Goal: Task Accomplishment & Management: Manage account settings

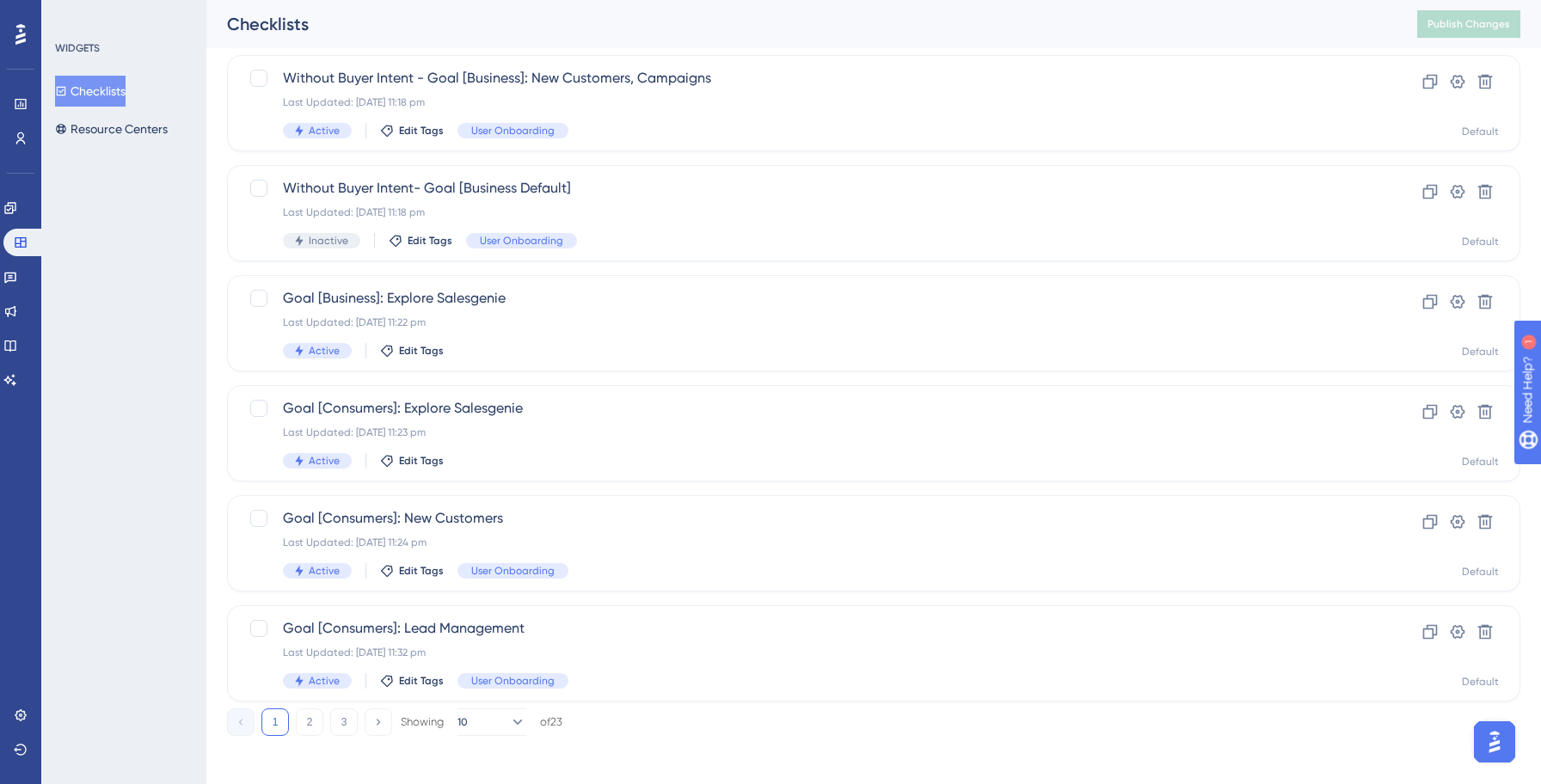
scroll to position [550, 0]
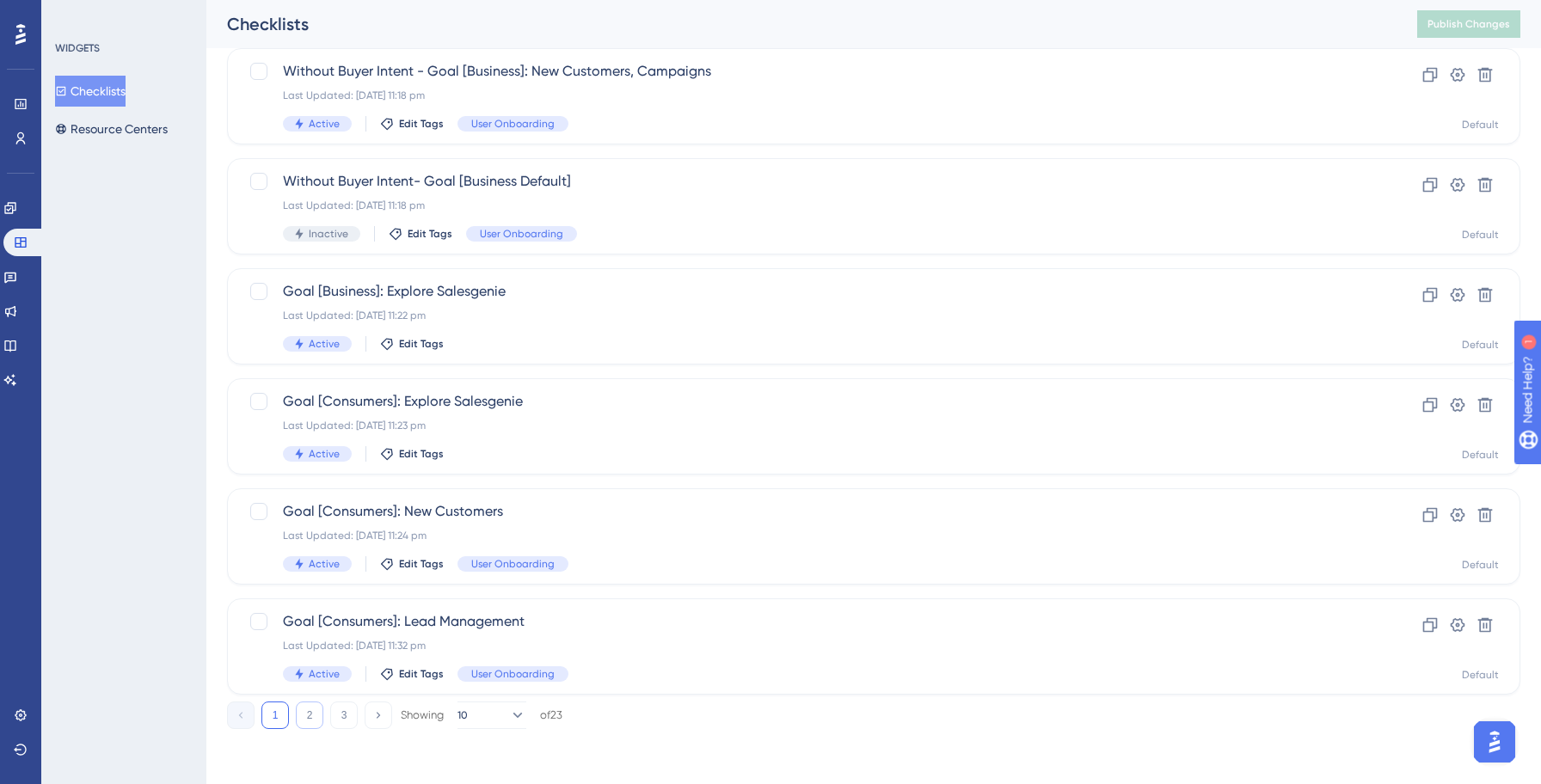
click at [314, 715] on button "2" at bounding box center [310, 715] width 28 height 28
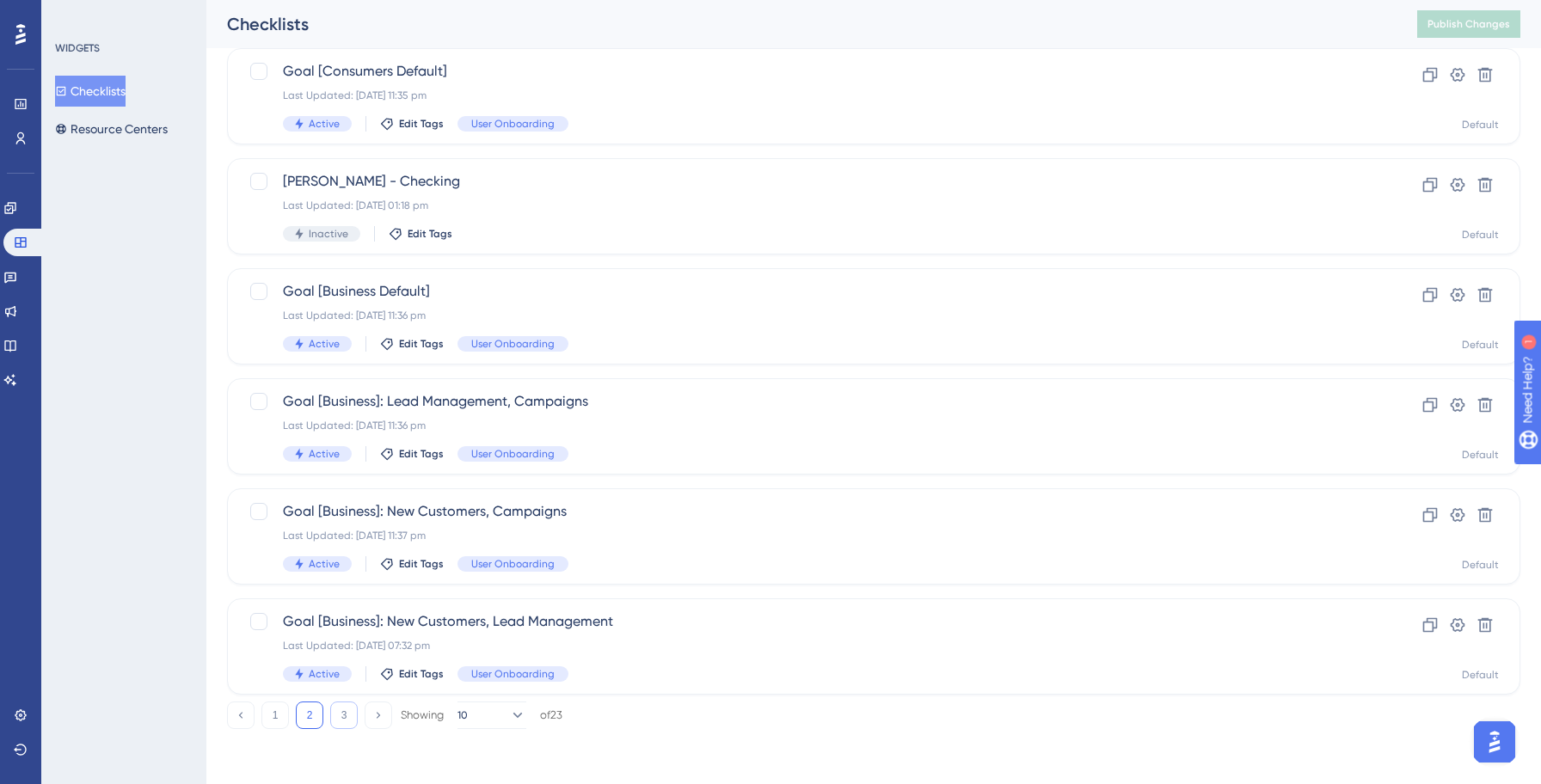
click at [339, 717] on button "3" at bounding box center [343, 715] width 28 height 28
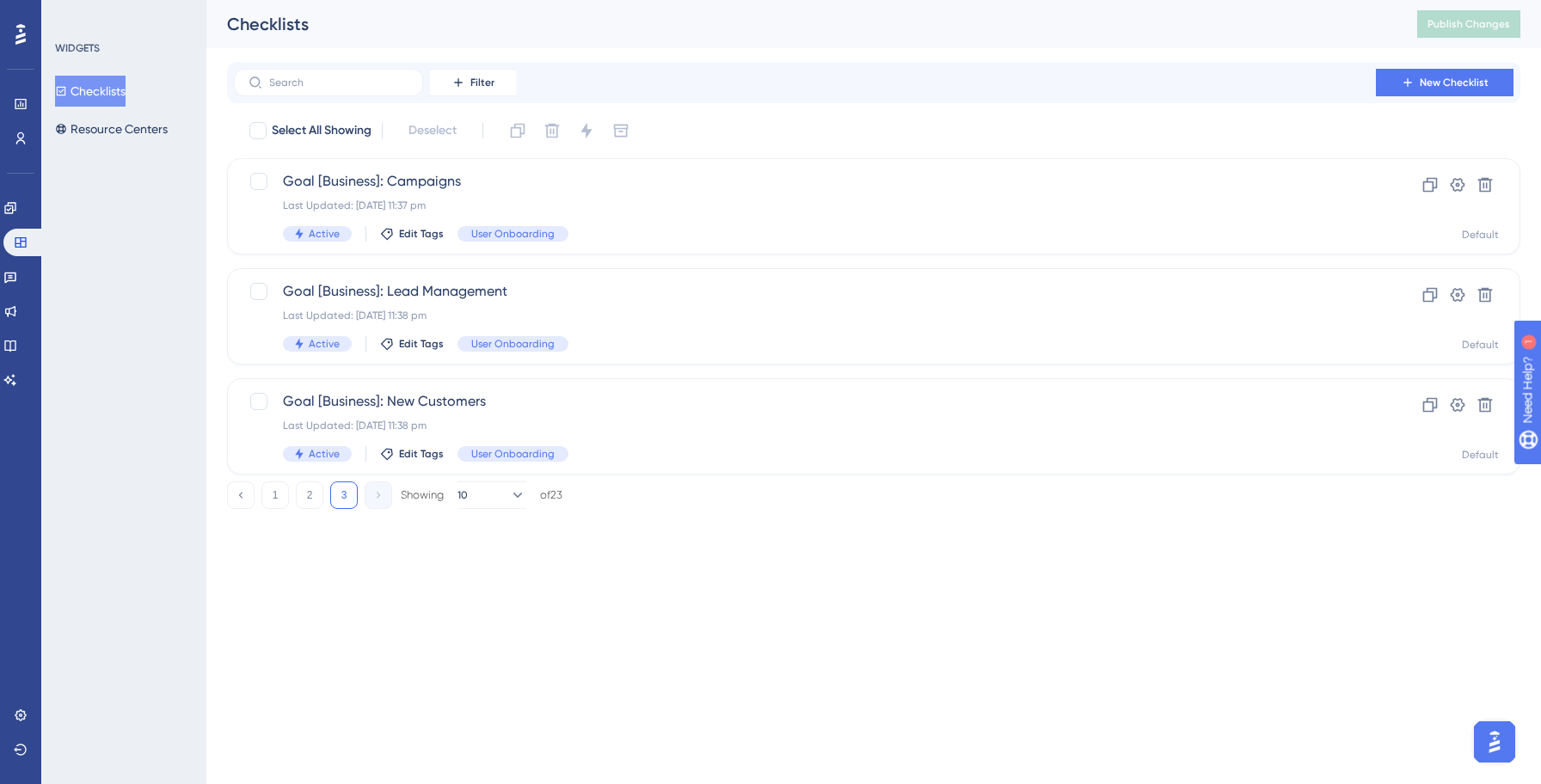
scroll to position [0, 0]
click at [484, 83] on span "Filter" at bounding box center [482, 83] width 24 height 14
click at [475, 236] on span "Status" at bounding box center [472, 235] width 35 height 21
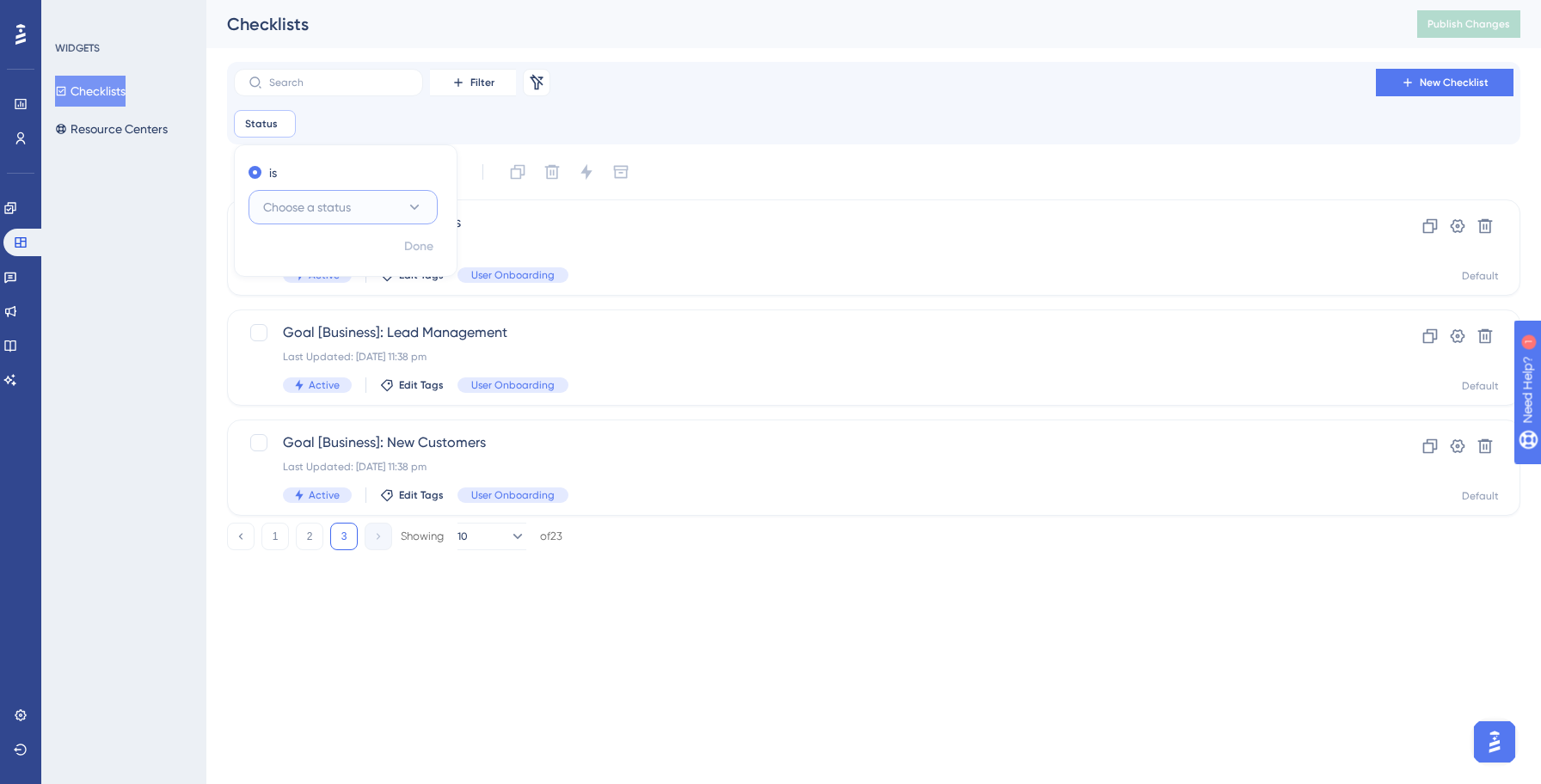
click at [360, 216] on button "Choose a status" at bounding box center [343, 207] width 189 height 34
click at [318, 251] on div "Active Active" at bounding box center [343, 260] width 139 height 34
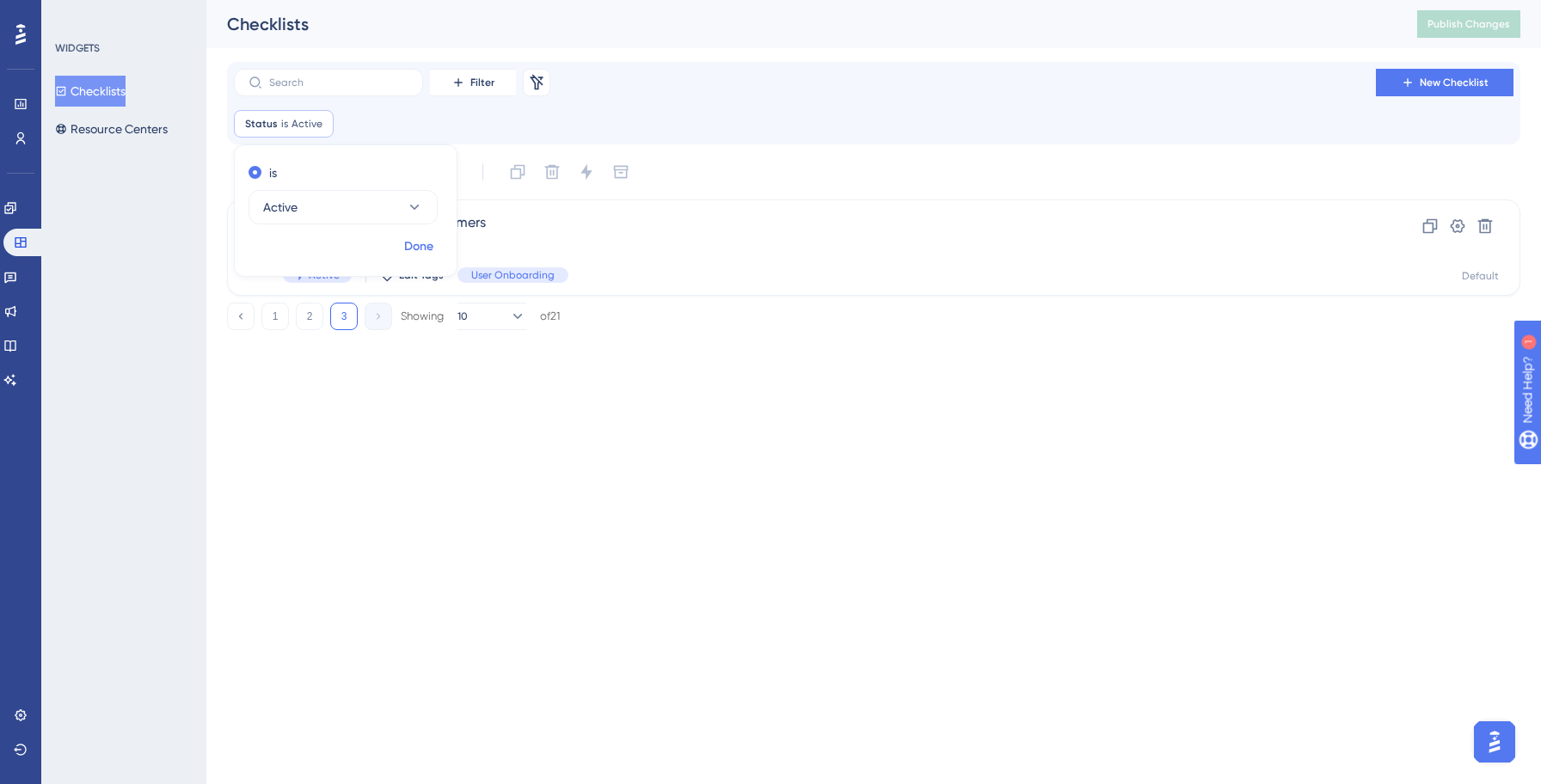
click at [425, 253] on span "Done" at bounding box center [418, 247] width 29 height 21
click at [275, 319] on button "1" at bounding box center [275, 317] width 28 height 28
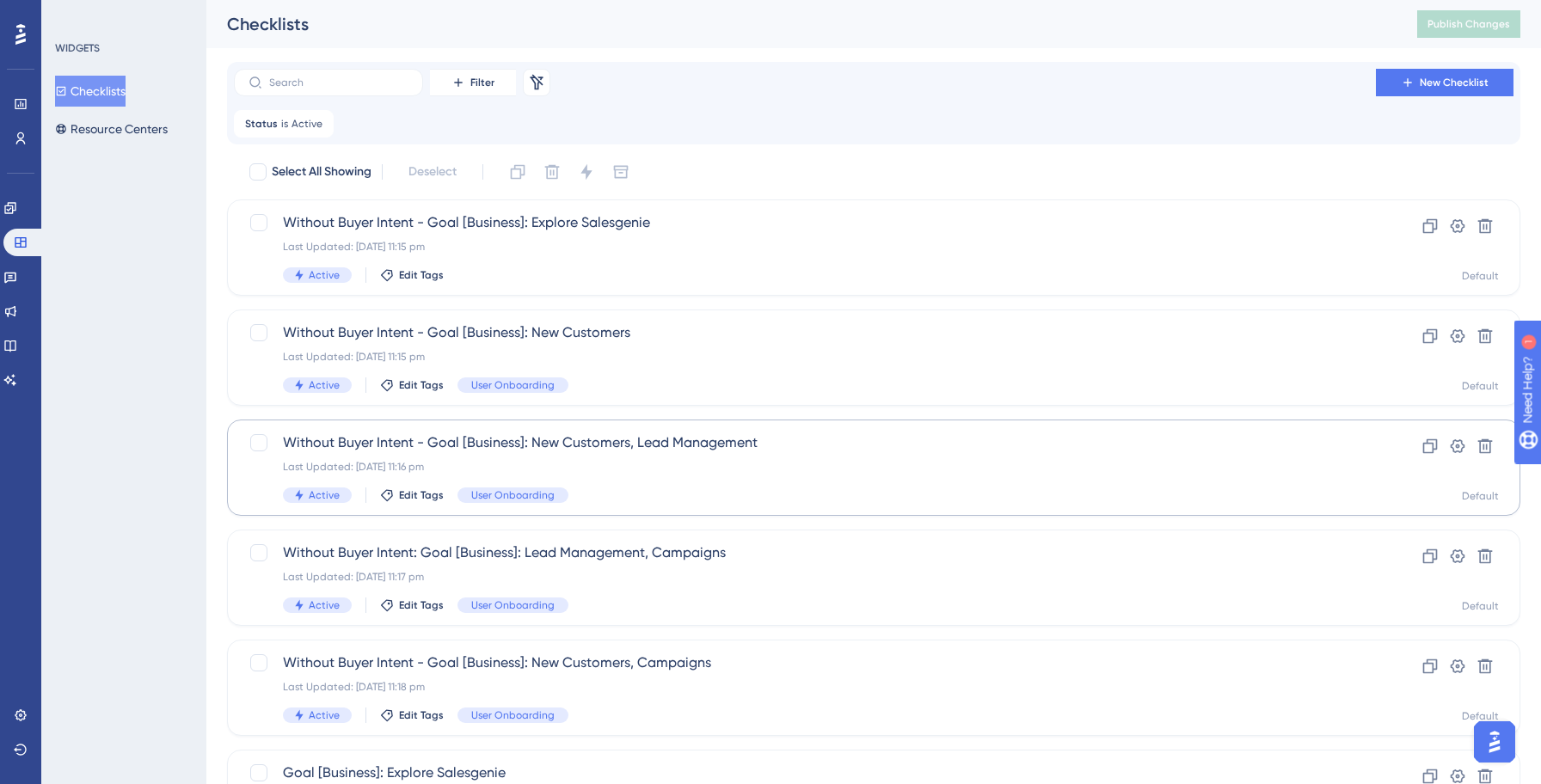
scroll to position [591, 0]
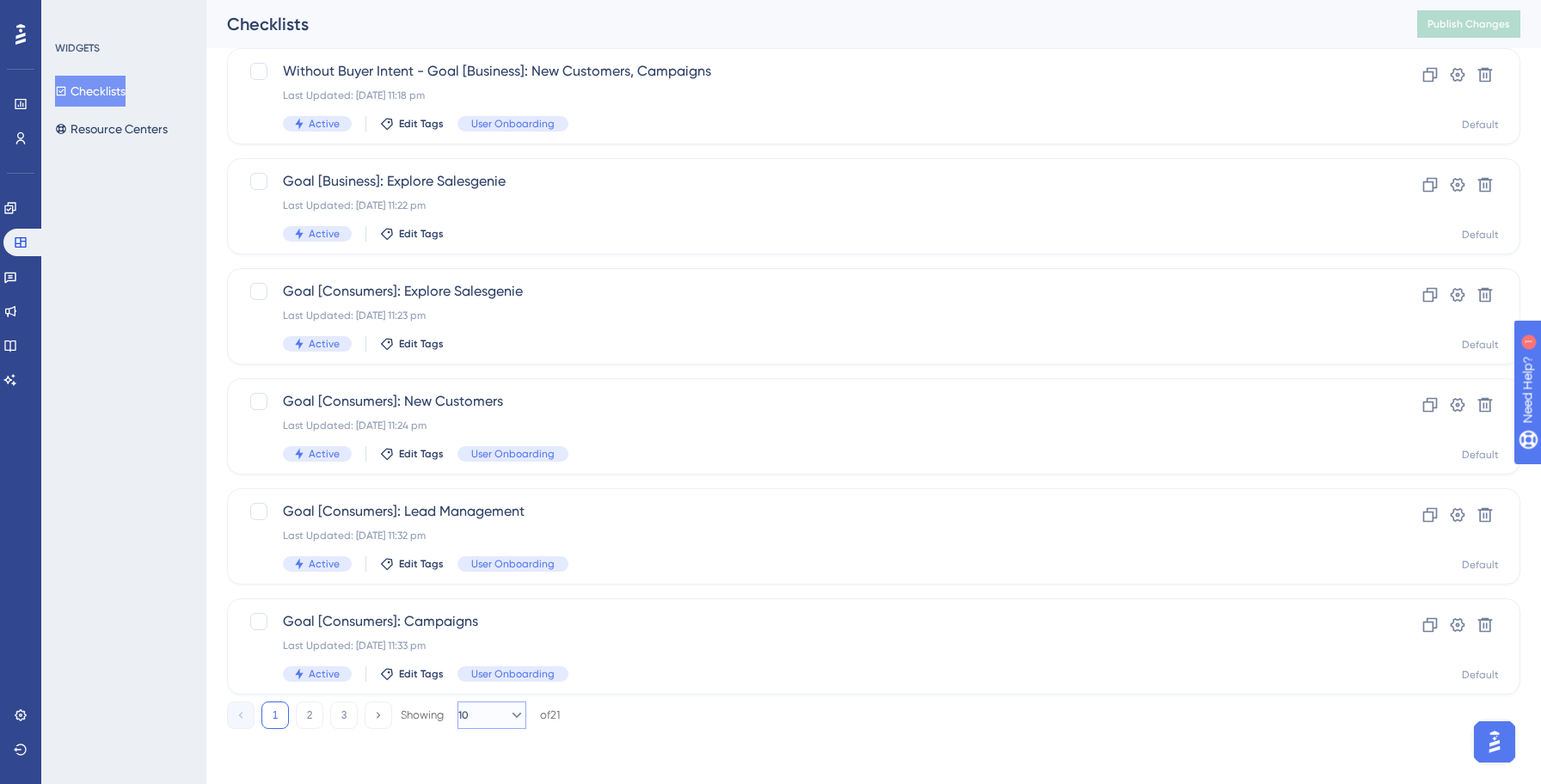
click at [512, 714] on icon at bounding box center [517, 715] width 9 height 5
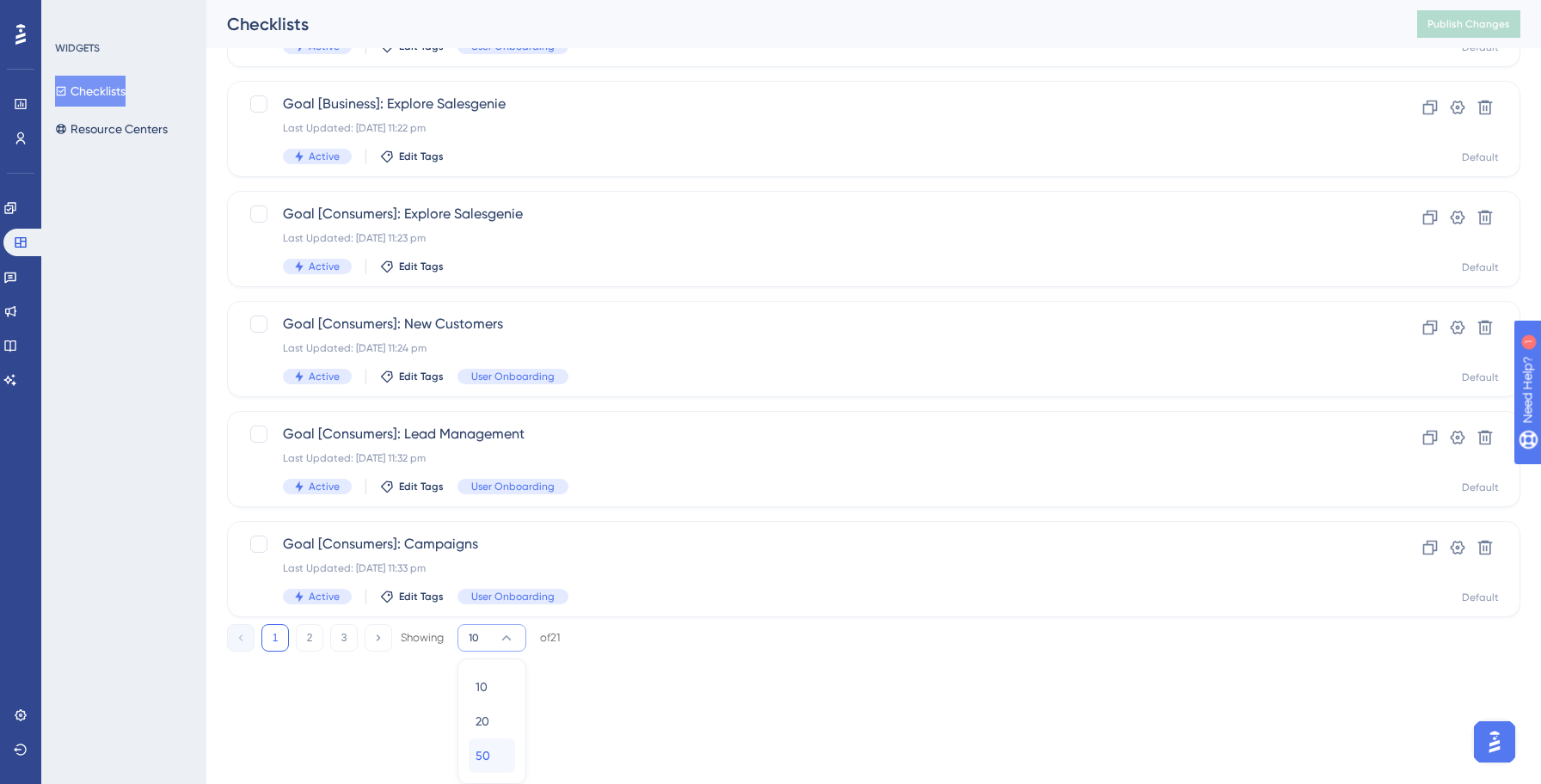
click at [480, 750] on span "50" at bounding box center [482, 756] width 15 height 21
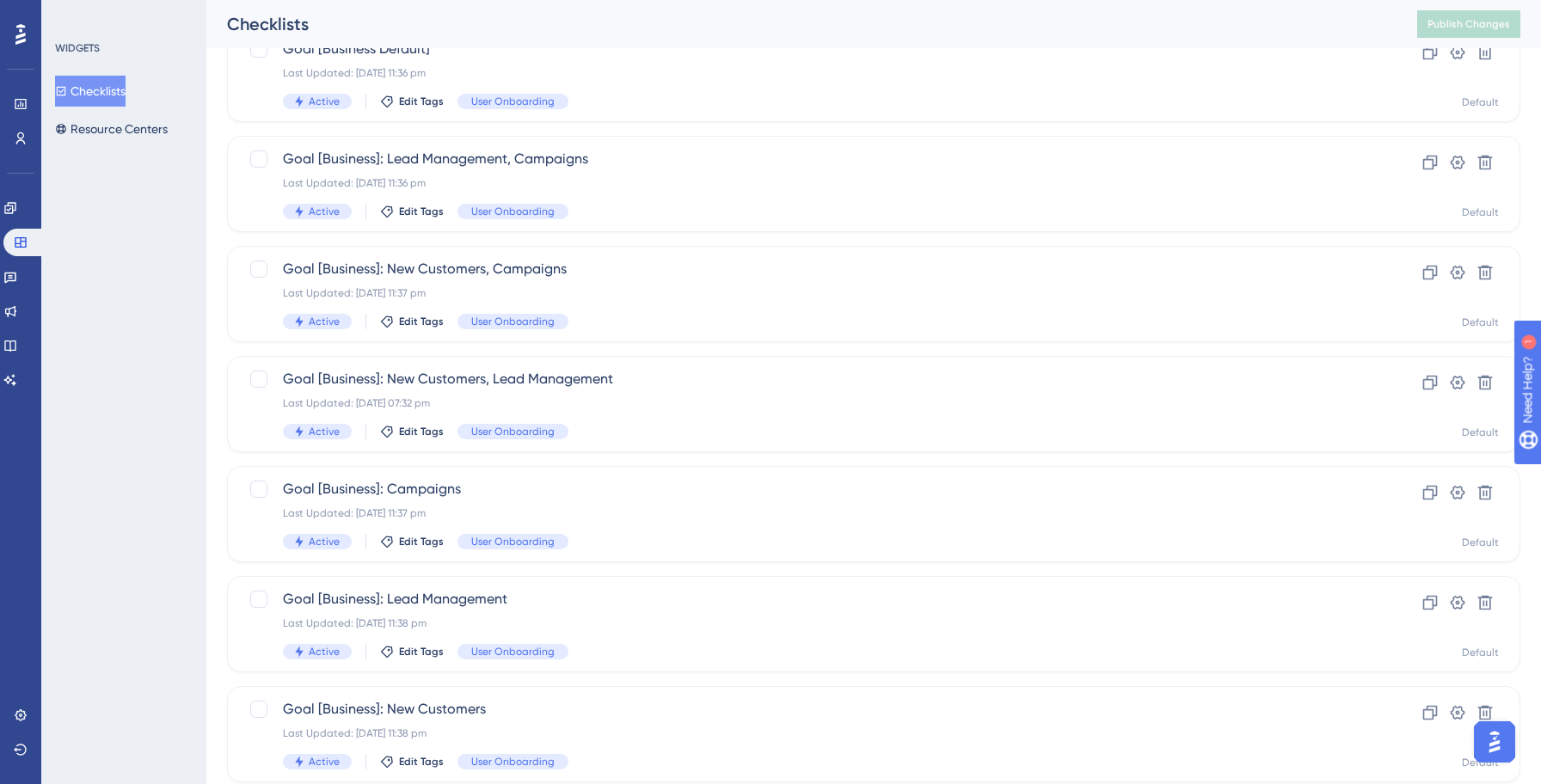
scroll to position [1801, 0]
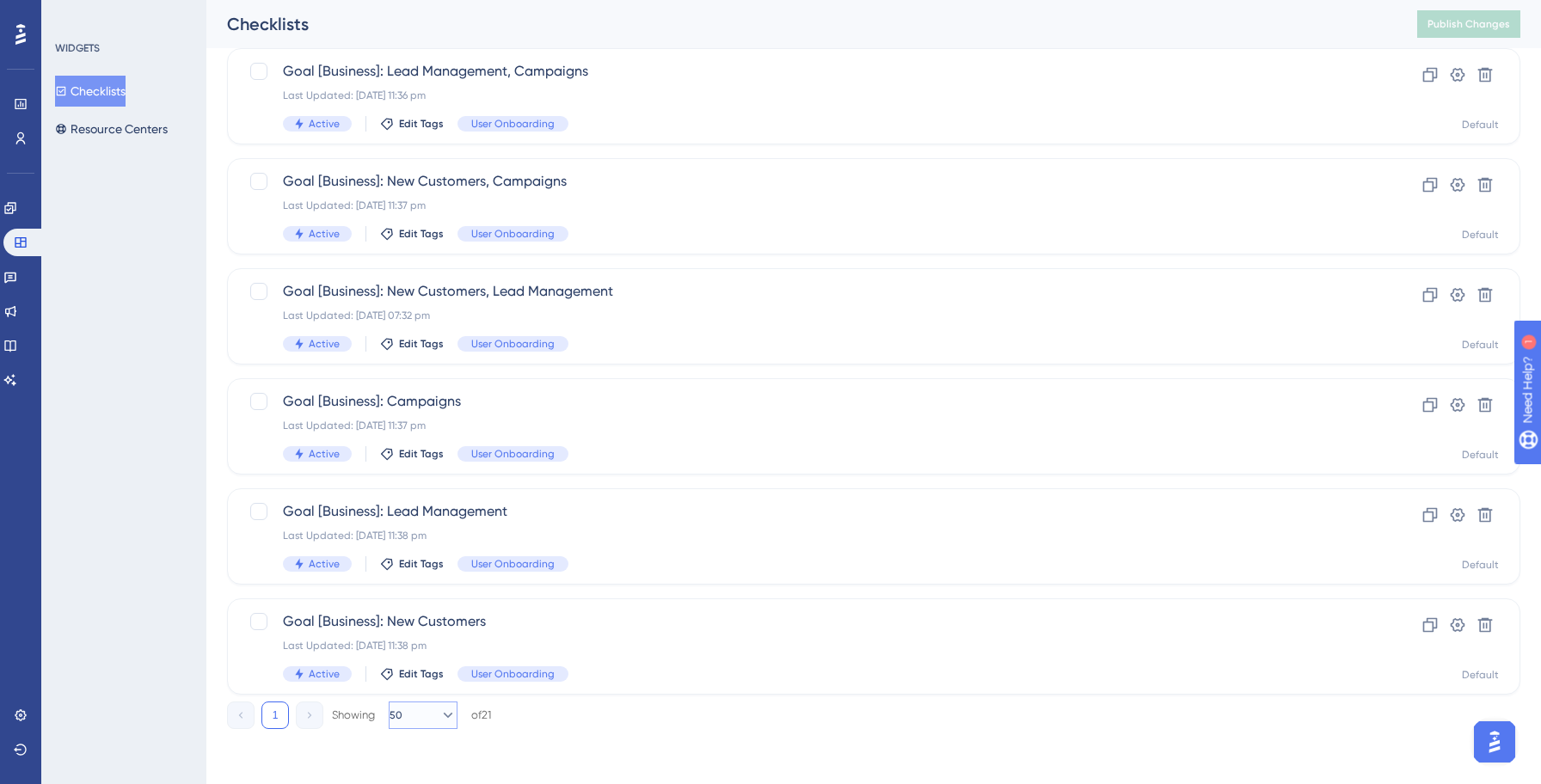
click at [439, 721] on icon at bounding box center [448, 715] width 17 height 17
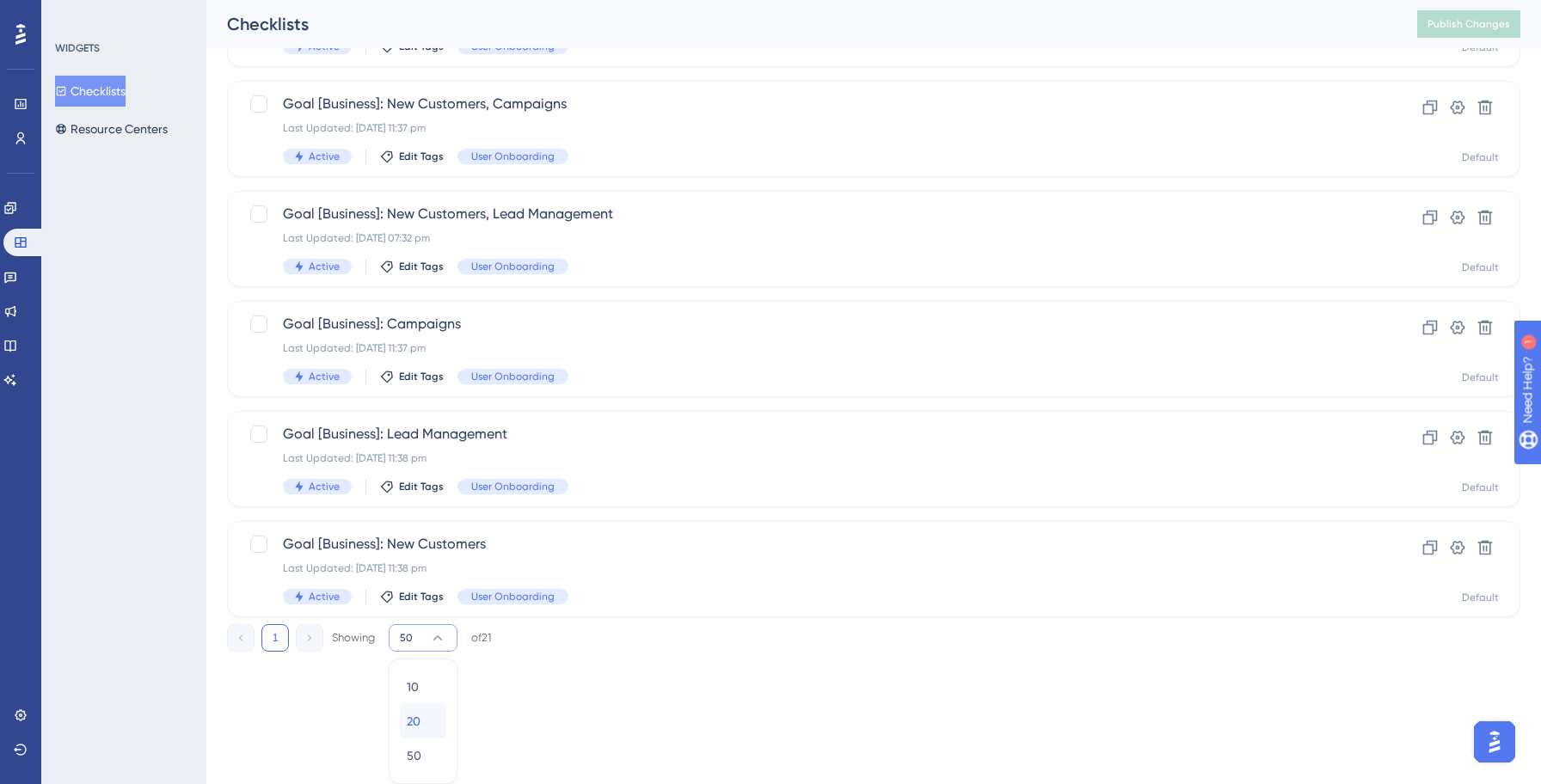
click at [421, 714] on div "20 20" at bounding box center [423, 721] width 33 height 34
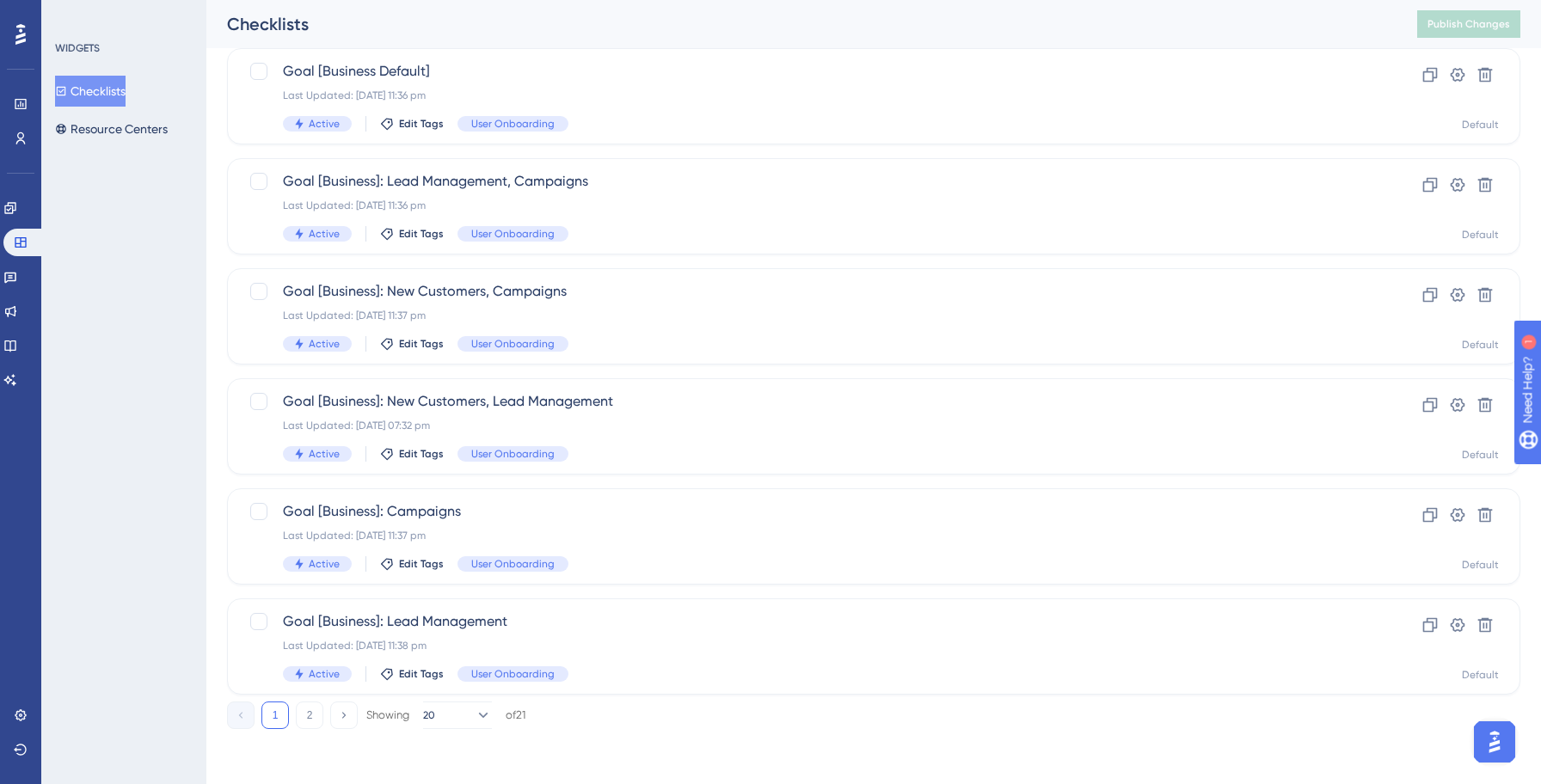
scroll to position [1691, 0]
click at [313, 720] on button "2" at bounding box center [310, 715] width 28 height 28
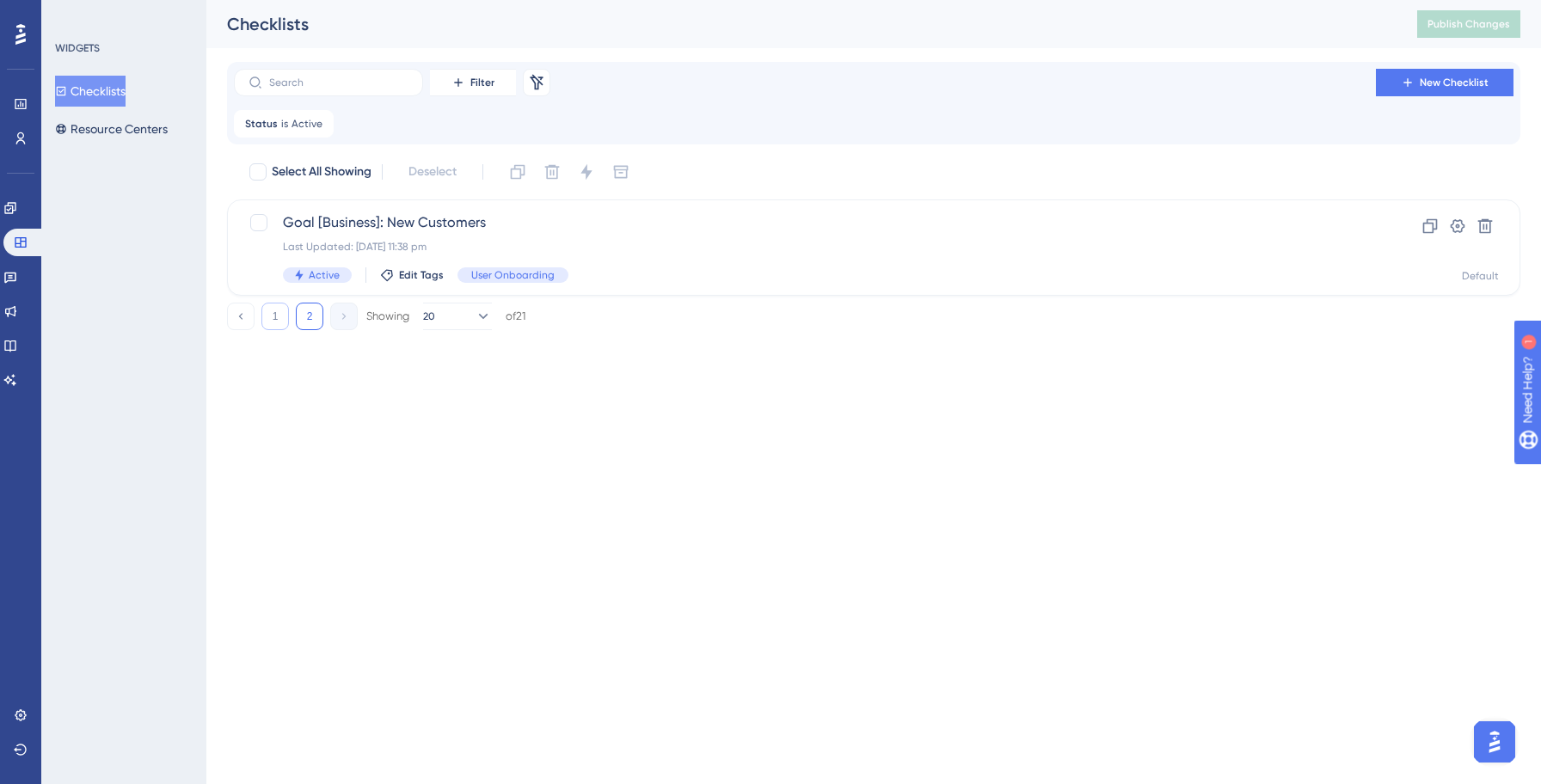
click at [275, 317] on button "1" at bounding box center [275, 317] width 28 height 28
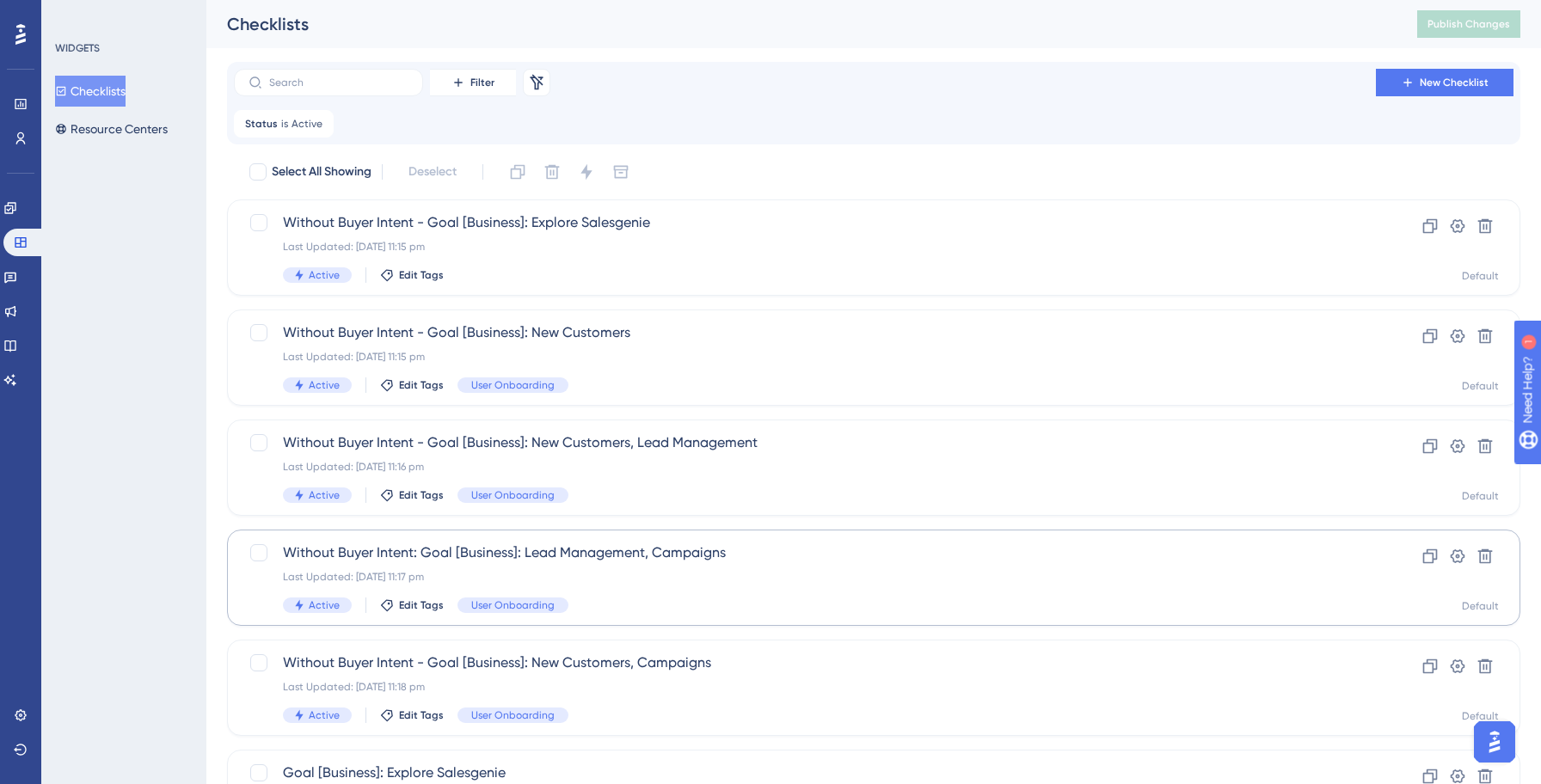
scroll to position [1691, 0]
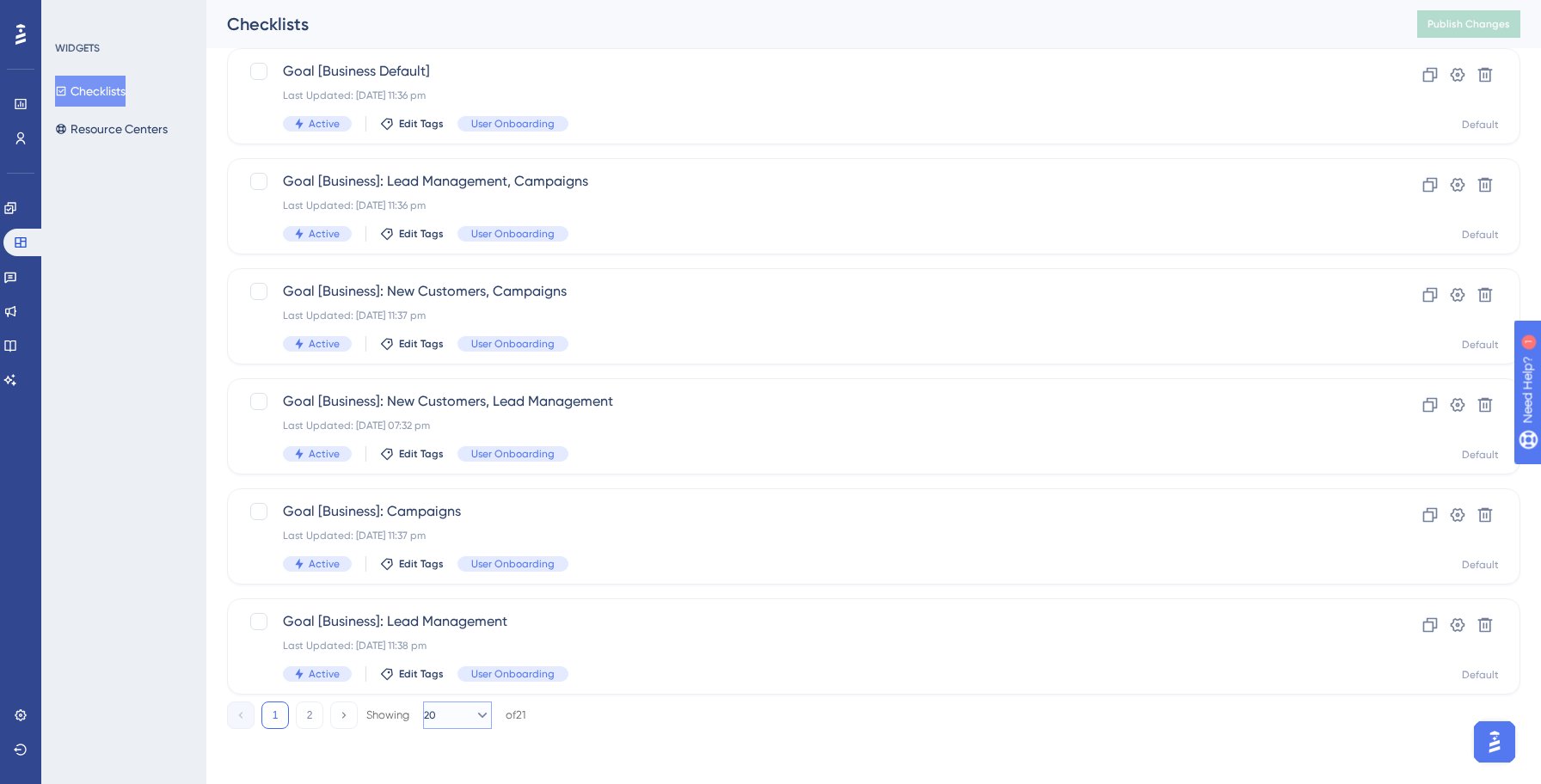
click at [473, 711] on icon at bounding box center [482, 715] width 17 height 17
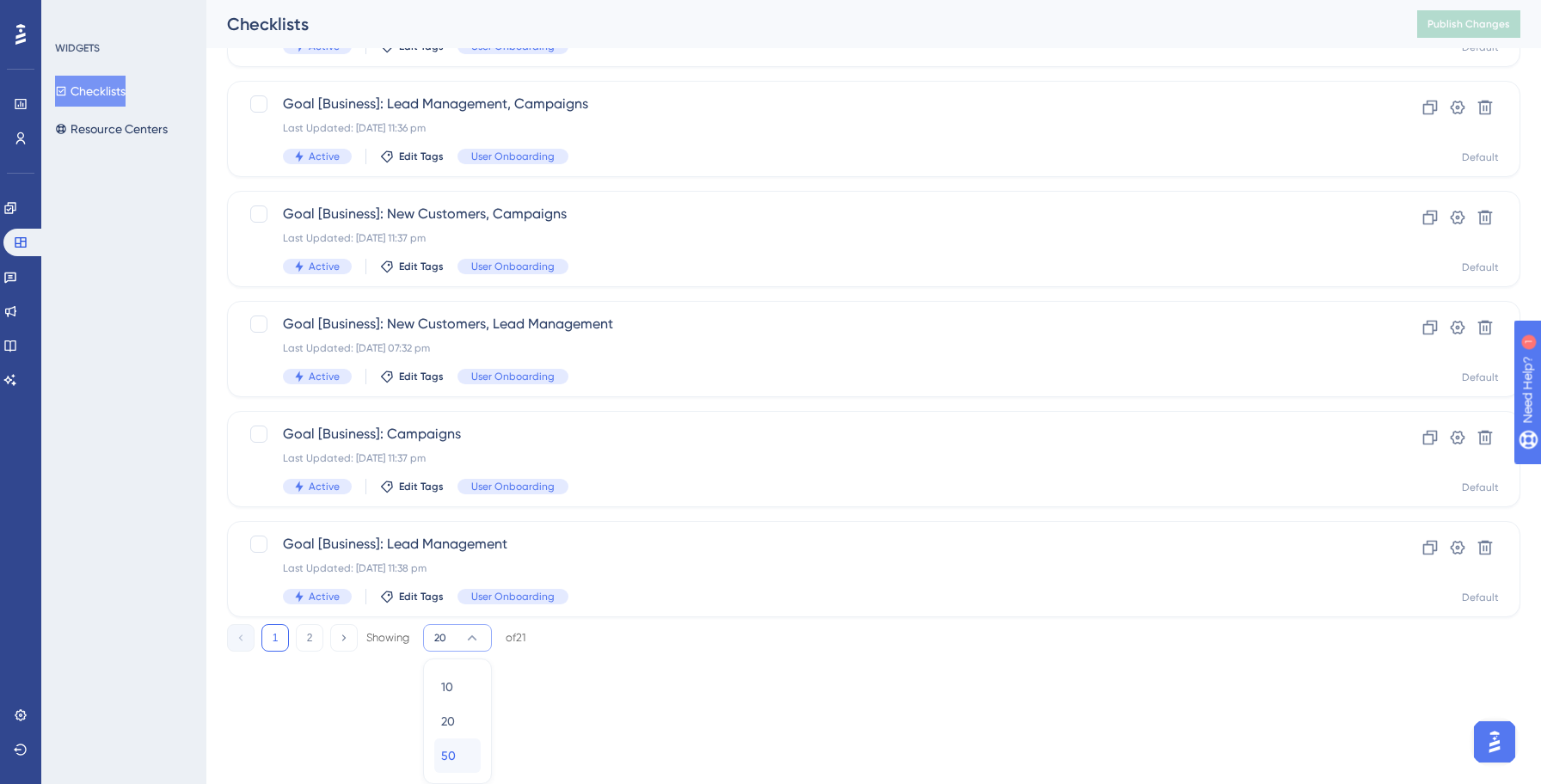
click at [446, 750] on span "50" at bounding box center [448, 756] width 15 height 21
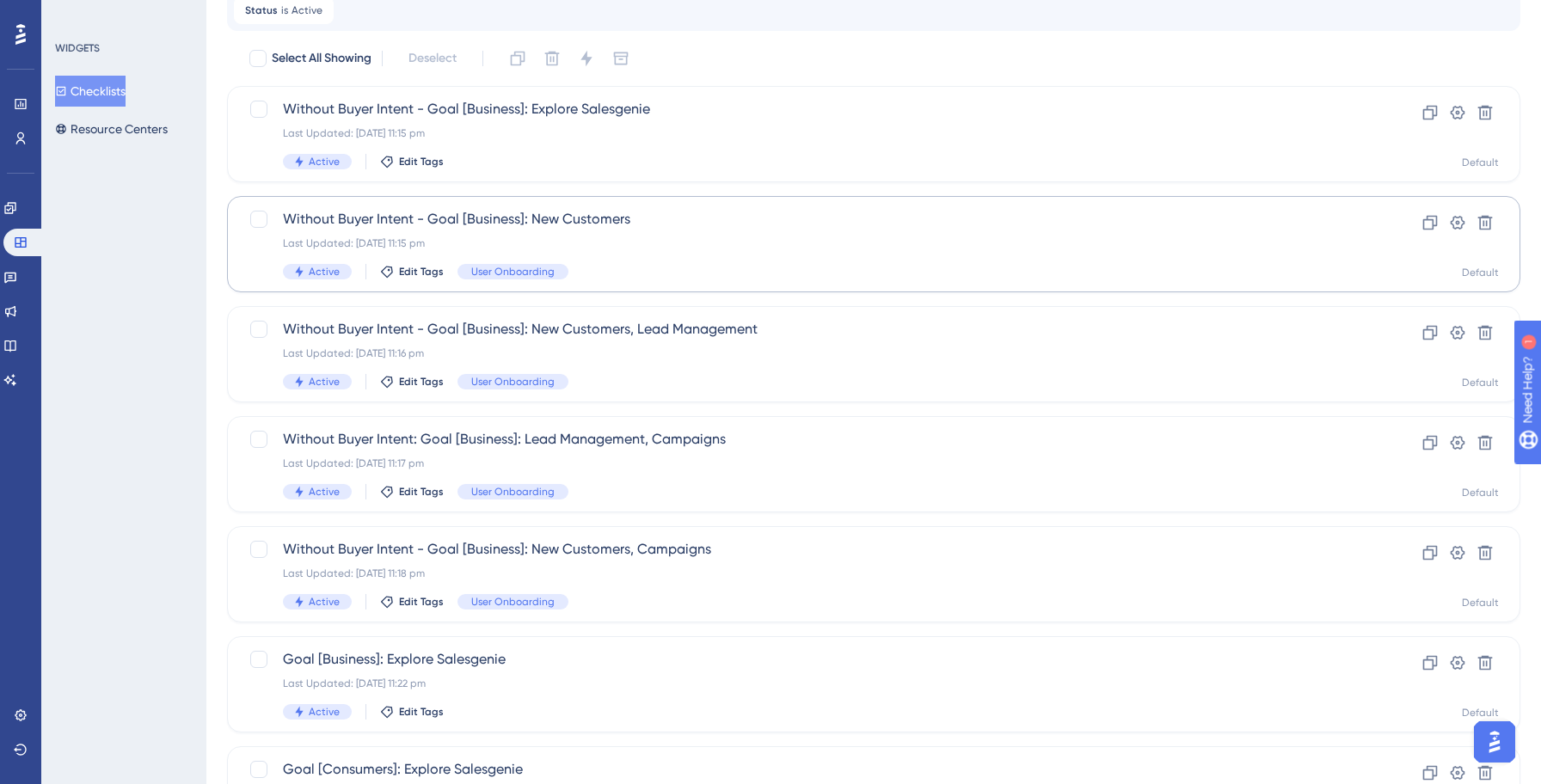
scroll to position [0, 0]
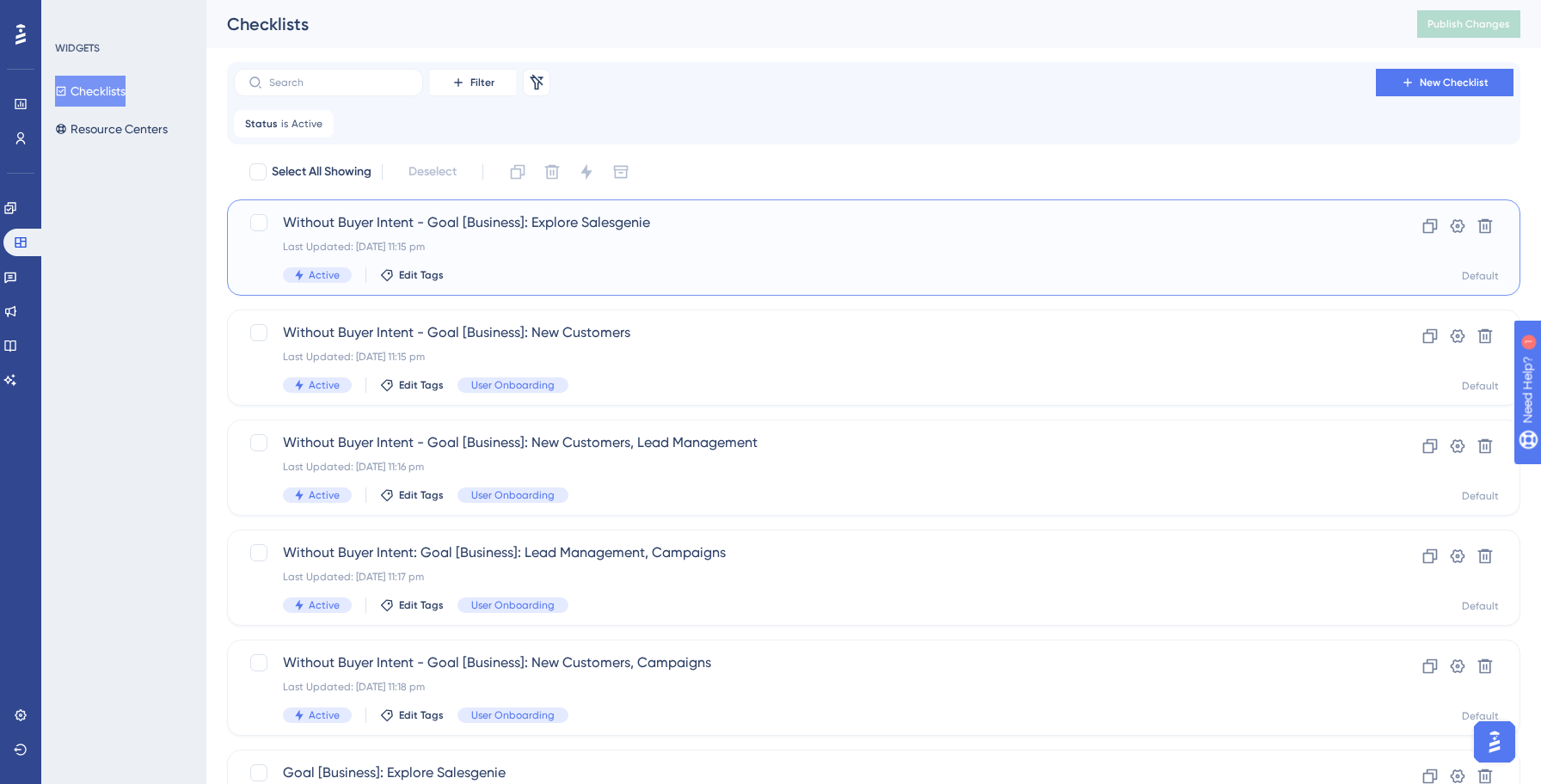
click at [641, 272] on div "Active Edit Tags" at bounding box center [805, 275] width 1043 height 15
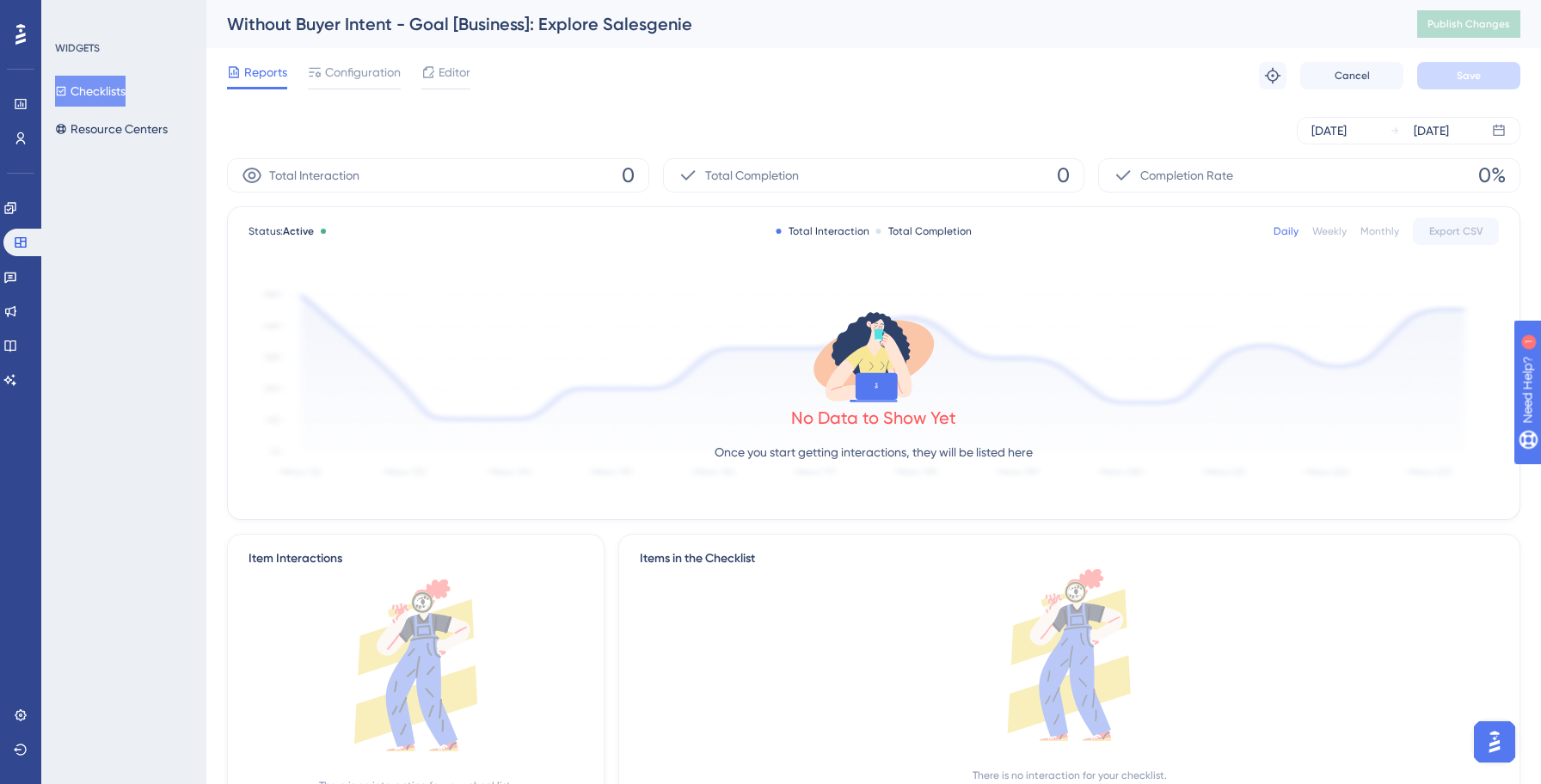
click at [124, 91] on button "Checklists" at bounding box center [90, 91] width 71 height 31
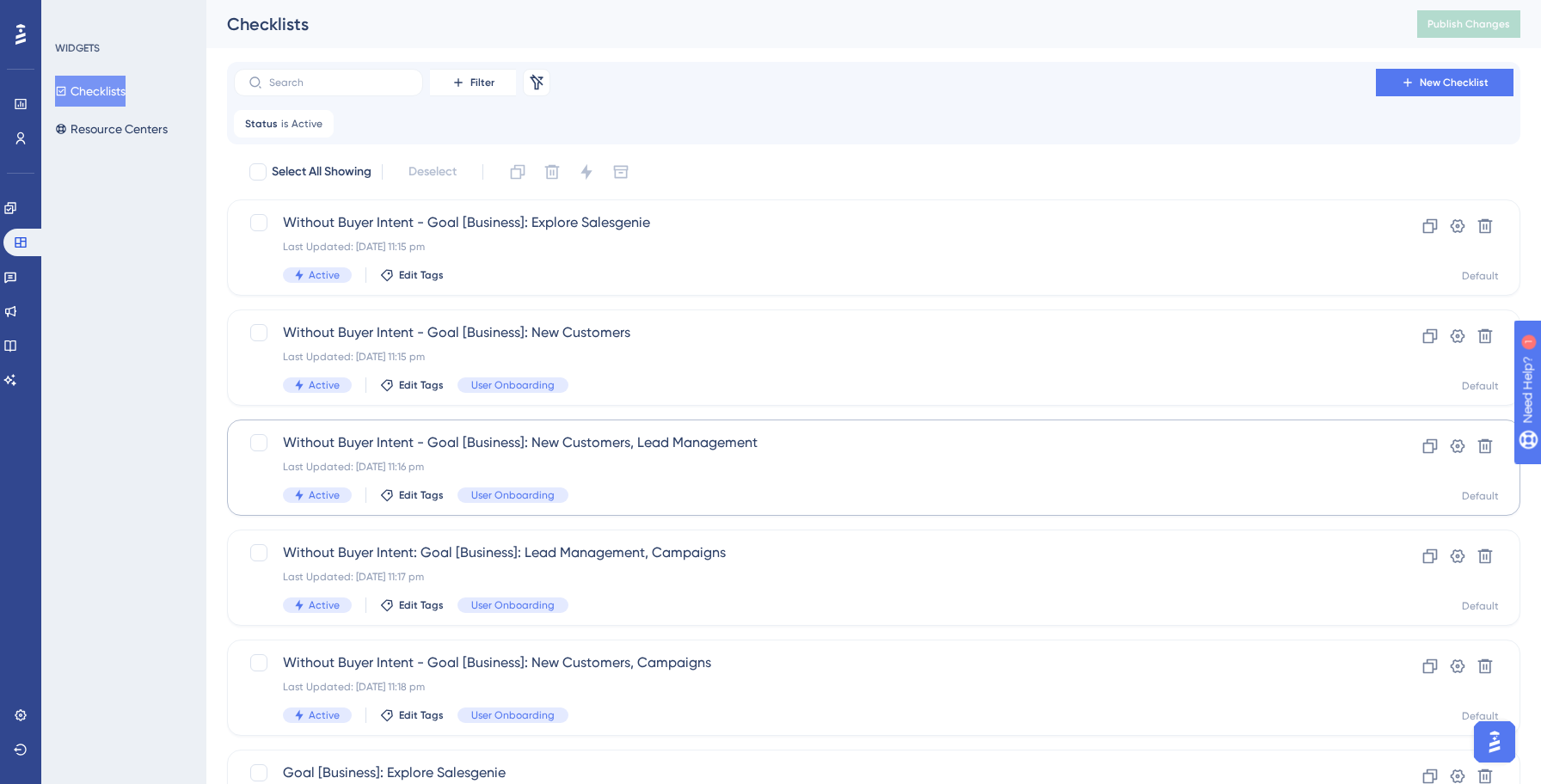
scroll to position [591, 0]
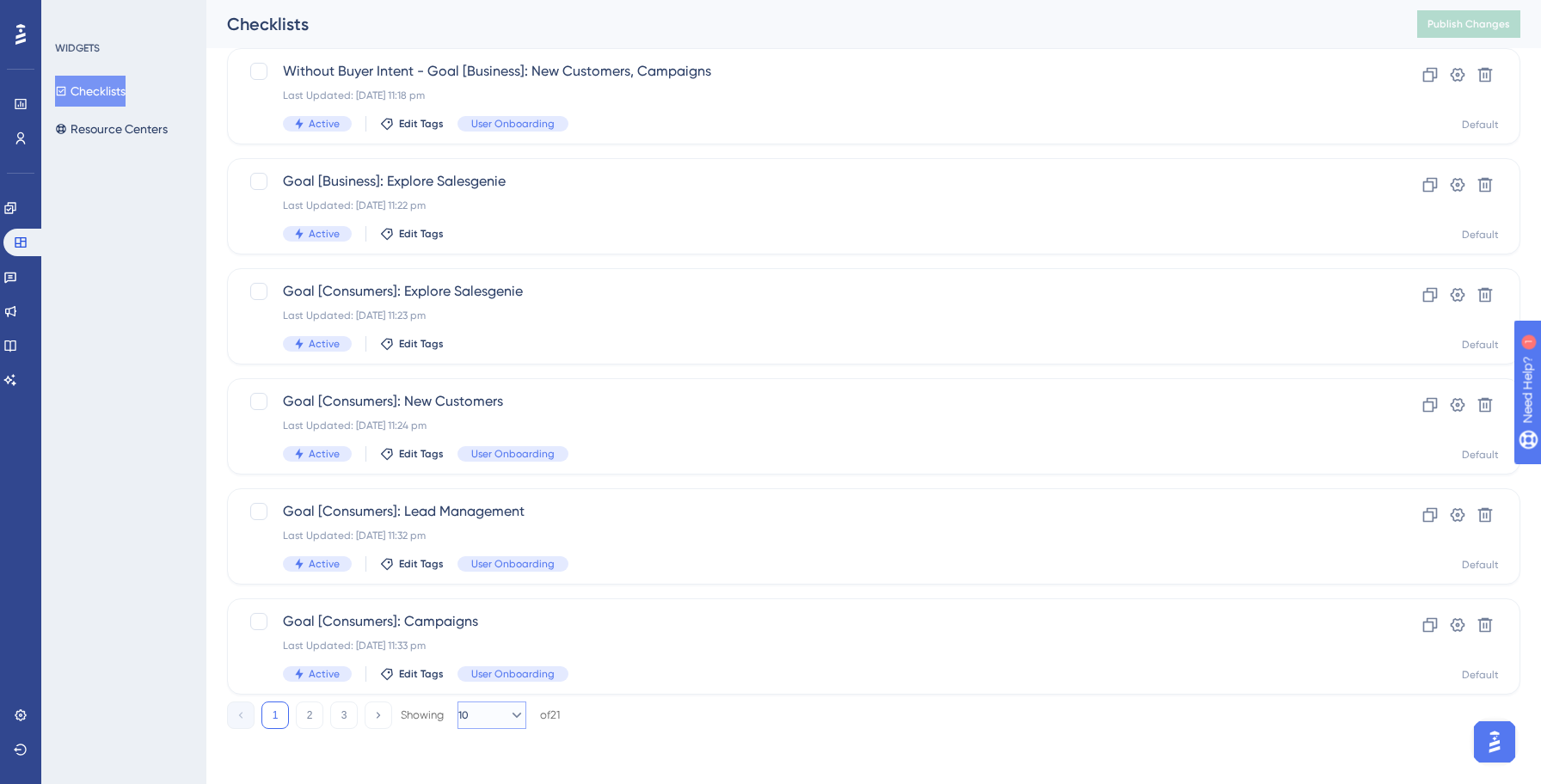
click at [496, 713] on button "10" at bounding box center [492, 715] width 69 height 28
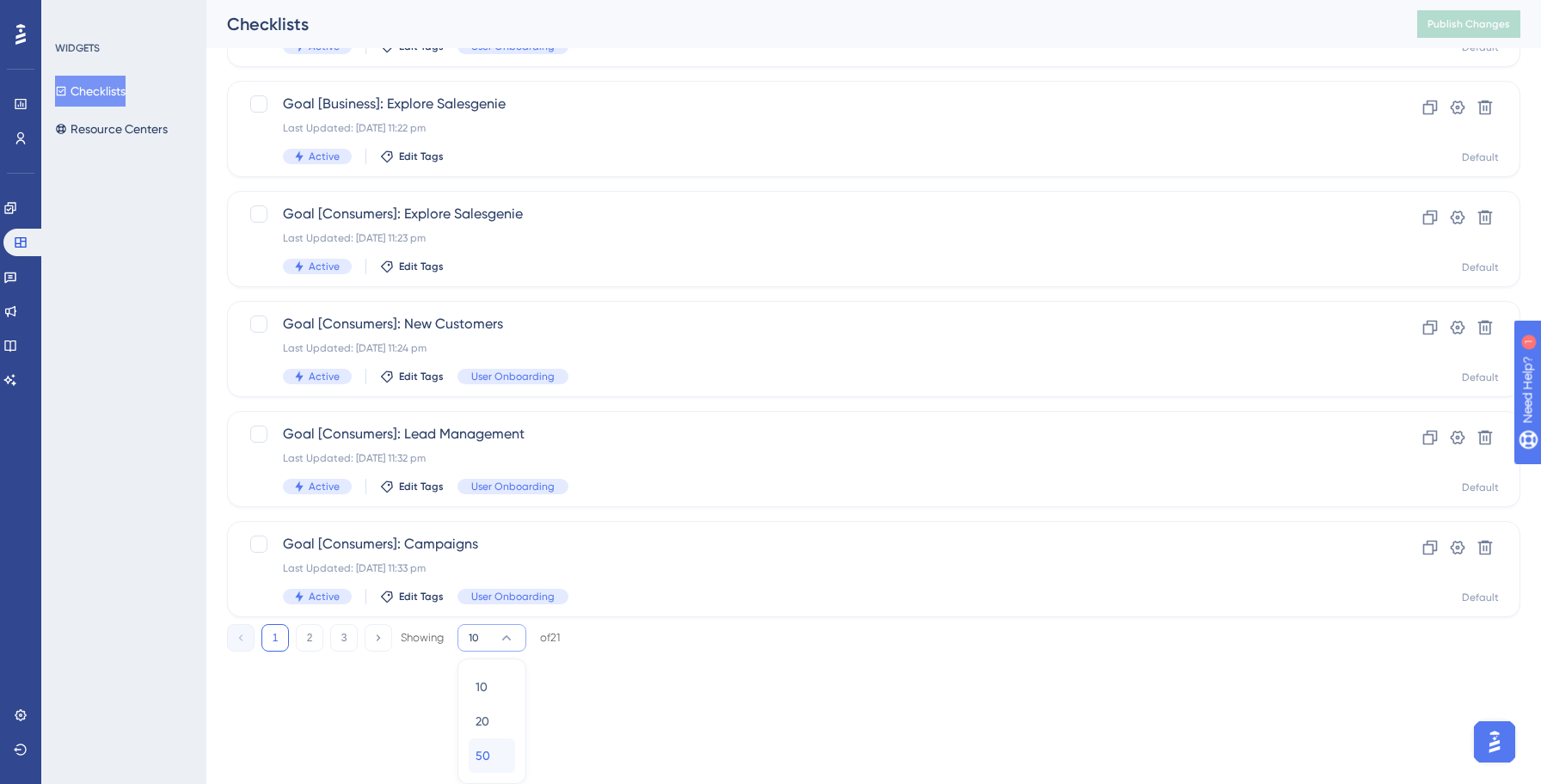
click at [474, 756] on button "50 50" at bounding box center [492, 756] width 46 height 34
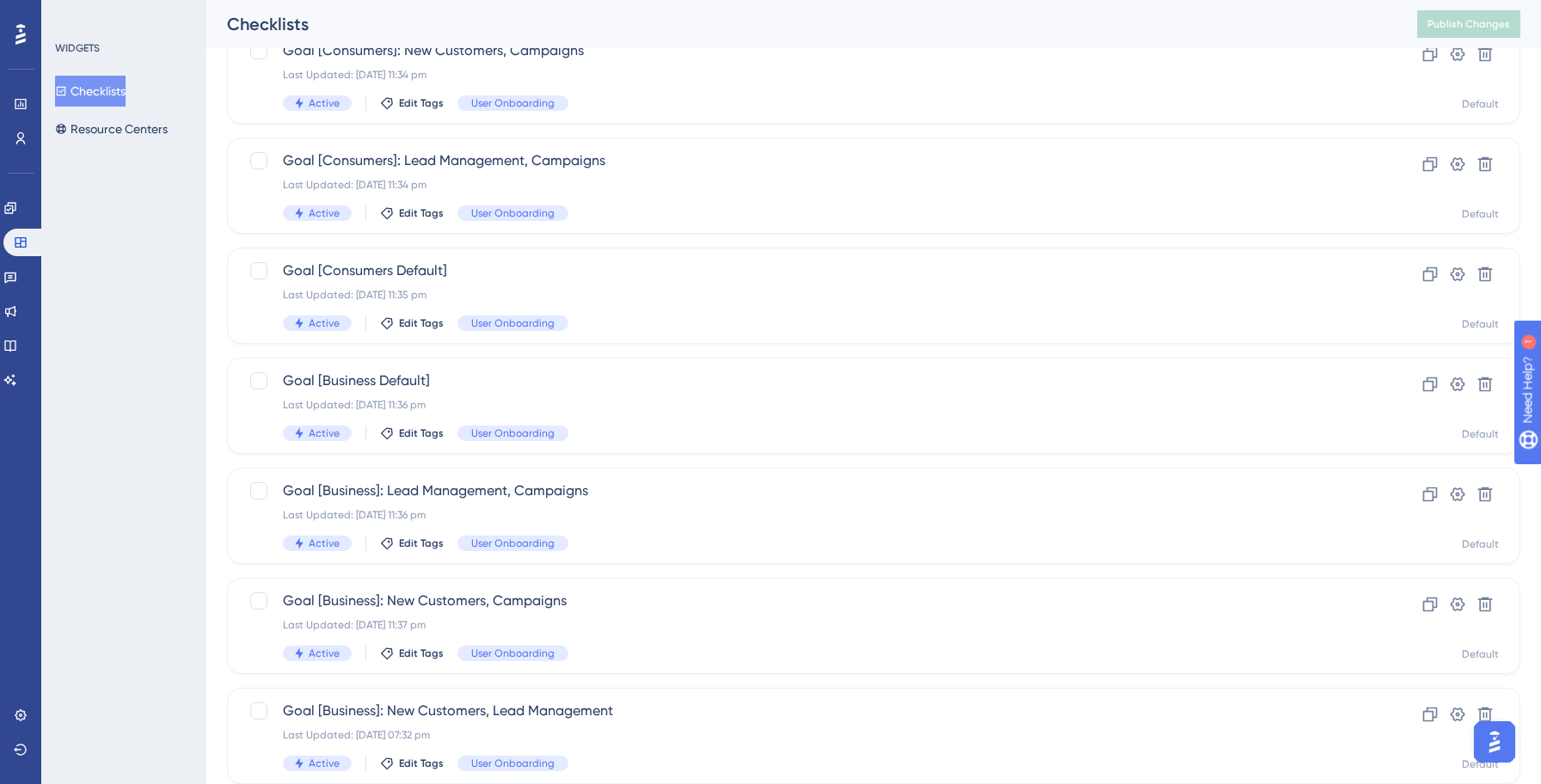
scroll to position [1801, 0]
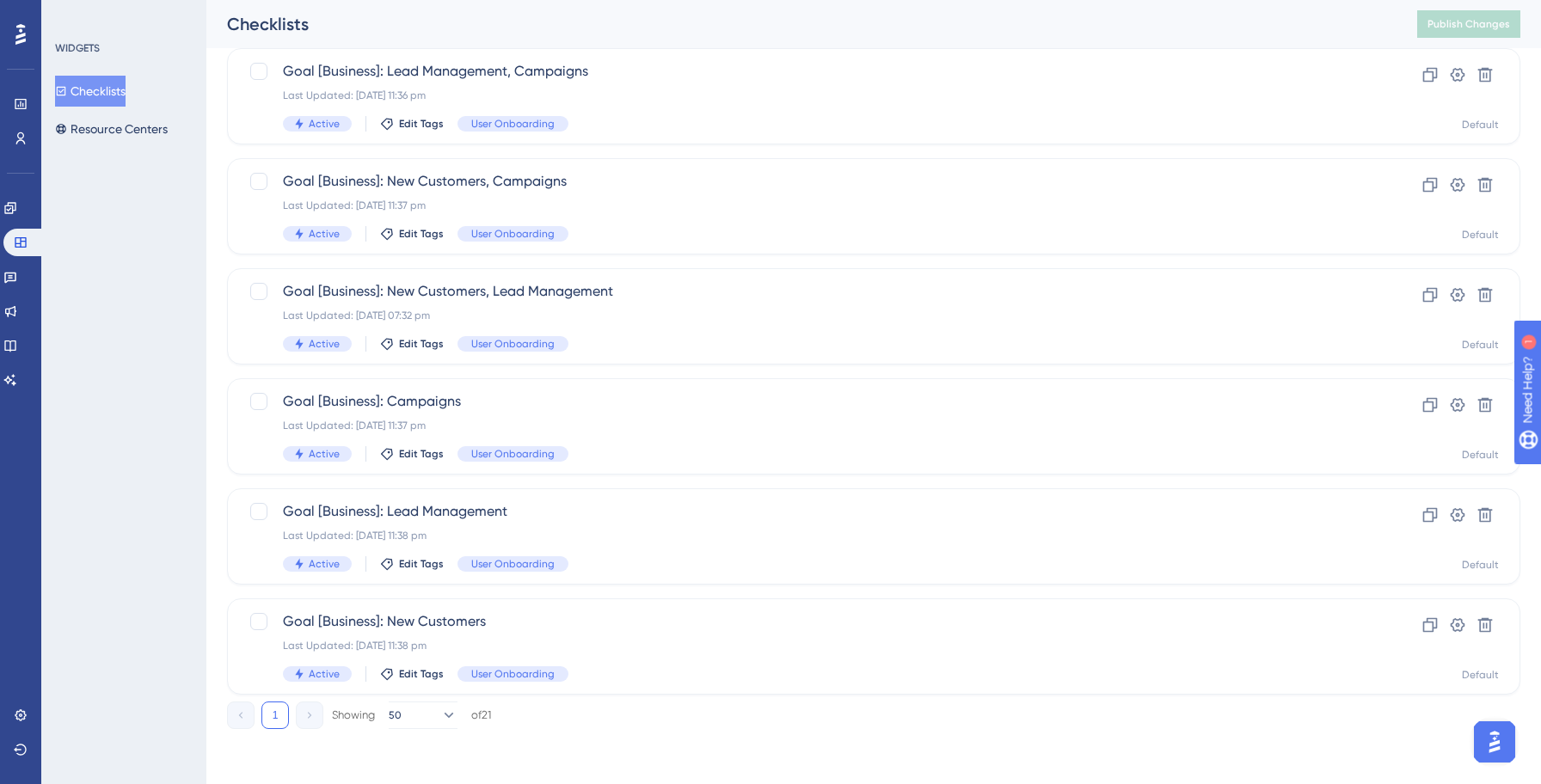
click at [641, 719] on div "1 Showing 50 of 21" at bounding box center [874, 712] width 1293 height 34
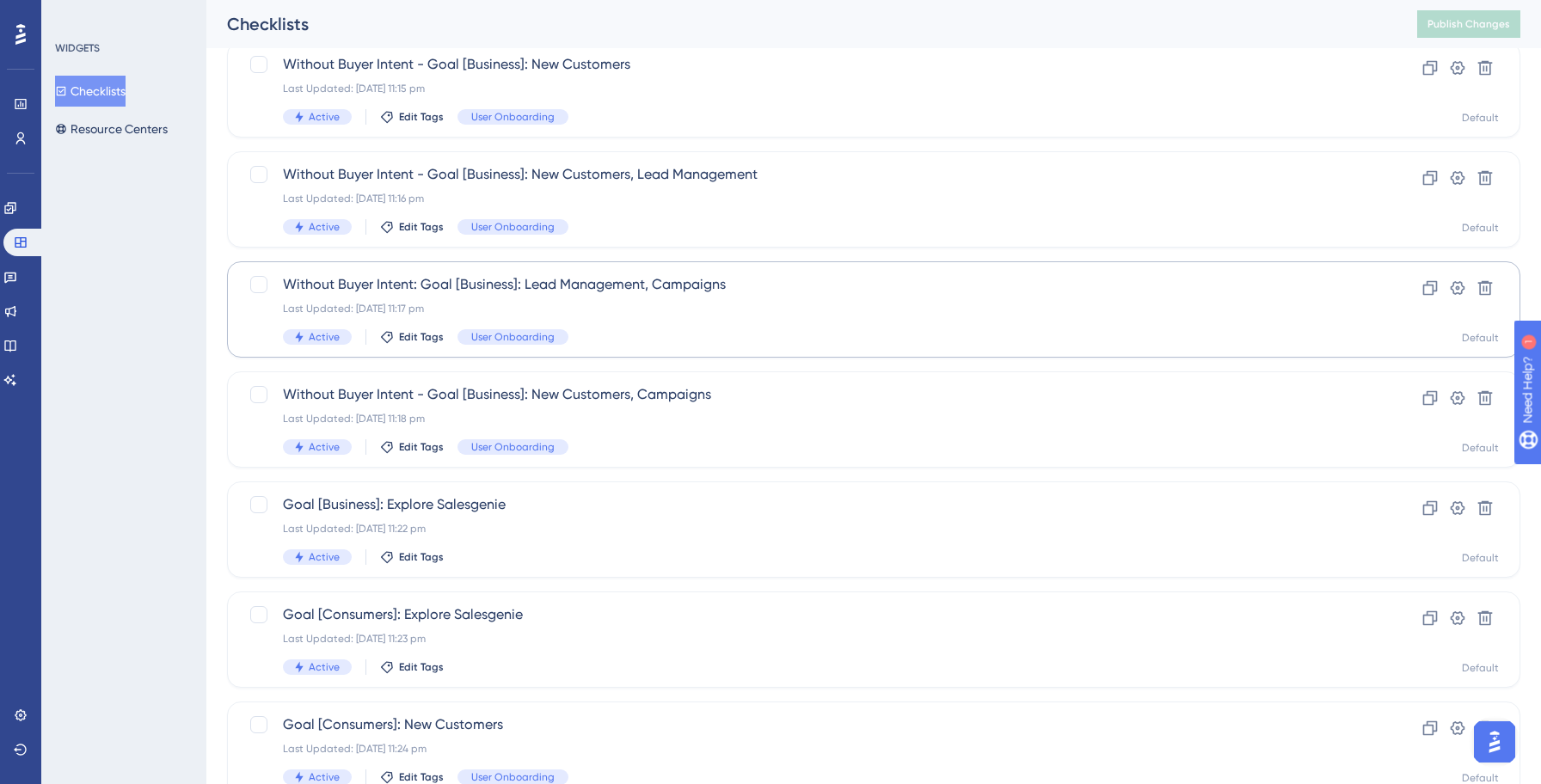
scroll to position [0, 0]
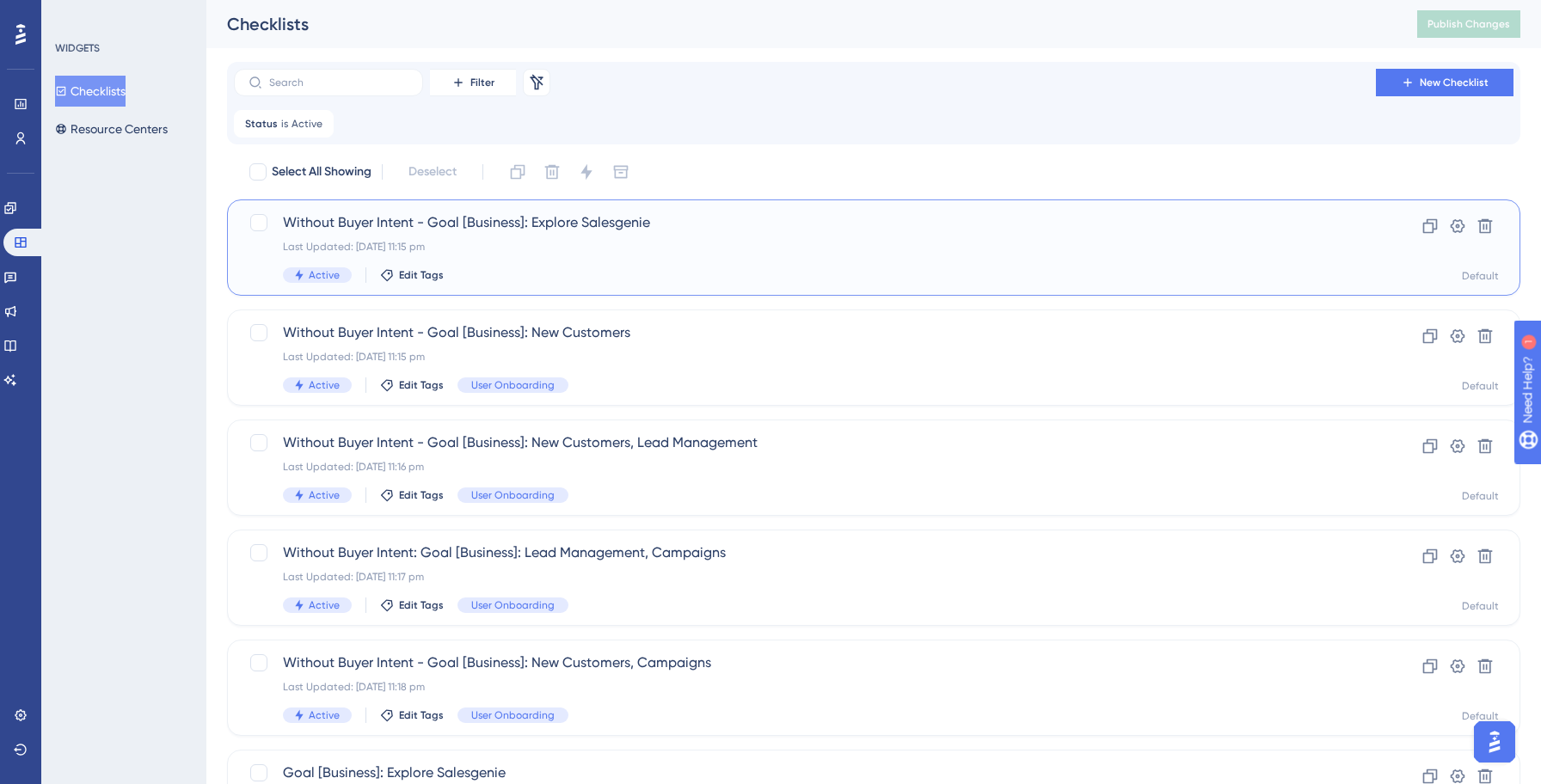
click at [579, 254] on div "Without Buyer Intent - Goal [Business]: Explore Salesgenie Last Updated: [DATE]…" at bounding box center [805, 248] width 1043 height 71
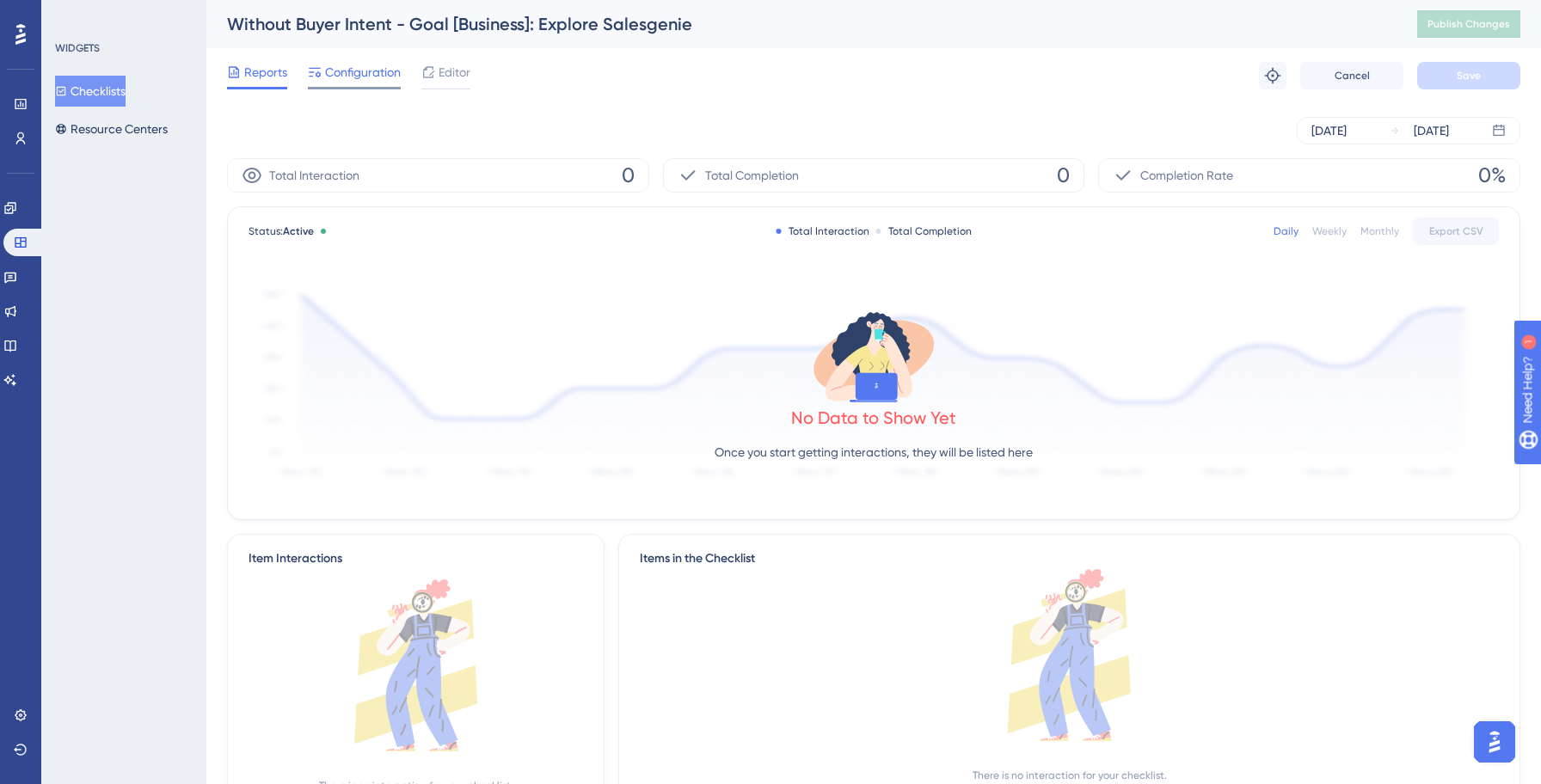
click at [336, 71] on span "Configuration" at bounding box center [362, 72] width 76 height 21
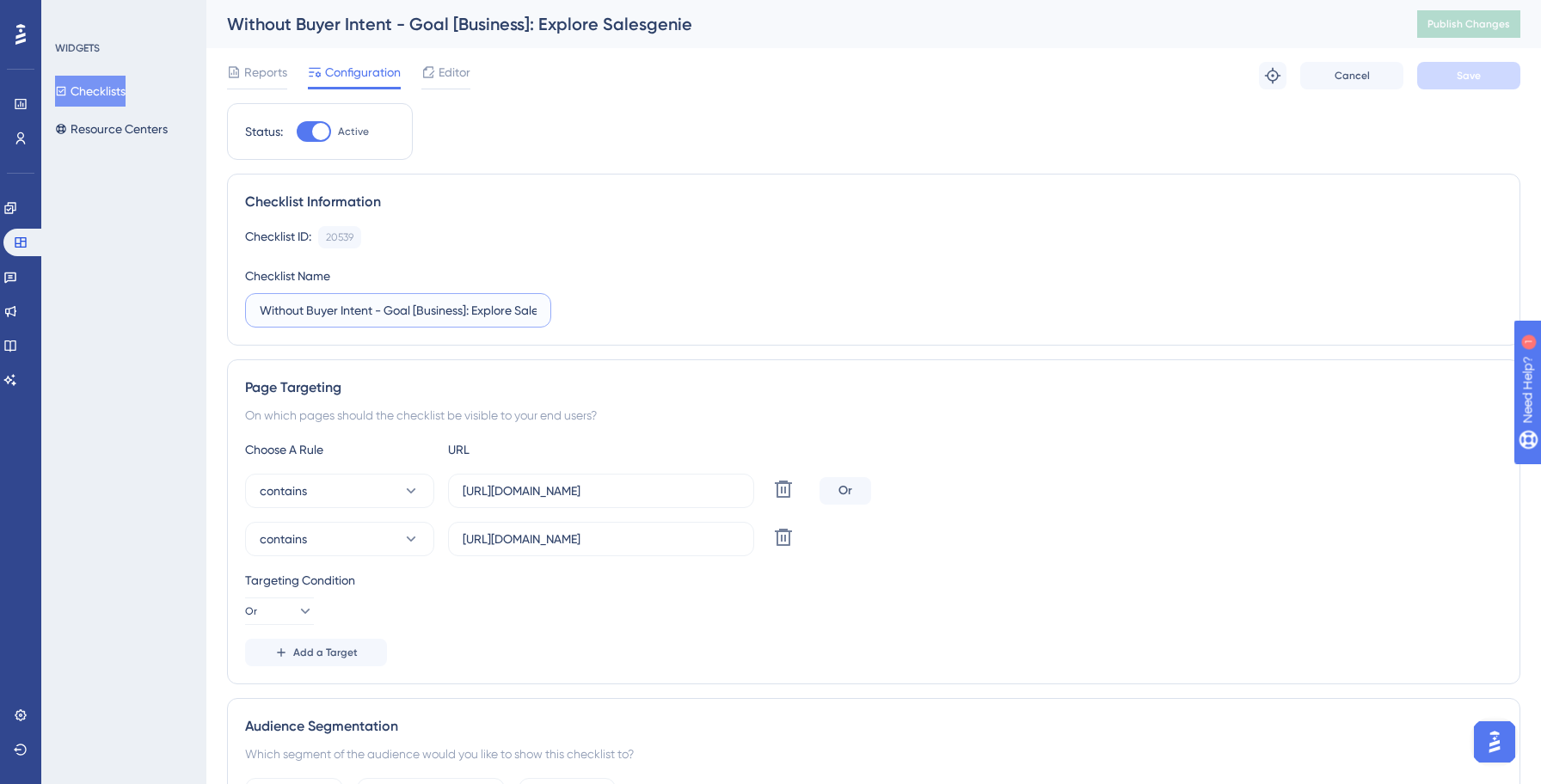
click at [261, 307] on input "Without Buyer Intent - Goal [Business]: Explore Salesgenie" at bounding box center [399, 311] width 277 height 19
type input "Yellowstone: Without Buyer Intent - Goal [Business]: Explore Salesgenie"
click at [780, 543] on icon at bounding box center [783, 537] width 21 height 21
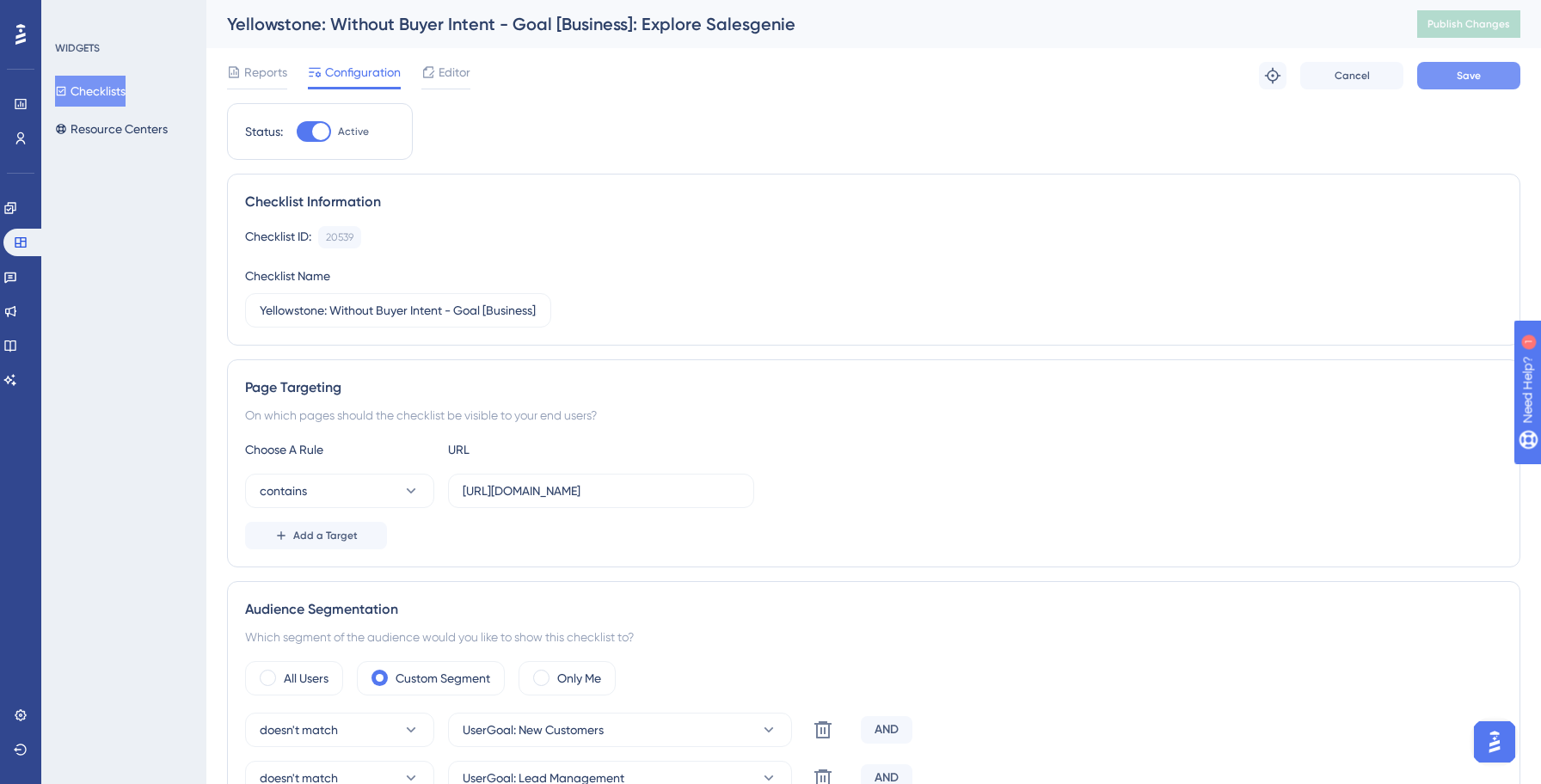
click at [1485, 65] on button "Save" at bounding box center [1469, 76] width 103 height 28
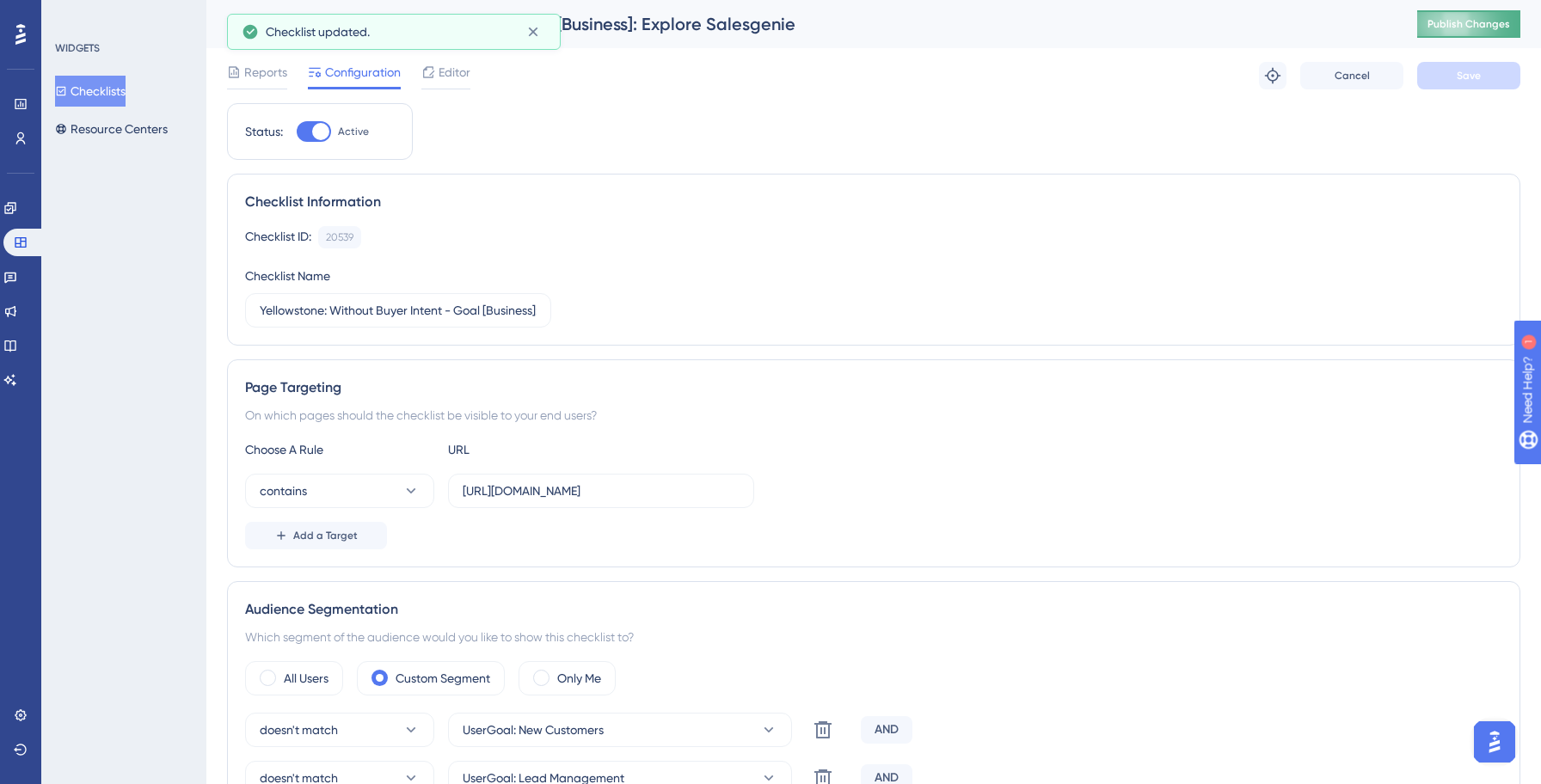
click at [1446, 32] on button "Publish Changes" at bounding box center [1469, 24] width 103 height 28
click at [118, 91] on button "Checklists" at bounding box center [90, 91] width 71 height 31
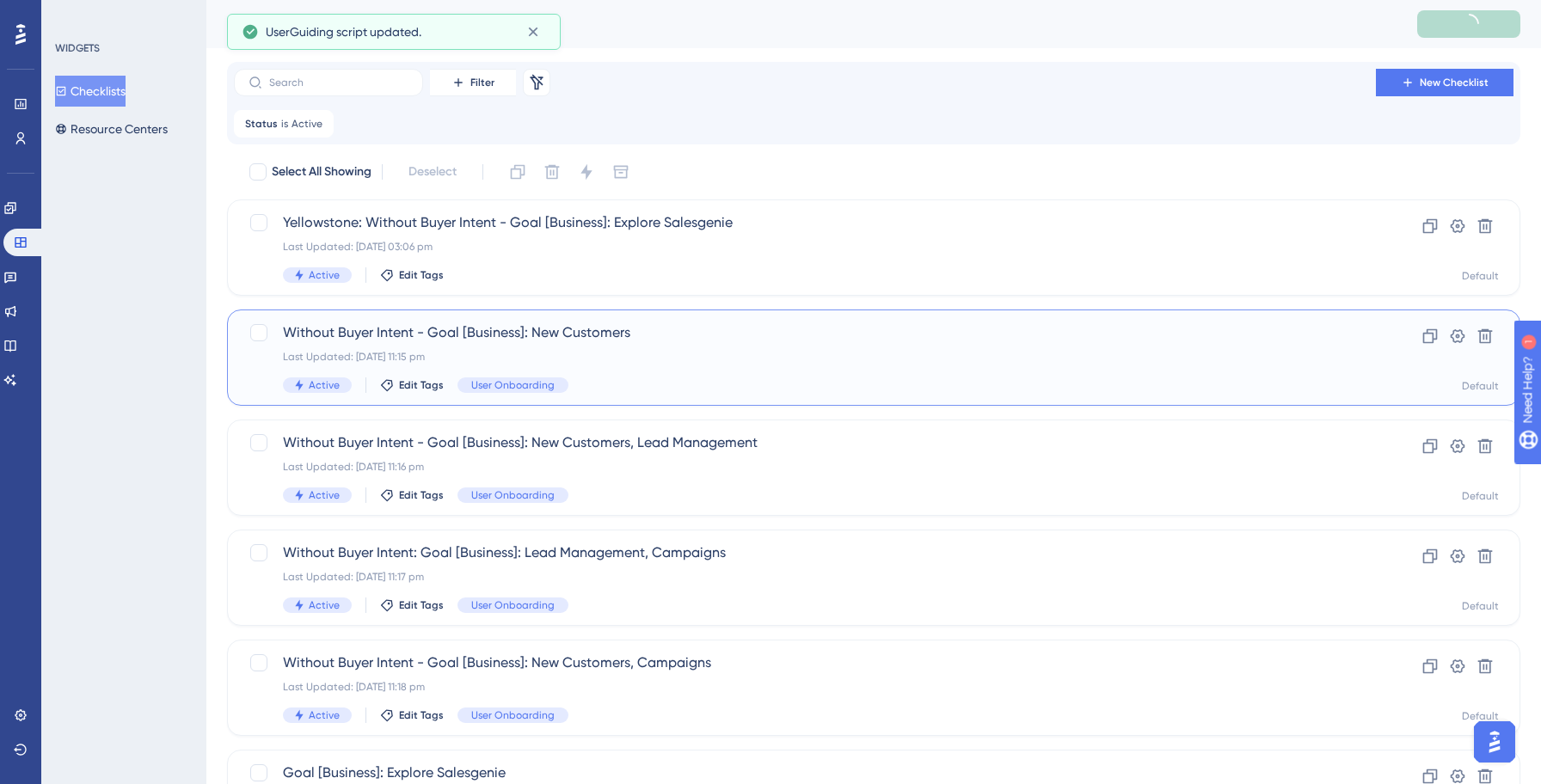
click at [549, 325] on span "Without Buyer Intent - Goal [Business]: New Customers" at bounding box center [805, 332] width 1043 height 21
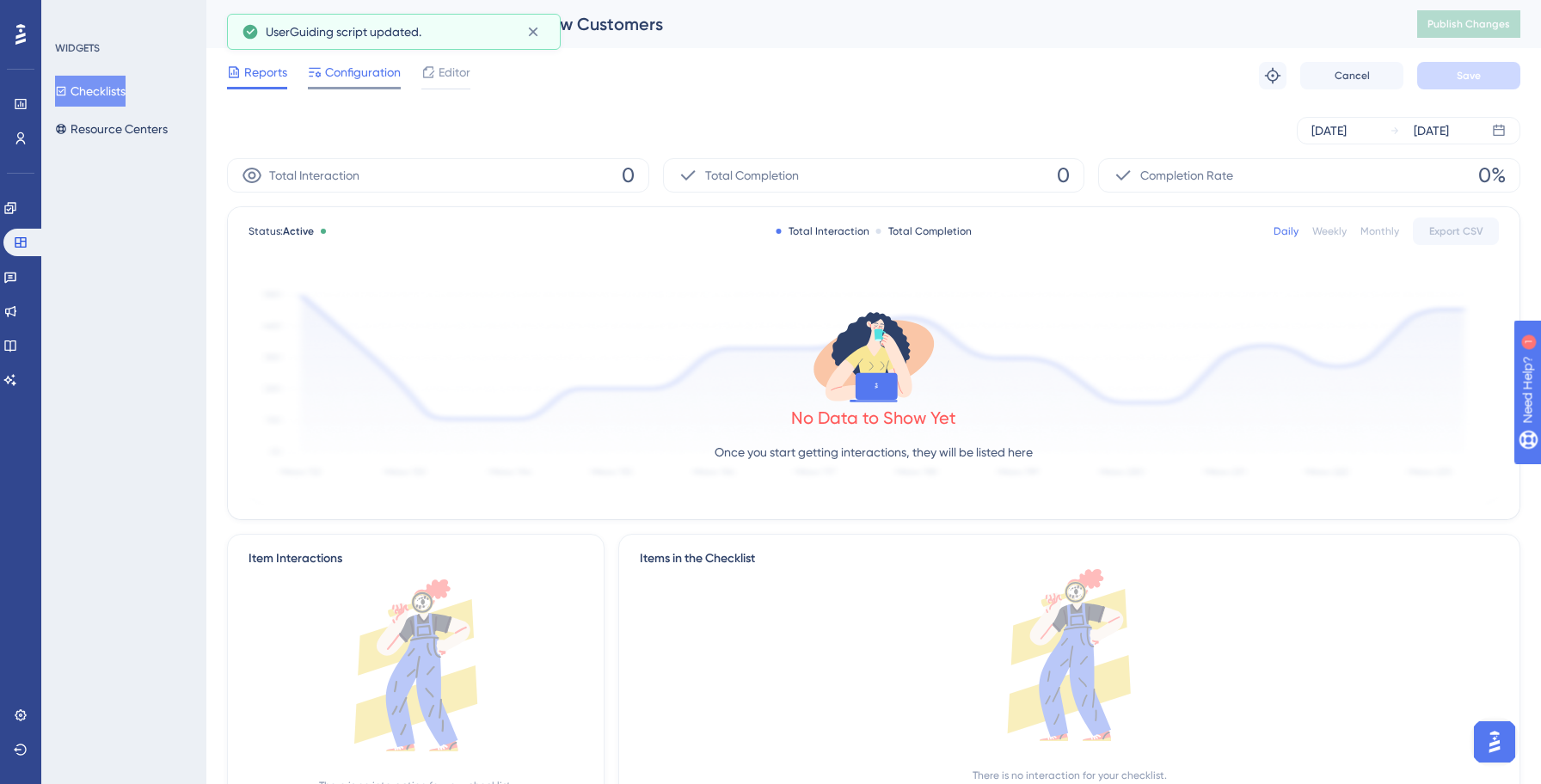
click at [359, 88] on div at bounding box center [355, 88] width 93 height 3
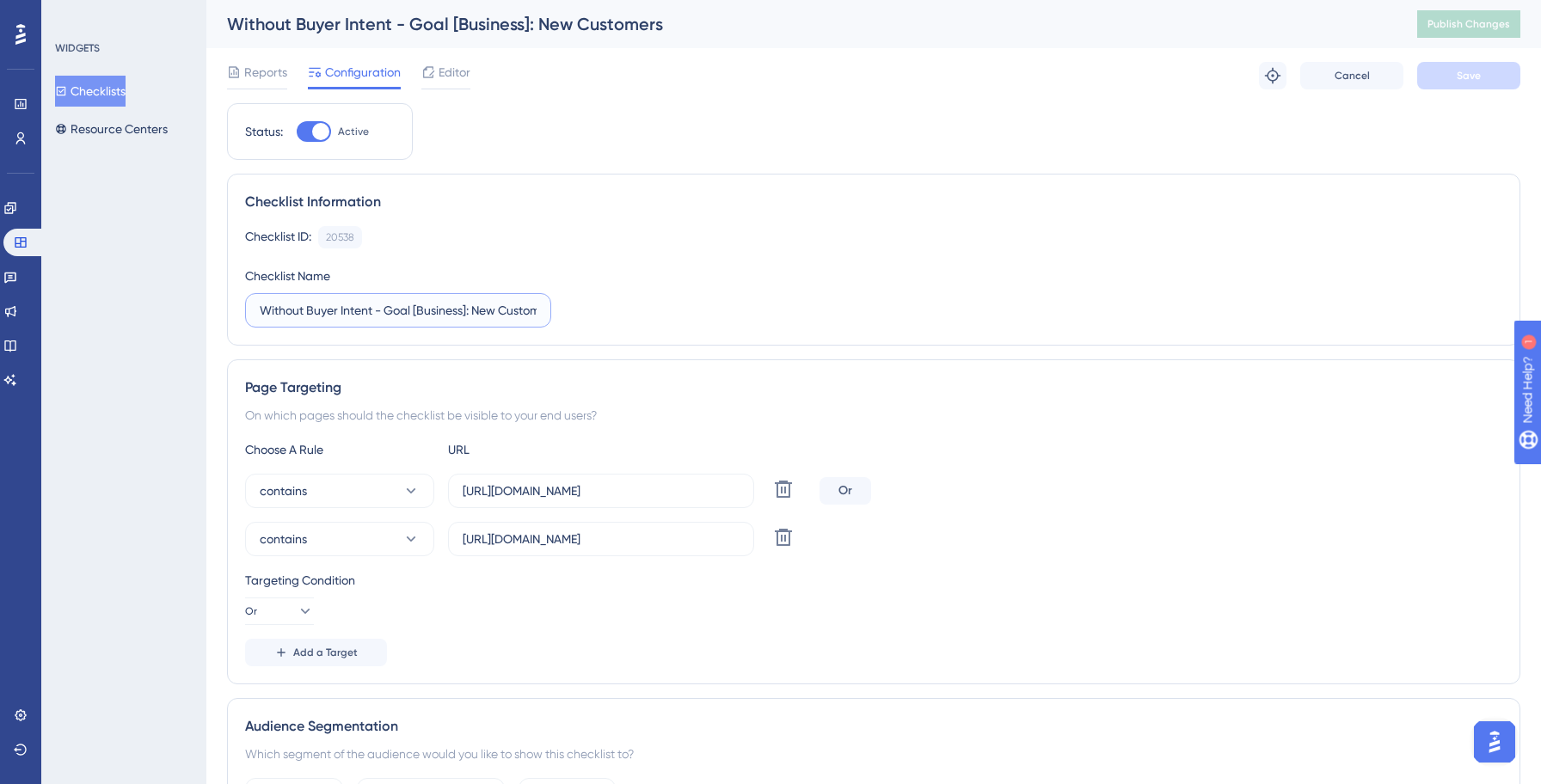
click at [262, 309] on input "Without Buyer Intent - Goal [Business]: New Customers" at bounding box center [399, 311] width 277 height 19
type input "Yellowstone: Without Buyer Intent - Goal [Business]: New Customers"
click at [780, 540] on icon at bounding box center [783, 537] width 21 height 21
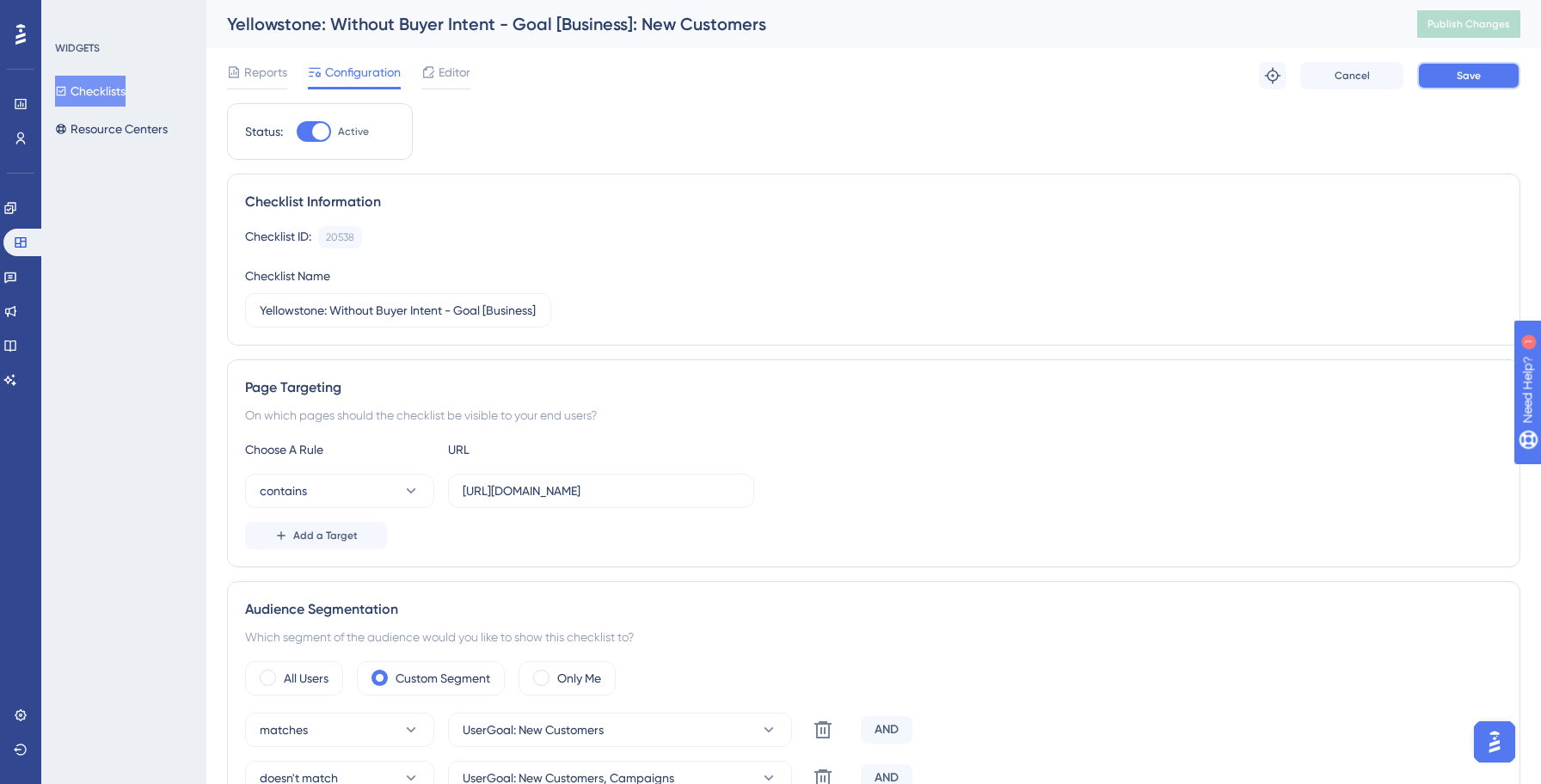
click at [1491, 75] on button "Save" at bounding box center [1469, 76] width 103 height 28
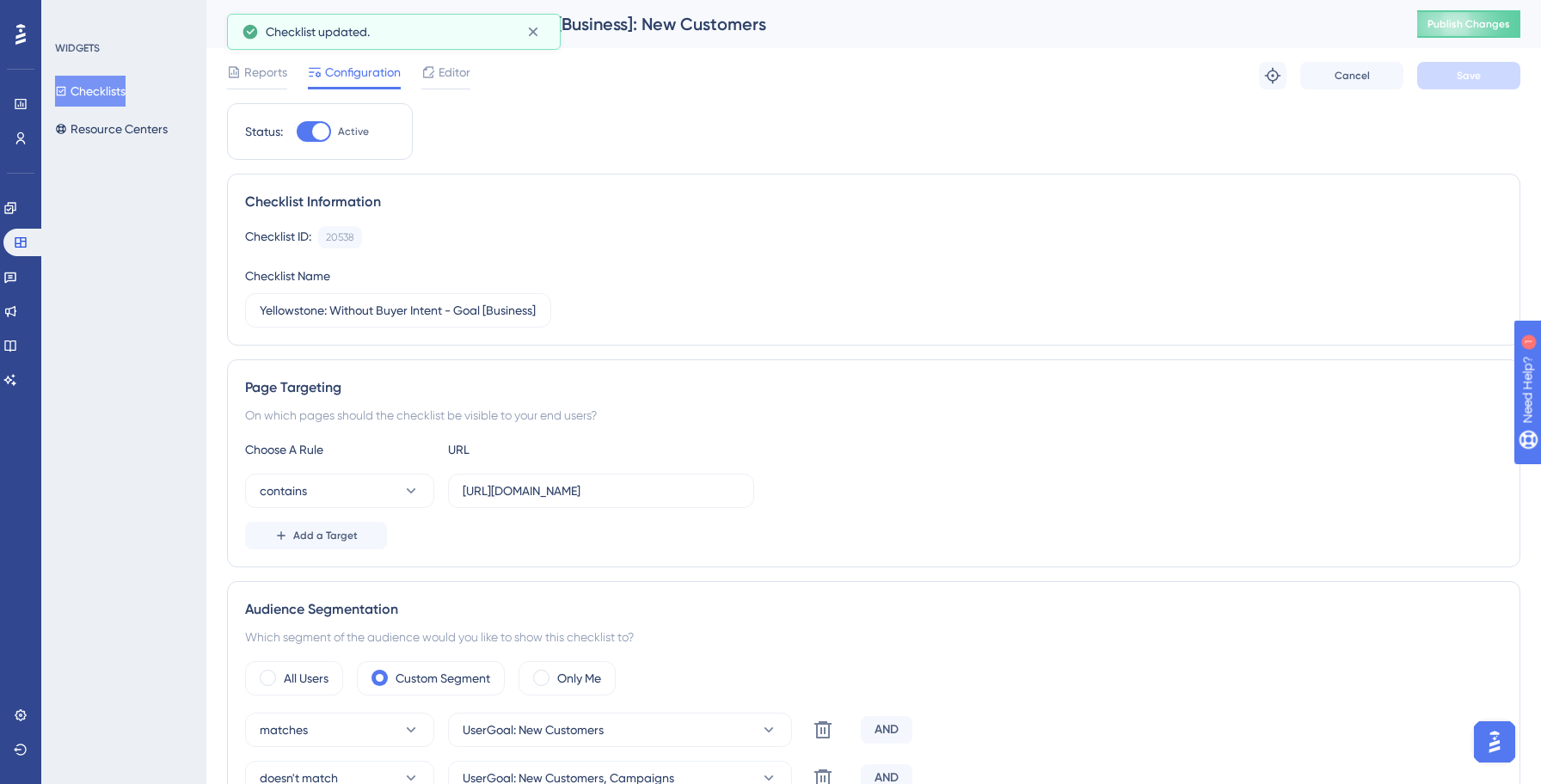
click at [92, 95] on button "Checklists" at bounding box center [90, 91] width 71 height 31
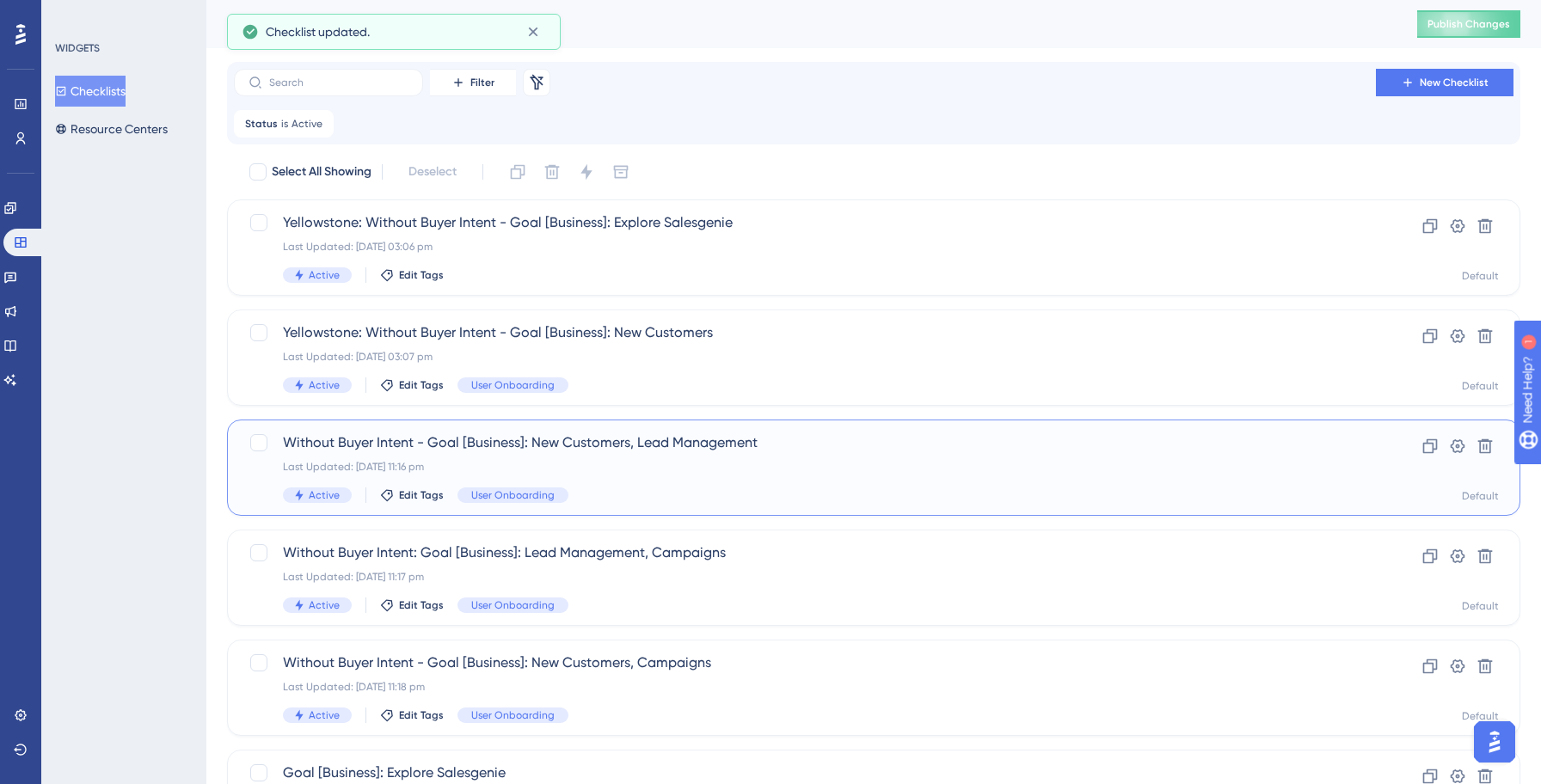
click at [454, 436] on span "Without Buyer Intent - Goal [Business]: New Customers, Lead Management" at bounding box center [805, 442] width 1043 height 21
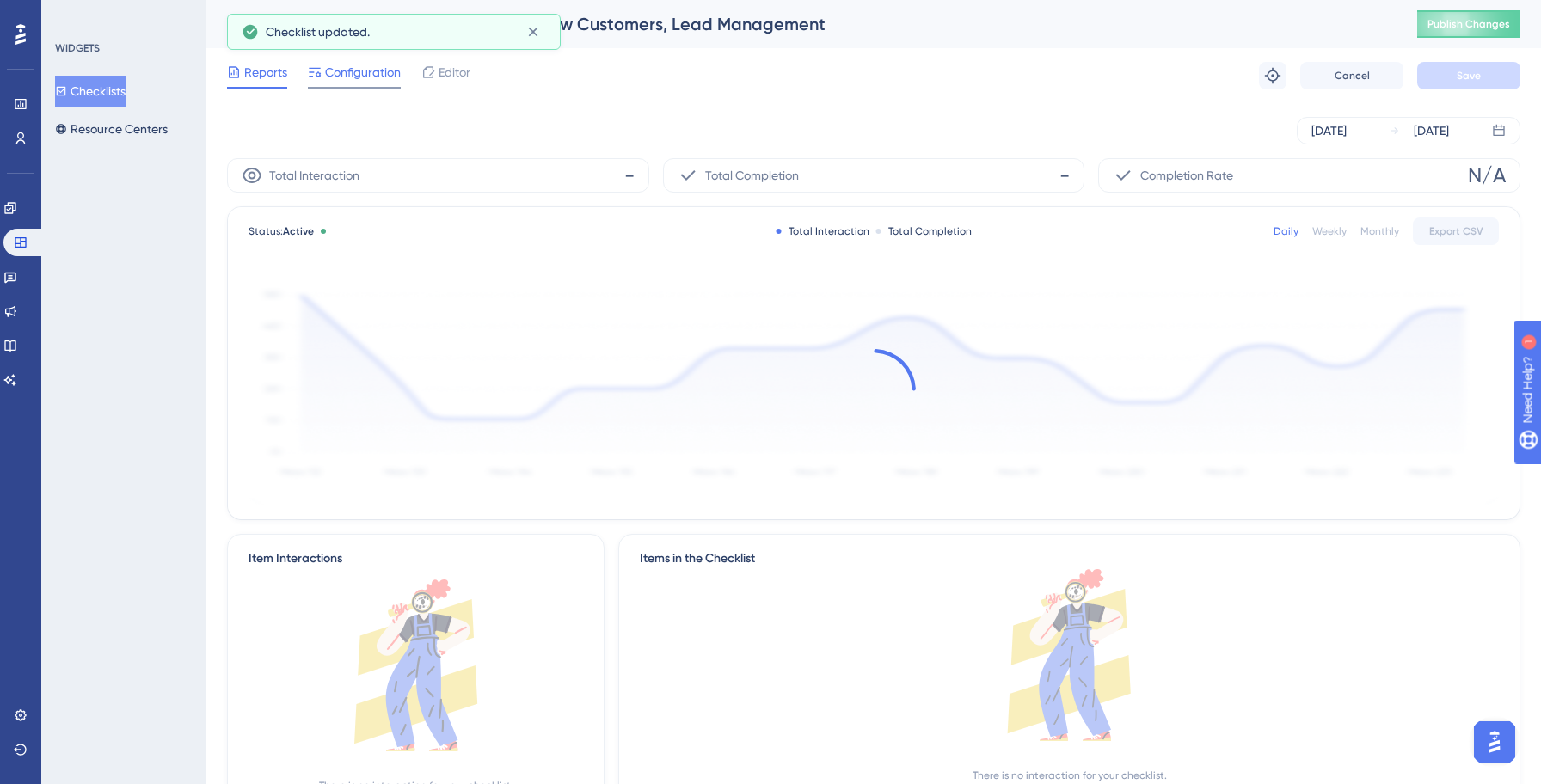
click at [349, 83] on div "Configuration" at bounding box center [355, 76] width 93 height 28
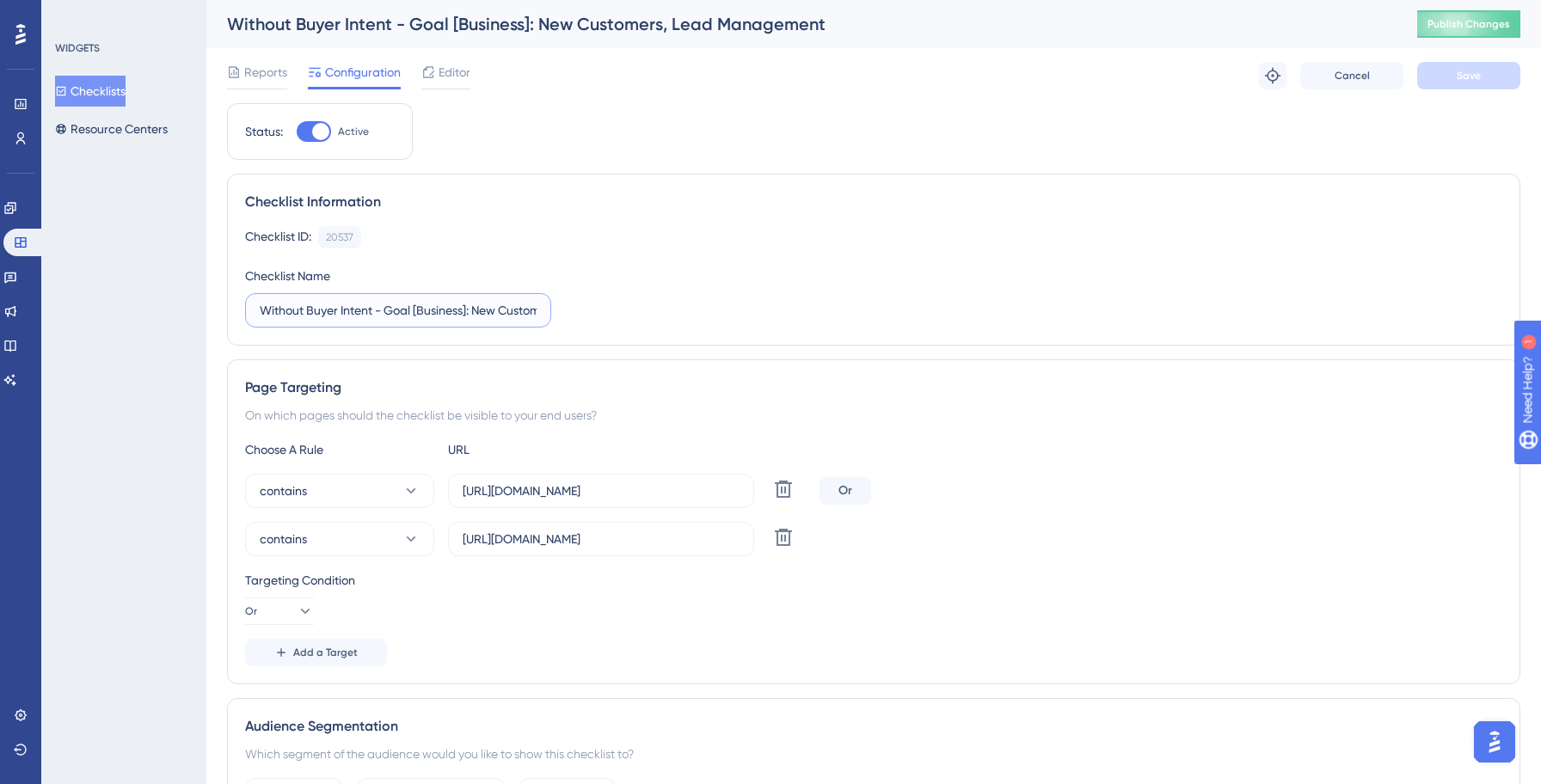
click at [263, 309] on input "Without Buyer Intent - Goal [Business]: New Customers, Lead Management" at bounding box center [399, 311] width 277 height 19
type input "Yellowstone: Without Buyer Intent - Goal [Business]: New Customers, Lead Manage…"
click at [1482, 73] on button "Save" at bounding box center [1469, 76] width 103 height 28
click at [786, 542] on icon at bounding box center [783, 537] width 21 height 21
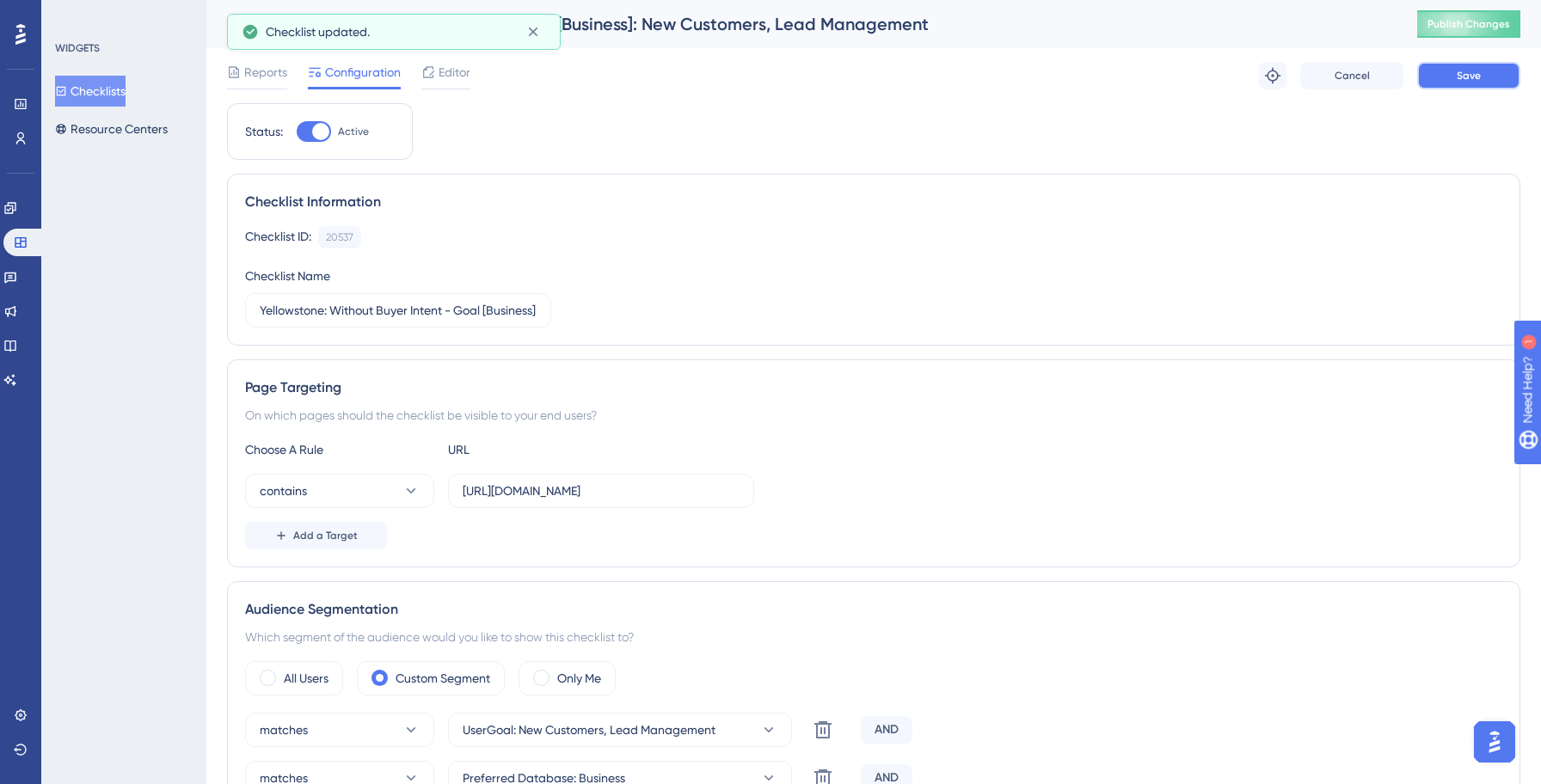
click at [1439, 71] on button "Save" at bounding box center [1469, 76] width 103 height 28
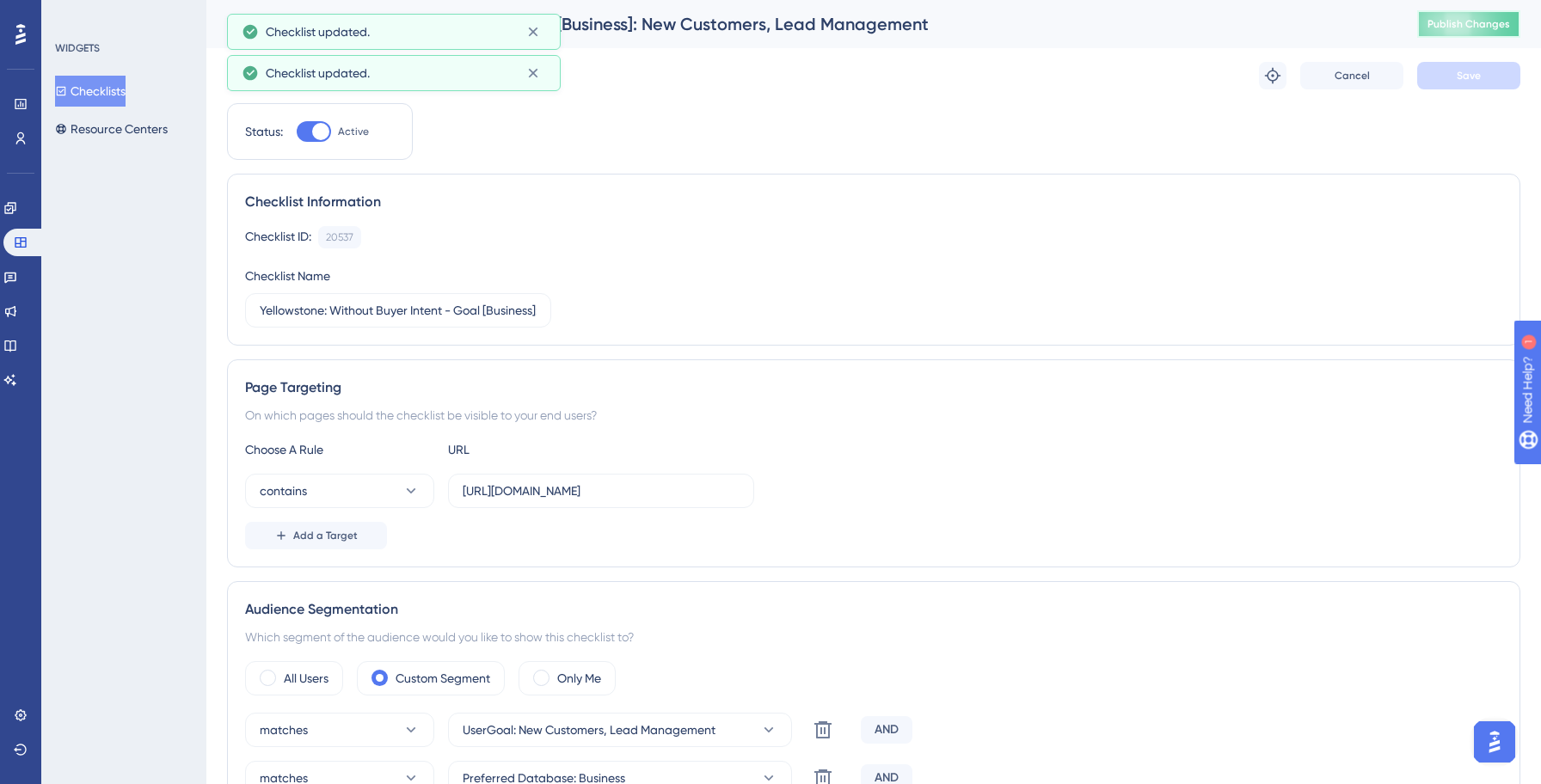
click at [1493, 20] on span "Publish Changes" at bounding box center [1469, 24] width 83 height 14
click at [111, 93] on button "Checklists" at bounding box center [90, 91] width 71 height 31
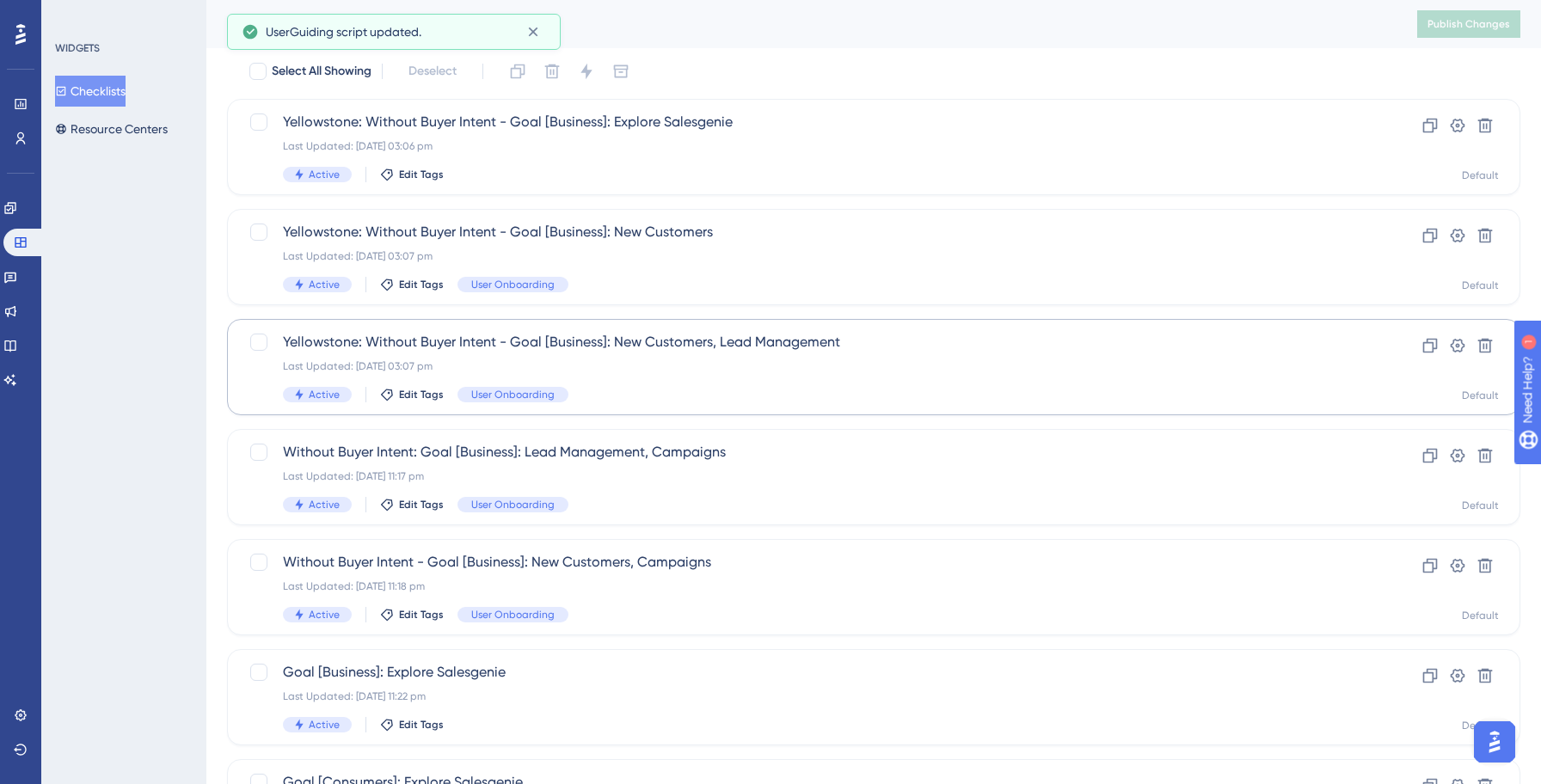
scroll to position [148, 0]
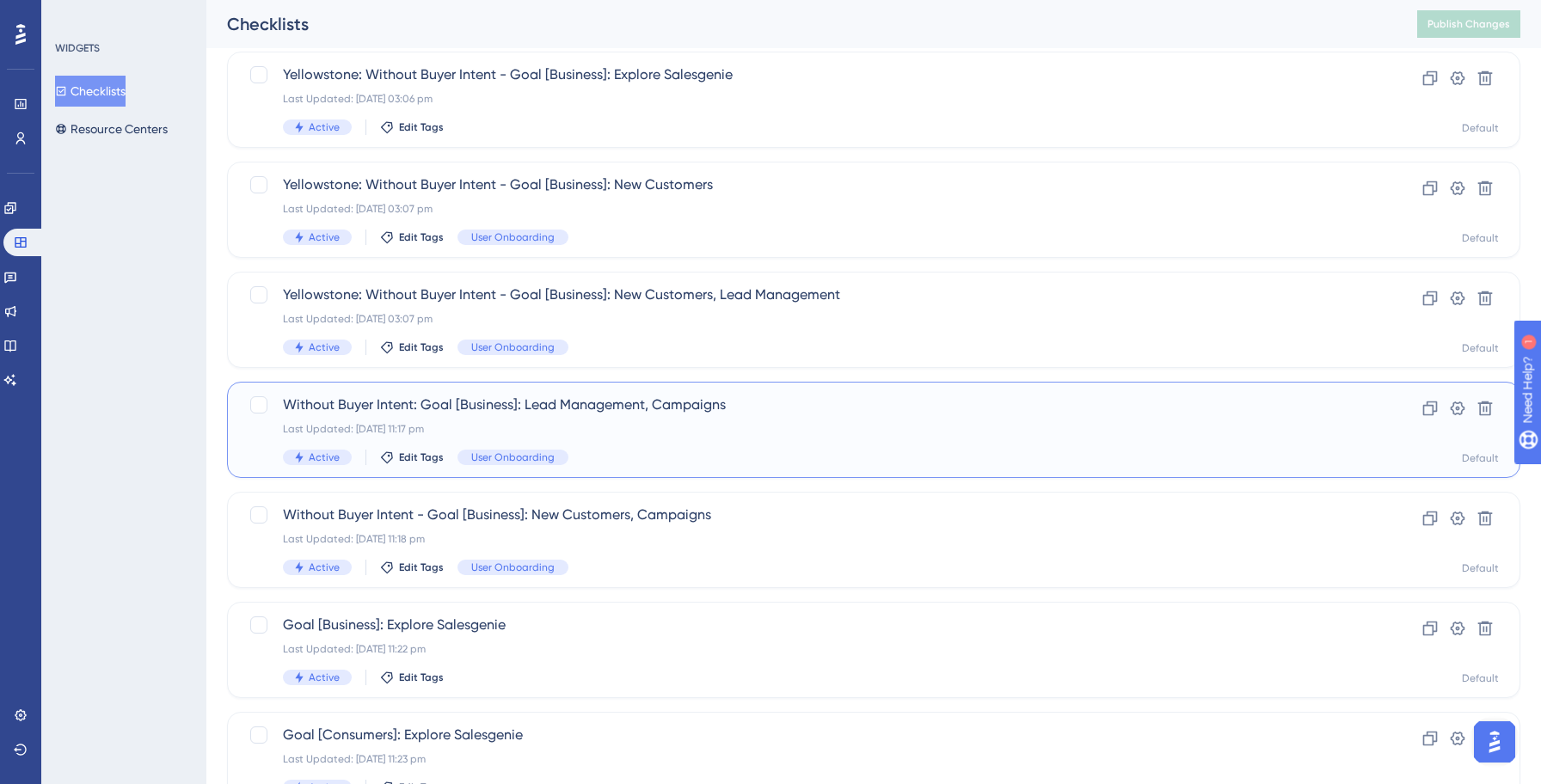
click at [635, 439] on div "Without Buyer Intent: Goal [Business]: Lead Management, Campaigns Last Updated:…" at bounding box center [805, 429] width 1043 height 71
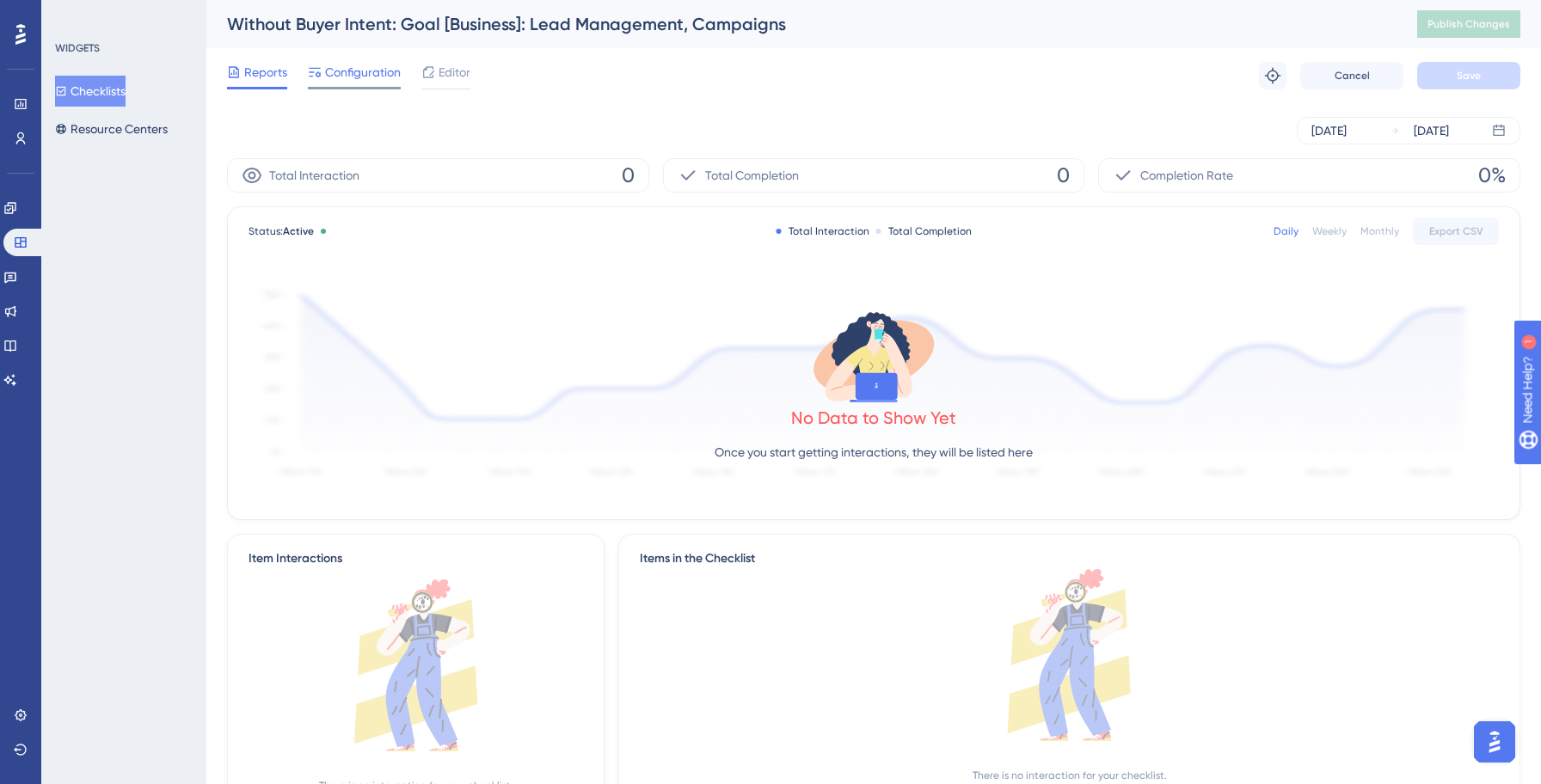
click at [350, 72] on span "Configuration" at bounding box center [362, 72] width 76 height 21
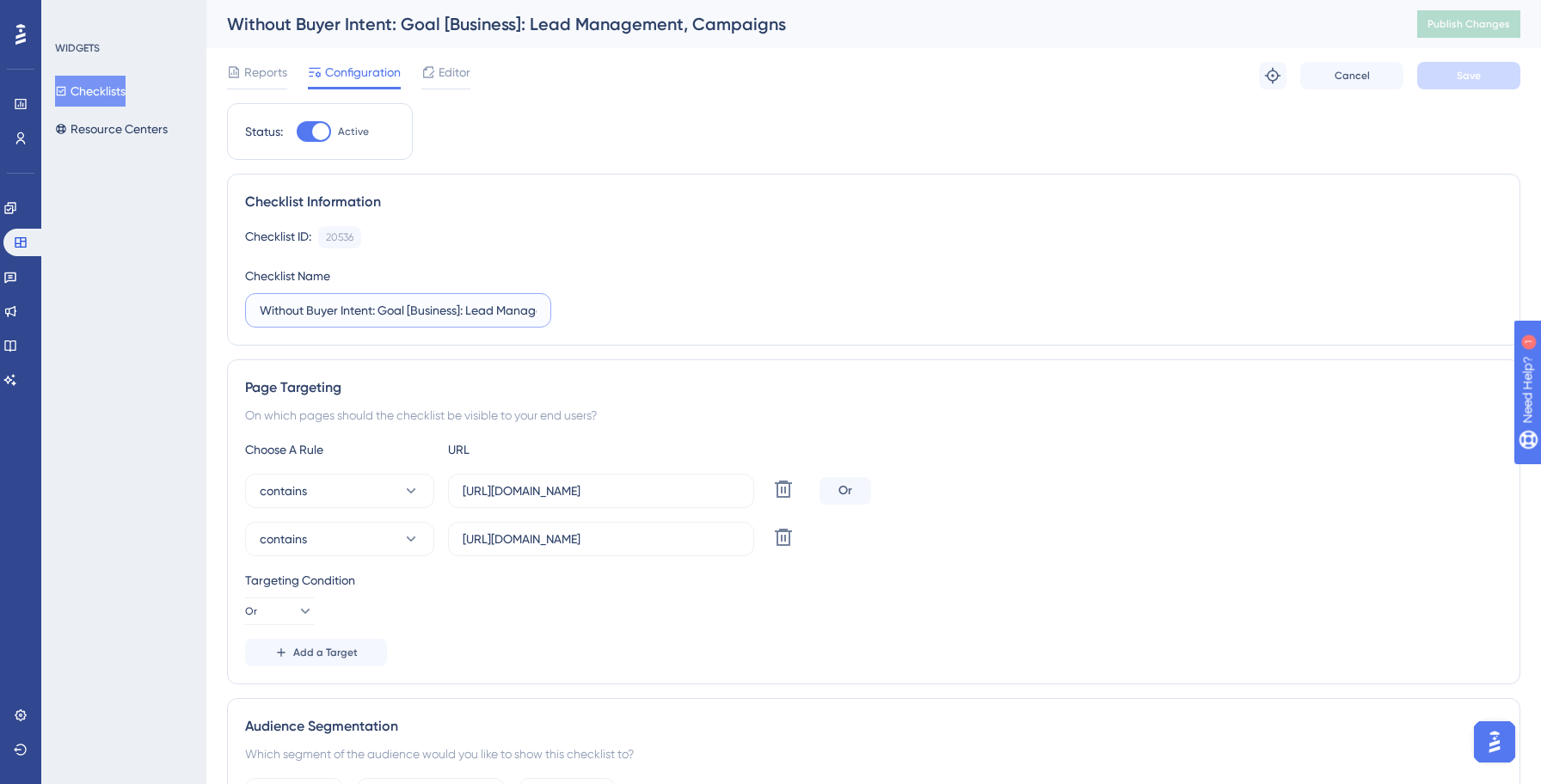
click at [262, 310] on input "Without Buyer Intent: Goal [Business]: Lead Management, Campaigns" at bounding box center [399, 311] width 277 height 19
type input "Yellowstone: Without Buyer Intent: Goal [Business]: Lead Management, Campaigns"
click at [786, 543] on icon at bounding box center [783, 537] width 21 height 21
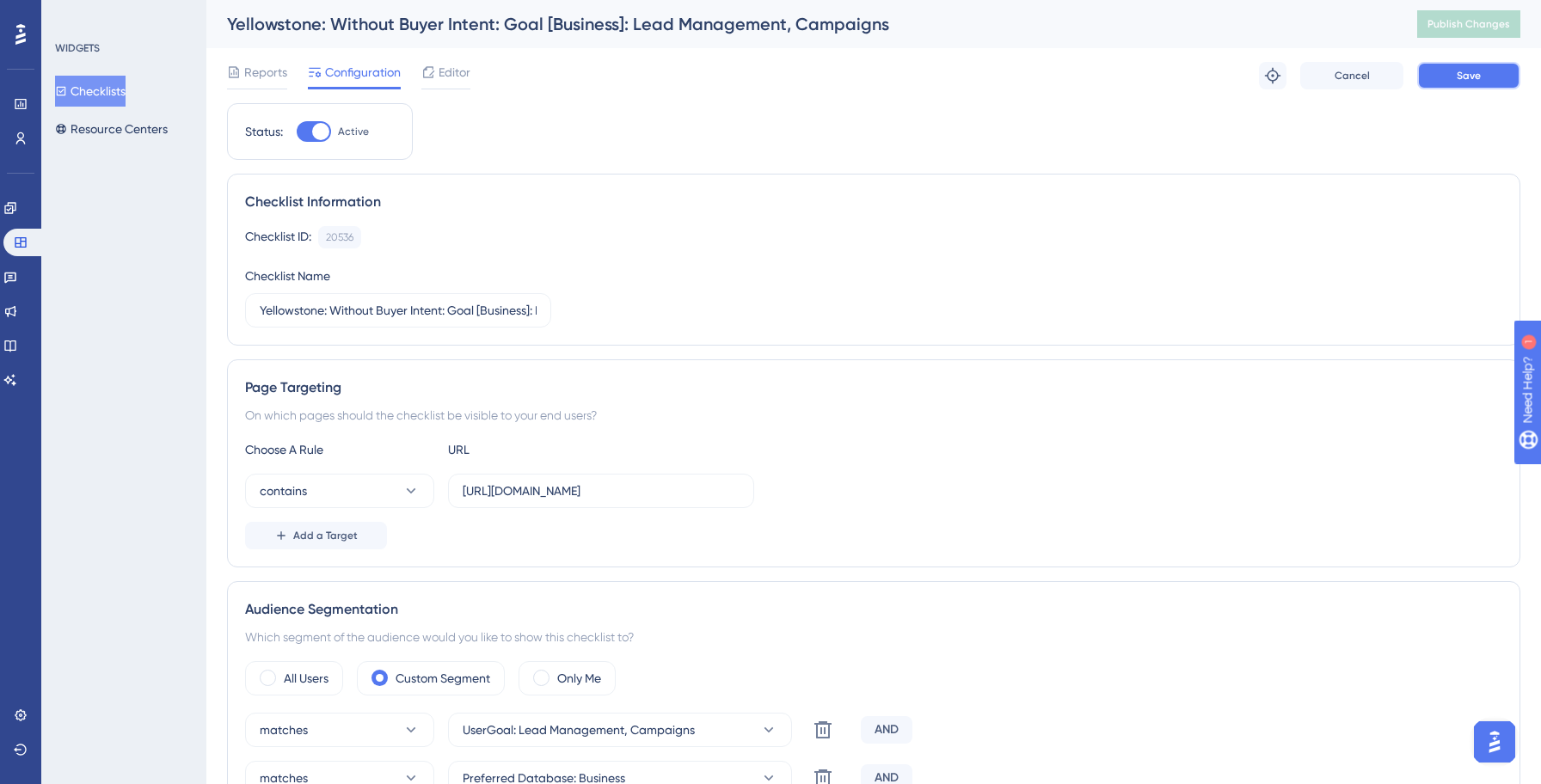
click at [1507, 83] on button "Save" at bounding box center [1469, 76] width 103 height 28
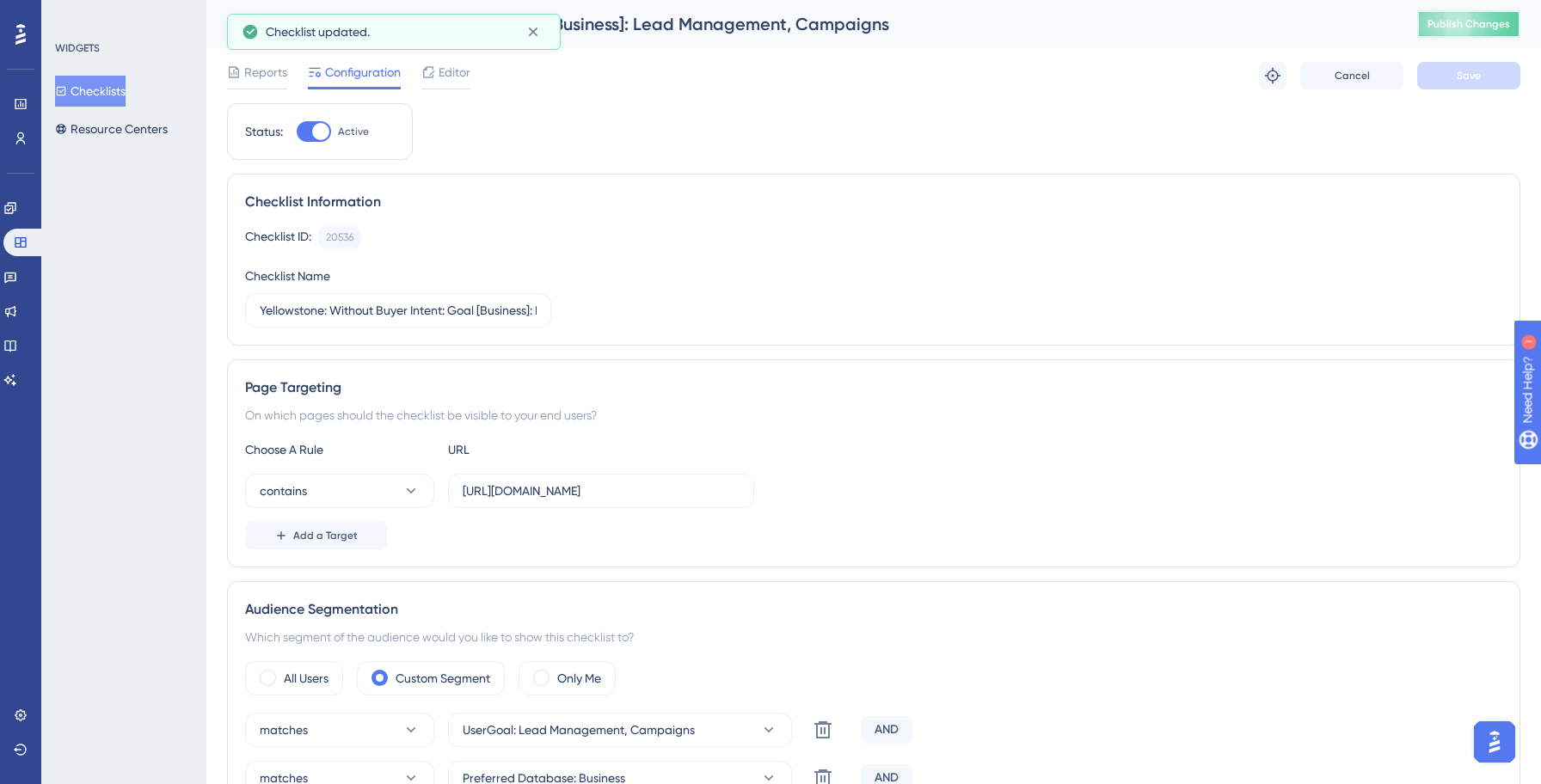
click at [1484, 30] on span "Publish Changes" at bounding box center [1469, 24] width 83 height 14
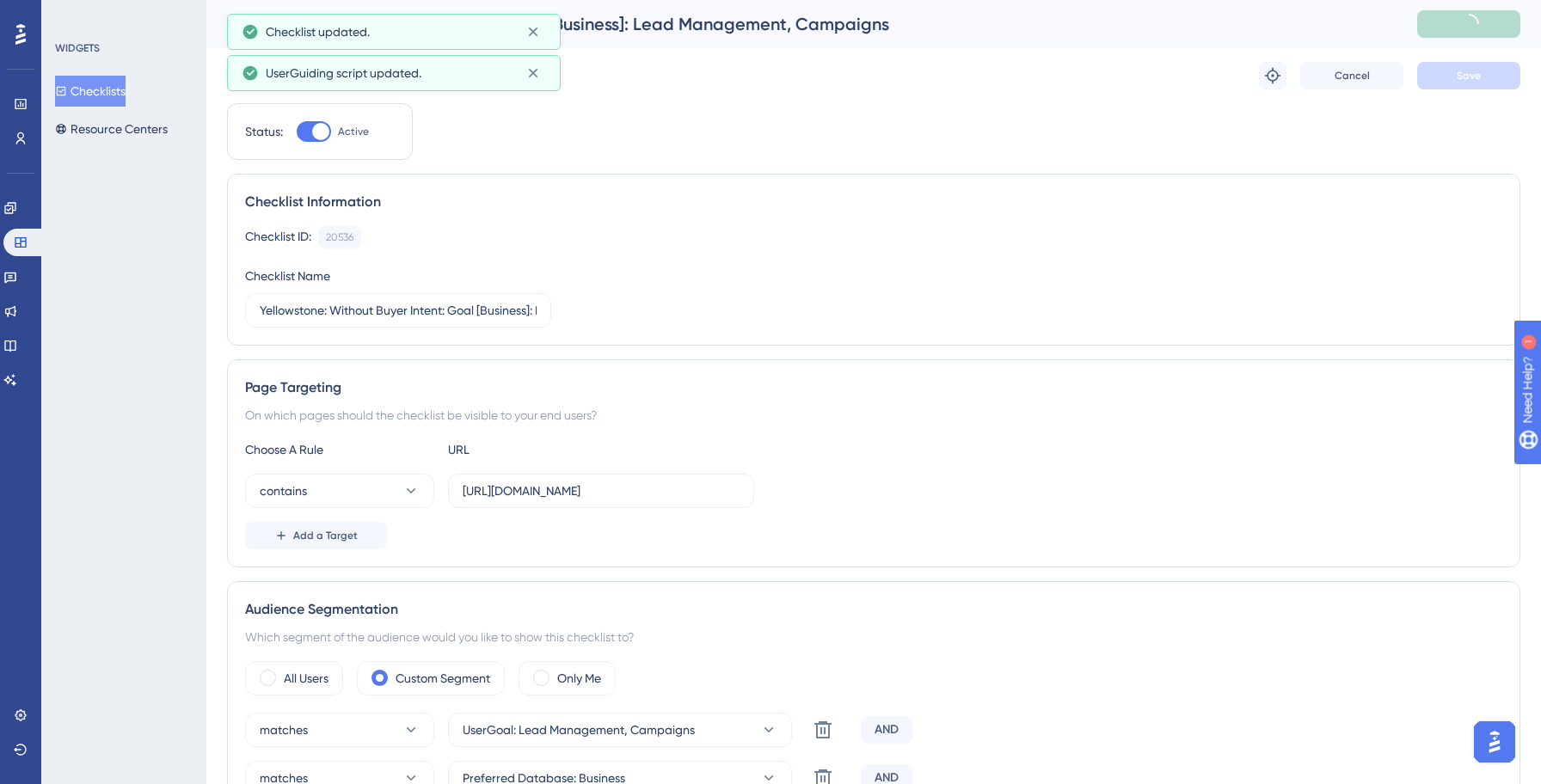
click at [111, 99] on button "Checklists" at bounding box center [90, 91] width 71 height 31
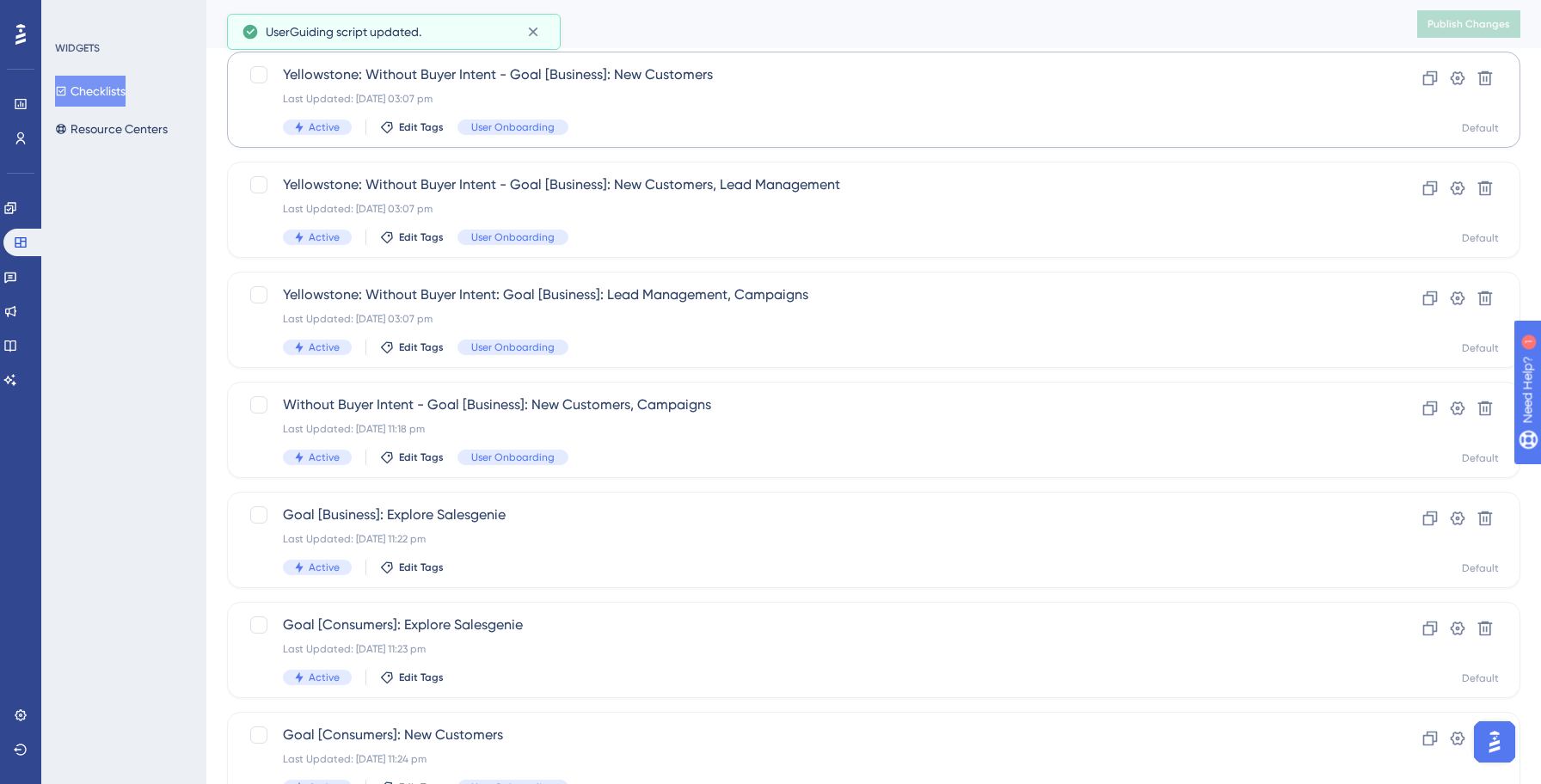
scroll to position [261, 0]
click at [474, 405] on span "Without Buyer Intent - Goal [Business]: New Customers, Campaigns" at bounding box center [805, 402] width 1043 height 21
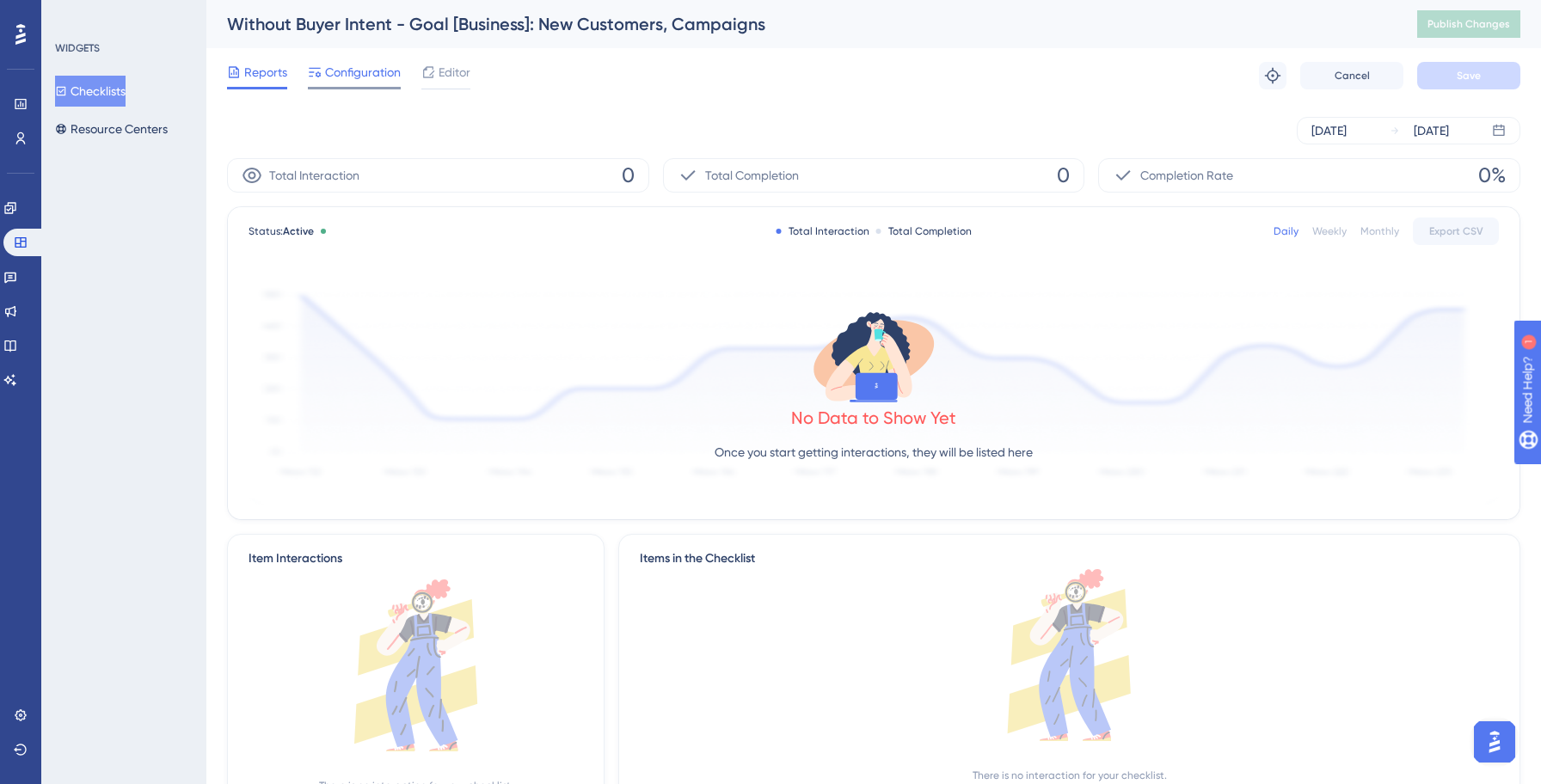
click at [369, 80] on span "Configuration" at bounding box center [362, 72] width 76 height 21
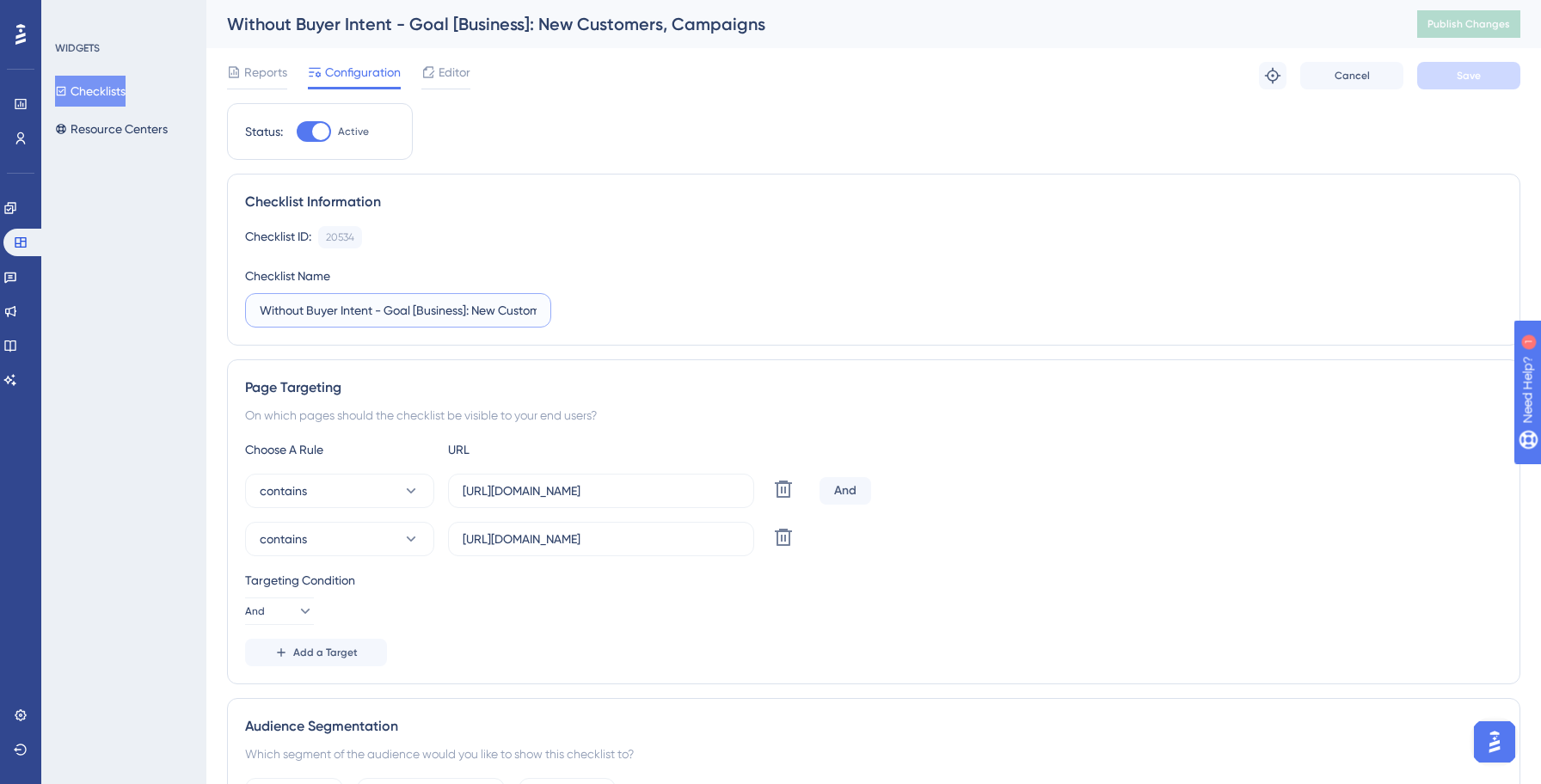
click at [263, 311] on input "Without Buyer Intent - Goal [Business]: New Customers, Campaigns" at bounding box center [399, 311] width 277 height 19
type input "Yellowstone: Without Buyer Intent - Goal [Business]: New Customers, Campaigns"
click at [1442, 86] on button "Save" at bounding box center [1469, 76] width 103 height 28
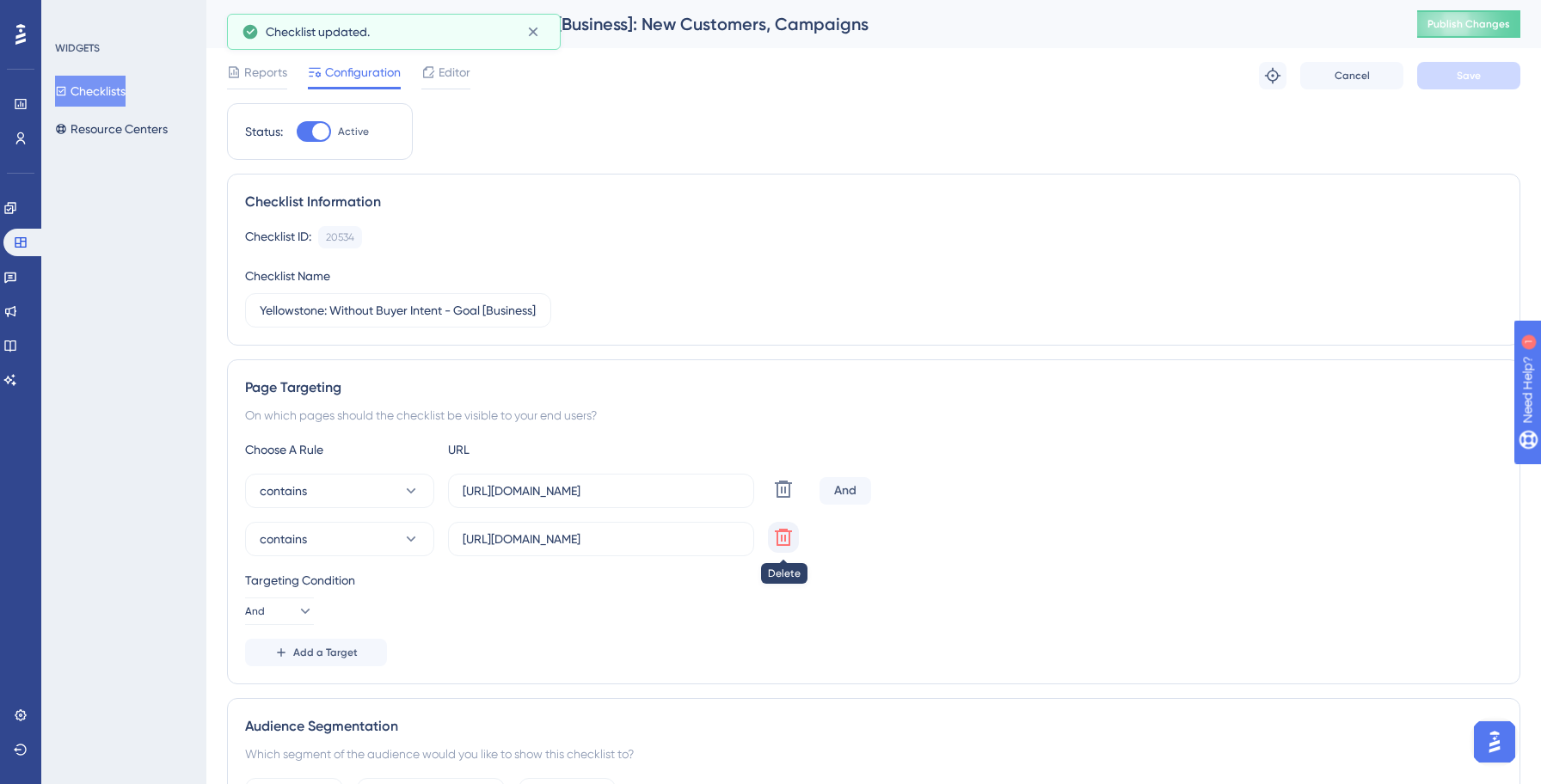
click at [787, 542] on icon at bounding box center [783, 537] width 21 height 21
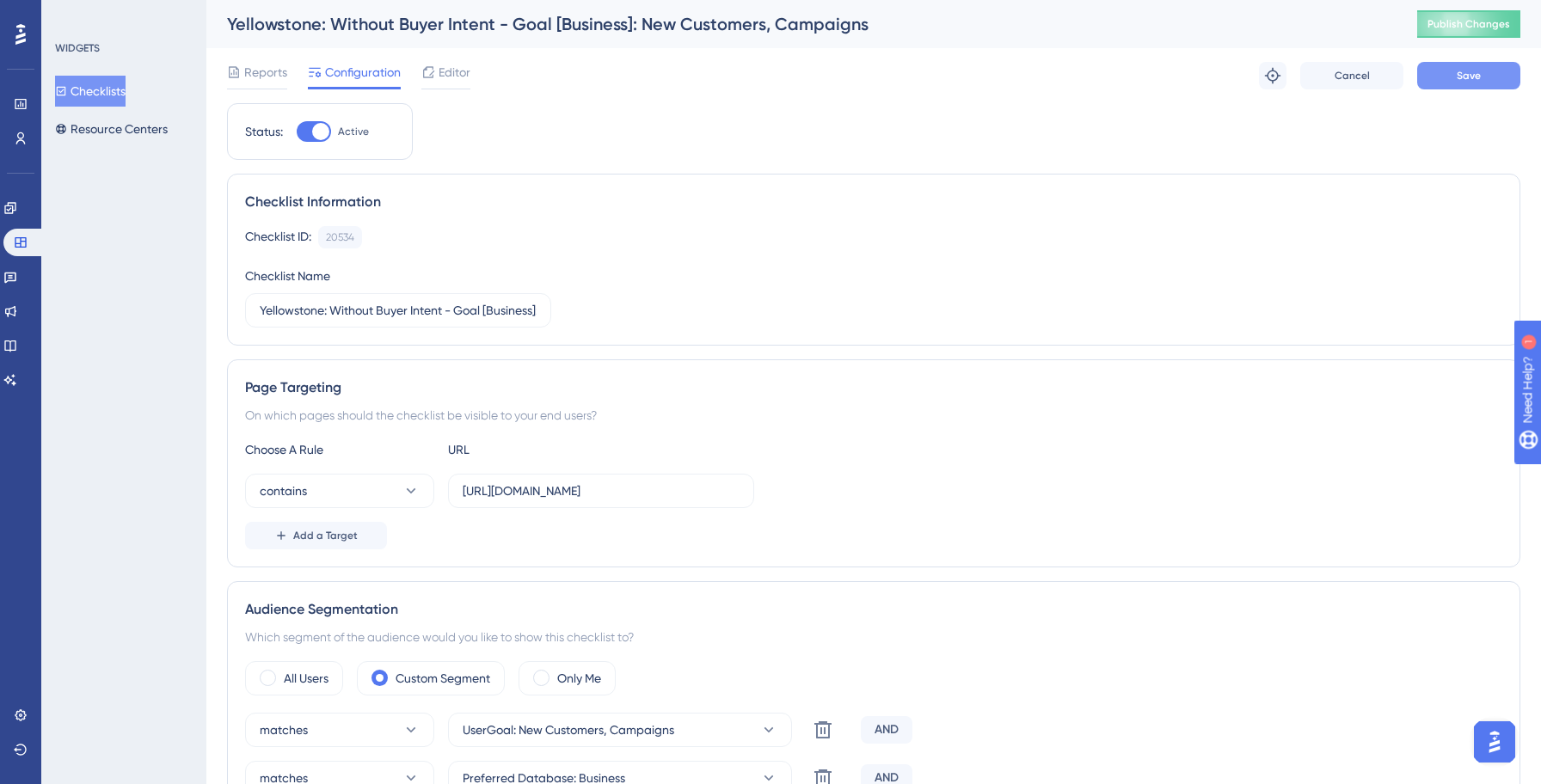
click at [1480, 77] on button "Save" at bounding box center [1469, 76] width 103 height 28
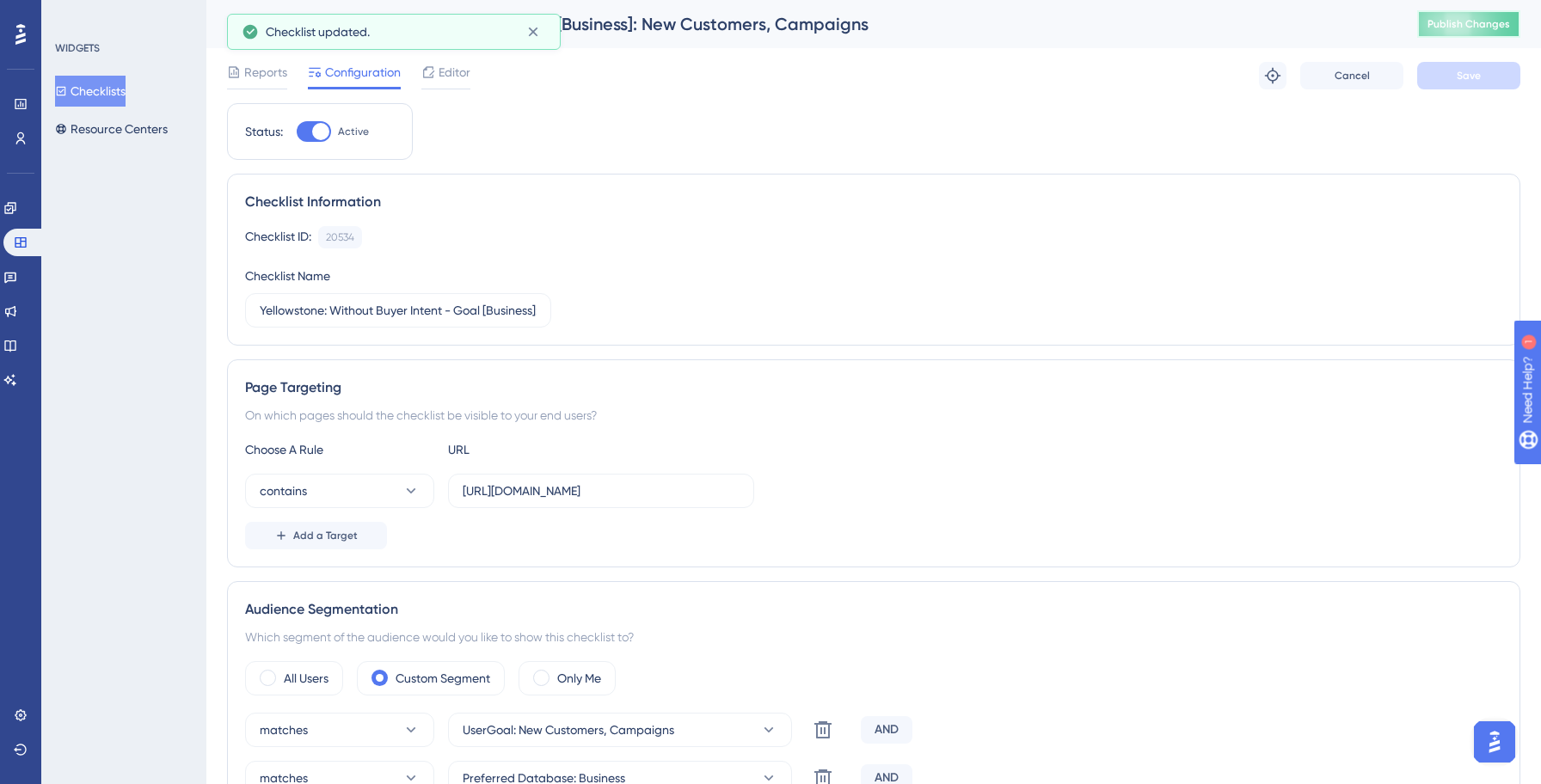
click at [1470, 32] on button "Publish Changes" at bounding box center [1469, 24] width 103 height 28
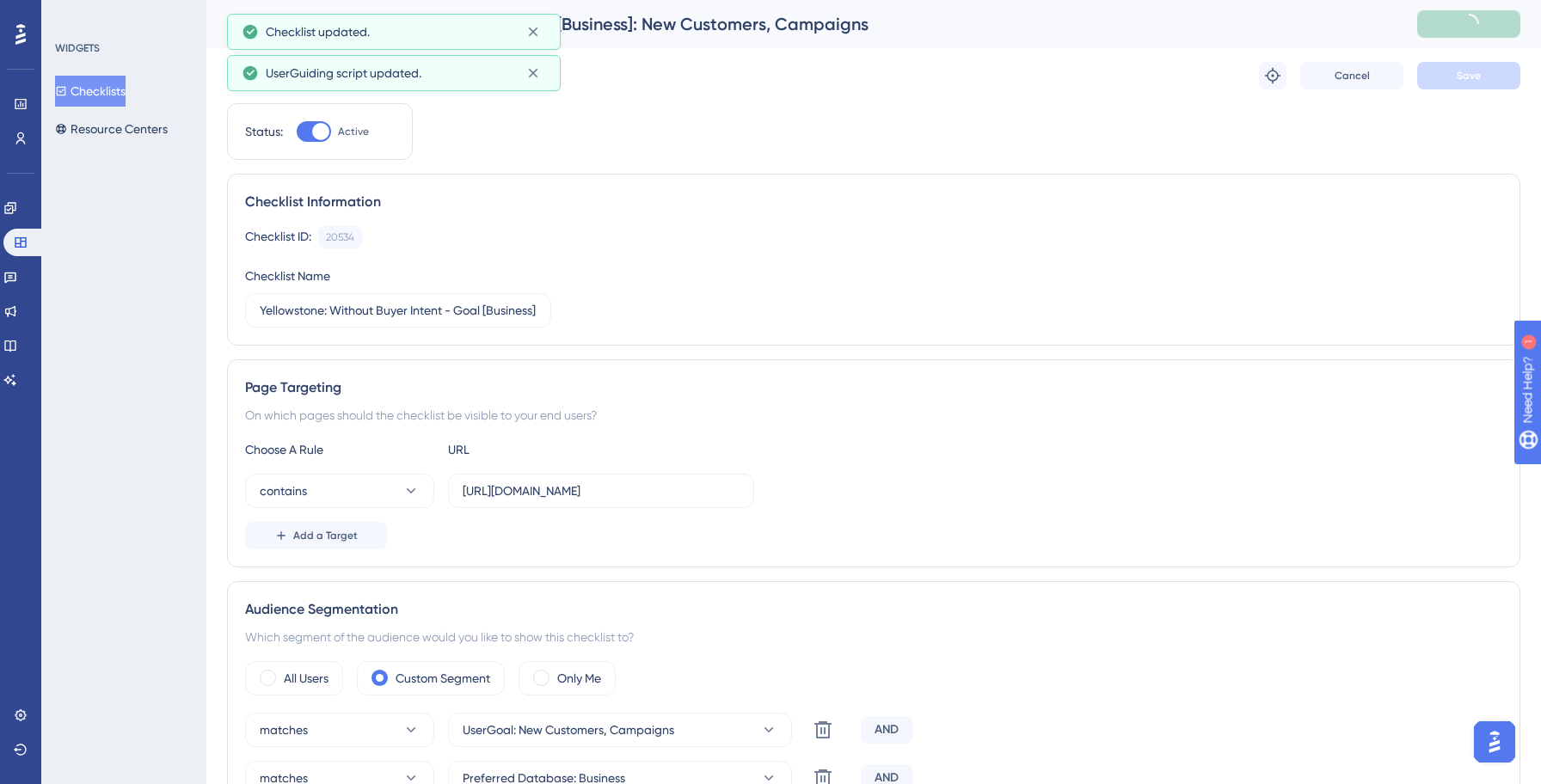
click at [86, 92] on button "Checklists" at bounding box center [90, 91] width 71 height 31
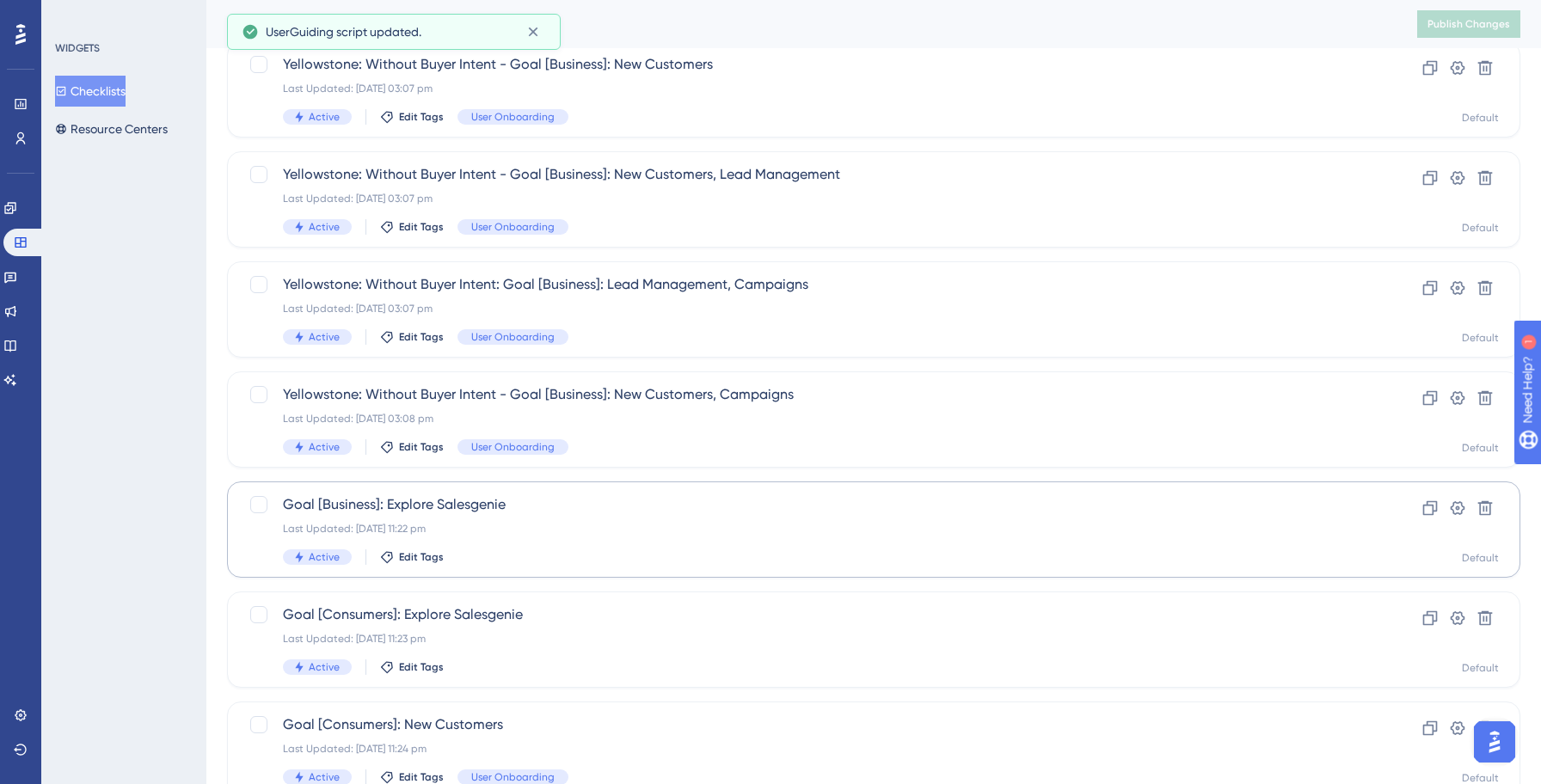
scroll to position [276, 0]
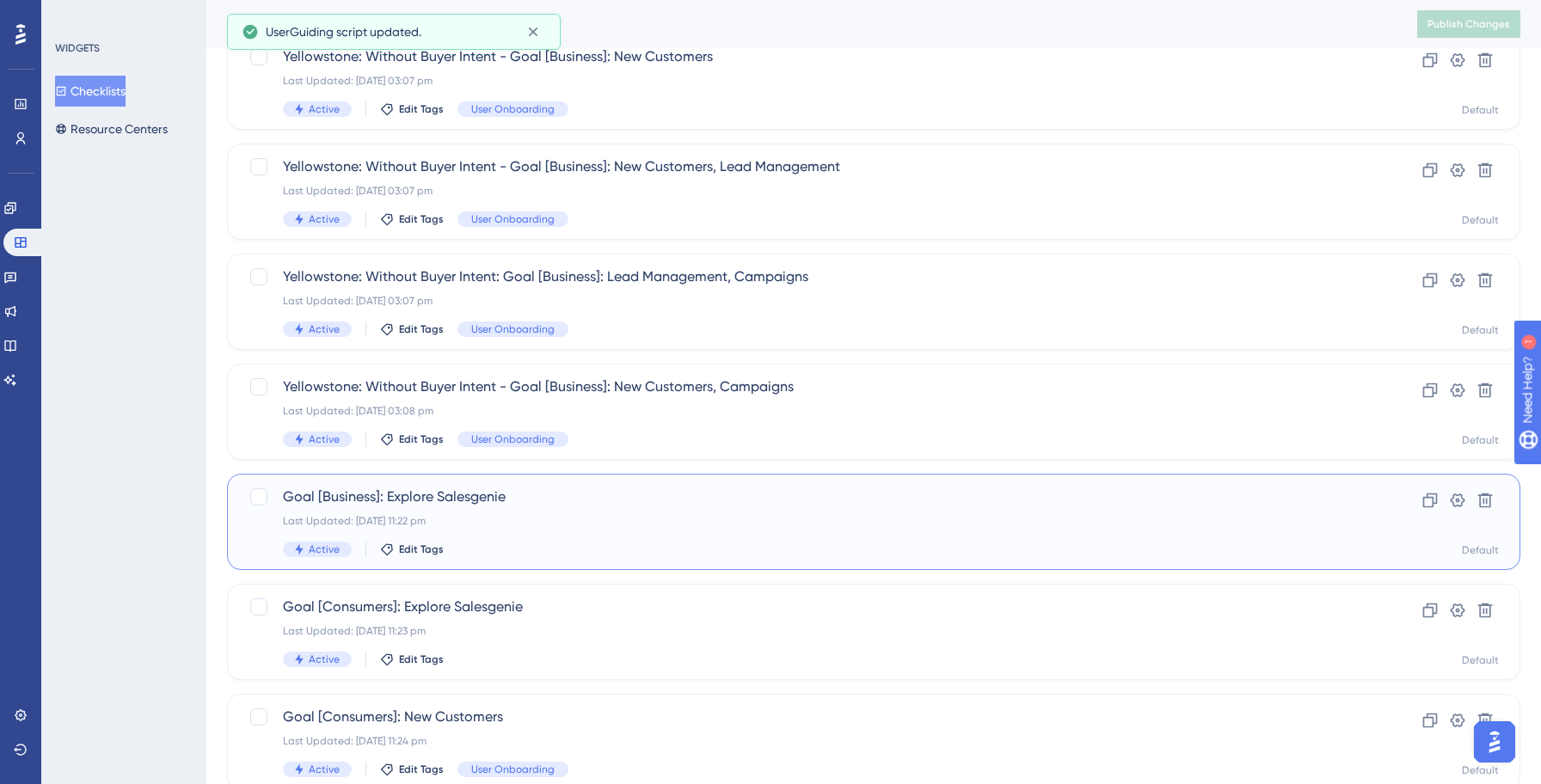
click at [530, 543] on div "Active Edit Tags" at bounding box center [805, 549] width 1043 height 15
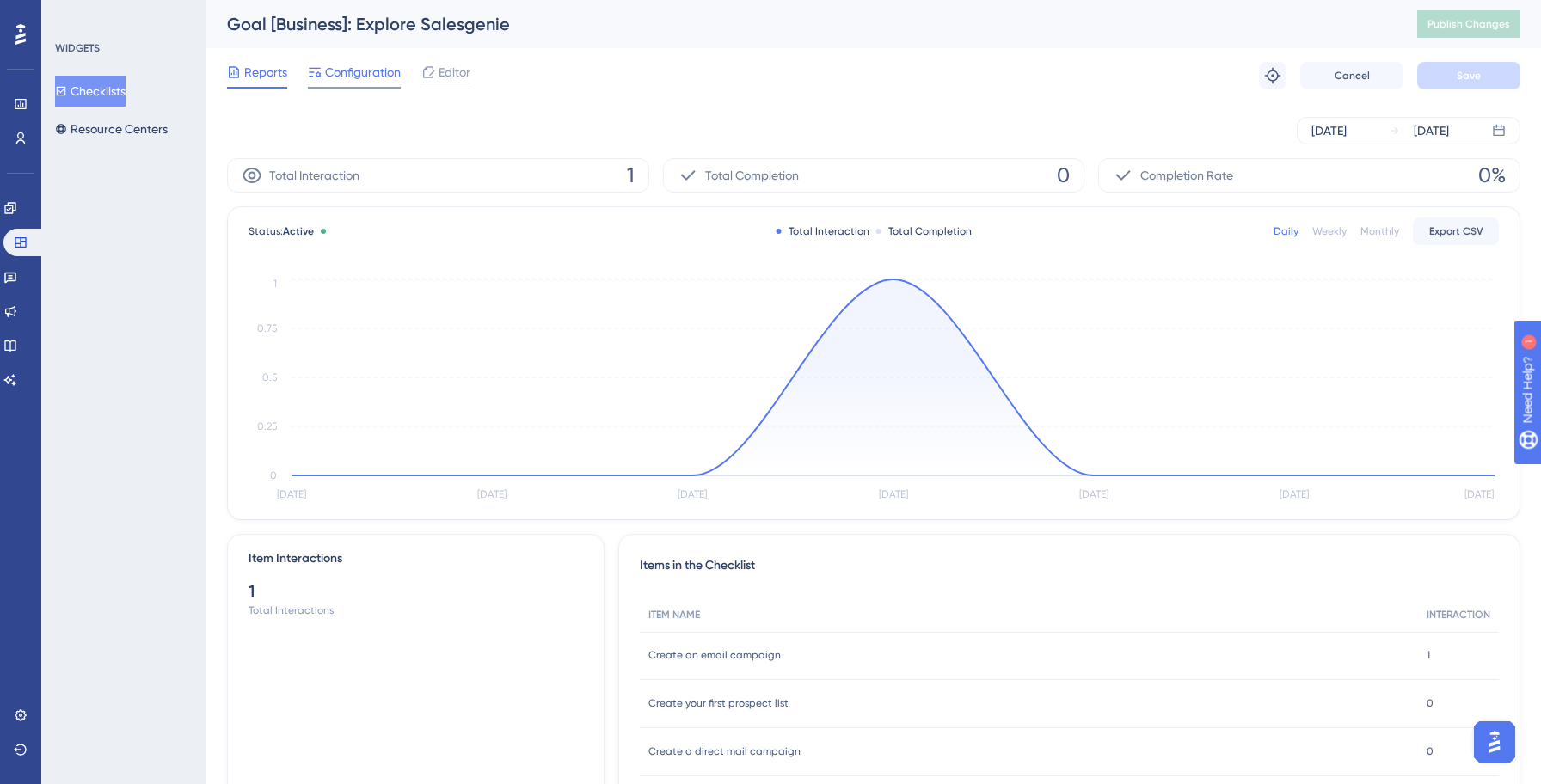
click at [366, 72] on span "Configuration" at bounding box center [362, 72] width 76 height 21
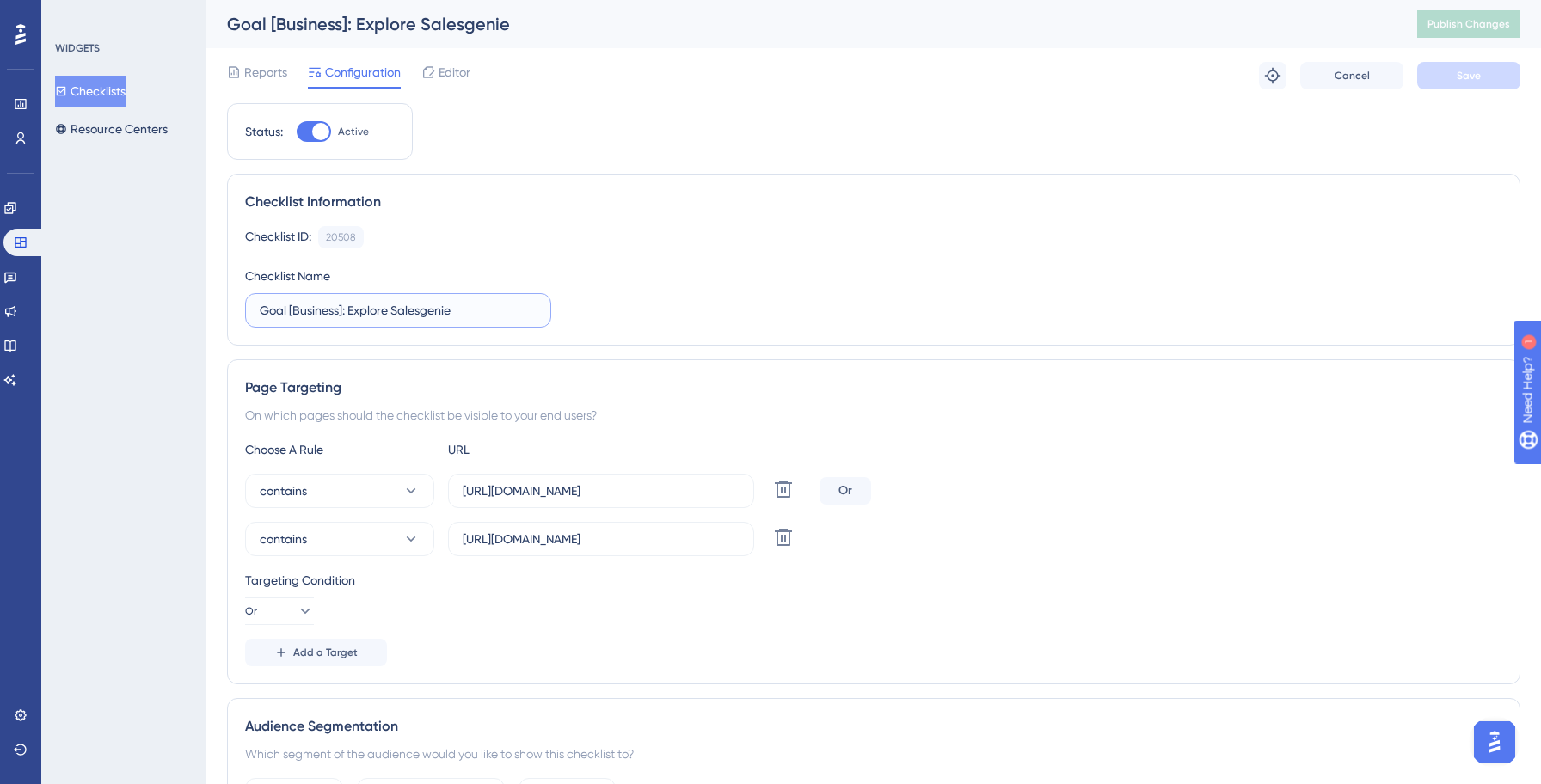
click at [262, 313] on input "Goal [Business]: Explore Salesgenie" at bounding box center [399, 311] width 277 height 19
type input "Yellowstone: Goal [Business]: Explore Salesgenie"
click at [773, 540] on icon at bounding box center [783, 537] width 21 height 21
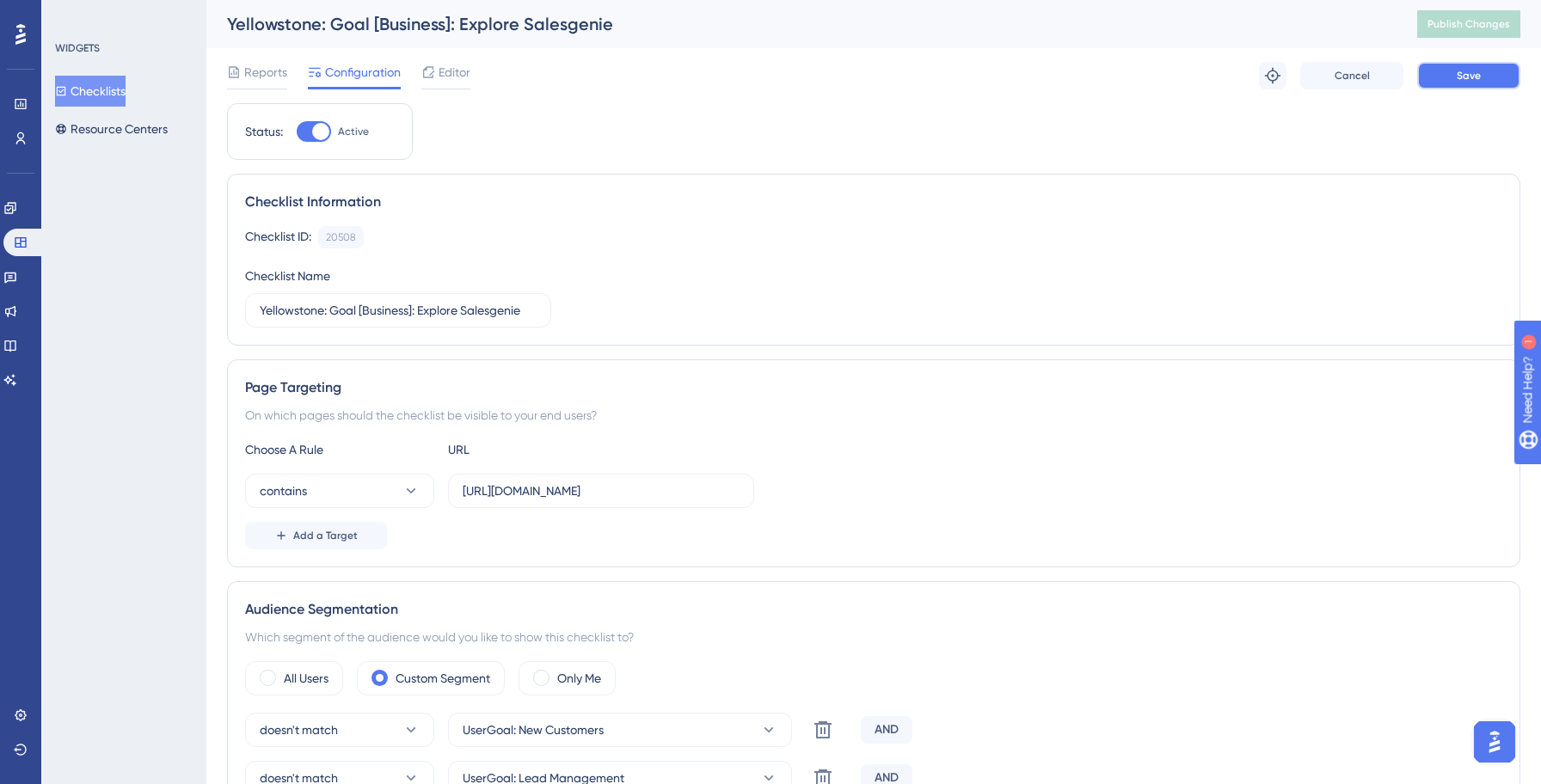
click at [1483, 65] on button "Save" at bounding box center [1469, 76] width 103 height 28
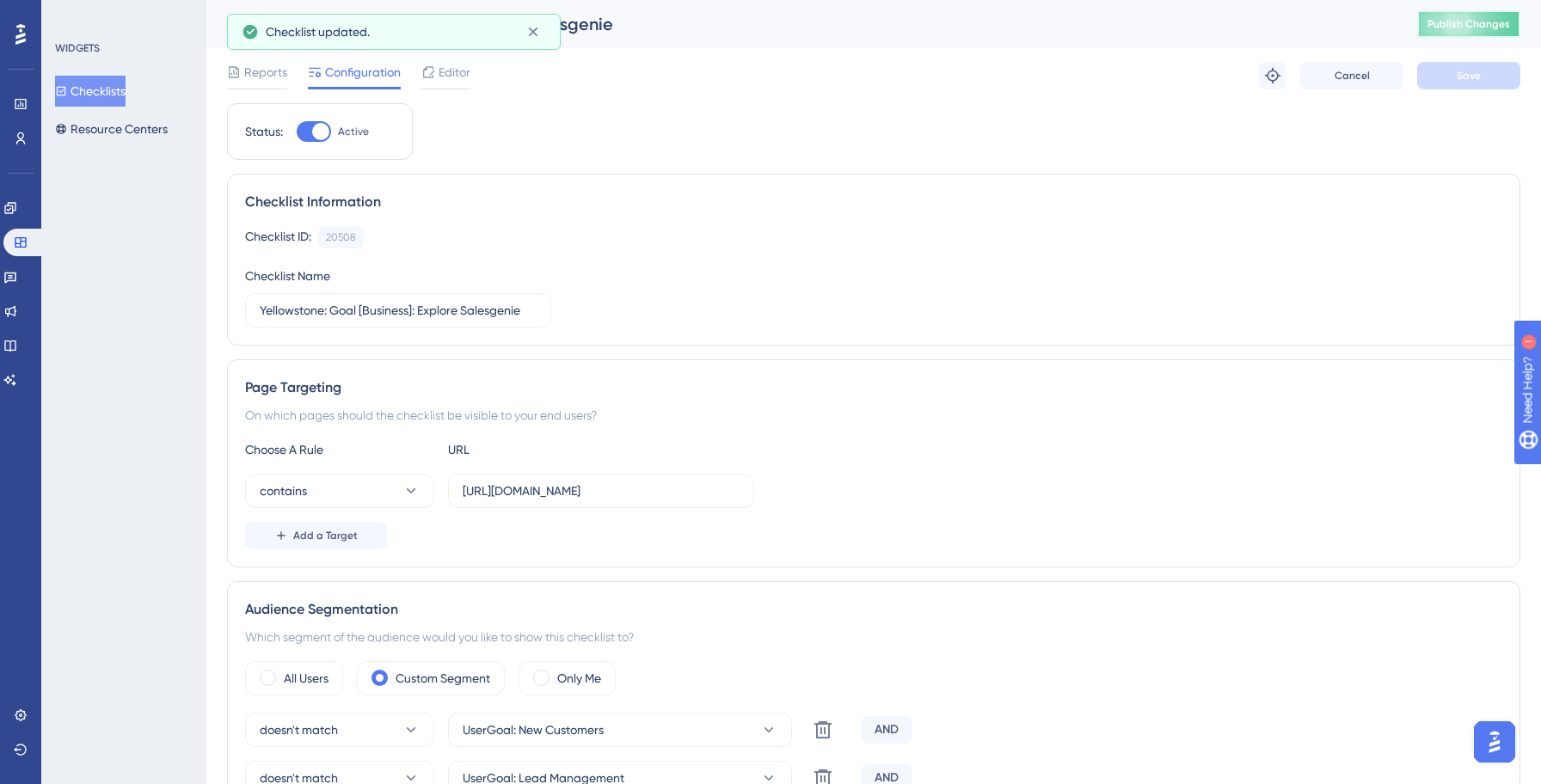
click at [1473, 28] on span "Publish Changes" at bounding box center [1469, 24] width 83 height 14
click at [104, 97] on button "Checklists" at bounding box center [90, 91] width 71 height 31
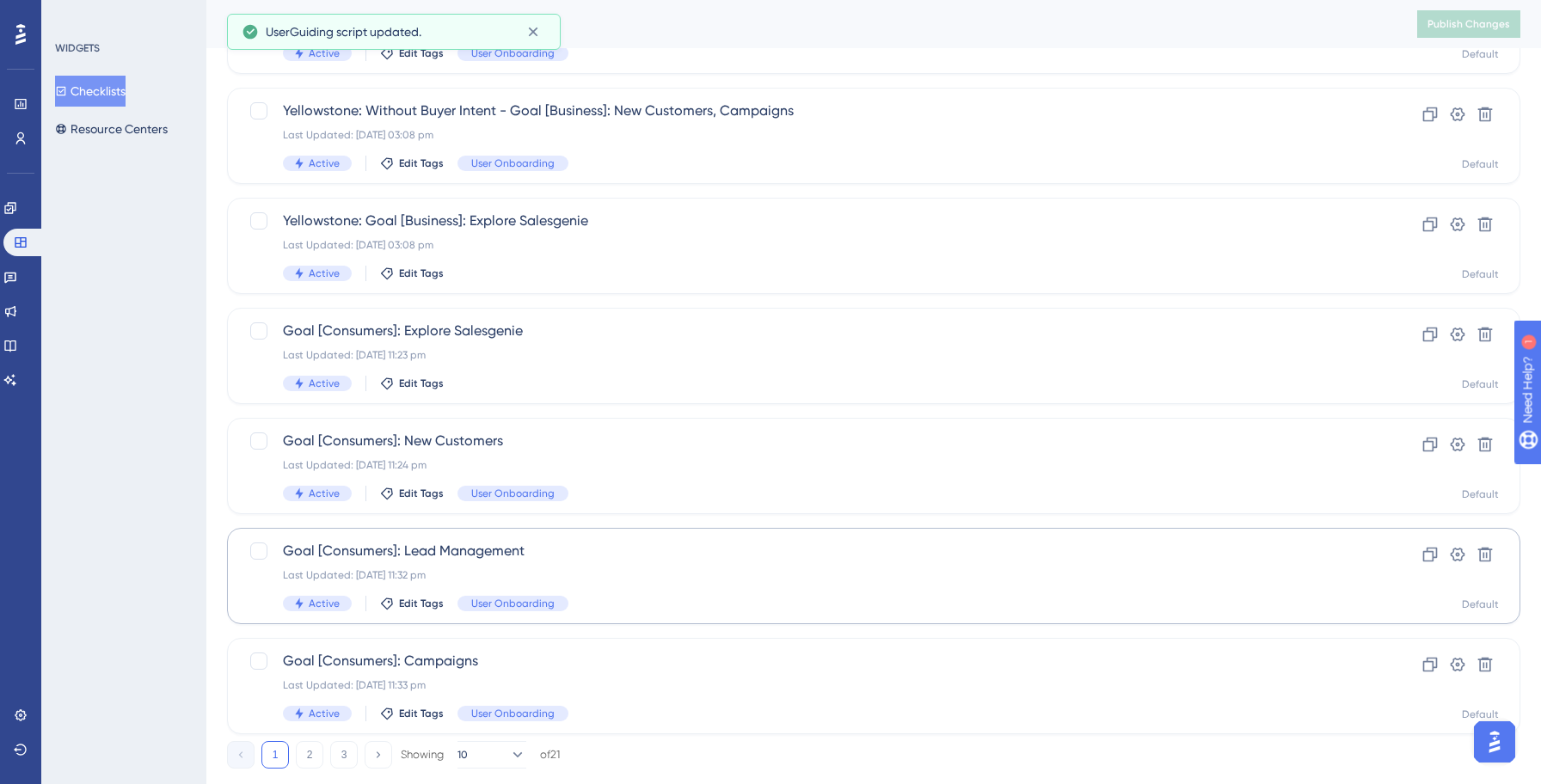
scroll to position [591, 0]
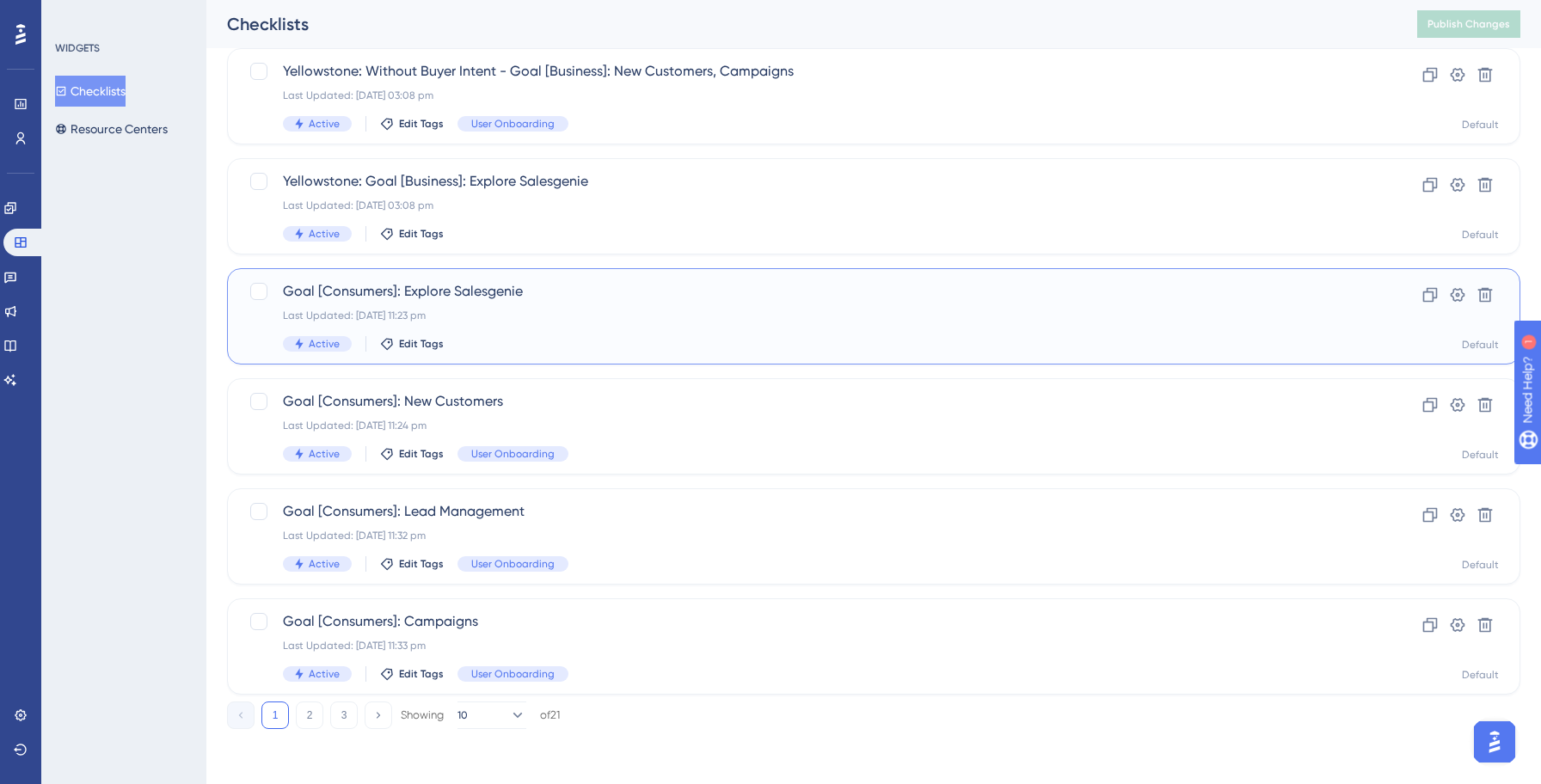
click at [568, 293] on span "Goal [Consumers]: Explore Salesgenie" at bounding box center [805, 292] width 1043 height 21
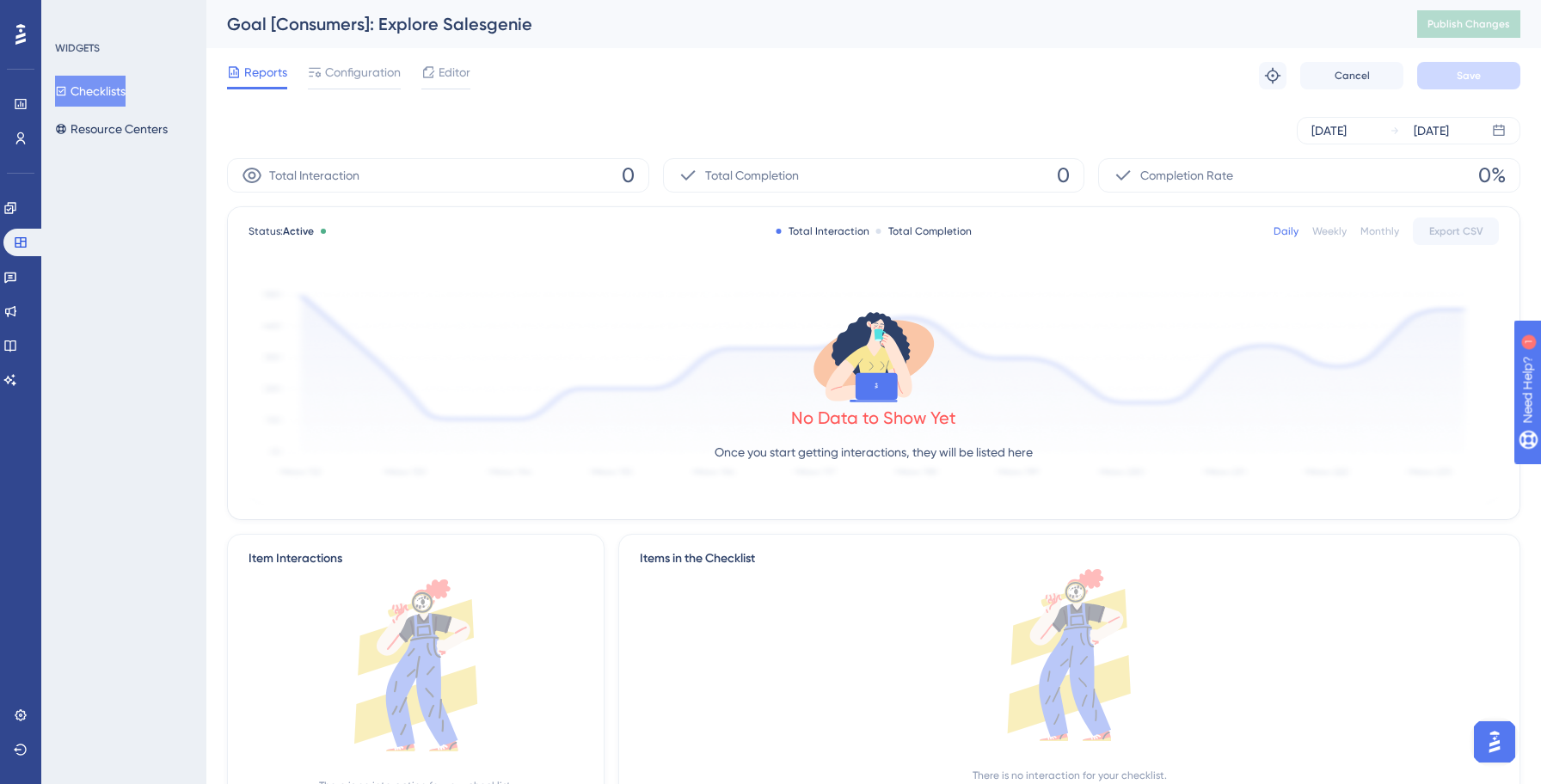
click at [343, 92] on div "Reports Configuration Editor Troubleshoot Cancel Save" at bounding box center [874, 76] width 1293 height 55
click at [347, 78] on span "Configuration" at bounding box center [362, 72] width 76 height 21
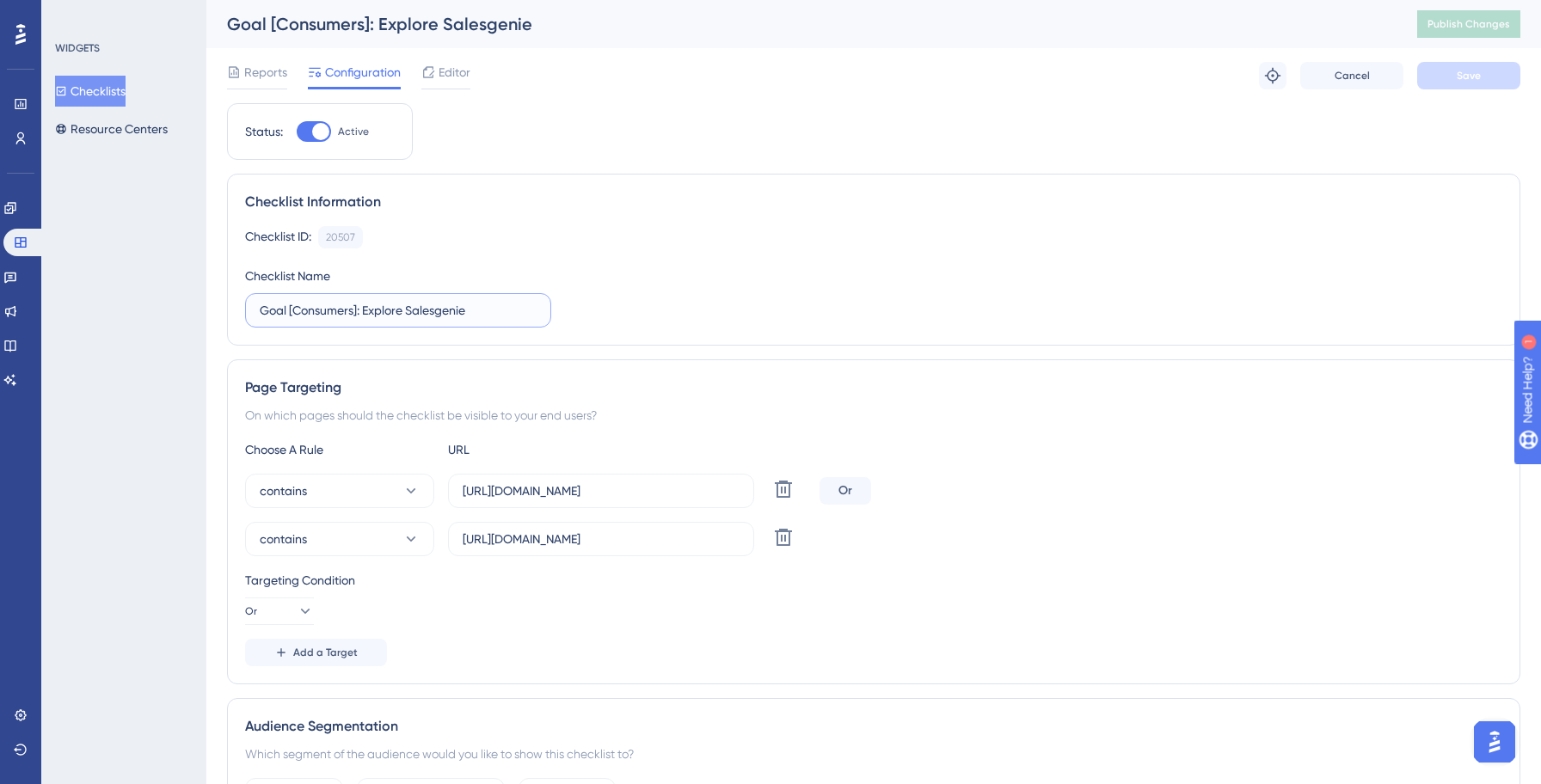
click at [260, 306] on input "Goal [Consumers]: Explore Salesgenie" at bounding box center [399, 311] width 277 height 19
paste input "Yellowstone:"
type input "Yellowstone: Goal [Consumers]: Explore Salesgenie"
click at [786, 539] on icon at bounding box center [783, 537] width 21 height 21
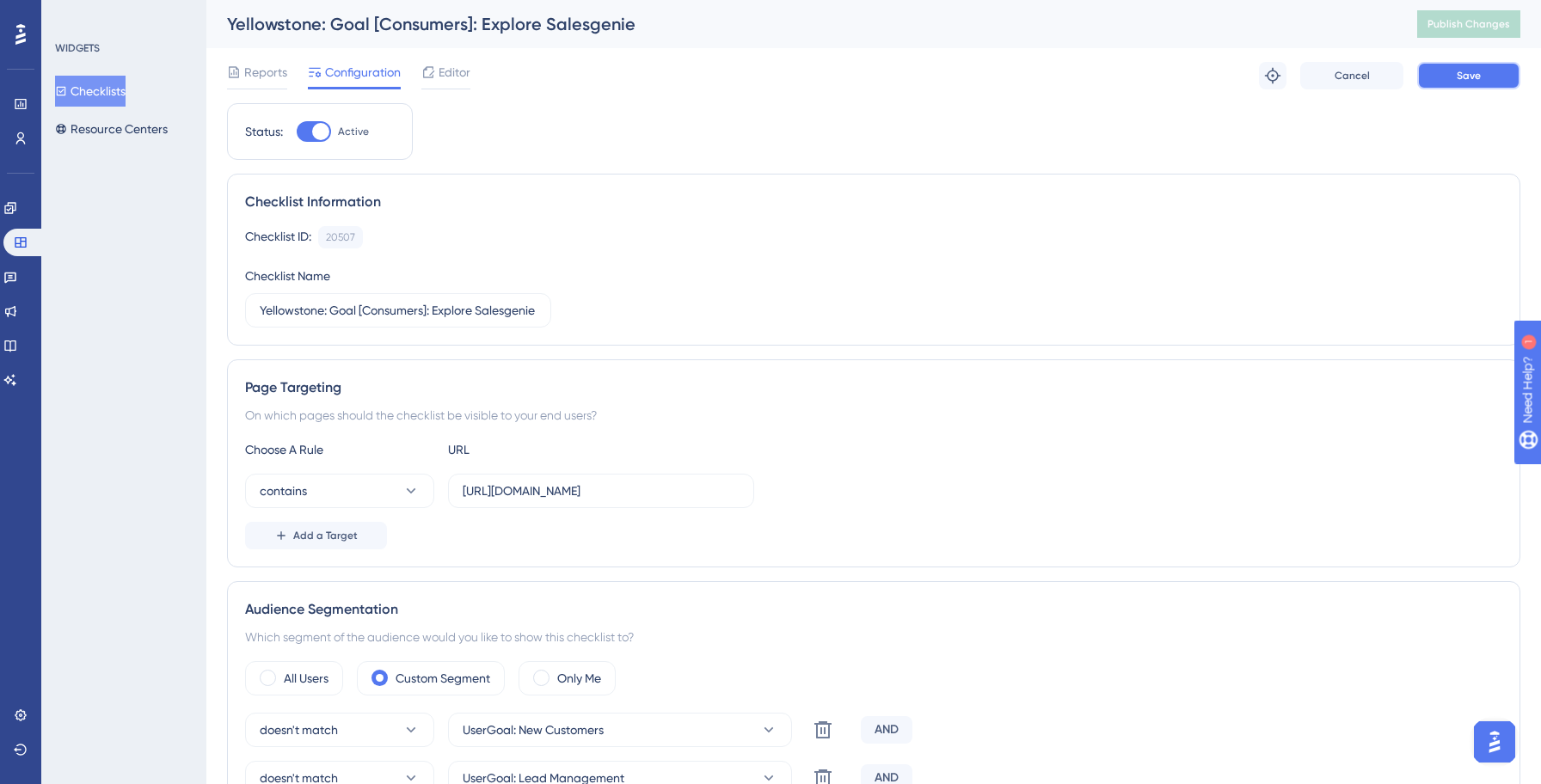
click at [1464, 88] on button "Save" at bounding box center [1469, 76] width 103 height 28
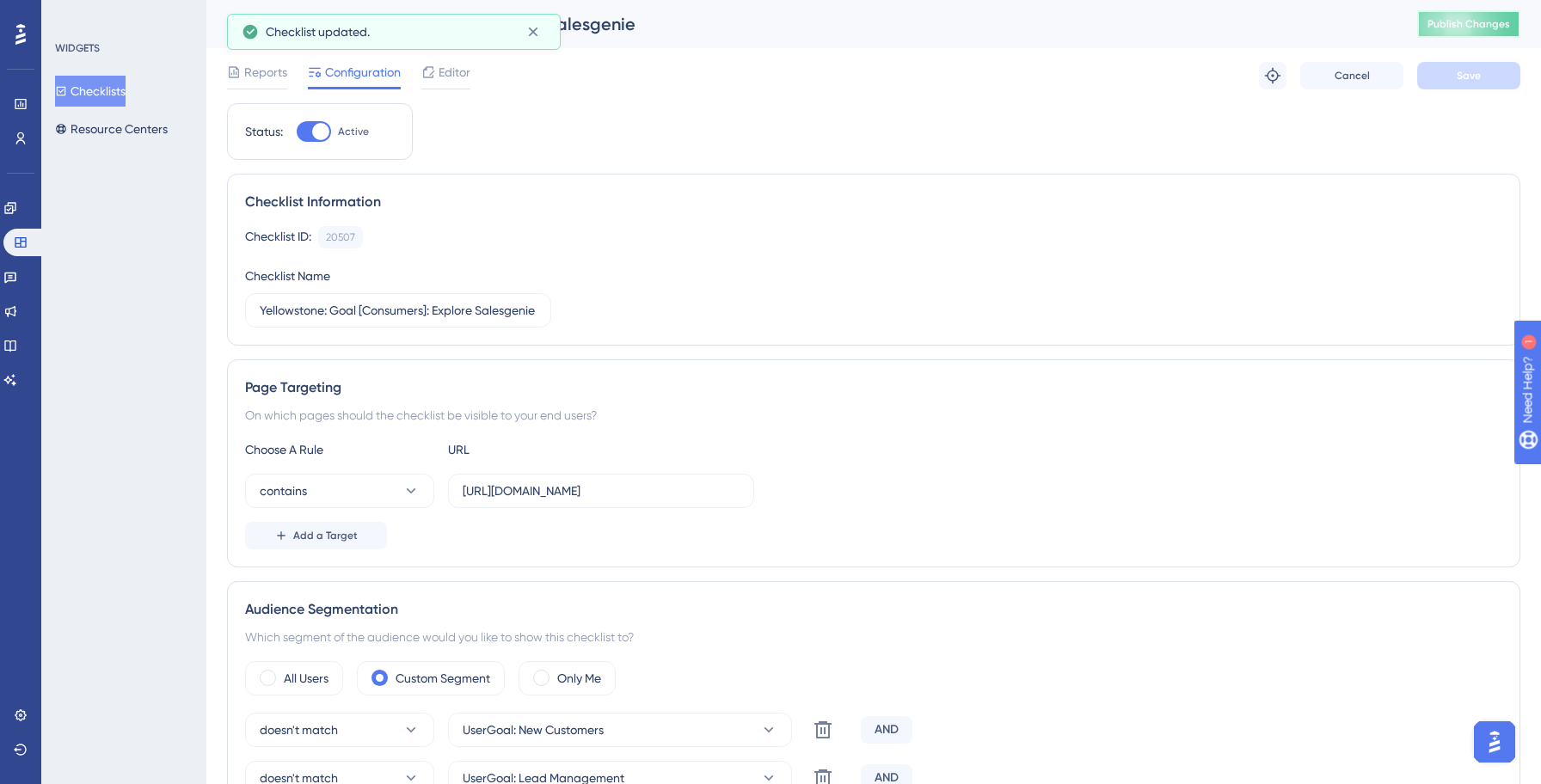
click at [1441, 28] on span "Publish Changes" at bounding box center [1469, 24] width 83 height 14
click at [121, 95] on button "Checklists" at bounding box center [90, 91] width 71 height 31
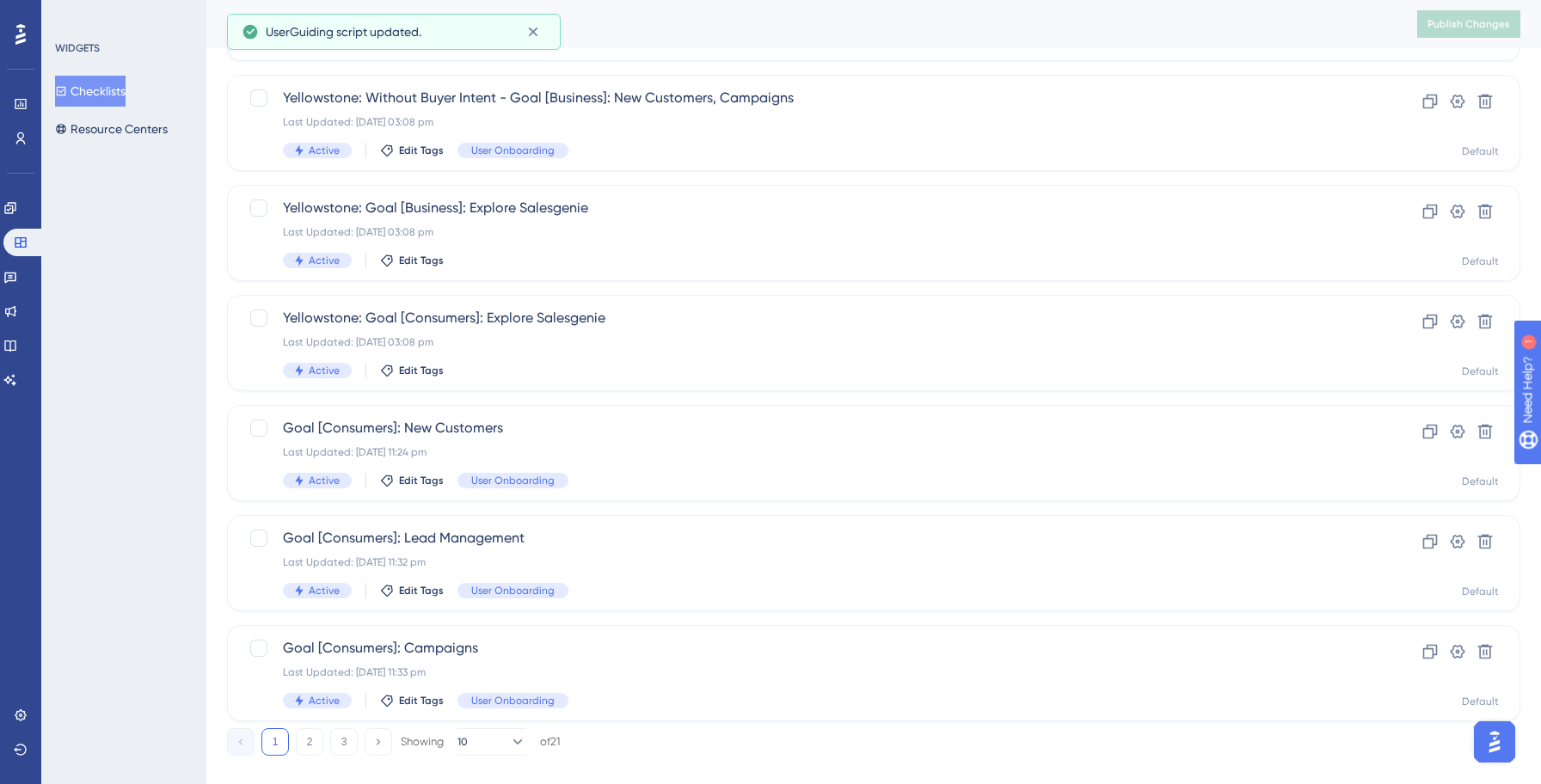
scroll to position [591, 0]
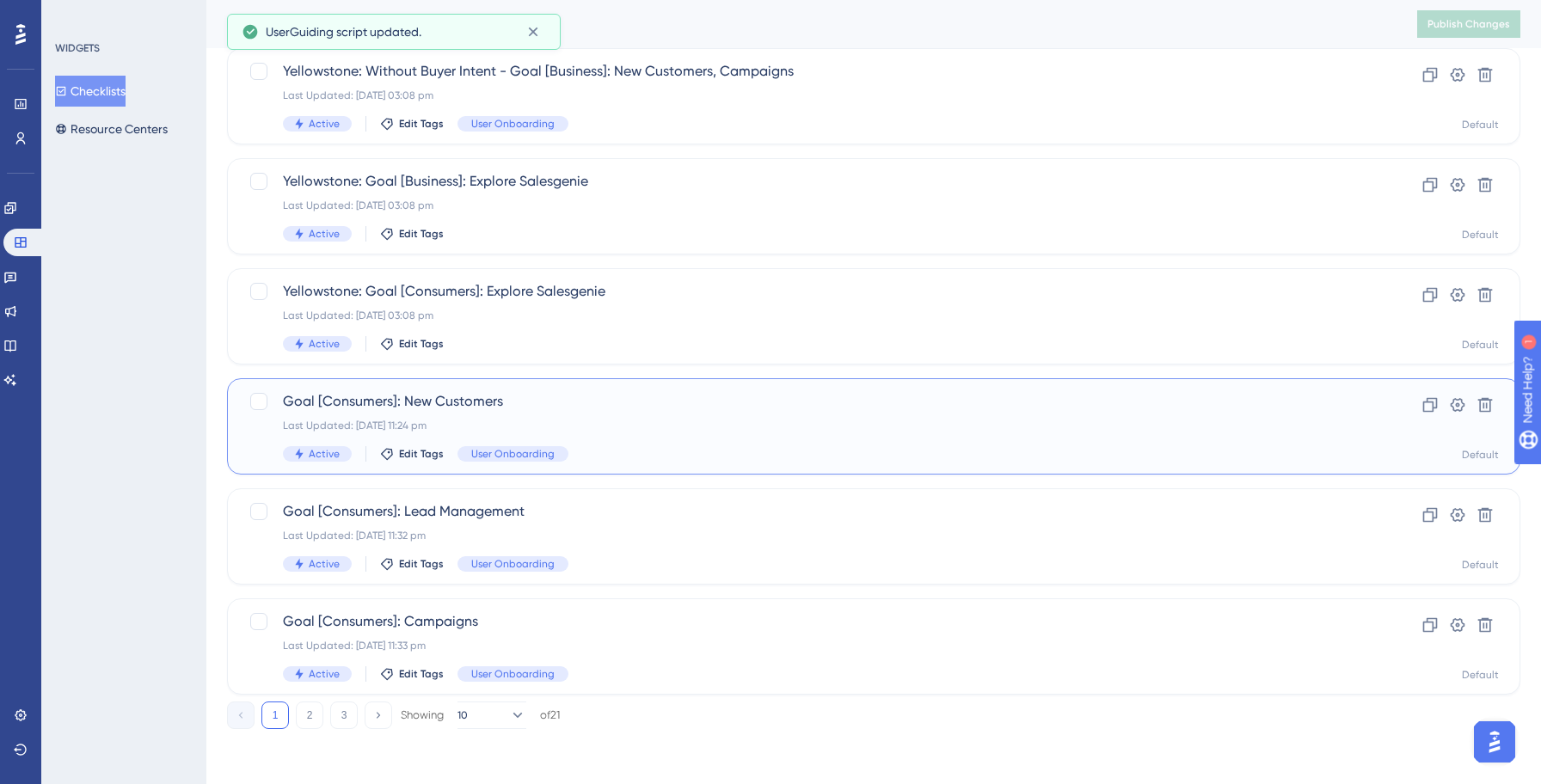
click at [619, 437] on div "Goal [Consumers]: New Customers Last Updated: [DATE] 11:24 pm Active Edit Tags …" at bounding box center [805, 426] width 1043 height 71
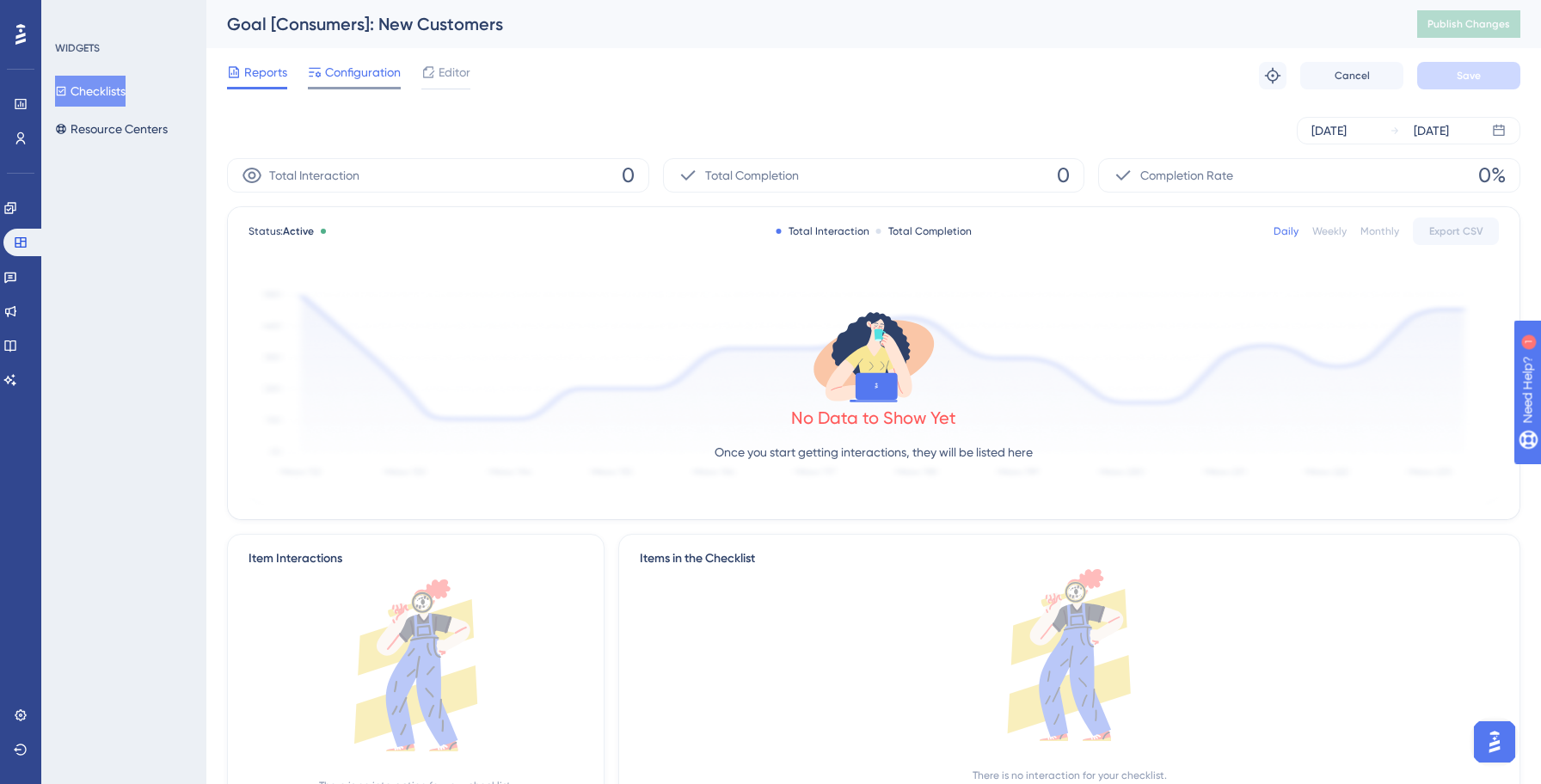
click at [332, 82] on span "Configuration" at bounding box center [362, 72] width 76 height 21
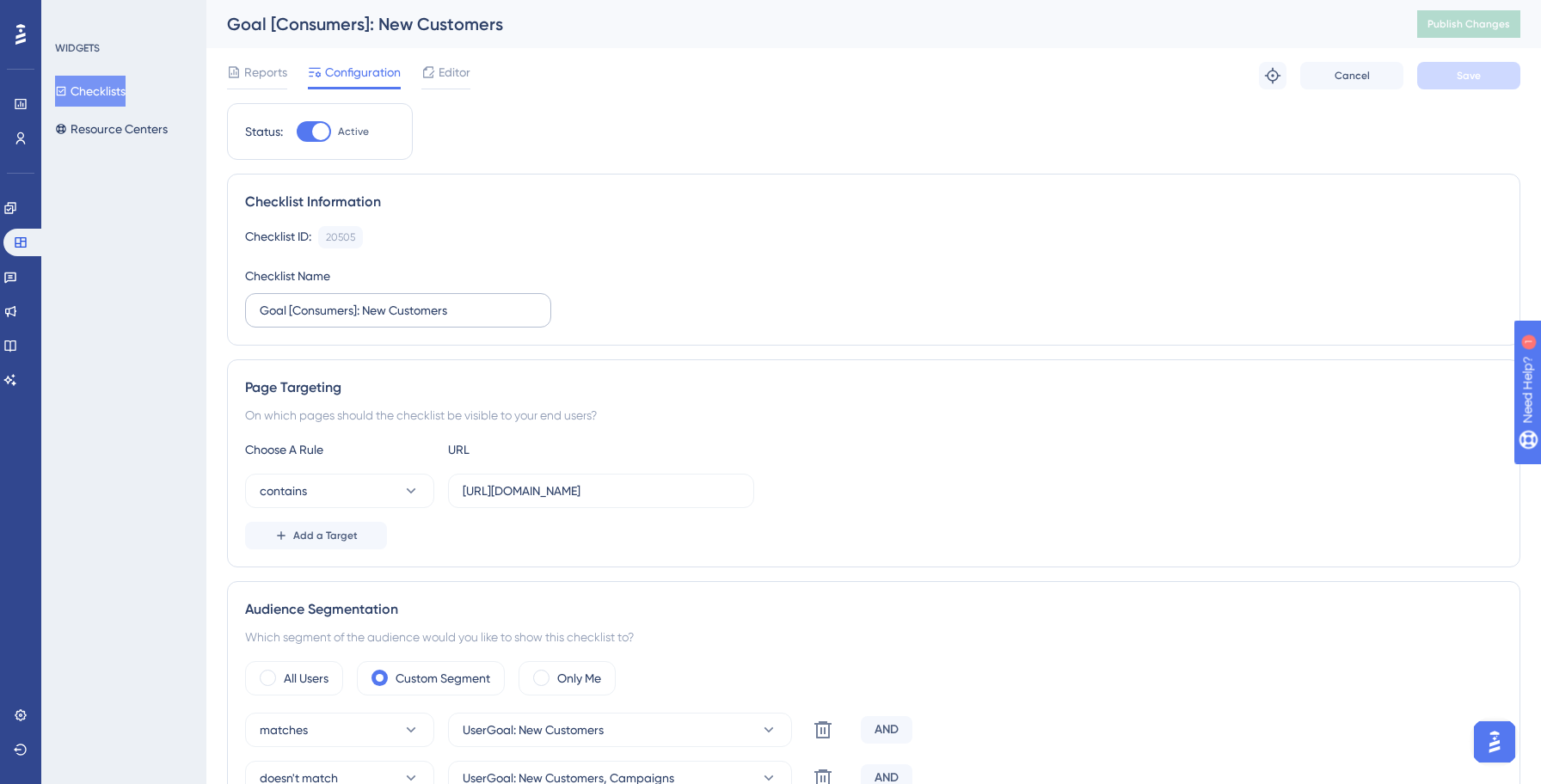
click at [257, 304] on label "Goal [Consumers]: New Customers" at bounding box center [399, 311] width 306 height 34
click at [260, 304] on input "Goal [Consumers]: New Customers" at bounding box center [399, 311] width 277 height 19
click at [260, 306] on input "Goal [Consumers]: New Customers" at bounding box center [399, 311] width 277 height 19
paste input "Yellowstone:"
type input "Yellowstone: Goal [Consumers]: New Customers"
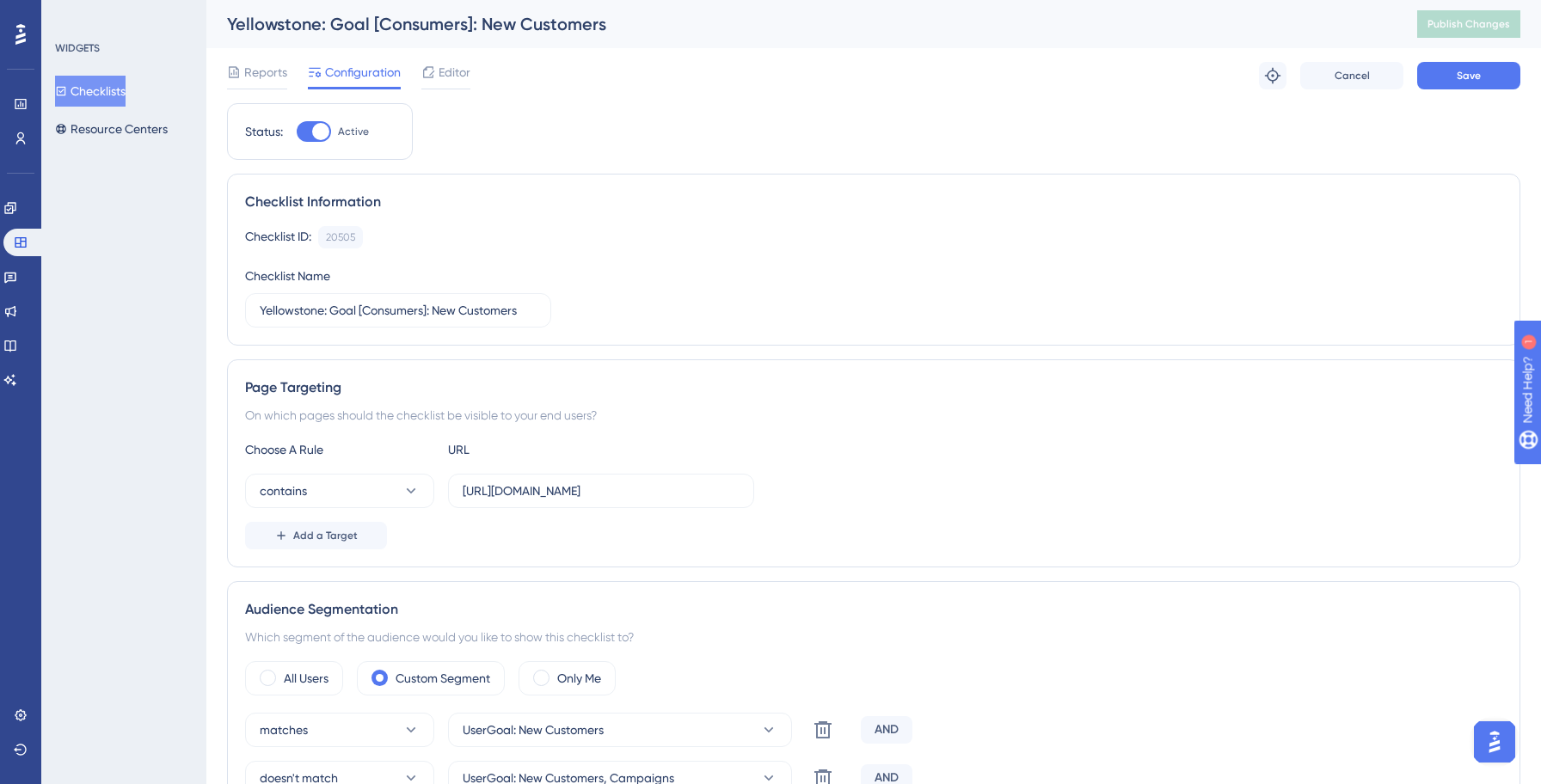
click at [908, 425] on div "Page Targeting On which pages should the checklist be visible to your end users…" at bounding box center [874, 463] width 1293 height 208
click at [1461, 85] on button "Save" at bounding box center [1469, 76] width 103 height 28
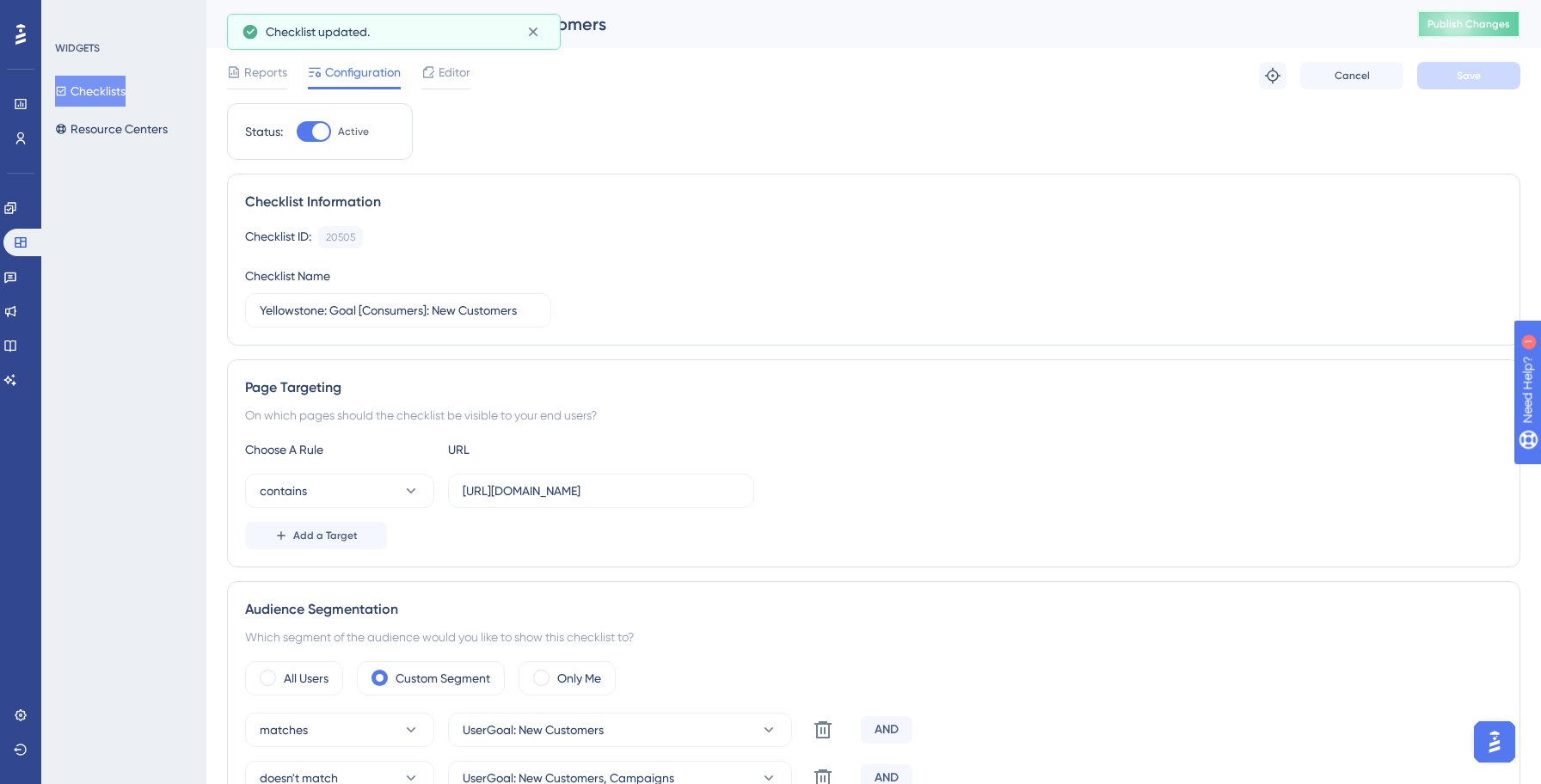
click at [1464, 31] on button "Publish Changes" at bounding box center [1469, 24] width 103 height 28
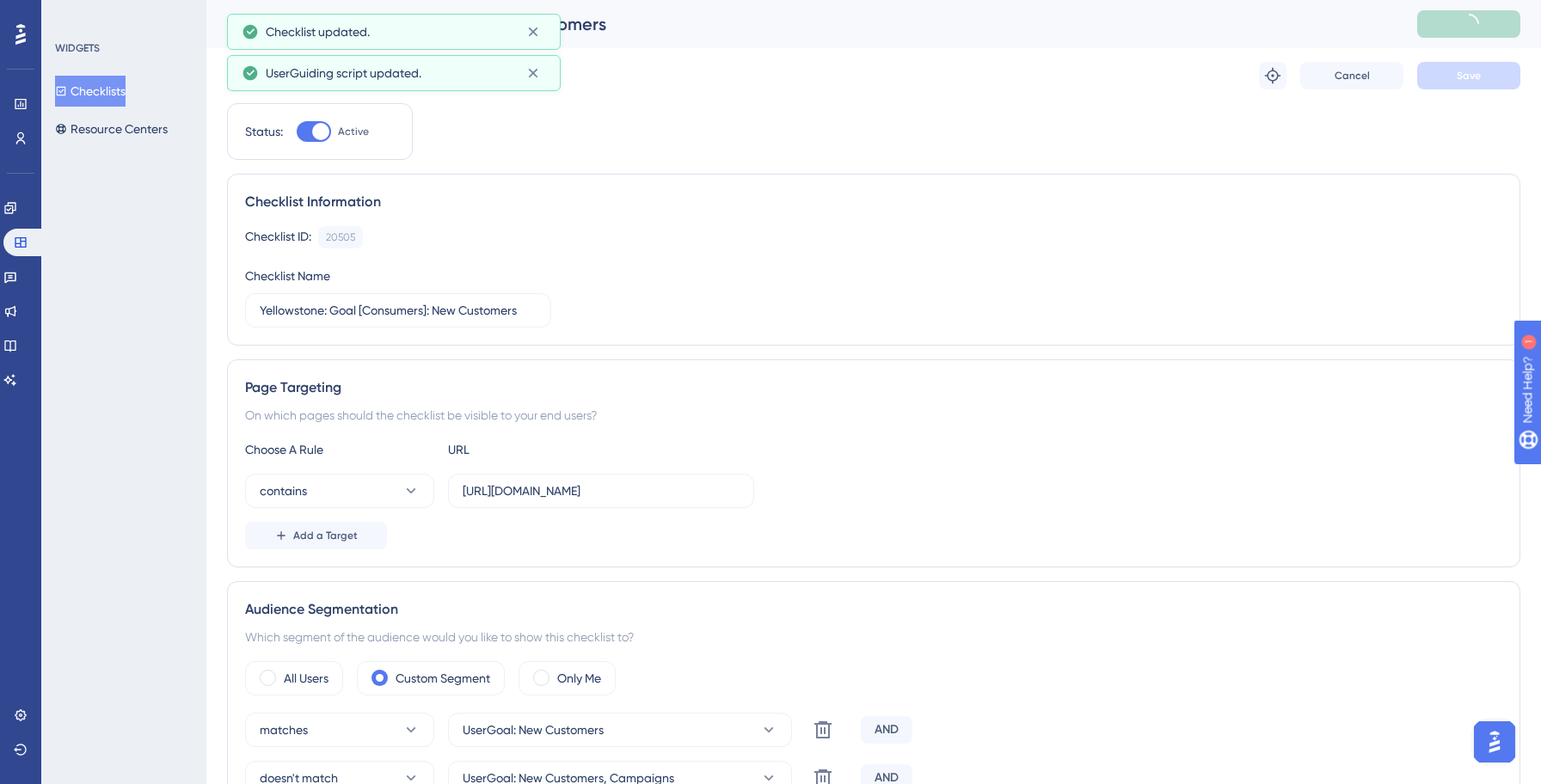
click at [126, 91] on button "Checklists" at bounding box center [90, 91] width 71 height 31
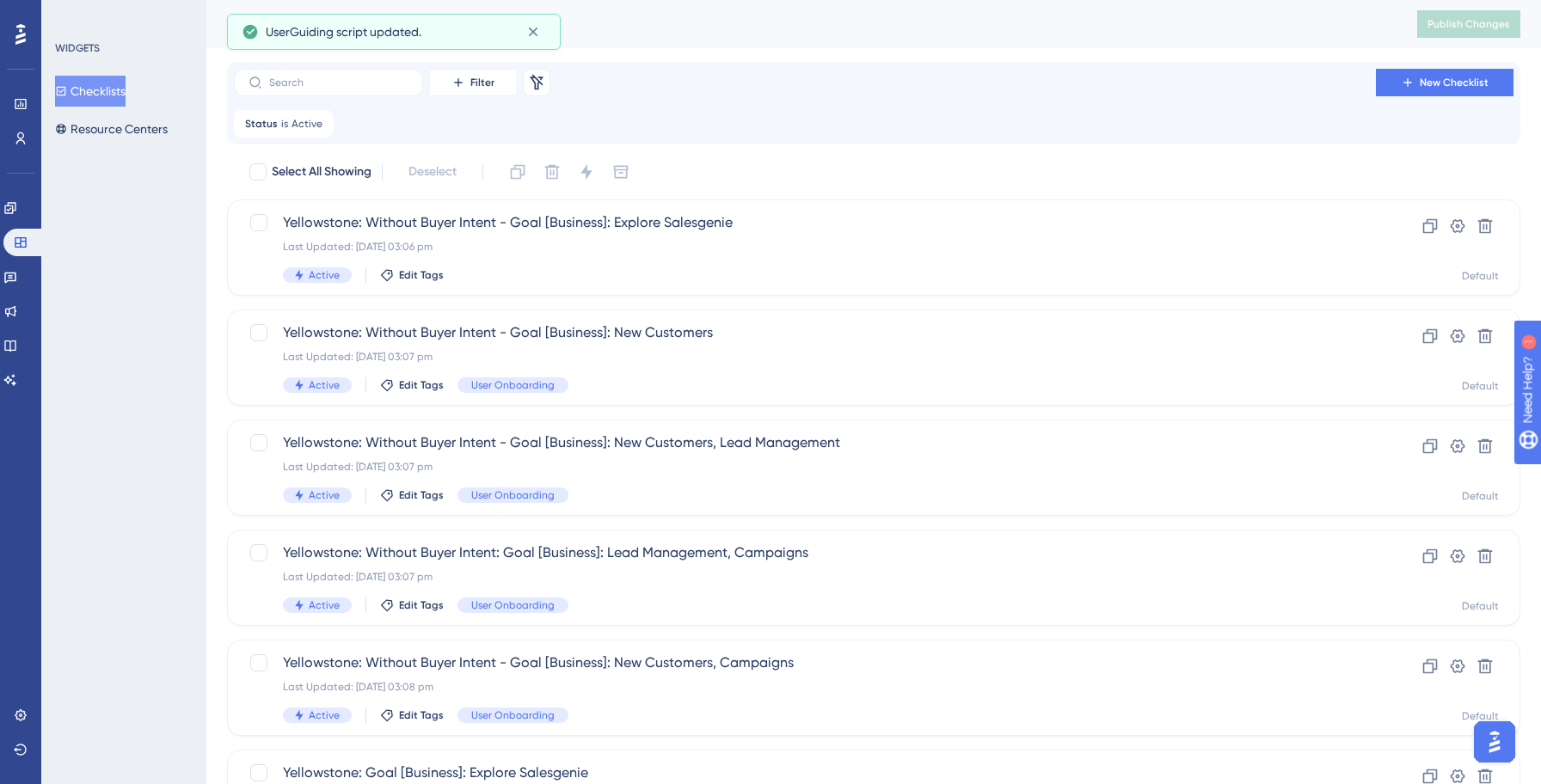
scroll to position [591, 0]
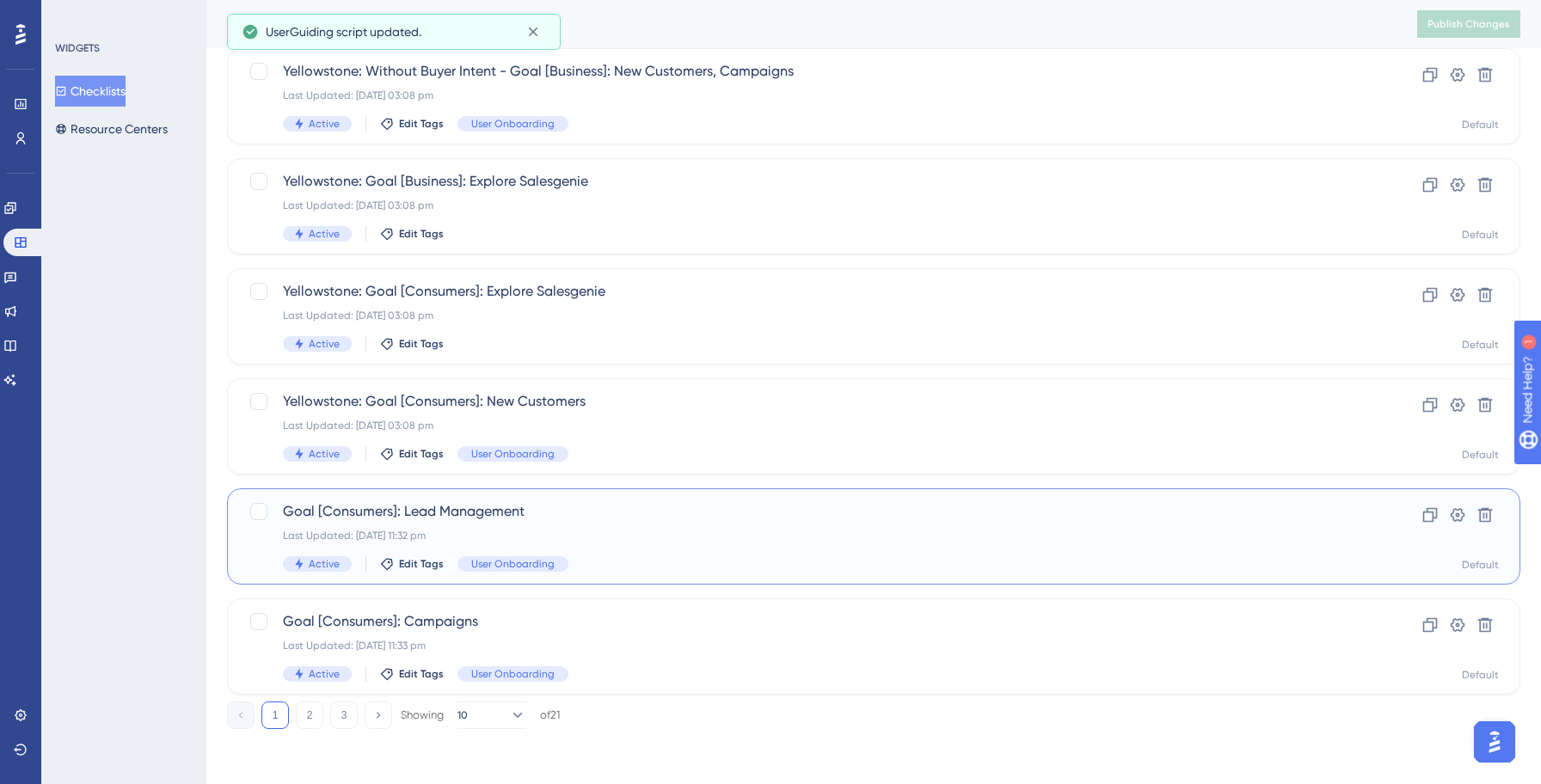
click at [476, 510] on span "Goal [Consumers]: Lead Management" at bounding box center [805, 511] width 1043 height 21
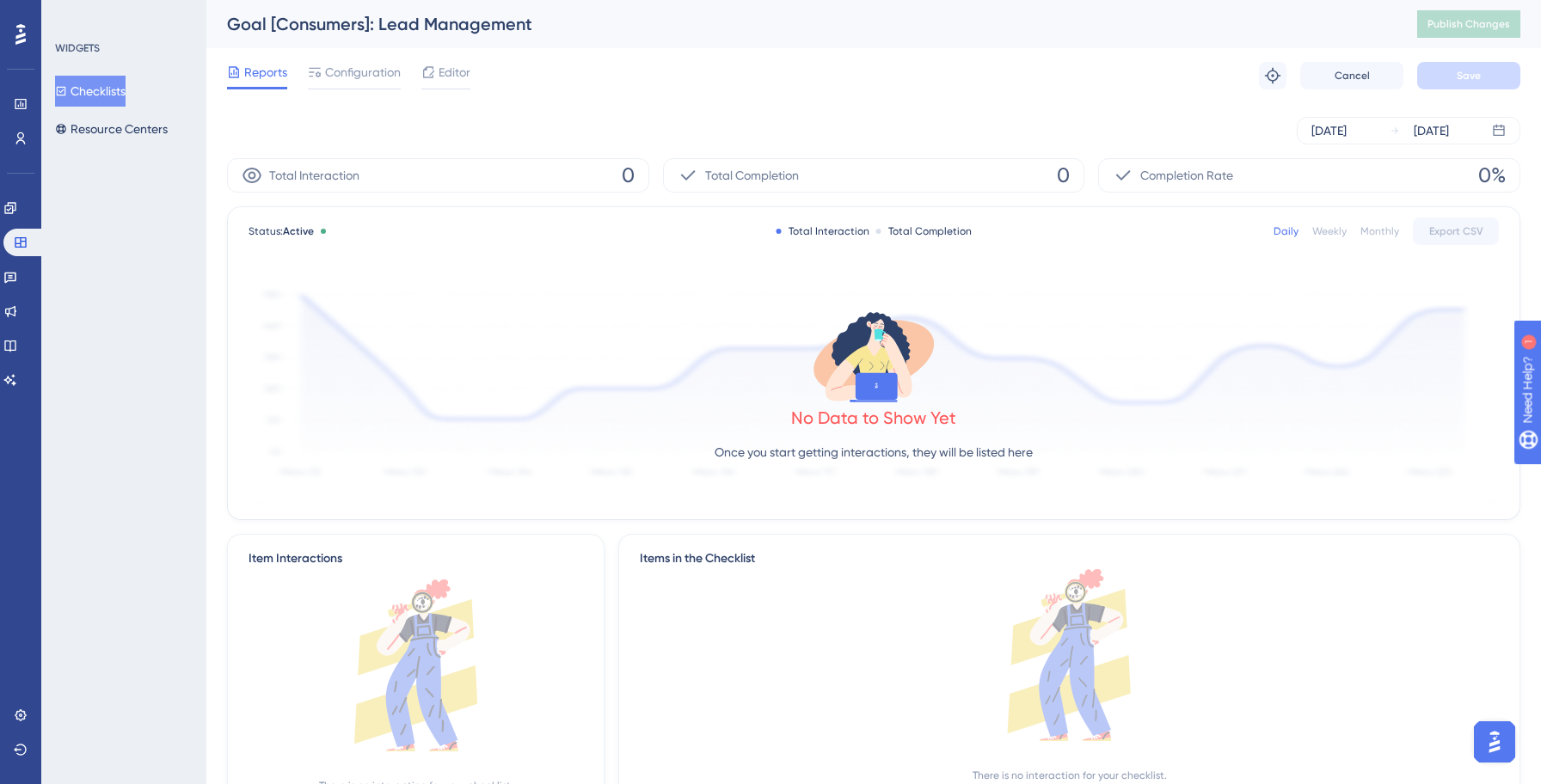
click at [362, 60] on div "Reports Configuration Editor Troubleshoot Cancel Save" at bounding box center [874, 76] width 1293 height 55
click at [363, 71] on span "Configuration" at bounding box center [362, 72] width 76 height 21
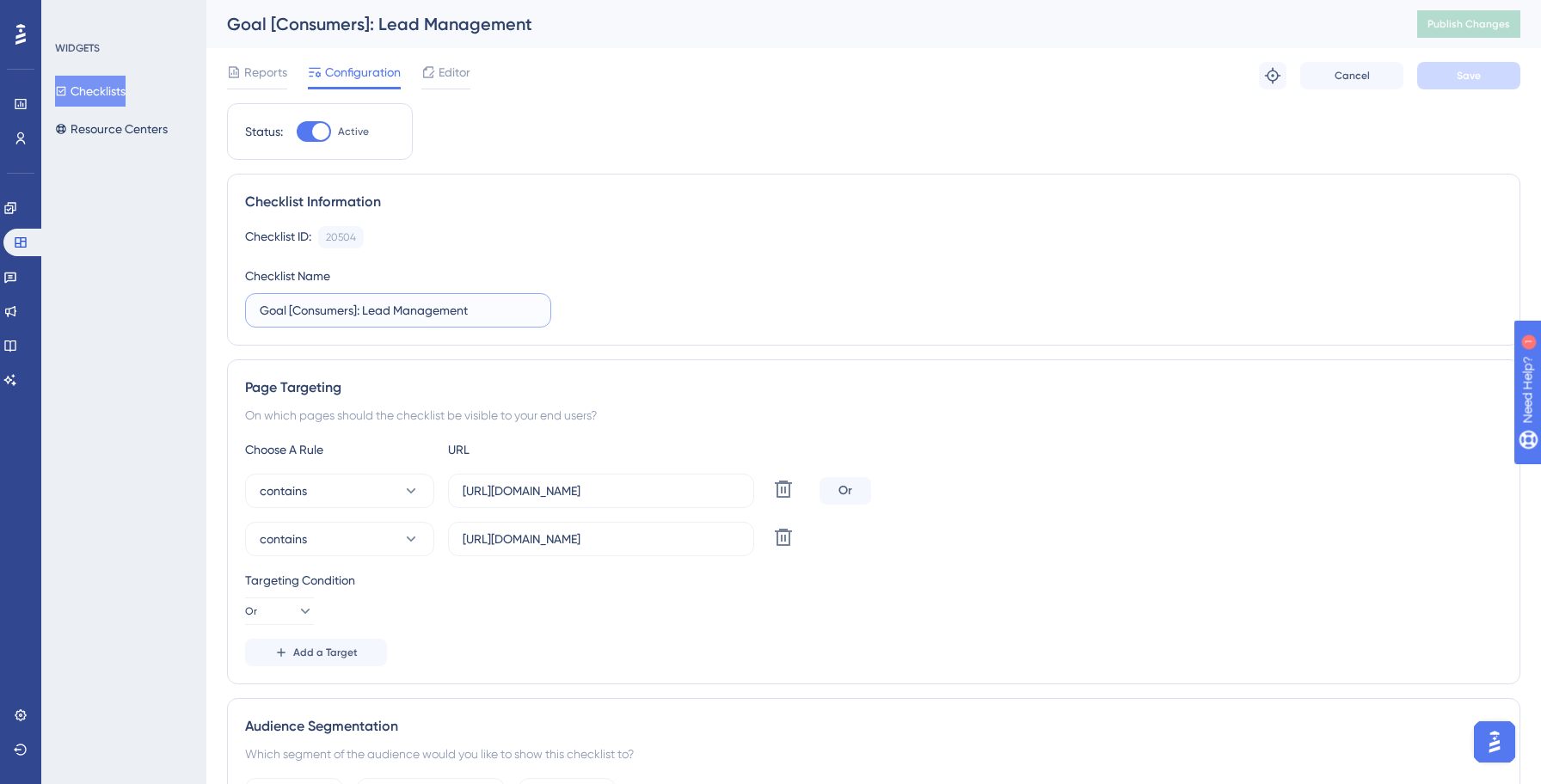
click at [265, 308] on input "Goal [Consumers]: Lead Management" at bounding box center [399, 311] width 277 height 19
paste input "Yellowstone:"
type input "Yellowstone: Goal [Consumers]: Lead Management"
click at [783, 544] on icon at bounding box center [783, 537] width 17 height 17
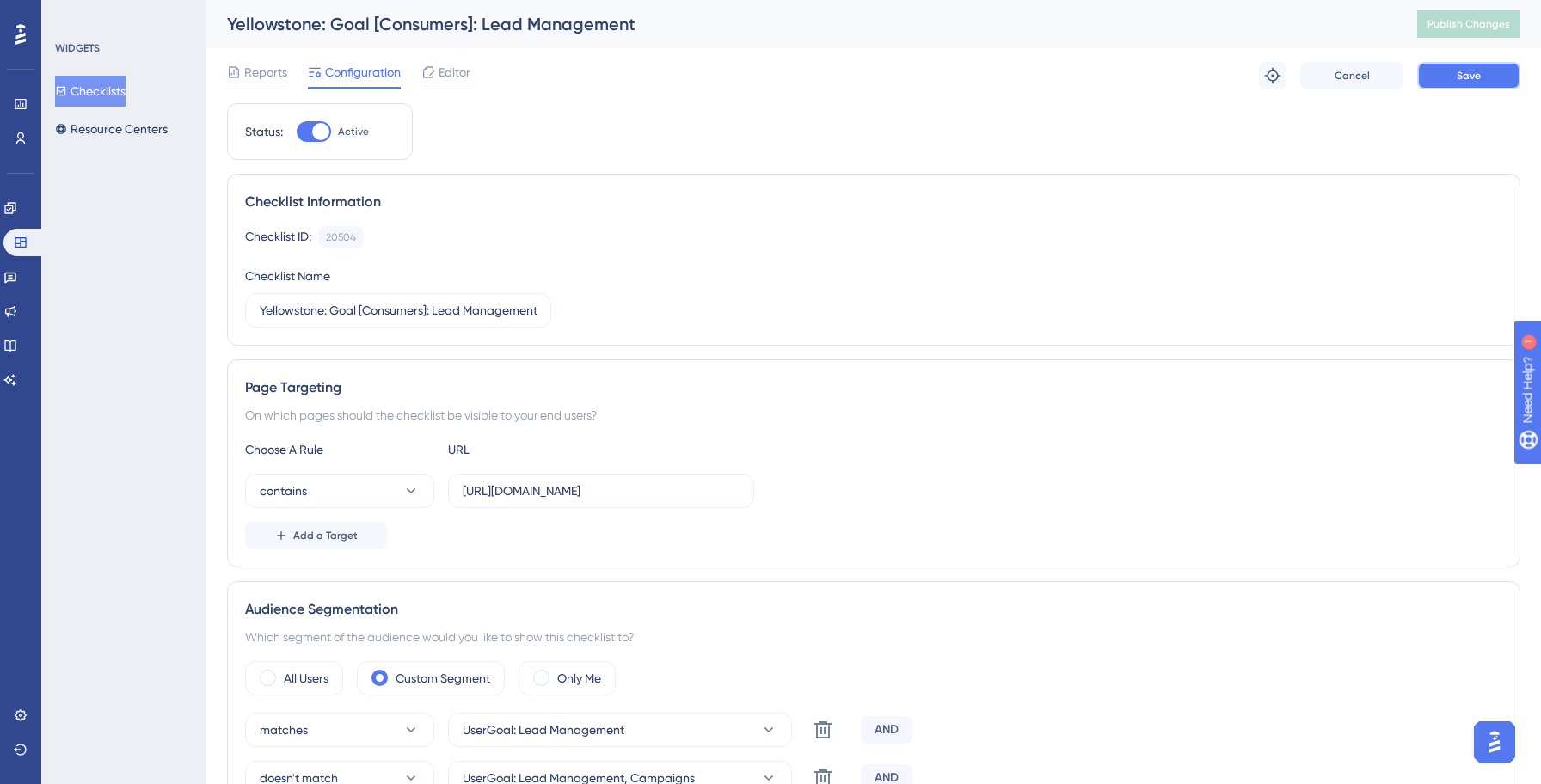
click at [1491, 86] on button "Save" at bounding box center [1469, 76] width 103 height 28
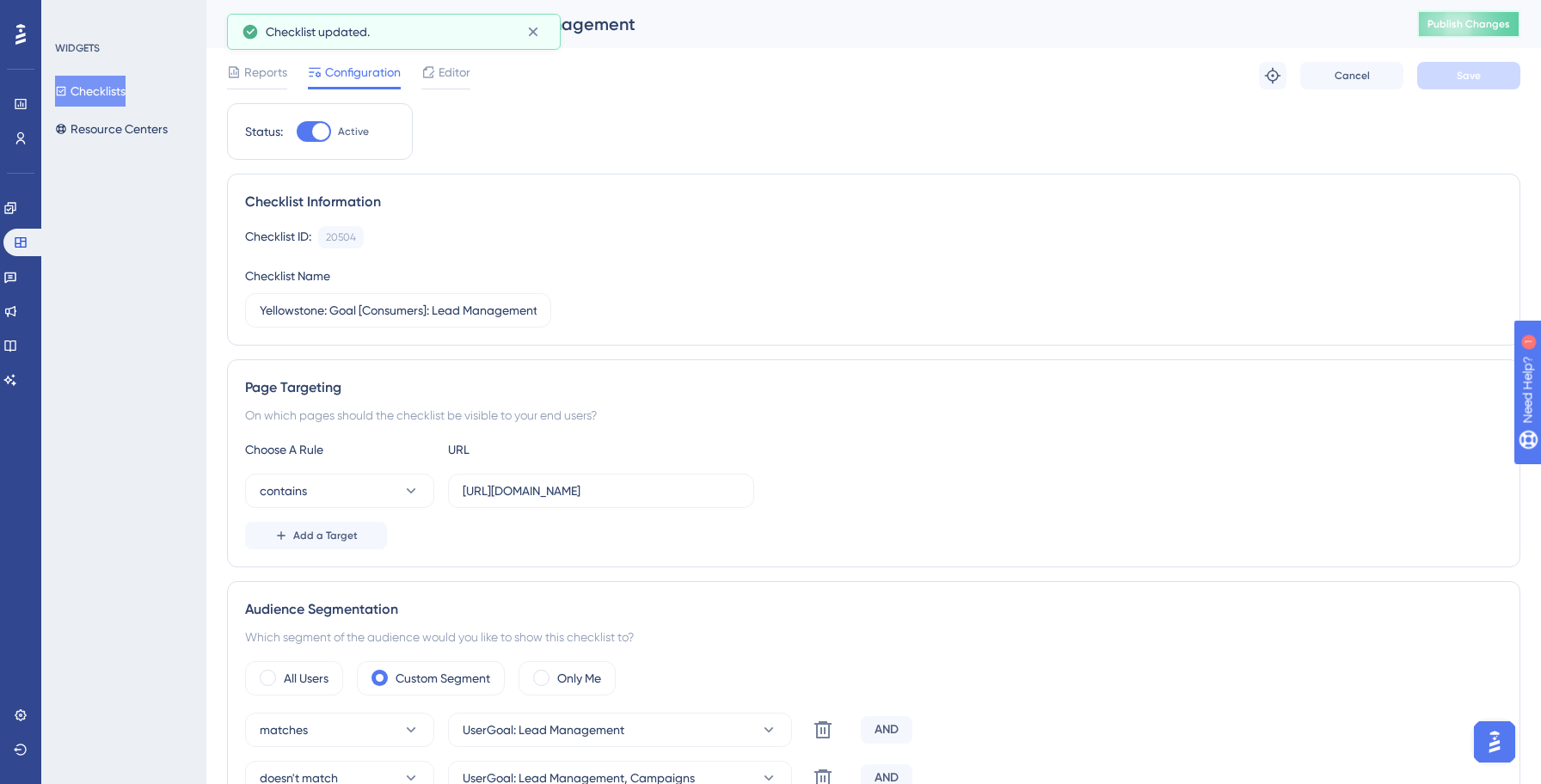
click at [1467, 31] on button "Publish Changes" at bounding box center [1469, 24] width 103 height 28
click at [115, 95] on button "Checklists" at bounding box center [90, 91] width 71 height 31
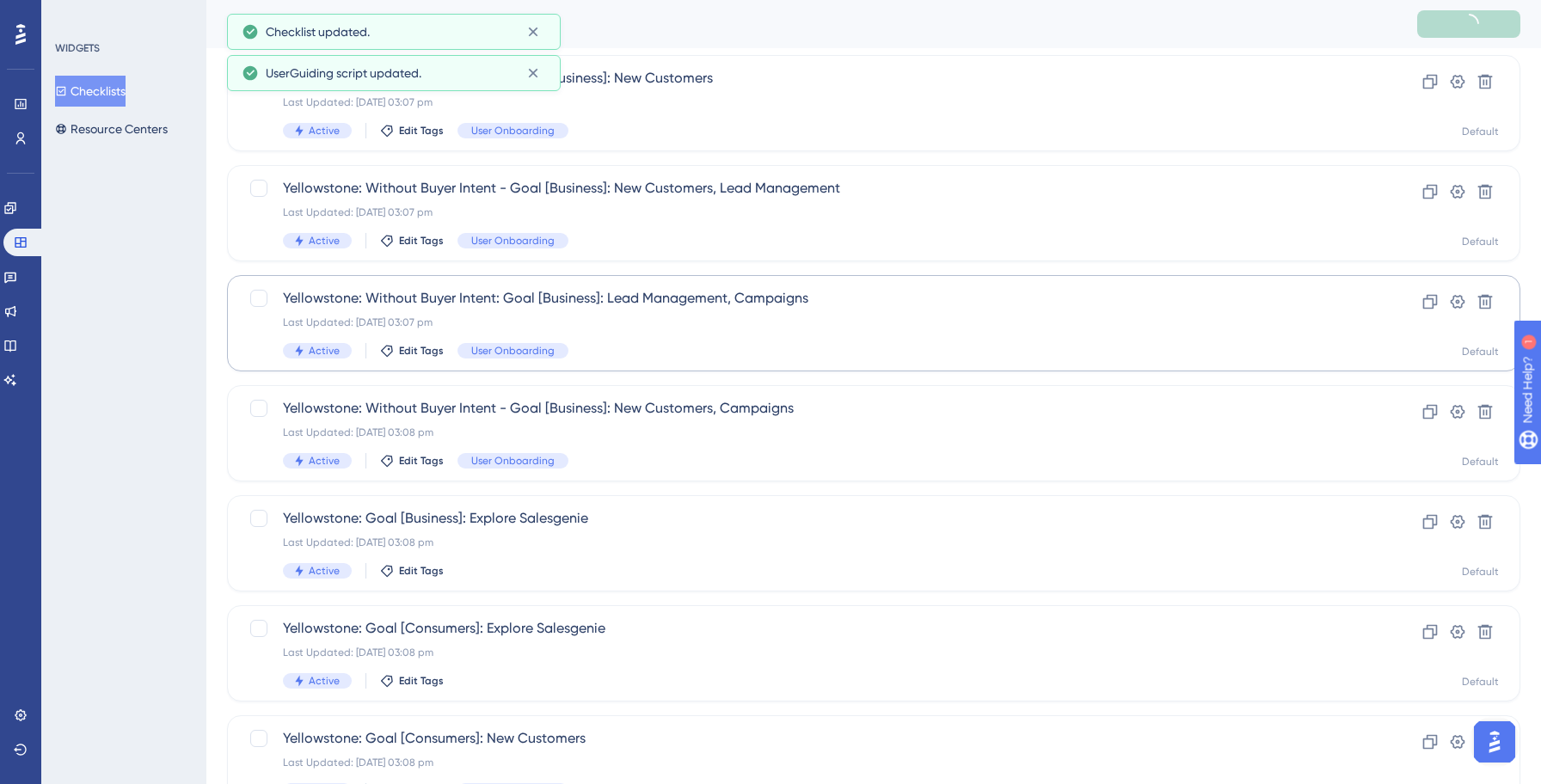
scroll to position [591, 0]
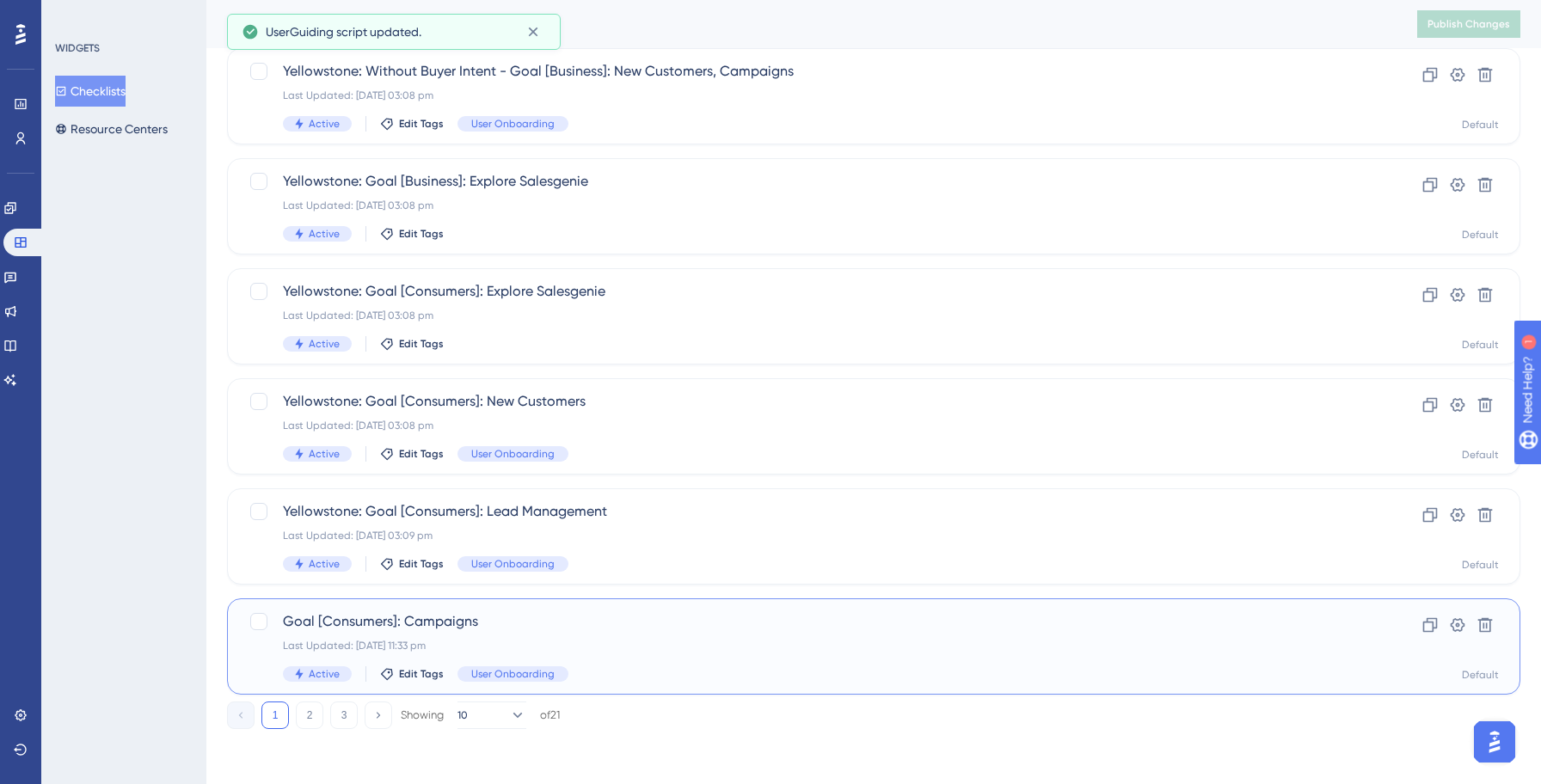
click at [384, 627] on span "Goal [Consumers]: Campaigns" at bounding box center [805, 621] width 1043 height 21
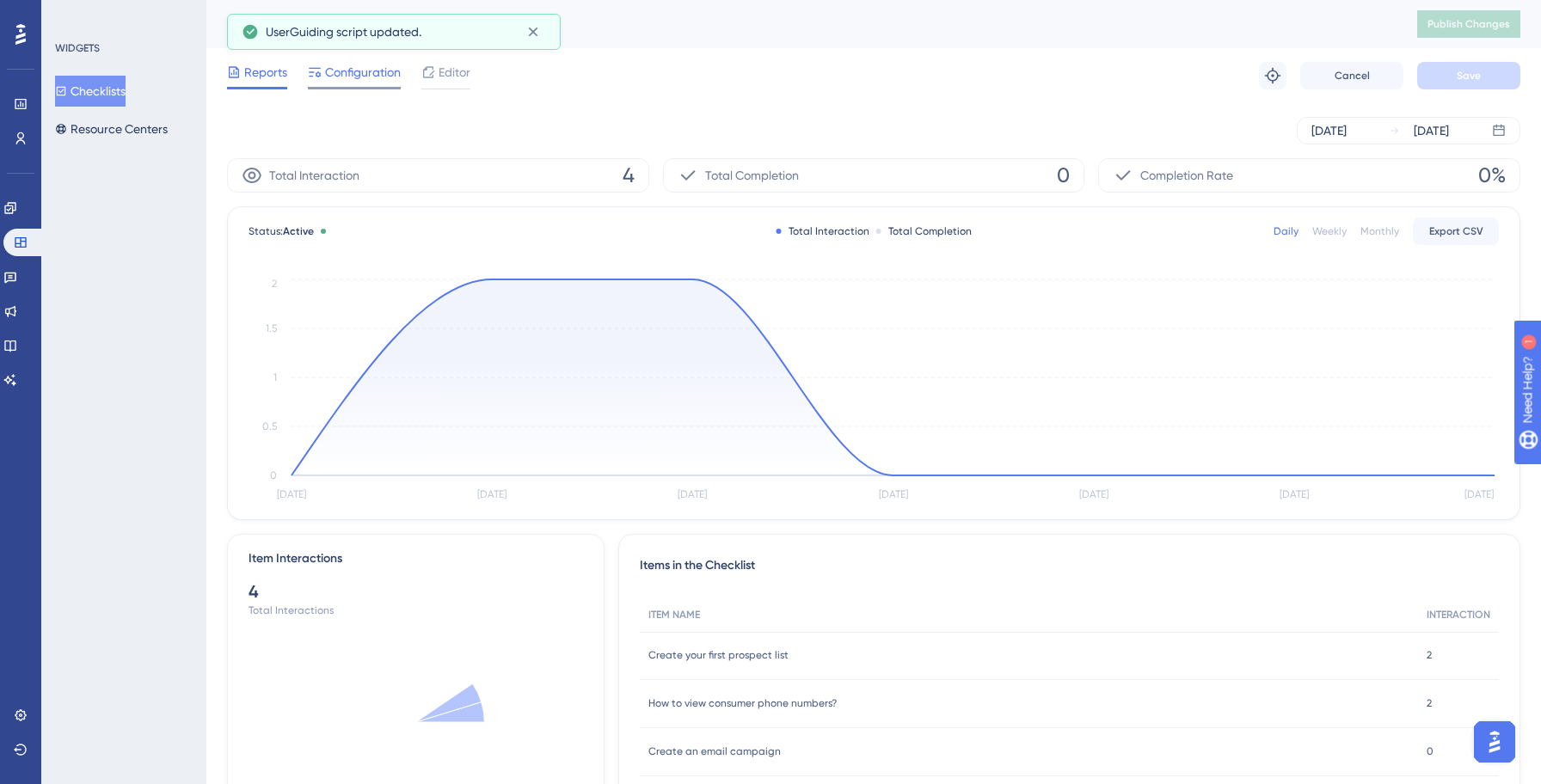
click at [335, 89] on div at bounding box center [355, 88] width 93 height 3
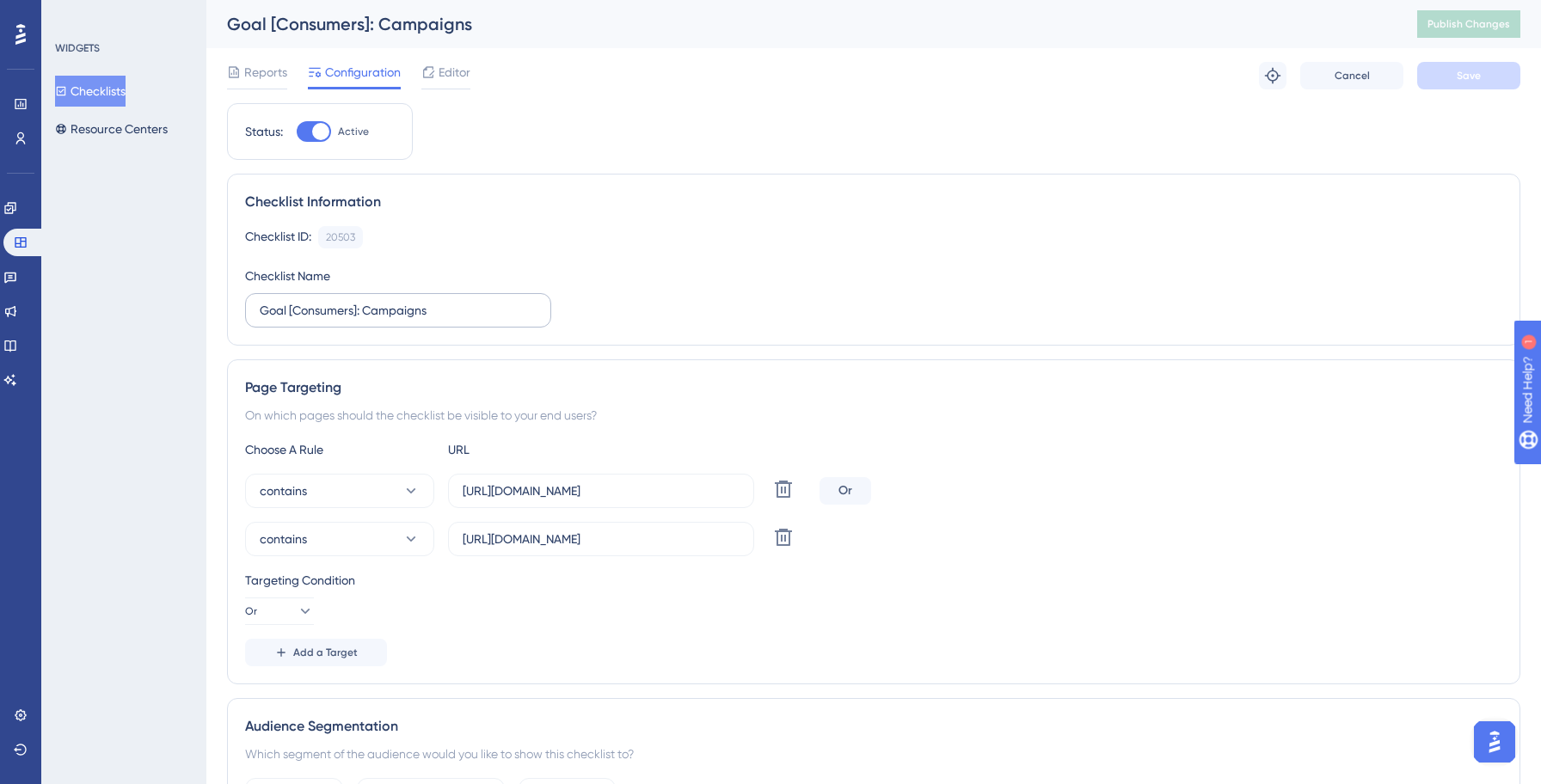
click at [255, 311] on label "Goal [Consumers]: Campaigns" at bounding box center [399, 311] width 306 height 34
click at [260, 311] on input "Goal [Consumers]: Campaigns" at bounding box center [399, 311] width 277 height 19
click at [261, 310] on input "Goal [Consumers]: Campaigns" at bounding box center [399, 311] width 277 height 19
paste input "Yellowstone:"
type input "Yellowstone: Goal [Consumers]: Campaigns"
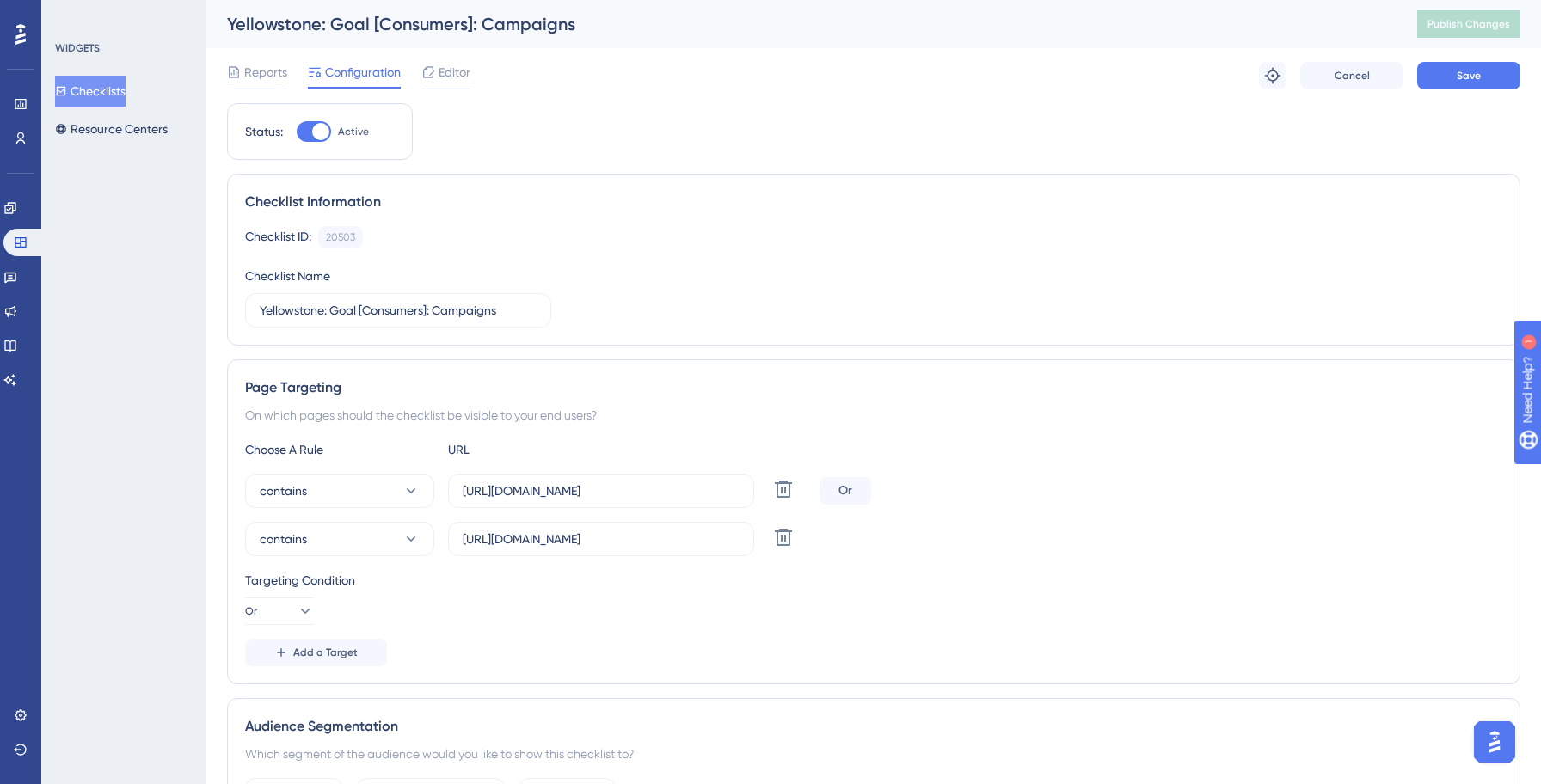
click at [1030, 295] on div "Checklist ID: 20503 Copy Checklist Name Yellowstone: Goal [Consumers]: Campaigns" at bounding box center [874, 277] width 1257 height 102
click at [795, 540] on button at bounding box center [783, 537] width 31 height 31
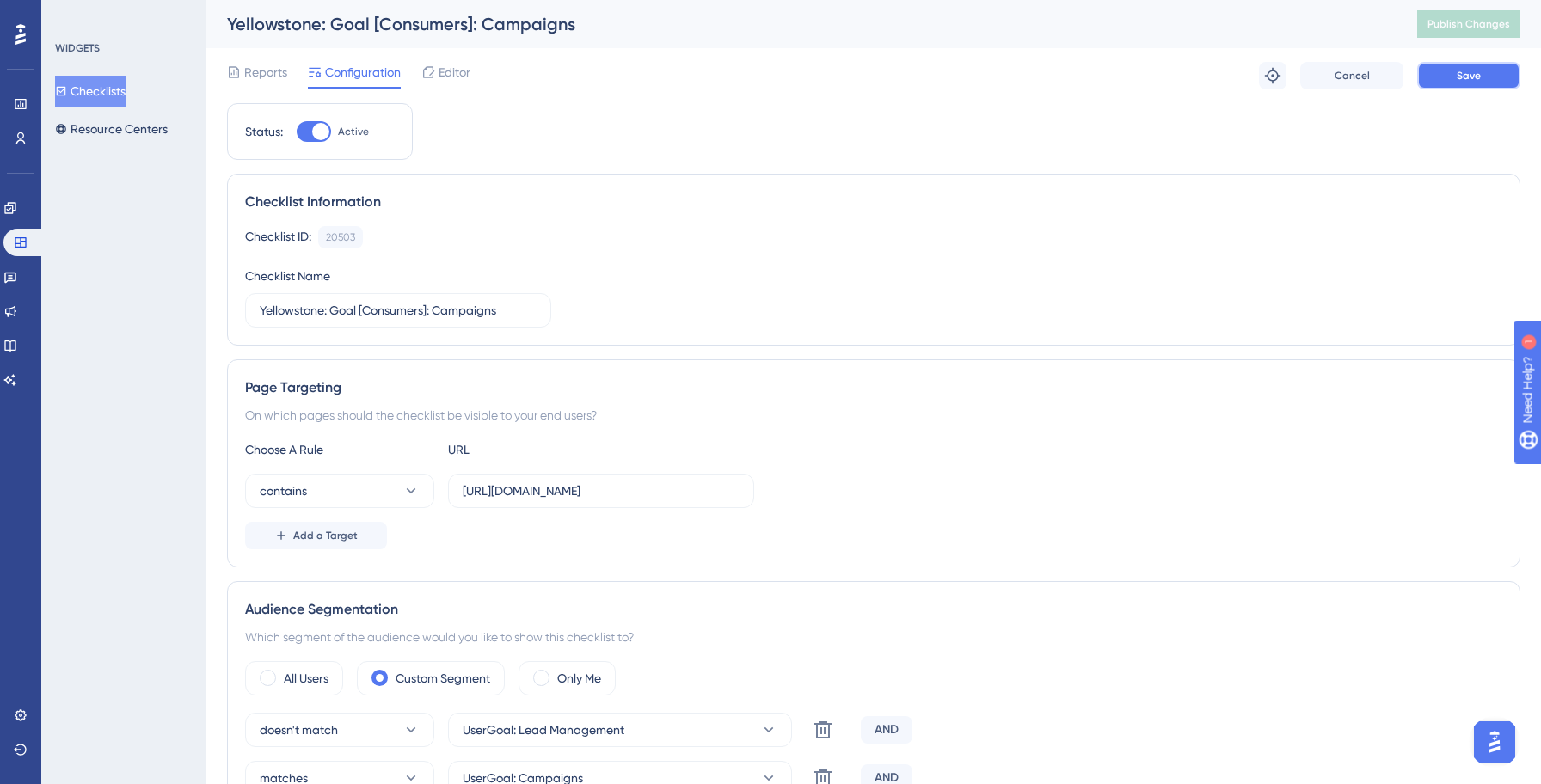
click at [1470, 89] on button "Save" at bounding box center [1469, 76] width 103 height 28
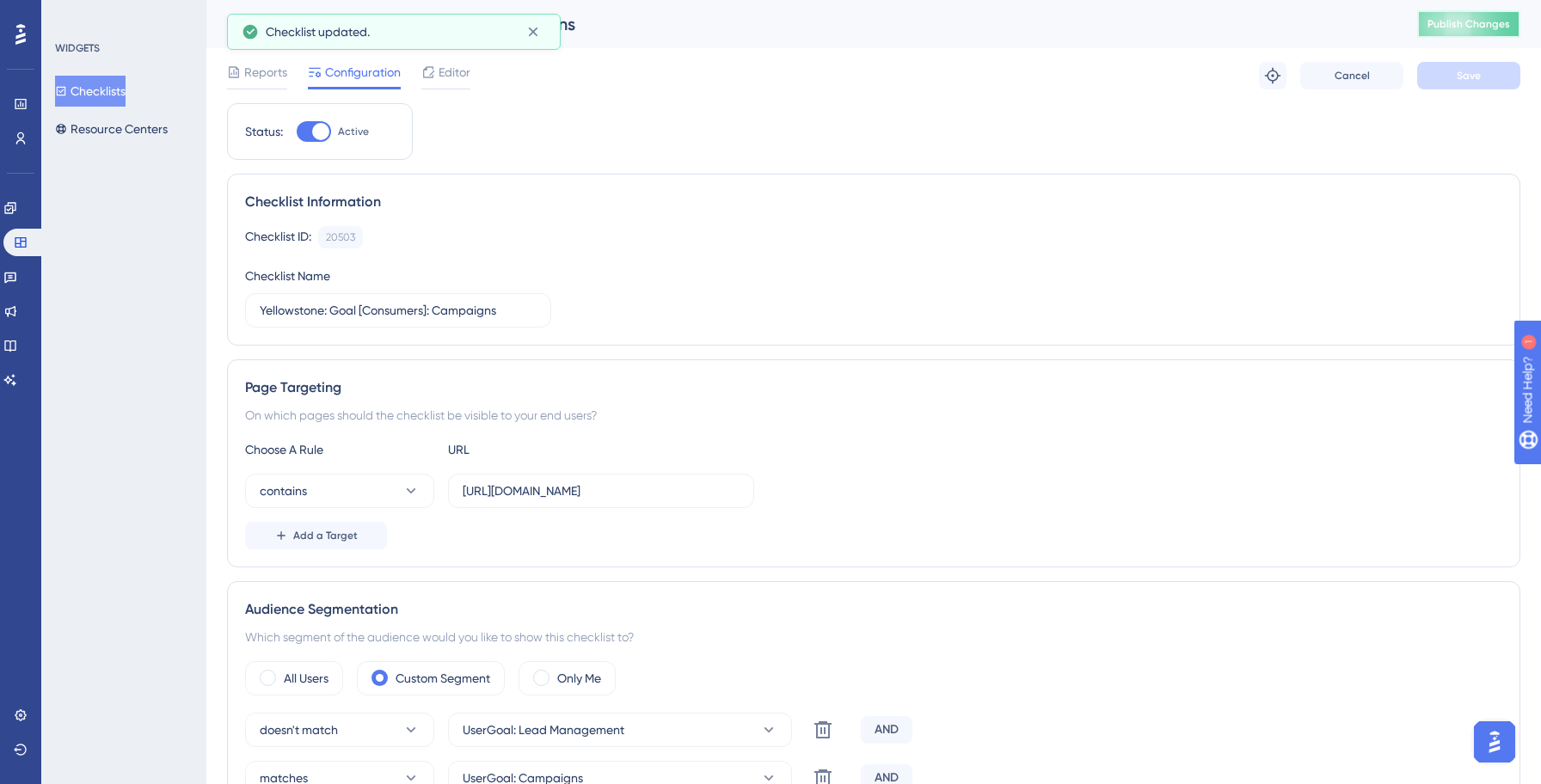
click at [1471, 29] on span "Publish Changes" at bounding box center [1469, 24] width 83 height 14
click at [111, 95] on button "Checklists" at bounding box center [90, 91] width 71 height 31
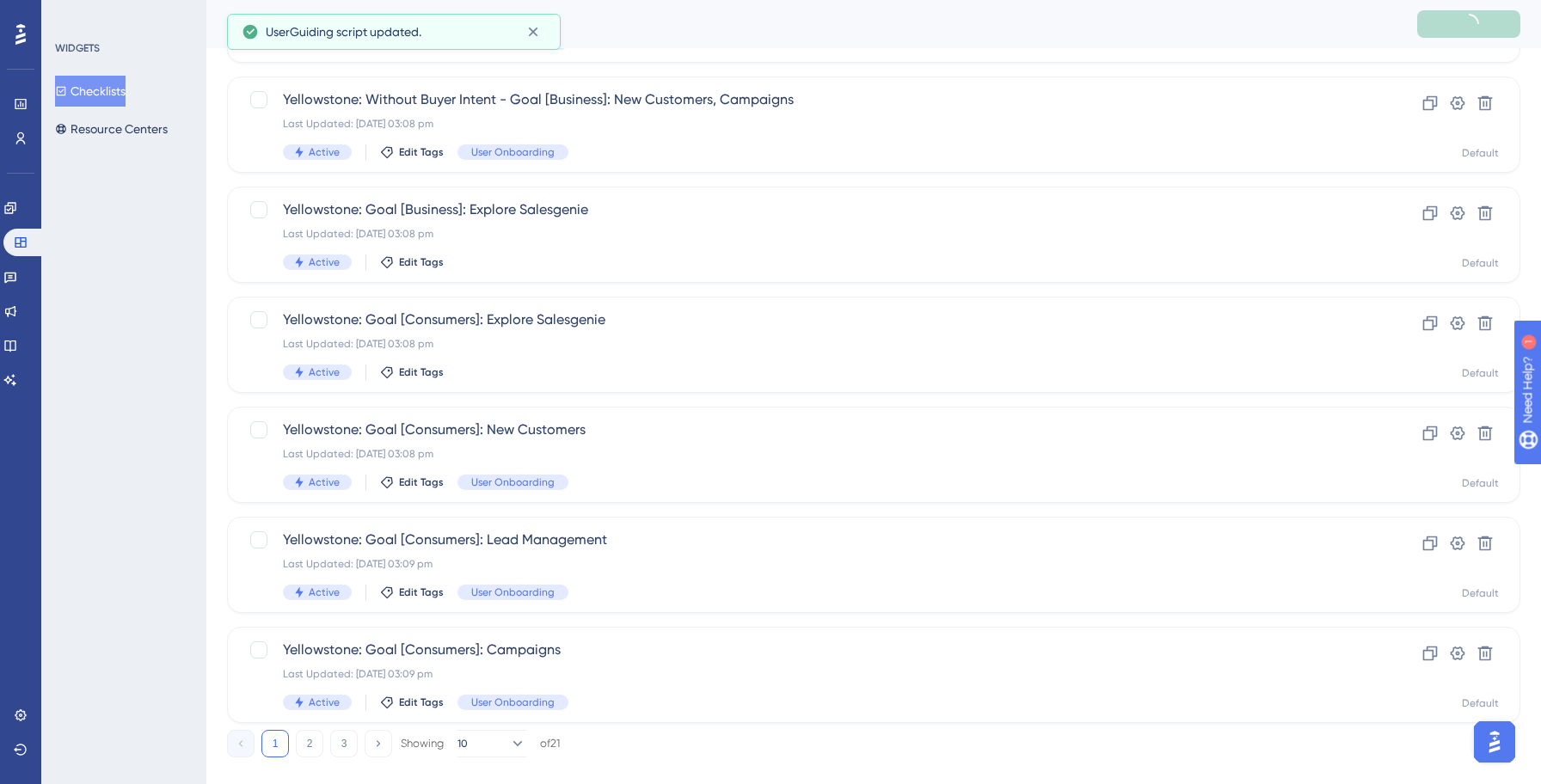
scroll to position [591, 0]
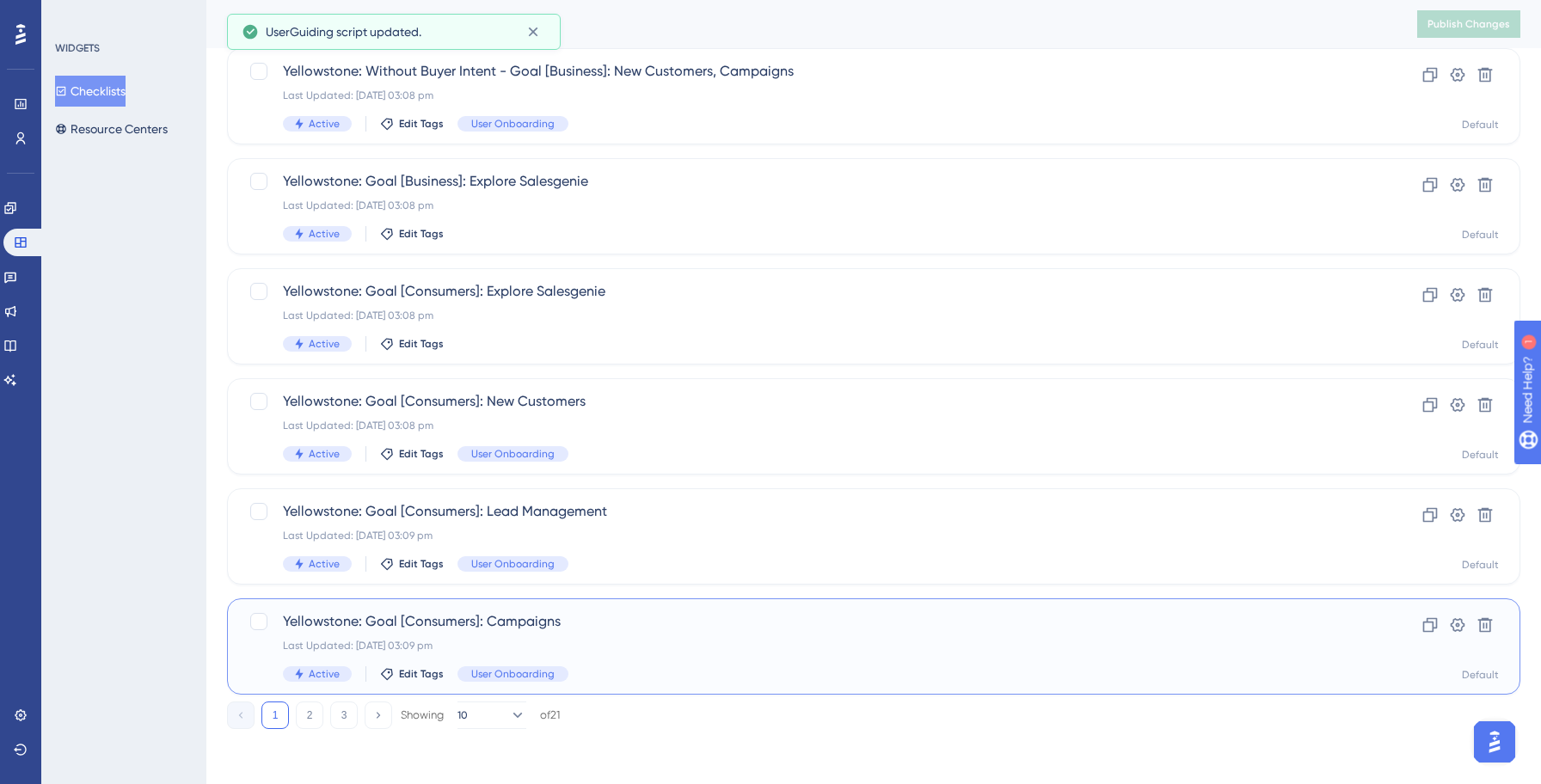
click at [548, 622] on span "Yellowstone: Goal [Consumers]: Campaigns" at bounding box center [805, 621] width 1043 height 21
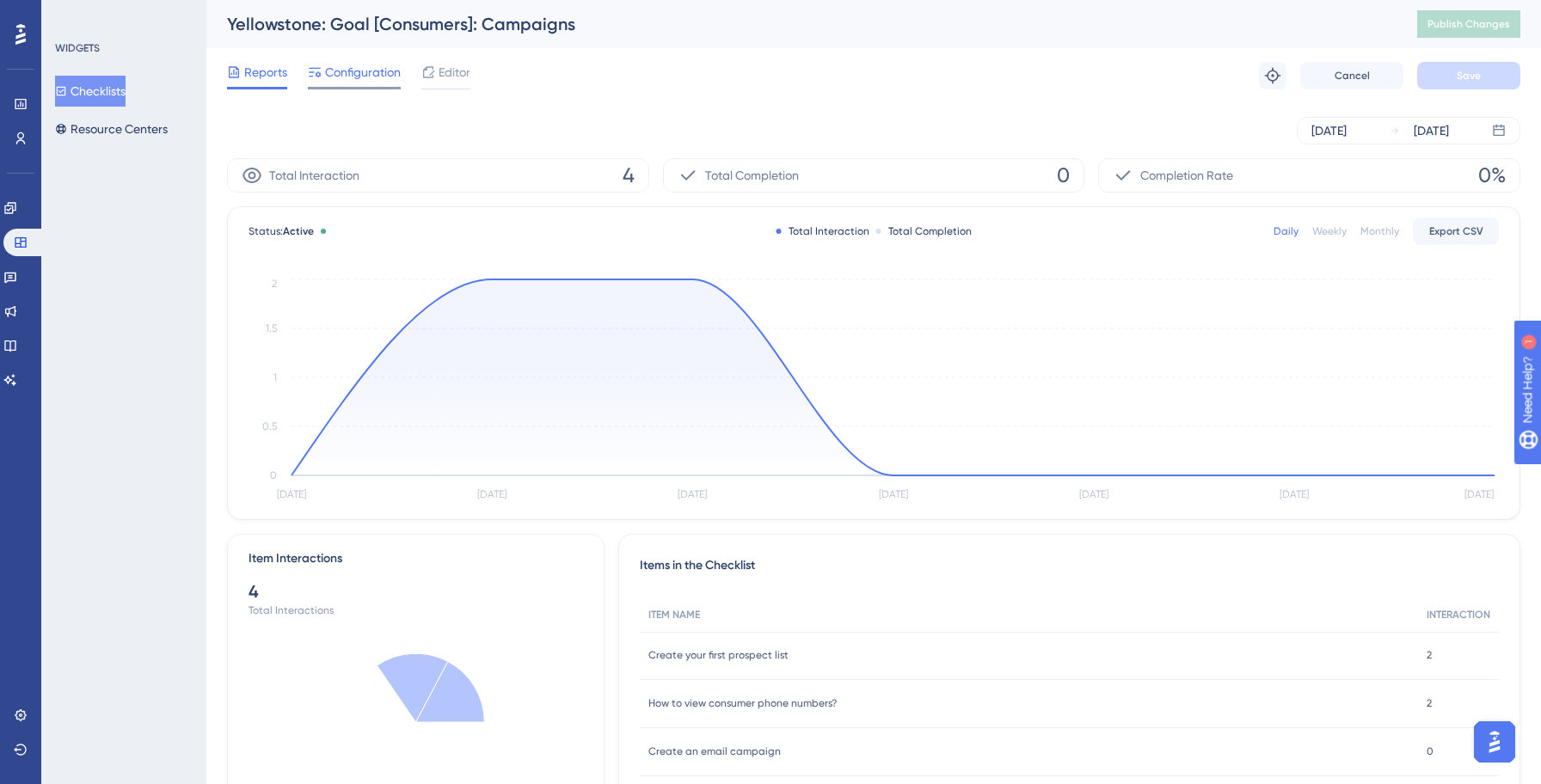
click at [338, 77] on span "Configuration" at bounding box center [362, 72] width 76 height 21
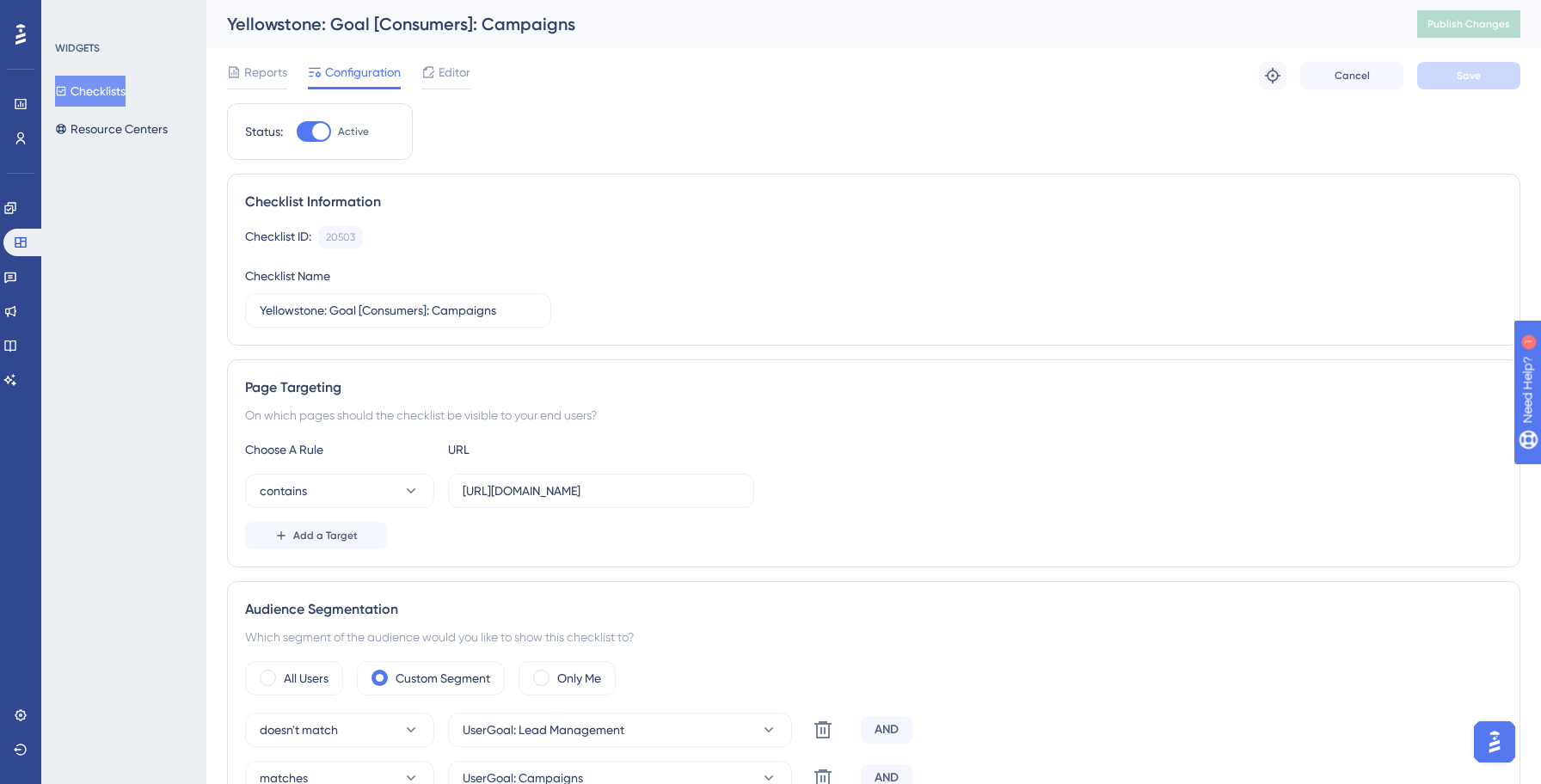
click at [107, 96] on button "Checklists" at bounding box center [90, 91] width 71 height 31
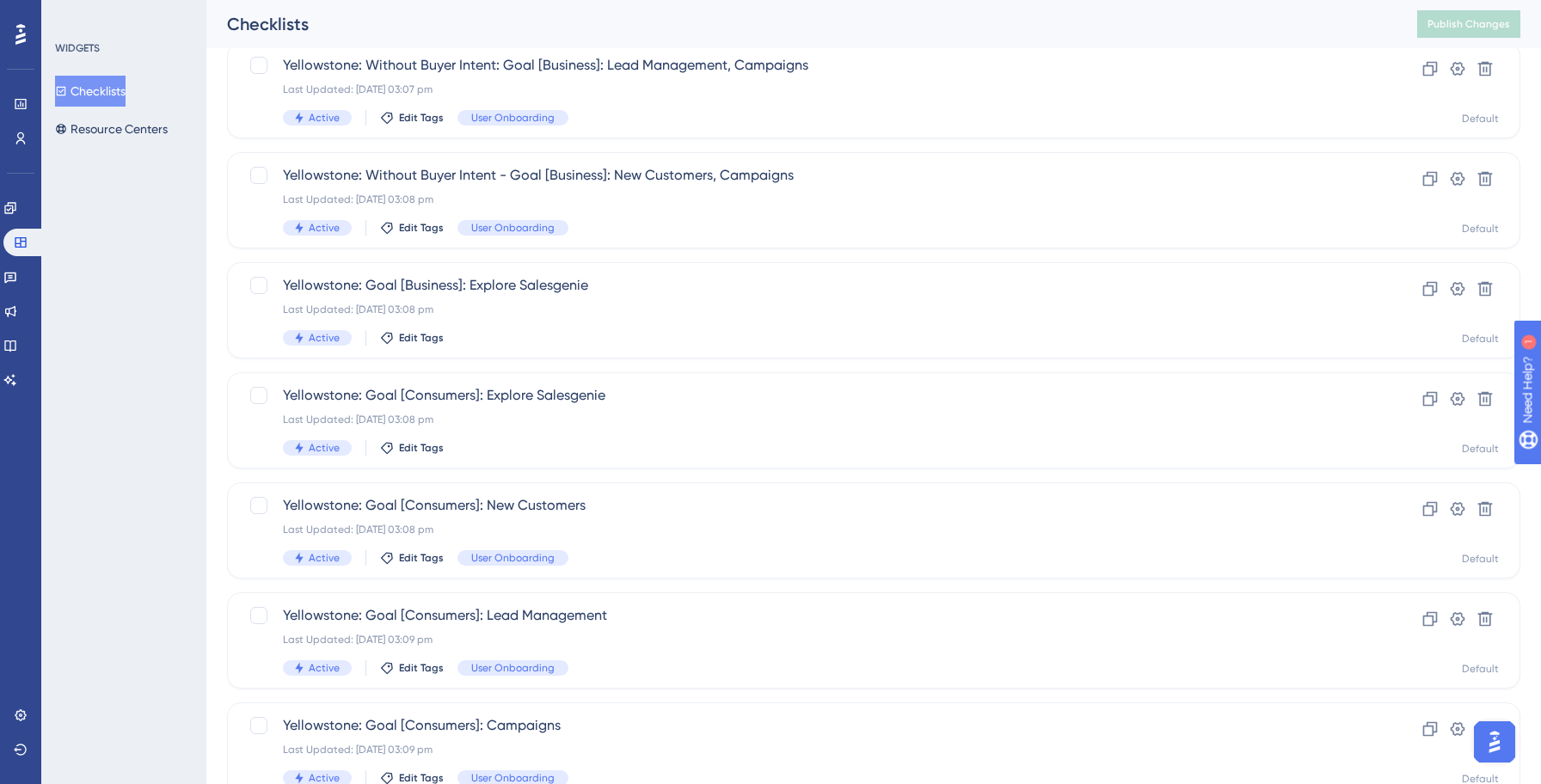
scroll to position [591, 0]
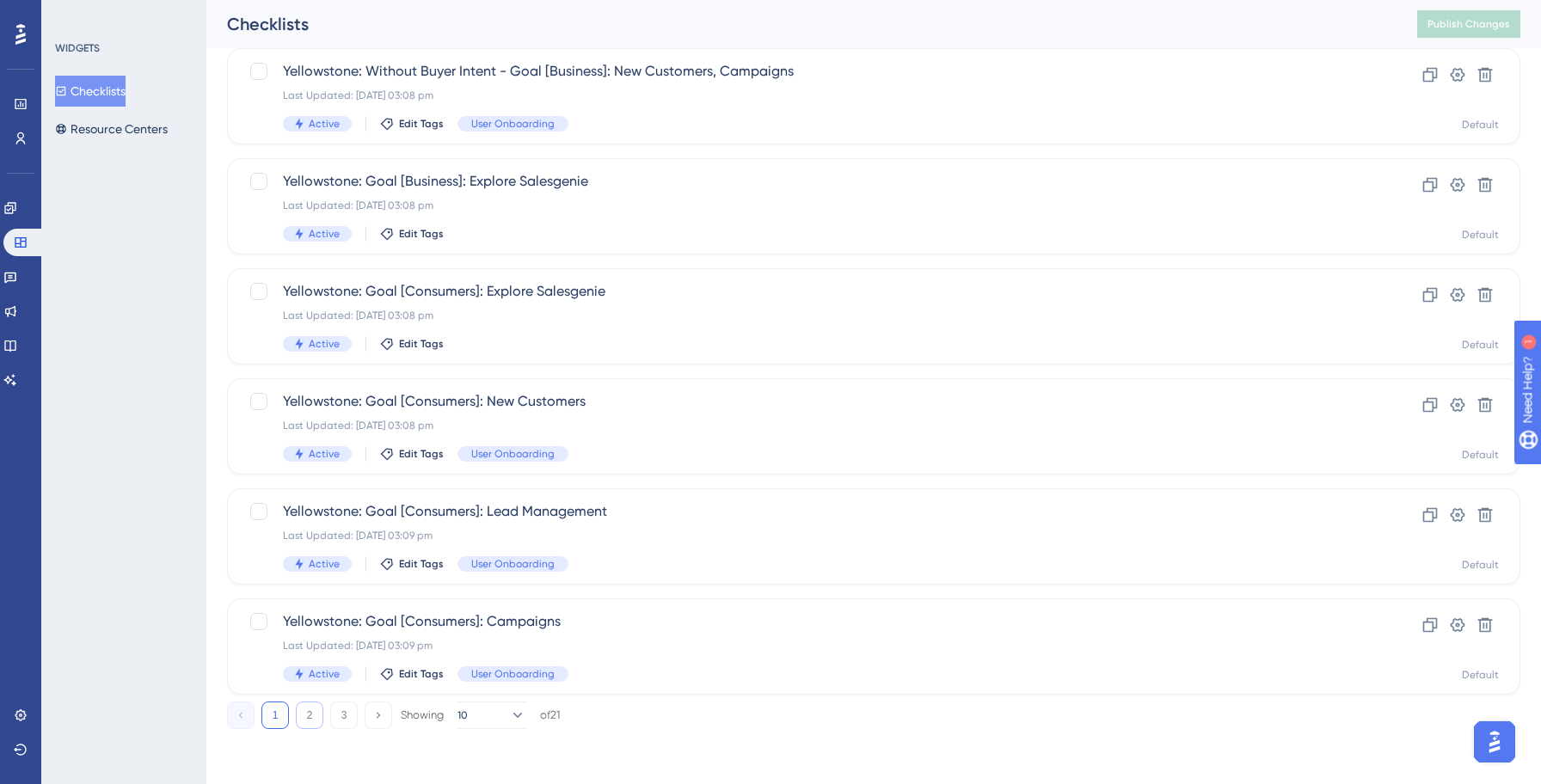
click at [316, 710] on button "2" at bounding box center [310, 715] width 28 height 28
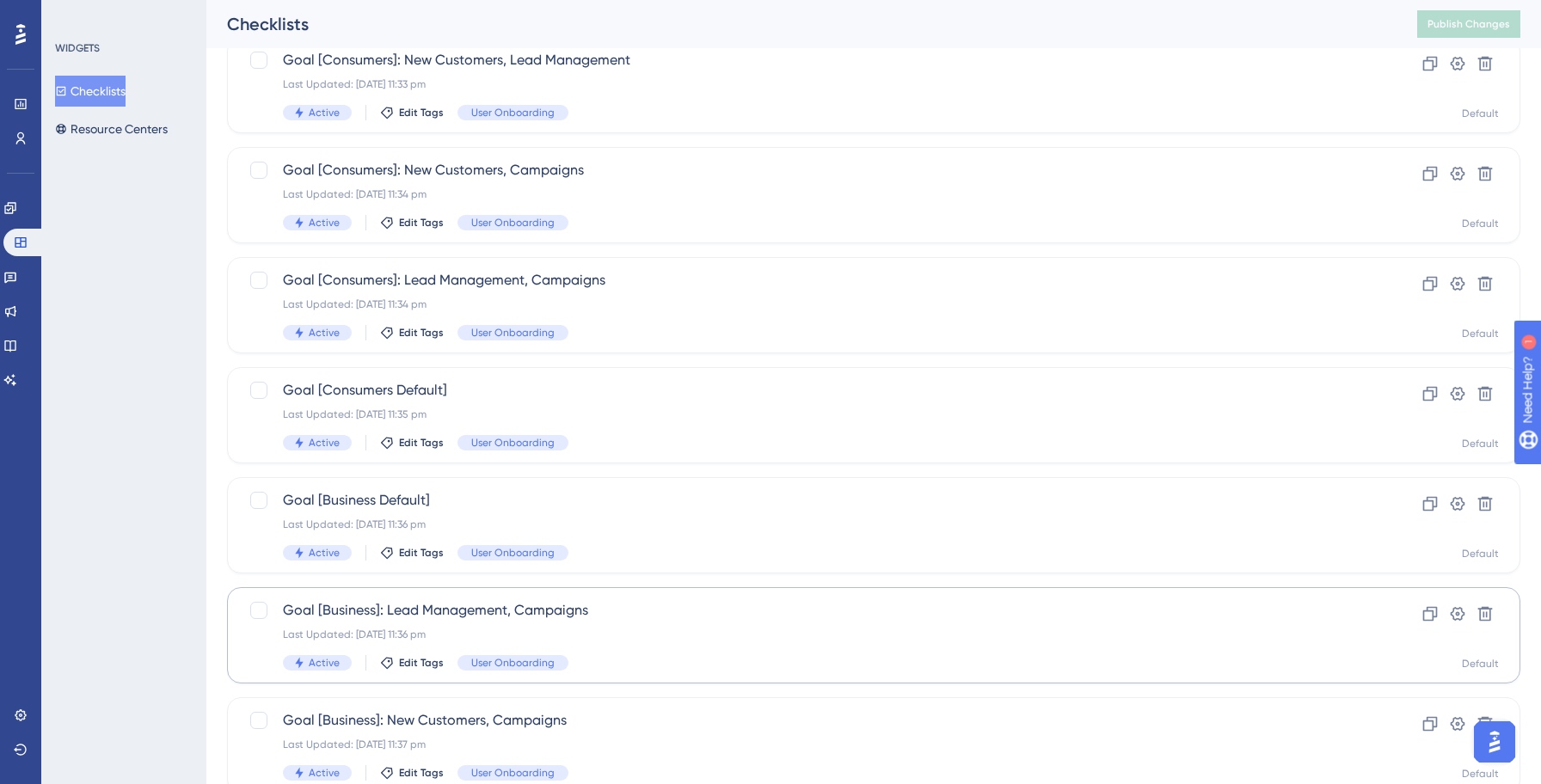
scroll to position [0, 0]
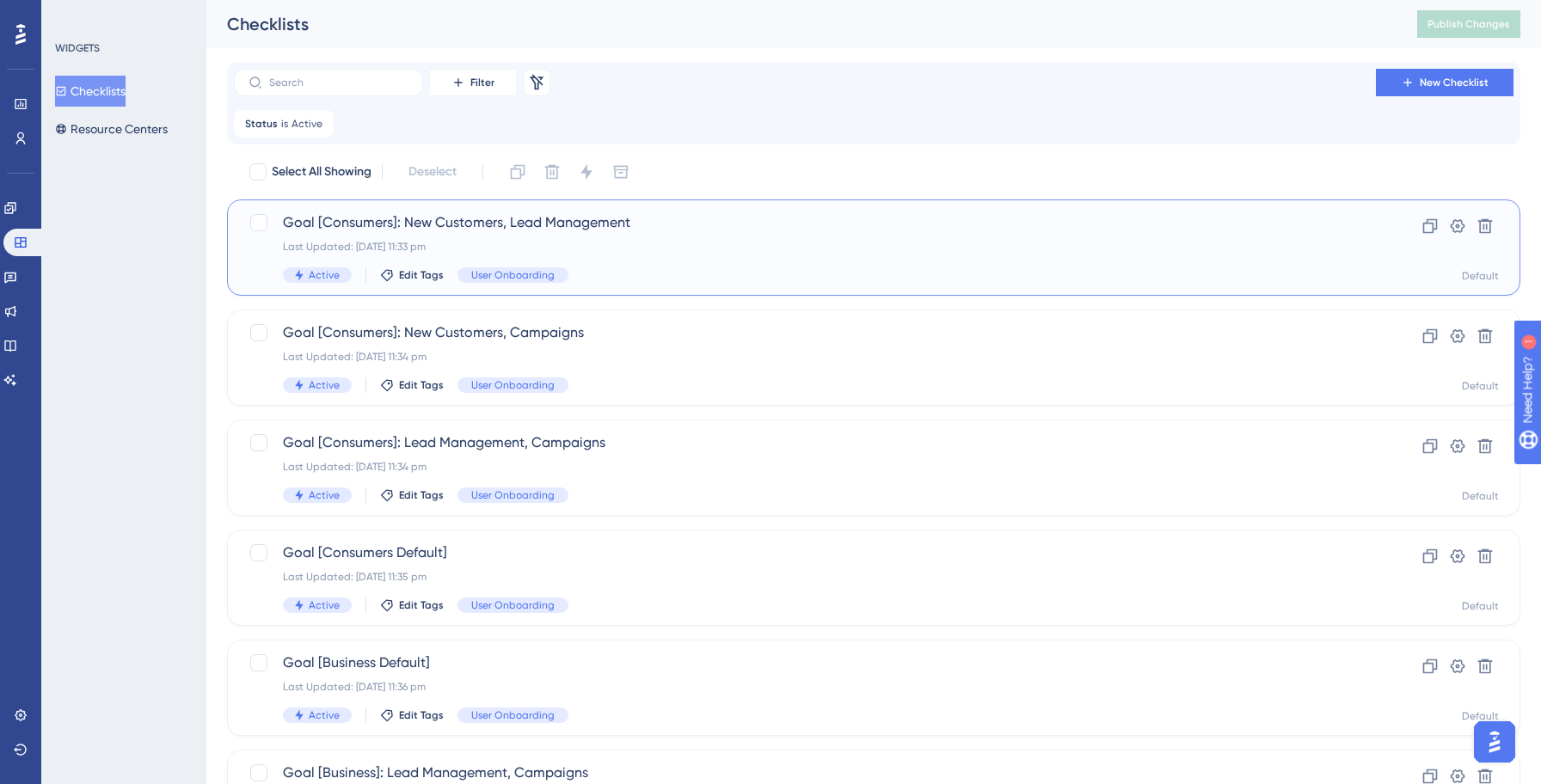
click at [466, 236] on div "Goal [Consumers]: New Customers, Lead Management Last Updated: [DATE] 11:33 pm …" at bounding box center [805, 248] width 1043 height 71
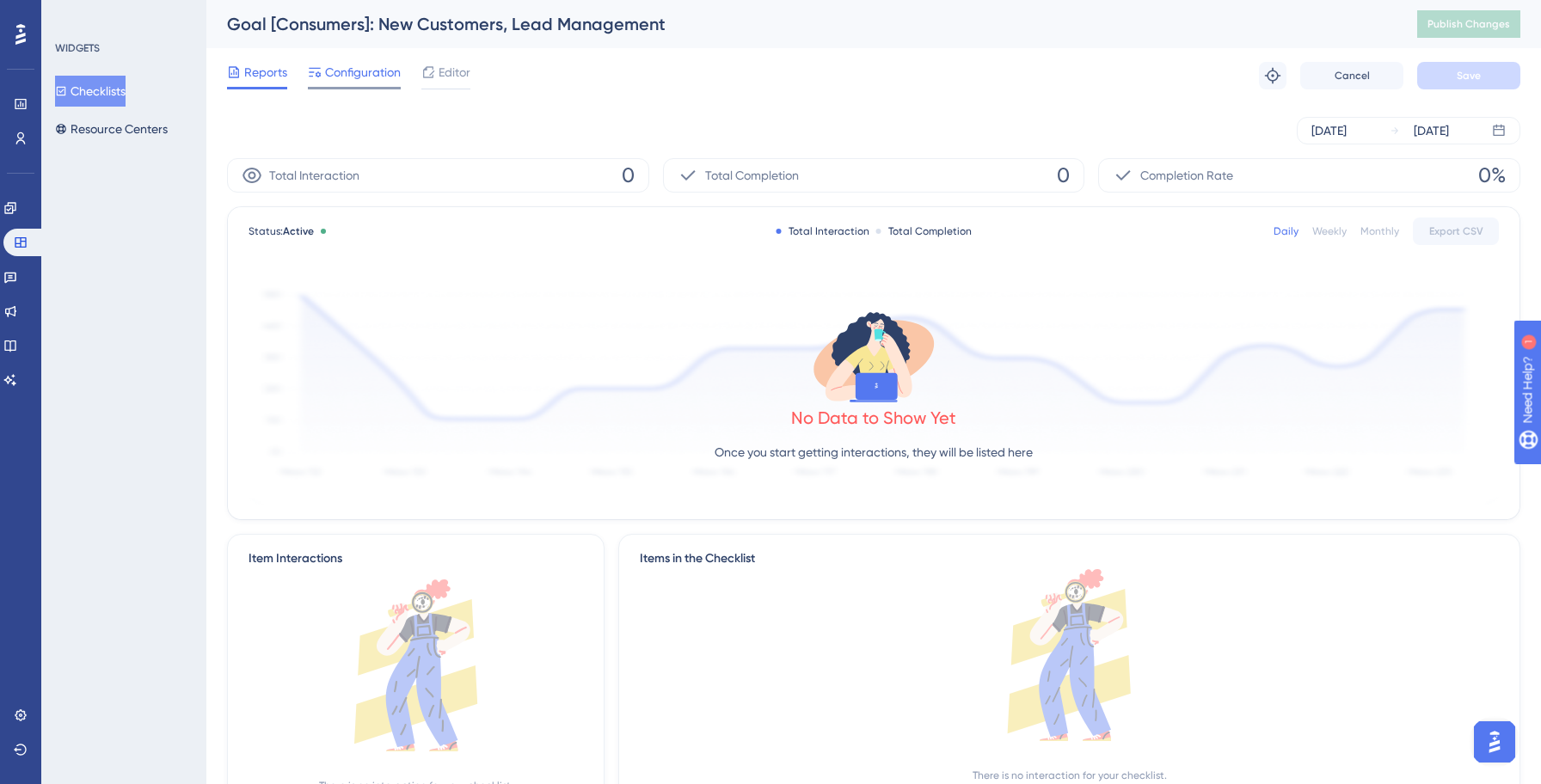
click at [352, 81] on span "Configuration" at bounding box center [362, 72] width 76 height 21
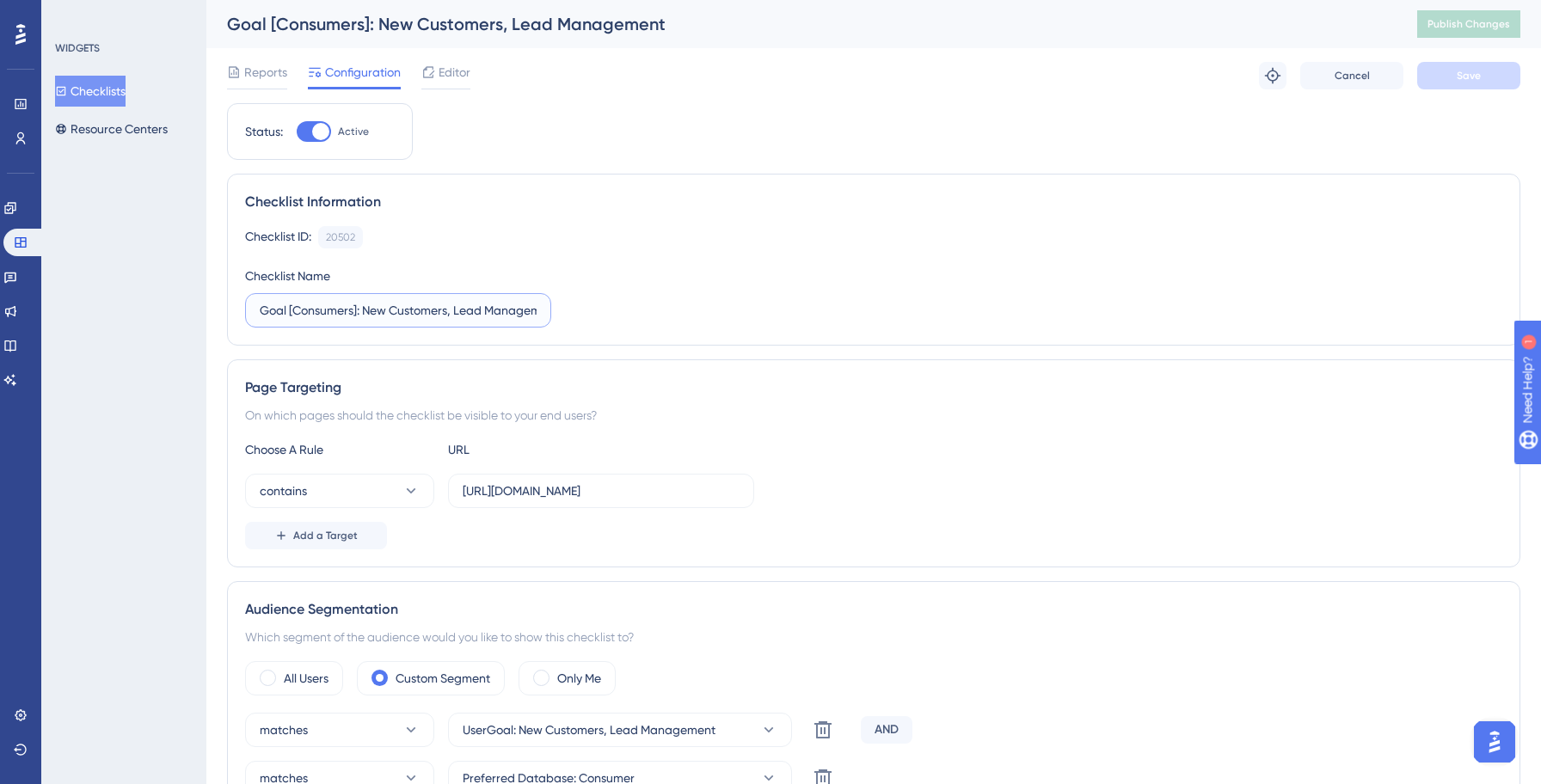
click at [263, 308] on input "Goal [Consumers]: New Customers, Lead Management" at bounding box center [399, 311] width 277 height 19
paste input "Yellowstone:"
type input "Yellowstone: Goal [Consumers]: New Customers, Lead Management"
click at [1469, 73] on span "Save" at bounding box center [1469, 76] width 24 height 14
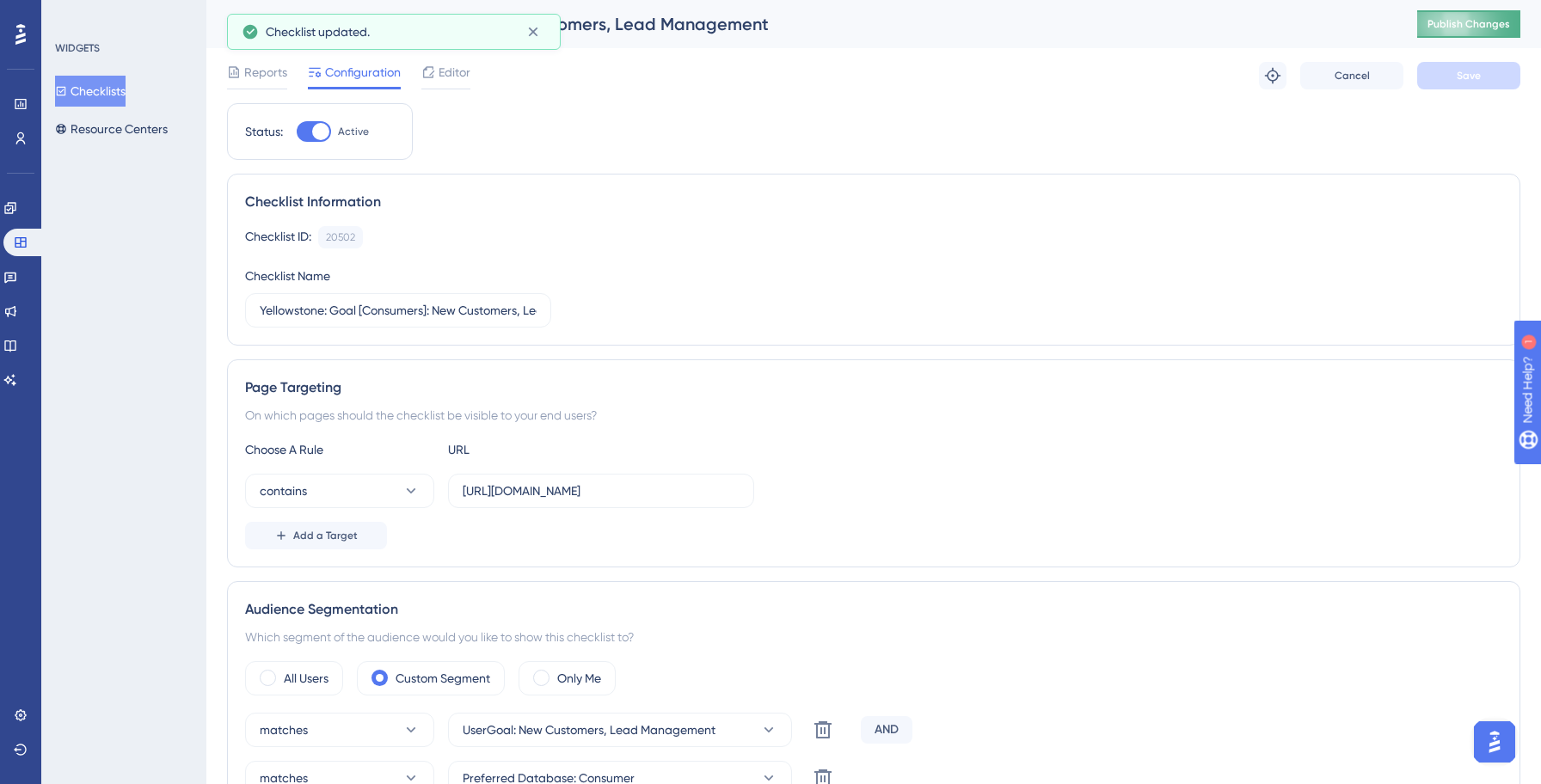
click at [1470, 26] on span "Publish Changes" at bounding box center [1469, 24] width 83 height 14
click at [114, 93] on button "Checklists" at bounding box center [90, 91] width 71 height 31
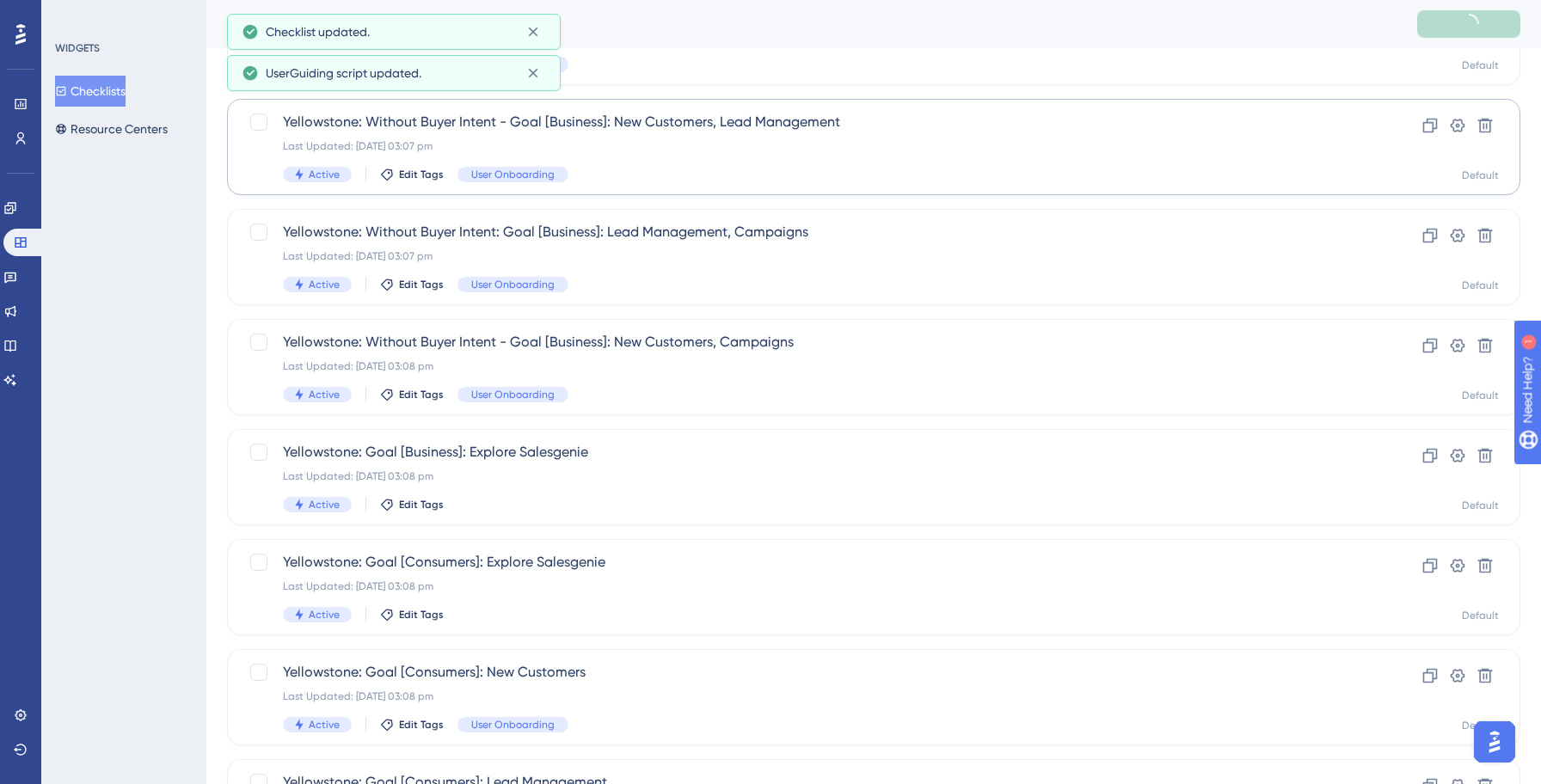
scroll to position [591, 0]
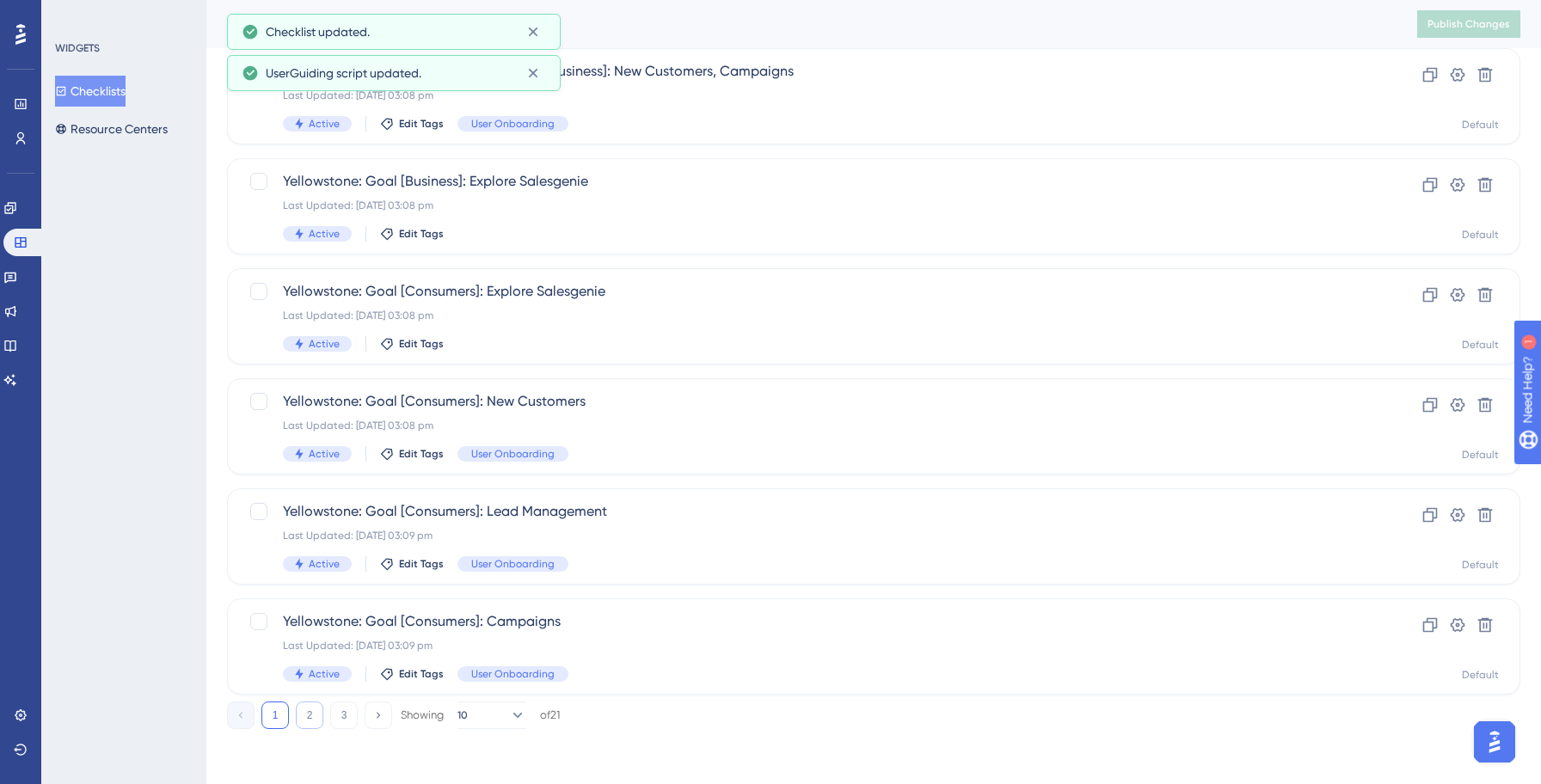
click at [310, 713] on button "2" at bounding box center [310, 715] width 28 height 28
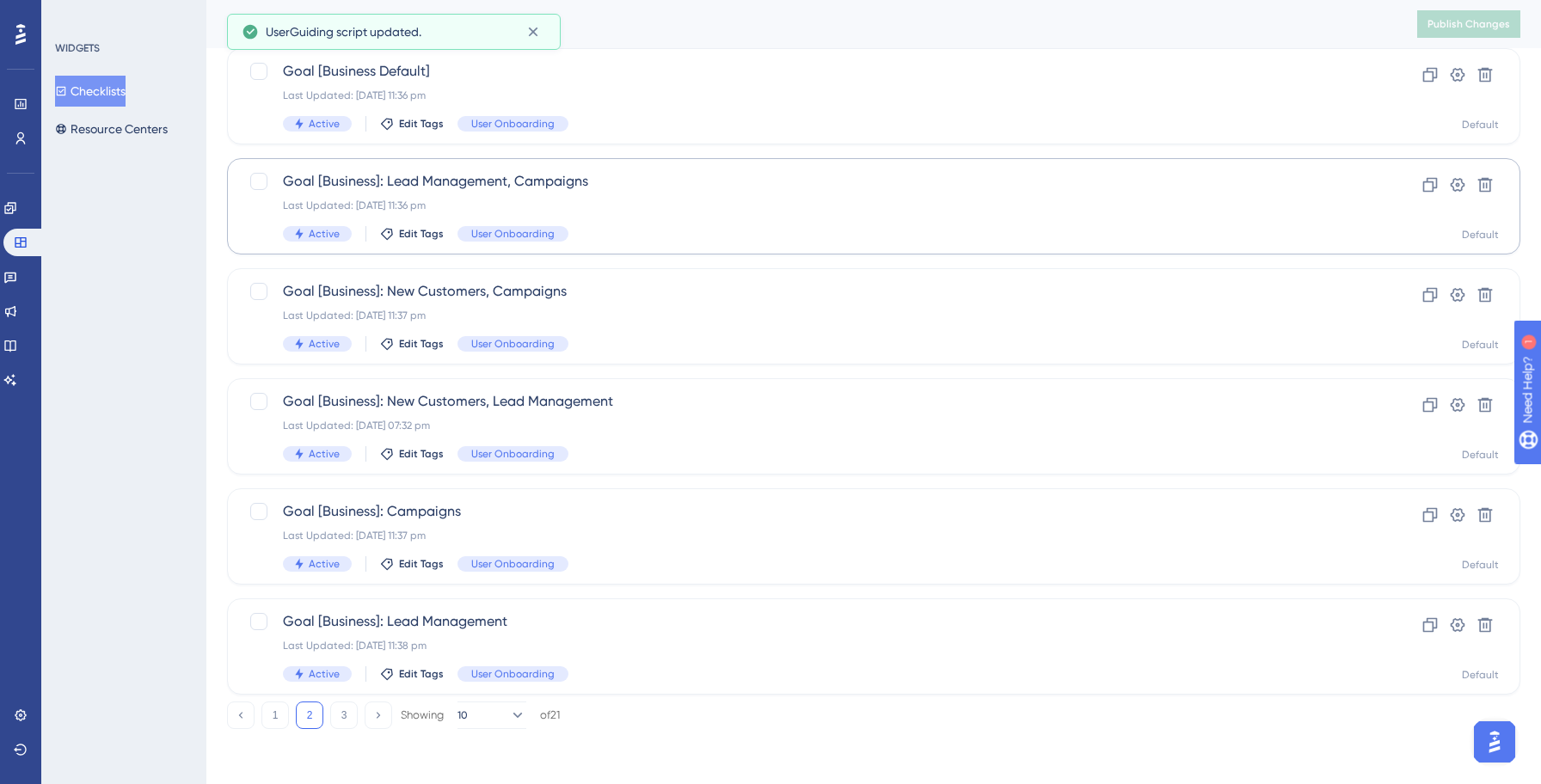
scroll to position [0, 0]
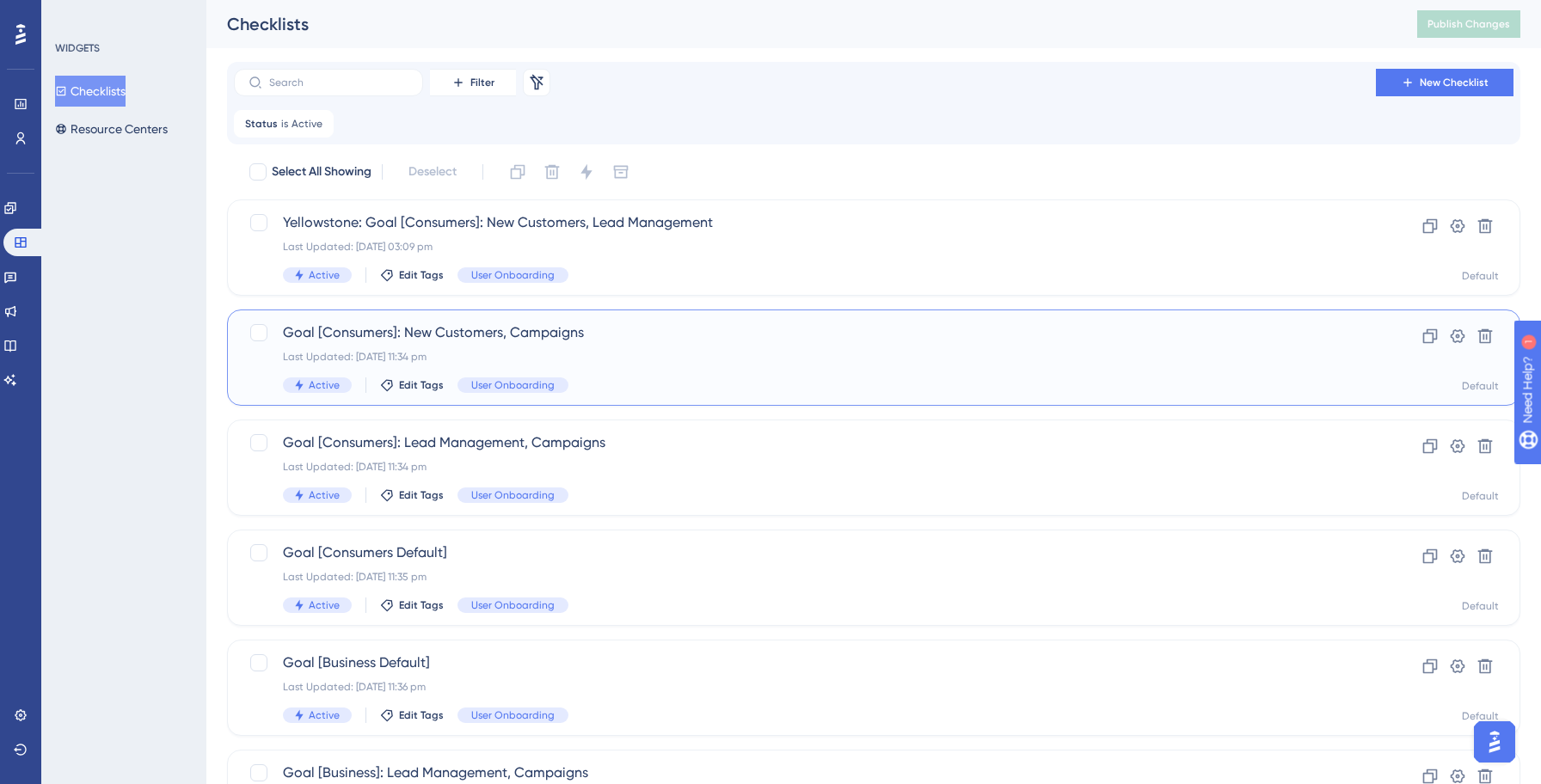
click at [625, 367] on div "Goal [Consumers]: New Customers, Campaigns Last Updated: [DATE] 11:34 pm Active…" at bounding box center [805, 357] width 1043 height 71
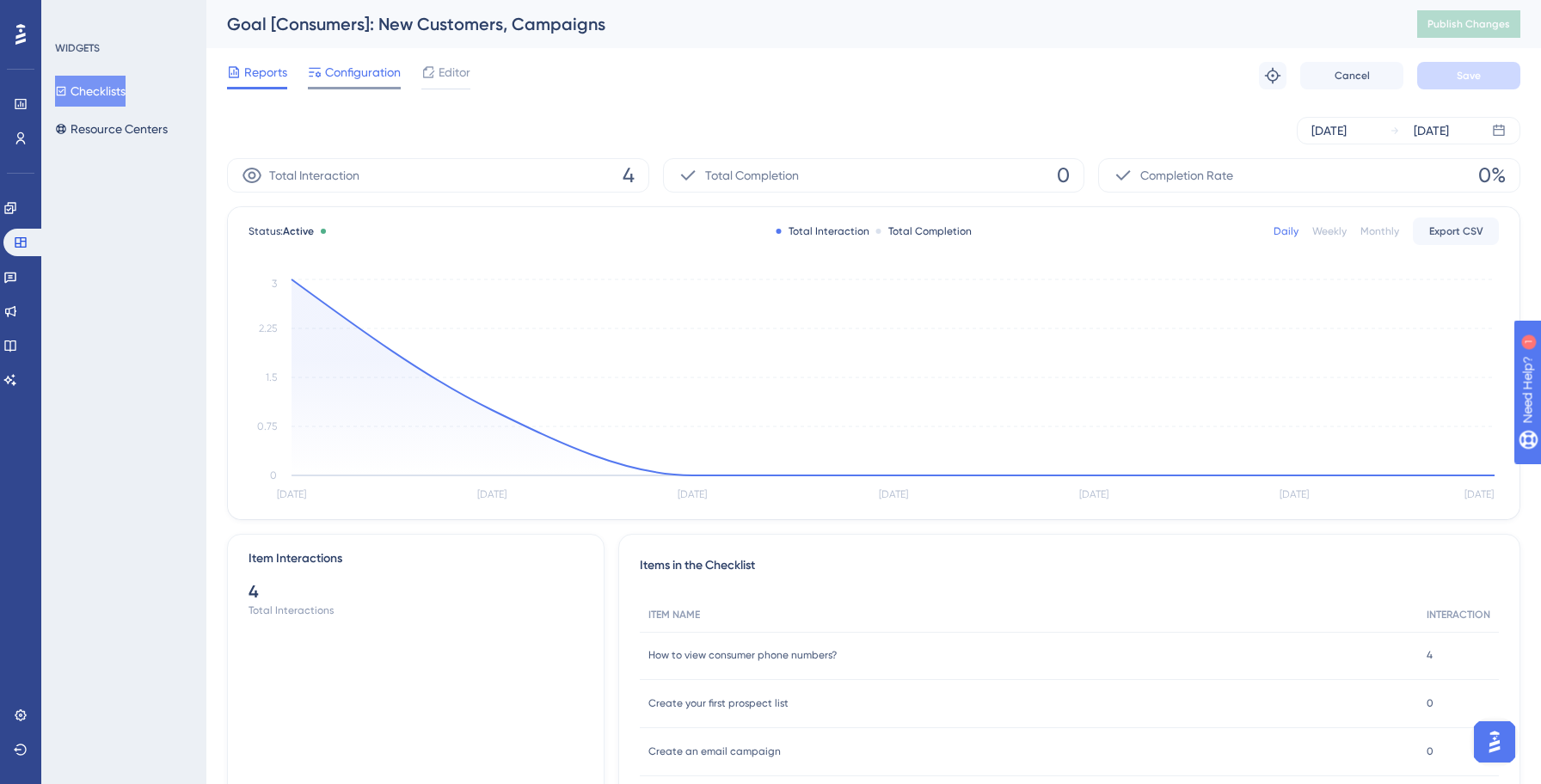
click at [379, 81] on span "Configuration" at bounding box center [362, 72] width 76 height 21
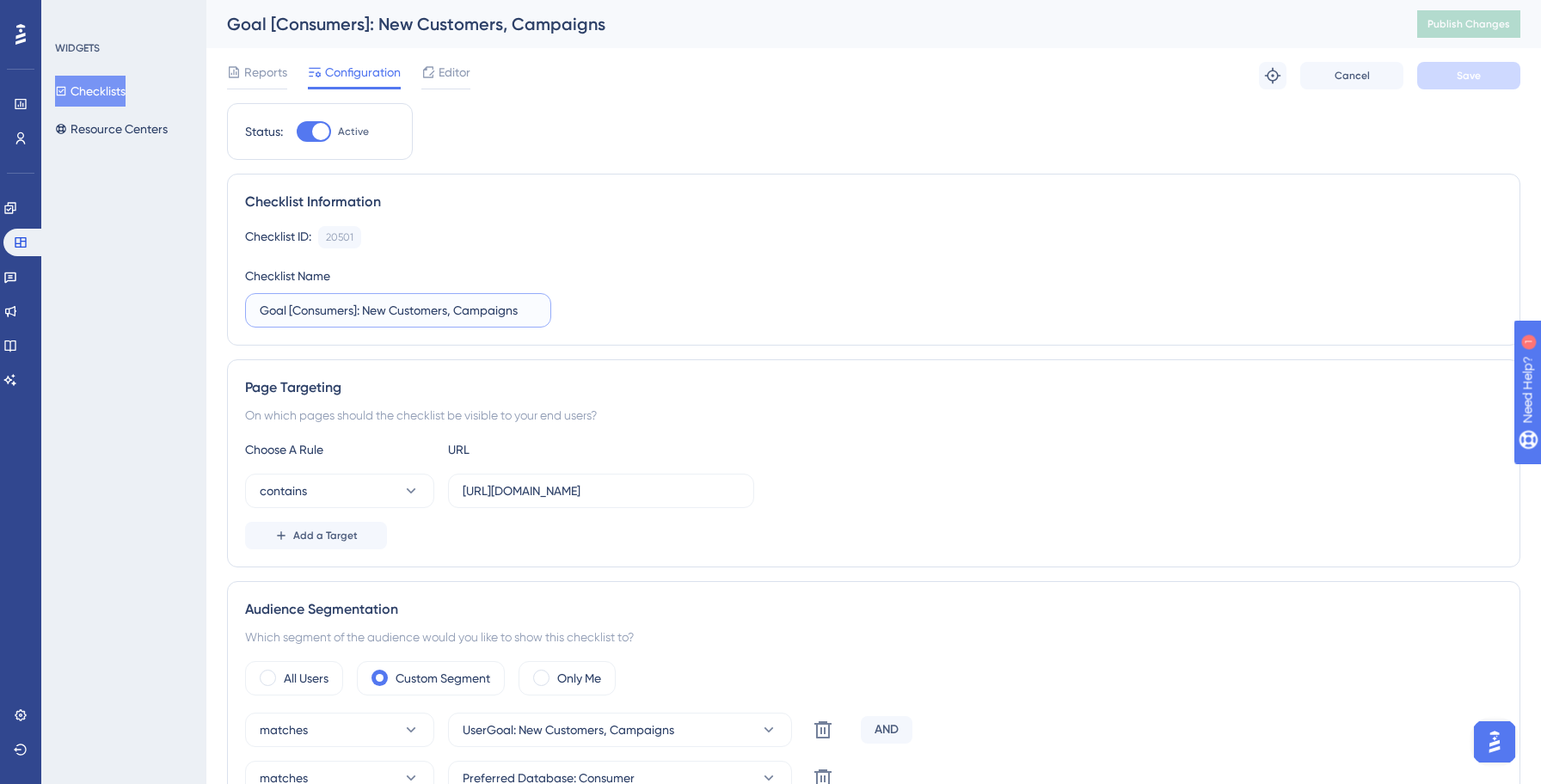
click at [260, 314] on input "Goal [Consumers]: New Customers, Campaigns" at bounding box center [399, 311] width 277 height 19
paste input "Yellowstone:"
type input "Yellowstone: Goal [Consumers]: New Customers, Campaigns"
click at [1463, 82] on span "Save" at bounding box center [1469, 76] width 24 height 14
click at [1476, 28] on span "Publish Changes" at bounding box center [1469, 24] width 83 height 14
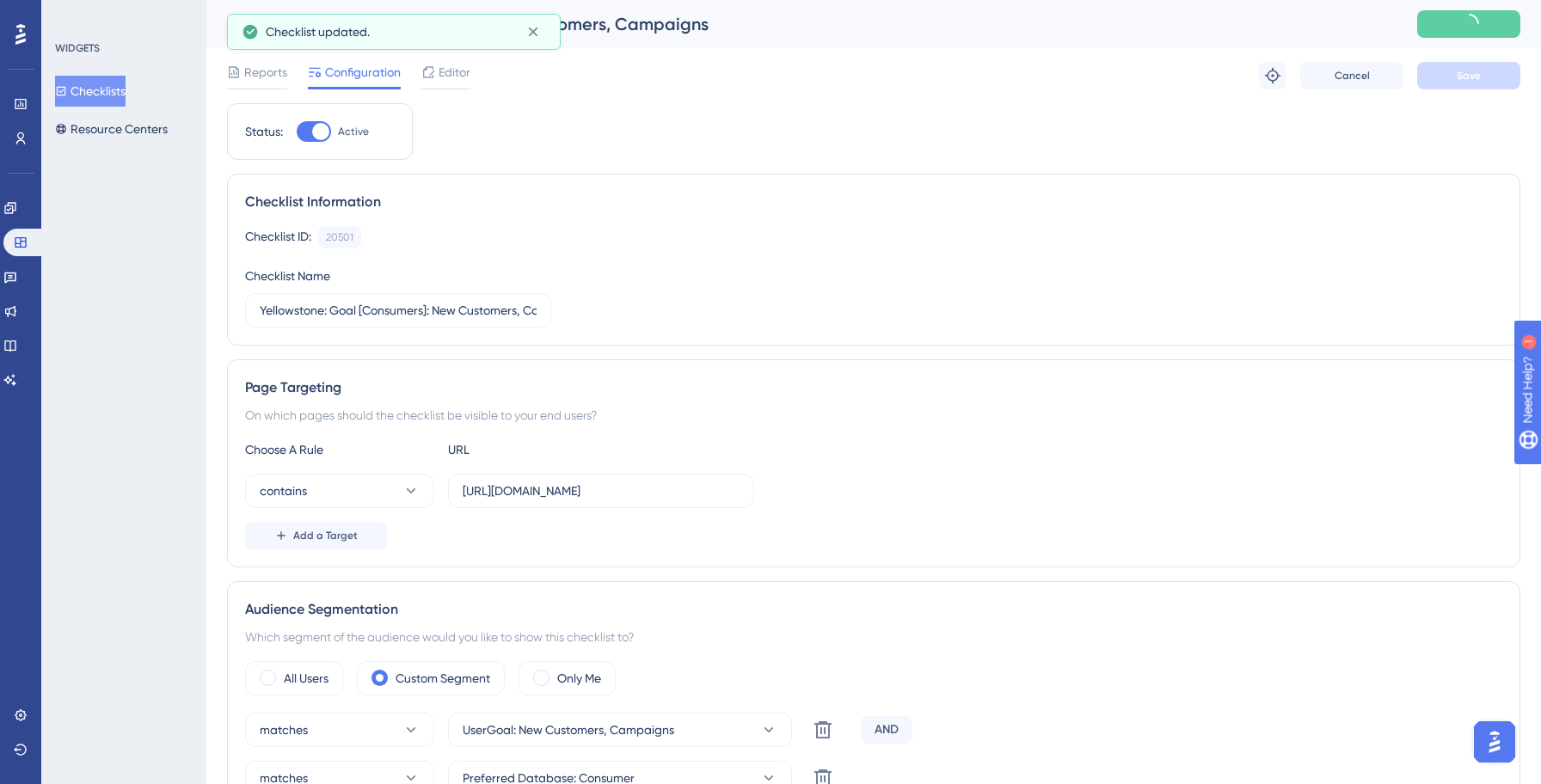
click at [80, 96] on button "Checklists" at bounding box center [90, 91] width 71 height 31
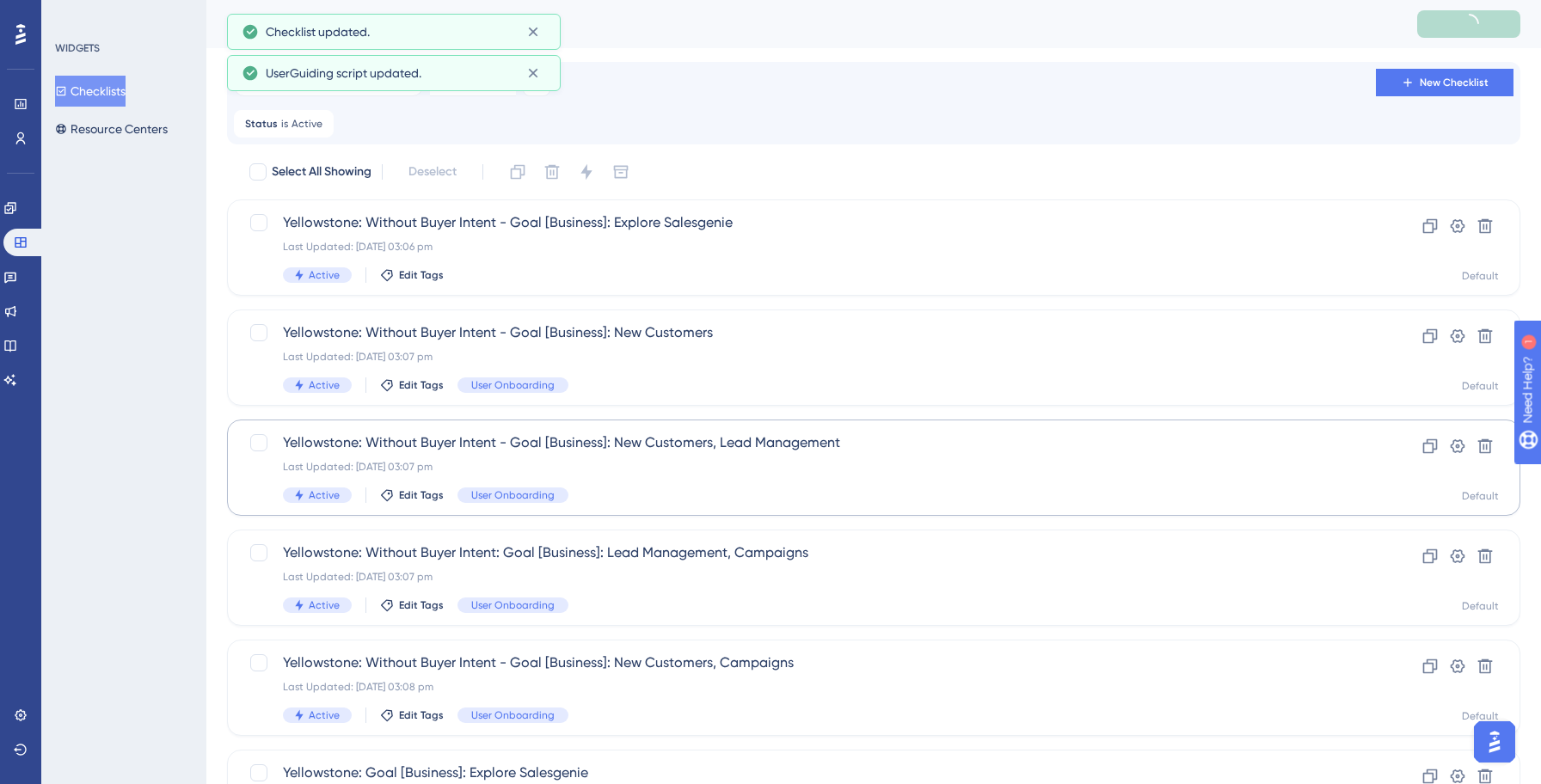
scroll to position [591, 0]
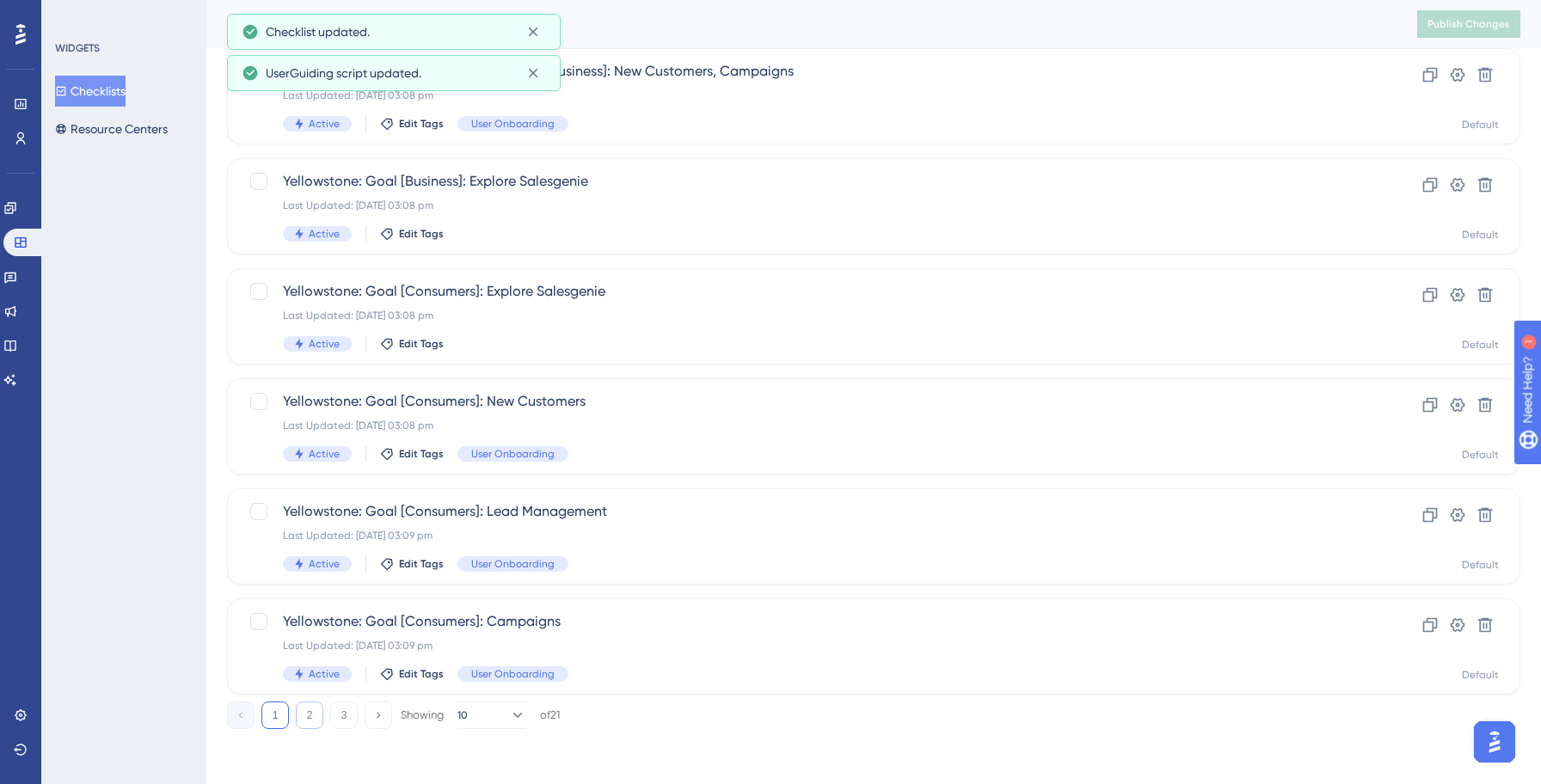
click at [309, 701] on button "2" at bounding box center [310, 715] width 28 height 28
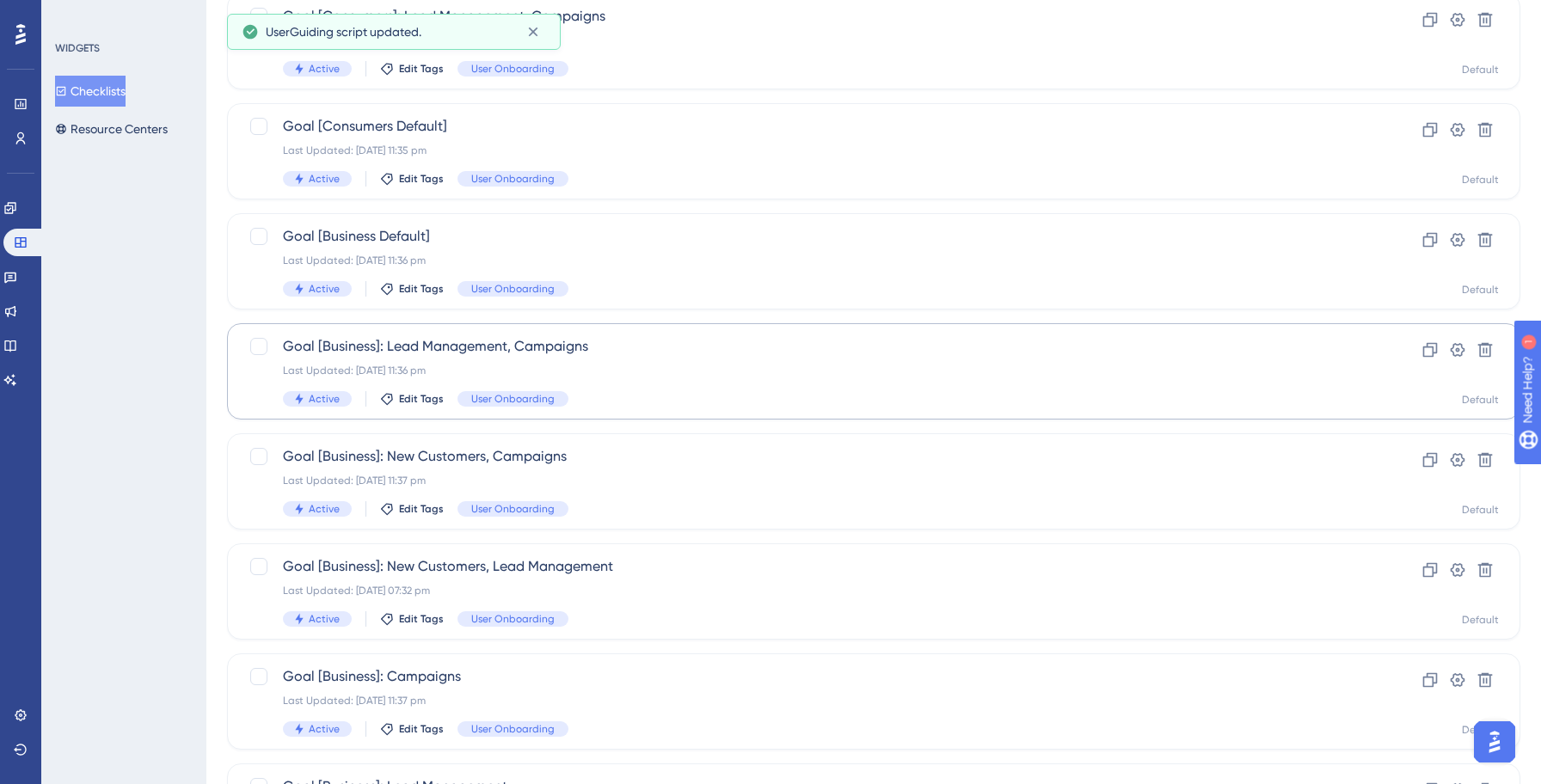
scroll to position [0, 0]
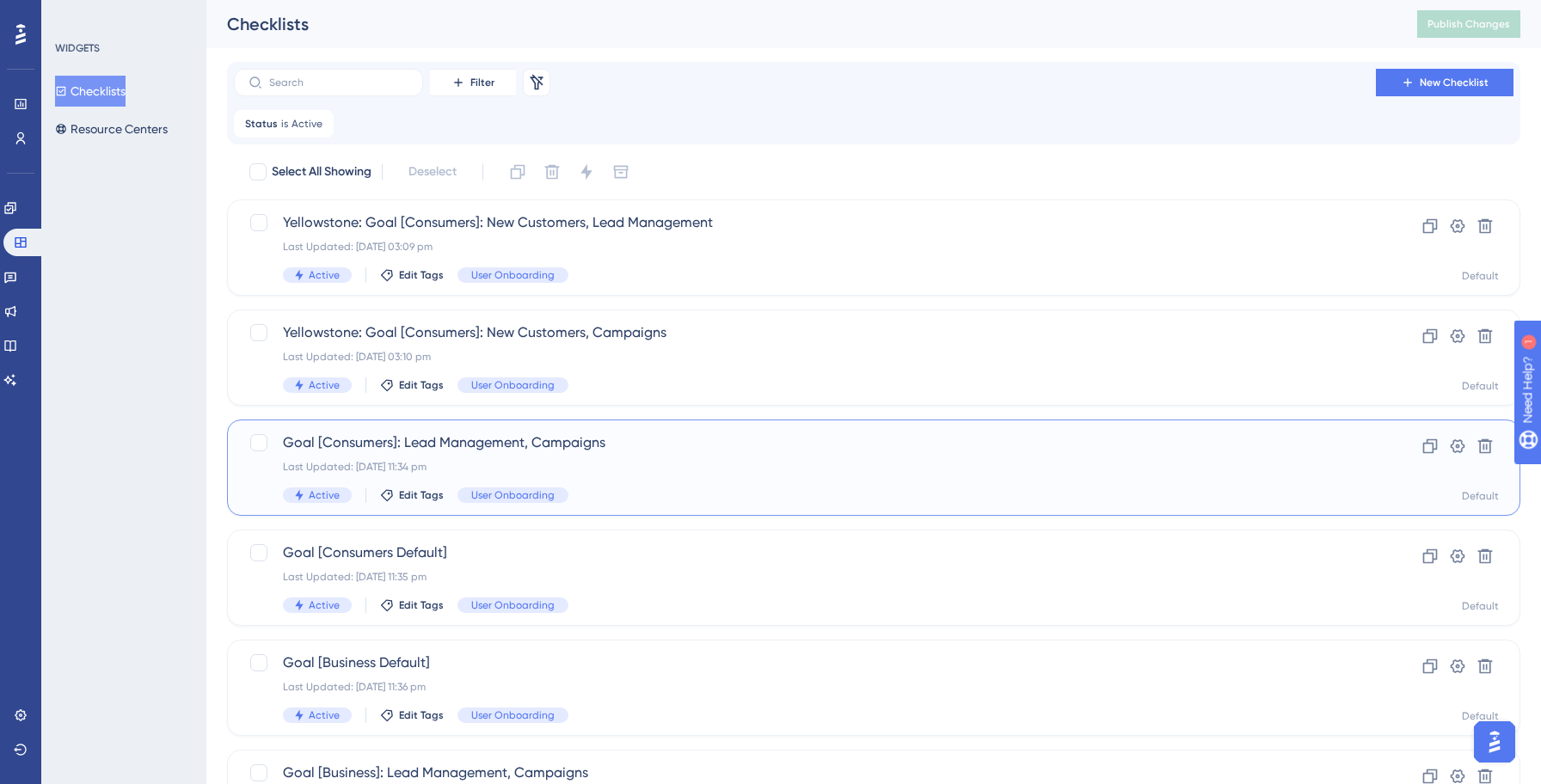
click at [625, 458] on div "Goal [Consumers]: Lead Management, Campaigns Last Updated: [DATE] 11:34 pm Acti…" at bounding box center [805, 467] width 1043 height 71
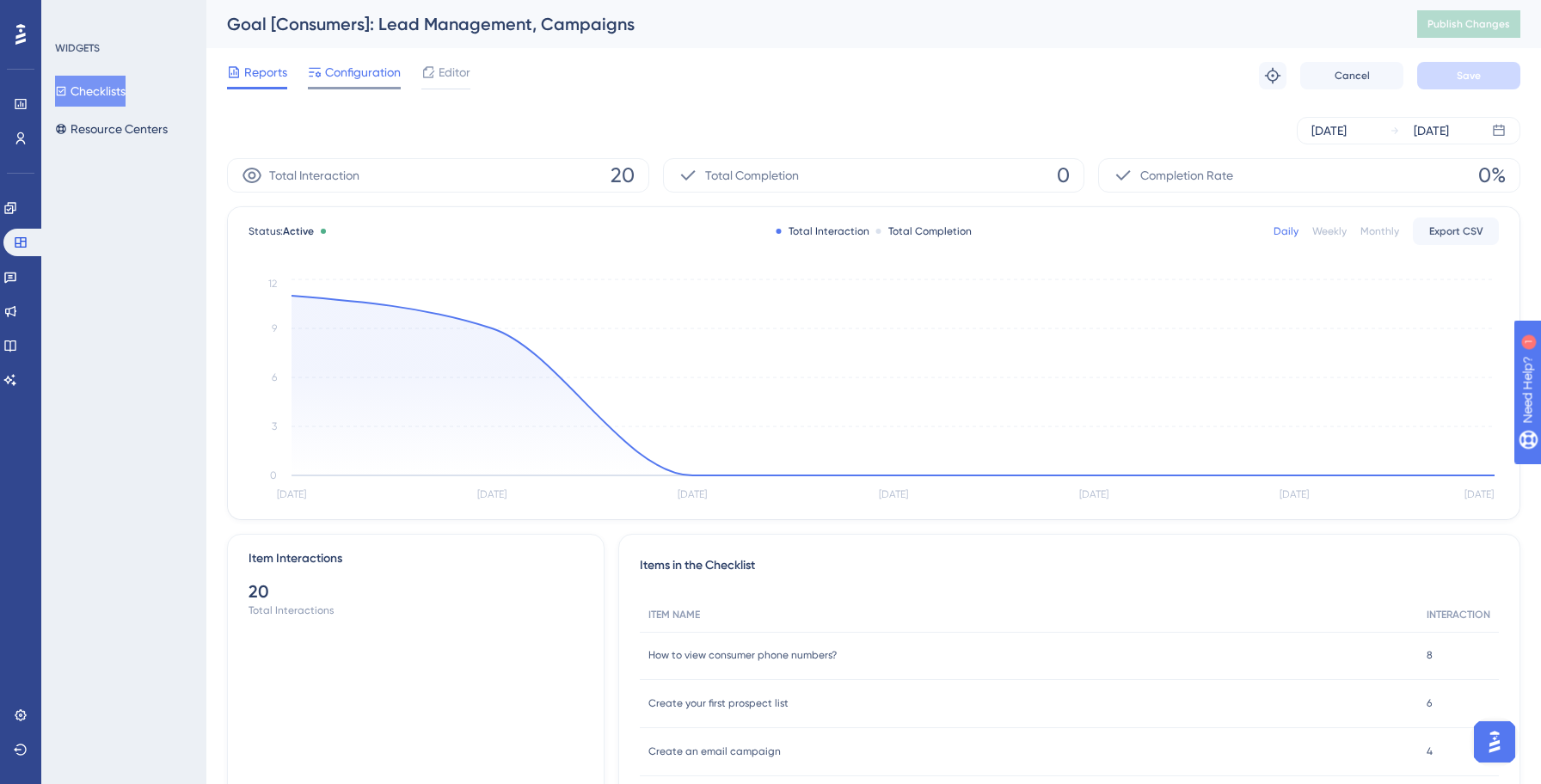
click at [357, 77] on span "Configuration" at bounding box center [362, 72] width 76 height 21
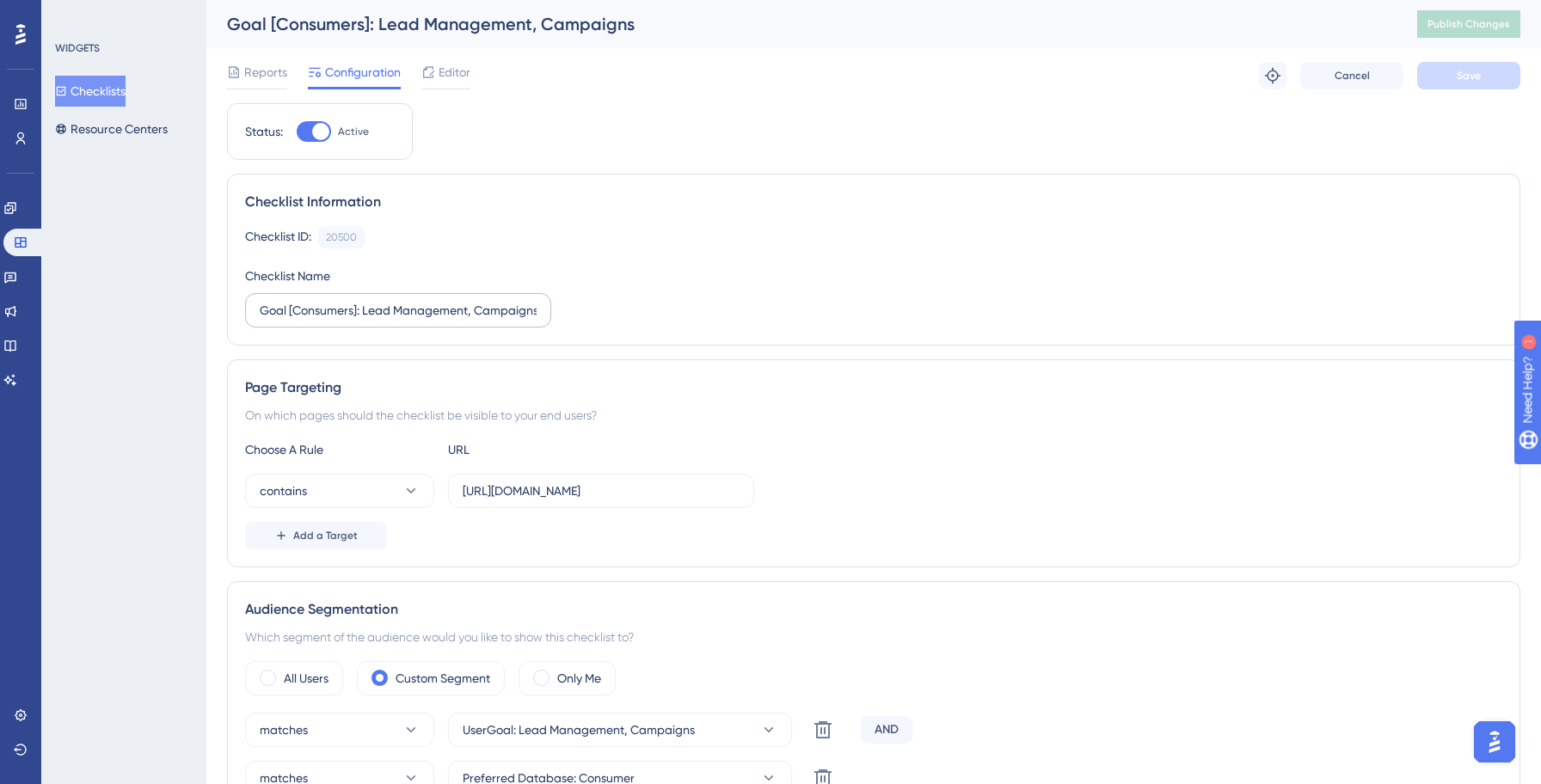
click at [259, 313] on label "Goal [Consumers]: Lead Management, Campaigns" at bounding box center [399, 311] width 306 height 34
click at [260, 313] on input "Goal [Consumers]: Lead Management, Campaigns" at bounding box center [399, 311] width 277 height 19
click at [277, 311] on input "Goal [Consumers]: Lead Management, Campaigns" at bounding box center [399, 311] width 277 height 19
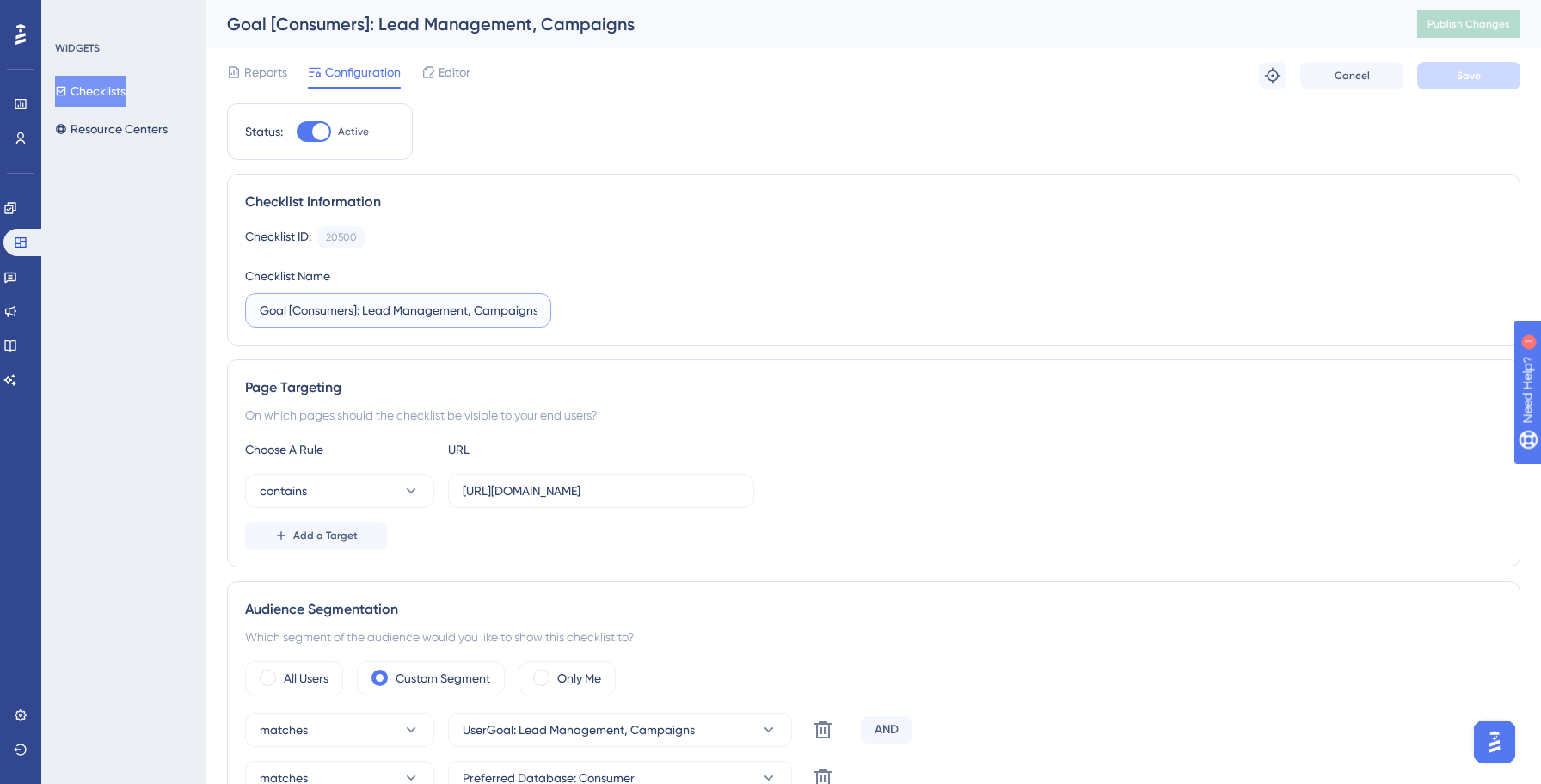
paste input "Yellowstone:"
type input "Yellowstone: Goal [Consumers]: Lead Management, Campaigns"
click at [1462, 86] on button "Save" at bounding box center [1469, 76] width 103 height 28
click at [1472, 31] on button "Publish Changes" at bounding box center [1469, 24] width 103 height 28
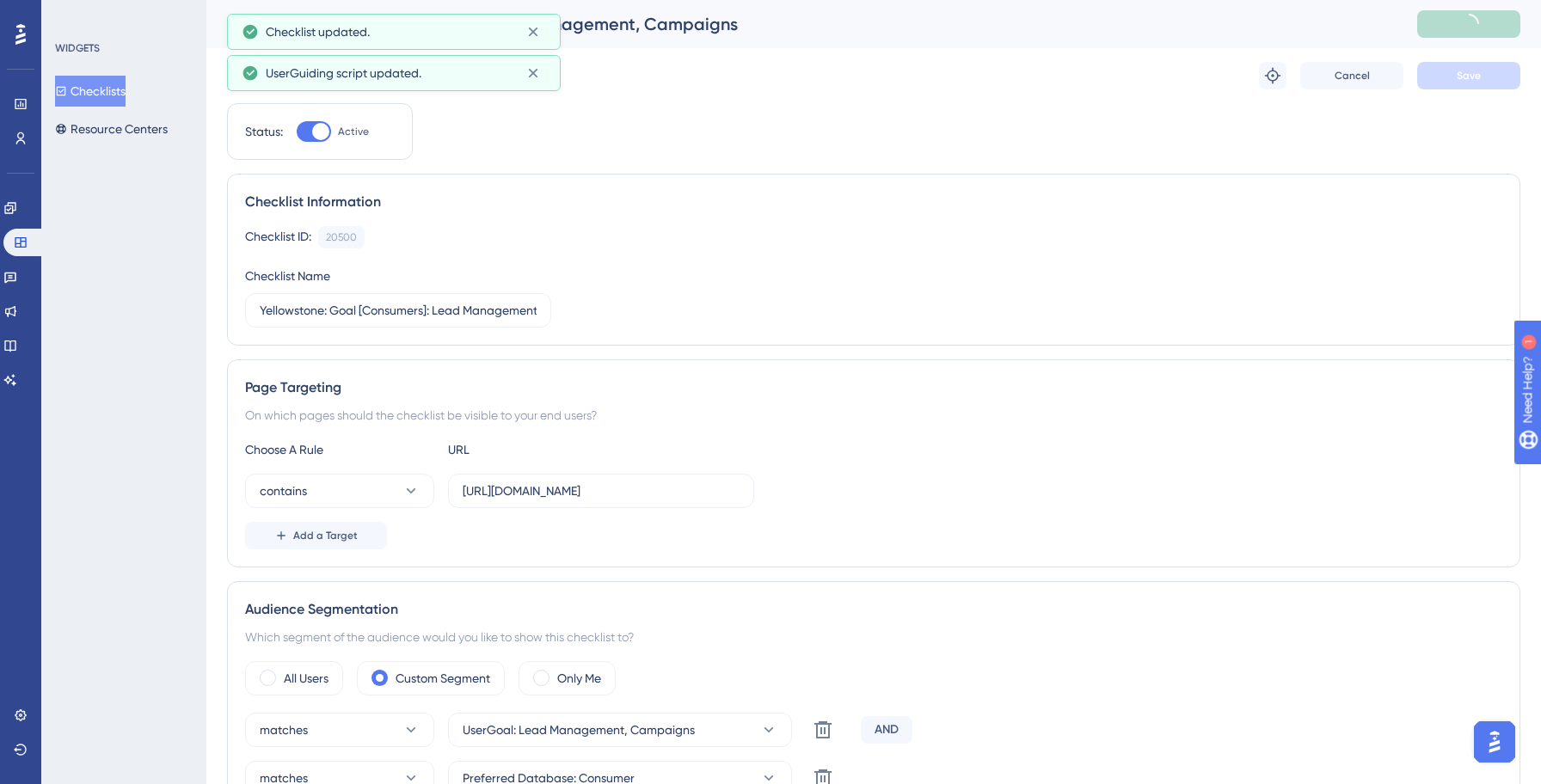
click at [112, 96] on button "Checklists" at bounding box center [90, 91] width 71 height 31
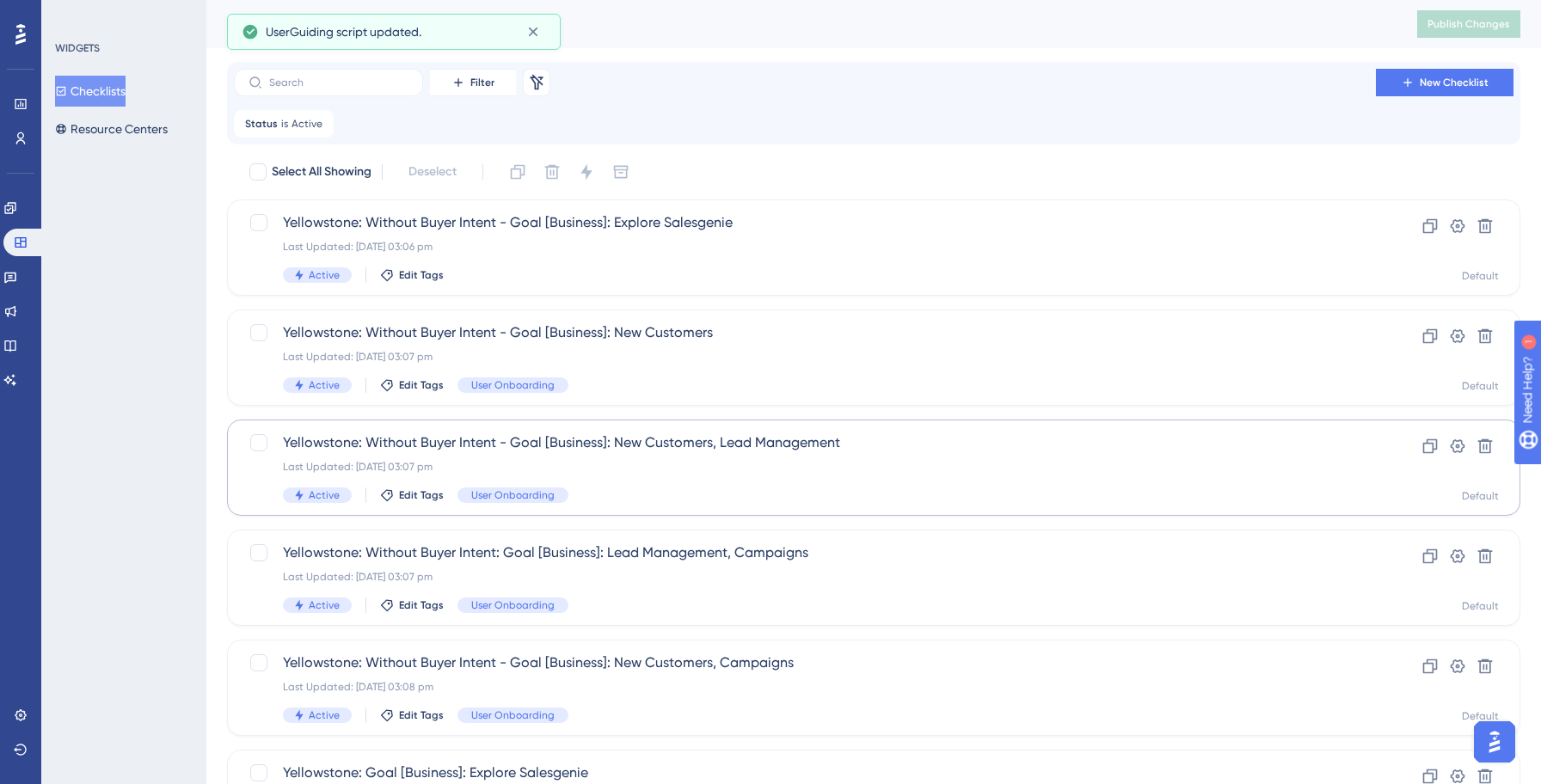
scroll to position [591, 0]
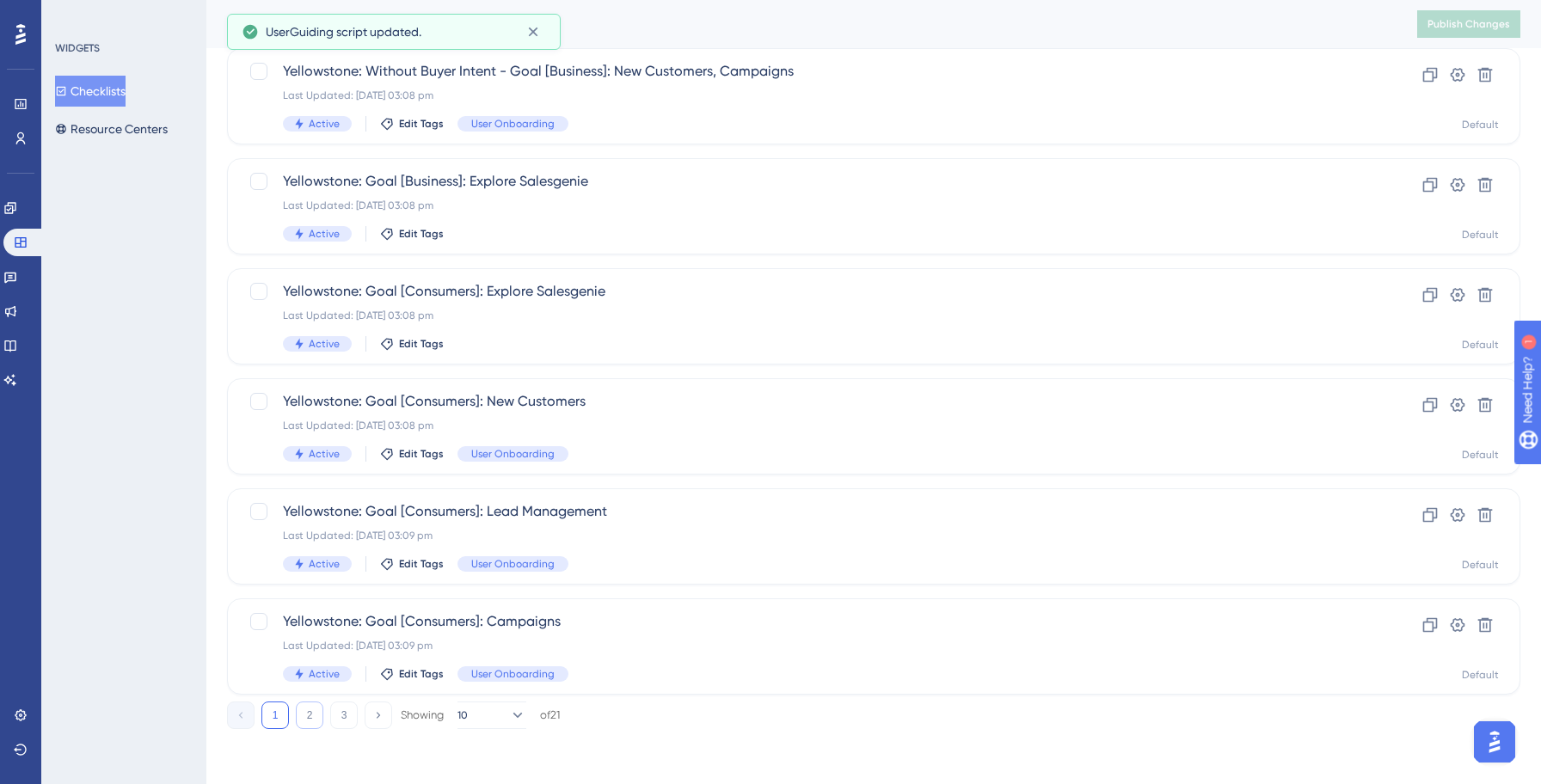
click at [305, 722] on button "2" at bounding box center [310, 715] width 28 height 28
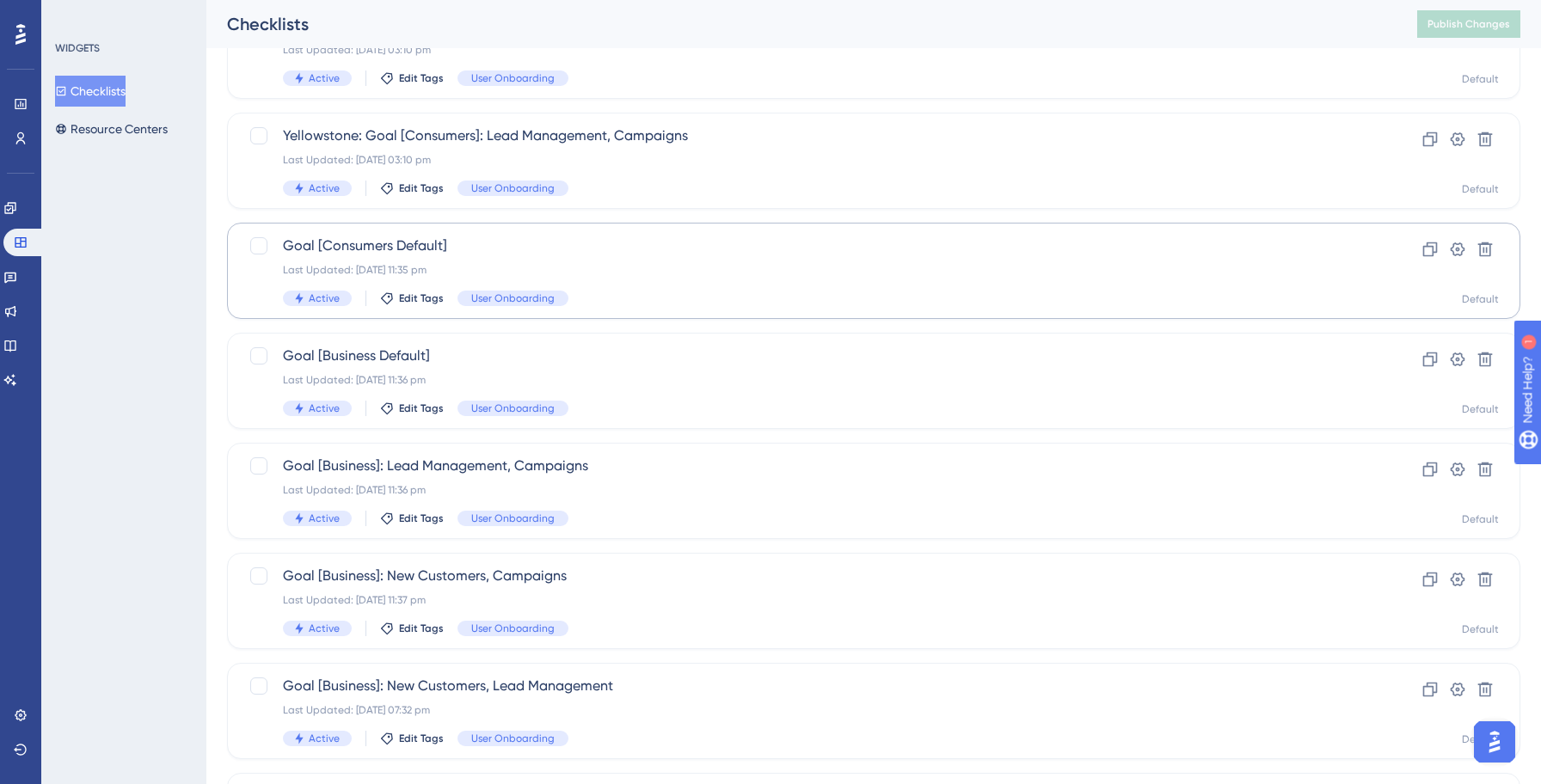
scroll to position [272, 0]
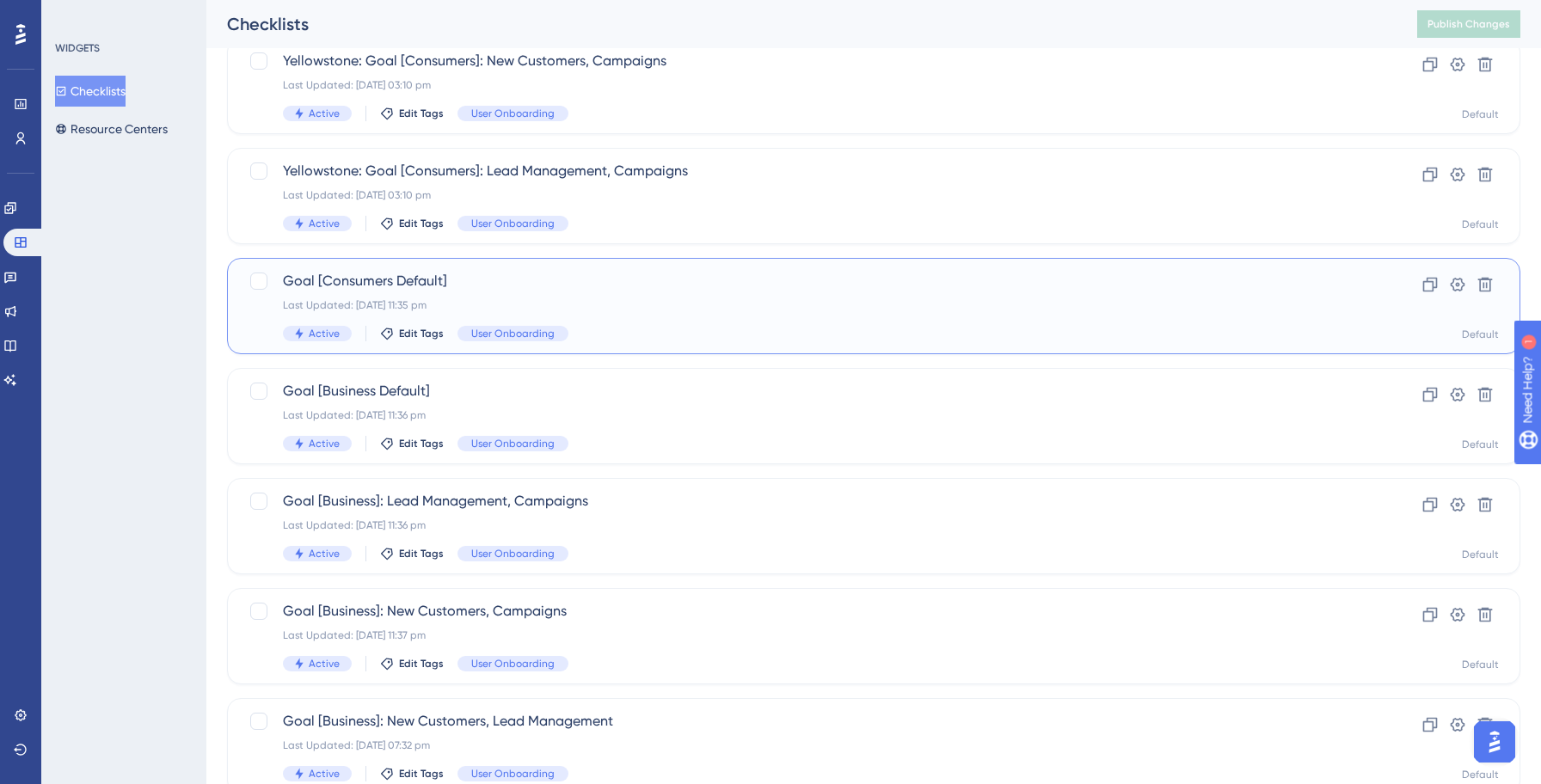
click at [622, 321] on div "Goal [Consumers Default] Last Updated: [DATE] 11:35 pm Active Edit Tags User On…" at bounding box center [805, 306] width 1043 height 71
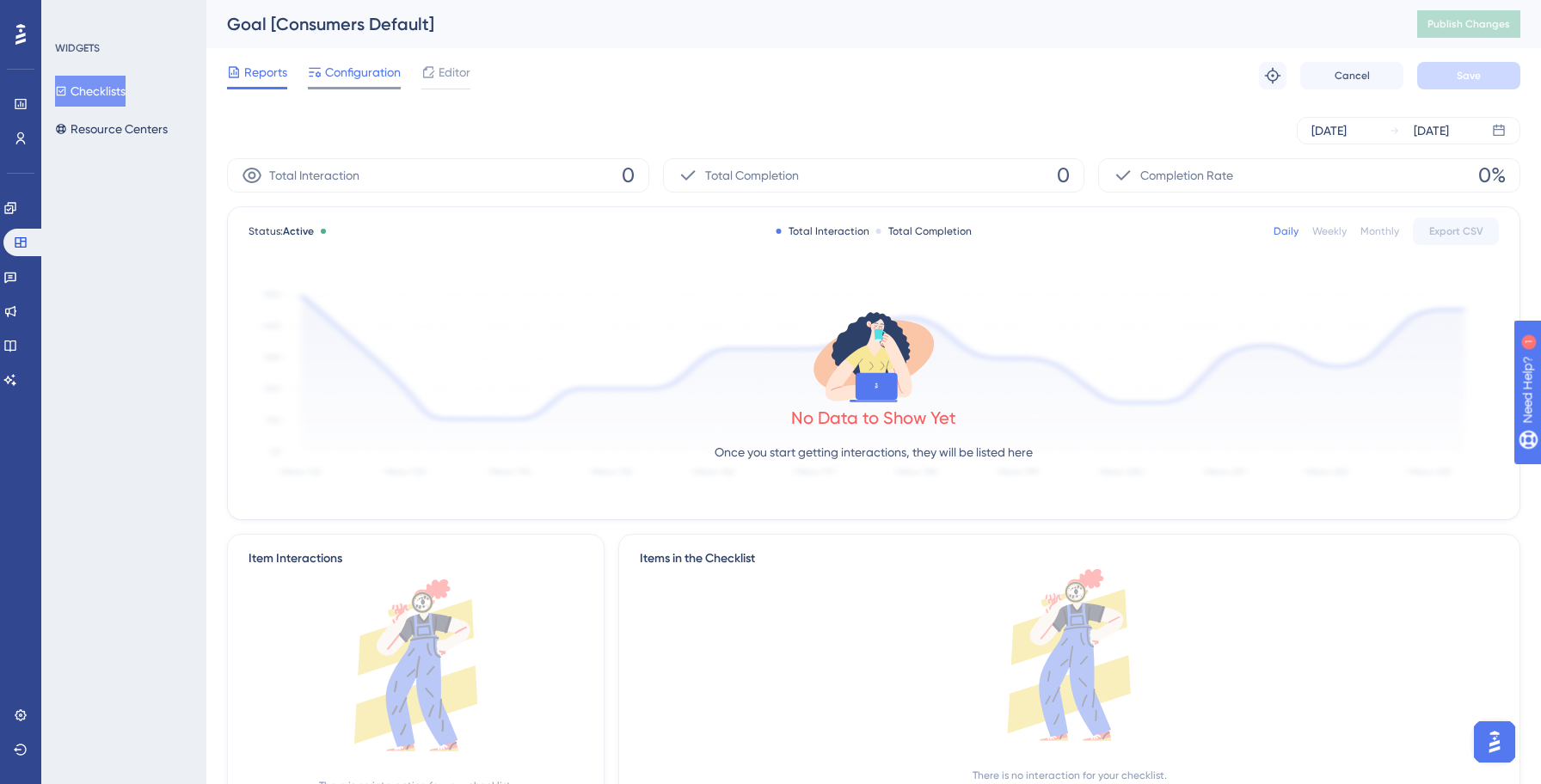
click at [345, 78] on span "Configuration" at bounding box center [362, 72] width 76 height 21
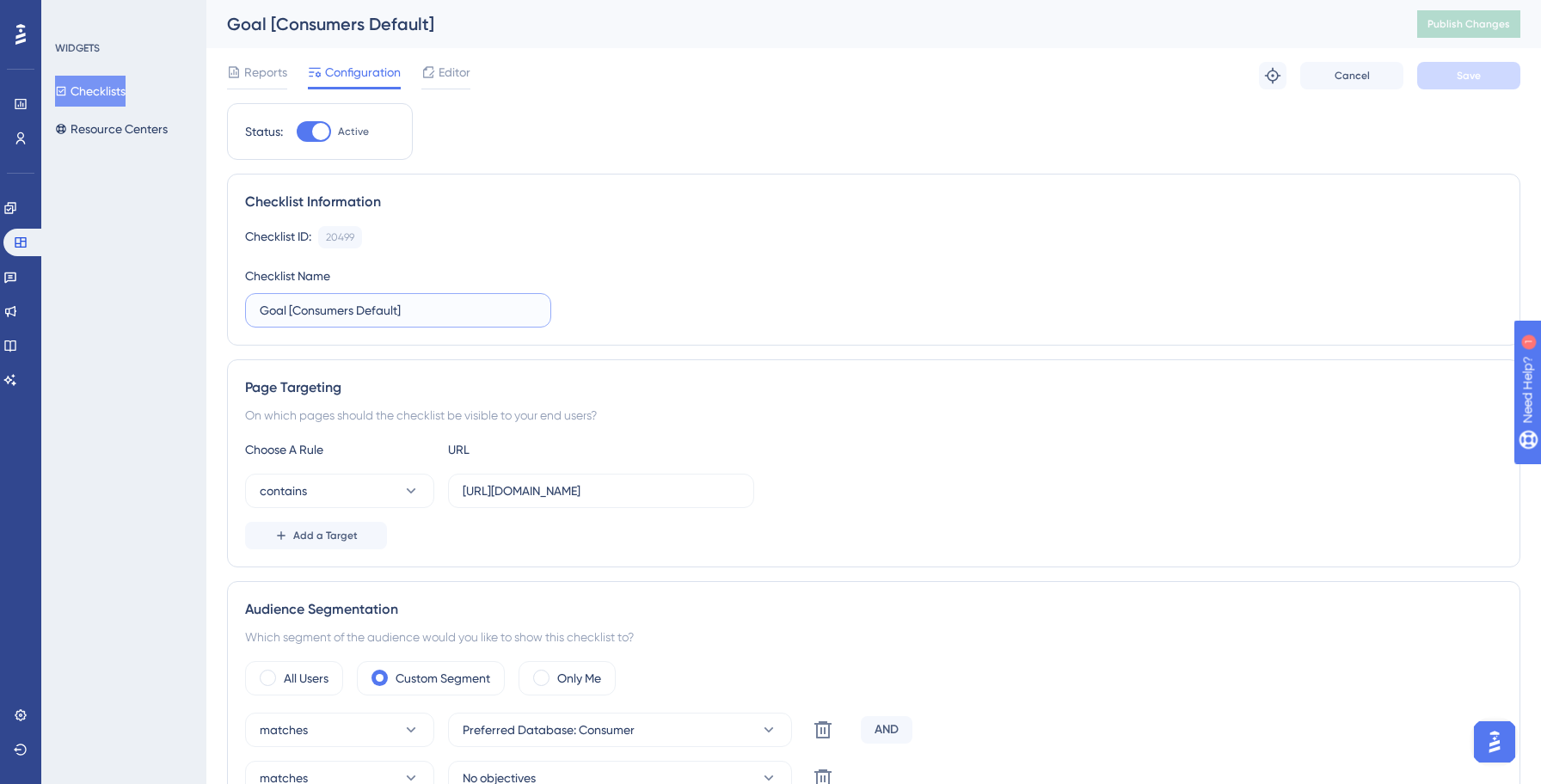
click at [260, 306] on input "Goal [Consumers Default]" at bounding box center [399, 311] width 277 height 19
paste input "Yellowstone:"
type input "Yellowstone: Goal [Consumers Default]"
click at [1462, 81] on span "Save" at bounding box center [1469, 76] width 24 height 14
click at [1461, 22] on span "Publish Changes" at bounding box center [1469, 24] width 83 height 14
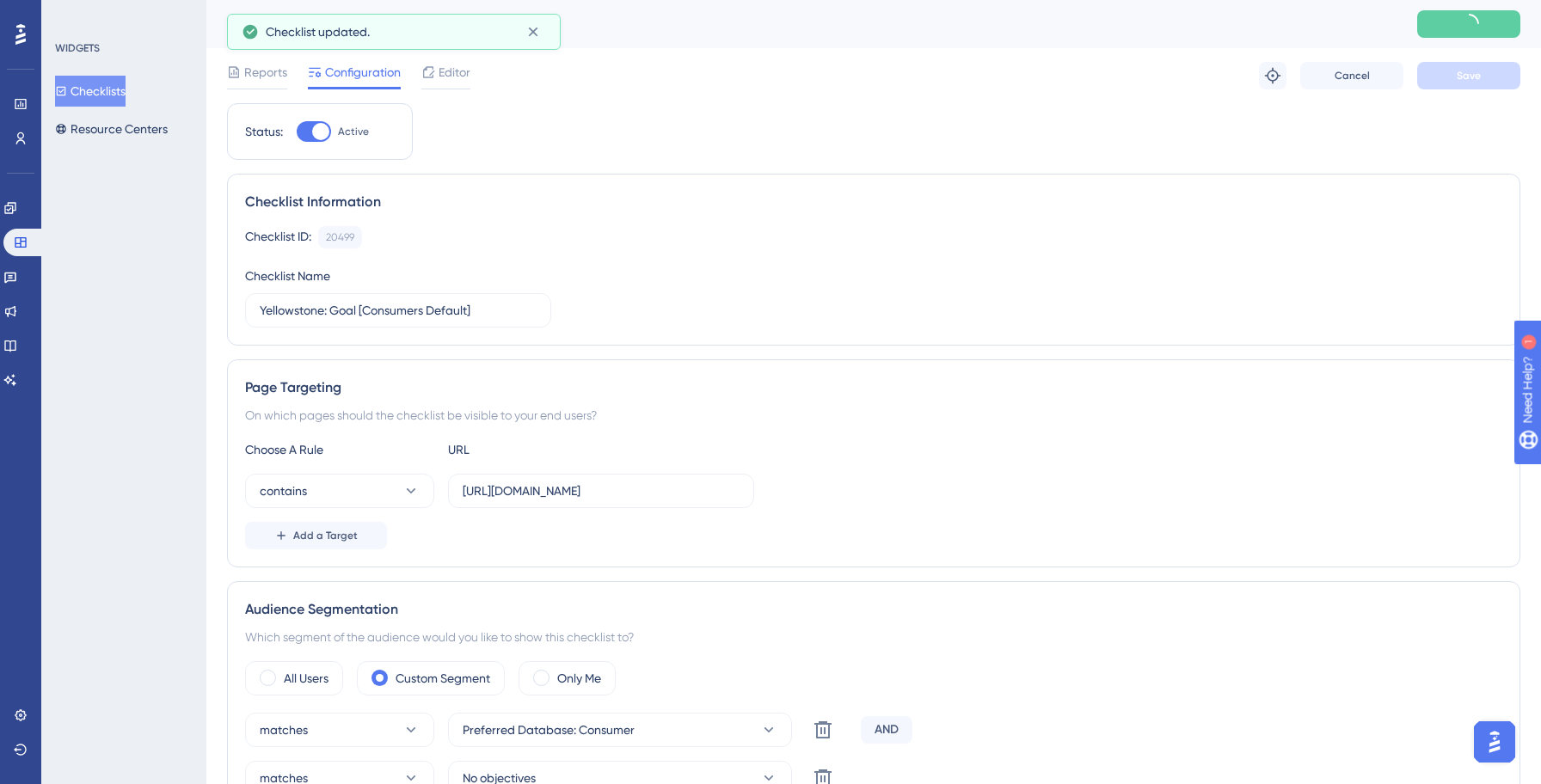
click at [96, 91] on button "Checklists" at bounding box center [90, 91] width 71 height 31
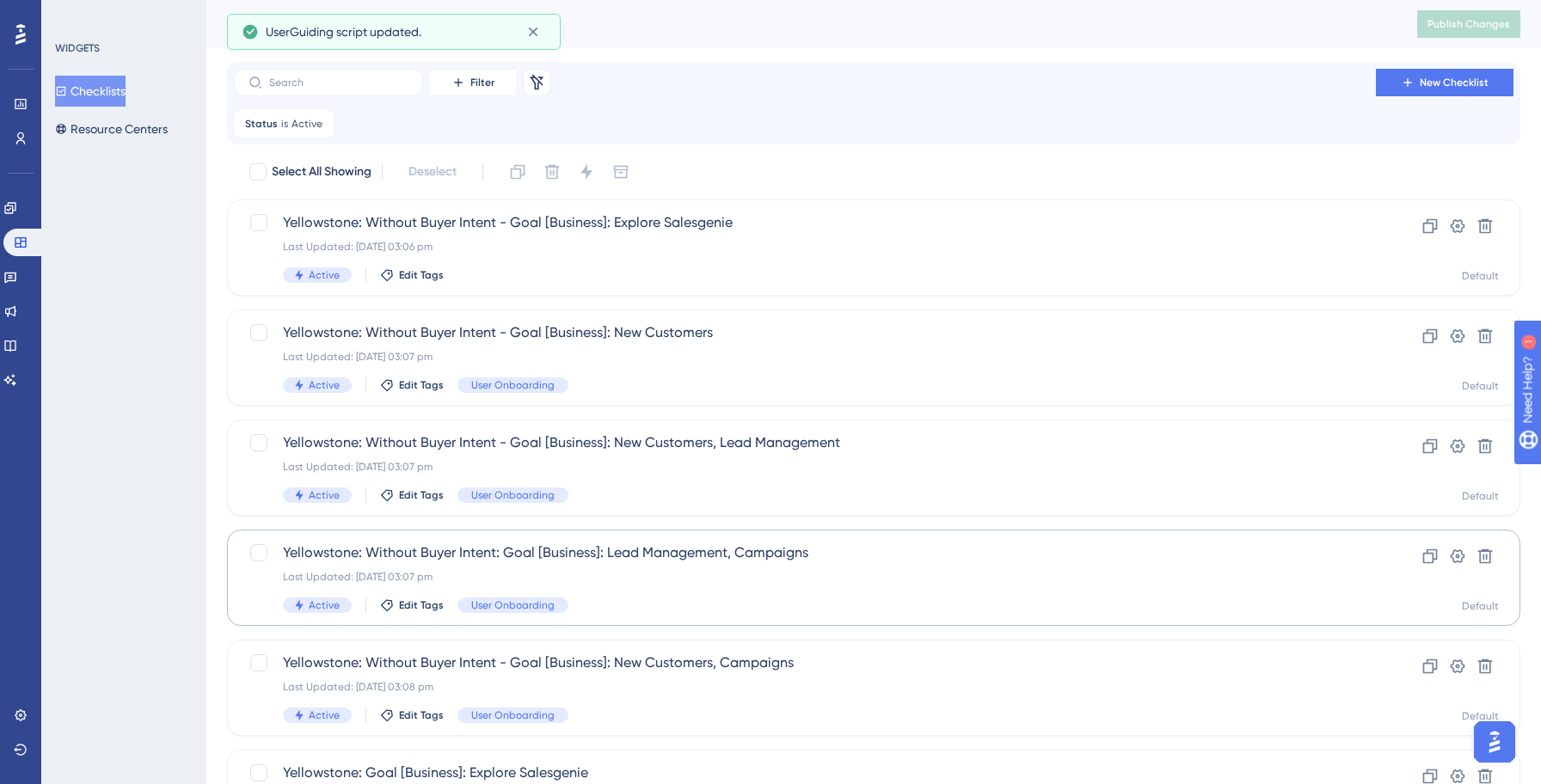
scroll to position [591, 0]
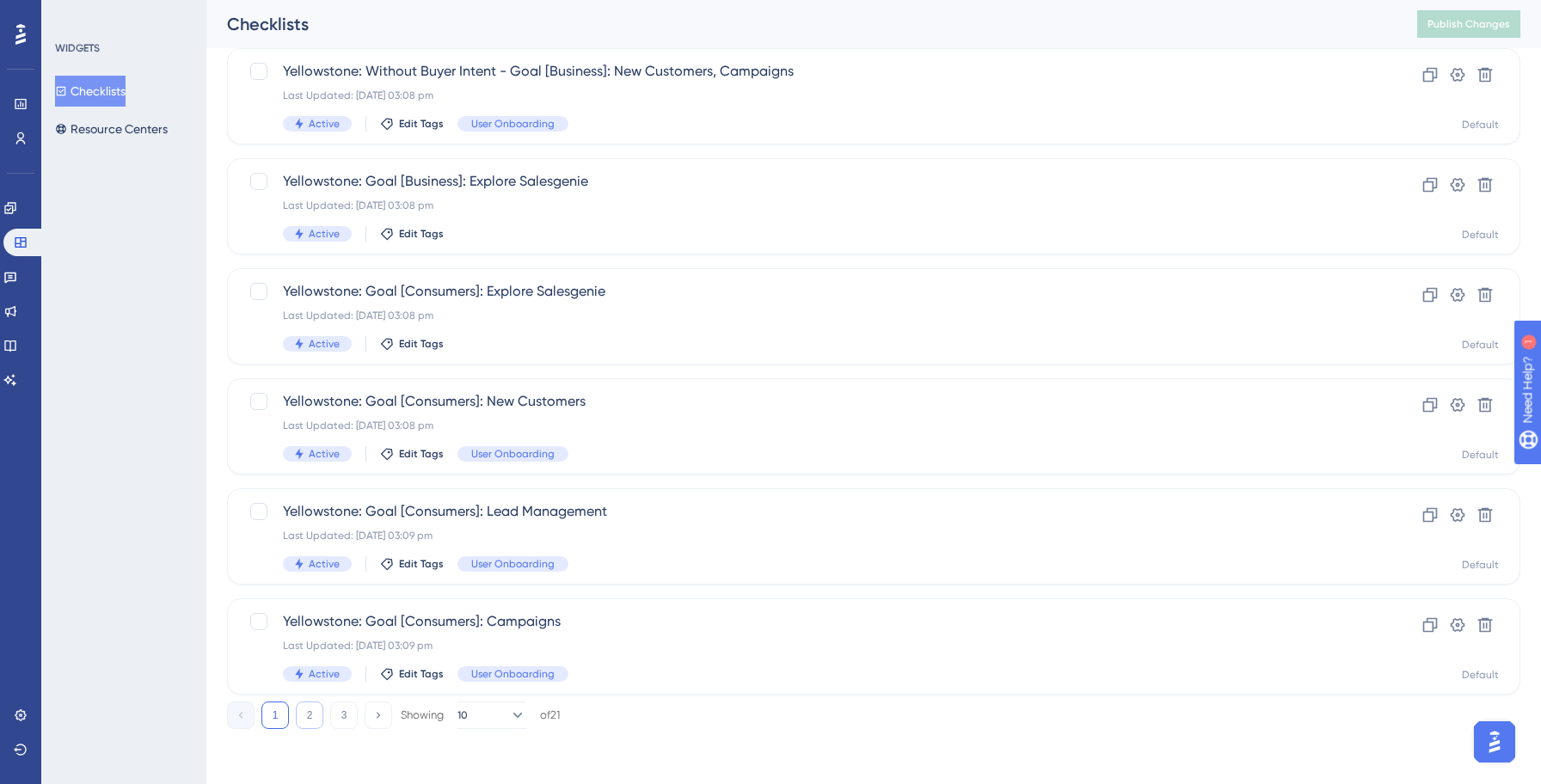
click at [306, 713] on button "2" at bounding box center [310, 715] width 28 height 28
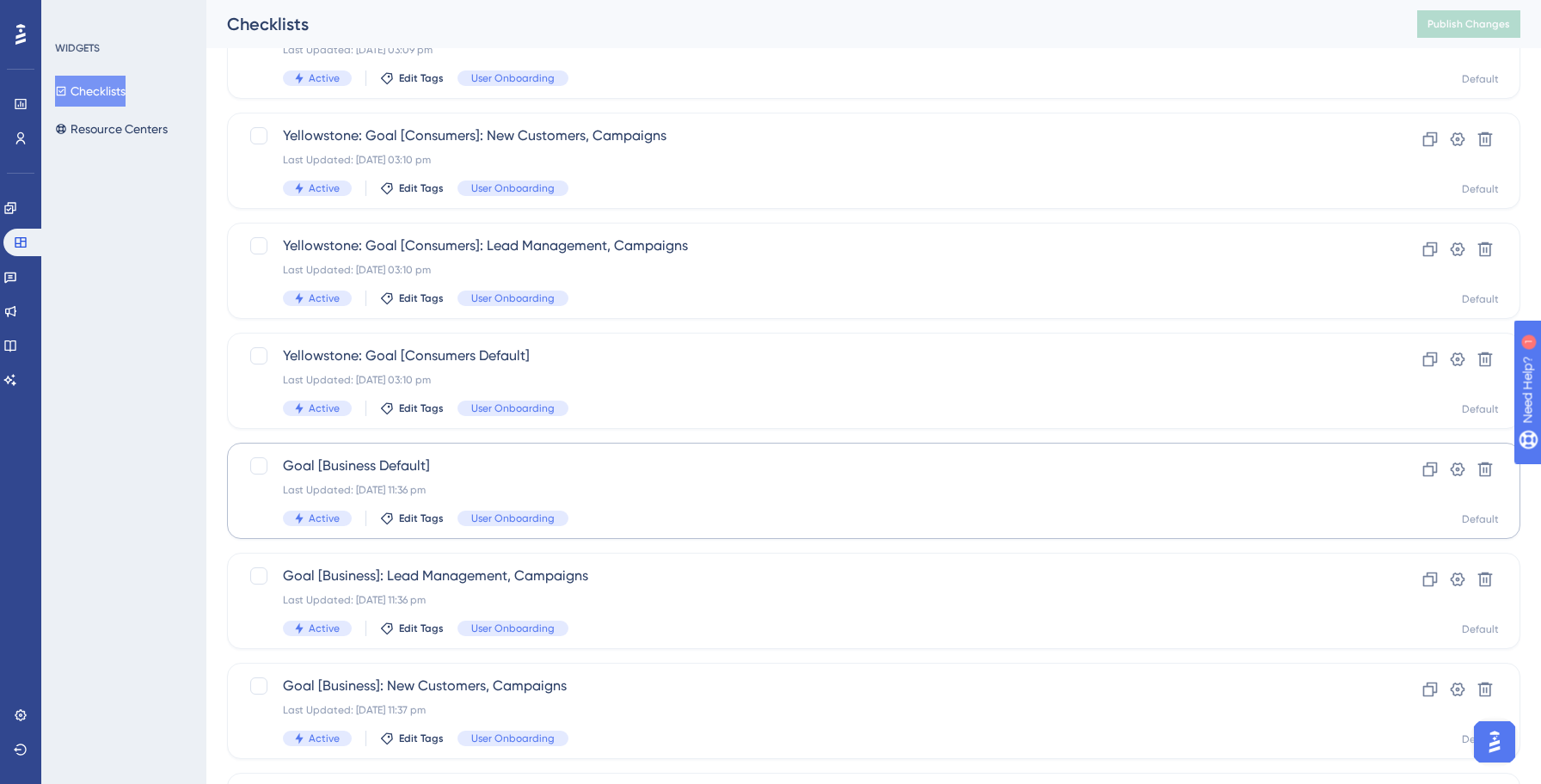
scroll to position [207, 0]
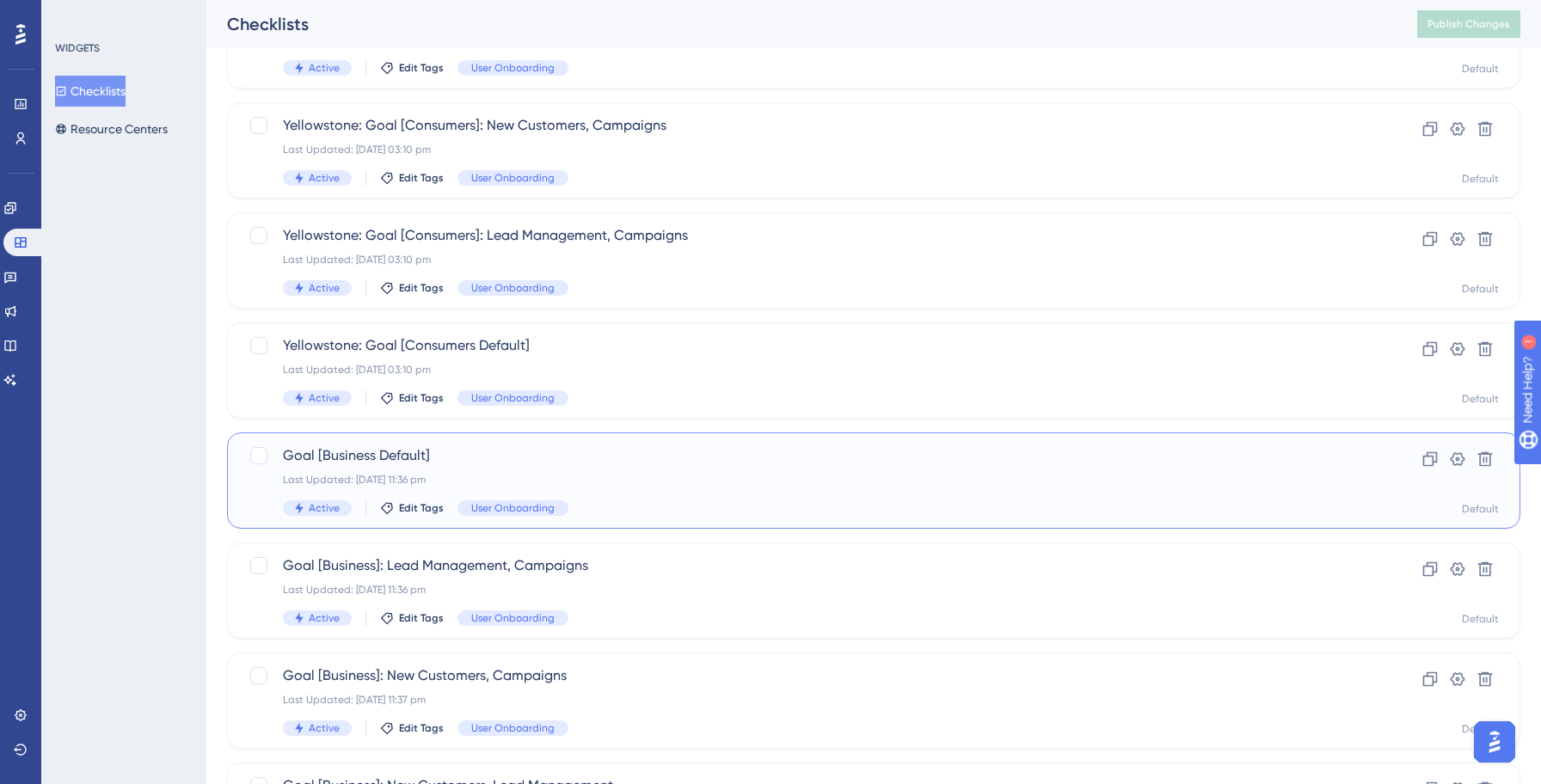
click at [652, 510] on div "Active Edit Tags User Onboarding" at bounding box center [805, 508] width 1043 height 15
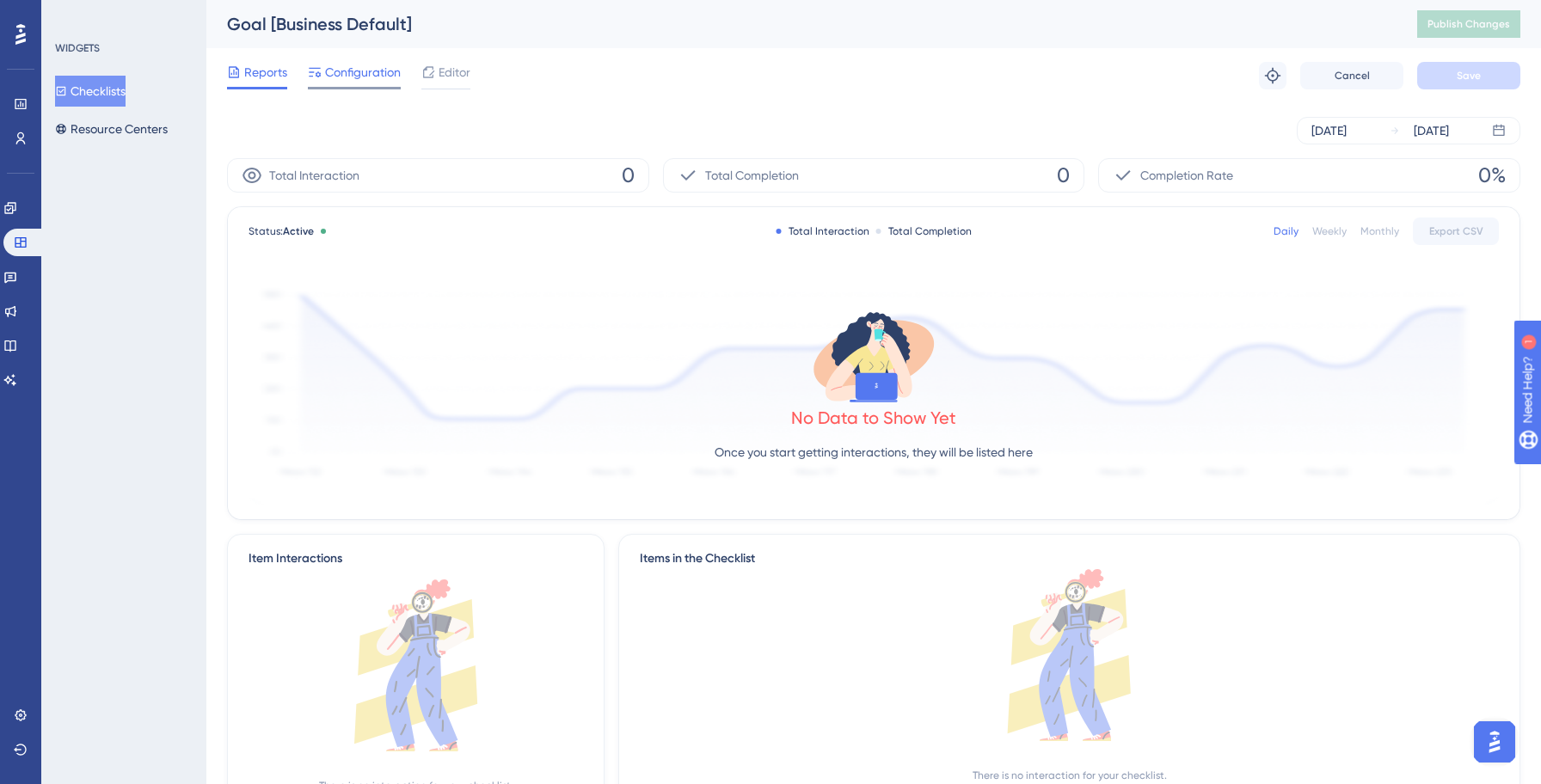
click at [359, 71] on span "Configuration" at bounding box center [362, 72] width 76 height 21
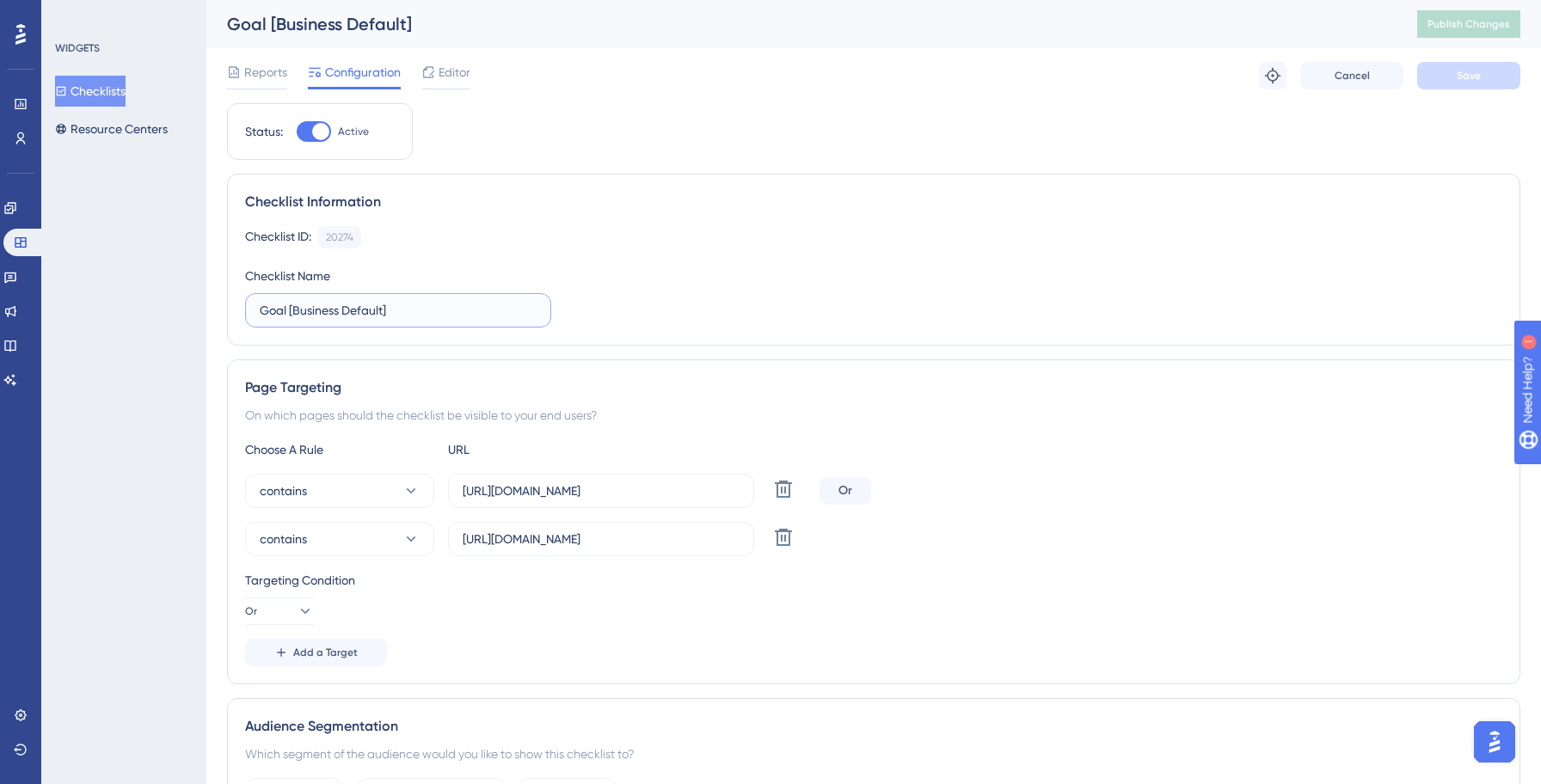
click at [261, 310] on input "Goal [Business Default]" at bounding box center [399, 311] width 277 height 19
paste input "Yellowstone:"
type input "Yellowstone: Goal [Business Default]"
click at [786, 542] on icon at bounding box center [783, 537] width 21 height 21
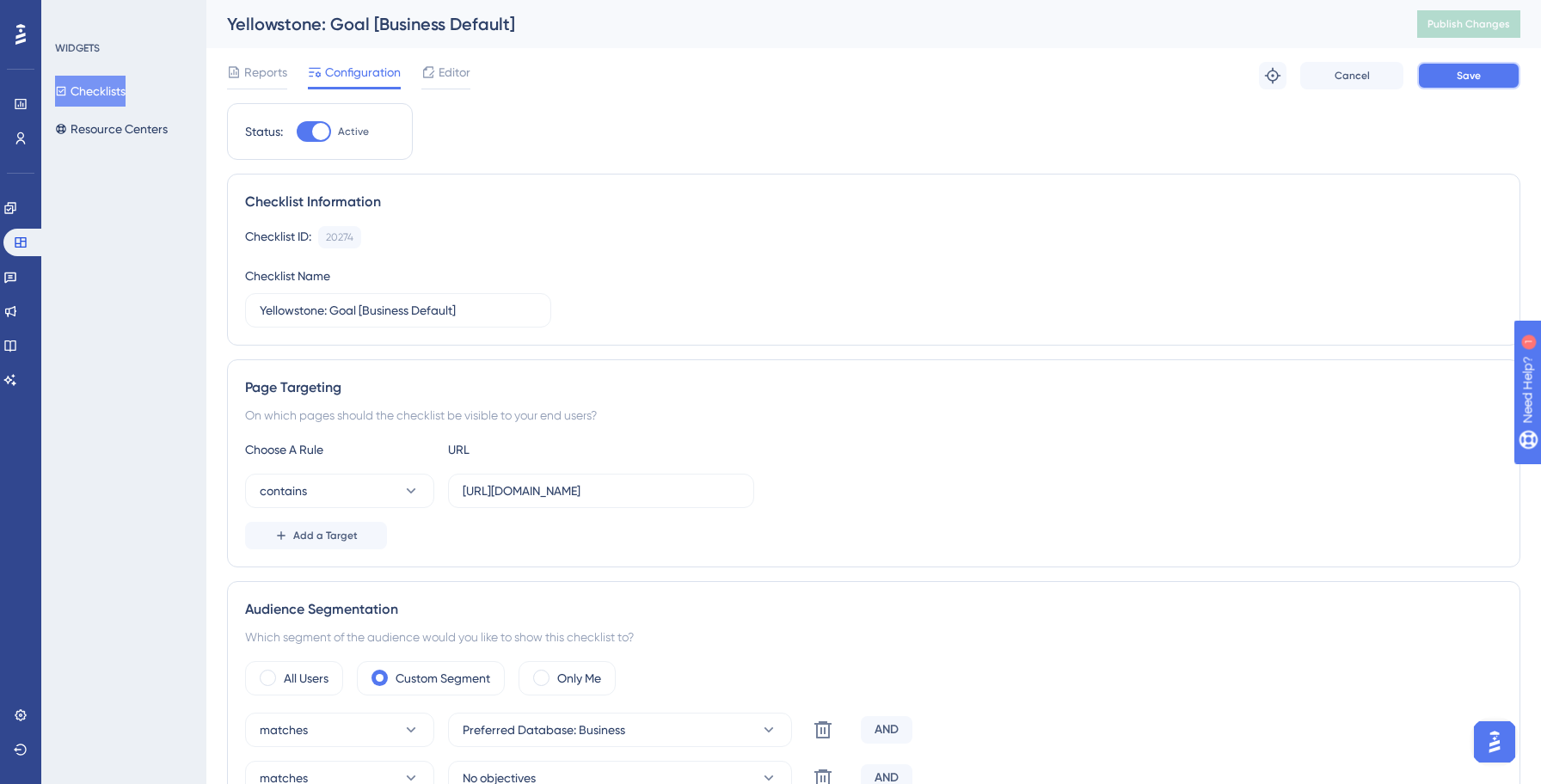
click at [1493, 66] on button "Save" at bounding box center [1469, 76] width 103 height 28
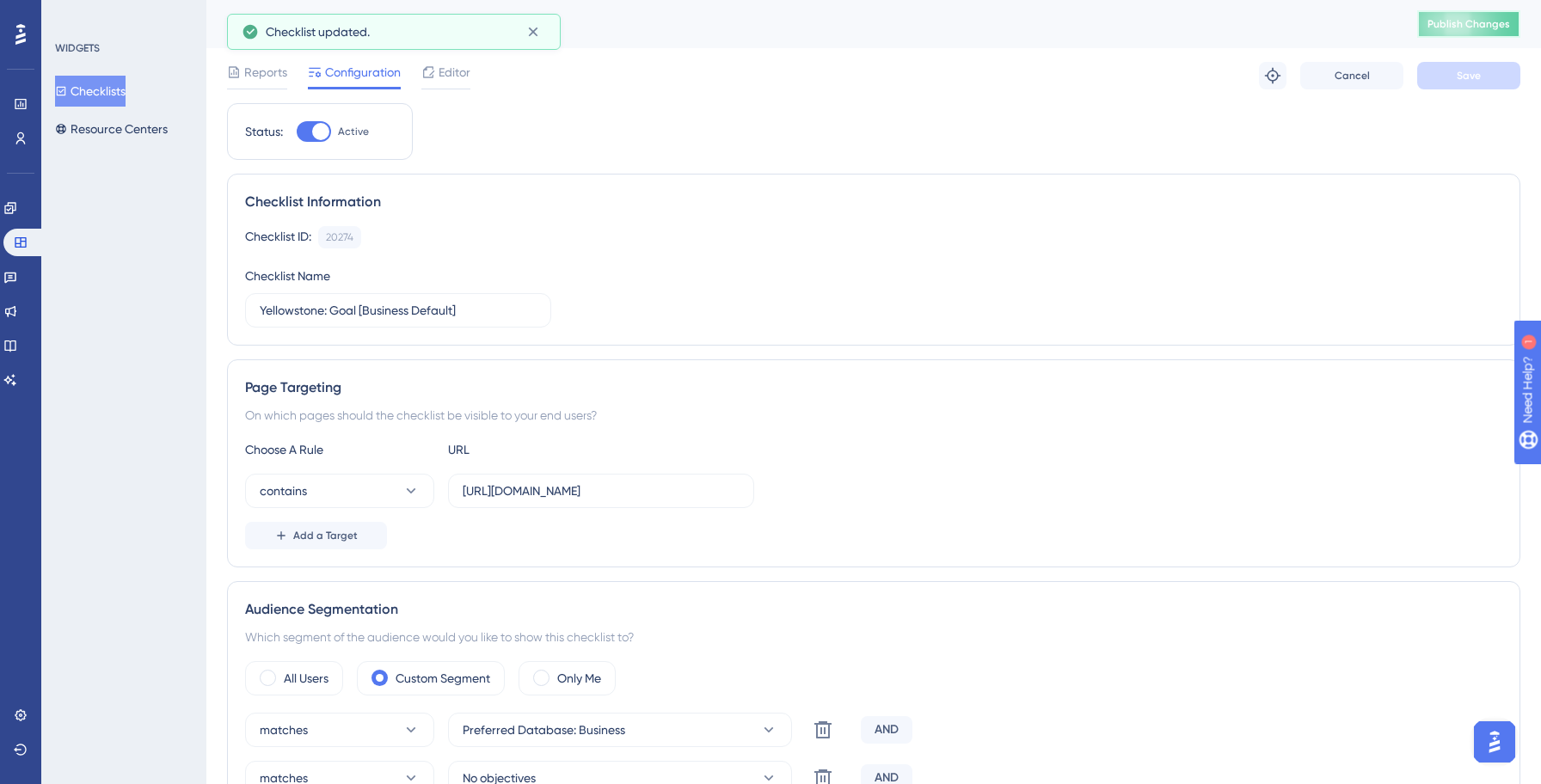
click at [1485, 25] on span "Publish Changes" at bounding box center [1469, 24] width 83 height 14
click at [103, 98] on button "Checklists" at bounding box center [90, 91] width 71 height 31
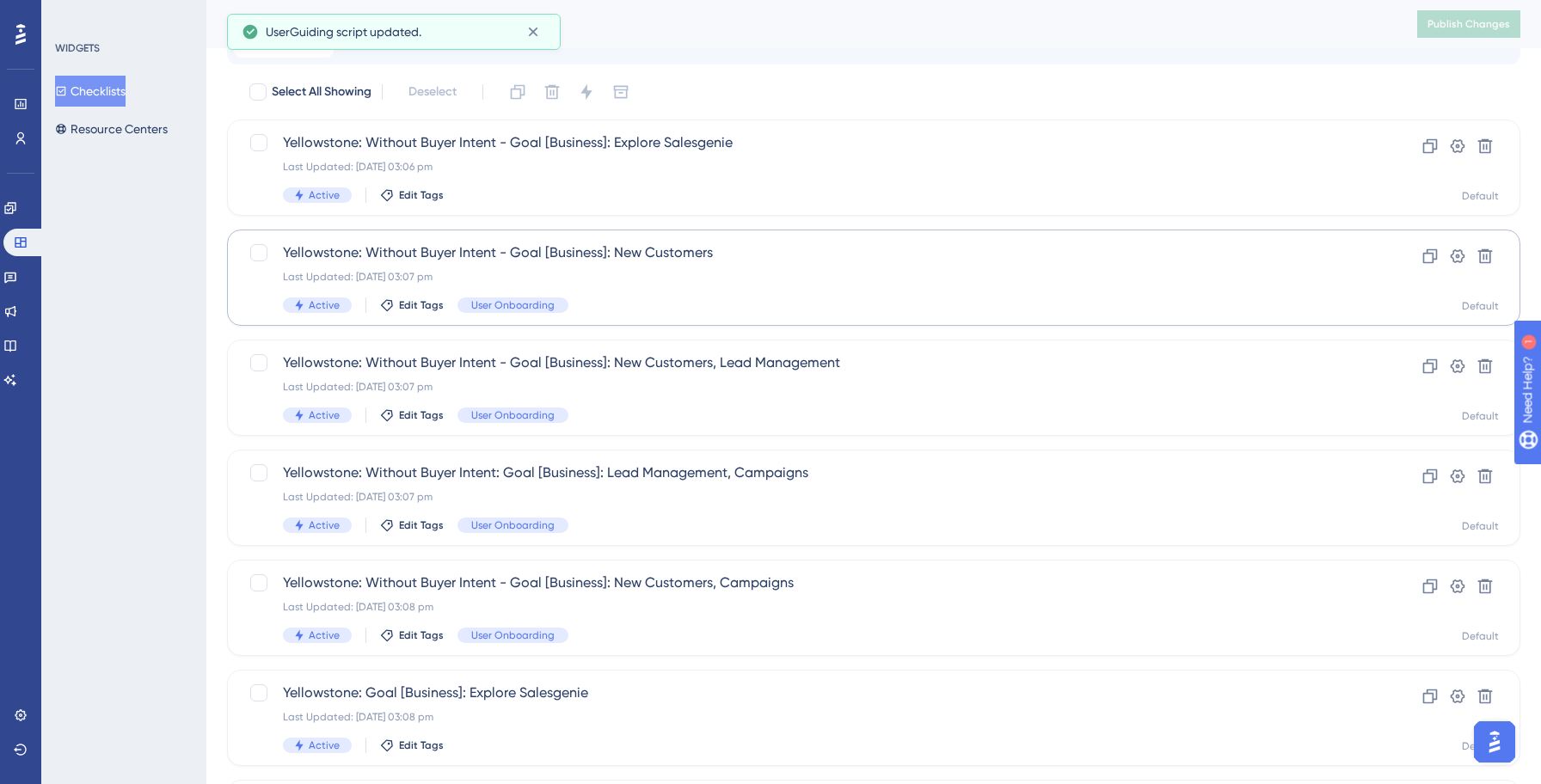
scroll to position [591, 0]
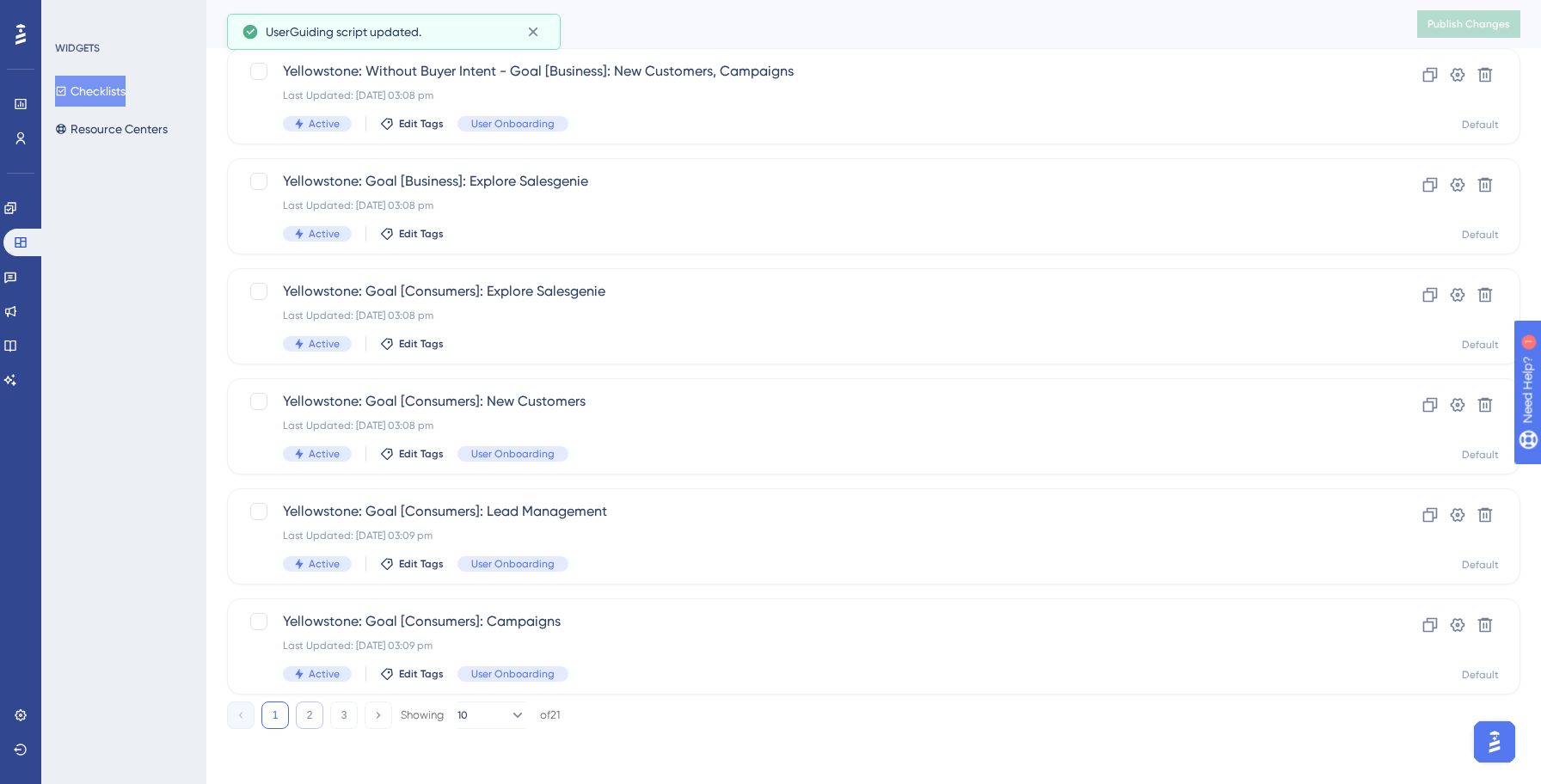
click at [313, 712] on button "2" at bounding box center [310, 715] width 28 height 28
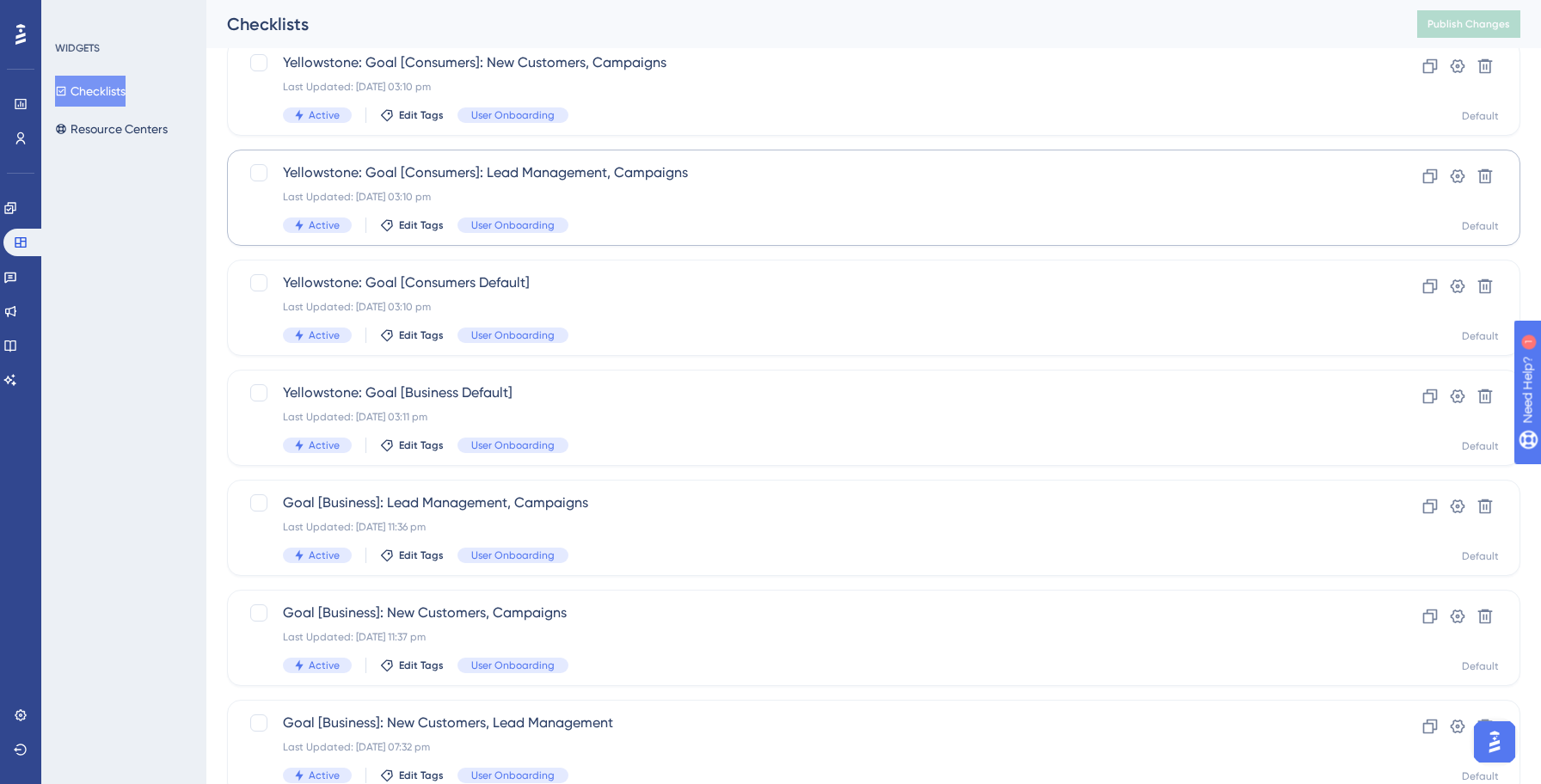
scroll to position [271, 0]
click at [669, 517] on div "Goal [Business]: Lead Management, Campaigns Last Updated: [DATE] 11:36 pm Activ…" at bounding box center [805, 527] width 1043 height 71
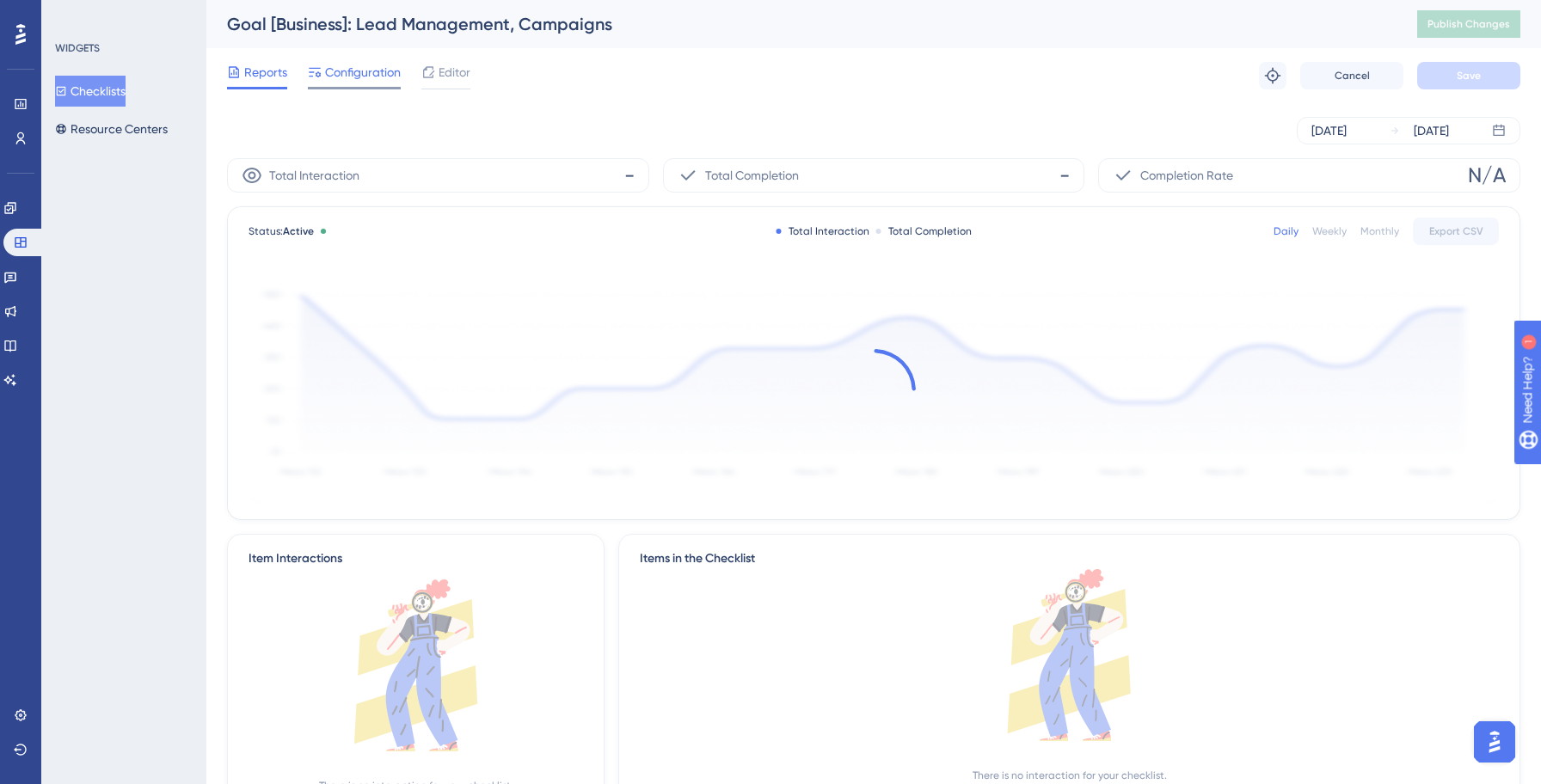
click at [378, 80] on span "Configuration" at bounding box center [362, 72] width 76 height 21
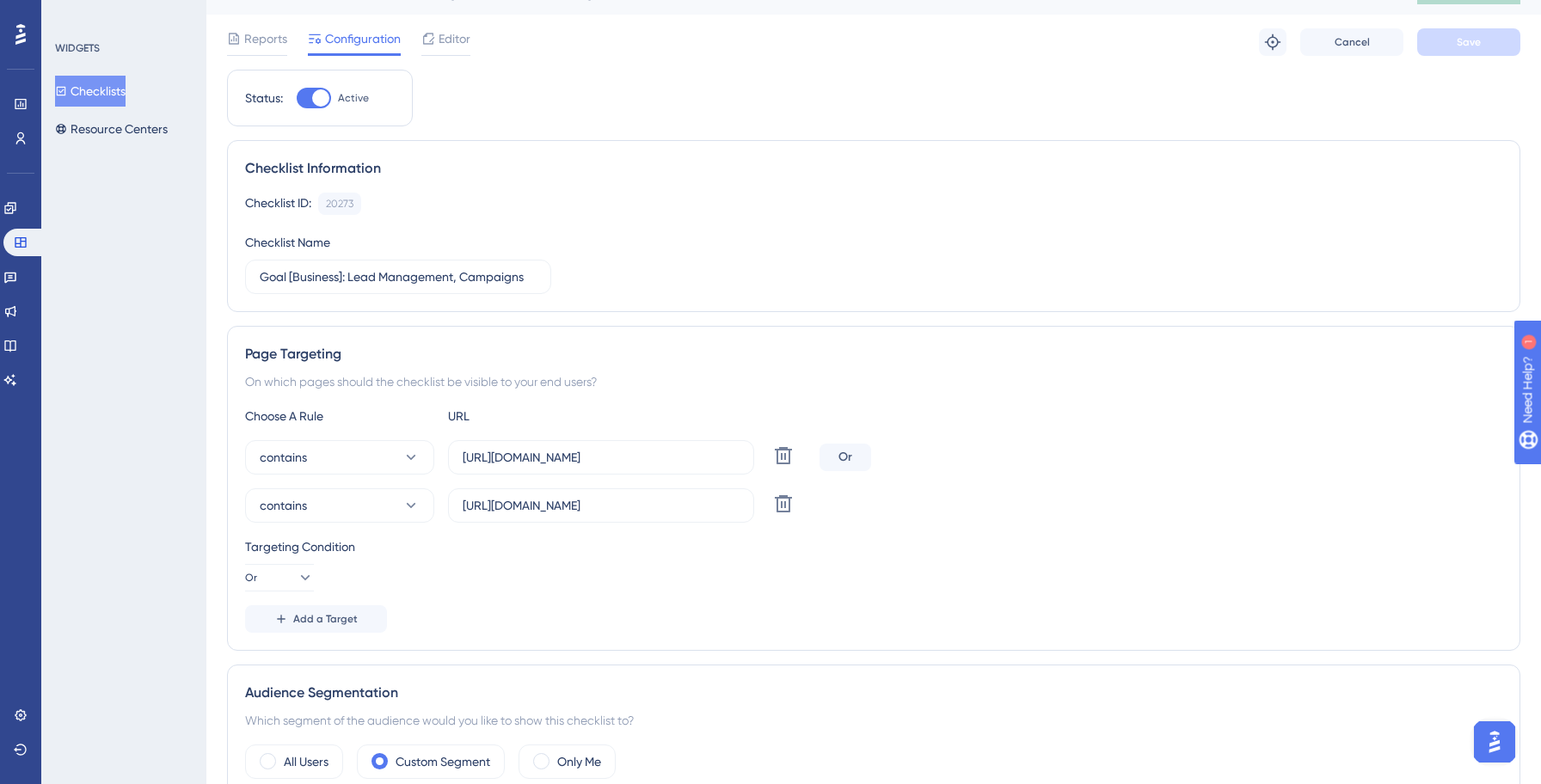
scroll to position [34, 0]
click at [785, 509] on icon at bounding box center [783, 503] width 17 height 17
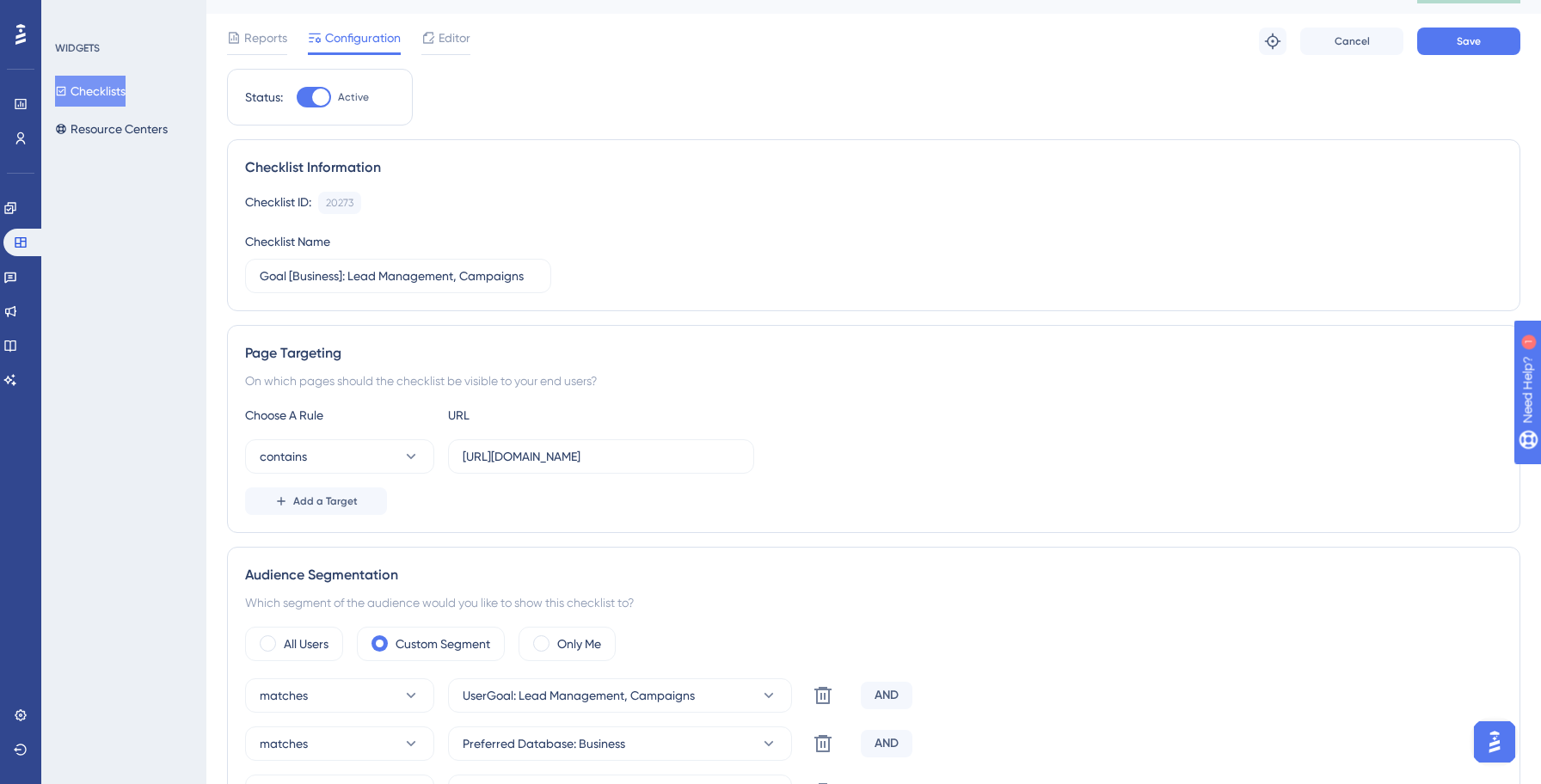
scroll to position [0, 0]
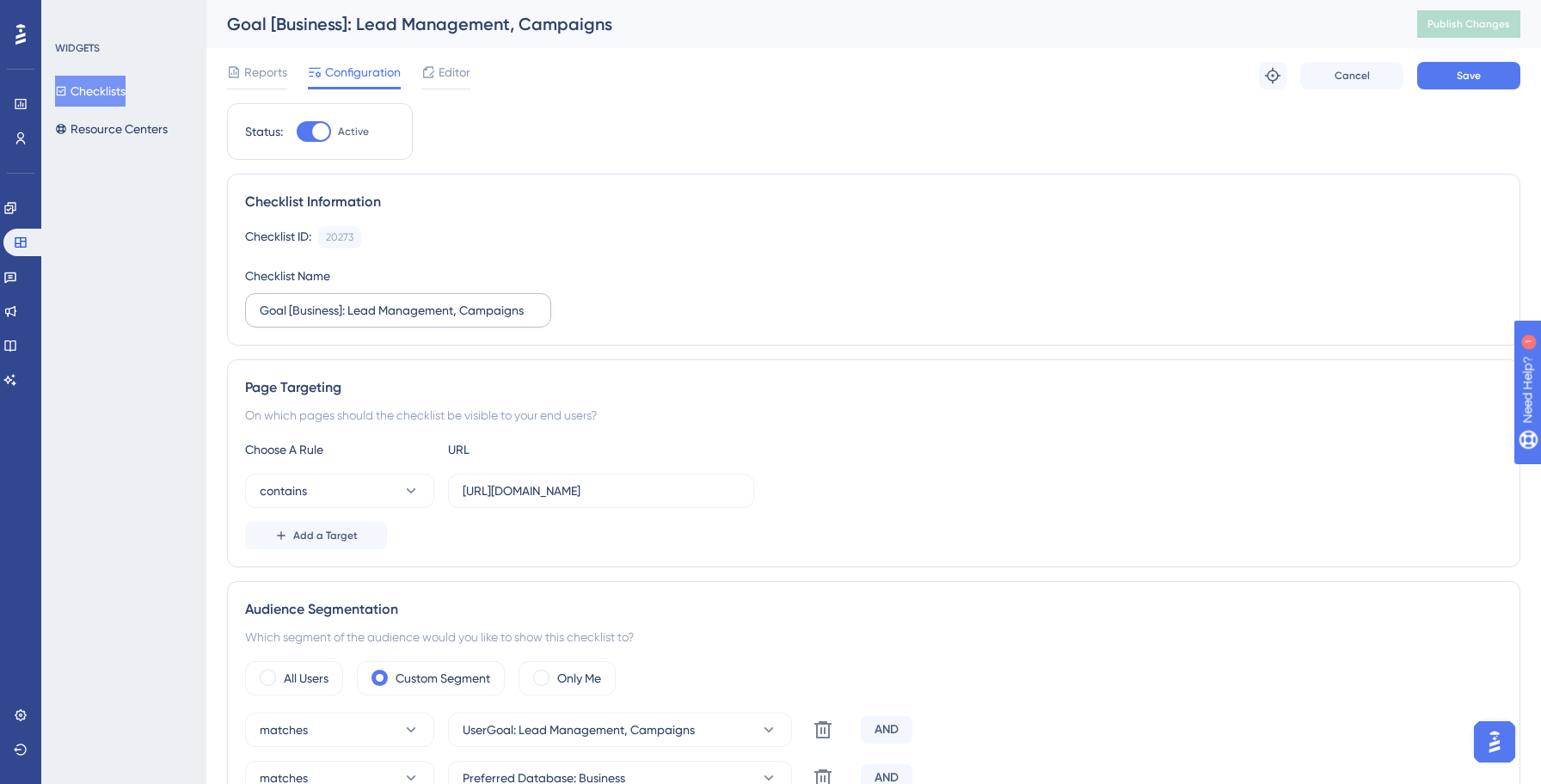
click at [257, 311] on label "Goal [Business]: Lead Management, Campaigns" at bounding box center [399, 311] width 306 height 34
click at [260, 311] on input "Goal [Business]: Lead Management, Campaigns" at bounding box center [399, 311] width 277 height 19
click at [264, 311] on input "Goal [Business]: Lead Management, Campaigns" at bounding box center [399, 311] width 277 height 19
paste input "Yellowstone:"
type input "Yellowstone: Goal [Business]: Lead Management, Campaigns"
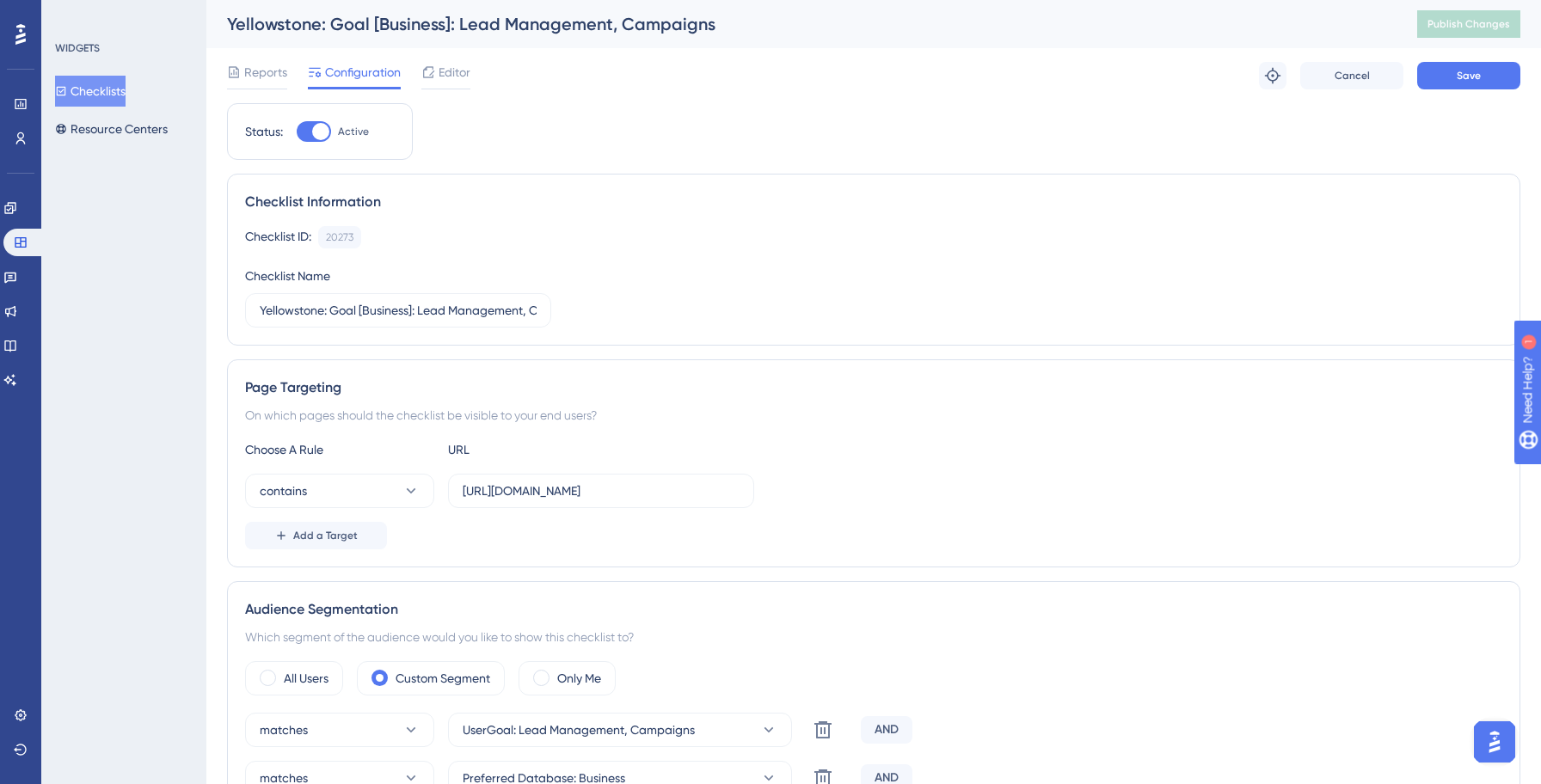
click at [853, 324] on div "Checklist ID: 20273 Copy Checklist Name Yellowstone: Goal [Business]: Lead Mana…" at bounding box center [874, 277] width 1257 height 102
click at [1457, 83] on button "Save" at bounding box center [1469, 76] width 103 height 28
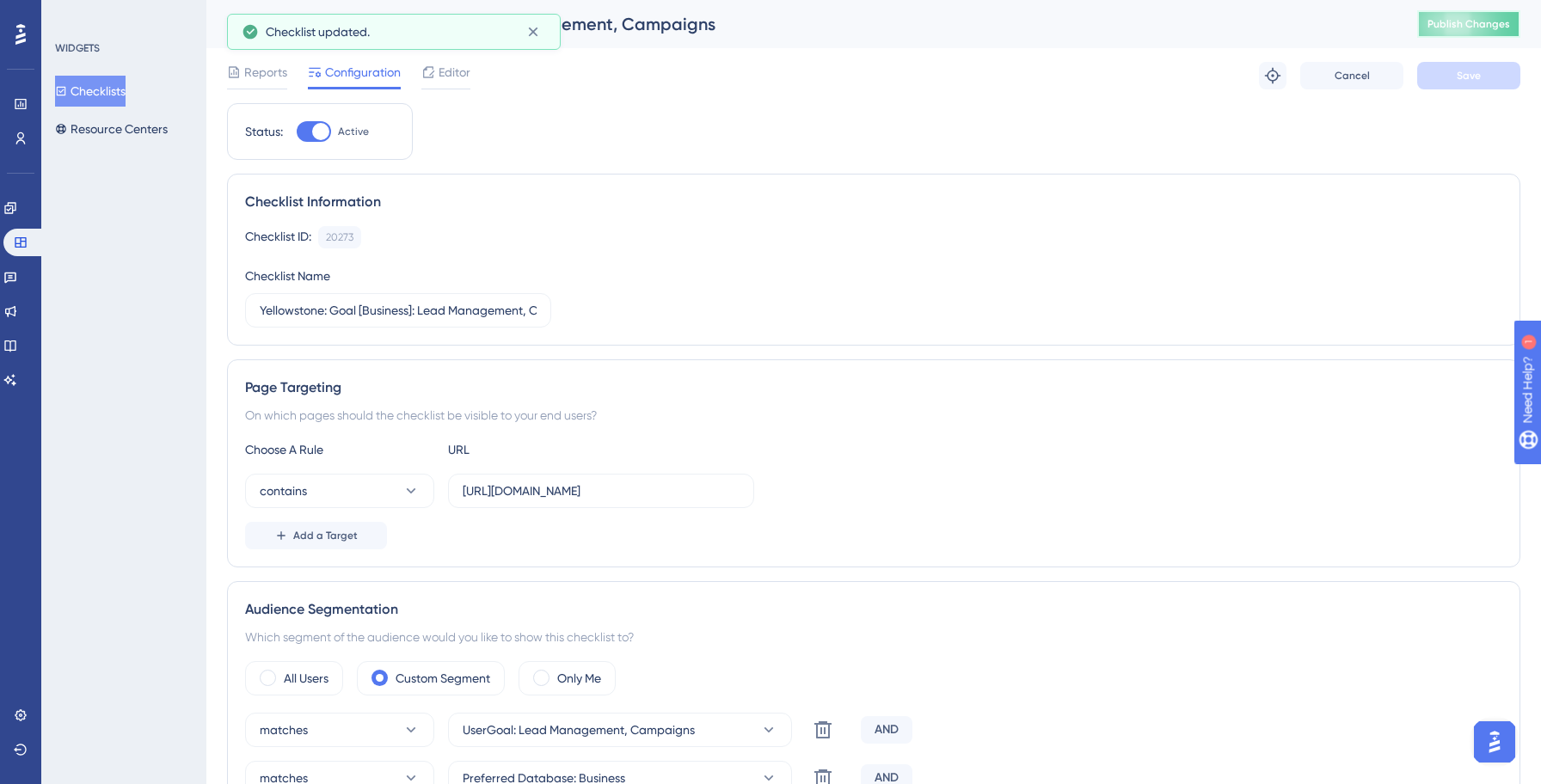
click at [1454, 26] on span "Publish Changes" at bounding box center [1469, 24] width 83 height 14
click at [119, 91] on button "Checklists" at bounding box center [90, 91] width 71 height 31
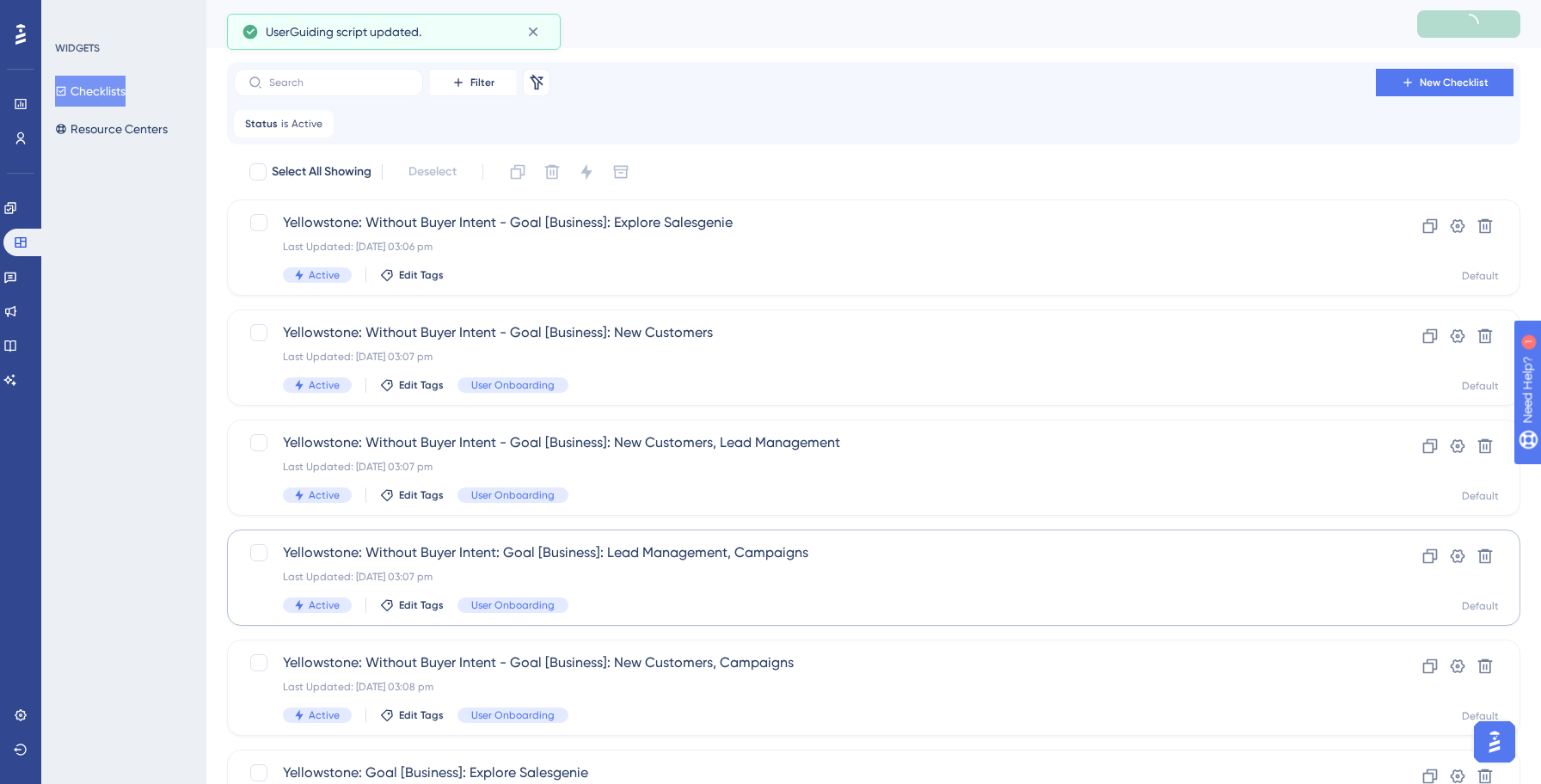
scroll to position [591, 0]
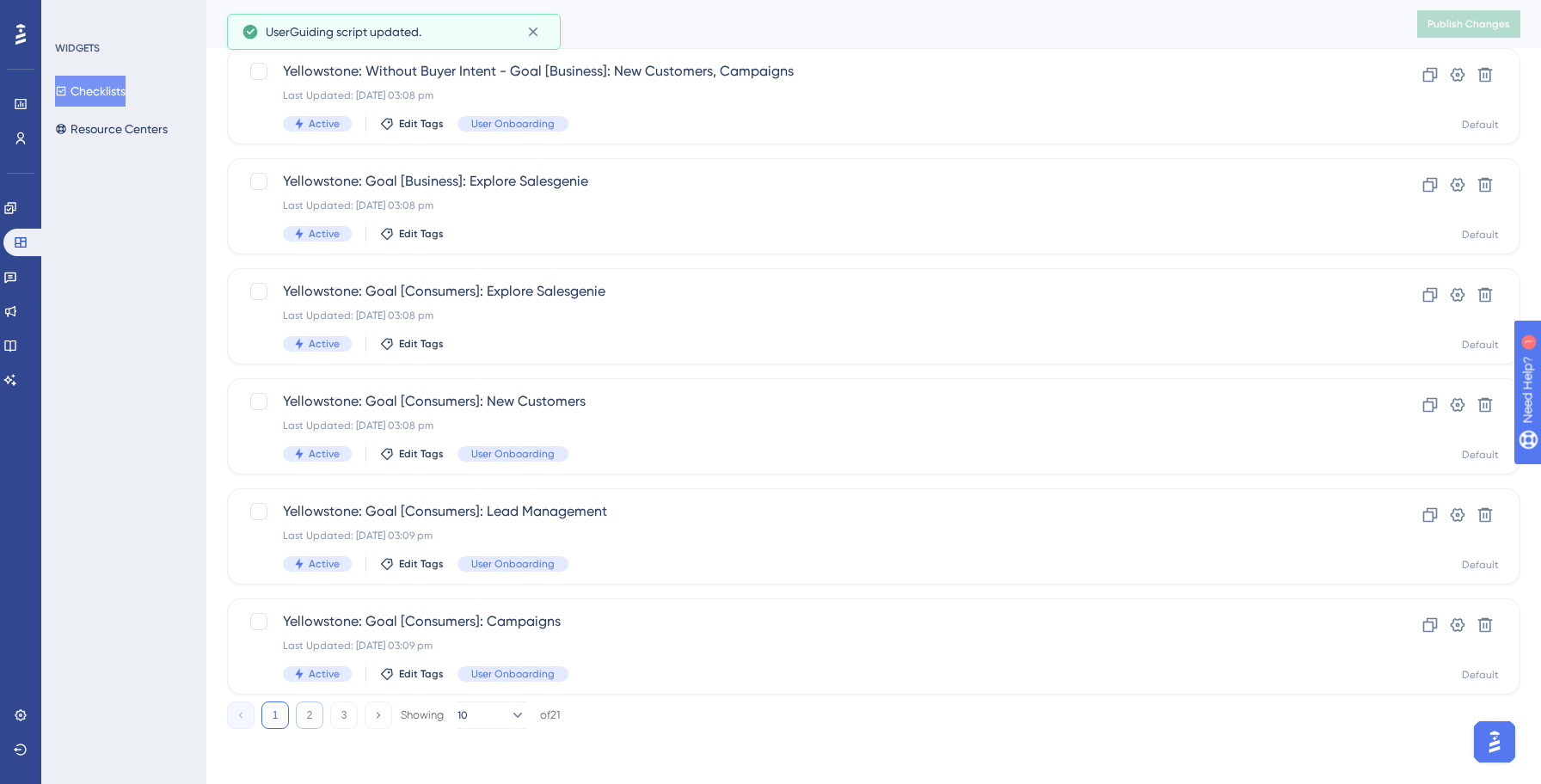
click at [313, 717] on button "2" at bounding box center [310, 715] width 28 height 28
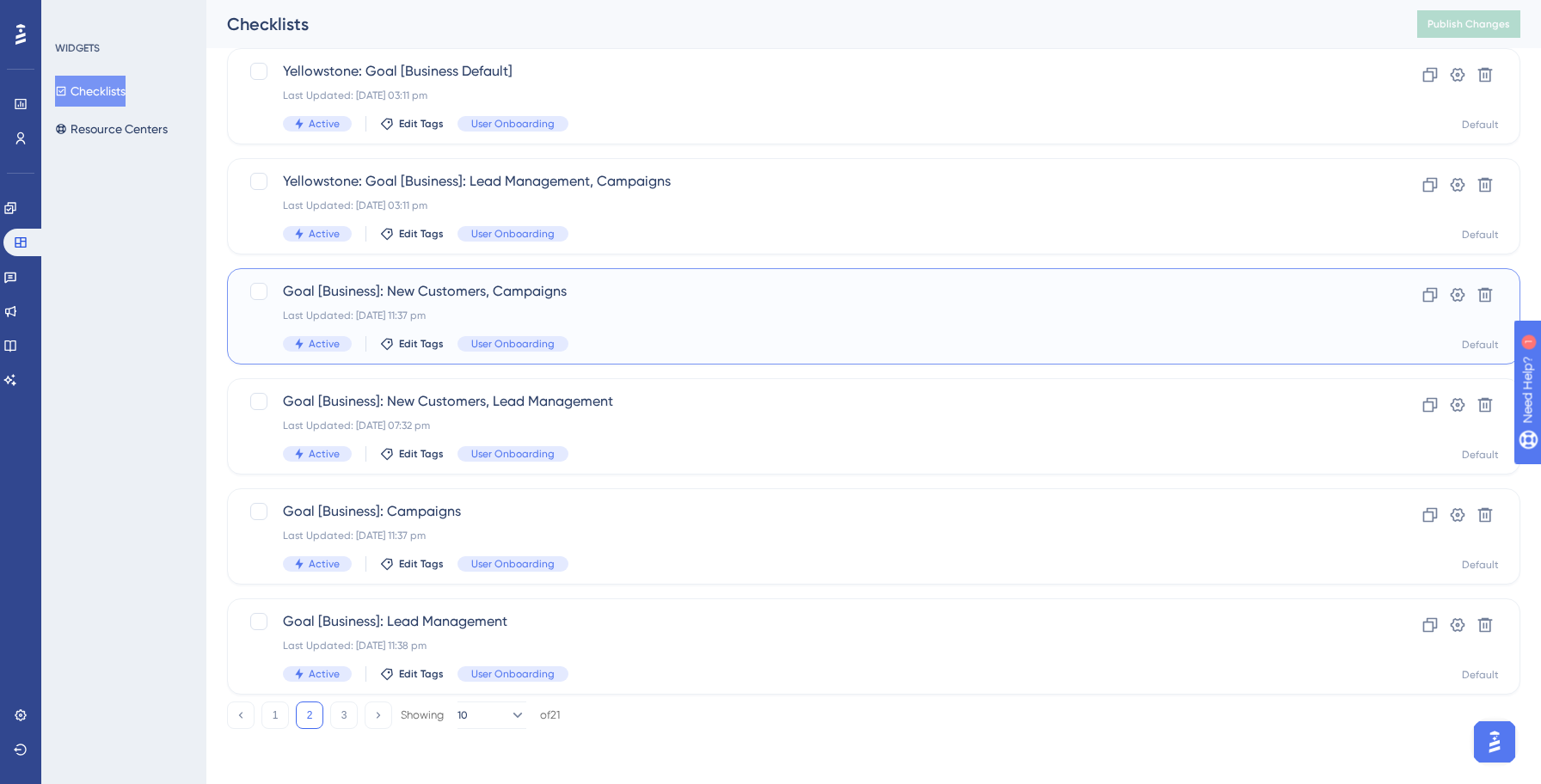
click at [746, 320] on div "Last Updated: [DATE] 11:37 pm" at bounding box center [805, 316] width 1043 height 14
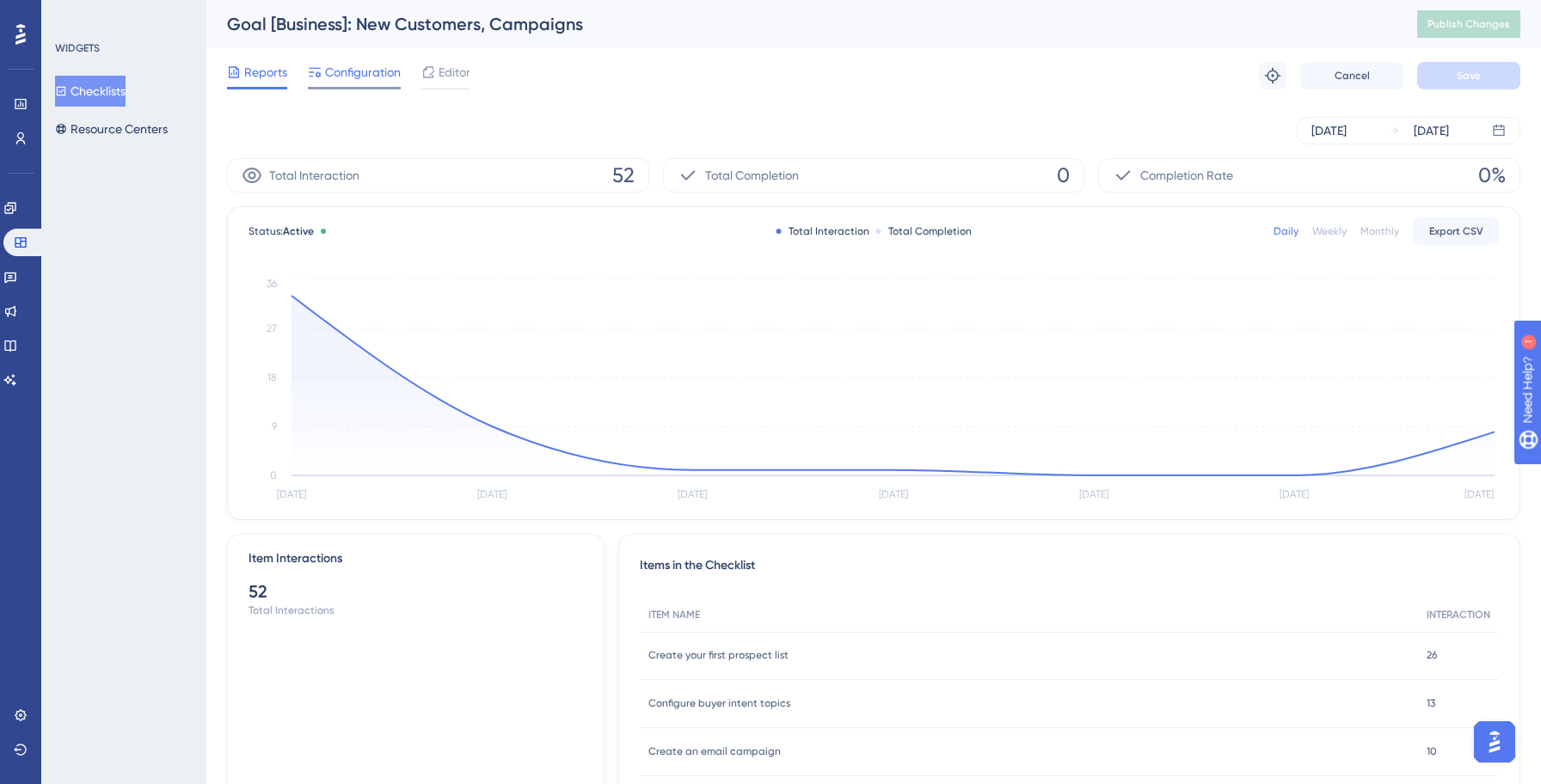
click at [351, 73] on span "Configuration" at bounding box center [362, 72] width 76 height 21
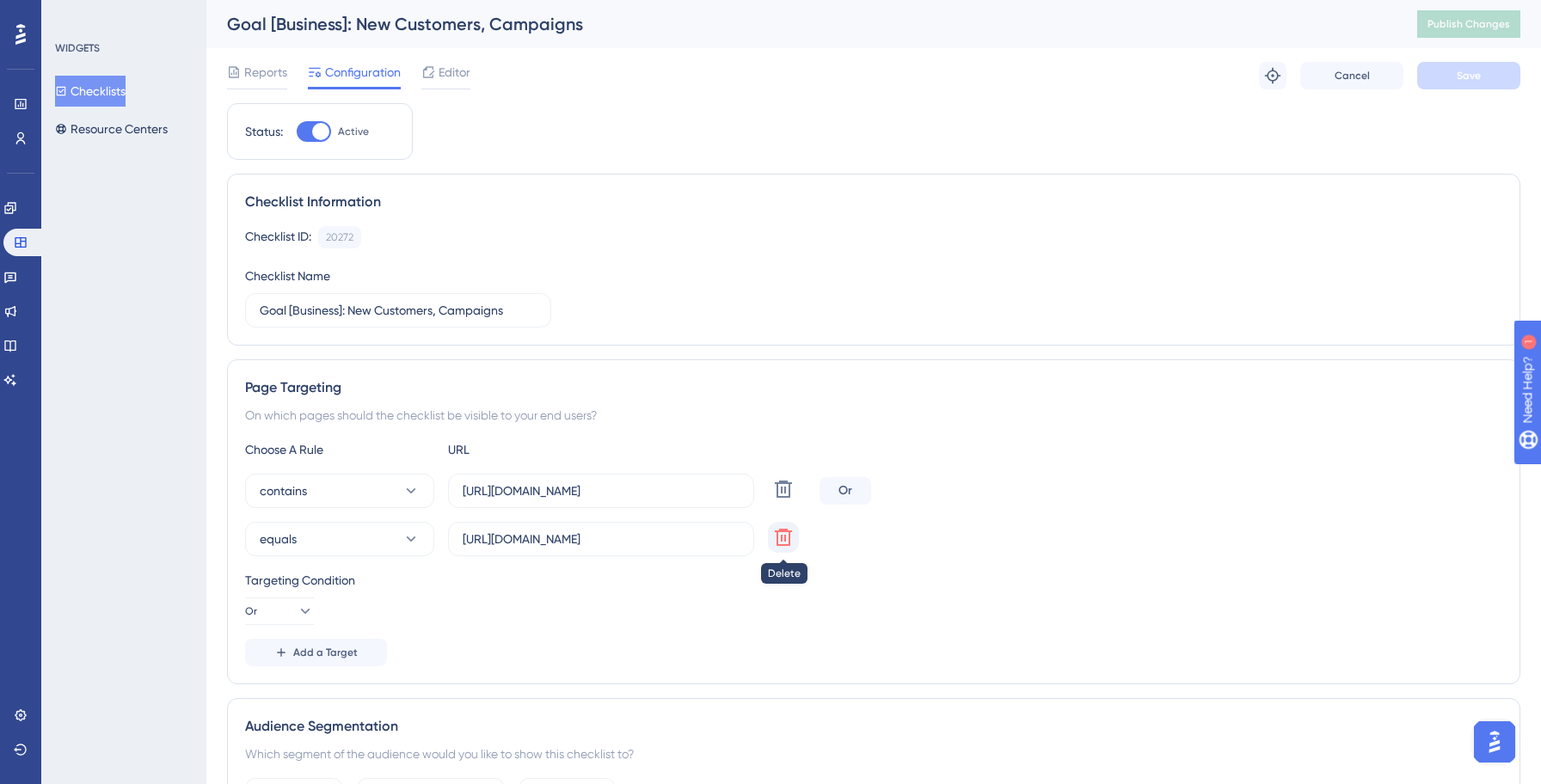
click at [785, 538] on icon at bounding box center [783, 537] width 17 height 17
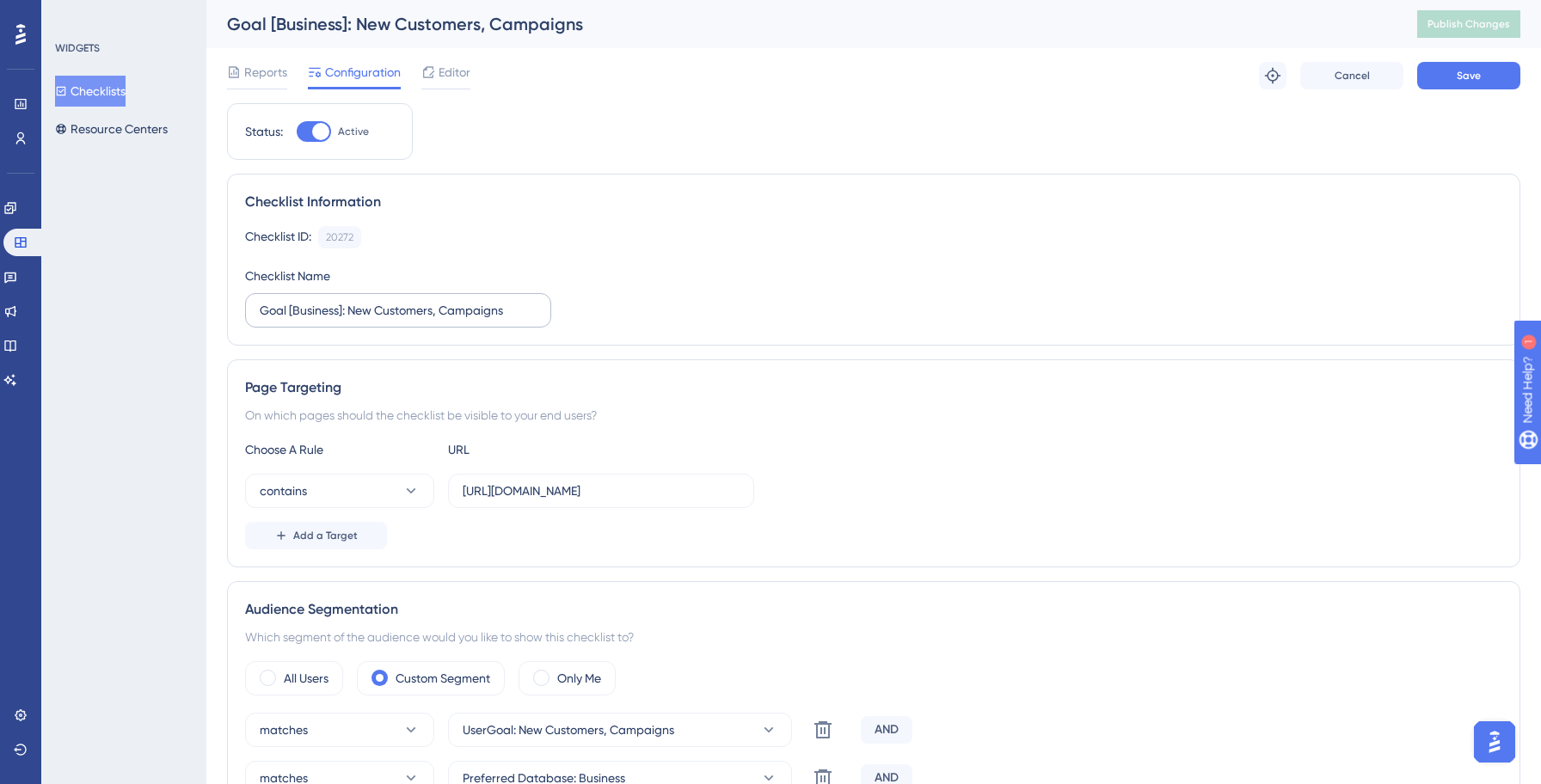
click at [257, 311] on label "Goal [Business]: New Customers, Campaigns" at bounding box center [399, 311] width 306 height 34
click at [260, 311] on input "Goal [Business]: New Customers, Campaigns" at bounding box center [399, 311] width 277 height 19
click at [260, 312] on input "Goal [Business]: New Customers, Campaigns" at bounding box center [399, 311] width 277 height 19
paste input "Yellowstone:"
type input "Yellowstone: Goal [Business]: New Customers, Campaigns"
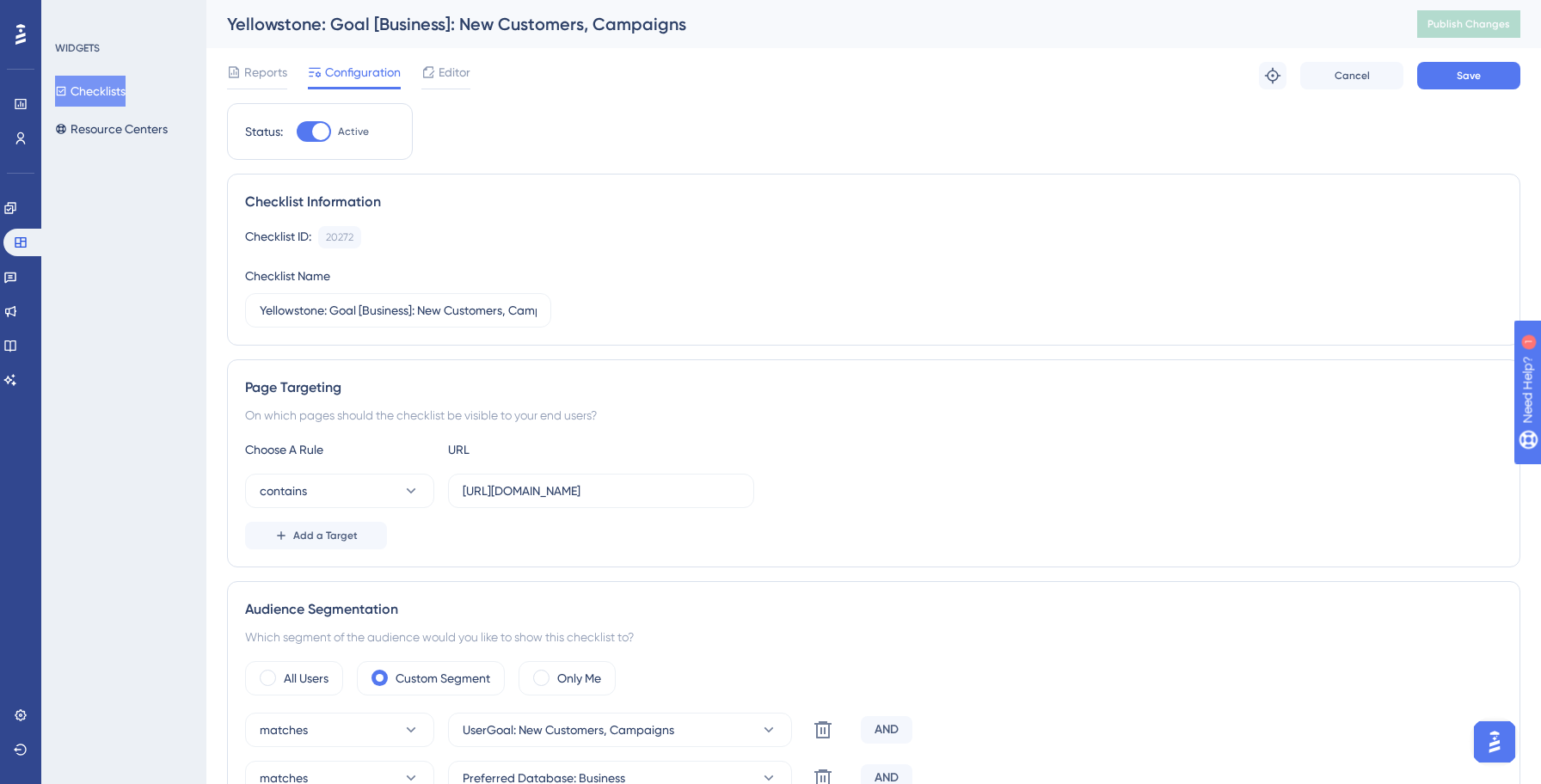
click at [959, 293] on div "Checklist ID: 20272 Copy Checklist Name Yellowstone: Goal [Business]: New Custo…" at bounding box center [874, 277] width 1257 height 102
click at [1466, 77] on span "Save" at bounding box center [1469, 76] width 24 height 14
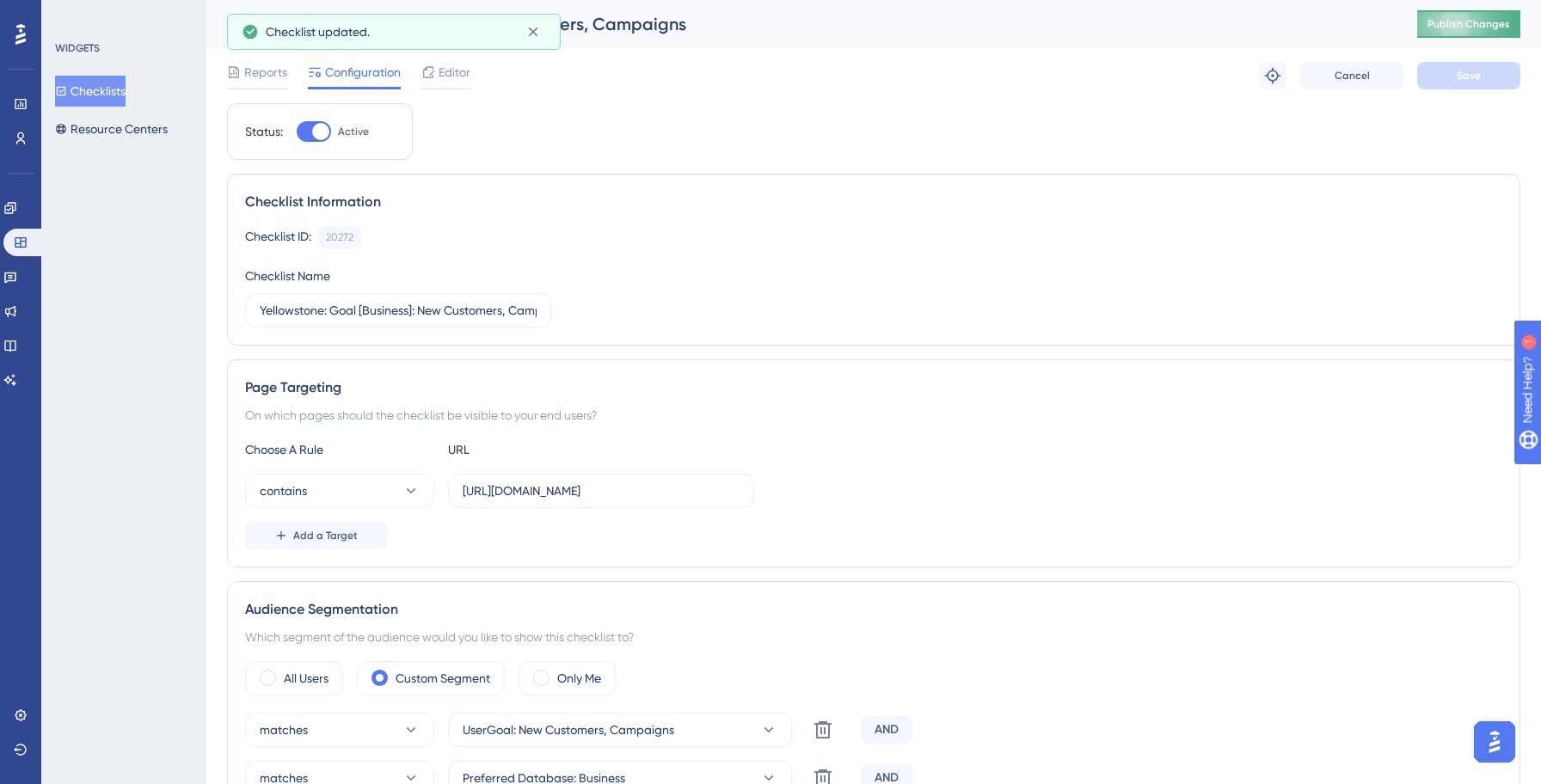
click at [1469, 33] on button "Publish Changes" at bounding box center [1469, 24] width 103 height 28
click at [122, 96] on button "Checklists" at bounding box center [90, 91] width 71 height 31
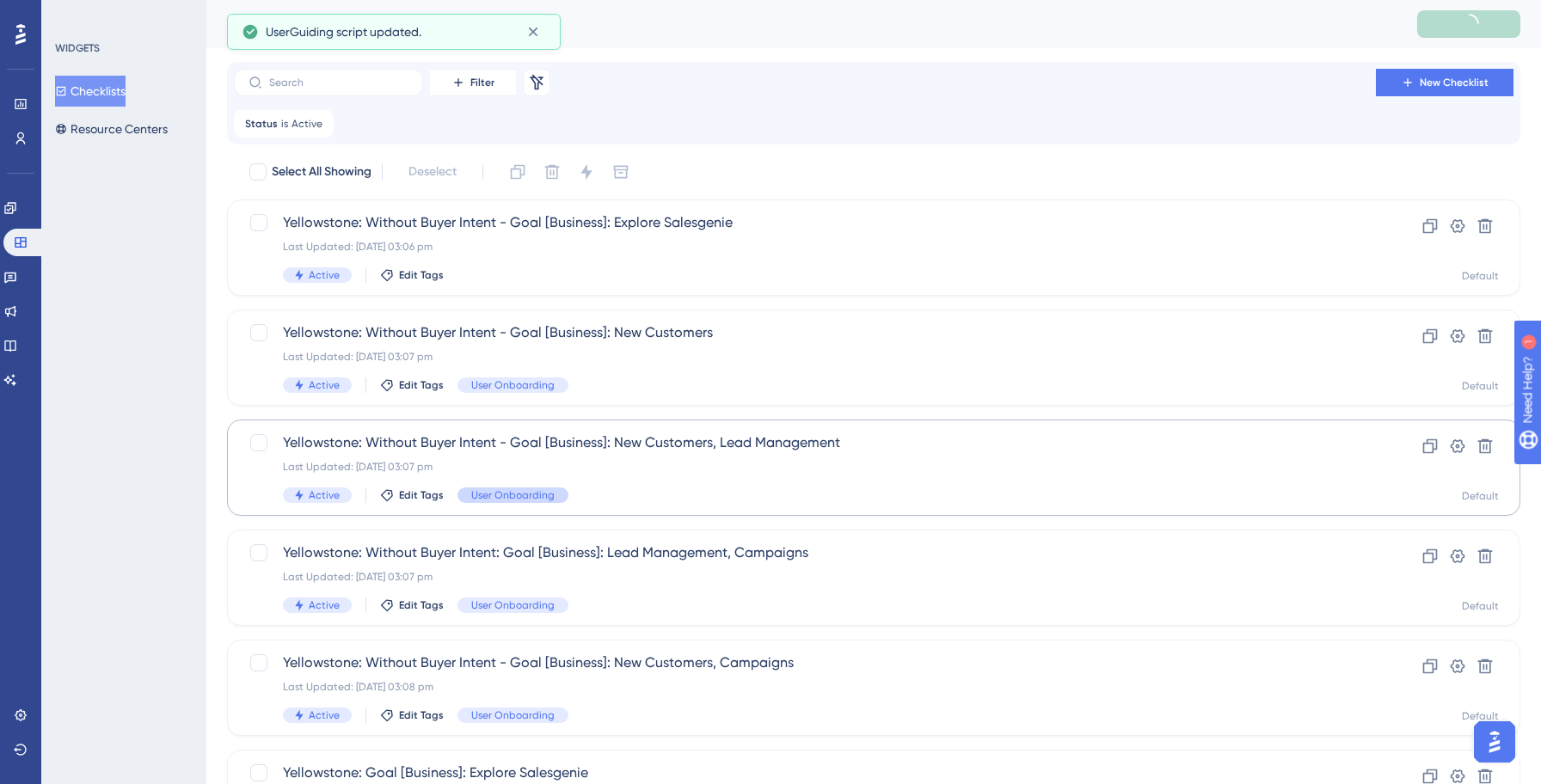
scroll to position [591, 0]
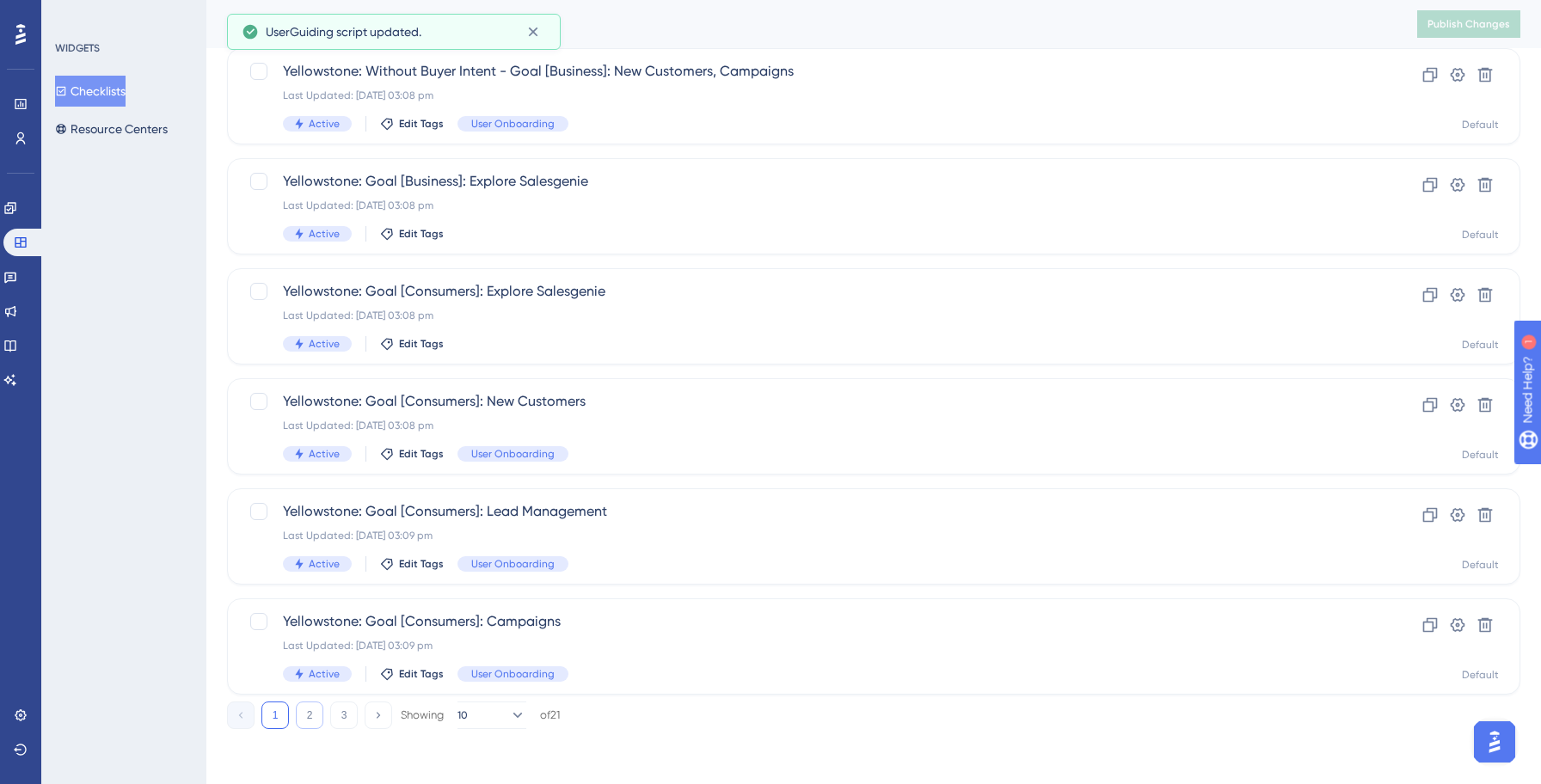
click at [319, 712] on button "2" at bounding box center [310, 715] width 28 height 28
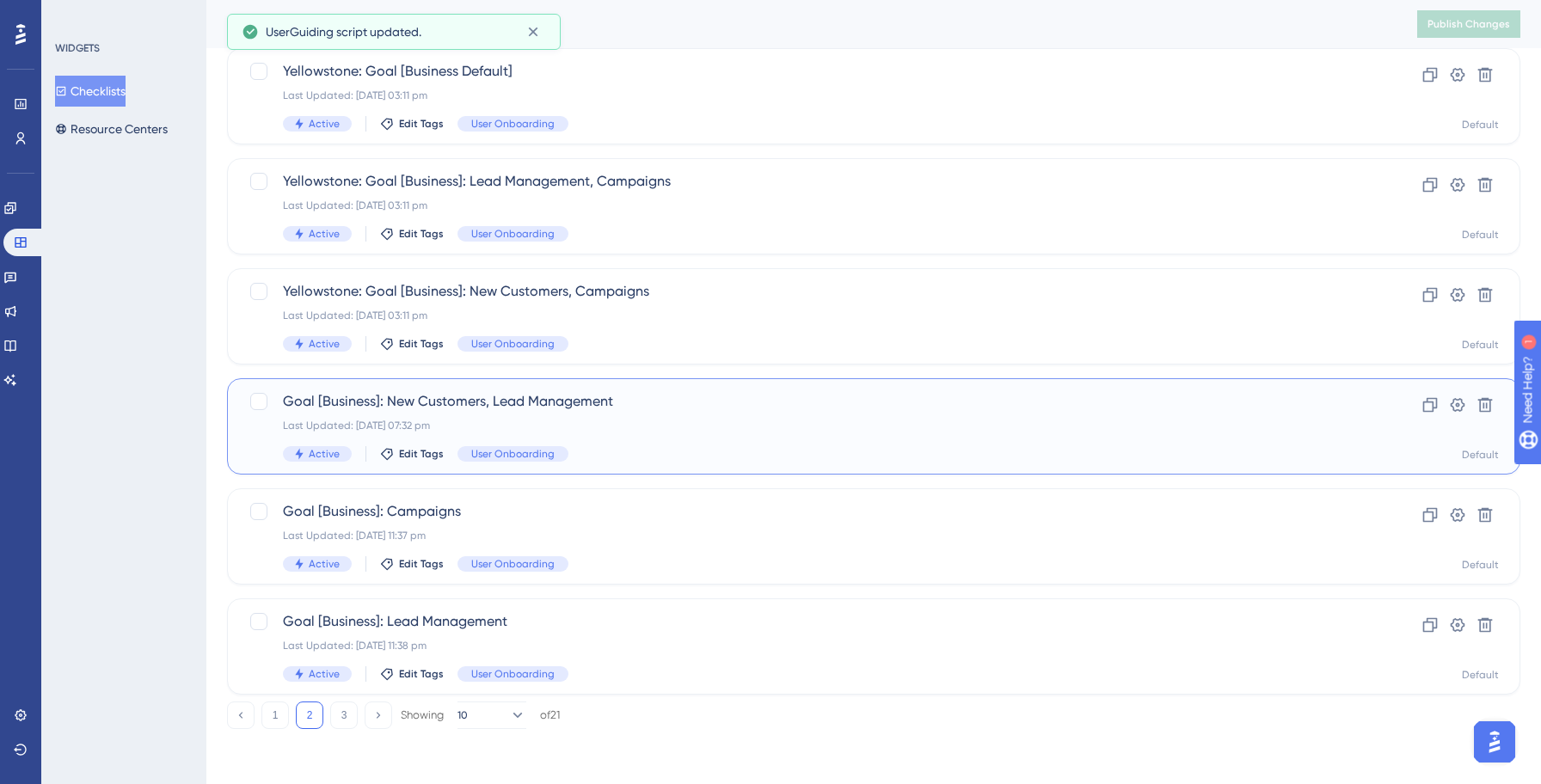
click at [656, 460] on div "Active Edit Tags User Onboarding" at bounding box center [805, 454] width 1043 height 15
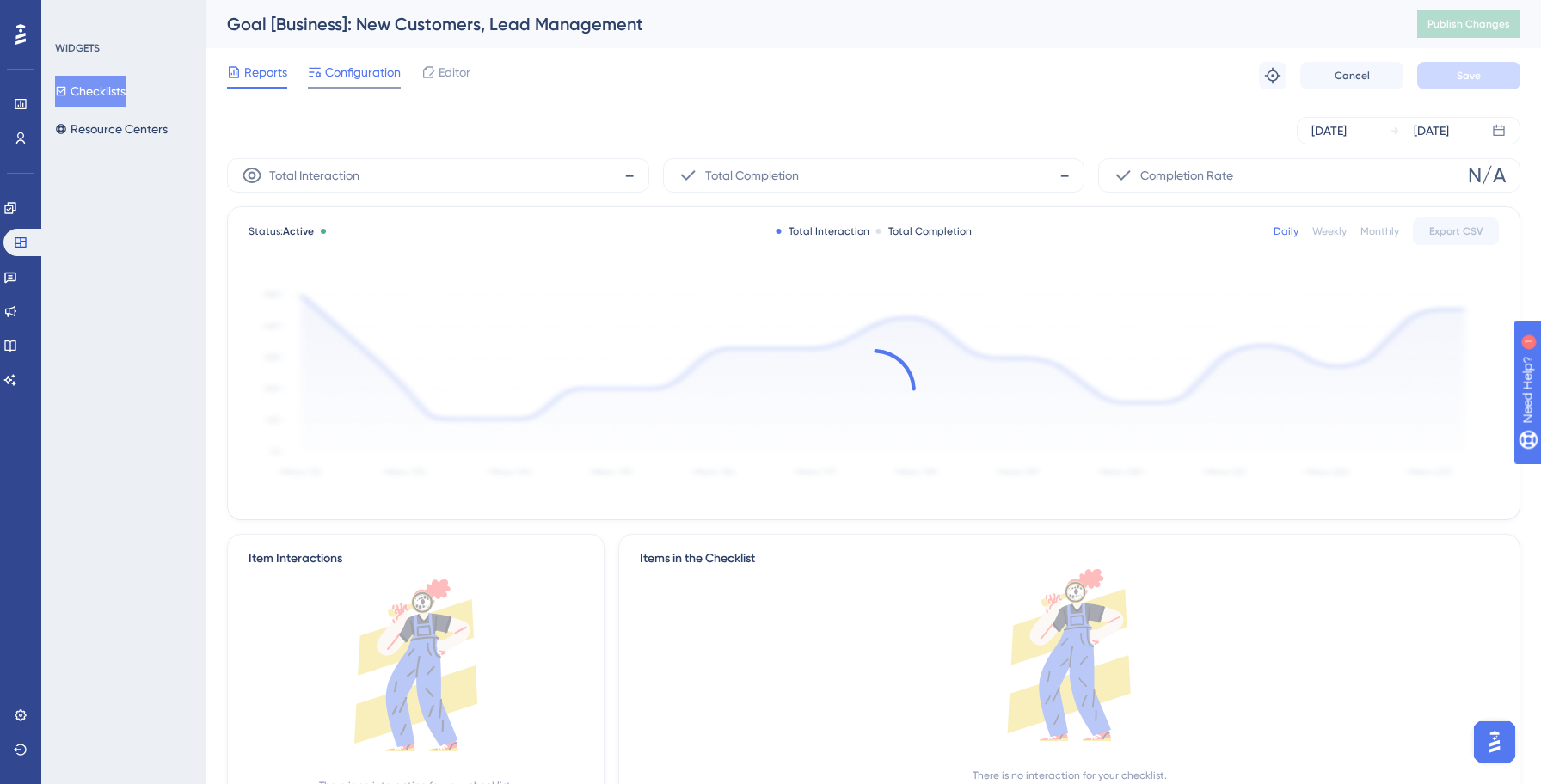
click at [364, 73] on span "Configuration" at bounding box center [362, 72] width 76 height 21
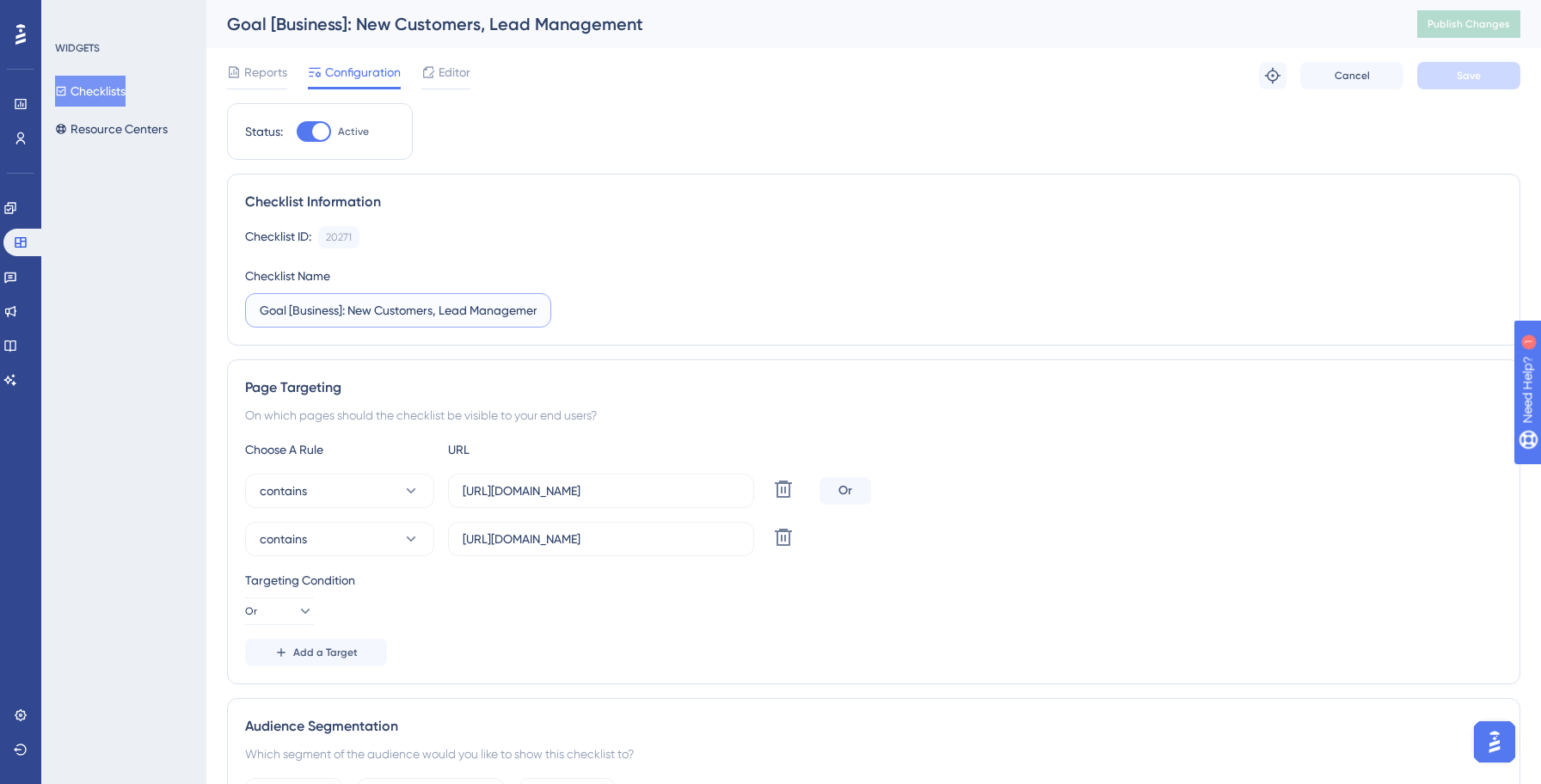
click at [263, 309] on input "Goal [Business]: New Customers, Lead Management" at bounding box center [399, 311] width 277 height 19
paste input "Yellowstone:"
type input "Yellowstone: Goal [Business]: New Customers, Lead Management"
click at [785, 545] on icon at bounding box center [783, 537] width 17 height 17
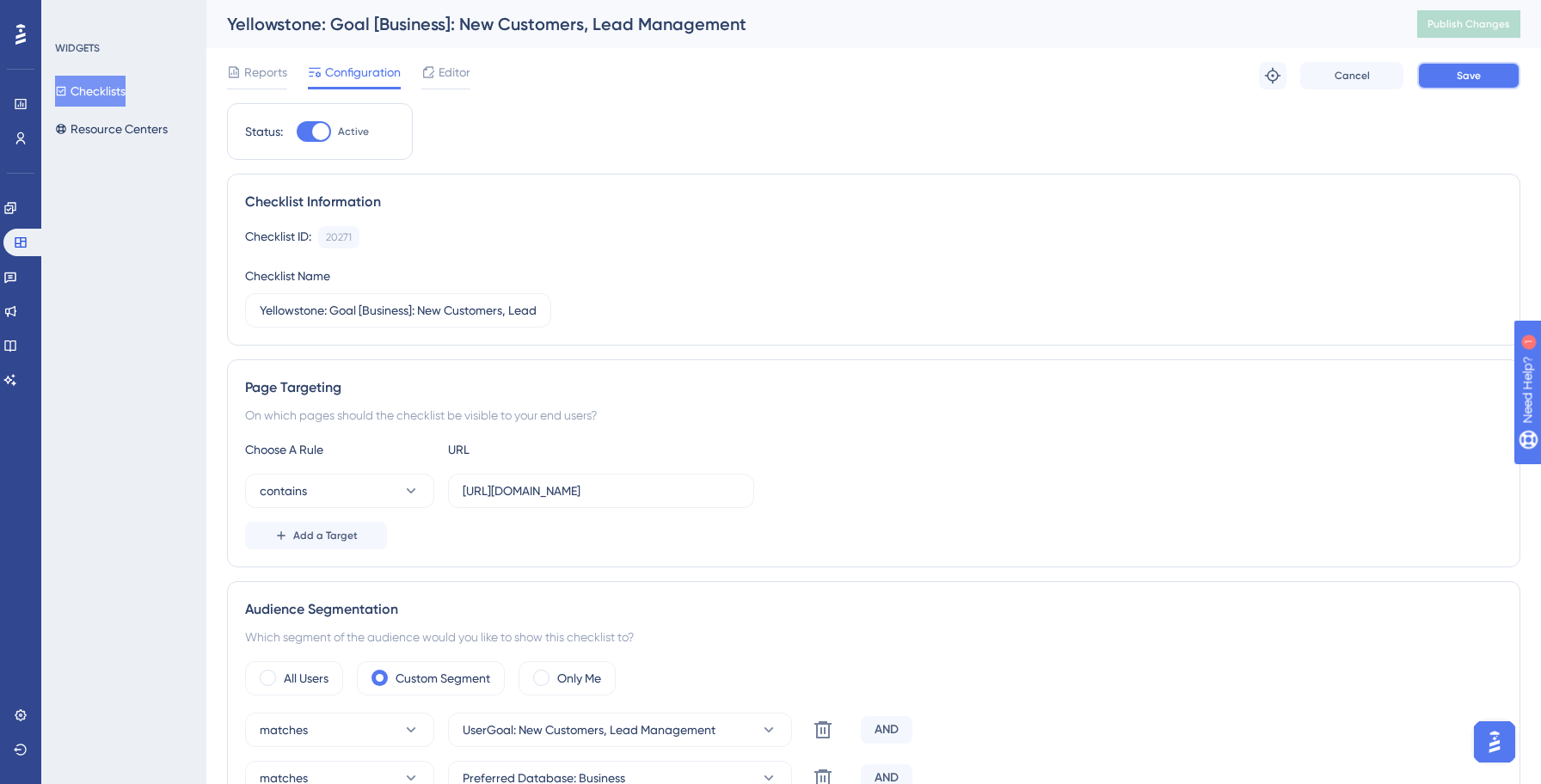
click at [1456, 85] on button "Save" at bounding box center [1469, 76] width 103 height 28
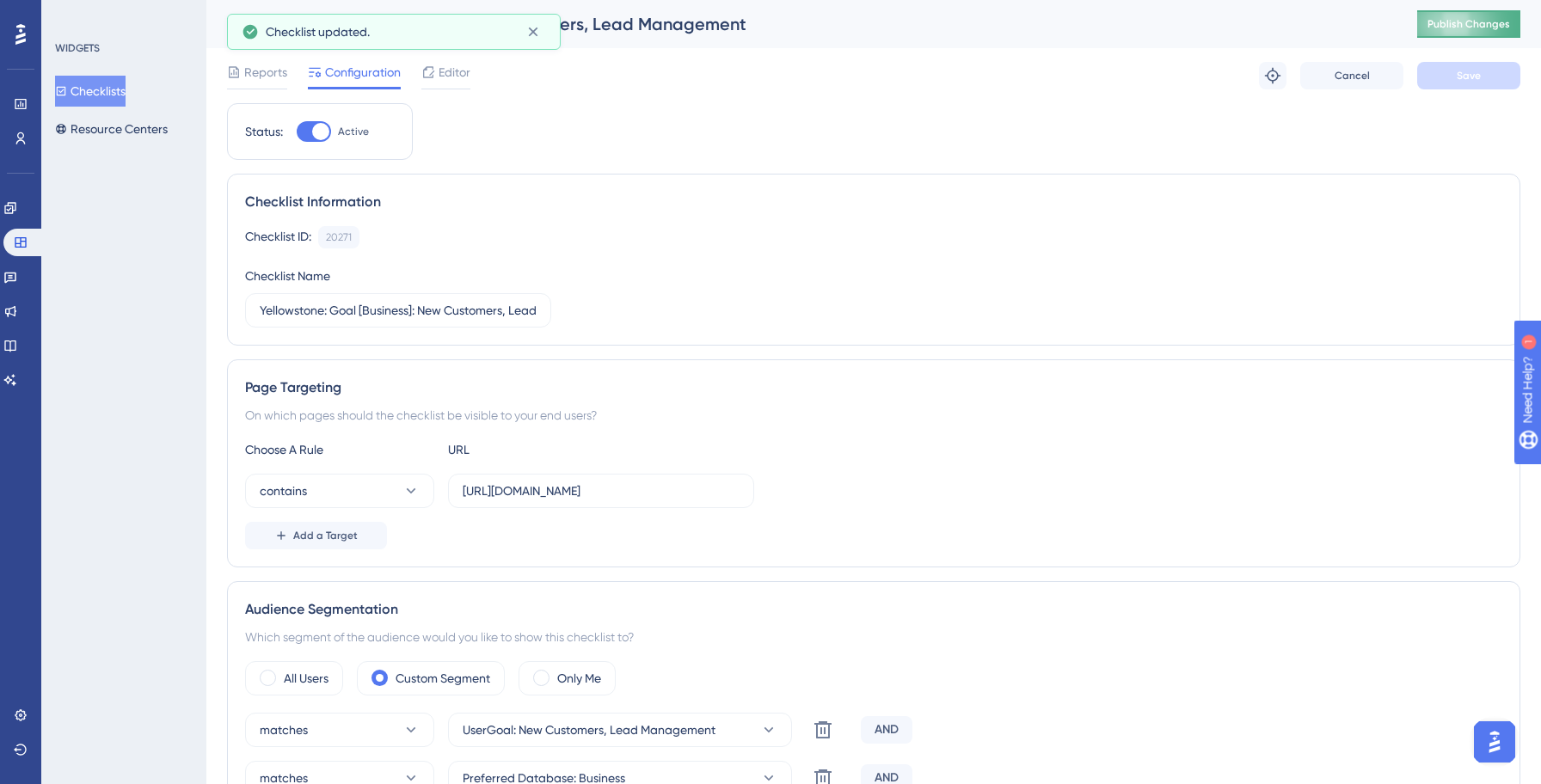
click at [1439, 34] on button "Publish Changes" at bounding box center [1469, 24] width 103 height 28
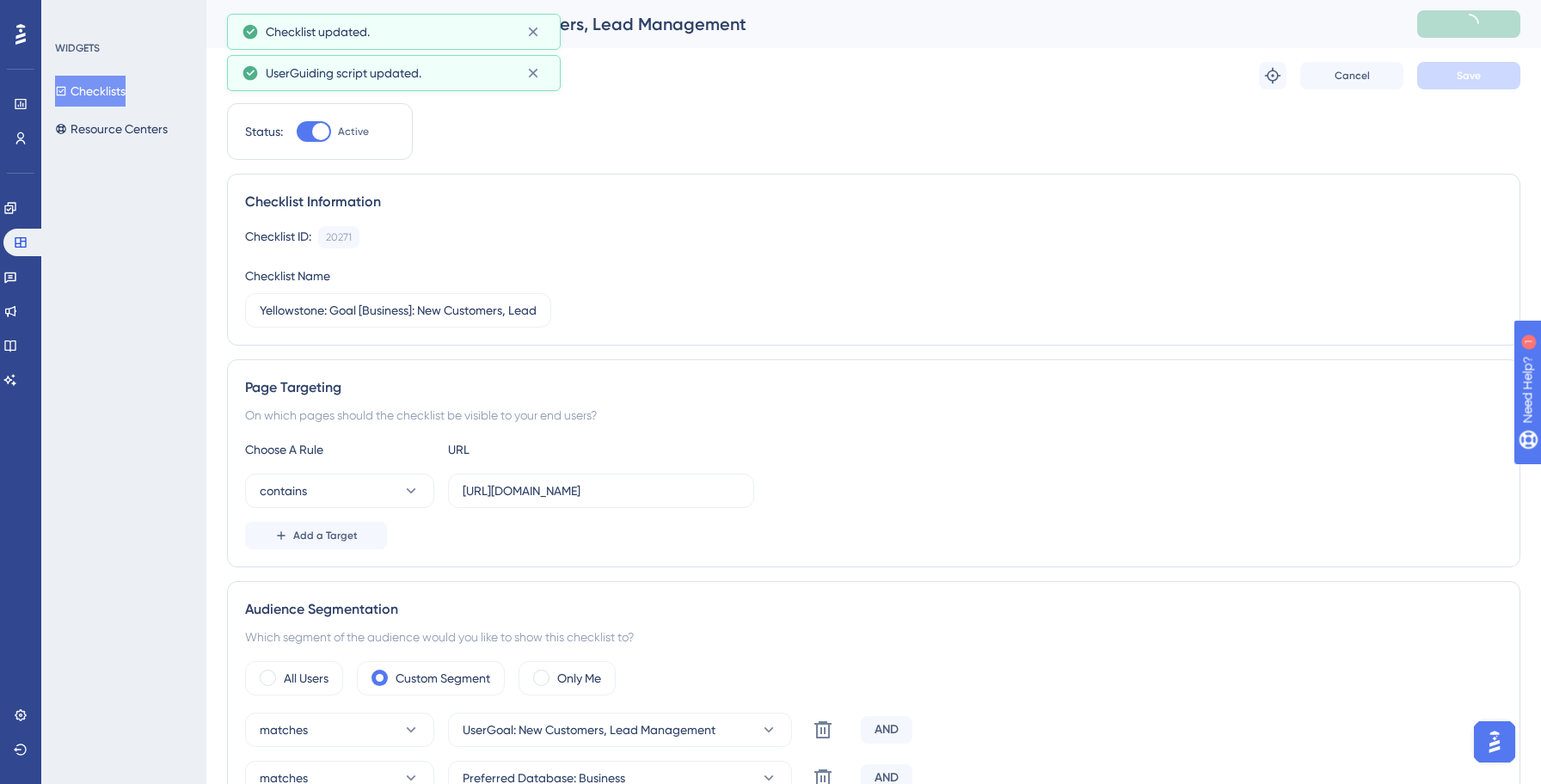
click at [105, 93] on button "Checklists" at bounding box center [90, 91] width 71 height 31
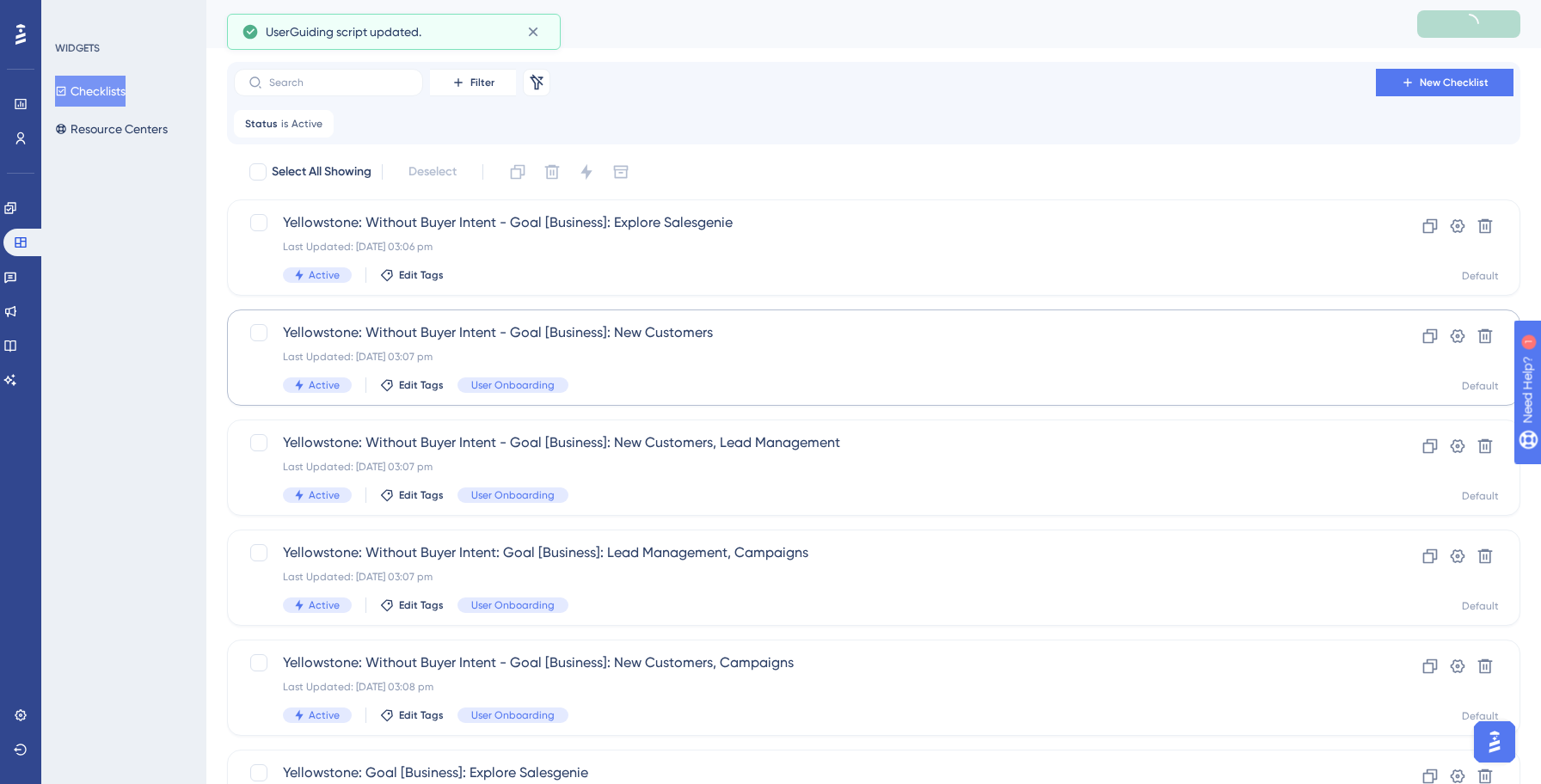
scroll to position [591, 0]
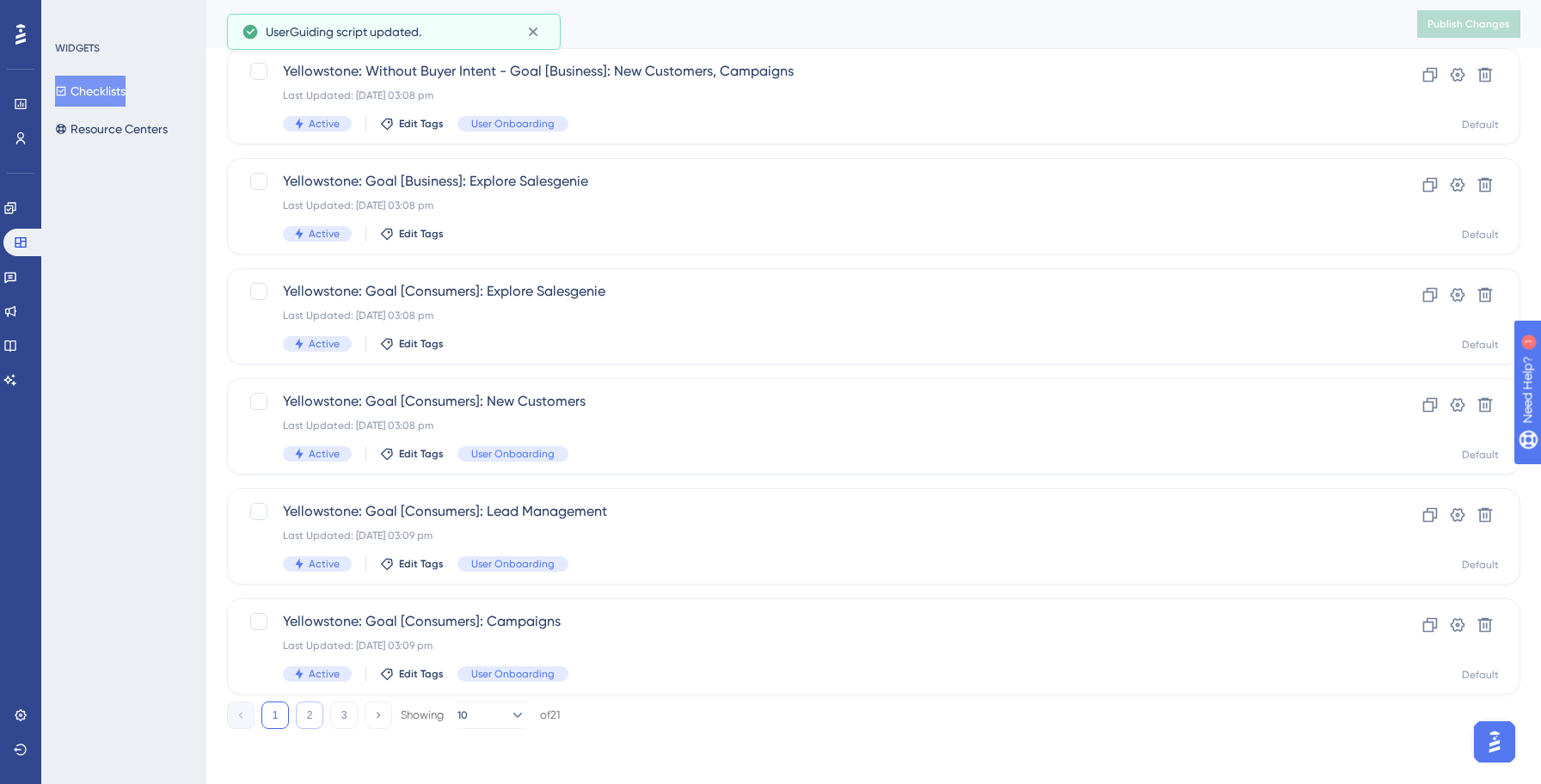
click at [314, 711] on button "2" at bounding box center [310, 715] width 28 height 28
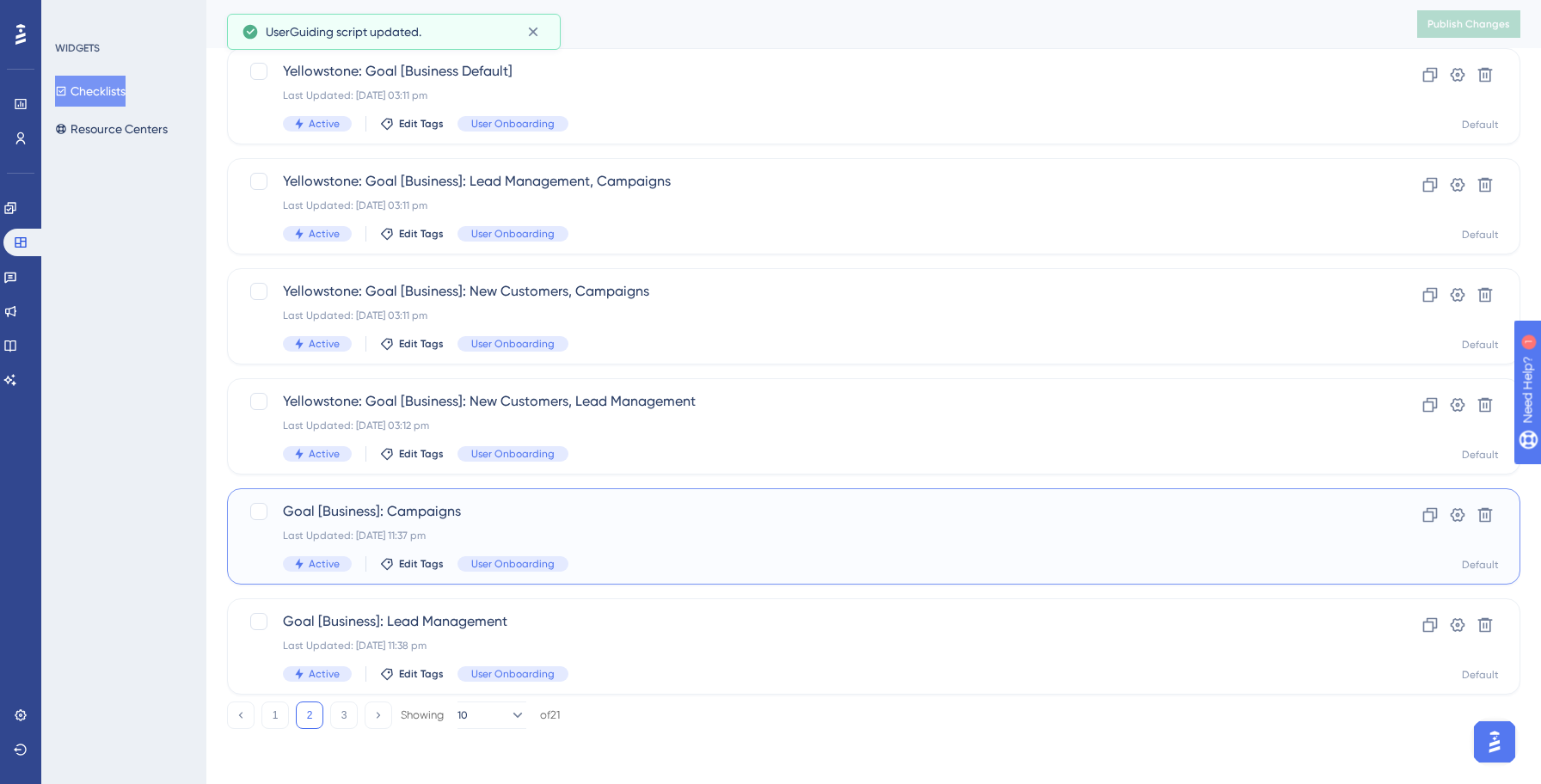
click at [577, 515] on span "Goal [Business]: Campaigns" at bounding box center [805, 511] width 1043 height 21
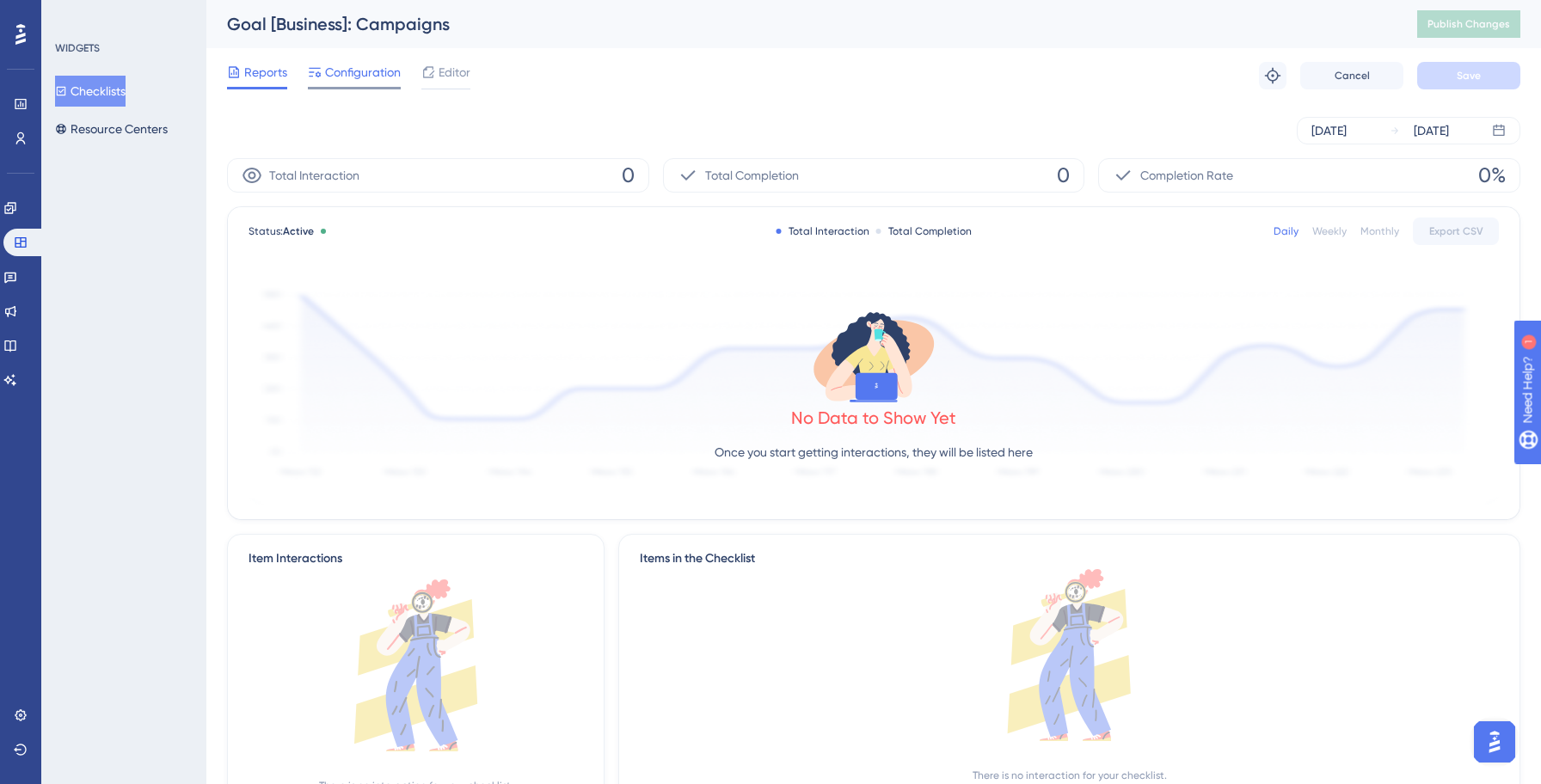
click at [369, 76] on span "Configuration" at bounding box center [362, 72] width 76 height 21
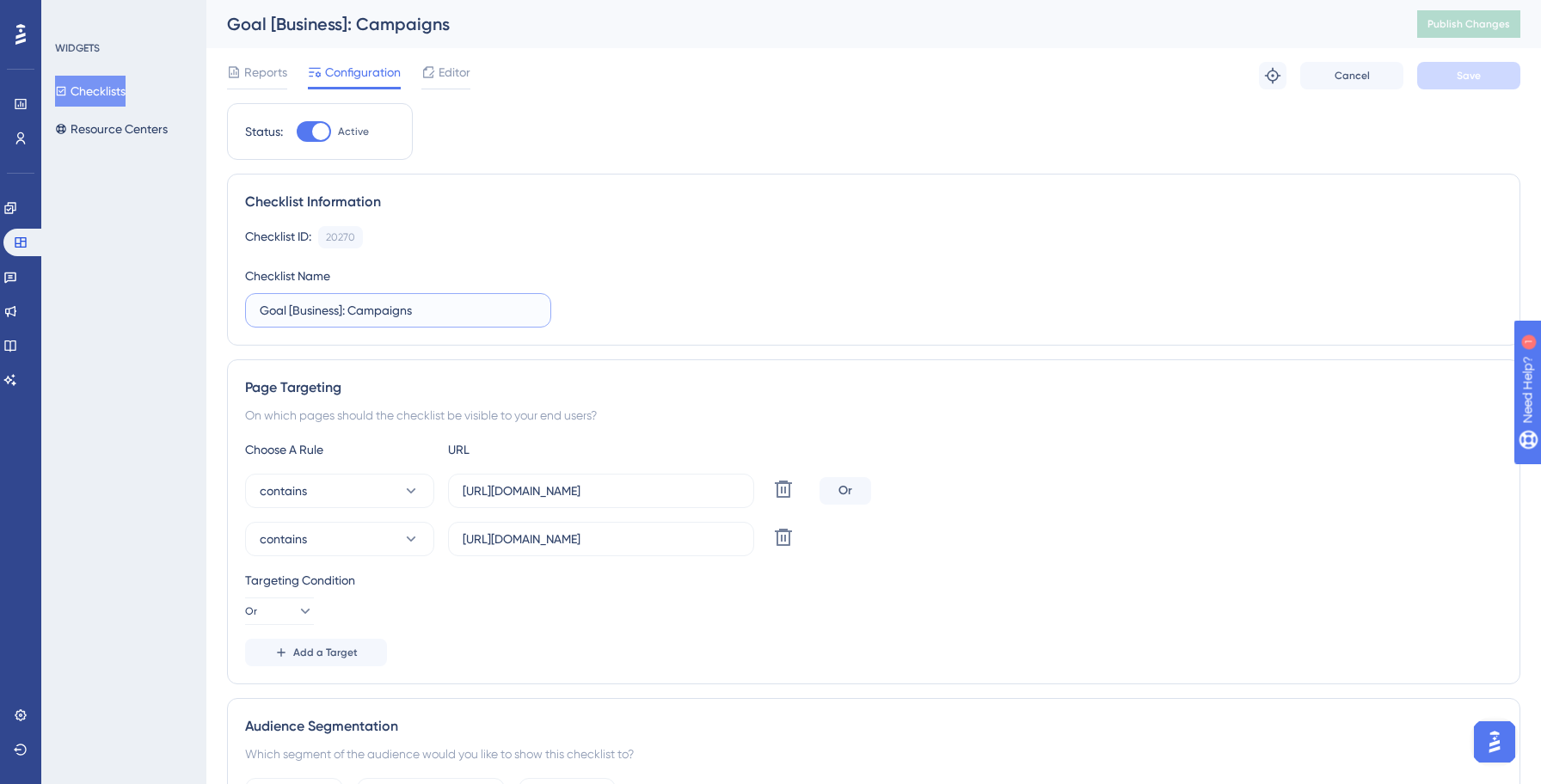
click at [260, 309] on input "Goal [Business]: Campaigns" at bounding box center [399, 311] width 277 height 19
paste input "Yellowstone:"
type input "Yellowstone: Goal [Business]: Campaigns"
click at [786, 537] on icon at bounding box center [783, 537] width 21 height 21
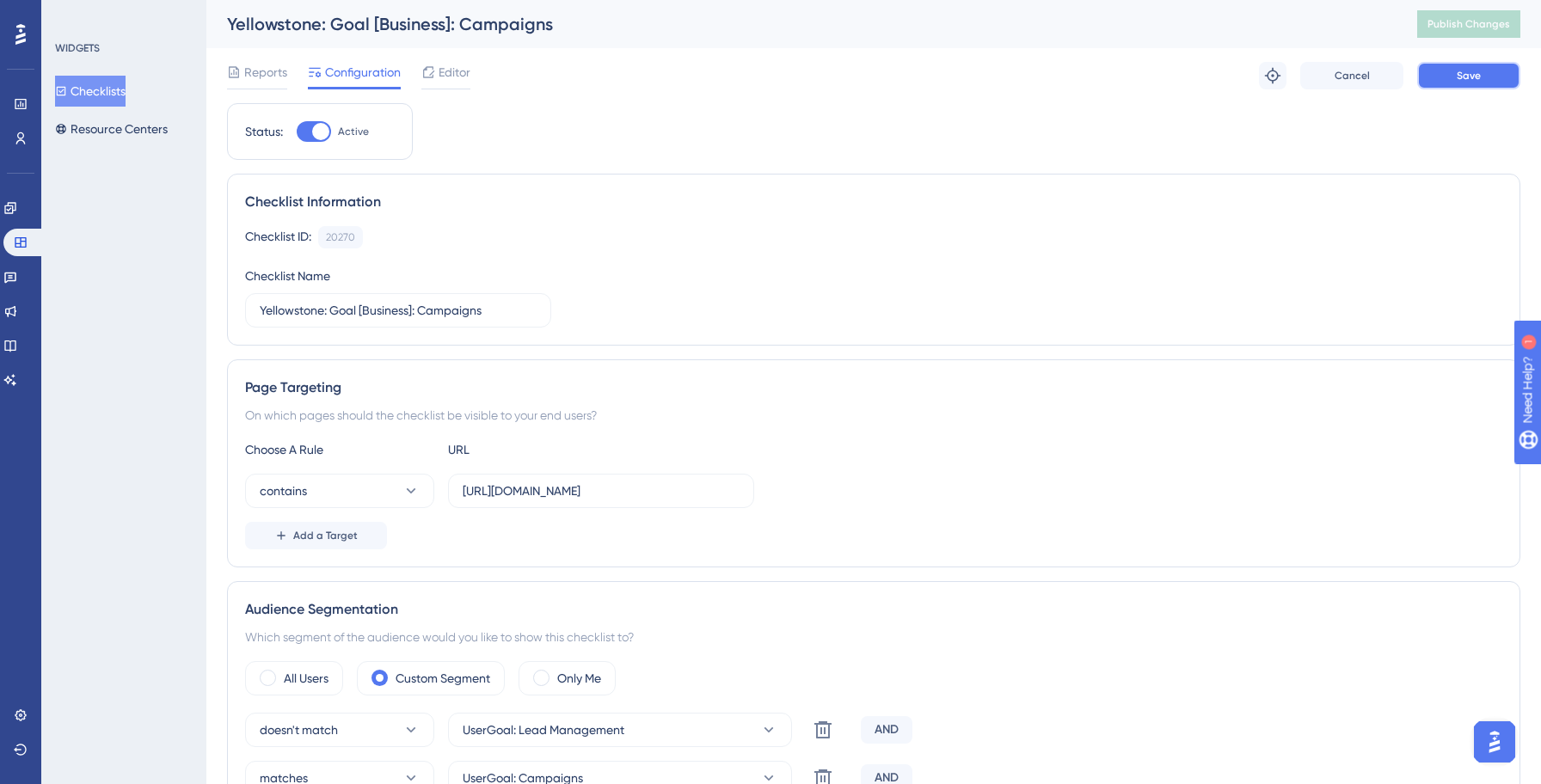
click at [1461, 72] on span "Save" at bounding box center [1469, 76] width 24 height 14
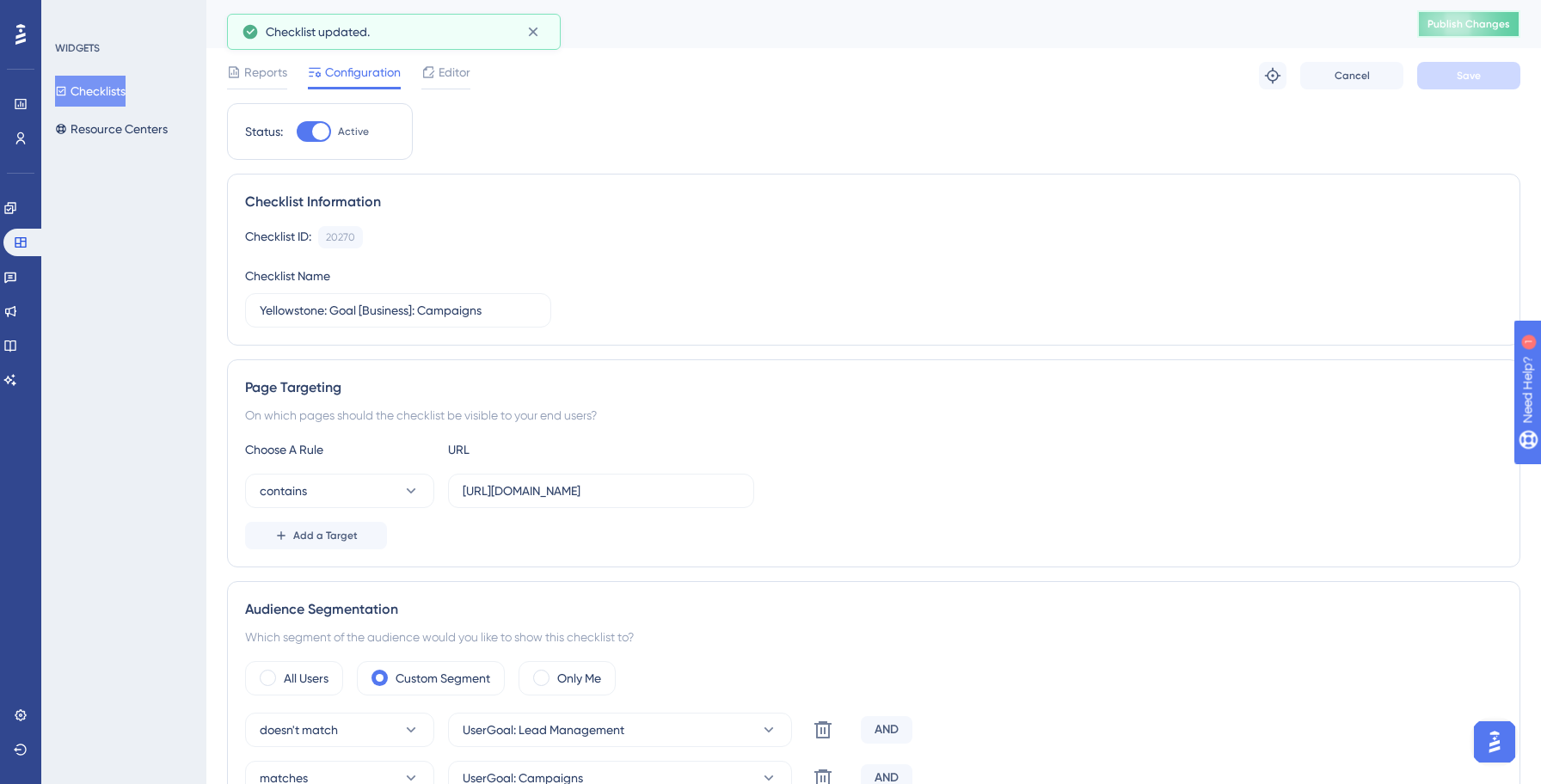
click at [1462, 22] on span "Publish Changes" at bounding box center [1469, 24] width 83 height 14
click at [111, 90] on button "Checklists" at bounding box center [90, 91] width 71 height 31
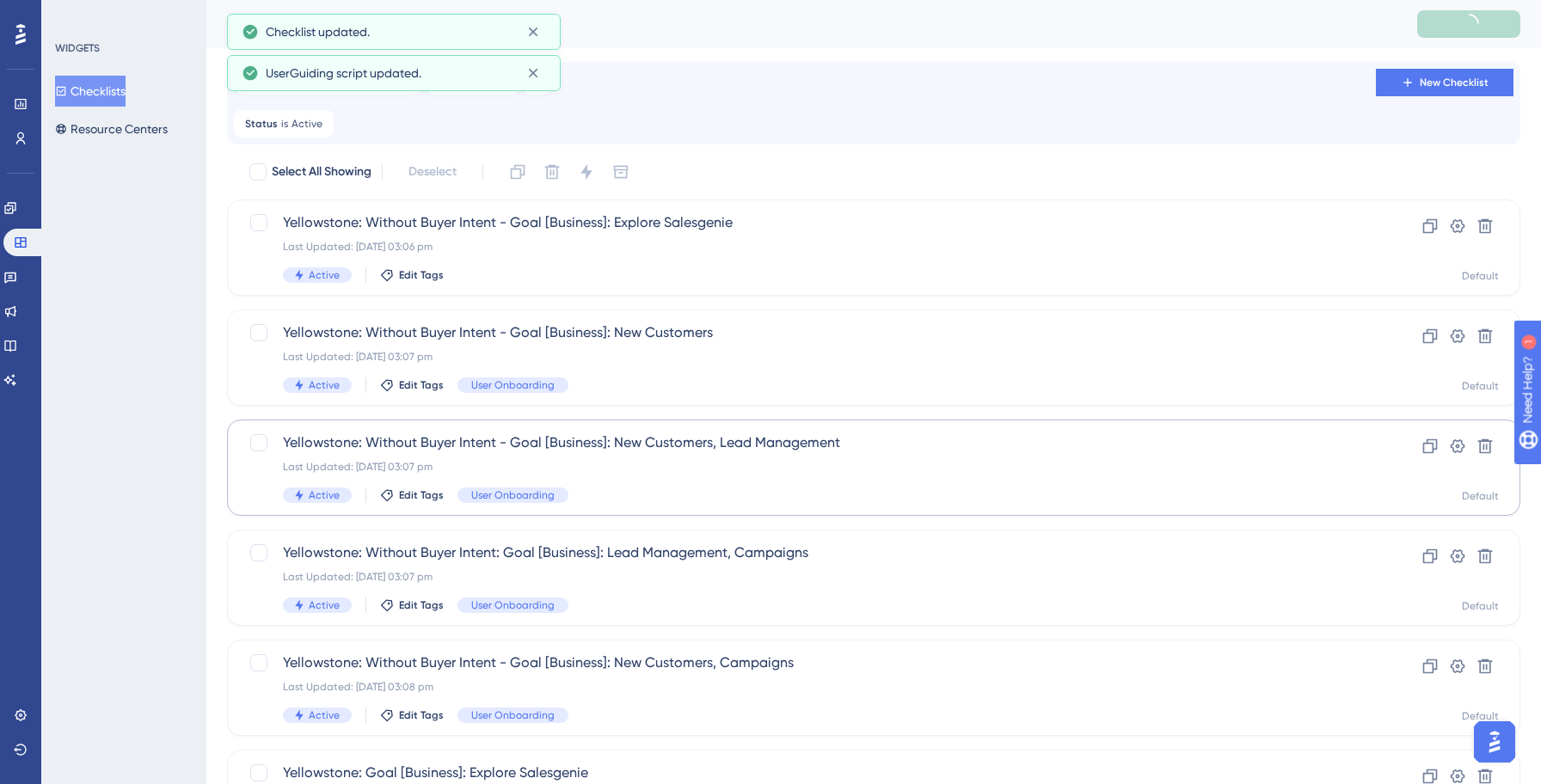
scroll to position [591, 0]
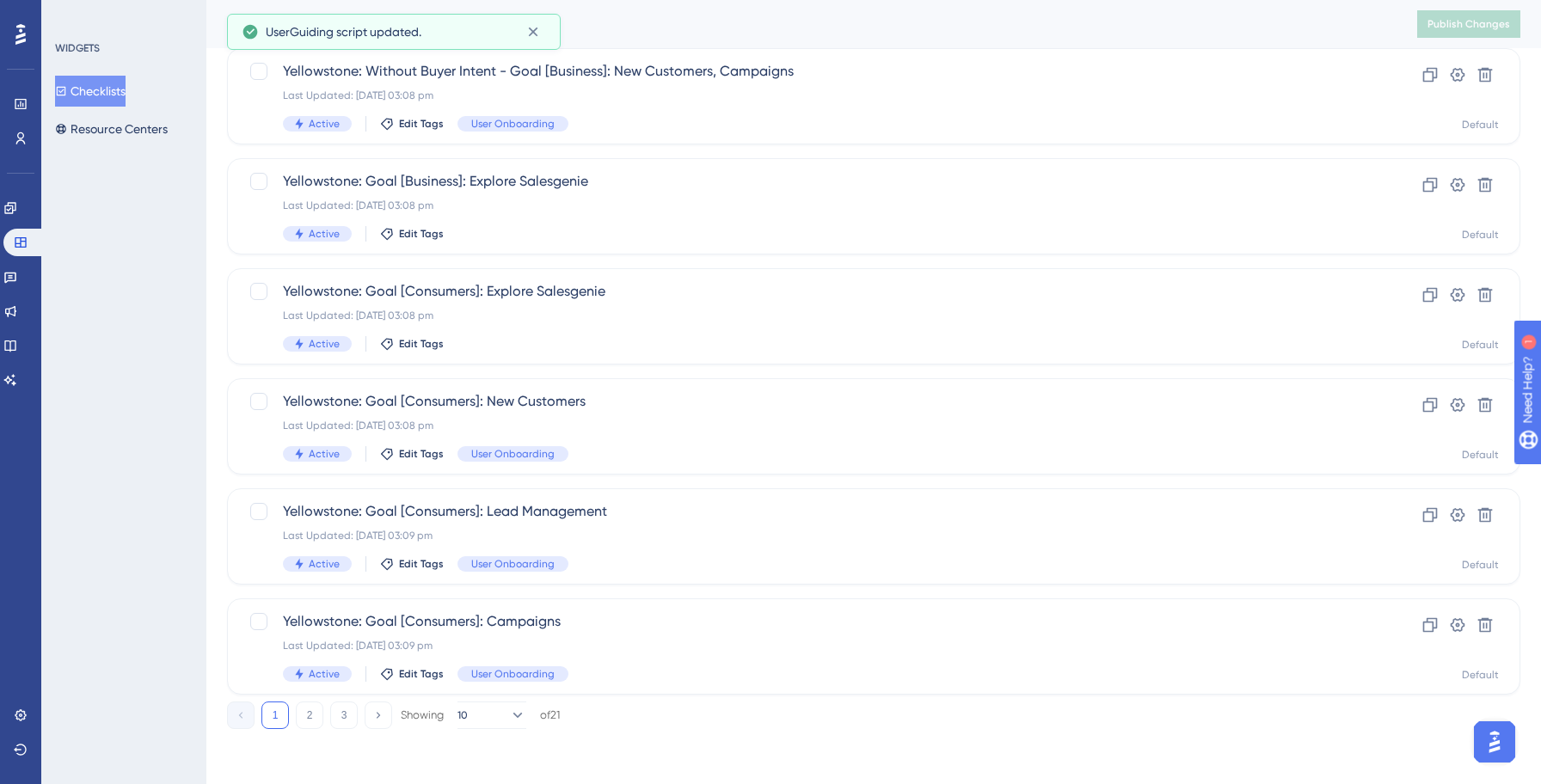
click at [305, 731] on div "Performance Users Engagement Widgets Feedback Product Updates Knowledge Base AI…" at bounding box center [874, 114] width 1334 height 1286
click at [305, 723] on button "2" at bounding box center [310, 715] width 28 height 28
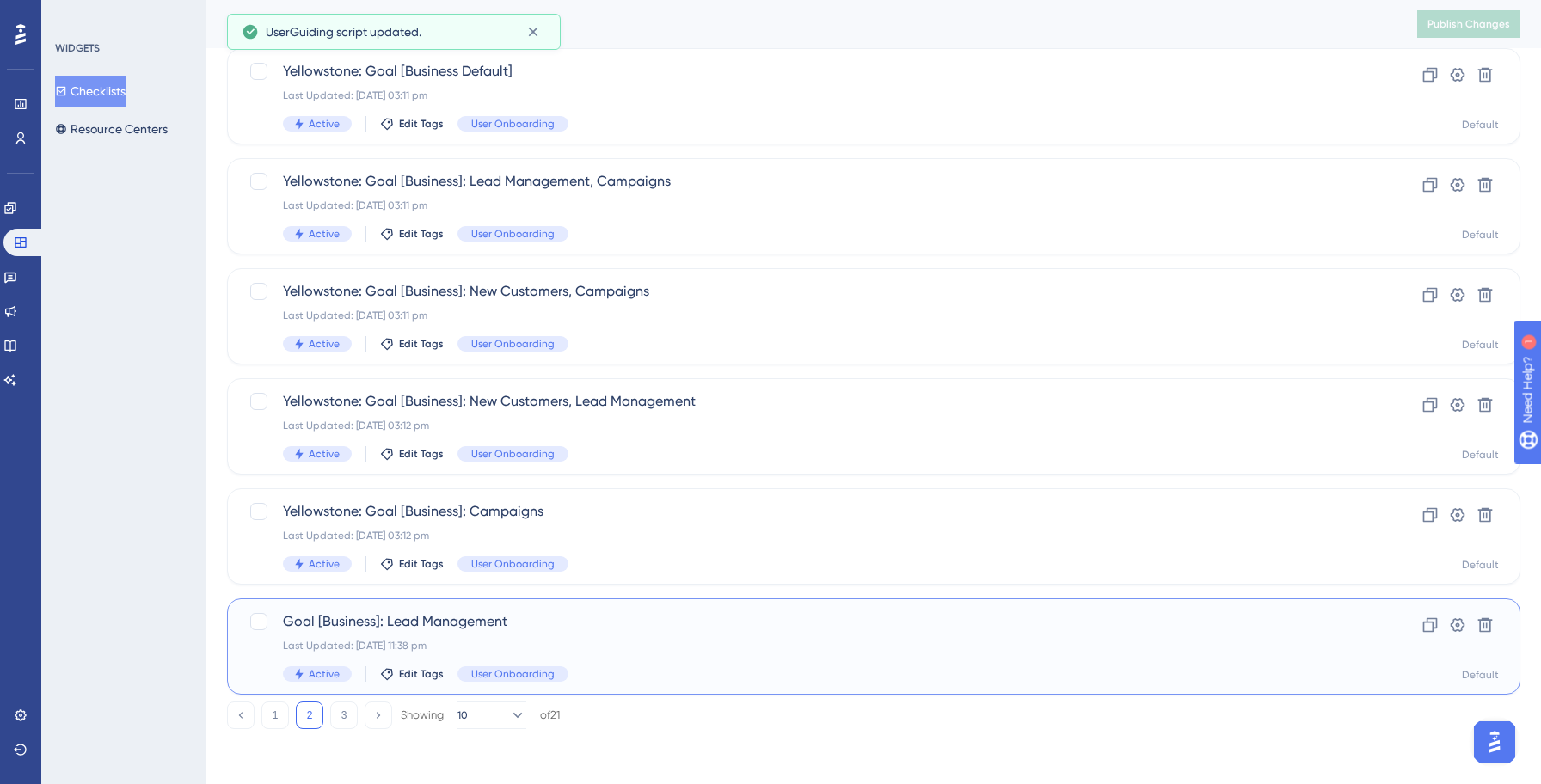
click at [564, 633] on div "Goal [Business]: Lead Management Last Updated: [DATE] 11:38 pm Active Edit Tags…" at bounding box center [805, 646] width 1043 height 71
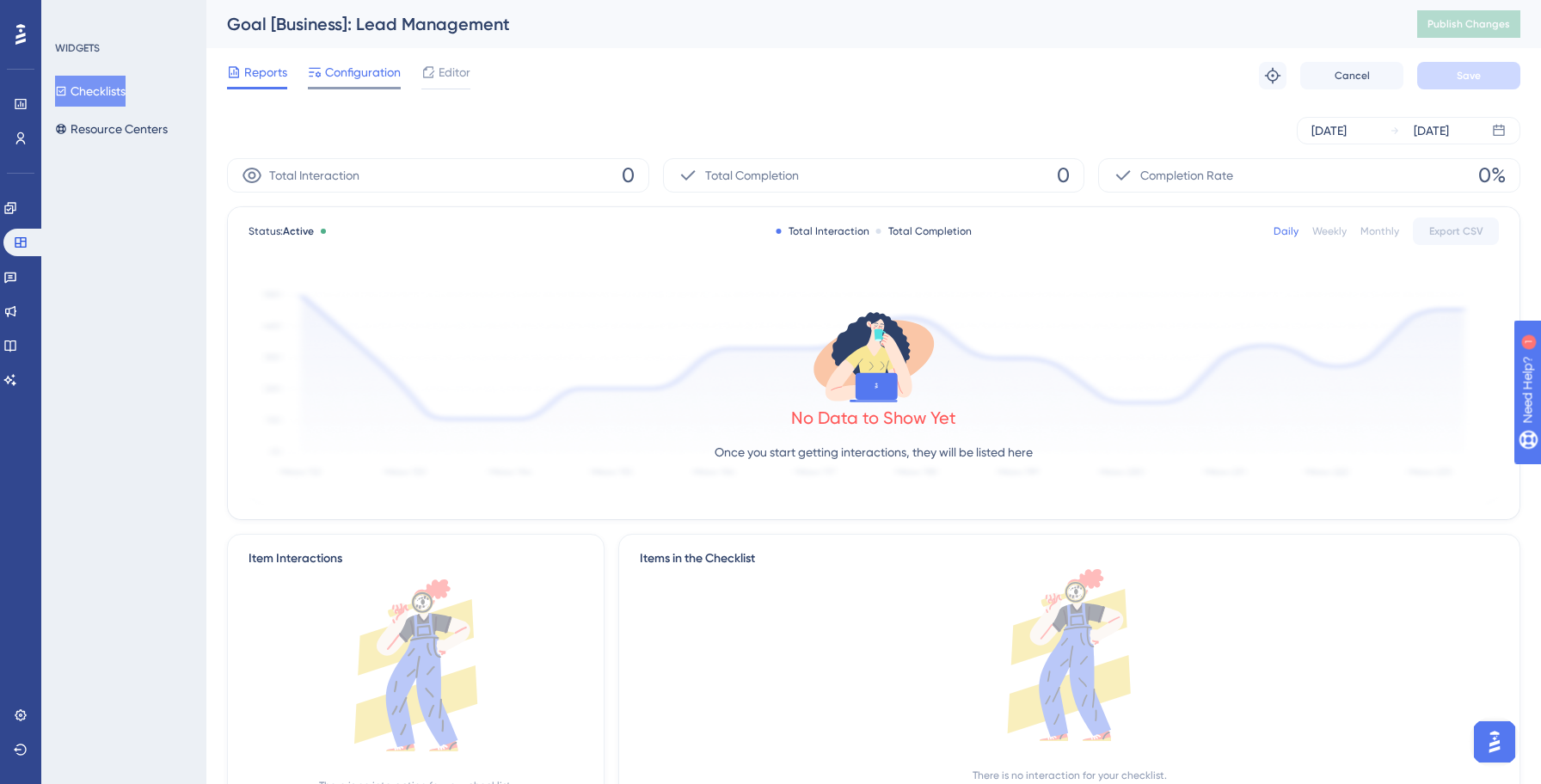
click at [364, 73] on span "Configuration" at bounding box center [362, 72] width 76 height 21
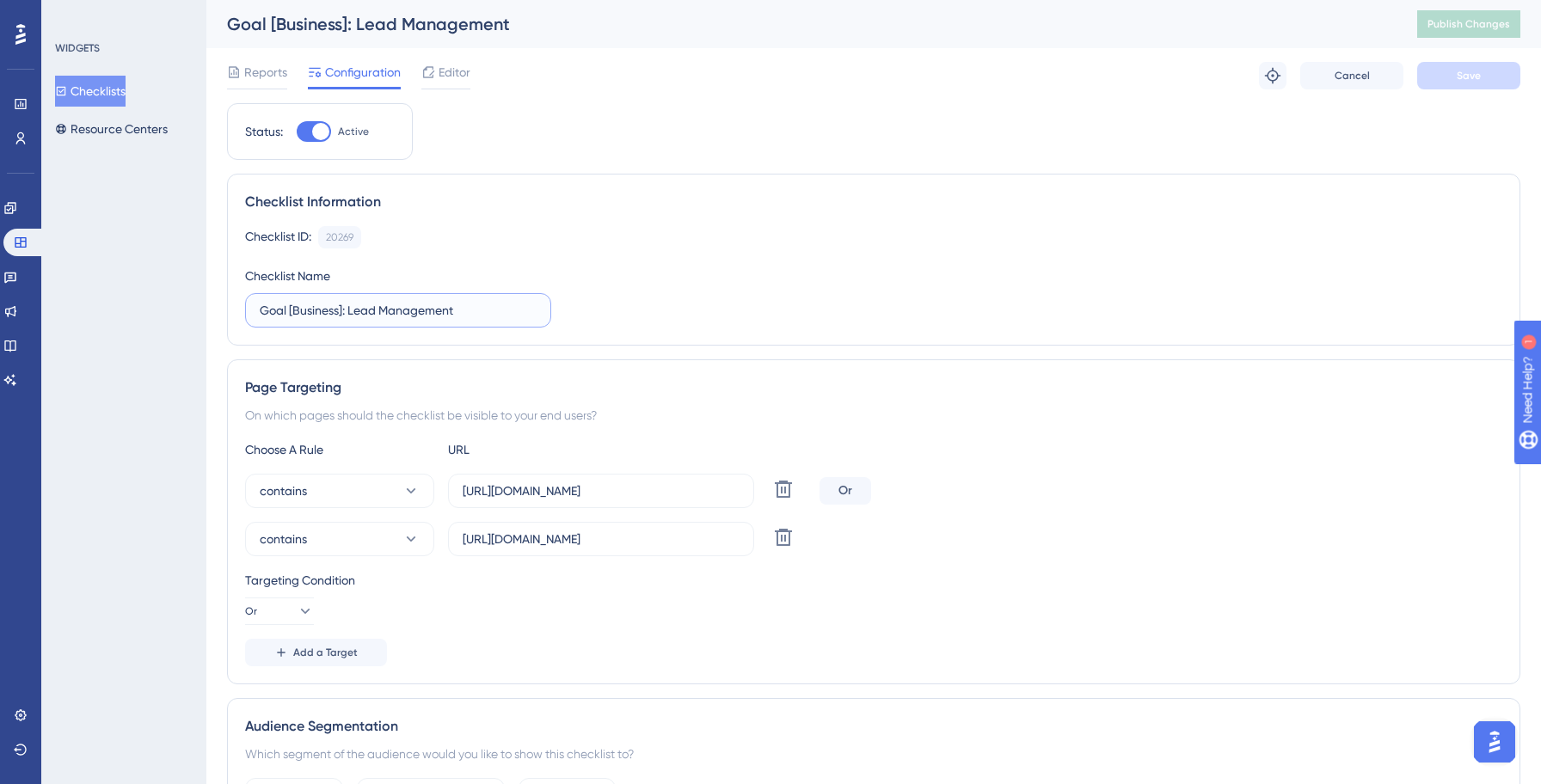
click at [264, 310] on input "Goal [Business]: Lead Management" at bounding box center [399, 311] width 277 height 19
paste input "Yellowstone:"
type input "Yellowstone: Goal [Business]: Lead Management"
click at [786, 535] on icon at bounding box center [783, 537] width 21 height 21
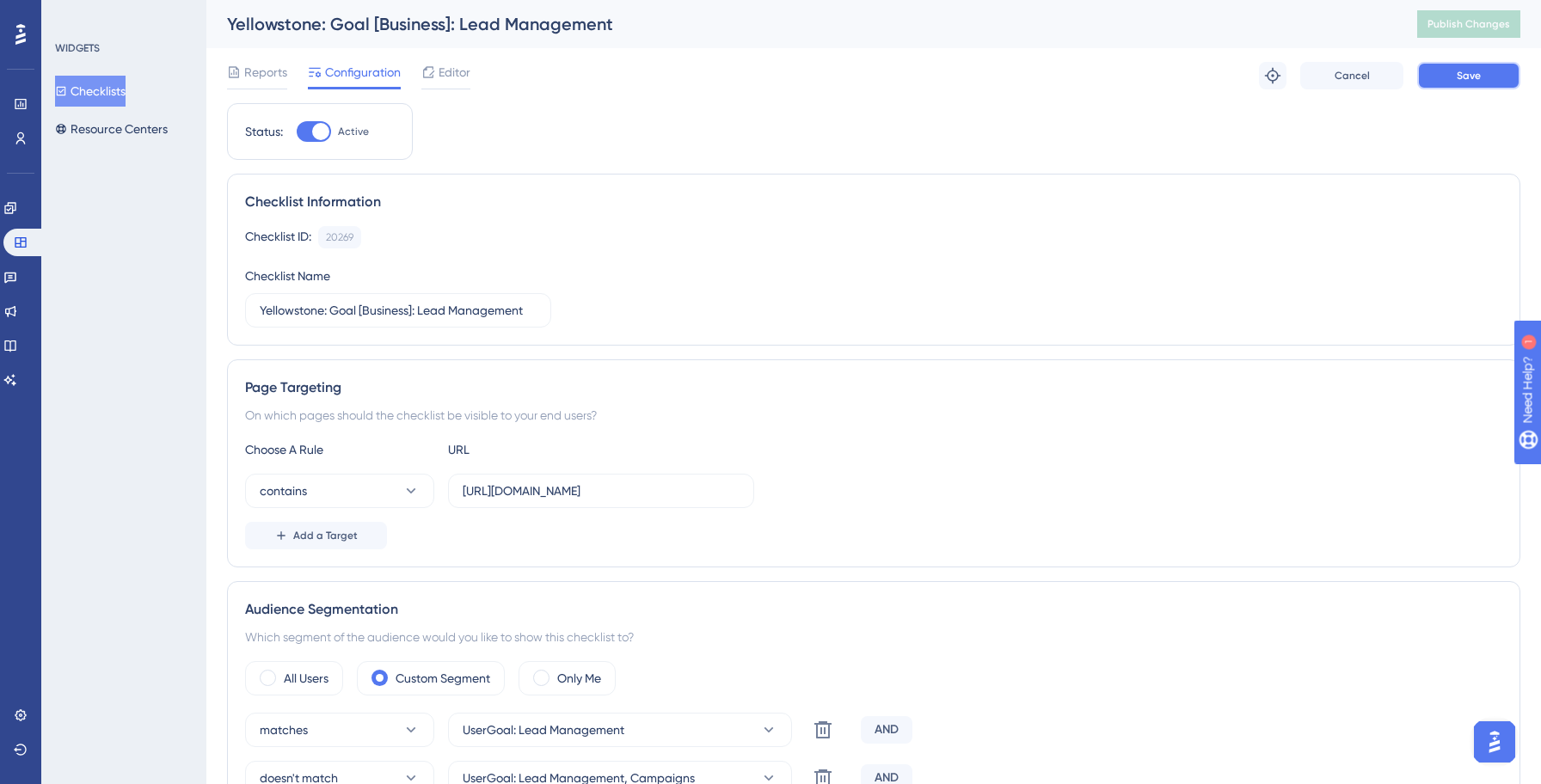
click at [1455, 71] on button "Save" at bounding box center [1469, 76] width 103 height 28
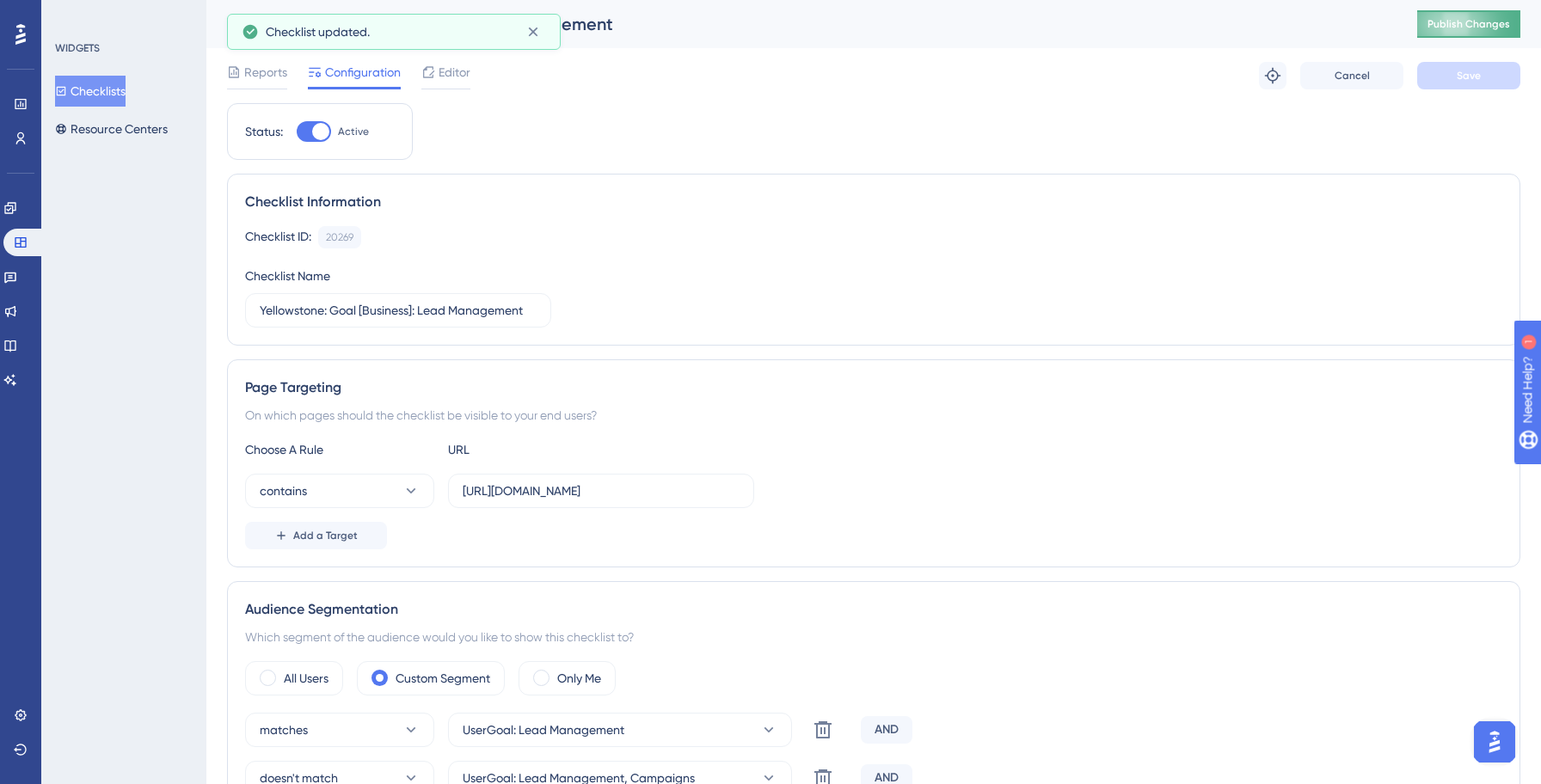
click at [1434, 22] on span "Publish Changes" at bounding box center [1469, 24] width 83 height 14
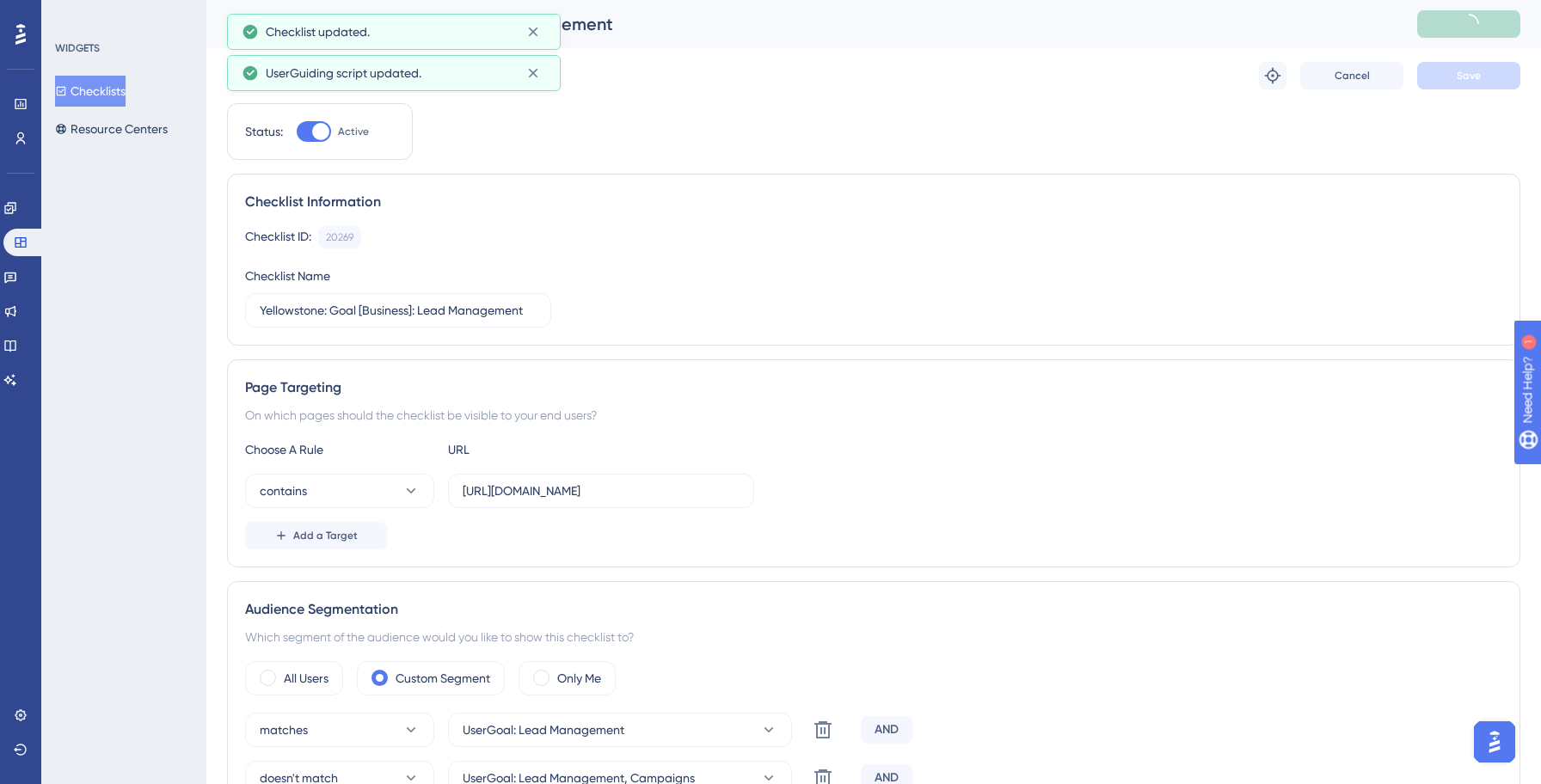
click at [98, 89] on button "Checklists" at bounding box center [90, 91] width 71 height 31
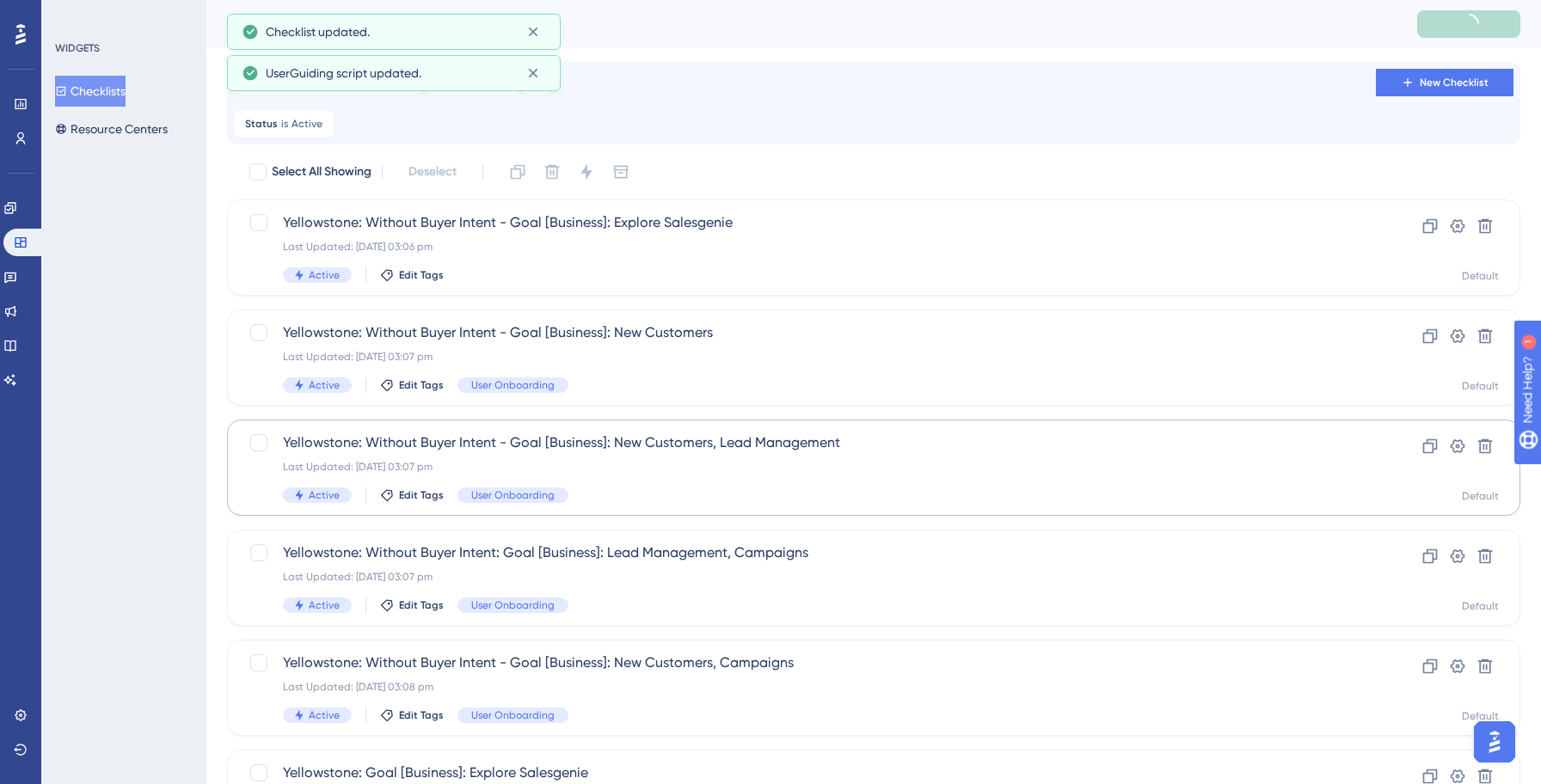
scroll to position [591, 0]
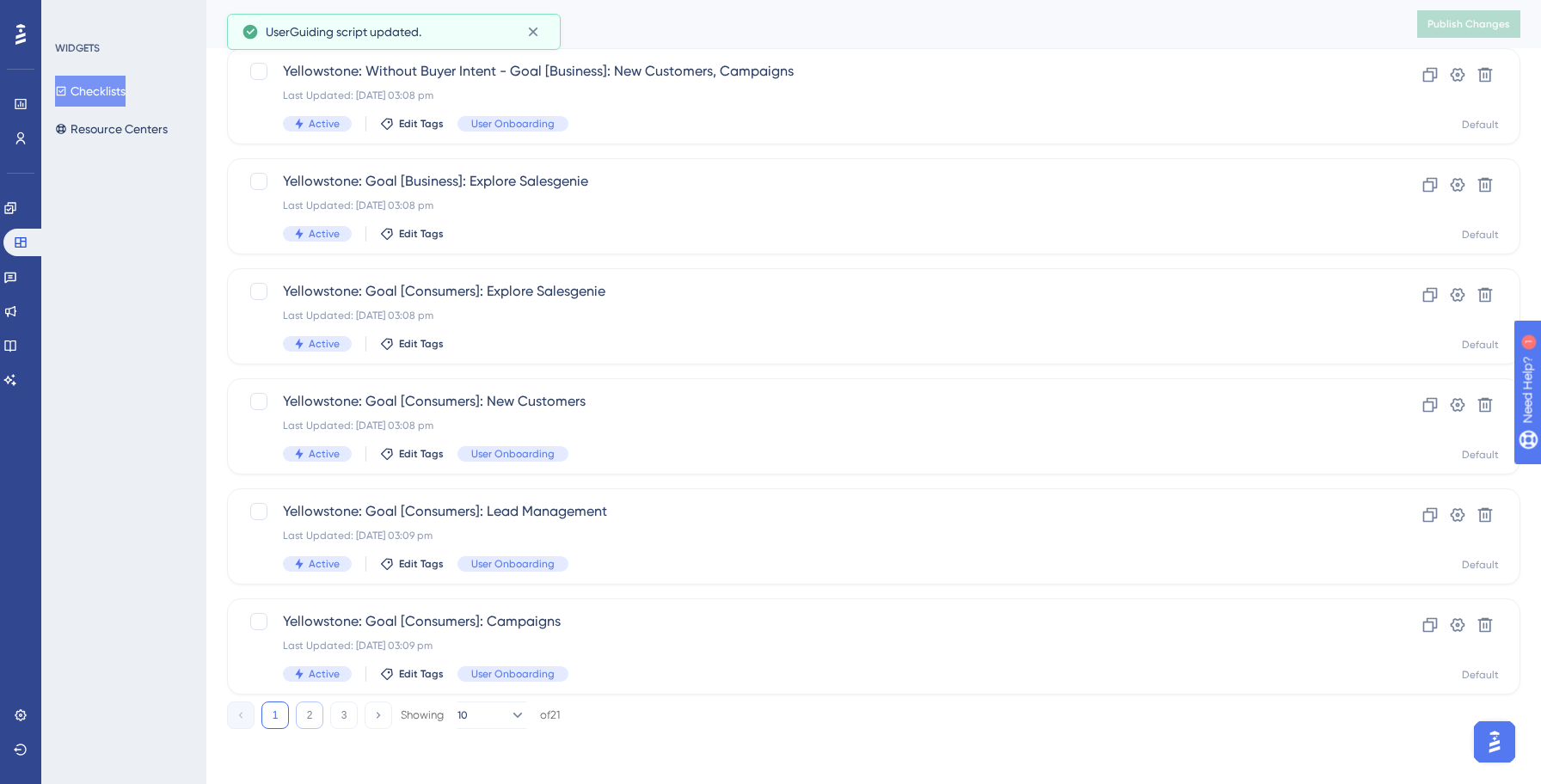
click at [316, 722] on button "2" at bounding box center [310, 715] width 28 height 28
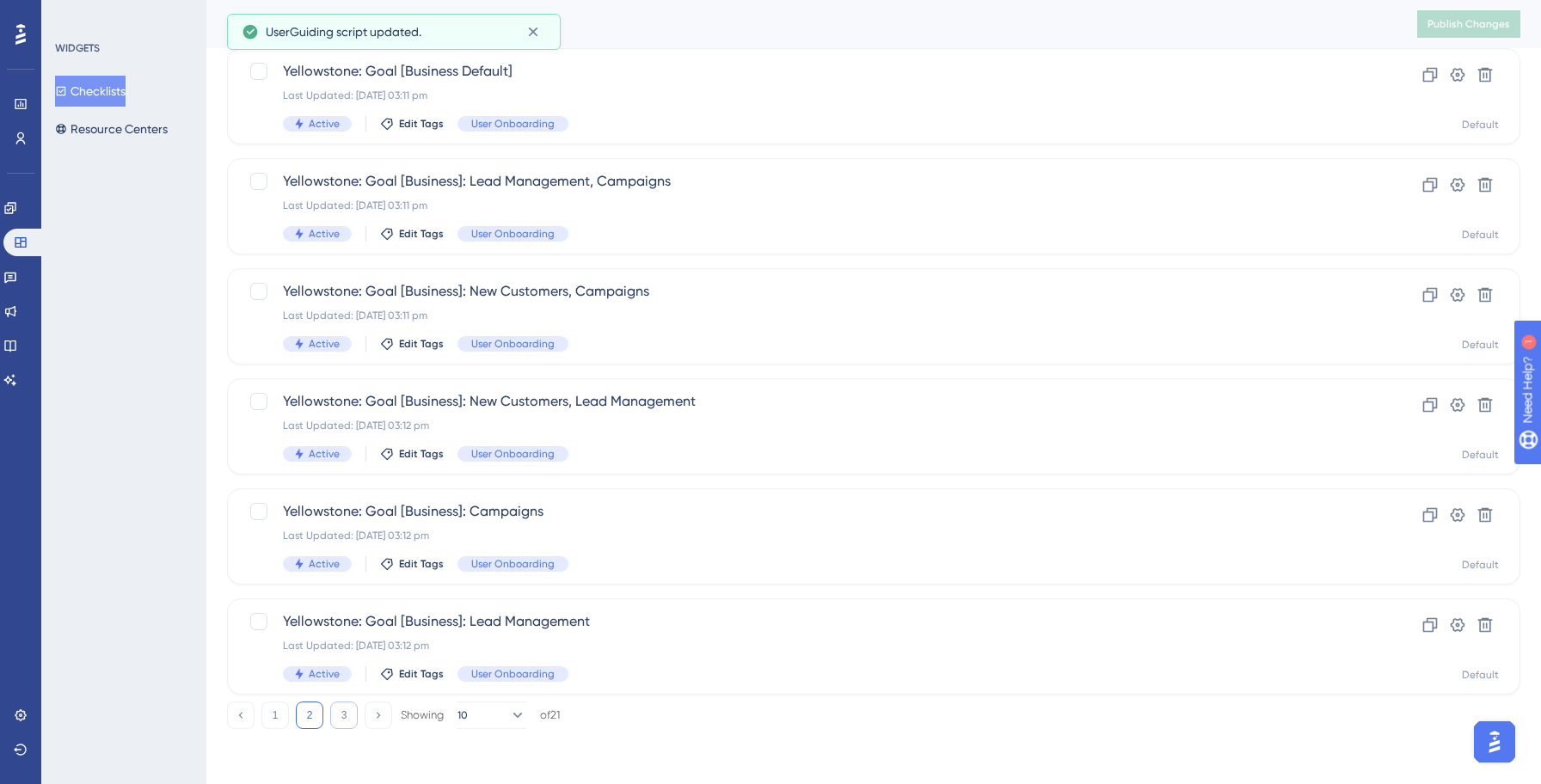
click at [342, 707] on button "3" at bounding box center [343, 715] width 28 height 28
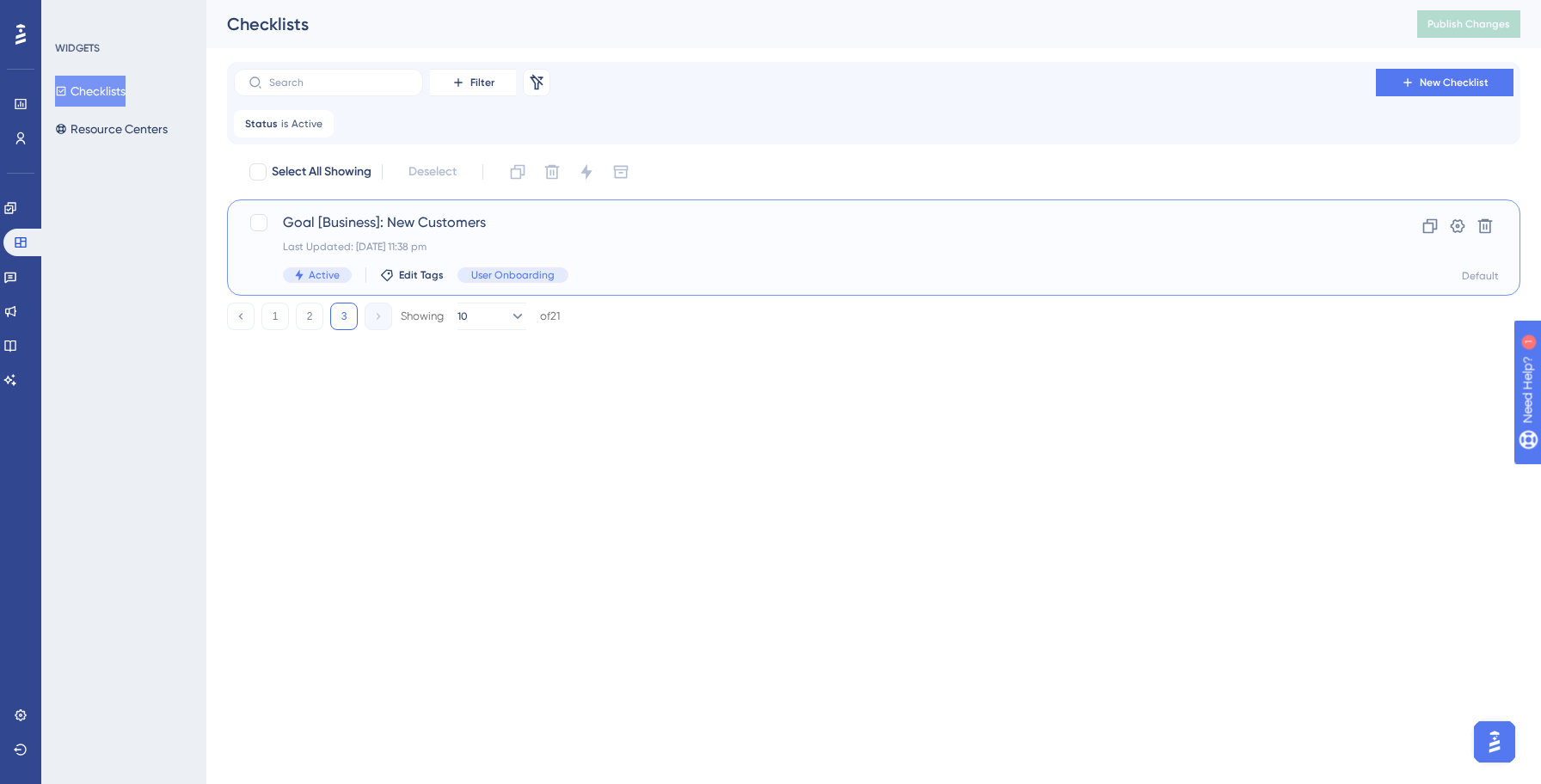
click at [647, 239] on div "Goal [Business]: New Customers Last Updated: [DATE] 11:38 pm Active Edit Tags U…" at bounding box center [805, 248] width 1043 height 71
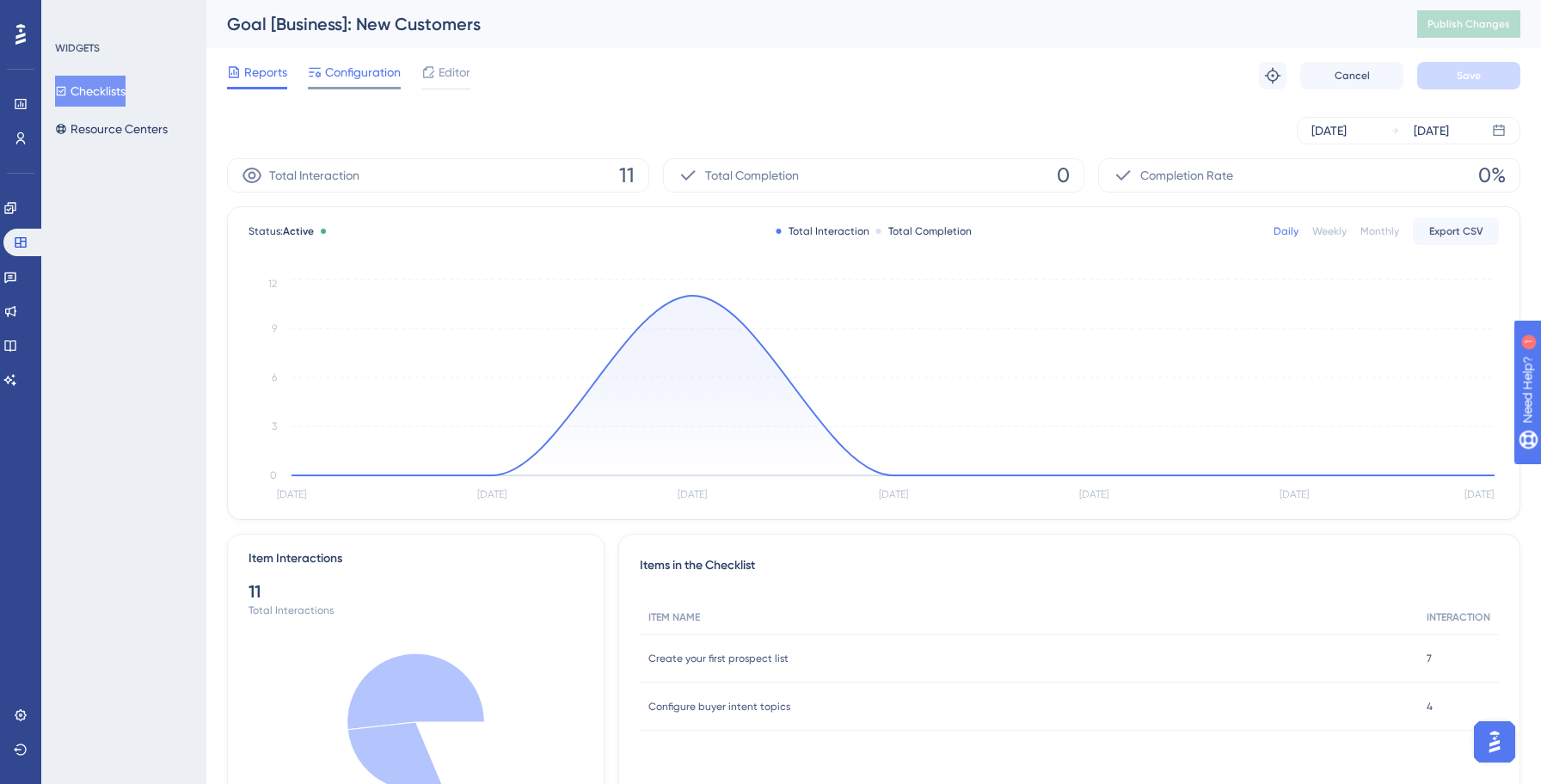
click at [352, 82] on span "Configuration" at bounding box center [362, 72] width 76 height 21
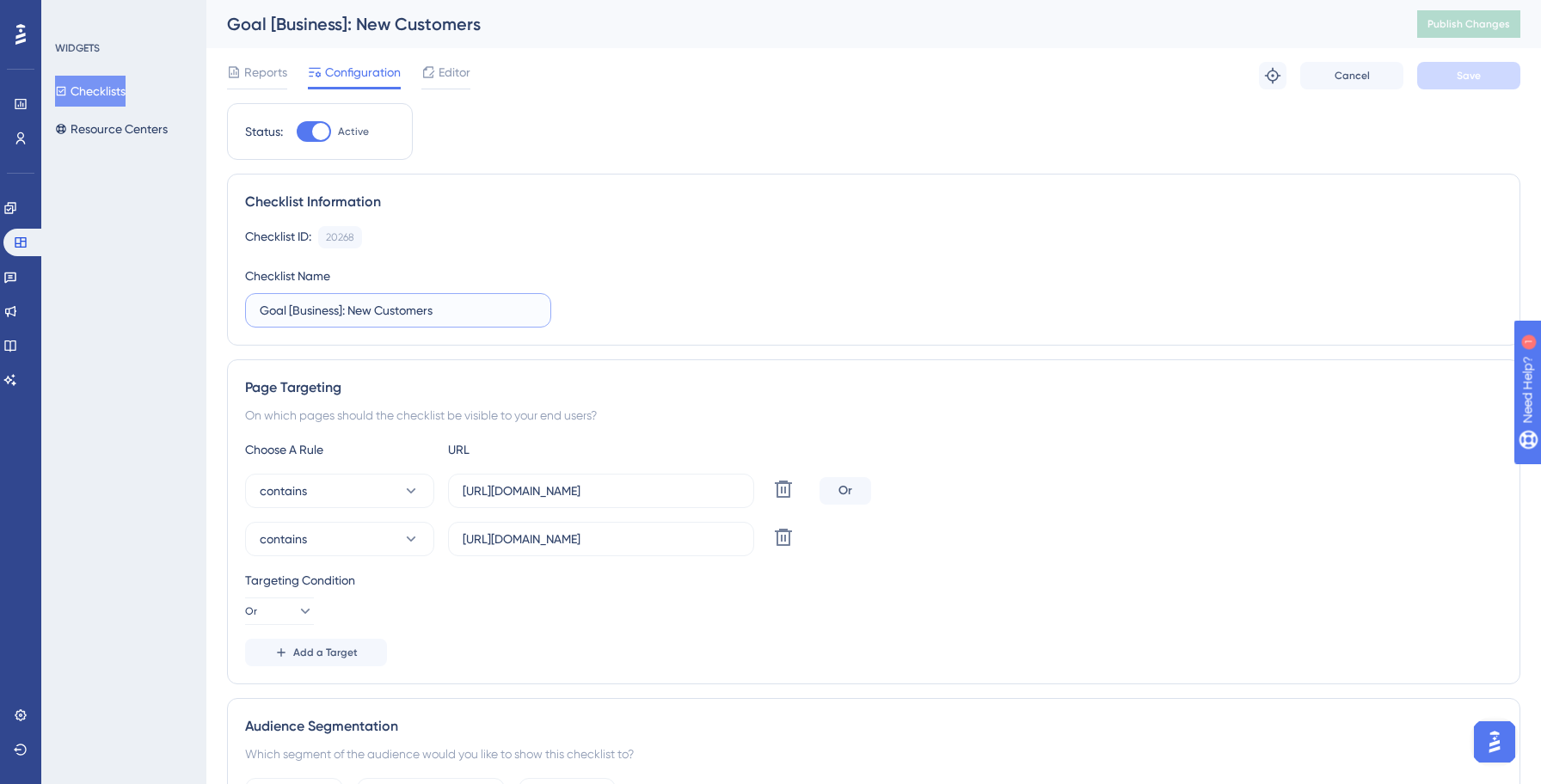
click at [260, 309] on input "Goal [Business]: New Customers" at bounding box center [399, 311] width 277 height 19
paste input "Yellowstone:"
type input "Yellowstone: Goal [Business]: New Customers"
click at [783, 530] on icon at bounding box center [783, 537] width 17 height 17
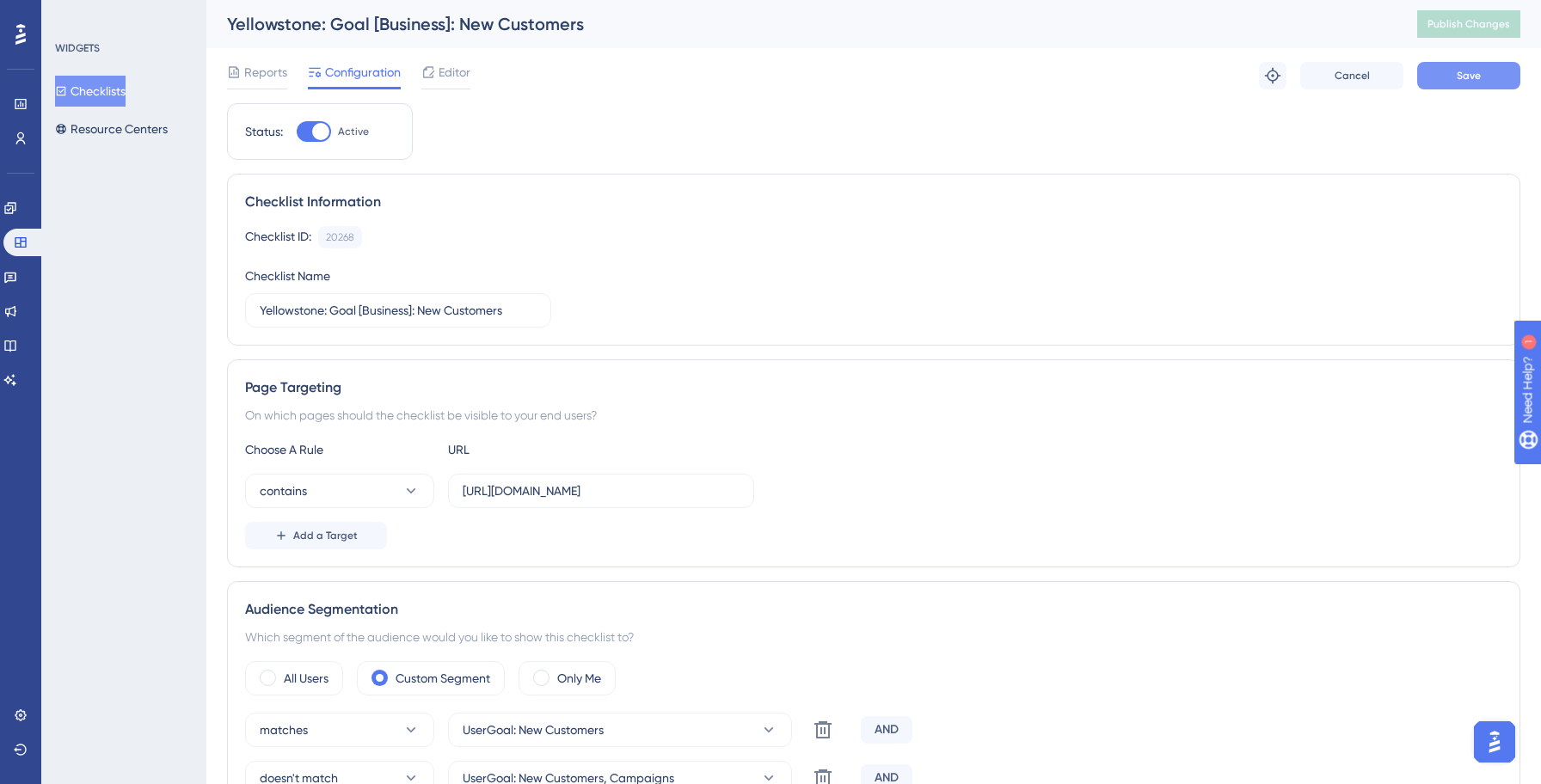
click at [1454, 83] on button "Save" at bounding box center [1469, 76] width 103 height 28
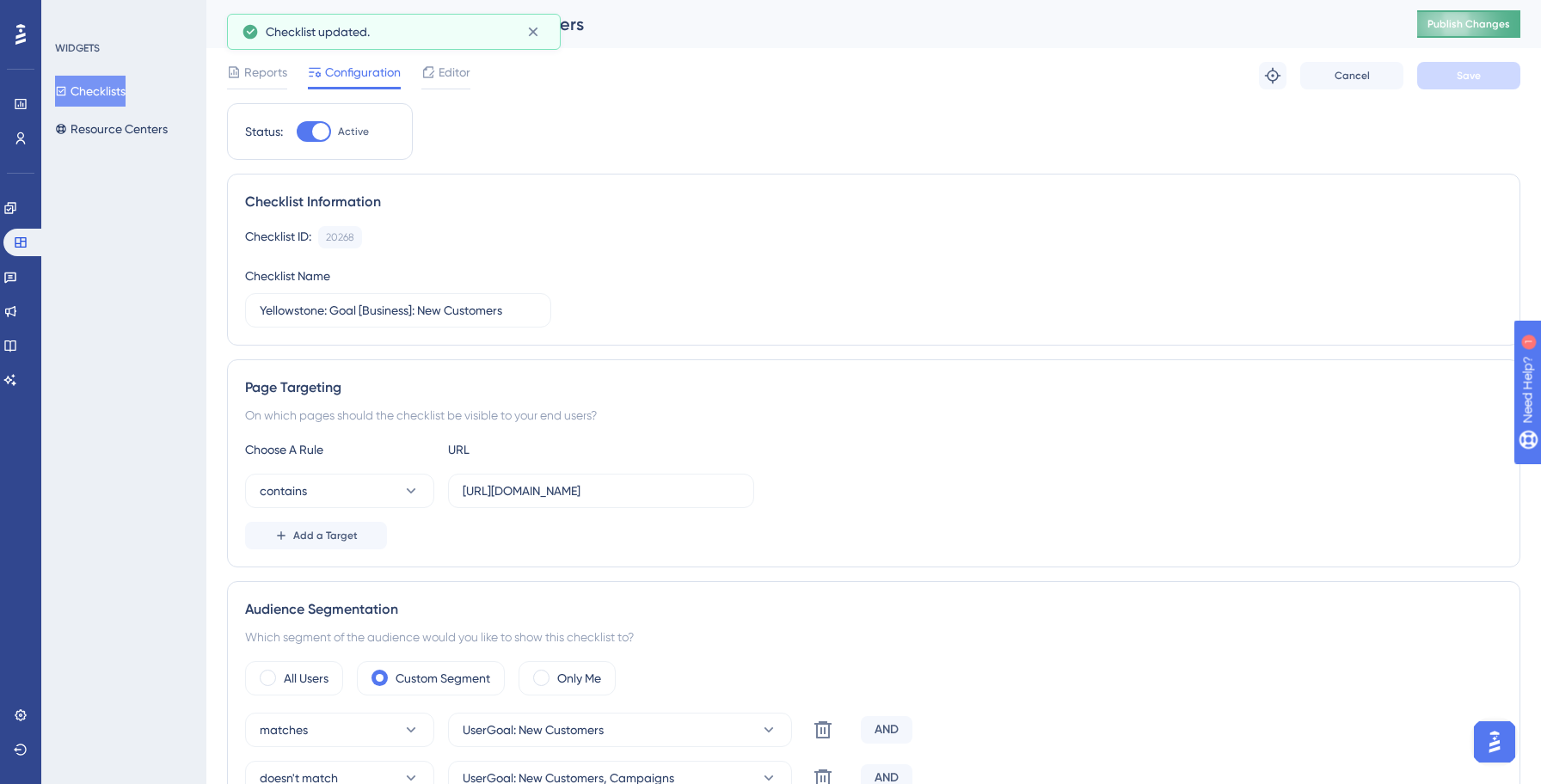
click at [1471, 24] on span "Publish Changes" at bounding box center [1469, 24] width 83 height 14
click at [94, 90] on button "Checklists" at bounding box center [90, 91] width 71 height 31
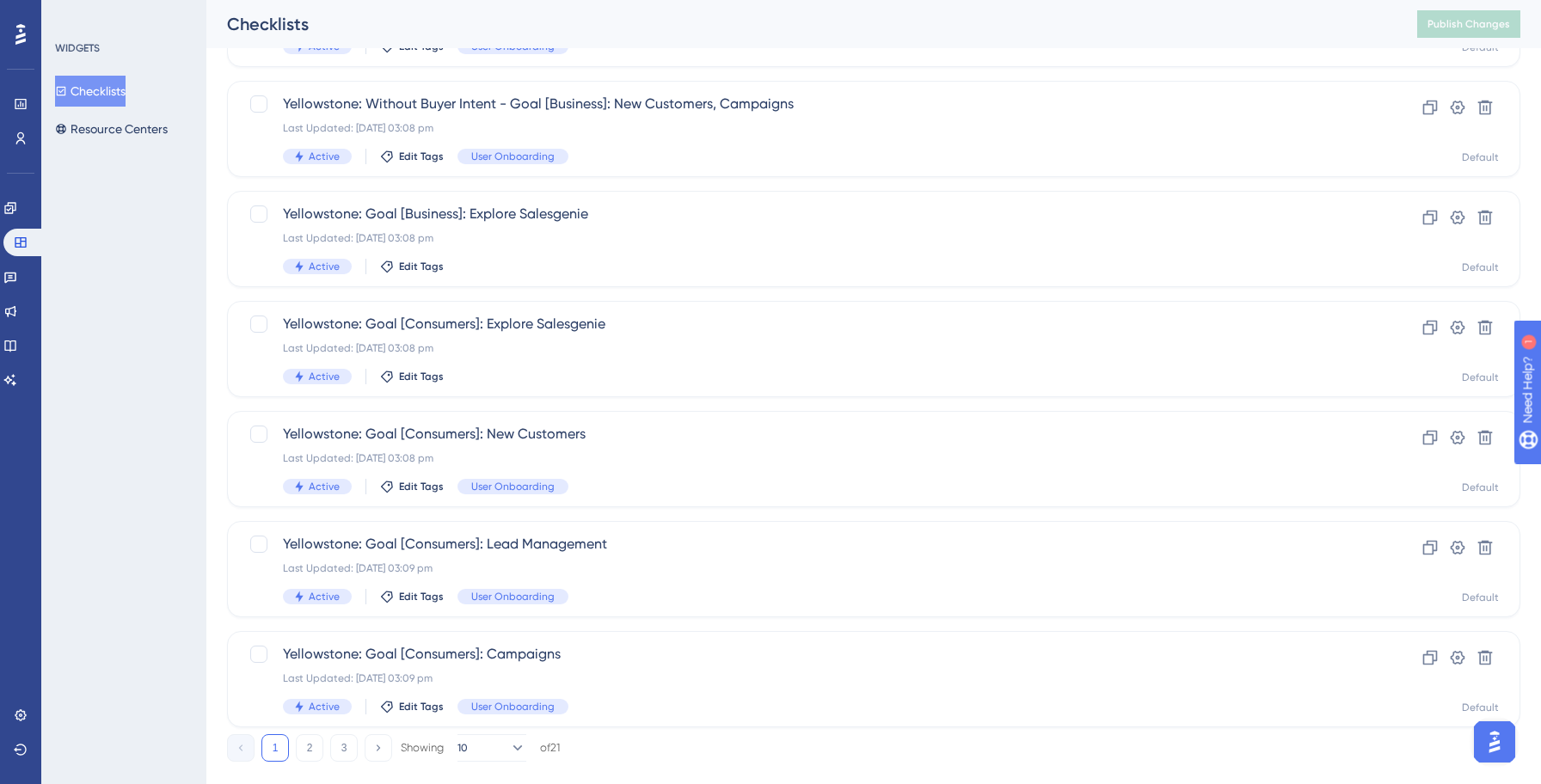
scroll to position [591, 0]
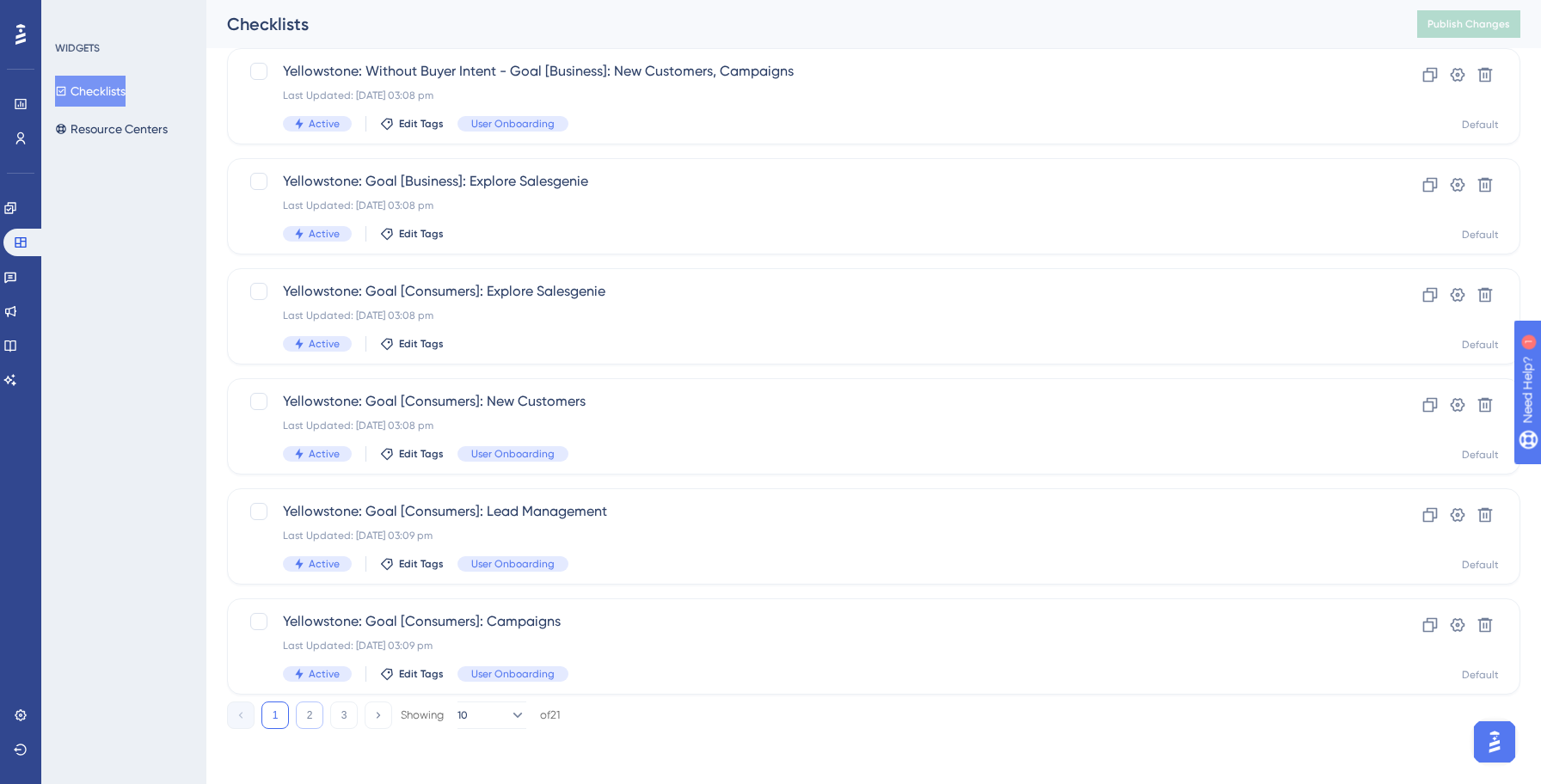
click at [309, 710] on button "2" at bounding box center [310, 715] width 28 height 28
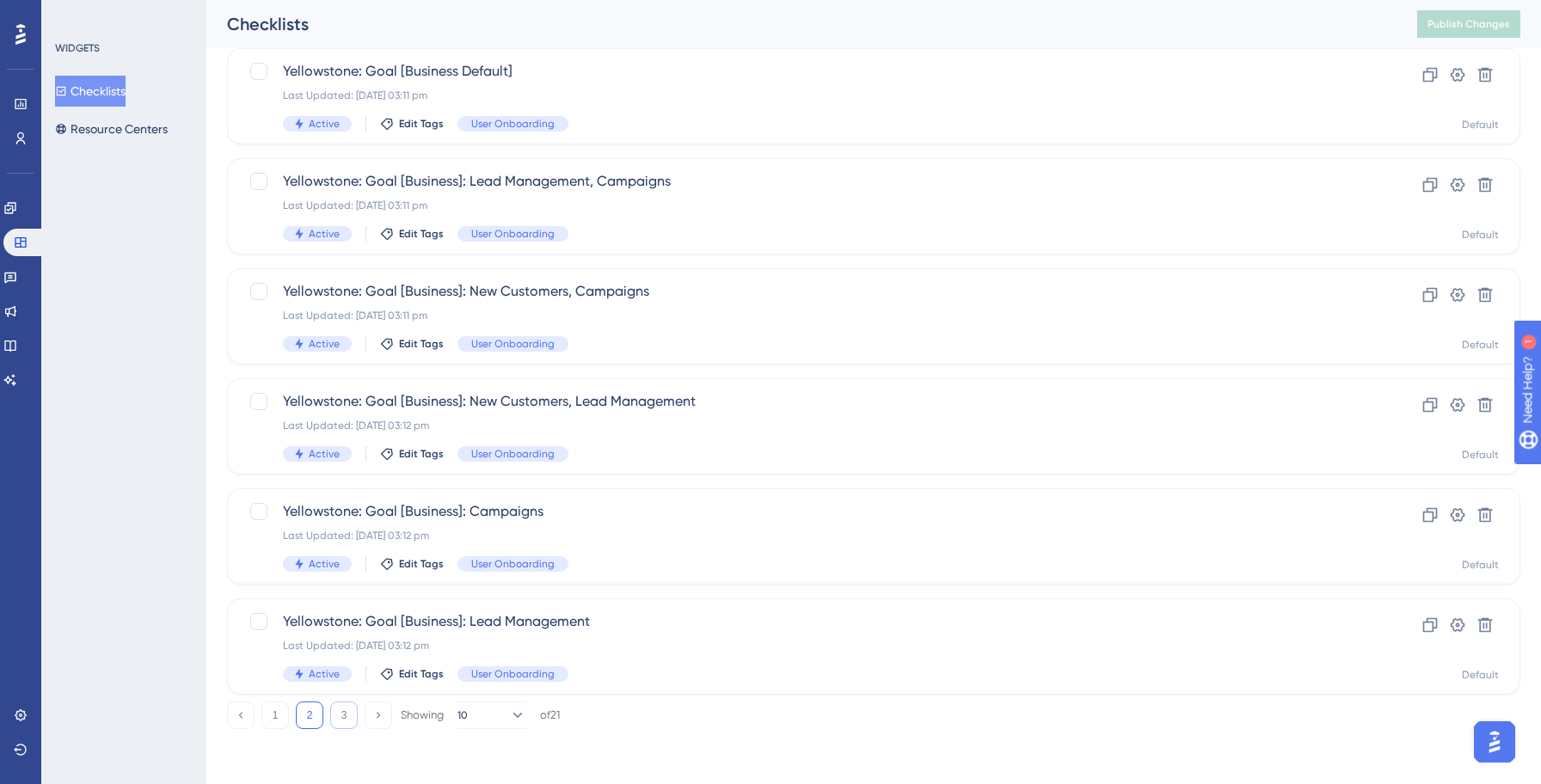
click at [350, 711] on button "3" at bounding box center [343, 715] width 28 height 28
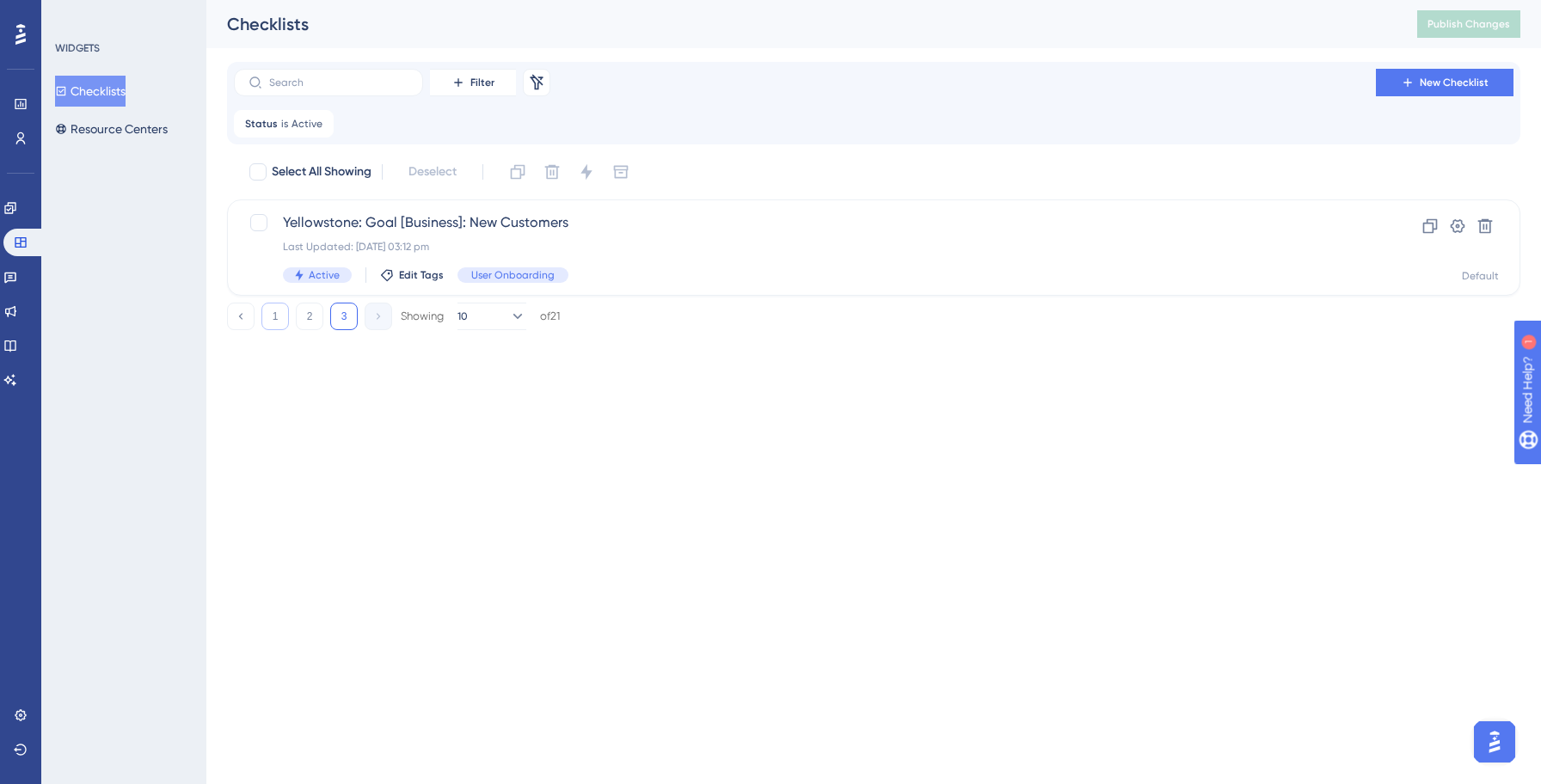
click at [274, 320] on button "1" at bounding box center [275, 317] width 28 height 28
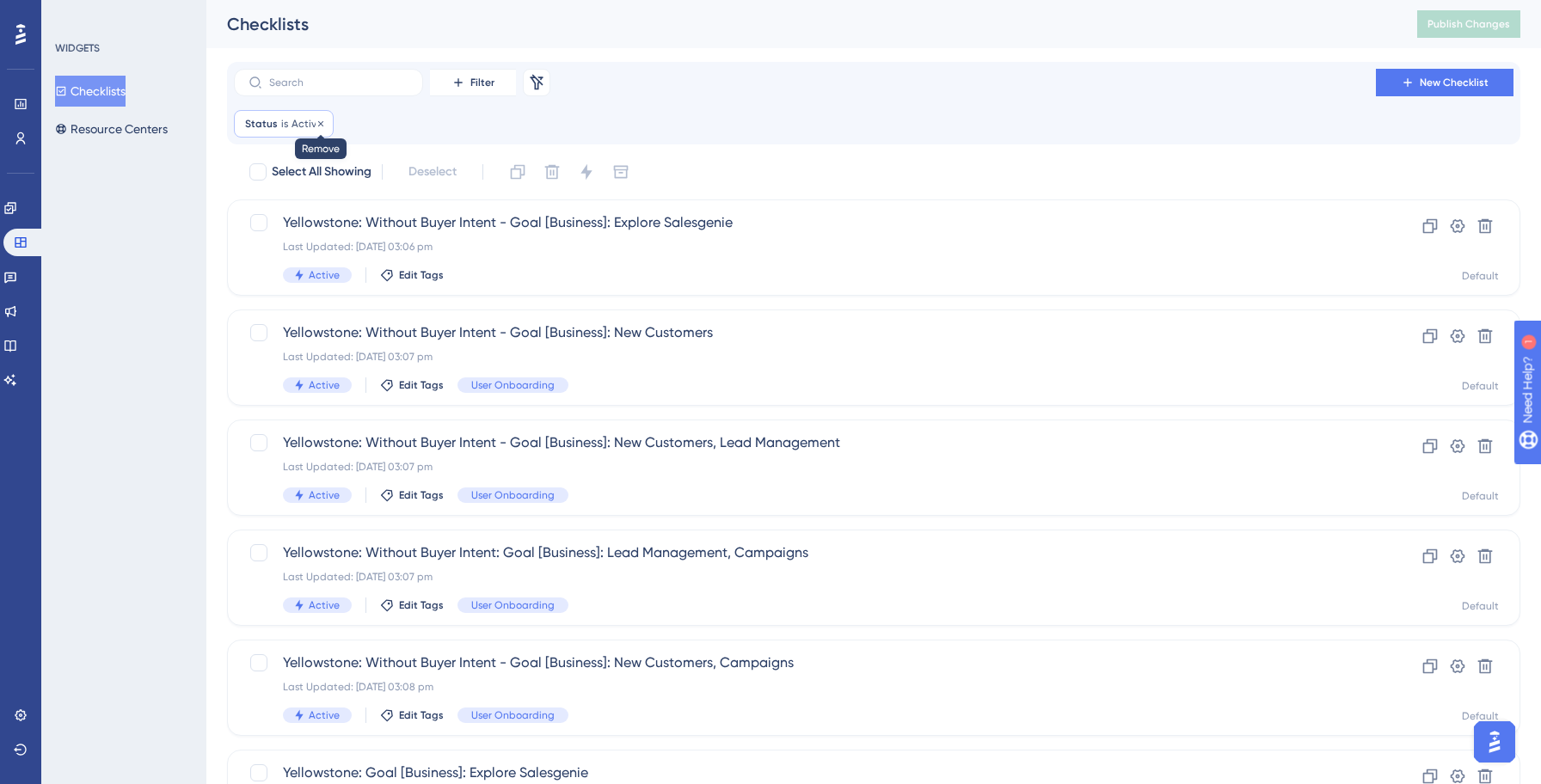
click at [315, 126] on icon at bounding box center [320, 124] width 10 height 10
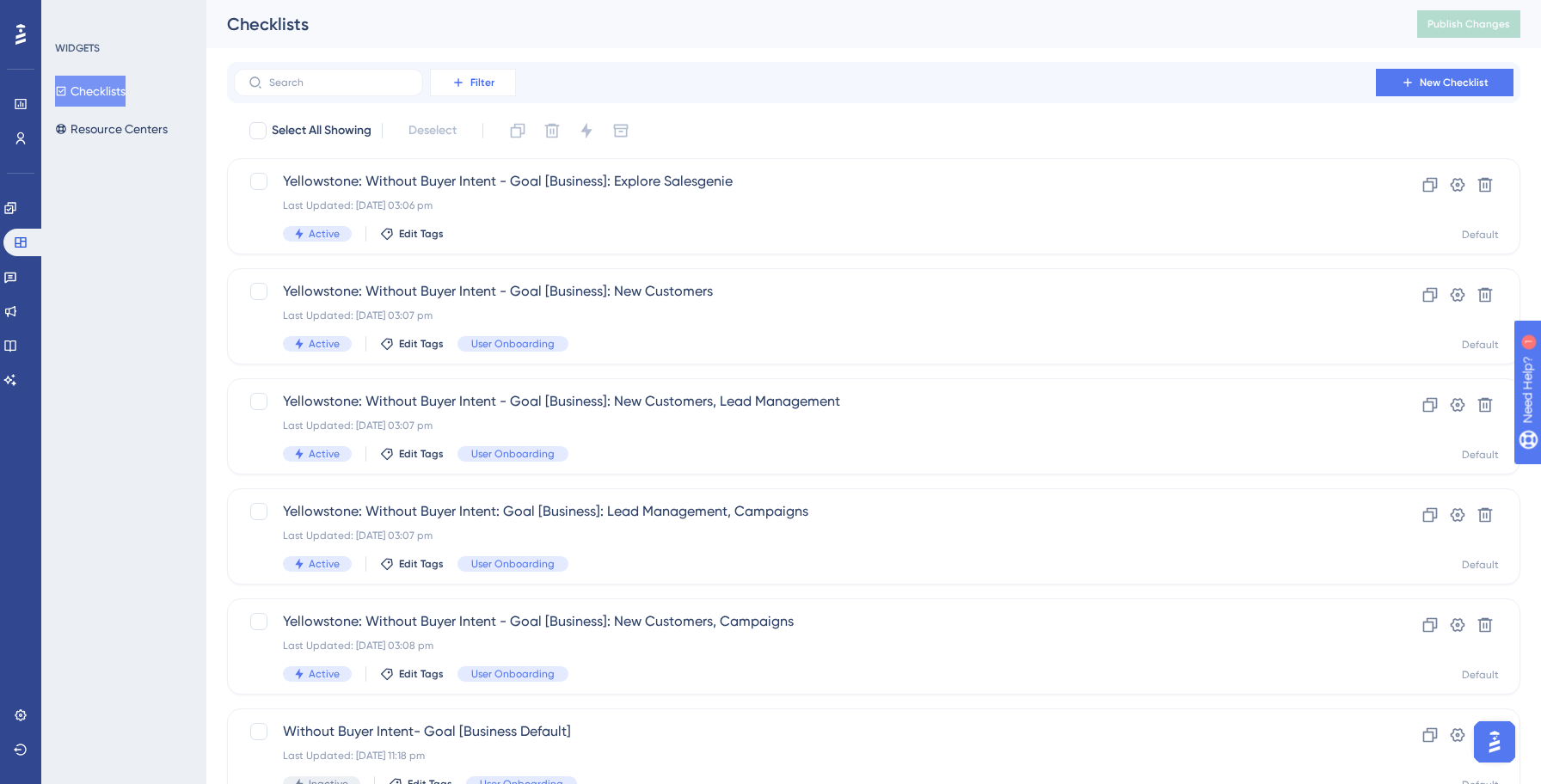
click at [465, 87] on button "Filter" at bounding box center [473, 83] width 86 height 28
click at [462, 236] on span "Status" at bounding box center [472, 235] width 35 height 21
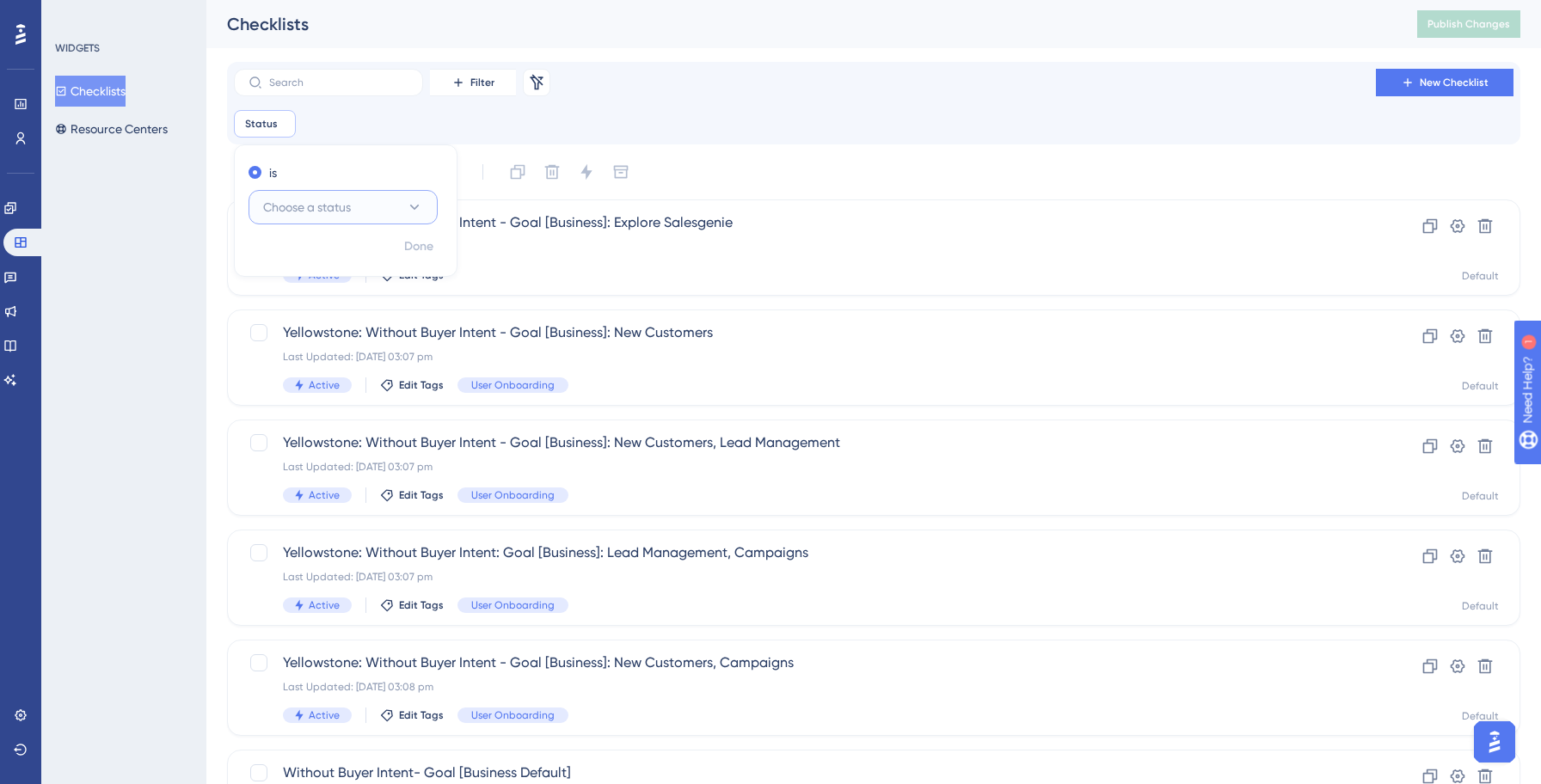
click at [374, 207] on button "Choose a status" at bounding box center [343, 207] width 189 height 34
click at [323, 292] on div "Inactive Inactive" at bounding box center [343, 294] width 139 height 34
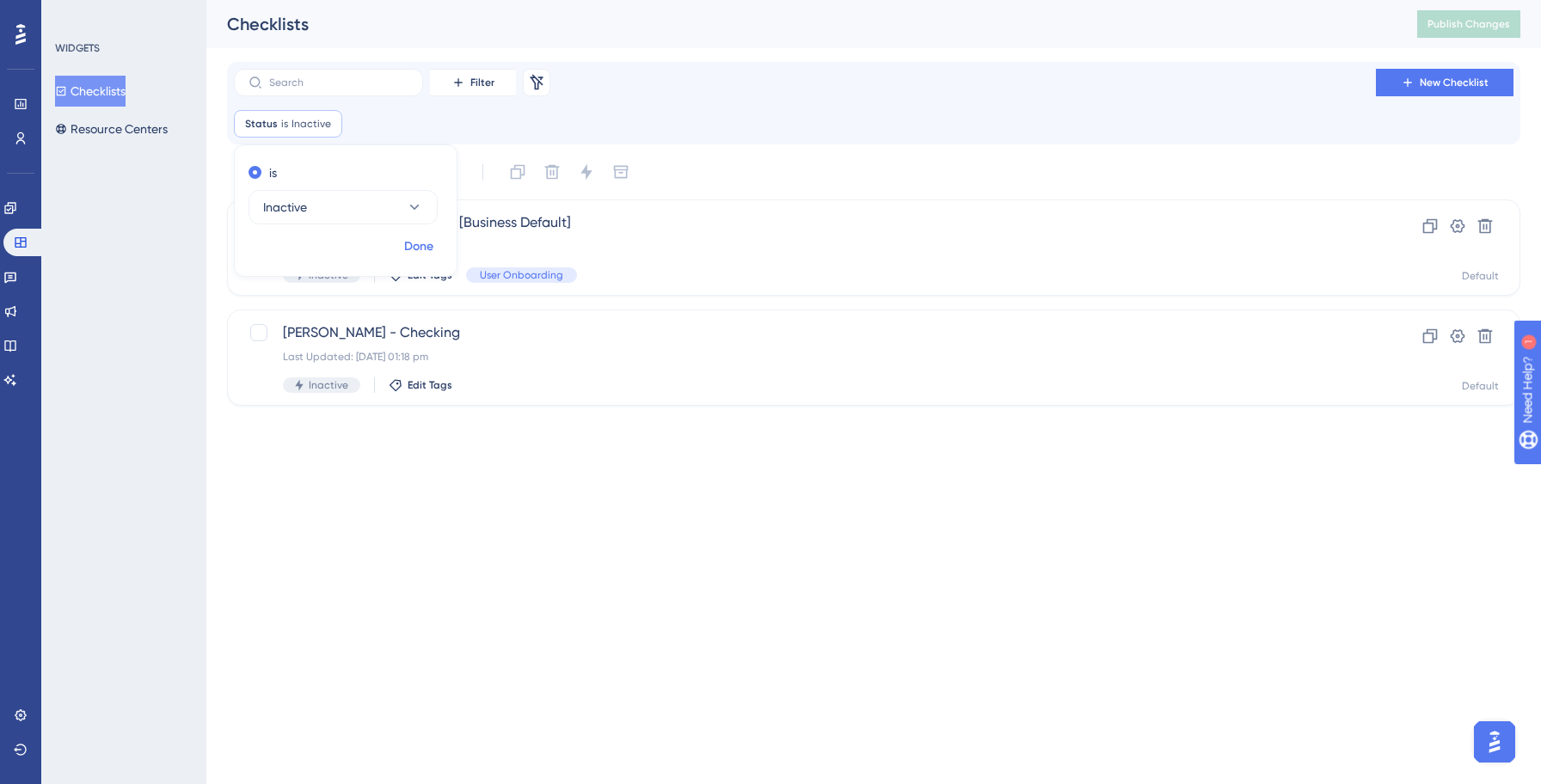
click at [421, 248] on span "Done" at bounding box center [418, 247] width 29 height 21
click at [344, 460] on html "Performance Users Engagement Widgets Feedback Product Updates Knowledge Base AI…" at bounding box center [770, 230] width 1541 height 460
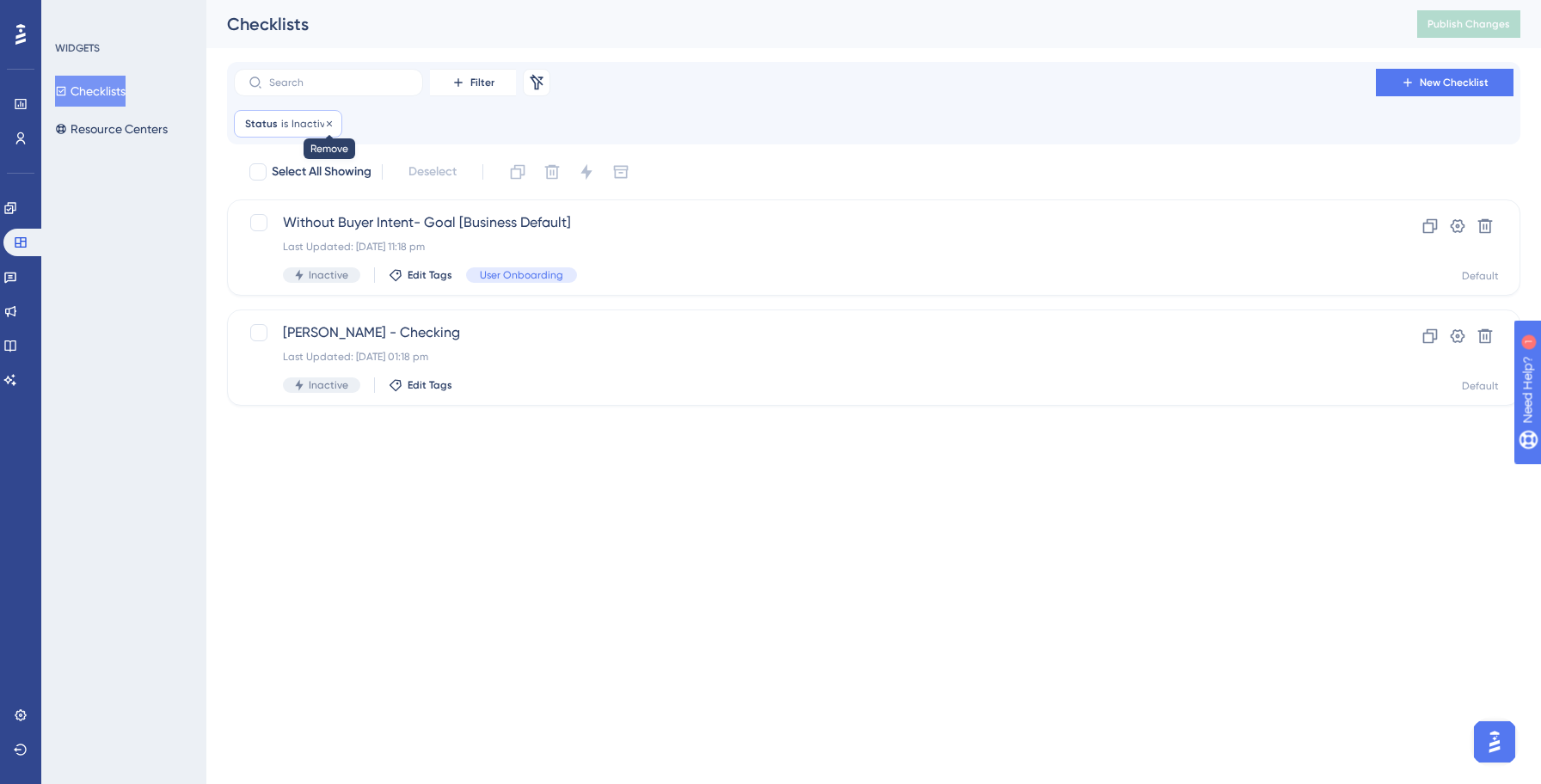
click at [325, 126] on icon at bounding box center [329, 124] width 10 height 10
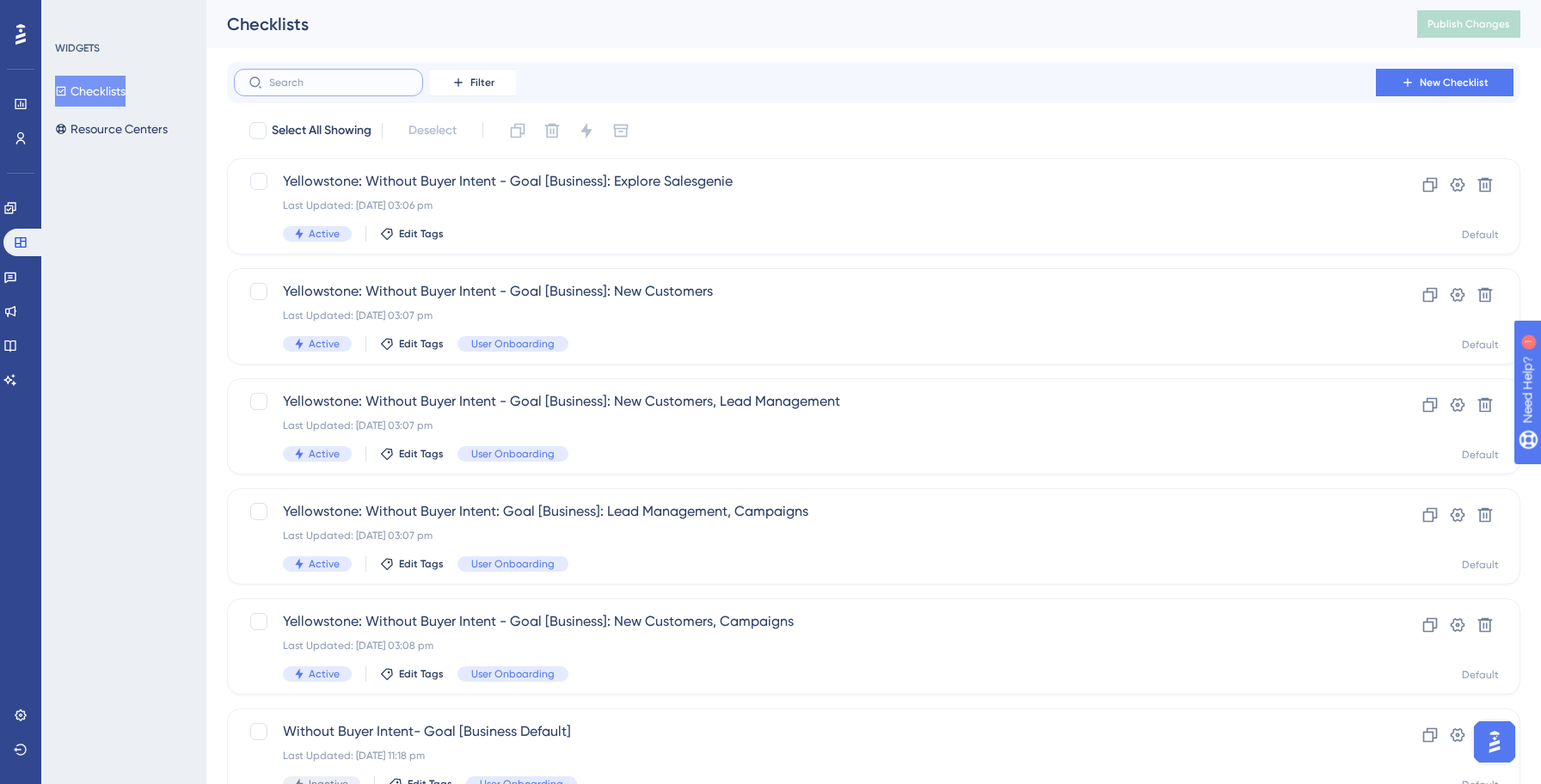
click at [301, 78] on input "text" at bounding box center [339, 83] width 139 height 12
type input "b"
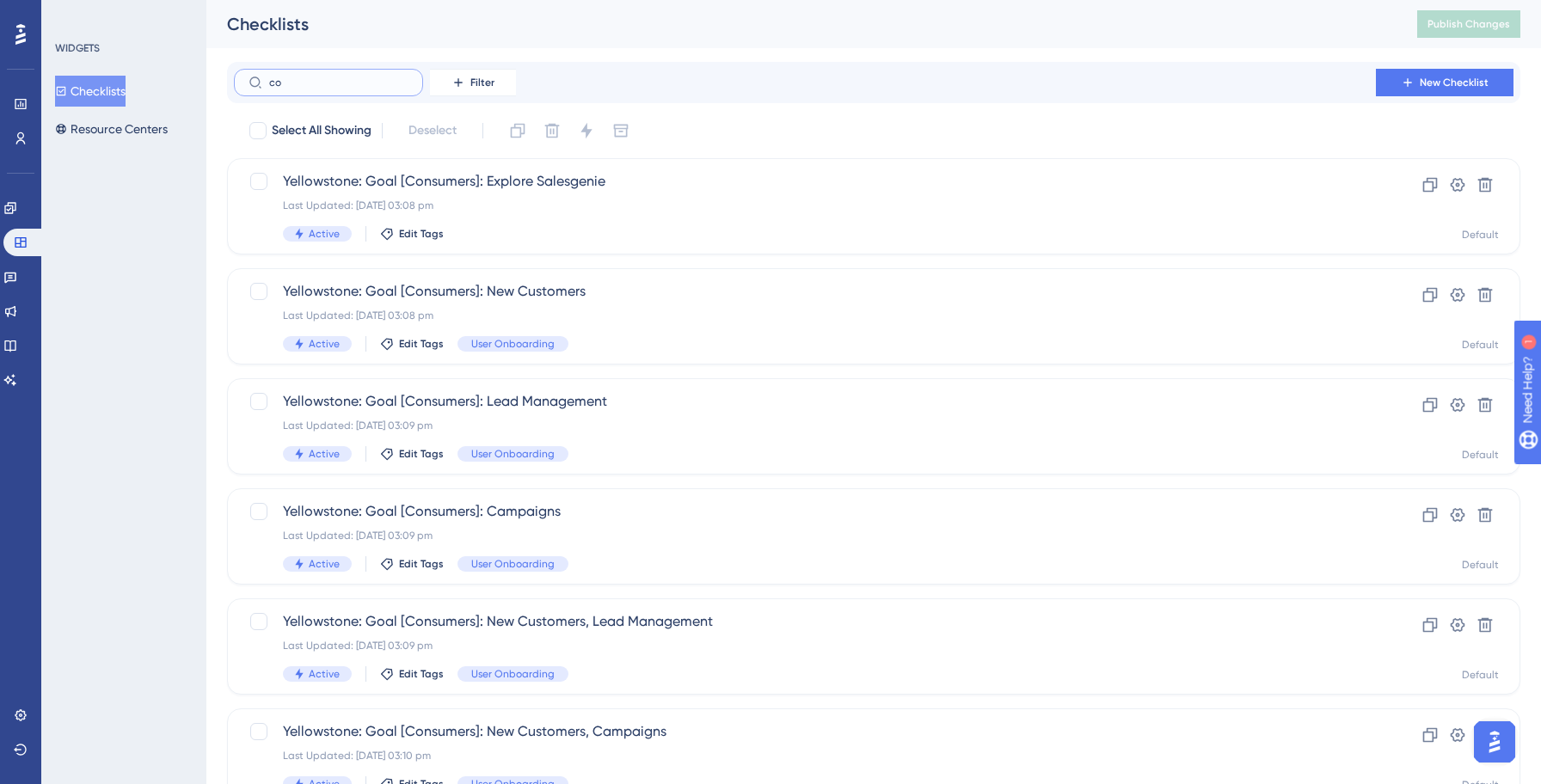
type input "cob"
checkbox input "true"
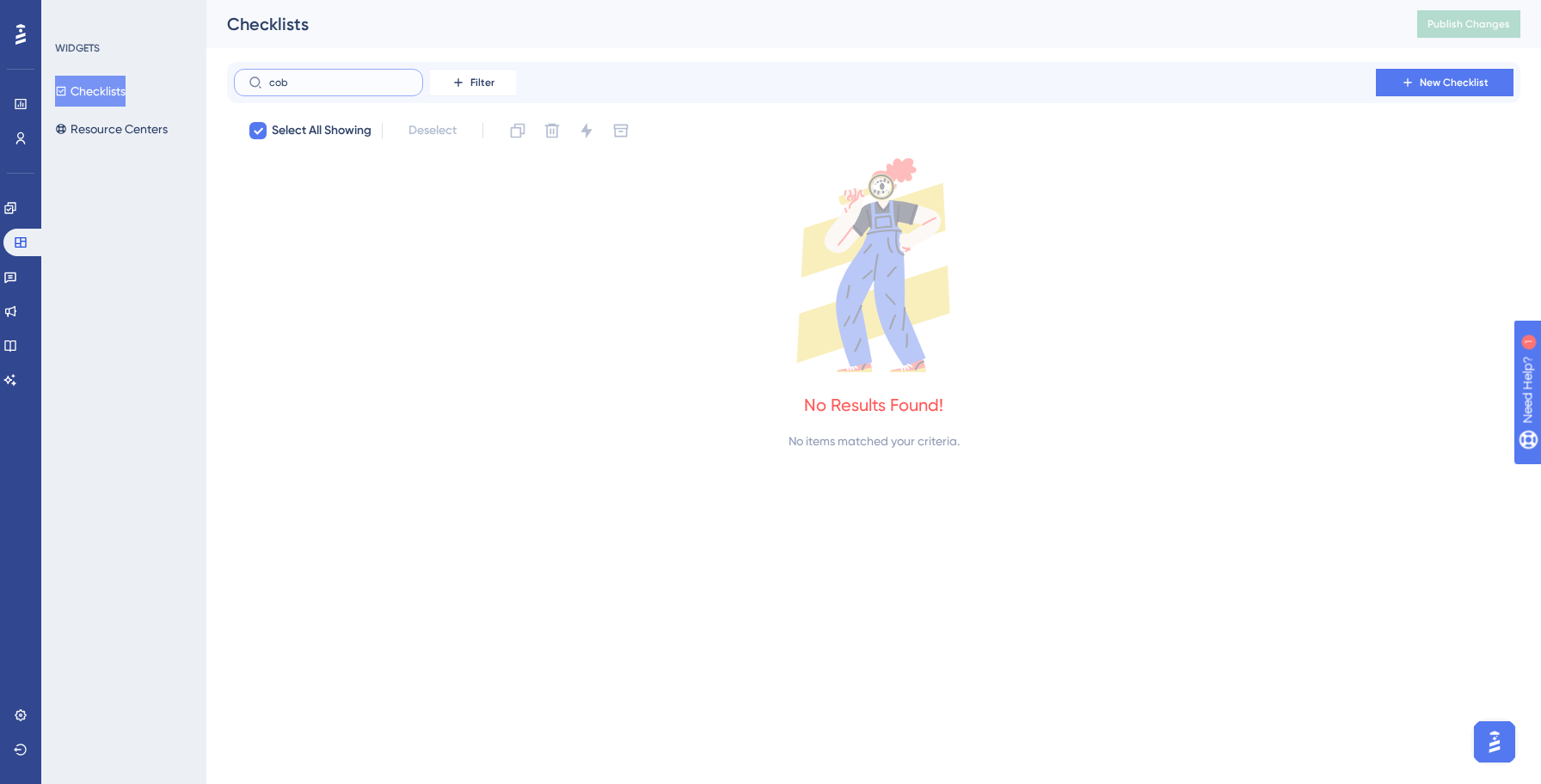
type input "co"
checkbox input "false"
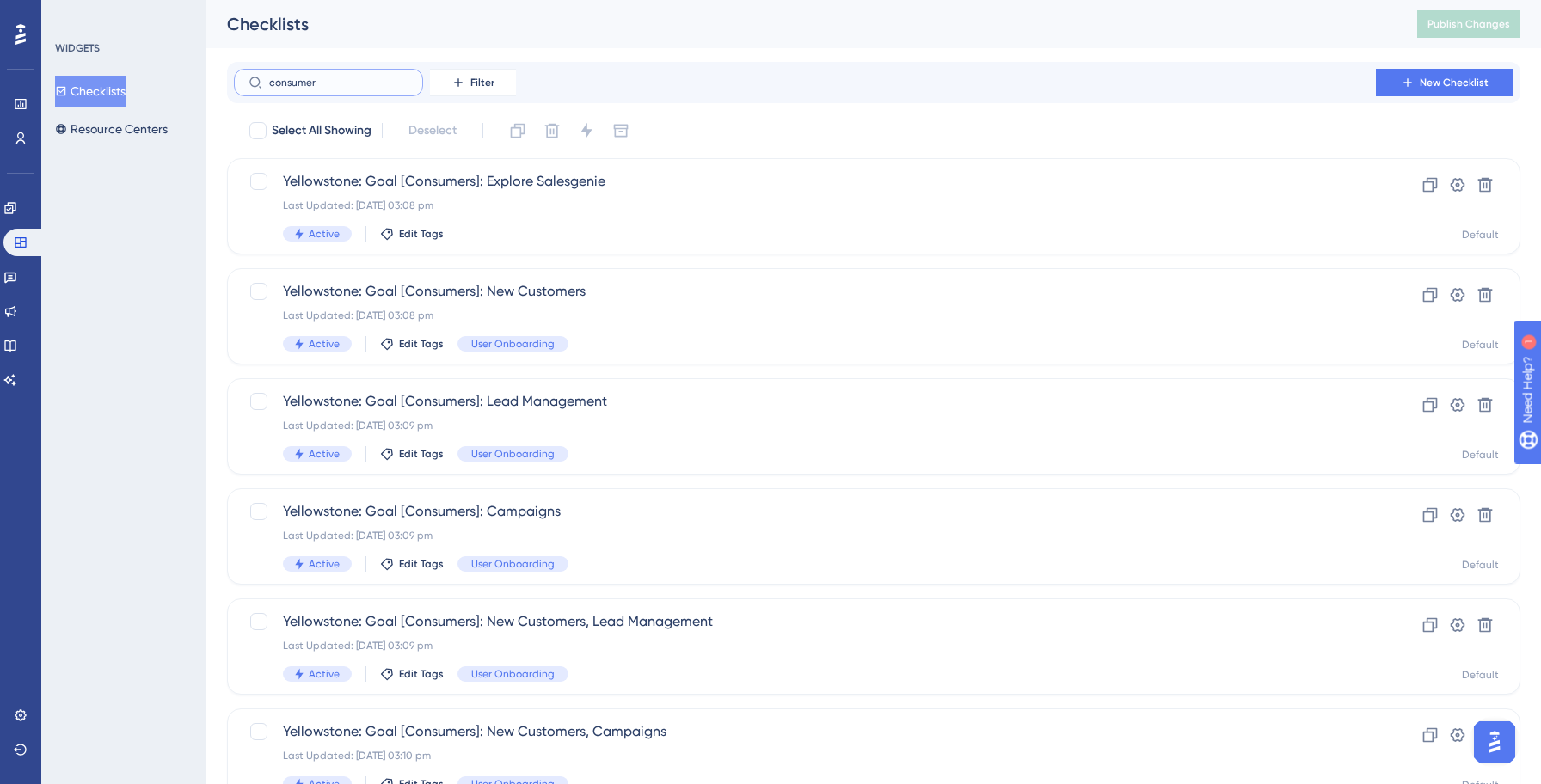
type input "consumer"
checkbox input "true"
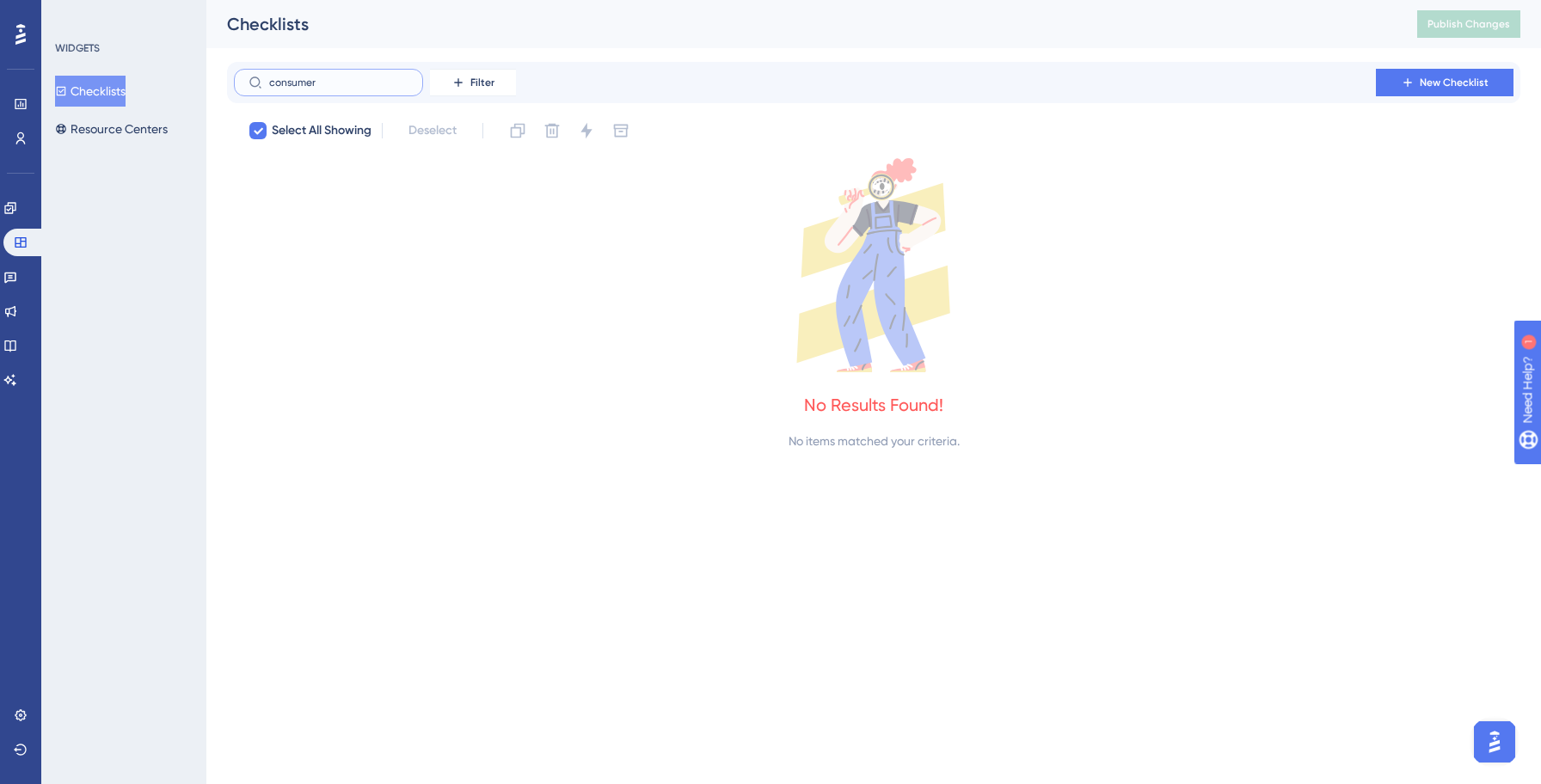
type input "consumer"
checkbox input "false"
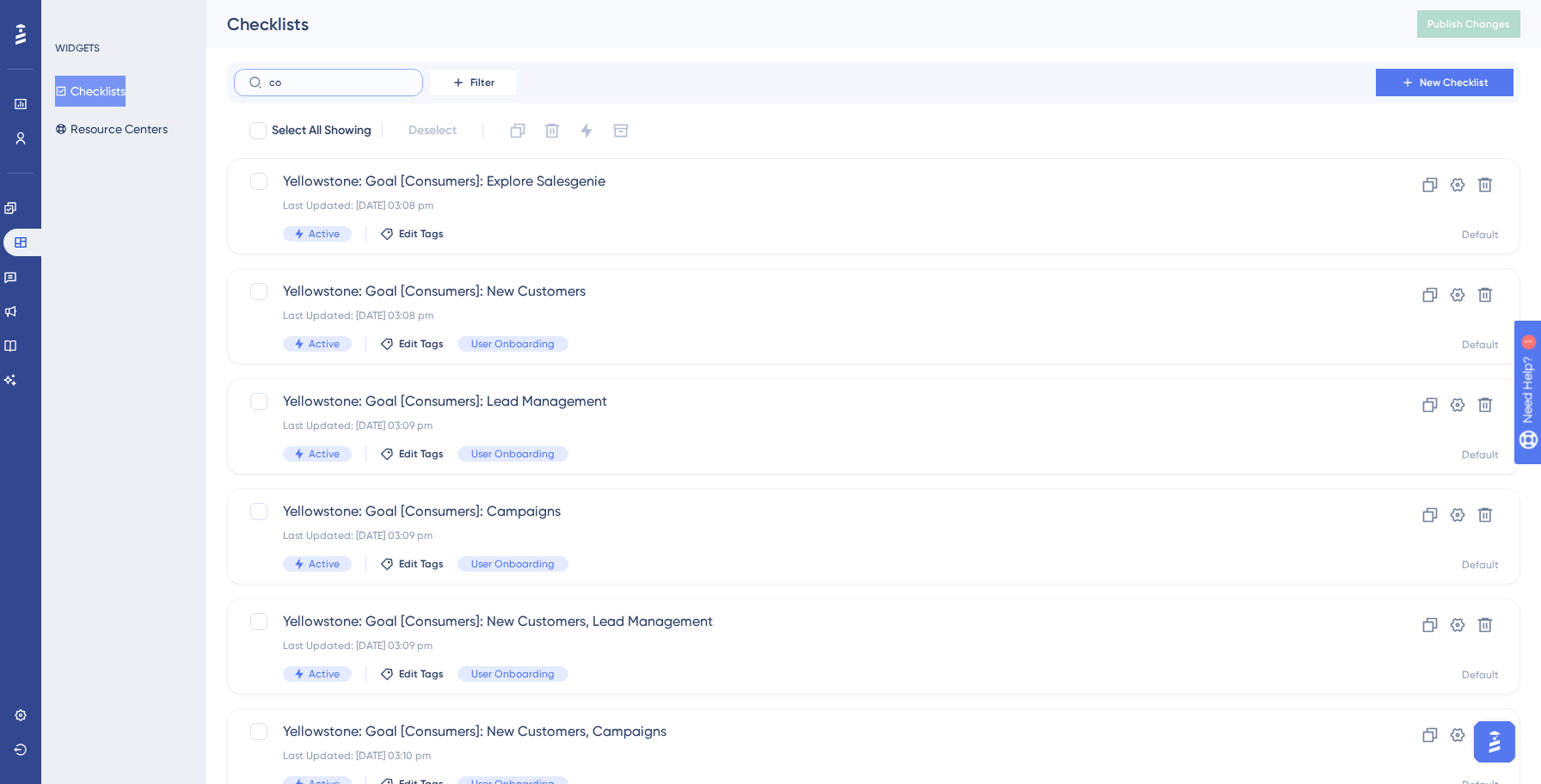
type input "c"
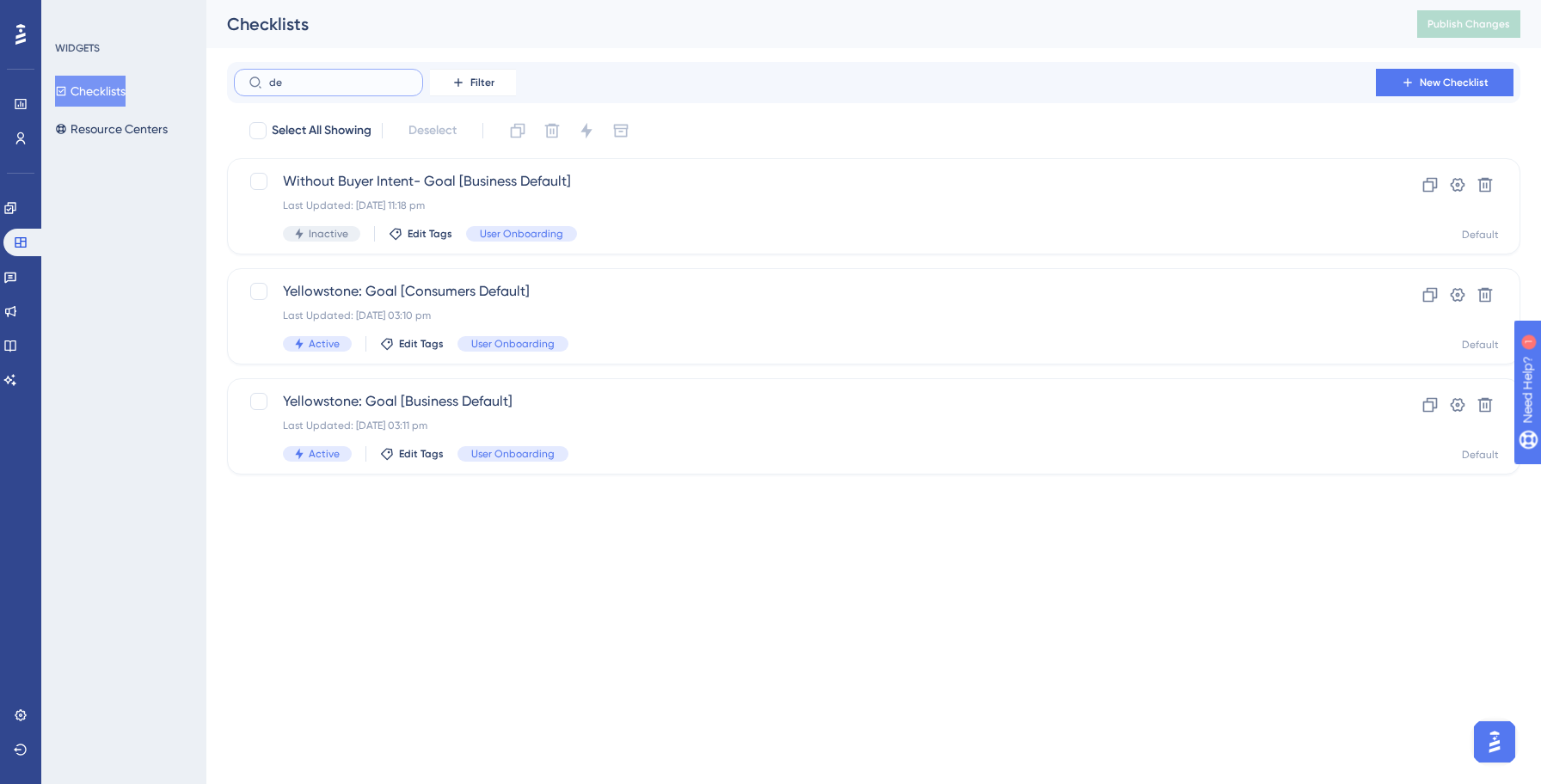
type input "dea"
checkbox input "true"
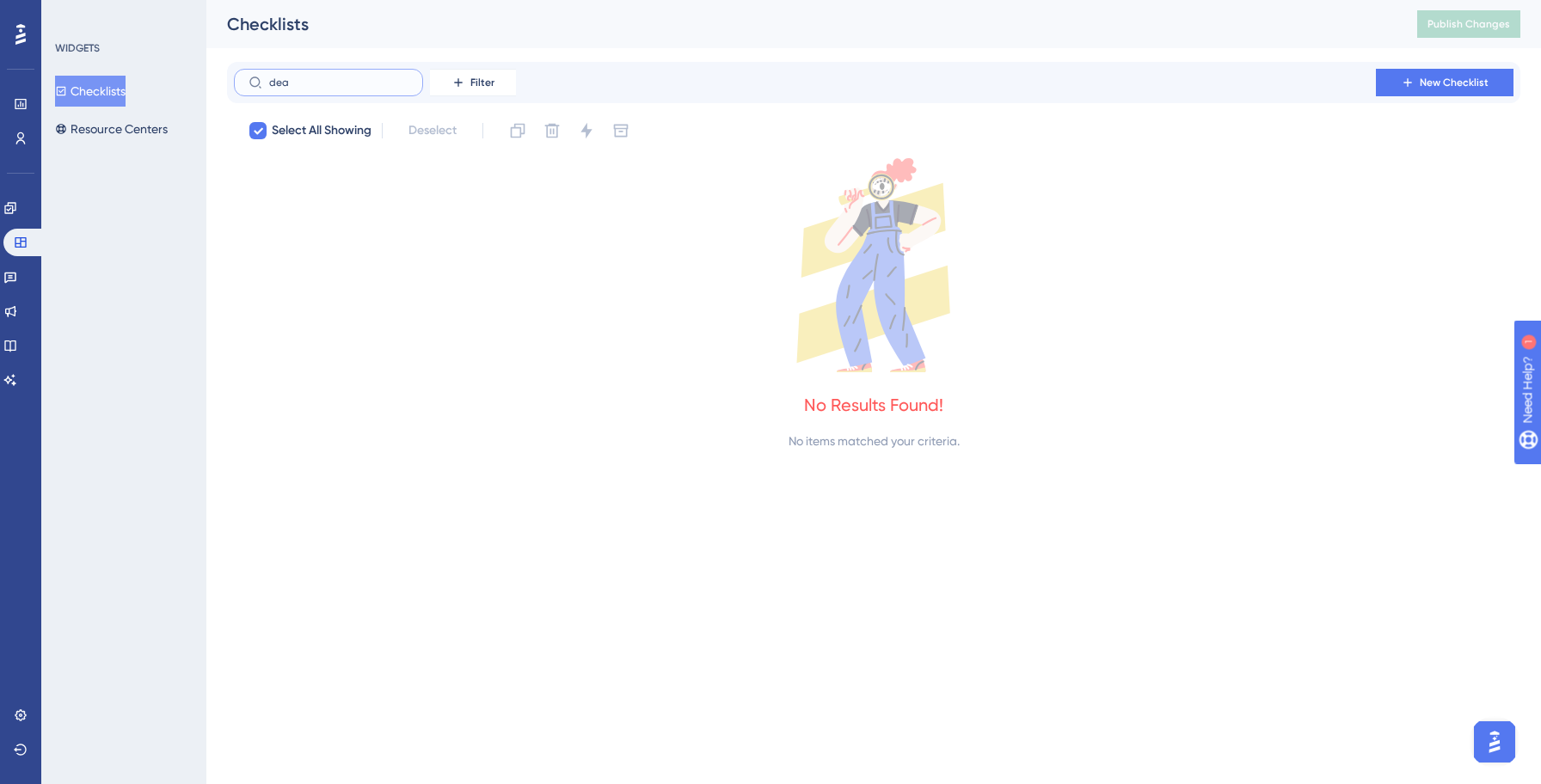
type input "de"
checkbox input "false"
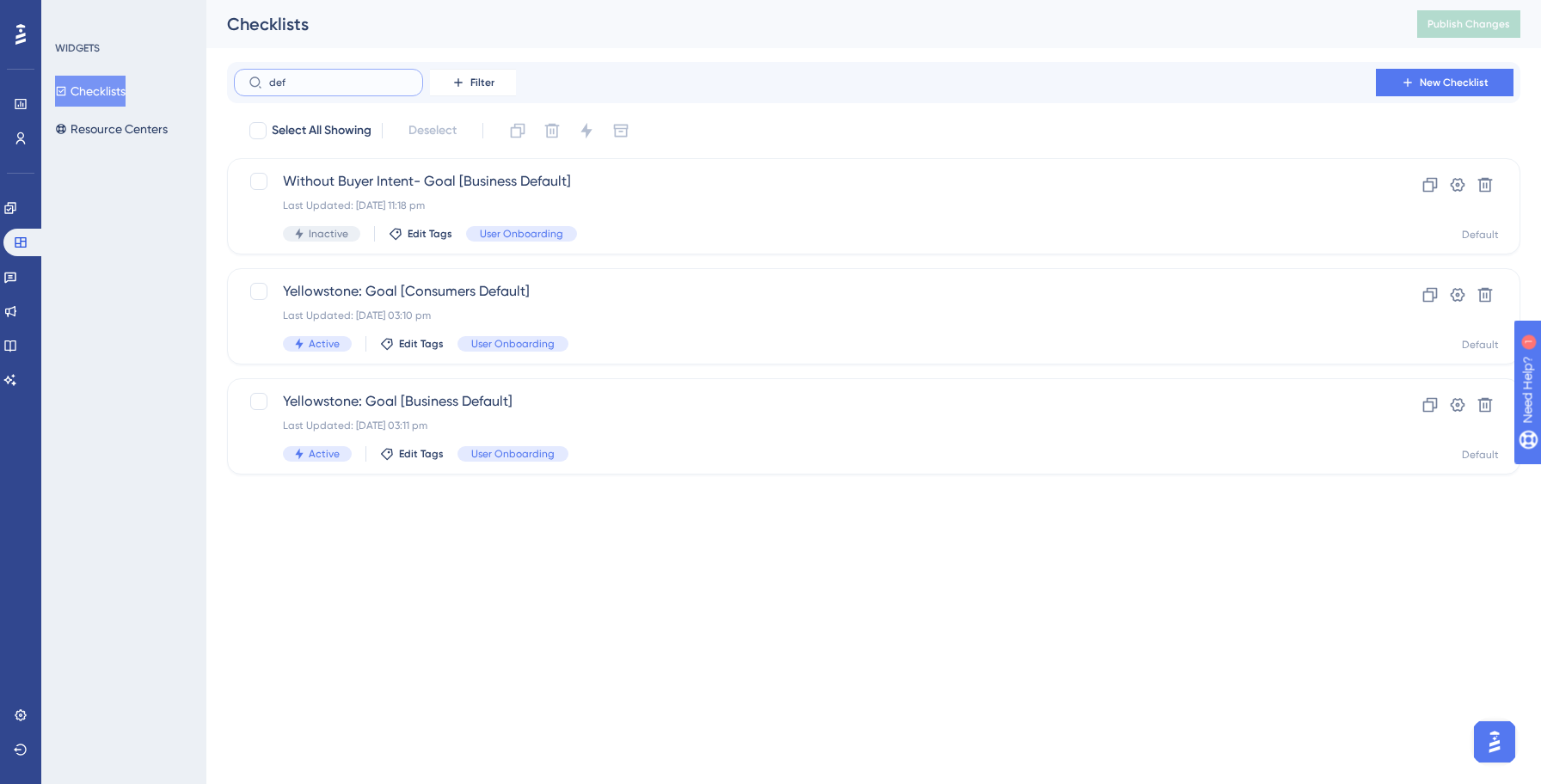
type input "defa"
click at [616, 332] on div "Yellowstone: Goal [Consumers Default] Last Updated: [DATE] 03:10 pm Active Edit…" at bounding box center [805, 317] width 1043 height 71
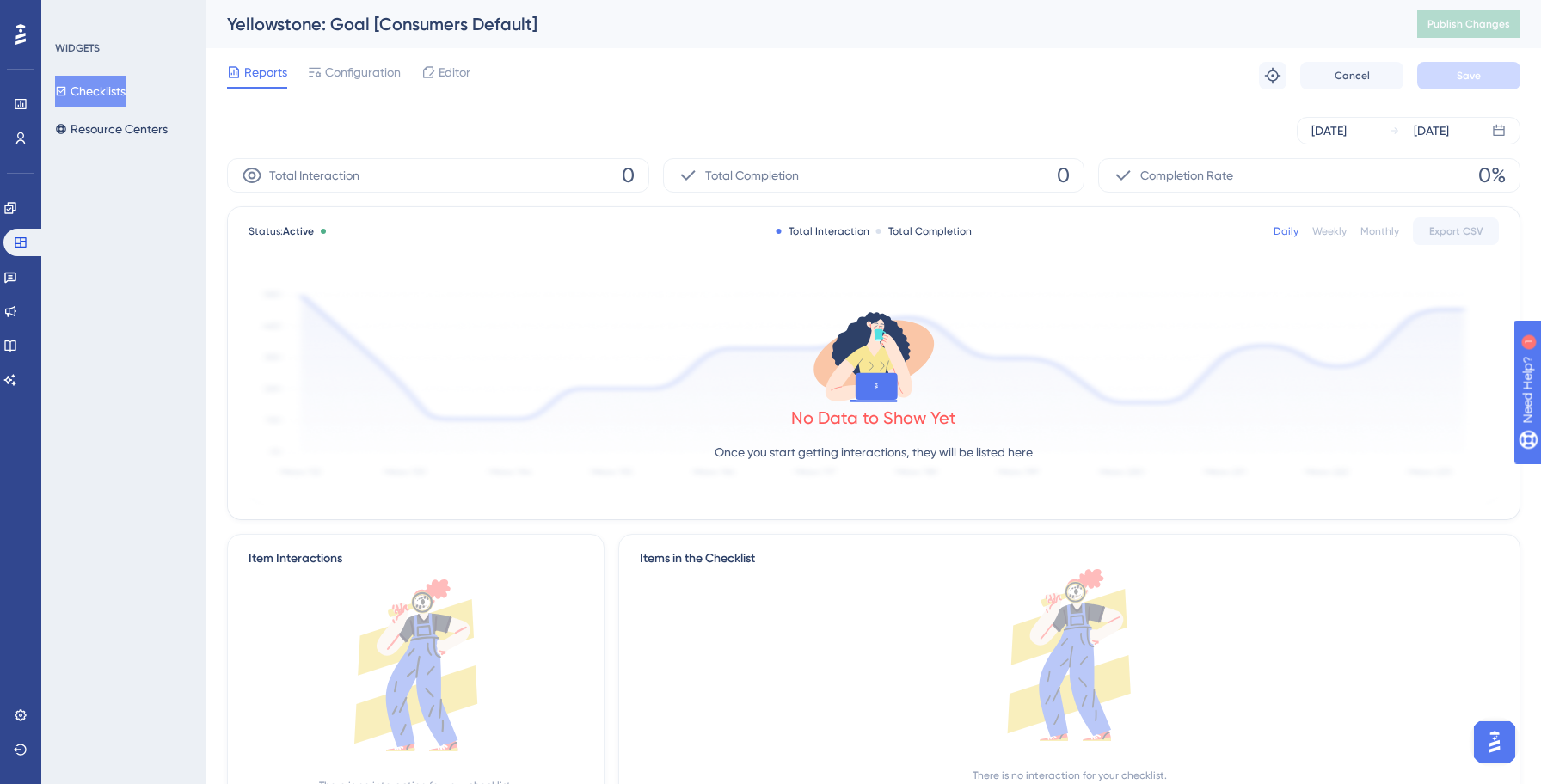
click at [126, 90] on button "Checklists" at bounding box center [90, 91] width 71 height 31
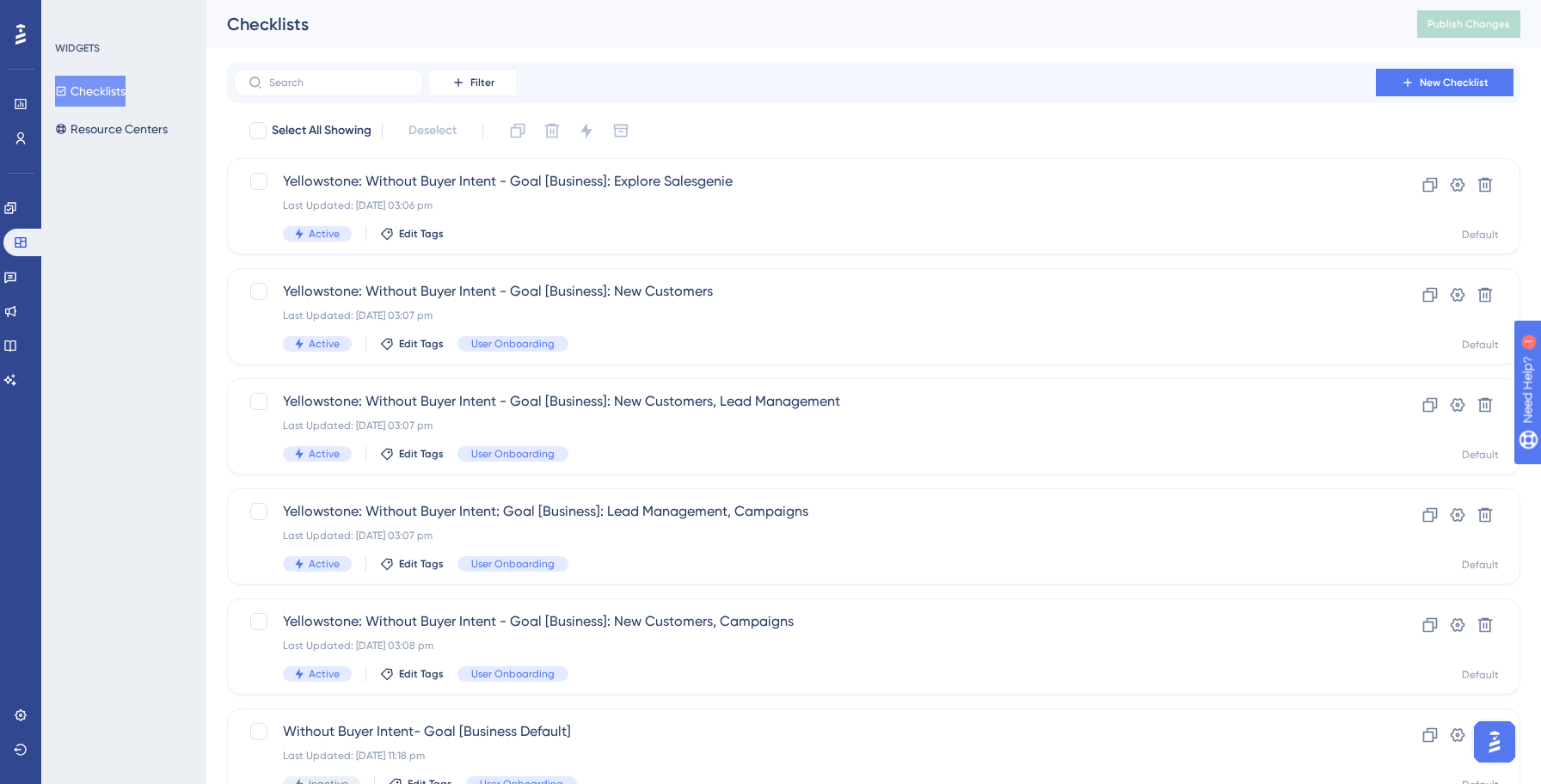
click at [322, 97] on div "Filter New Checklist" at bounding box center [874, 83] width 1293 height 41
click at [325, 91] on label at bounding box center [329, 83] width 189 height 28
click at [325, 89] on input "text" at bounding box center [339, 83] width 139 height 12
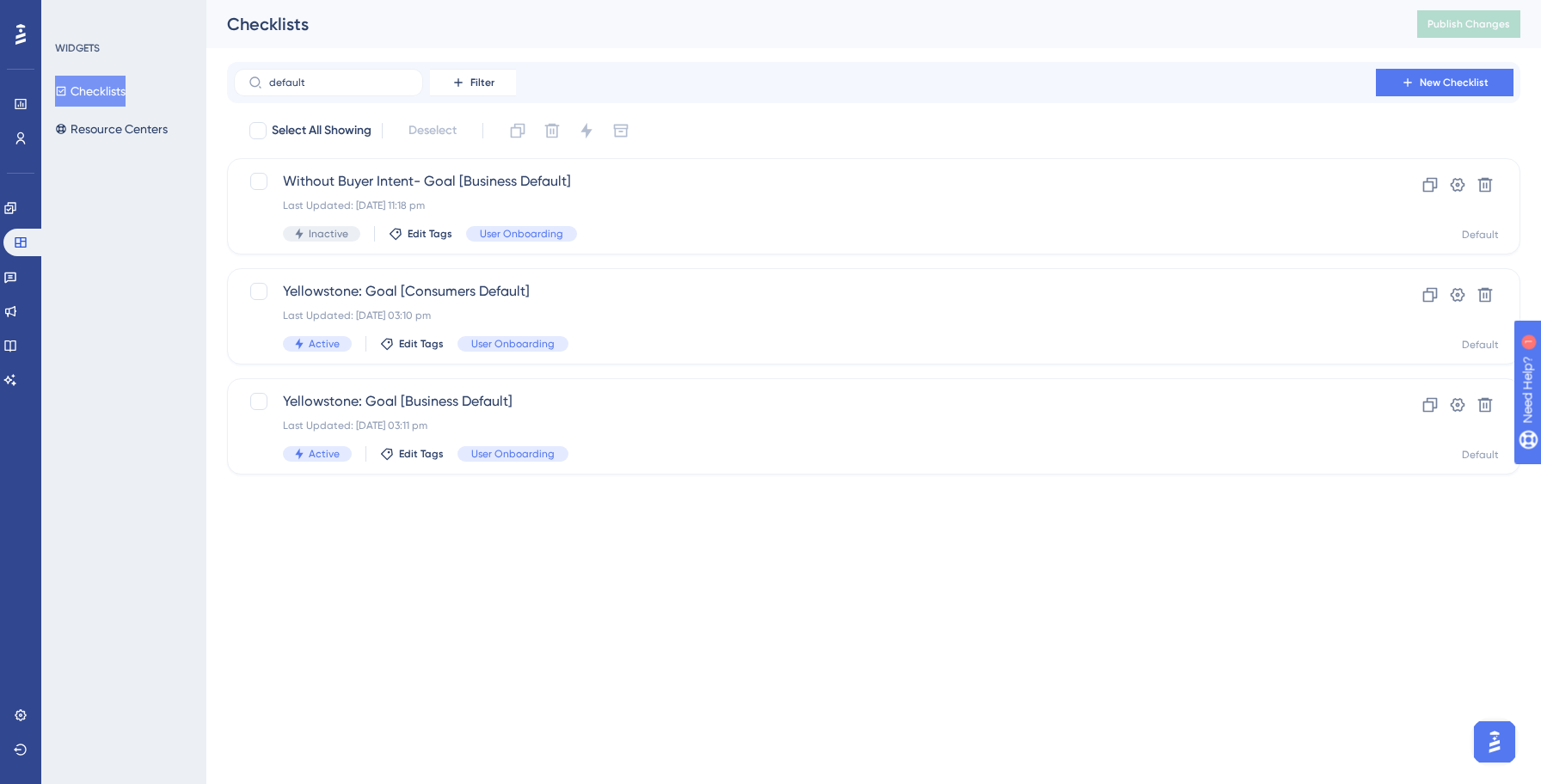
click at [544, 529] on html "Performance Users Engagement Widgets Feedback Product Updates Knowledge Base AI…" at bounding box center [770, 264] width 1541 height 529
click at [331, 87] on input "default" at bounding box center [339, 83] width 139 height 12
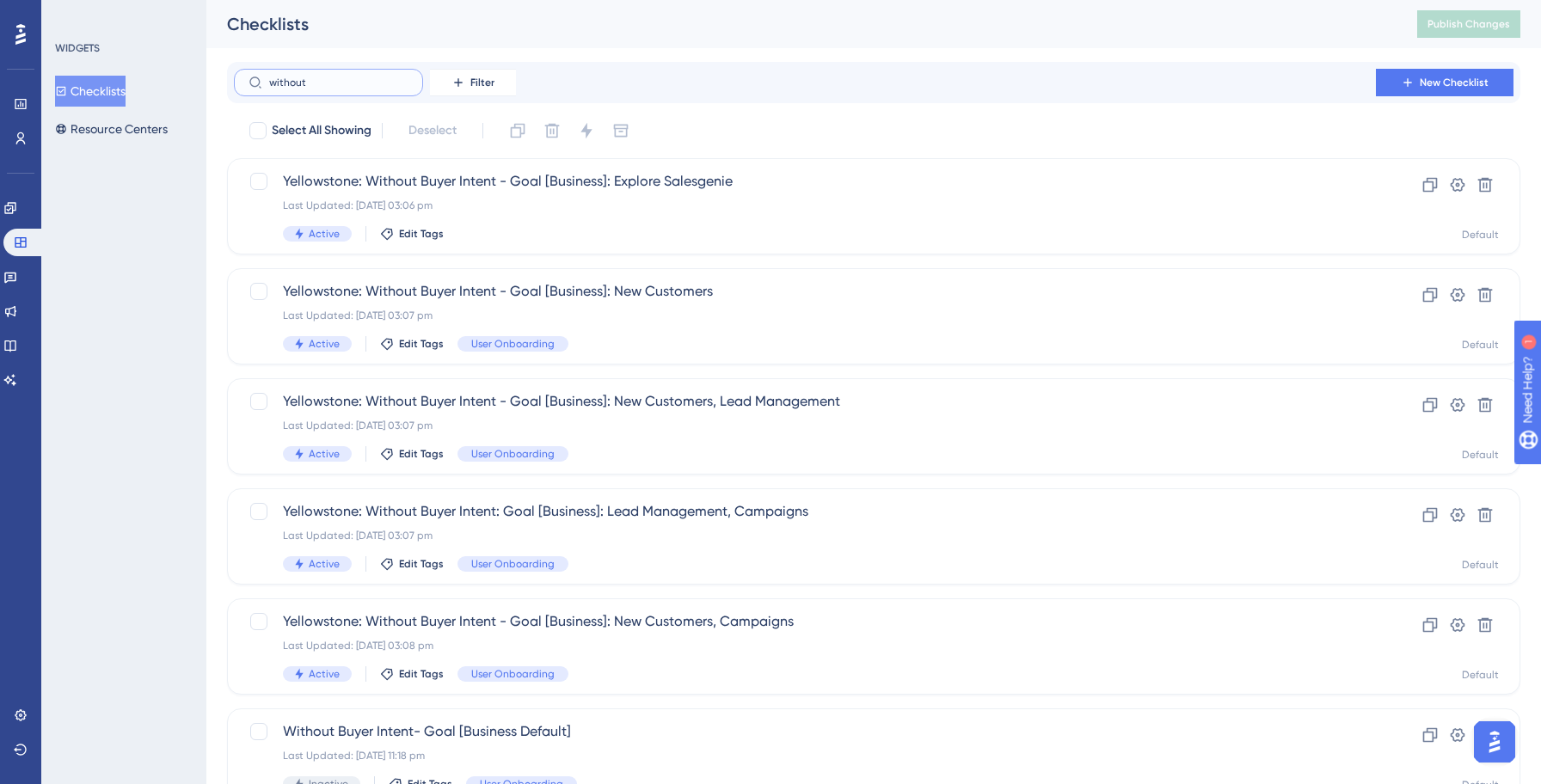
type input "without"
click at [1193, 17] on div "Checklists" at bounding box center [801, 24] width 1147 height 24
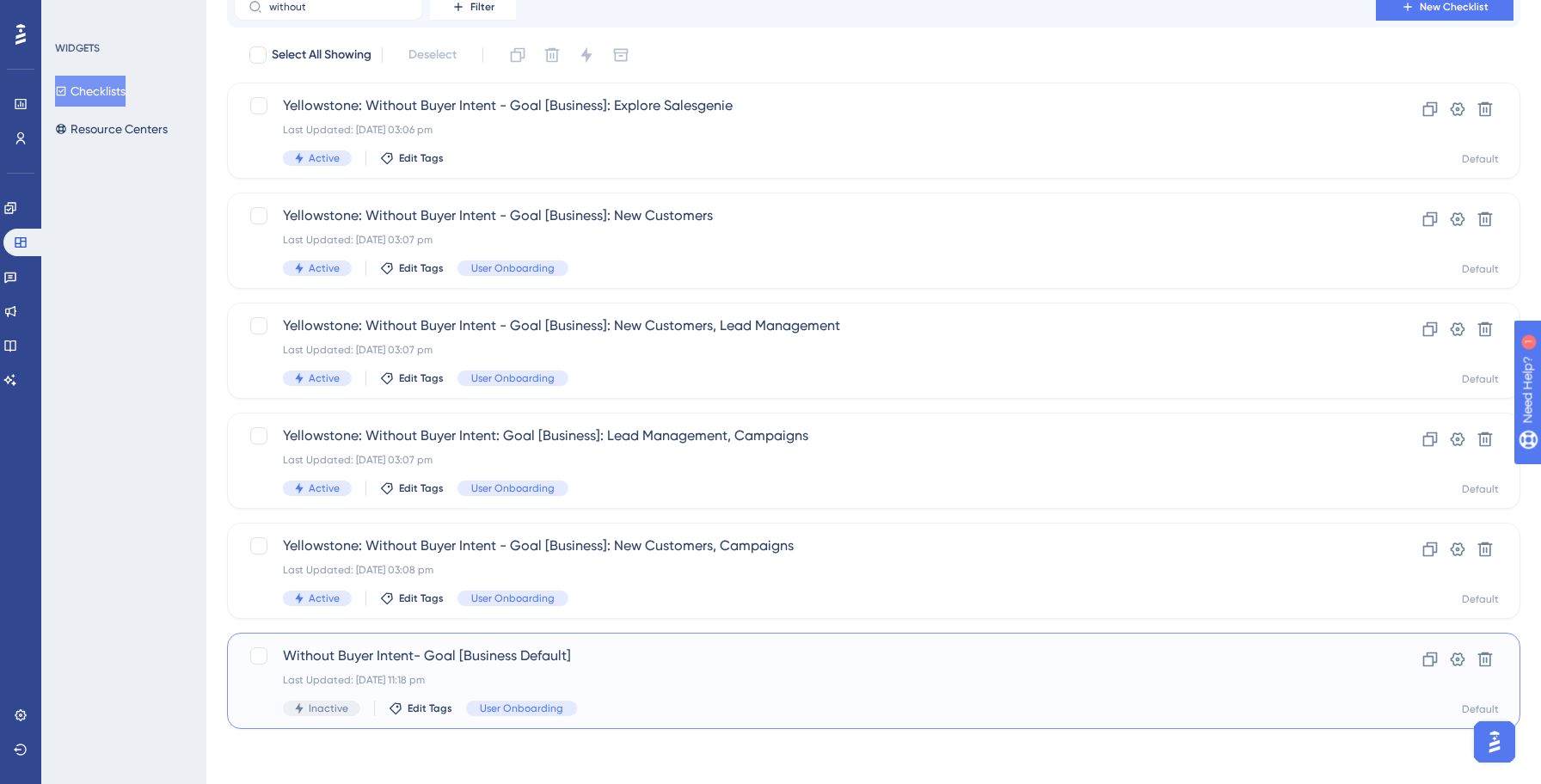
click at [296, 656] on span "Without Buyer Intent- Goal [Business Default]" at bounding box center [805, 656] width 1043 height 21
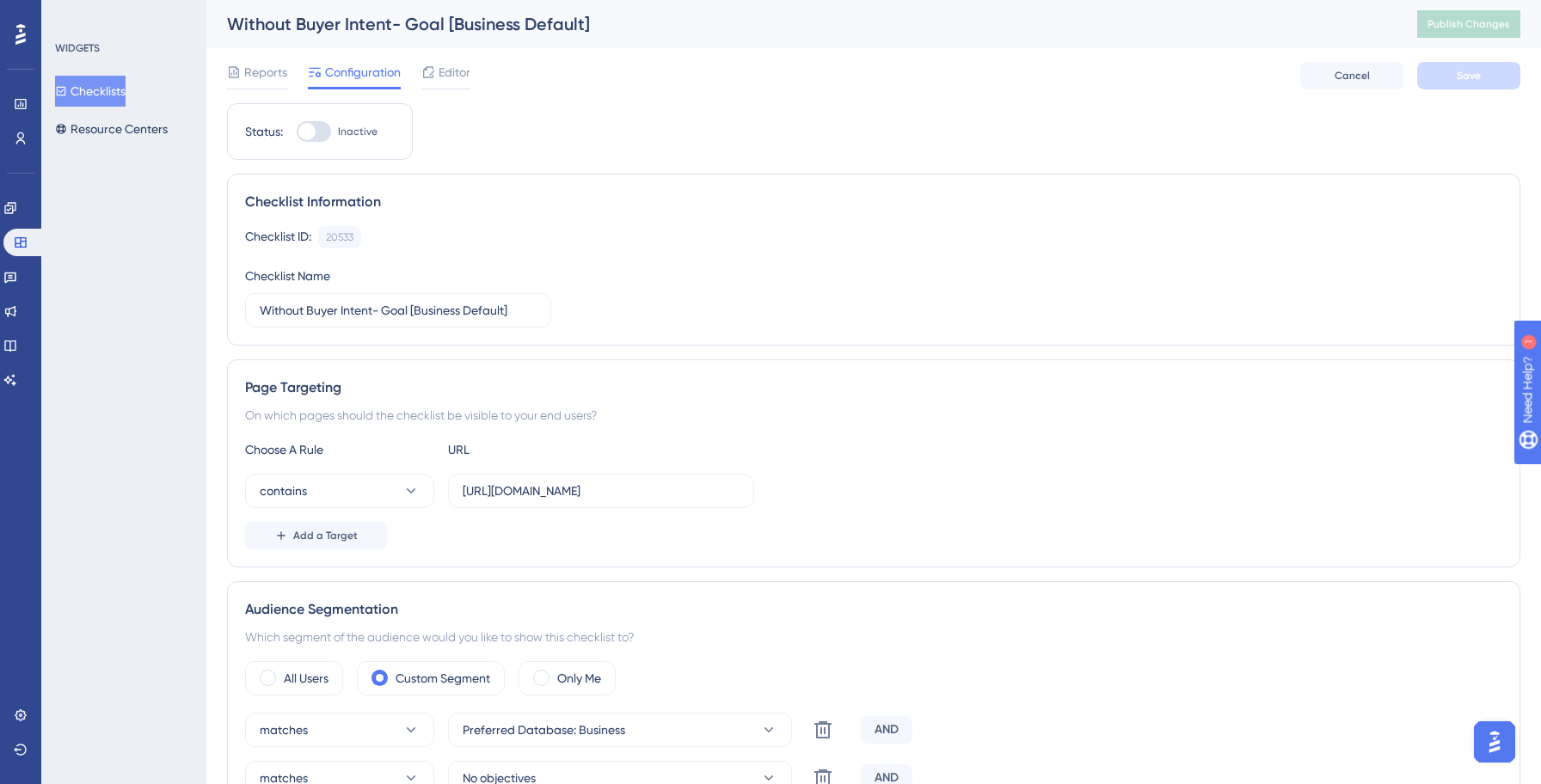
click at [456, 656] on div "Audience Segmentation Which segment of the audience would you like to show this…" at bounding box center [874, 775] width 1293 height 390
click at [77, 90] on button "Checklists" at bounding box center [90, 91] width 71 height 31
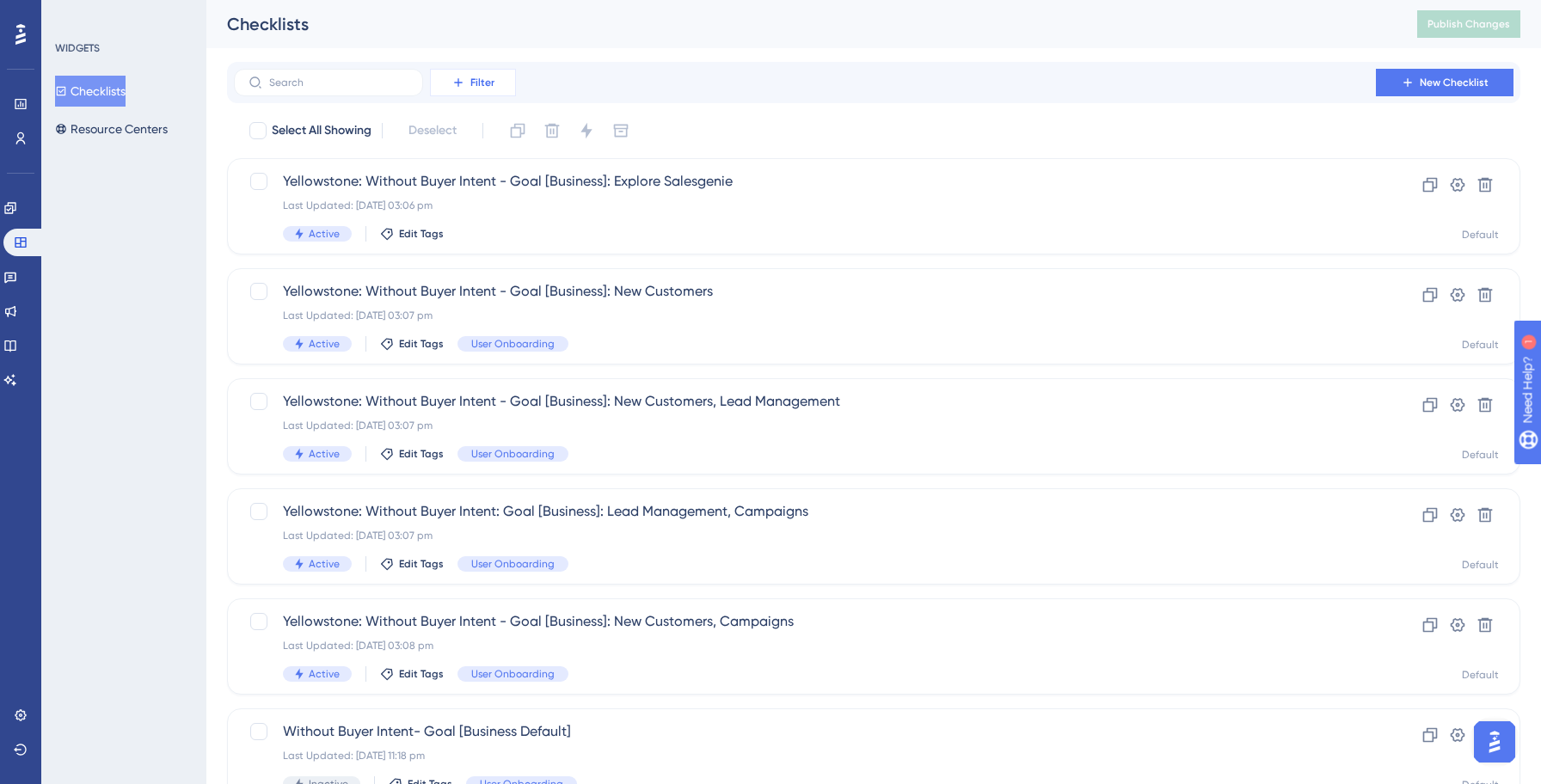
click at [442, 85] on button "Filter" at bounding box center [473, 83] width 86 height 28
click at [455, 232] on span "Status" at bounding box center [472, 235] width 35 height 21
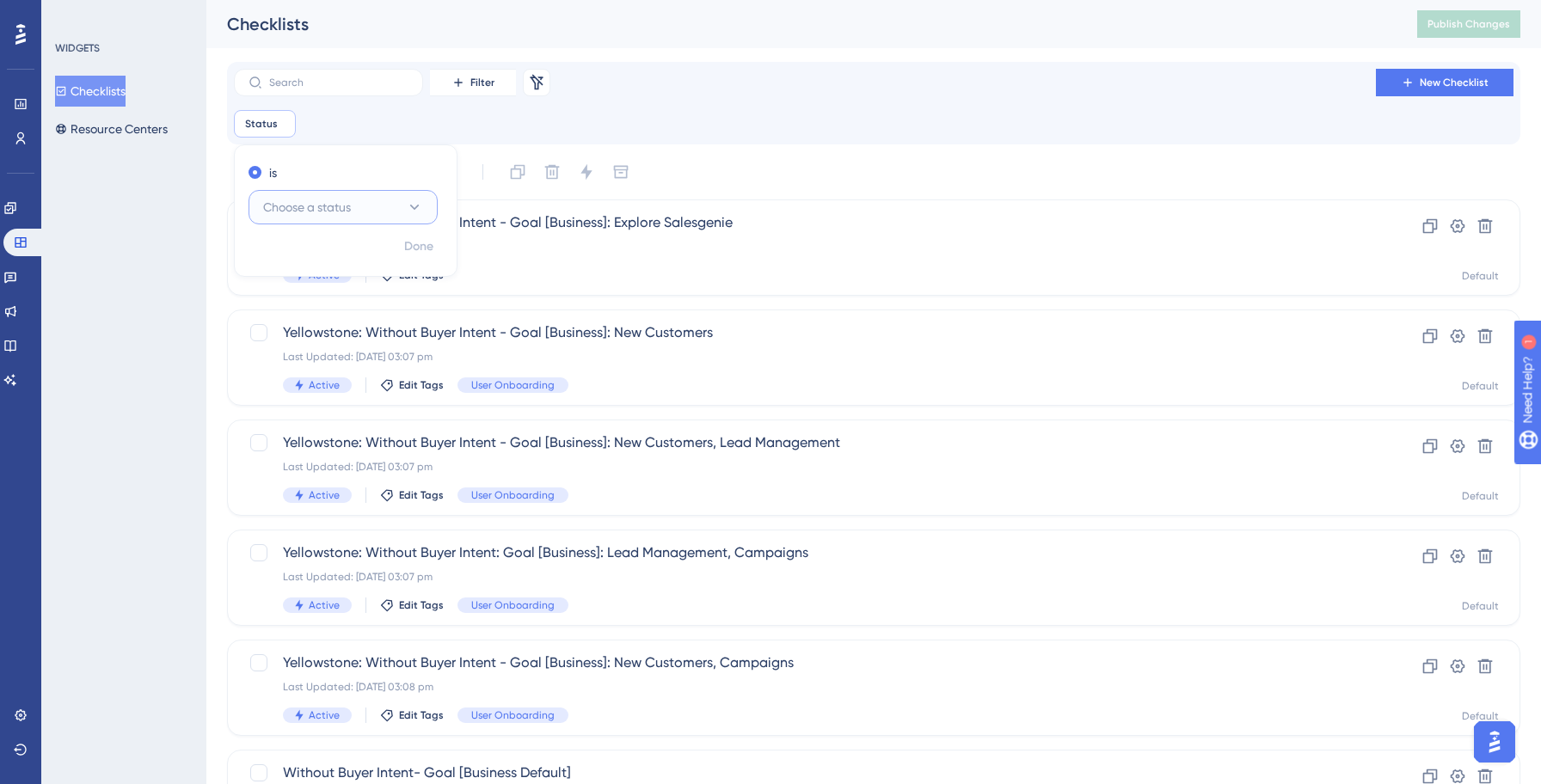
click at [388, 211] on button "Choose a status" at bounding box center [343, 207] width 189 height 34
click at [320, 289] on div "Inactive Inactive" at bounding box center [343, 294] width 139 height 34
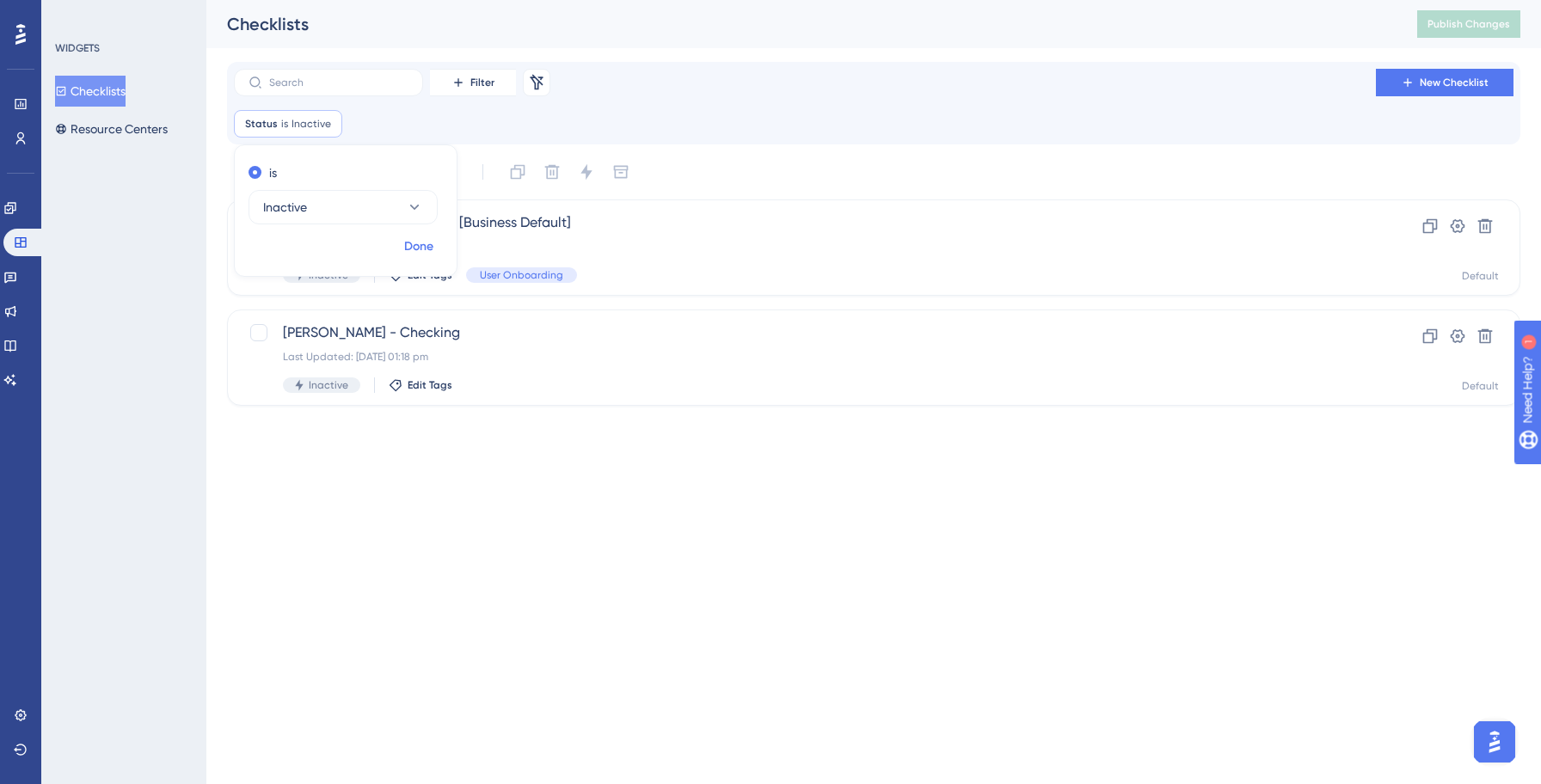
click at [409, 244] on span "Done" at bounding box center [418, 247] width 29 height 21
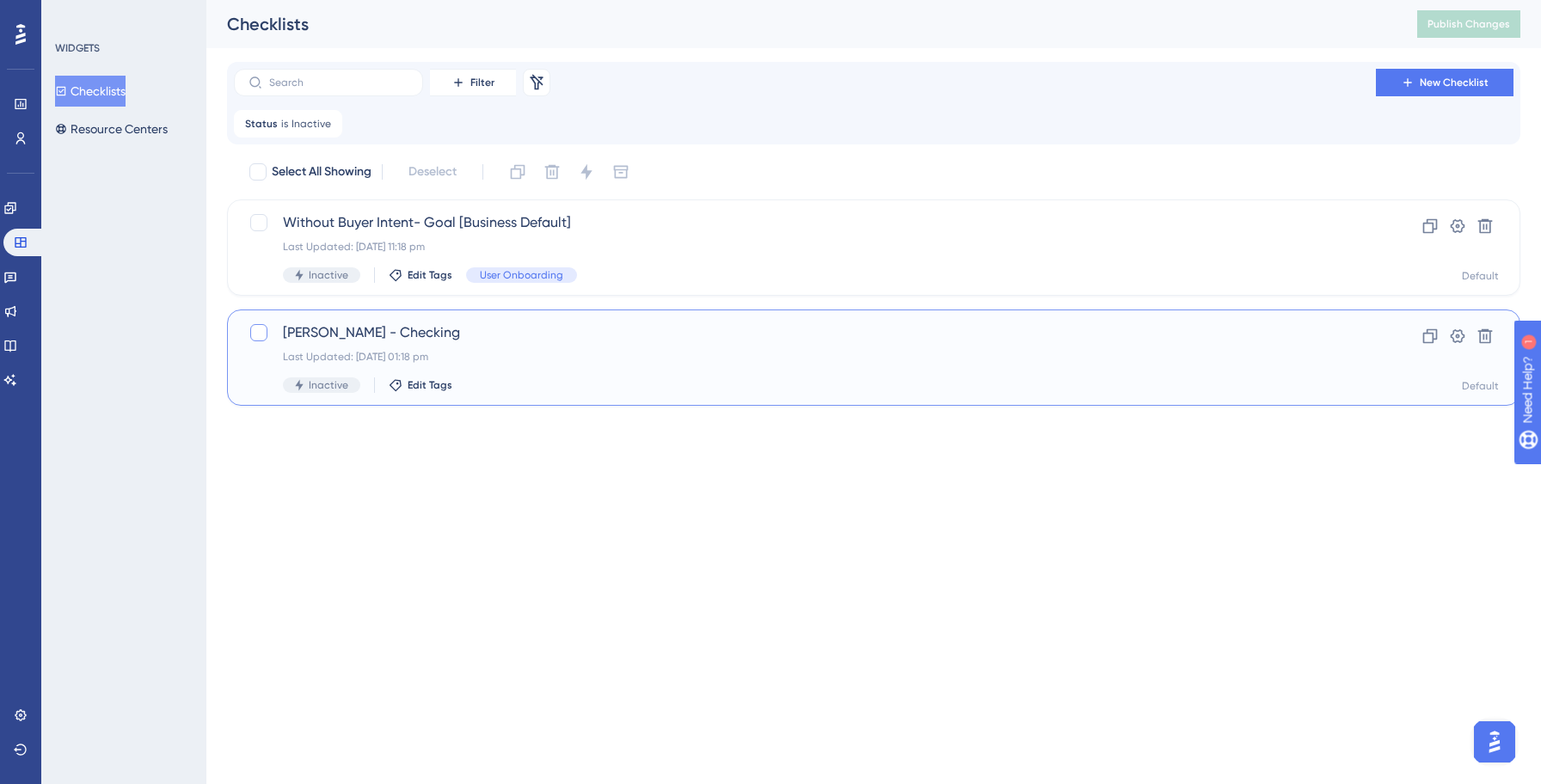
click at [255, 336] on div at bounding box center [259, 332] width 17 height 17
checkbox input "true"
click at [548, 172] on icon at bounding box center [552, 172] width 17 height 17
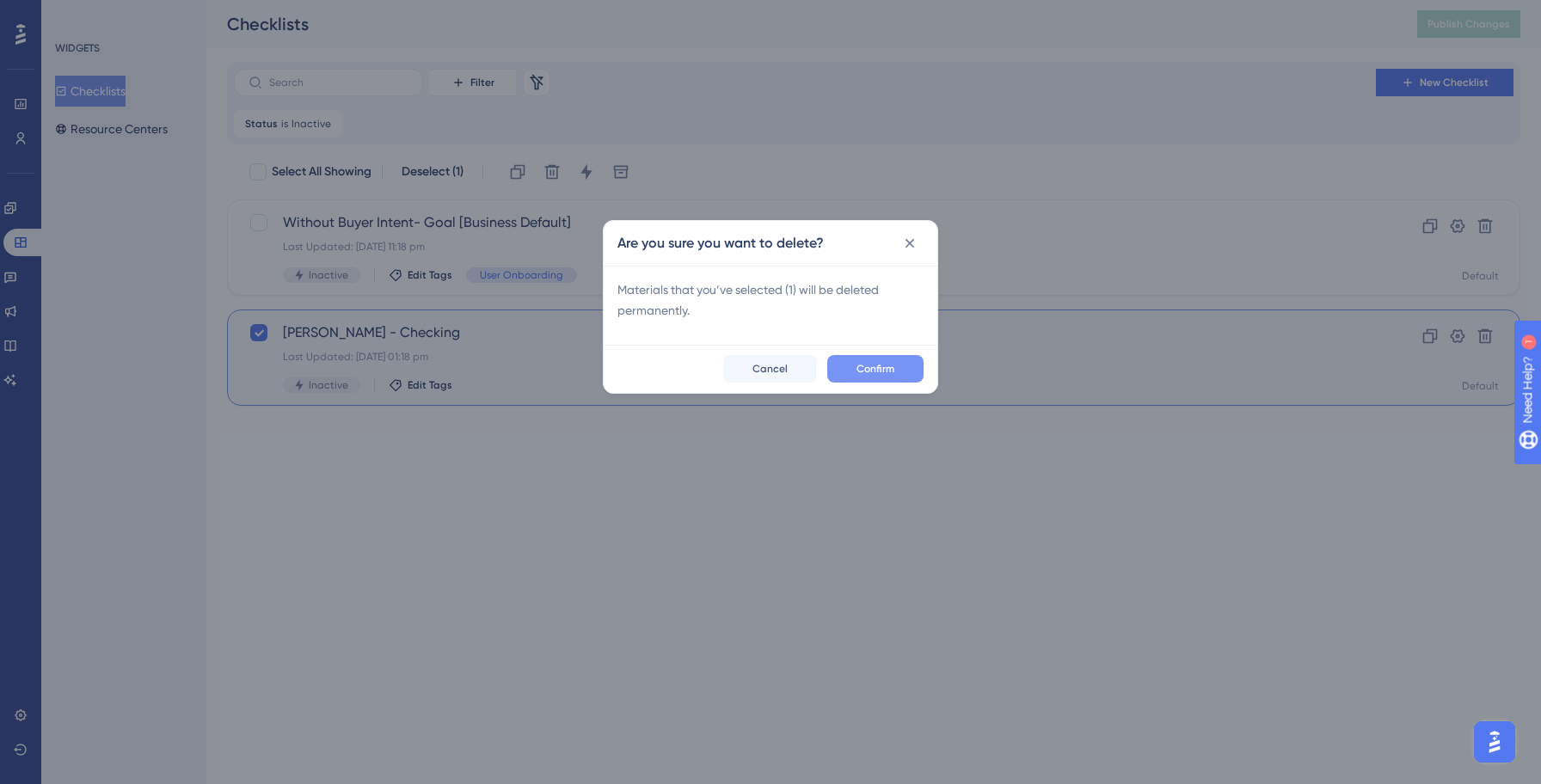
click at [896, 368] on button "Confirm" at bounding box center [876, 368] width 96 height 28
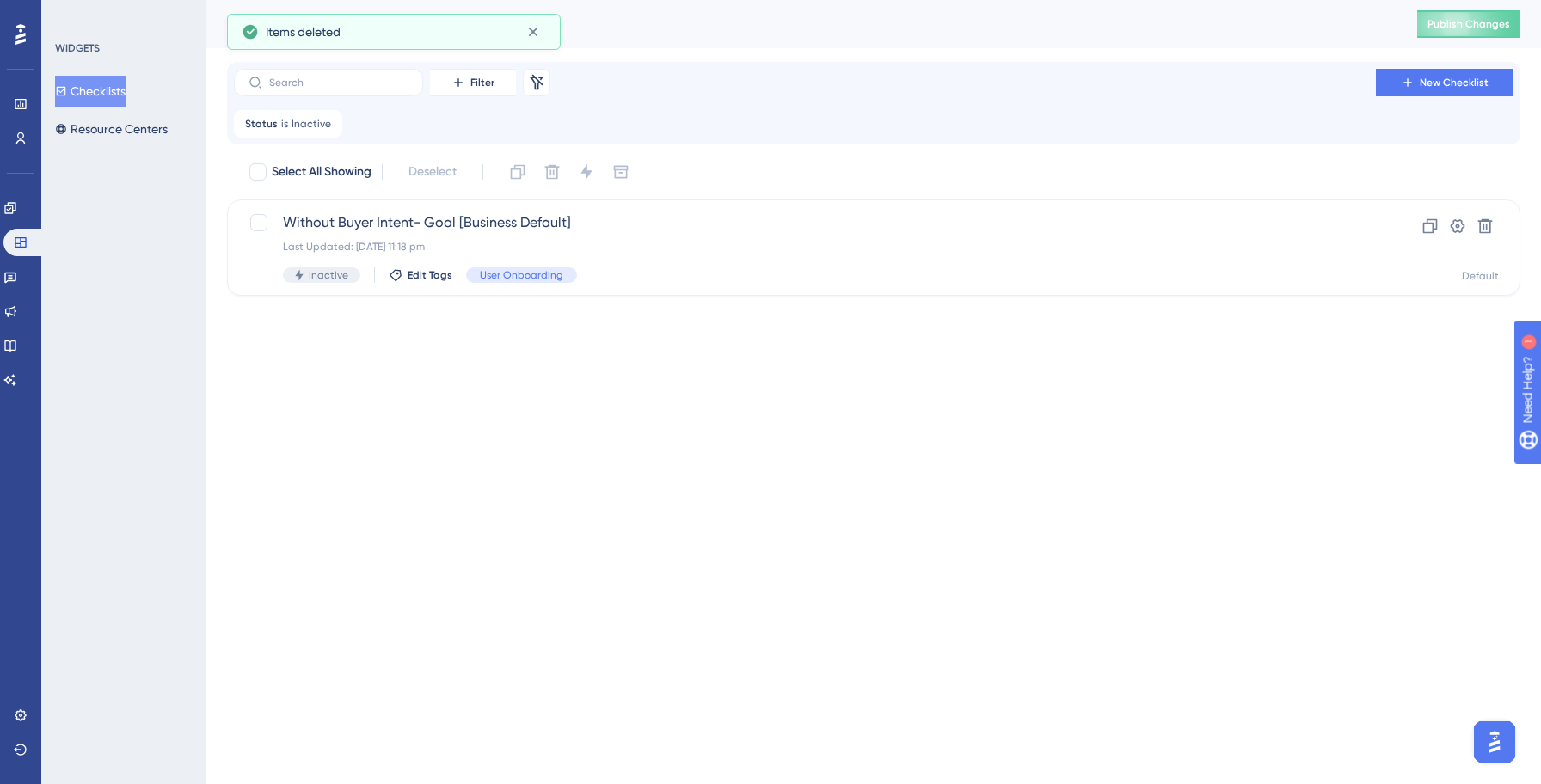
click at [616, 350] on html "Performance Users Engagement Widgets Feedback Product Updates Knowledge Base AI…" at bounding box center [770, 175] width 1541 height 350
click at [528, 83] on icon at bounding box center [536, 83] width 17 height 17
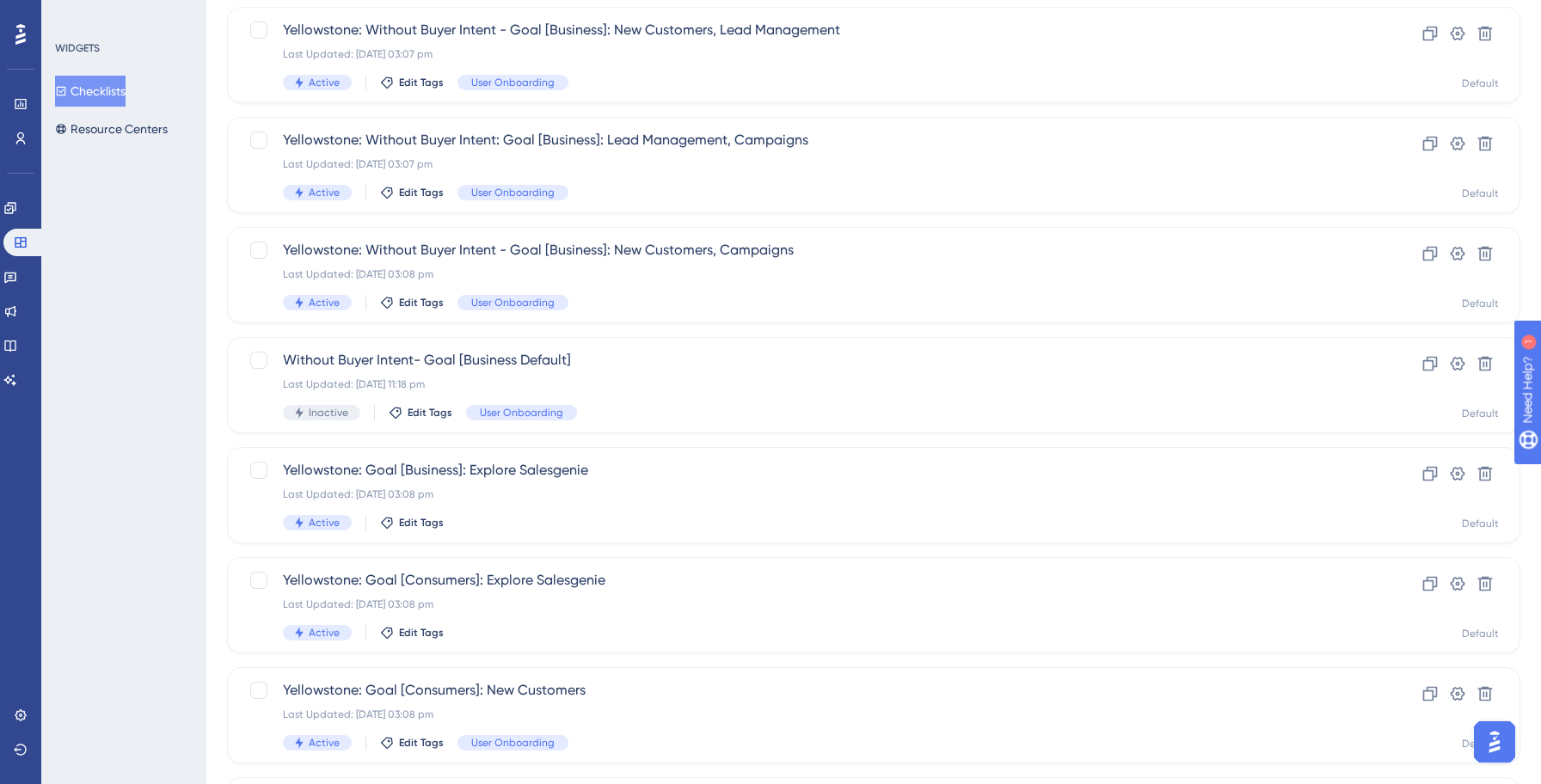
scroll to position [550, 0]
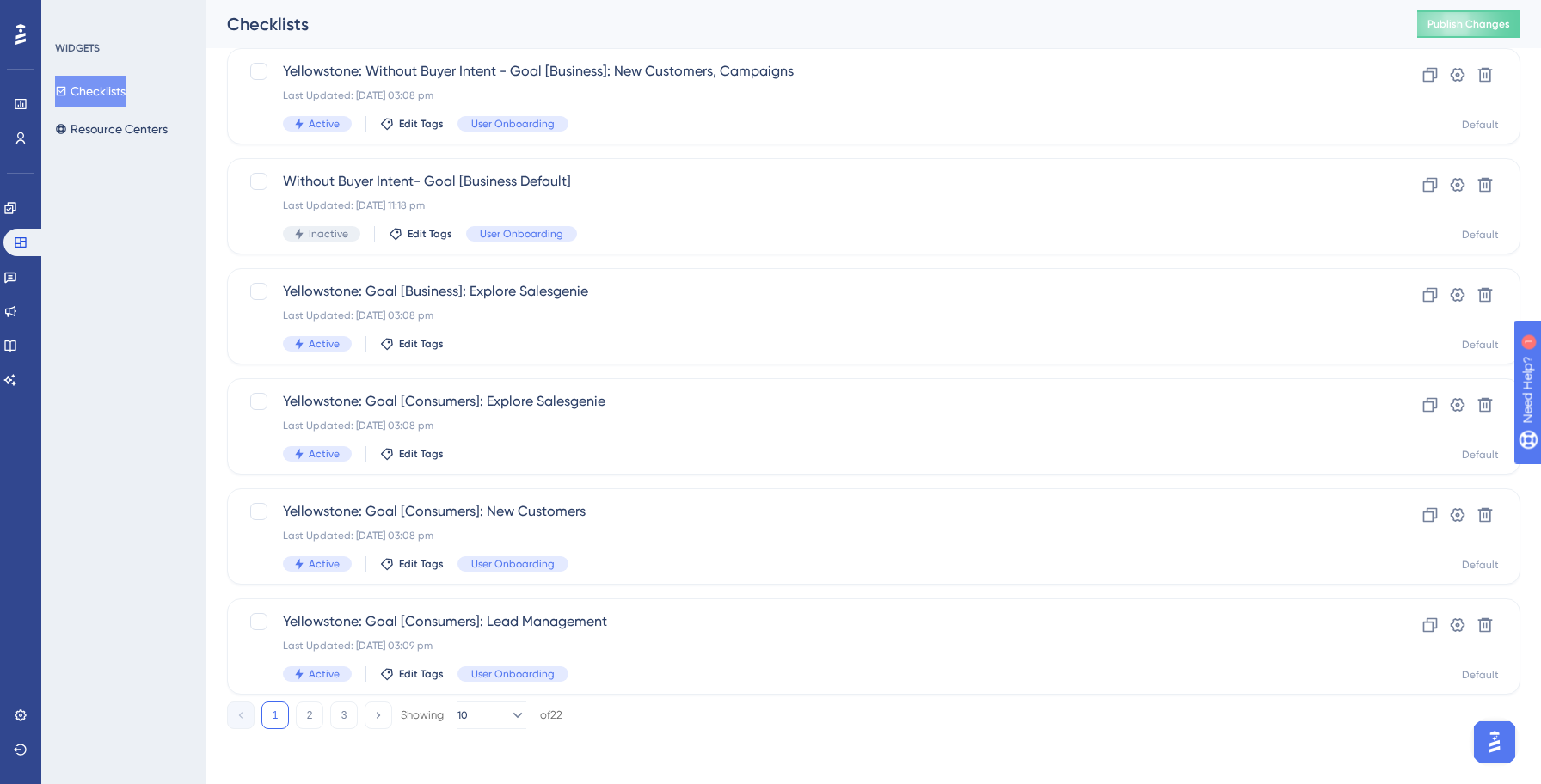
click at [600, 722] on div "1 2 3 Showing 10 of 22" at bounding box center [874, 712] width 1293 height 34
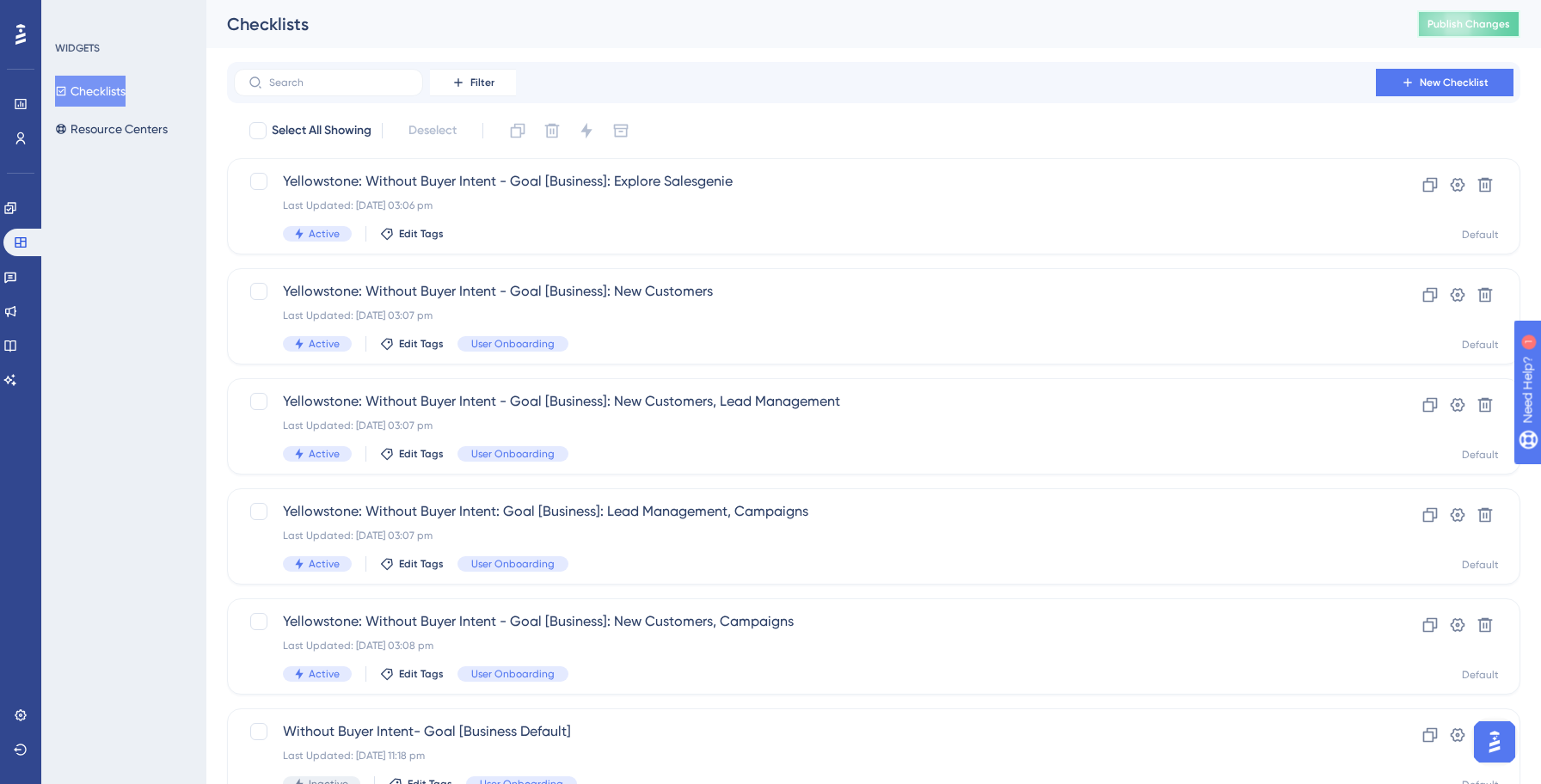
click at [1442, 31] on button "Publish Changes" at bounding box center [1469, 24] width 103 height 28
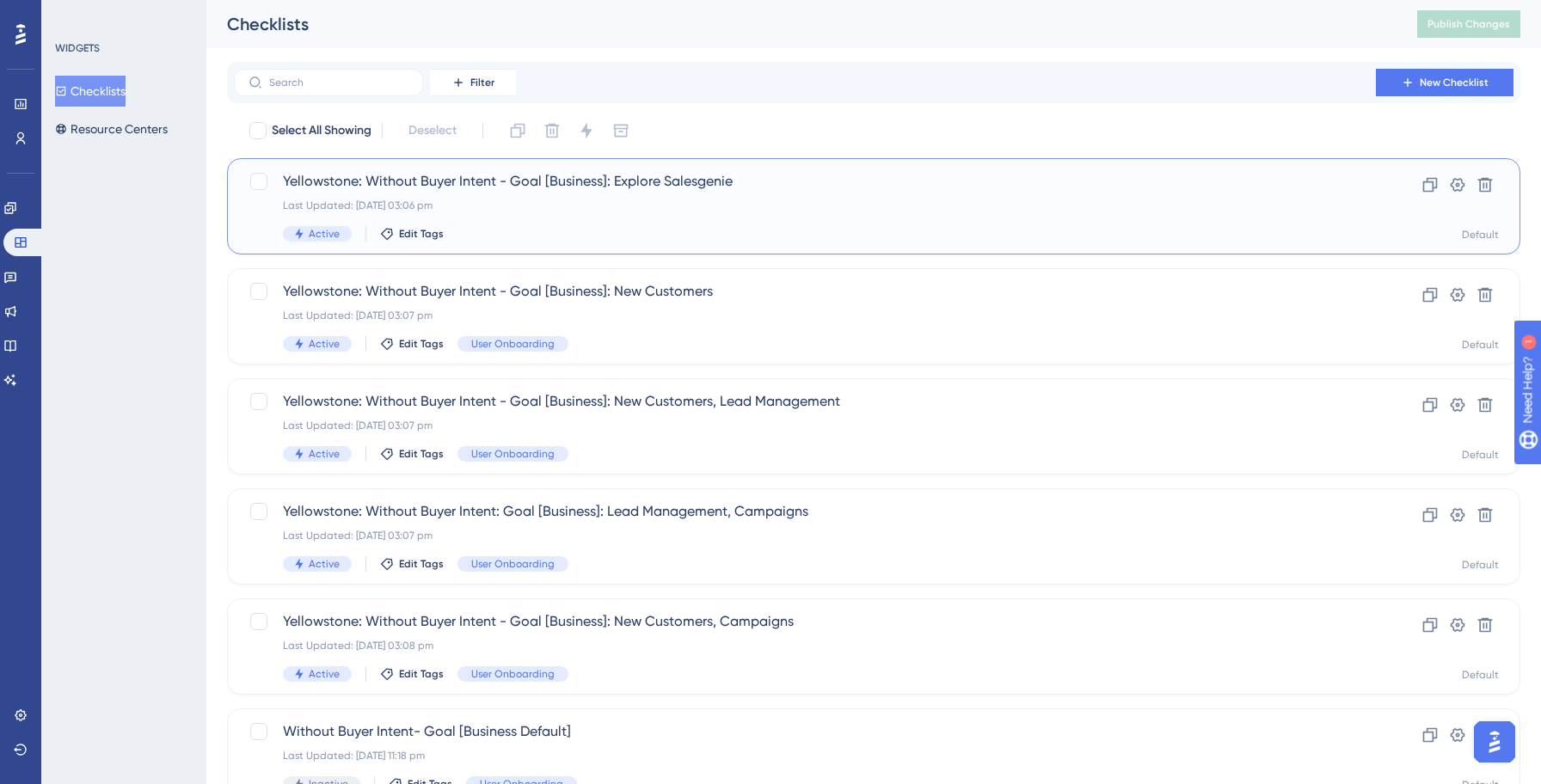
click at [667, 226] on div "Active Edit Tags" at bounding box center [805, 234] width 1043 height 15
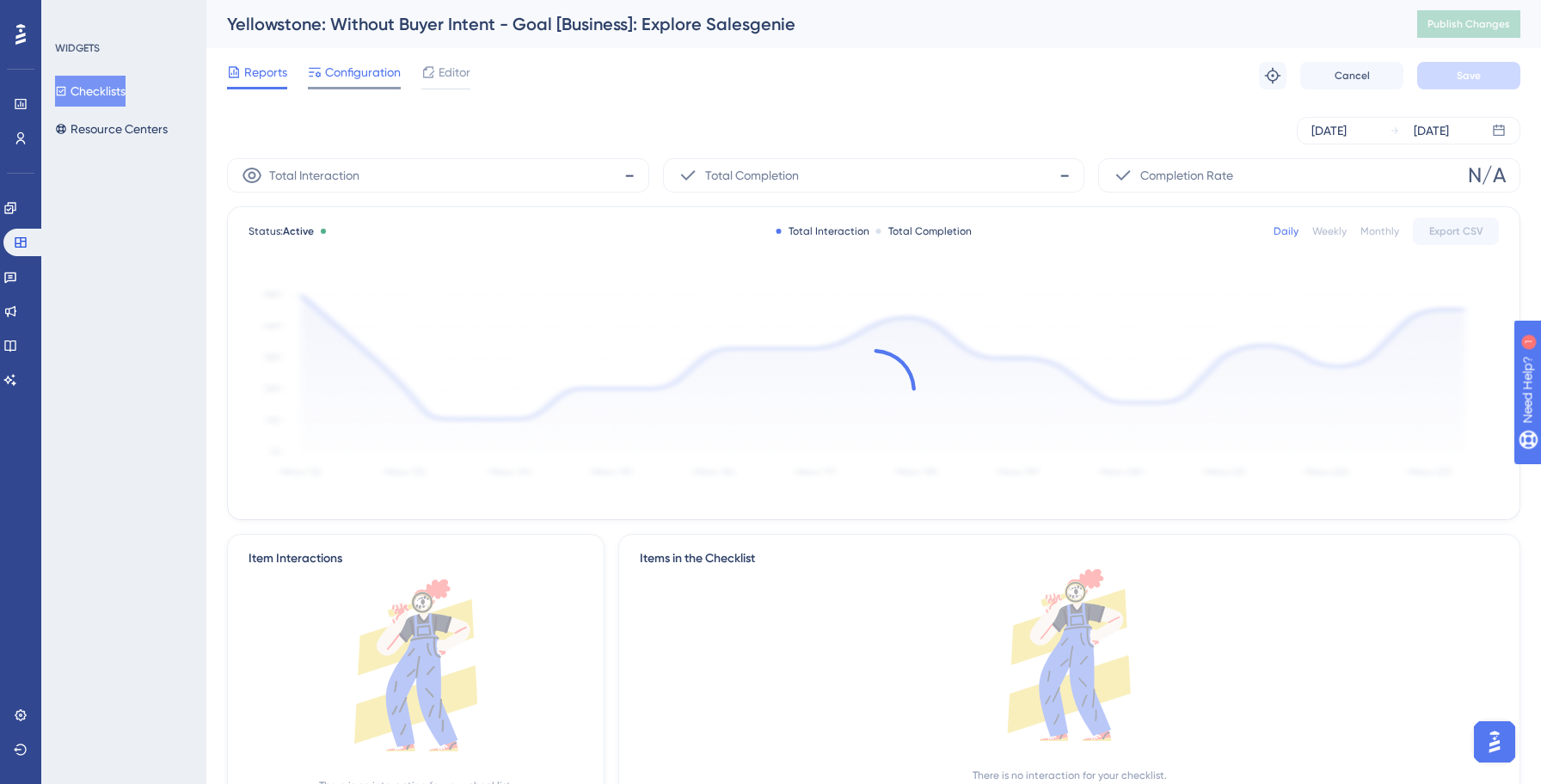
click at [350, 85] on div "Configuration" at bounding box center [355, 76] width 93 height 28
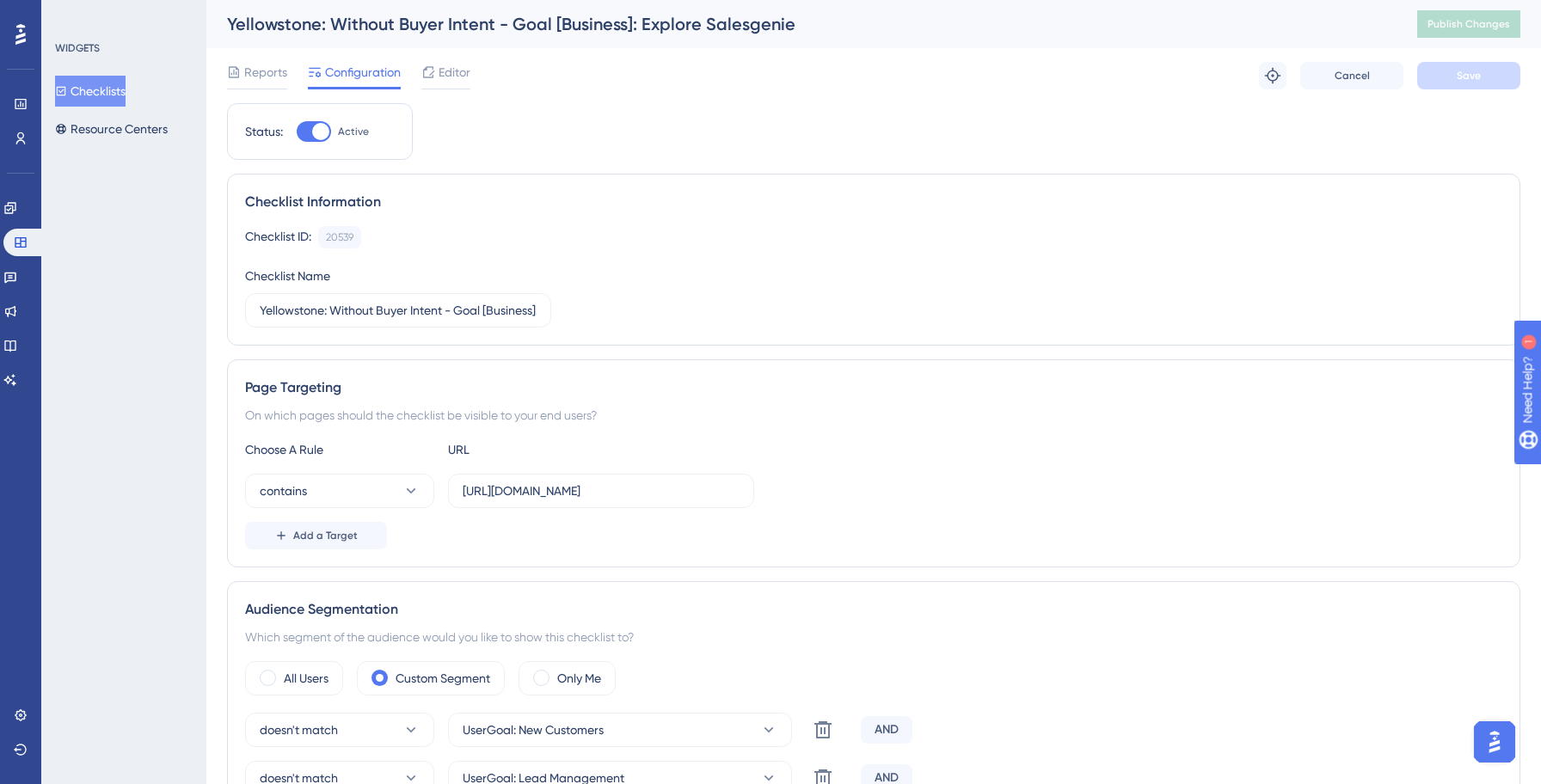
click at [116, 98] on button "Checklists" at bounding box center [90, 91] width 71 height 31
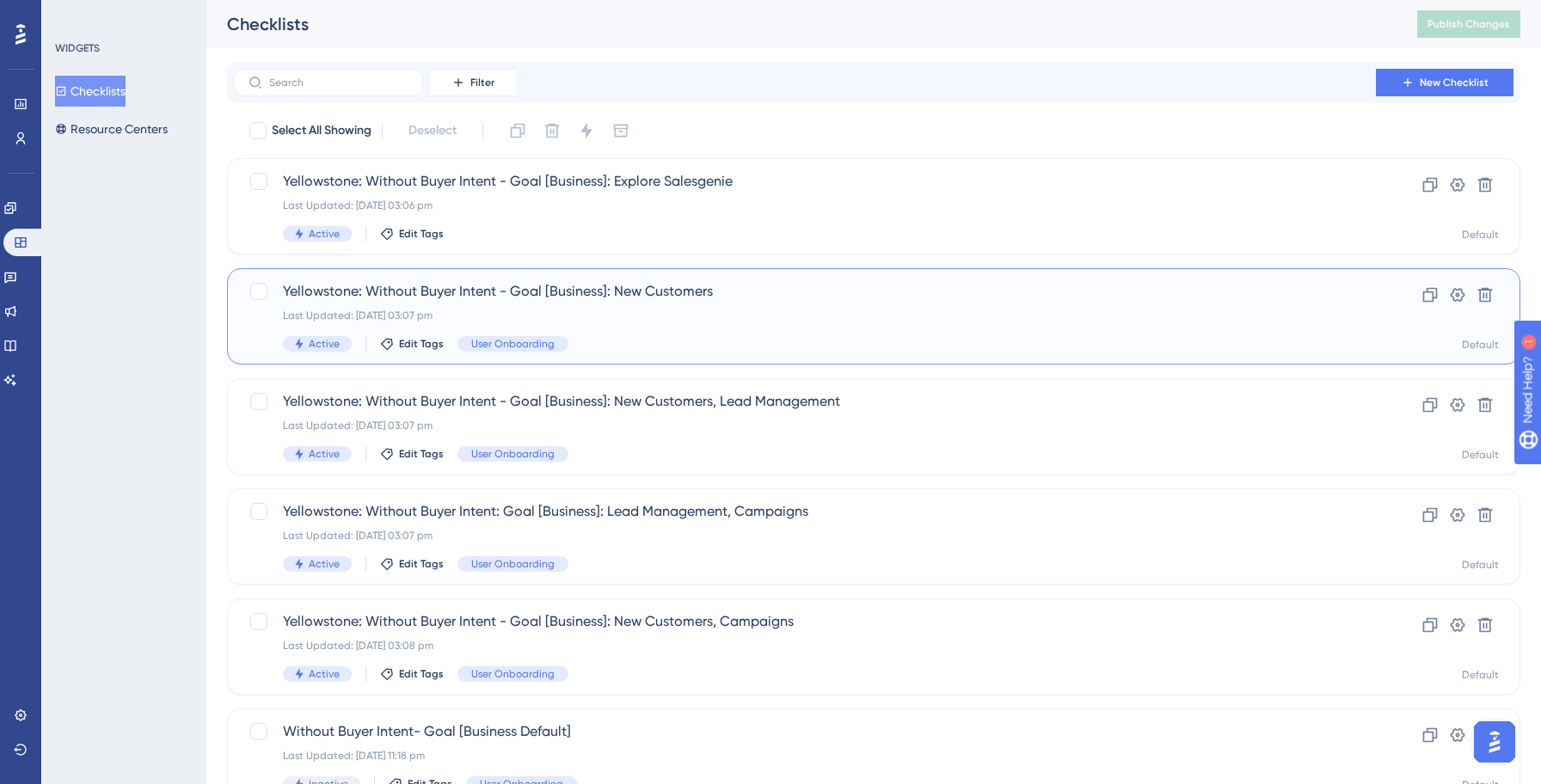
click at [398, 298] on span "Yellowstone: Without Buyer Intent - Goal [Business]: New Customers" at bounding box center [805, 292] width 1043 height 21
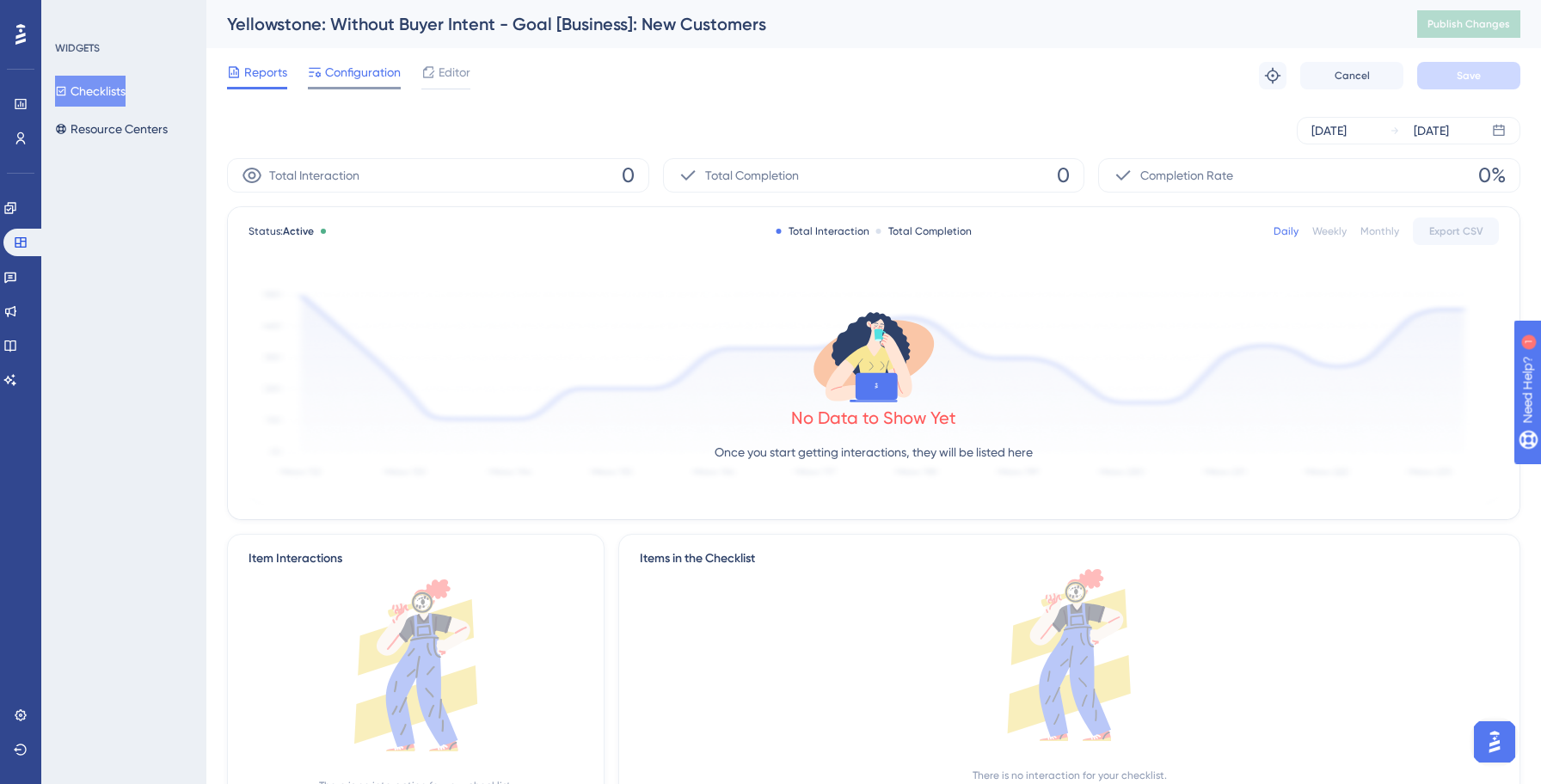
click at [332, 76] on span "Configuration" at bounding box center [362, 72] width 76 height 21
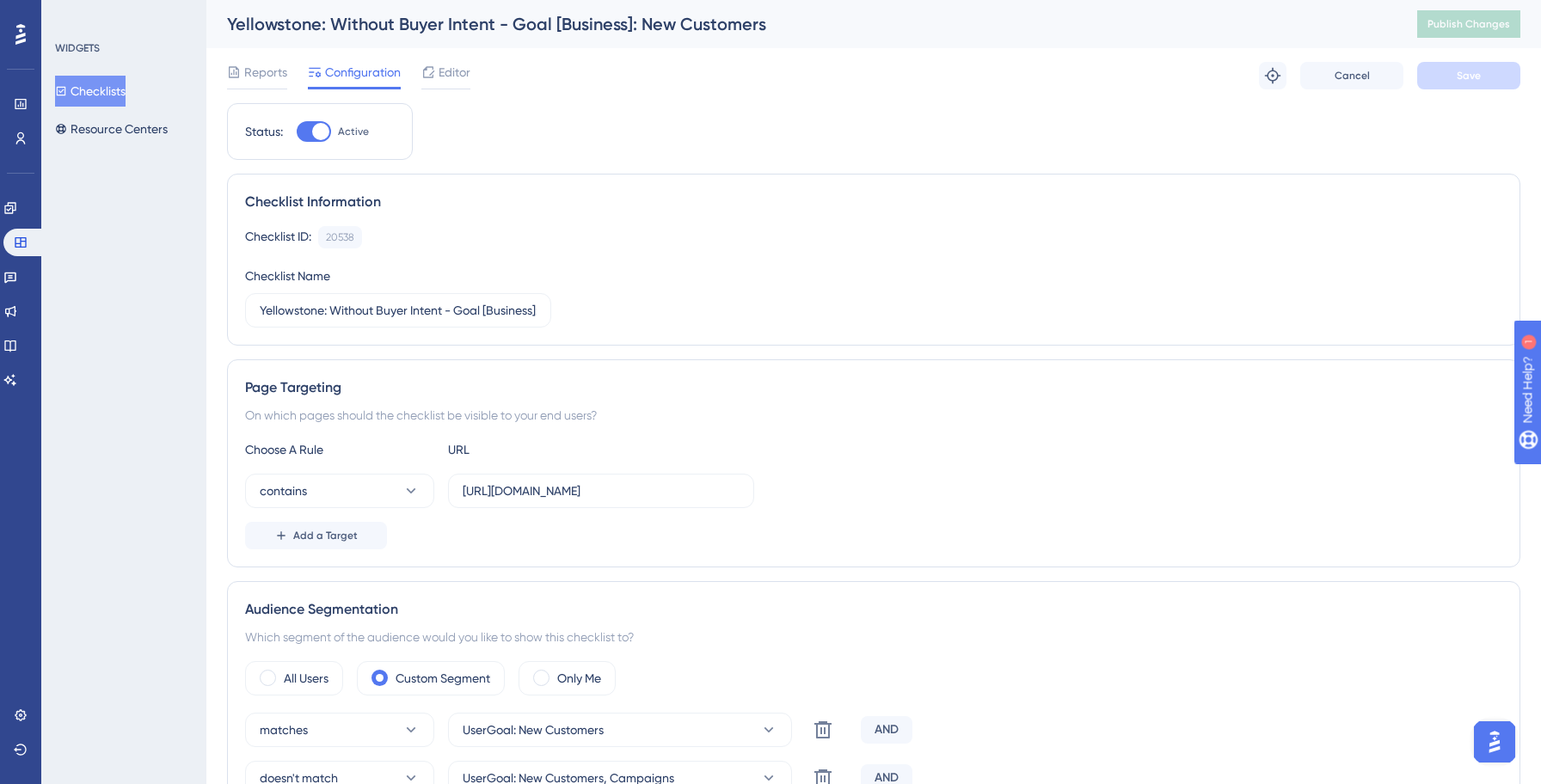
click at [126, 92] on button "Checklists" at bounding box center [90, 91] width 71 height 31
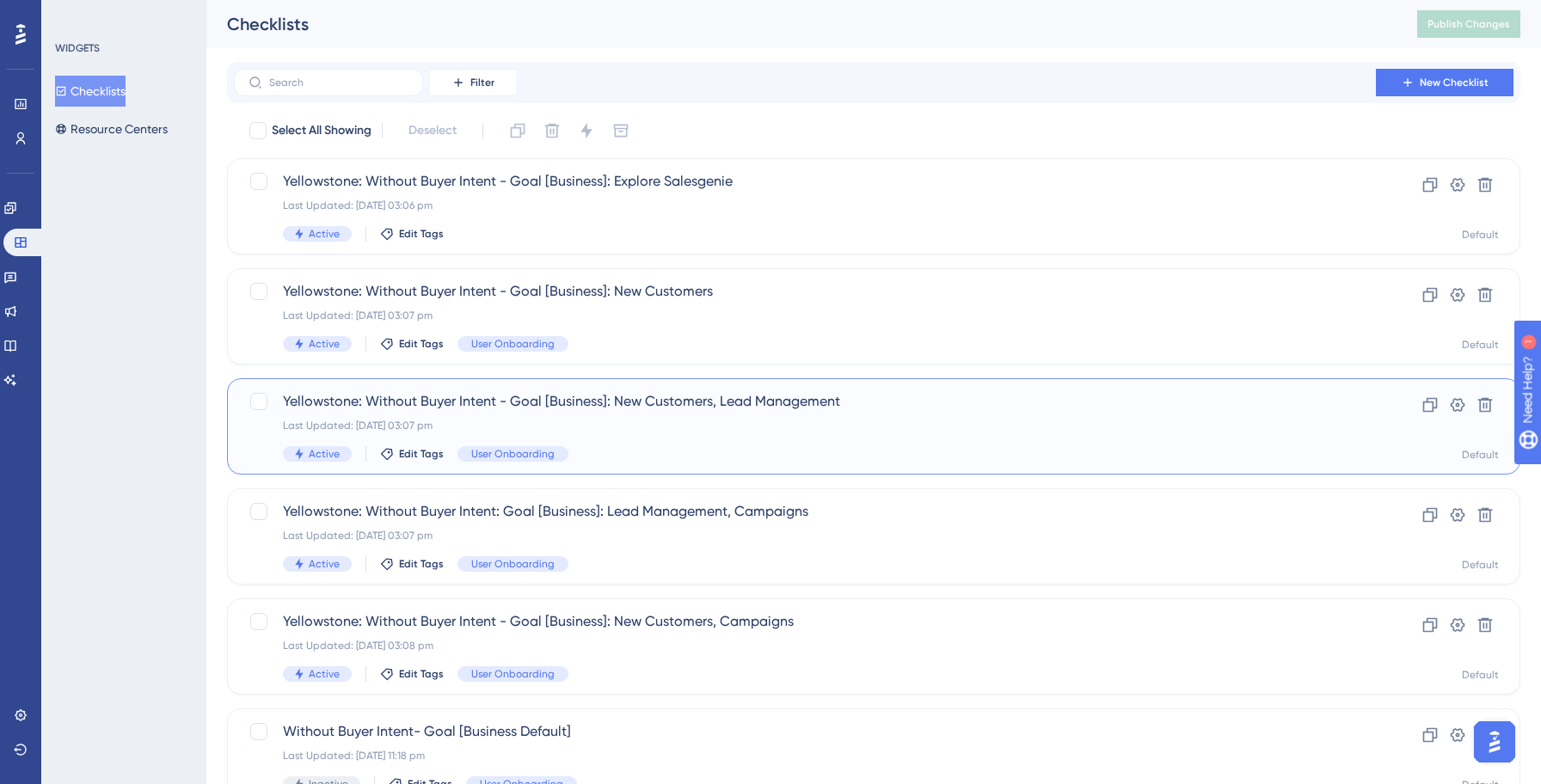
click at [986, 424] on div "Last Updated: [DATE] 03:07 pm" at bounding box center [805, 425] width 1043 height 14
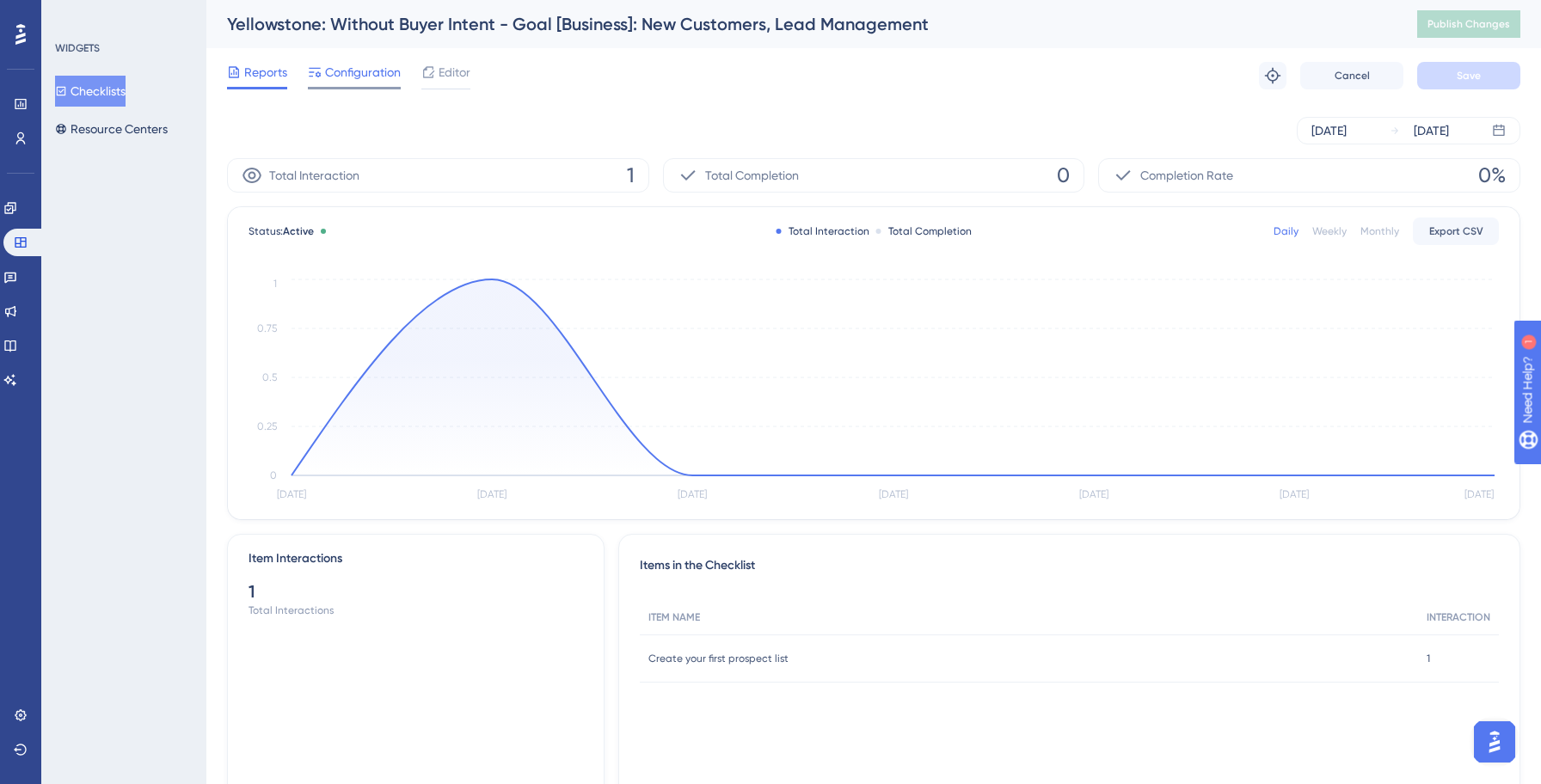
click at [355, 76] on span "Configuration" at bounding box center [362, 72] width 76 height 21
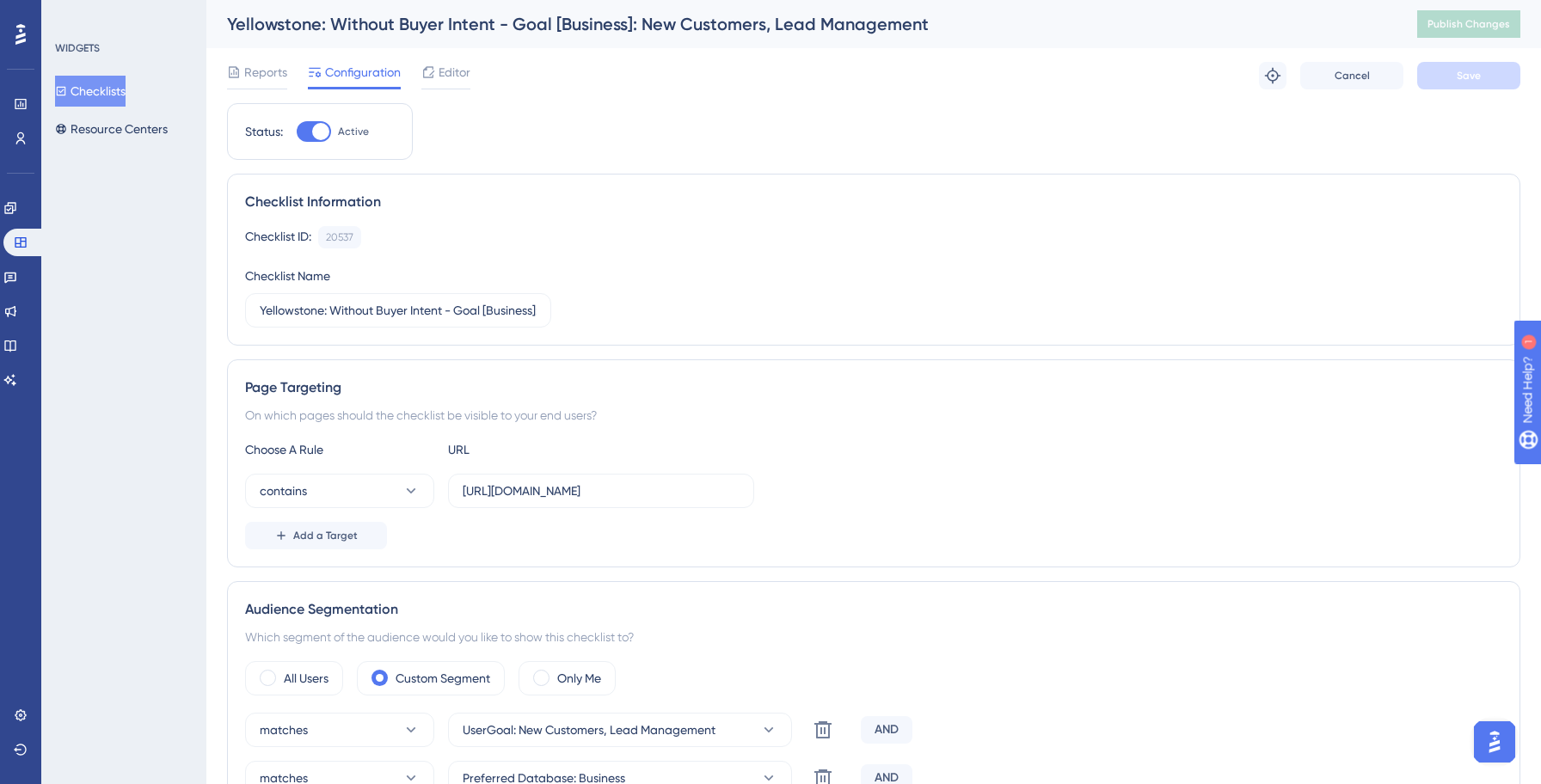
click at [125, 93] on button "Checklists" at bounding box center [90, 91] width 71 height 31
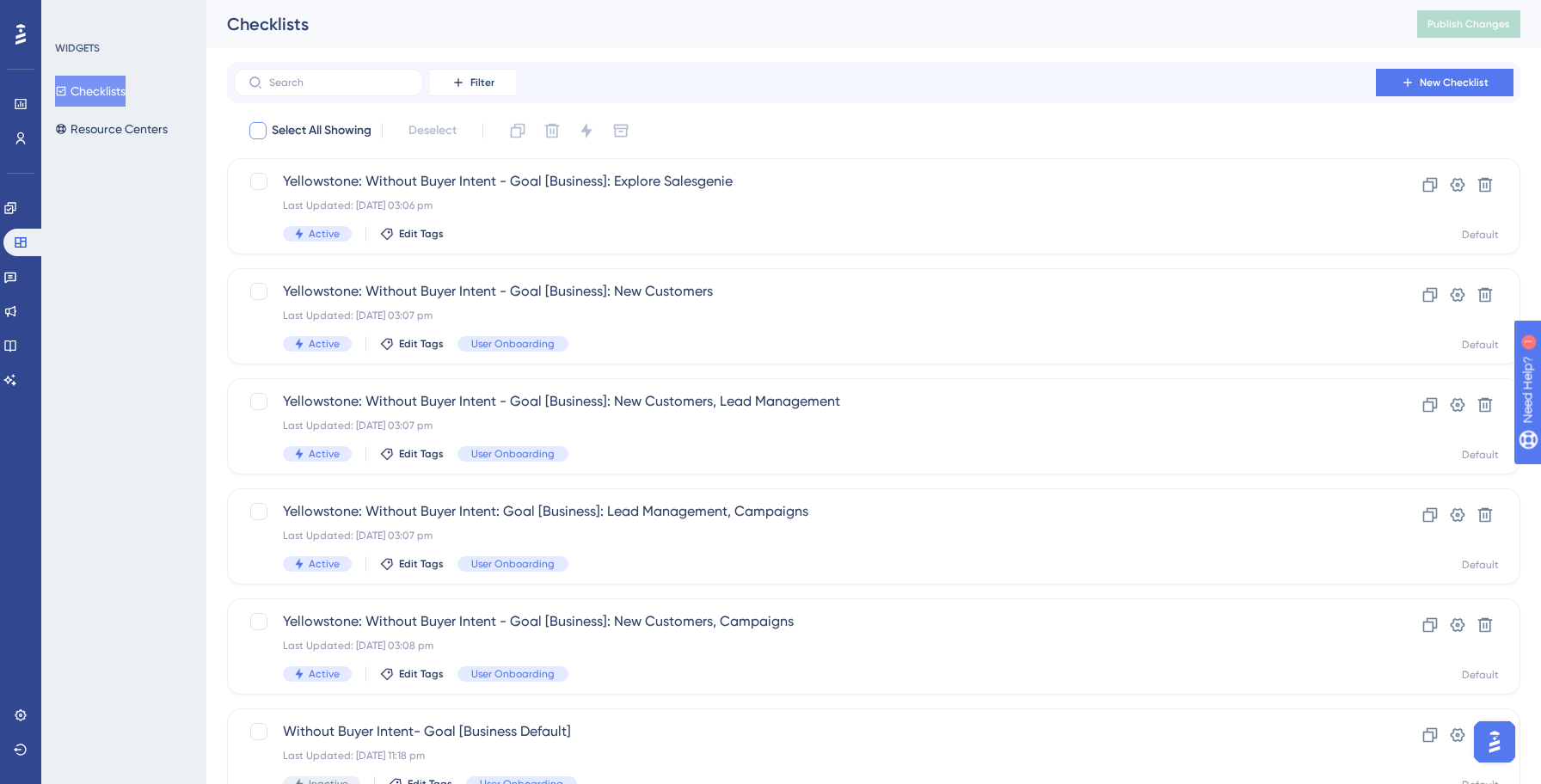
click at [263, 130] on div at bounding box center [258, 131] width 17 height 17
checkbox input "true"
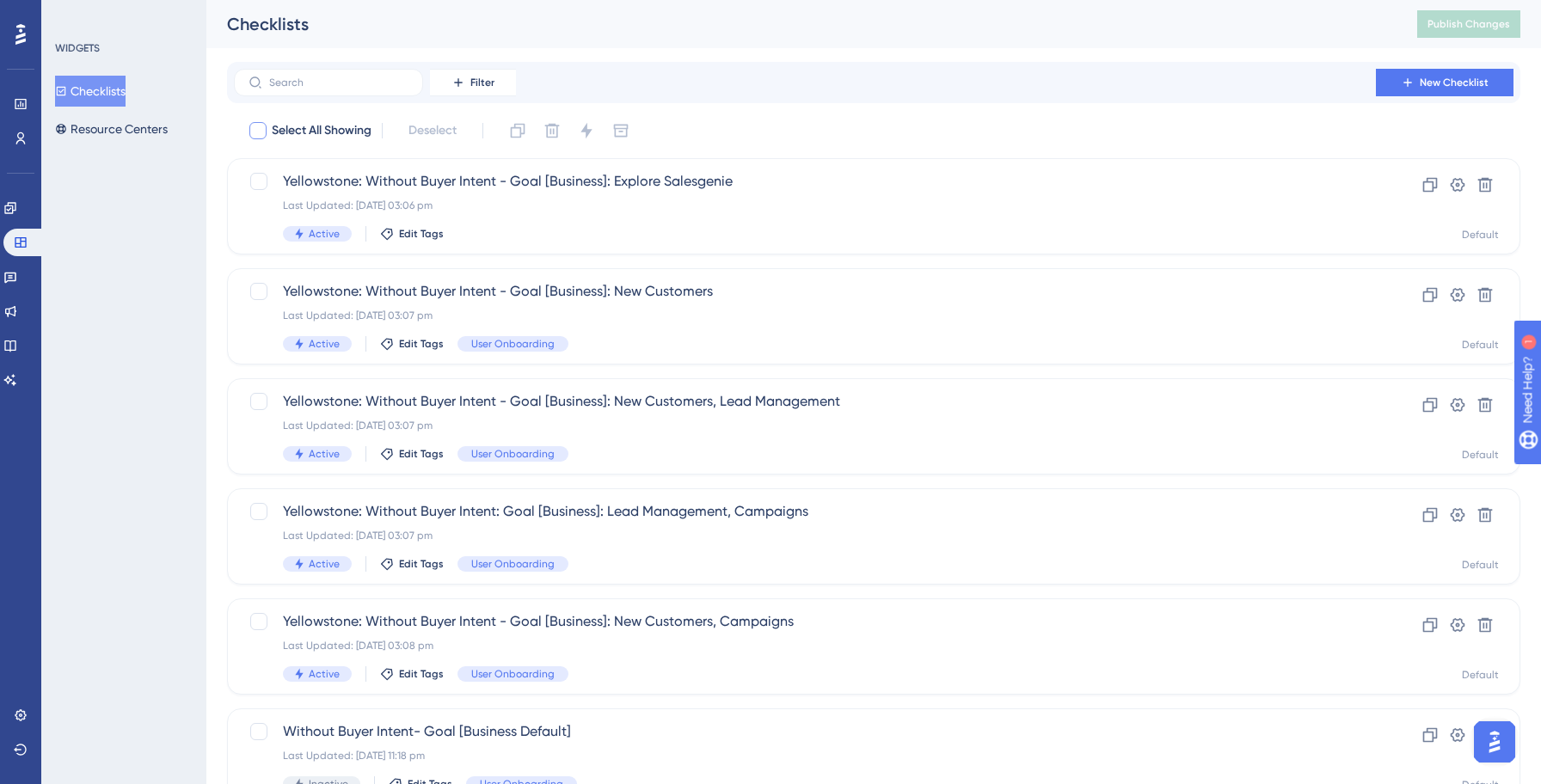
checkbox input "true"
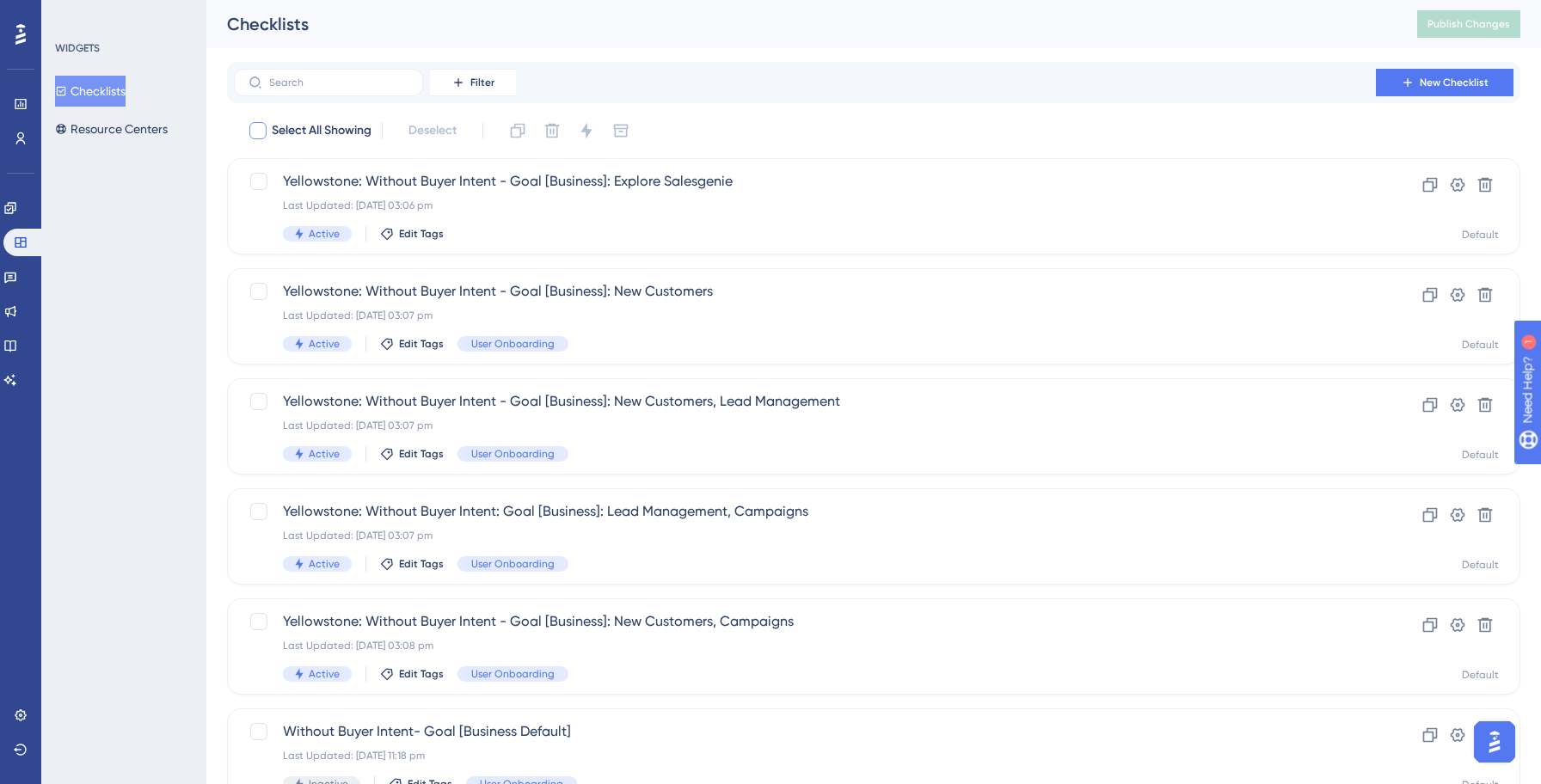
checkbox input "true"
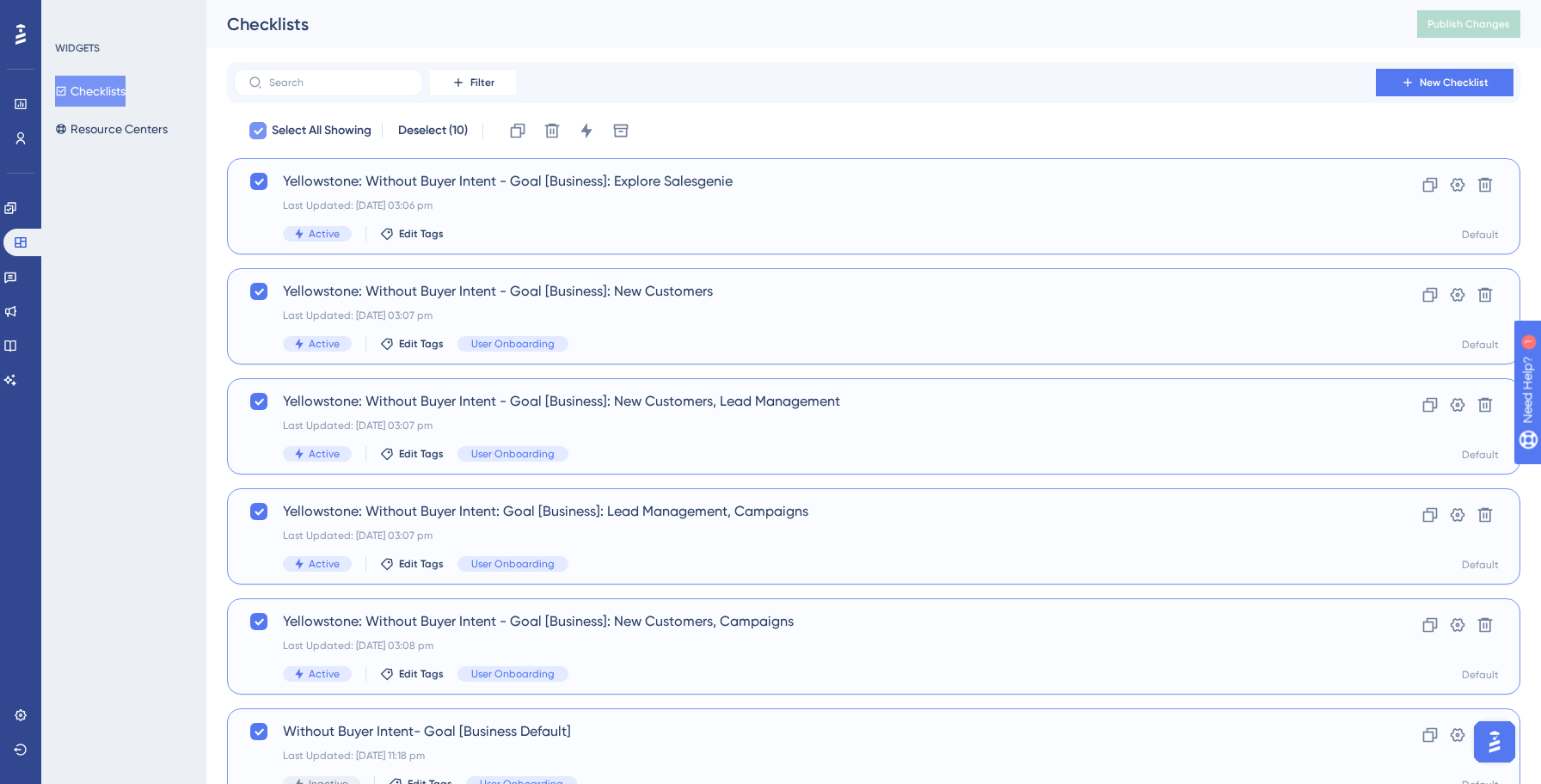
click at [254, 133] on icon at bounding box center [258, 131] width 10 height 14
checkbox input "false"
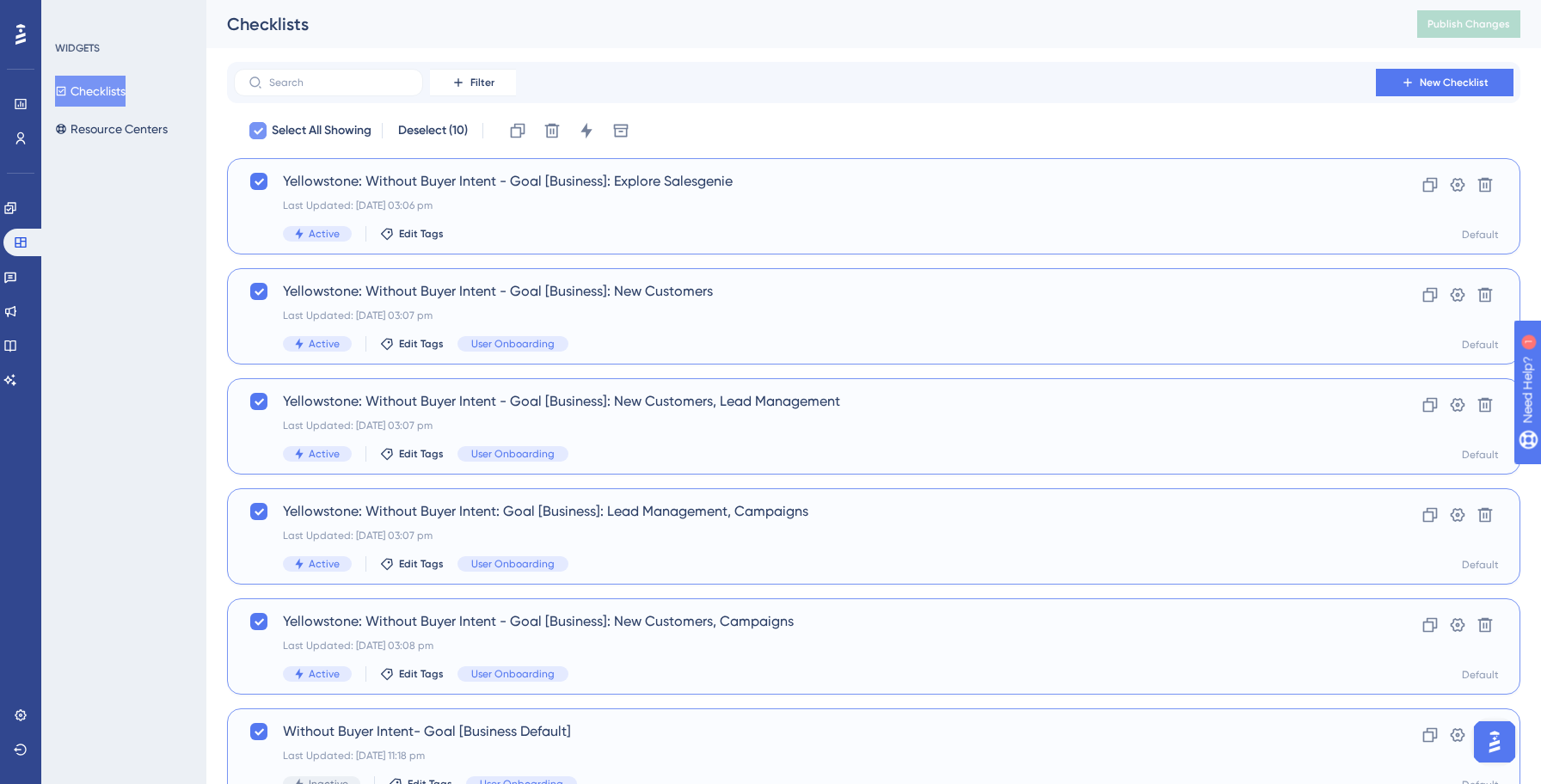
checkbox input "false"
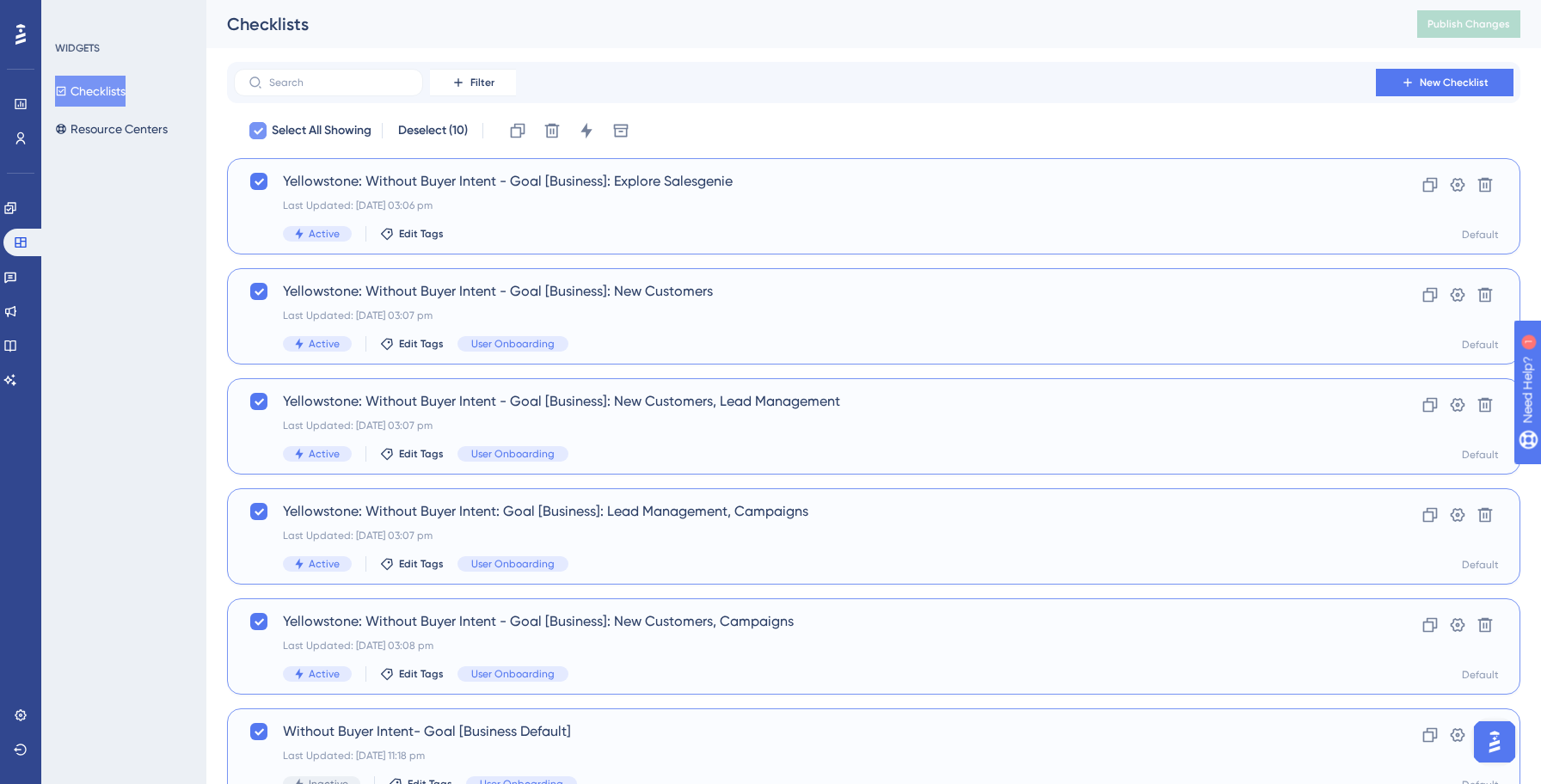
checkbox input "false"
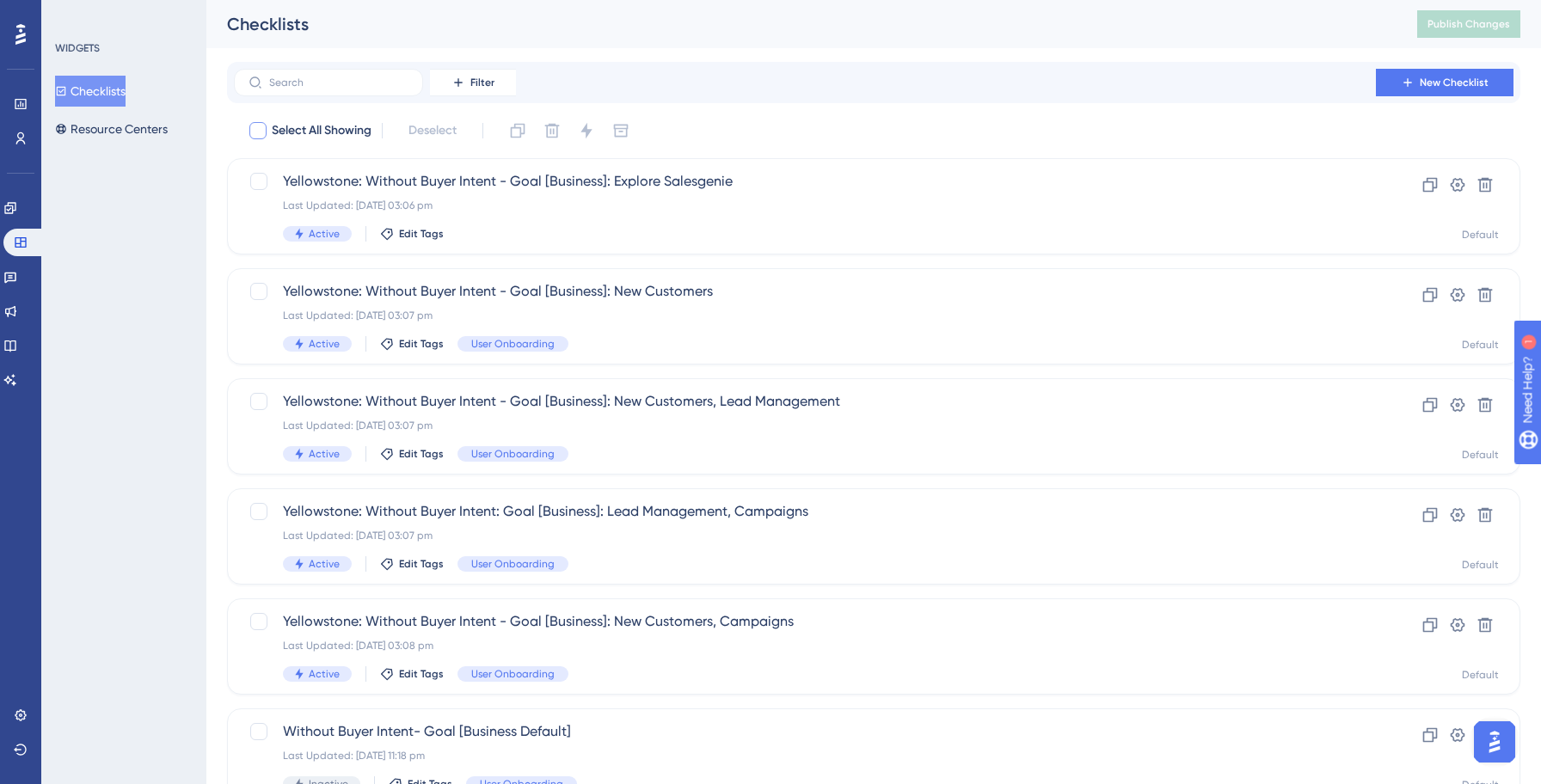
scroll to position [550, 0]
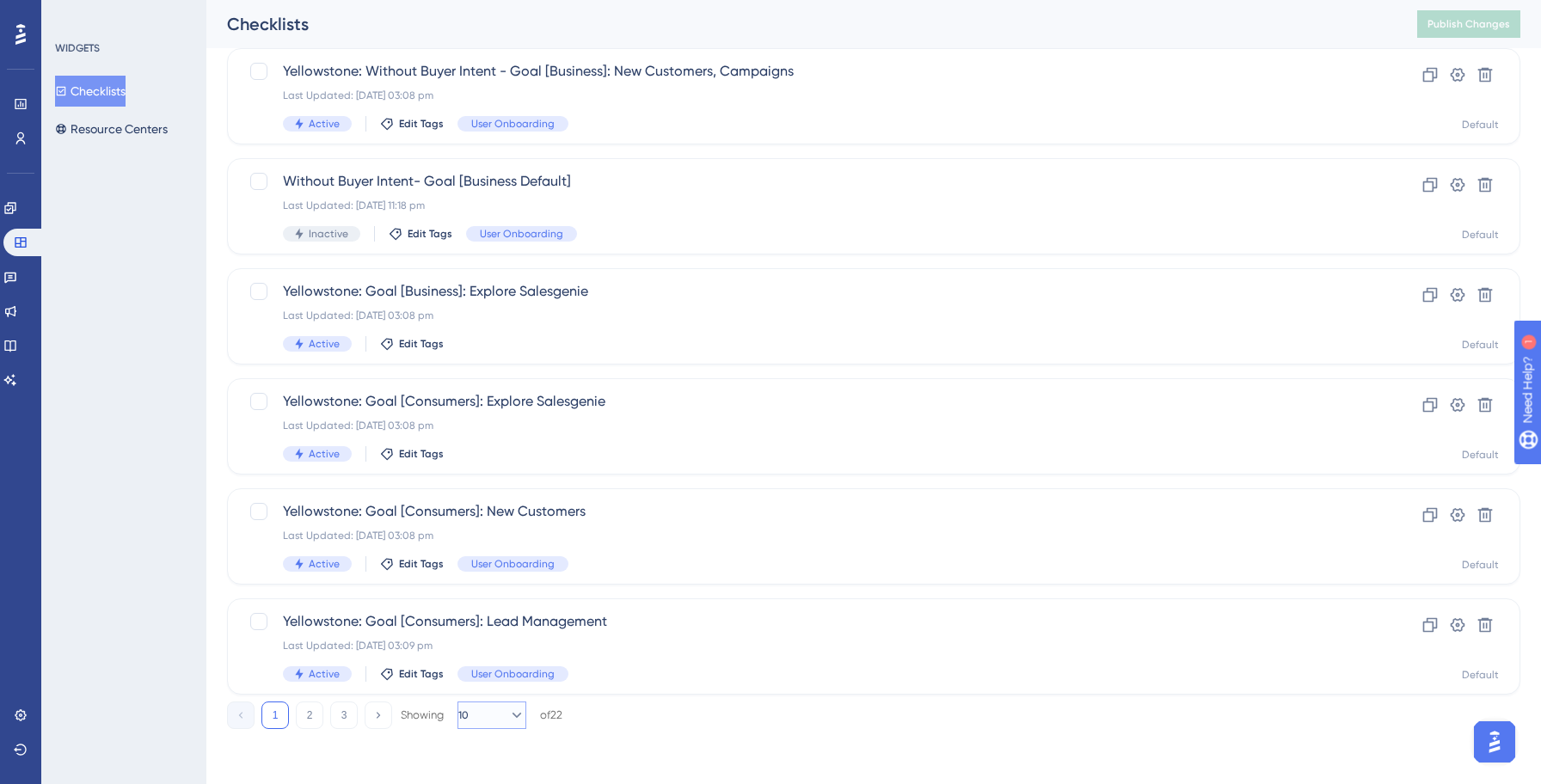
click at [511, 704] on button "10" at bounding box center [492, 715] width 69 height 28
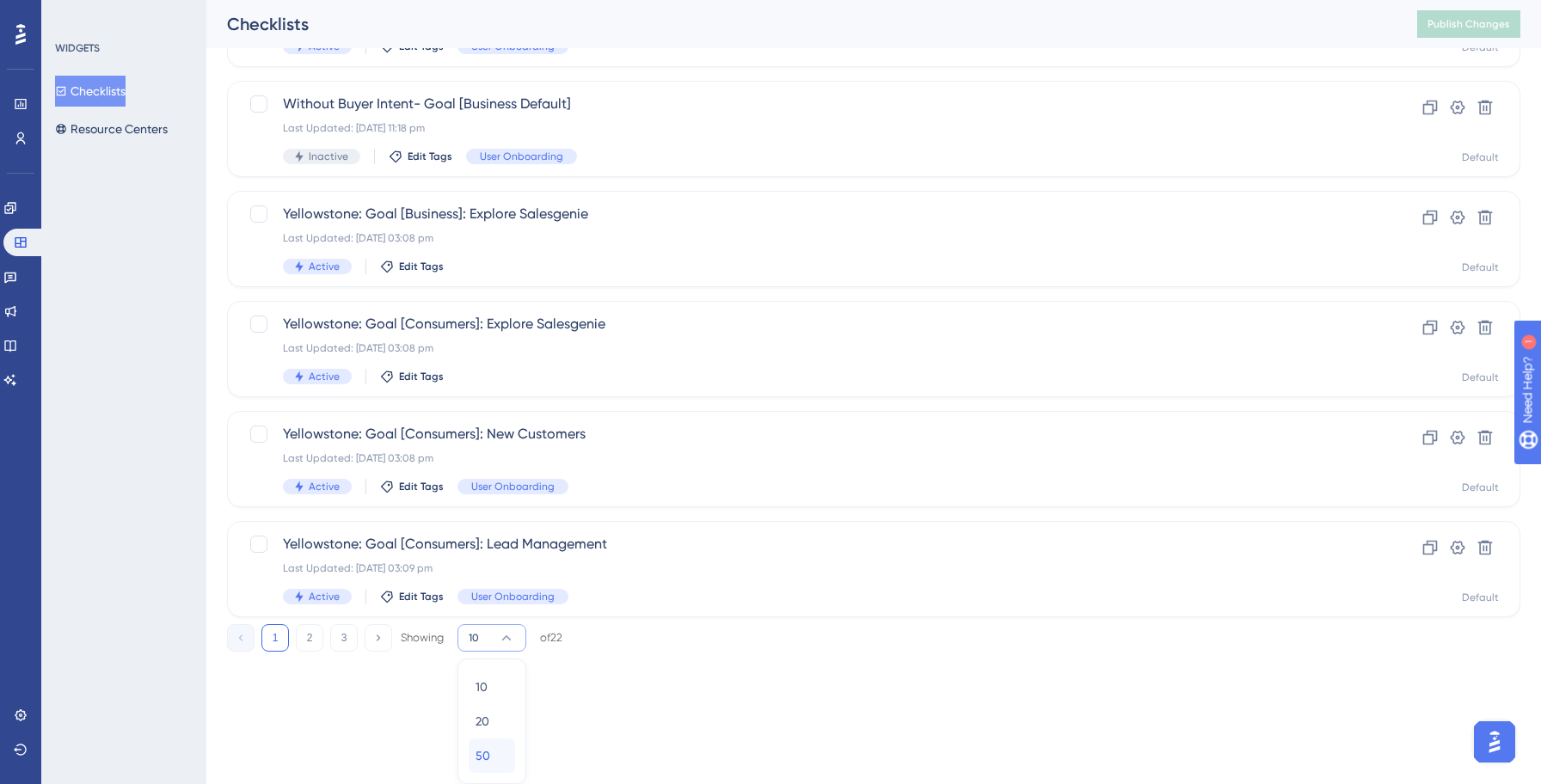
click at [485, 749] on span "50" at bounding box center [482, 756] width 15 height 21
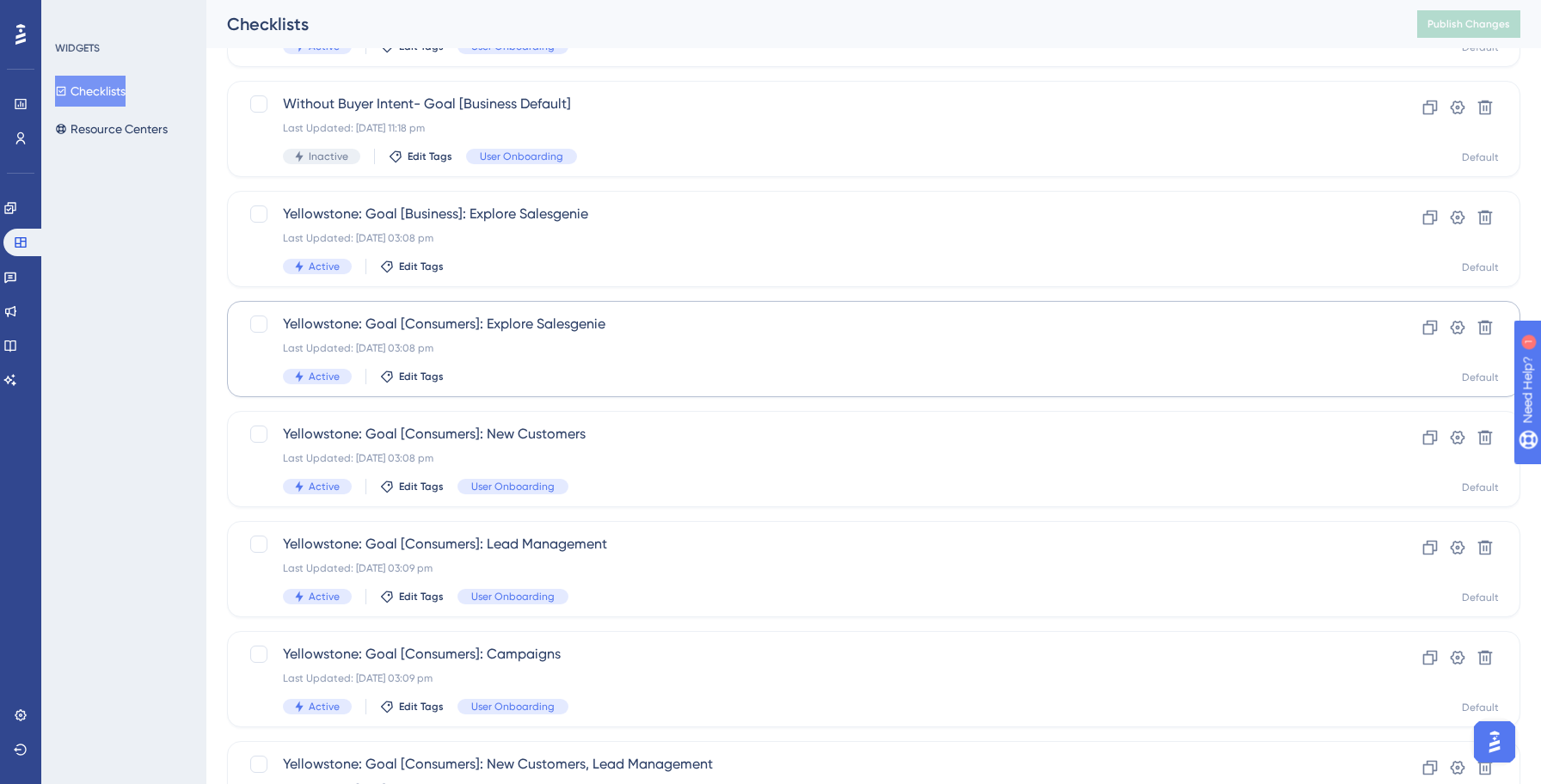
scroll to position [0, 0]
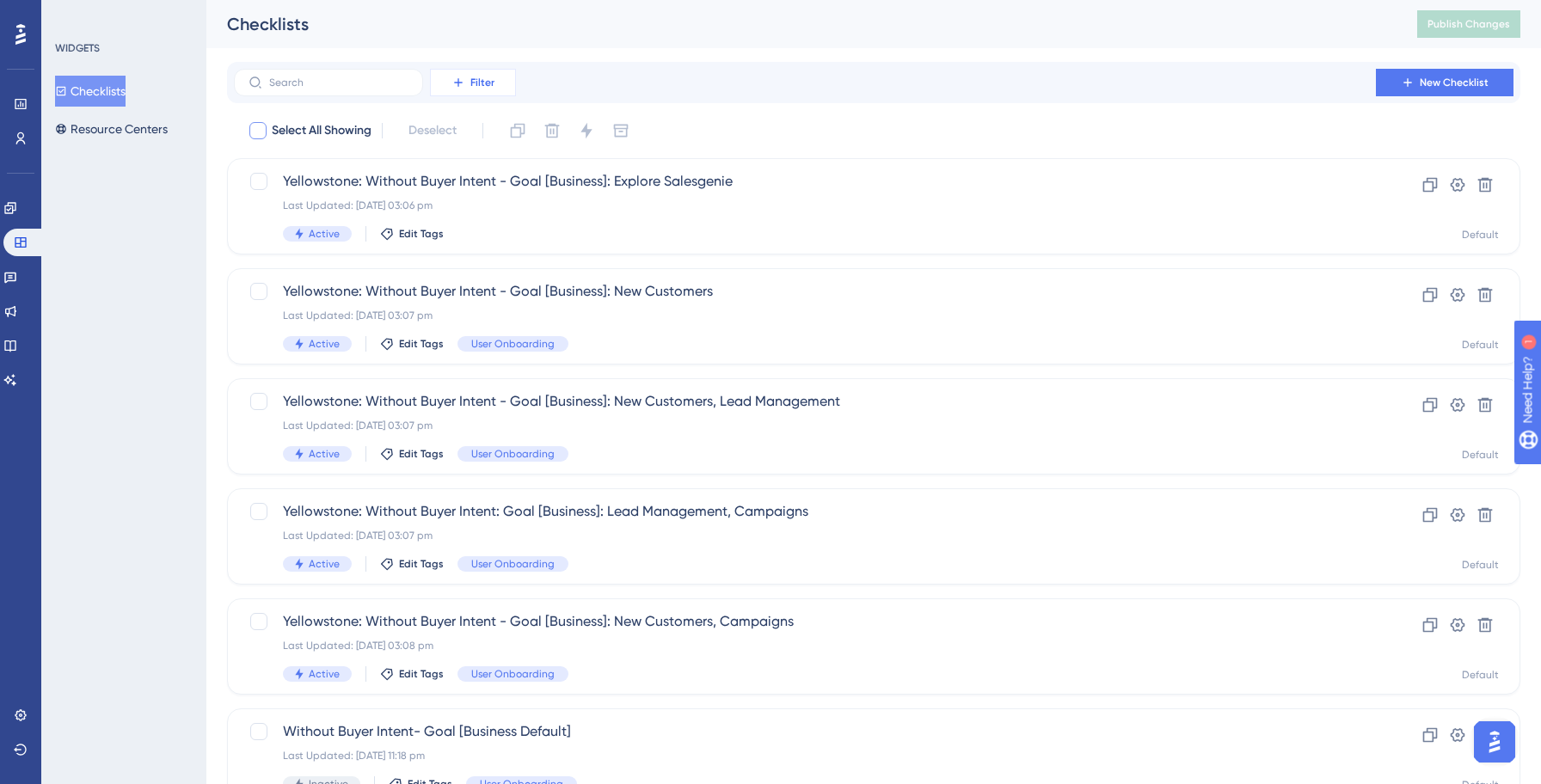
click at [467, 87] on button "Filter" at bounding box center [473, 83] width 86 height 28
click at [484, 238] on span "Status" at bounding box center [472, 235] width 35 height 21
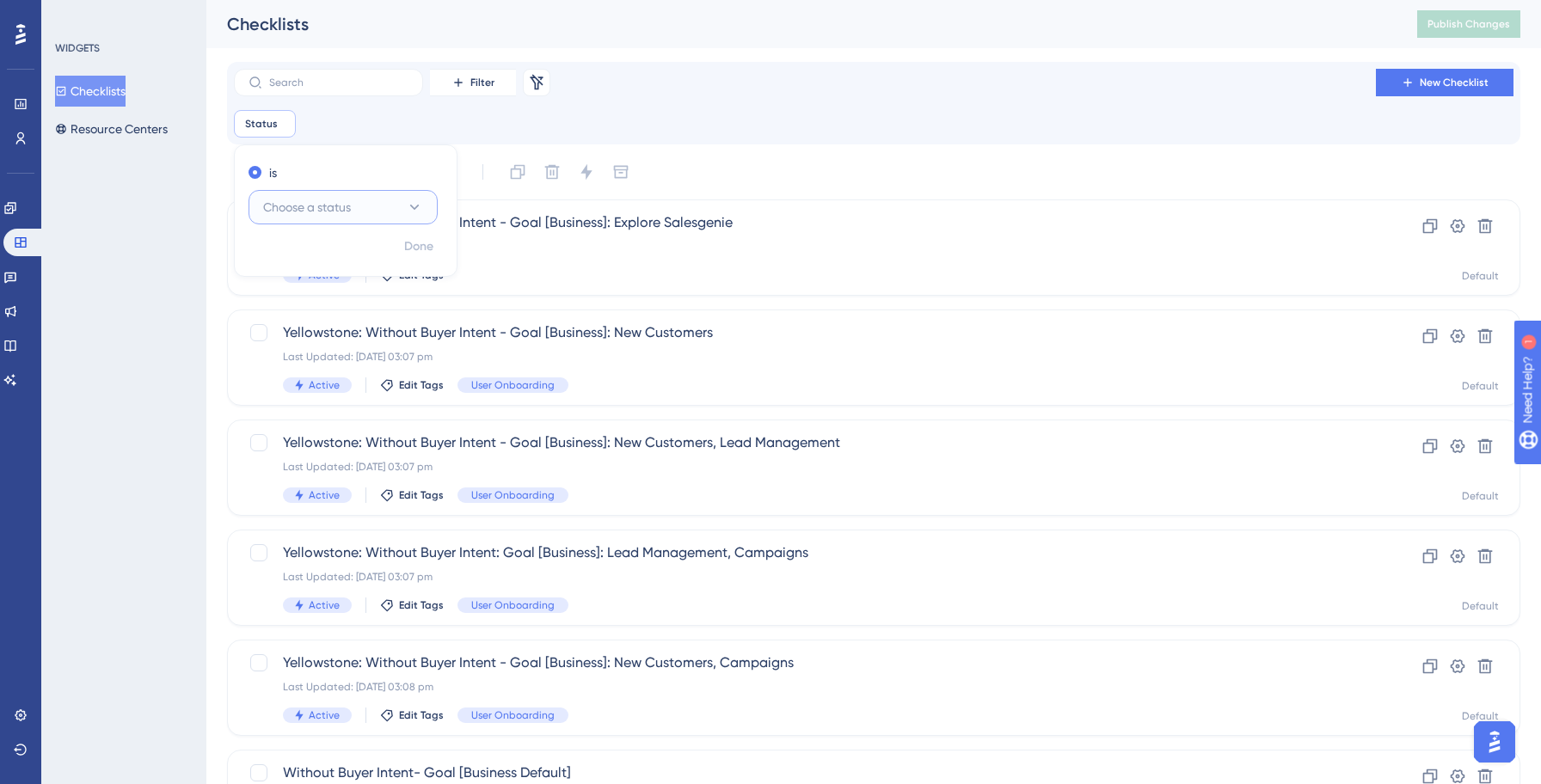
click at [379, 202] on button "Choose a status" at bounding box center [343, 207] width 189 height 34
click at [339, 250] on div "Active Active" at bounding box center [343, 260] width 139 height 34
click at [419, 251] on span "Done" at bounding box center [418, 247] width 29 height 21
click at [969, 159] on div "Select All Showing Deselect" at bounding box center [884, 172] width 1272 height 28
click at [942, 139] on div "Filter Remove Filters New Checklist Status is Active Active Remove" at bounding box center [874, 103] width 1293 height 83
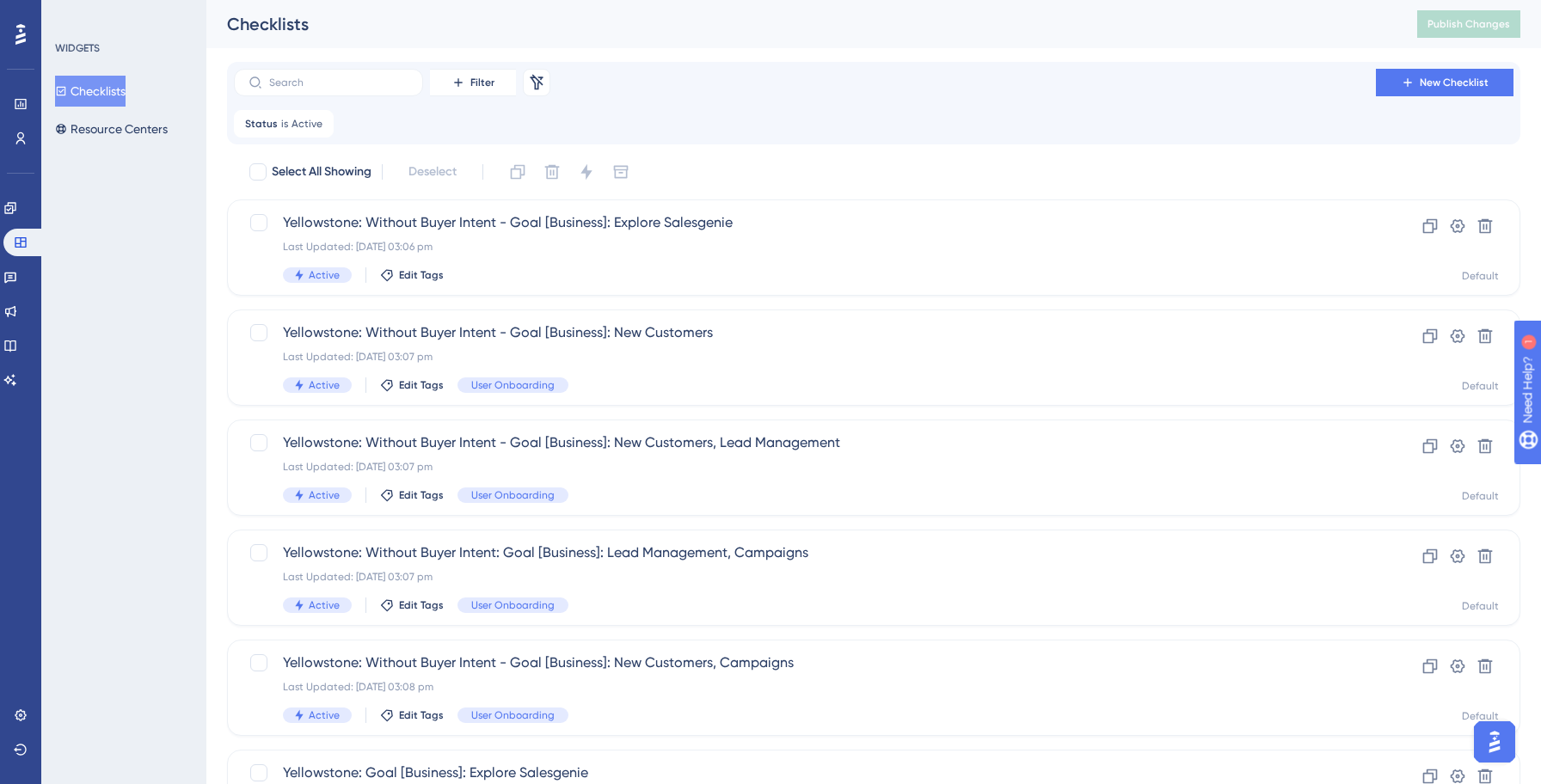
click at [256, 167] on div at bounding box center [258, 172] width 17 height 17
checkbox input "true"
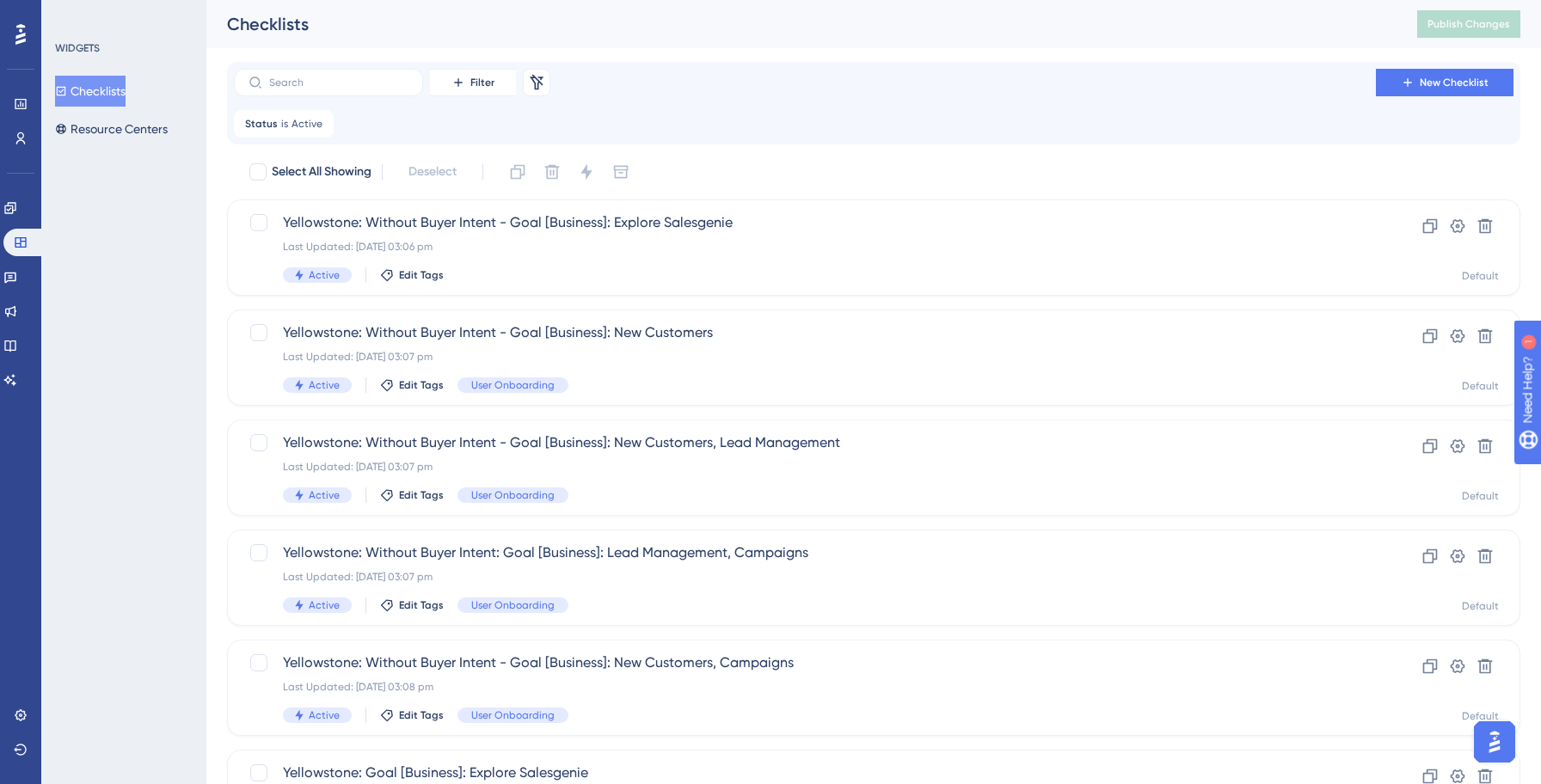
checkbox input "true"
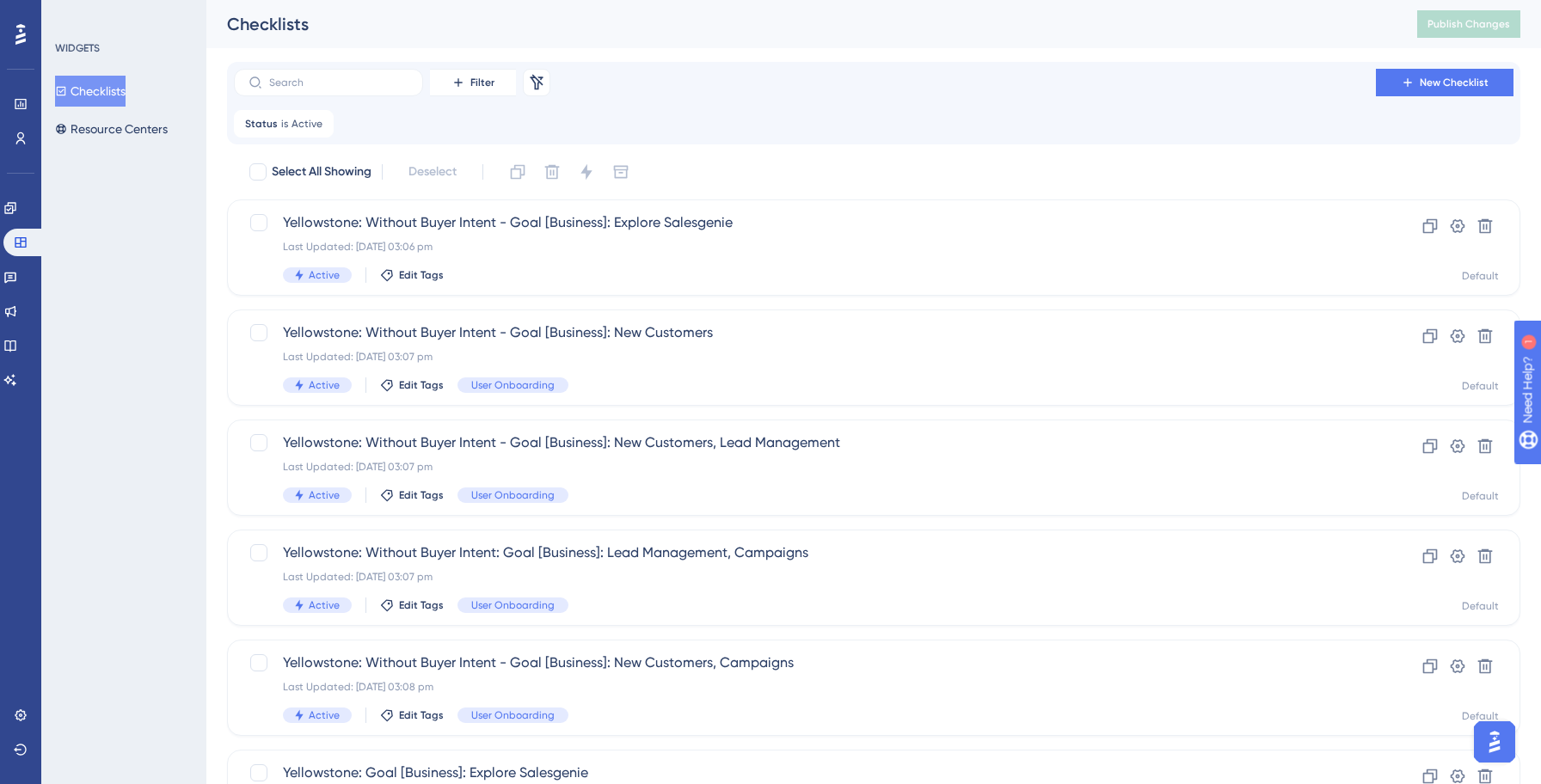
checkbox input "true"
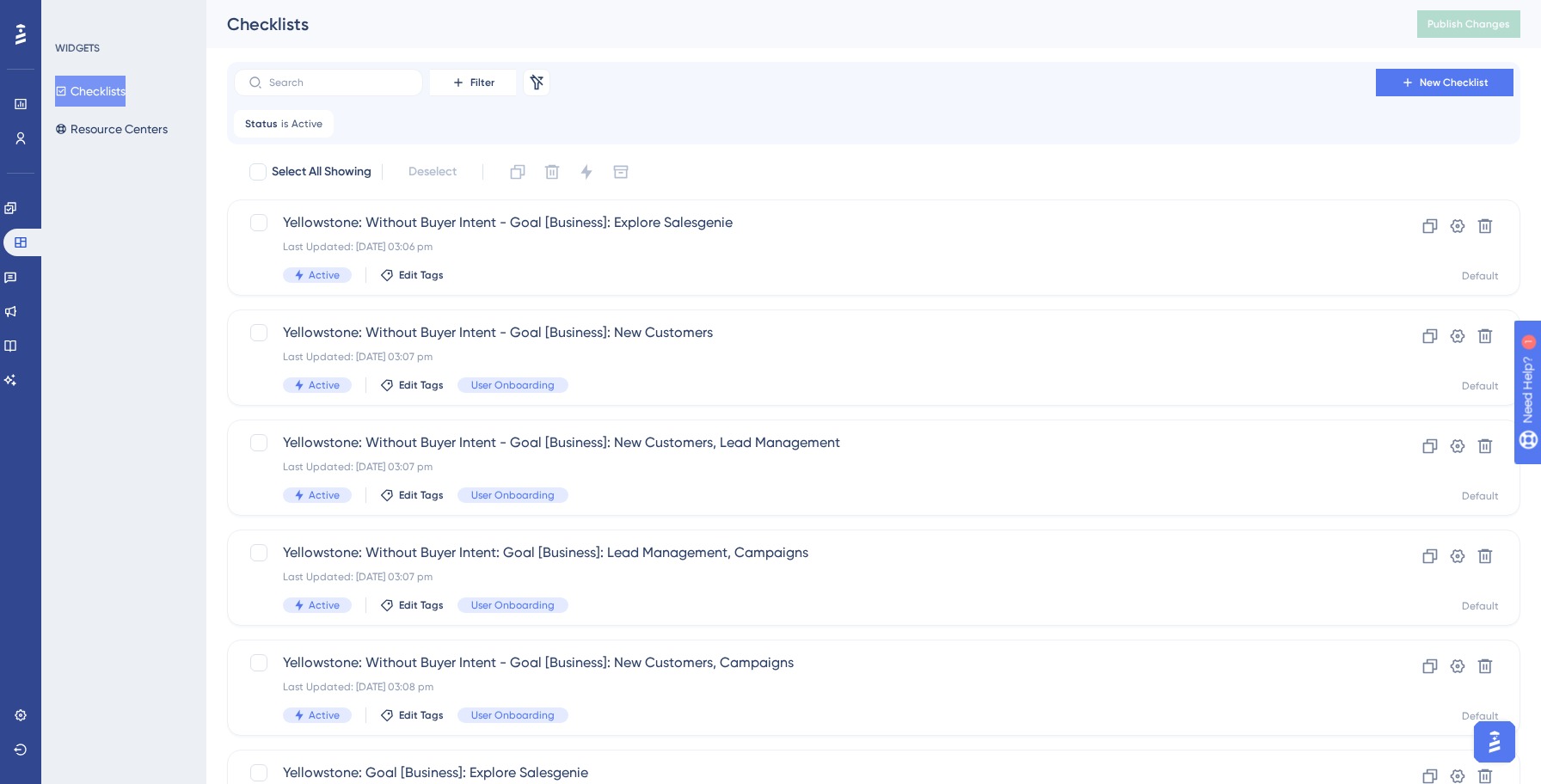
checkbox input "true"
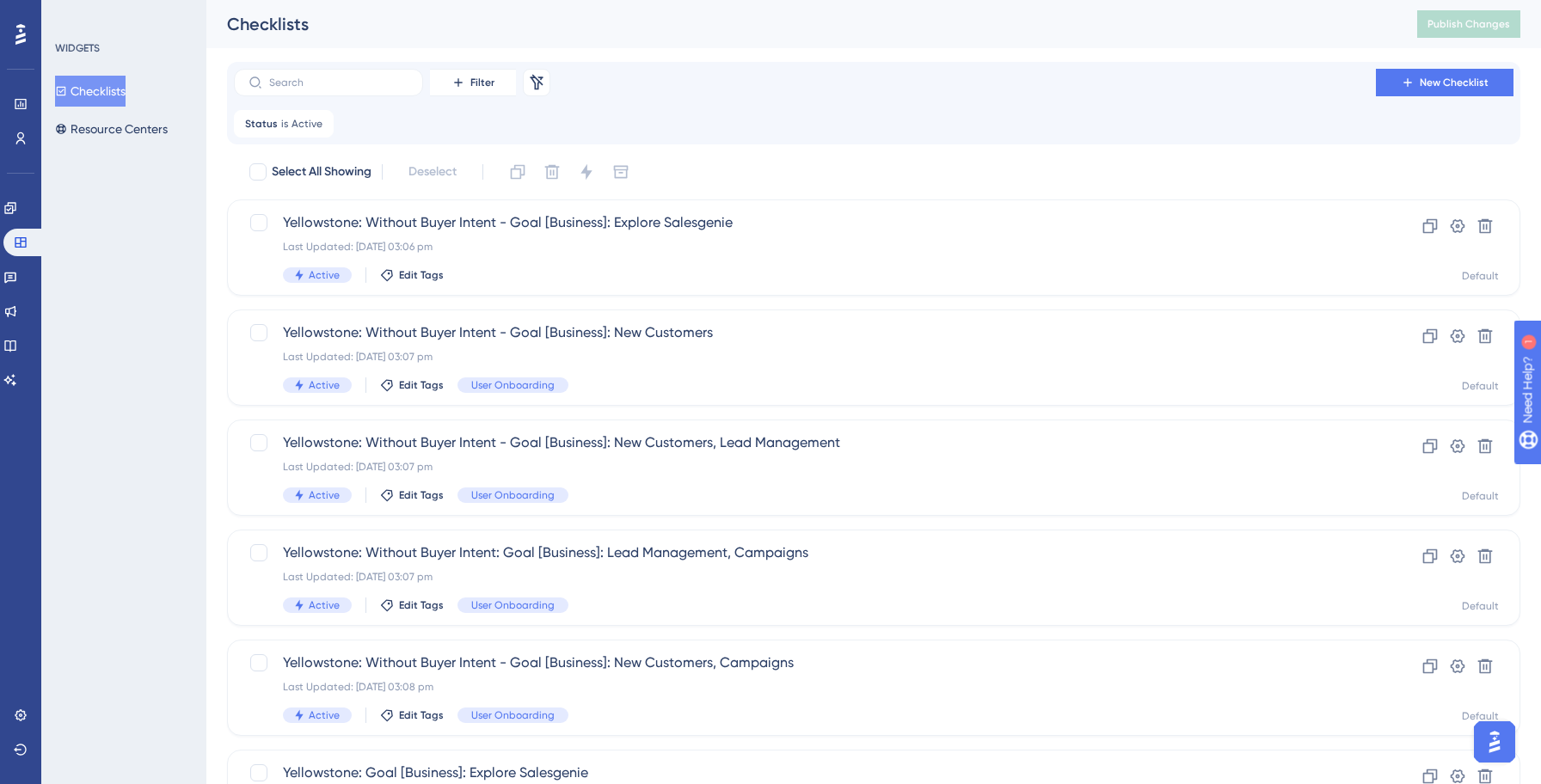
checkbox input "true"
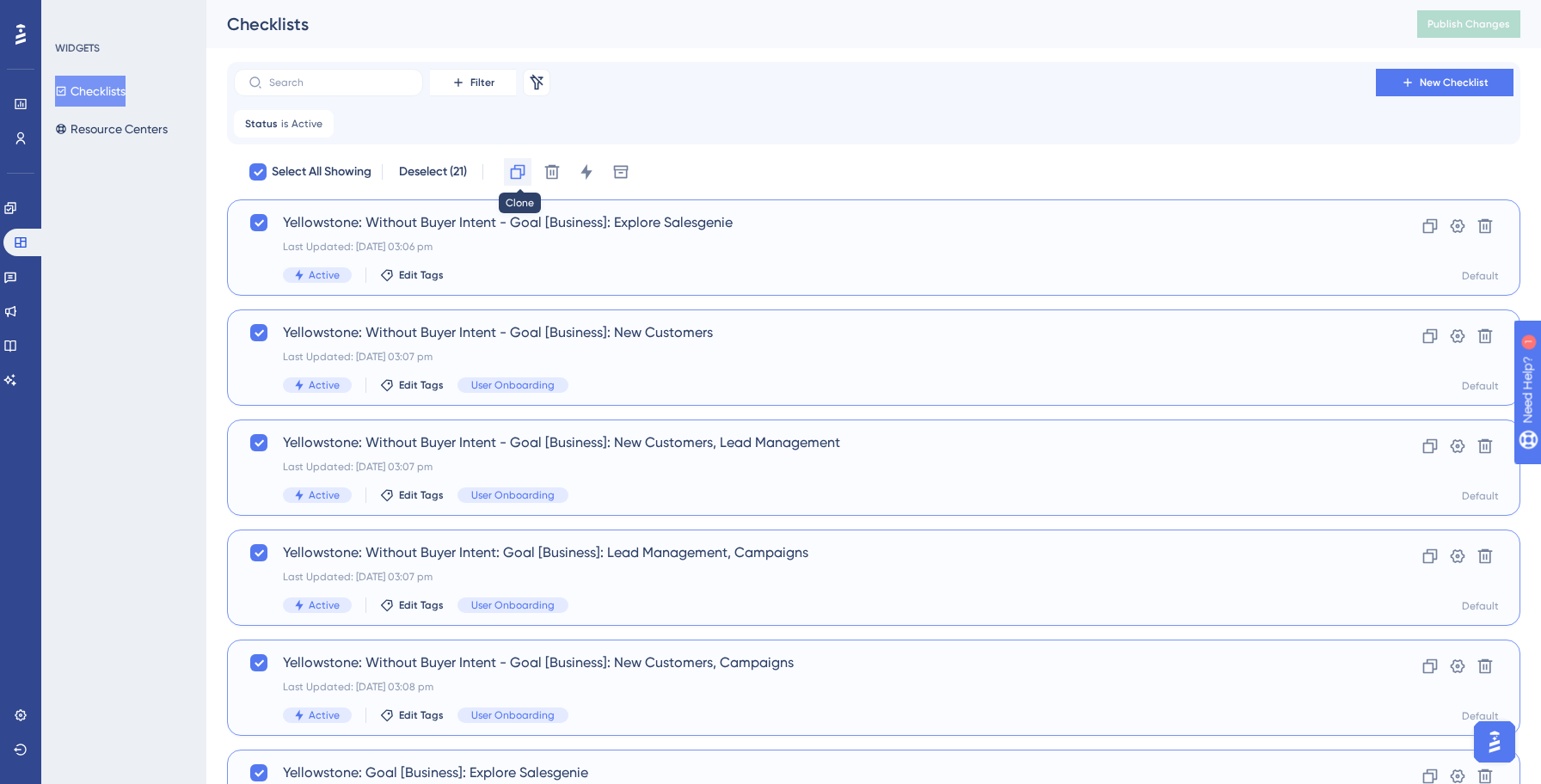
click at [525, 174] on icon at bounding box center [517, 172] width 17 height 17
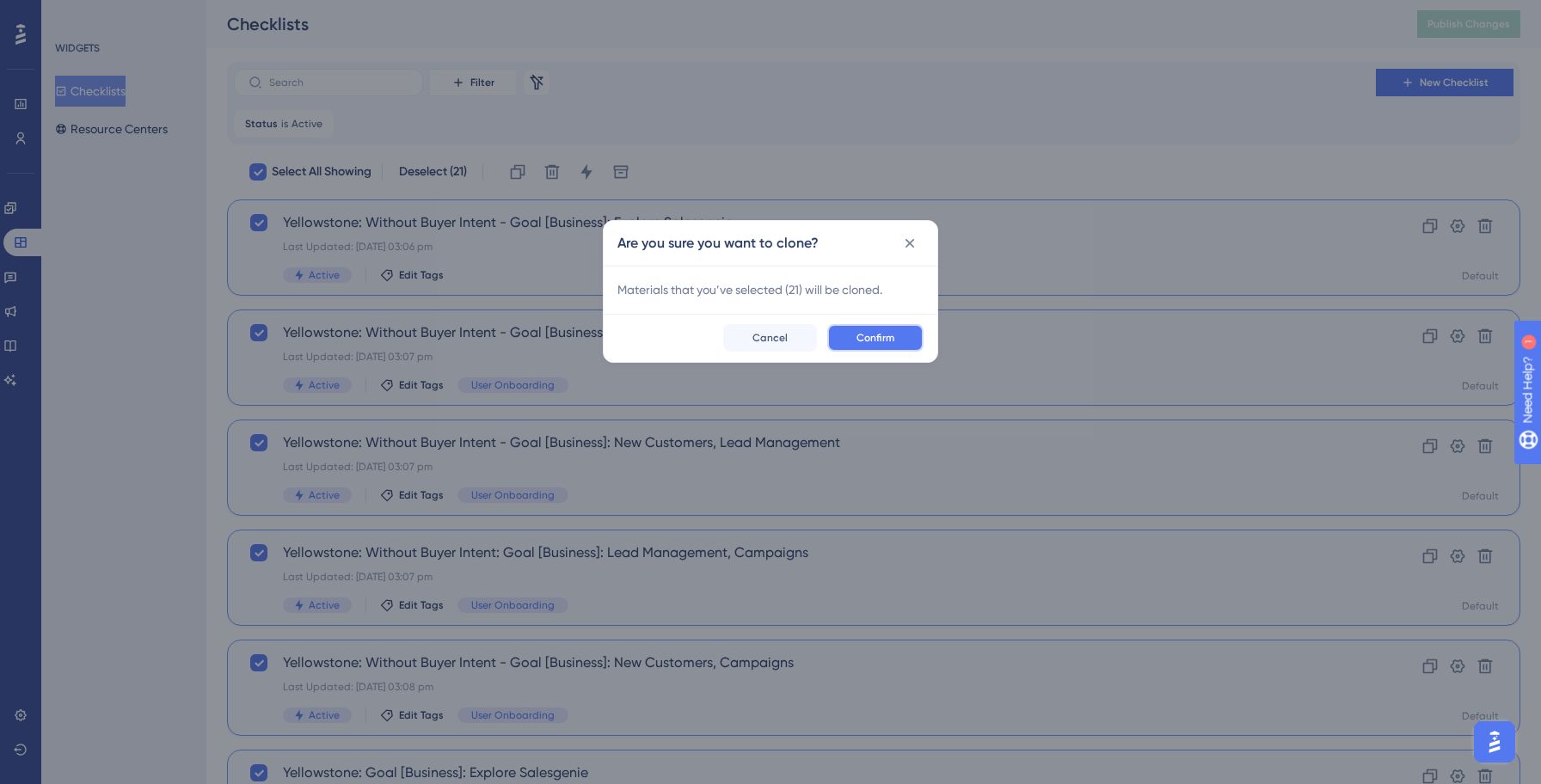
click at [869, 331] on span "Confirm" at bounding box center [876, 337] width 38 height 14
checkbox input "false"
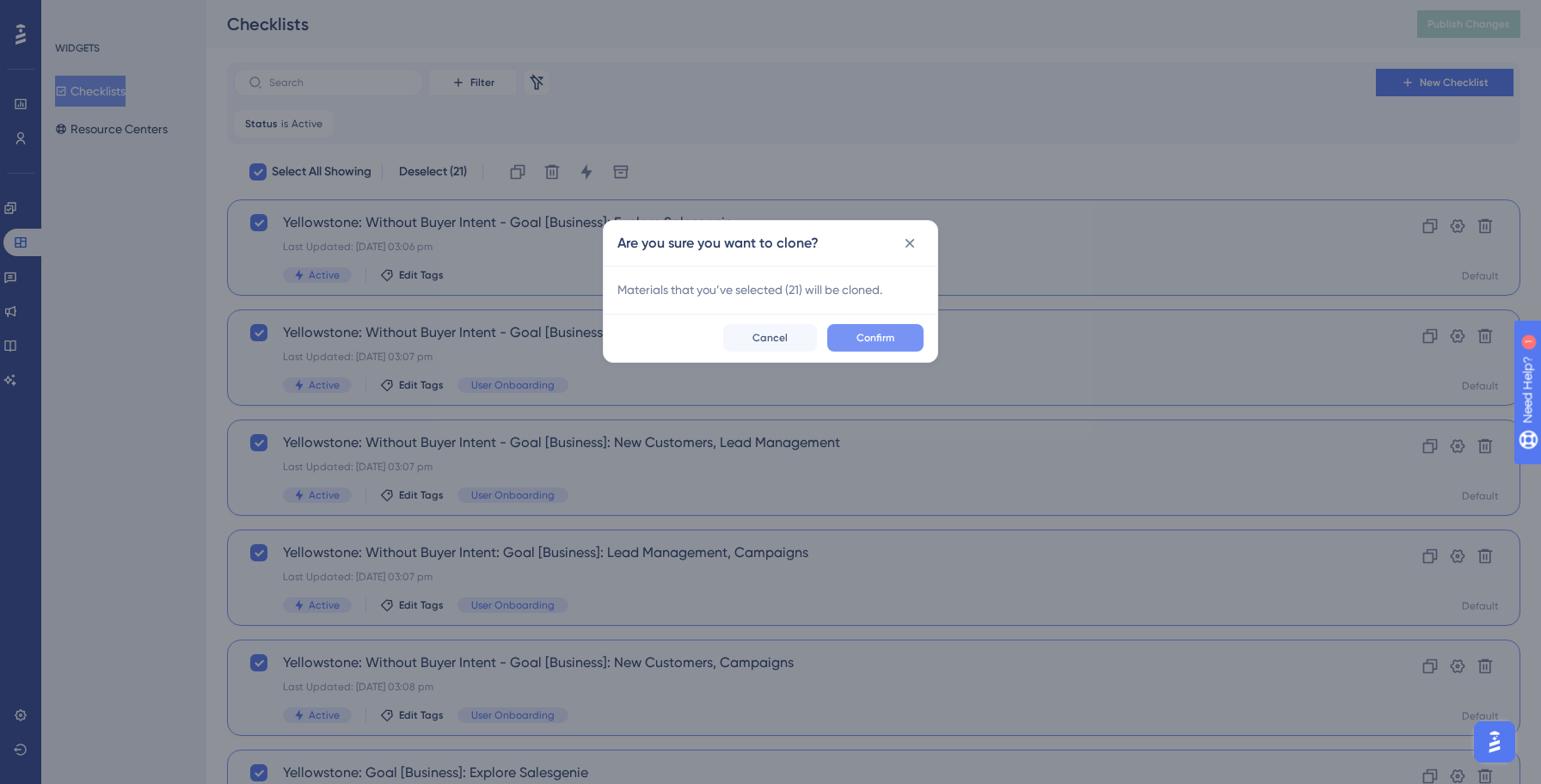
checkbox input "false"
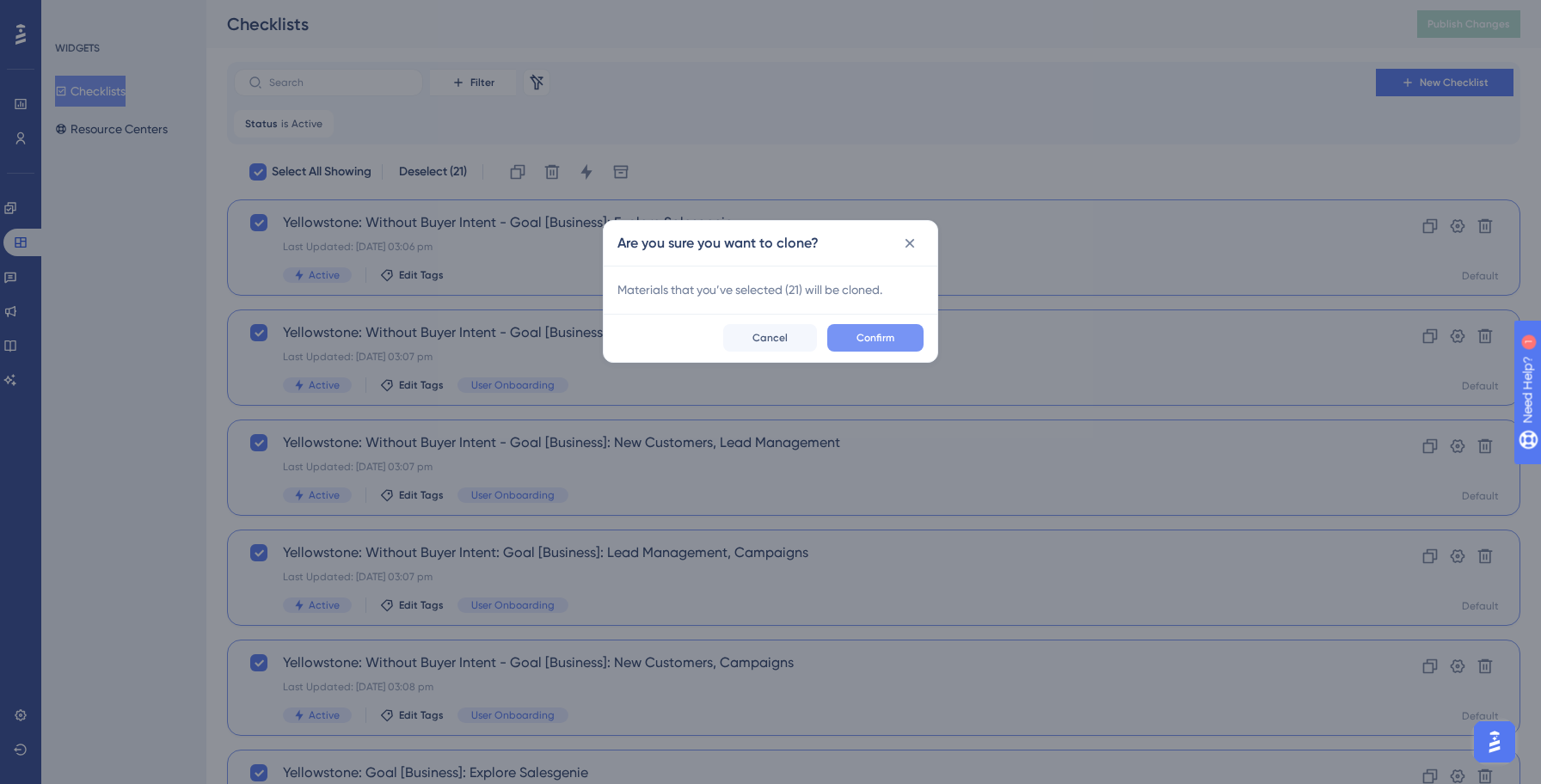
checkbox input "false"
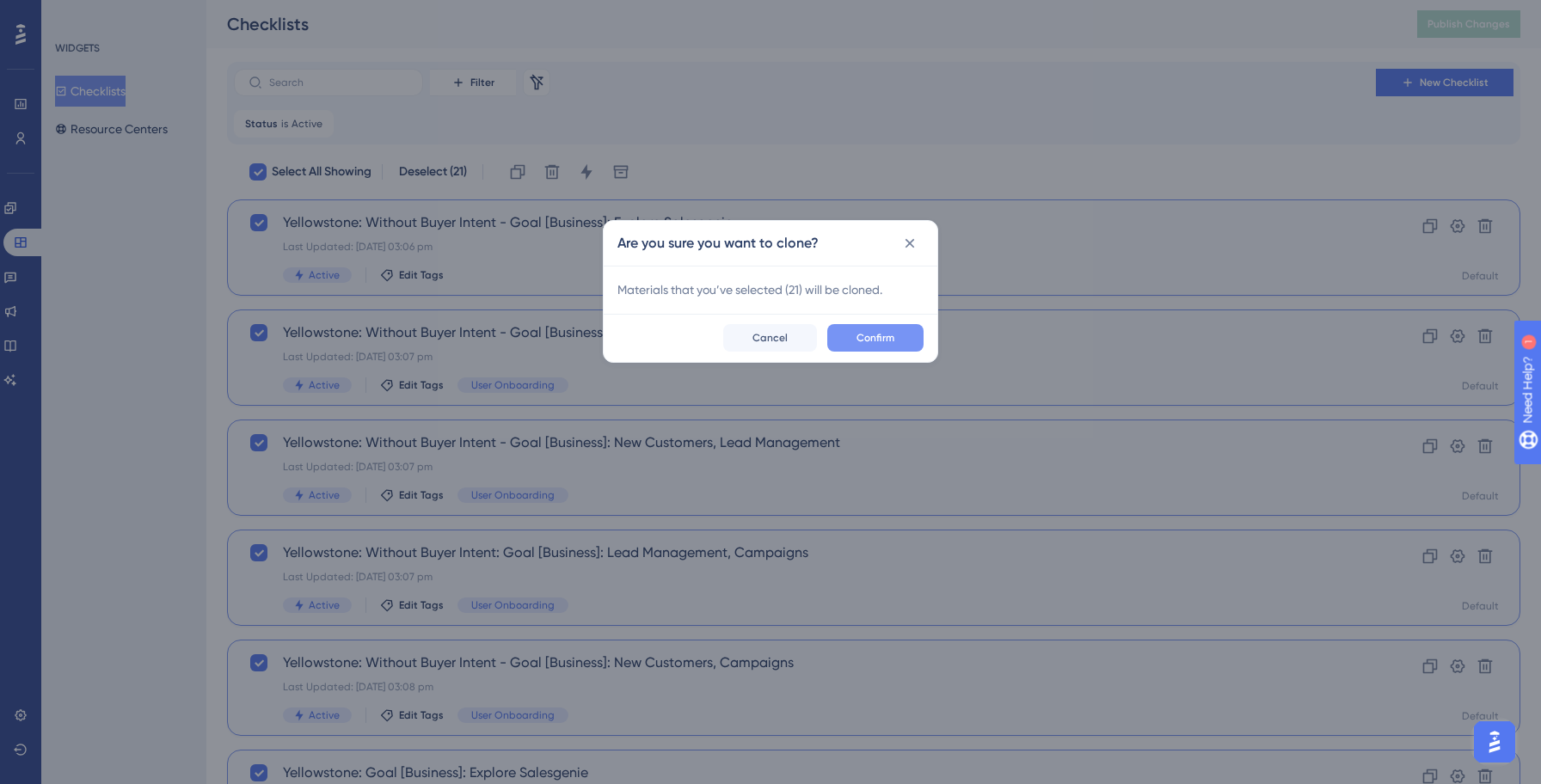
checkbox input "false"
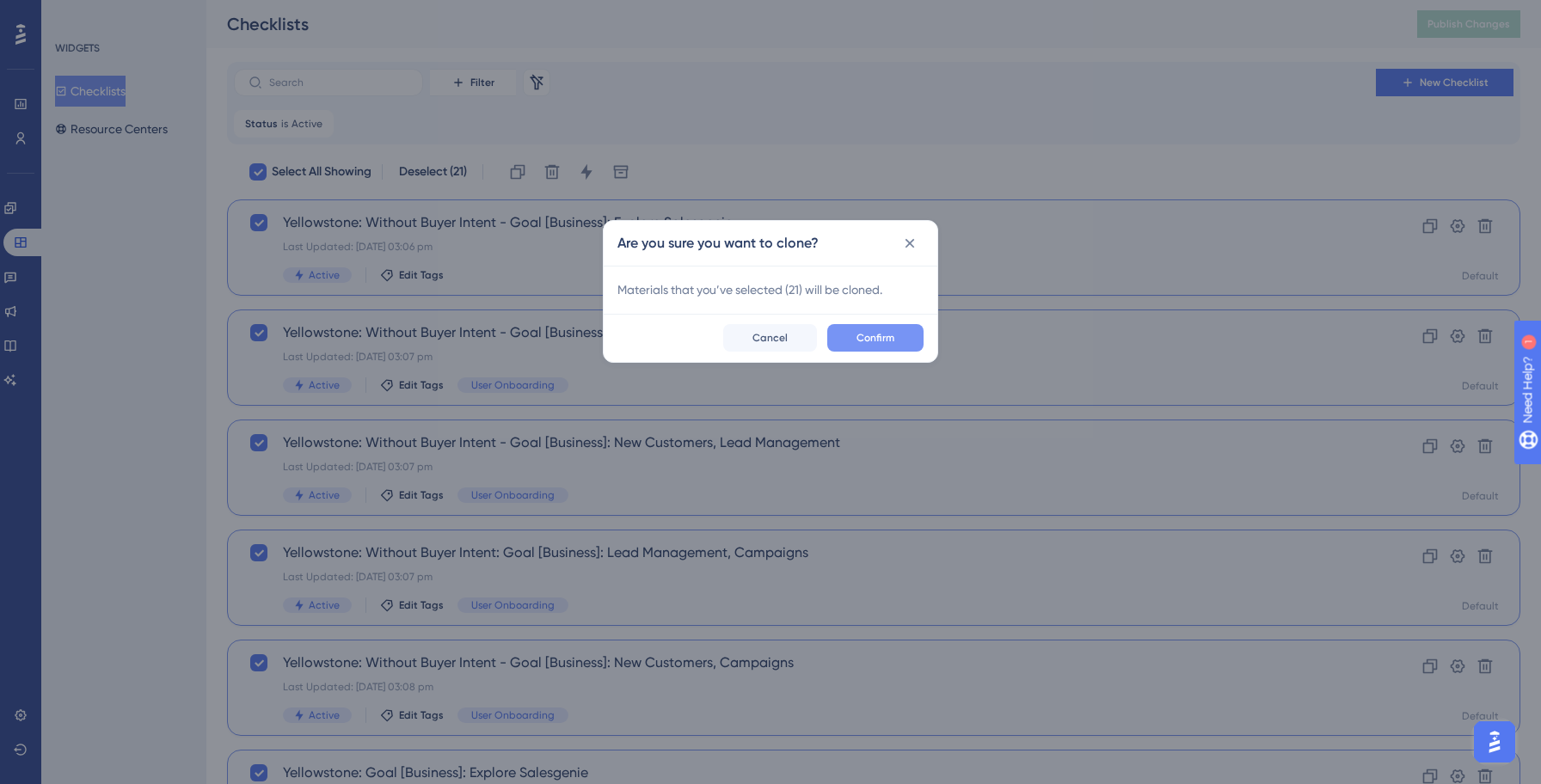
checkbox input "false"
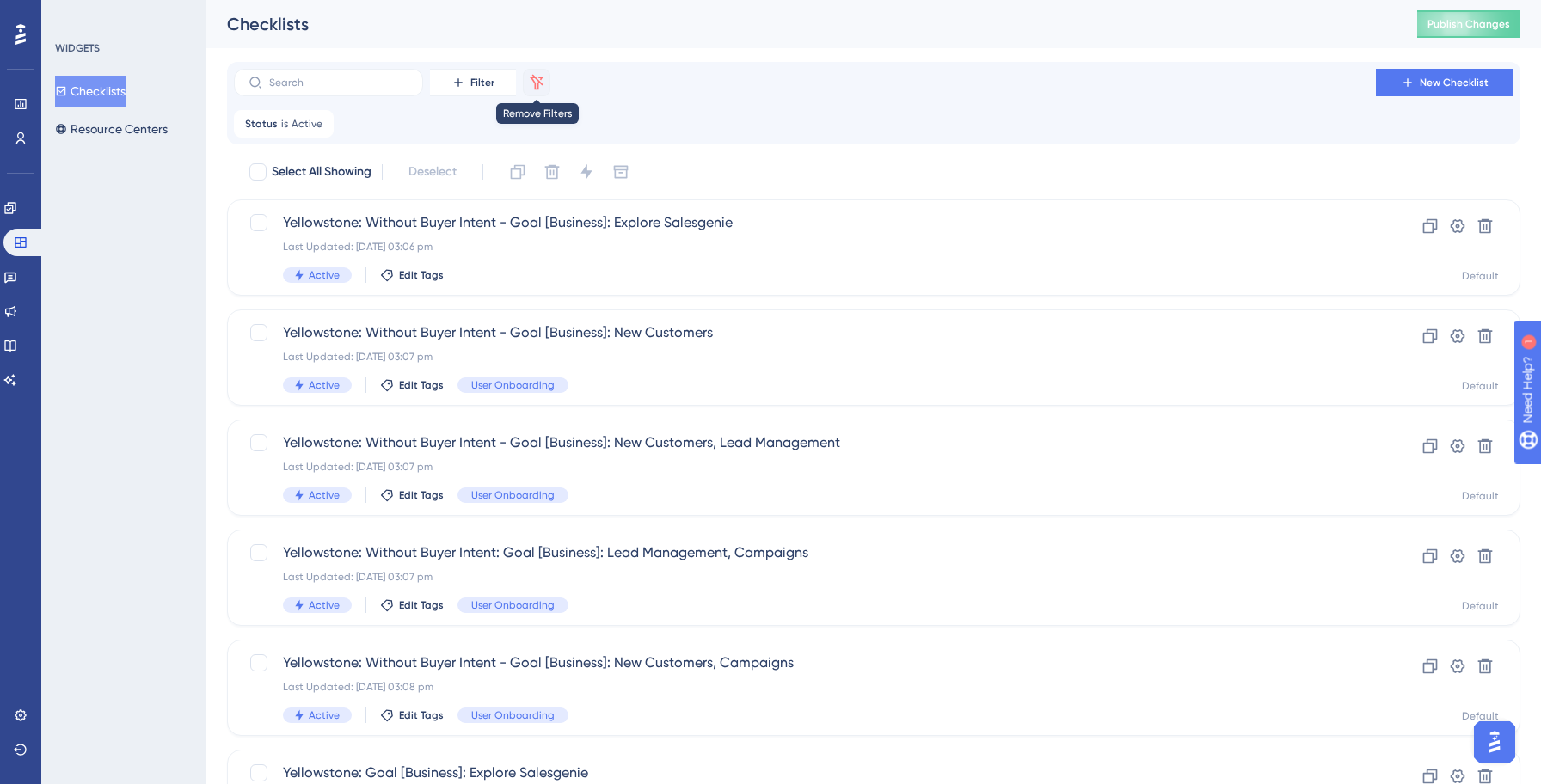
click at [543, 80] on icon at bounding box center [536, 83] width 17 height 17
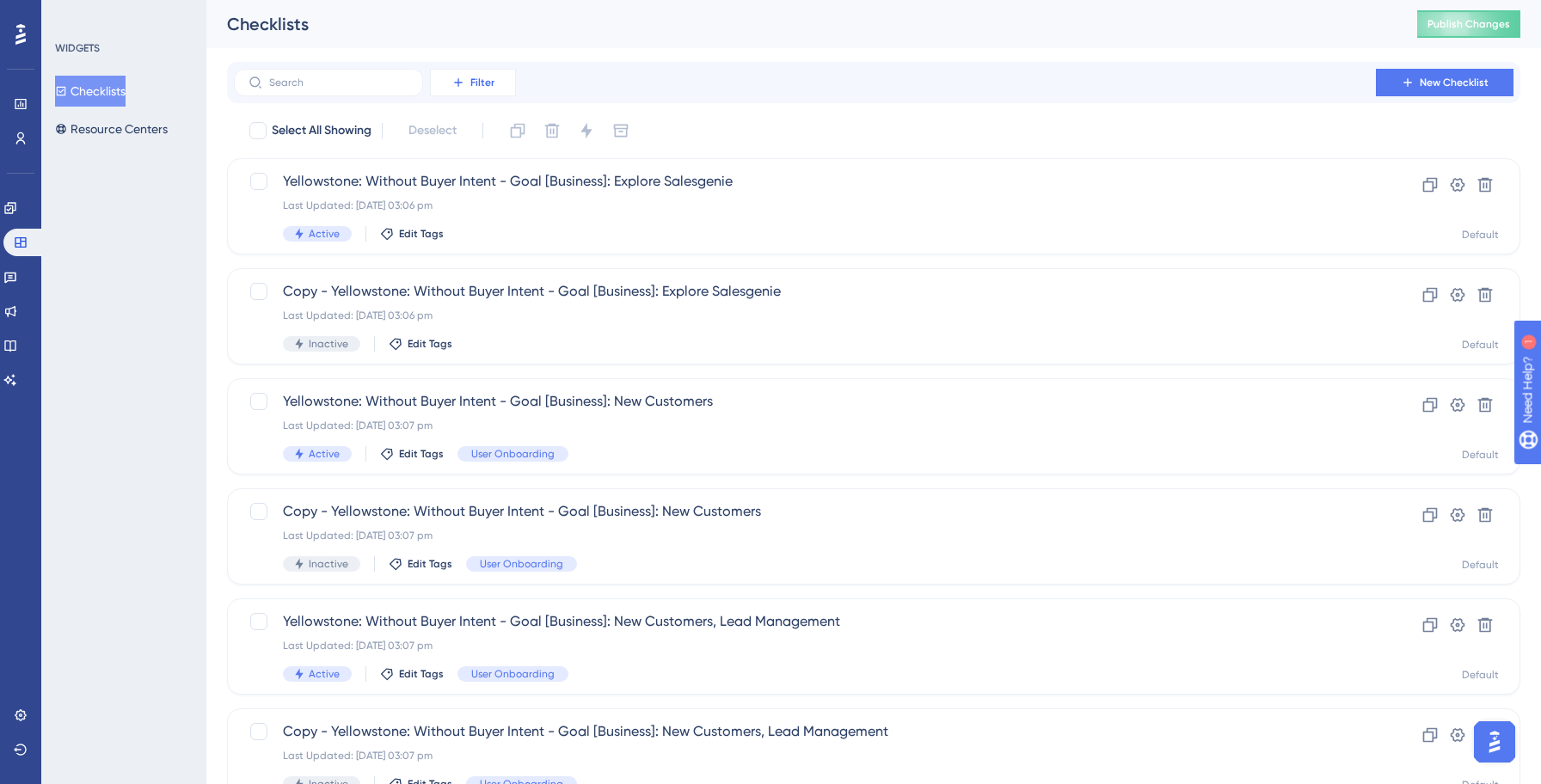
click at [476, 84] on span "Filter" at bounding box center [482, 83] width 24 height 14
click at [476, 225] on span "Status" at bounding box center [472, 235] width 35 height 21
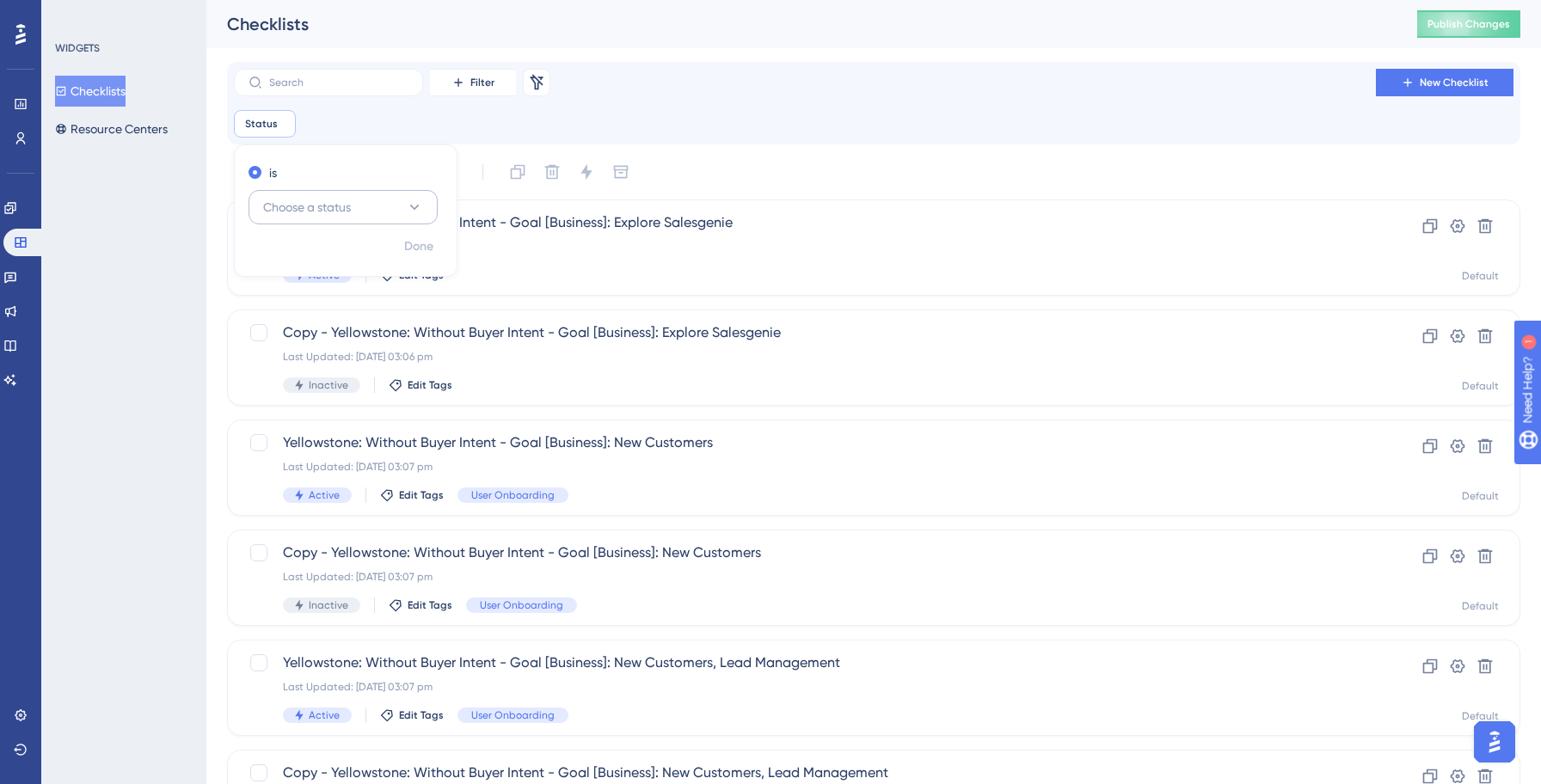
click at [347, 213] on span "Choose a status" at bounding box center [307, 207] width 88 height 21
click at [317, 292] on div "Inactive Inactive" at bounding box center [343, 294] width 139 height 34
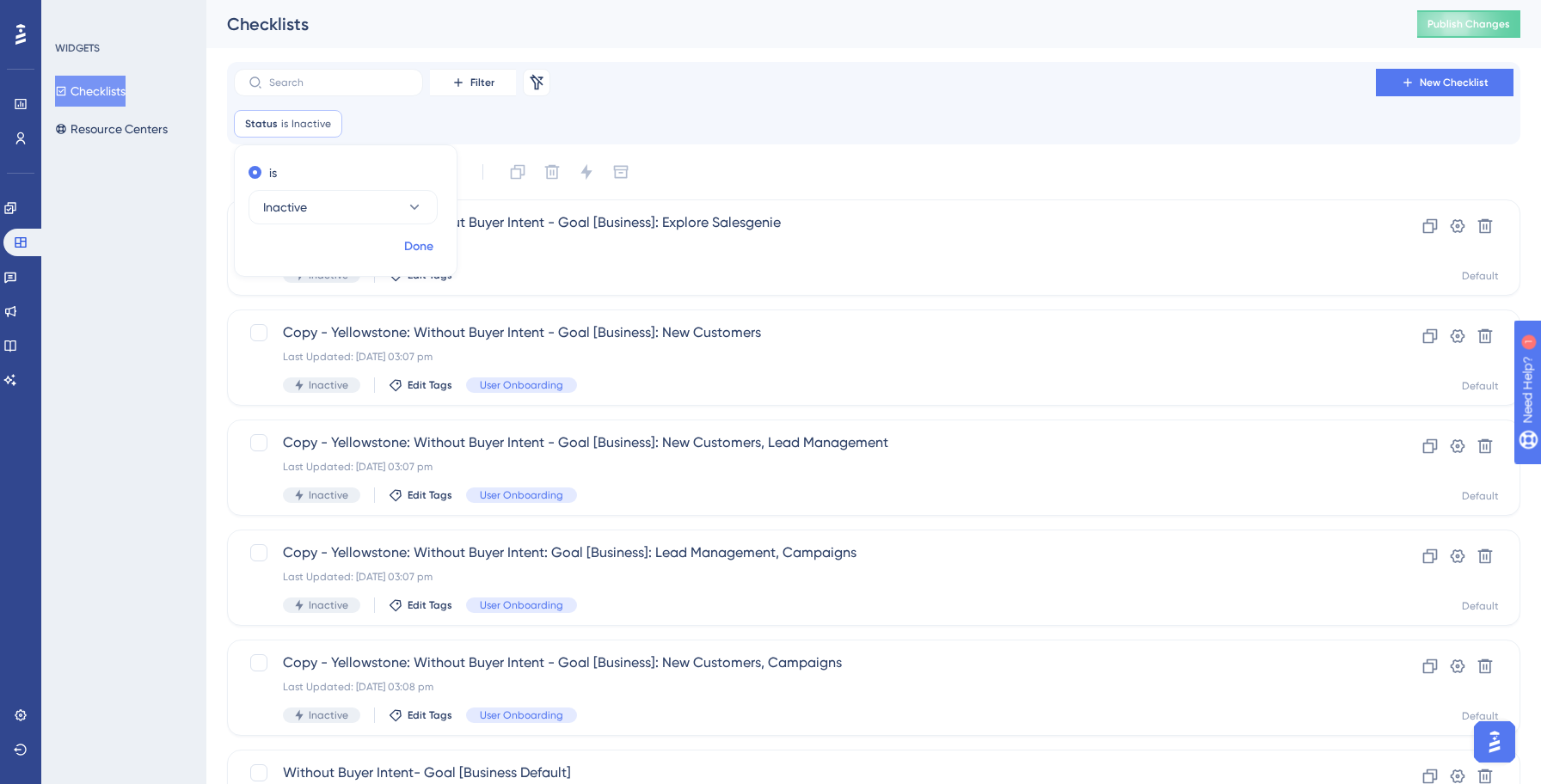
click at [407, 249] on span "Done" at bounding box center [418, 247] width 29 height 21
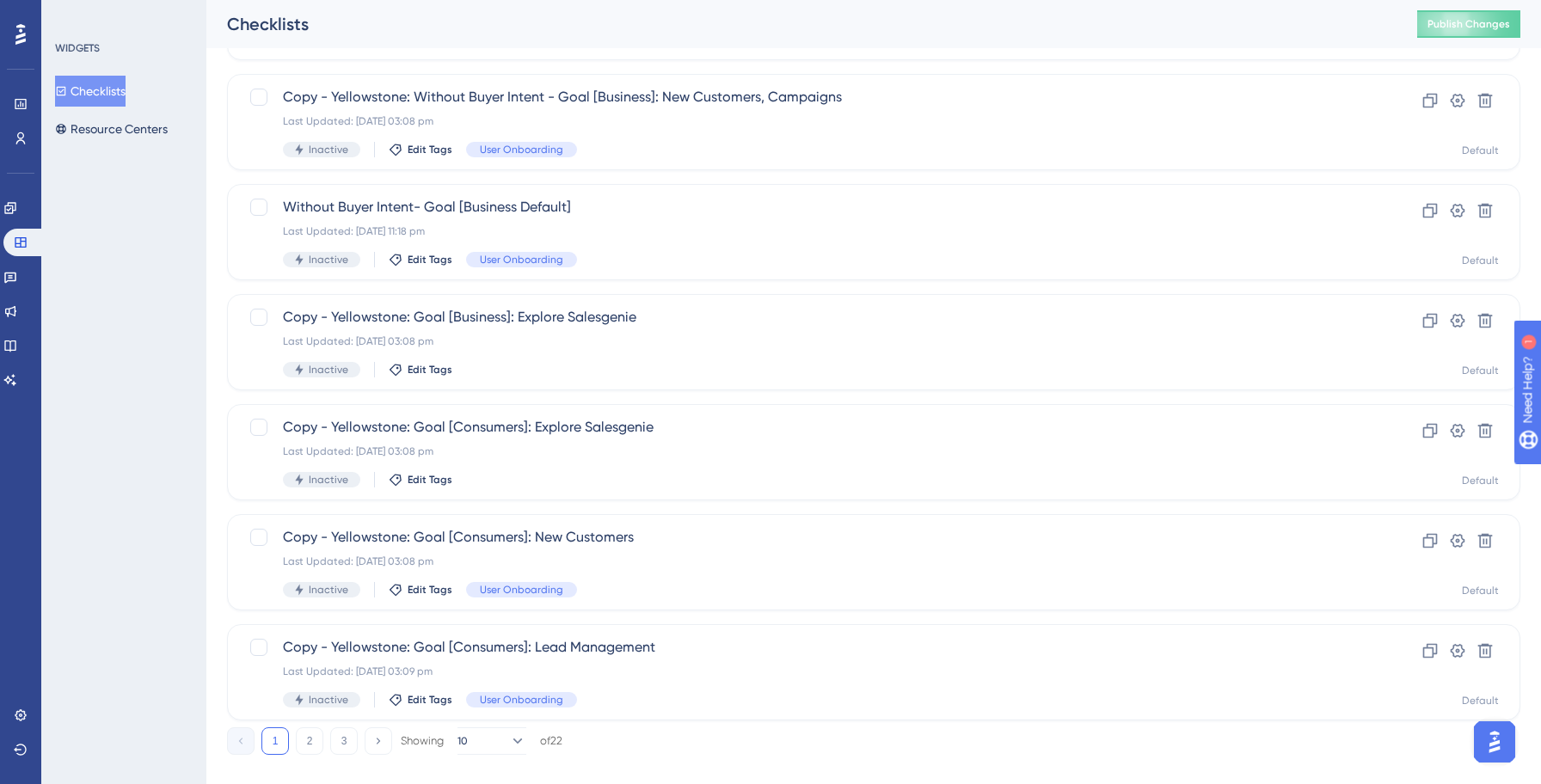
scroll to position [591, 0]
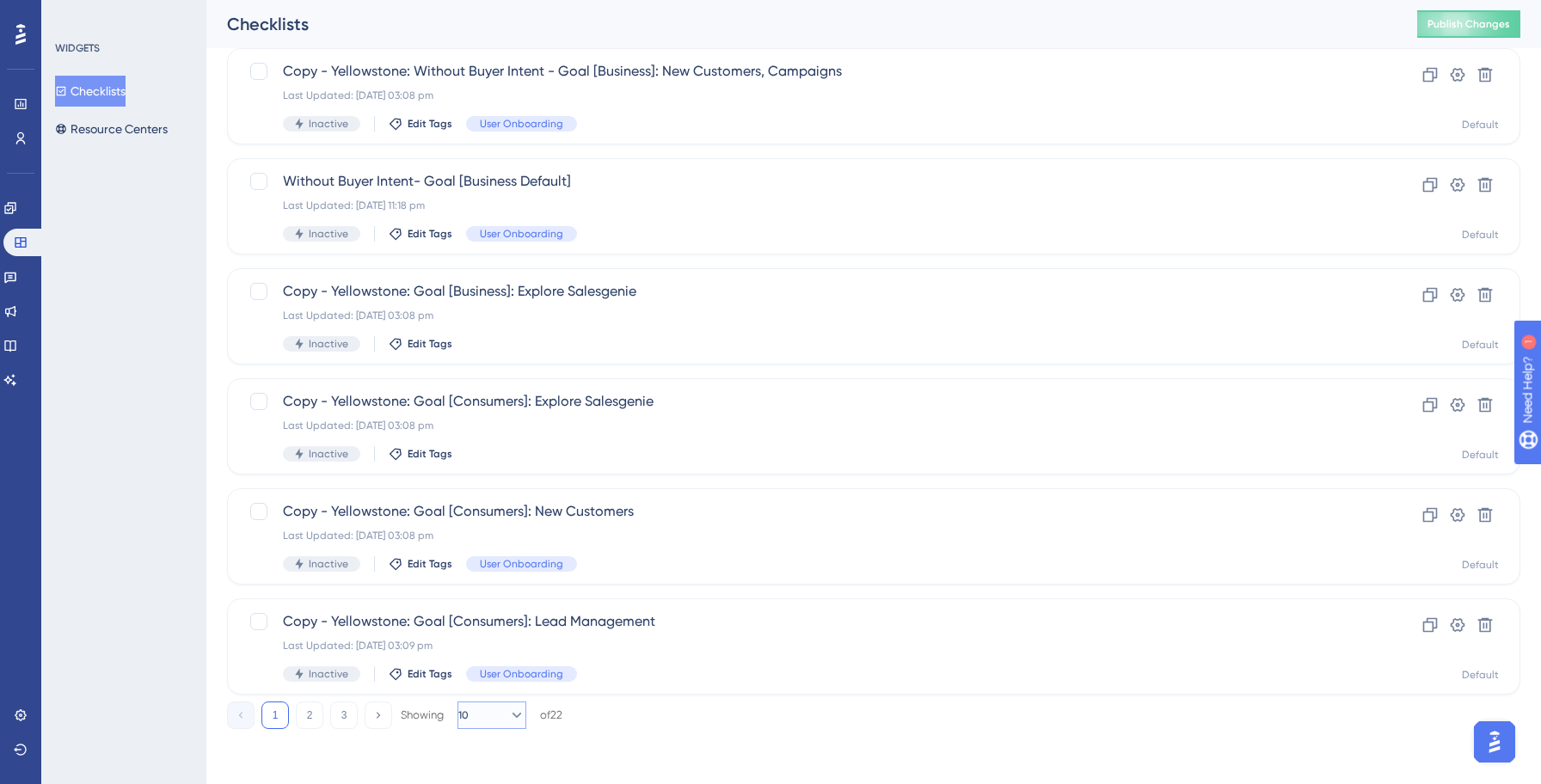
click at [511, 712] on icon at bounding box center [517, 715] width 17 height 17
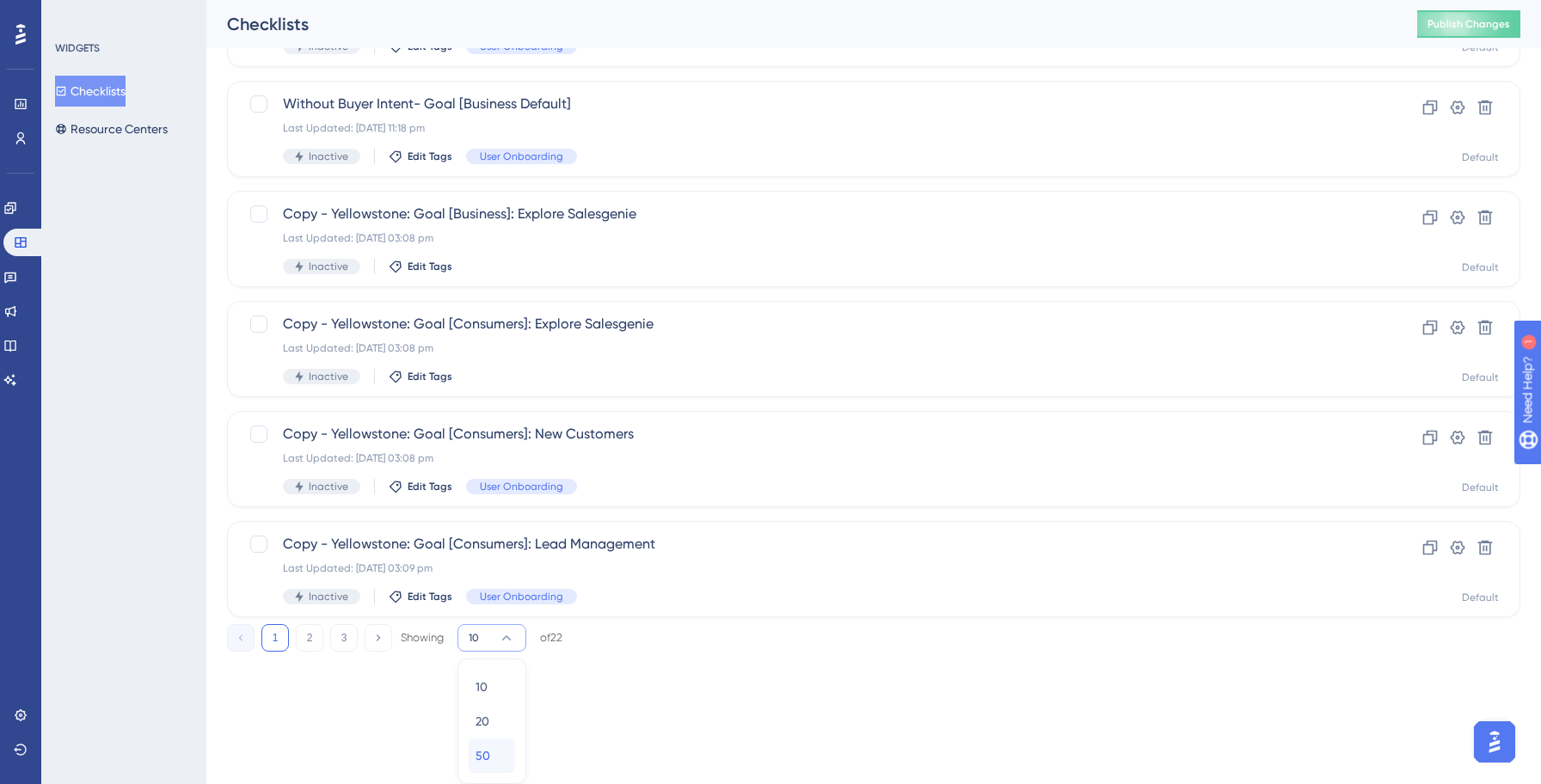
click at [486, 745] on span "50" at bounding box center [482, 756] width 15 height 21
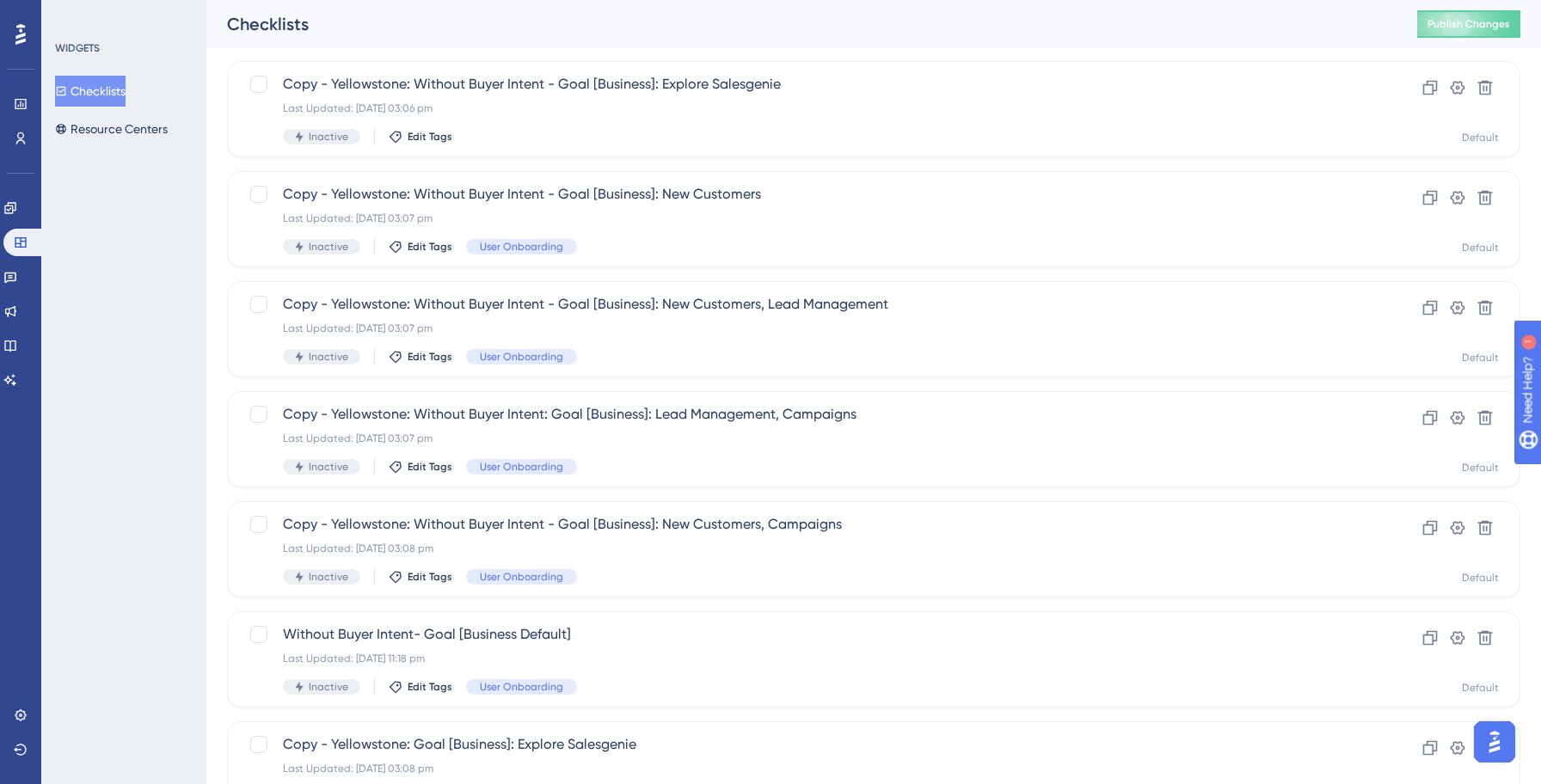
scroll to position [0, 0]
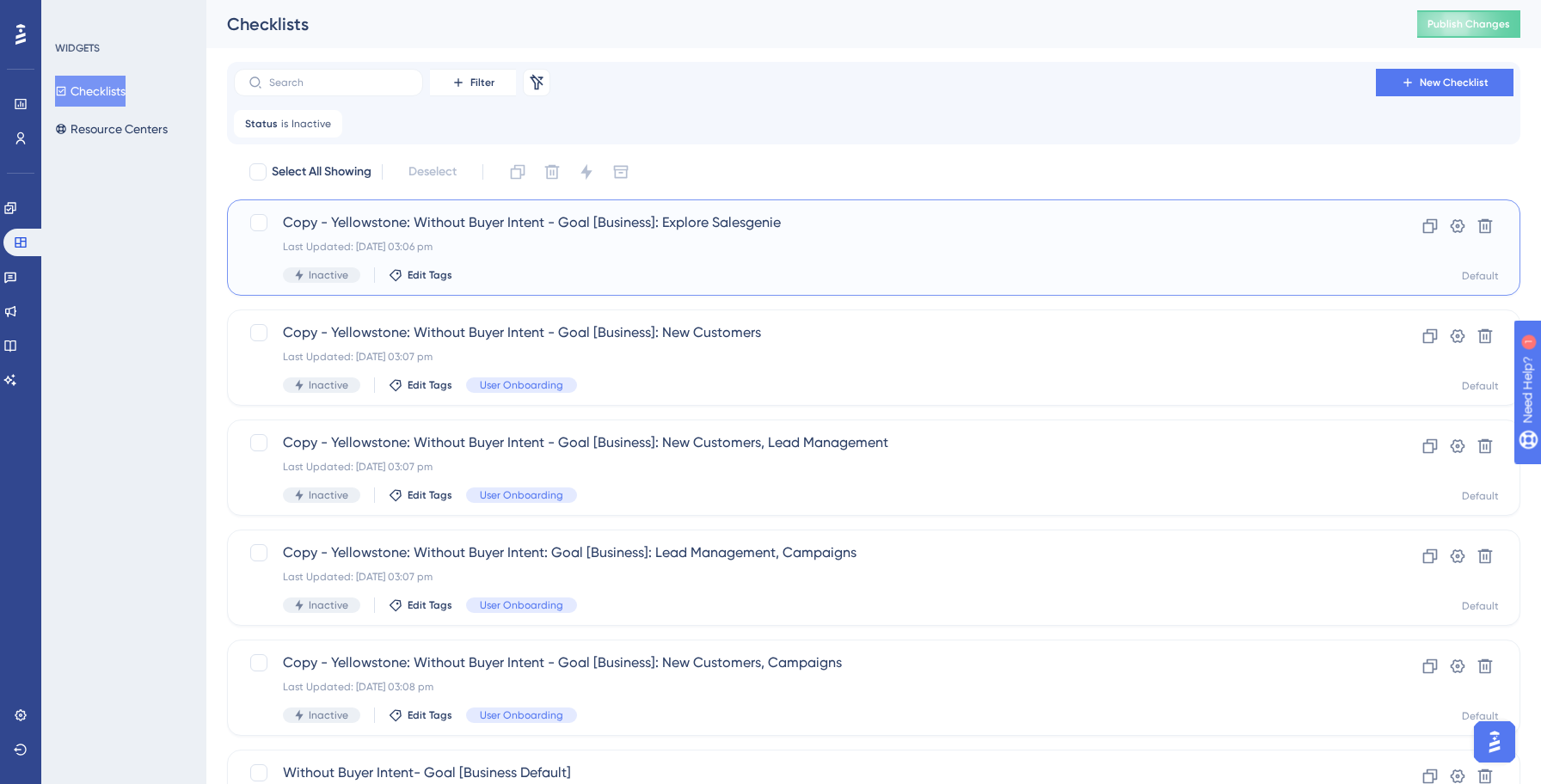
click at [516, 252] on div "Last Updated: [DATE] 03:06 pm" at bounding box center [805, 247] width 1043 height 14
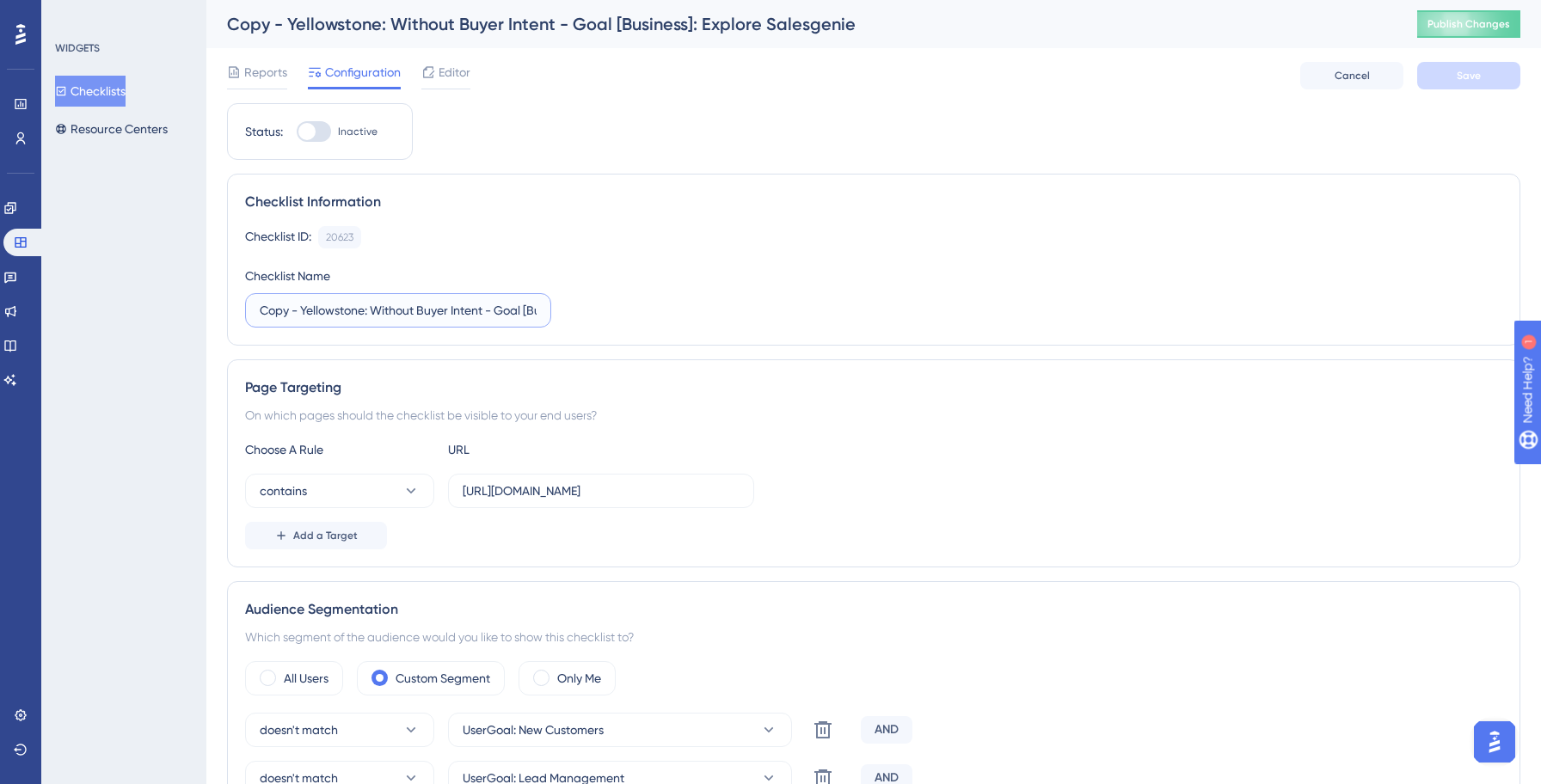
click at [289, 310] on input "Copy - Yellowstone: Without Buyer Intent - Goal [Business]: Explore Salesgenie" at bounding box center [399, 311] width 277 height 19
click at [364, 311] on input "Copy - Yellowstone: Without Buyer Intent - Goal [Business]: Explore Salesgenie" at bounding box center [399, 311] width 277 height 19
type input "Invoke: Without Buyer Intent - Goal [Business]: Explore Salesgenie"
click at [569, 491] on input "[URL][DOMAIN_NAME]" at bounding box center [601, 491] width 277 height 19
type input "[URL][DOMAIN_NAME]"
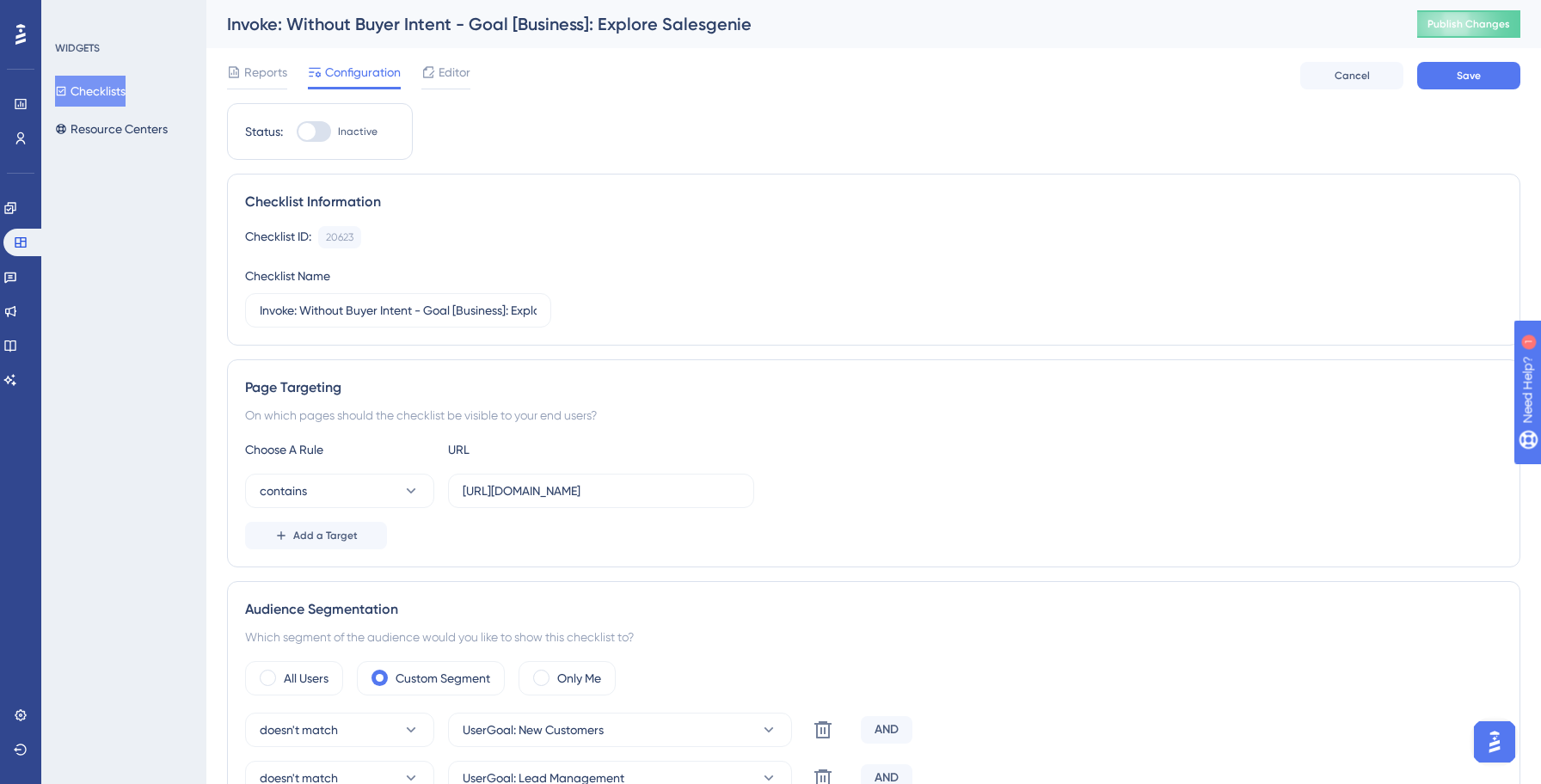
click at [903, 367] on div "Page Targeting On which pages should the checklist be visible to your end users…" at bounding box center [874, 463] width 1293 height 208
click at [1464, 83] on button "Save" at bounding box center [1469, 76] width 103 height 28
click at [312, 132] on div at bounding box center [307, 132] width 17 height 17
click at [297, 132] on input "Inactive" at bounding box center [296, 132] width 1 height 1
checkbox input "true"
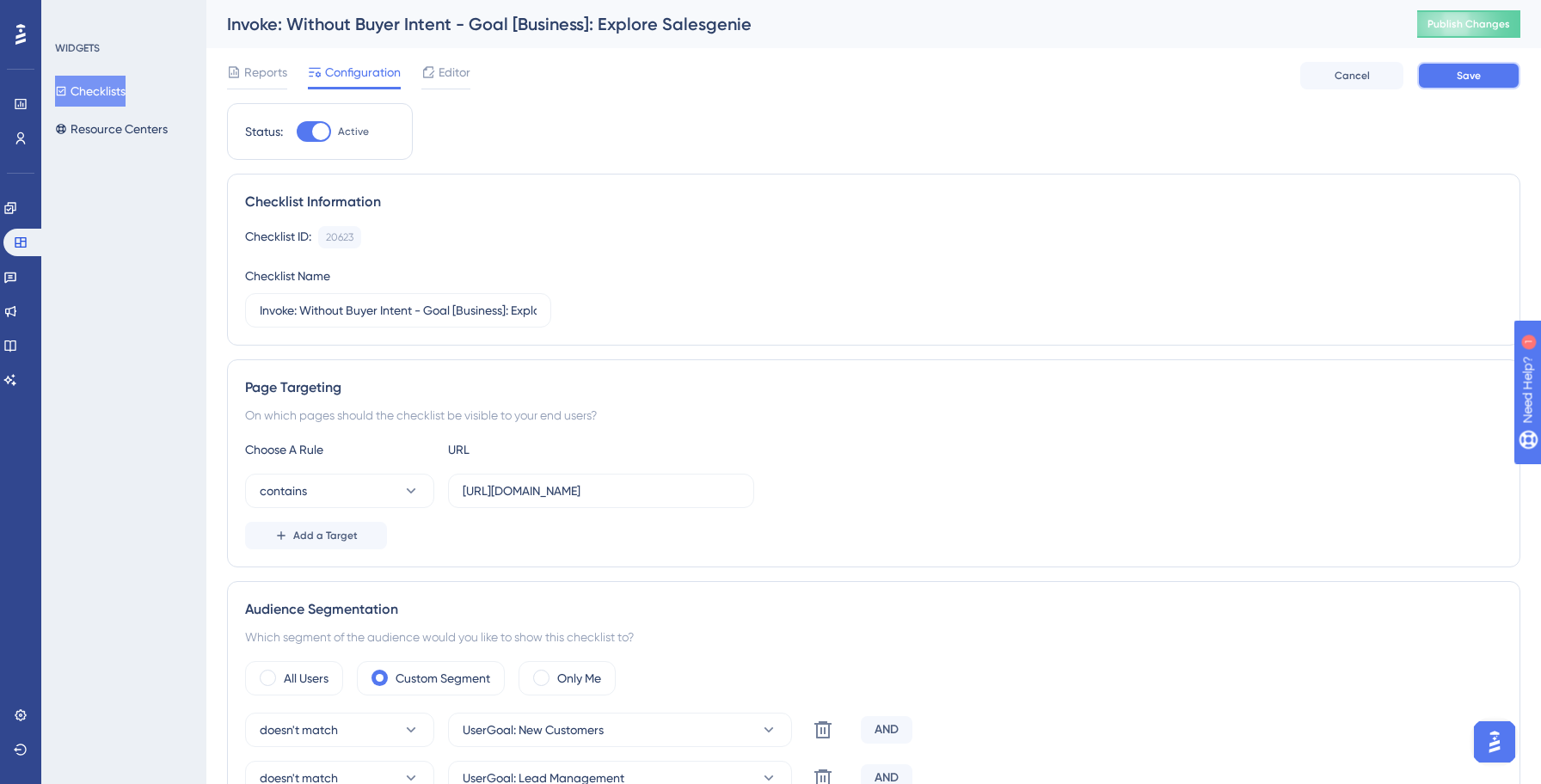
click at [1494, 76] on button "Save" at bounding box center [1469, 76] width 103 height 28
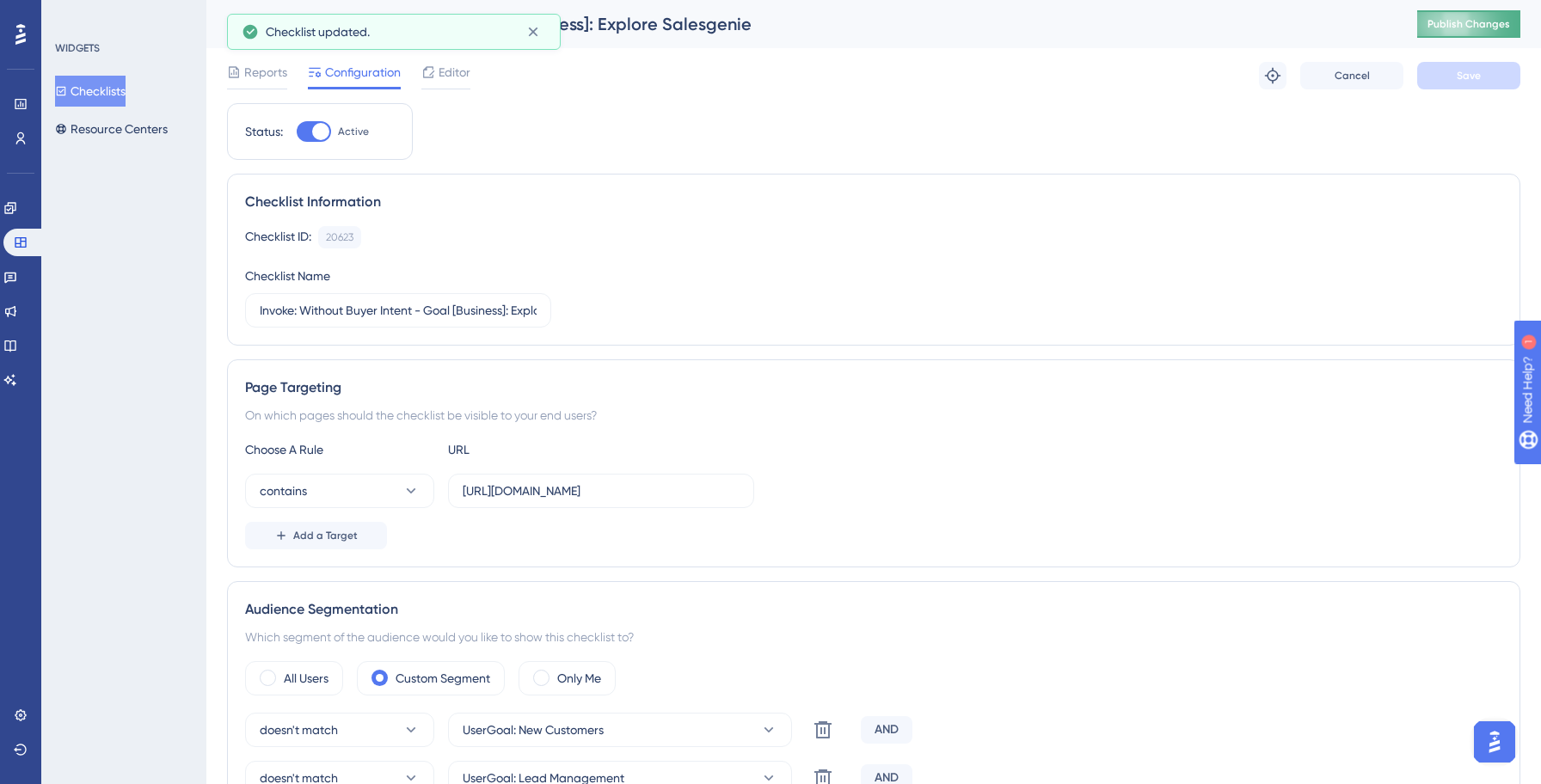
click at [1453, 33] on button "Publish Changes" at bounding box center [1469, 24] width 103 height 28
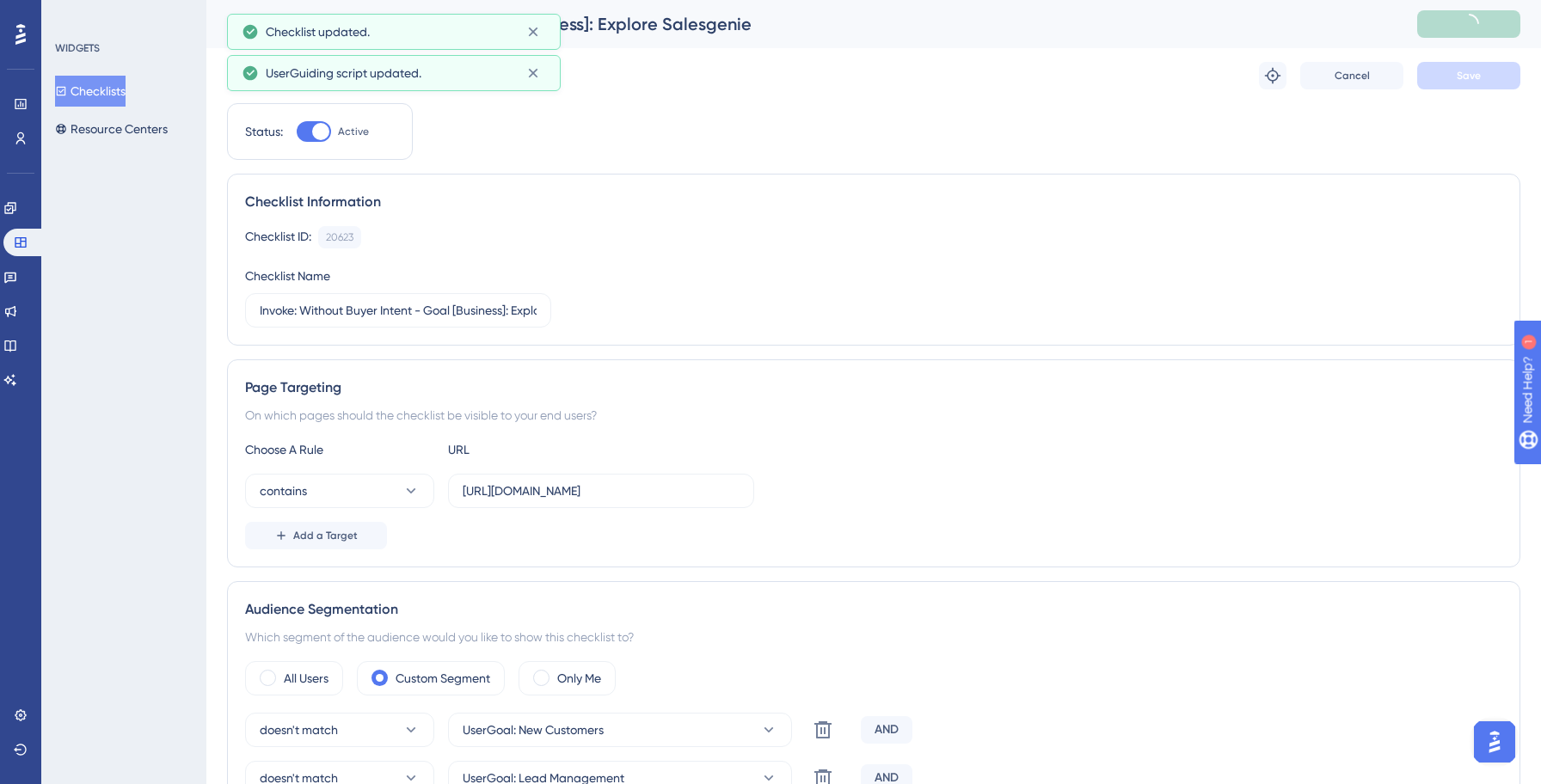
click at [118, 96] on button "Checklists" at bounding box center [90, 91] width 71 height 31
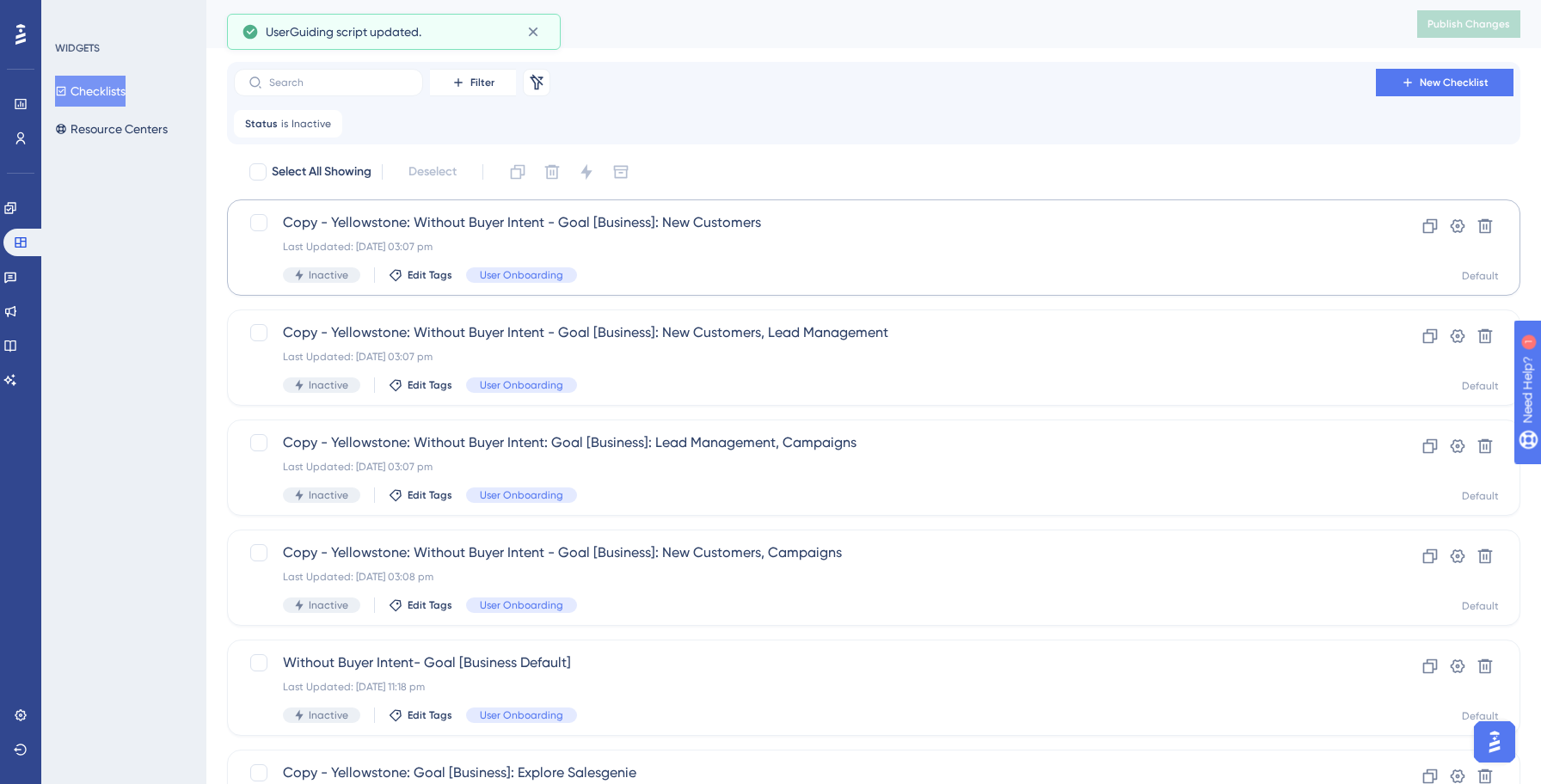
click at [420, 228] on span "Copy - Yellowstone: Without Buyer Intent - Goal [Business]: New Customers" at bounding box center [805, 223] width 1043 height 21
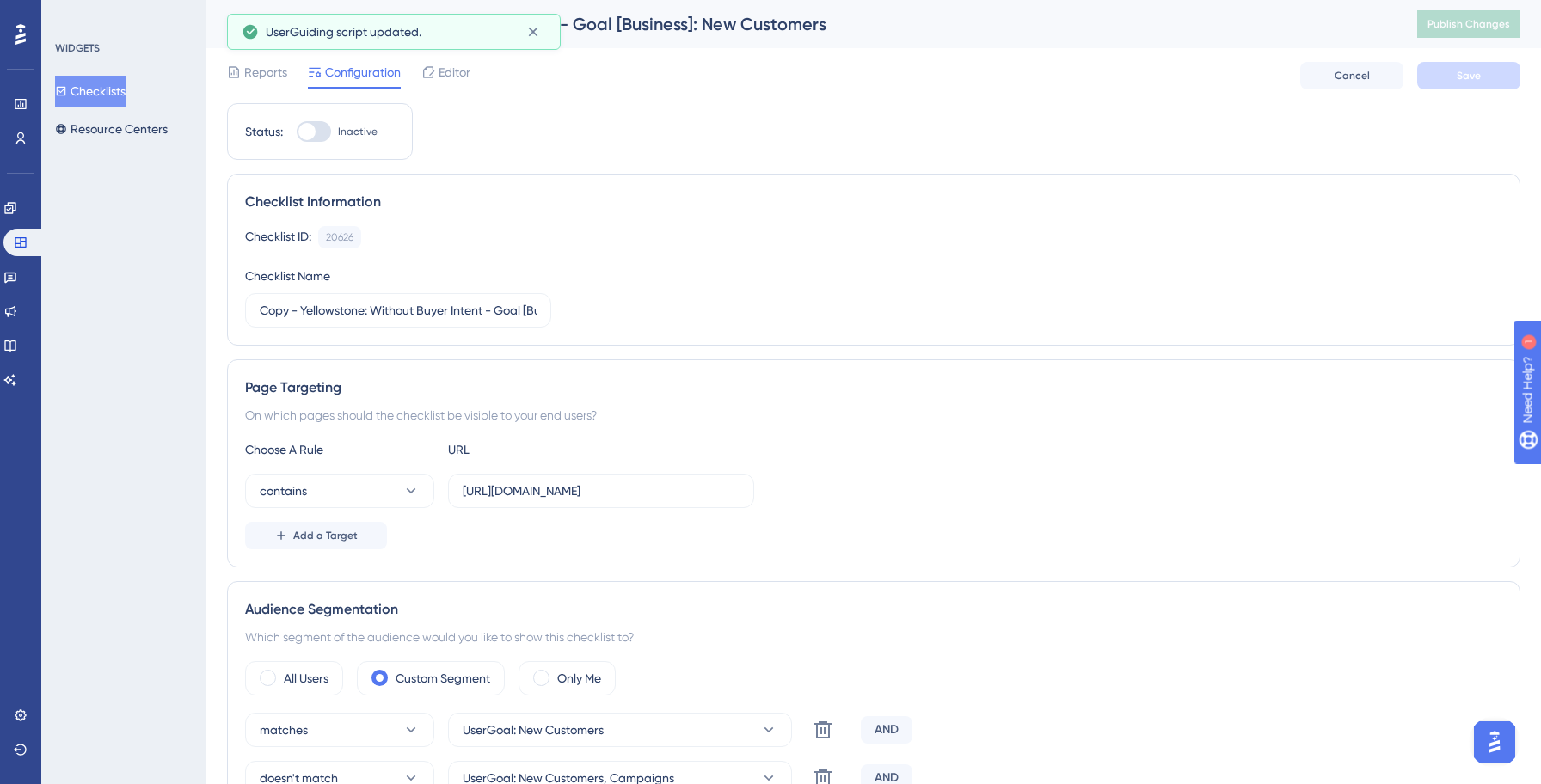
click at [316, 134] on div at bounding box center [314, 132] width 34 height 21
click at [297, 133] on input "Inactive" at bounding box center [296, 132] width 1 height 1
checkbox input "true"
click at [365, 314] on input "Copy - Yellowstone: Without Buyer Intent - Goal [Business]: New Customers" at bounding box center [399, 311] width 277 height 19
paste input "Invok"
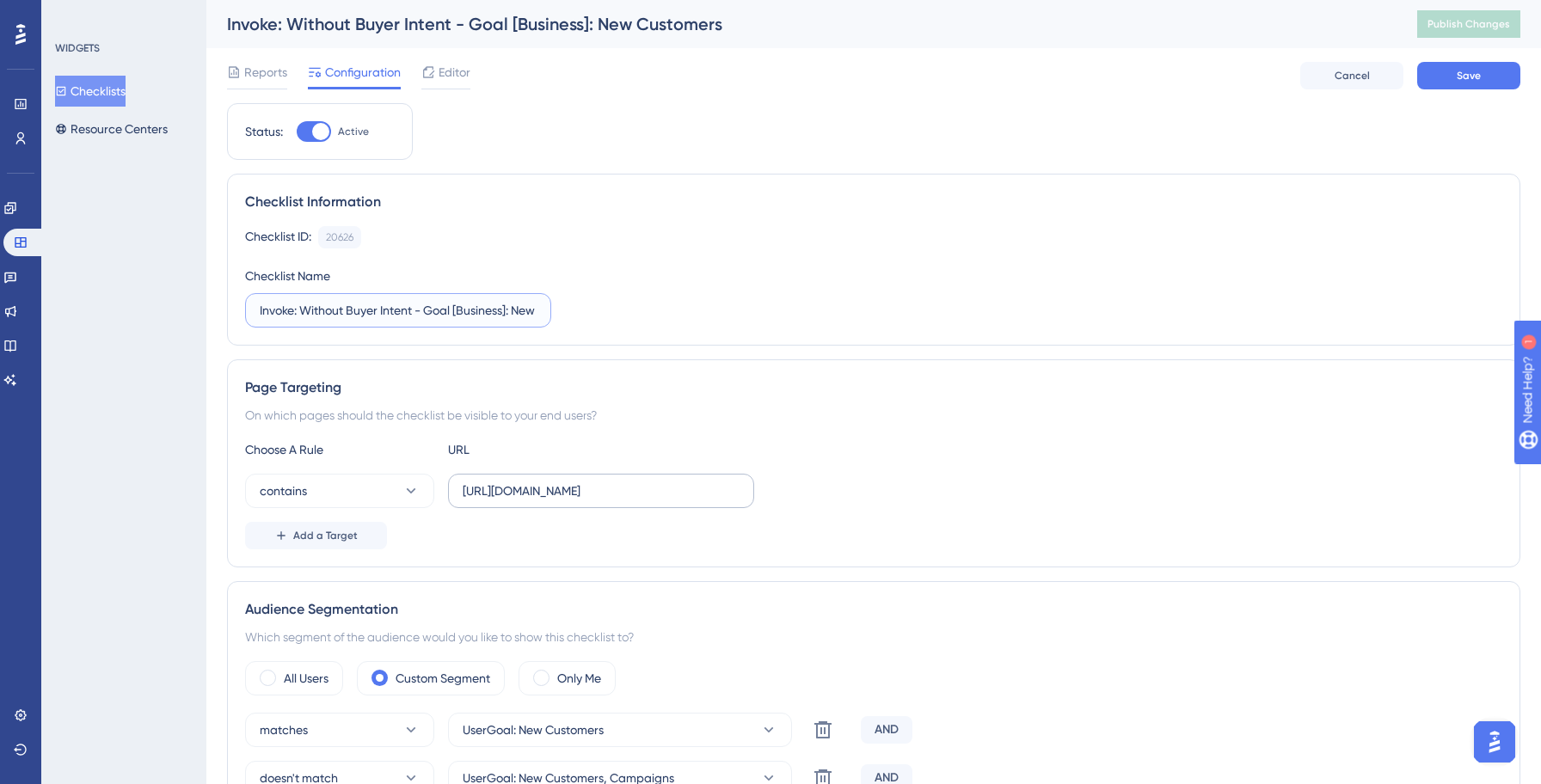
type input "Invoke: Without Buyer Intent - Goal [Business]: New Customers"
click at [571, 497] on input "[URL][DOMAIN_NAME]" at bounding box center [601, 491] width 277 height 19
type input "[URL][DOMAIN_NAME]"
click at [992, 431] on div "Page Targeting On which pages should the checklist be visible to your end users…" at bounding box center [874, 463] width 1293 height 208
click at [1455, 87] on button "Save" at bounding box center [1469, 76] width 103 height 28
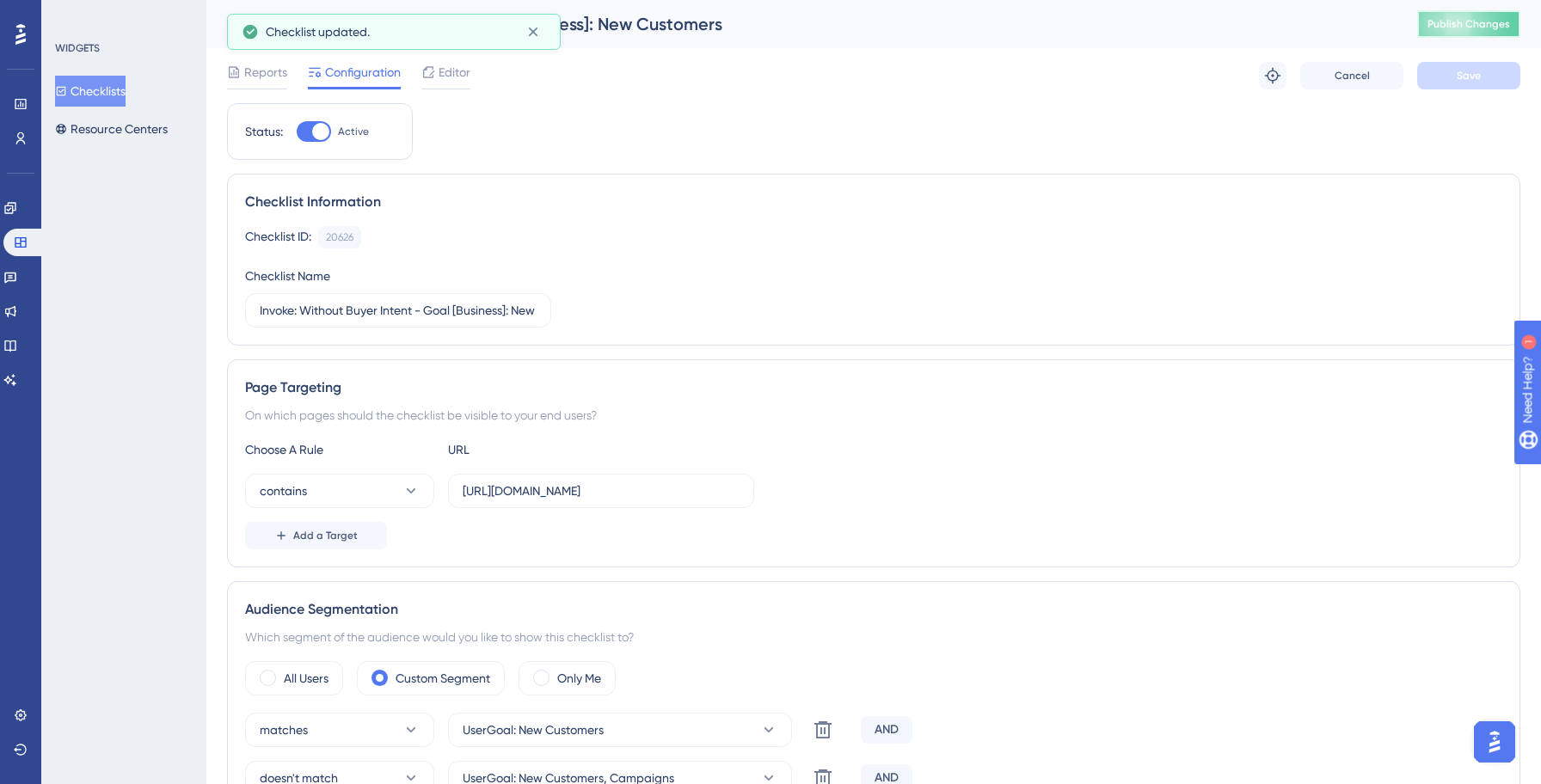
click at [1471, 24] on span "Publish Changes" at bounding box center [1469, 24] width 83 height 14
click at [115, 94] on button "Checklists" at bounding box center [90, 91] width 71 height 31
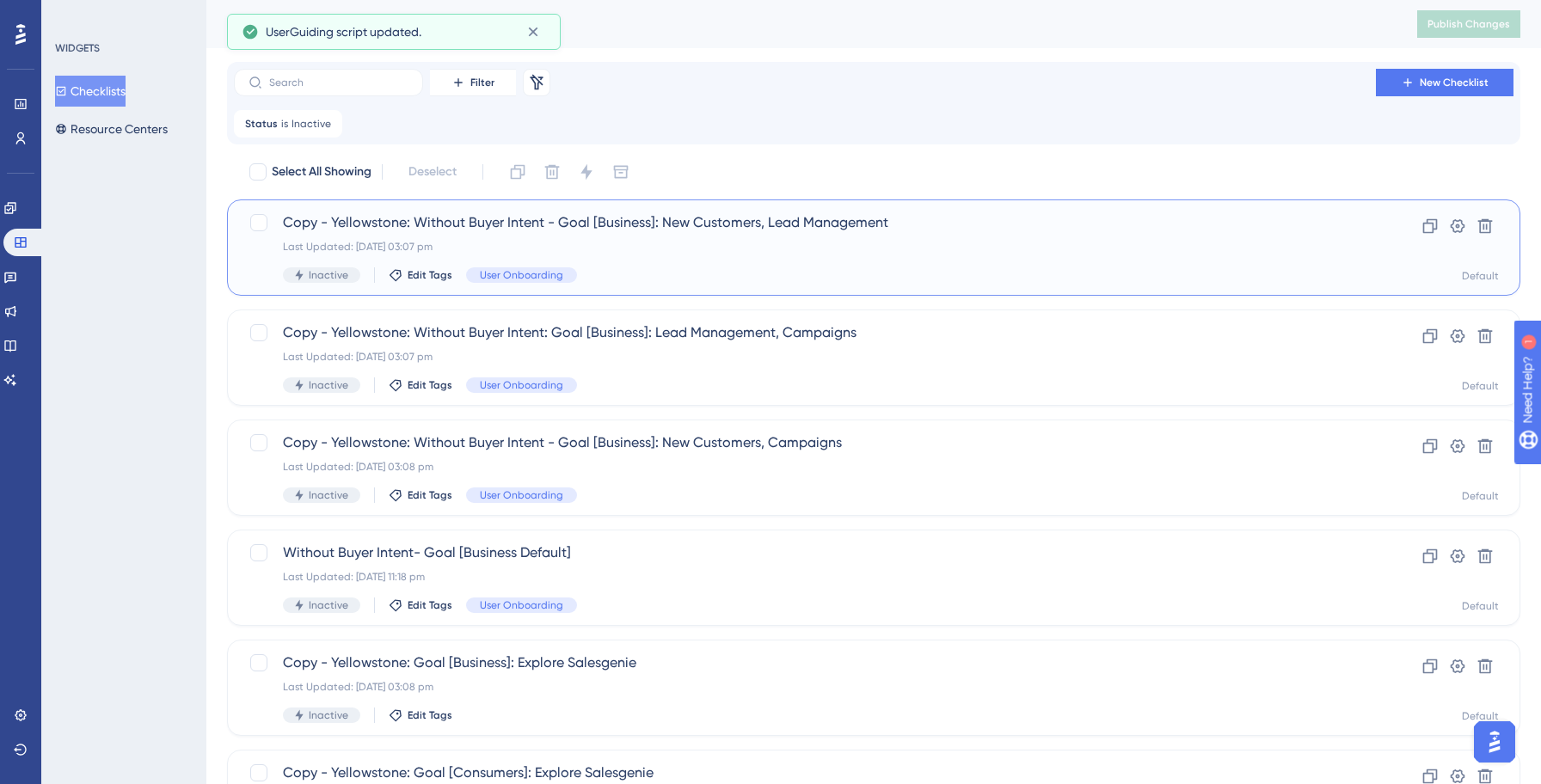
click at [694, 256] on div "Copy - Yellowstone: Without Buyer Intent - Goal [Business]: New Customers, Lead…" at bounding box center [805, 248] width 1043 height 71
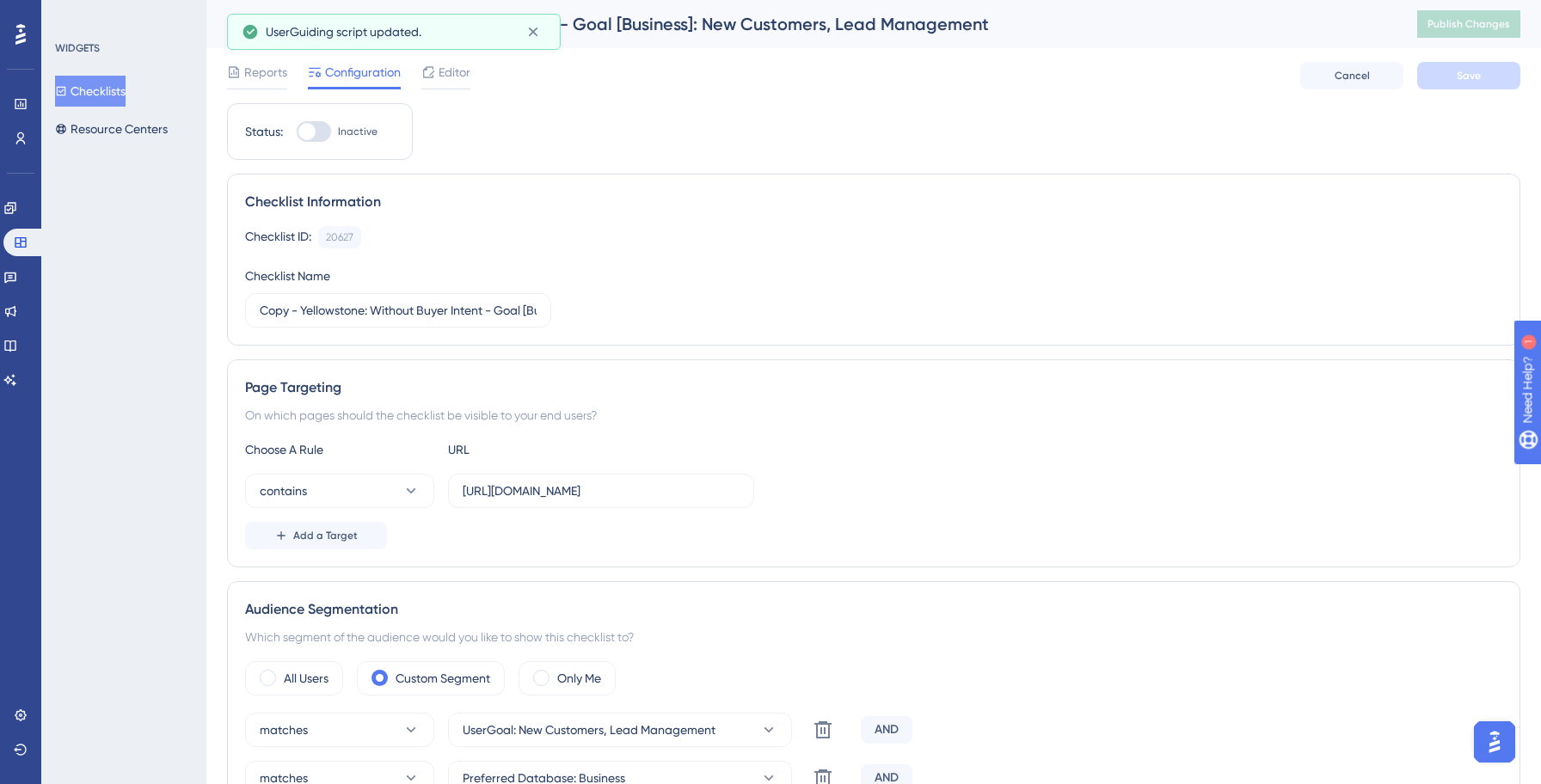
click at [319, 135] on div at bounding box center [314, 132] width 34 height 21
click at [297, 133] on input "Inactive" at bounding box center [296, 132] width 1 height 1
checkbox input "true"
drag, startPoint x: 370, startPoint y: 313, endPoint x: 227, endPoint y: 299, distance: 143.7
click at [227, 299] on div "Checklist Information Checklist ID: 20627 Copy Checklist Name Copy - Yellowston…" at bounding box center [874, 260] width 1293 height 172
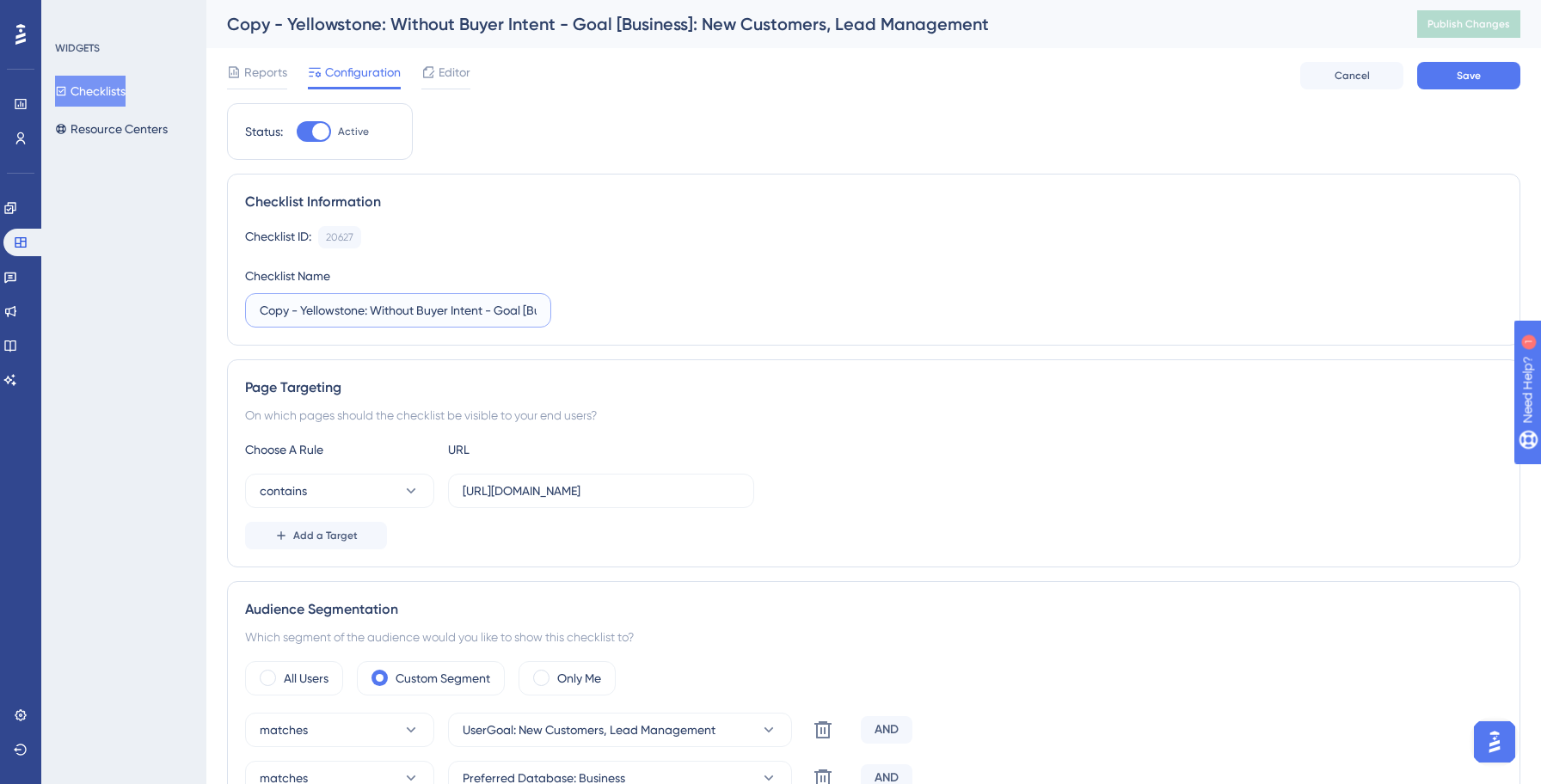
paste input "Invok"
type input "Invoke: Without Buyer Intent - Goal [Business]: New Customers, Lead Management"
click at [571, 494] on input "[URL][DOMAIN_NAME]" at bounding box center [601, 491] width 277 height 19
type input "[URL][DOMAIN_NAME]"
click at [936, 460] on div "Choose A Rule URL contains [URL][DOMAIN_NAME] Add a Target" at bounding box center [874, 494] width 1257 height 110
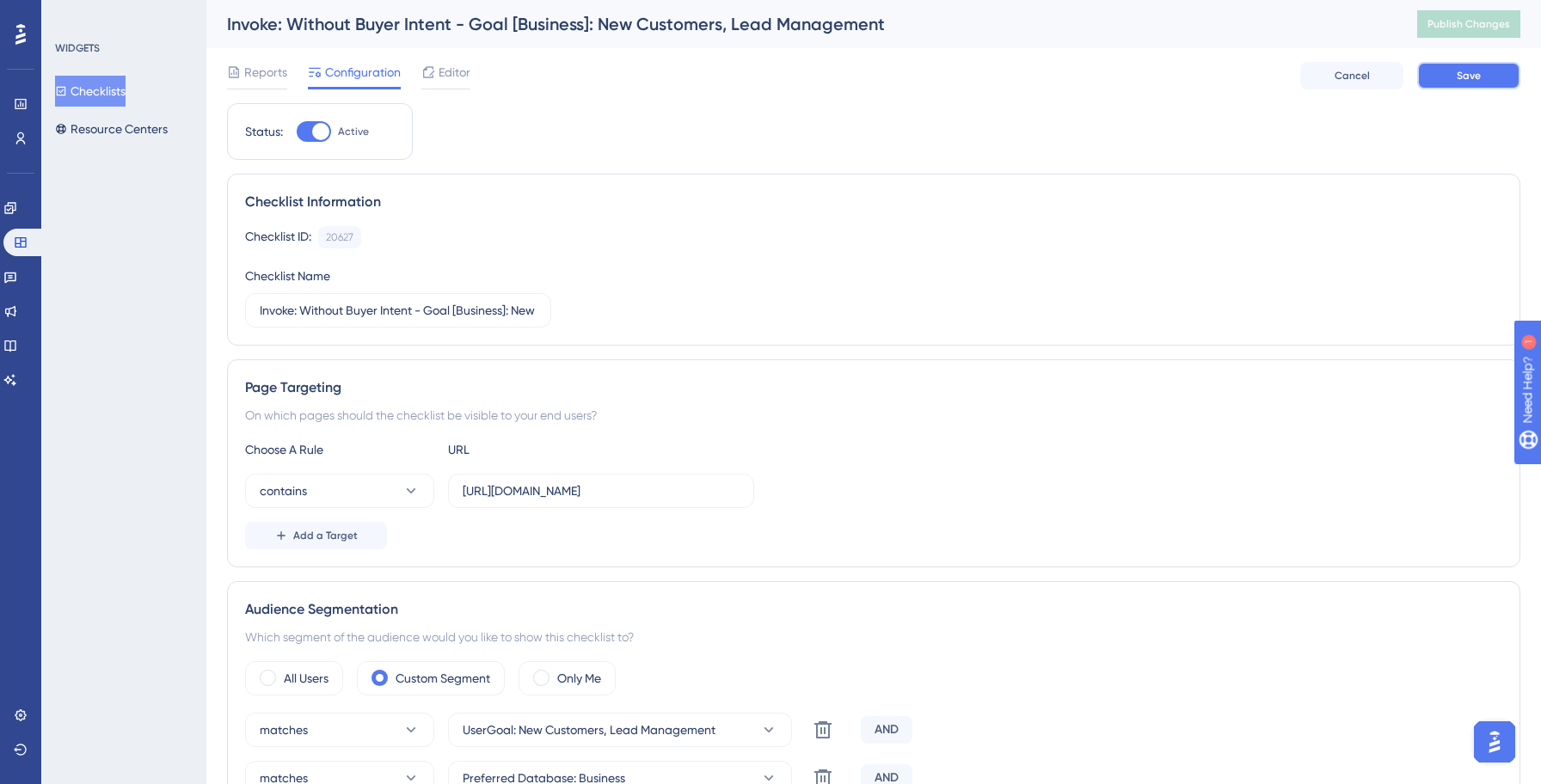
click at [1478, 80] on span "Save" at bounding box center [1469, 76] width 24 height 14
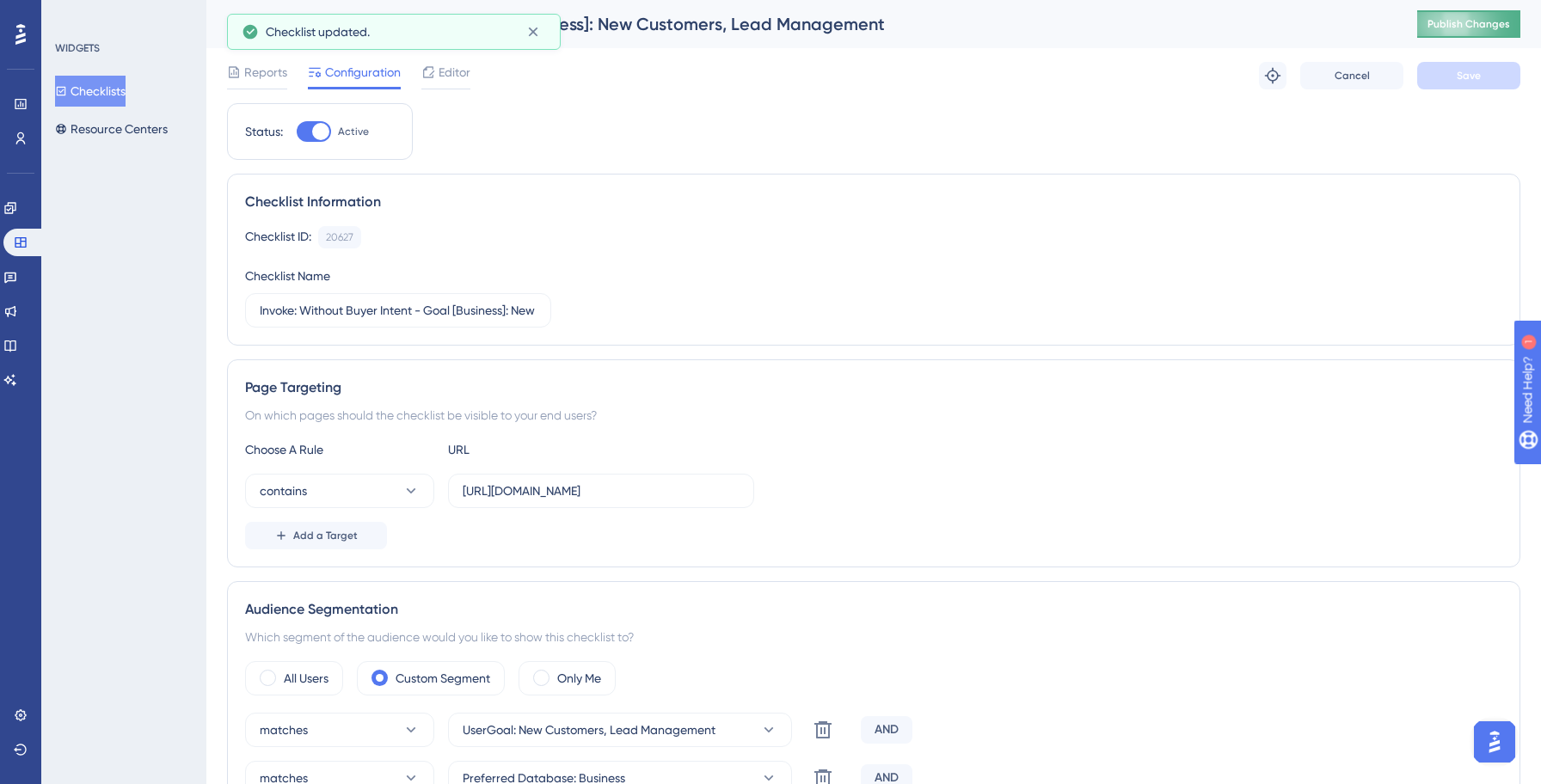
click at [1453, 22] on span "Publish Changes" at bounding box center [1469, 24] width 83 height 14
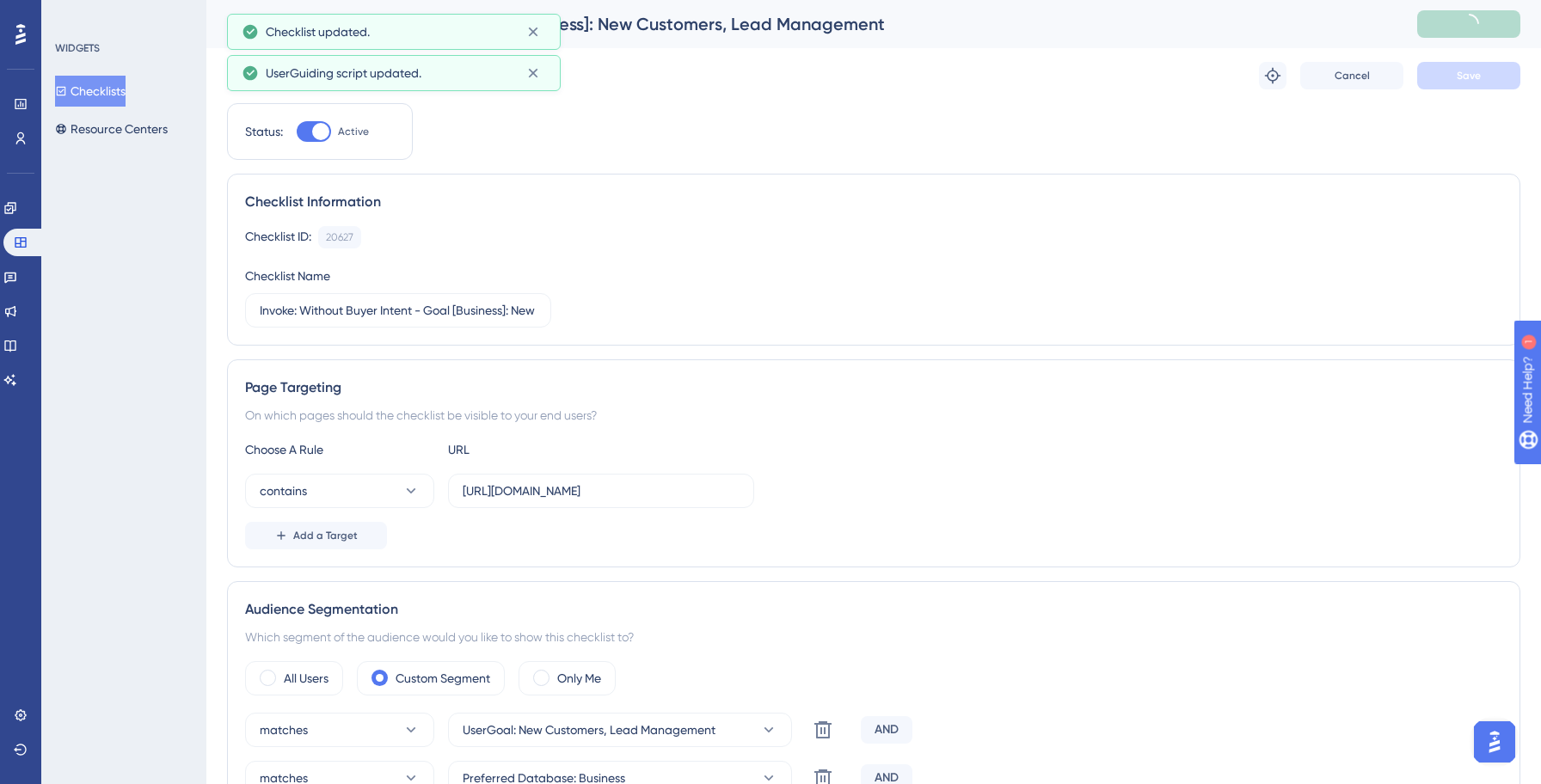
click at [126, 91] on button "Checklists" at bounding box center [90, 91] width 71 height 31
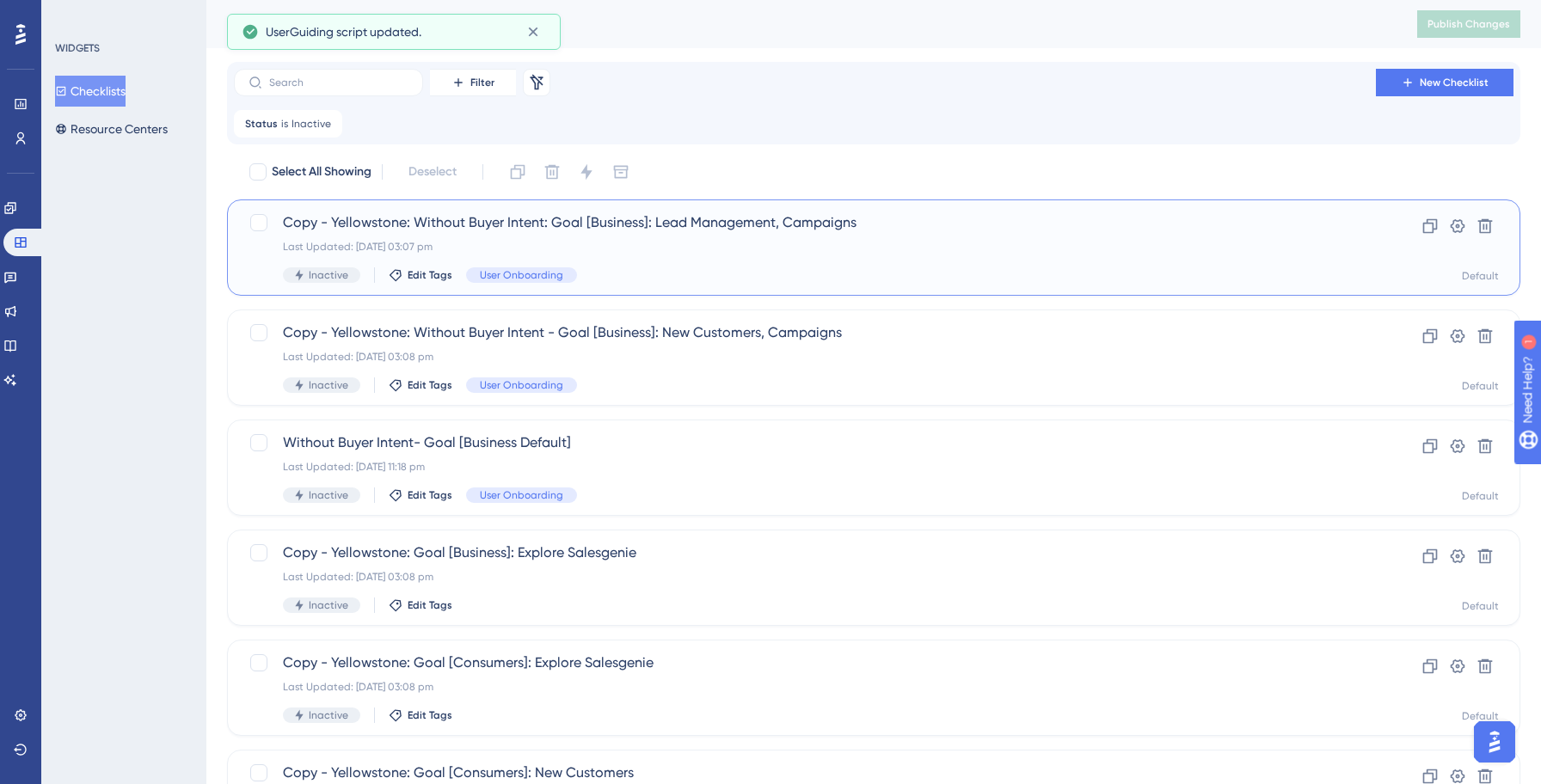
click at [659, 250] on div "Last Updated: [DATE] 03:07 pm" at bounding box center [805, 247] width 1043 height 14
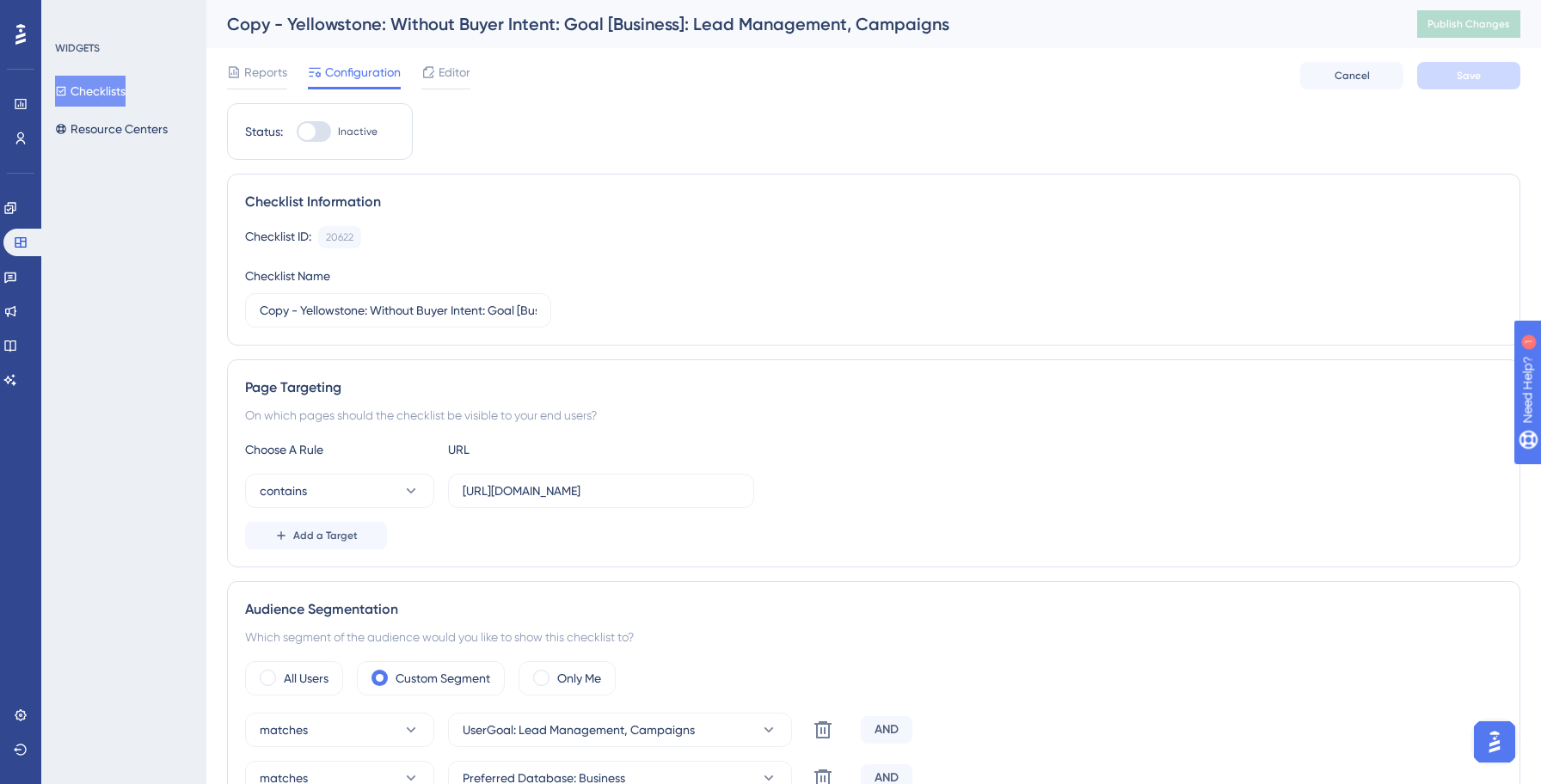
click at [325, 131] on div at bounding box center [314, 132] width 34 height 21
click at [297, 132] on input "Inactive" at bounding box center [296, 132] width 1 height 1
checkbox input "true"
click at [370, 310] on input "Copy - Yellowstone: Without Buyer Intent: Goal [Business]: Lead Management, Cam…" at bounding box center [399, 311] width 277 height 19
paste input "Invok"
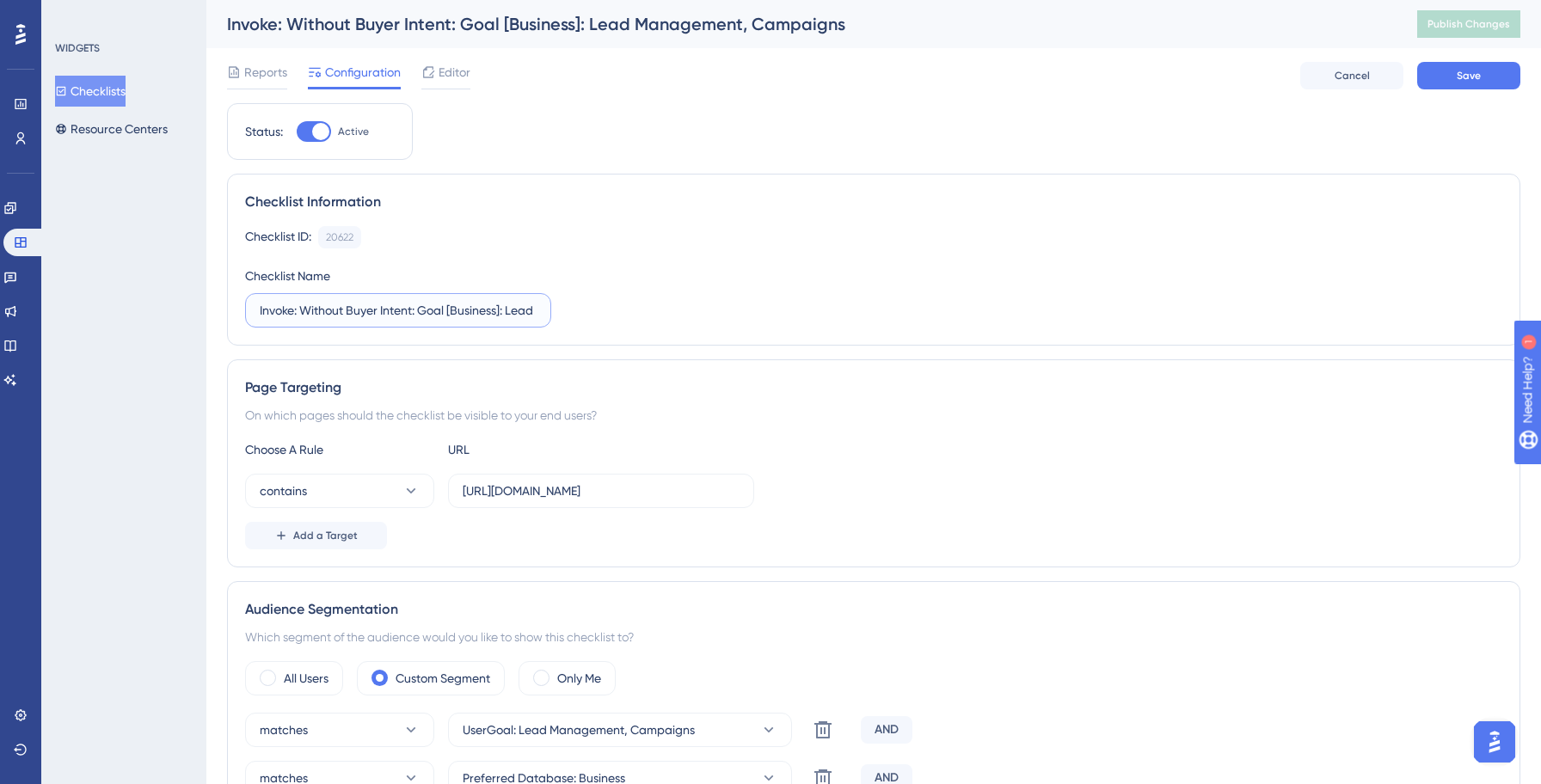
type input "Invoke: Without Buyer Intent: Goal [Business]: Lead Management, Campaigns"
click at [570, 494] on input "[URL][DOMAIN_NAME]" at bounding box center [601, 491] width 277 height 19
type input "[URL][DOMAIN_NAME]"
click at [979, 423] on div "On which pages should the checklist be visible to your end users?" at bounding box center [874, 415] width 1257 height 21
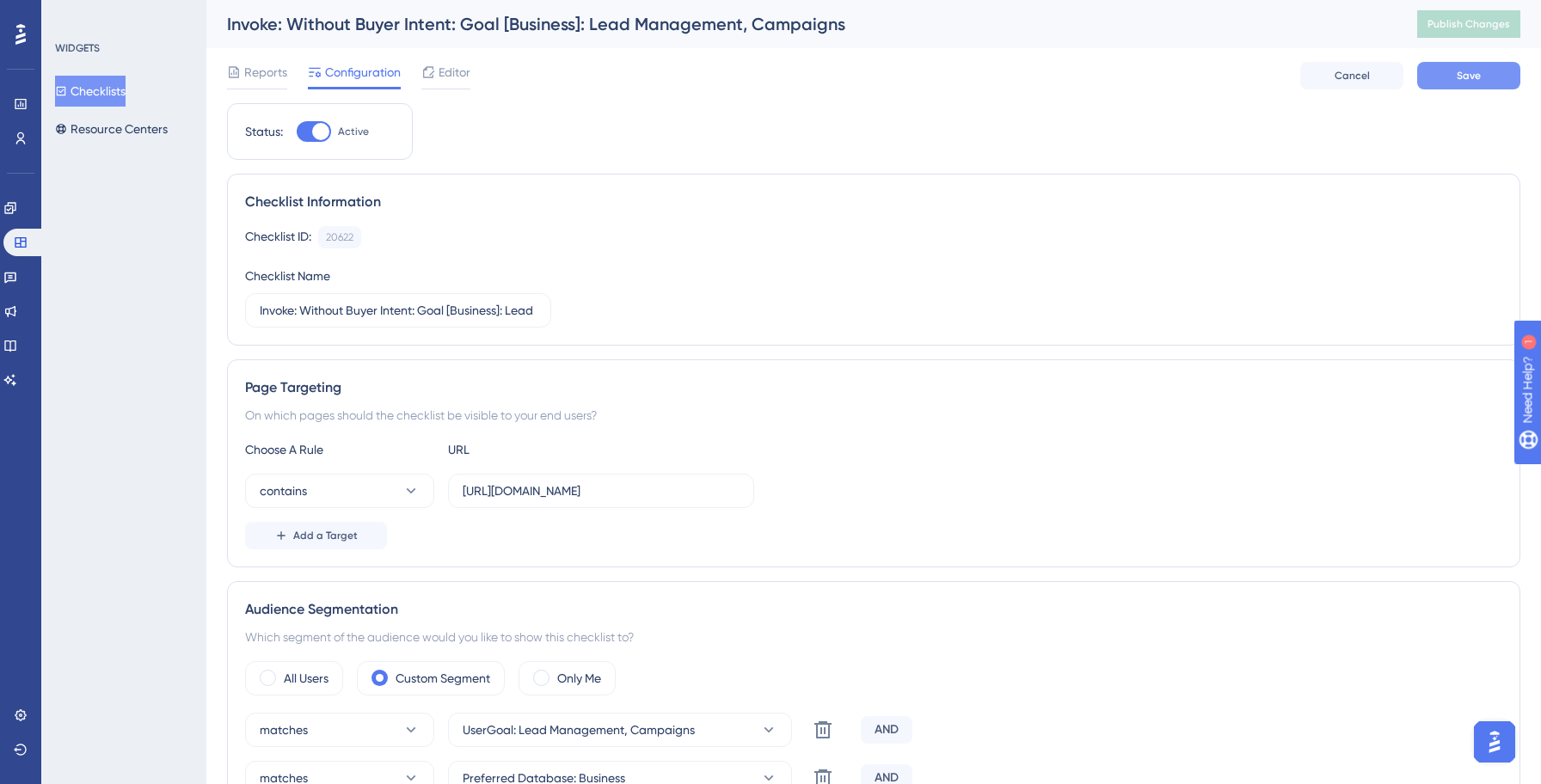
click at [1462, 81] on span "Save" at bounding box center [1469, 76] width 24 height 14
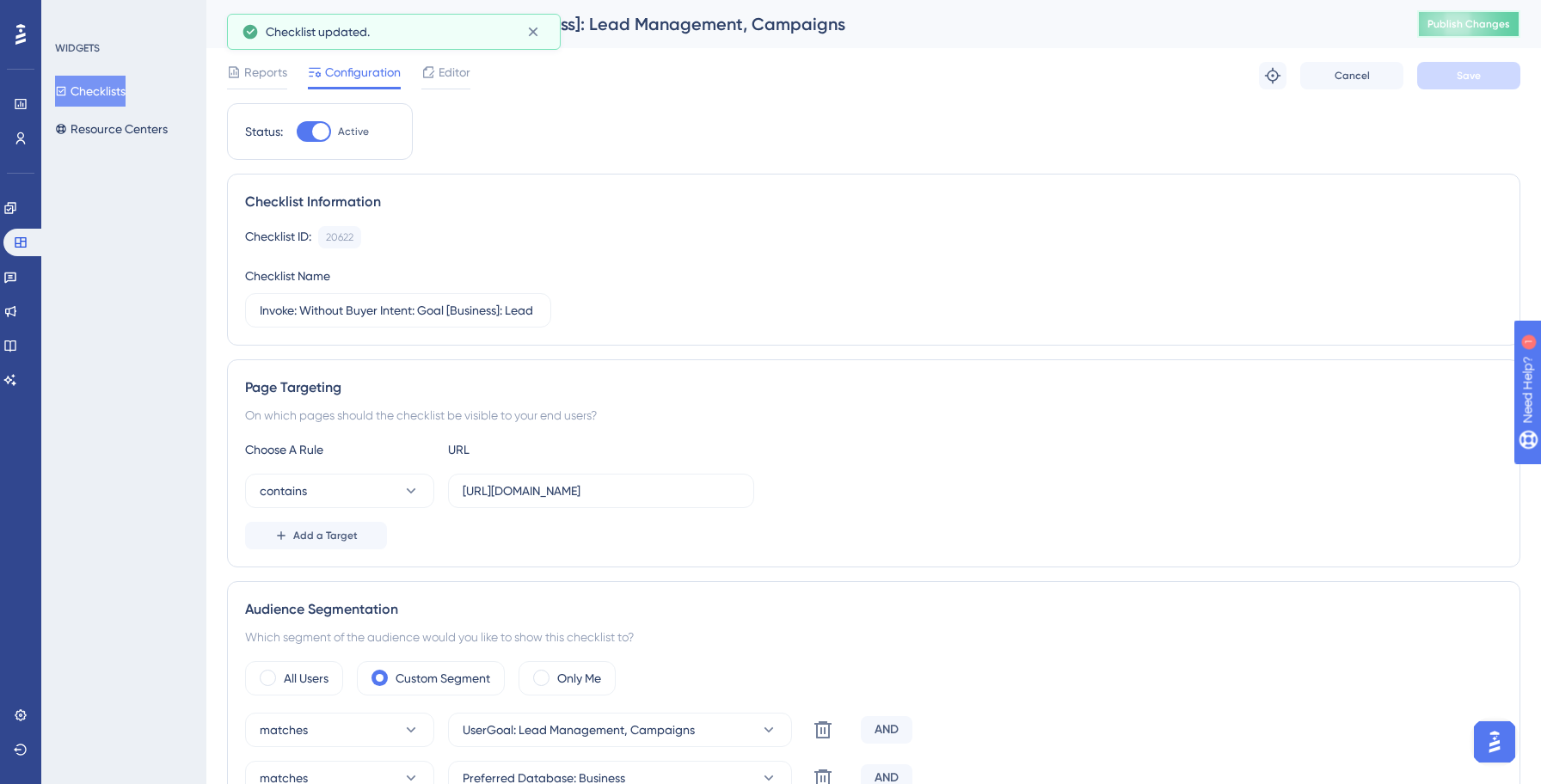
click at [1477, 24] on span "Publish Changes" at bounding box center [1469, 24] width 83 height 14
click at [125, 87] on button "Checklists" at bounding box center [90, 91] width 71 height 31
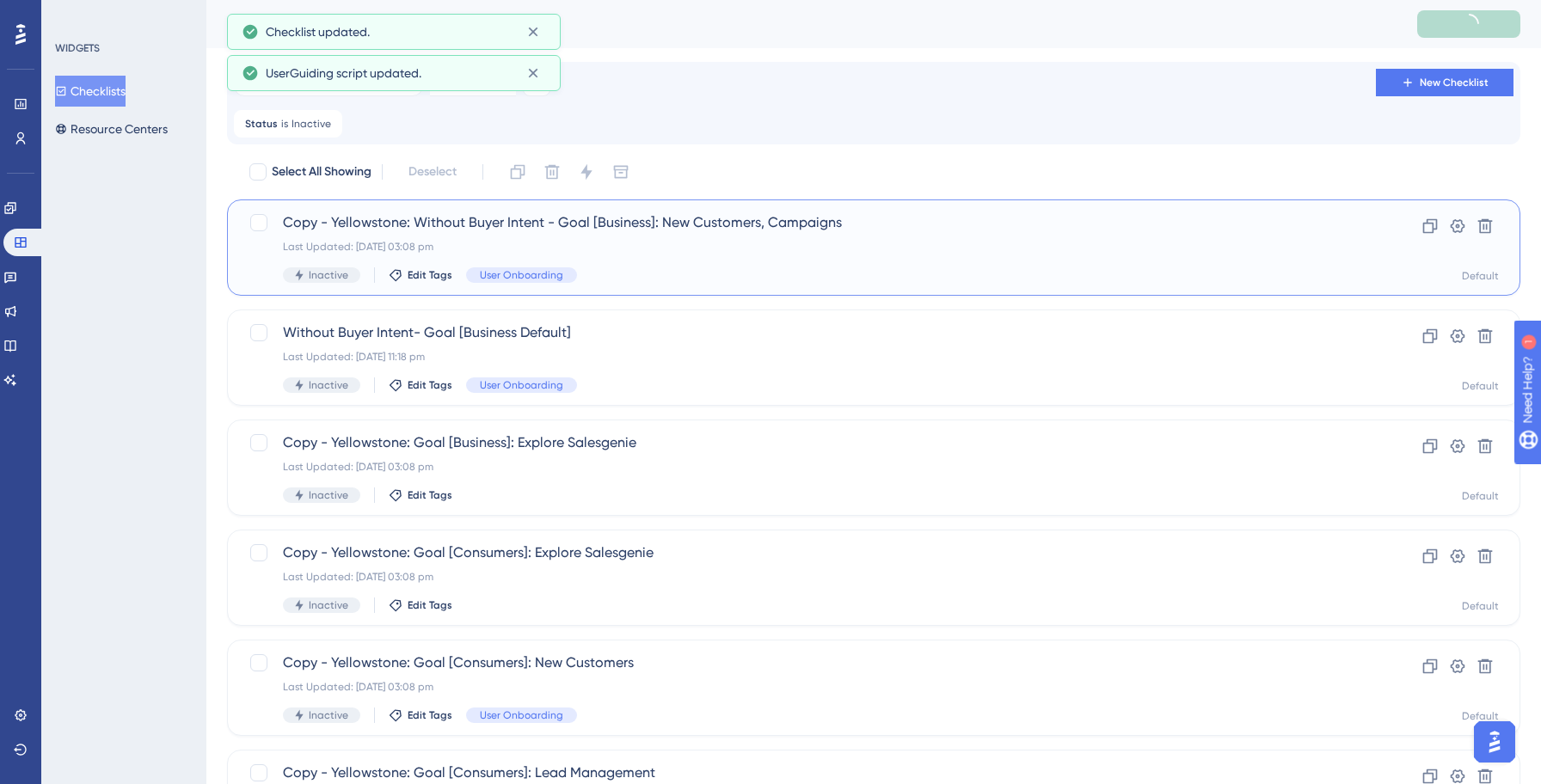
click at [714, 271] on div "Inactive Edit Tags User Onboarding" at bounding box center [805, 275] width 1043 height 15
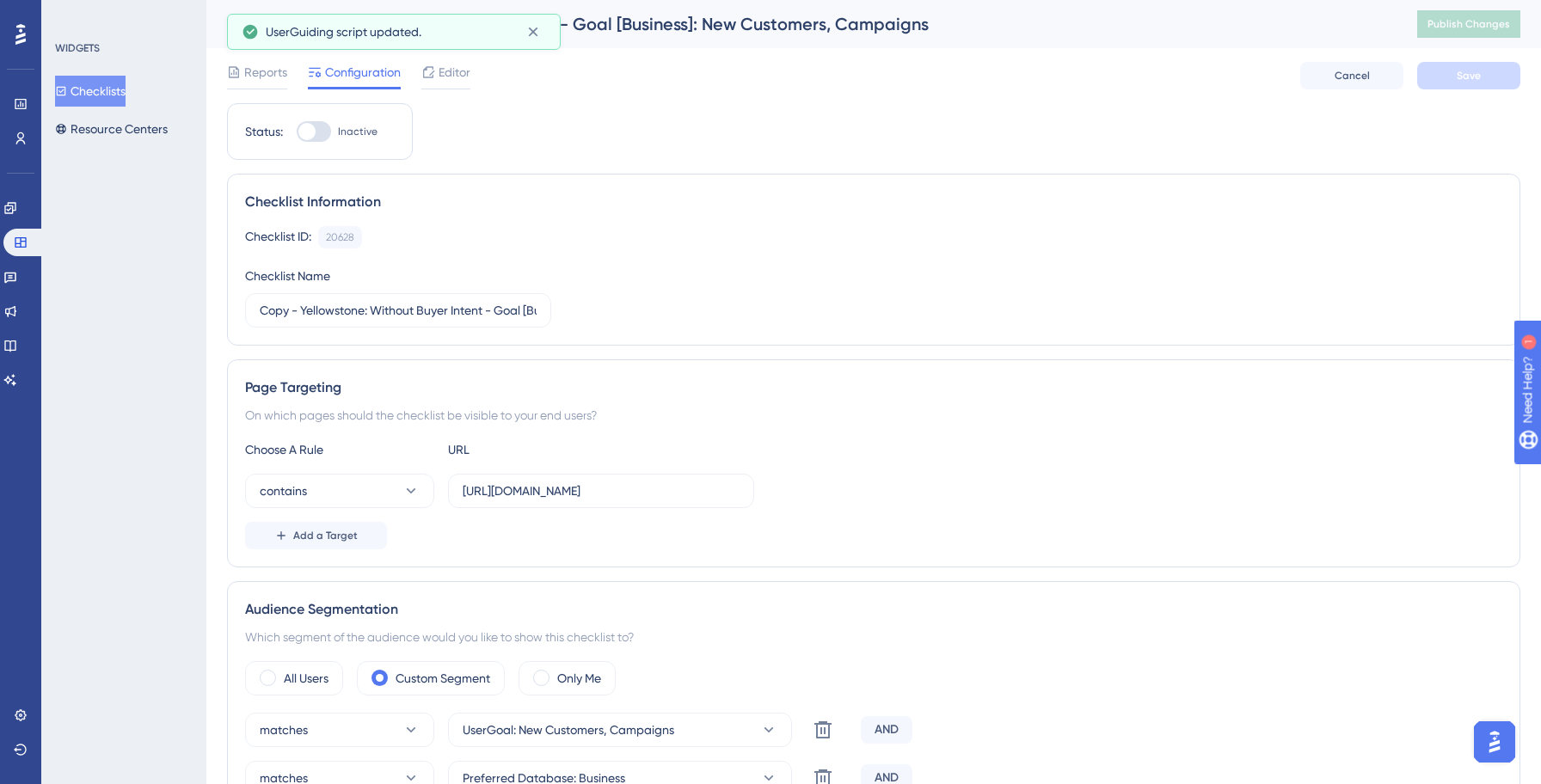
click at [325, 131] on div at bounding box center [314, 132] width 34 height 21
click at [297, 132] on input "Inactive" at bounding box center [296, 132] width 1 height 1
checkbox input "true"
click at [371, 311] on input "Copy - Yellowstone: Without Buyer Intent - Goal [Business]: New Customers, Camp…" at bounding box center [399, 311] width 277 height 19
paste input "Invok"
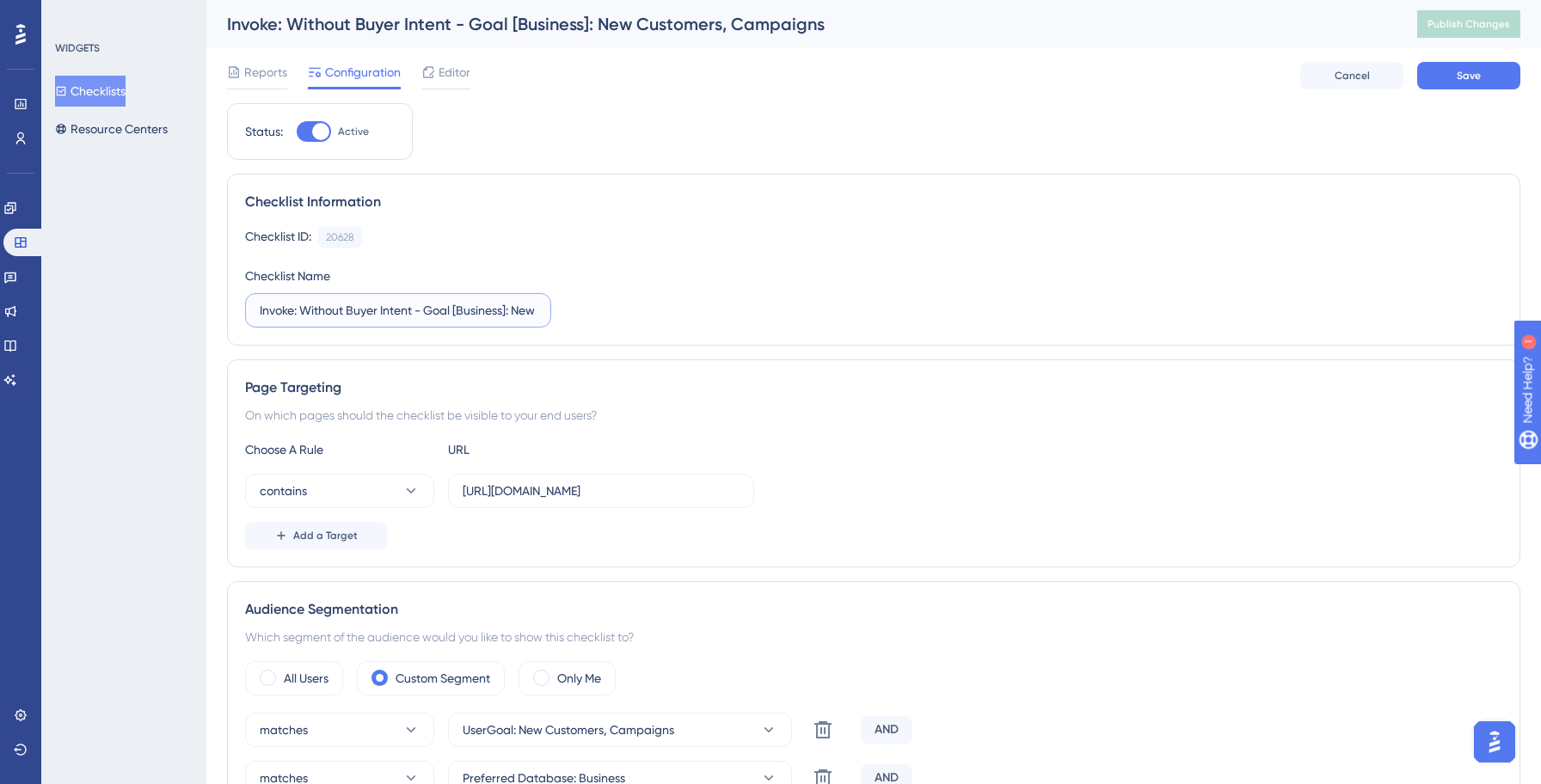
type input "Invoke: Without Buyer Intent - Goal [Business]: New Customers, Campaigns"
click at [759, 299] on div "Checklist ID: 20628 Copy Checklist Name Invoke: Without Buyer Intent - Goal [Bu…" at bounding box center [874, 277] width 1257 height 102
click at [572, 492] on input "[URL][DOMAIN_NAME]" at bounding box center [601, 491] width 277 height 19
type input "[URL][DOMAIN_NAME]"
click at [1099, 488] on div "contains [URL][DOMAIN_NAME]" at bounding box center [874, 491] width 1257 height 34
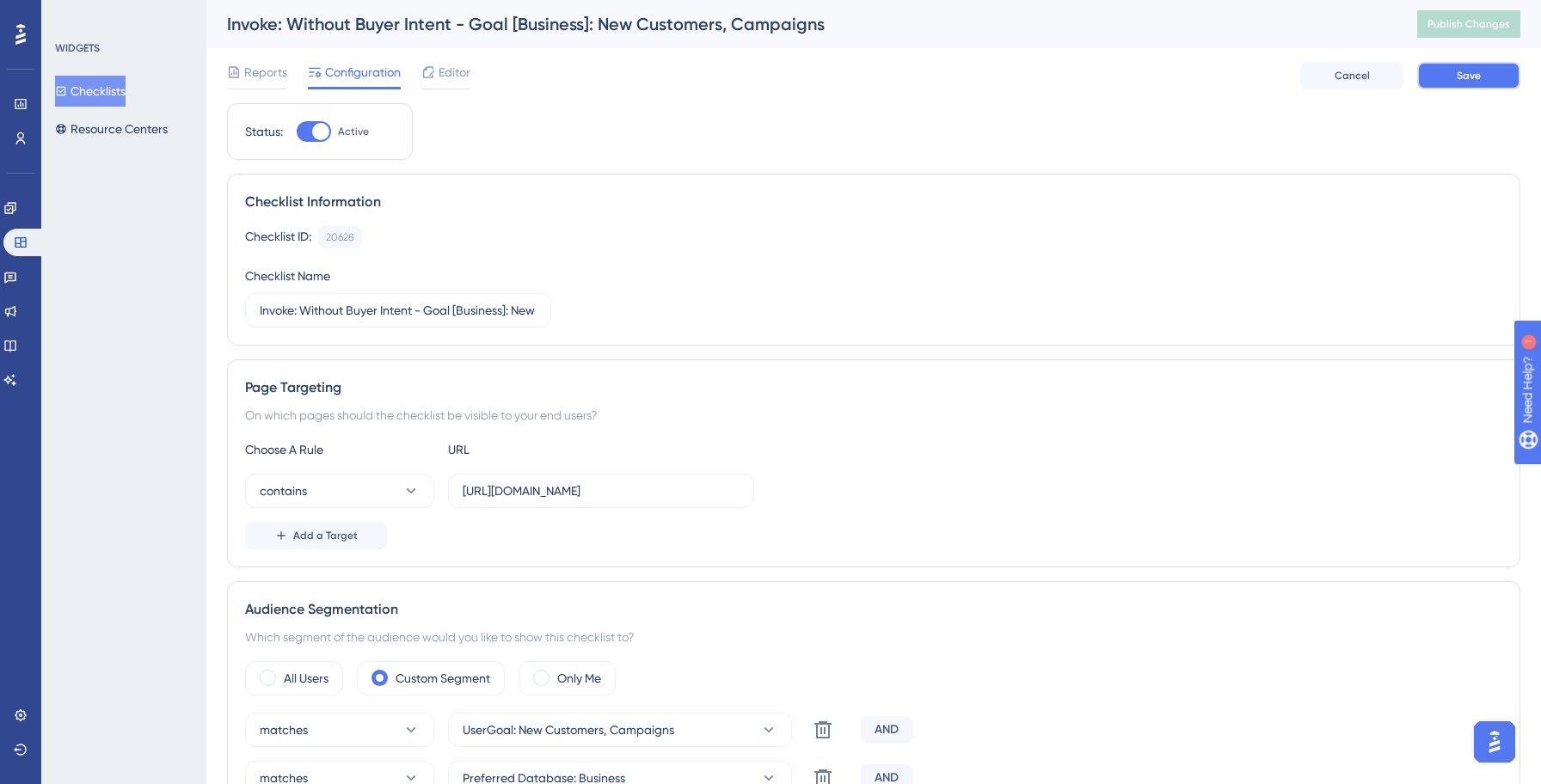
click at [1490, 86] on button "Save" at bounding box center [1469, 76] width 103 height 28
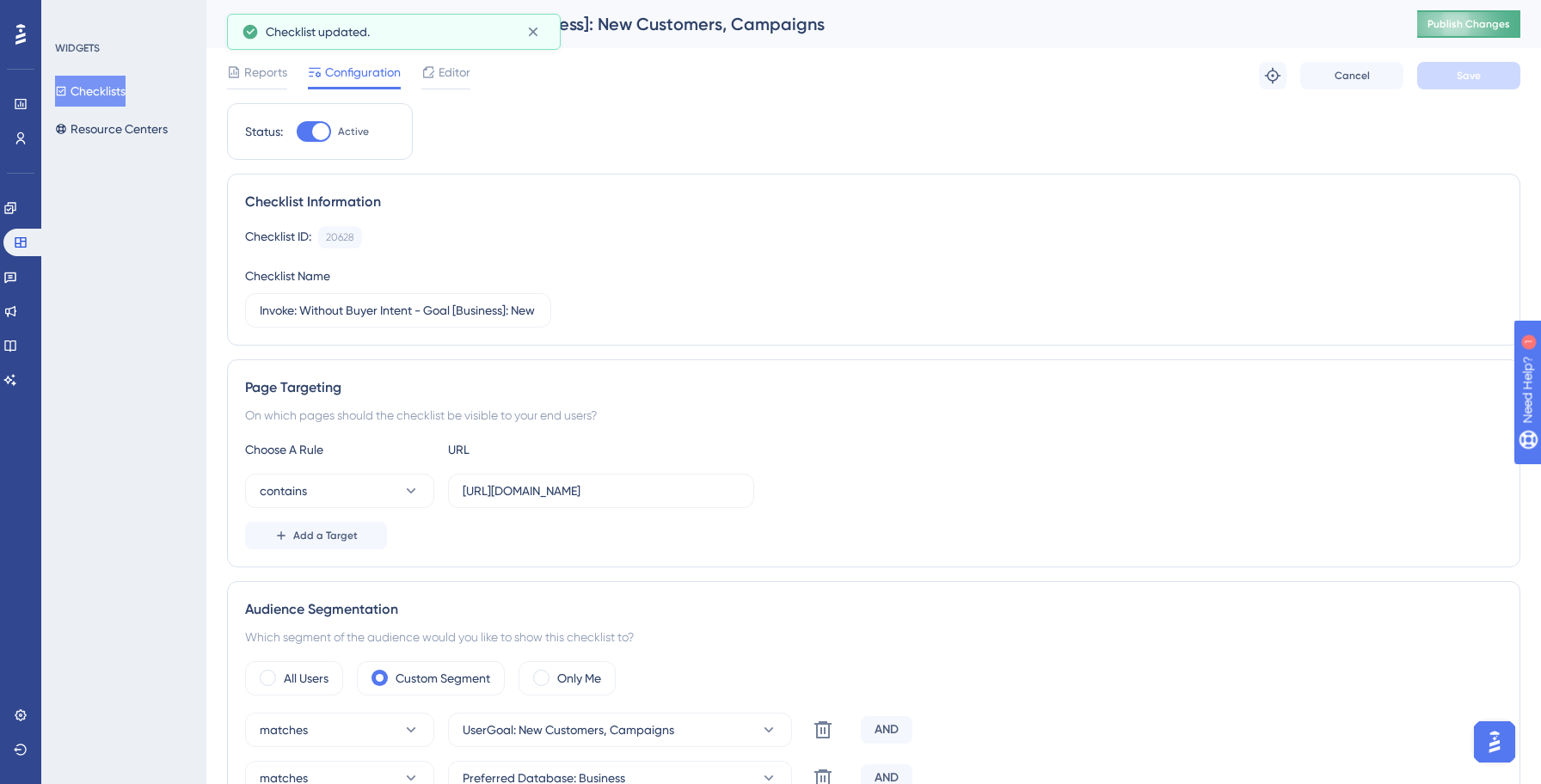
click at [1473, 33] on button "Publish Changes" at bounding box center [1469, 24] width 103 height 28
click at [109, 90] on button "Checklists" at bounding box center [90, 91] width 71 height 31
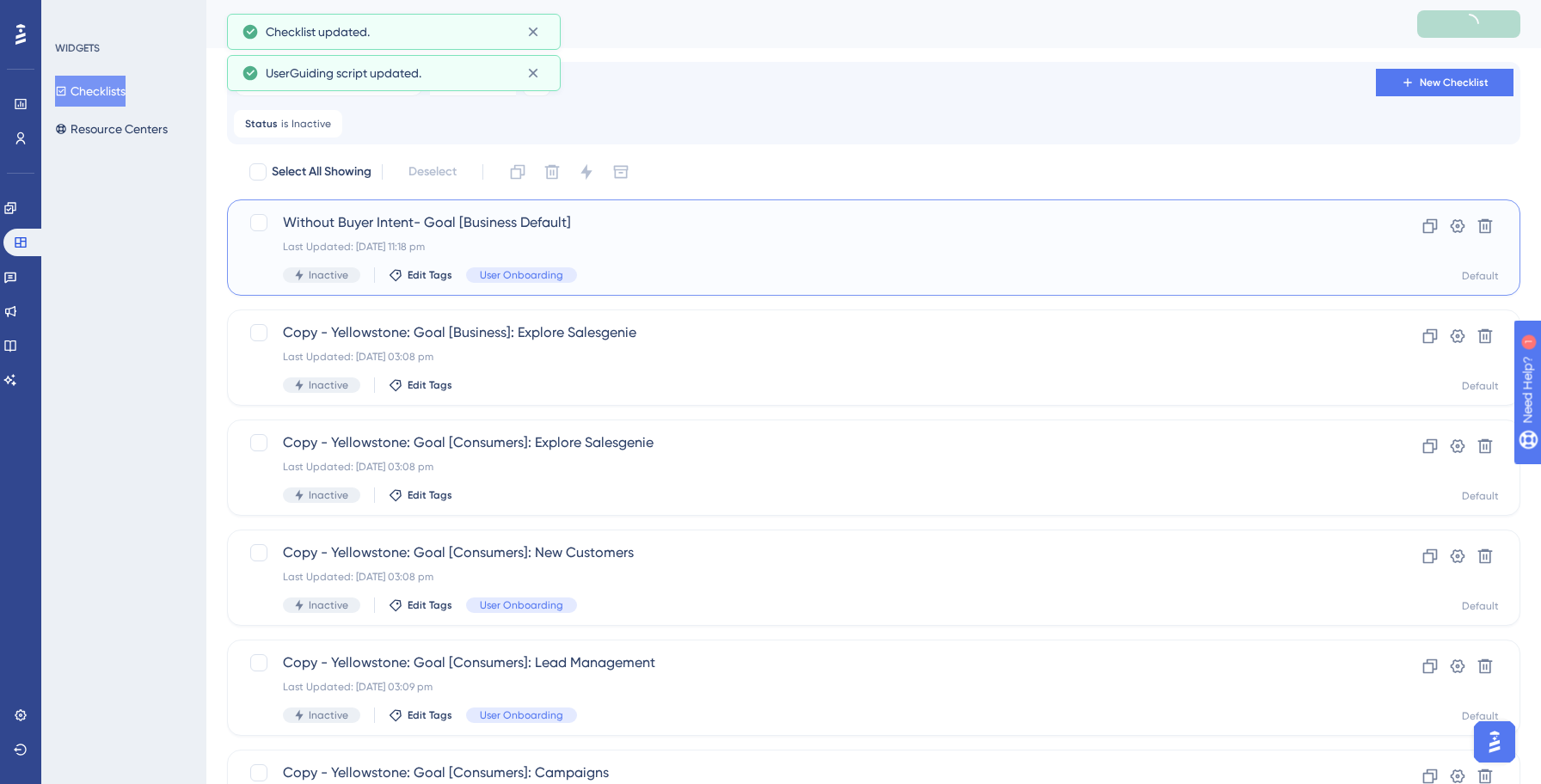
click at [655, 254] on div "Without Buyer Intent- Goal [Business Default] Last Updated: [DATE] 11:18 pm Ina…" at bounding box center [805, 248] width 1043 height 71
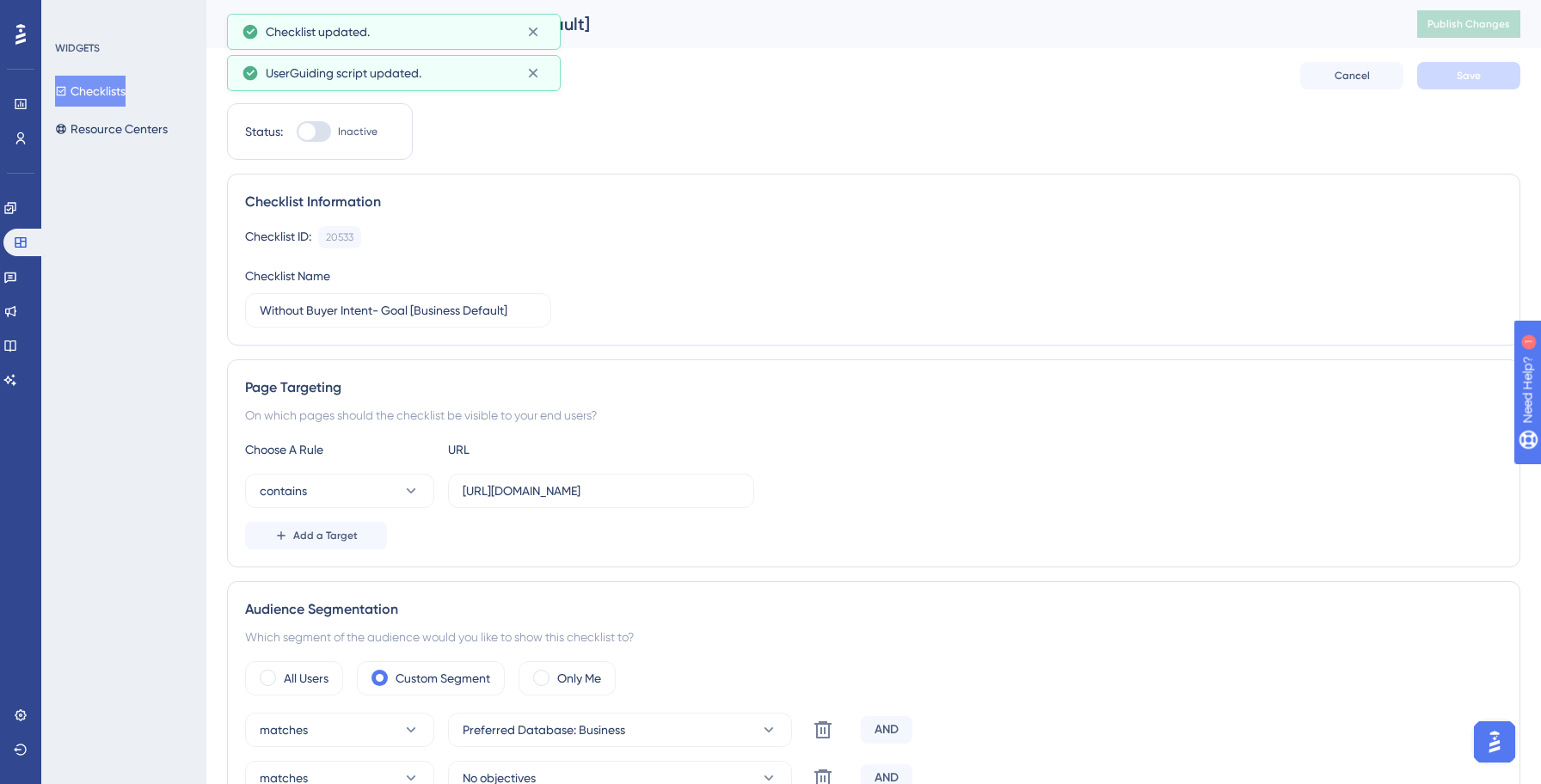
click at [325, 133] on div at bounding box center [314, 132] width 34 height 21
click at [297, 133] on input "Inactive" at bounding box center [296, 132] width 1 height 1
checkbox input "true"
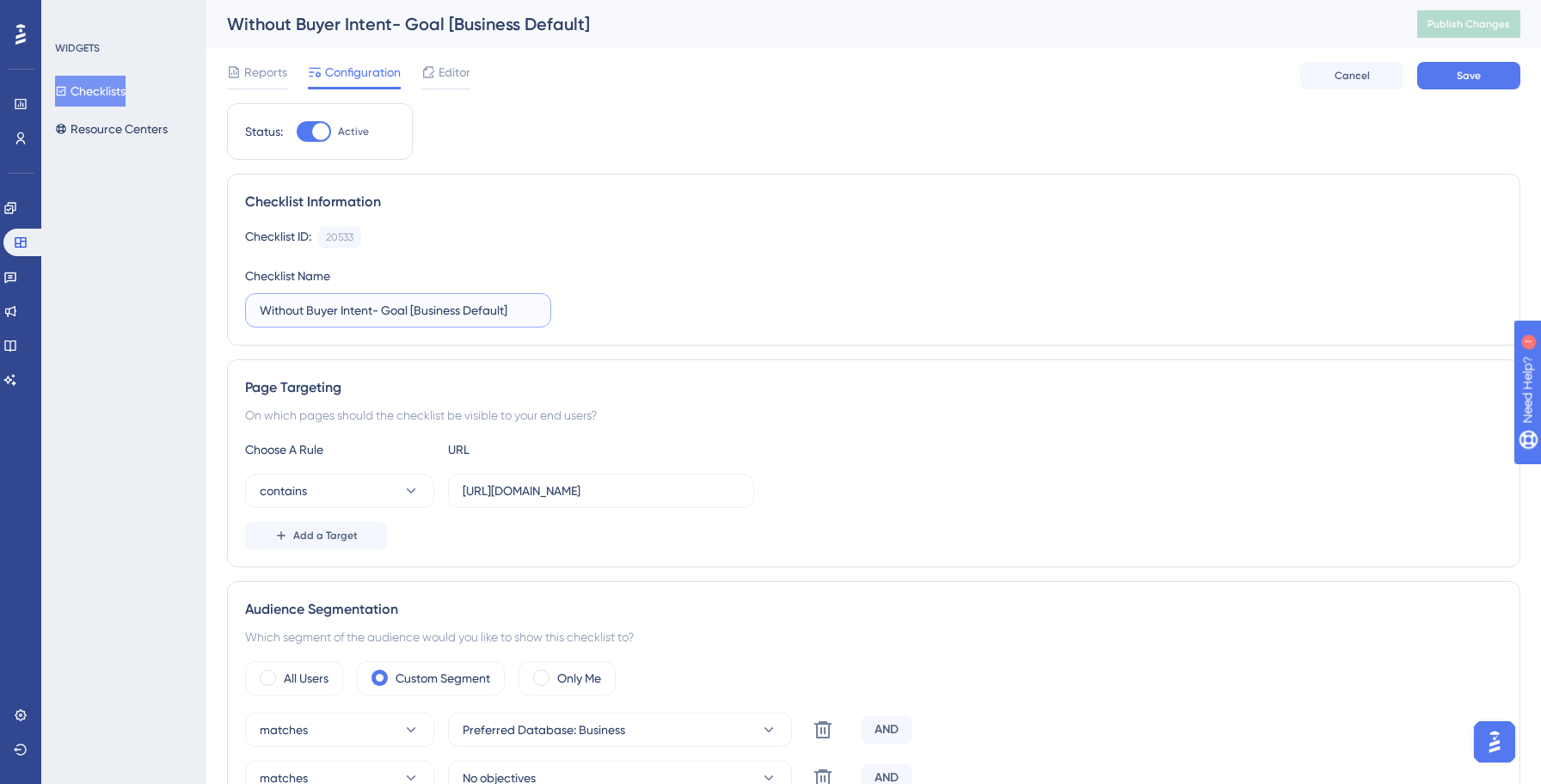
click at [267, 307] on input "Without Buyer Intent- Goal [Business Default]" at bounding box center [399, 311] width 277 height 19
click at [781, 257] on div "Checklist ID: 20533 Copy Checklist Name Without Buyer Intent- Goal [Business De…" at bounding box center [874, 277] width 1257 height 102
click at [102, 88] on button "Checklists" at bounding box center [90, 91] width 71 height 31
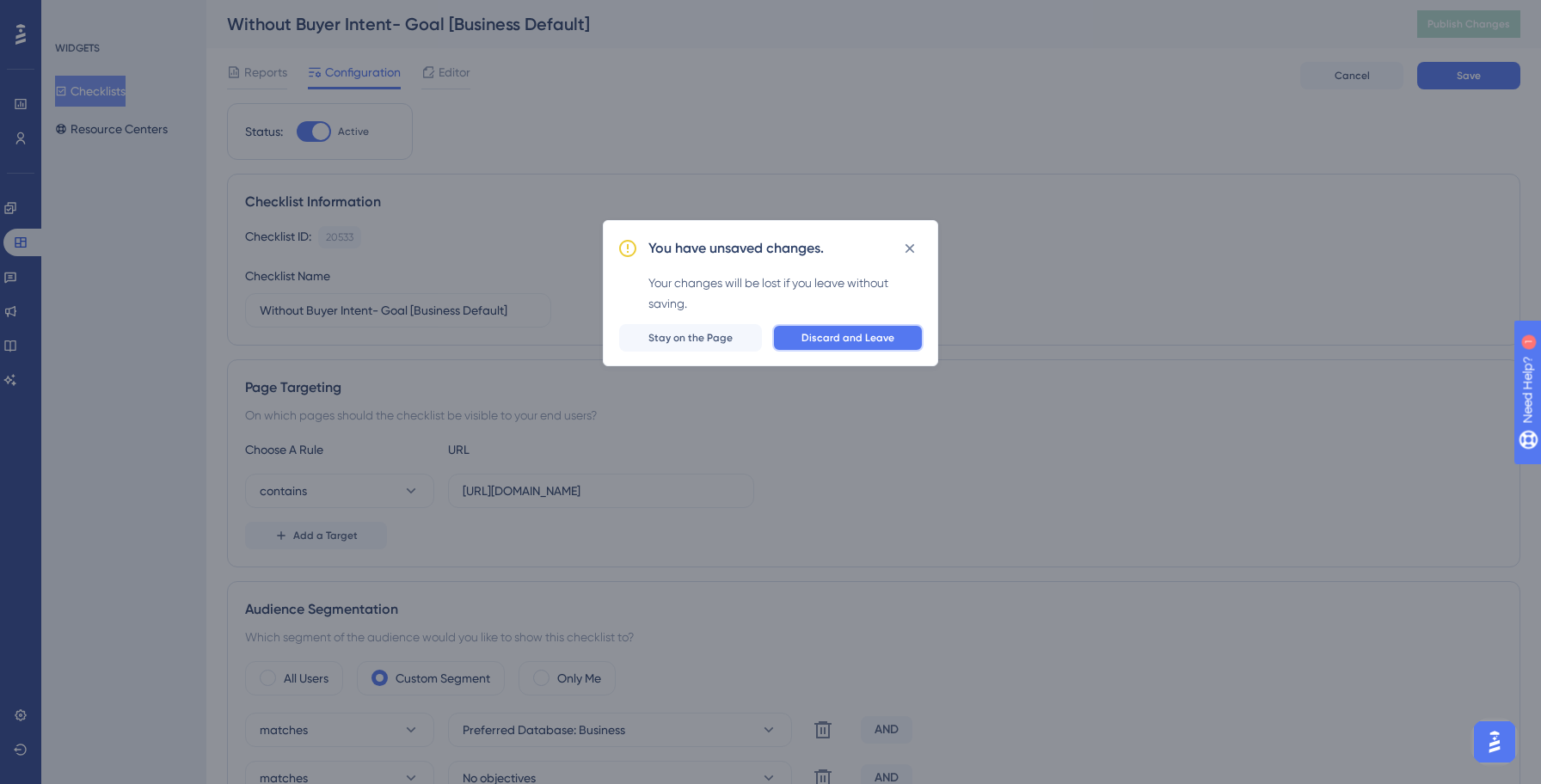
click at [814, 331] on span "Discard and Leave" at bounding box center [848, 337] width 93 height 14
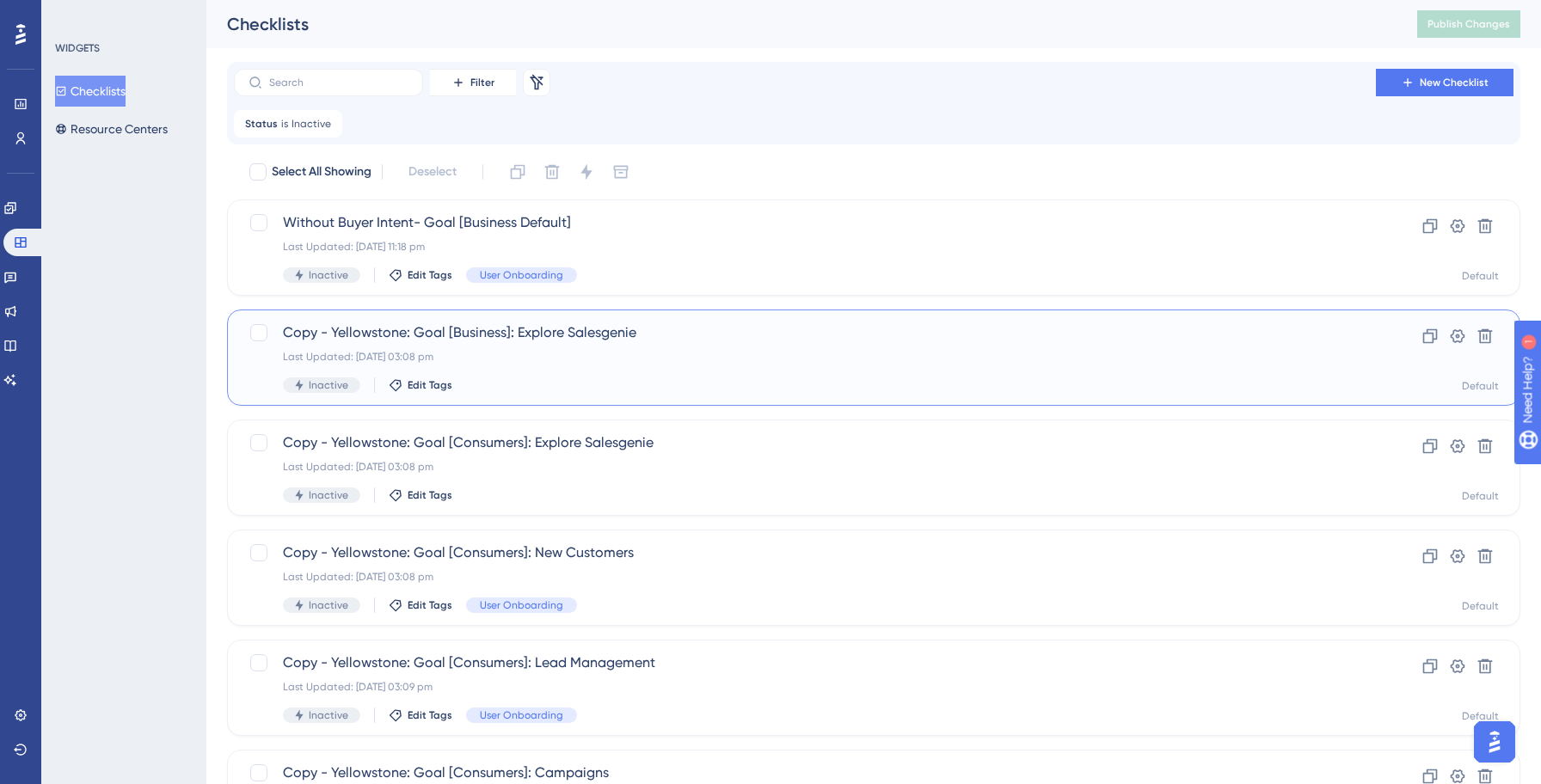
click at [573, 379] on div "Inactive Edit Tags" at bounding box center [805, 385] width 1043 height 15
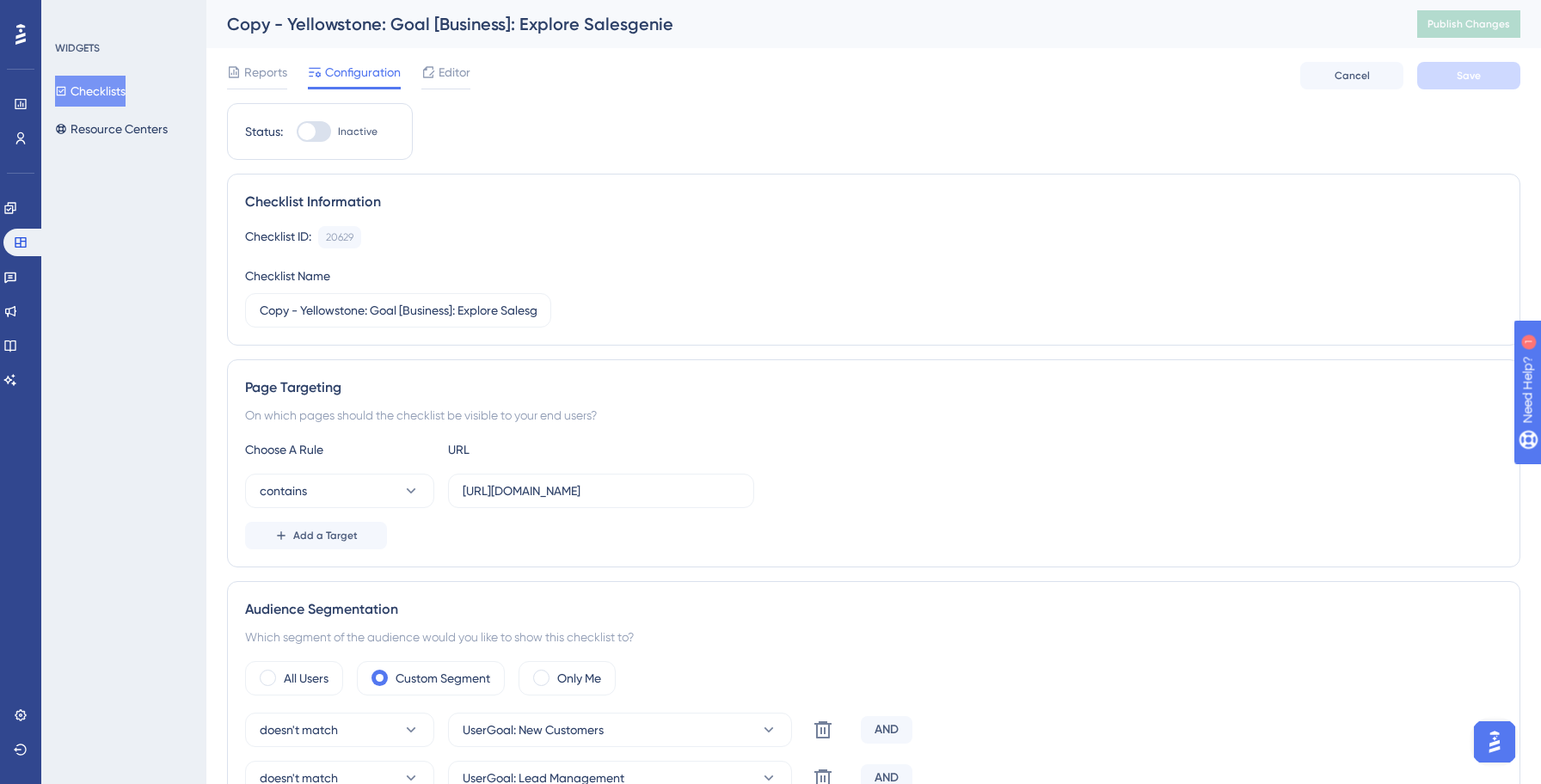
click at [311, 121] on div at bounding box center [314, 132] width 34 height 21
click at [297, 132] on input "Inactive" at bounding box center [296, 132] width 1 height 1
checkbox input "true"
click at [368, 309] on input "Copy - Yellowstone: Goal [Business]: Explore Salesgenie" at bounding box center [399, 311] width 277 height 19
paste input "Invok"
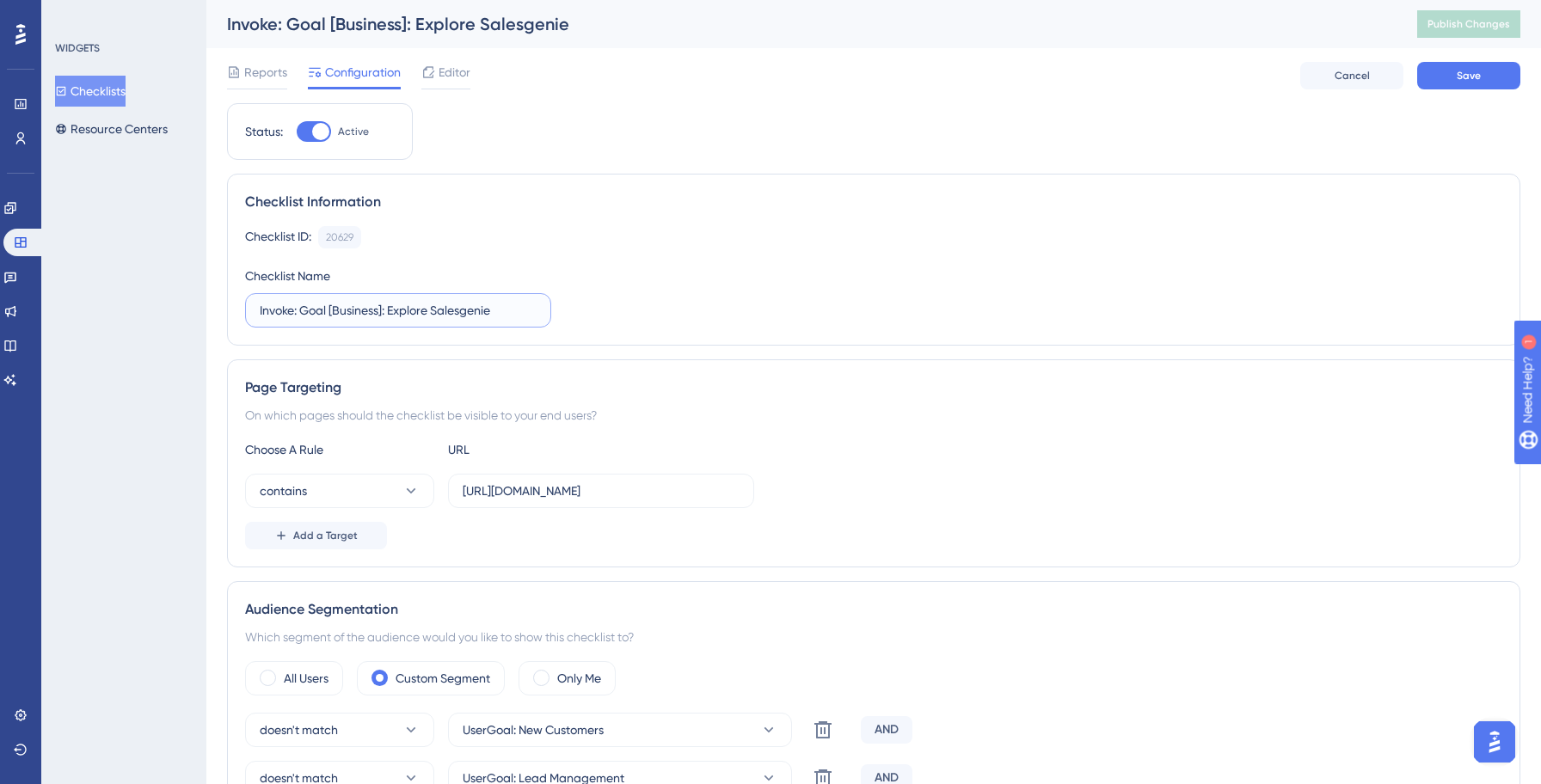
type input "Invoke: Goal [Business]: Explore Salesgenie"
click at [690, 321] on div "Checklist ID: 20629 Copy Checklist Name Invoke: Goal [Business]: Explore Salesg…" at bounding box center [874, 277] width 1257 height 102
click at [575, 497] on input "[URL][DOMAIN_NAME]" at bounding box center [601, 491] width 277 height 19
type input "[URL][DOMAIN_NAME]"
click at [993, 447] on div "Choose A Rule URL" at bounding box center [874, 449] width 1257 height 21
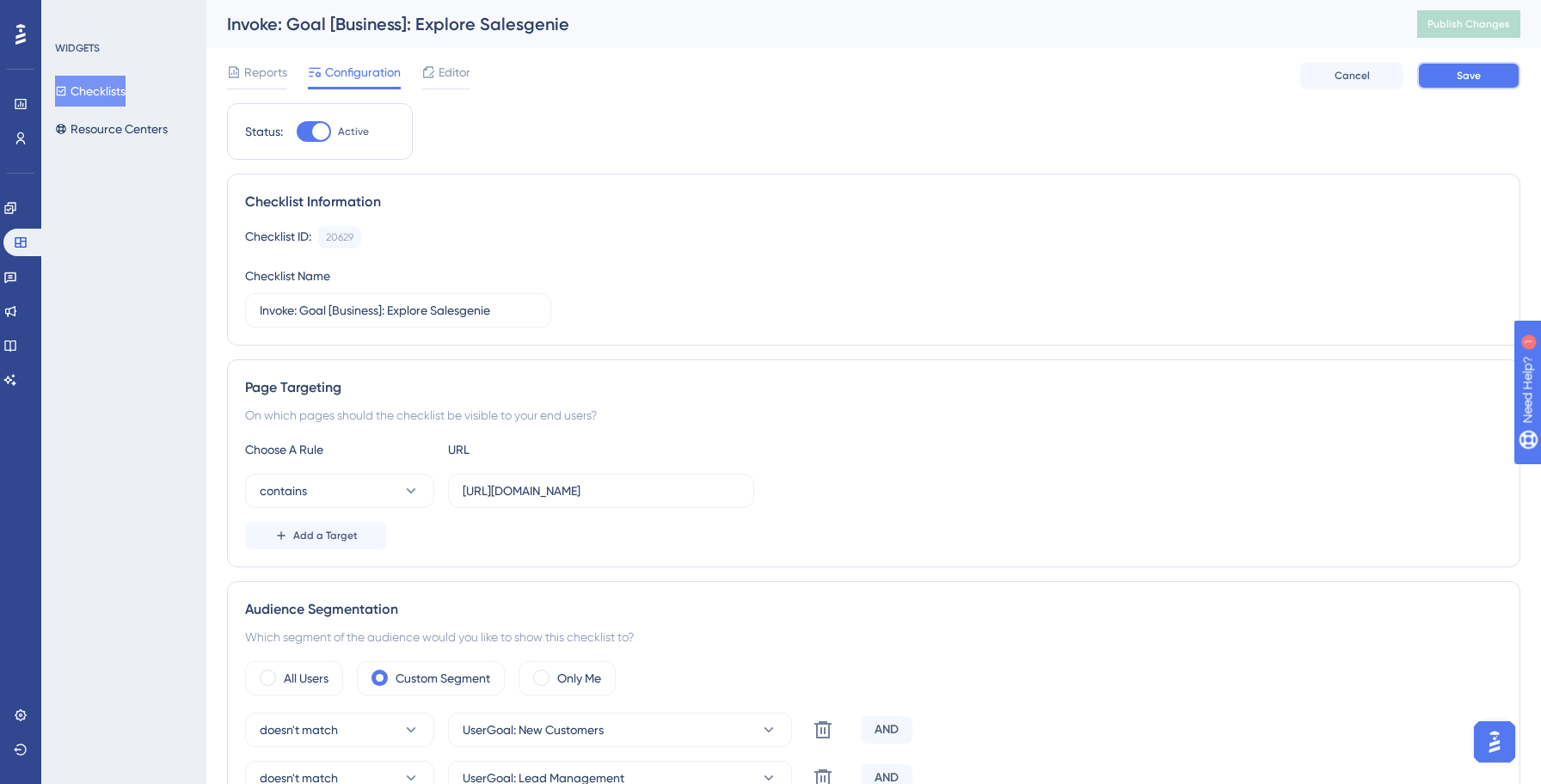
click at [1462, 75] on span "Save" at bounding box center [1469, 76] width 24 height 14
click at [1488, 78] on button "Save" at bounding box center [1469, 76] width 103 height 28
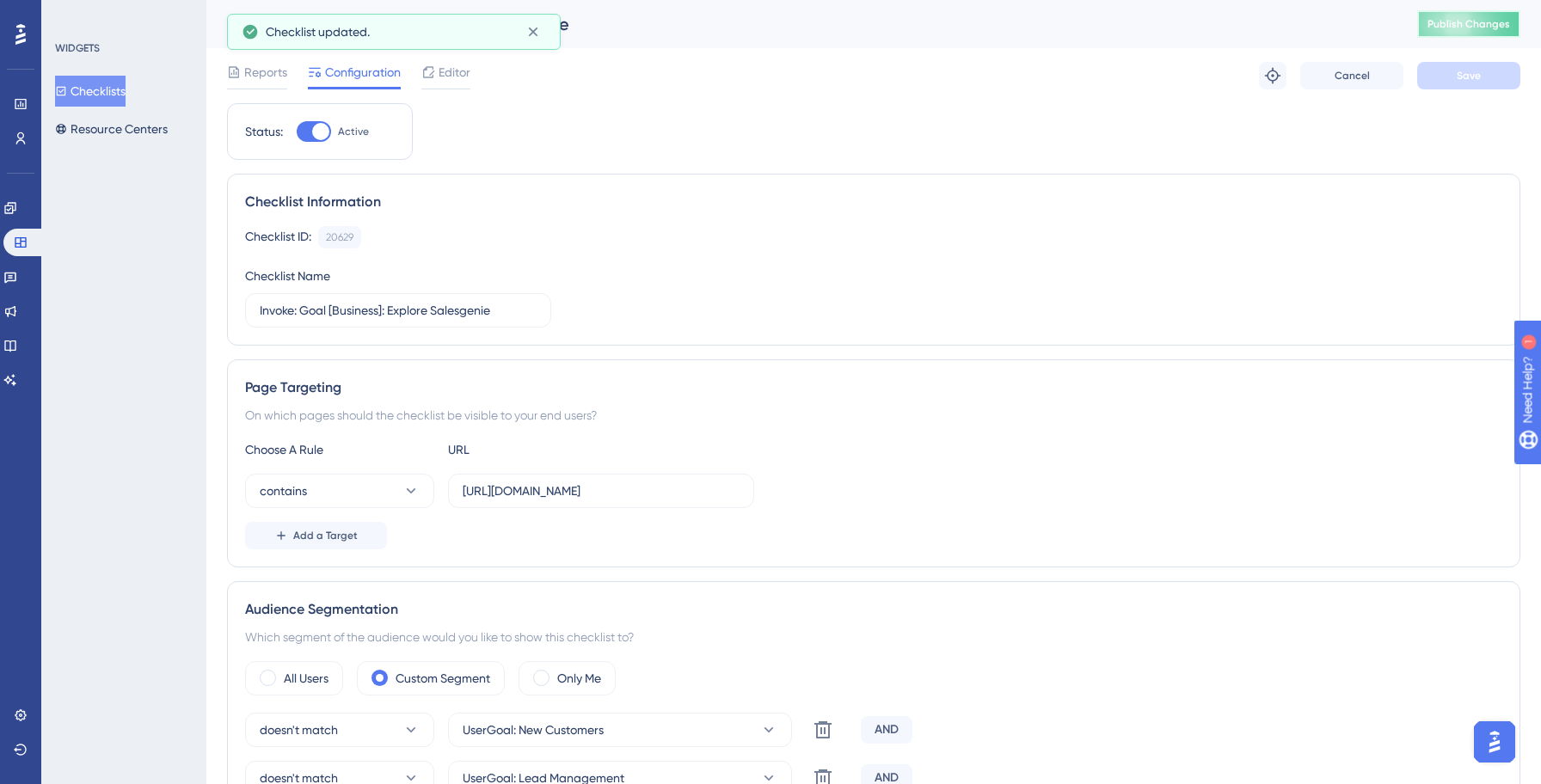
click at [1458, 28] on span "Publish Changes" at bounding box center [1469, 24] width 83 height 14
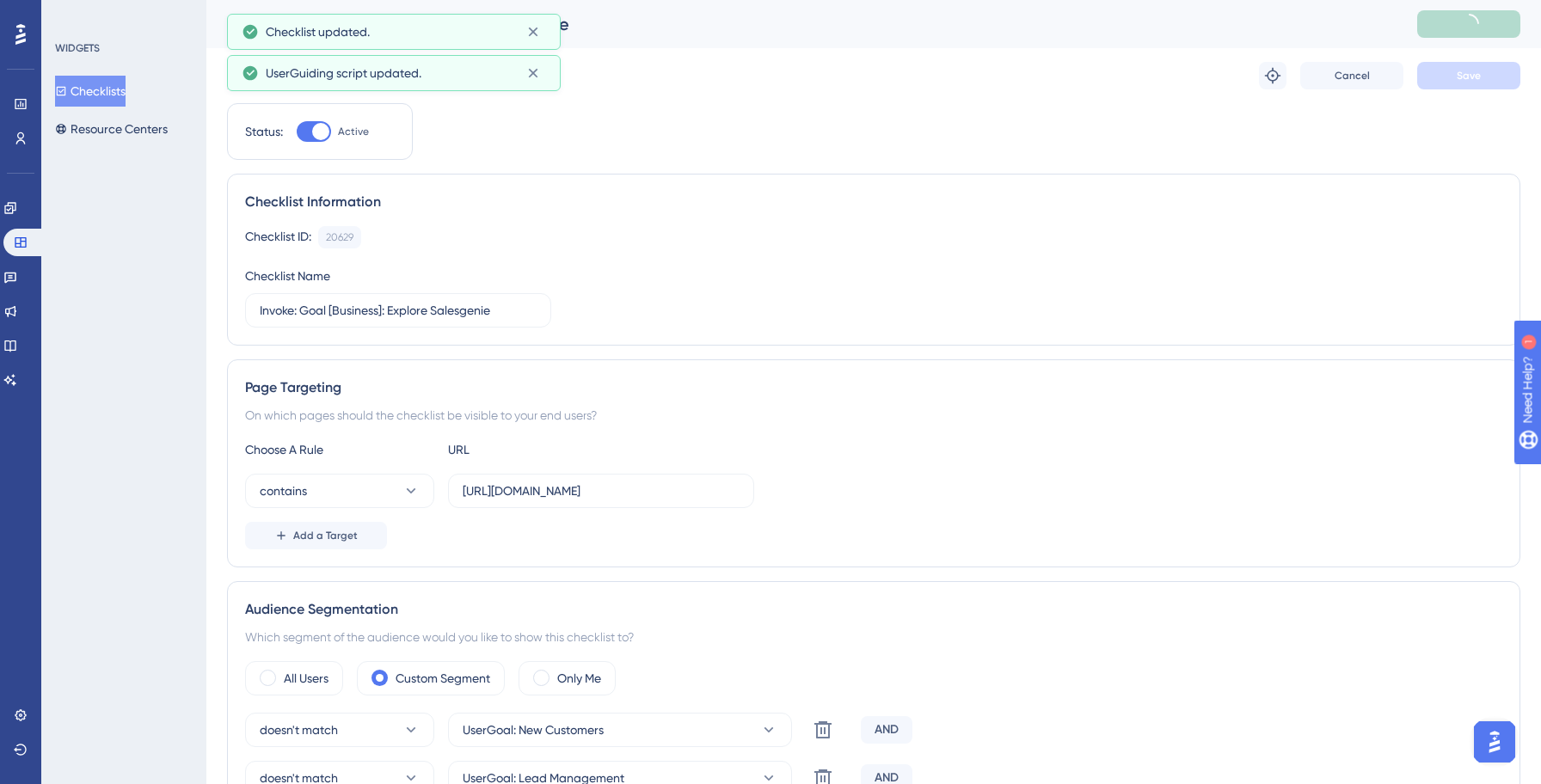
click at [111, 98] on button "Checklists" at bounding box center [90, 91] width 71 height 31
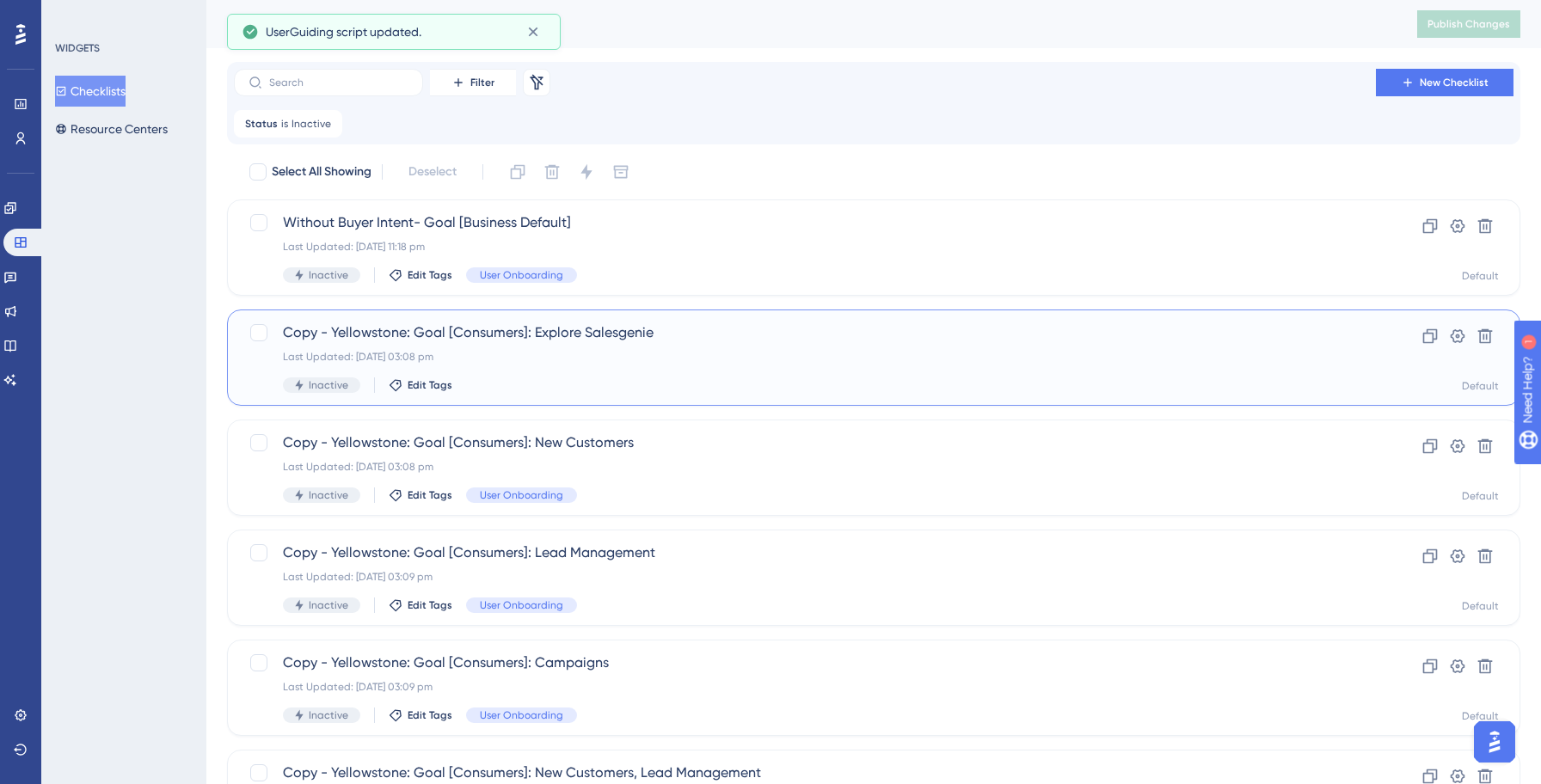
click at [696, 368] on div "Copy - Yellowstone: Goal [Consumers]: Explore Salesgenie Last Updated: [DATE] 0…" at bounding box center [805, 357] width 1043 height 71
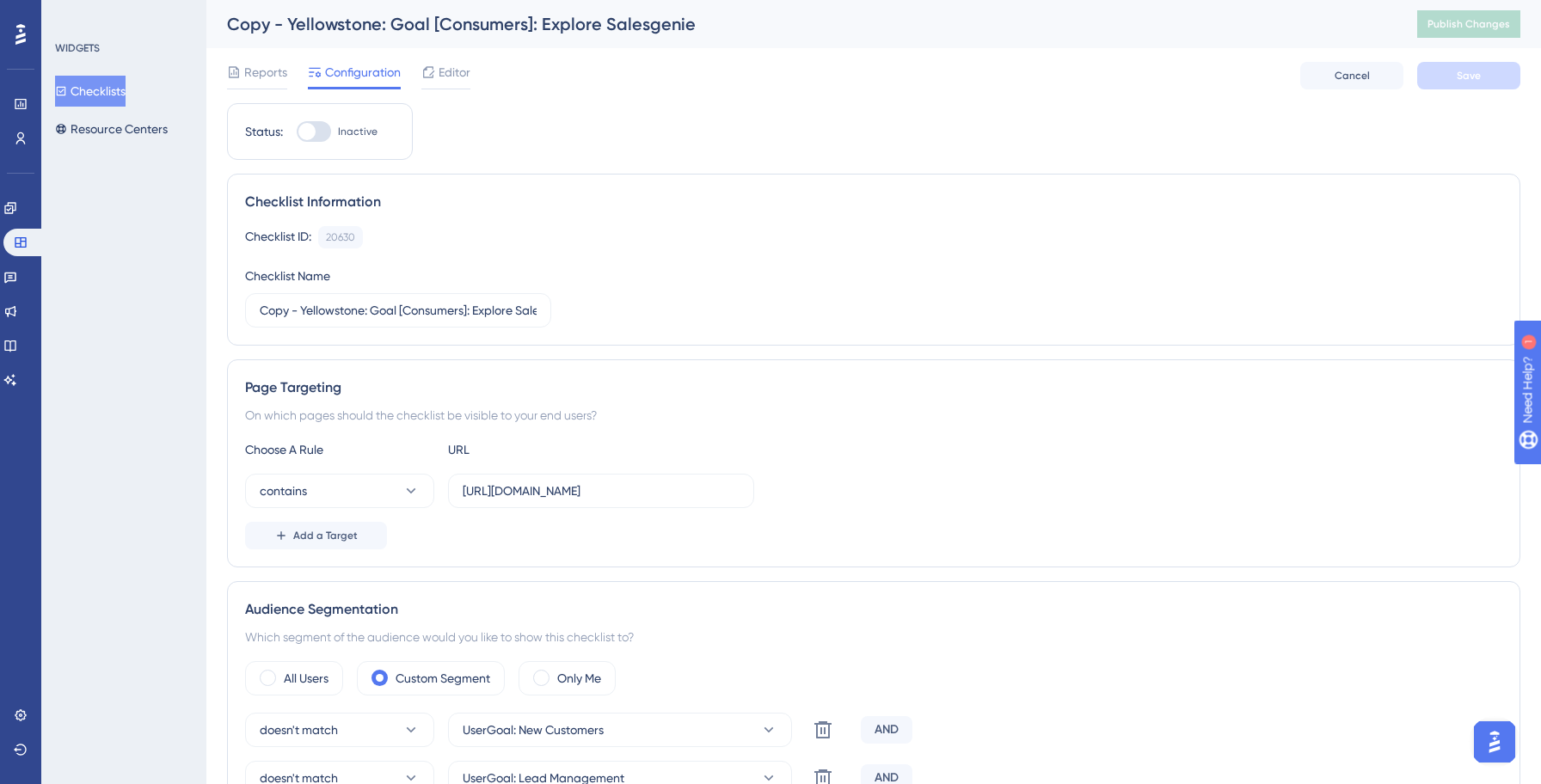
click at [324, 132] on div at bounding box center [314, 132] width 34 height 21
click at [297, 132] on input "Inactive" at bounding box center [296, 132] width 1 height 1
checkbox input "true"
click at [367, 311] on input "Copy - Yellowstone: Goal [Consumers]: Explore Salesgenie" at bounding box center [399, 311] width 277 height 19
paste input "Invok"
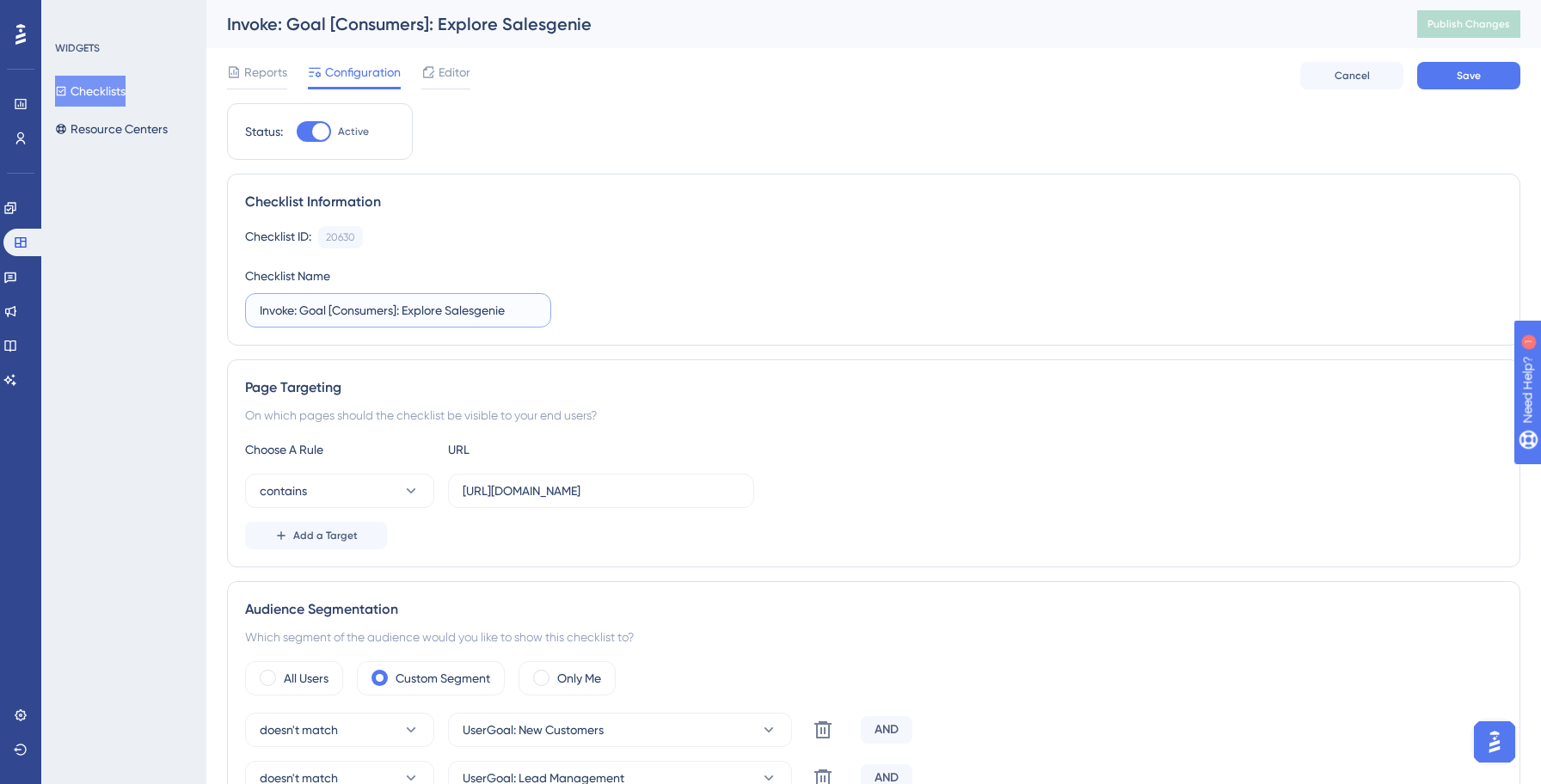
type input "Invoke: Goal [Consumers]: Explore Salesgenie"
click at [803, 285] on div "Checklist ID: 20630 Copy Checklist Name Invoke: Goal [Consumers]: Explore Sales…" at bounding box center [874, 277] width 1257 height 102
click at [567, 493] on input "[URL][DOMAIN_NAME]" at bounding box center [601, 491] width 277 height 19
type input "[URL][DOMAIN_NAME]"
click at [941, 430] on div "Page Targeting On which pages should the checklist be visible to your end users…" at bounding box center [874, 463] width 1293 height 208
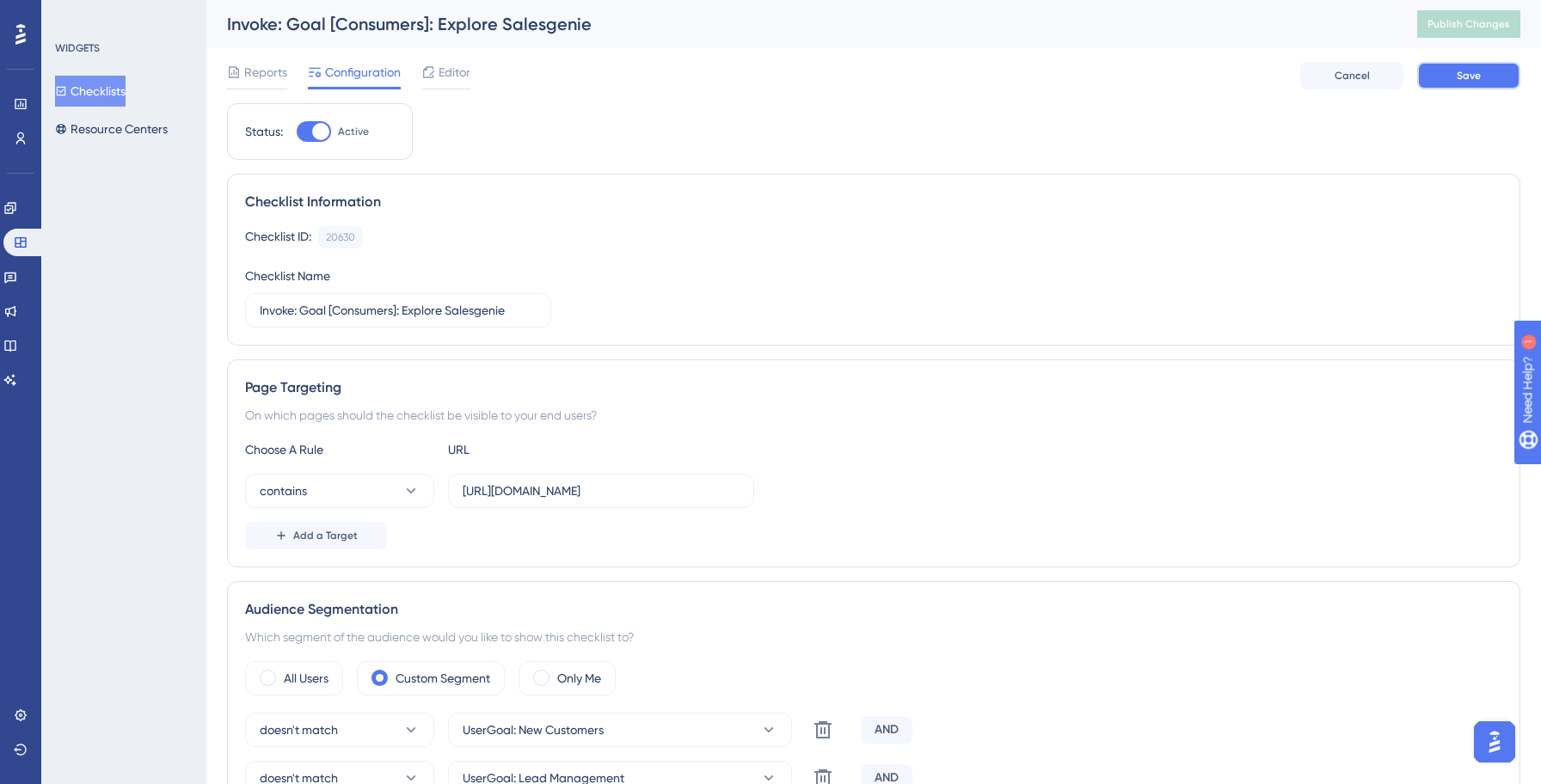
click at [1464, 88] on button "Save" at bounding box center [1469, 76] width 103 height 28
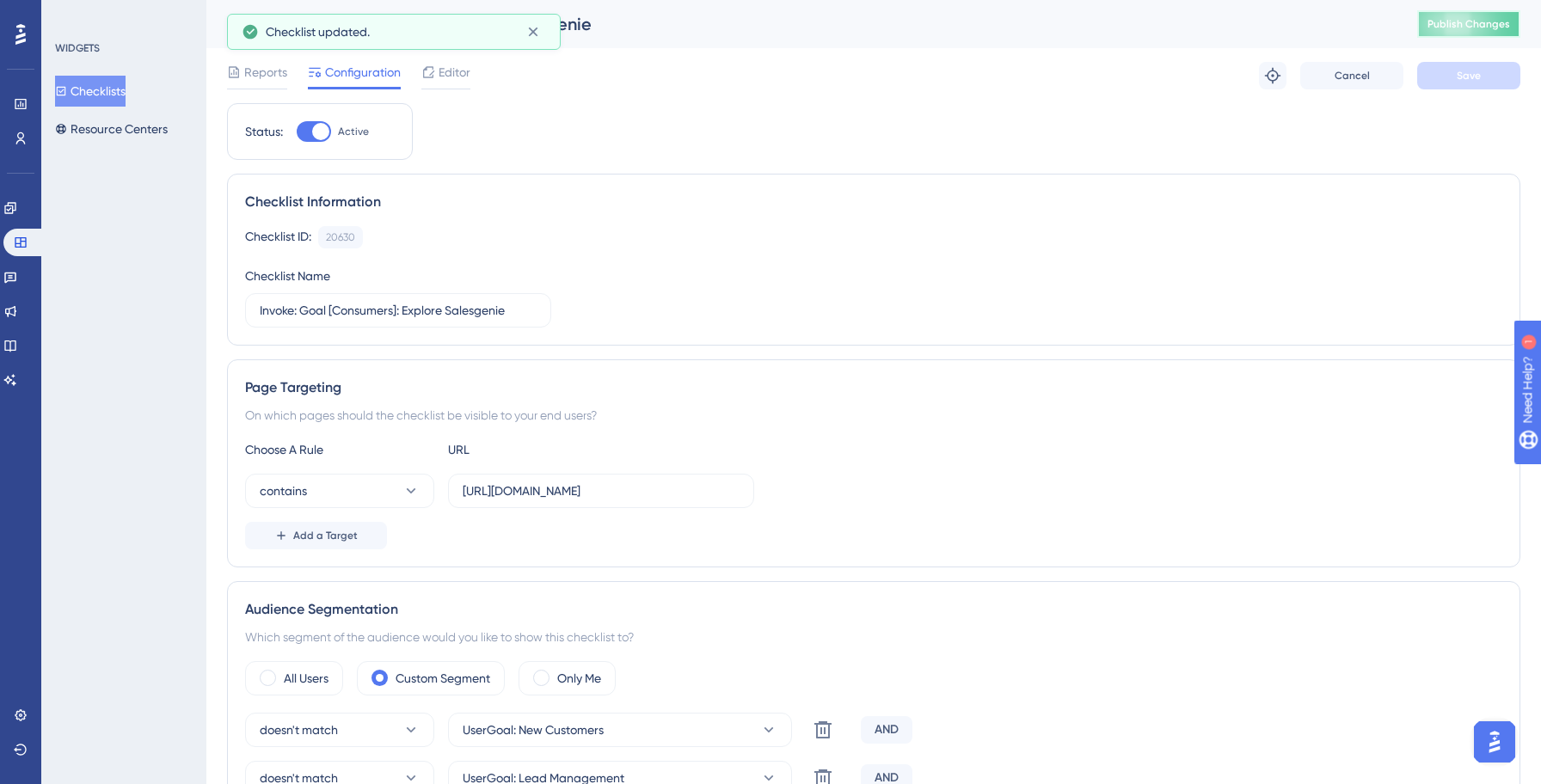
click at [1466, 28] on span "Publish Changes" at bounding box center [1469, 24] width 83 height 14
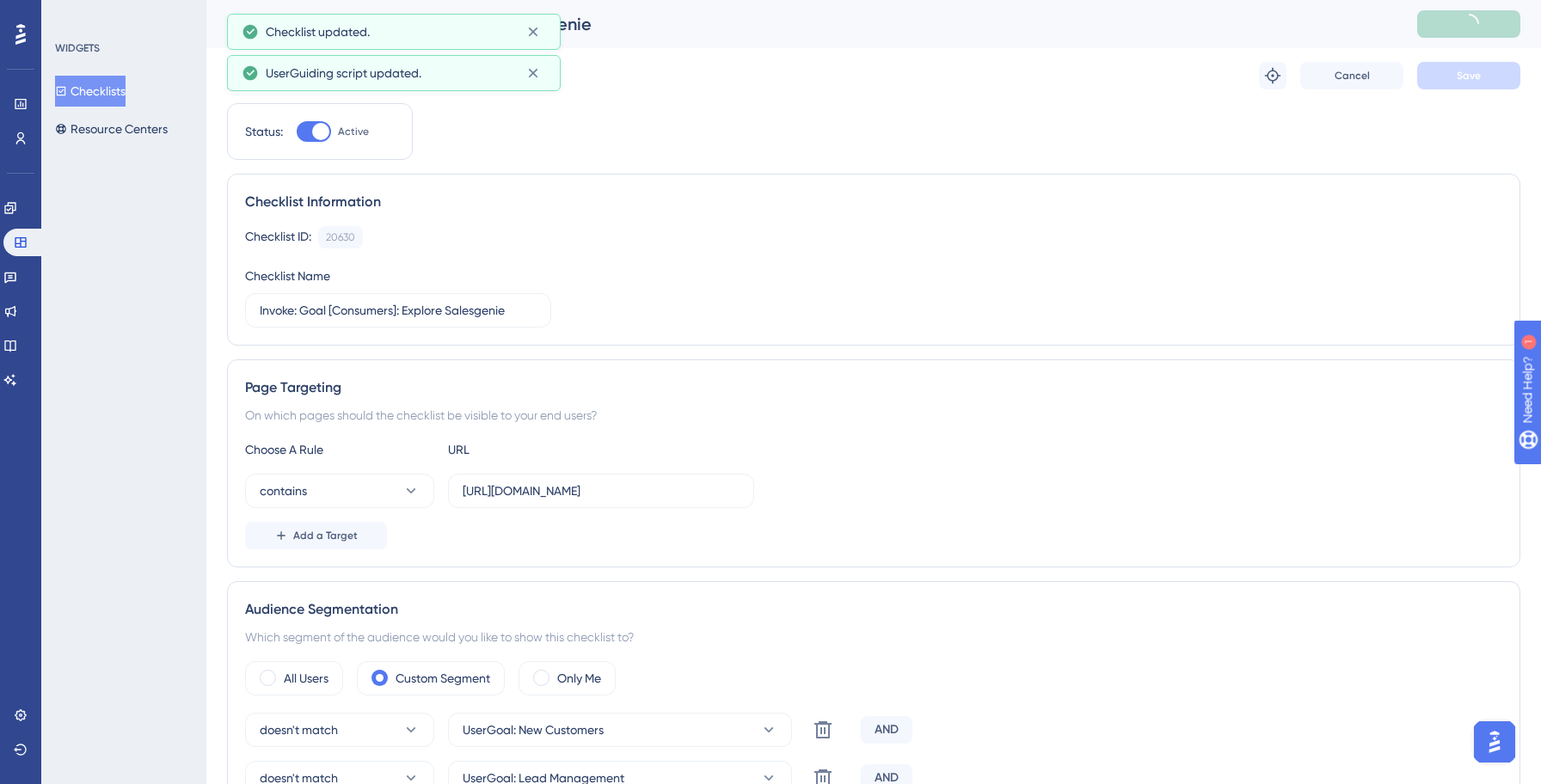
click at [102, 97] on button "Checklists" at bounding box center [90, 91] width 71 height 31
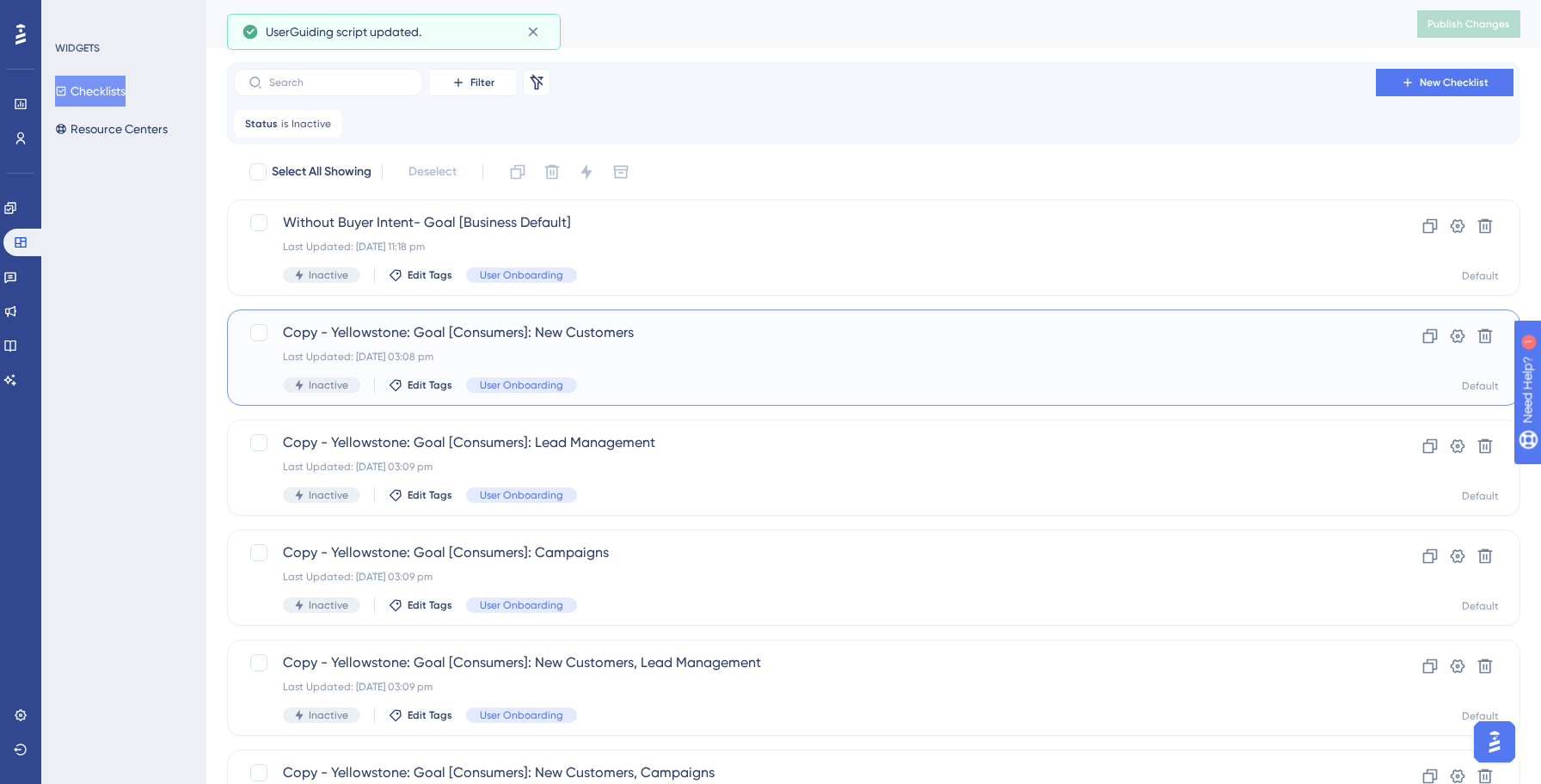
click at [743, 344] on div "Copy - Yellowstone: Goal [Consumers]: New Customers Last Updated: [DATE] 03:08 …" at bounding box center [805, 357] width 1043 height 71
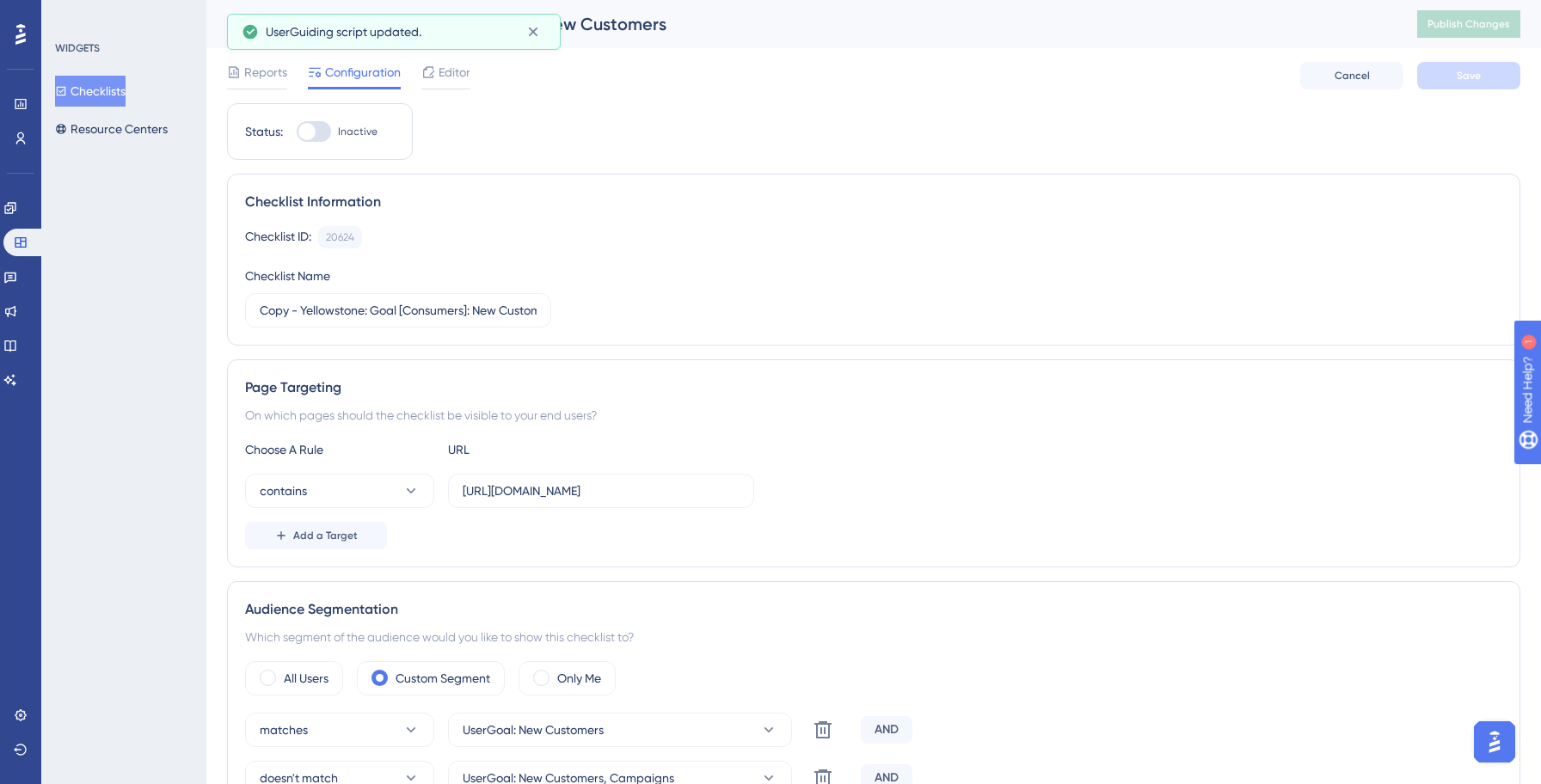
click at [316, 145] on div "Status: Inactive" at bounding box center [320, 132] width 186 height 57
click at [318, 131] on div at bounding box center [314, 132] width 34 height 21
click at [297, 132] on input "Inactive" at bounding box center [296, 132] width 1 height 1
checkbox input "true"
click at [368, 312] on input "Copy - Yellowstone: Goal [Consumers]: New Customers" at bounding box center [399, 311] width 277 height 19
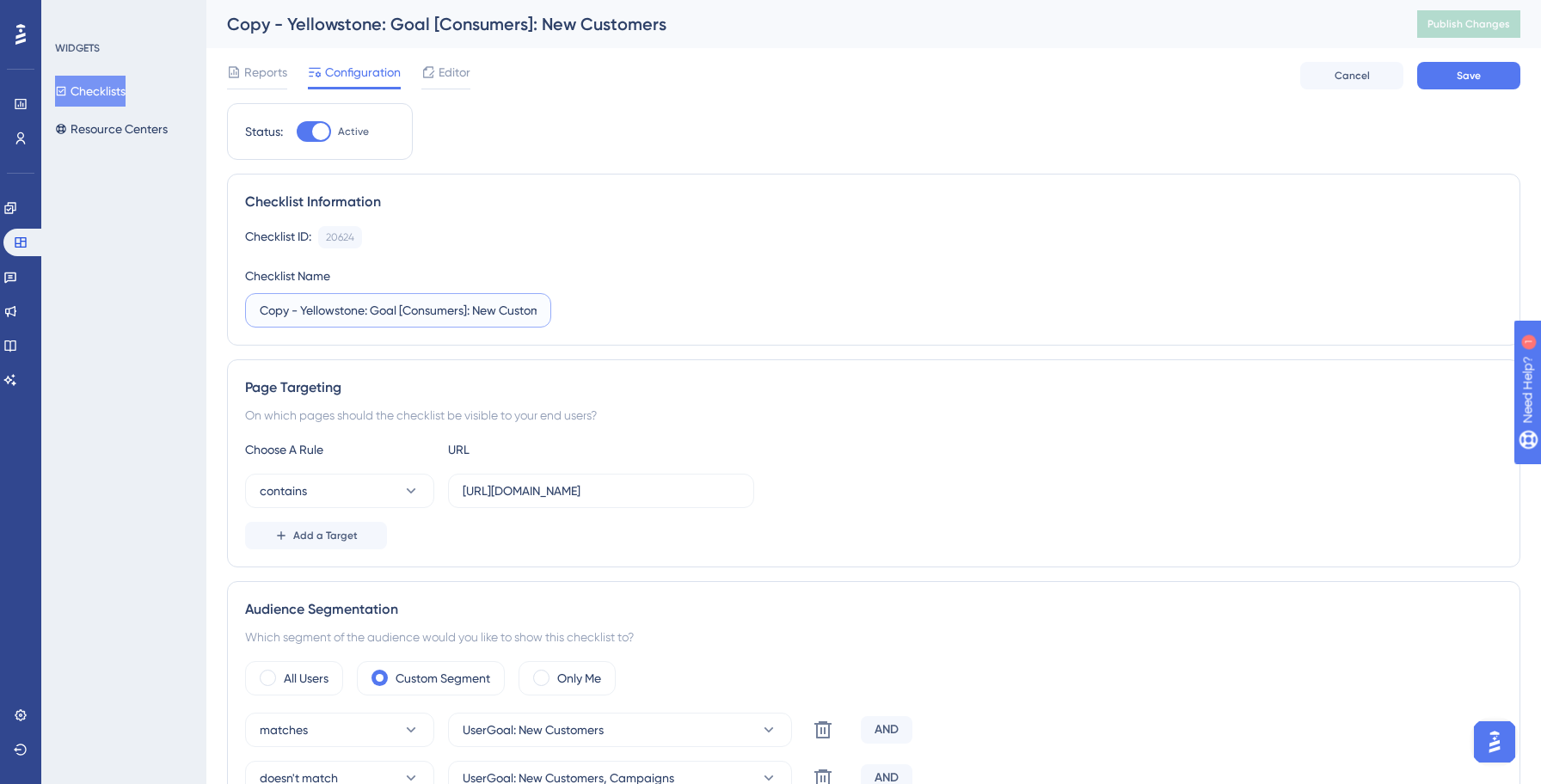
paste input "Invok"
type input "Invoke: Goal [Consumers]: New Customers"
click at [569, 496] on input "[URL][DOMAIN_NAME]" at bounding box center [601, 491] width 277 height 19
paste input "Invoke:"
click at [511, 493] on input "https://Invoke:.[DOMAIN_NAME]/" at bounding box center [601, 491] width 277 height 19
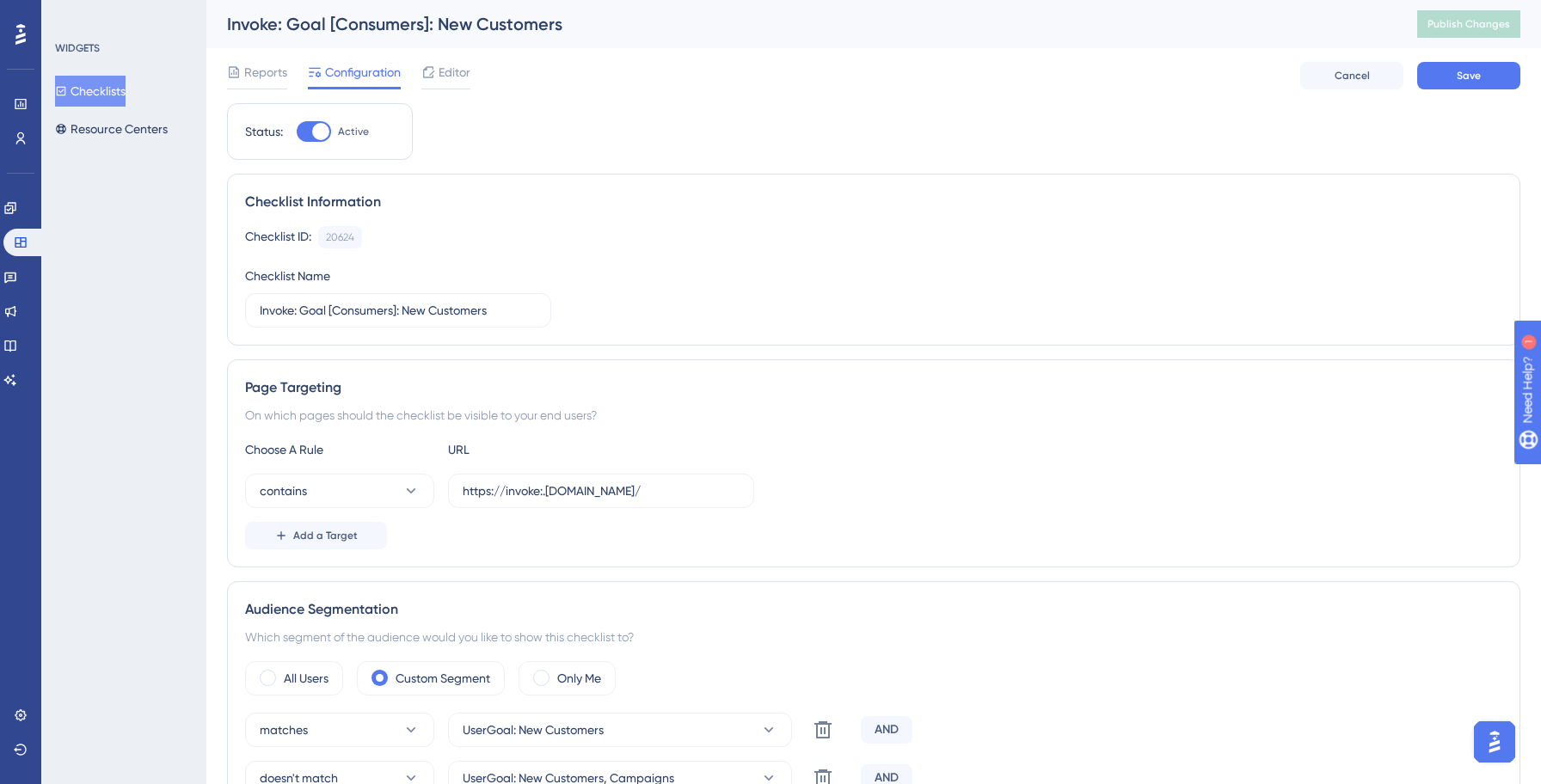
click at [822, 475] on div "contains https://invoke:.[DOMAIN_NAME]/" at bounding box center [874, 491] width 1257 height 34
click at [542, 497] on input "https://invoke:.[DOMAIN_NAME]/" at bounding box center [601, 491] width 277 height 19
click at [547, 494] on input "https://invoke:.[DOMAIN_NAME]/" at bounding box center [601, 491] width 277 height 19
type input "[URL][DOMAIN_NAME]"
click at [978, 456] on div "Choose A Rule URL" at bounding box center [874, 449] width 1257 height 21
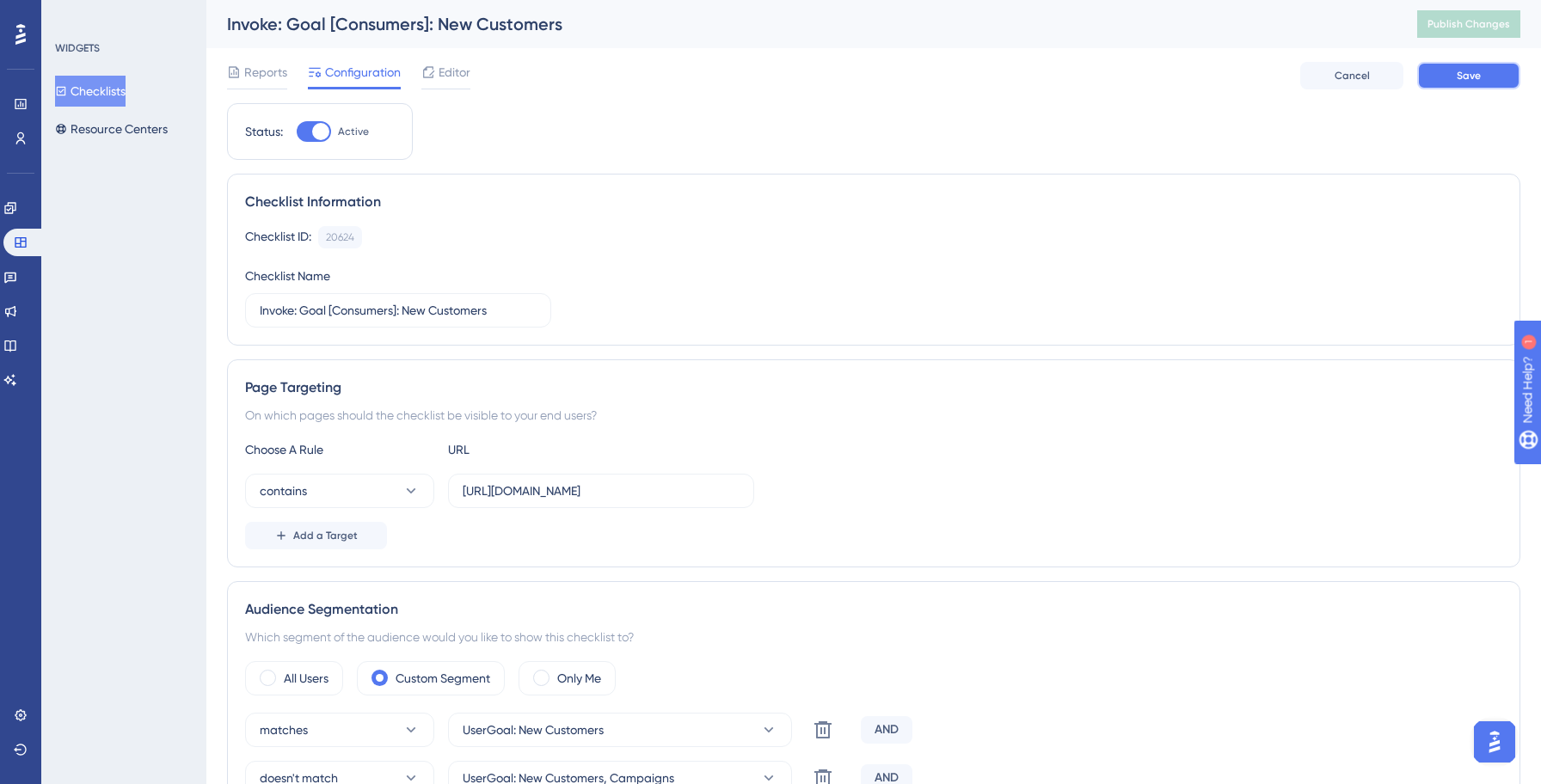
click at [1475, 77] on span "Save" at bounding box center [1469, 76] width 24 height 14
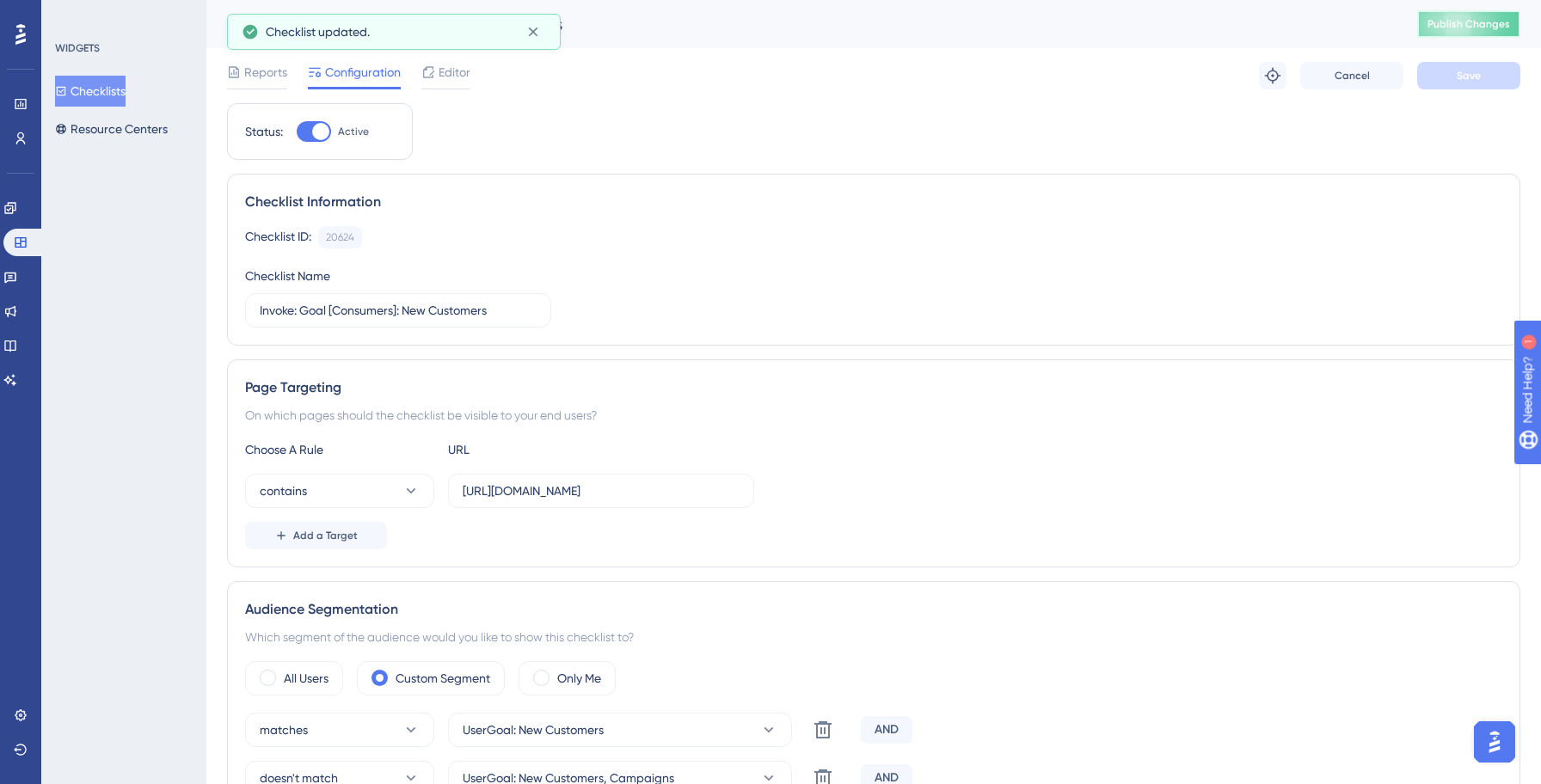
click at [1448, 22] on span "Publish Changes" at bounding box center [1469, 24] width 83 height 14
click at [102, 91] on button "Checklists" at bounding box center [90, 91] width 71 height 31
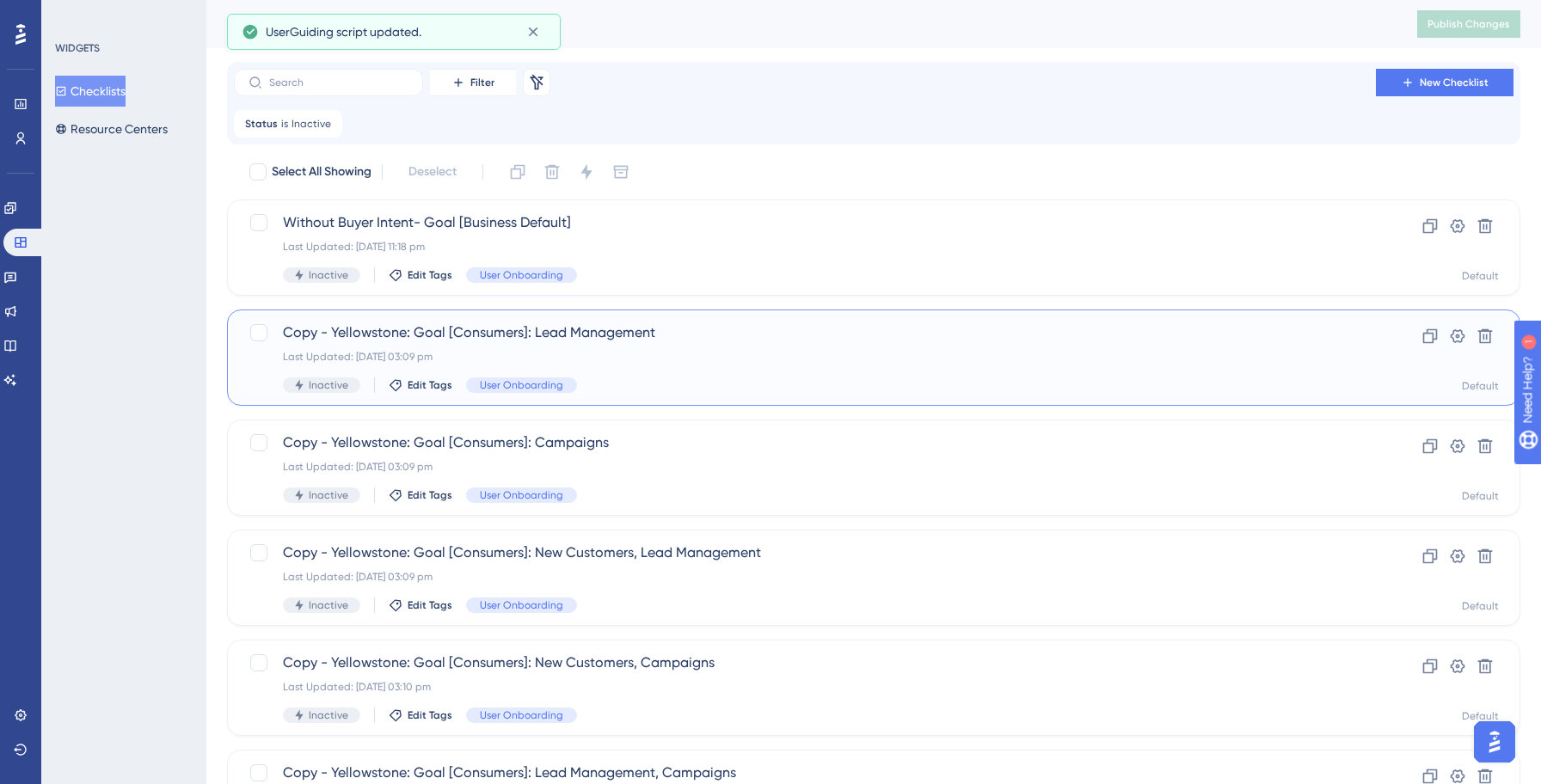
click at [665, 369] on div "Copy - Yellowstone: Goal [Consumers]: Lead Management Last Updated: [DATE] 03:0…" at bounding box center [805, 357] width 1043 height 71
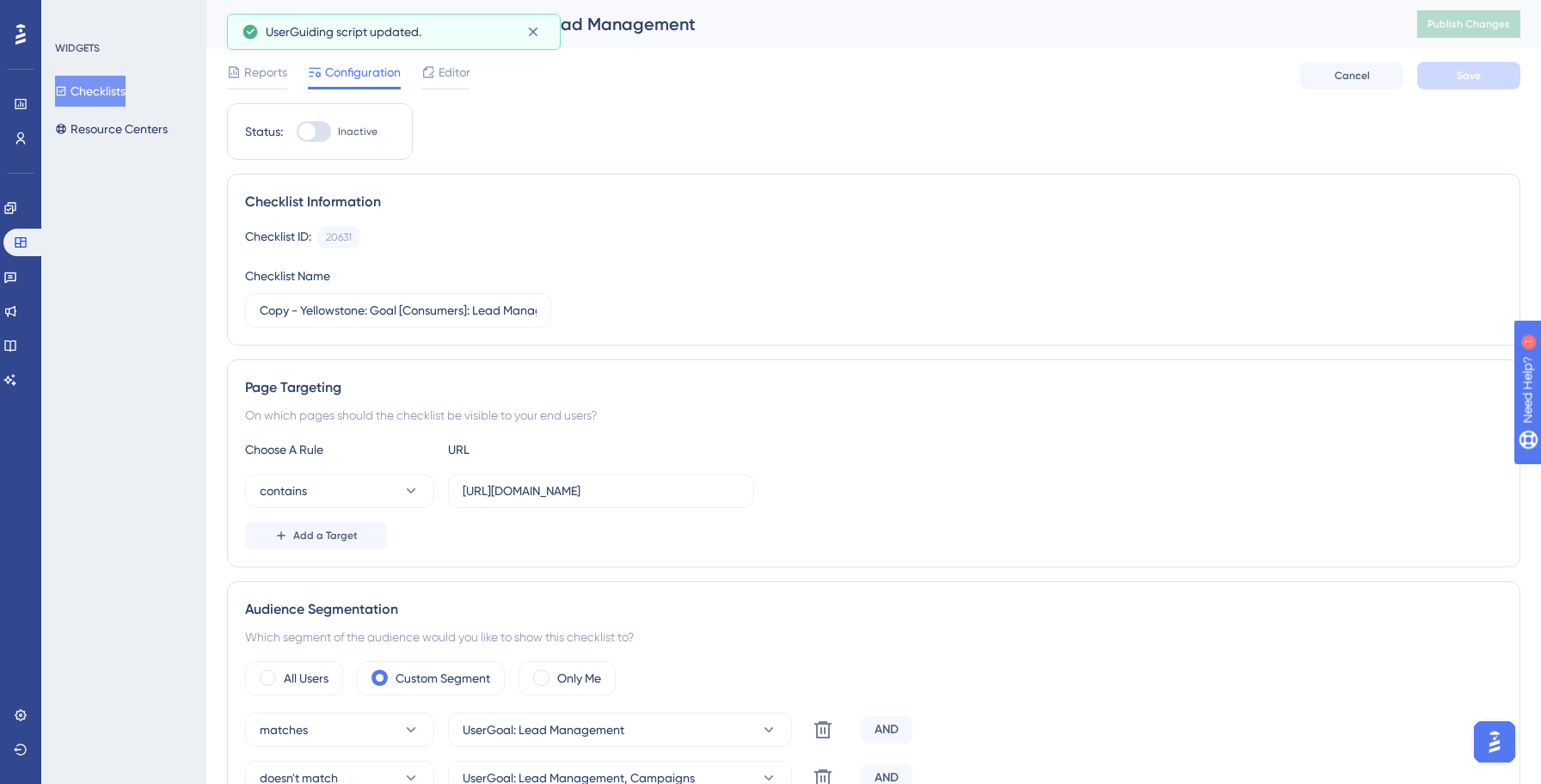
click at [314, 138] on div at bounding box center [314, 132] width 34 height 21
click at [297, 133] on input "Inactive" at bounding box center [296, 132] width 1 height 1
checkbox input "true"
click at [368, 310] on input "Copy - Yellowstone: Goal [Consumers]: Lead Management" at bounding box center [399, 311] width 277 height 19
paste input "Invok"
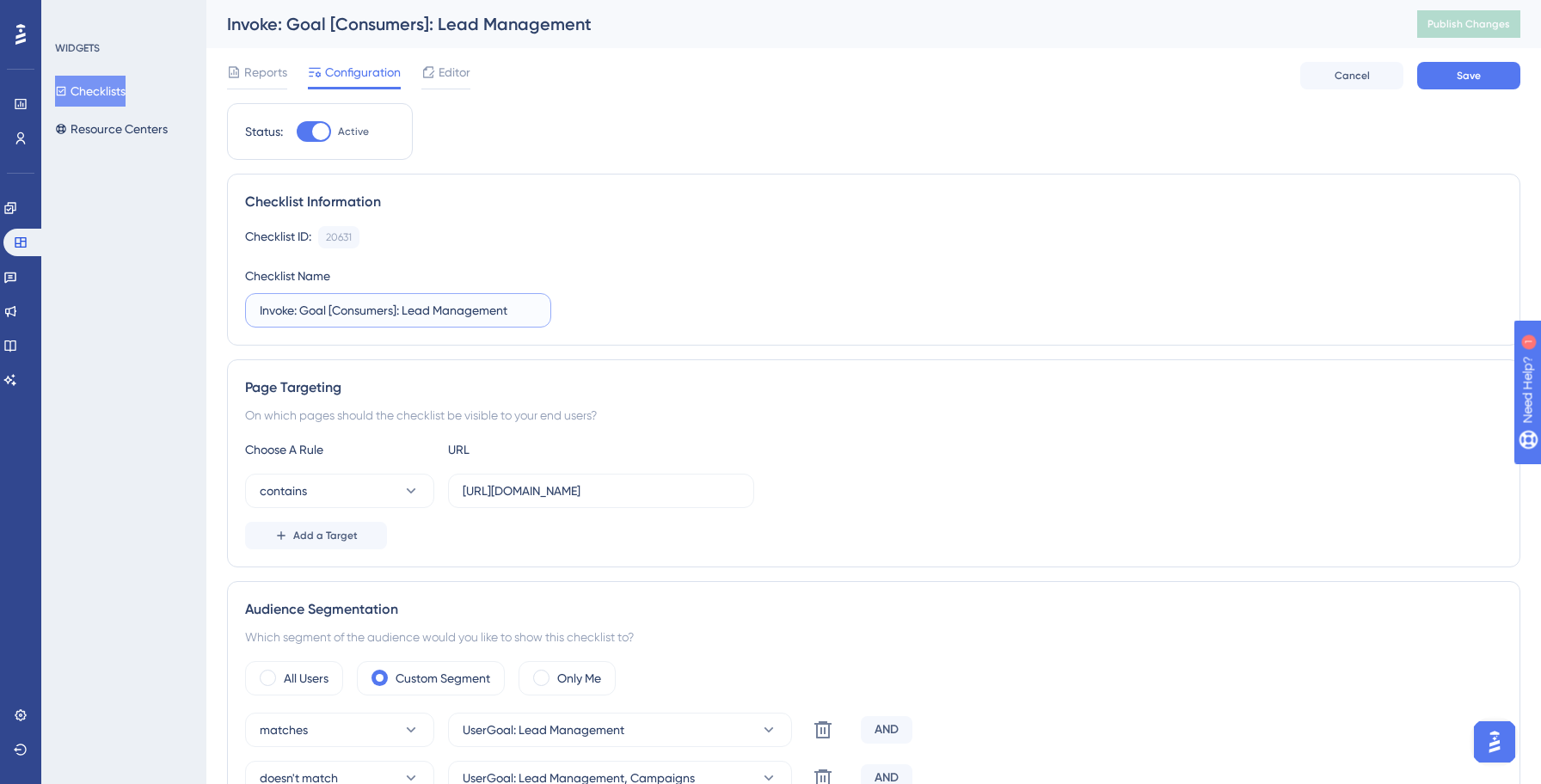
type input "Invoke: Goal [Consumers]: Lead Management"
click at [835, 299] on div "Checklist ID: 20631 Copy Checklist Name Invoke: Goal [Consumers]: Lead Manageme…" at bounding box center [874, 277] width 1257 height 102
click at [565, 496] on input "[URL][DOMAIN_NAME]" at bounding box center [601, 491] width 277 height 19
type input "[URL][DOMAIN_NAME]"
click at [926, 460] on div "Choose A Rule URL contains [URL][DOMAIN_NAME] Add a Target" at bounding box center [874, 494] width 1257 height 110
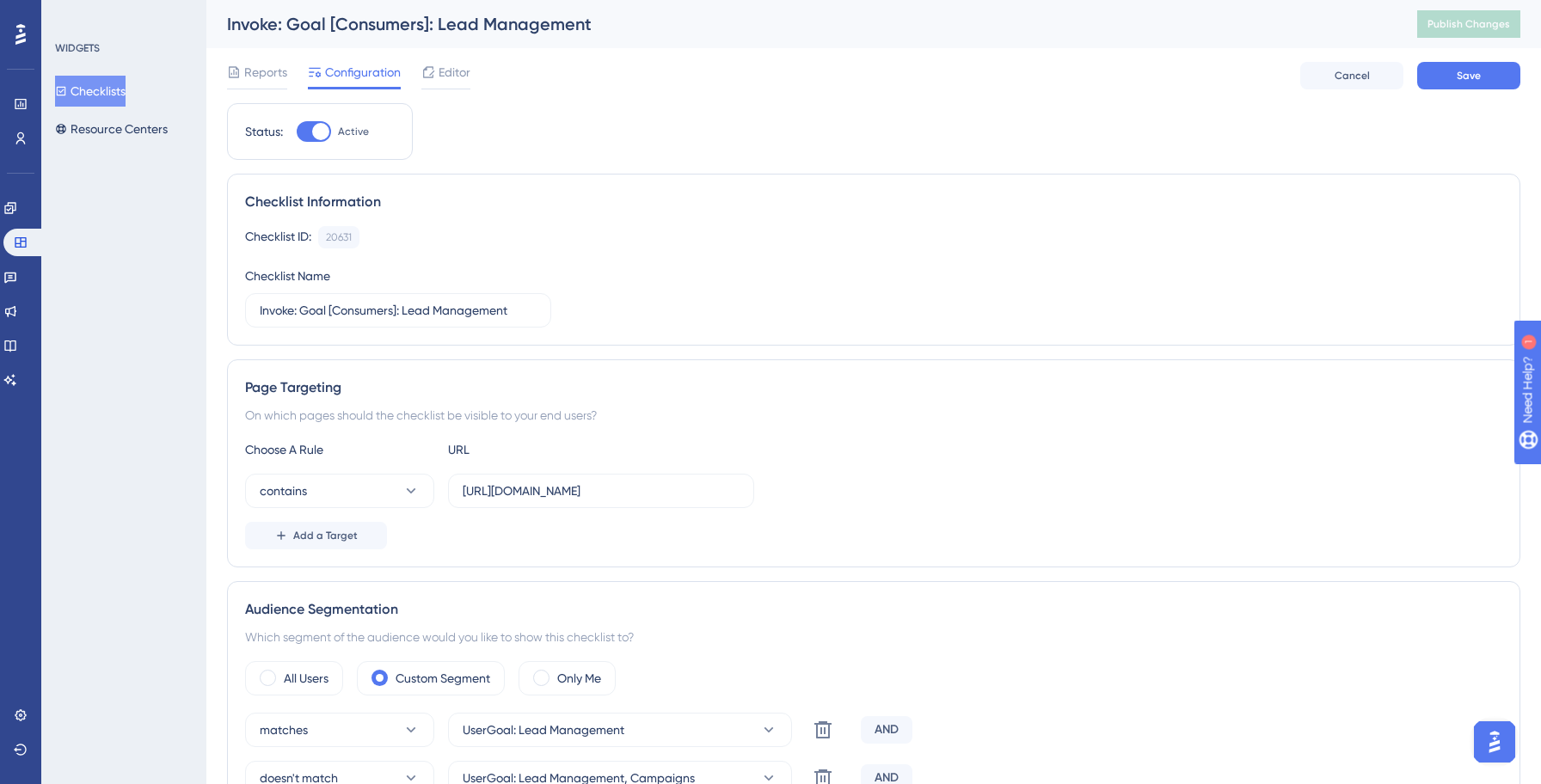
click at [1469, 90] on div "Reports Configuration Editor Cancel Save" at bounding box center [874, 76] width 1293 height 55
click at [1470, 78] on span "Save" at bounding box center [1469, 76] width 24 height 14
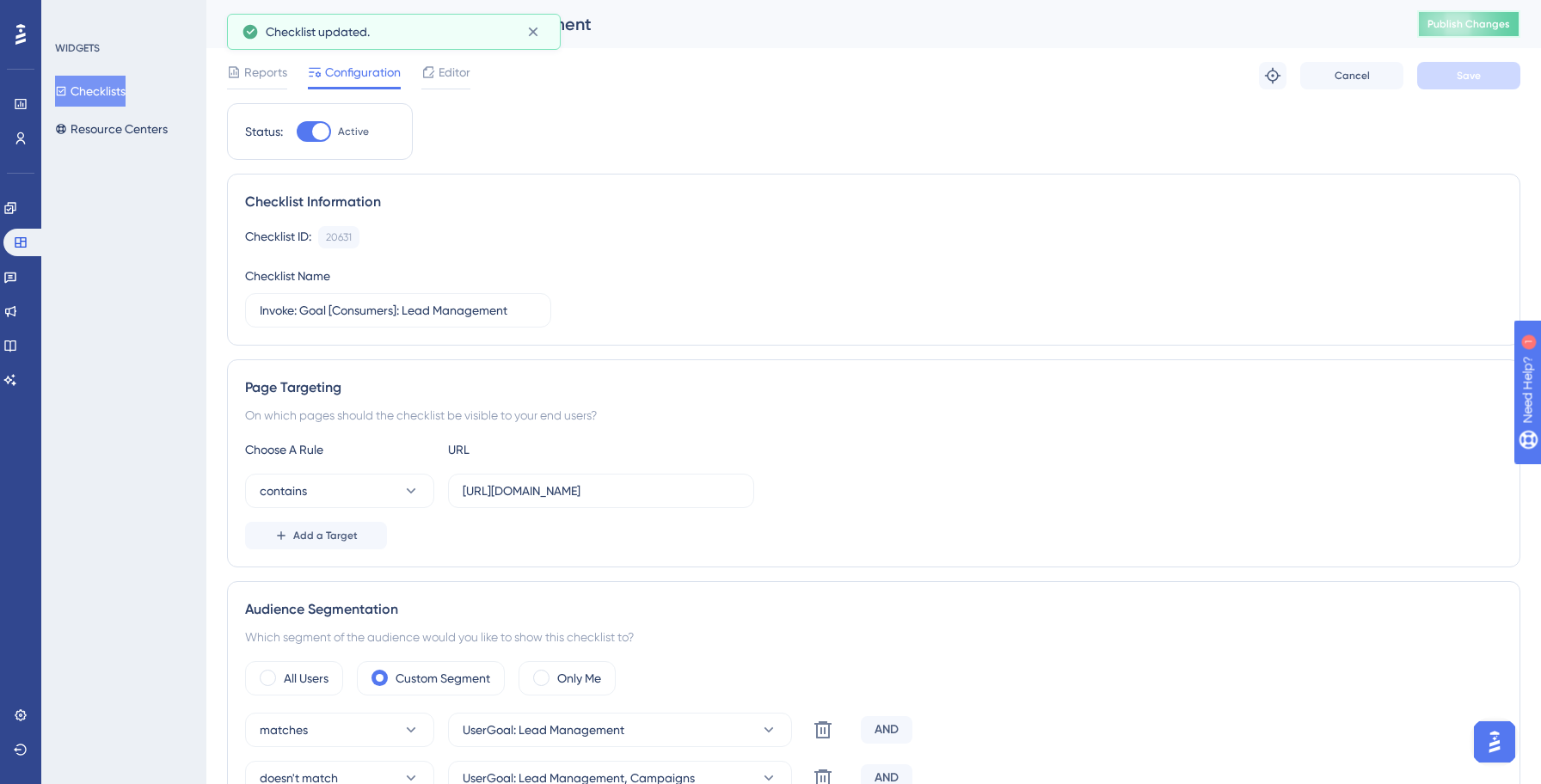
click at [1469, 28] on span "Publish Changes" at bounding box center [1469, 24] width 83 height 14
click at [122, 96] on button "Checklists" at bounding box center [90, 91] width 71 height 31
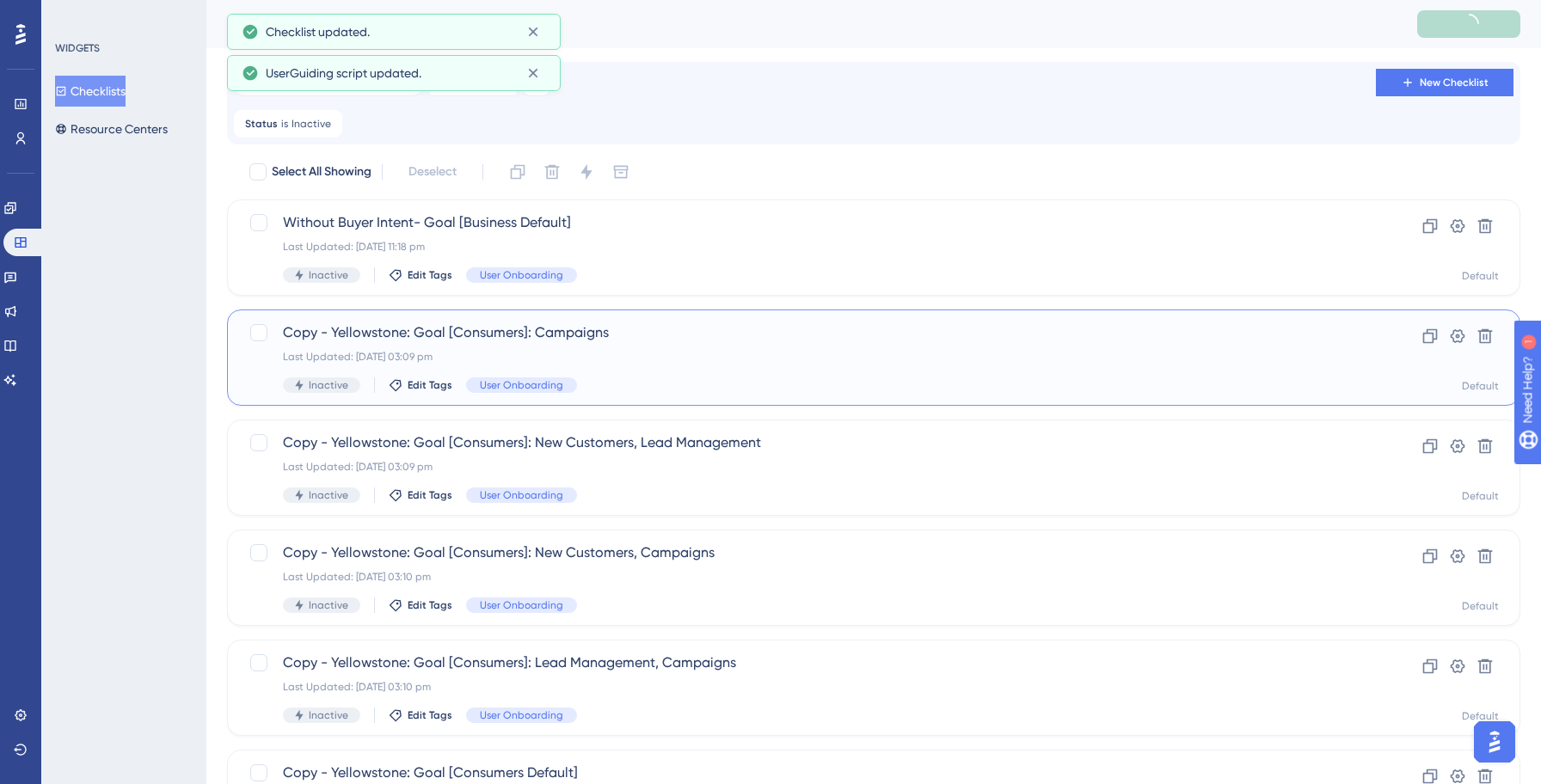
click at [621, 360] on div "Last Updated: [DATE] 03:09 pm" at bounding box center [805, 356] width 1043 height 14
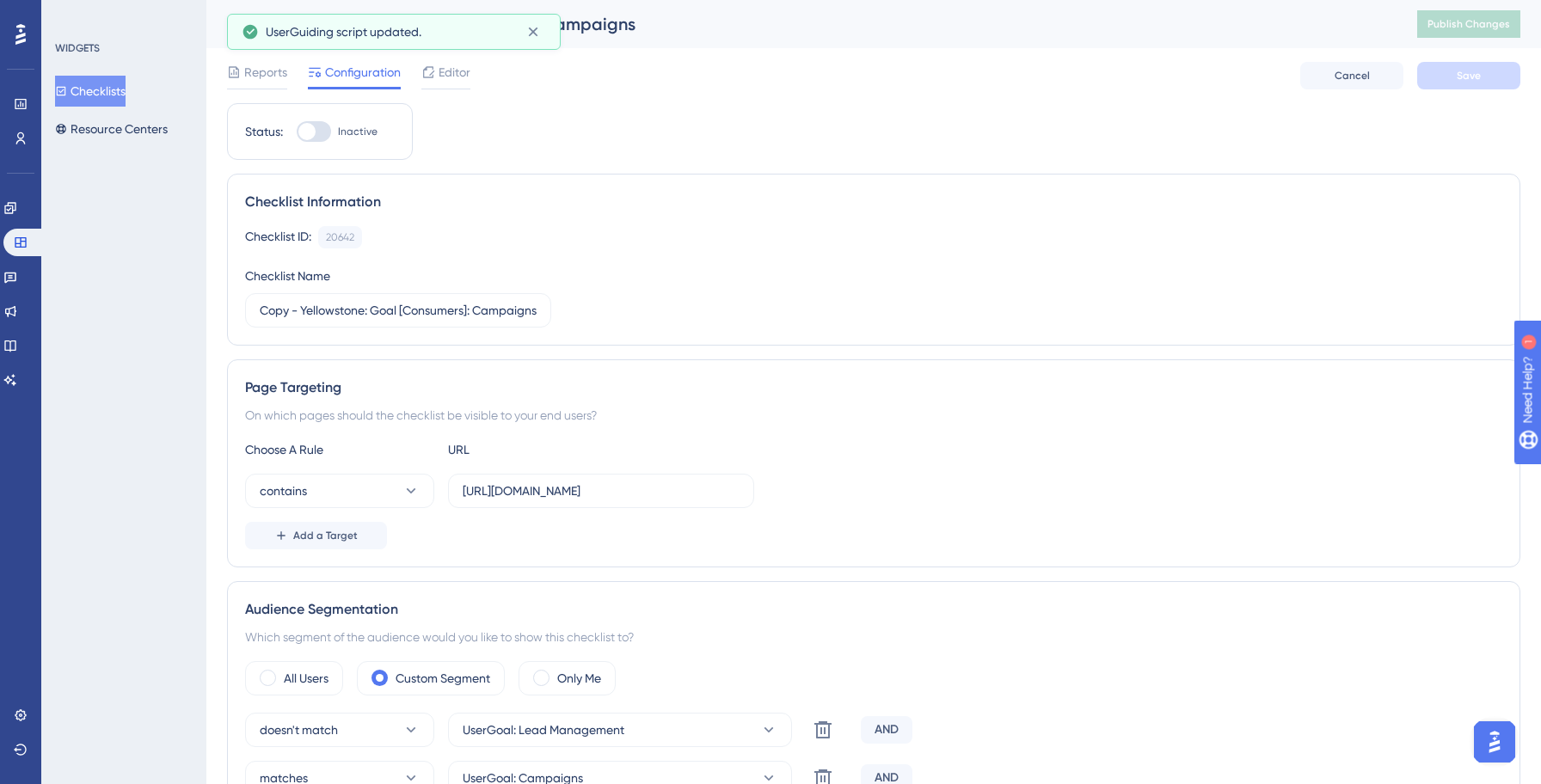
click at [322, 132] on div at bounding box center [314, 132] width 34 height 21
click at [297, 132] on input "Inactive" at bounding box center [296, 132] width 1 height 1
checkbox input "true"
click at [370, 312] on input "Copy - Yellowstone: Goal [Consumers]: Campaigns" at bounding box center [399, 311] width 277 height 19
paste input "Invok"
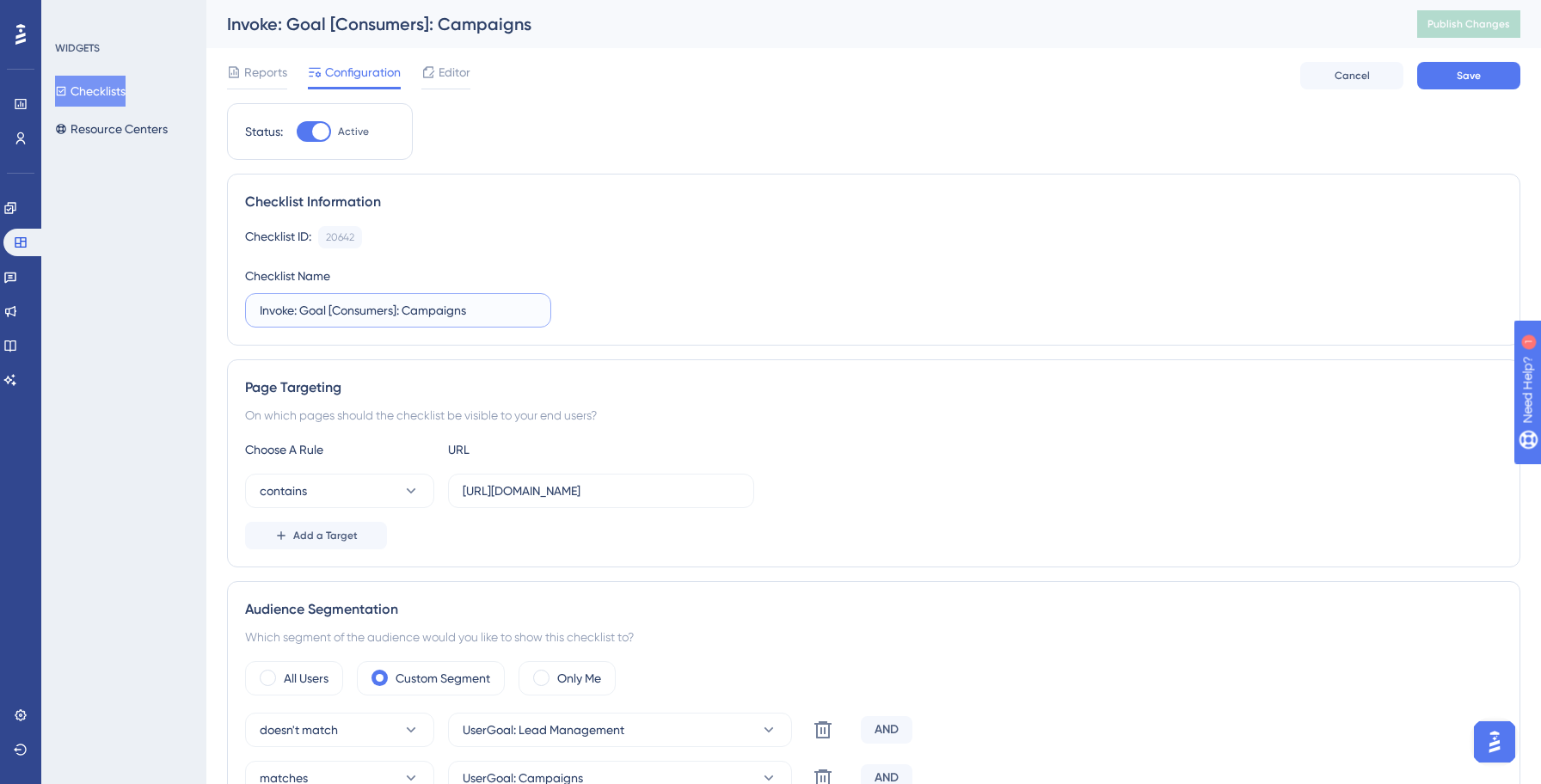
type input "Invoke: Goal [Consumers]: Campaigns"
click at [962, 306] on div "Checklist ID: 20642 Copy Checklist Name Invoke: Goal [Consumers]: Campaigns" at bounding box center [874, 277] width 1257 height 102
click at [571, 495] on input "[URL][DOMAIN_NAME]" at bounding box center [601, 491] width 277 height 19
type input "[URL][DOMAIN_NAME]"
click at [1003, 412] on div "On which pages should the checklist be visible to your end users?" at bounding box center [874, 415] width 1257 height 21
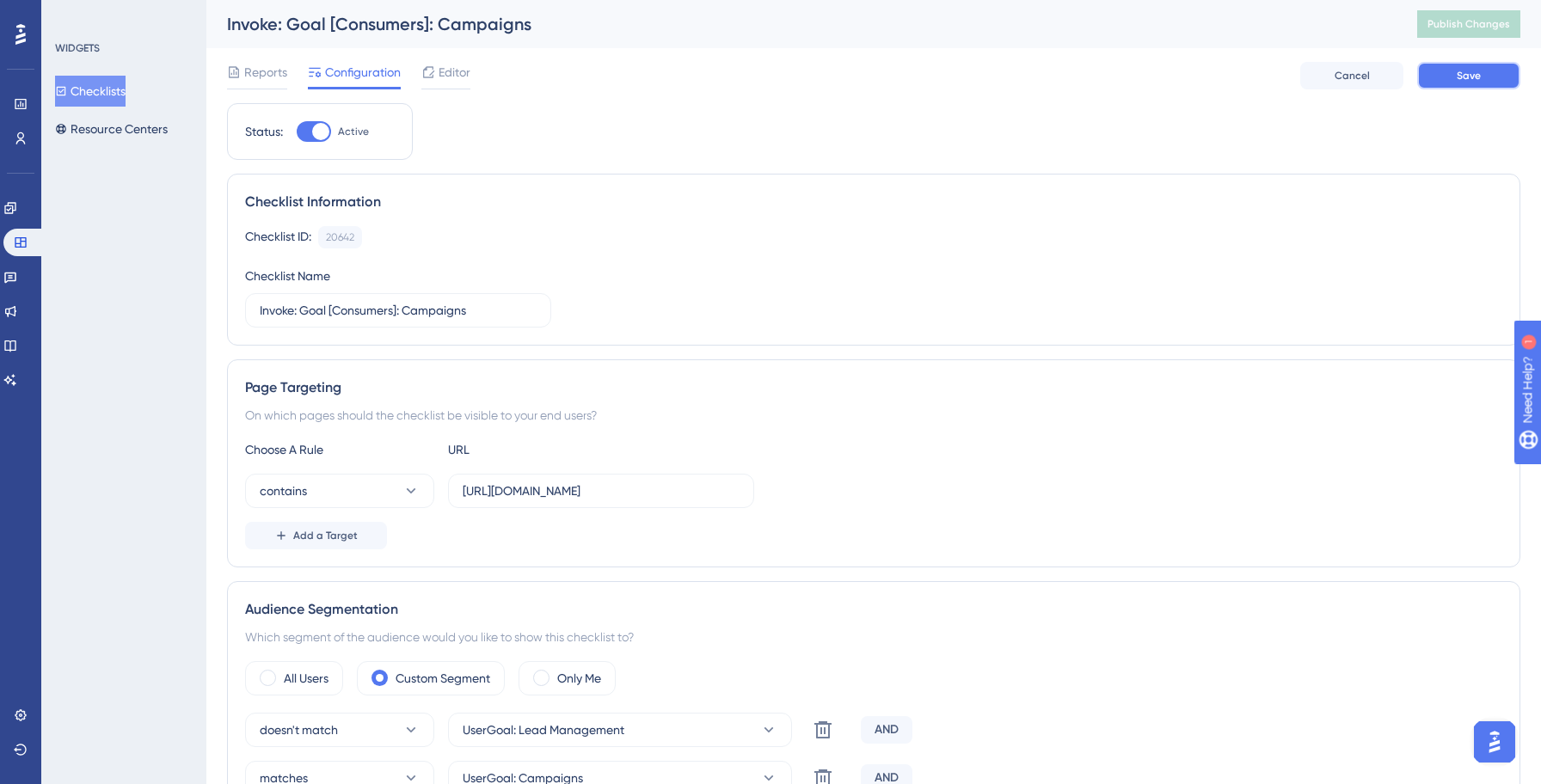
click at [1477, 78] on span "Save" at bounding box center [1469, 76] width 24 height 14
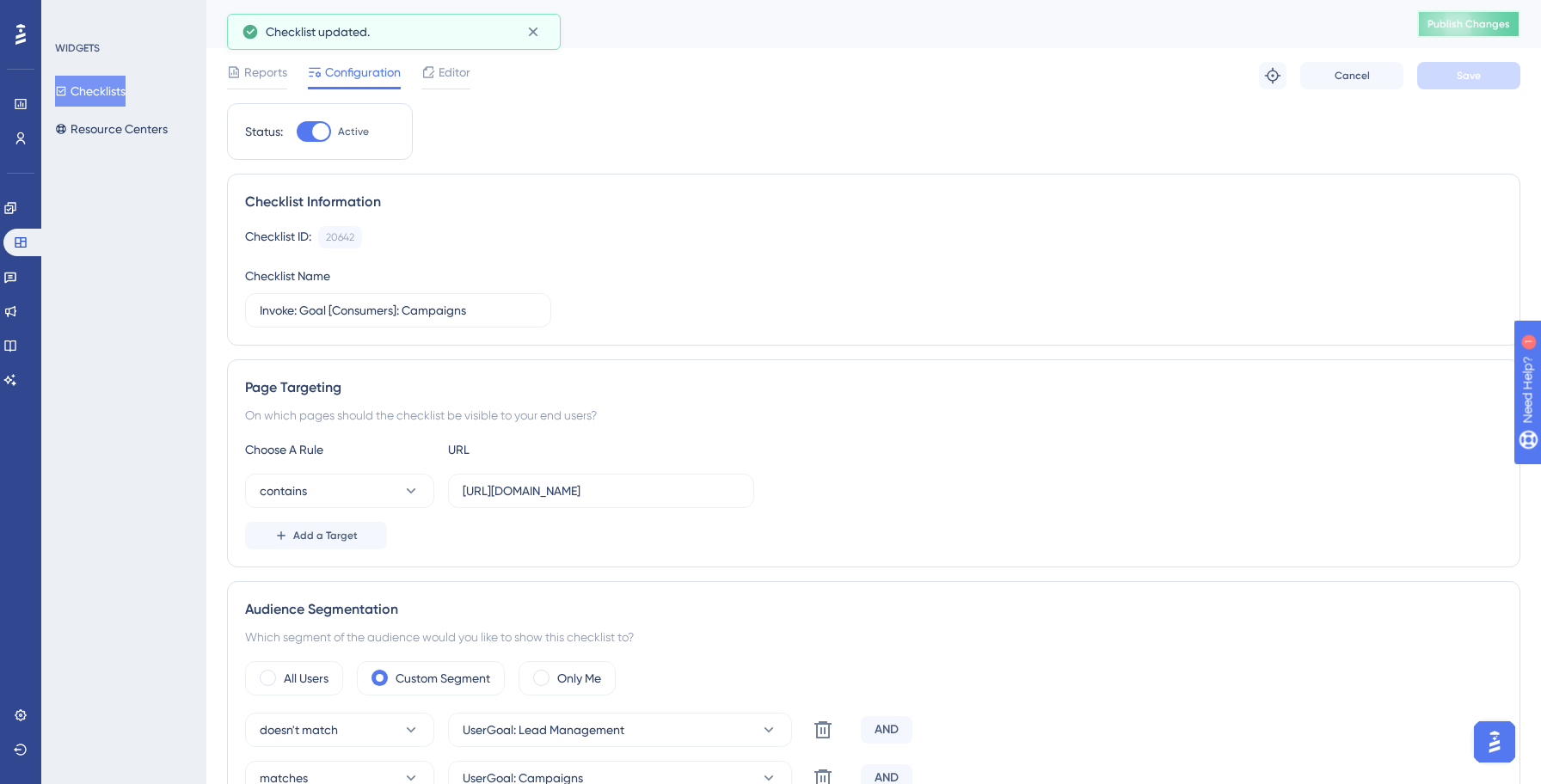
click at [1486, 24] on span "Publish Changes" at bounding box center [1469, 24] width 83 height 14
click at [119, 95] on button "Checklists" at bounding box center [90, 91] width 71 height 31
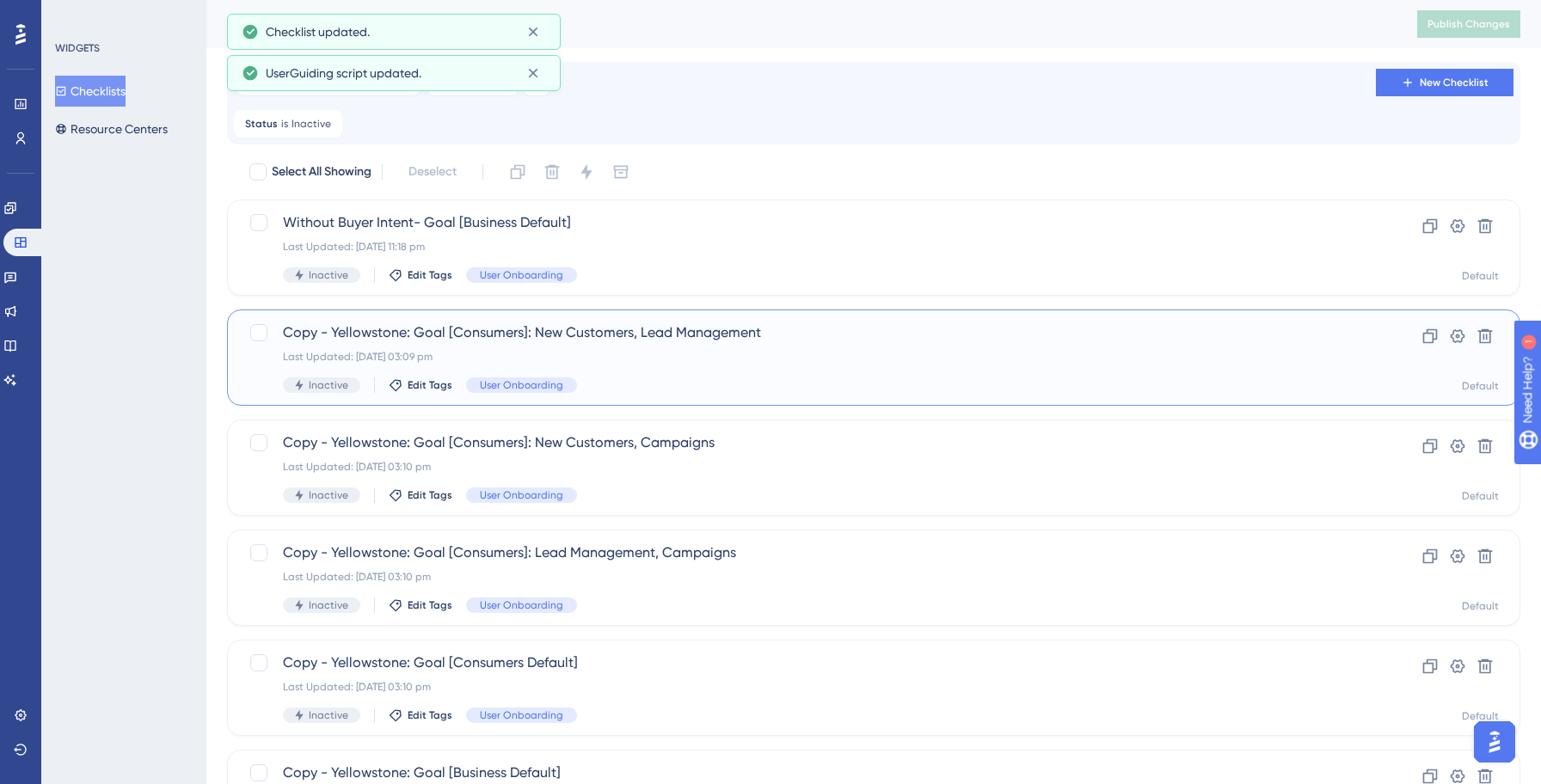
click at [712, 368] on div "Copy - Yellowstone: Goal [Consumers]: New Customers, Lead Management Last Updat…" at bounding box center [805, 357] width 1043 height 71
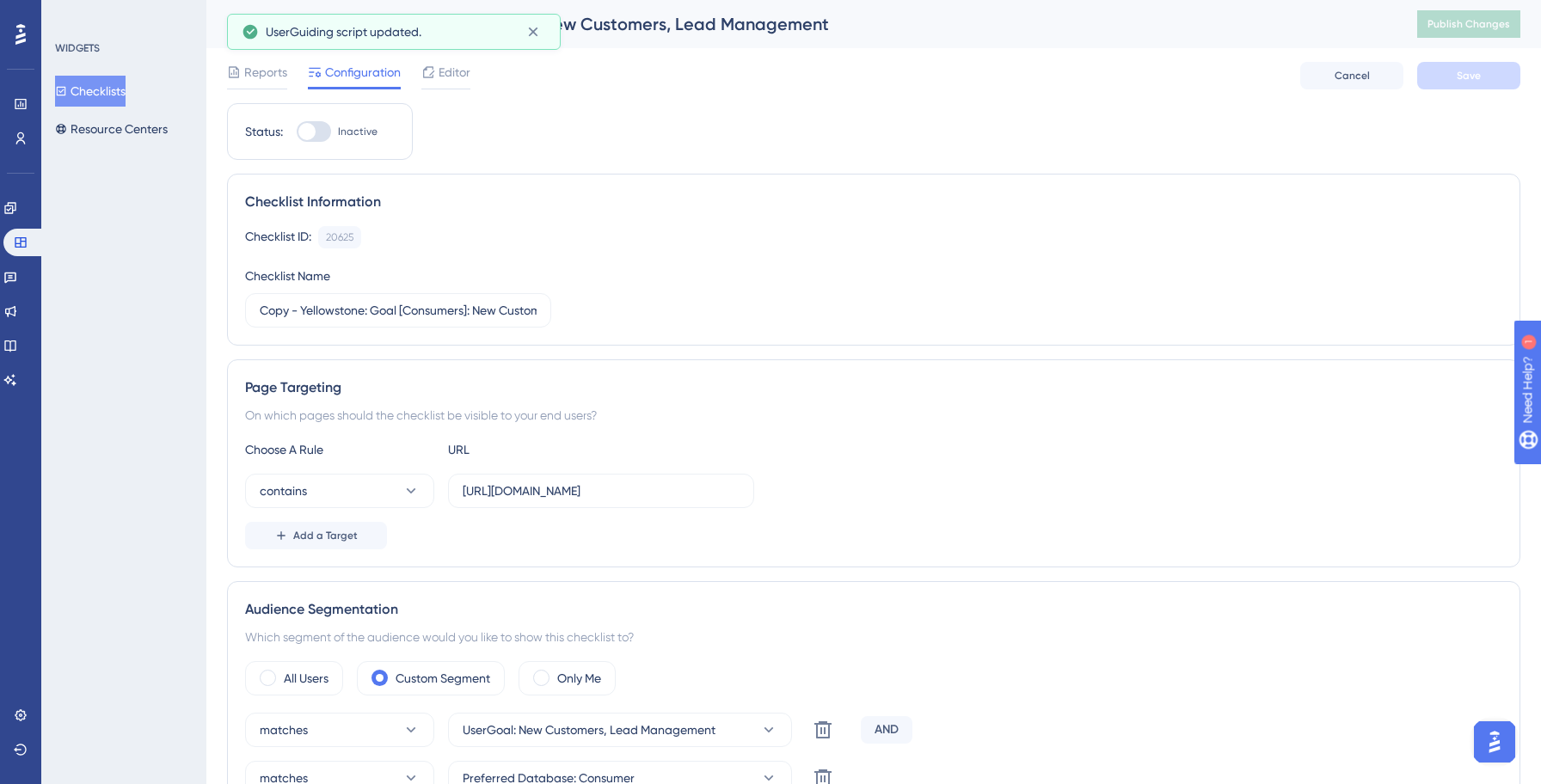
click at [307, 127] on div at bounding box center [307, 132] width 17 height 17
click at [297, 132] on input "Inactive" at bounding box center [296, 132] width 1 height 1
checkbox input "true"
click at [364, 311] on input "Copy - Yellowstone: Goal [Consumers]: New Customers, Lead Management" at bounding box center [399, 311] width 277 height 19
paste input "Invok"
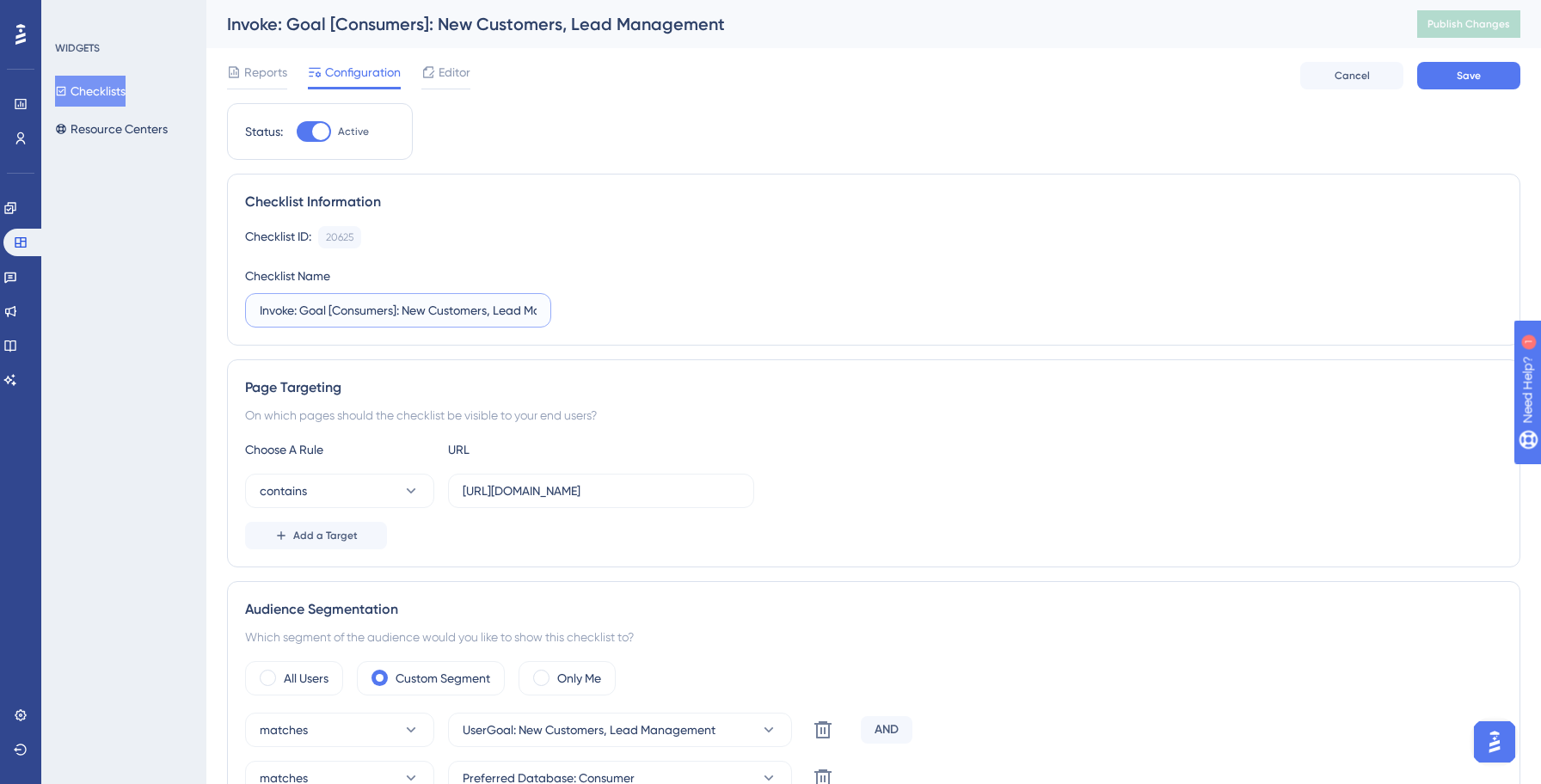
type input "Invoke: Goal [Consumers]: New Customers, Lead Management"
click at [572, 491] on input "[URL][DOMAIN_NAME]" at bounding box center [601, 491] width 277 height 19
type input "[URL][DOMAIN_NAME]"
click at [1049, 431] on div "Page Targeting On which pages should the checklist be visible to your end users…" at bounding box center [874, 463] width 1293 height 208
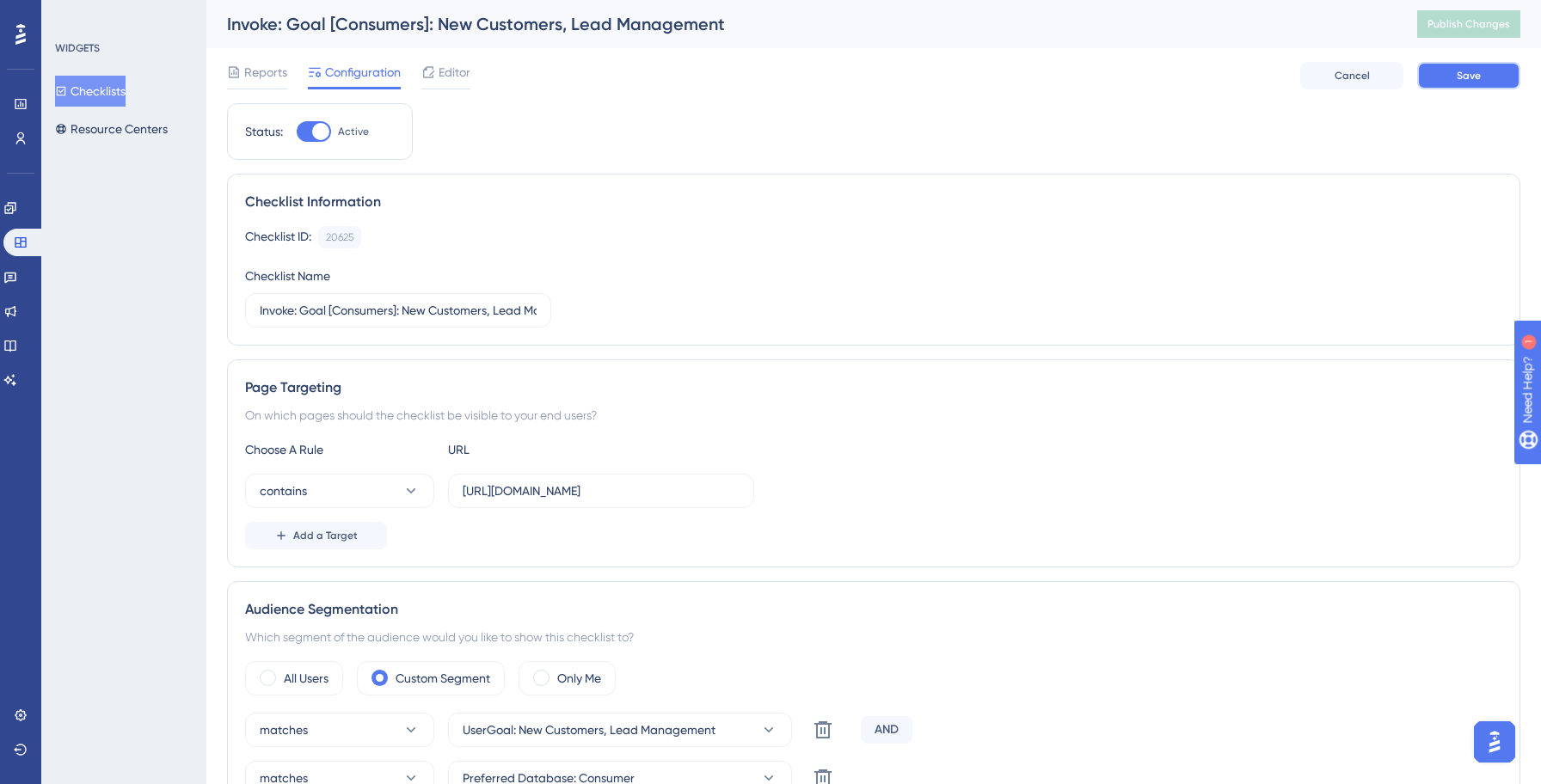
click at [1453, 81] on button "Save" at bounding box center [1469, 76] width 103 height 28
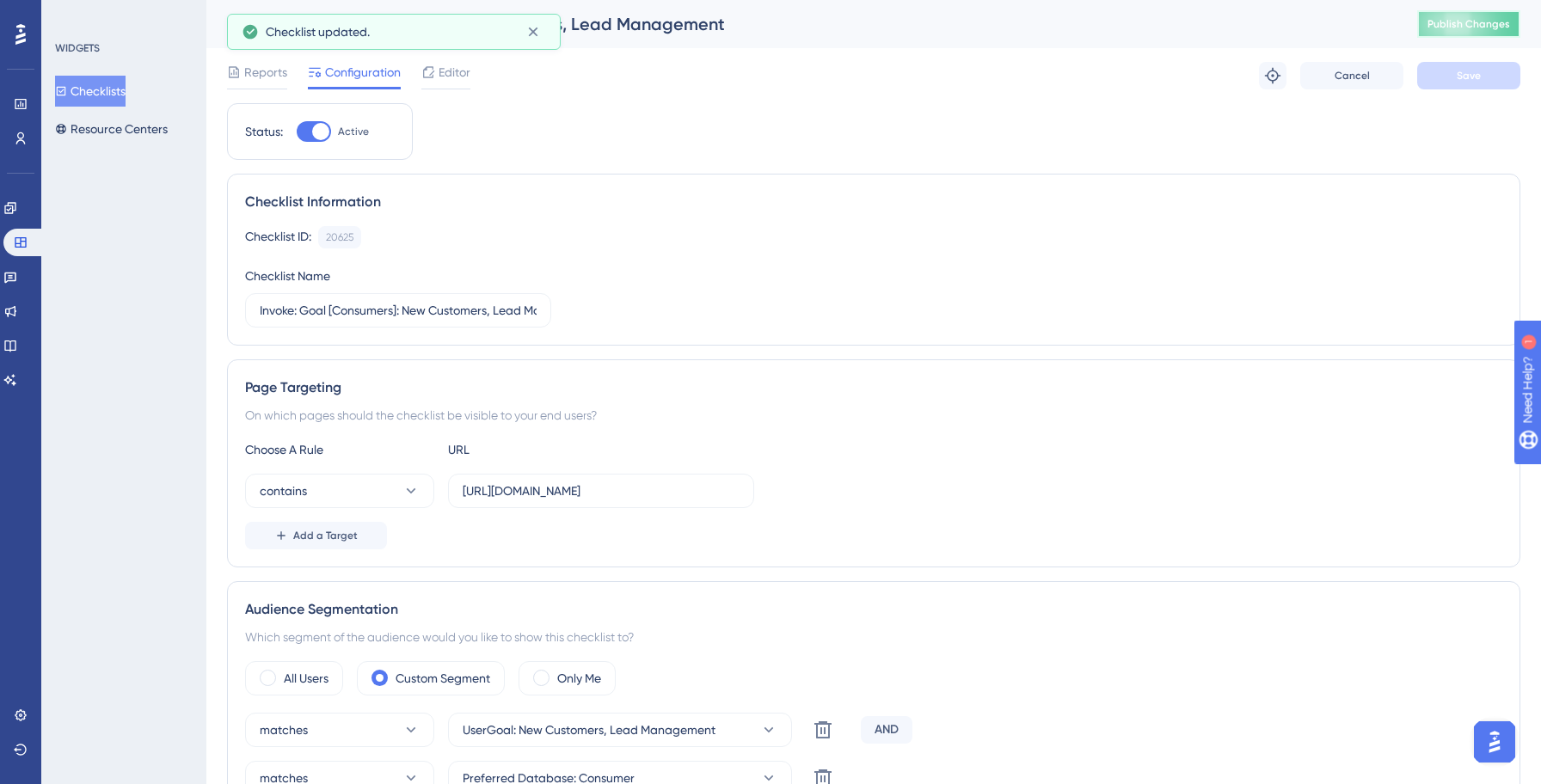
click at [1451, 23] on span "Publish Changes" at bounding box center [1469, 24] width 83 height 14
drag, startPoint x: 110, startPoint y: 91, endPoint x: 188, endPoint y: 116, distance: 81.9
click at [110, 91] on button "Checklists" at bounding box center [90, 91] width 71 height 31
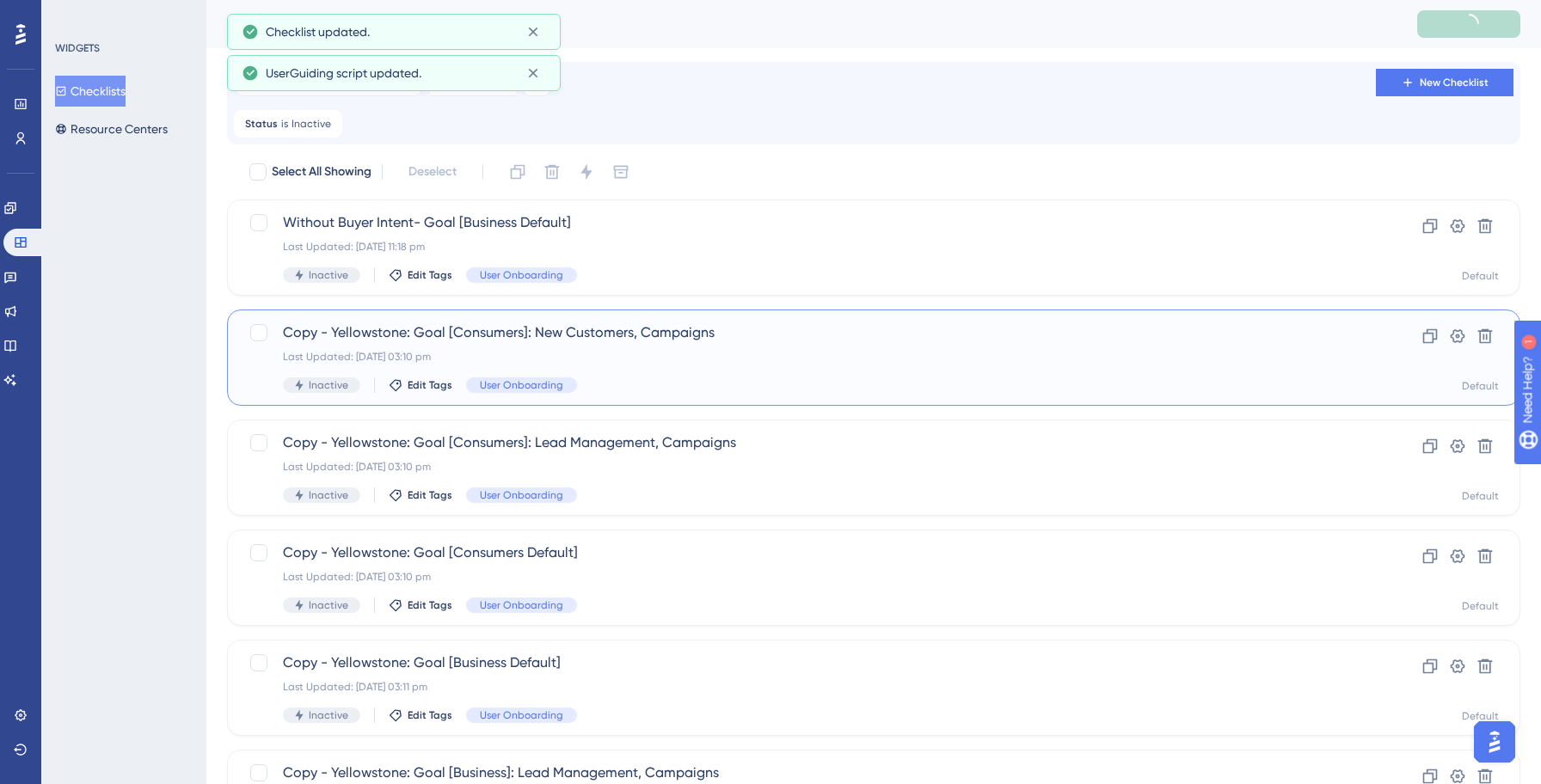
click at [782, 387] on div "Inactive Edit Tags User Onboarding" at bounding box center [805, 385] width 1043 height 15
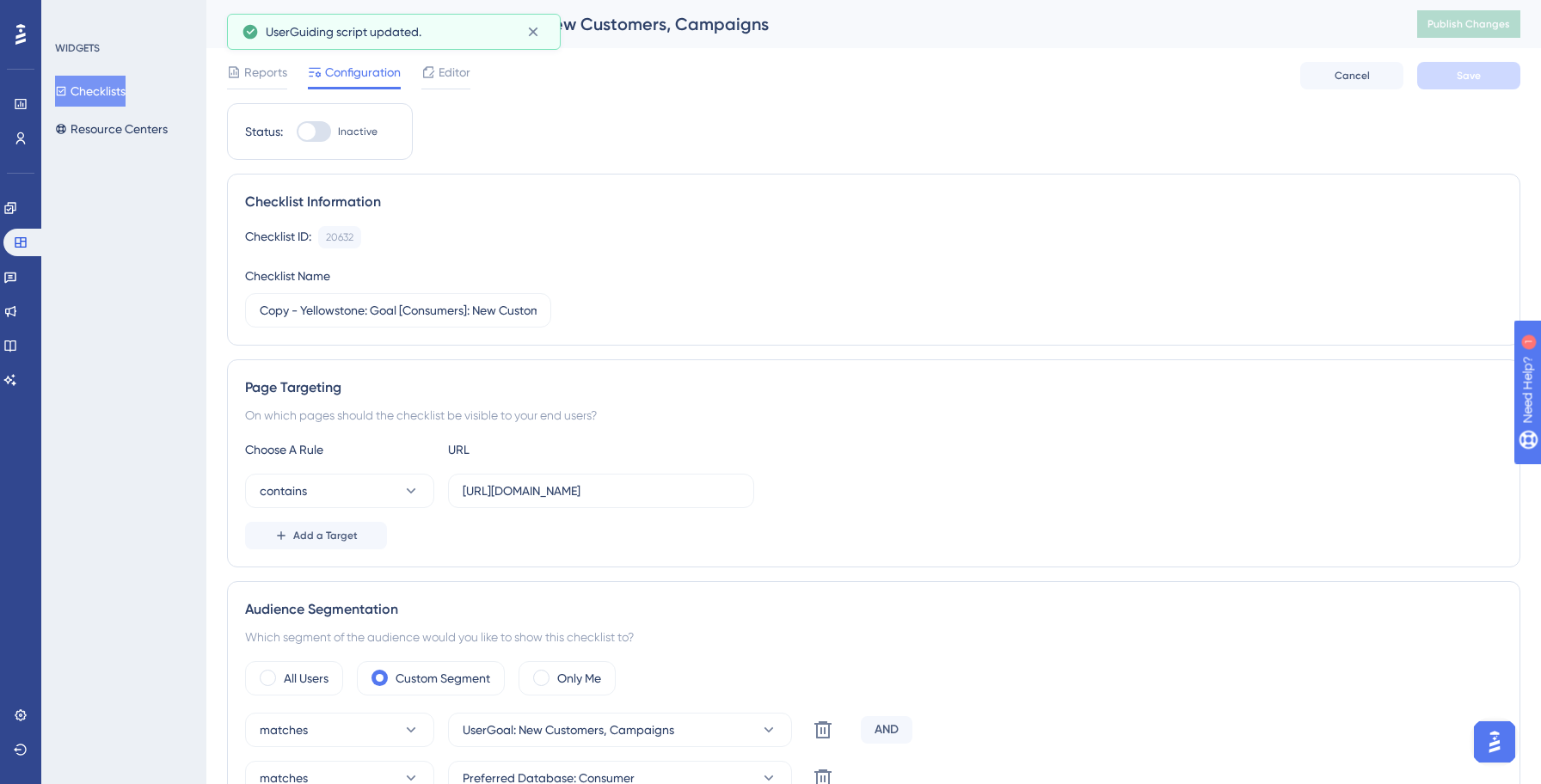
click at [319, 125] on div at bounding box center [314, 132] width 34 height 21
click at [297, 132] on input "Inactive" at bounding box center [296, 132] width 1 height 1
checkbox input "true"
click at [373, 312] on input "Copy - Yellowstone: Goal [Consumers]: New Customers, Campaigns" at bounding box center [399, 311] width 277 height 19
paste input "Invok"
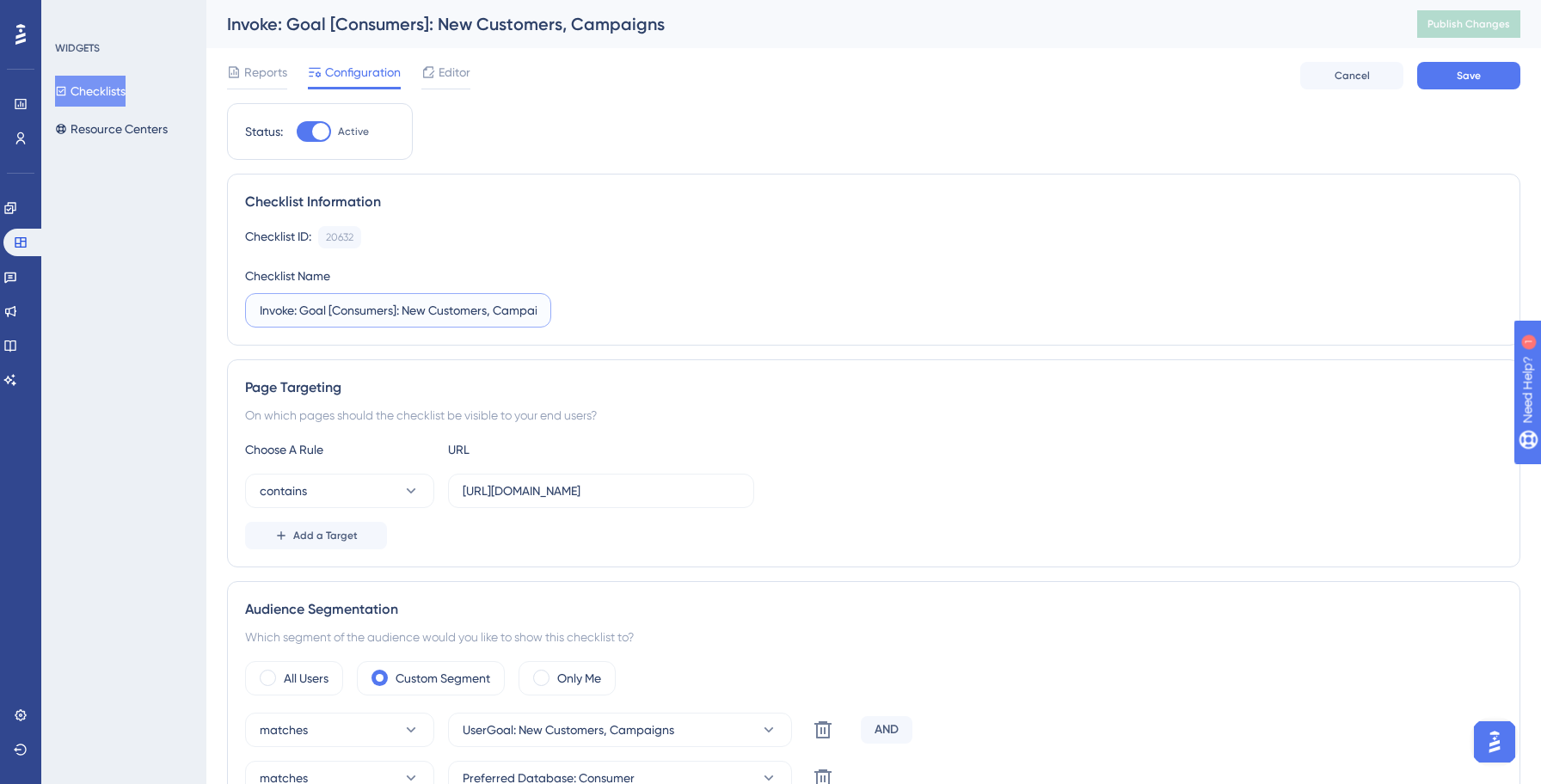
type input "Invoke: Goal [Consumers]: New Customers, Campaigns"
click at [569, 492] on input "[URL][DOMAIN_NAME]" at bounding box center [601, 491] width 277 height 19
type input "[URL][DOMAIN_NAME]"
click at [975, 427] on div "Page Targeting On which pages should the checklist be visible to your end users…" at bounding box center [874, 463] width 1293 height 208
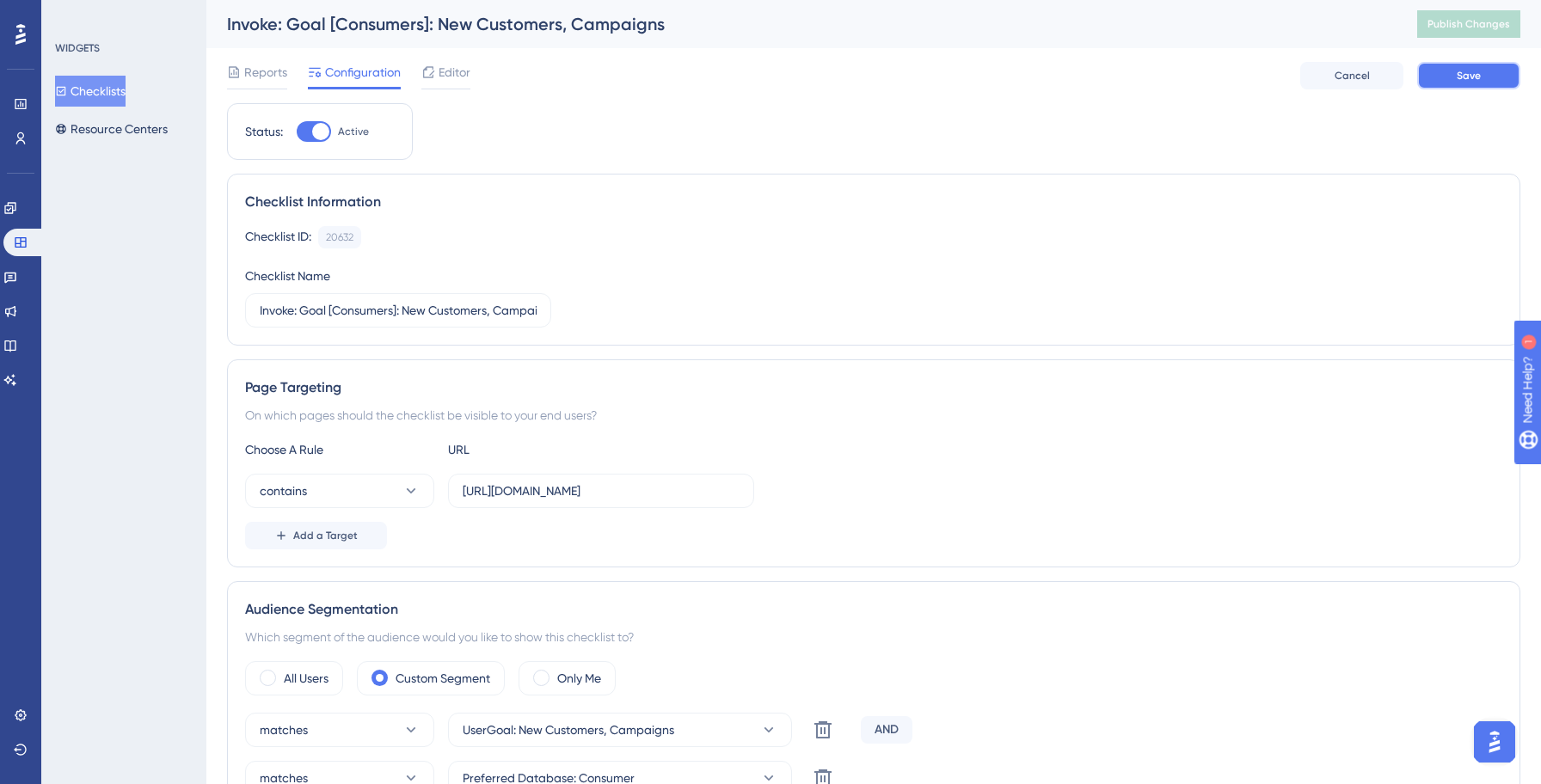
click at [1478, 70] on span "Save" at bounding box center [1469, 76] width 24 height 14
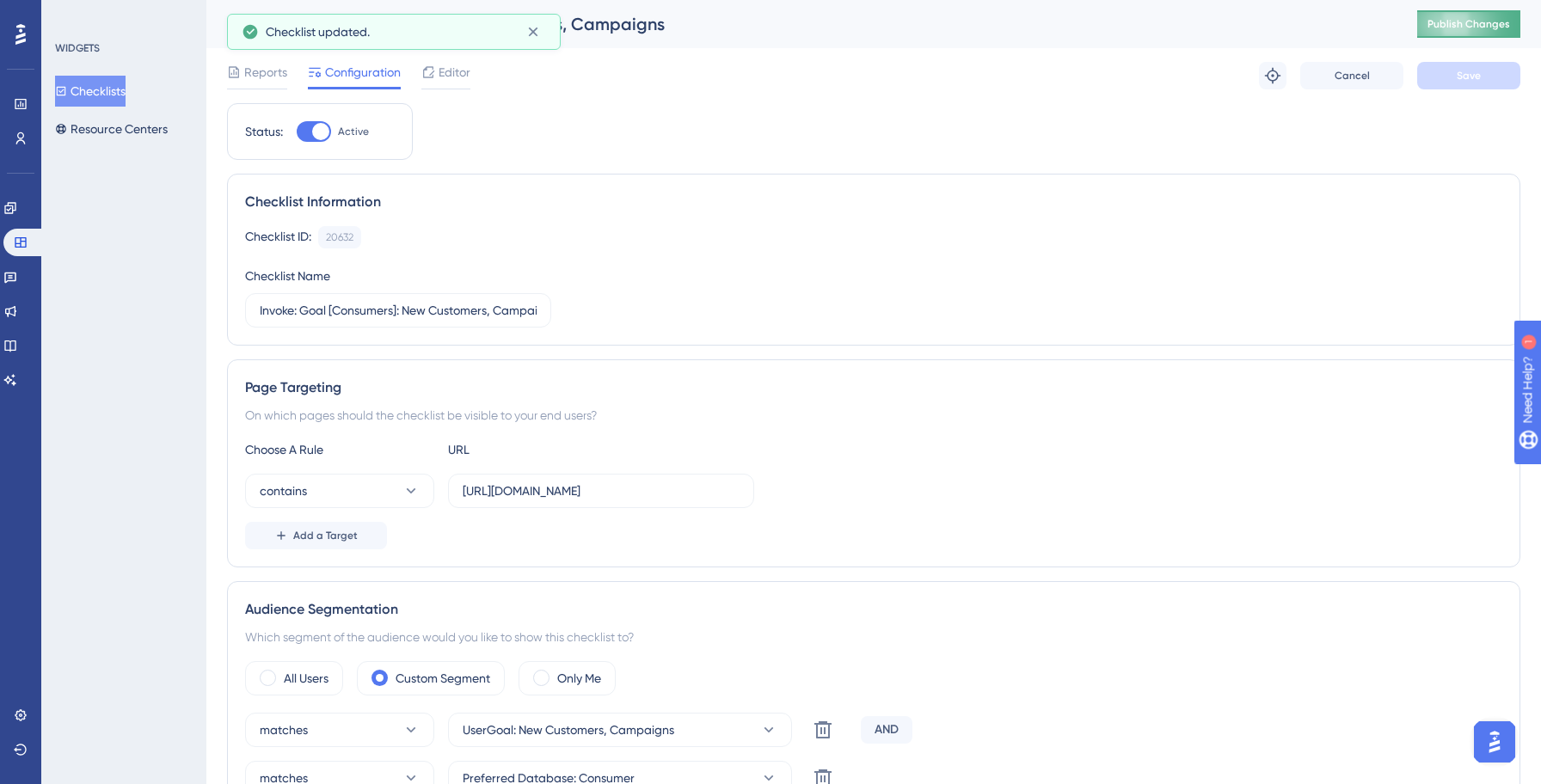
click at [1473, 28] on span "Publish Changes" at bounding box center [1469, 24] width 83 height 14
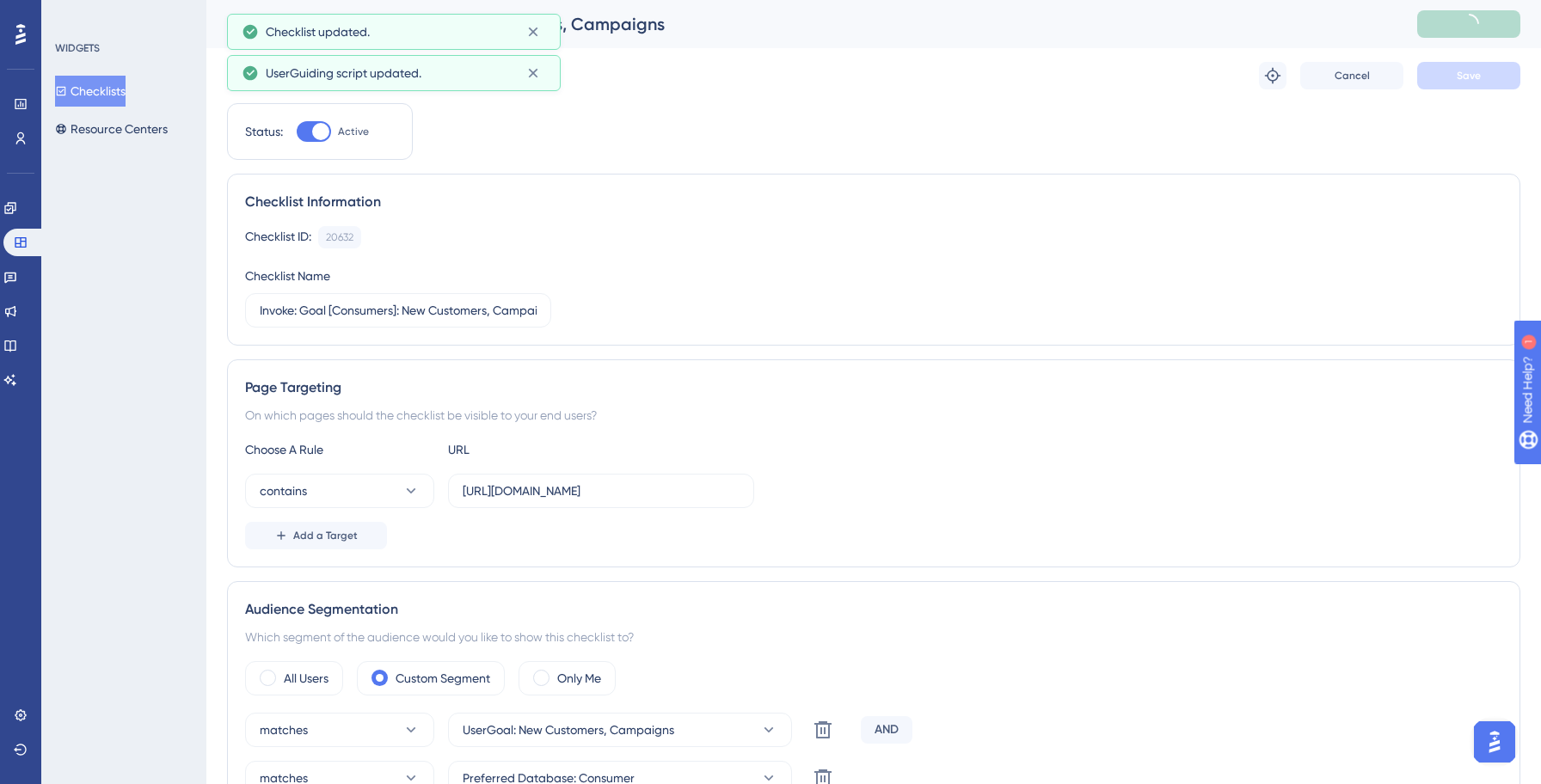
click at [105, 89] on button "Checklists" at bounding box center [90, 91] width 71 height 31
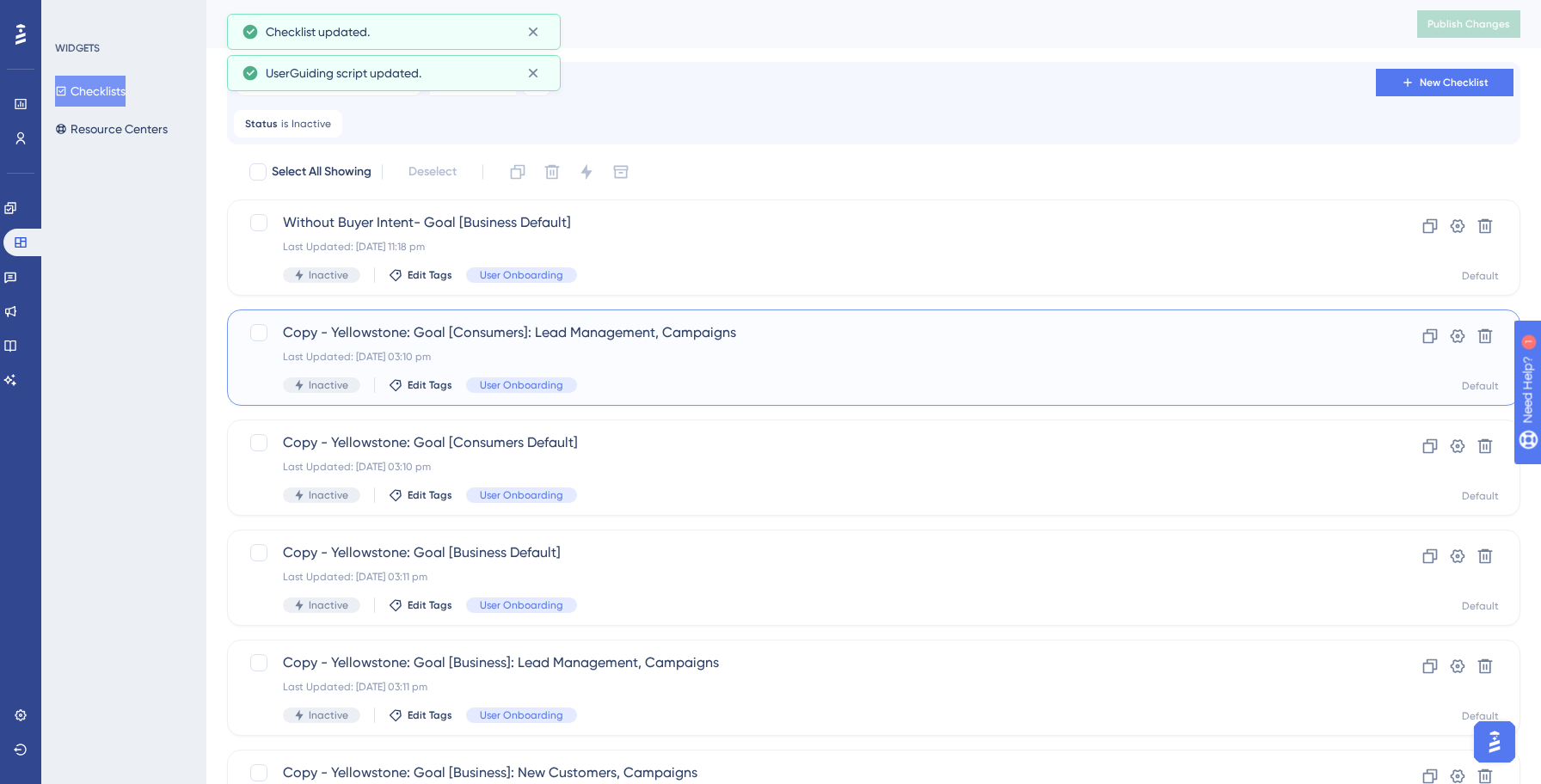
click at [720, 367] on div "Copy - Yellowstone: Goal [Consumers]: Lead Management, Campaigns Last Updated: …" at bounding box center [805, 357] width 1043 height 71
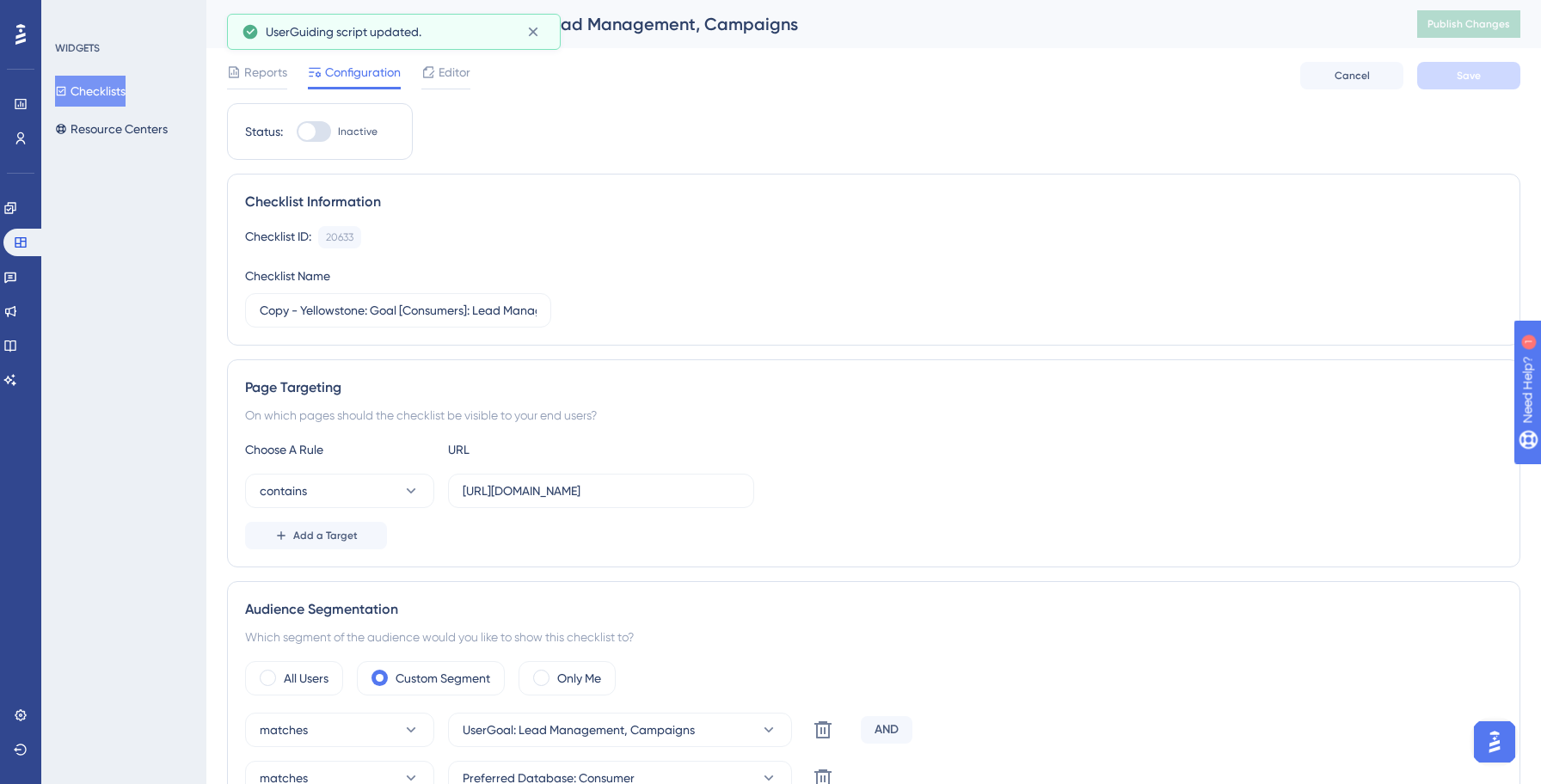
click at [314, 127] on div at bounding box center [307, 132] width 17 height 17
click at [297, 132] on input "Inactive" at bounding box center [296, 132] width 1 height 1
checkbox input "true"
click at [368, 308] on input "Copy - Yellowstone: Goal [Consumers]: Lead Management, Campaigns" at bounding box center [399, 311] width 277 height 19
paste input "Invok"
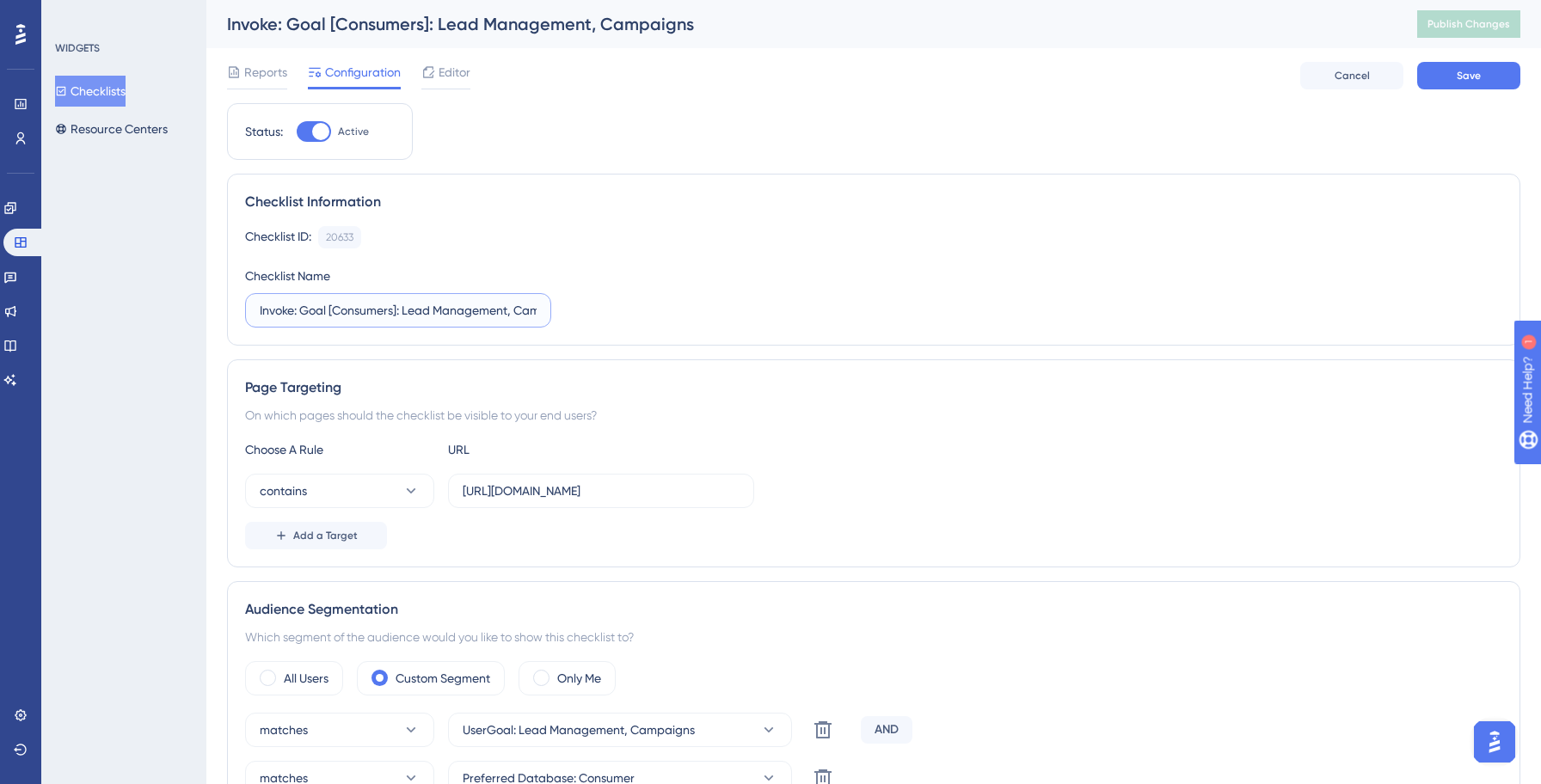
type input "Invoke: Goal [Consumers]: Lead Management, Campaigns"
click at [644, 304] on div "Checklist ID: 20633 Copy Checklist Name Invoke: Goal [Consumers]: Lead Manageme…" at bounding box center [874, 277] width 1257 height 102
click at [570, 493] on input "[URL][DOMAIN_NAME]" at bounding box center [601, 491] width 277 height 19
type input "[URL][DOMAIN_NAME]"
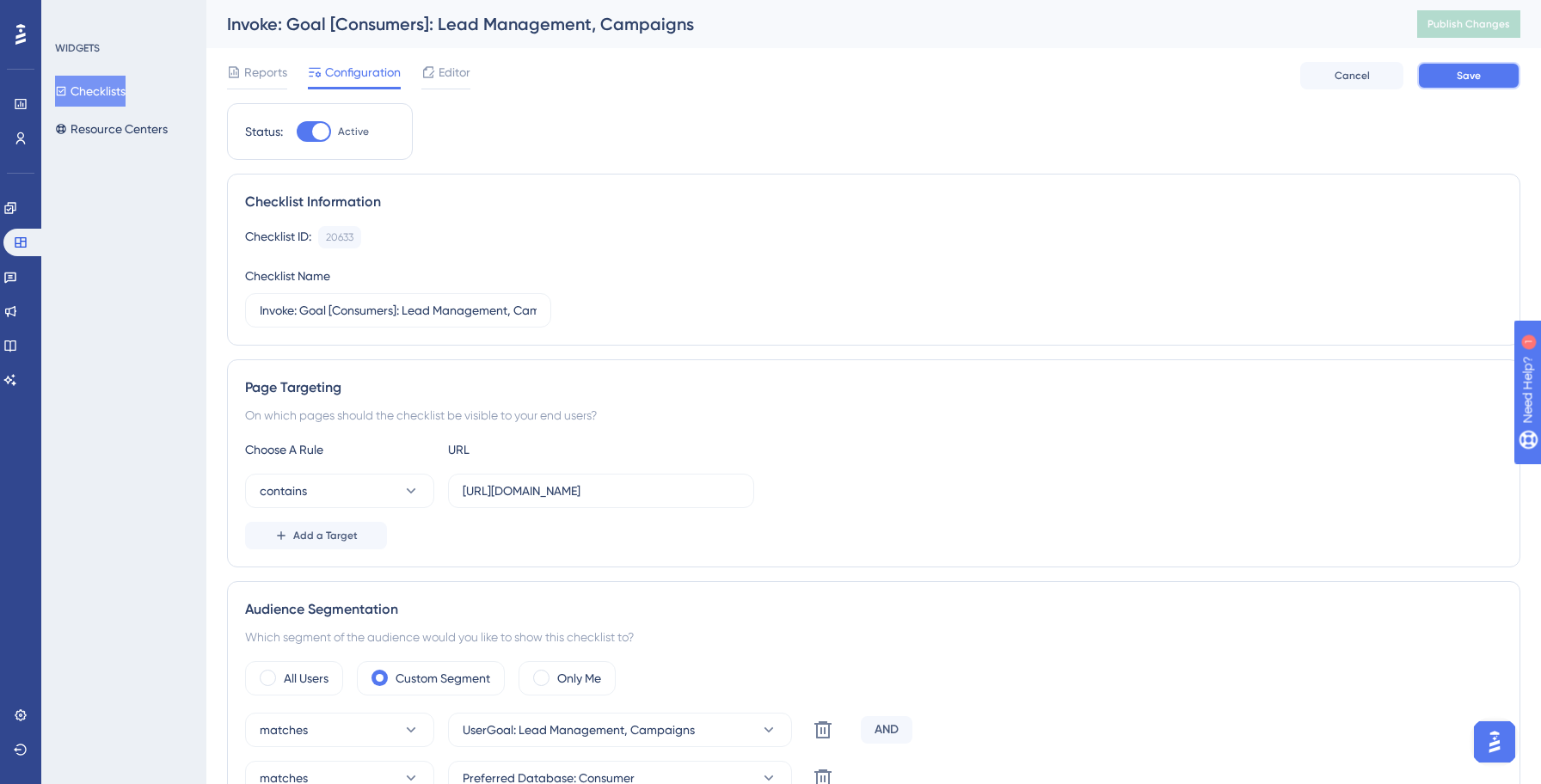
click at [1482, 81] on button "Save" at bounding box center [1469, 76] width 103 height 28
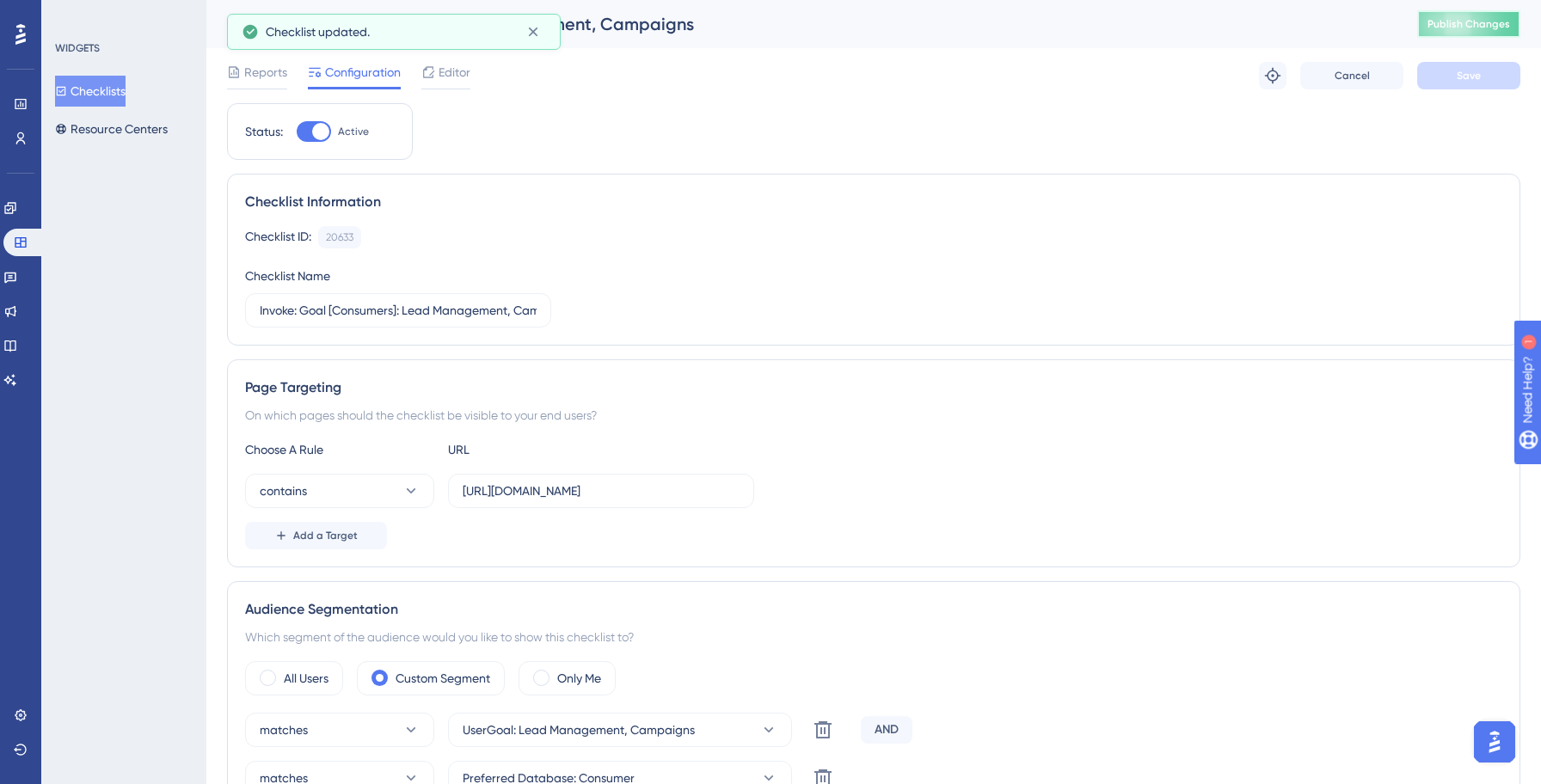
click at [1468, 20] on span "Publish Changes" at bounding box center [1469, 24] width 83 height 14
click at [121, 85] on button "Checklists" at bounding box center [90, 91] width 71 height 31
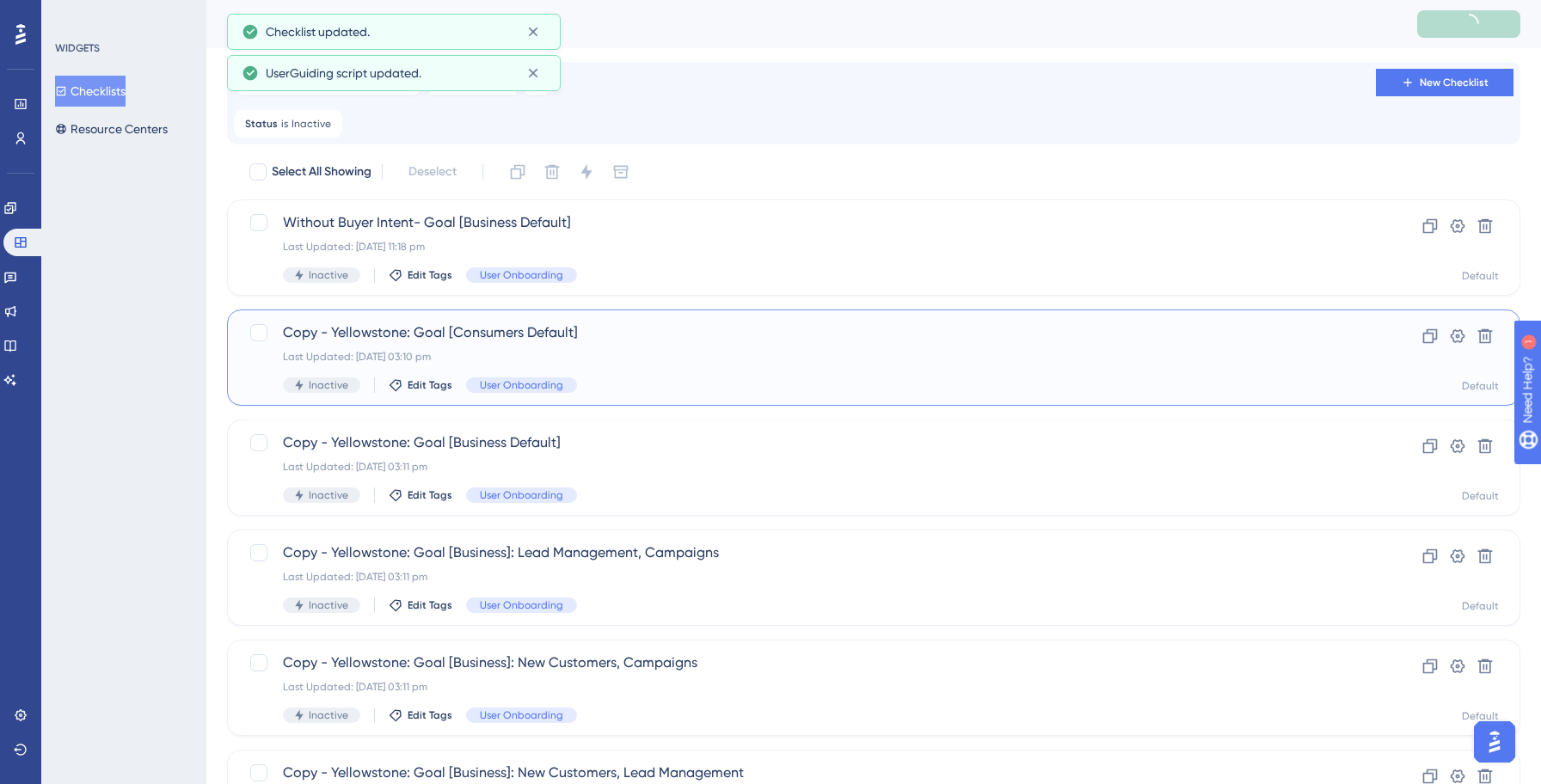
click at [674, 345] on div "Copy - Yellowstone: Goal [Consumers Default] Last Updated: [DATE] 03:10 pm Inac…" at bounding box center [805, 357] width 1043 height 71
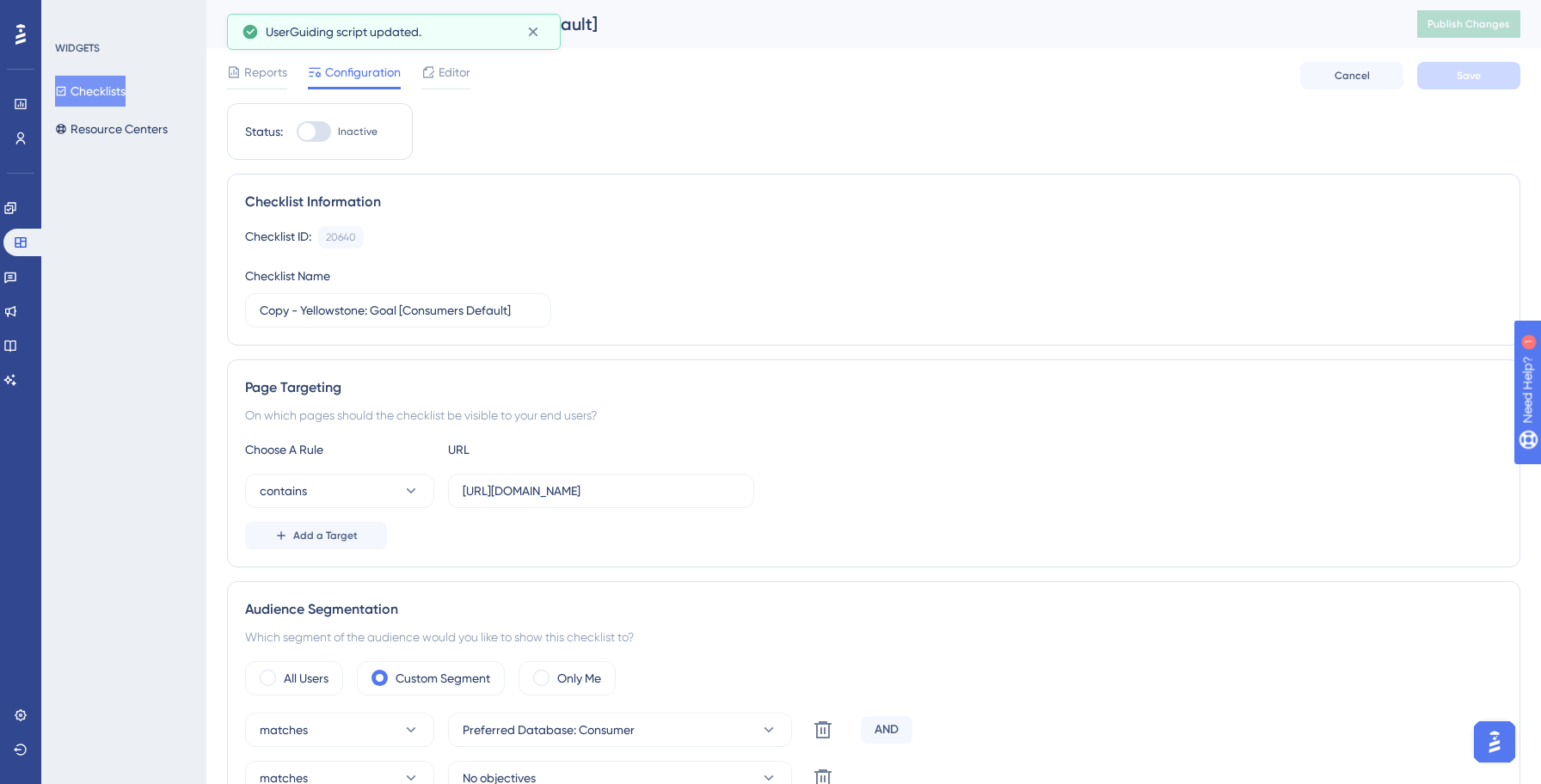
click at [320, 133] on div at bounding box center [314, 132] width 34 height 21
click at [297, 133] on input "Inactive" at bounding box center [296, 132] width 1 height 1
checkbox input "true"
click at [366, 312] on input "Copy - Yellowstone: Goal [Consumers Default]" at bounding box center [399, 311] width 277 height 19
paste input "Invok"
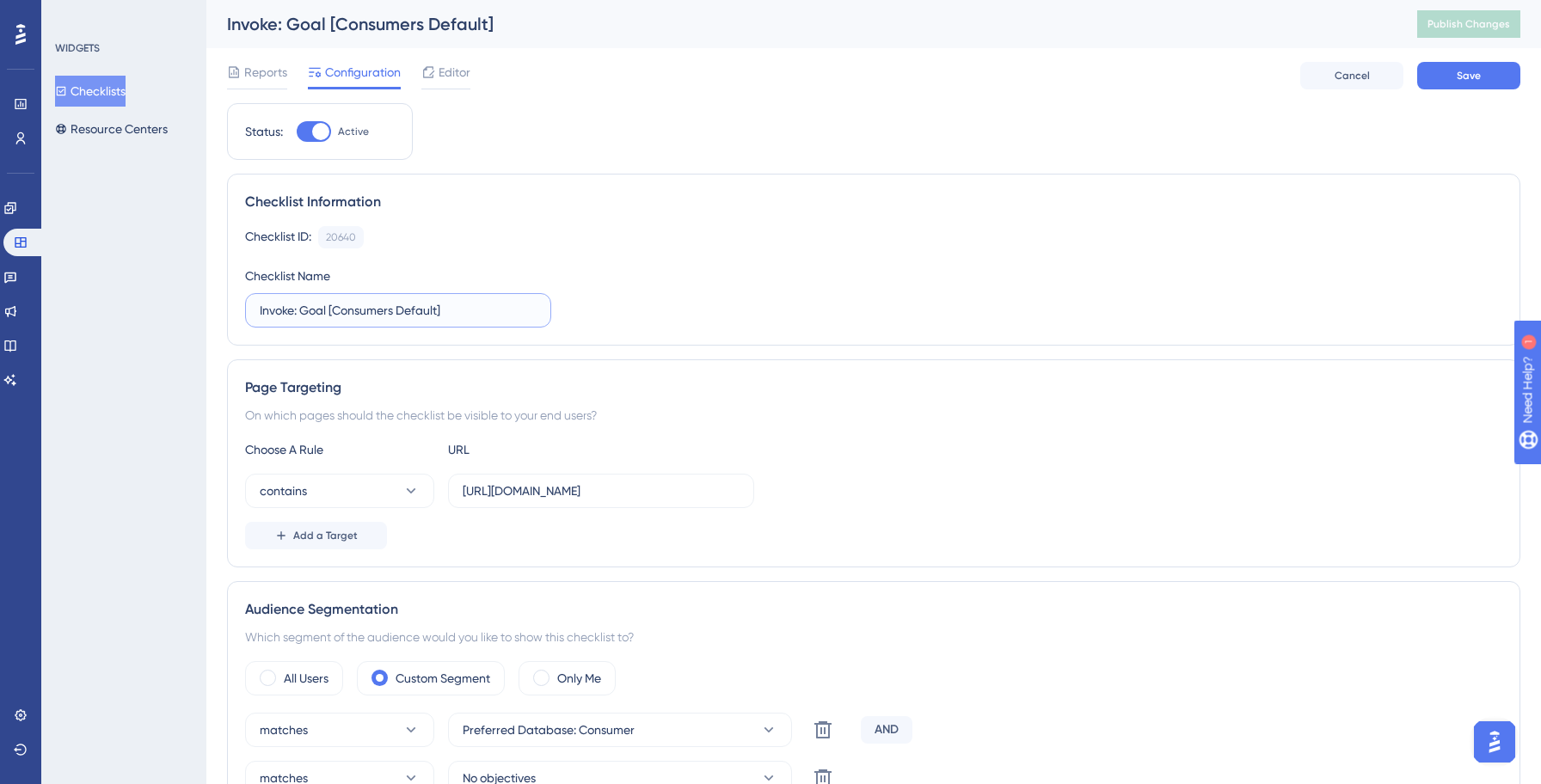
type input "Invoke: Goal [Consumers Default]"
click at [878, 318] on div "Checklist ID: 20640 Copy Checklist Name Invoke: Goal [Consumers Default]" at bounding box center [874, 277] width 1257 height 102
click at [570, 495] on input "[URL][DOMAIN_NAME]" at bounding box center [601, 491] width 277 height 19
type input "[URL][DOMAIN_NAME]"
click at [959, 479] on div "contains [URL][DOMAIN_NAME]" at bounding box center [874, 491] width 1257 height 34
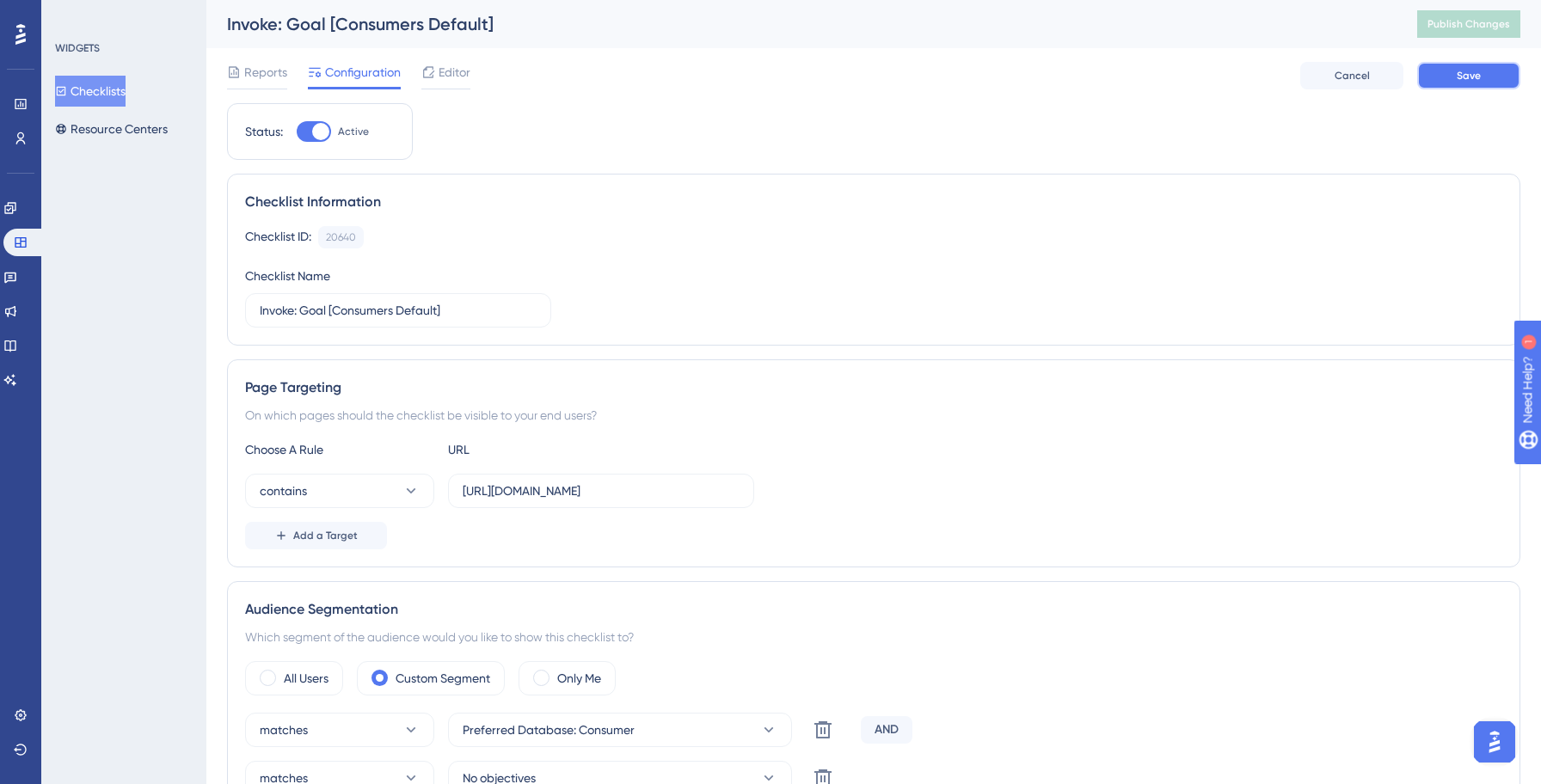
click at [1471, 74] on span "Save" at bounding box center [1469, 76] width 24 height 14
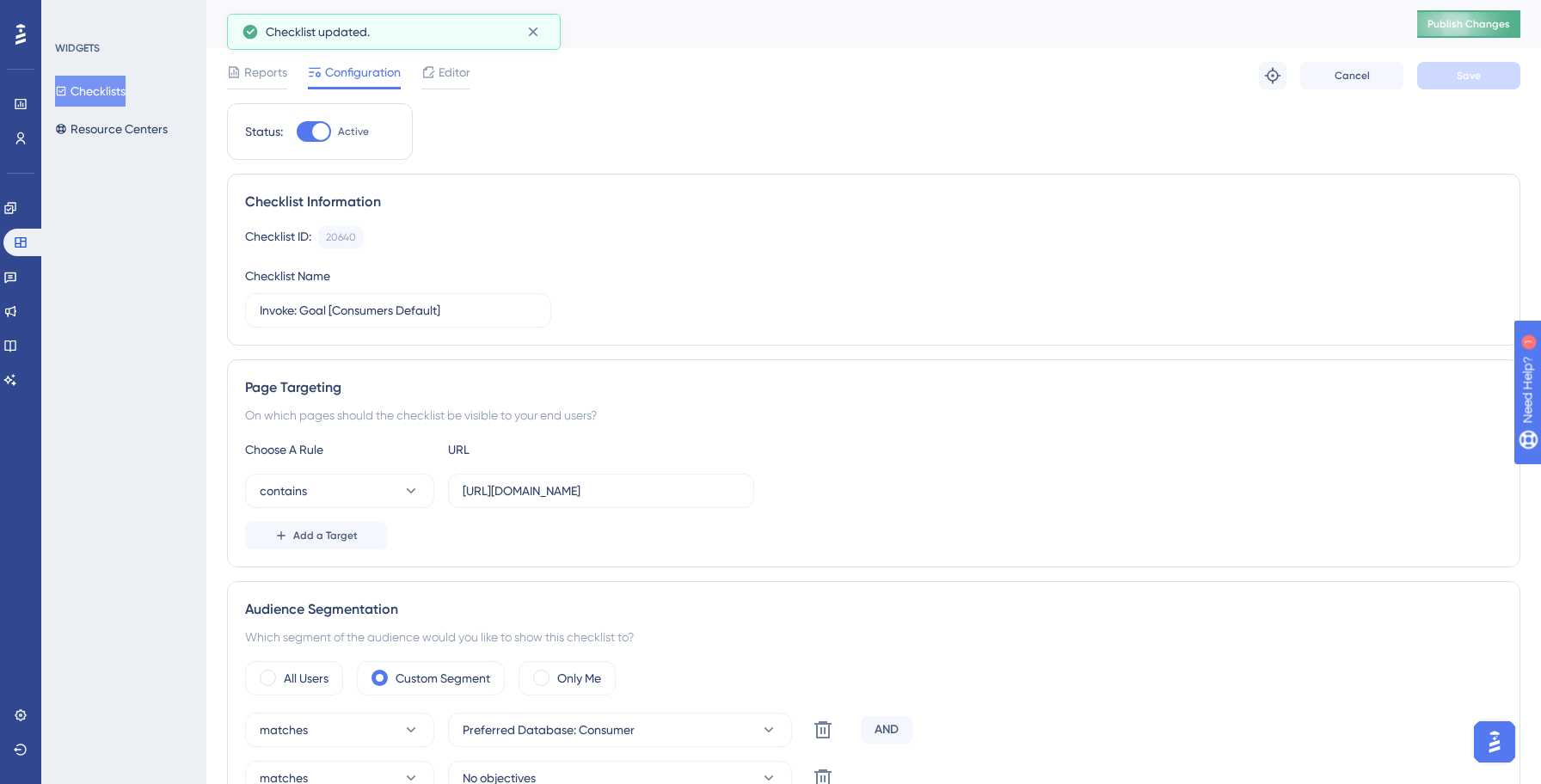
click at [1450, 23] on span "Publish Changes" at bounding box center [1469, 24] width 83 height 14
click at [103, 82] on button "Checklists" at bounding box center [90, 91] width 71 height 31
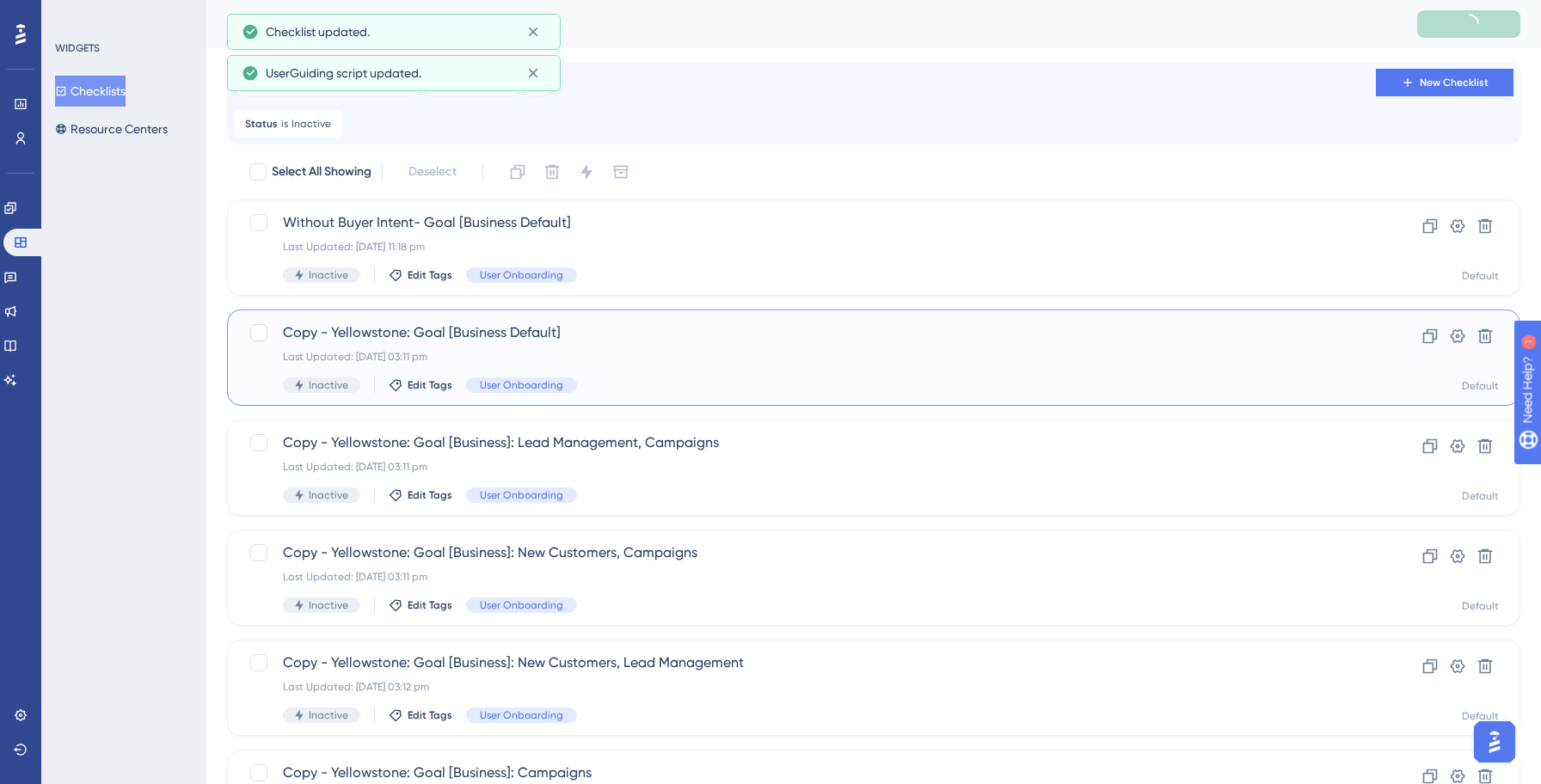
click at [687, 371] on div "Copy - Yellowstone: Goal [Business Default] Last Updated: [DATE] 03:11 pm Inact…" at bounding box center [805, 357] width 1043 height 71
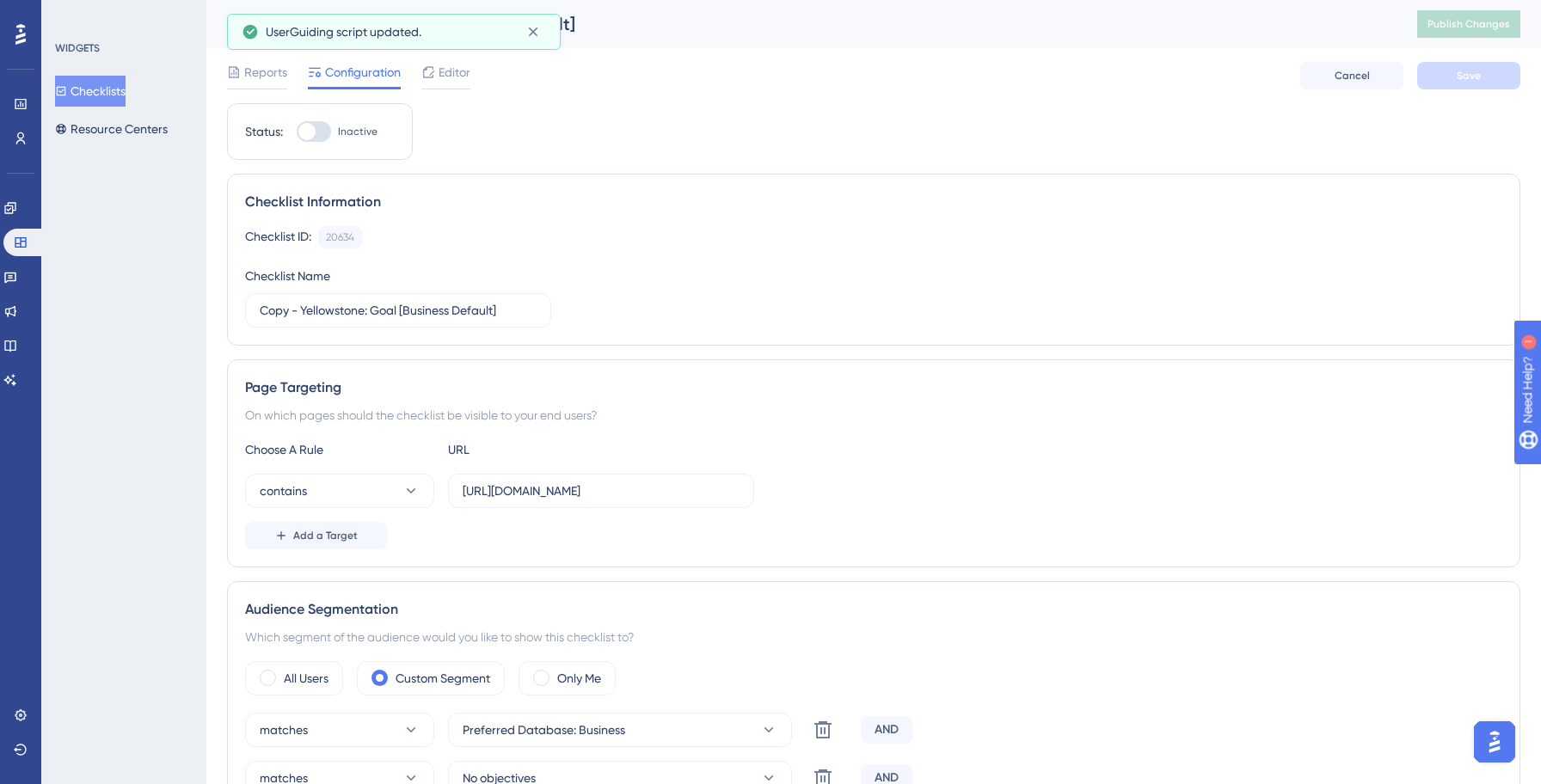
click at [325, 136] on div at bounding box center [314, 132] width 34 height 21
click at [297, 133] on input "Inactive" at bounding box center [296, 132] width 1 height 1
checkbox input "true"
click at [363, 314] on input "Copy - Yellowstone: Goal [Business Default]" at bounding box center [399, 311] width 277 height 19
paste input "text"
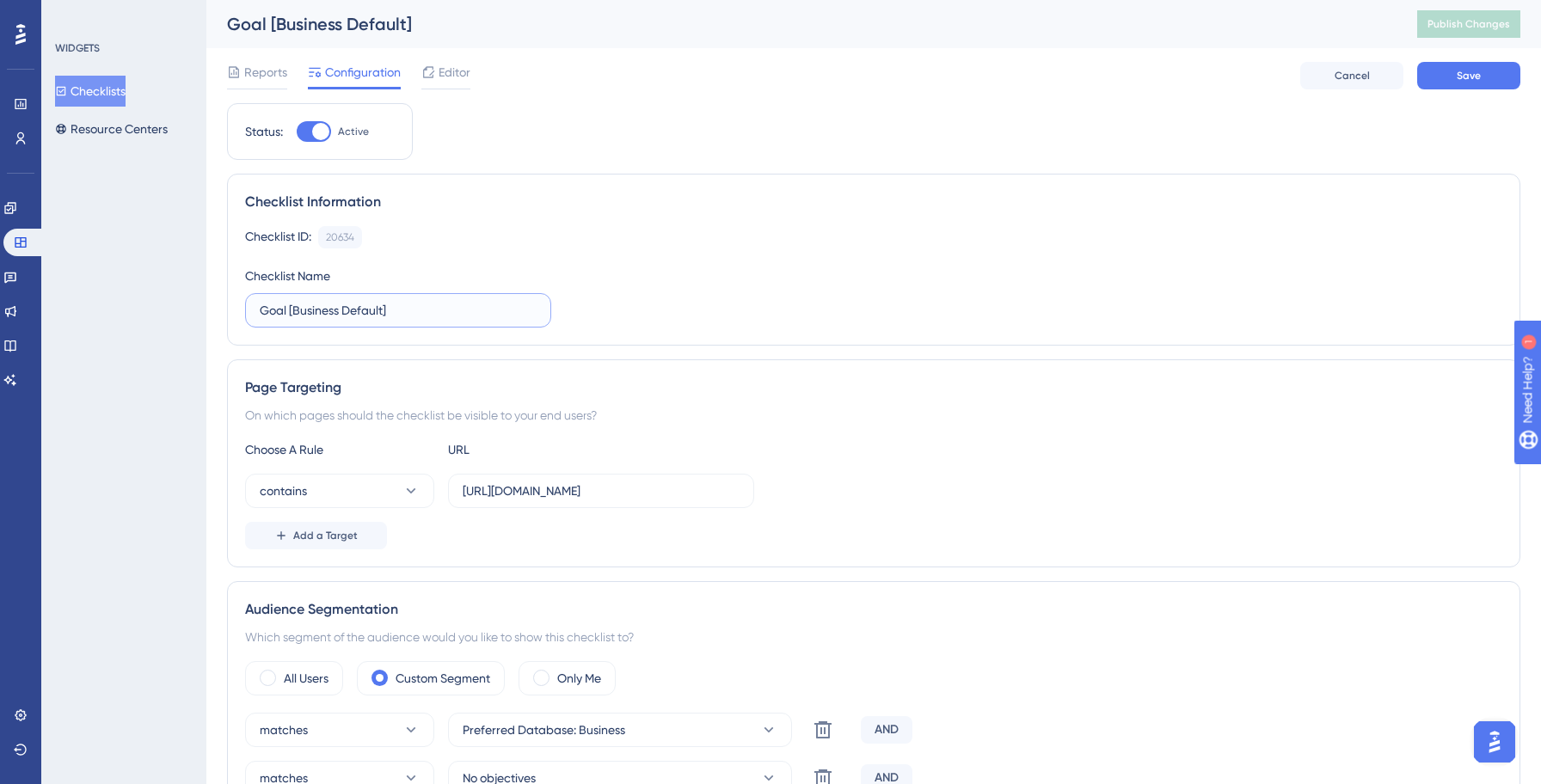
paste input "I"
type input "Invoke: Goal [Business Default]"
click at [956, 406] on div "On which pages should the checklist be visible to your end users?" at bounding box center [874, 415] width 1257 height 21
click at [565, 491] on input "[URL][DOMAIN_NAME]" at bounding box center [601, 491] width 277 height 19
type input "[URL][DOMAIN_NAME]"
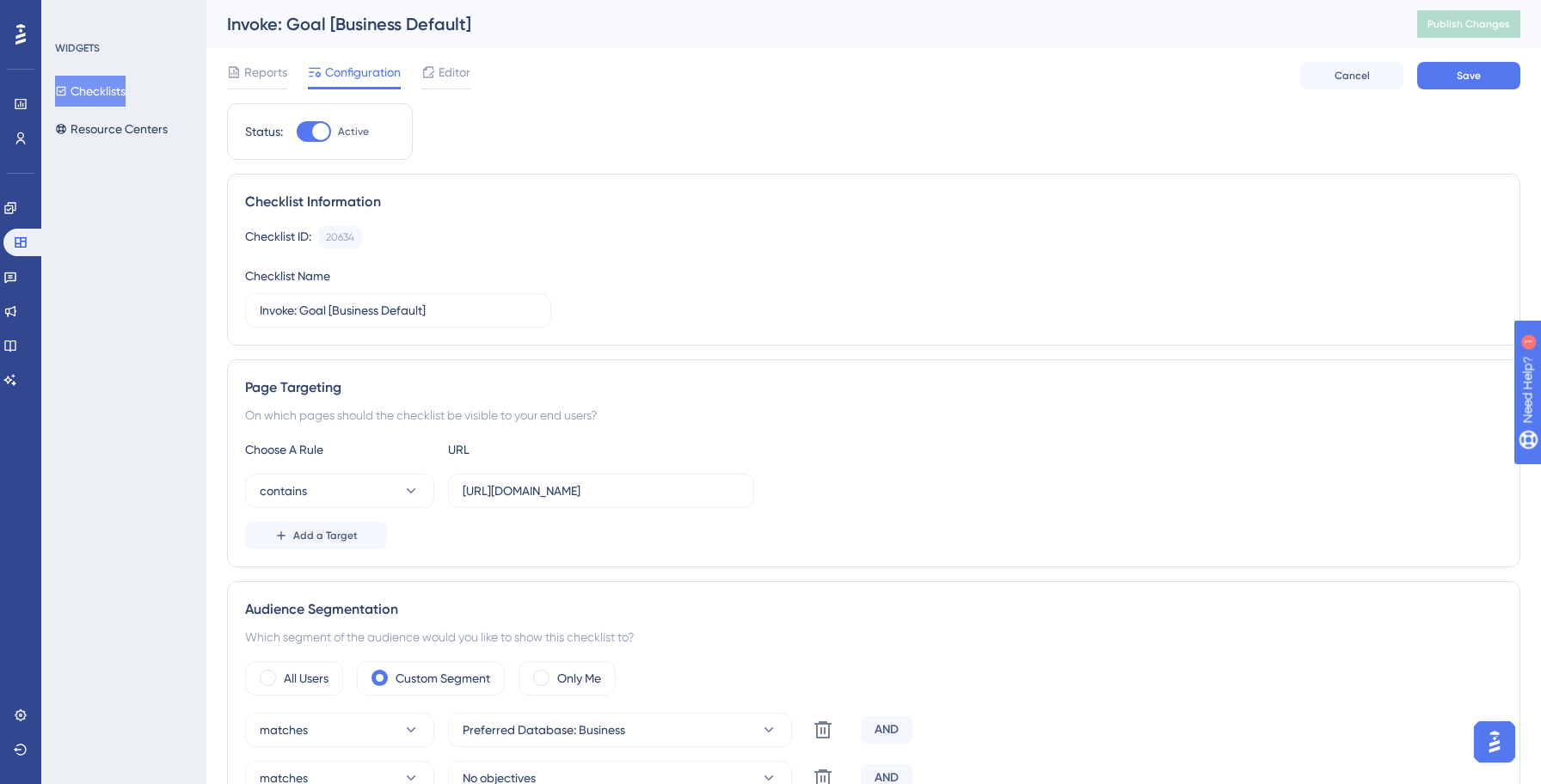
click at [919, 418] on div "On which pages should the checklist be visible to your end users?" at bounding box center [874, 415] width 1257 height 21
click at [1475, 82] on span "Save" at bounding box center [1469, 76] width 24 height 14
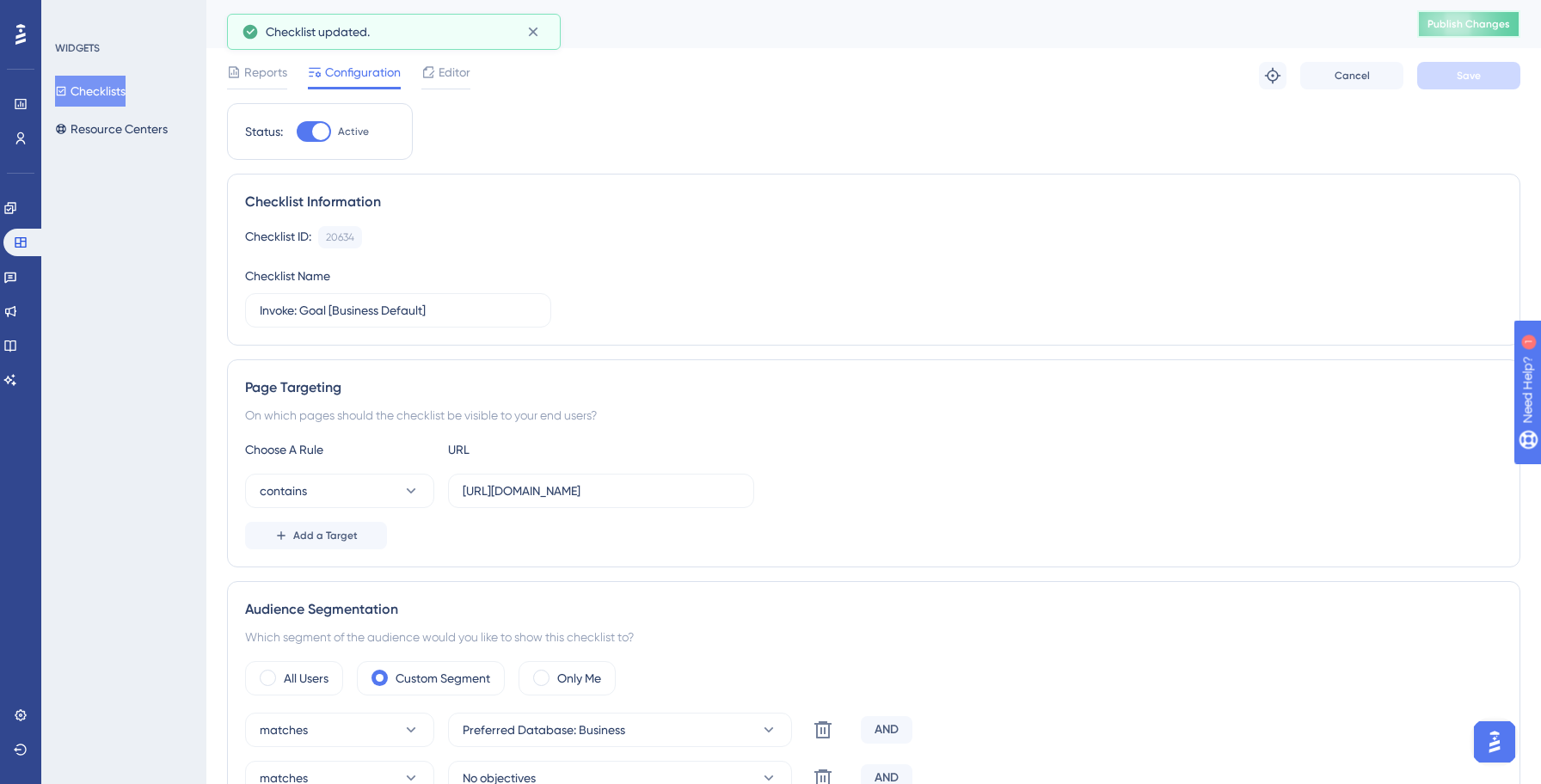
click at [1458, 22] on span "Publish Changes" at bounding box center [1469, 24] width 83 height 14
click at [108, 94] on button "Checklists" at bounding box center [90, 91] width 71 height 31
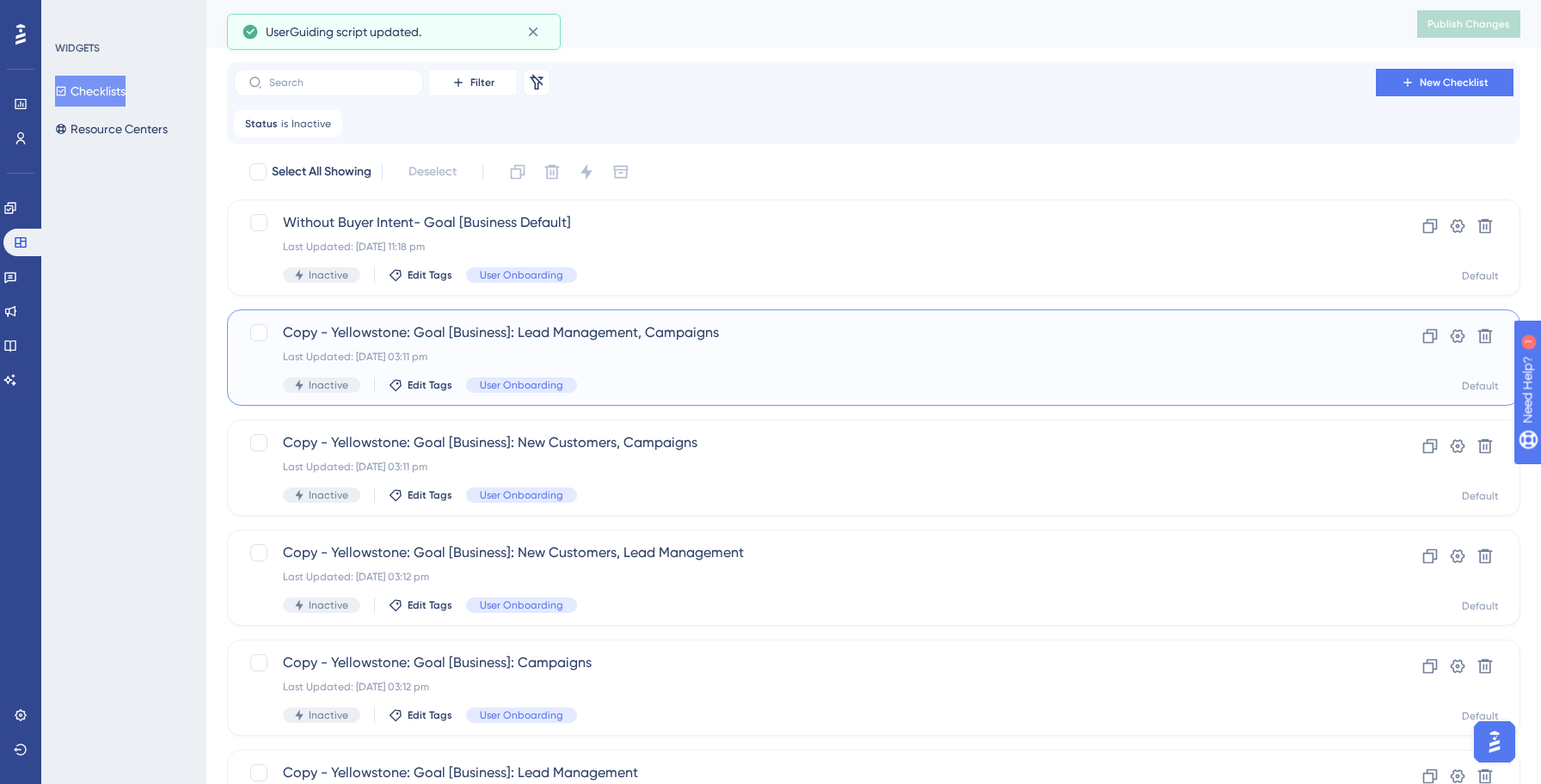
click at [468, 351] on div "Last Updated: [DATE] 03:11 pm" at bounding box center [805, 356] width 1043 height 14
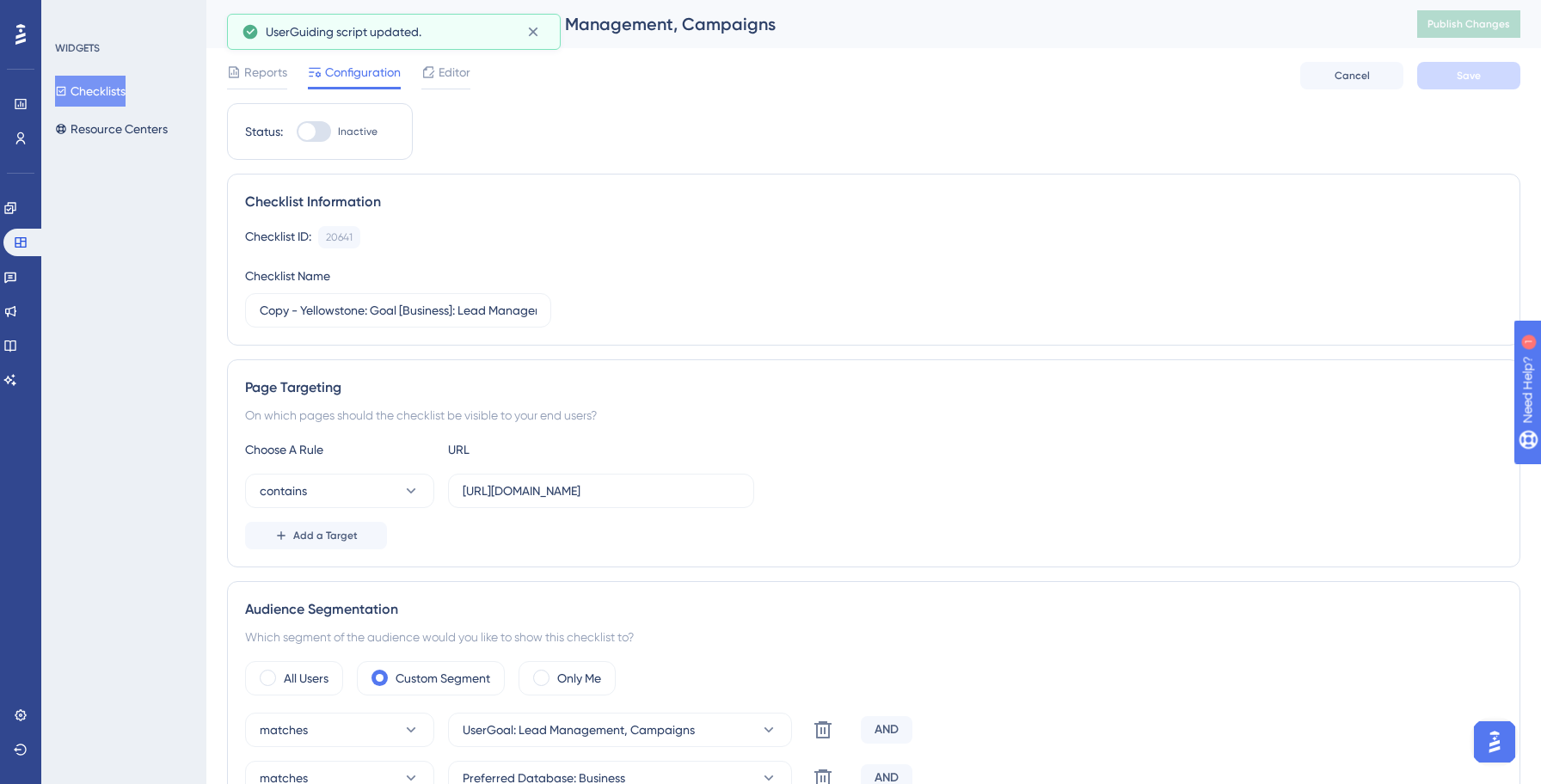
click at [322, 133] on div at bounding box center [314, 132] width 34 height 21
click at [297, 133] on input "Inactive" at bounding box center [296, 132] width 1 height 1
checkbox input "true"
click at [368, 311] on input "Copy - Yellowstone: Goal [Business]: Lead Management, Campaigns" at bounding box center [399, 311] width 277 height 19
paste input "Invok"
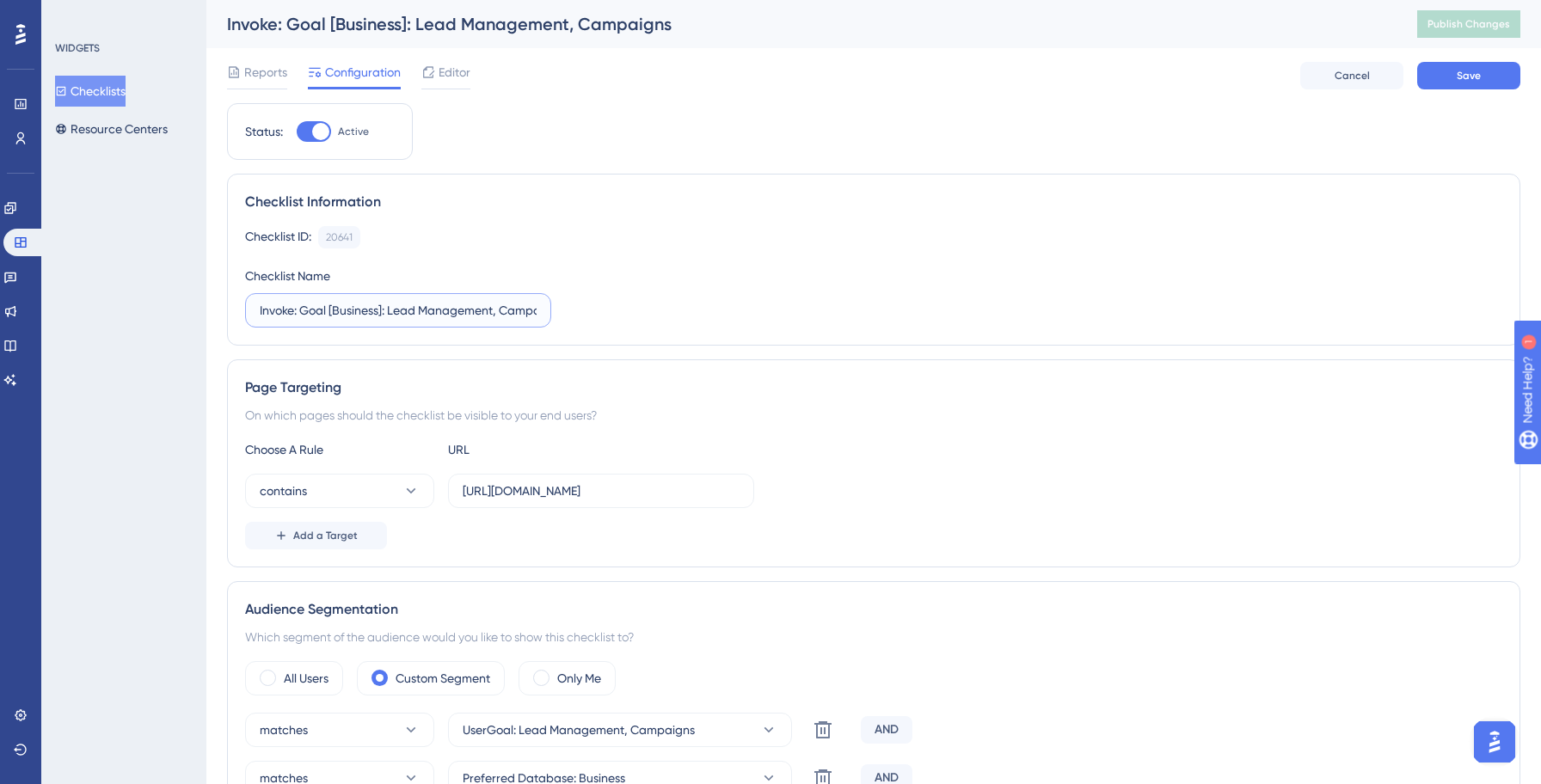
type input "Invoke: Goal [Business]: Lead Management, Campaigns"
click at [747, 320] on div "Checklist ID: 20641 Copy Checklist Name Invoke: Goal [Business]: Lead Managemen…" at bounding box center [874, 277] width 1257 height 102
click at [572, 492] on input "[URL][DOMAIN_NAME]" at bounding box center [601, 491] width 277 height 19
type input "[URL][DOMAIN_NAME]"
click at [976, 417] on div "On which pages should the checklist be visible to your end users?" at bounding box center [874, 415] width 1257 height 21
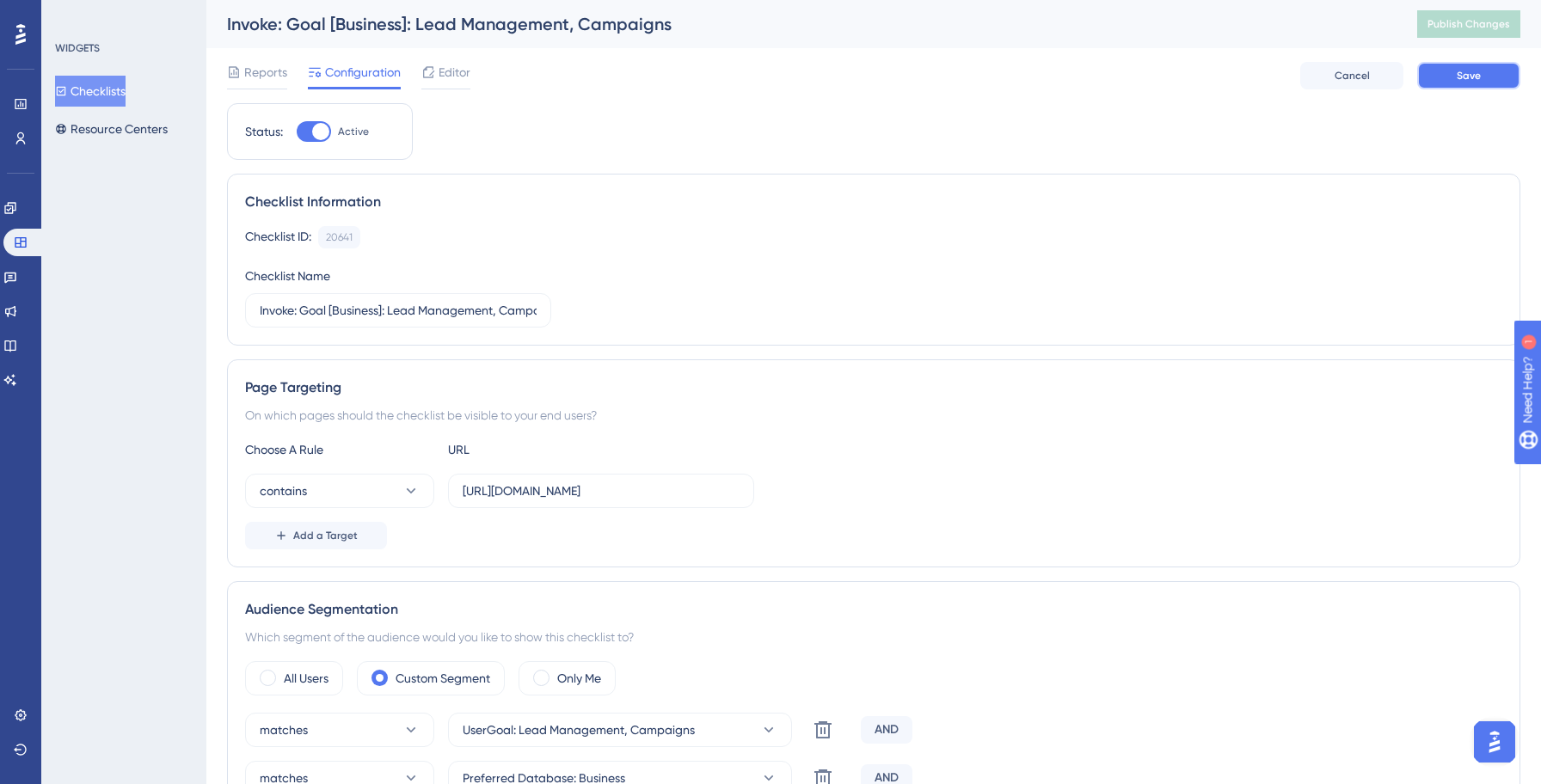
click at [1470, 88] on button "Save" at bounding box center [1469, 76] width 103 height 28
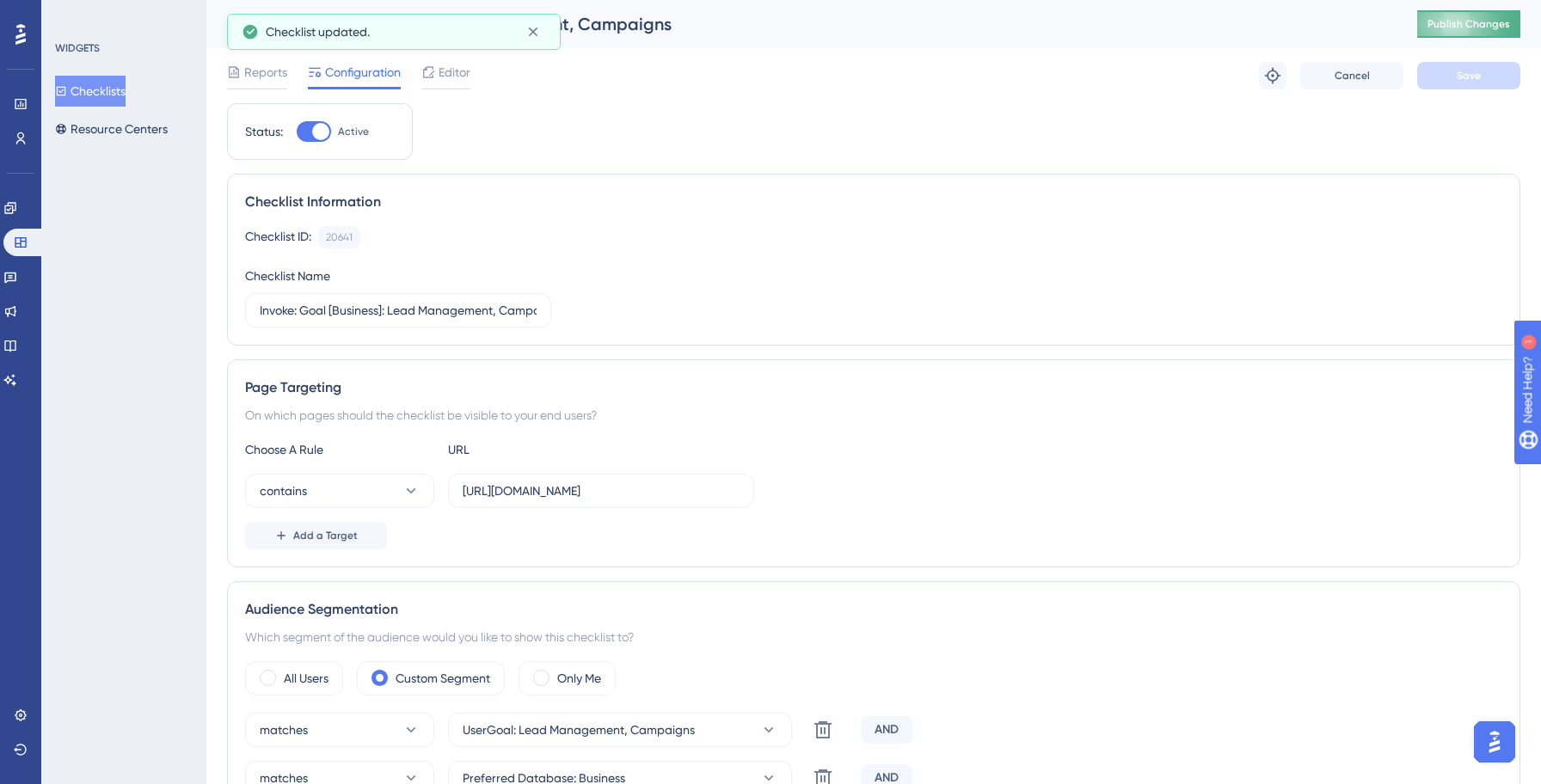
click at [1455, 25] on span "Publish Changes" at bounding box center [1469, 24] width 83 height 14
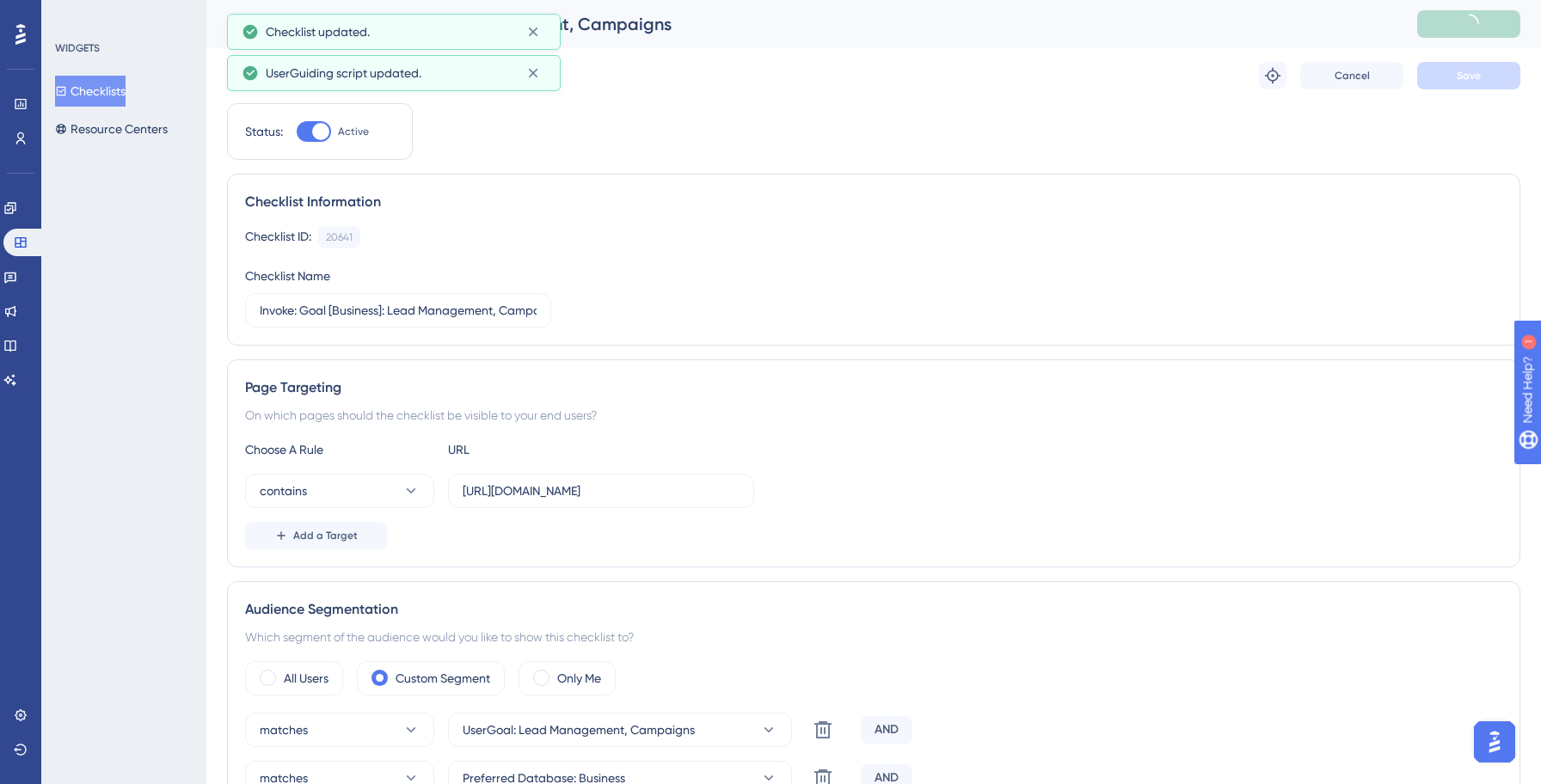
click at [126, 87] on button "Checklists" at bounding box center [90, 91] width 71 height 31
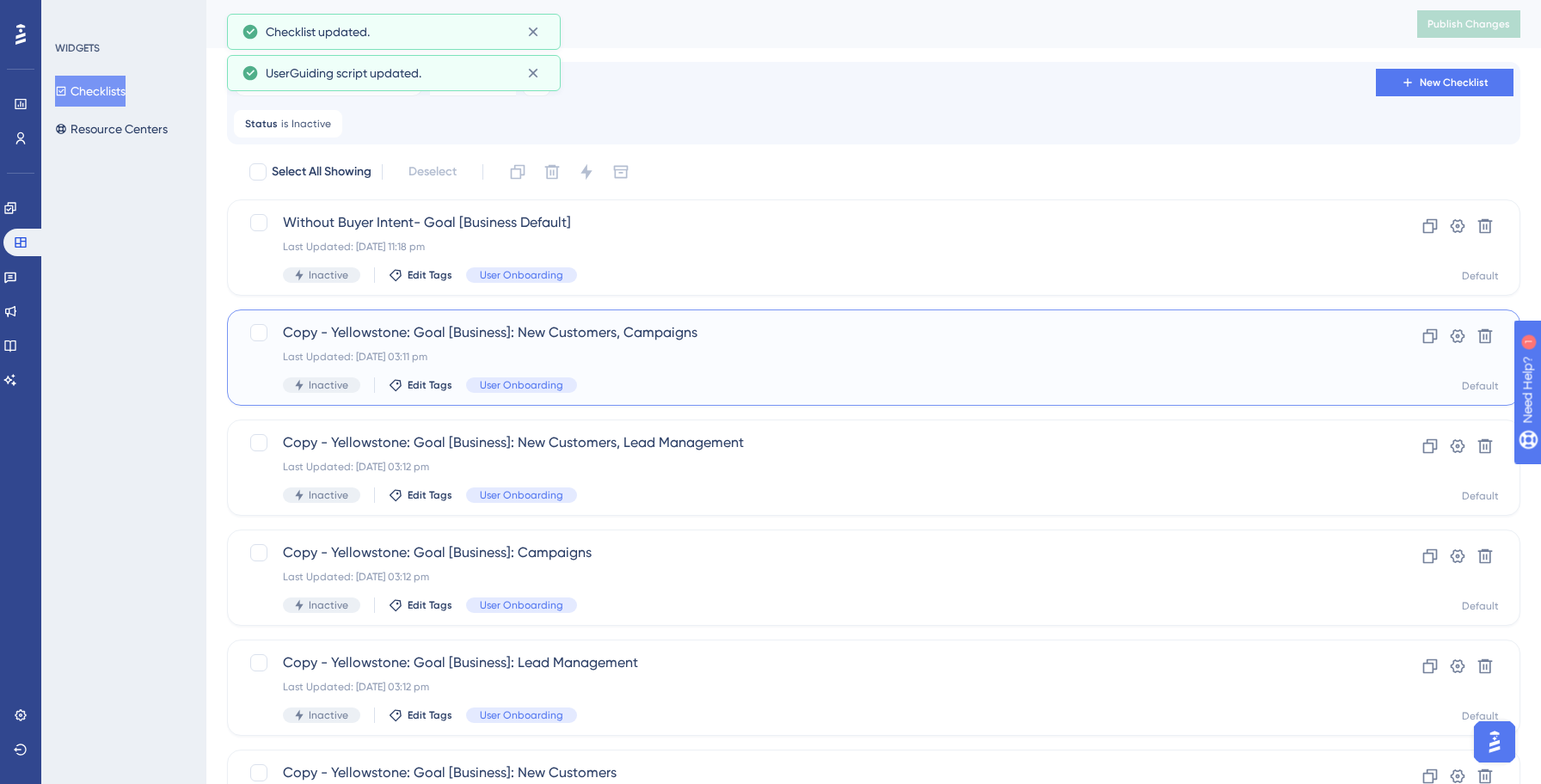
click at [647, 353] on div "Last Updated: [DATE] 03:11 pm" at bounding box center [805, 356] width 1043 height 14
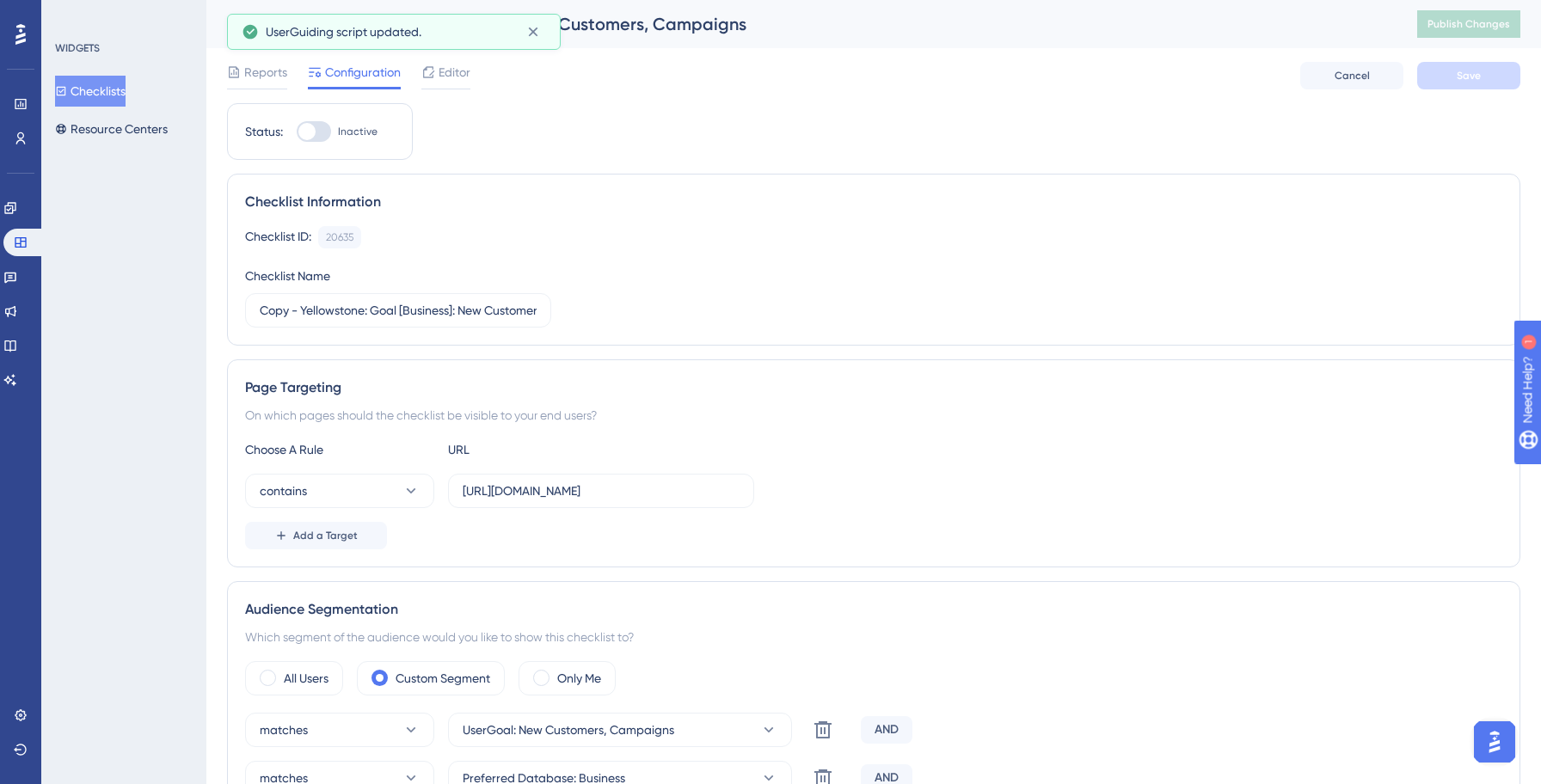
click at [313, 134] on div at bounding box center [307, 132] width 17 height 17
click at [297, 133] on input "Inactive" at bounding box center [296, 132] width 1 height 1
checkbox input "true"
click at [359, 312] on input "Copy - Yellowstone: Goal [Business]: New Customers, Campaigns" at bounding box center [399, 311] width 277 height 19
paste input "Invok"
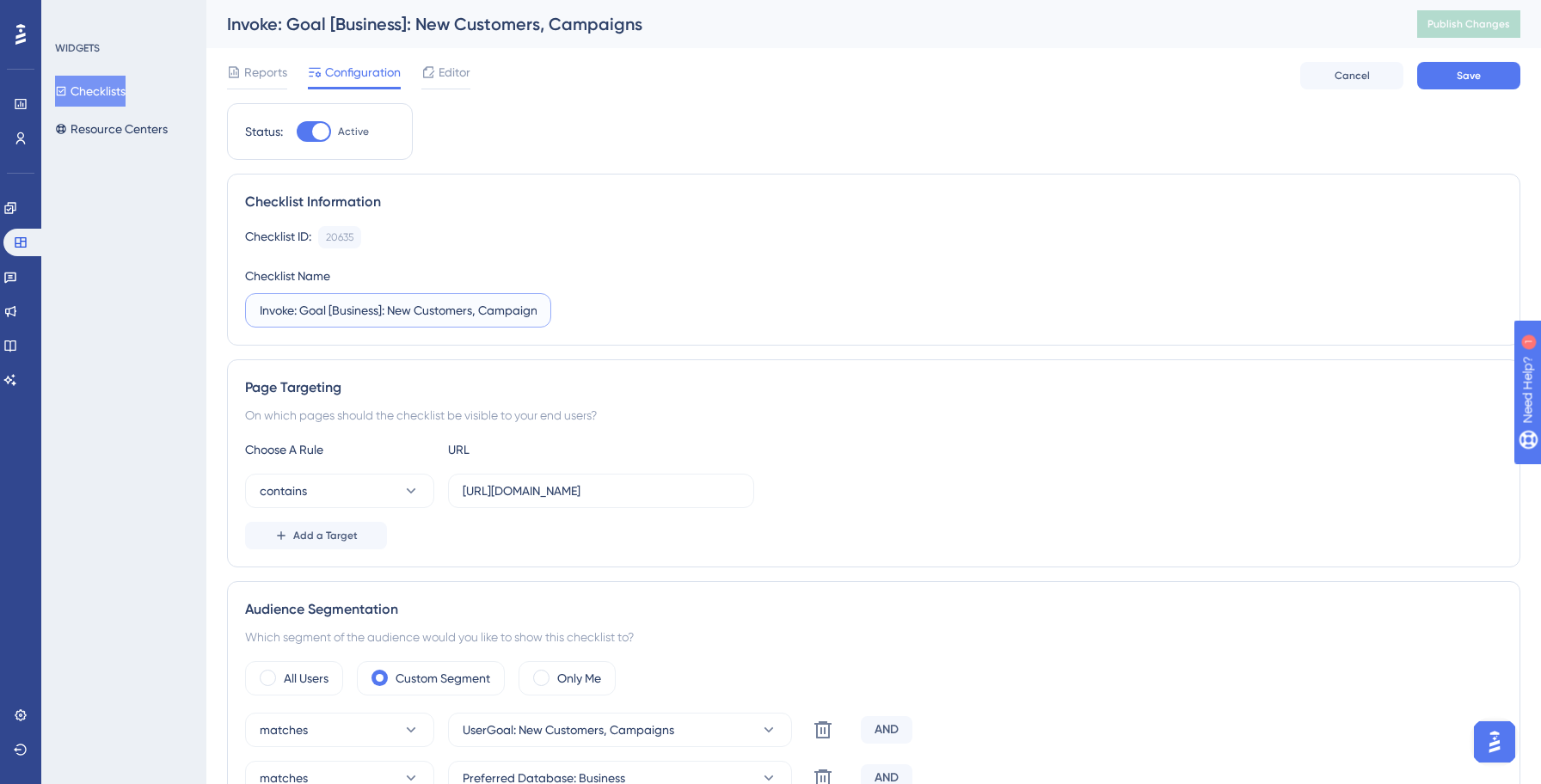
type input "Invoke: Goal [Business]: New Customers, Campaigns"
click at [671, 318] on div "Checklist ID: 20635 Copy Checklist Name Invoke: Goal [Business]: New Customers,…" at bounding box center [874, 277] width 1257 height 102
click at [569, 497] on input "[URL][DOMAIN_NAME]" at bounding box center [601, 491] width 277 height 19
type input "[URL][DOMAIN_NAME]"
click at [973, 386] on div "Page Targeting" at bounding box center [874, 387] width 1257 height 21
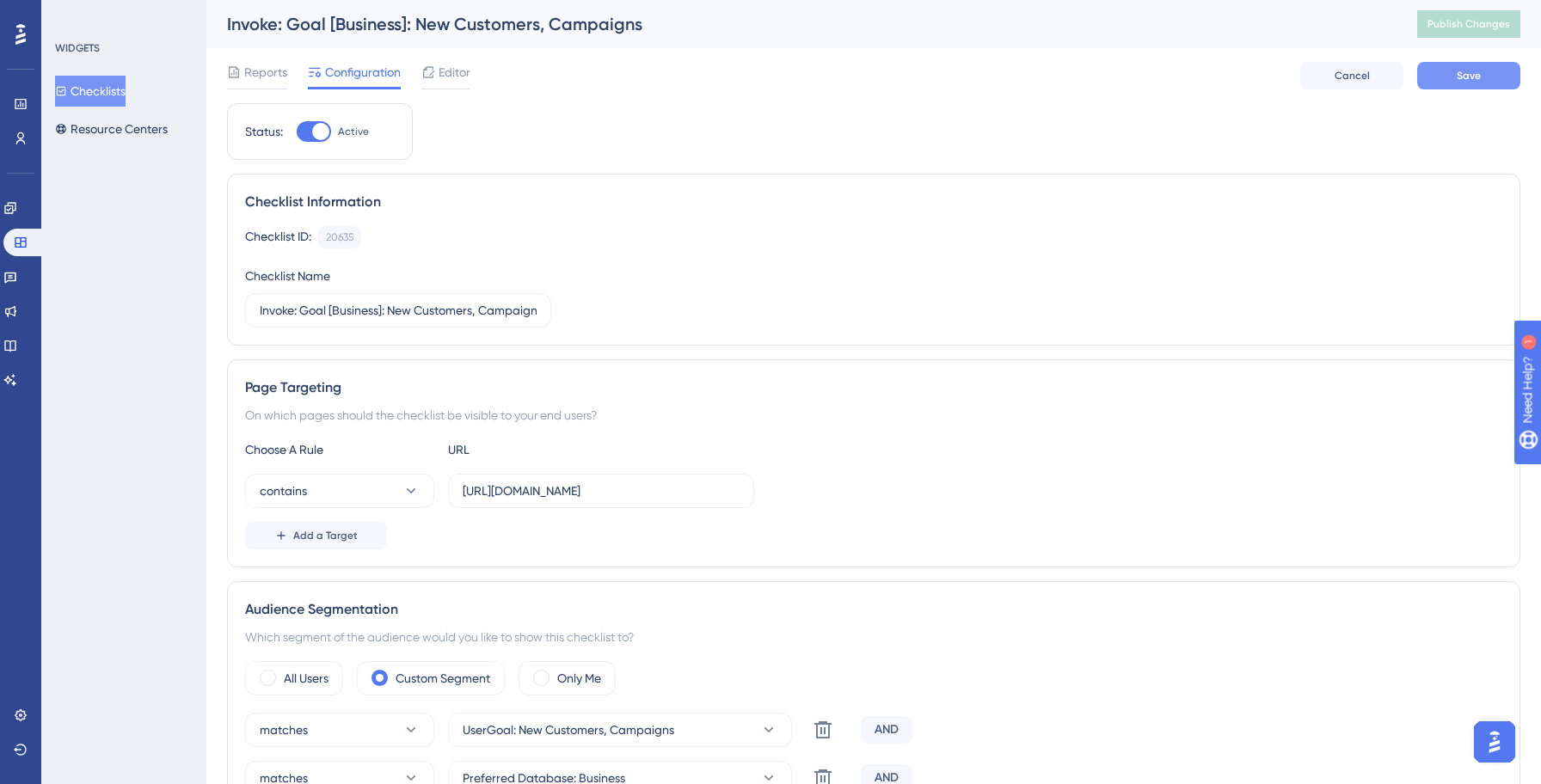
click at [1464, 77] on span "Save" at bounding box center [1469, 76] width 24 height 14
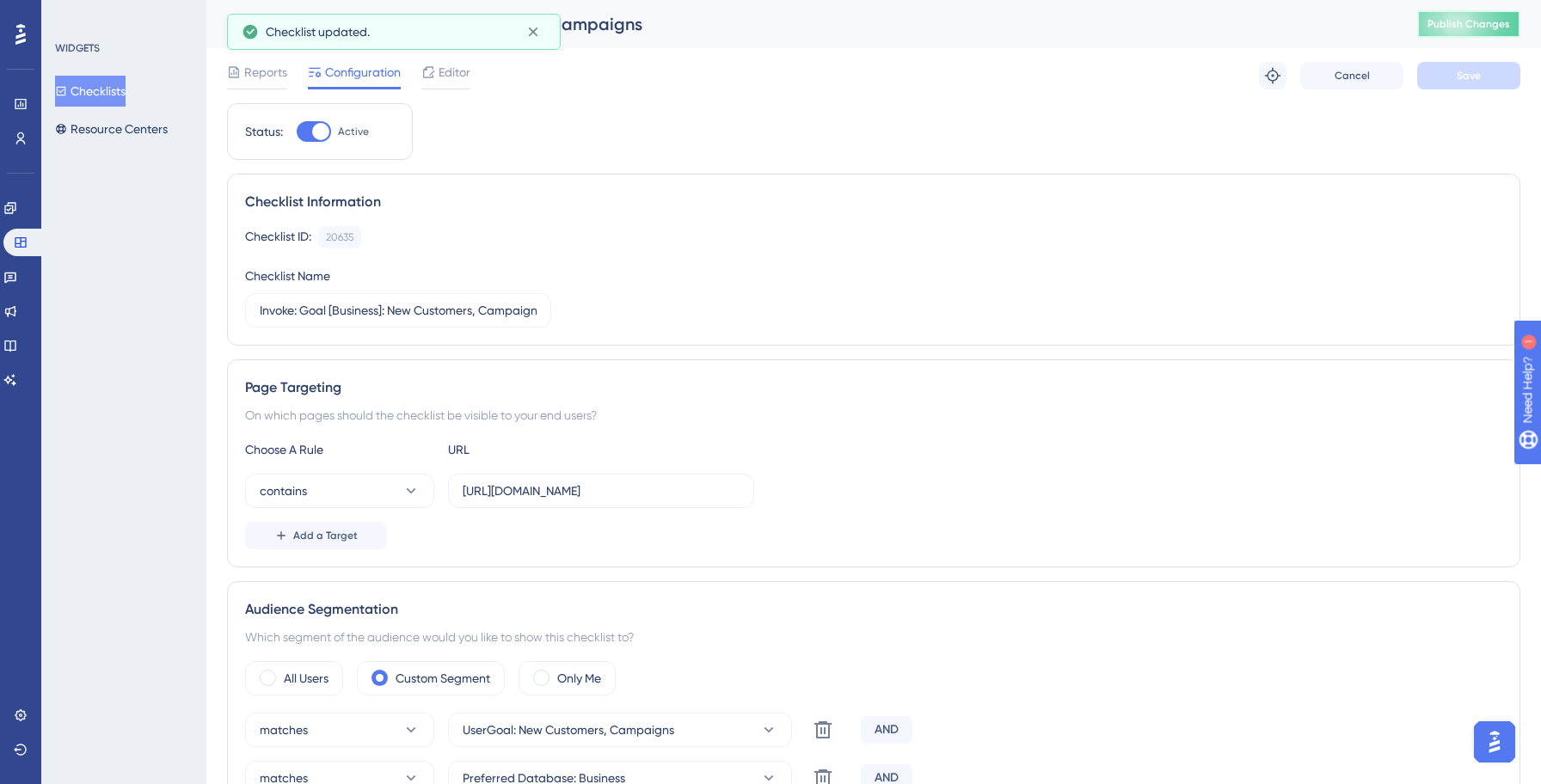
click at [1473, 28] on span "Publish Changes" at bounding box center [1469, 24] width 83 height 14
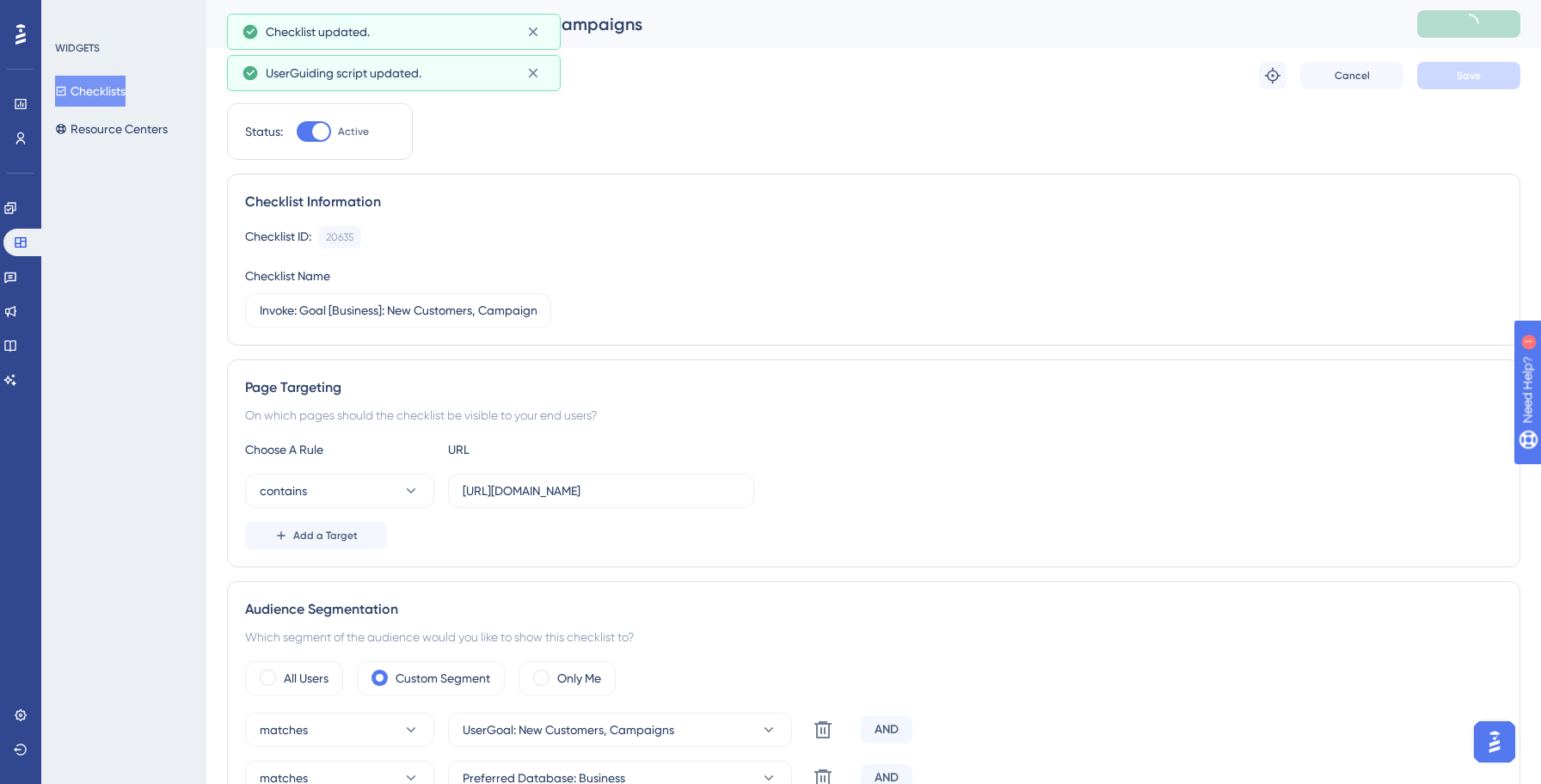
click at [105, 95] on button "Checklists" at bounding box center [90, 91] width 71 height 31
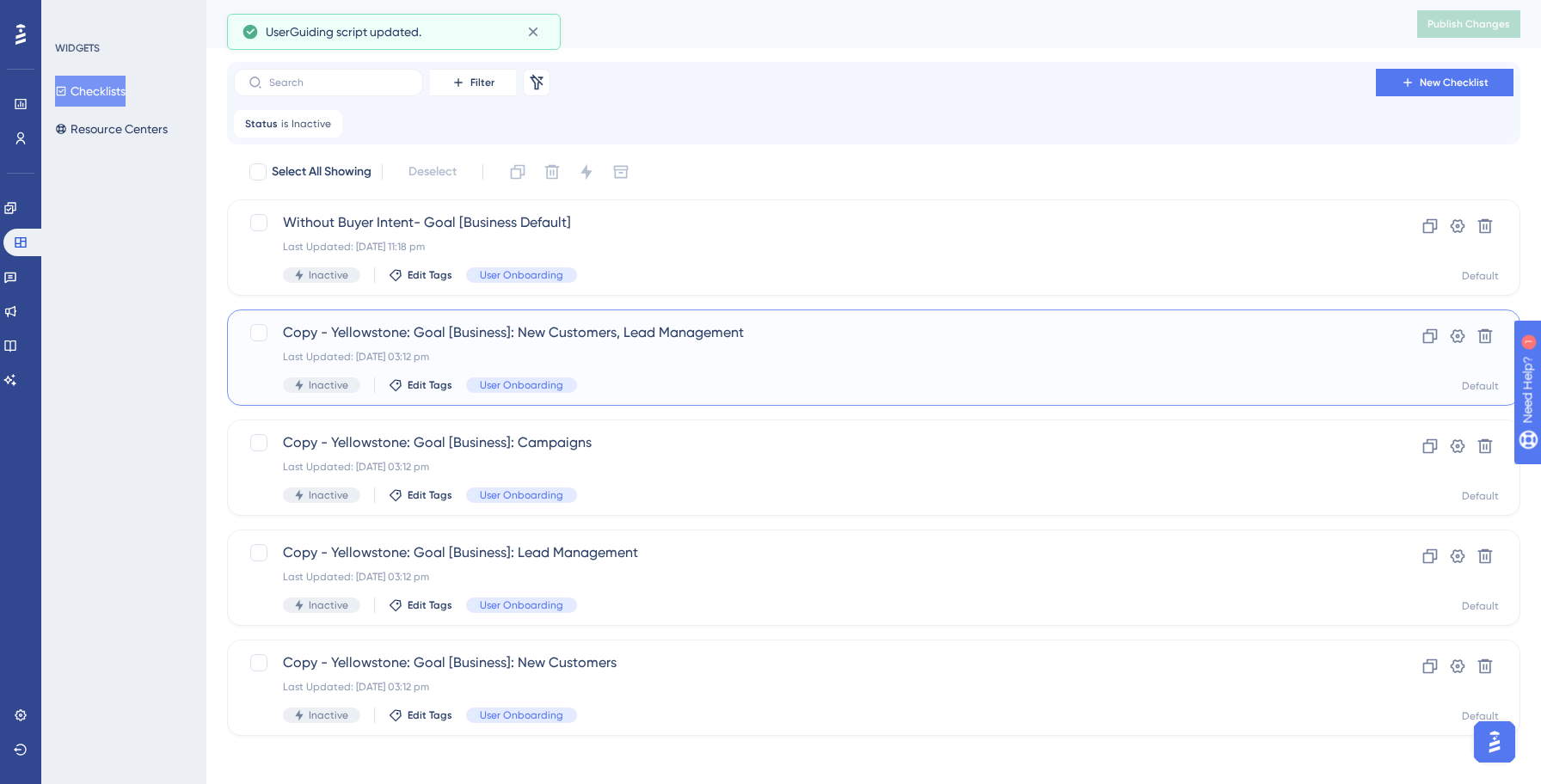
click at [698, 351] on div "Last Updated: [DATE] 03:12 pm" at bounding box center [805, 356] width 1043 height 14
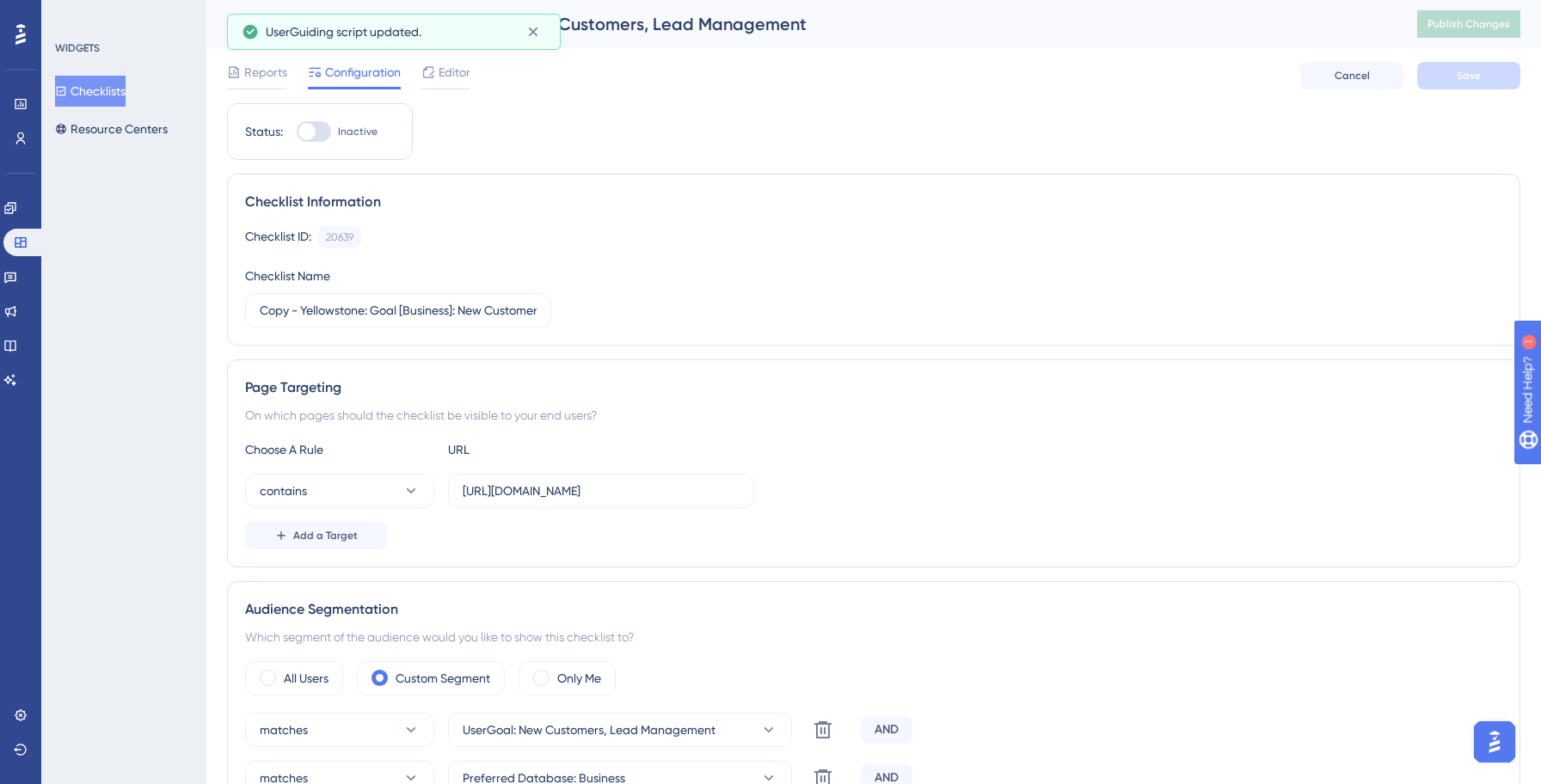
click at [312, 136] on div at bounding box center [307, 132] width 17 height 17
click at [297, 133] on input "Inactive" at bounding box center [296, 132] width 1 height 1
checkbox input "true"
click at [368, 307] on input "Copy - Yellowstone: Goal [Business]: New Customers, Lead Management" at bounding box center [399, 311] width 277 height 19
paste input "Invok"
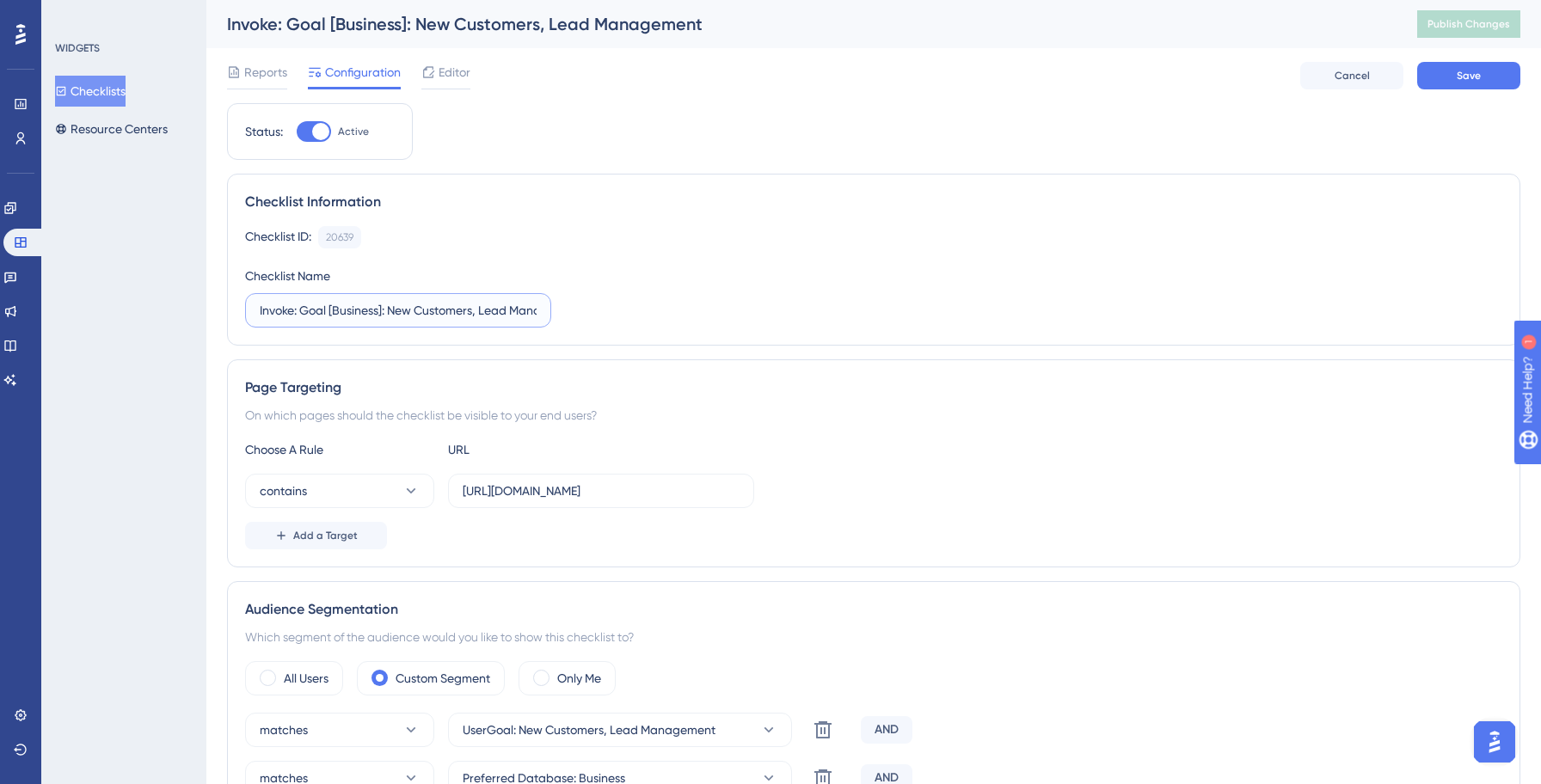
type input "Invoke: Goal [Business]: New Customers, Lead Management"
click at [675, 245] on div "Checklist ID: 20639 Copy" at bounding box center [874, 238] width 1257 height 22
click at [571, 491] on input "[URL][DOMAIN_NAME]" at bounding box center [601, 491] width 277 height 19
type input "[URL][DOMAIN_NAME]"
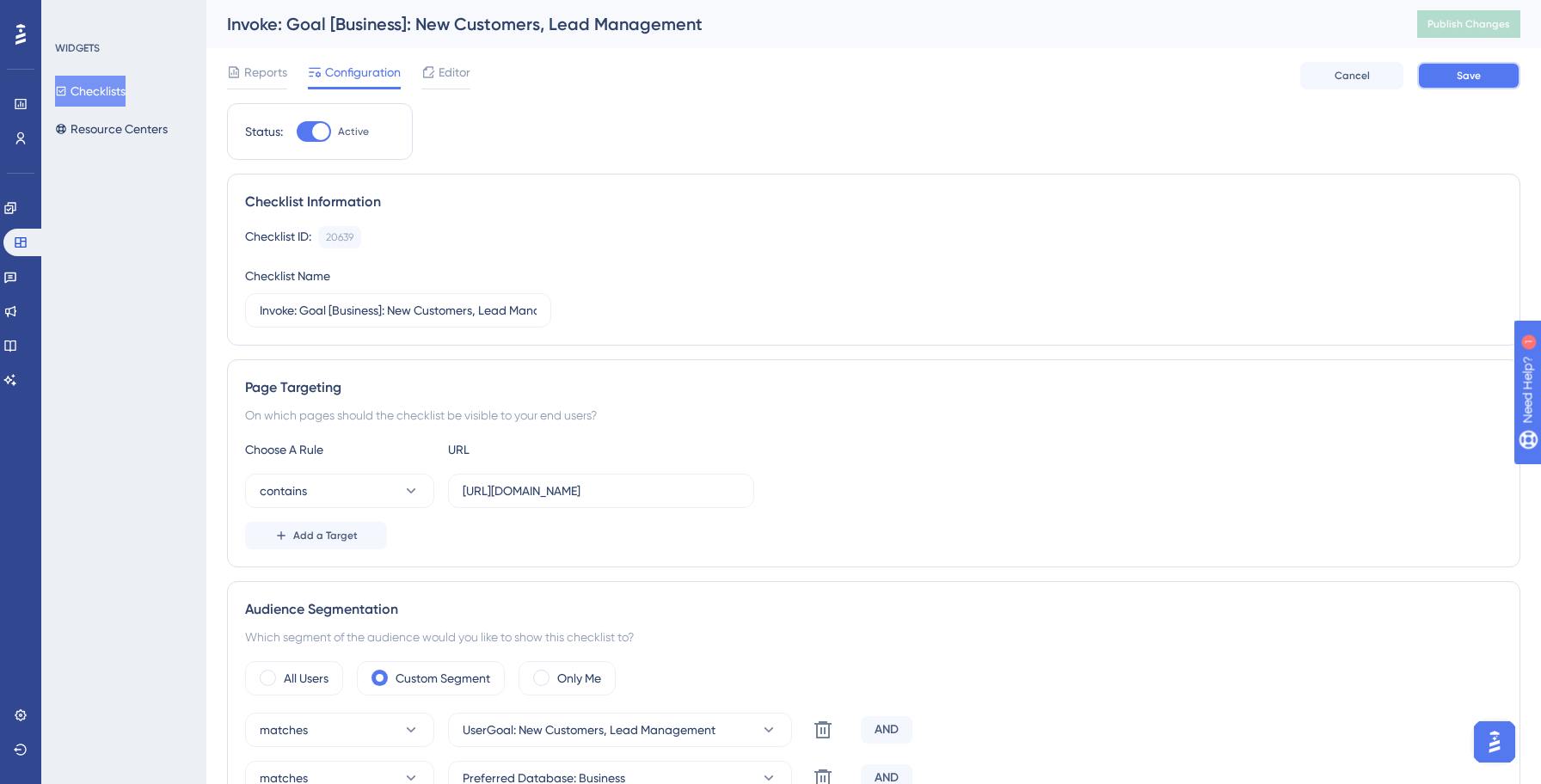
click at [1465, 83] on button "Save" at bounding box center [1469, 76] width 103 height 28
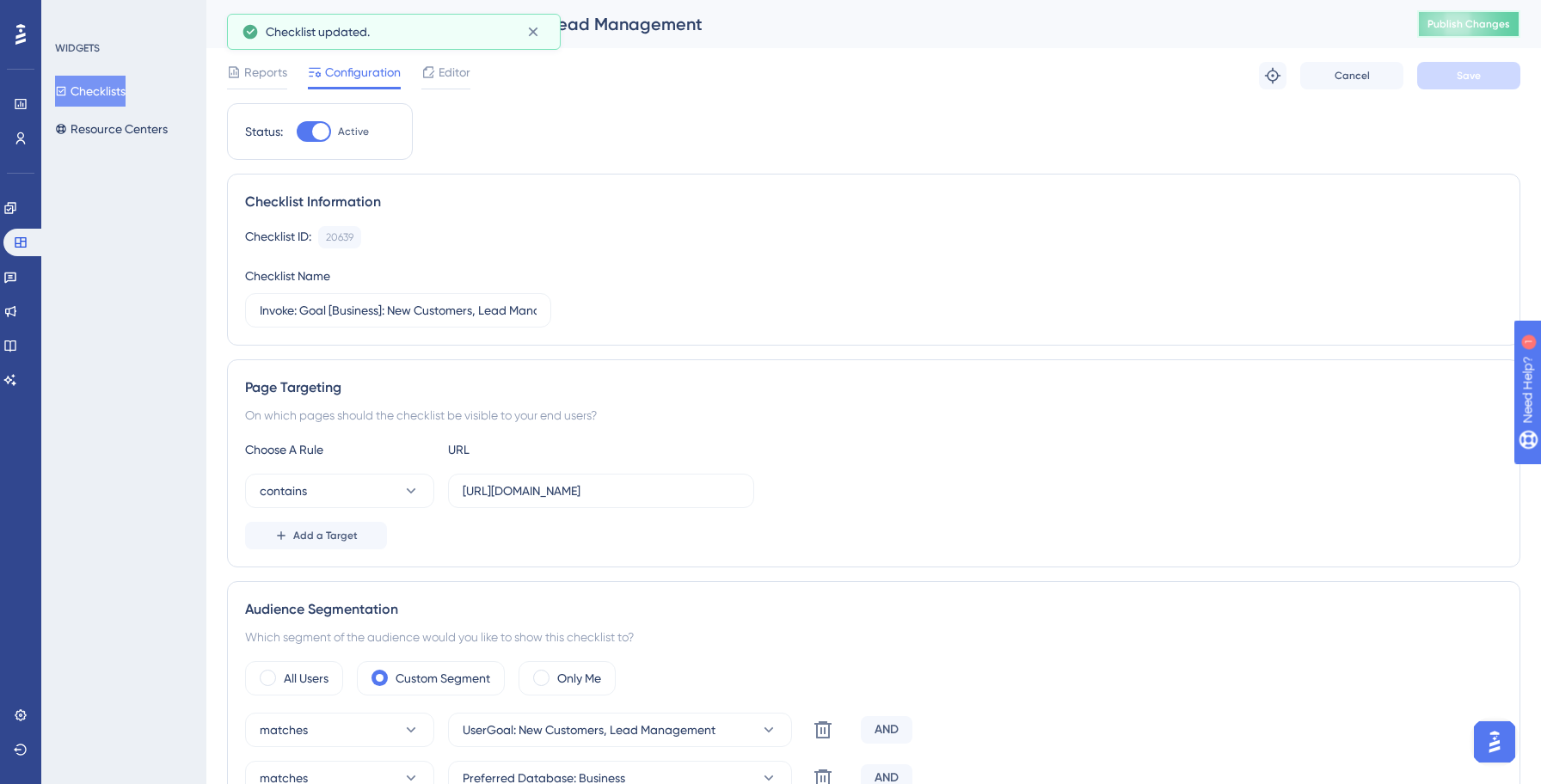
click at [1449, 24] on span "Publish Changes" at bounding box center [1469, 24] width 83 height 14
click at [84, 102] on button "Checklists" at bounding box center [90, 91] width 71 height 31
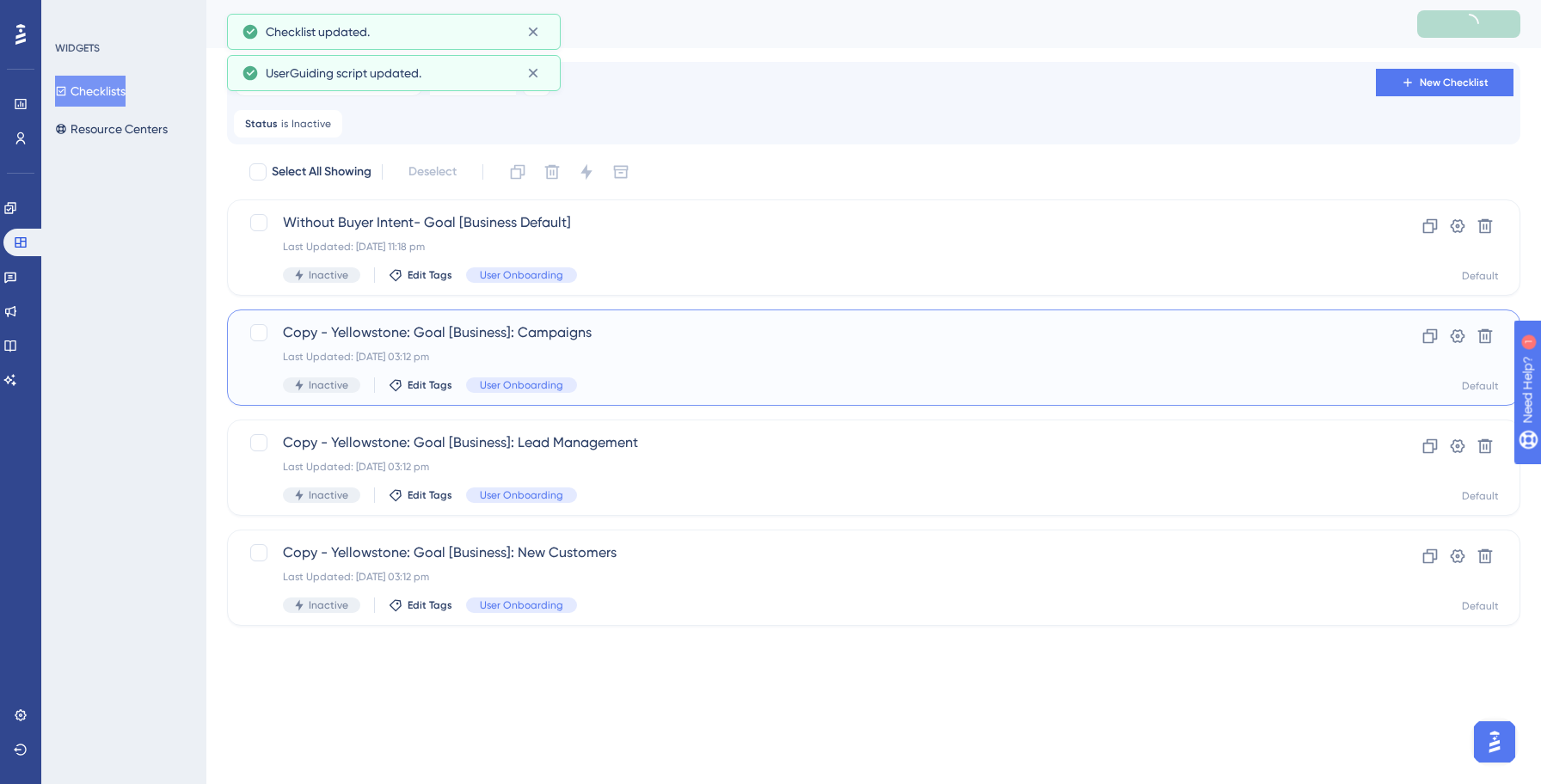
click at [721, 378] on div "Inactive Edit Tags User Onboarding" at bounding box center [805, 385] width 1043 height 15
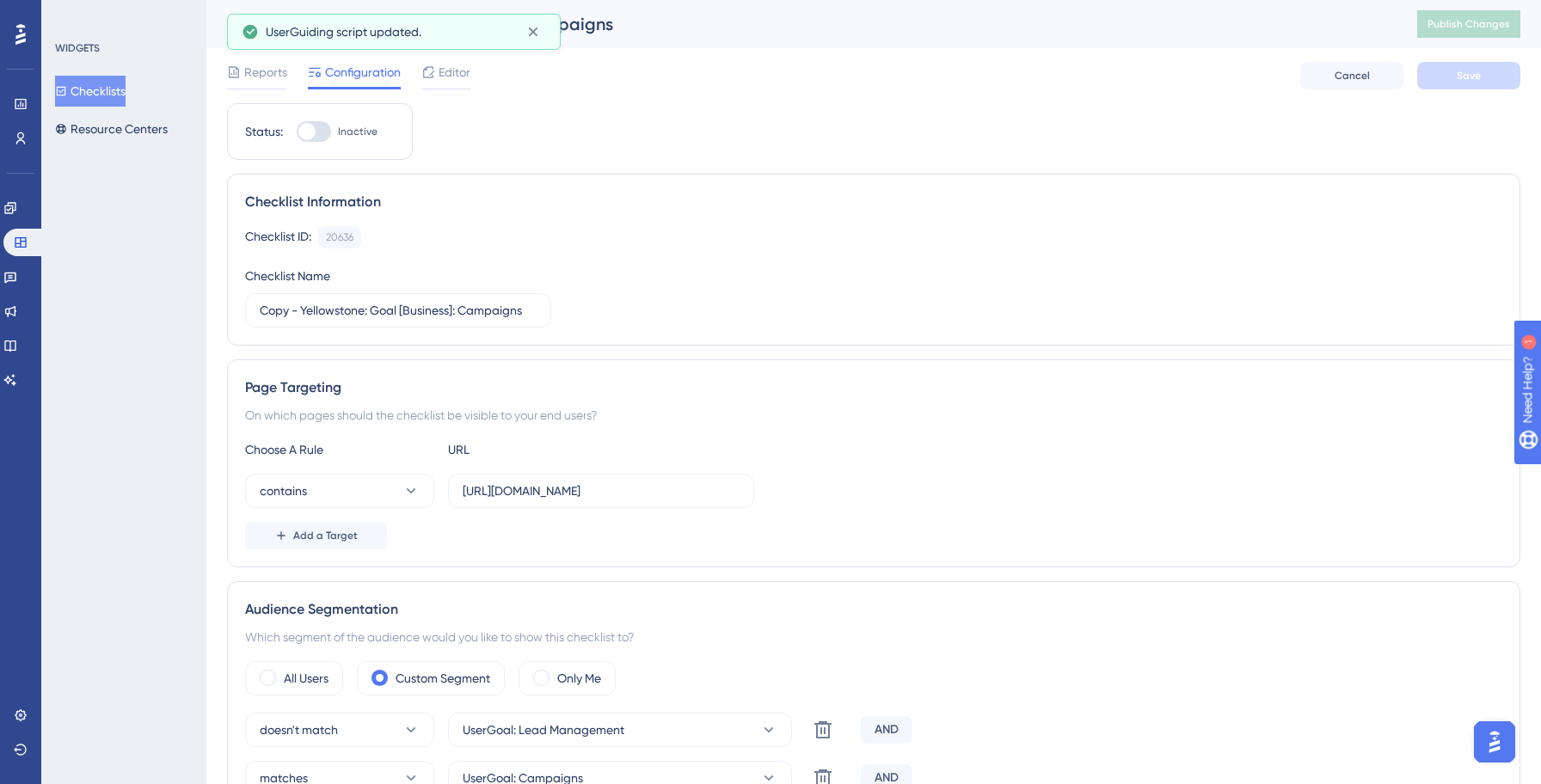
click at [316, 125] on div at bounding box center [314, 132] width 34 height 21
click at [297, 132] on input "Inactive" at bounding box center [296, 132] width 1 height 1
checkbox input "true"
click at [362, 316] on input "Copy - Yellowstone: Goal [Business]: Campaigns" at bounding box center [399, 311] width 277 height 19
paste input "Invok"
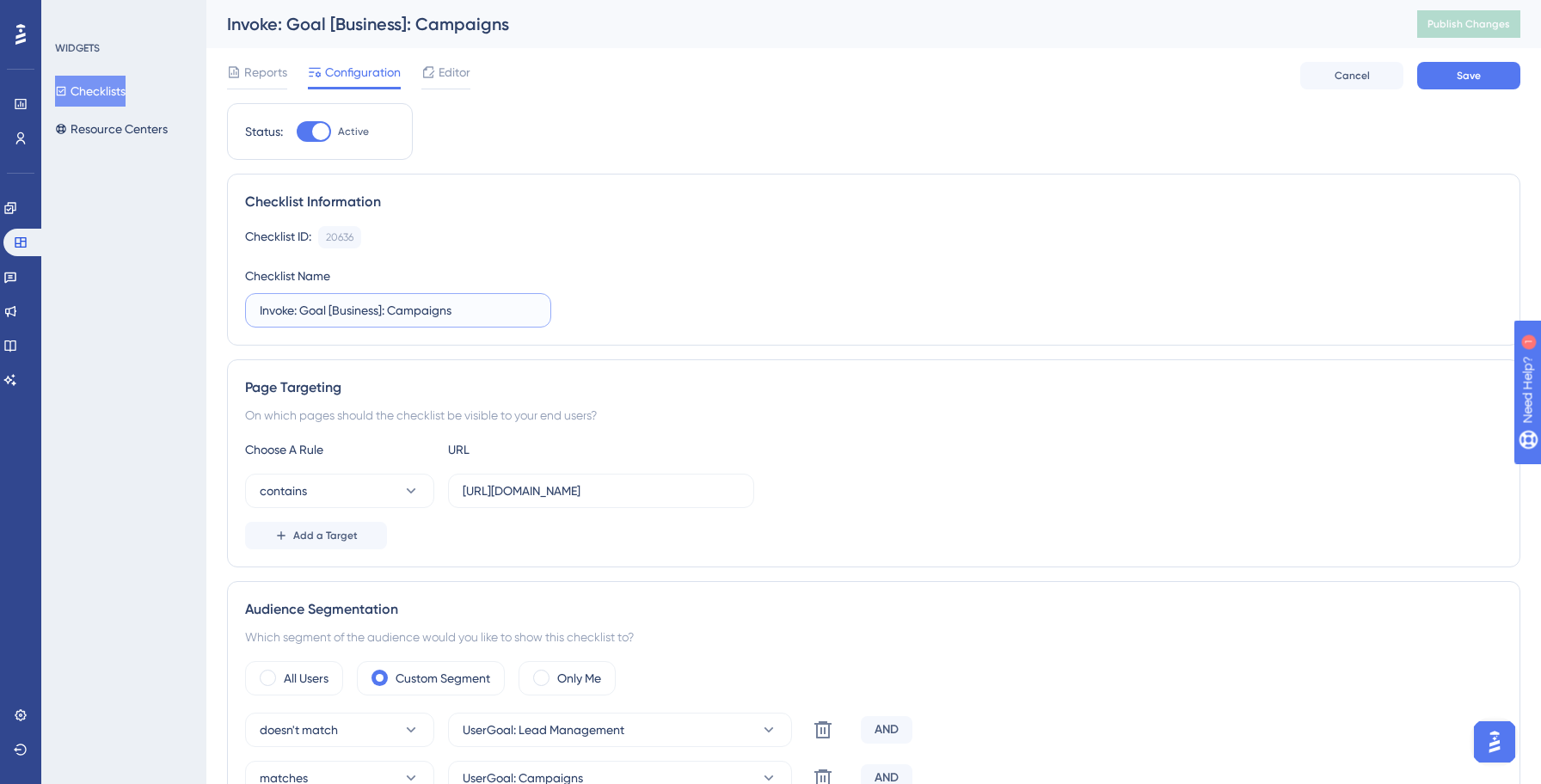
type input "Invoke: Goal [Business]: Campaigns"
click at [686, 317] on div "Checklist ID: 20636 Copy Checklist Name Invoke: Goal [Business]: Campaigns" at bounding box center [874, 277] width 1257 height 102
click at [568, 497] on input "[URL][DOMAIN_NAME]" at bounding box center [601, 491] width 277 height 19
type input "[URL][DOMAIN_NAME]"
click at [922, 389] on div "Page Targeting" at bounding box center [874, 387] width 1257 height 21
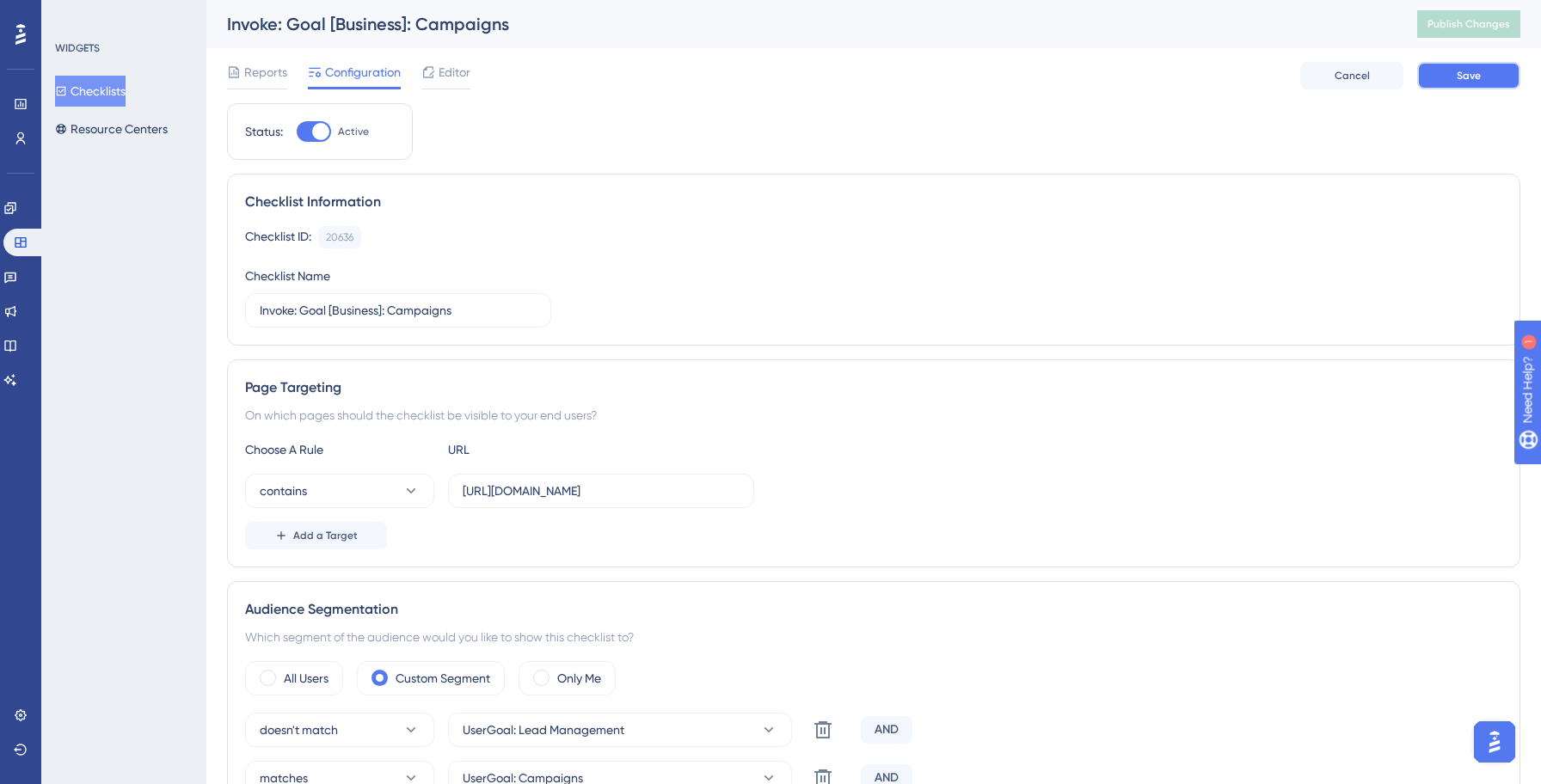
click at [1476, 82] on span "Save" at bounding box center [1469, 76] width 24 height 14
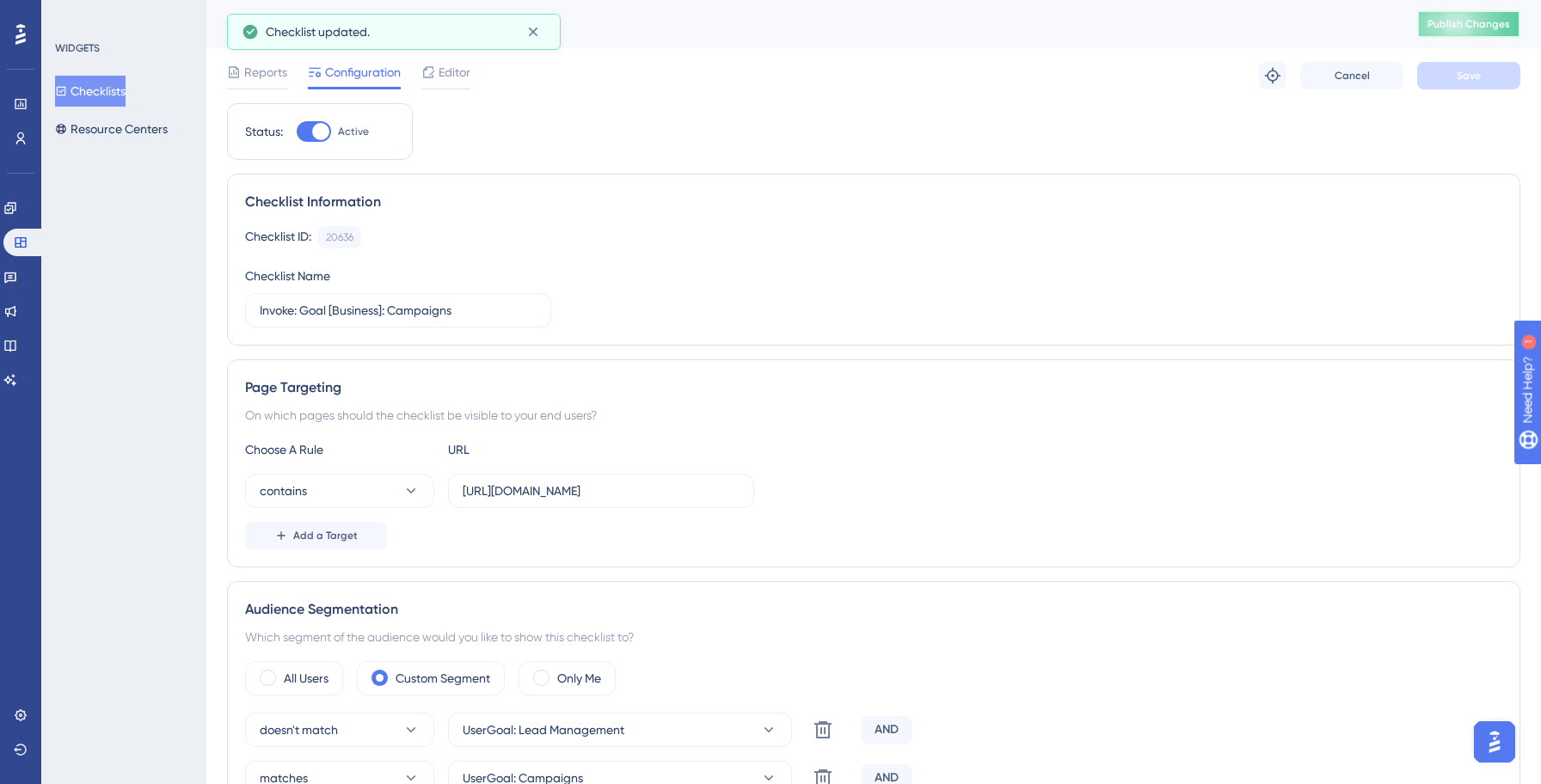
click at [1467, 23] on span "Publish Changes" at bounding box center [1469, 24] width 83 height 14
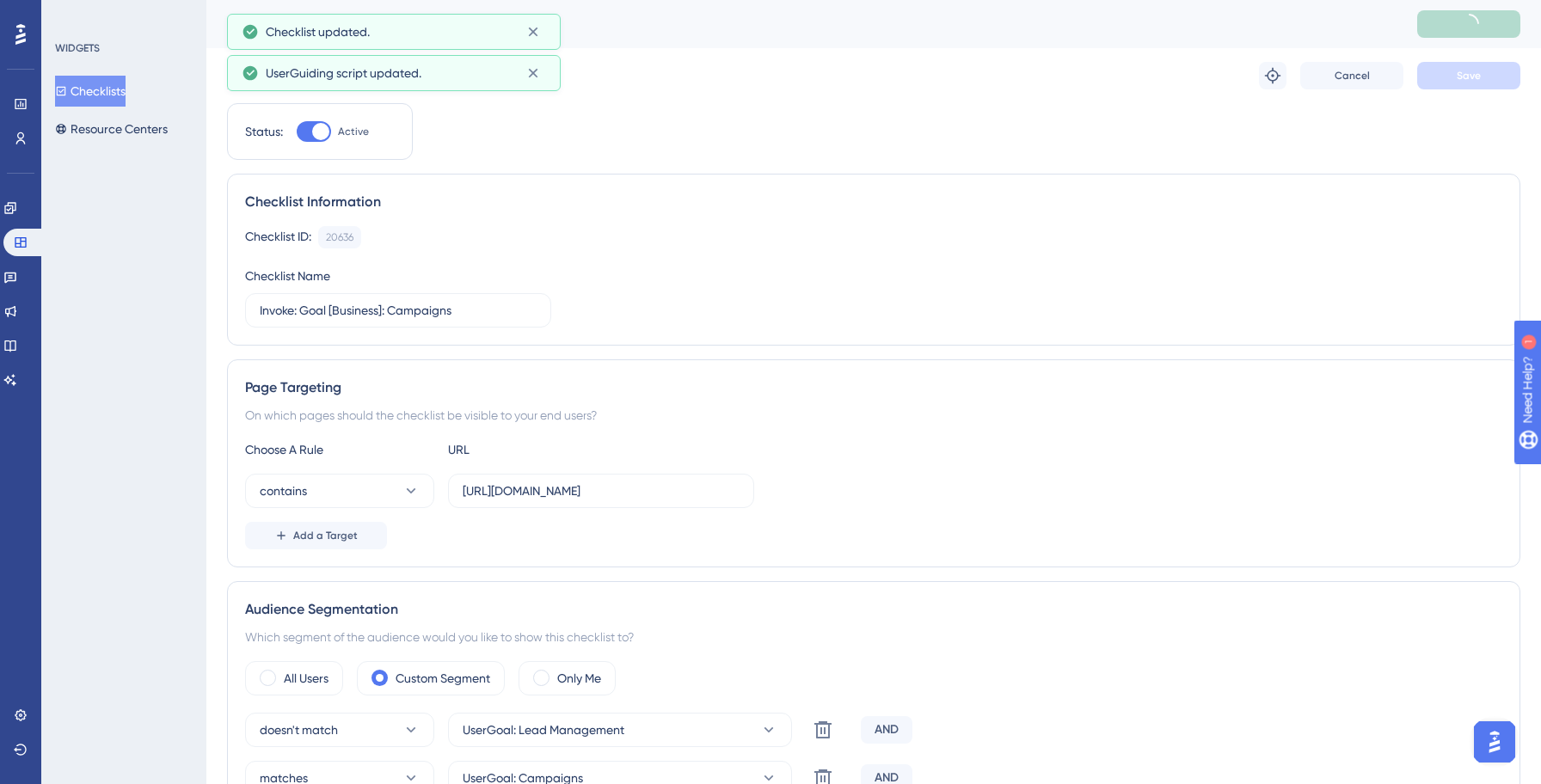
click at [104, 102] on button "Checklists" at bounding box center [90, 91] width 71 height 31
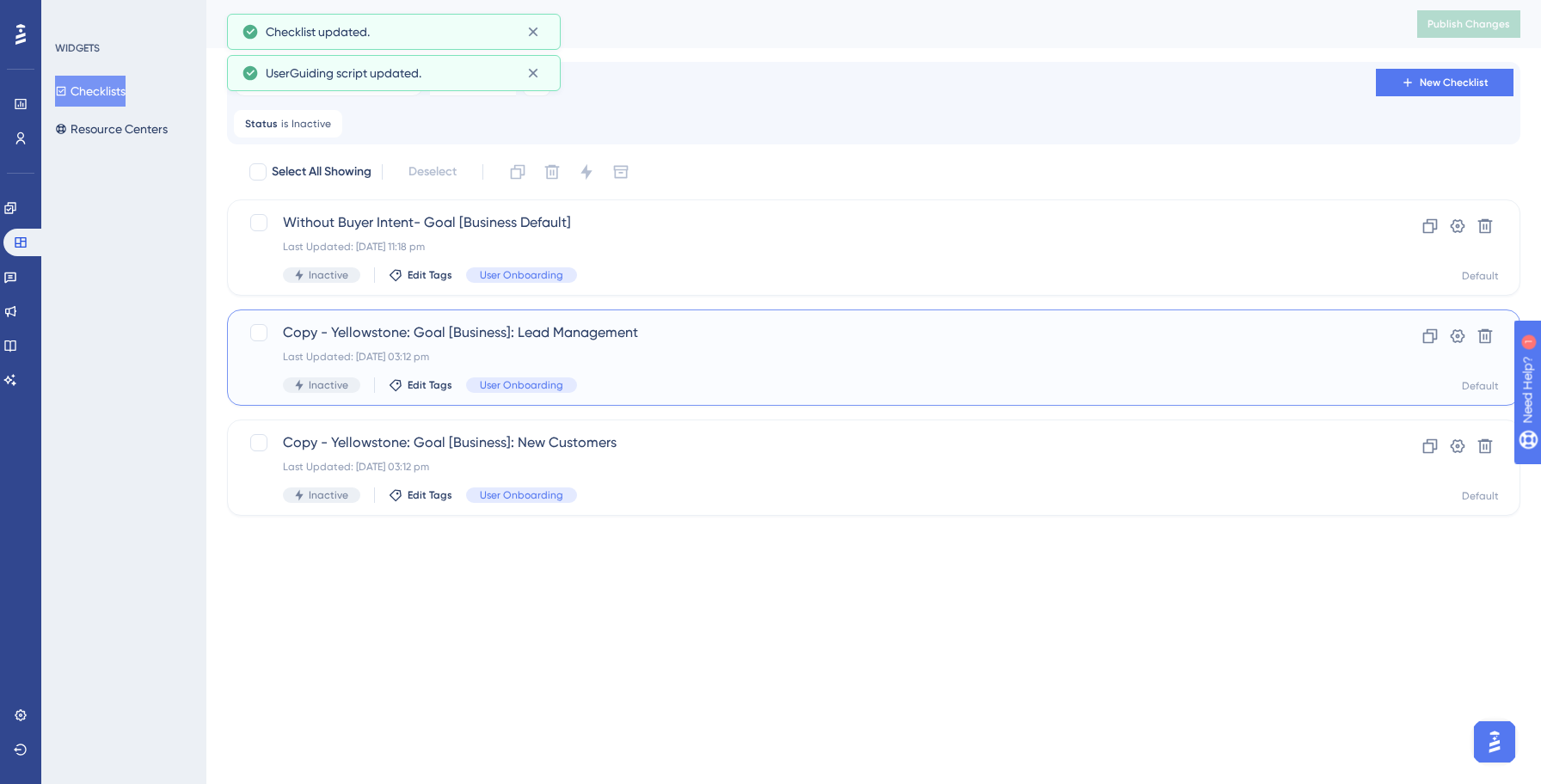
click at [599, 345] on div "Copy - Yellowstone: Goal [Business]: Lead Management Last Updated: [DATE] 03:12…" at bounding box center [805, 357] width 1043 height 71
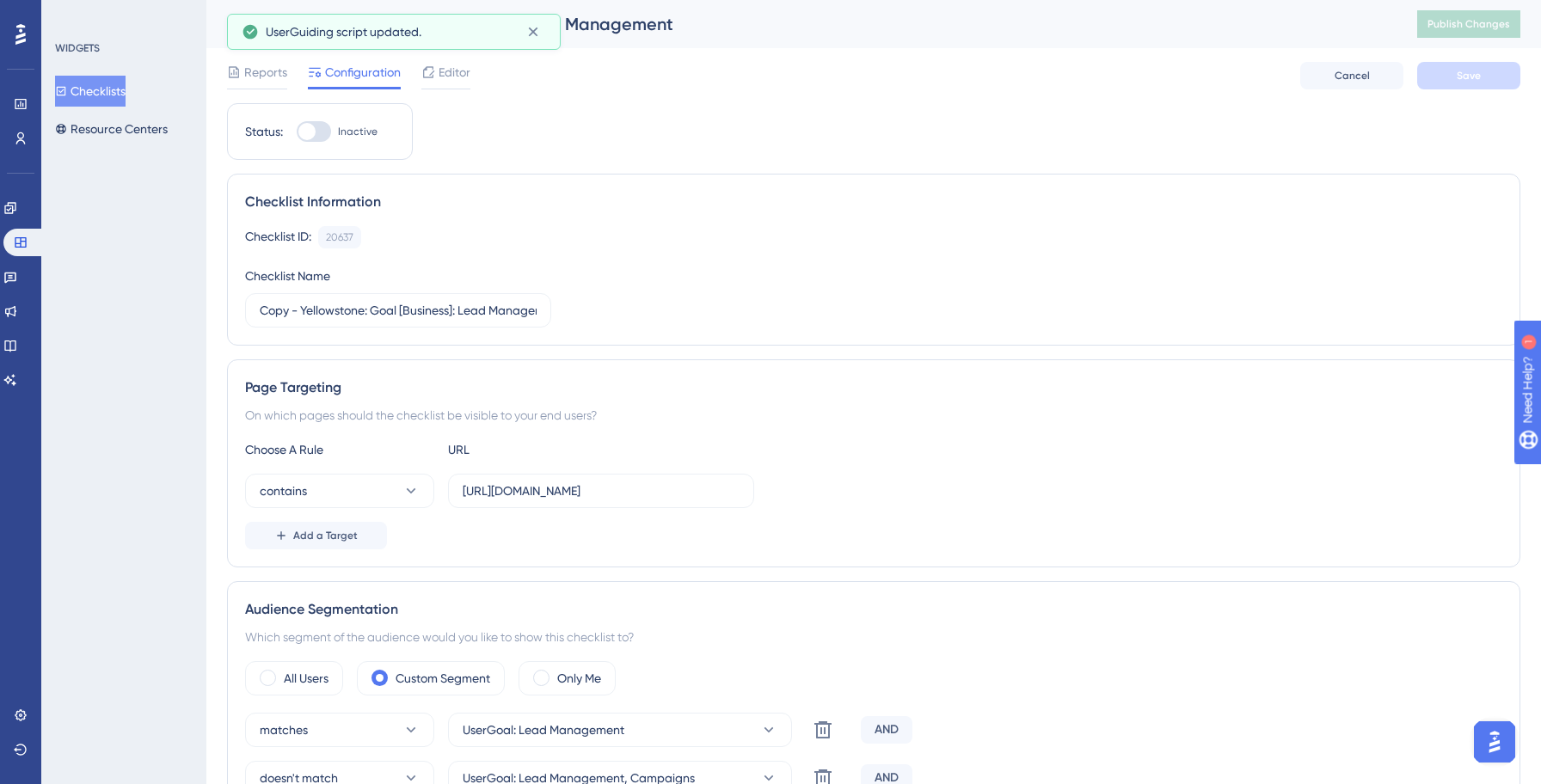
click at [325, 130] on div at bounding box center [314, 132] width 34 height 21
click at [297, 132] on input "Inactive" at bounding box center [296, 132] width 1 height 1
checkbox input "true"
click at [367, 311] on input "Copy - Yellowstone: Goal [Business]: Lead Management" at bounding box center [399, 311] width 277 height 19
paste input "Invok"
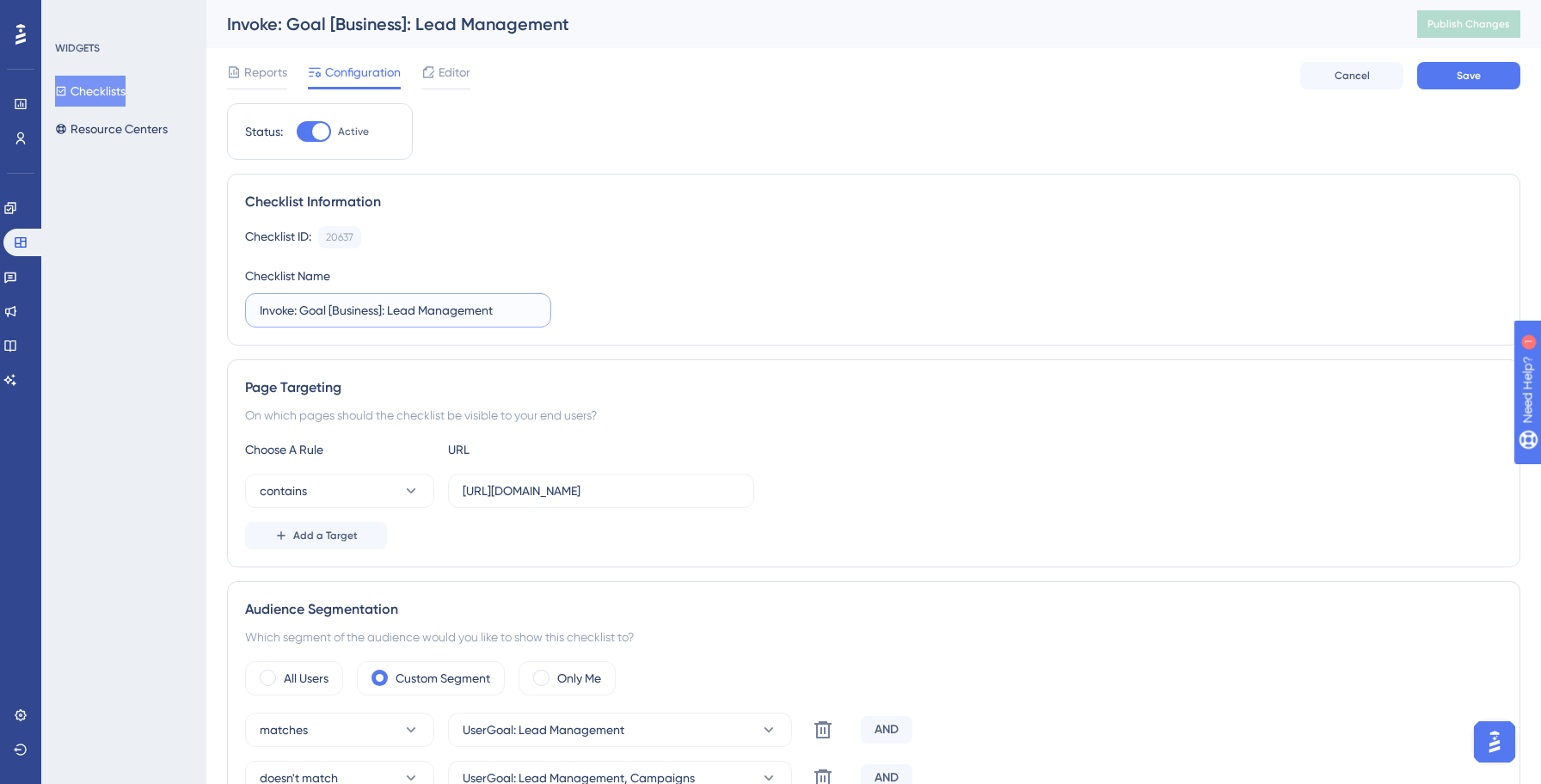
type input "Invoke: Goal [Business]: Lead Management"
click at [675, 244] on div "Checklist ID: 20637 Copy" at bounding box center [874, 238] width 1257 height 22
click at [1486, 73] on button "Save" at bounding box center [1469, 76] width 103 height 28
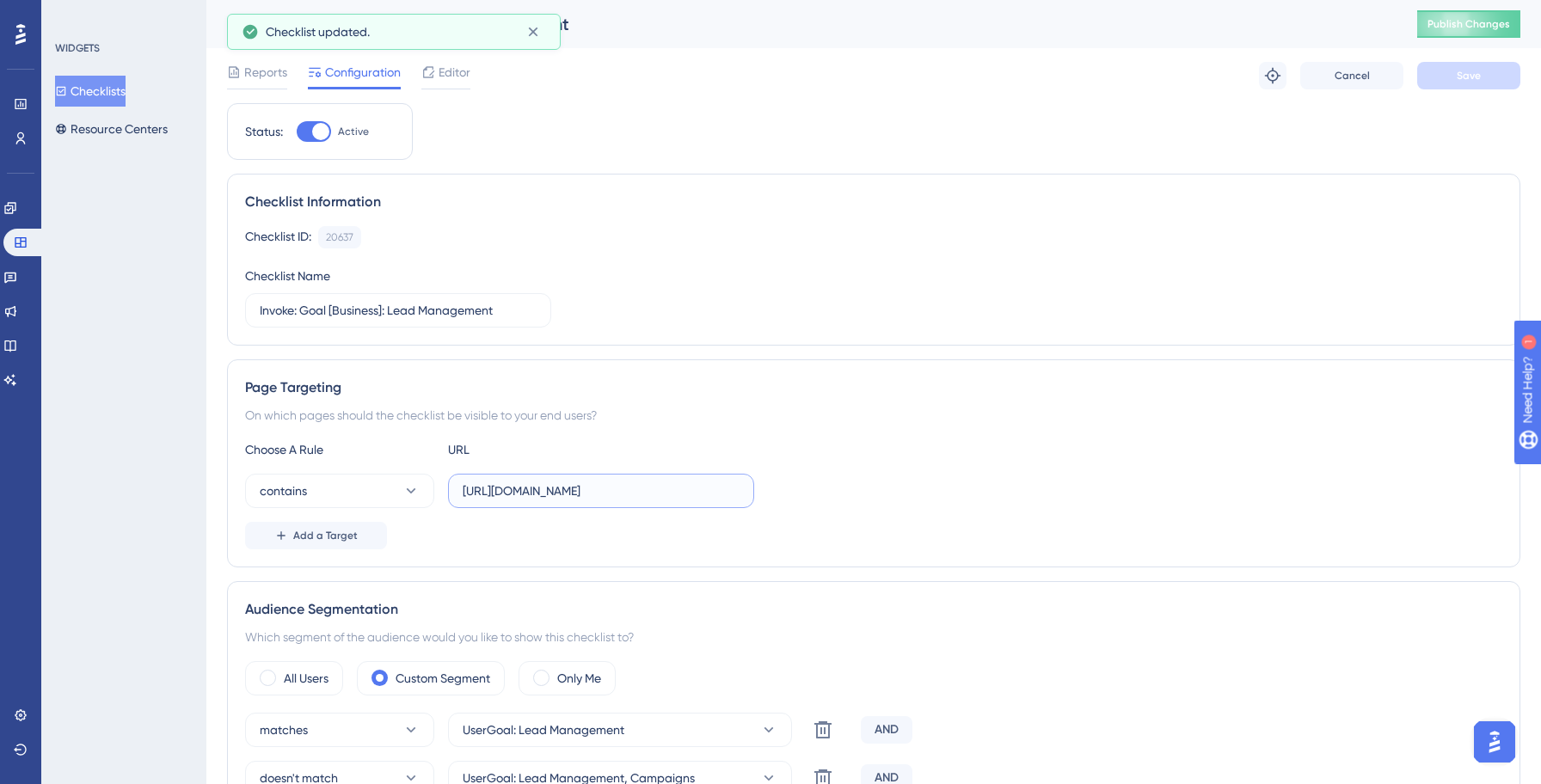
click at [567, 497] on input "[URL][DOMAIN_NAME]" at bounding box center [601, 491] width 277 height 19
type input "[URL][DOMAIN_NAME]"
click at [1029, 391] on div "Page Targeting" at bounding box center [874, 387] width 1257 height 21
click at [1472, 83] on button "Save" at bounding box center [1469, 76] width 103 height 28
click at [1458, 22] on span "Publish Changes" at bounding box center [1469, 24] width 83 height 14
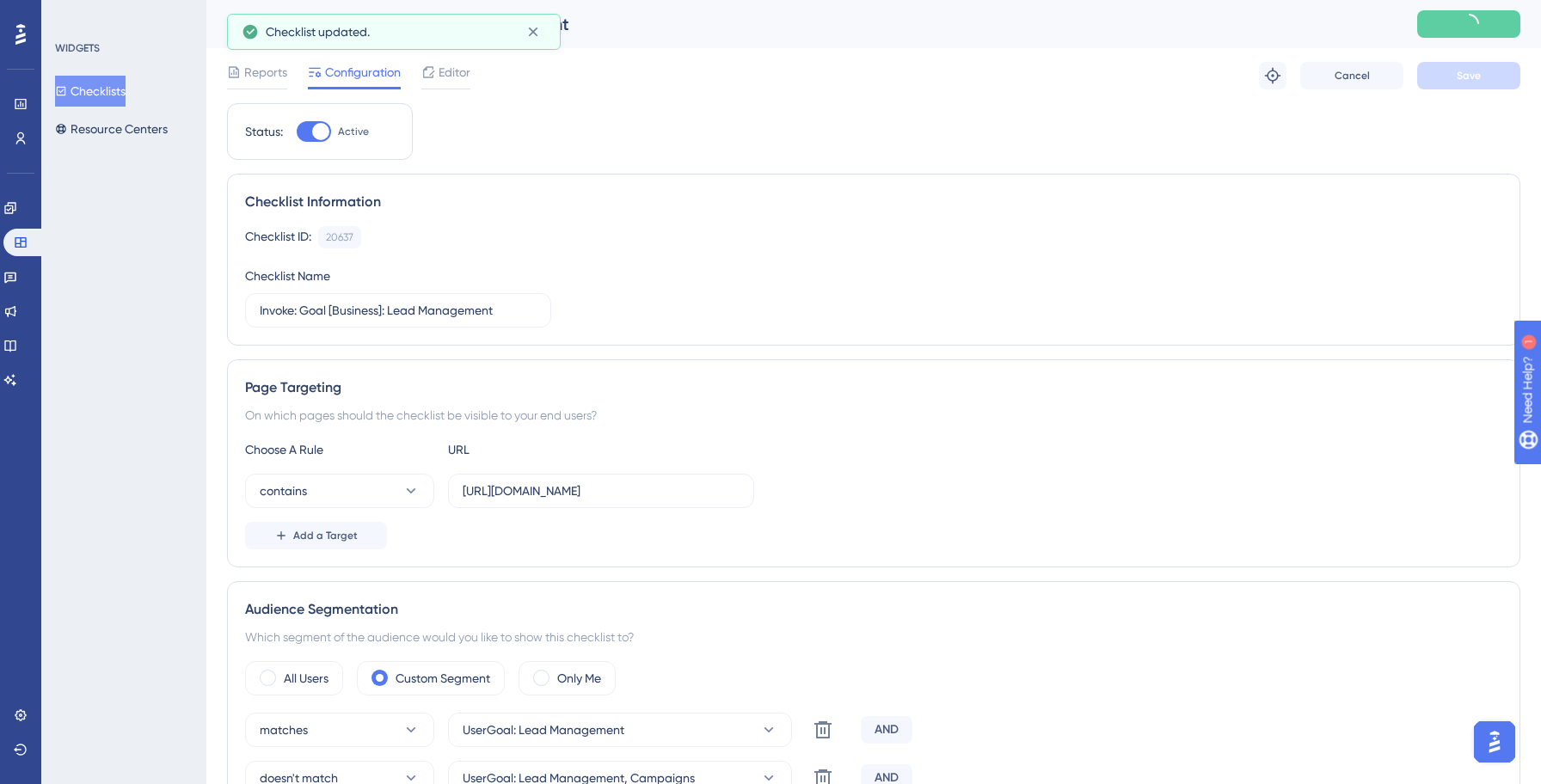
click at [115, 93] on button "Checklists" at bounding box center [90, 91] width 71 height 31
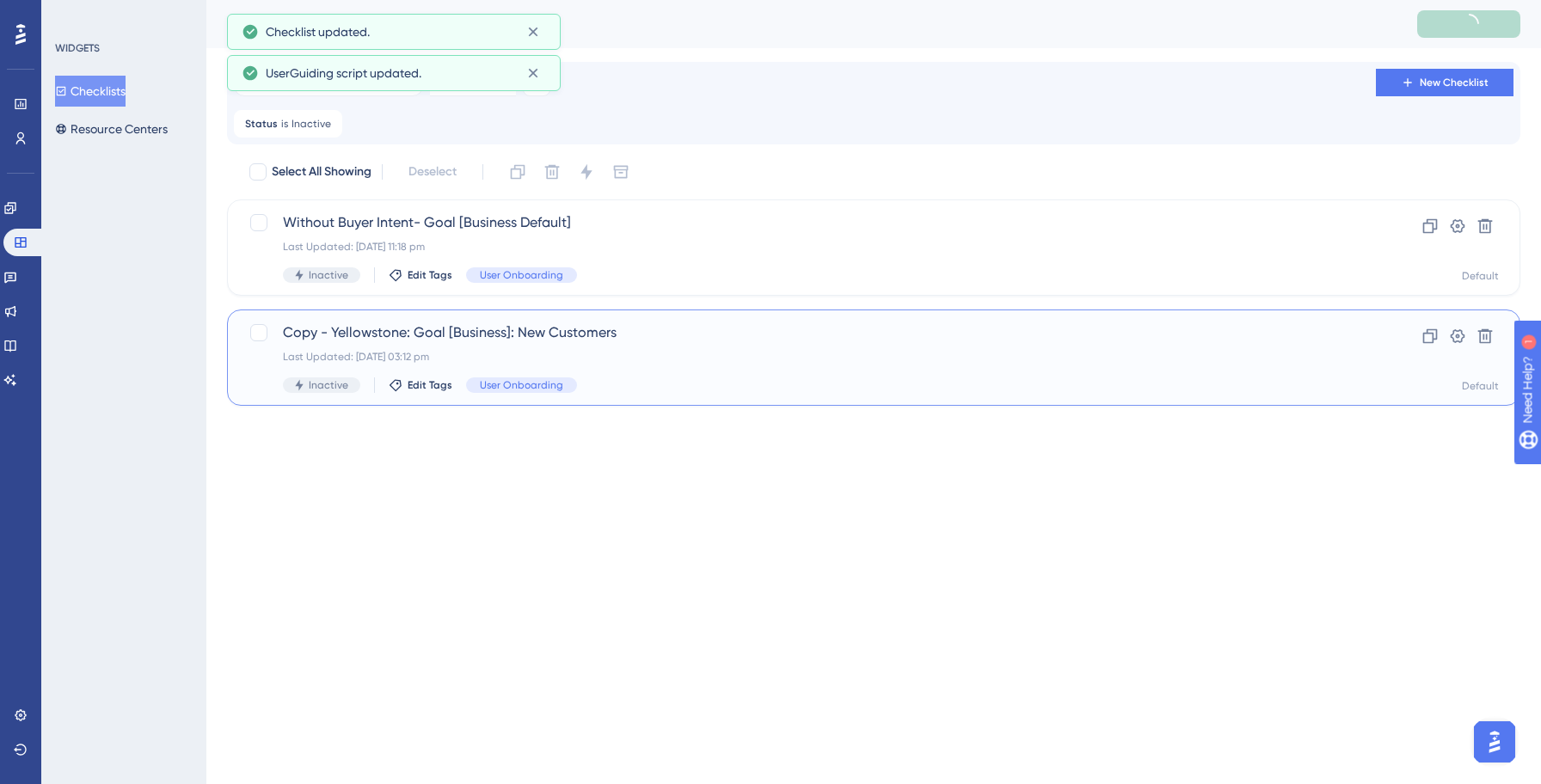
click at [625, 349] on div "Copy - Yellowstone: Goal [Business]: New Customers Last Updated: [DATE] 03:12 p…" at bounding box center [805, 357] width 1043 height 71
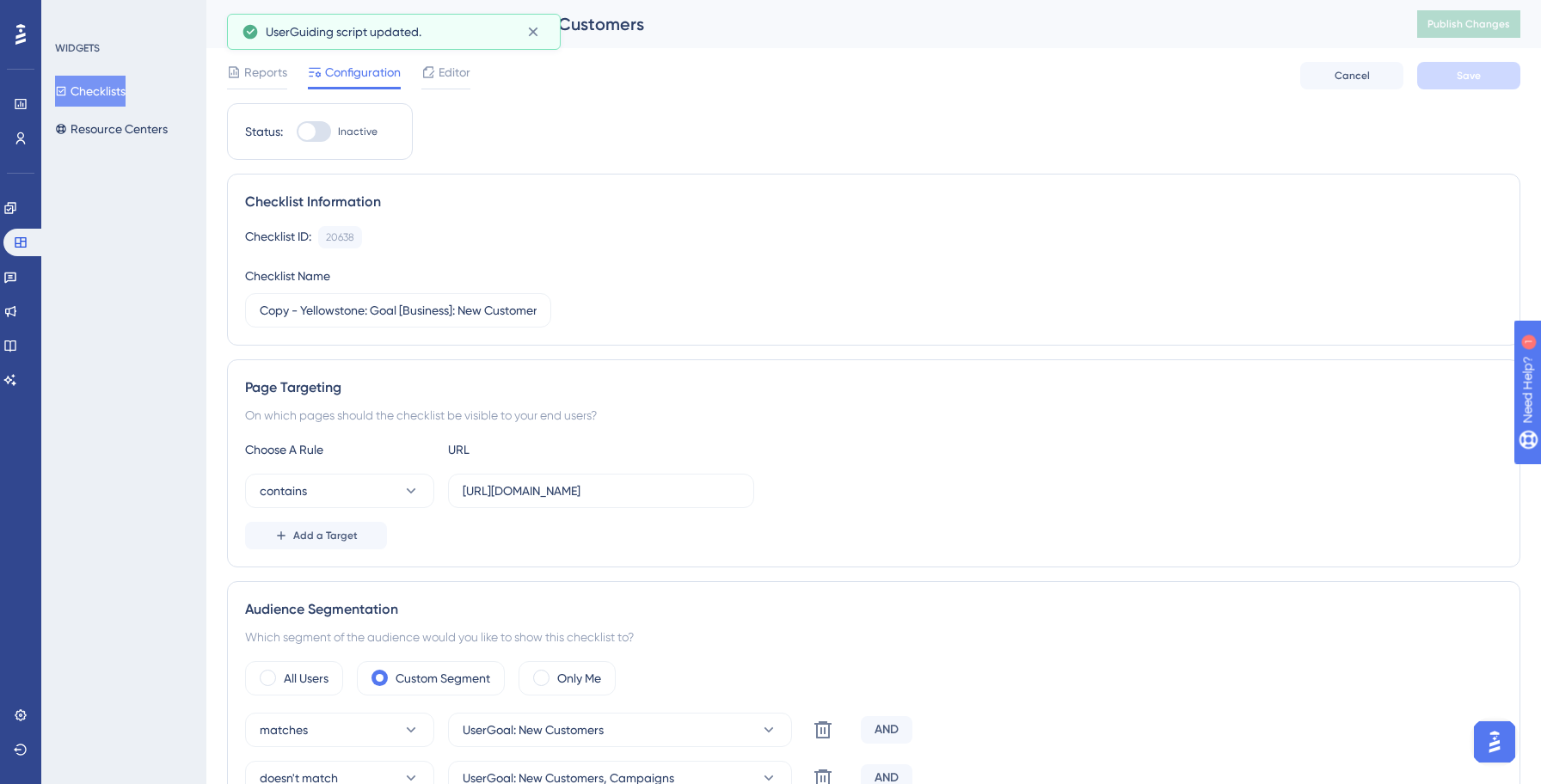
click at [315, 128] on div at bounding box center [314, 132] width 34 height 21
click at [297, 132] on input "Inactive" at bounding box center [296, 132] width 1 height 1
checkbox input "true"
click at [363, 314] on input "Copy - Yellowstone: Goal [Business]: New Customers" at bounding box center [399, 311] width 277 height 19
paste input "Invok"
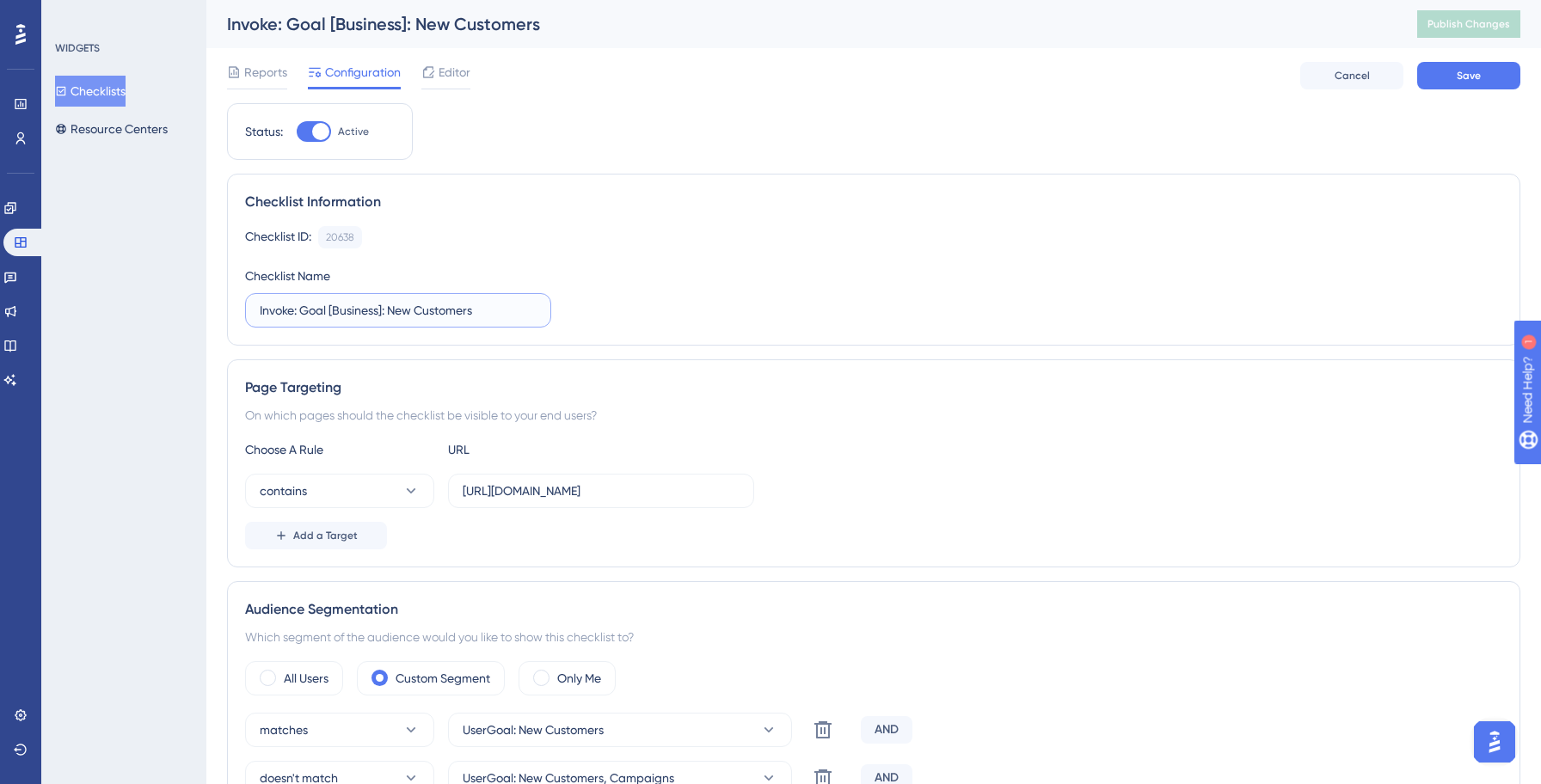
type input "Invoke: Goal [Business]: New Customers"
click at [571, 491] on input "[URL][DOMAIN_NAME]" at bounding box center [601, 491] width 277 height 19
type input "[URL][DOMAIN_NAME]"
click at [859, 386] on div "Page Targeting" at bounding box center [874, 387] width 1257 height 21
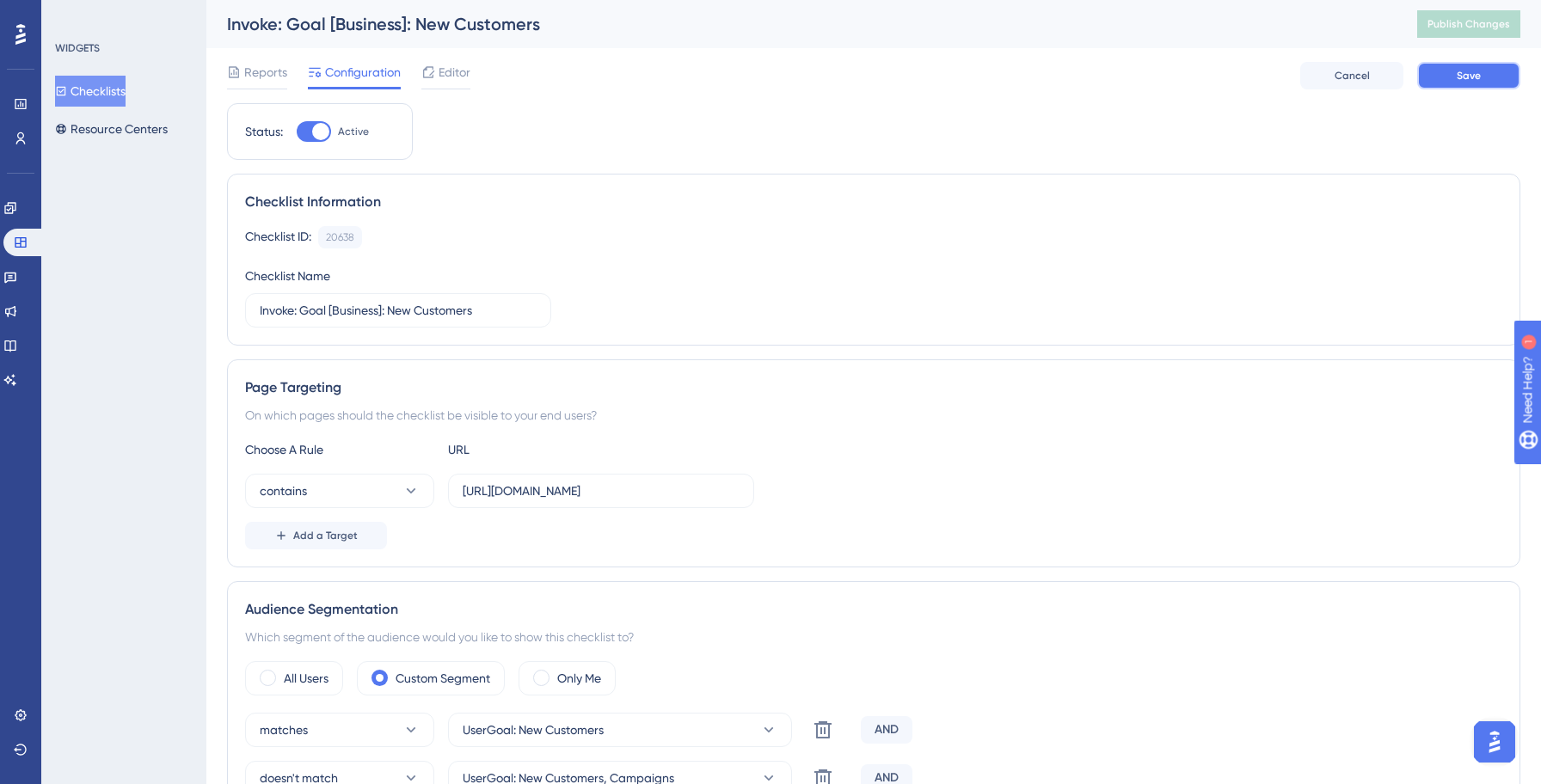
click at [1473, 77] on span "Save" at bounding box center [1469, 76] width 24 height 14
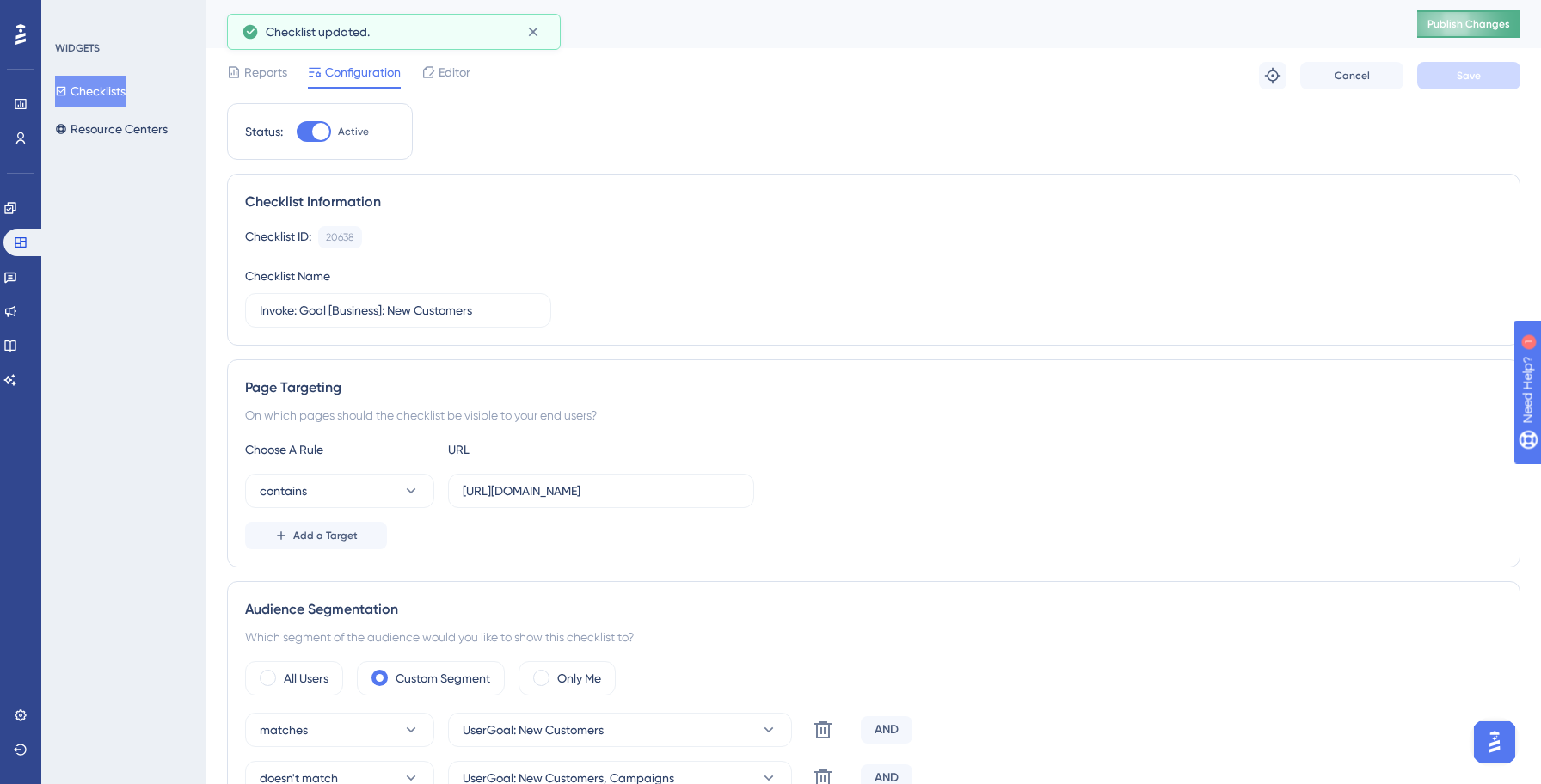
click at [1496, 27] on span "Publish Changes" at bounding box center [1469, 24] width 83 height 14
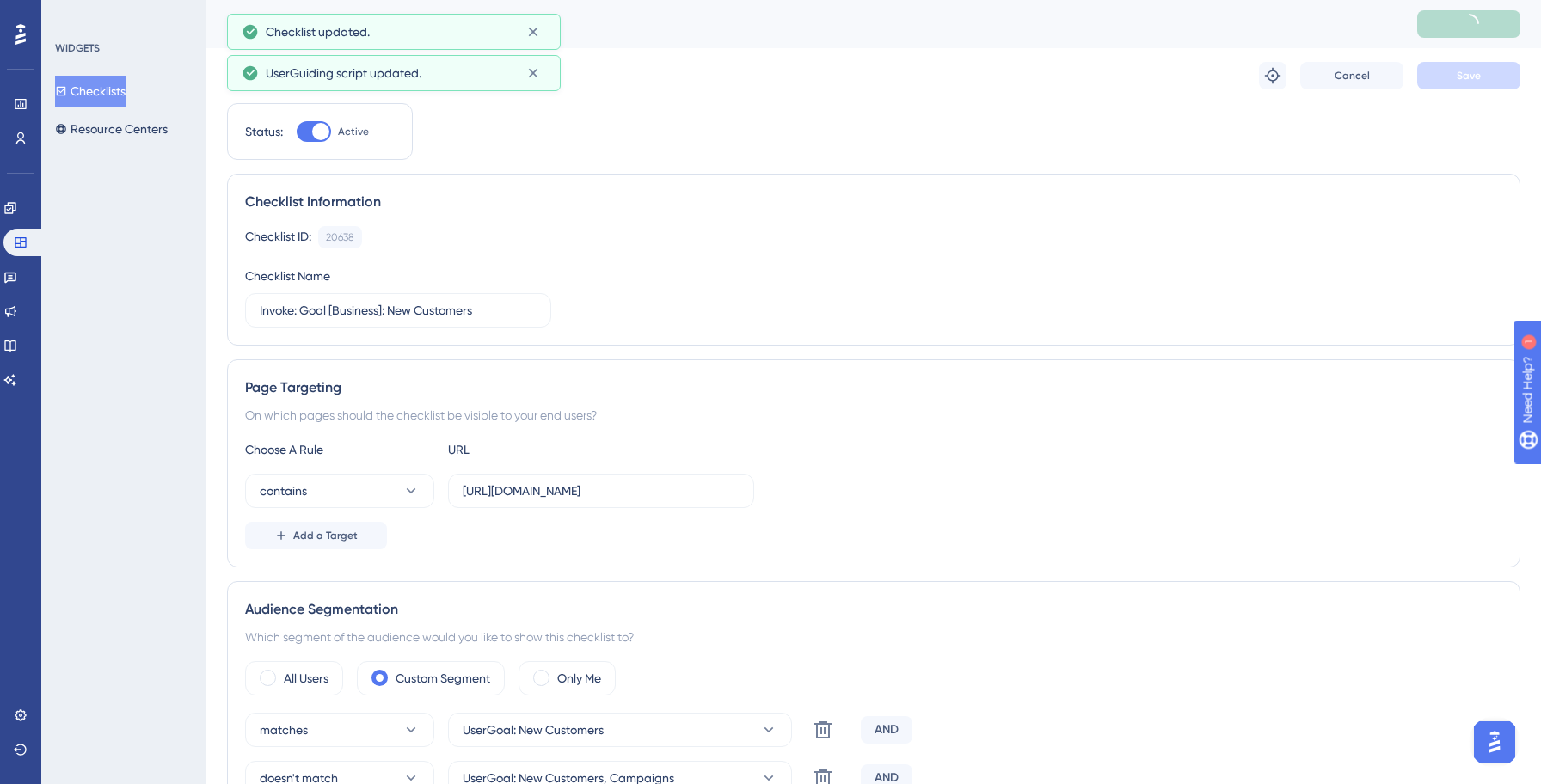
click at [113, 90] on button "Checklists" at bounding box center [90, 91] width 71 height 31
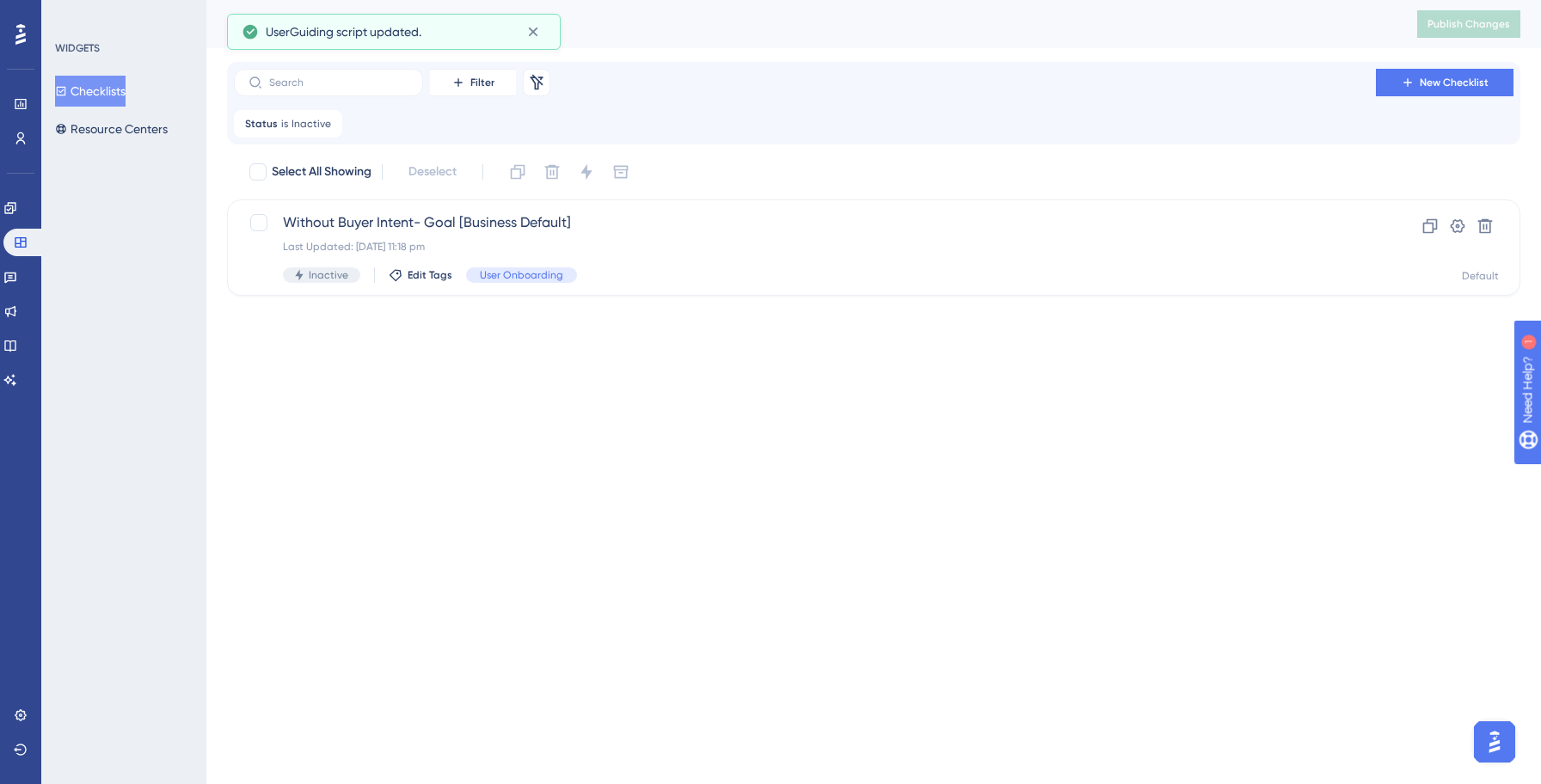
click at [112, 96] on button "Checklists" at bounding box center [90, 91] width 71 height 31
click at [547, 79] on button at bounding box center [536, 83] width 28 height 28
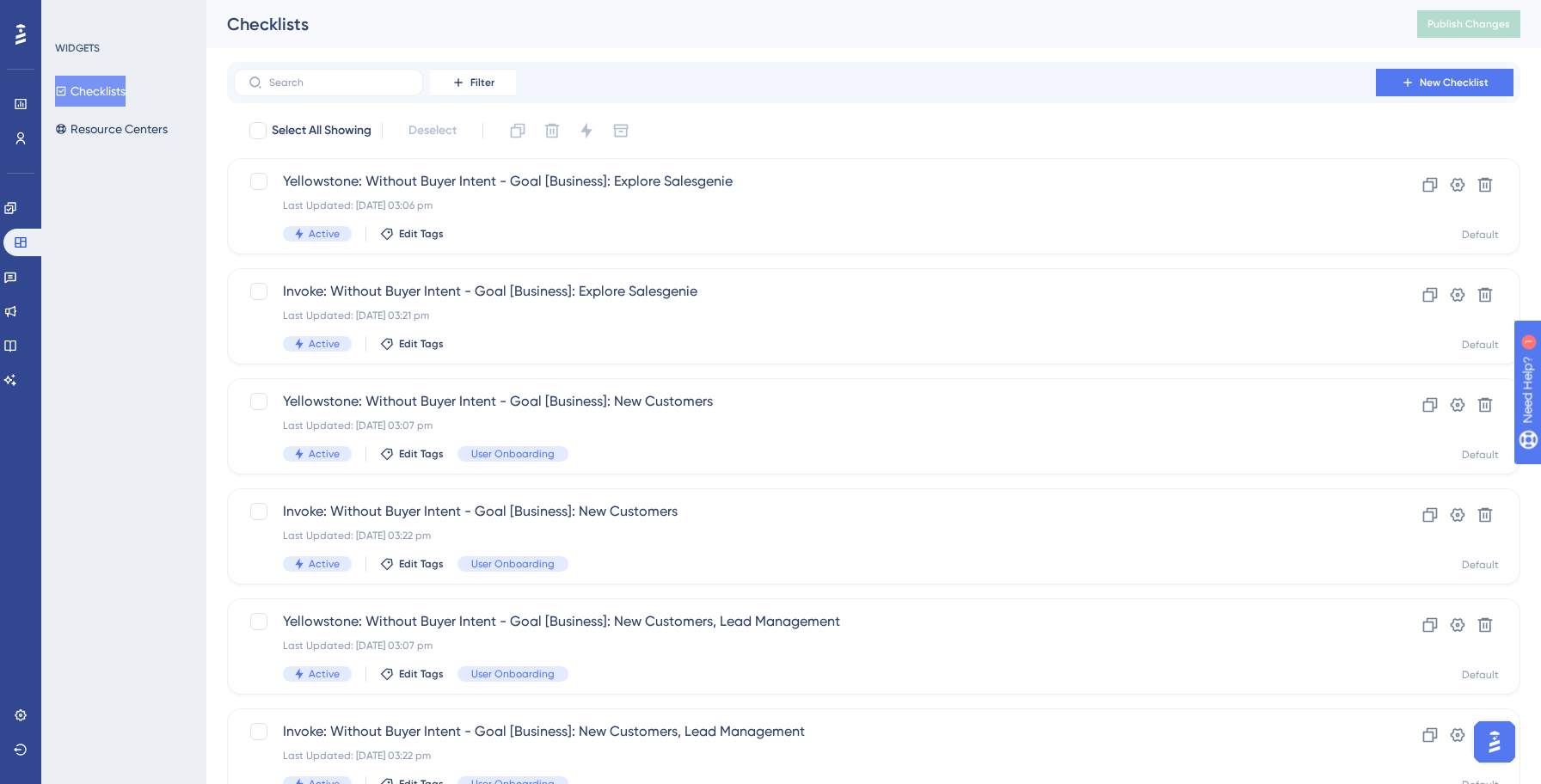
click at [689, 104] on div "Filter New Checklist Select All Showing Deselect Yellowstone: Without Buyer Int…" at bounding box center [874, 670] width 1293 height 1217
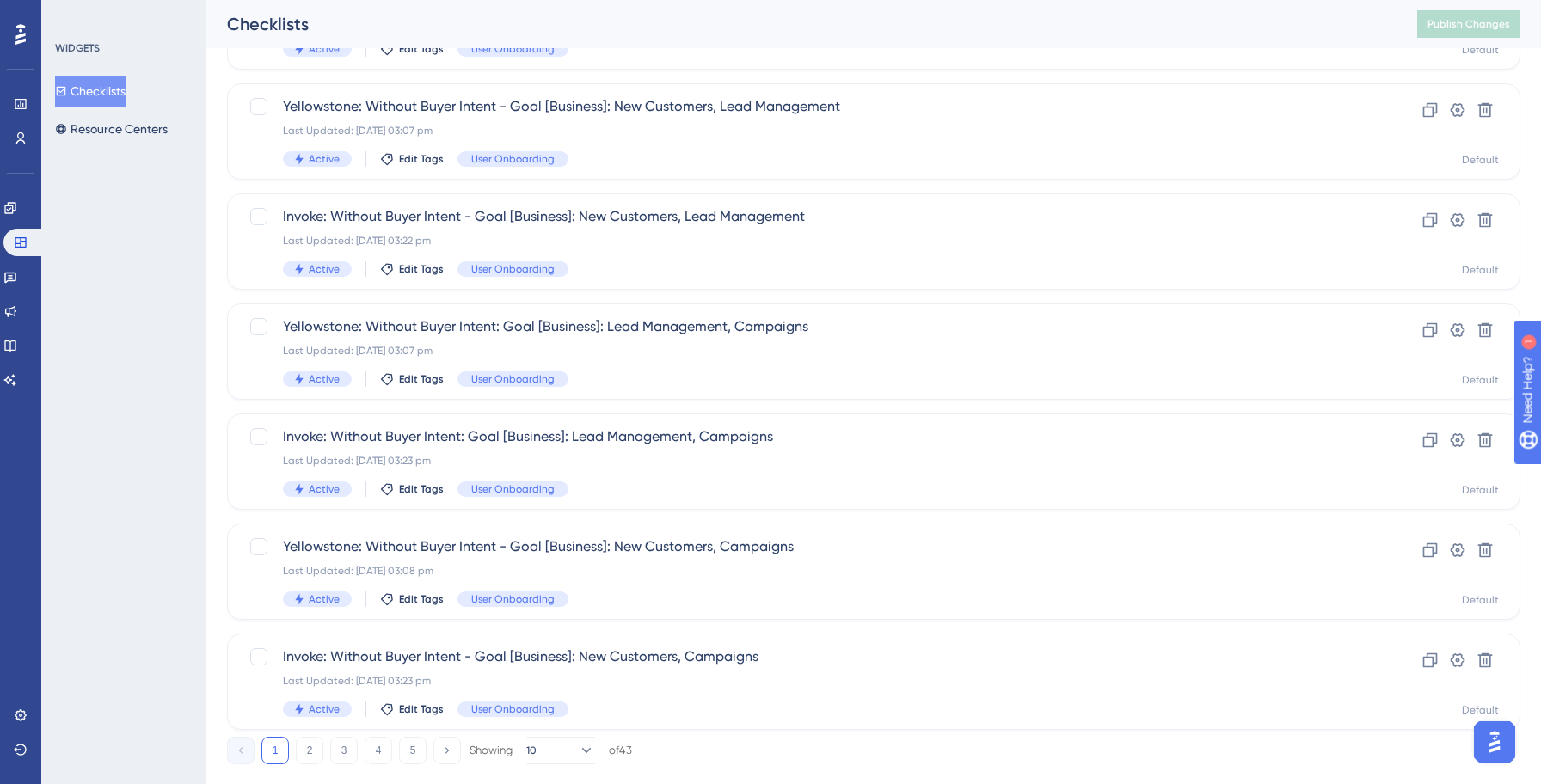
scroll to position [550, 0]
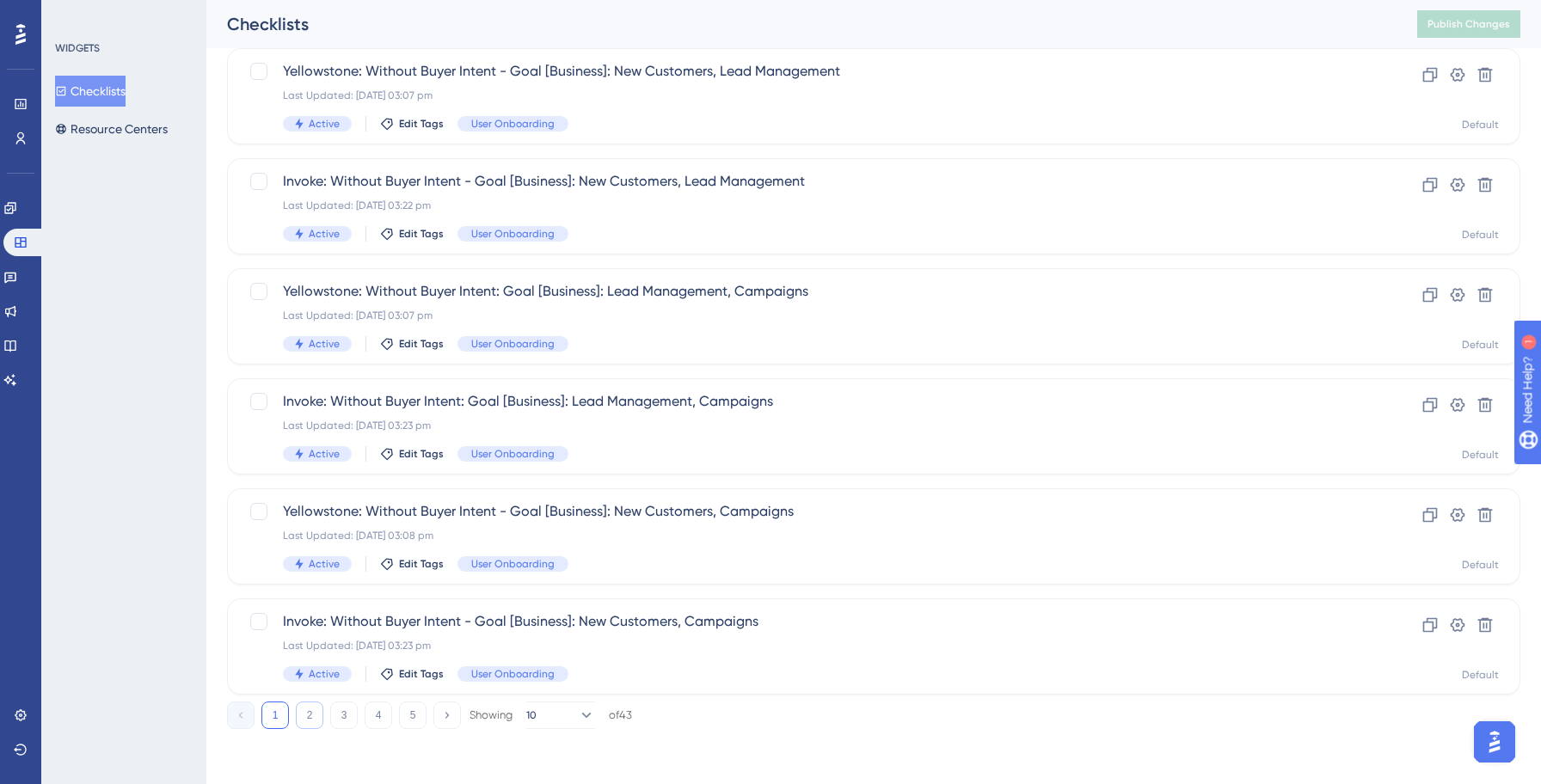
click at [317, 708] on button "2" at bounding box center [310, 715] width 28 height 28
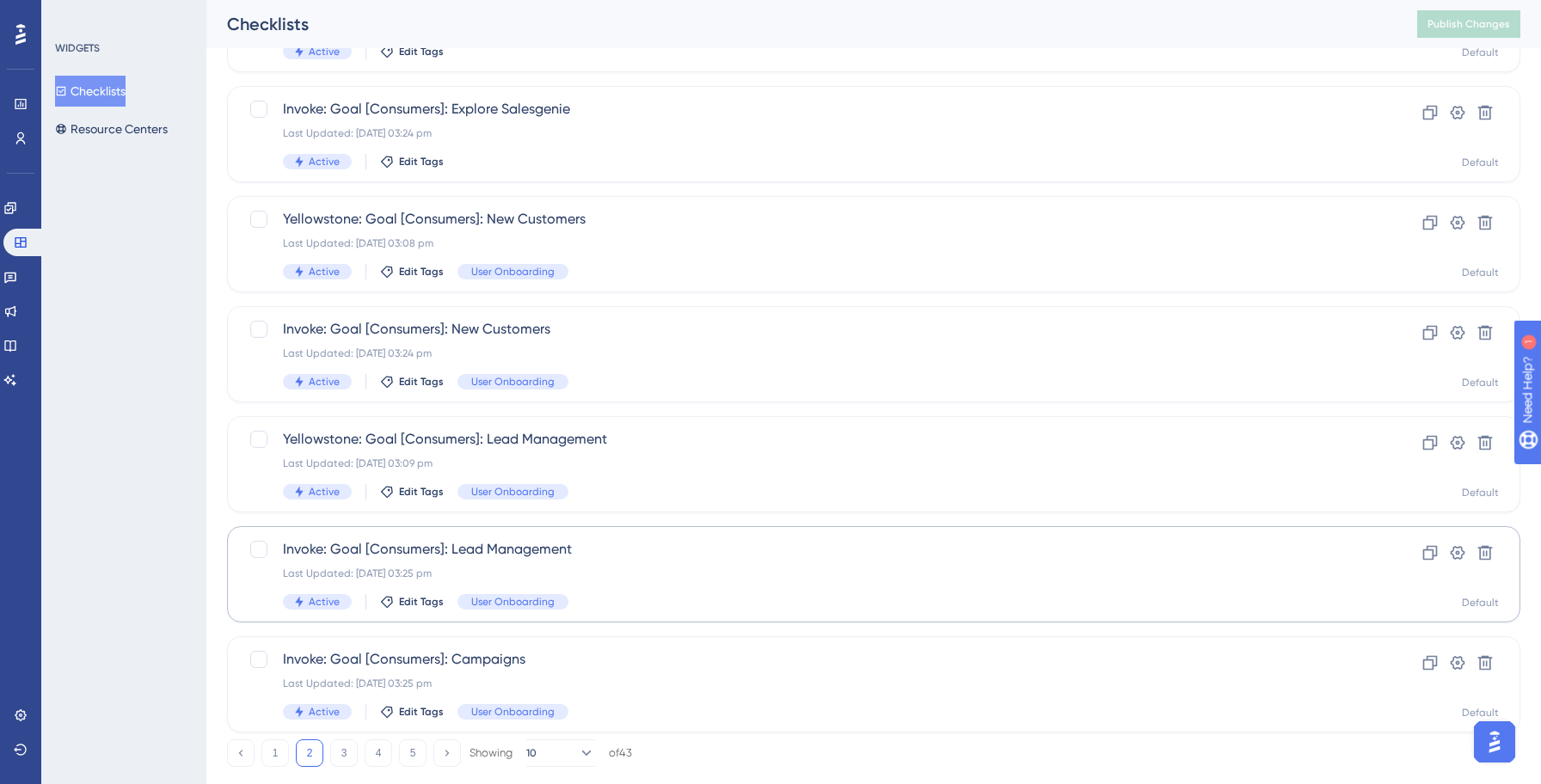
scroll to position [0, 0]
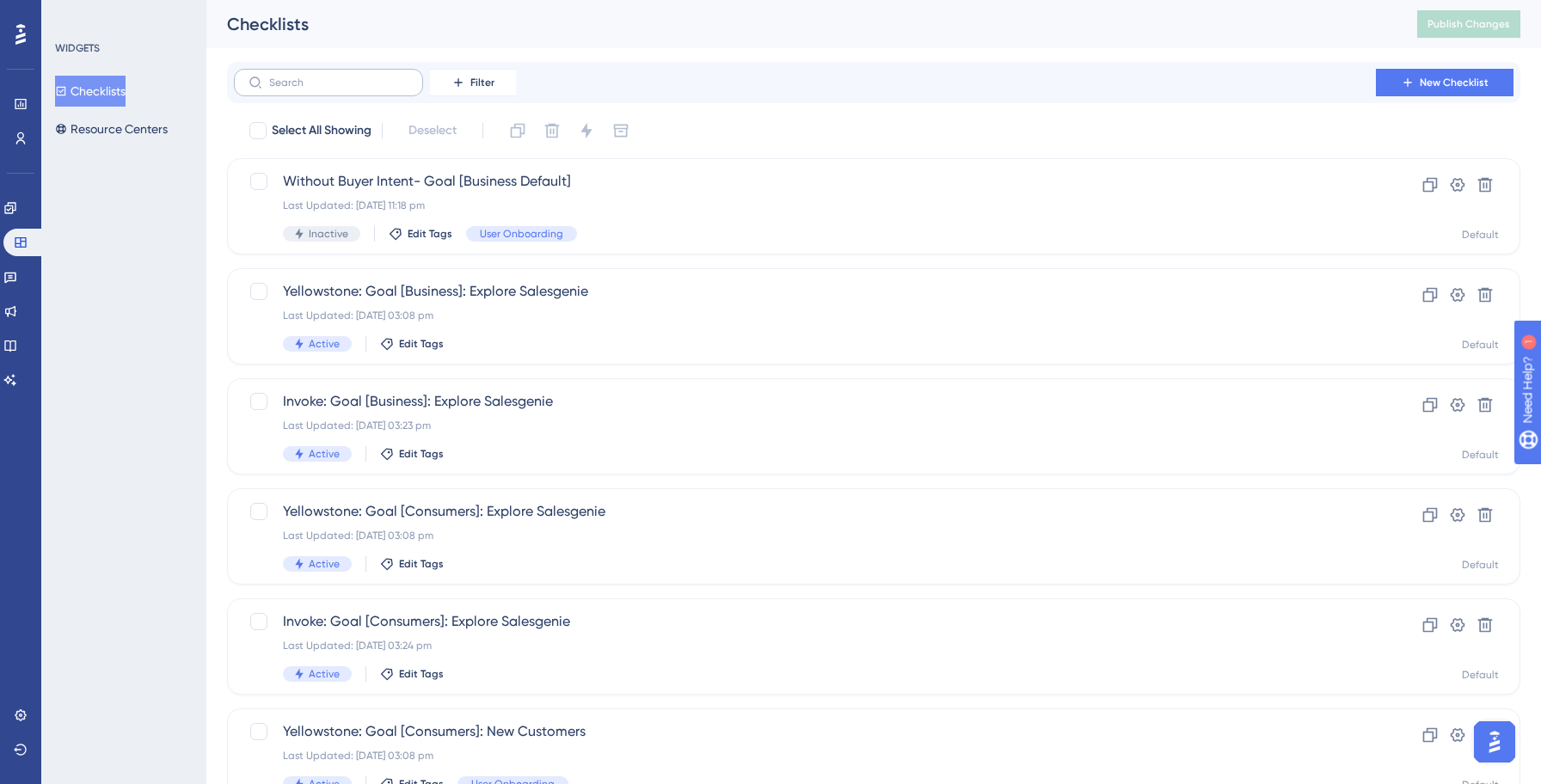
click at [361, 91] on label at bounding box center [329, 83] width 189 height 28
click at [361, 89] on input "text" at bounding box center [339, 83] width 139 height 12
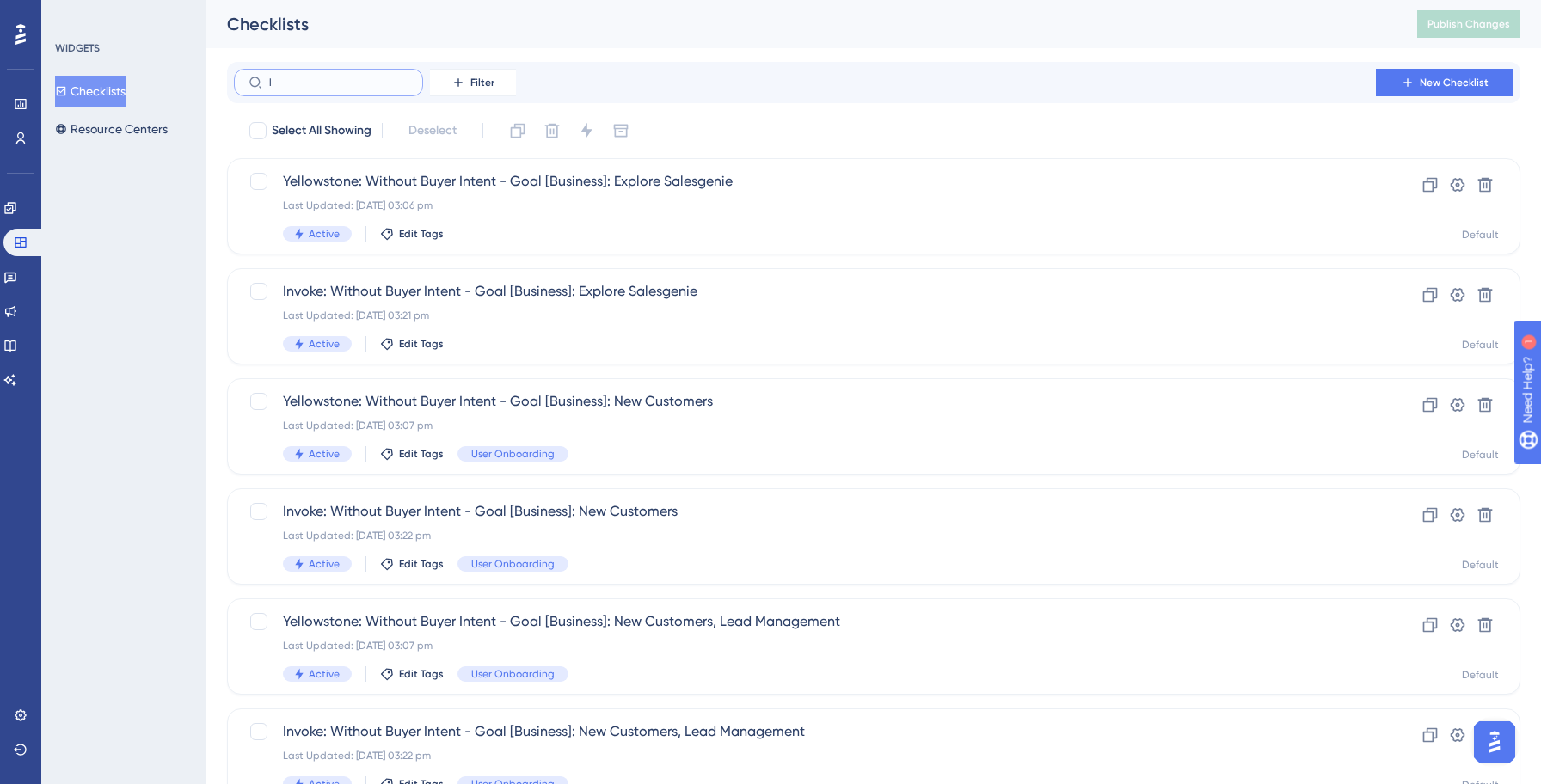
type input "lr"
checkbox input "true"
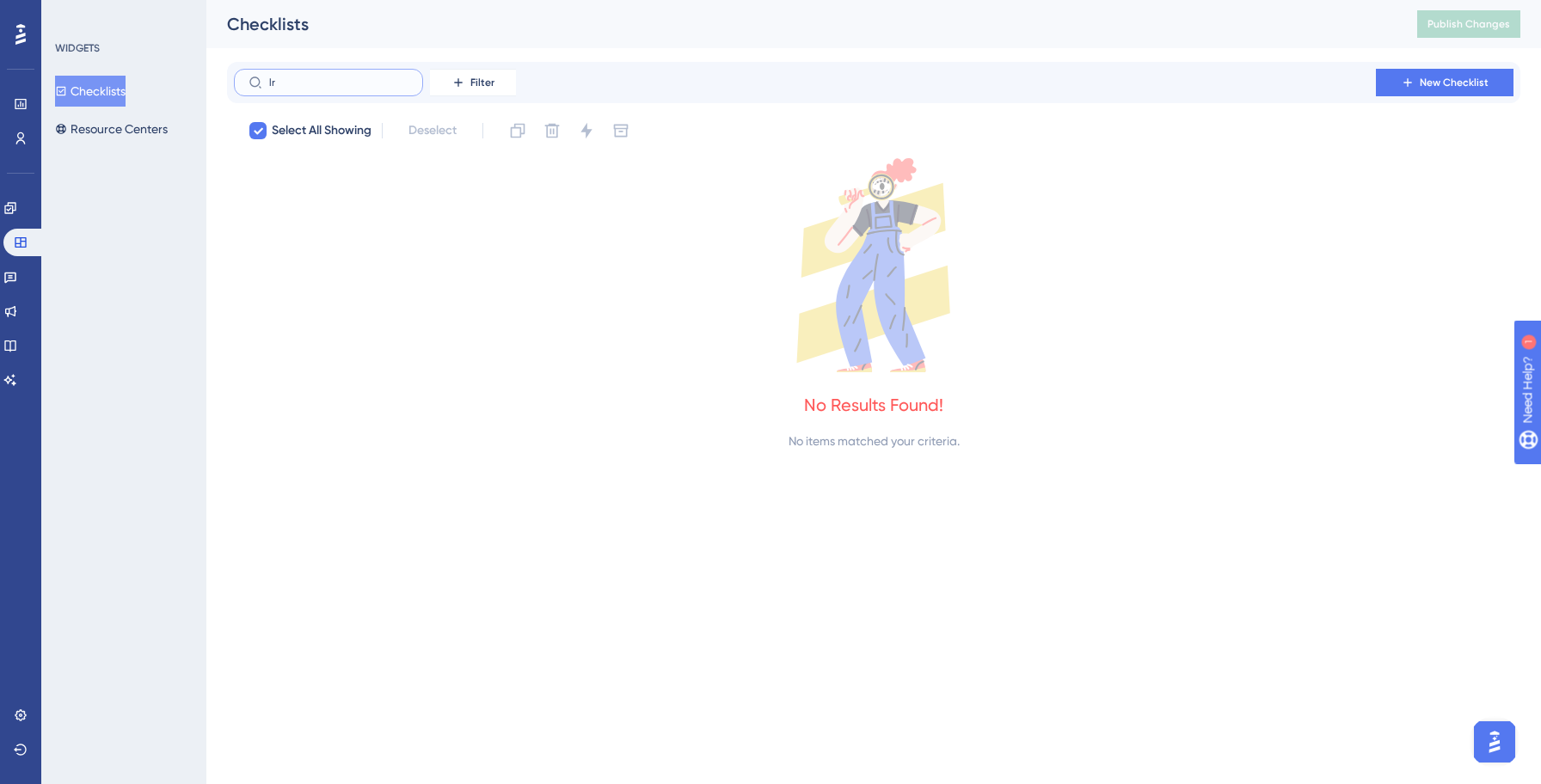
type input "l"
checkbox input "false"
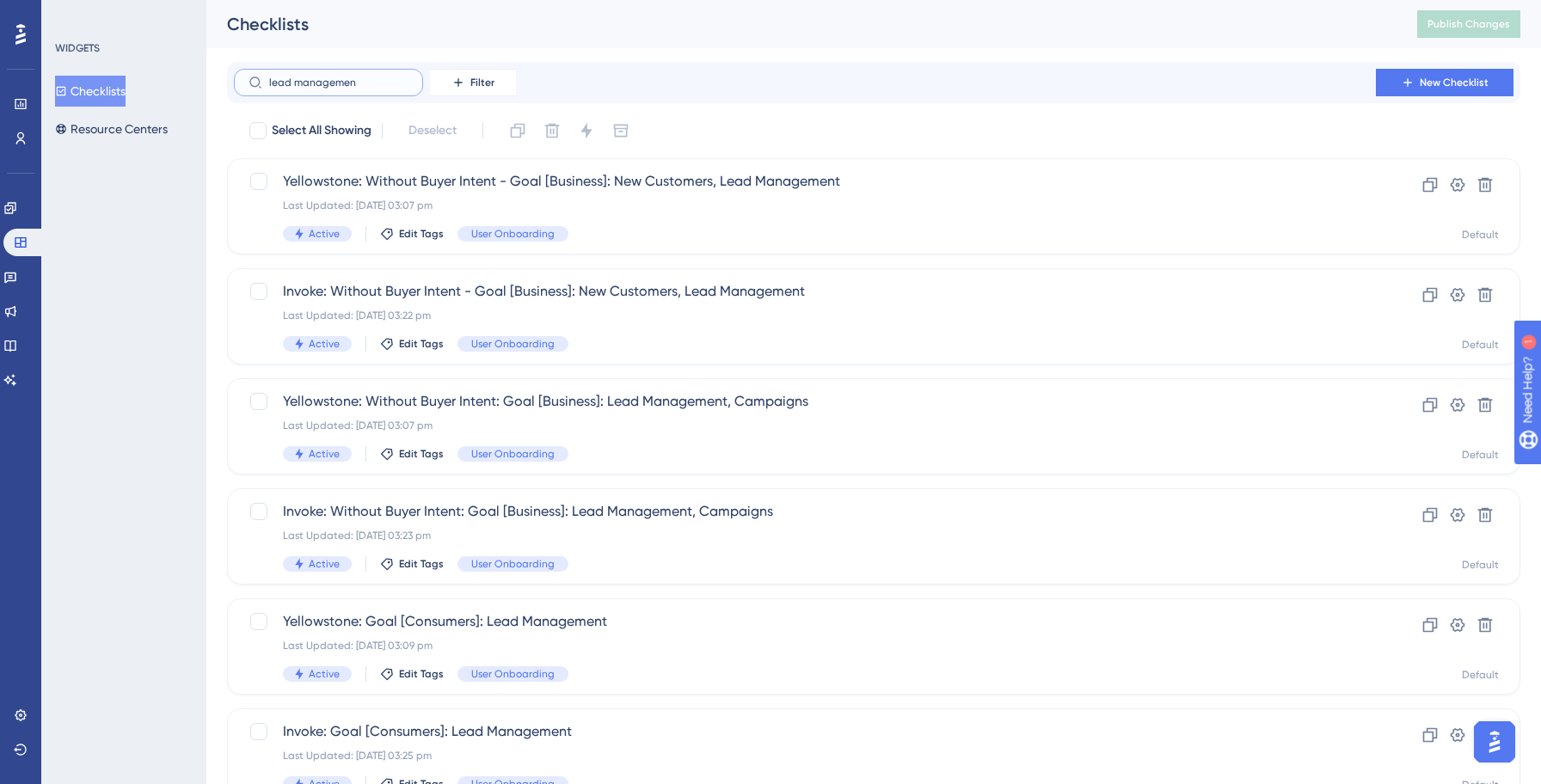
type input "lead management"
click at [604, 448] on div "Active Edit Tags User Onboarding" at bounding box center [805, 454] width 1043 height 15
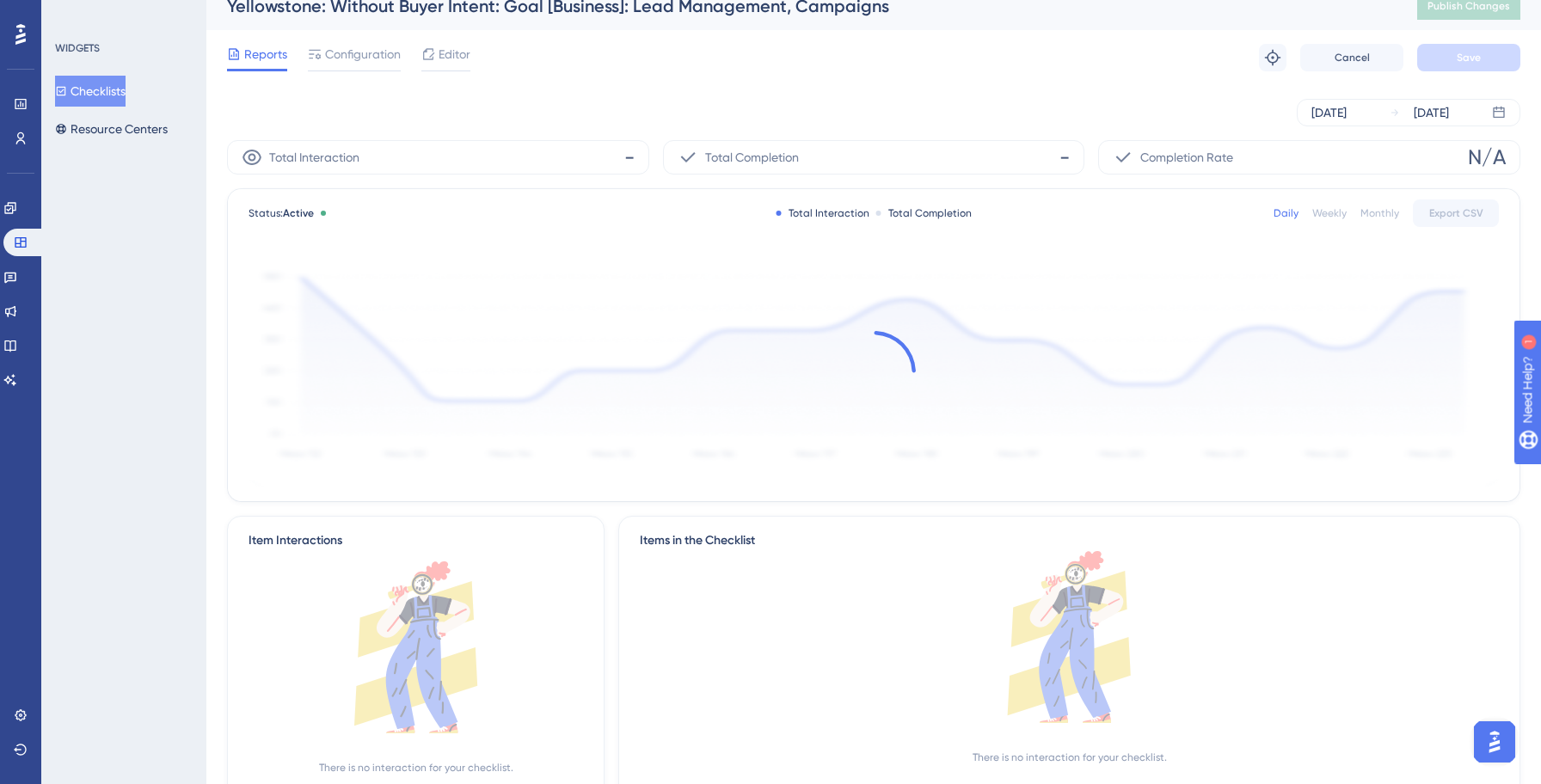
scroll to position [34, 0]
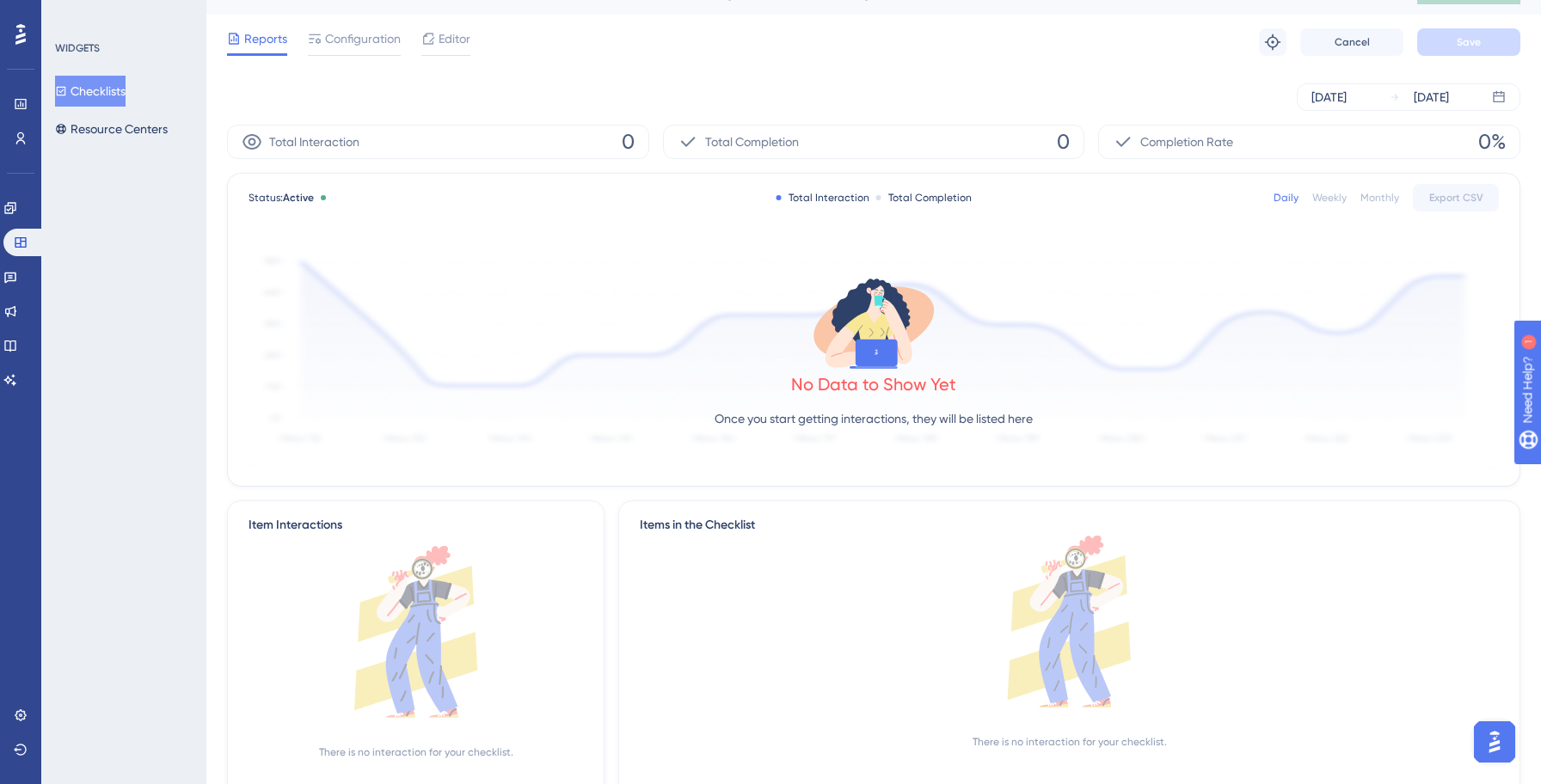
click at [108, 82] on button "Checklists" at bounding box center [90, 91] width 71 height 31
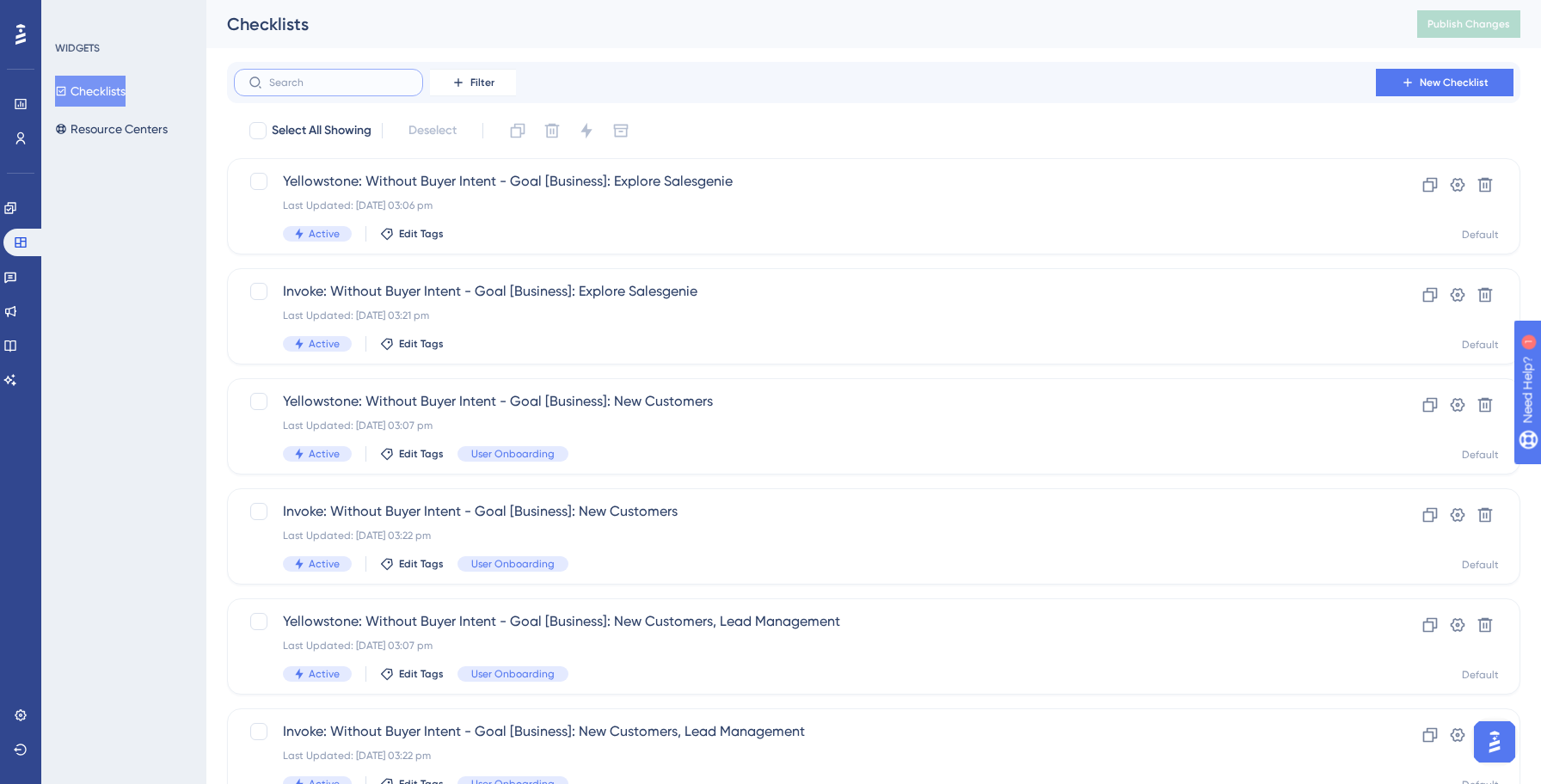
click at [297, 83] on input "text" at bounding box center [339, 83] width 139 height 12
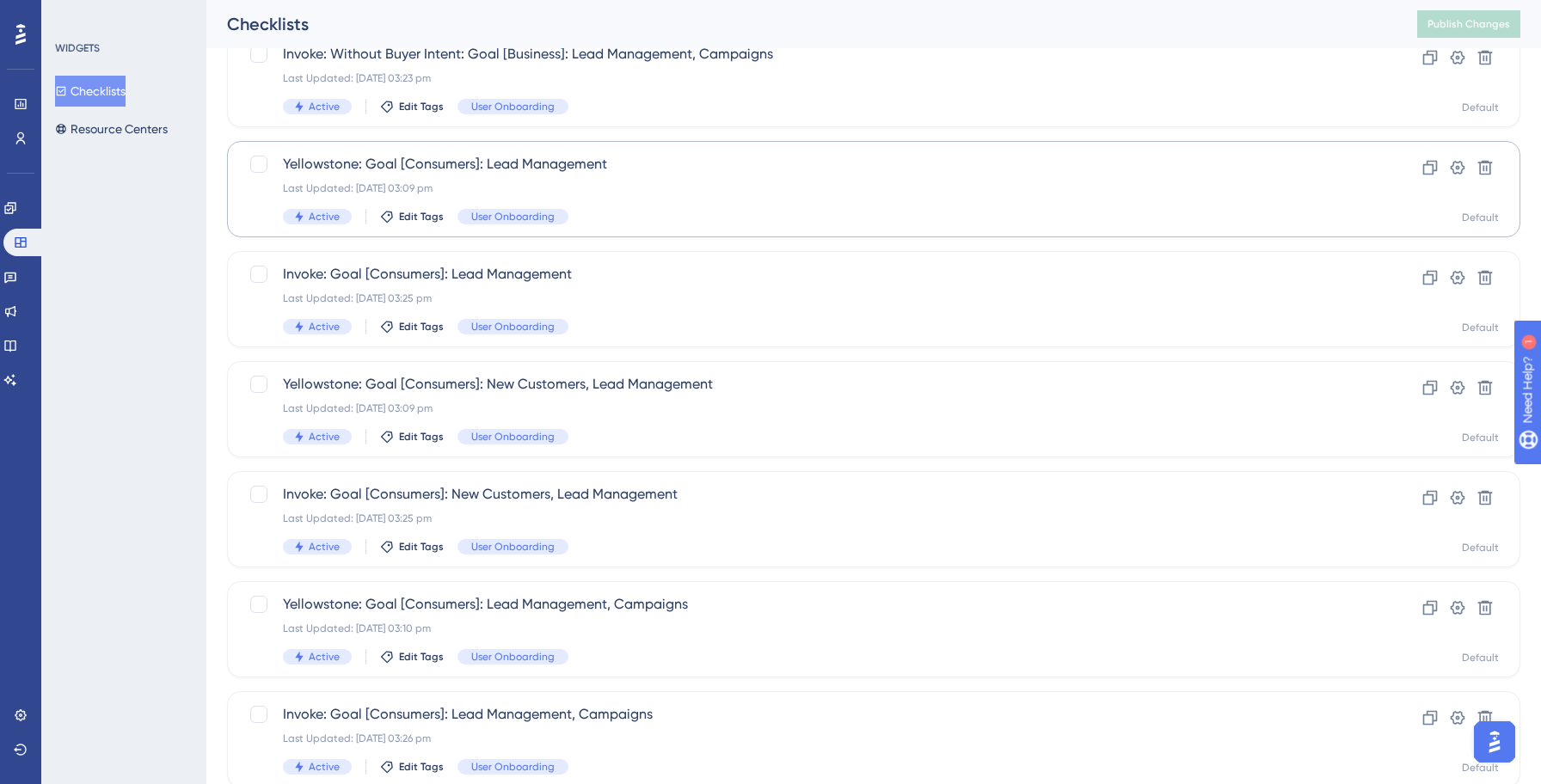
scroll to position [550, 0]
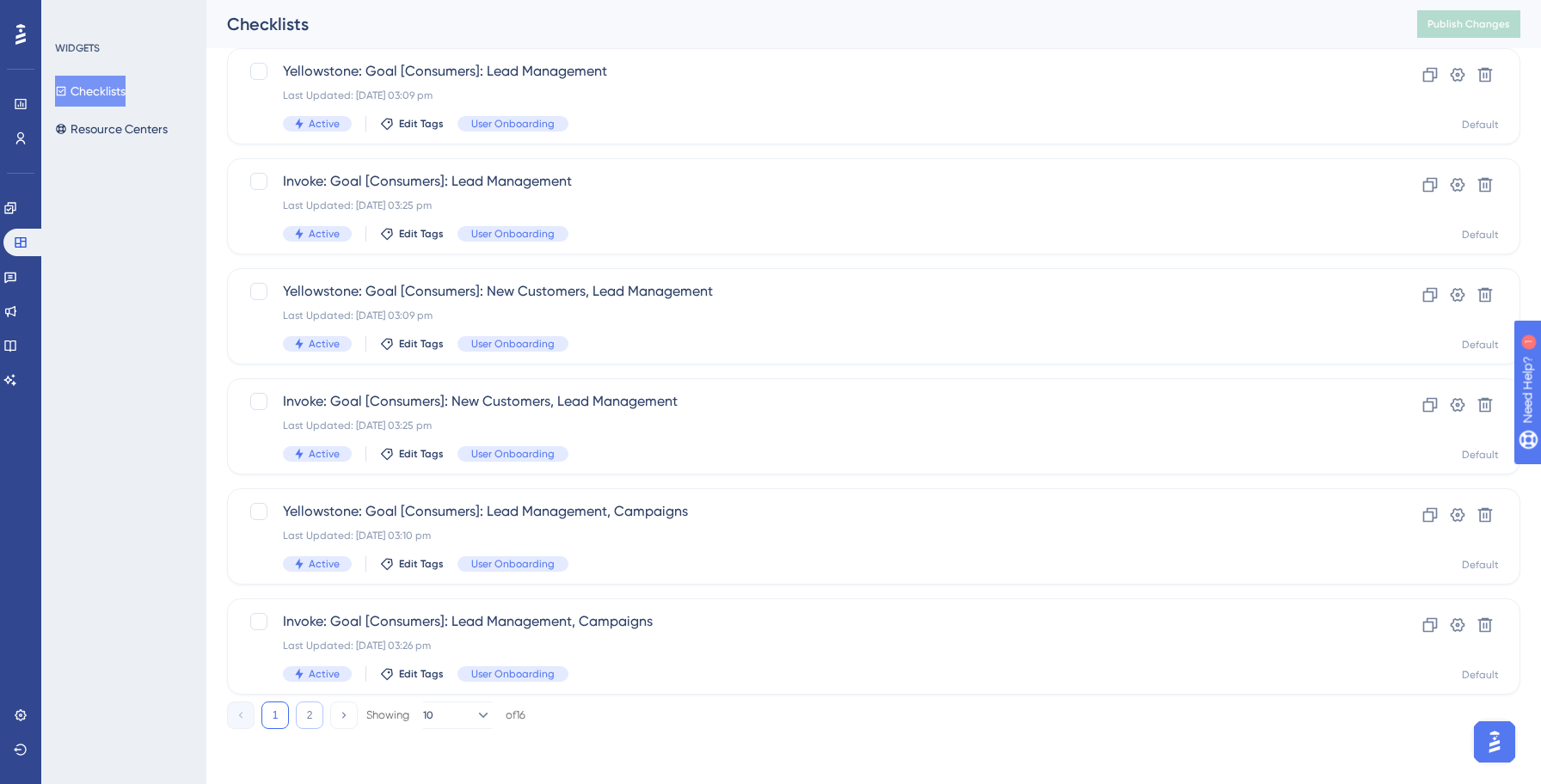
click at [308, 711] on button "2" at bounding box center [310, 715] width 28 height 28
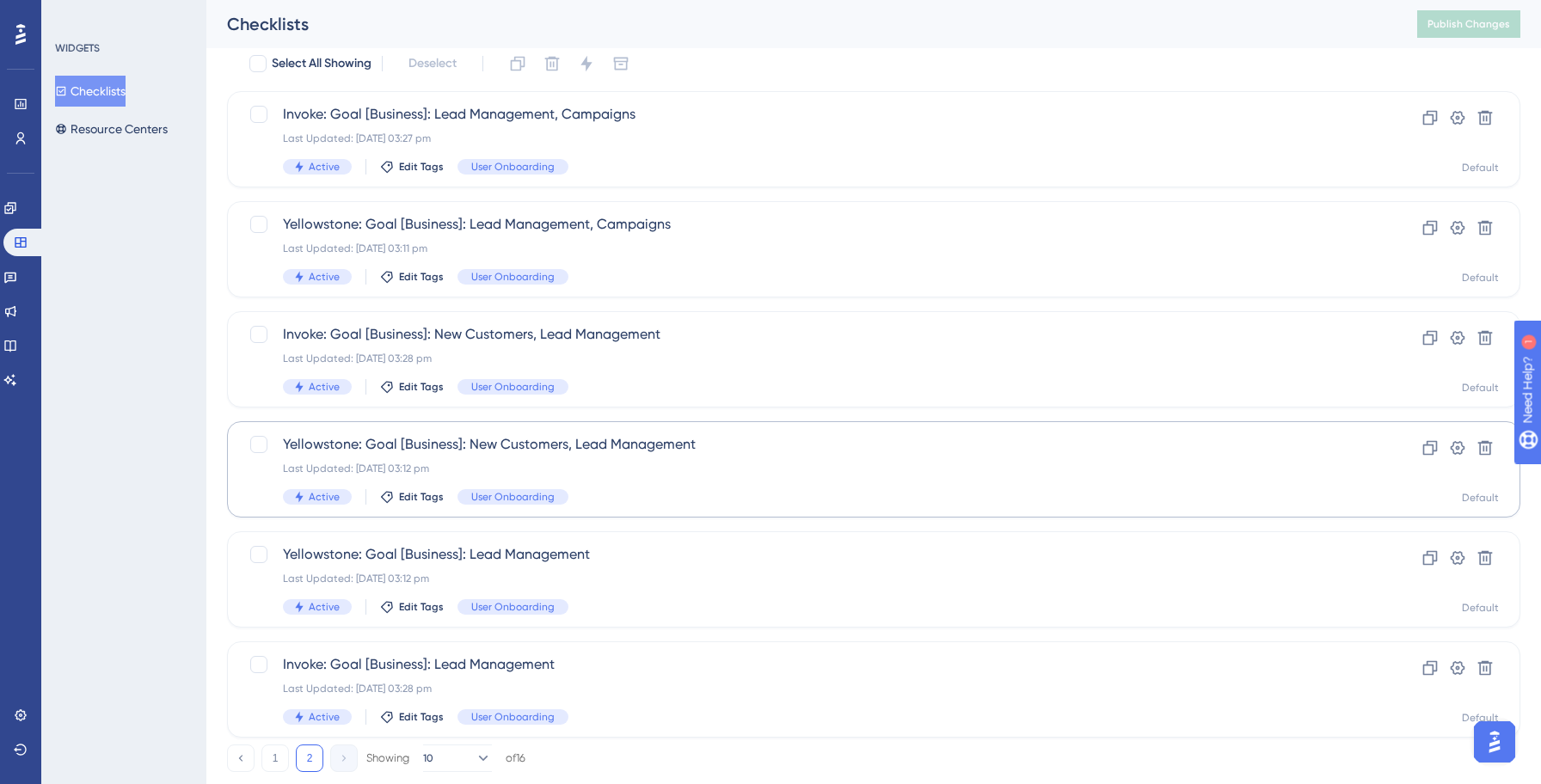
scroll to position [110, 0]
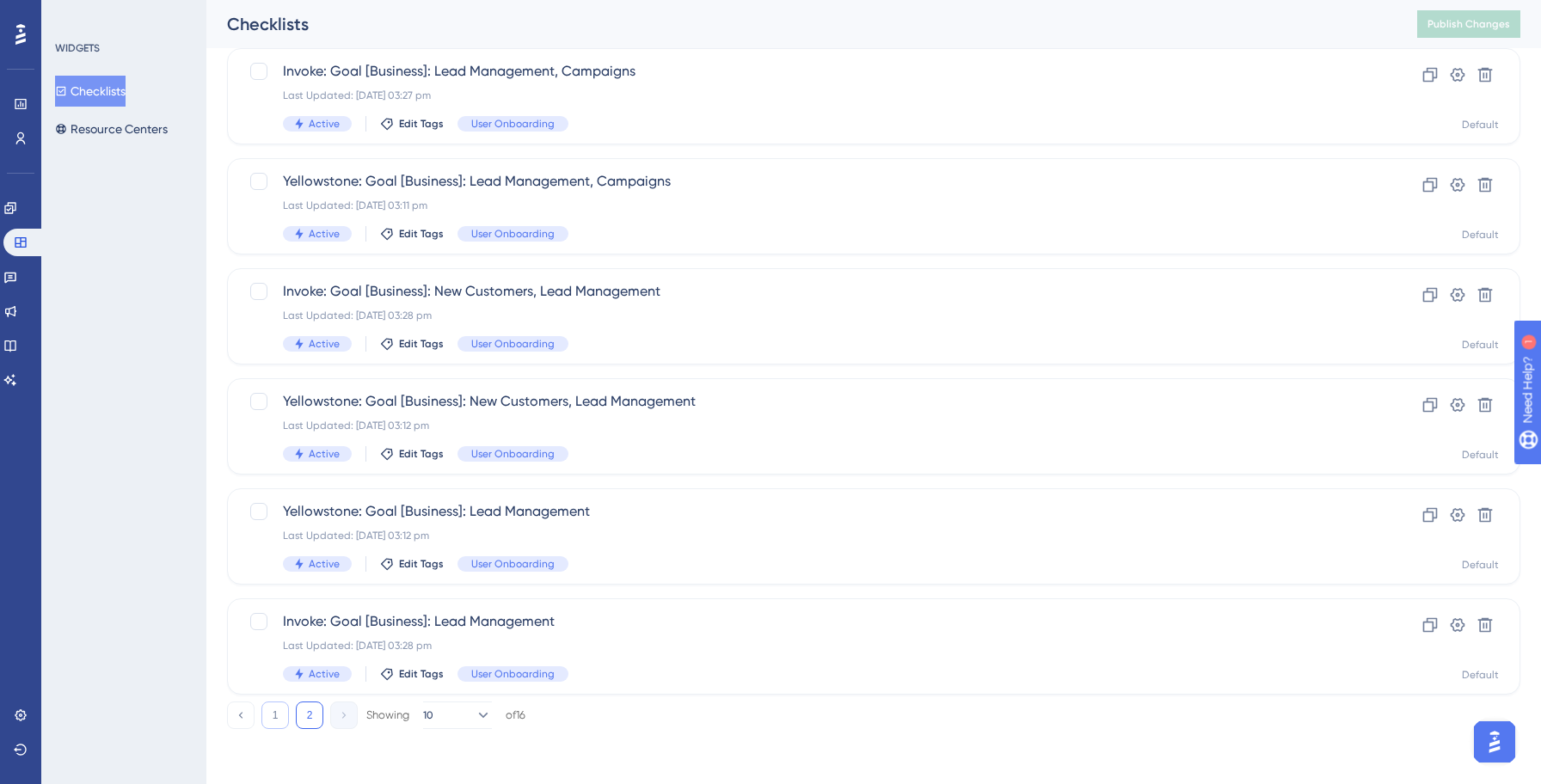
click at [269, 713] on button "1" at bounding box center [275, 715] width 28 height 28
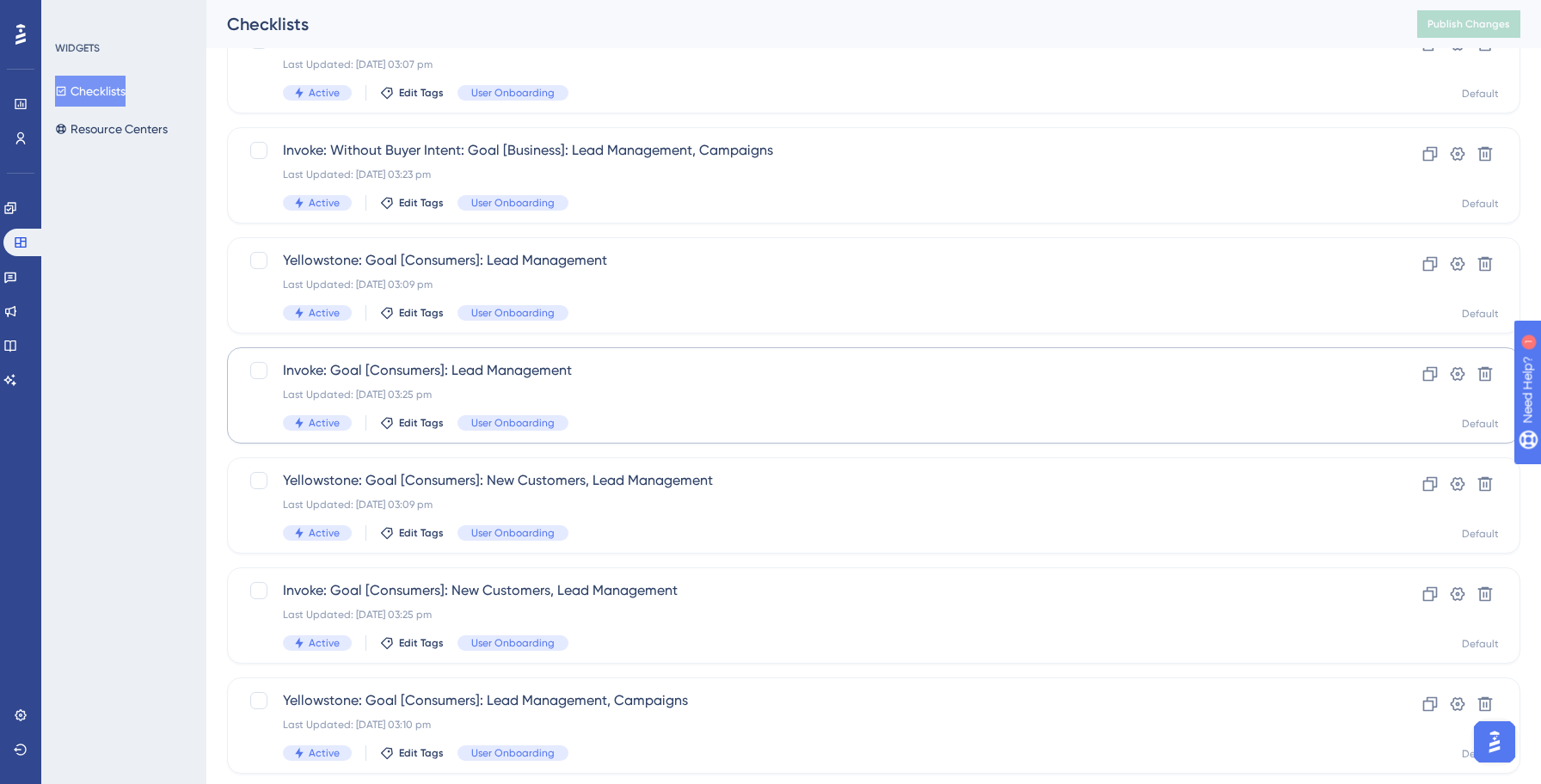
scroll to position [0, 0]
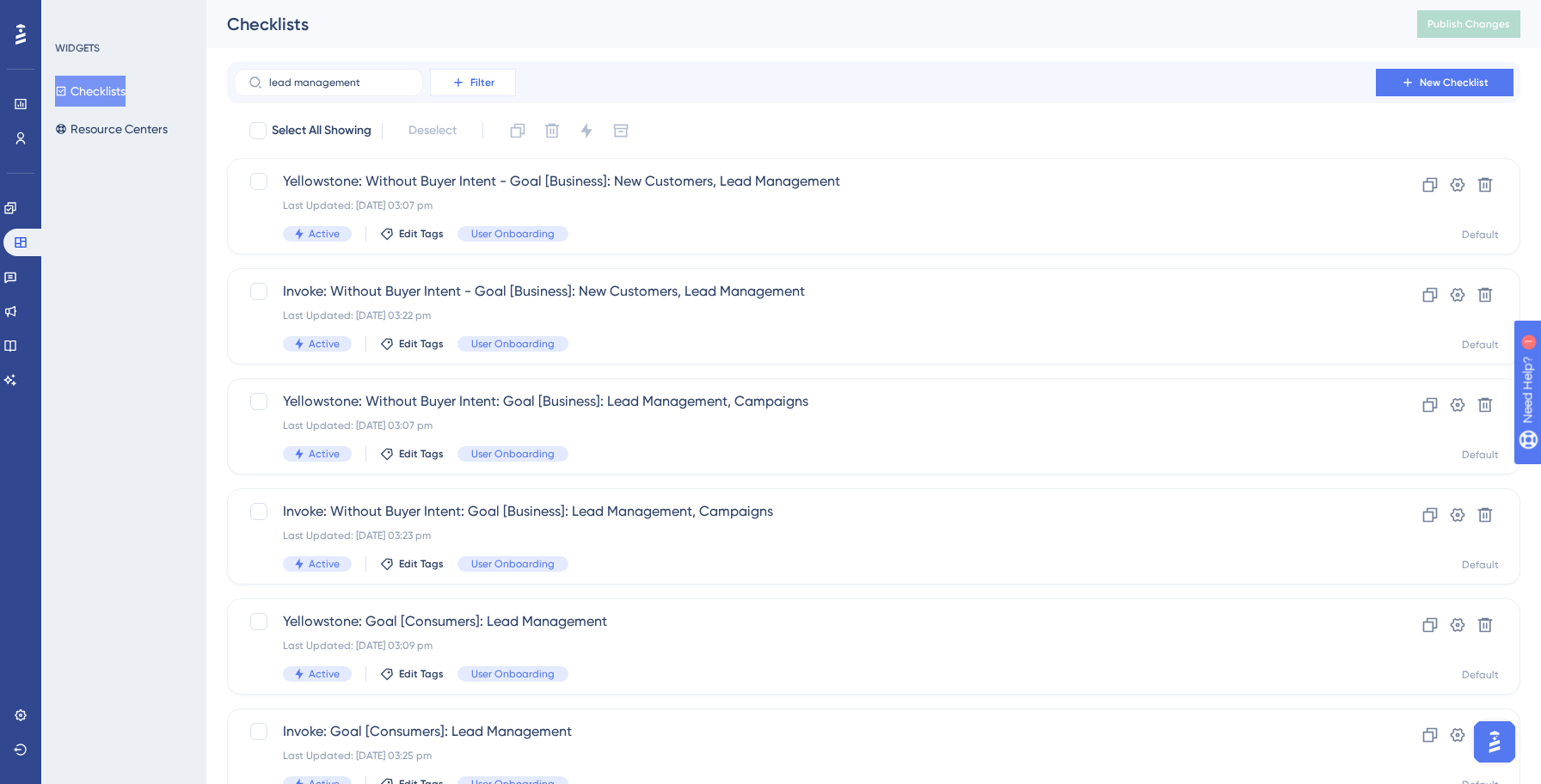
click at [494, 85] on button "Filter" at bounding box center [473, 83] width 86 height 28
click at [720, 102] on div "lead management Filter Tags Tags Segments Segments Containers Containers Status…" at bounding box center [874, 83] width 1293 height 41
click at [359, 76] on label "lead management" at bounding box center [329, 83] width 189 height 28
click at [359, 77] on input "lead management" at bounding box center [339, 83] width 139 height 12
click at [359, 76] on label "lead management" at bounding box center [329, 83] width 189 height 28
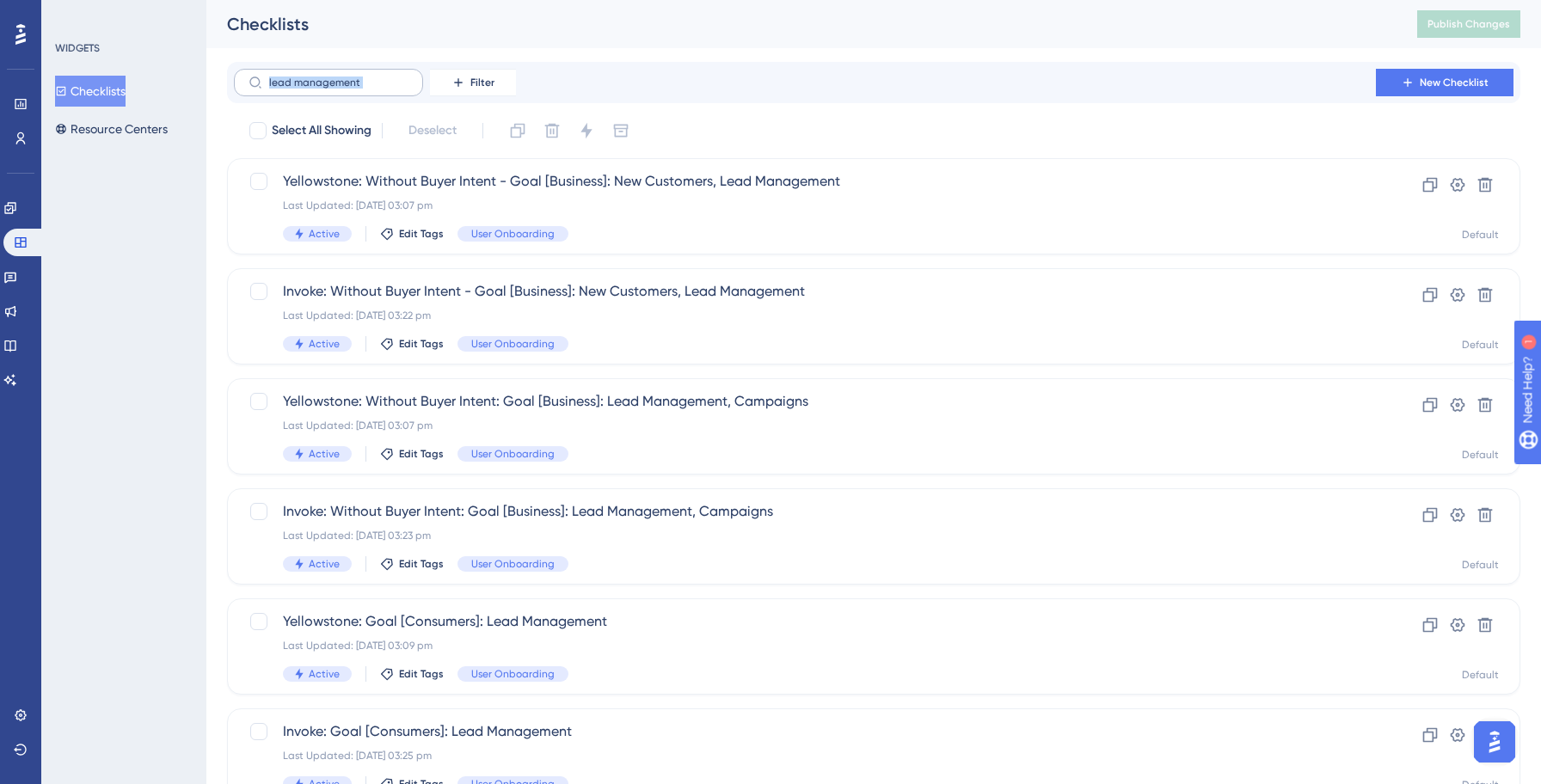
click at [359, 77] on input "lead management" at bounding box center [339, 83] width 139 height 12
click at [359, 76] on label "lead management" at bounding box center [329, 83] width 189 height 28
click at [359, 77] on input "lead management" at bounding box center [339, 83] width 139 height 12
click at [350, 81] on input "lead management" at bounding box center [339, 83] width 139 height 12
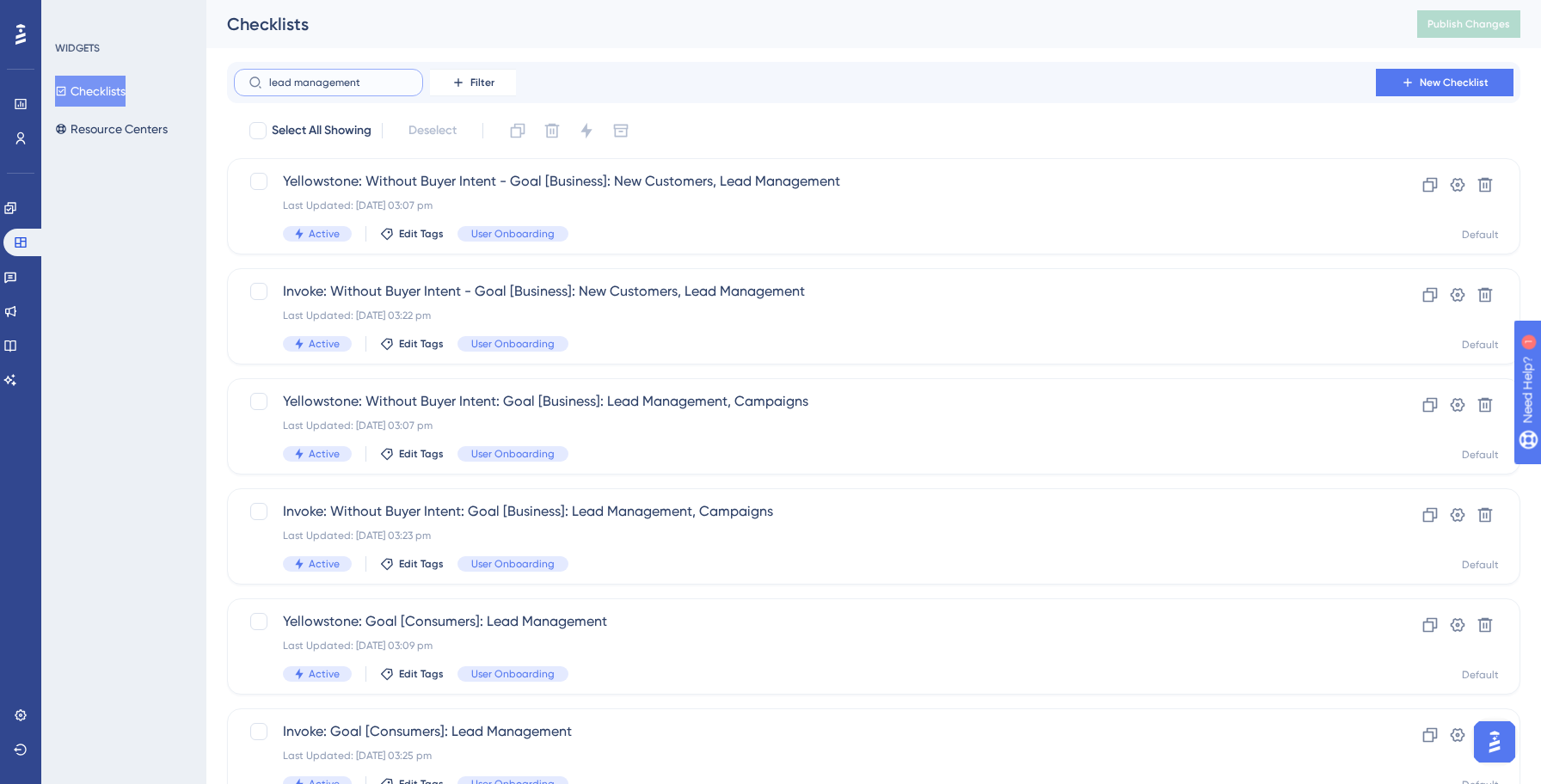
click at [350, 81] on input "lead management" at bounding box center [339, 83] width 139 height 12
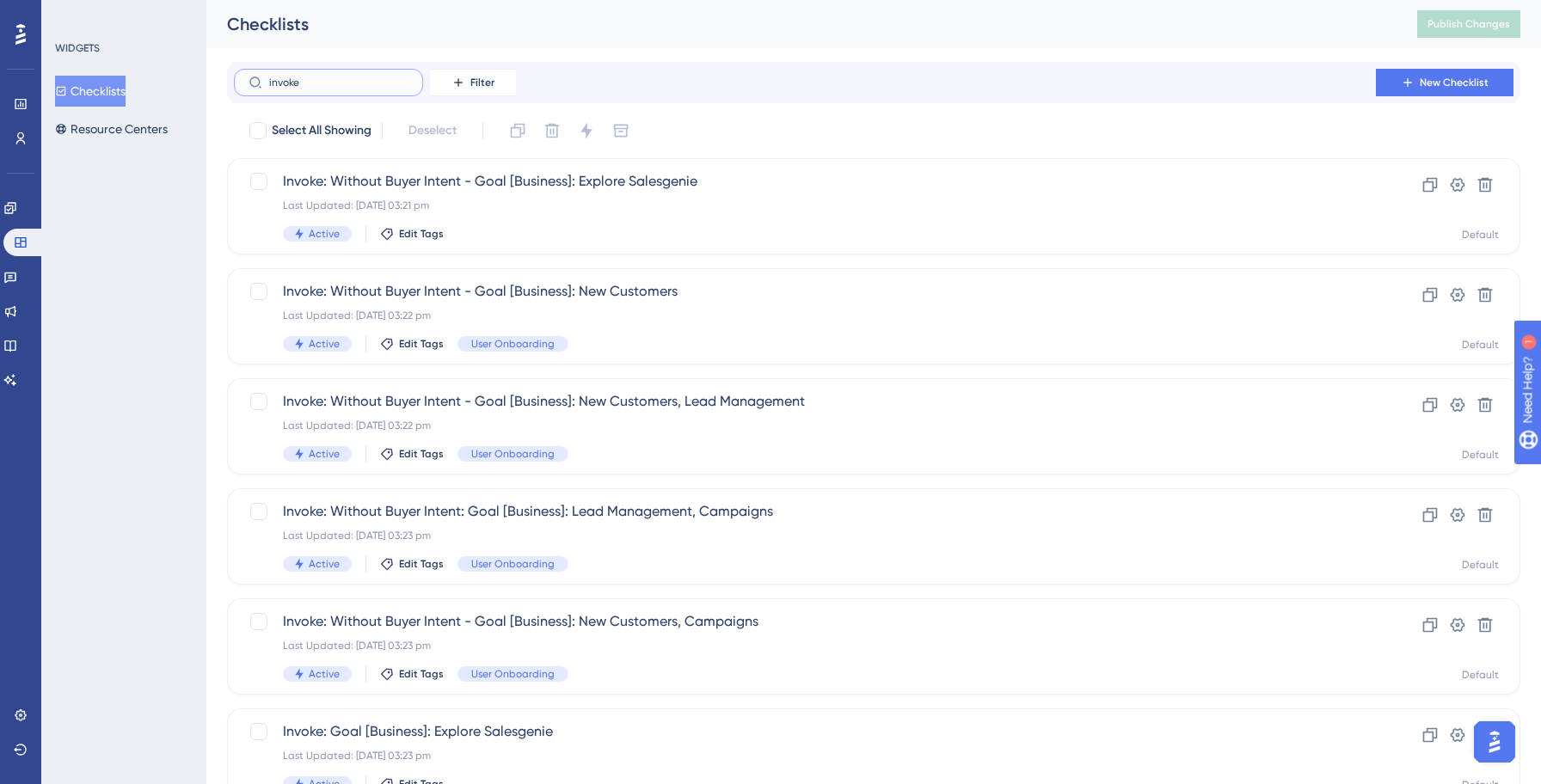
type input "invoke"
click at [740, 77] on div "invoke Filter New Checklist" at bounding box center [874, 83] width 1279 height 28
click at [399, 235] on span "Edit Tags" at bounding box center [421, 234] width 45 height 14
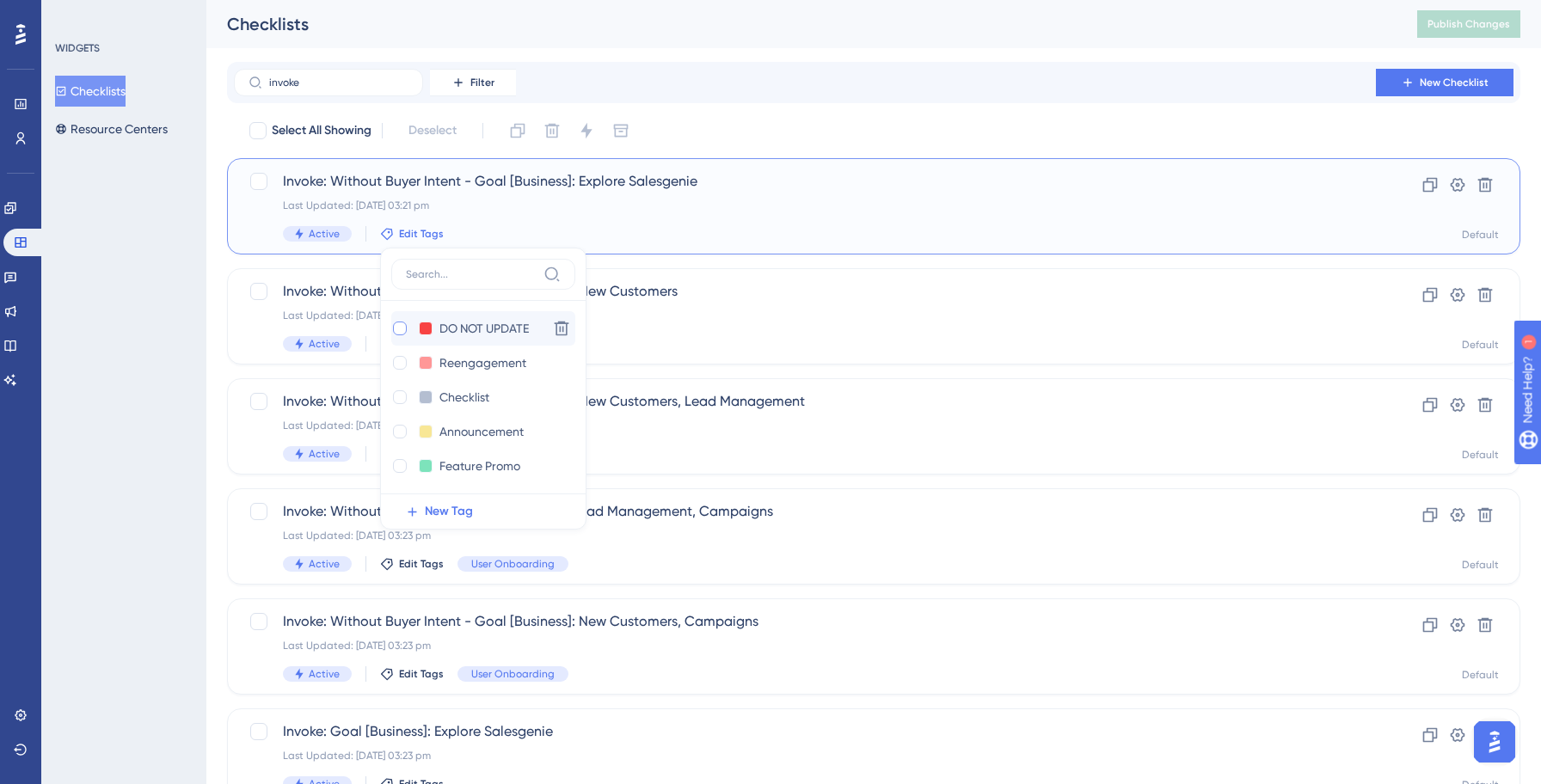
click at [398, 329] on div at bounding box center [399, 328] width 14 height 14
checkbox input "true"
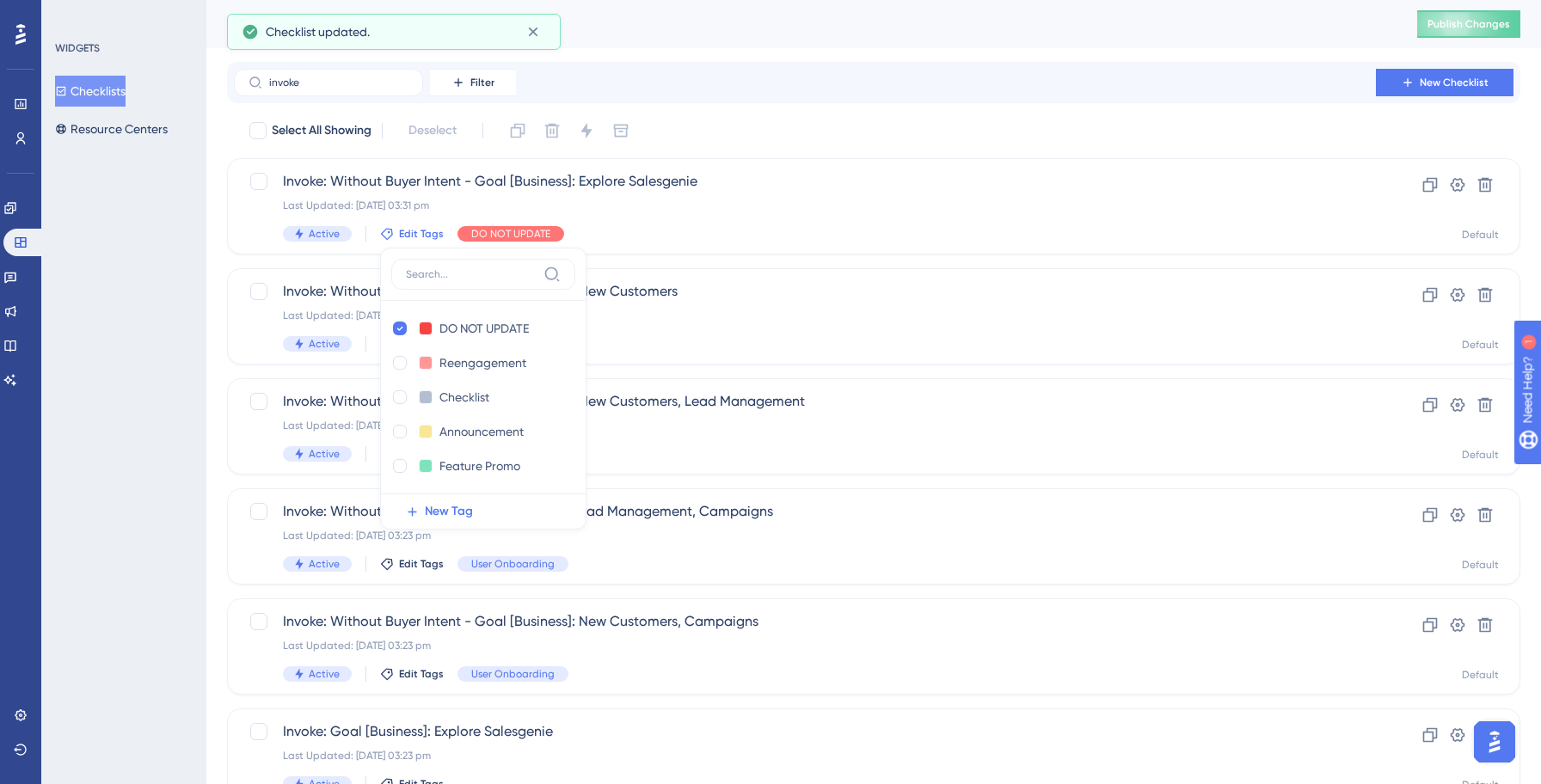
click at [825, 118] on div "Select All Showing Deselect" at bounding box center [884, 131] width 1272 height 28
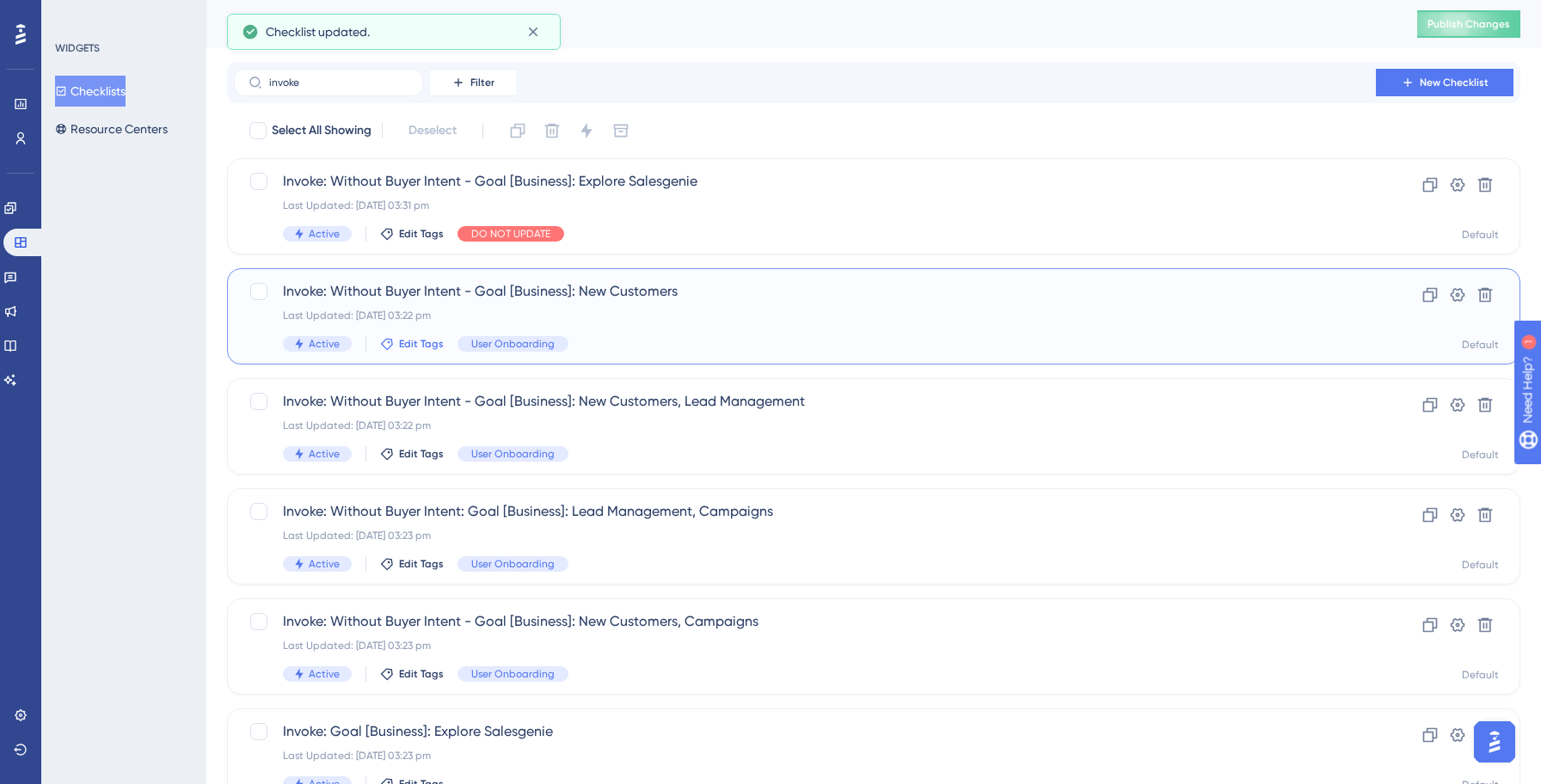
click at [412, 344] on span "Edit Tags" at bounding box center [421, 343] width 45 height 14
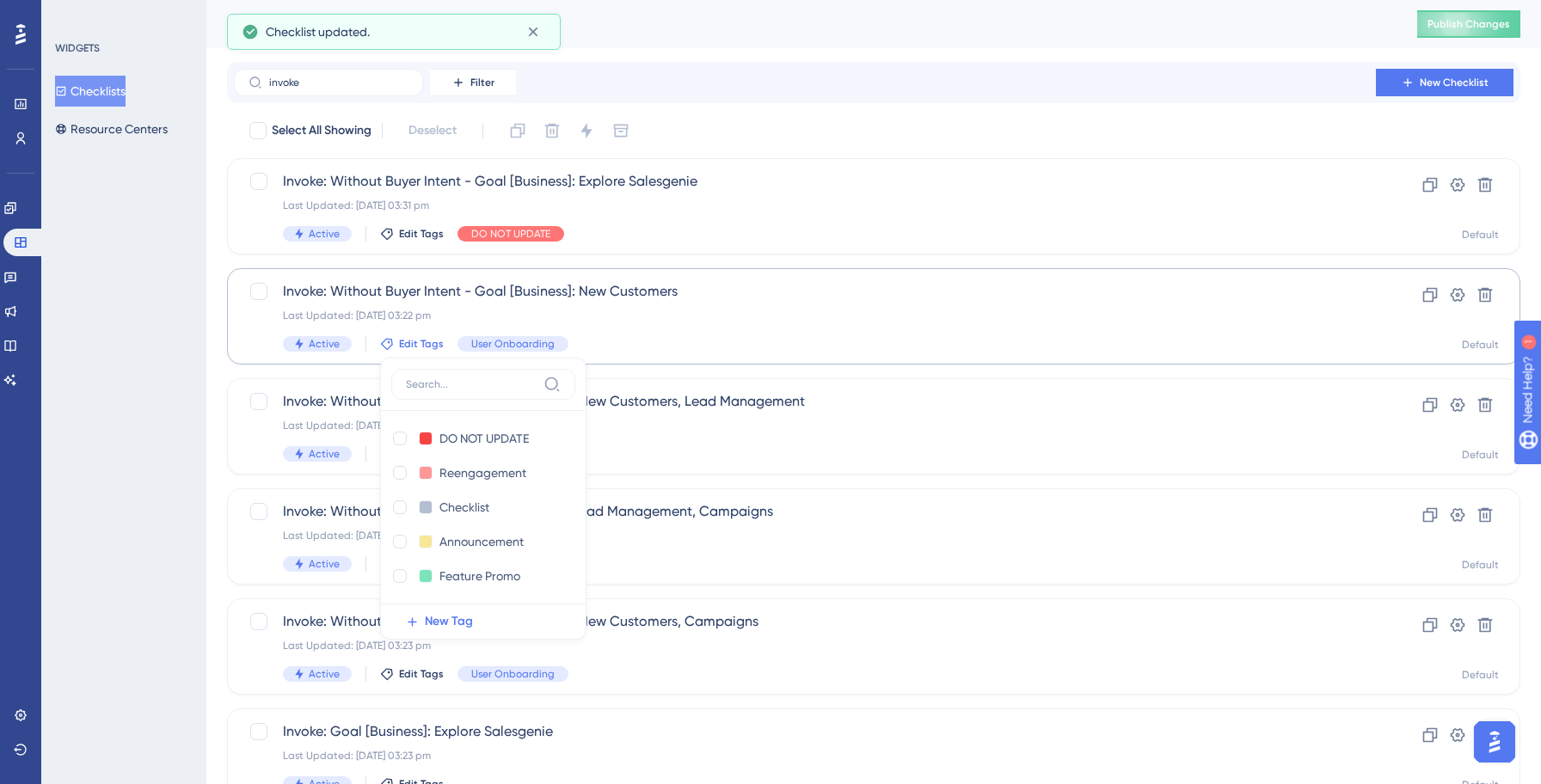
scroll to position [107, 0]
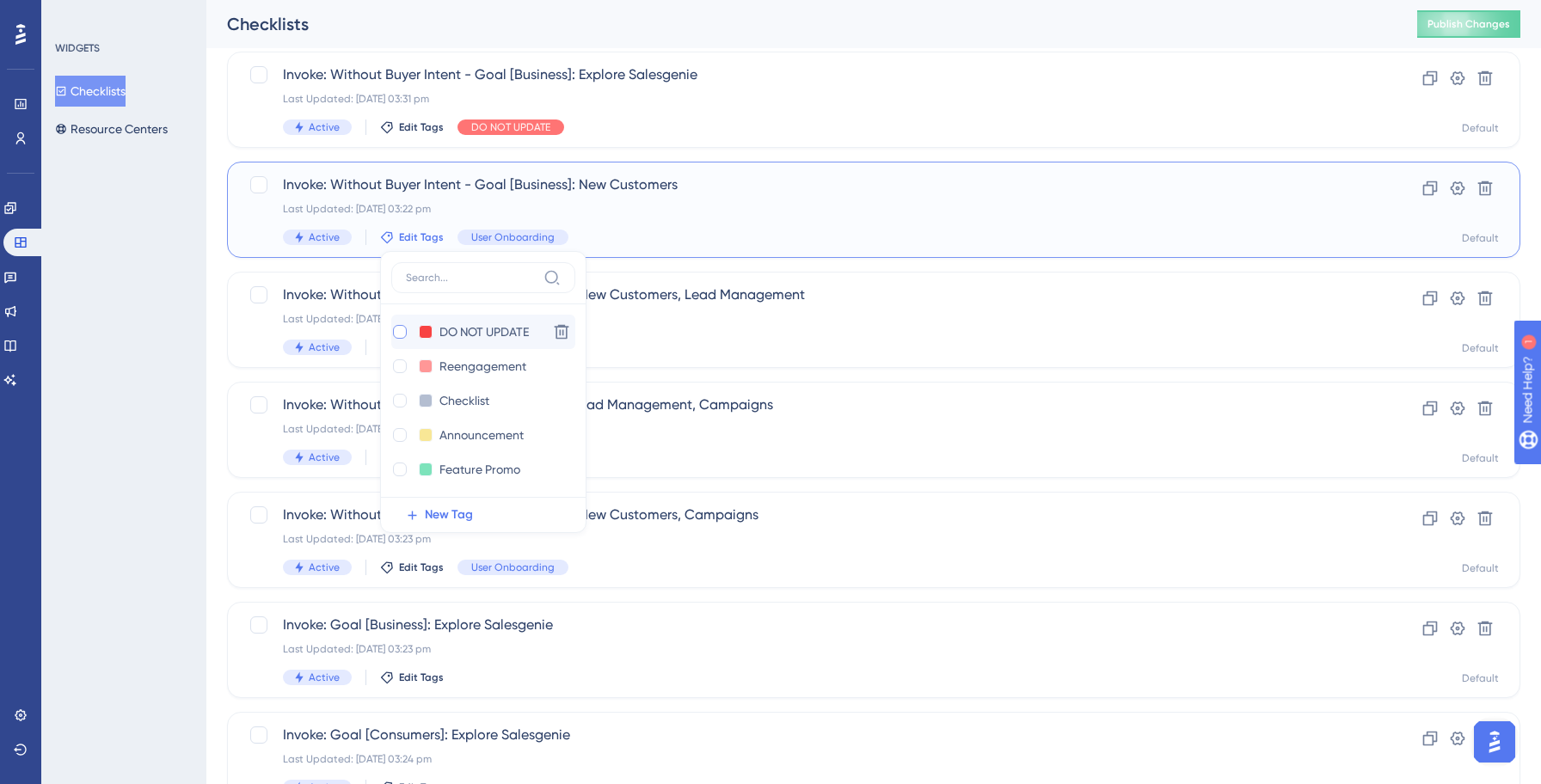
click at [397, 333] on div at bounding box center [399, 331] width 14 height 14
checkbox input "true"
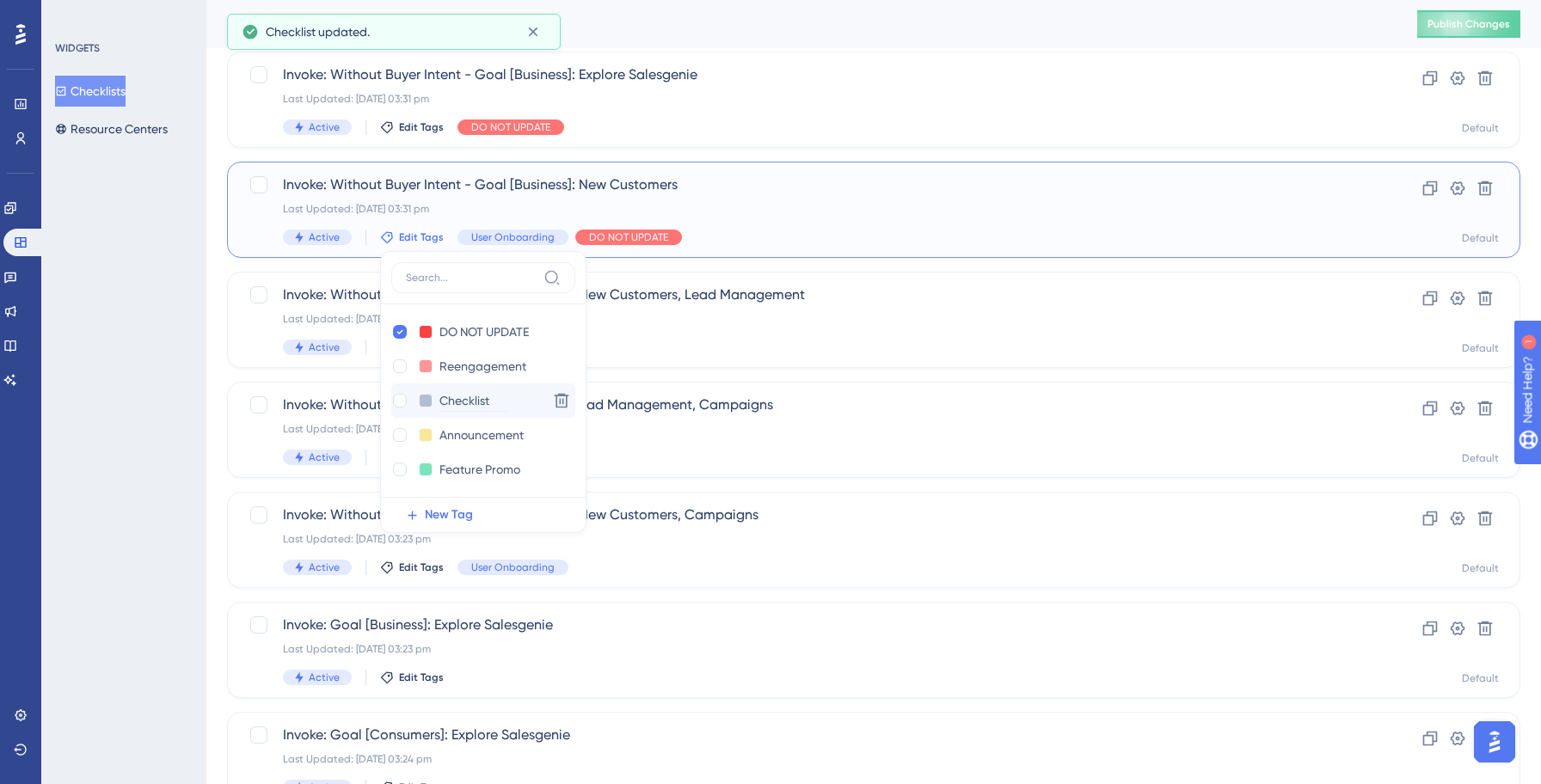
scroll to position [34, 0]
click at [905, 114] on div "Invoke: Without Buyer Intent - Goal [Business]: Explore Salesgenie Last Updated…" at bounding box center [805, 100] width 1043 height 71
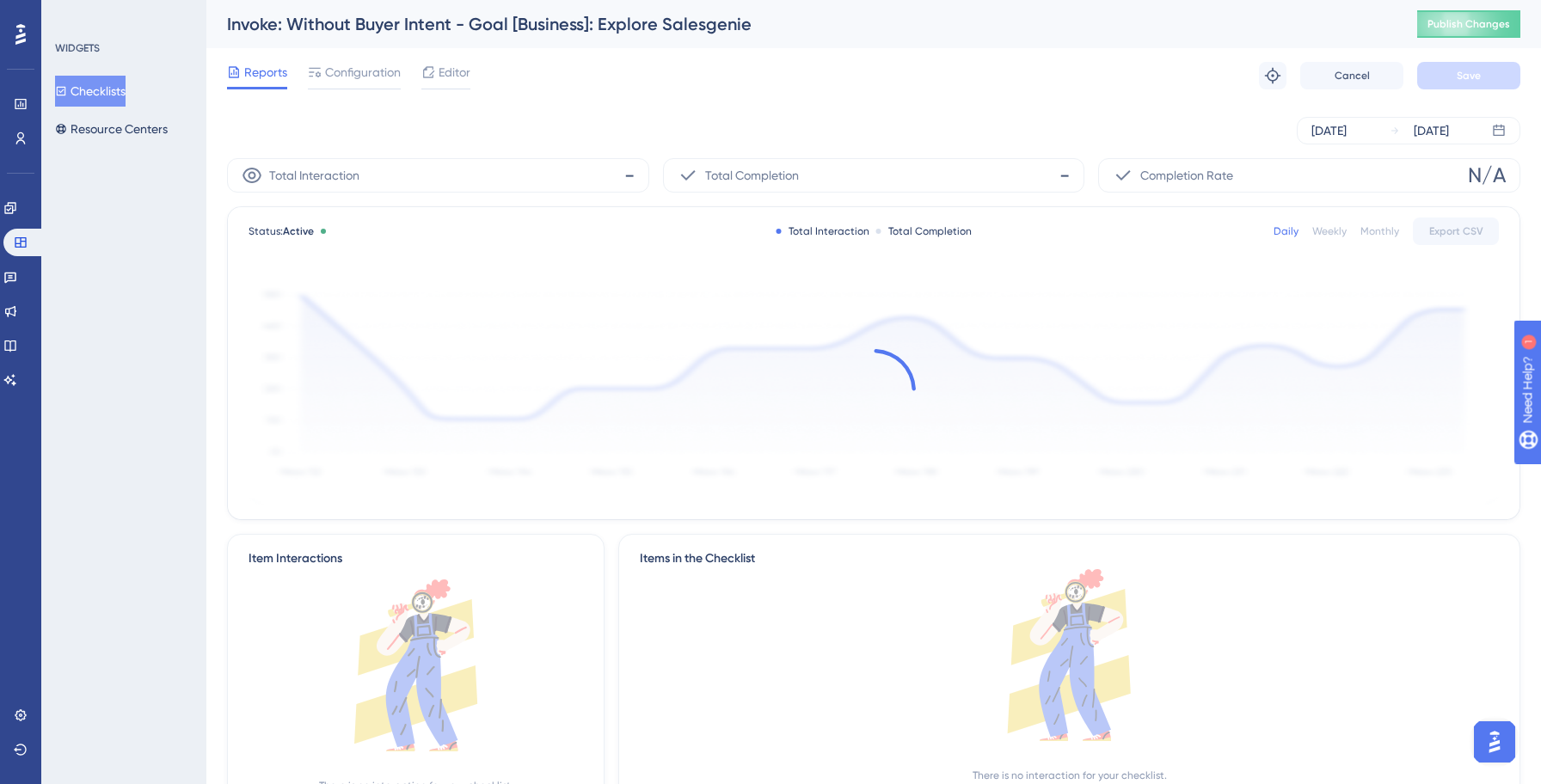
click at [125, 94] on button "Checklists" at bounding box center [90, 91] width 71 height 31
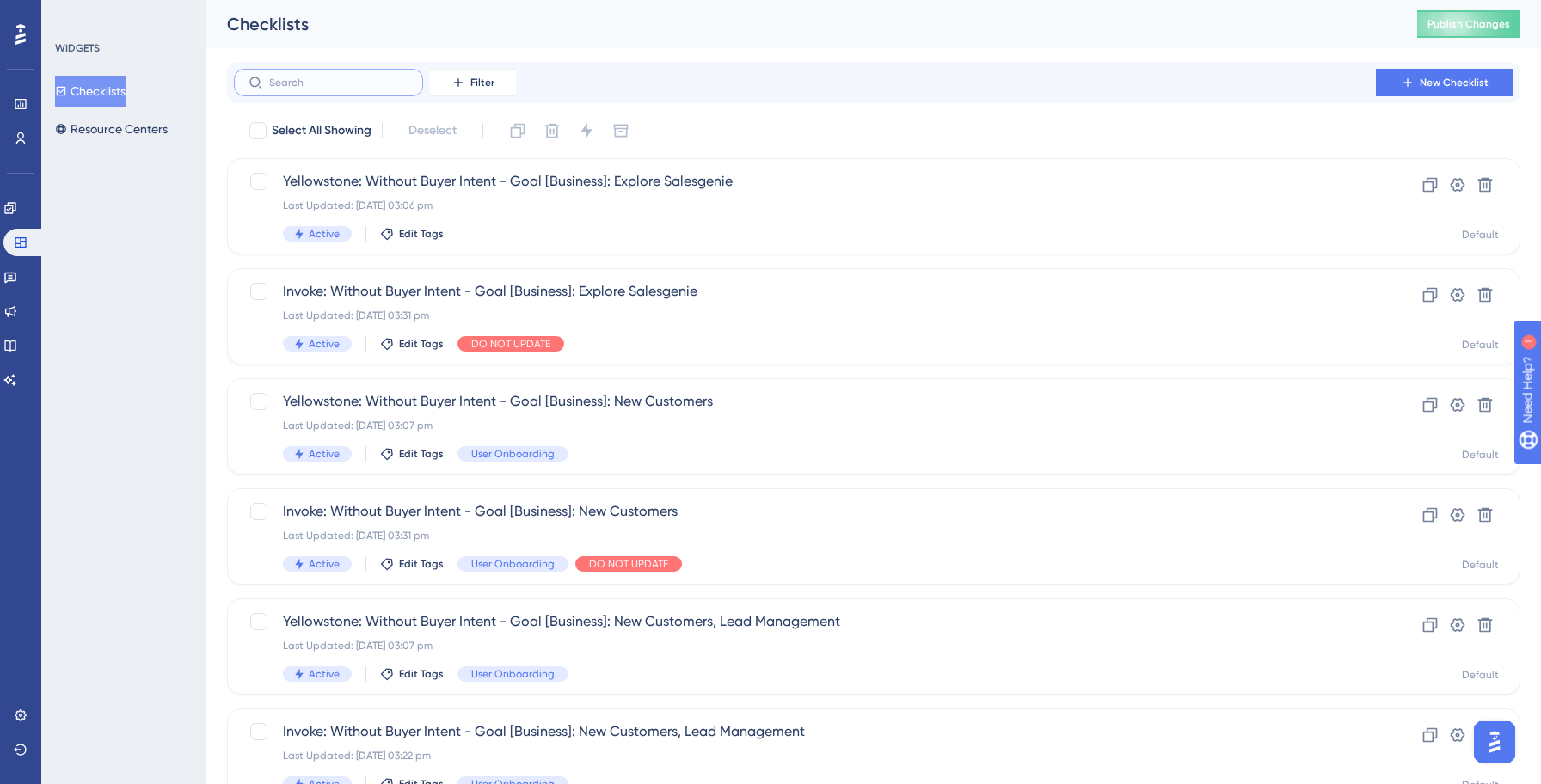
click at [313, 81] on input "text" at bounding box center [339, 83] width 139 height 12
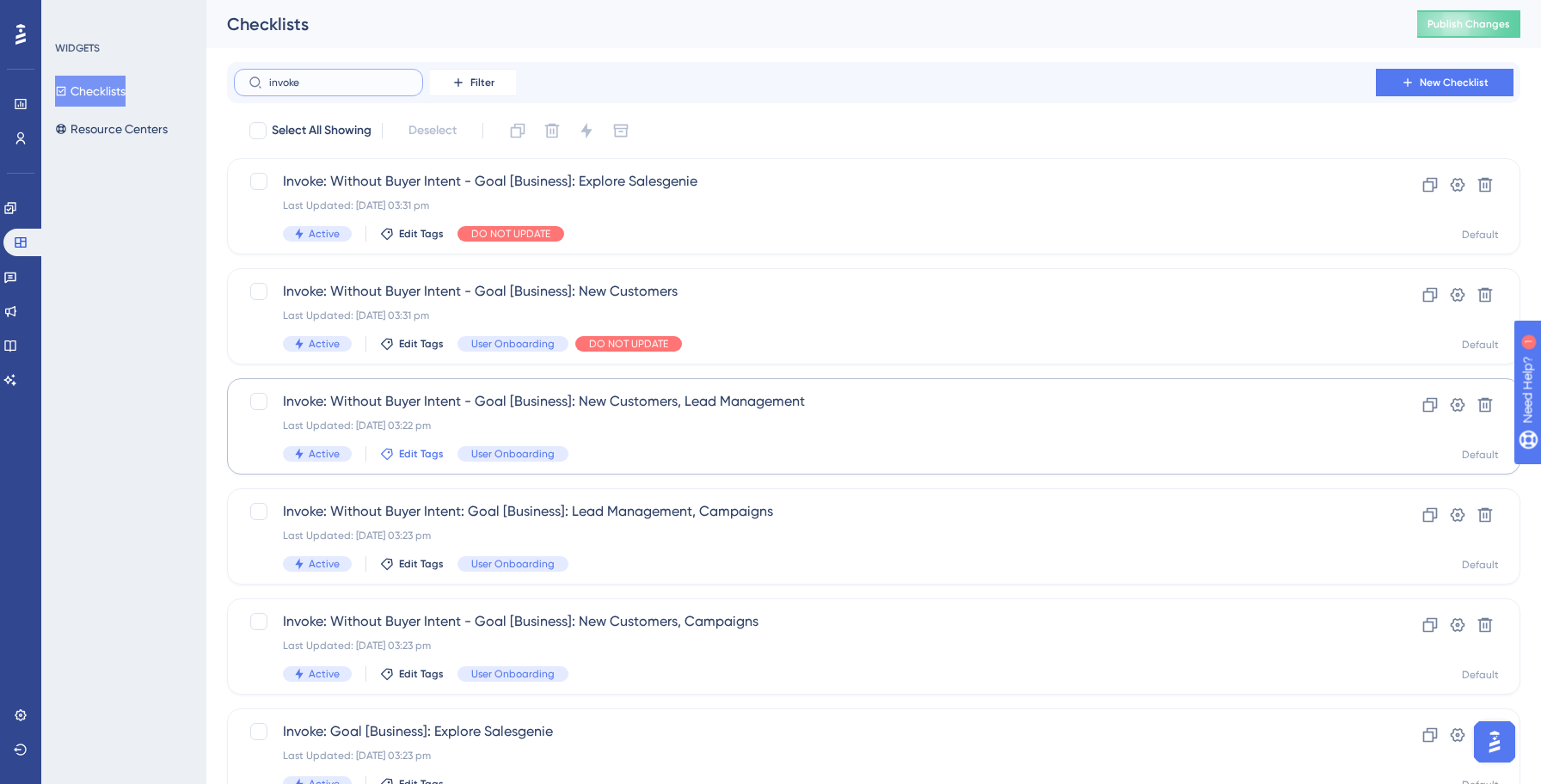
type input "invoke"
click at [412, 454] on span "Edit Tags" at bounding box center [421, 454] width 45 height 14
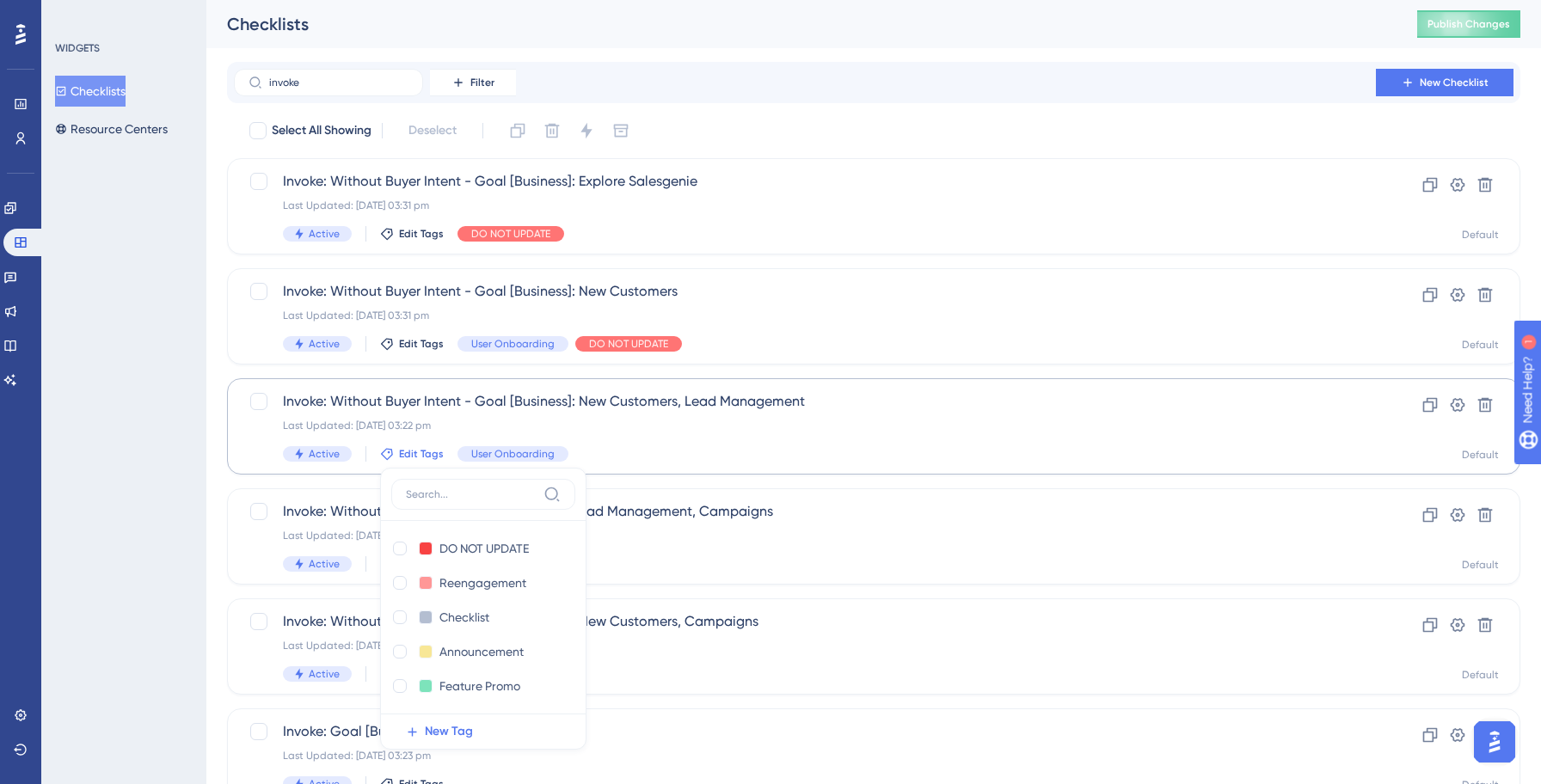
scroll to position [217, 0]
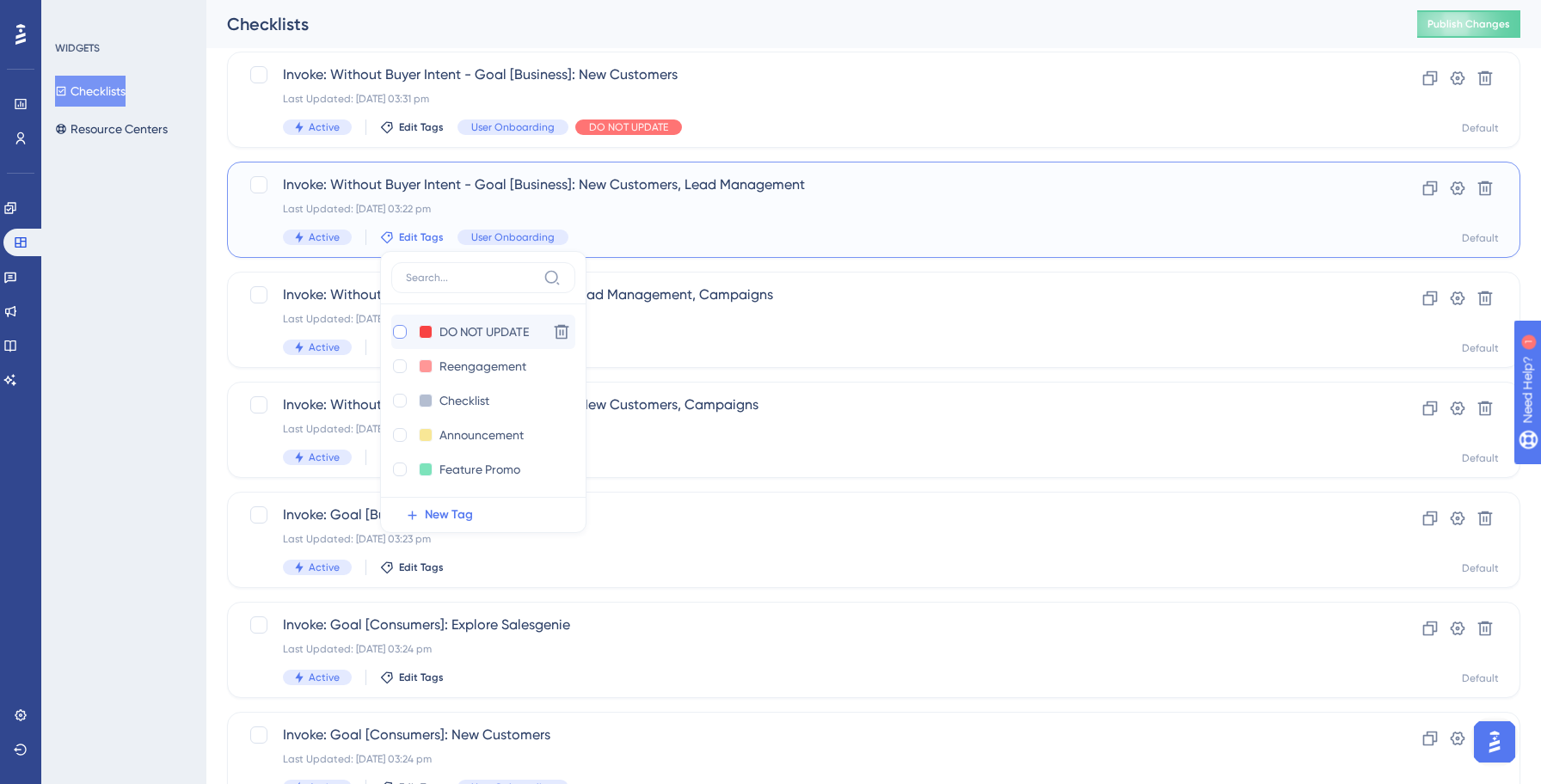
click at [397, 333] on div at bounding box center [399, 331] width 14 height 14
checkbox input "true"
click at [141, 455] on div "WIDGETS Checklists Resource Centers" at bounding box center [124, 392] width 165 height 784
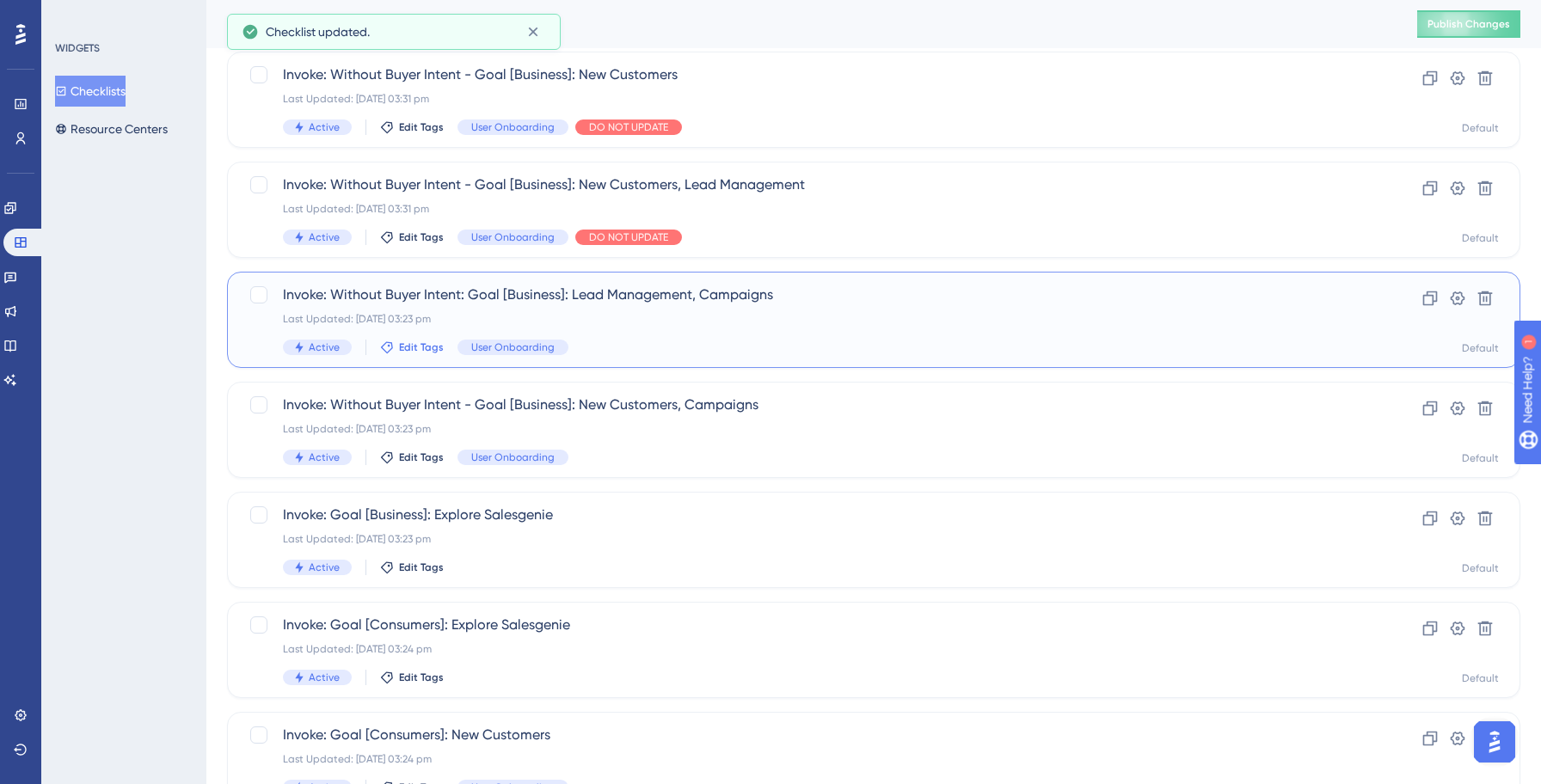
click at [417, 346] on span "Edit Tags" at bounding box center [421, 347] width 45 height 14
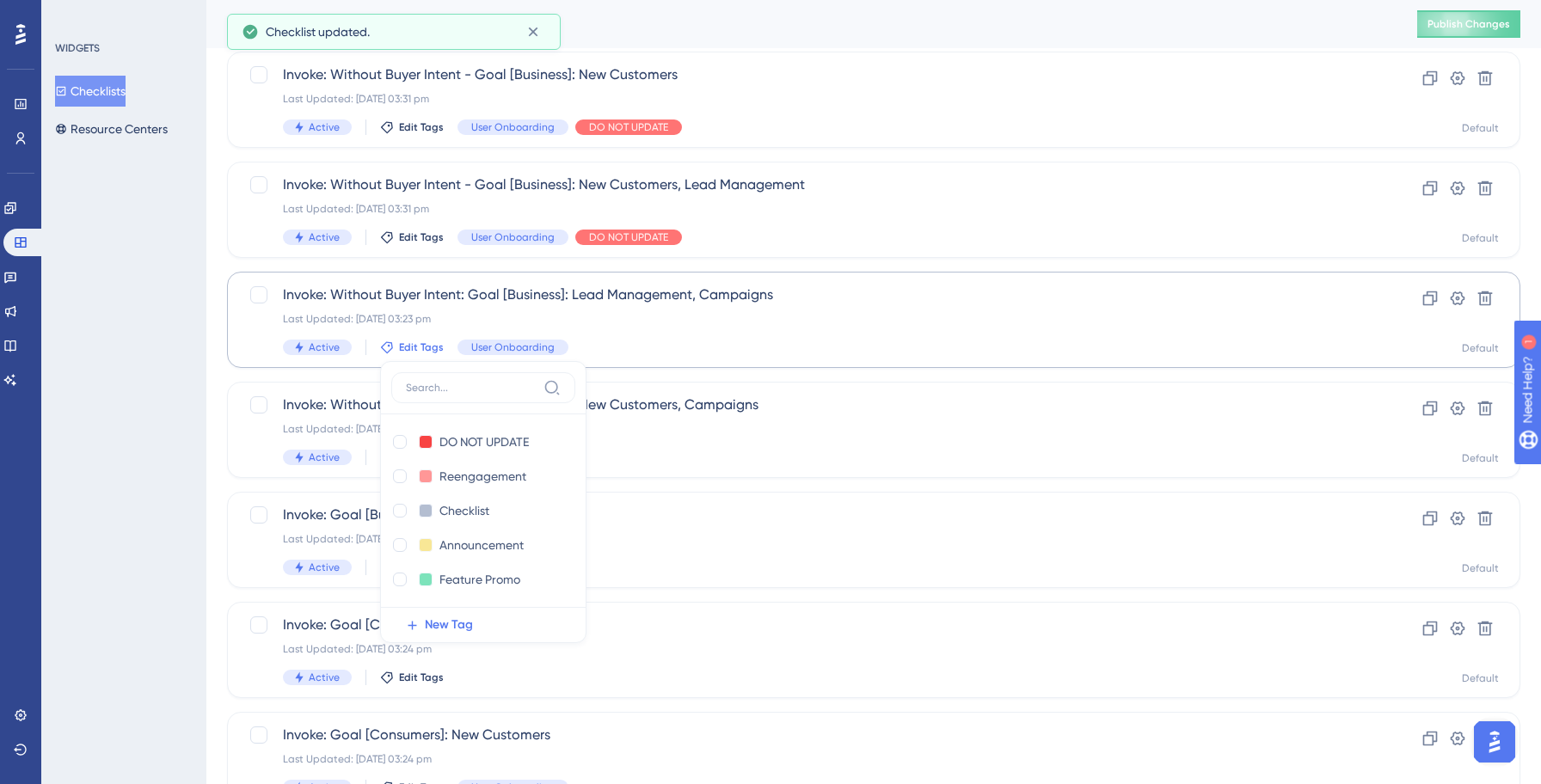
scroll to position [326, 0]
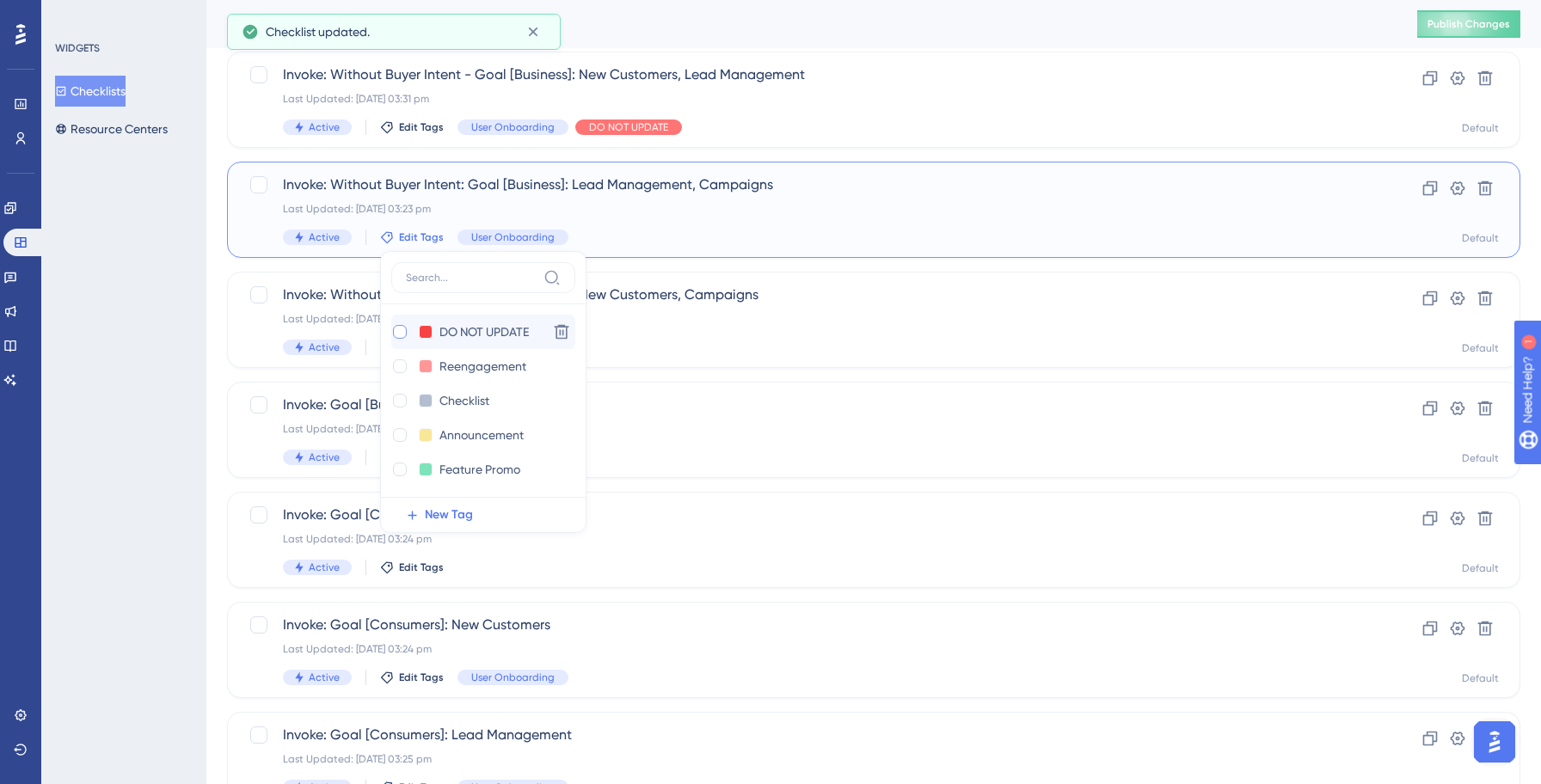
click at [399, 329] on div at bounding box center [399, 331] width 14 height 14
checkbox input "true"
click at [140, 386] on div "WIDGETS Checklists Resource Centers" at bounding box center [124, 392] width 165 height 784
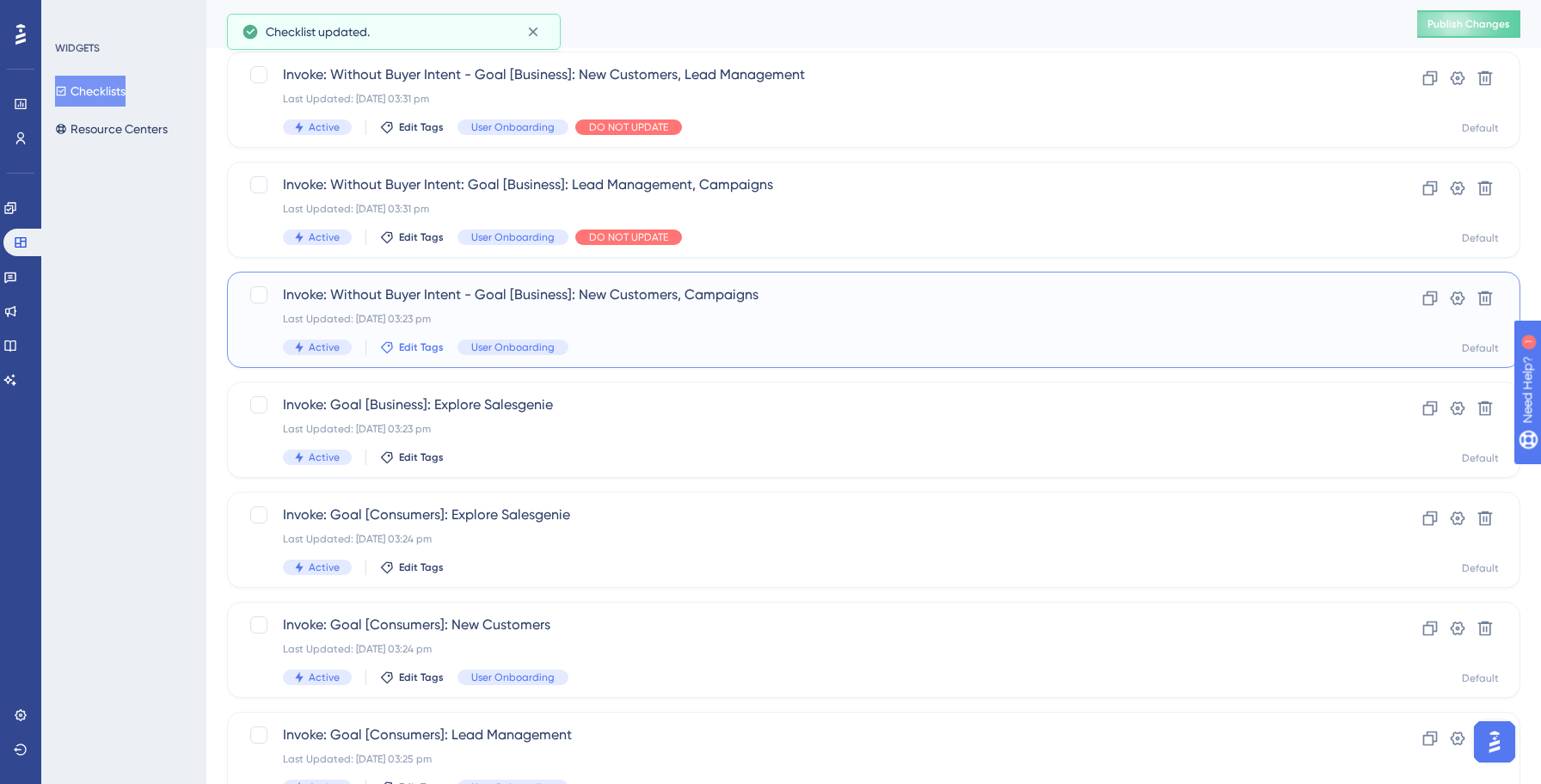
click at [422, 344] on span "Edit Tags" at bounding box center [421, 347] width 45 height 14
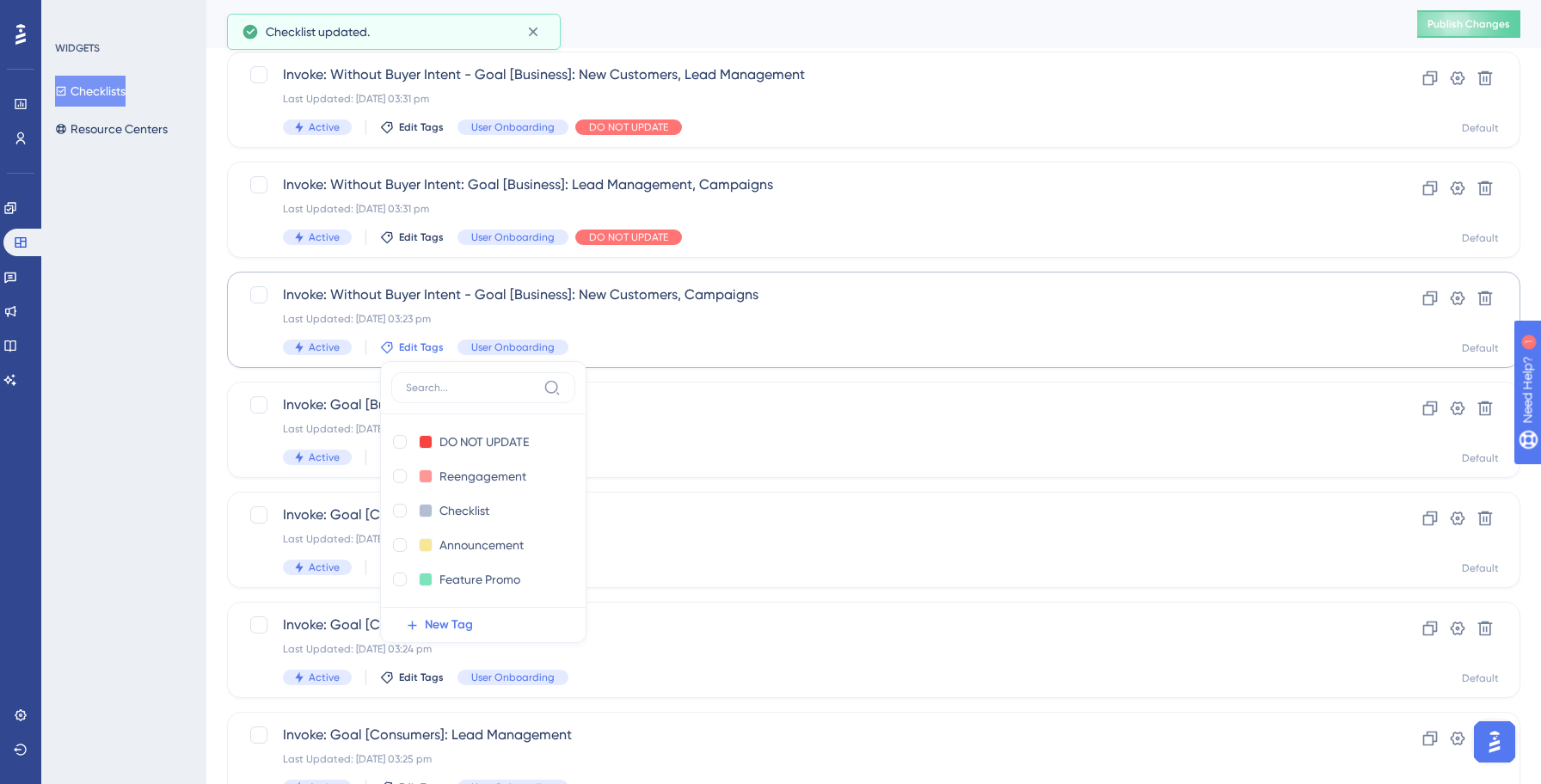
scroll to position [436, 0]
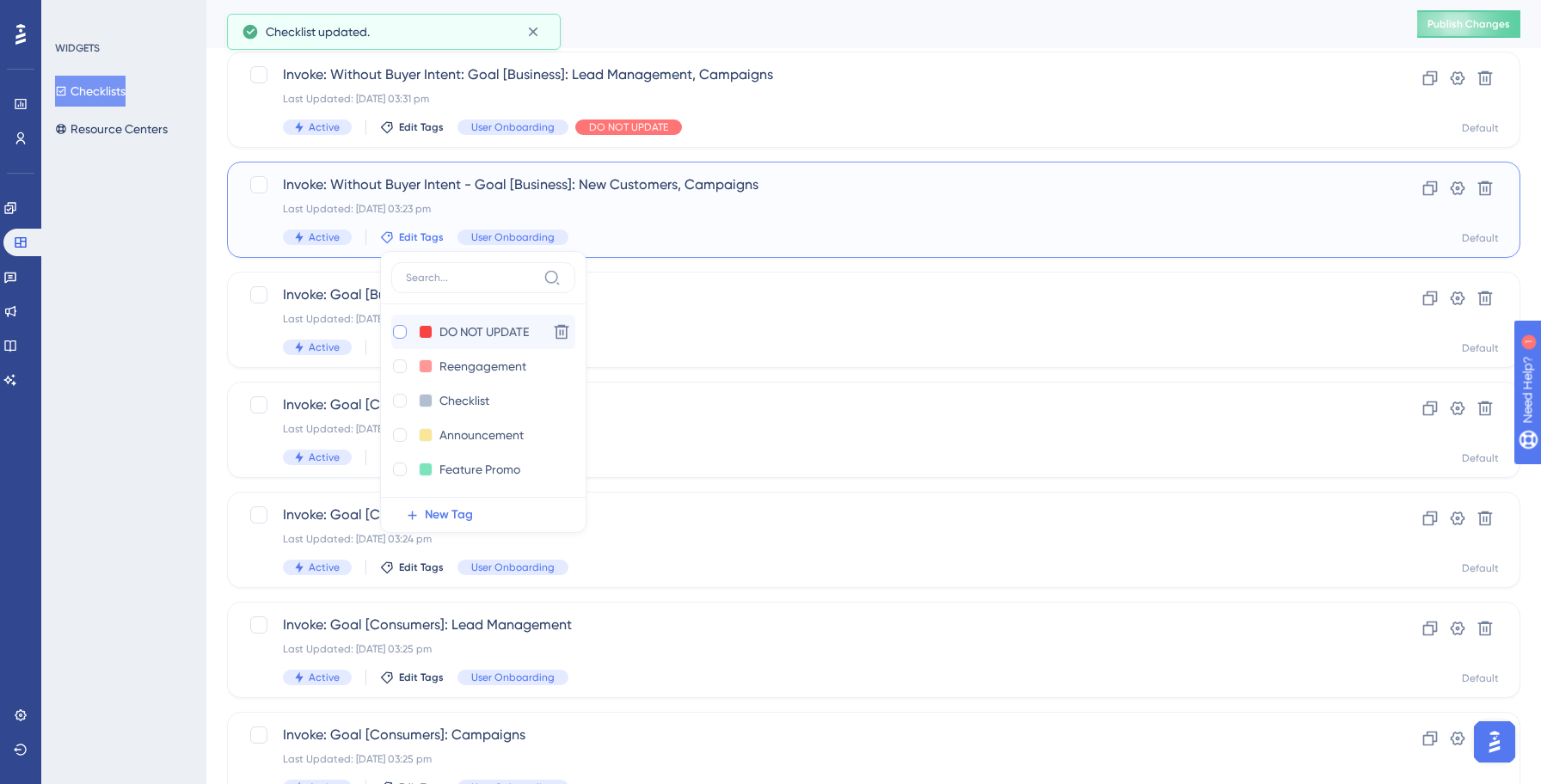
click at [396, 336] on div at bounding box center [399, 331] width 14 height 14
checkbox input "true"
click at [127, 395] on div "WIDGETS Checklists Resource Centers" at bounding box center [124, 392] width 165 height 784
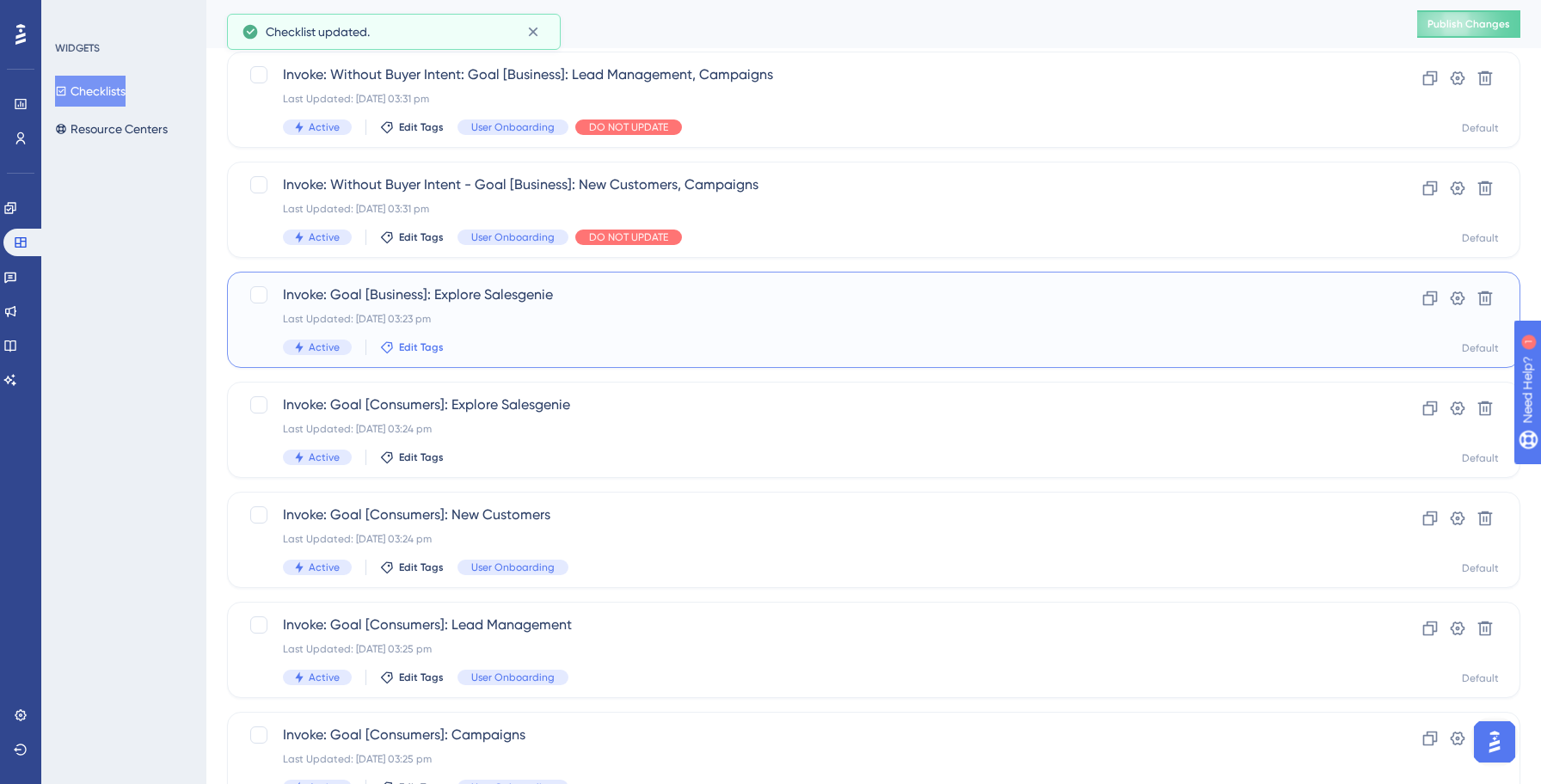
click at [402, 346] on span "Edit Tags" at bounding box center [421, 347] width 45 height 14
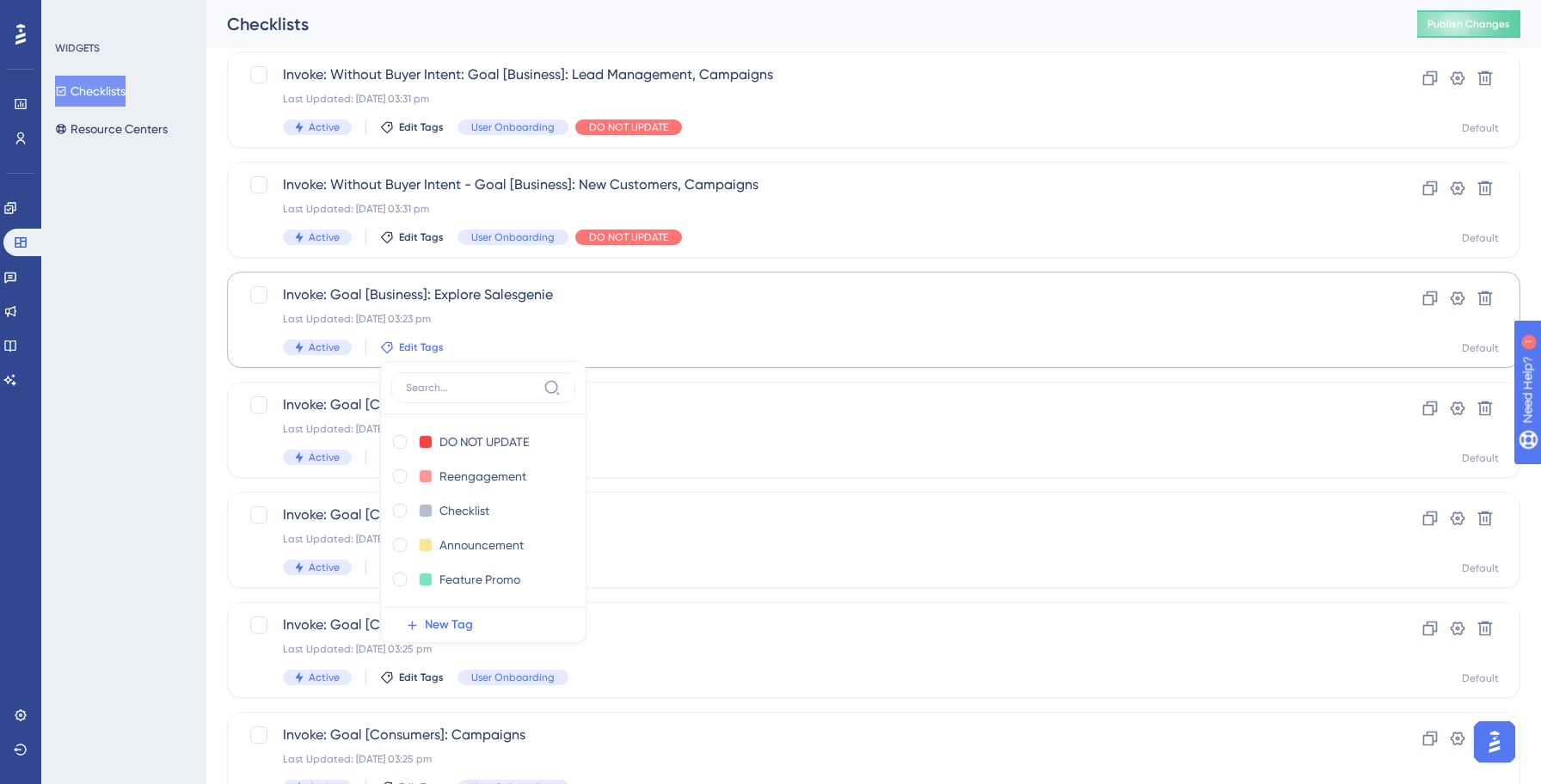
scroll to position [546, 0]
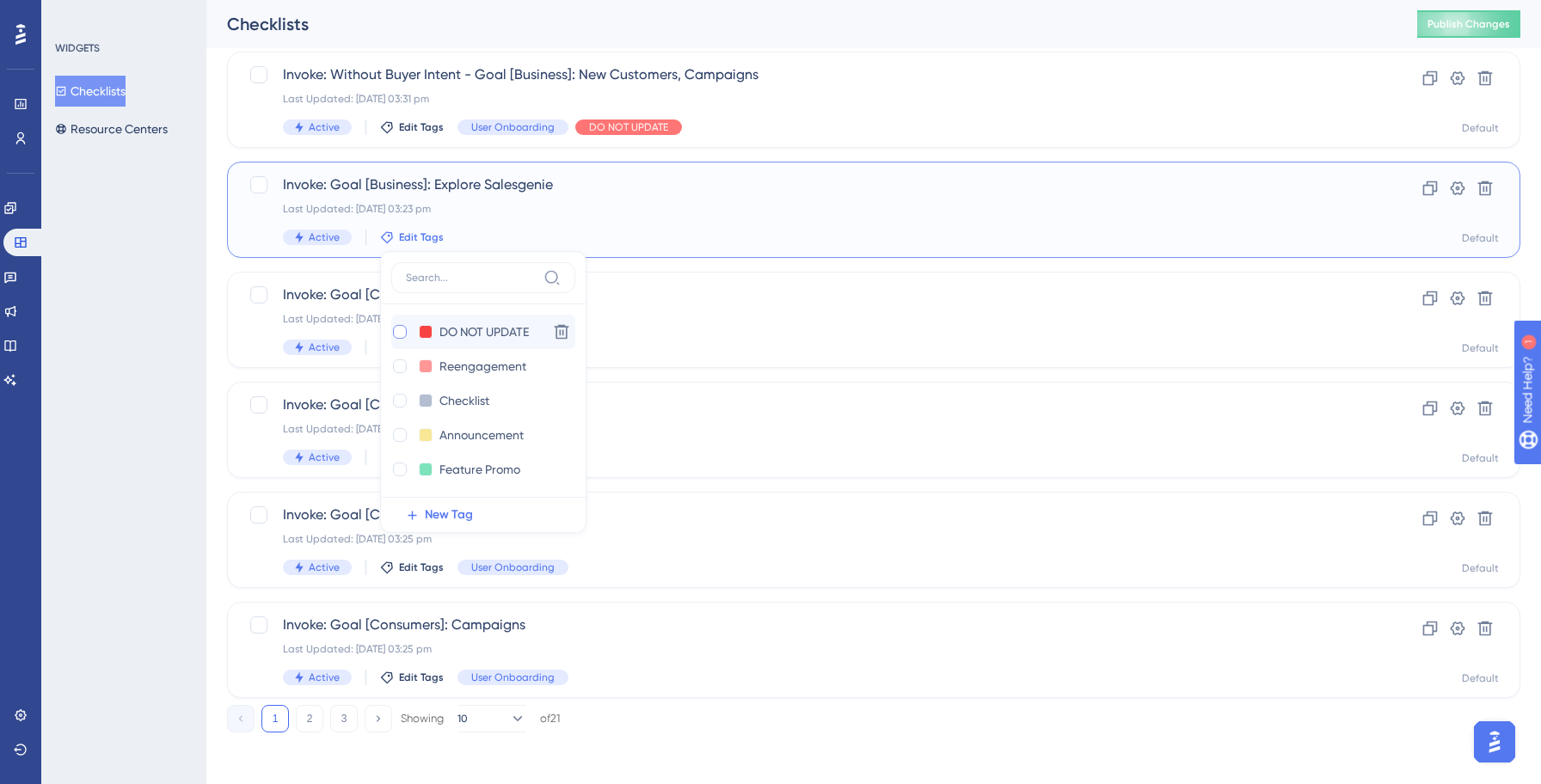
click at [399, 334] on div at bounding box center [399, 331] width 14 height 14
checkbox input "true"
click at [129, 340] on div "WIDGETS Checklists Resource Centers" at bounding box center [124, 392] width 165 height 784
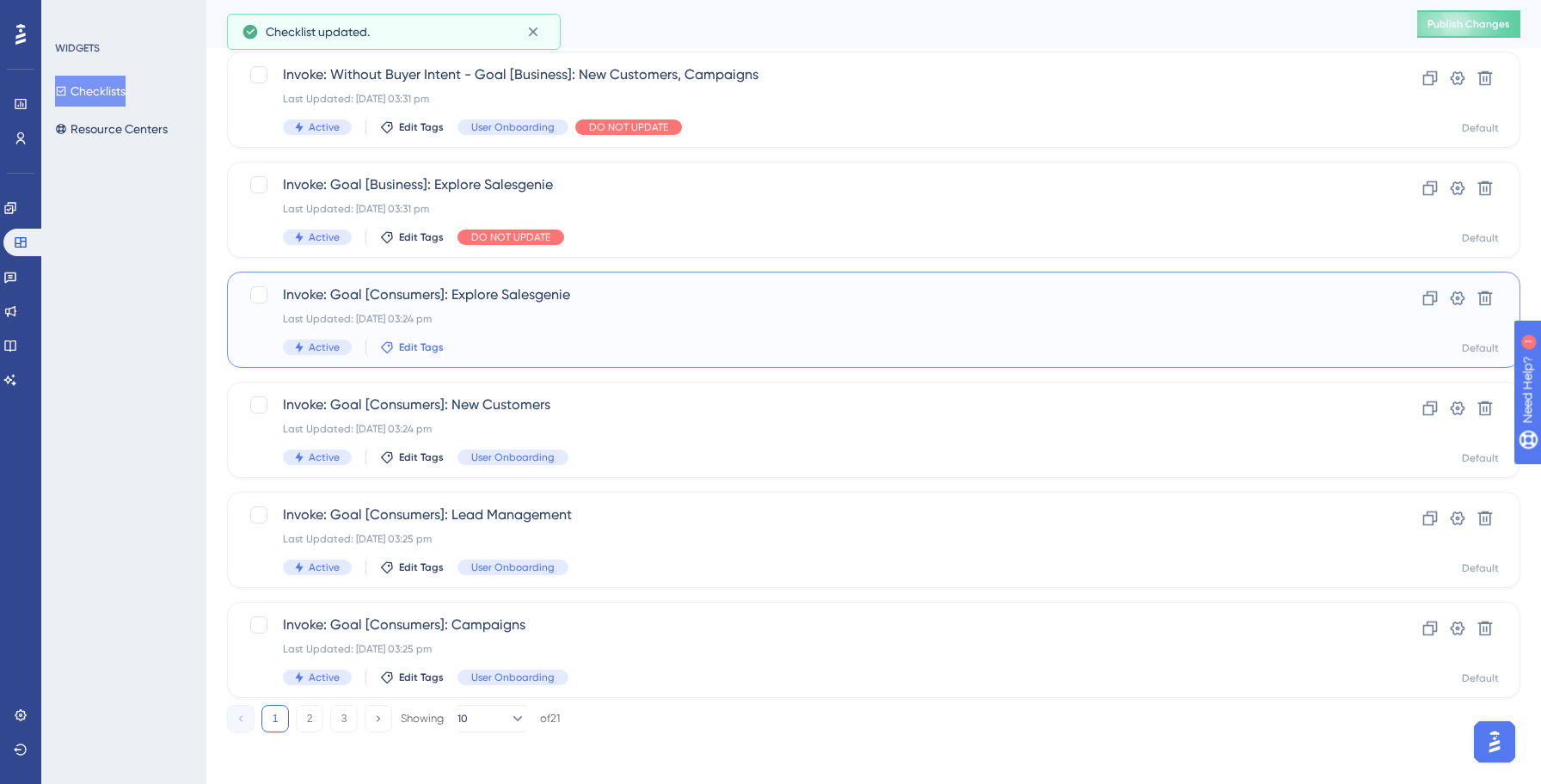
click at [418, 348] on span "Edit Tags" at bounding box center [421, 347] width 45 height 14
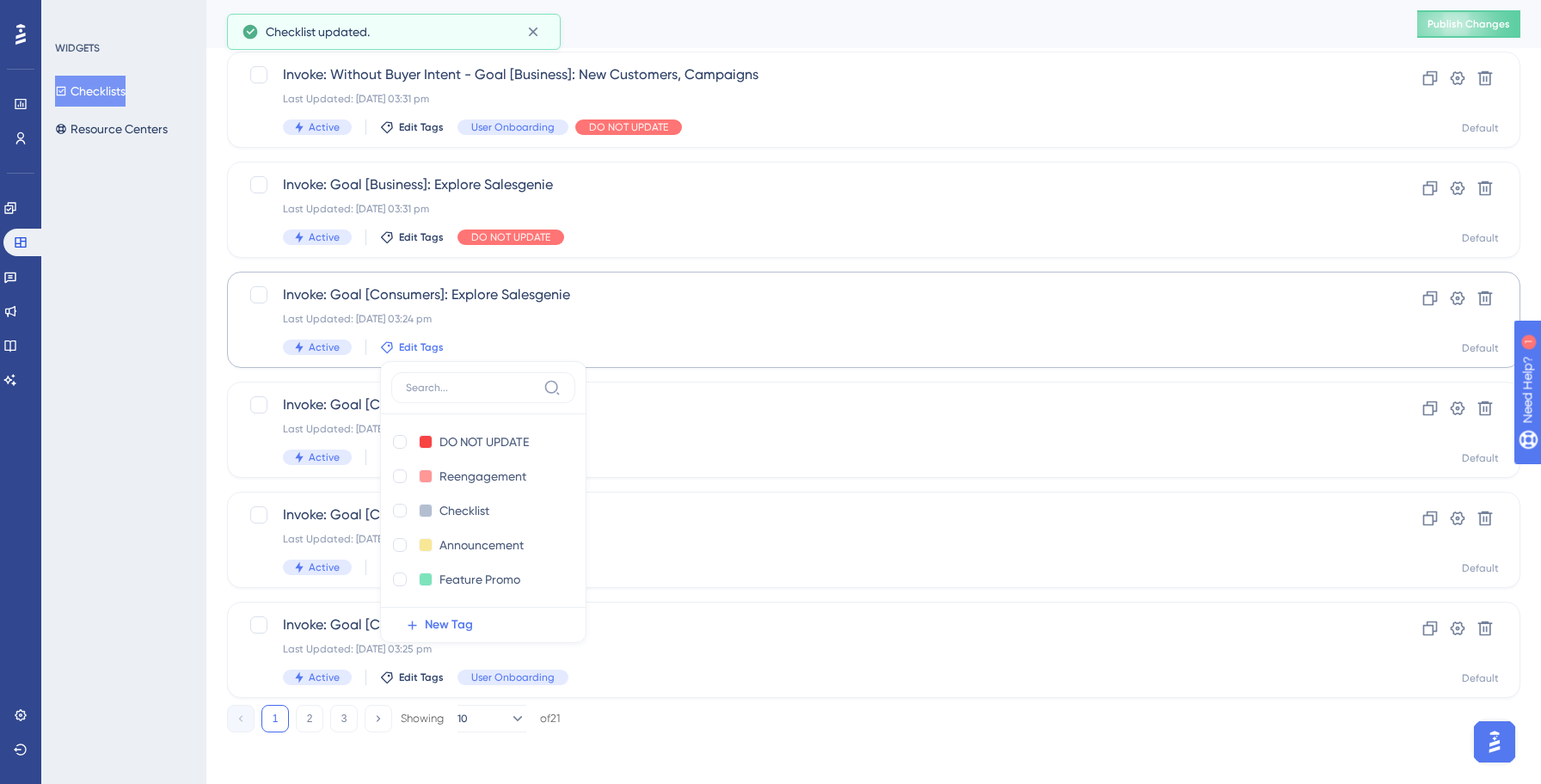
scroll to position [550, 0]
click at [399, 435] on div at bounding box center [399, 438] width 14 height 14
checkbox input "true"
click at [163, 442] on div "WIDGETS Checklists Resource Centers" at bounding box center [124, 392] width 165 height 784
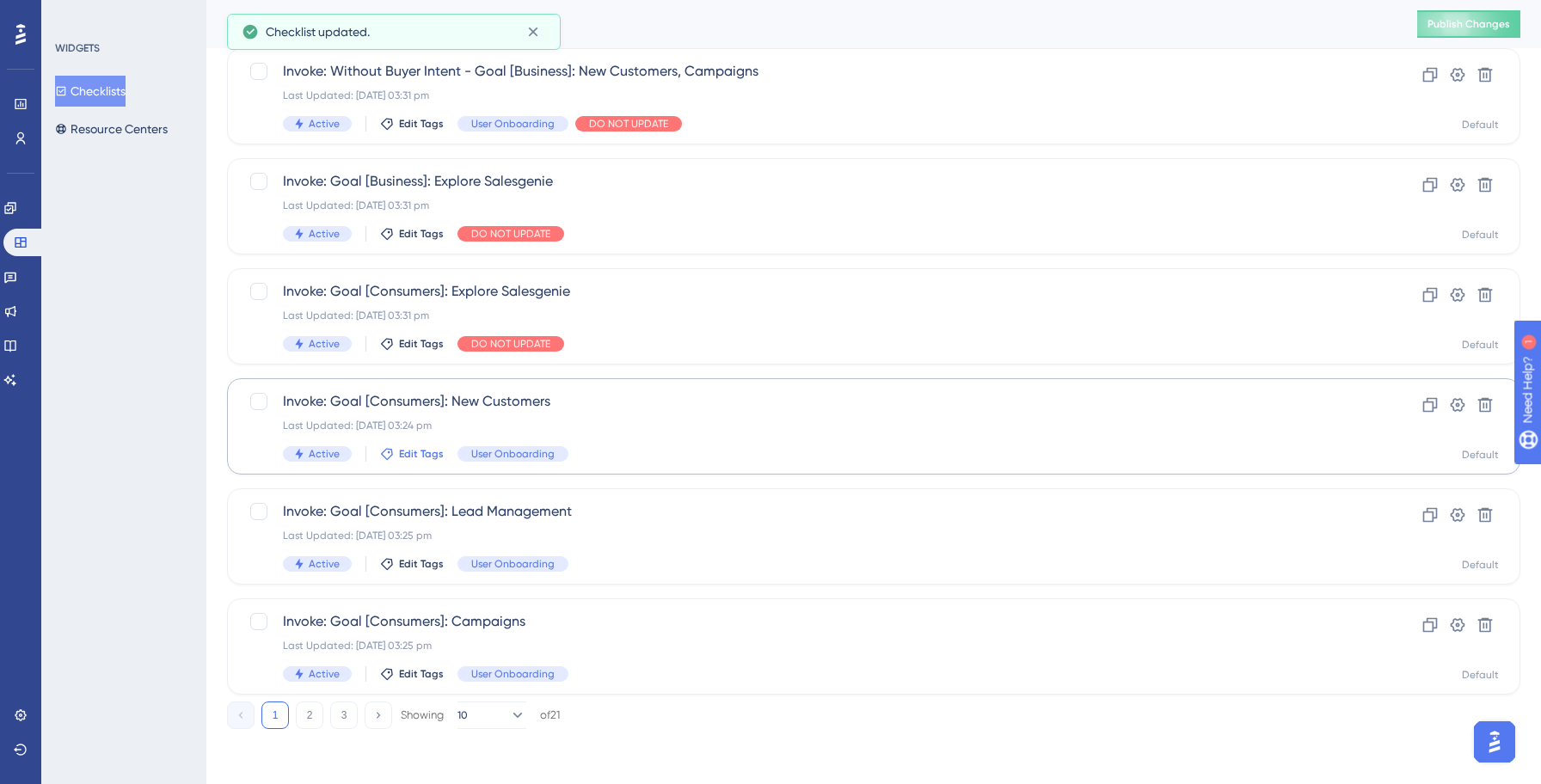
click at [407, 451] on span "Edit Tags" at bounding box center [421, 454] width 45 height 14
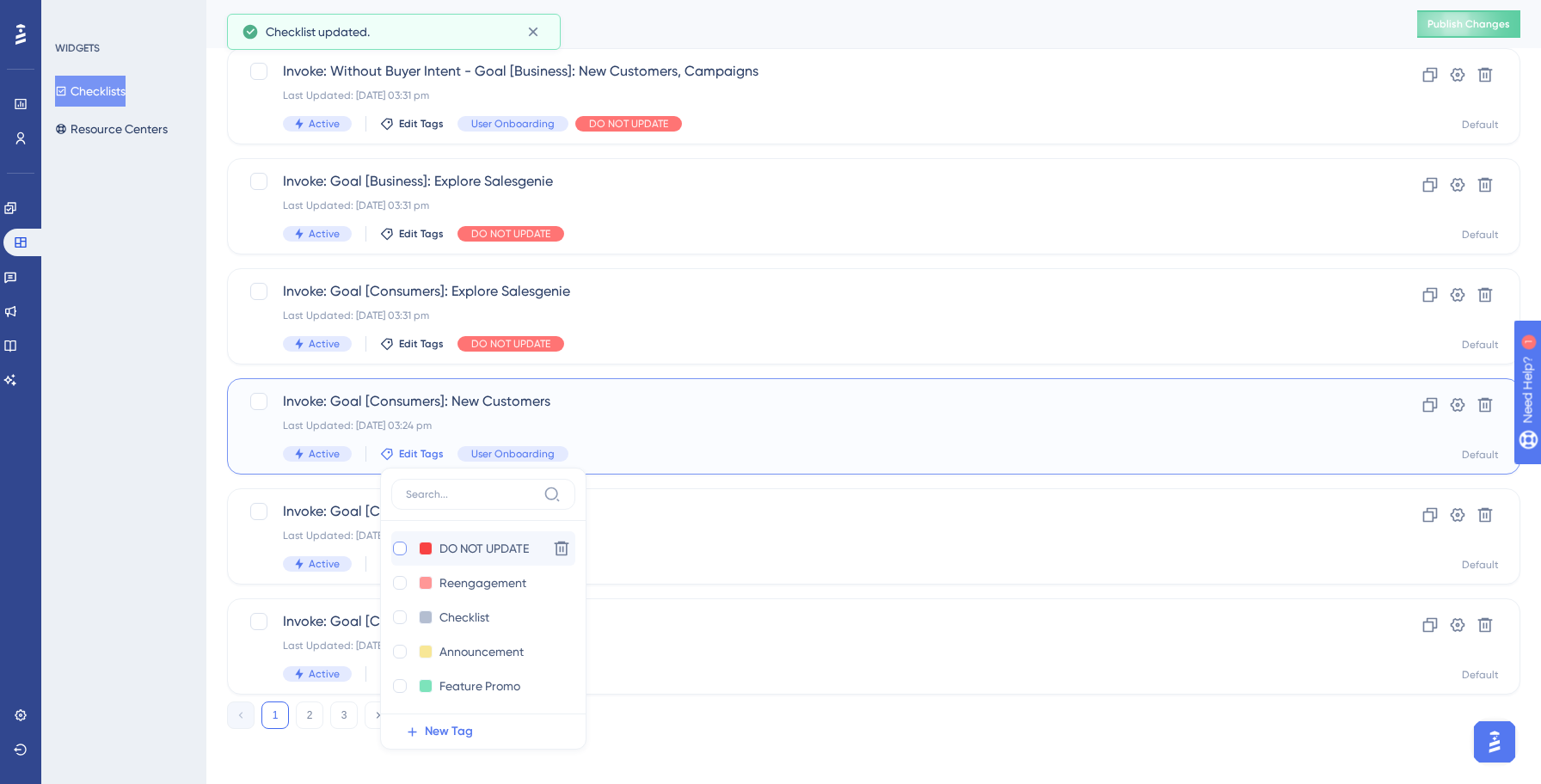
click at [402, 547] on div at bounding box center [399, 548] width 14 height 14
checkbox input "true"
click at [113, 533] on div "WIDGETS Checklists Resource Centers" at bounding box center [124, 392] width 165 height 784
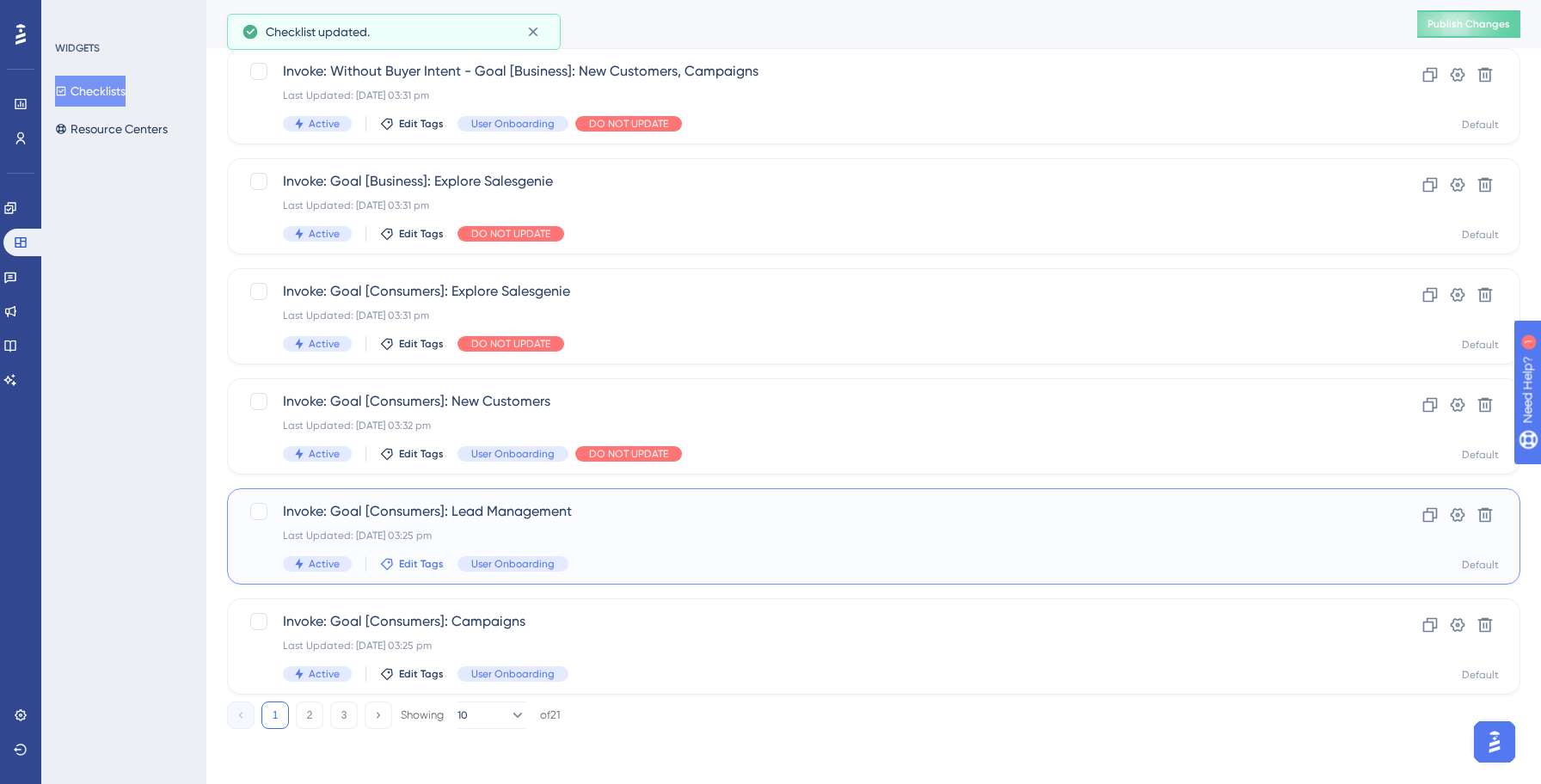
click at [400, 567] on span "Edit Tags" at bounding box center [421, 564] width 45 height 14
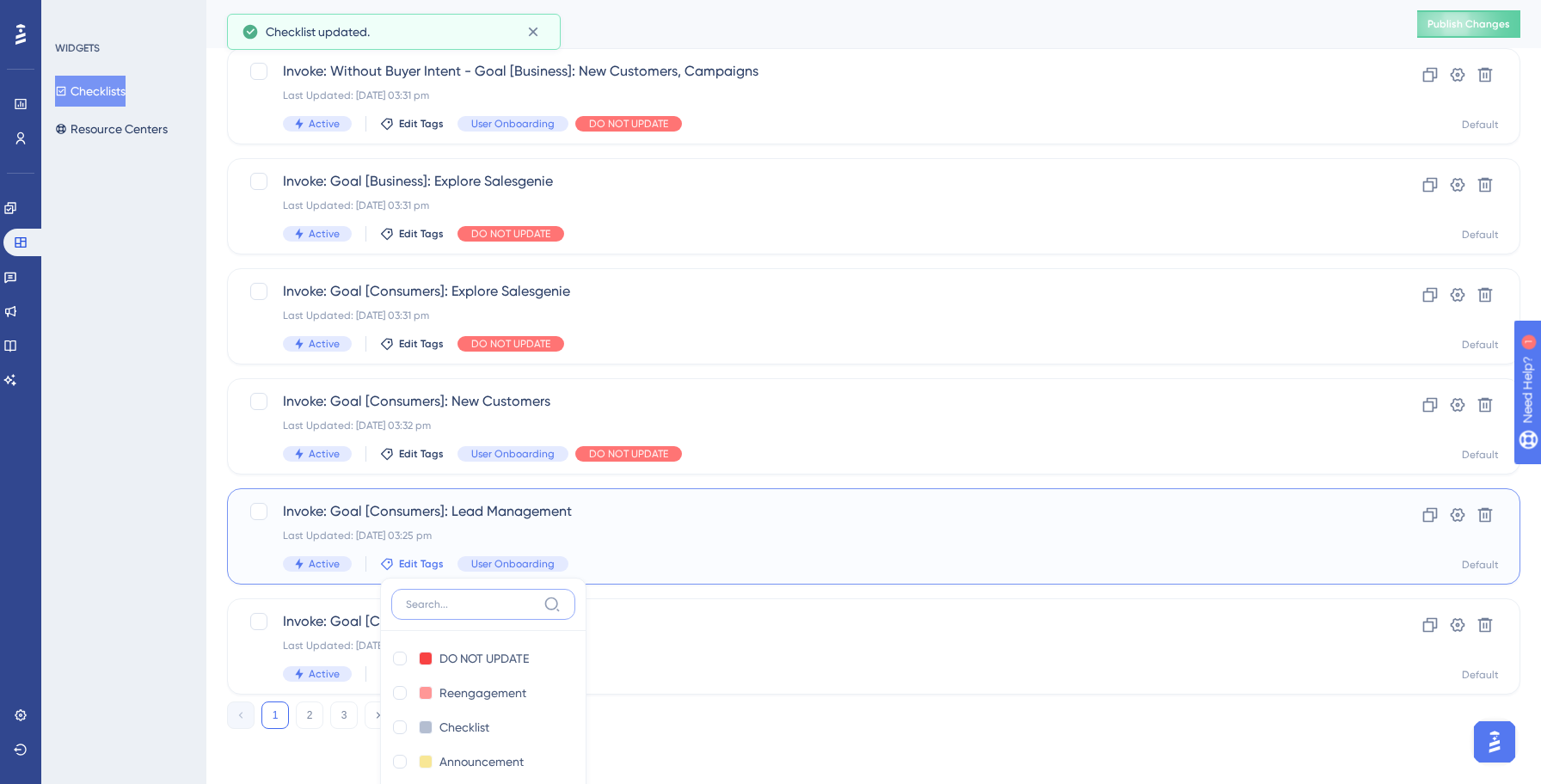
scroll to position [626, 0]
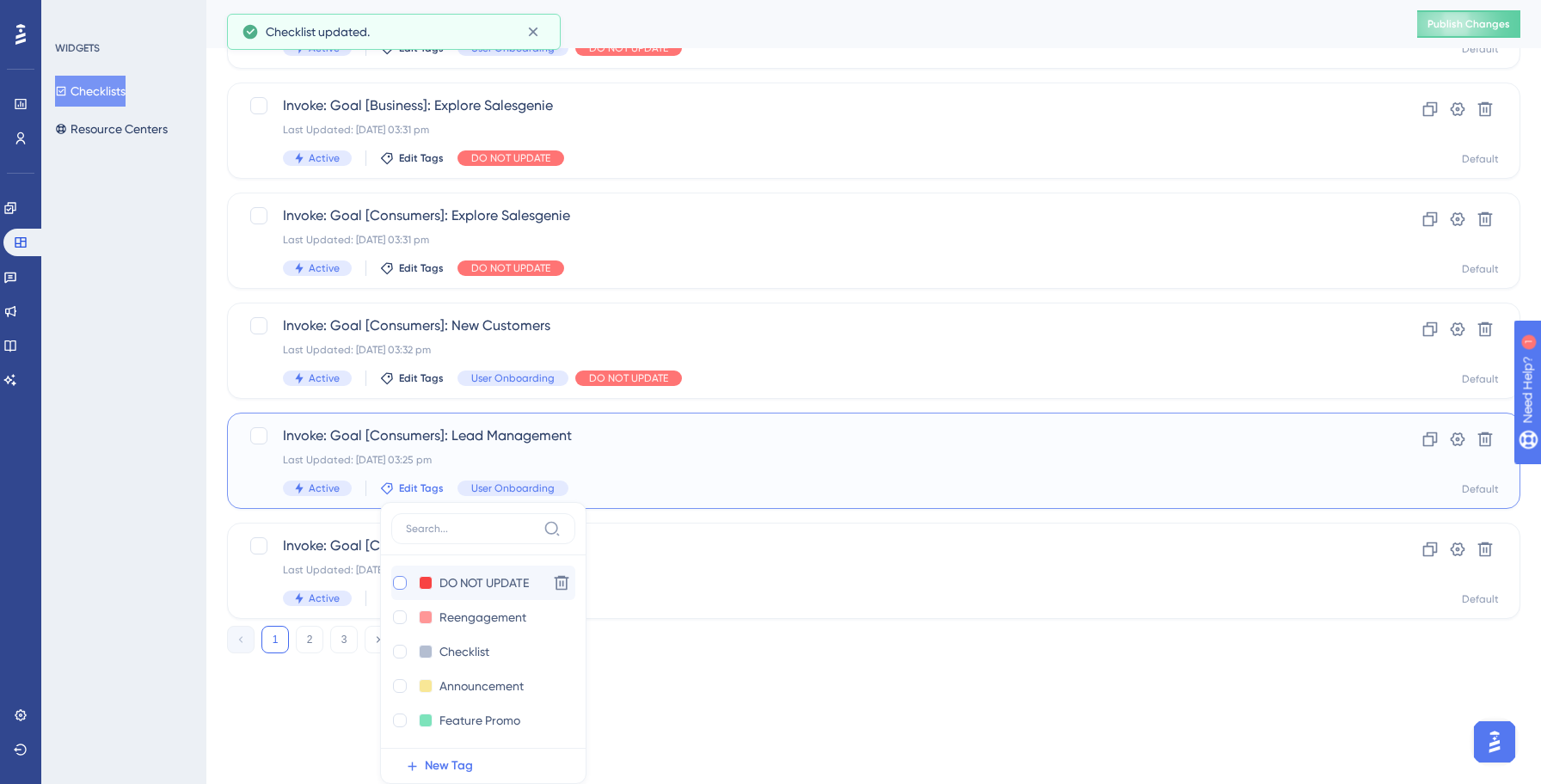
click at [399, 582] on div at bounding box center [399, 583] width 14 height 14
checkbox input "true"
click at [88, 562] on div "WIDGETS Checklists Resource Centers" at bounding box center [124, 392] width 165 height 784
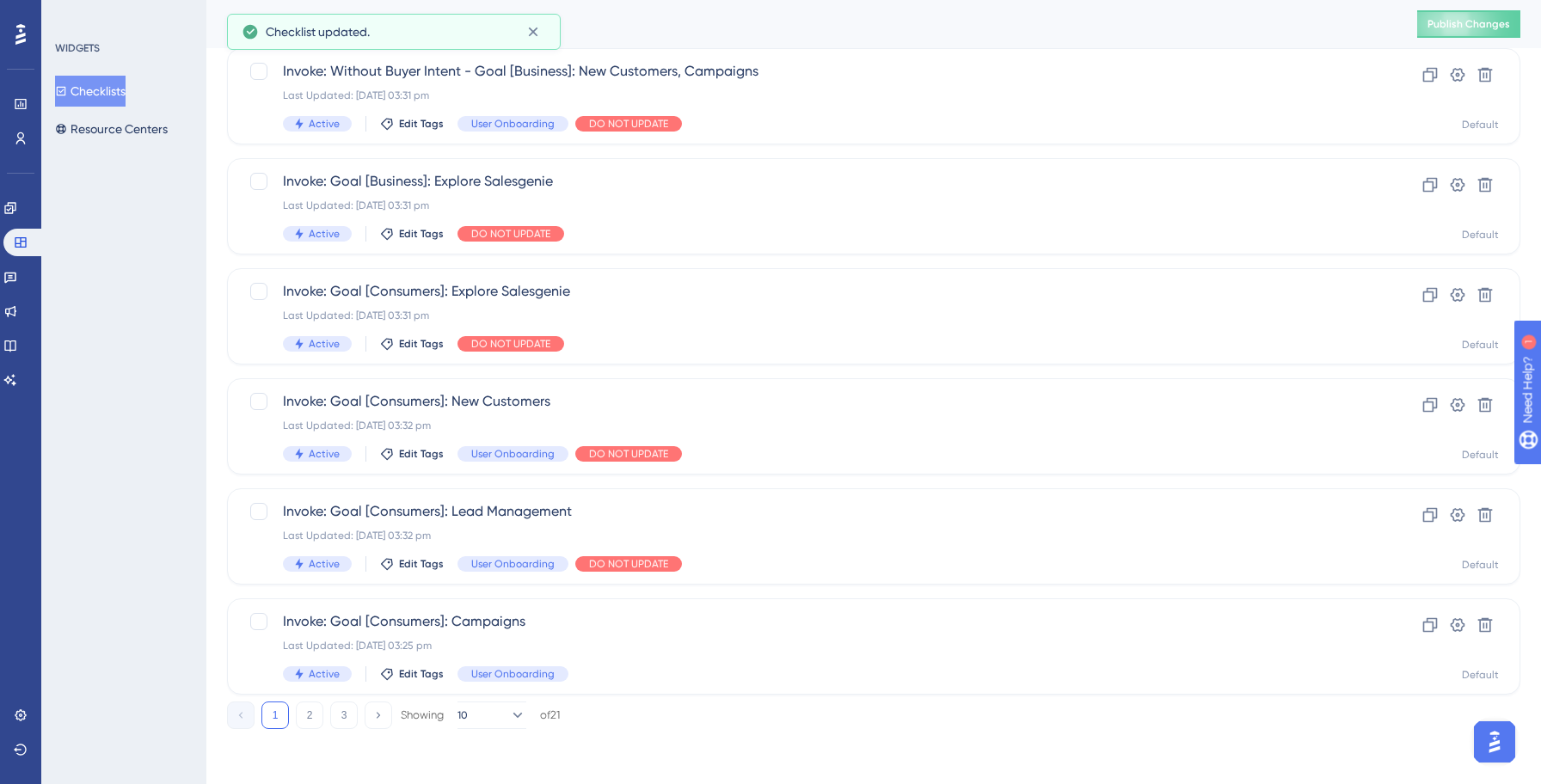
scroll to position [550, 0]
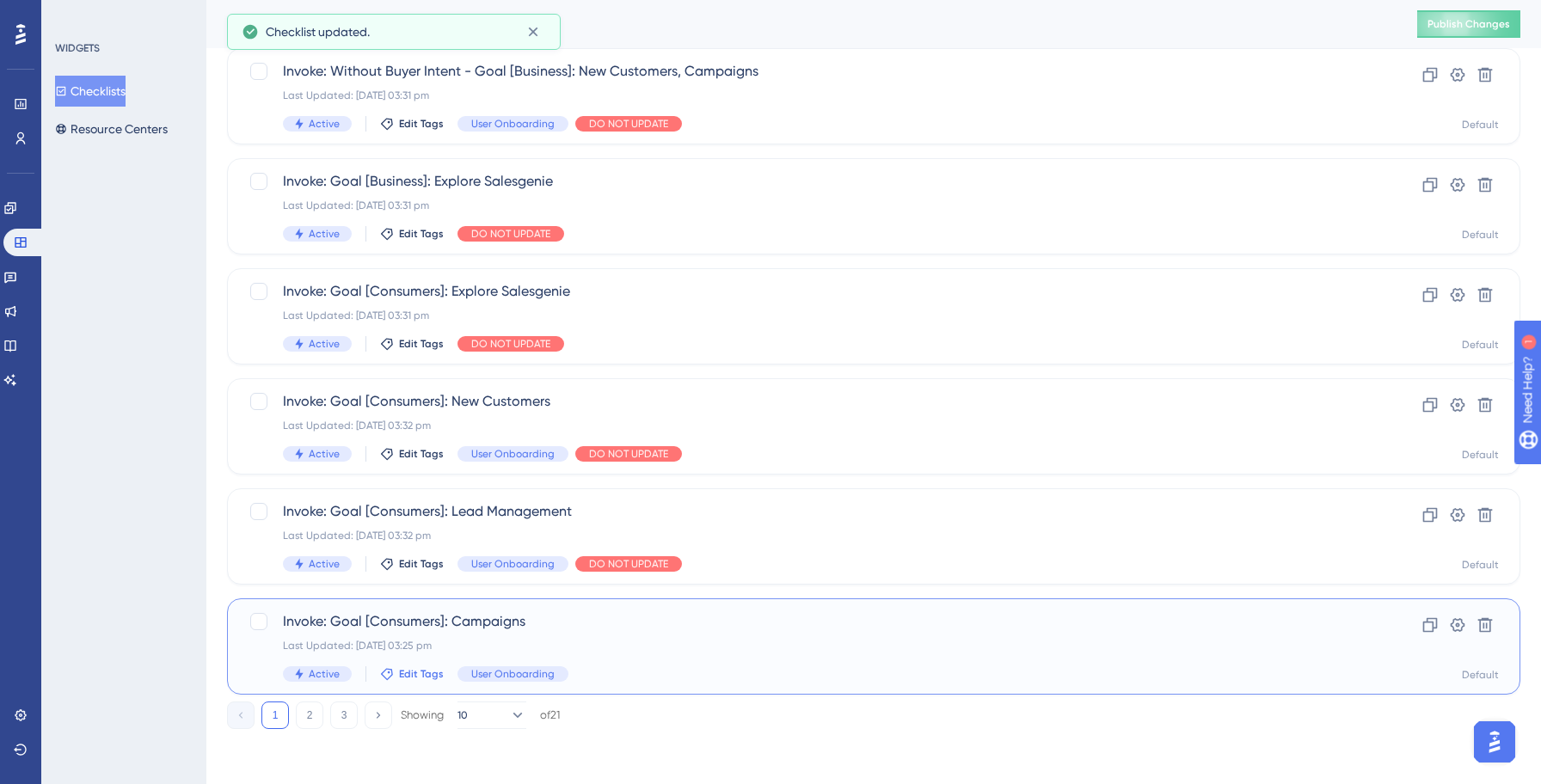
click at [410, 676] on span "Edit Tags" at bounding box center [421, 674] width 45 height 14
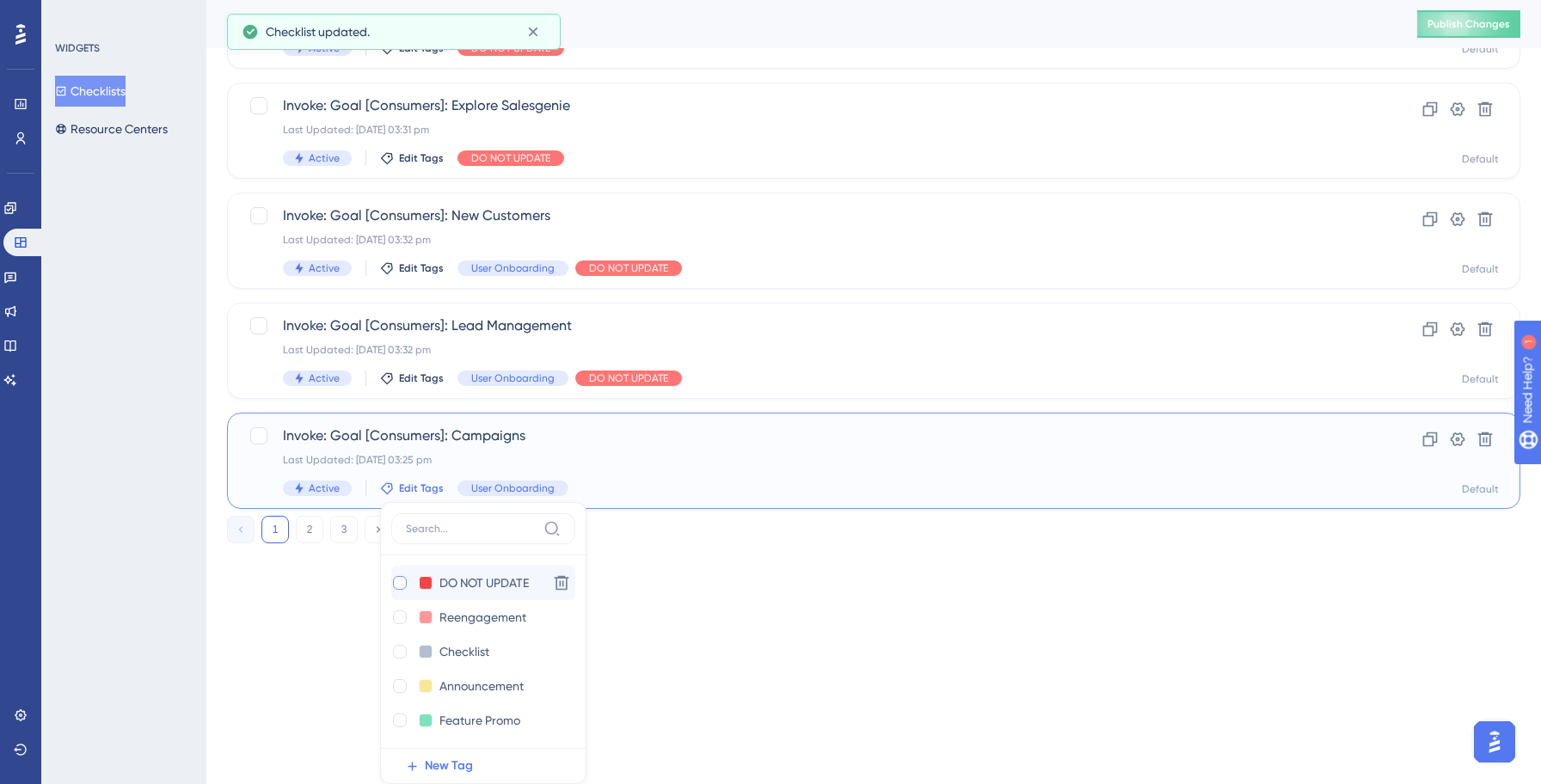
click at [401, 580] on div at bounding box center [399, 583] width 14 height 14
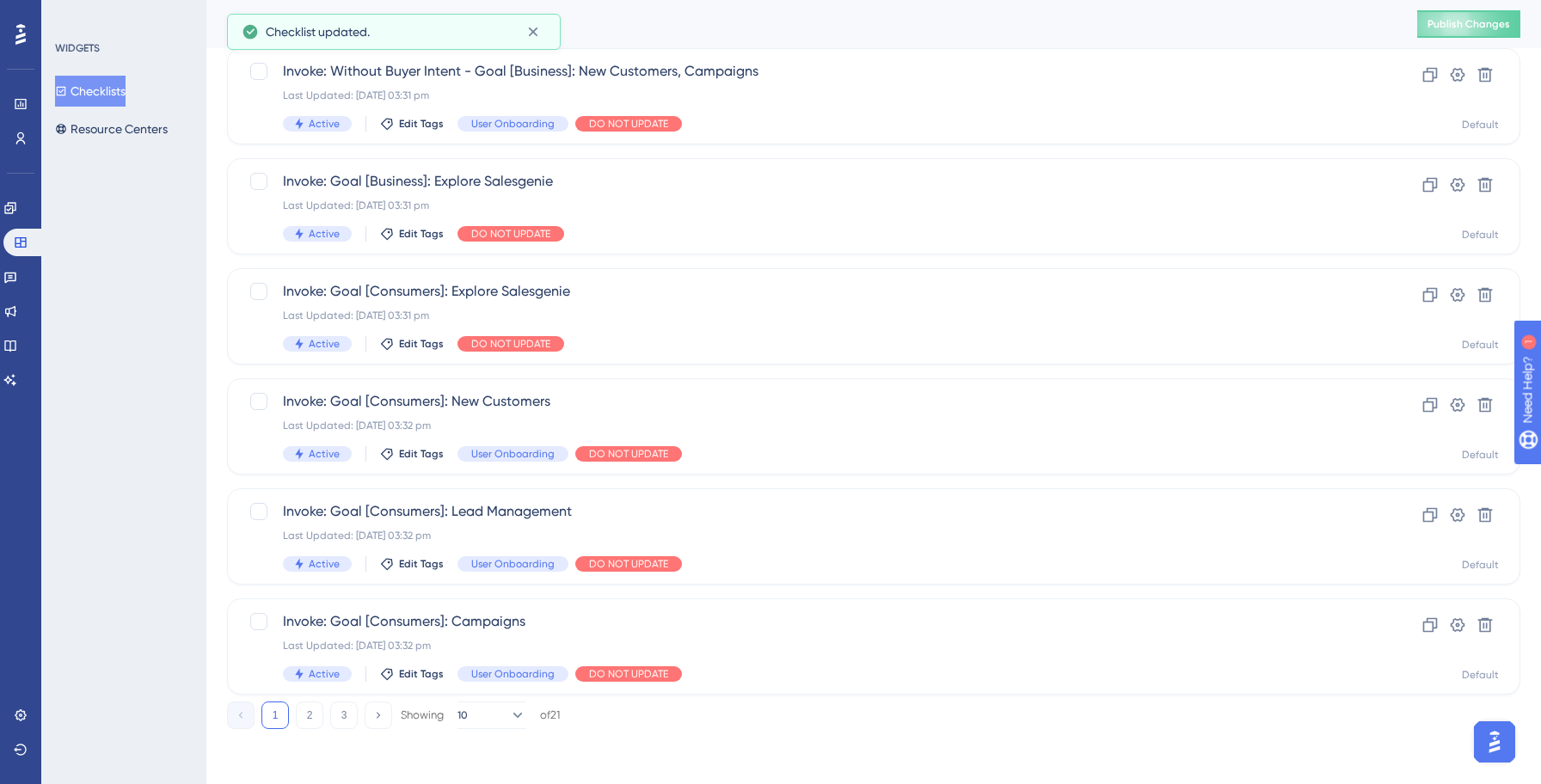
scroll to position [550, 0]
click at [508, 717] on icon at bounding box center [517, 715] width 17 height 17
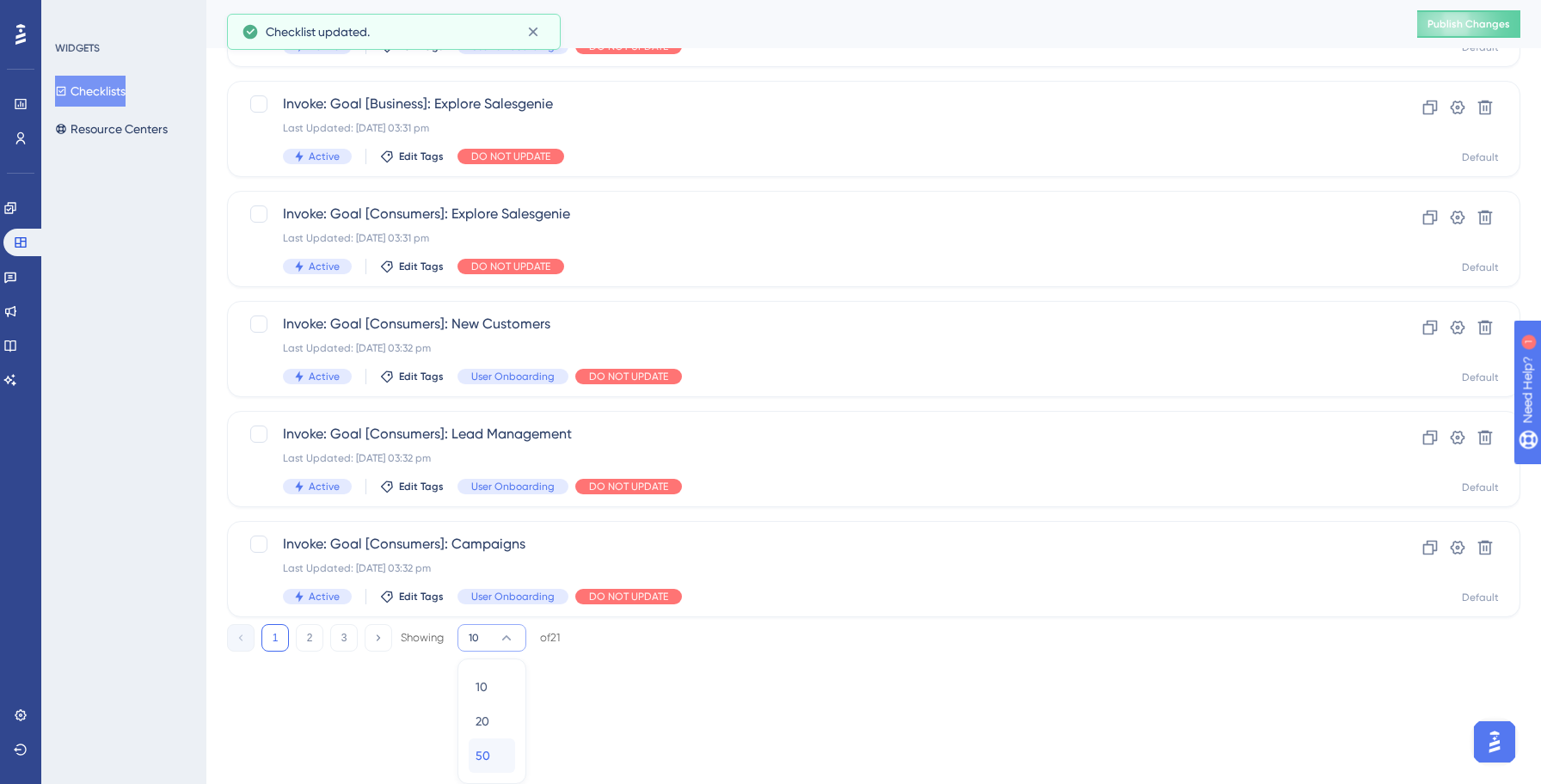
click at [490, 759] on div "50 50" at bounding box center [492, 756] width 33 height 34
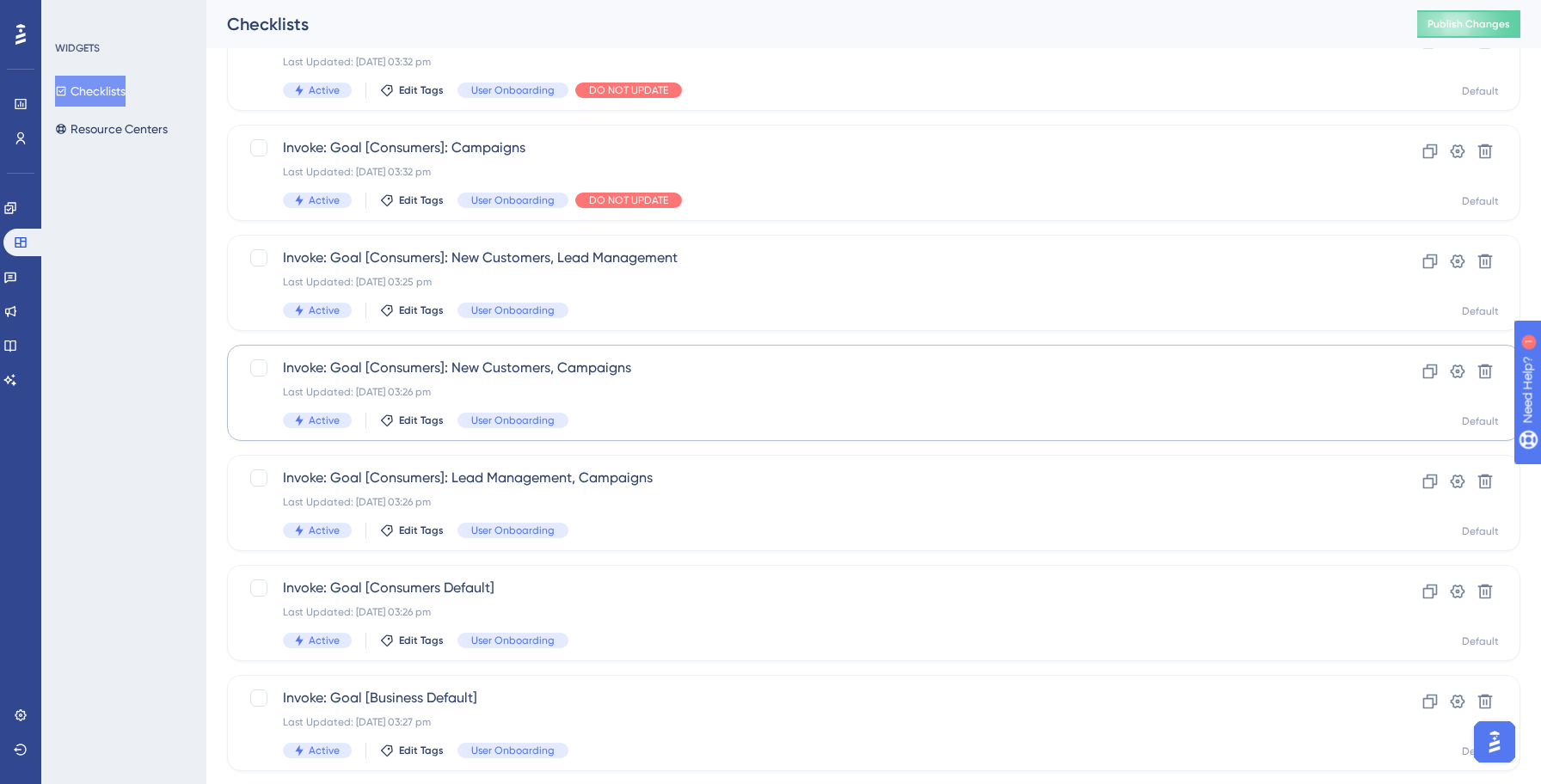
scroll to position [1041, 0]
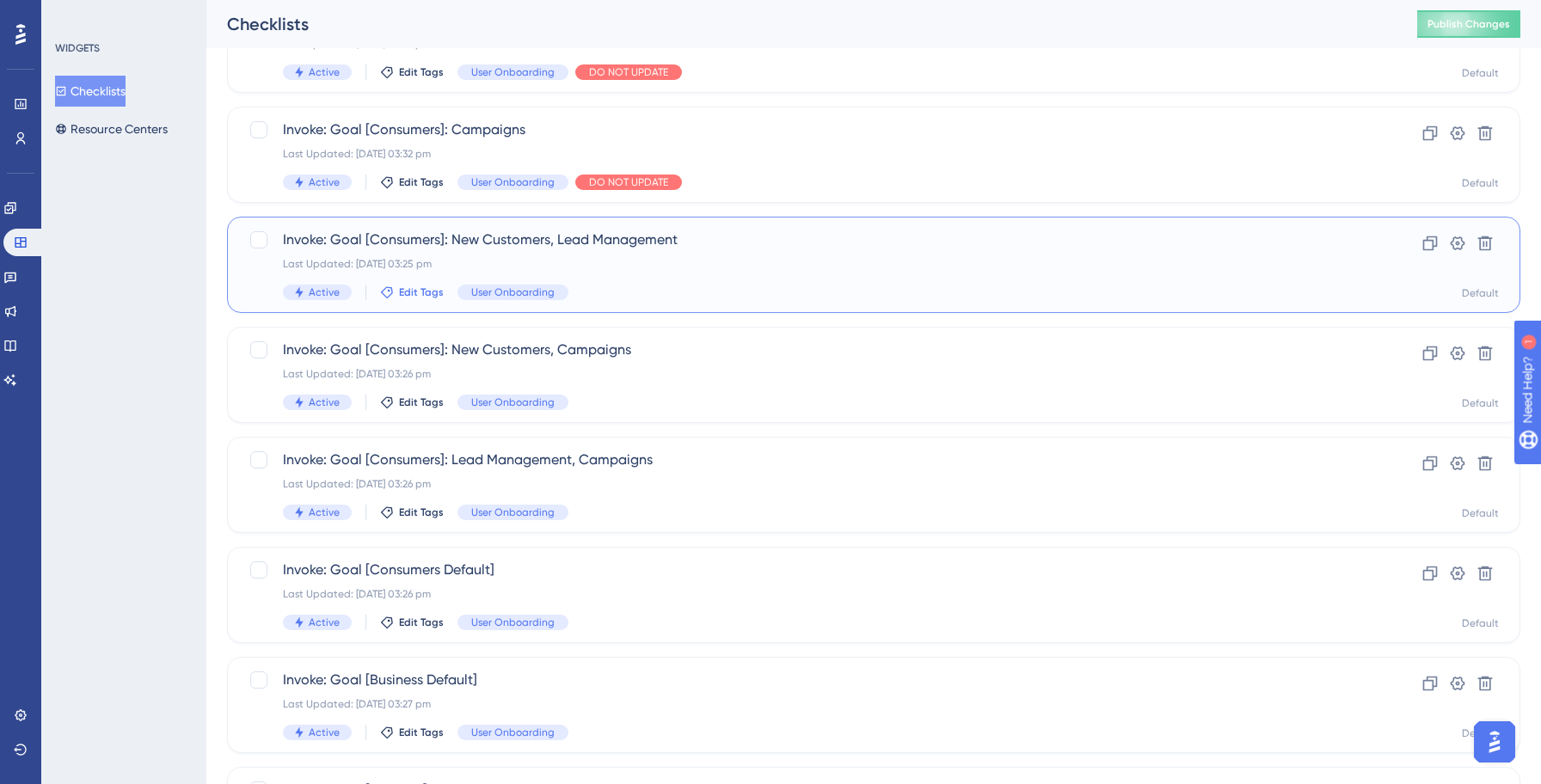
click at [405, 291] on span "Edit Tags" at bounding box center [421, 293] width 45 height 14
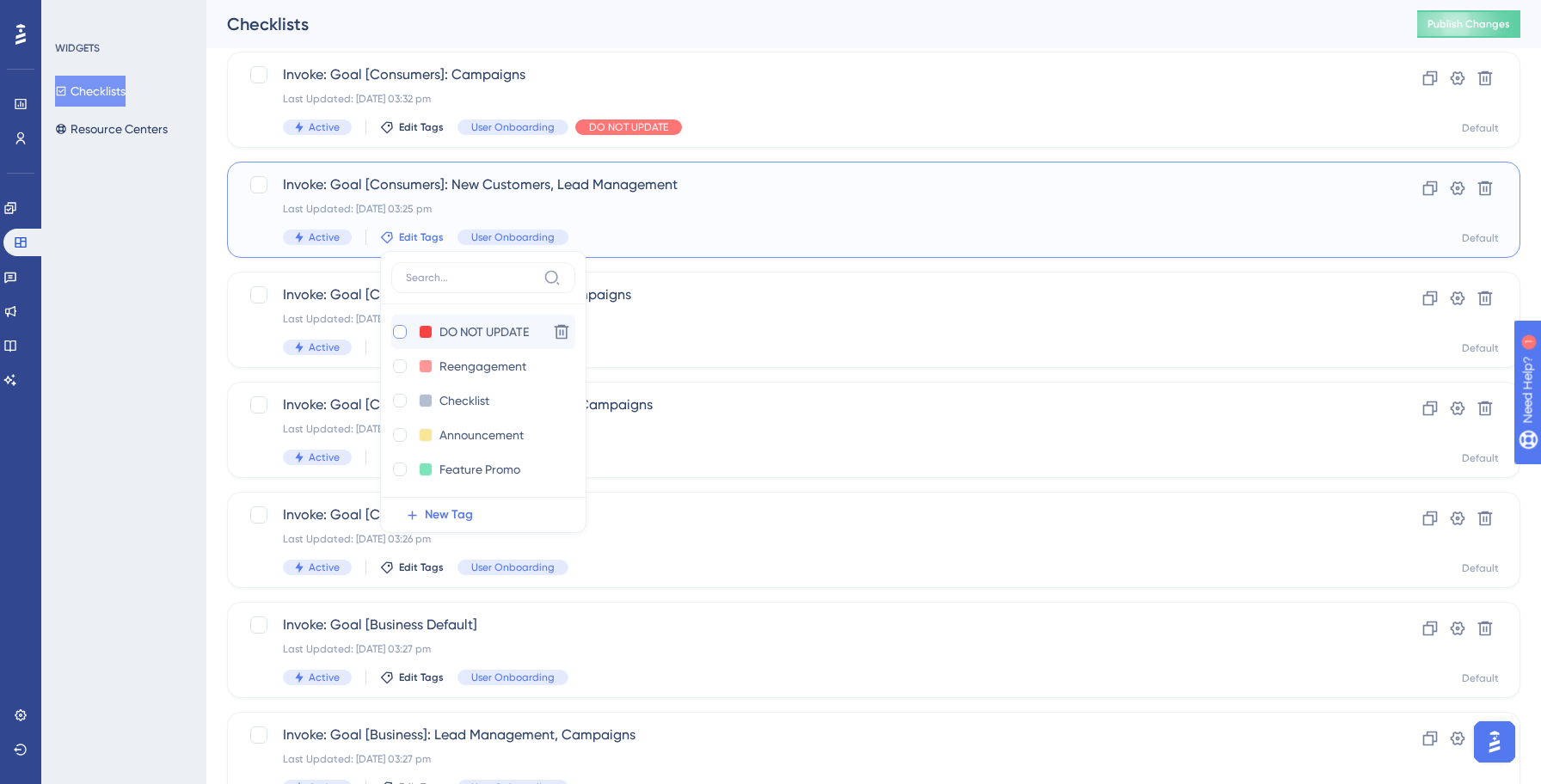
click at [396, 326] on div at bounding box center [399, 331] width 14 height 14
checkbox input "true"
click at [97, 361] on div "WIDGETS Checklists Resource Centers" at bounding box center [124, 392] width 165 height 784
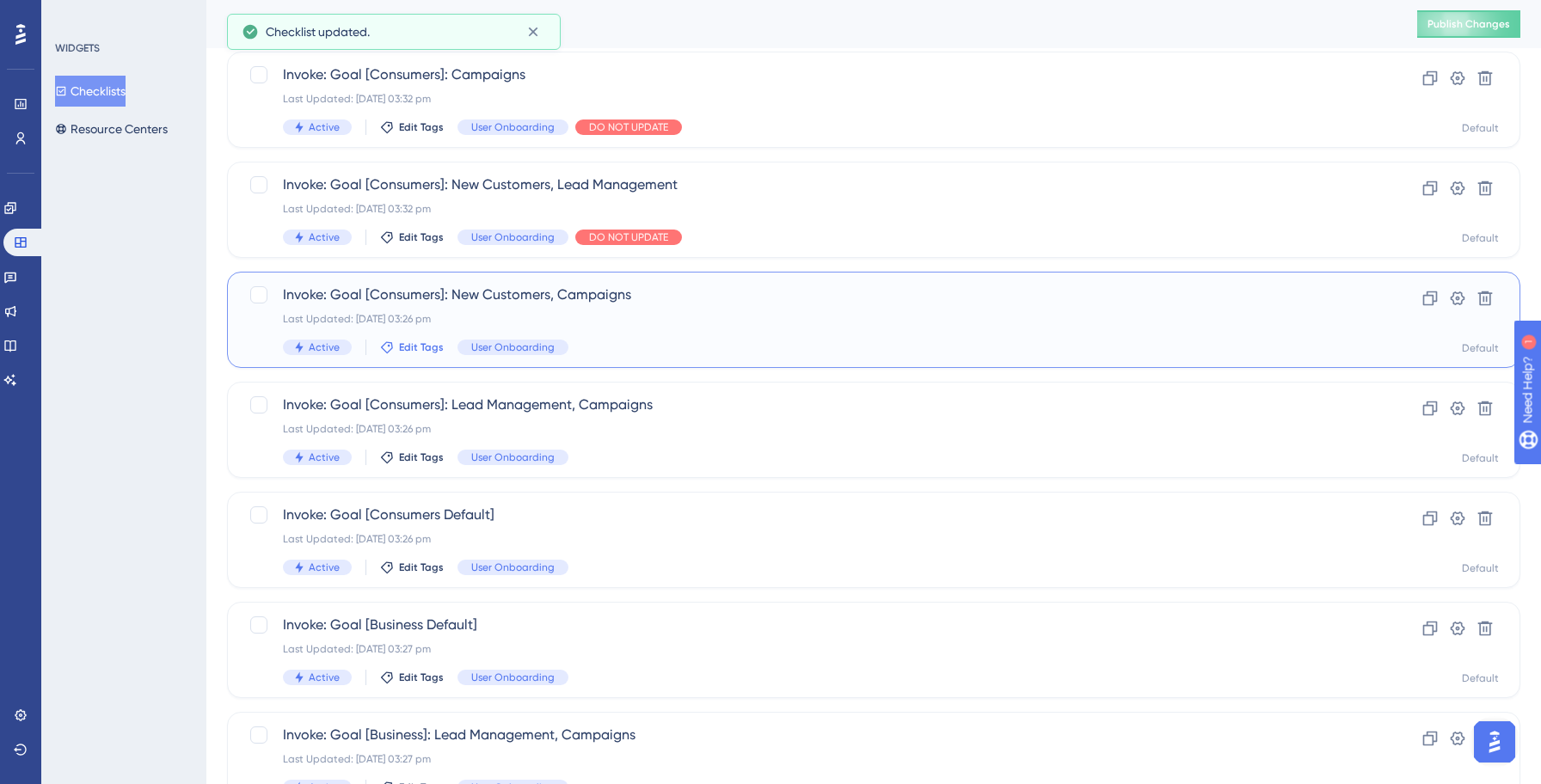
click at [414, 349] on span "Edit Tags" at bounding box center [421, 347] width 45 height 14
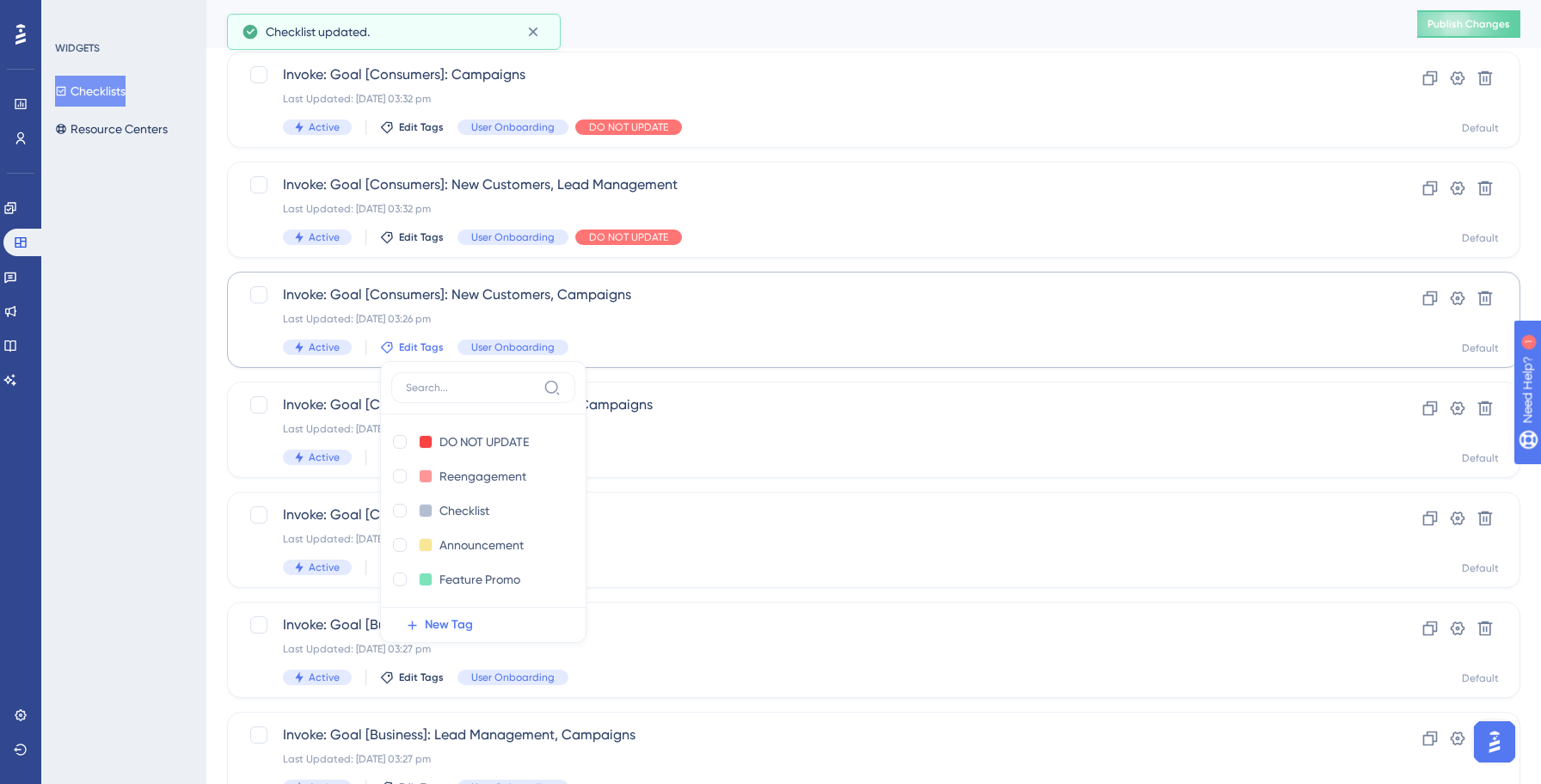
scroll to position [1207, 0]
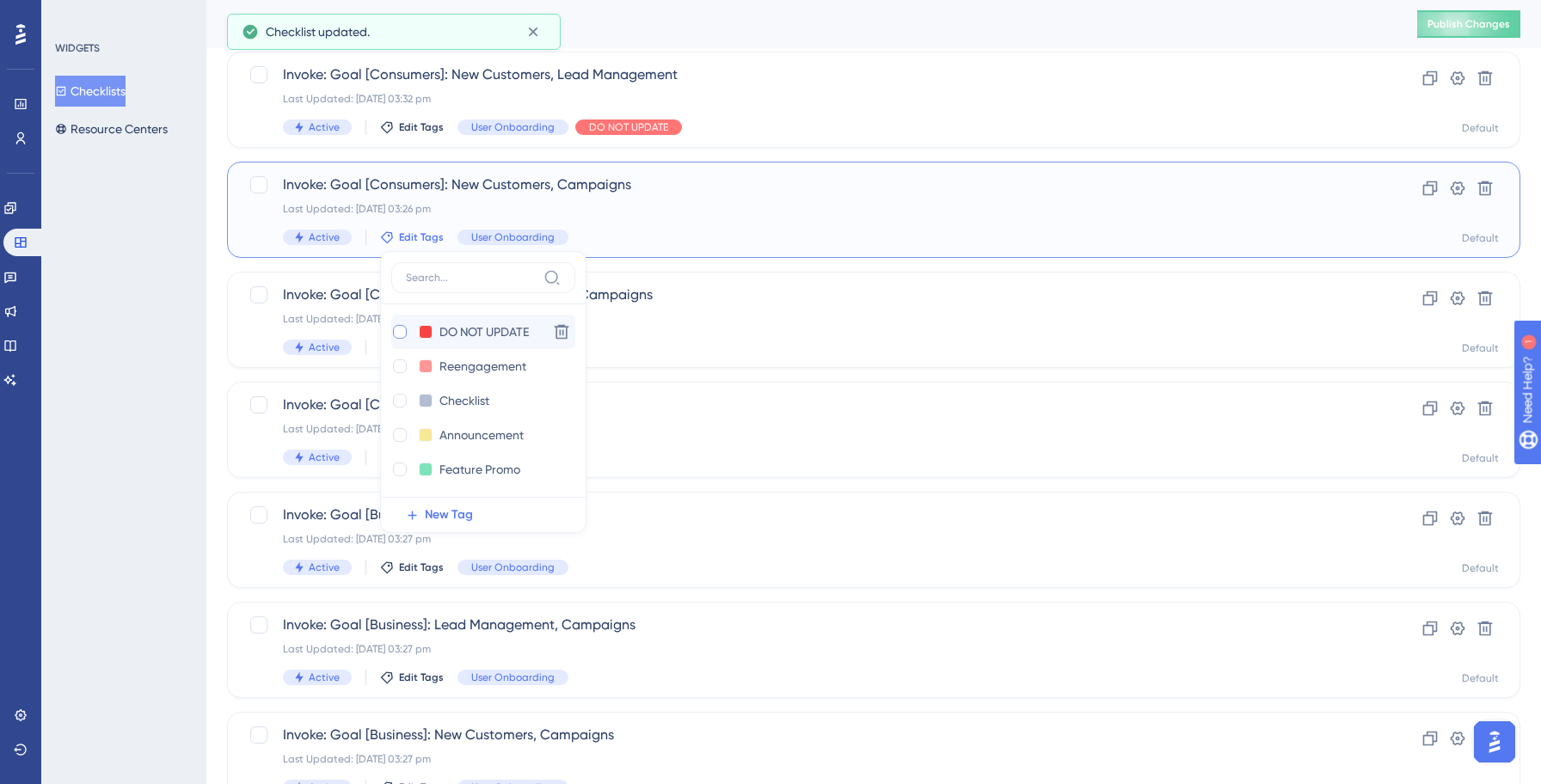
click at [399, 332] on div at bounding box center [399, 331] width 14 height 14
checkbox input "true"
click at [135, 362] on div "WIDGETS Checklists Resource Centers" at bounding box center [124, 392] width 165 height 784
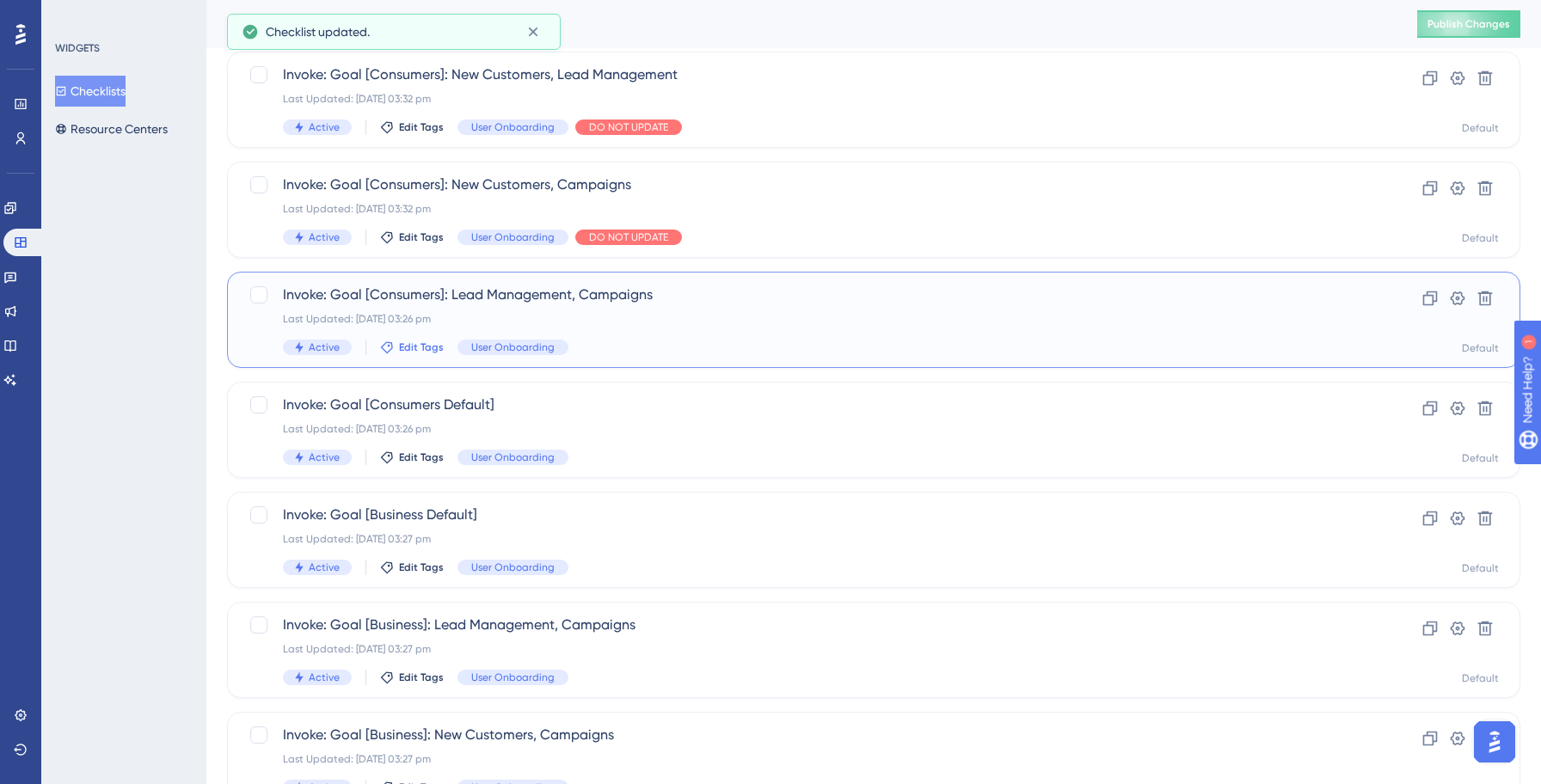
click at [421, 349] on span "Edit Tags" at bounding box center [421, 347] width 45 height 14
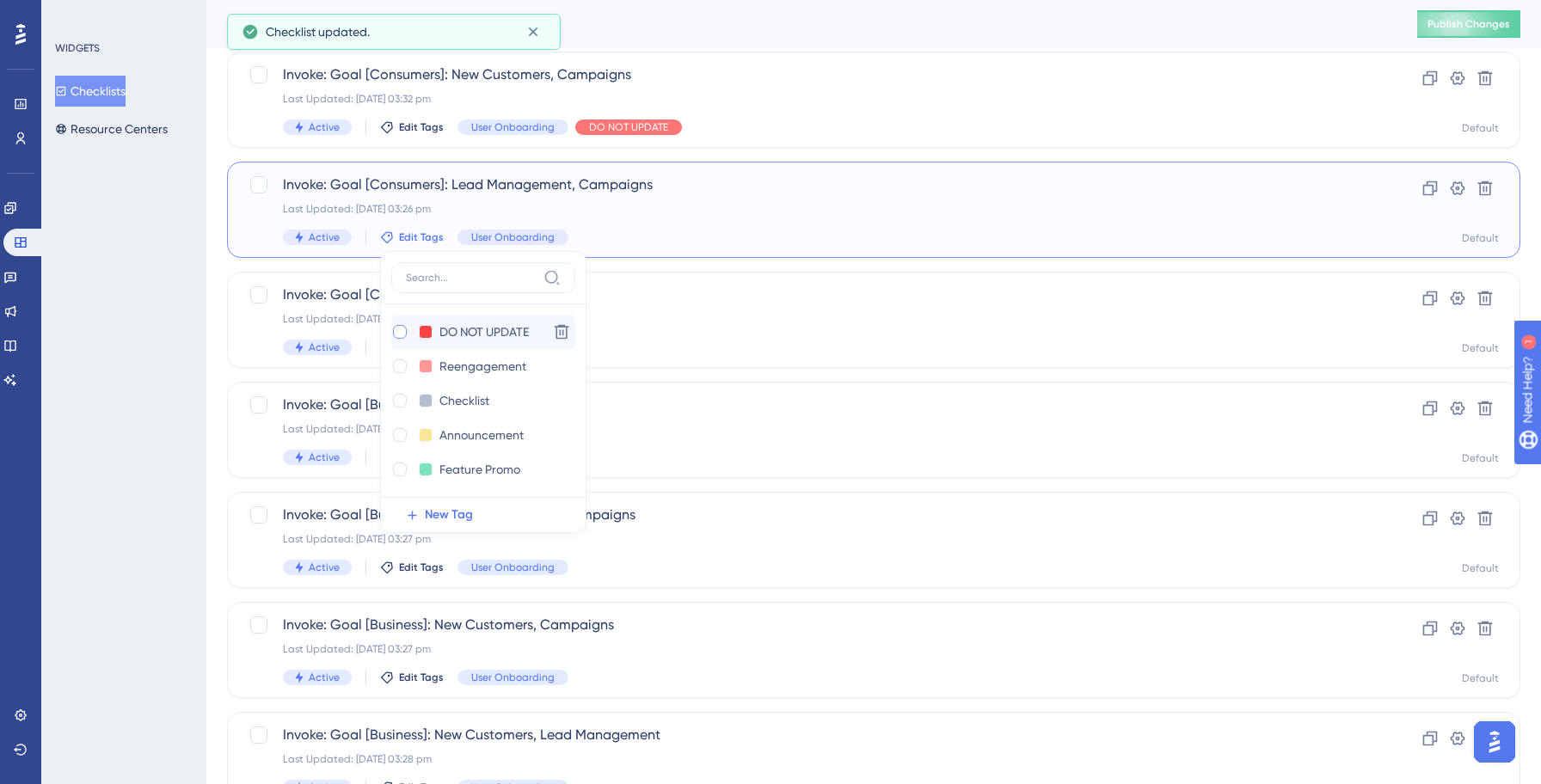
click at [397, 330] on div at bounding box center [399, 331] width 14 height 14
click at [145, 381] on div "WIDGETS Checklists Resource Centers" at bounding box center [124, 392] width 165 height 784
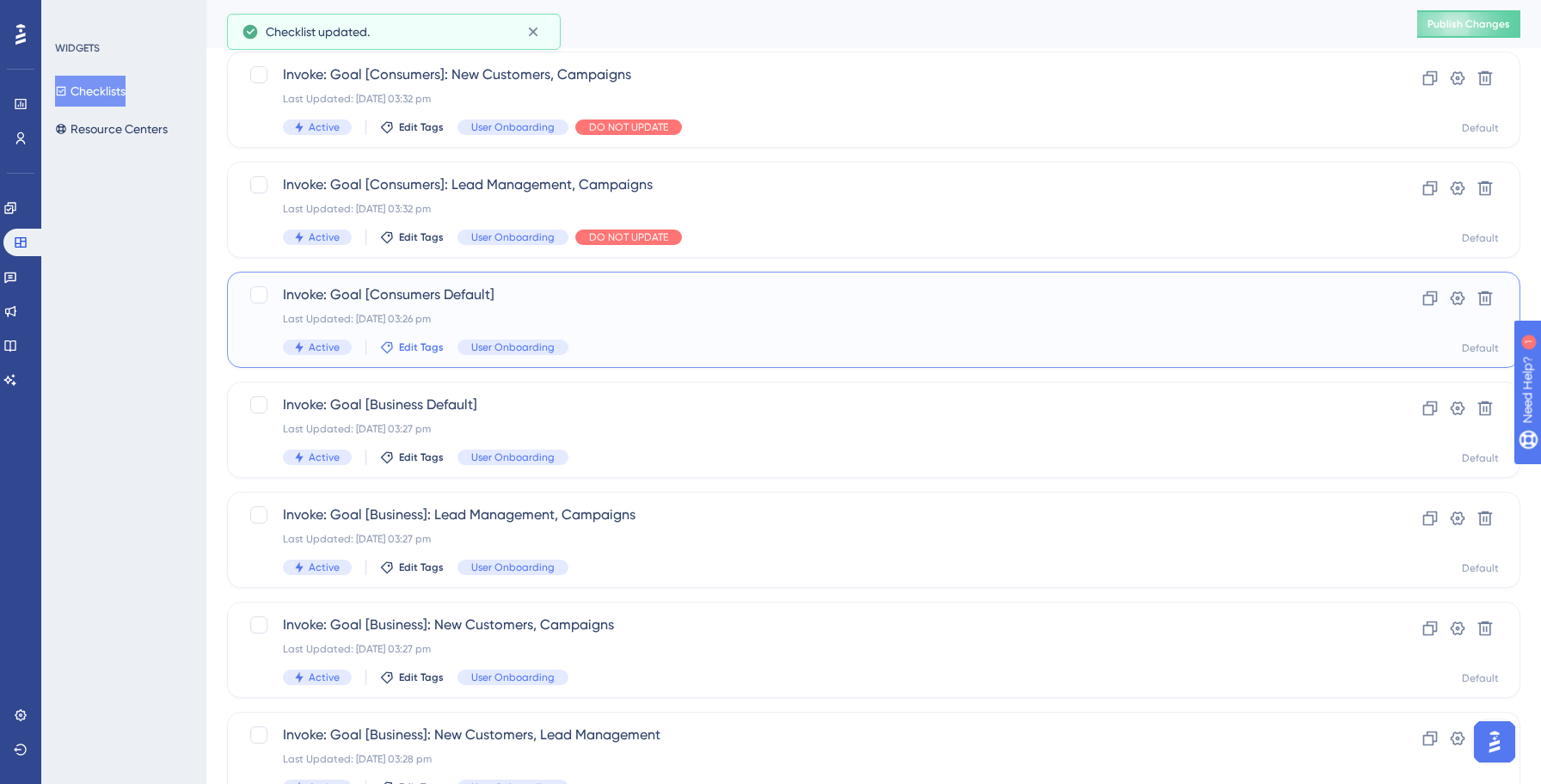
click at [403, 347] on span "Edit Tags" at bounding box center [421, 347] width 45 height 14
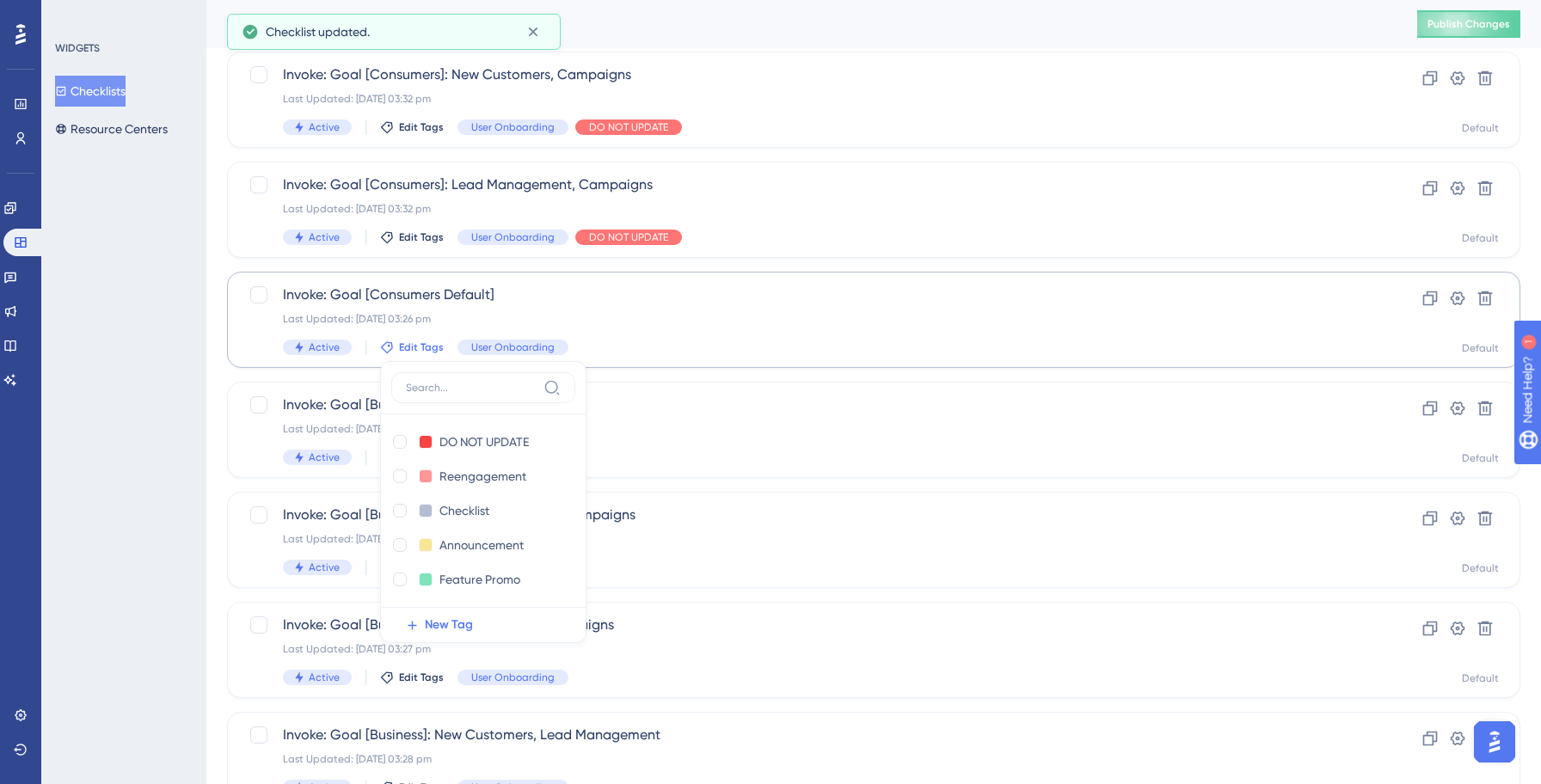
scroll to position [1427, 0]
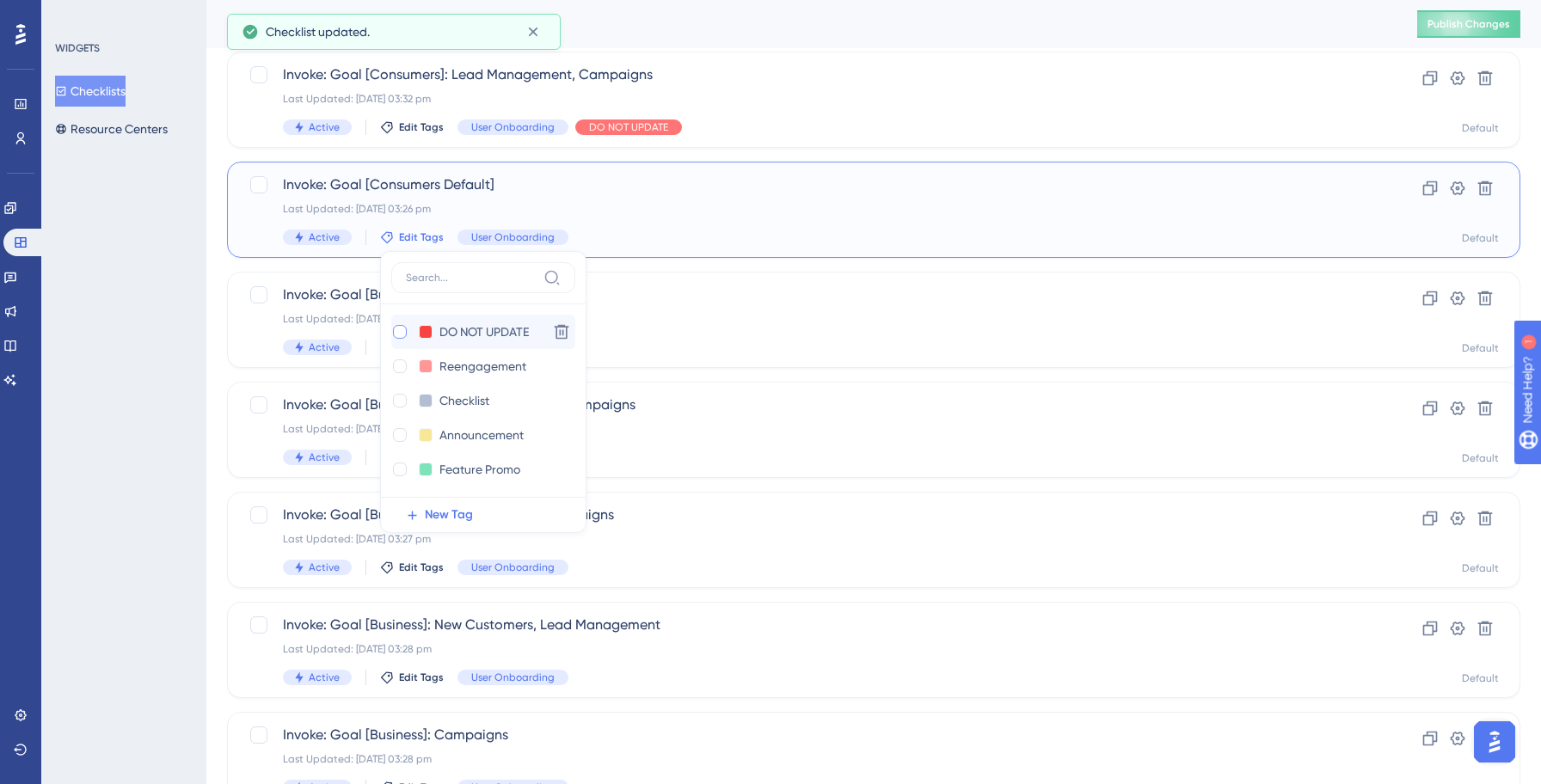
click at [397, 332] on div at bounding box center [399, 331] width 14 height 14
checkbox input "true"
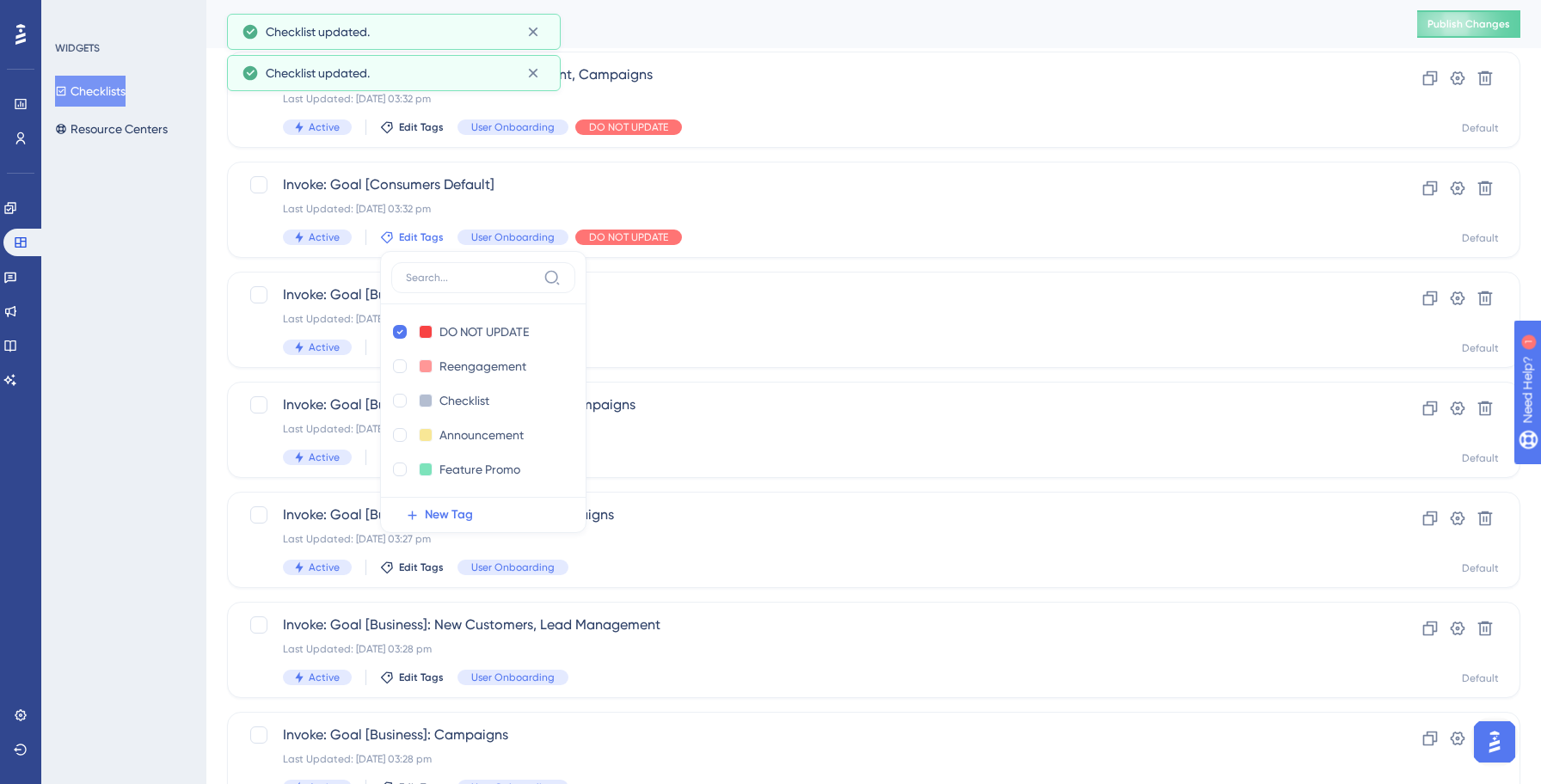
click at [133, 377] on div "WIDGETS Checklists Resource Centers" at bounding box center [124, 392] width 165 height 784
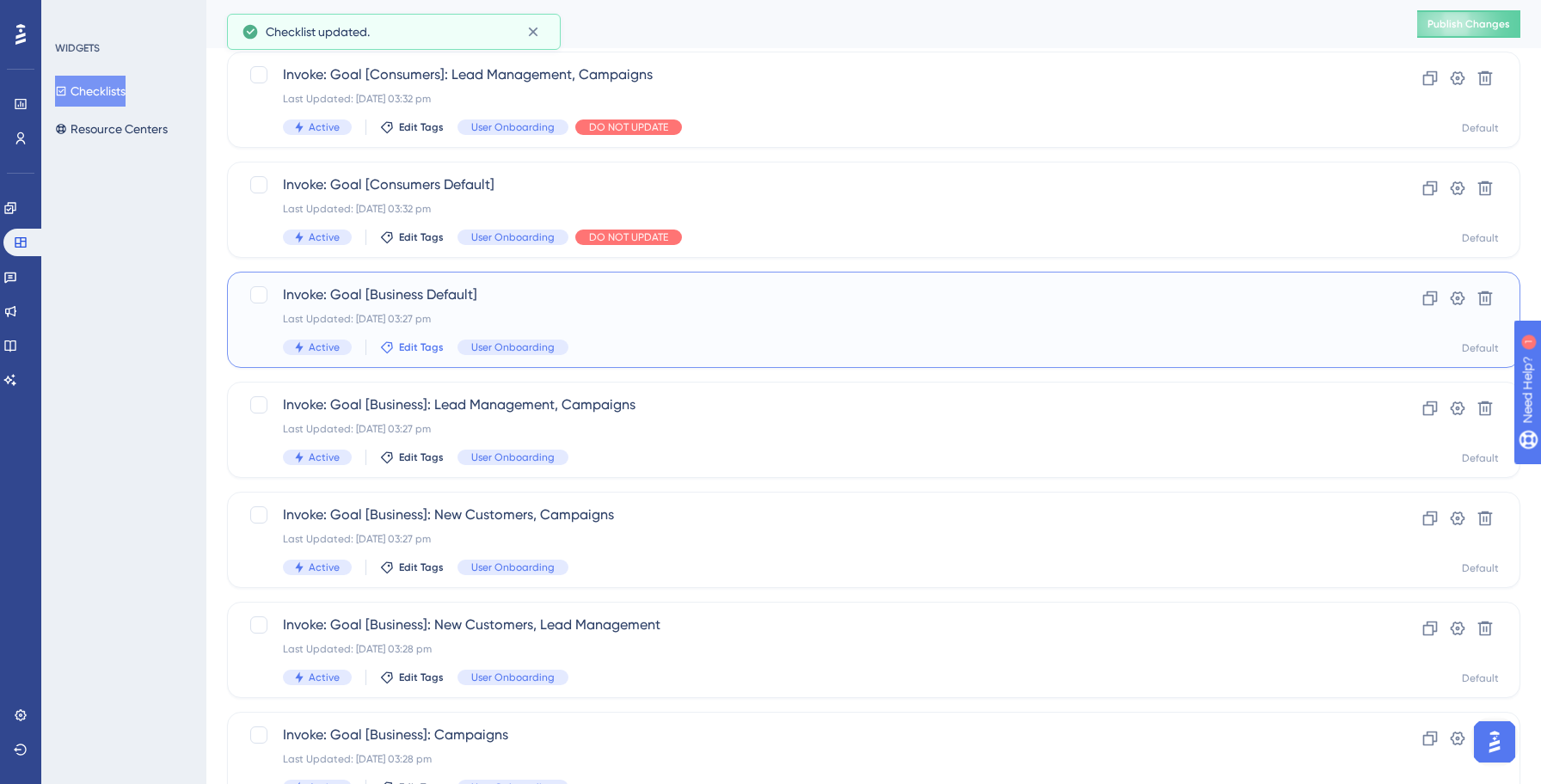
click at [402, 348] on span "Edit Tags" at bounding box center [421, 347] width 45 height 14
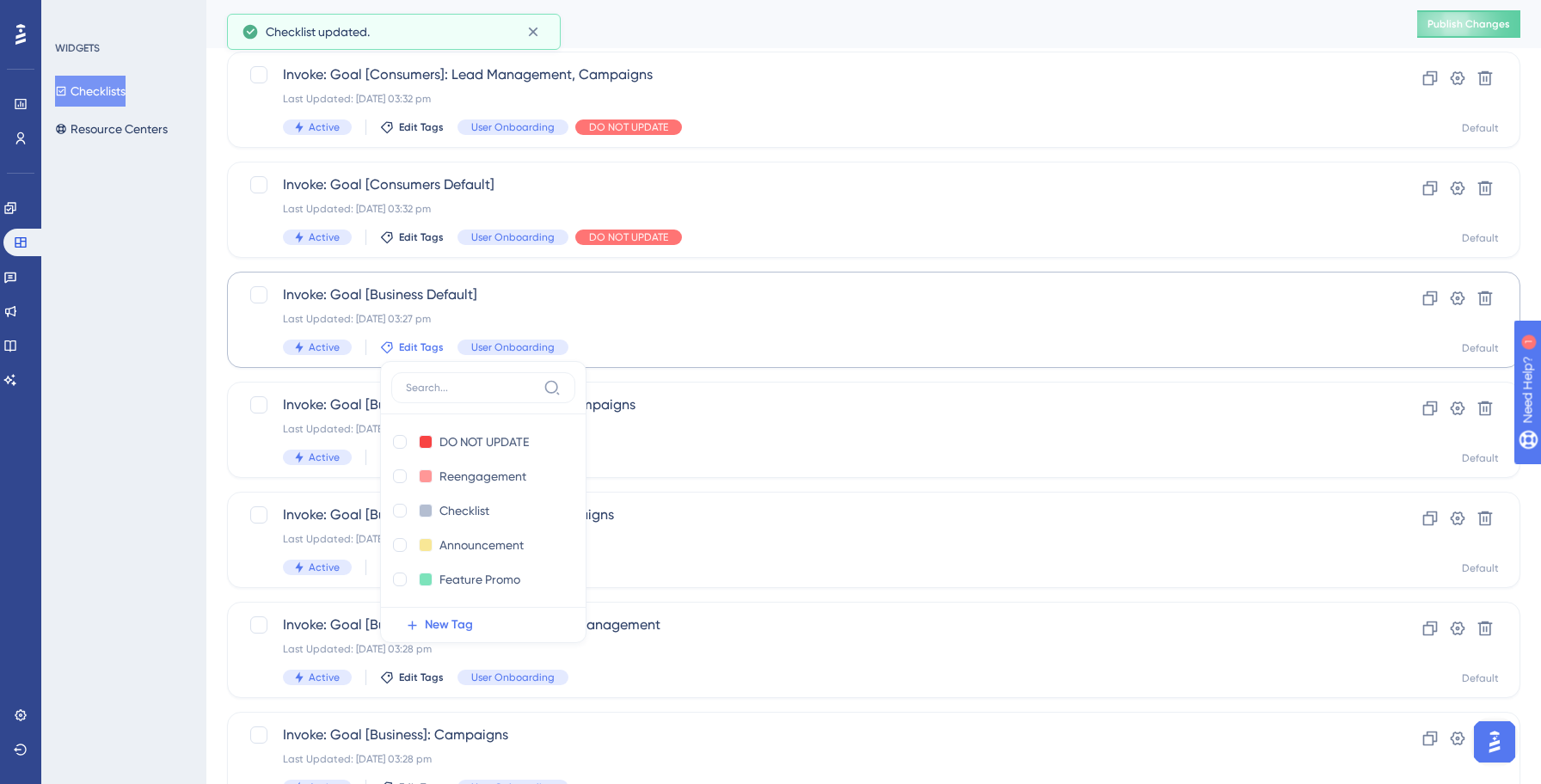
scroll to position [1537, 0]
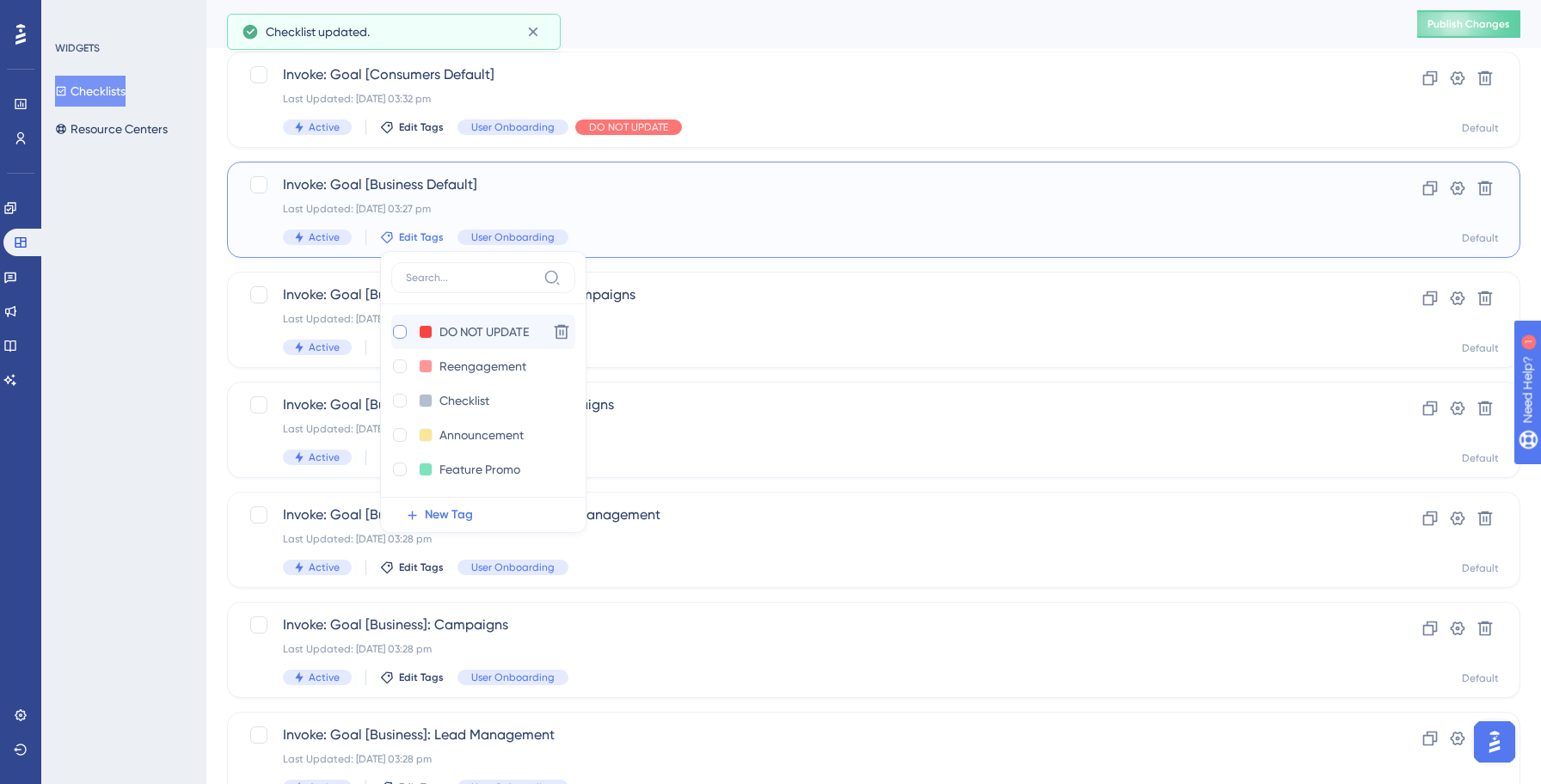
click at [399, 332] on div at bounding box center [399, 331] width 14 height 14
checkbox input "true"
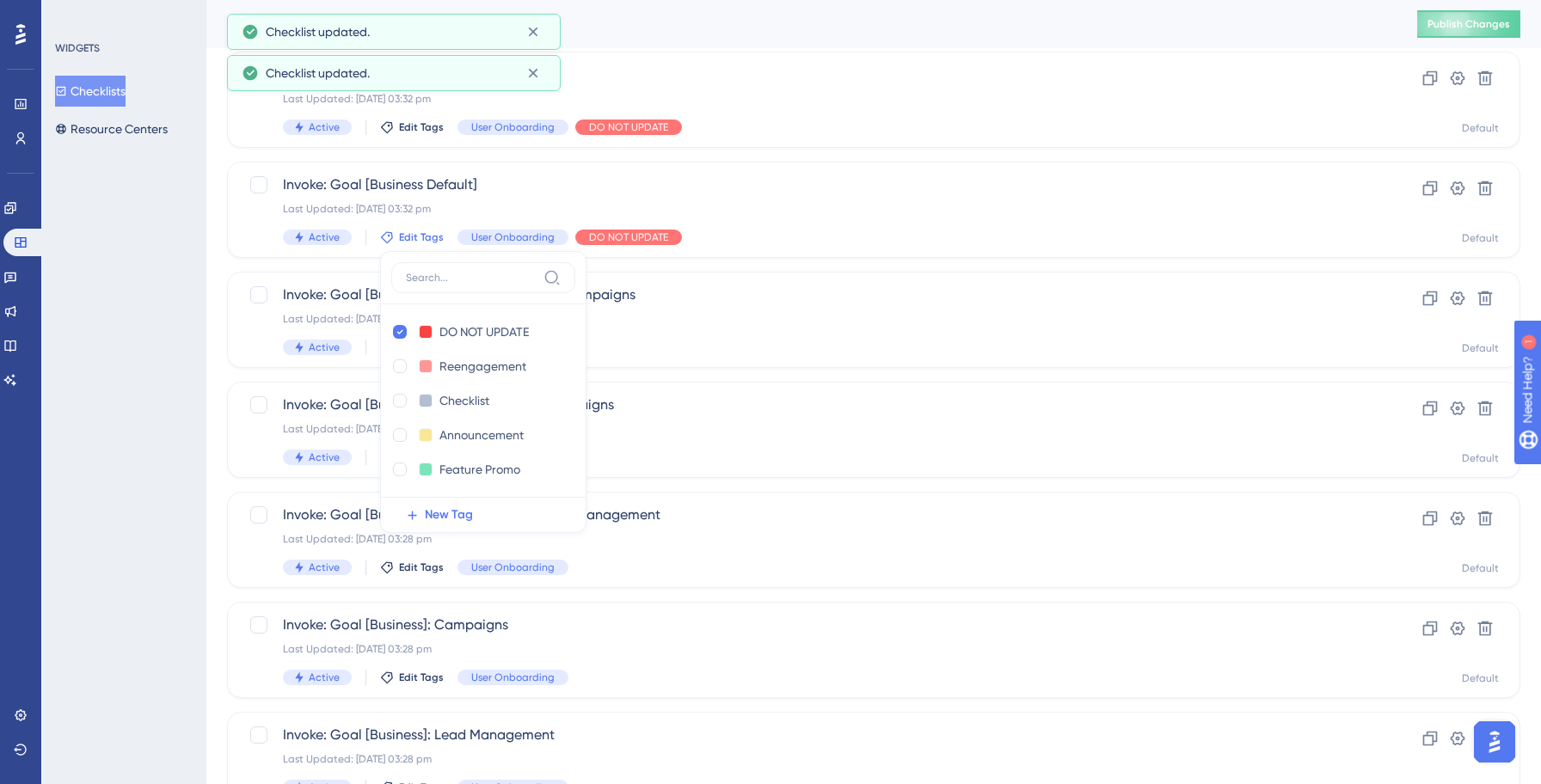
click at [122, 384] on div "WIDGETS Checklists Resource Centers" at bounding box center [124, 392] width 165 height 784
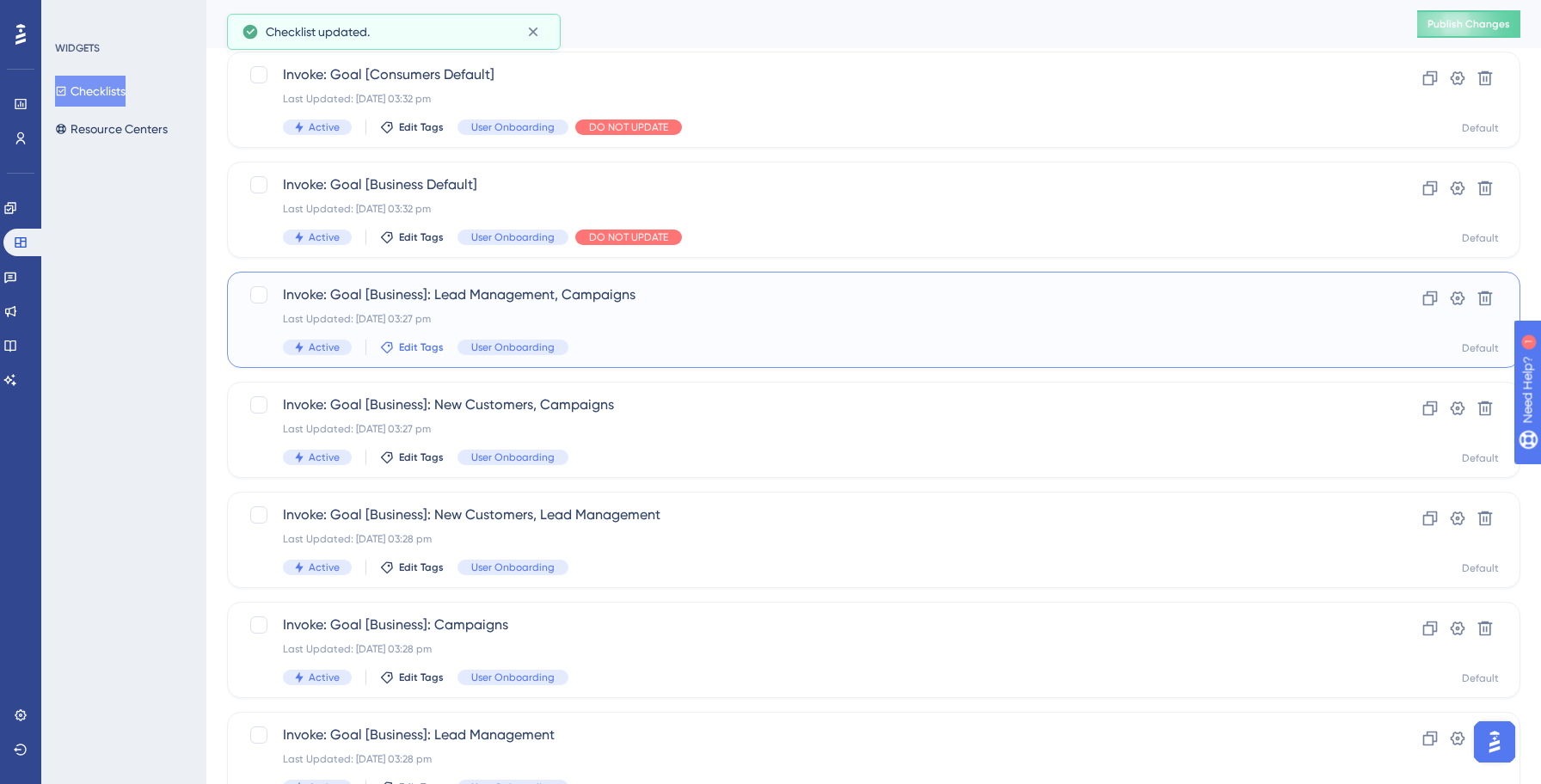
click at [400, 349] on span "Edit Tags" at bounding box center [421, 347] width 45 height 14
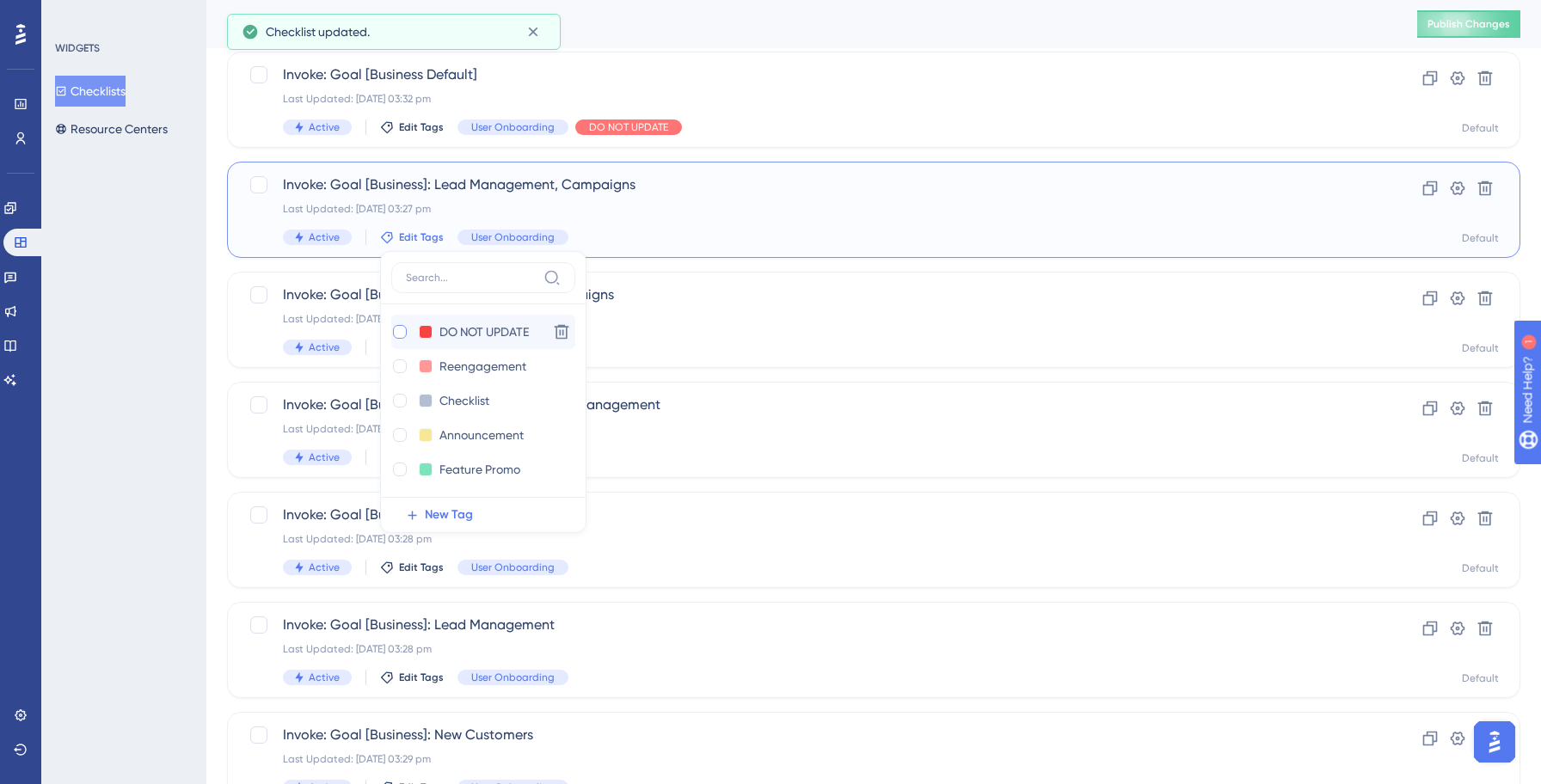
click at [394, 330] on div at bounding box center [399, 331] width 14 height 14
checkbox input "true"
click at [156, 363] on div "WIDGETS Checklists Resource Centers" at bounding box center [124, 392] width 165 height 784
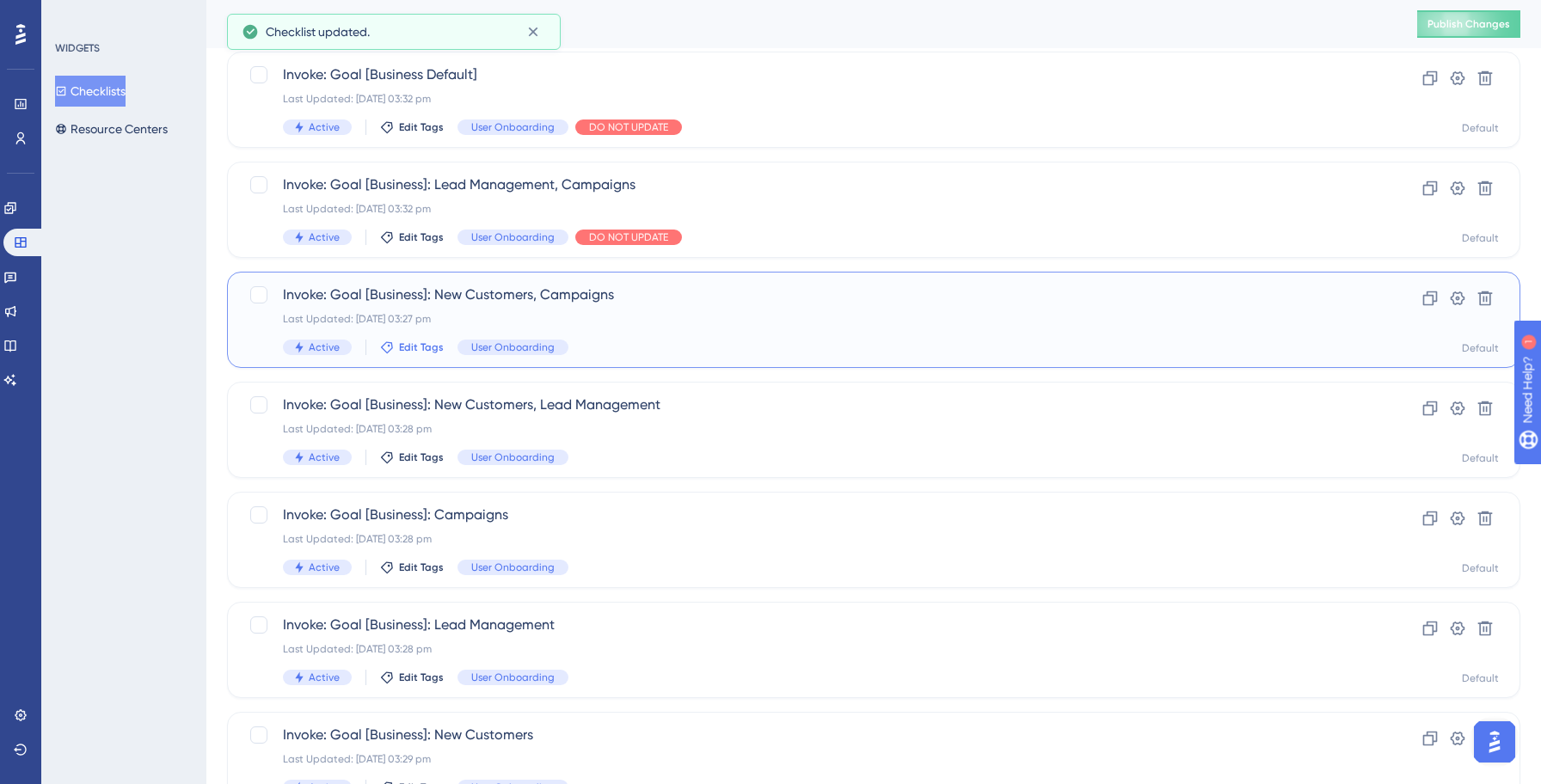
click at [412, 348] on span "Edit Tags" at bounding box center [421, 347] width 45 height 14
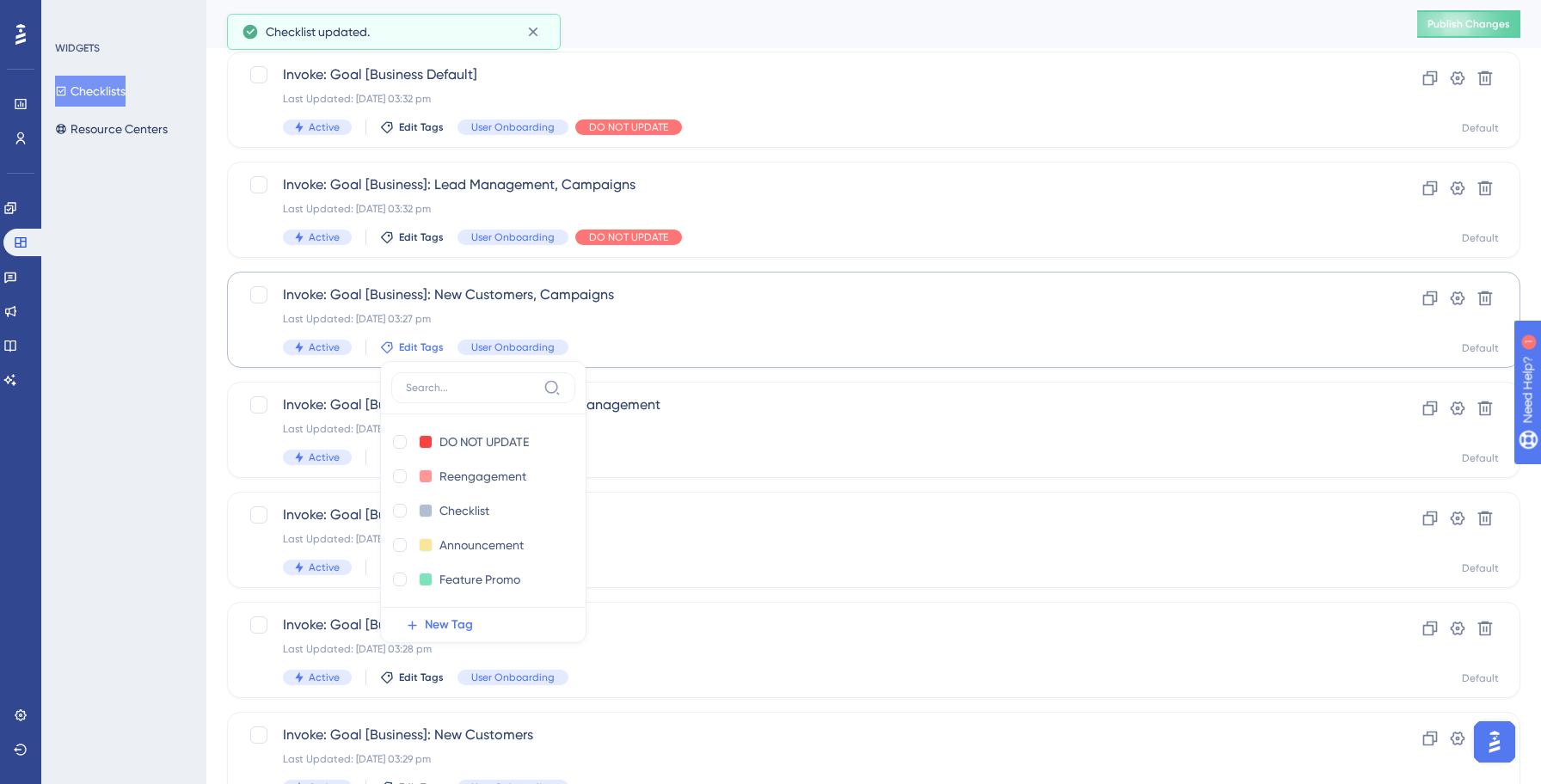
scroll to position [1756, 0]
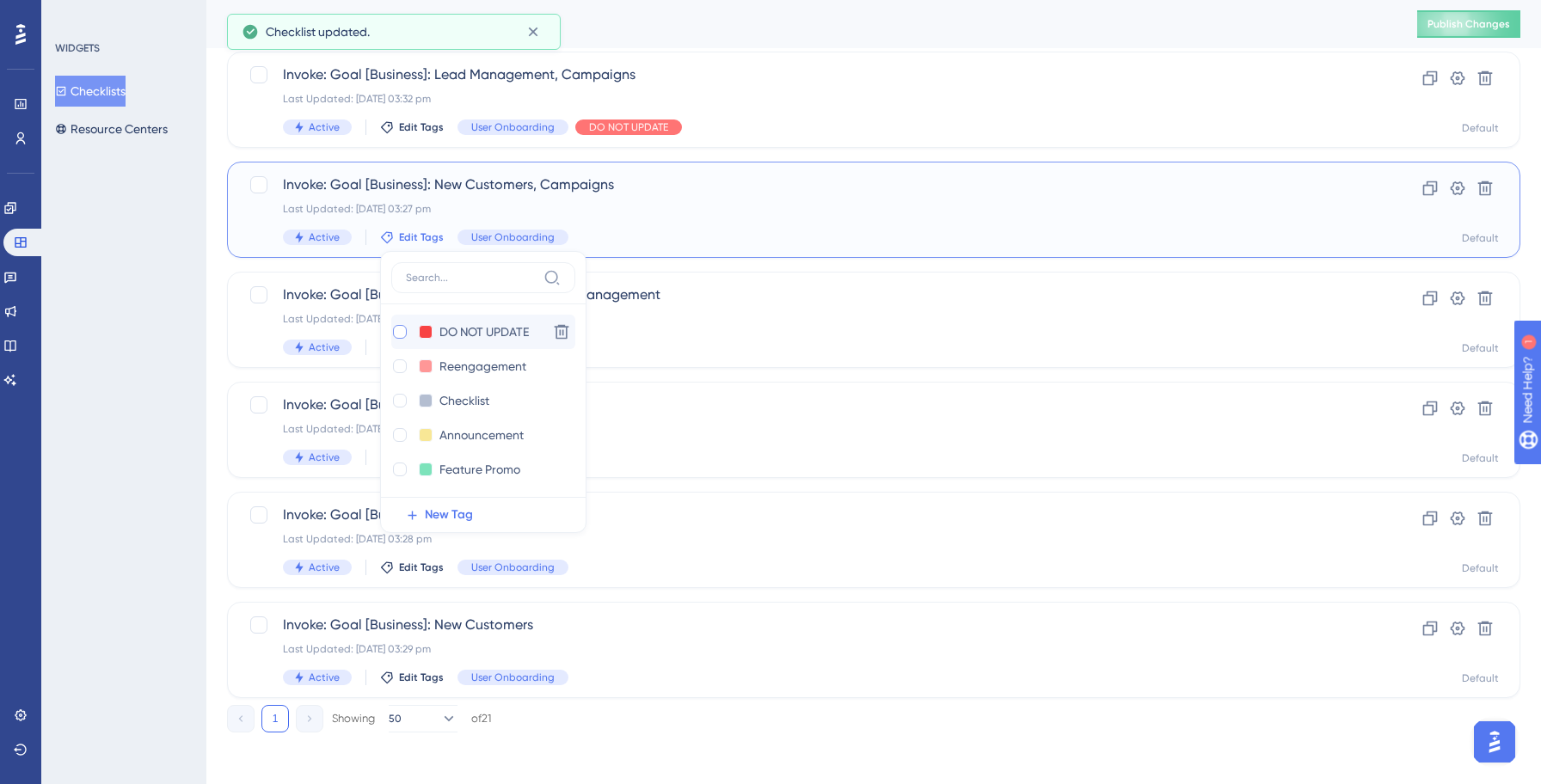
click at [399, 334] on div at bounding box center [399, 331] width 14 height 14
checkbox input "true"
click at [121, 389] on div "WIDGETS Checklists Resource Centers" at bounding box center [124, 392] width 165 height 784
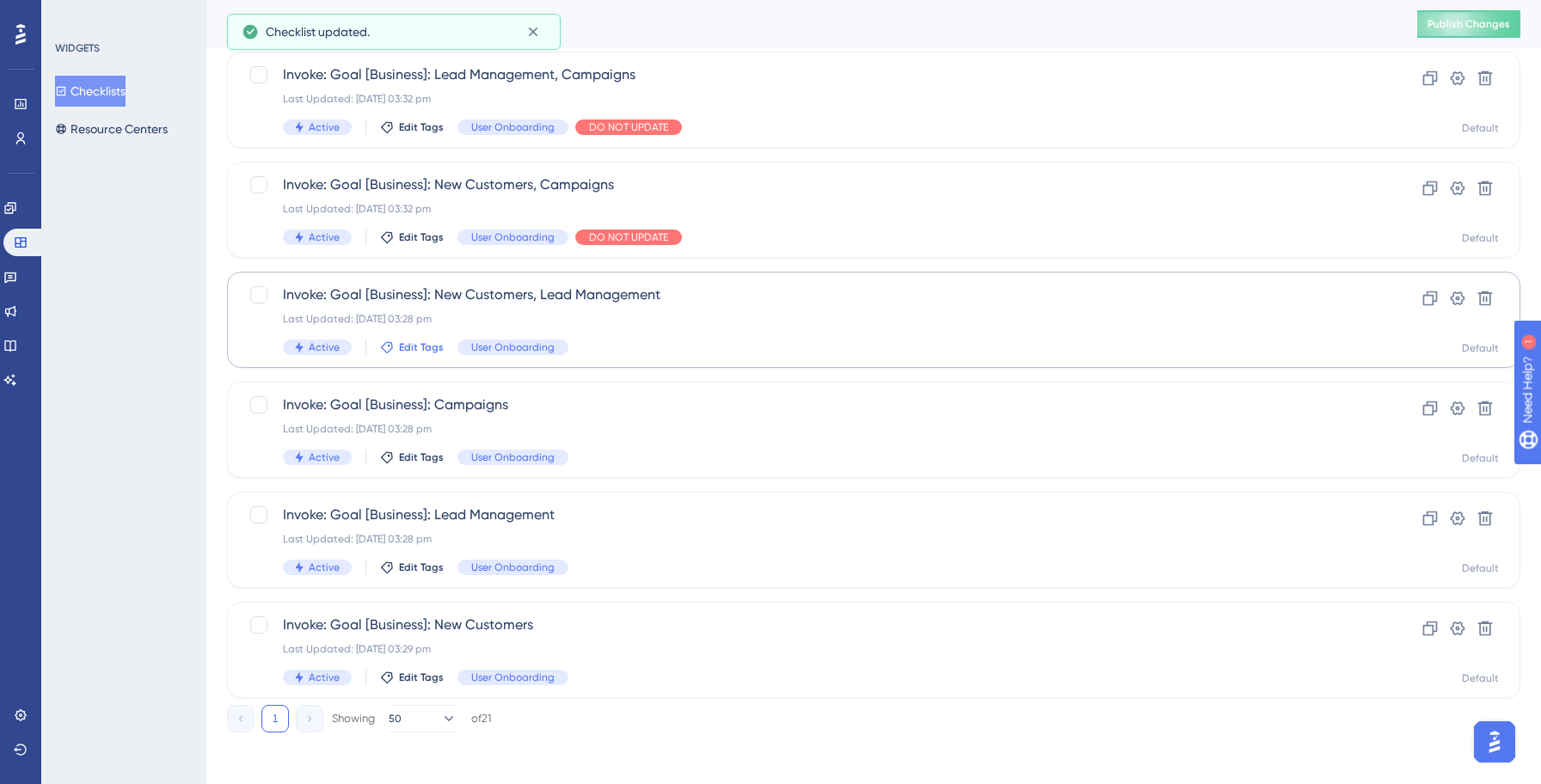
click at [413, 348] on span "Edit Tags" at bounding box center [421, 347] width 45 height 14
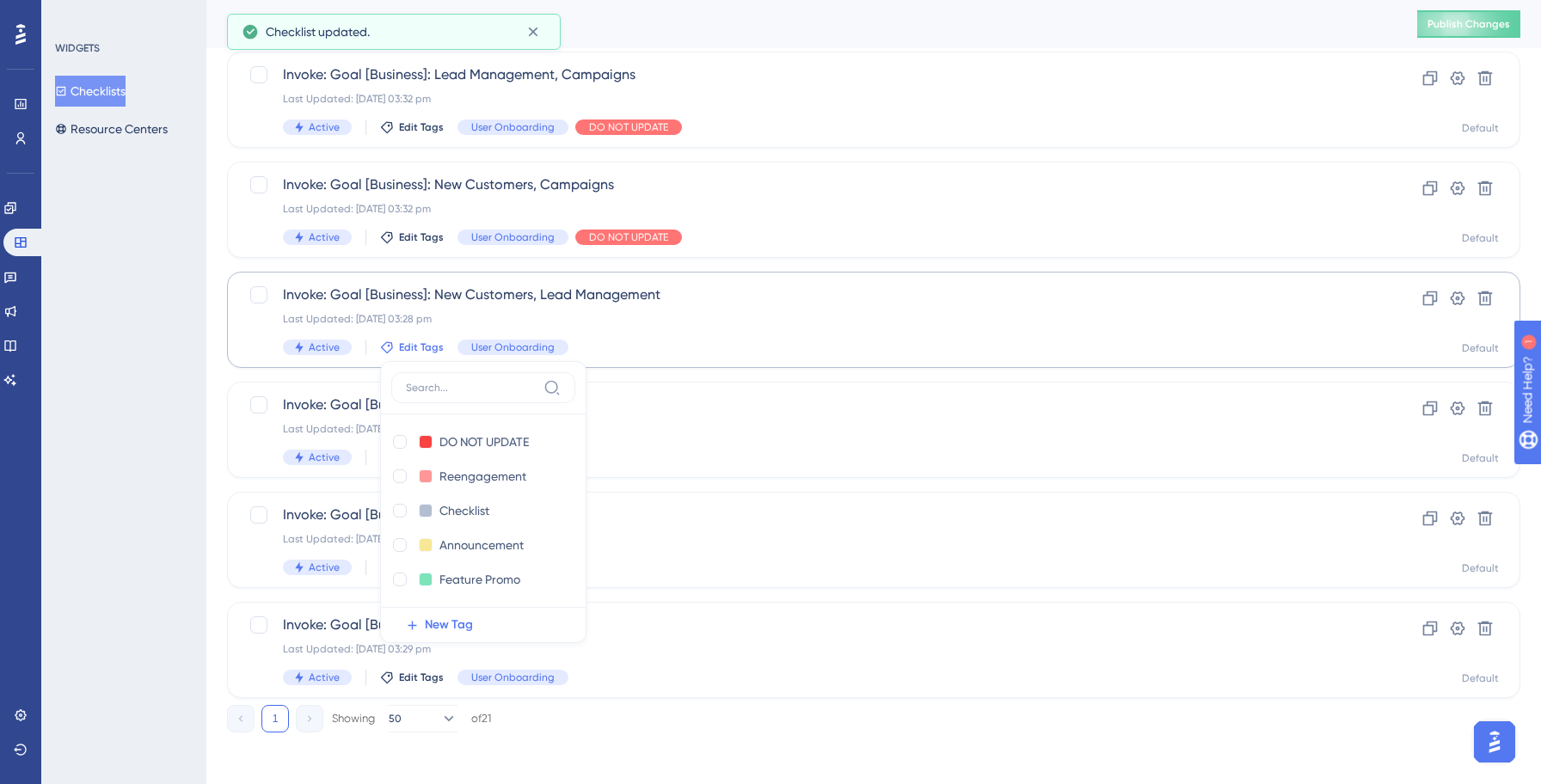
scroll to position [1760, 0]
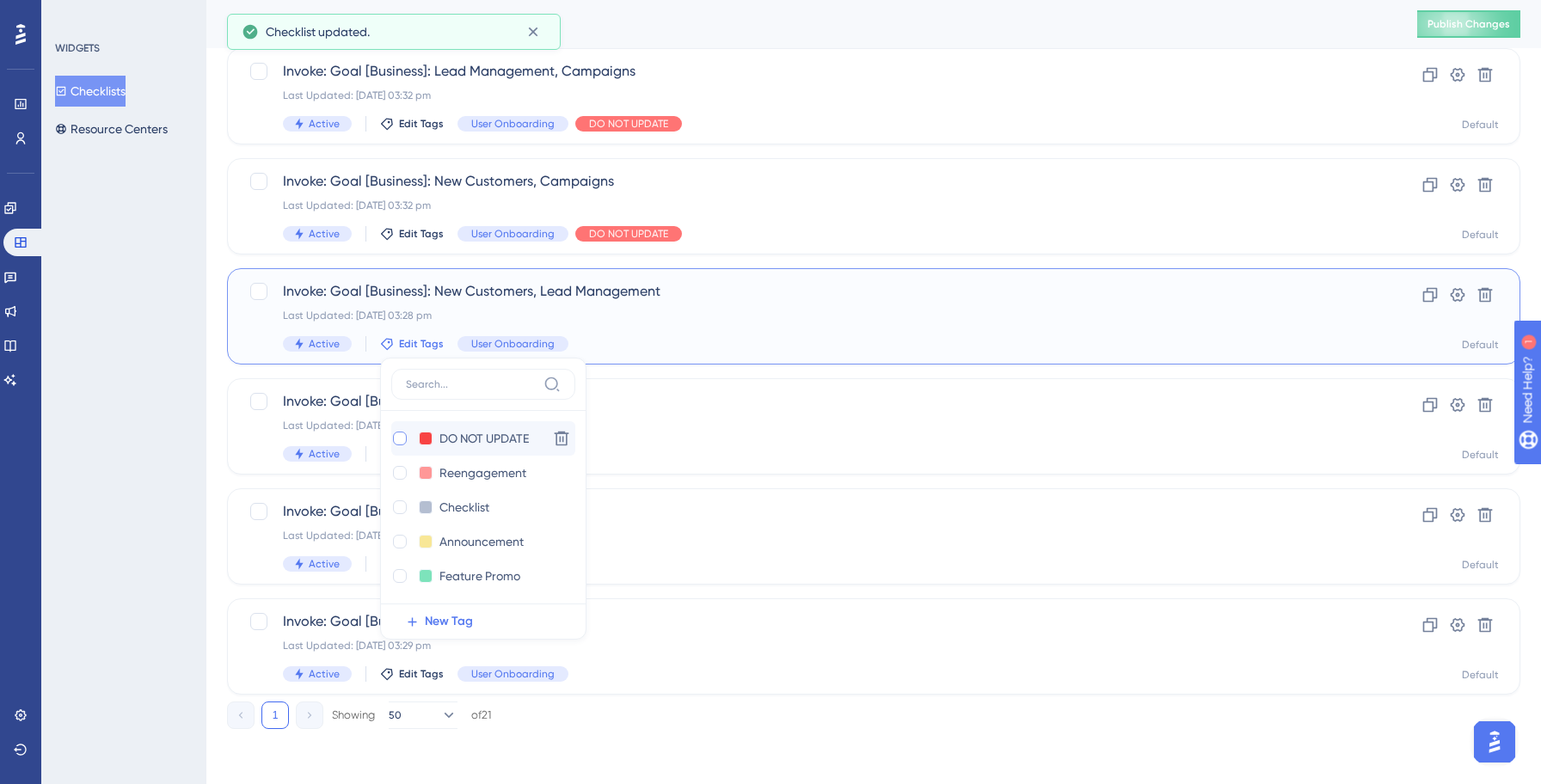
click at [399, 438] on div at bounding box center [399, 438] width 14 height 14
checkbox input "true"
click at [114, 436] on div "WIDGETS Checklists Resource Centers" at bounding box center [124, 392] width 165 height 784
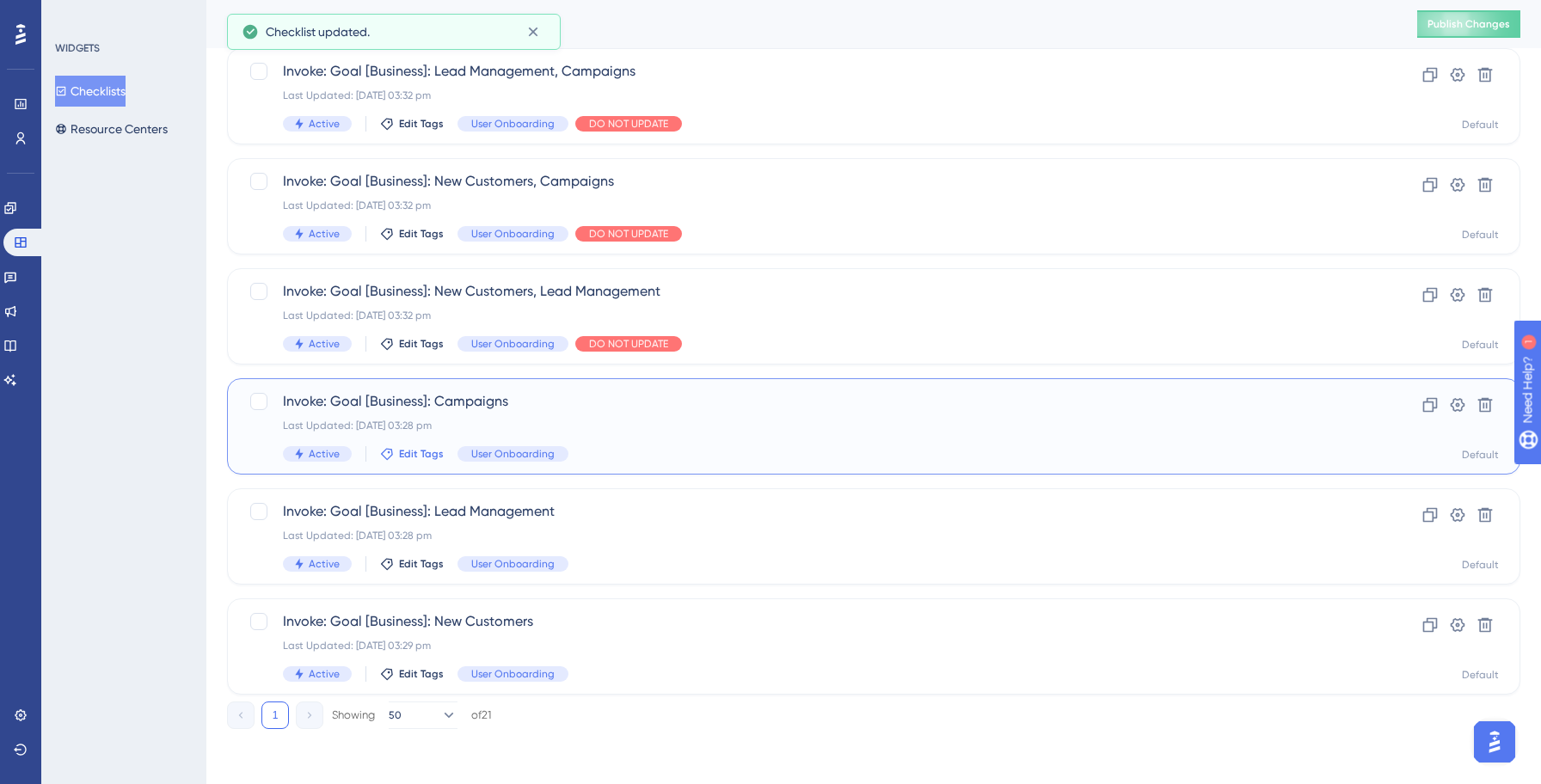
click at [399, 452] on span "Edit Tags" at bounding box center [421, 454] width 45 height 14
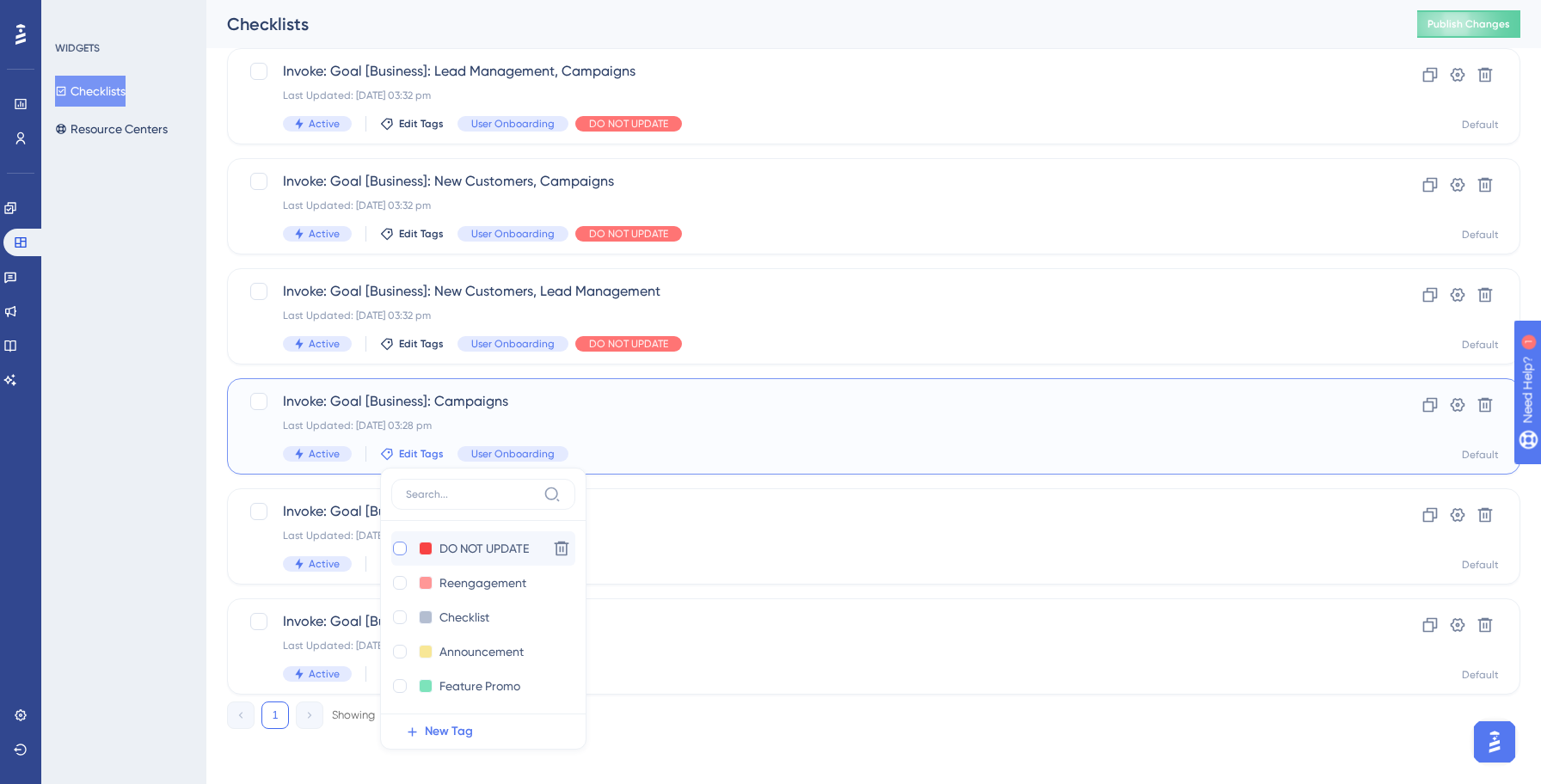
click at [399, 547] on div at bounding box center [399, 548] width 14 height 14
checkbox input "true"
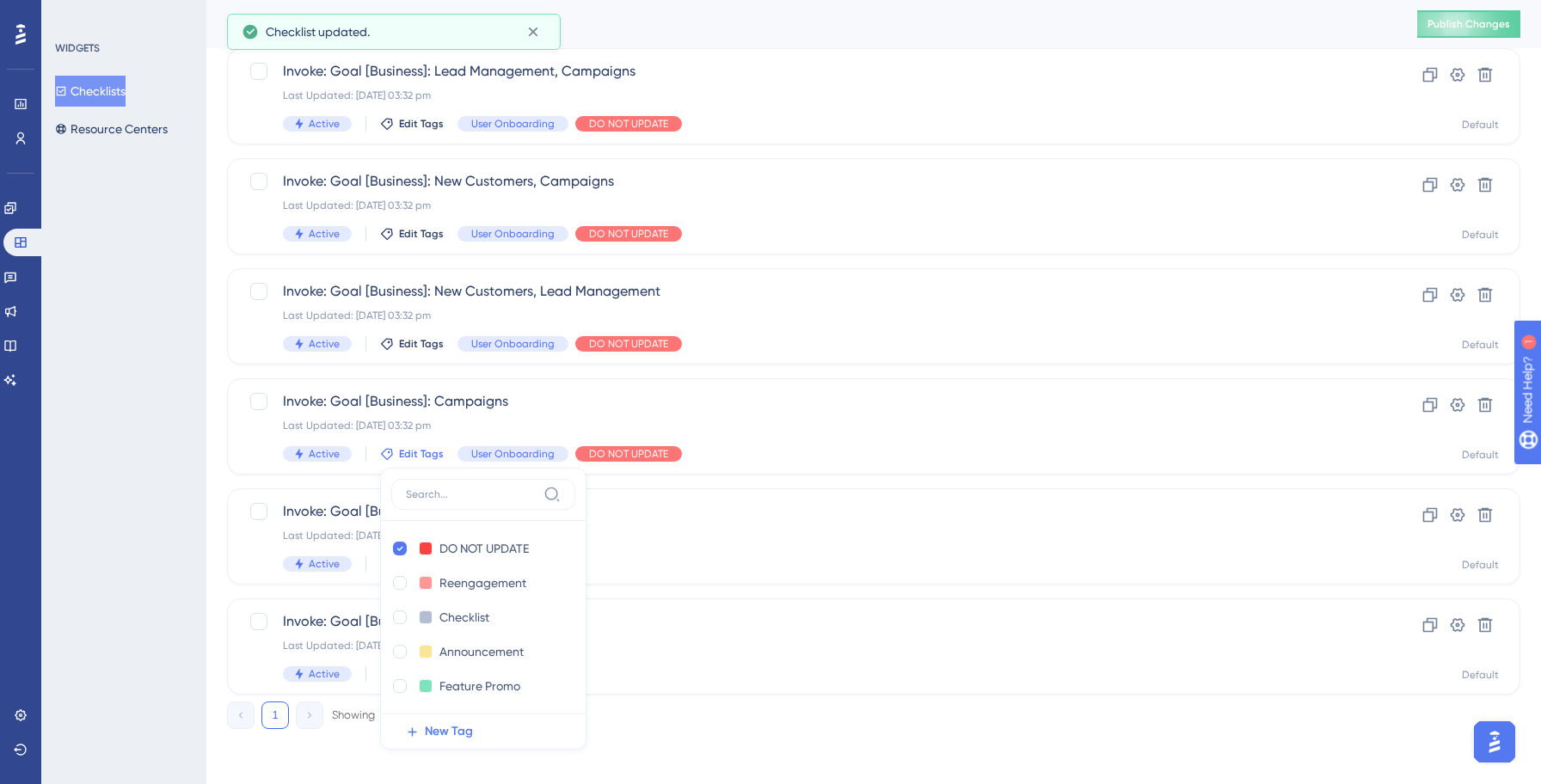
click at [101, 475] on div "WIDGETS Checklists Resource Centers" at bounding box center [124, 392] width 165 height 784
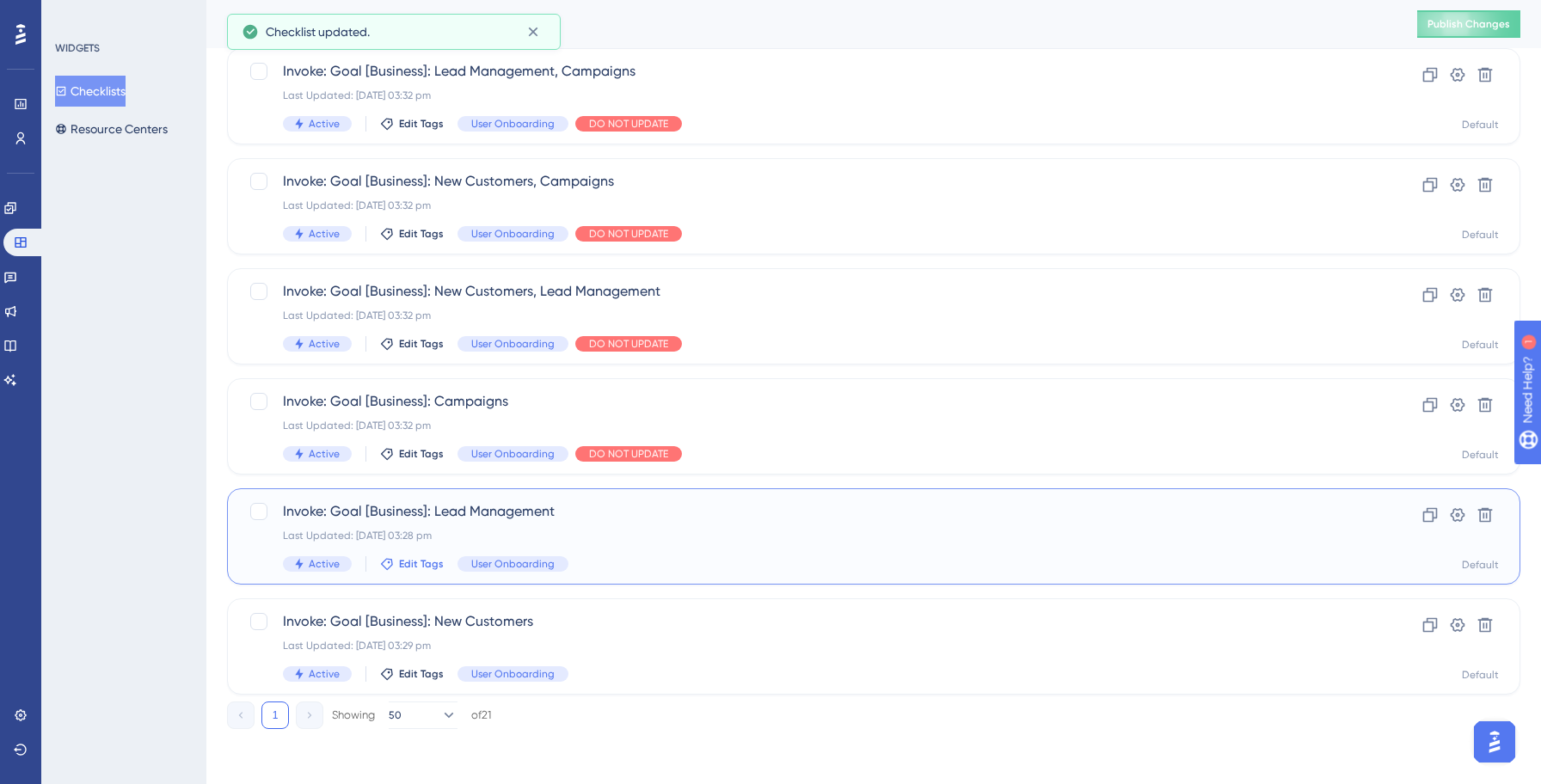
click at [408, 564] on span "Edit Tags" at bounding box center [421, 564] width 45 height 14
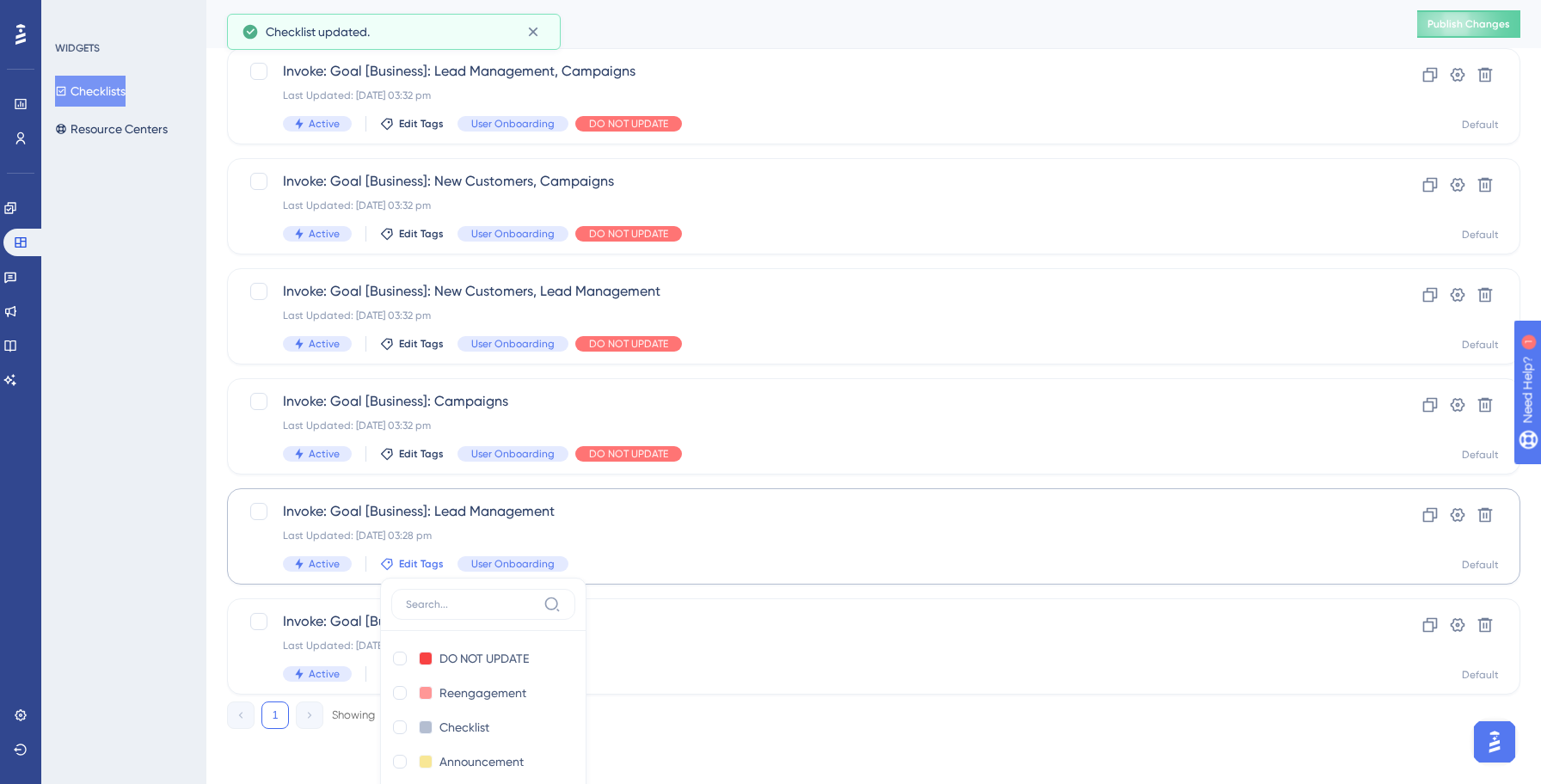
scroll to position [1836, 0]
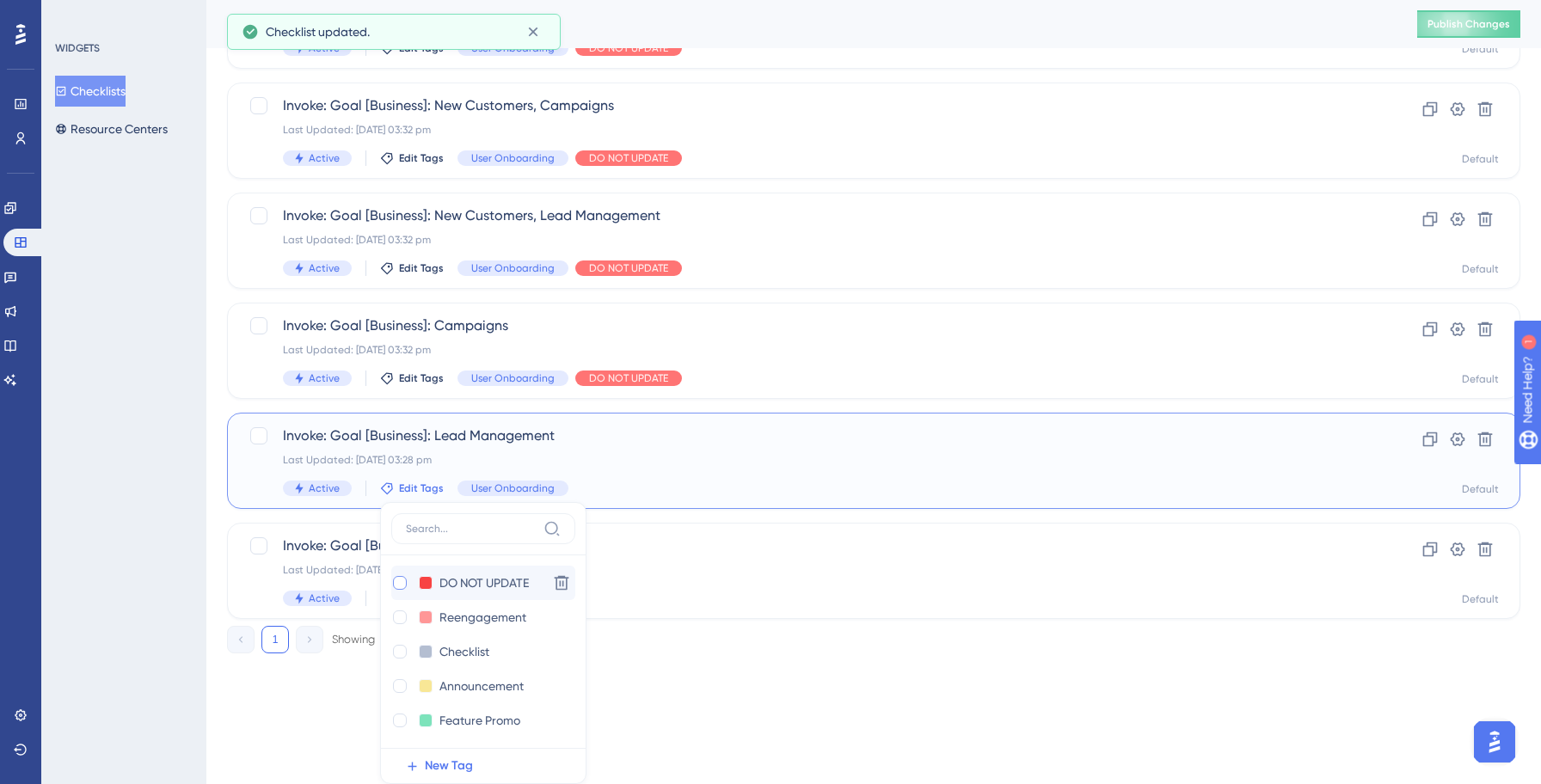
click at [399, 585] on div at bounding box center [399, 583] width 14 height 14
checkbox input "true"
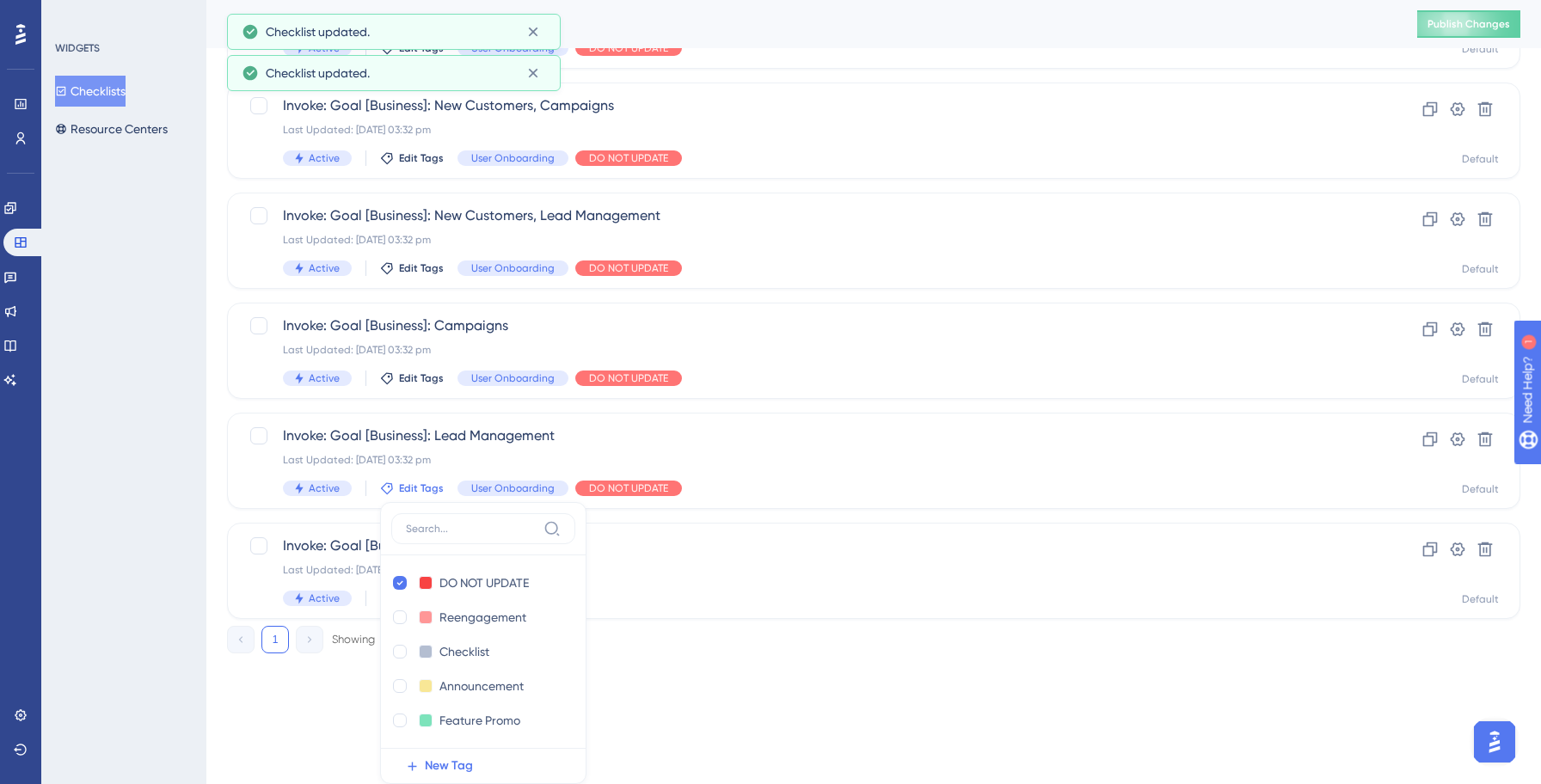
click at [143, 528] on div "WIDGETS Checklists Resource Centers" at bounding box center [124, 392] width 165 height 784
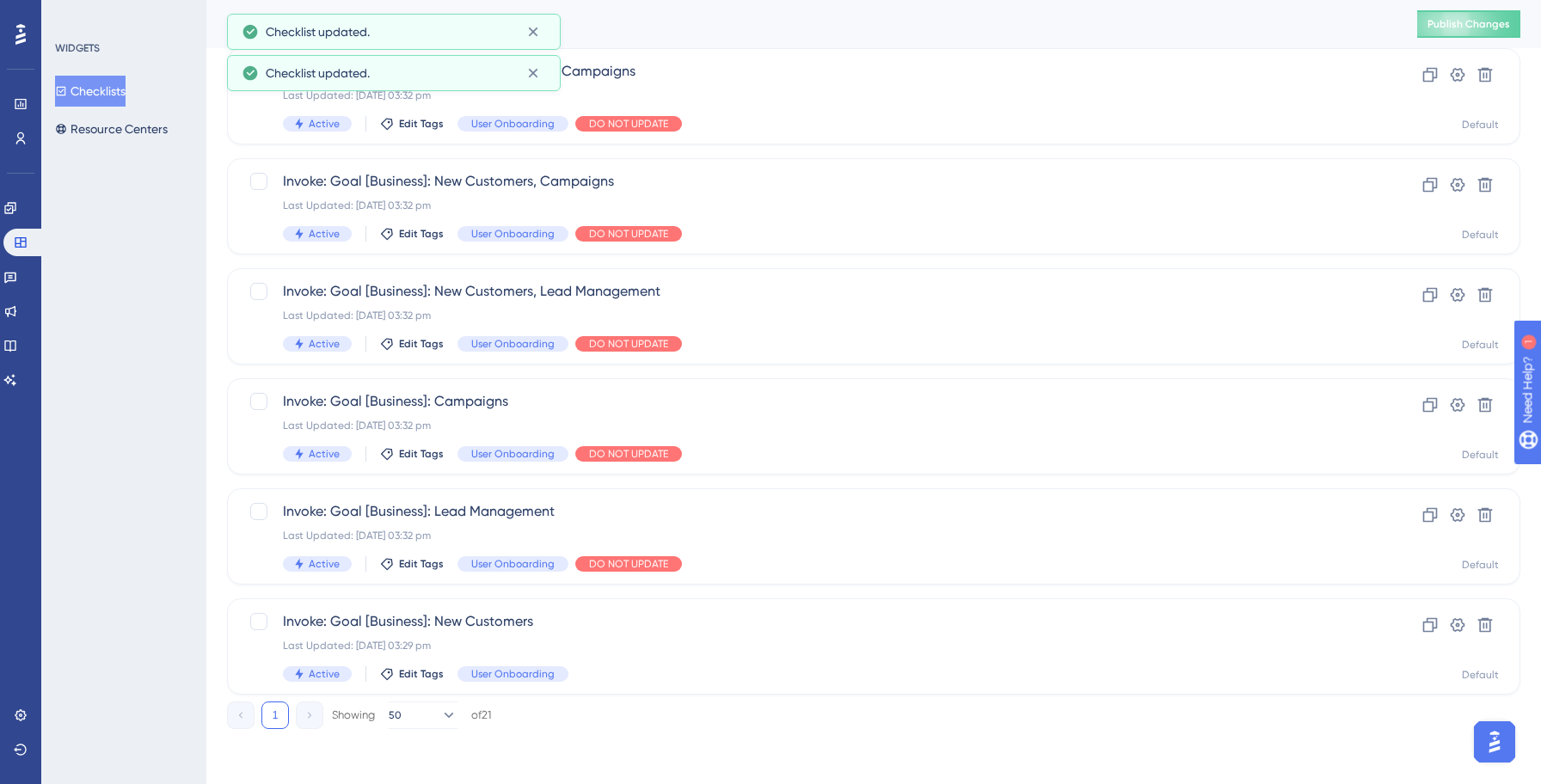
scroll to position [1760, 0]
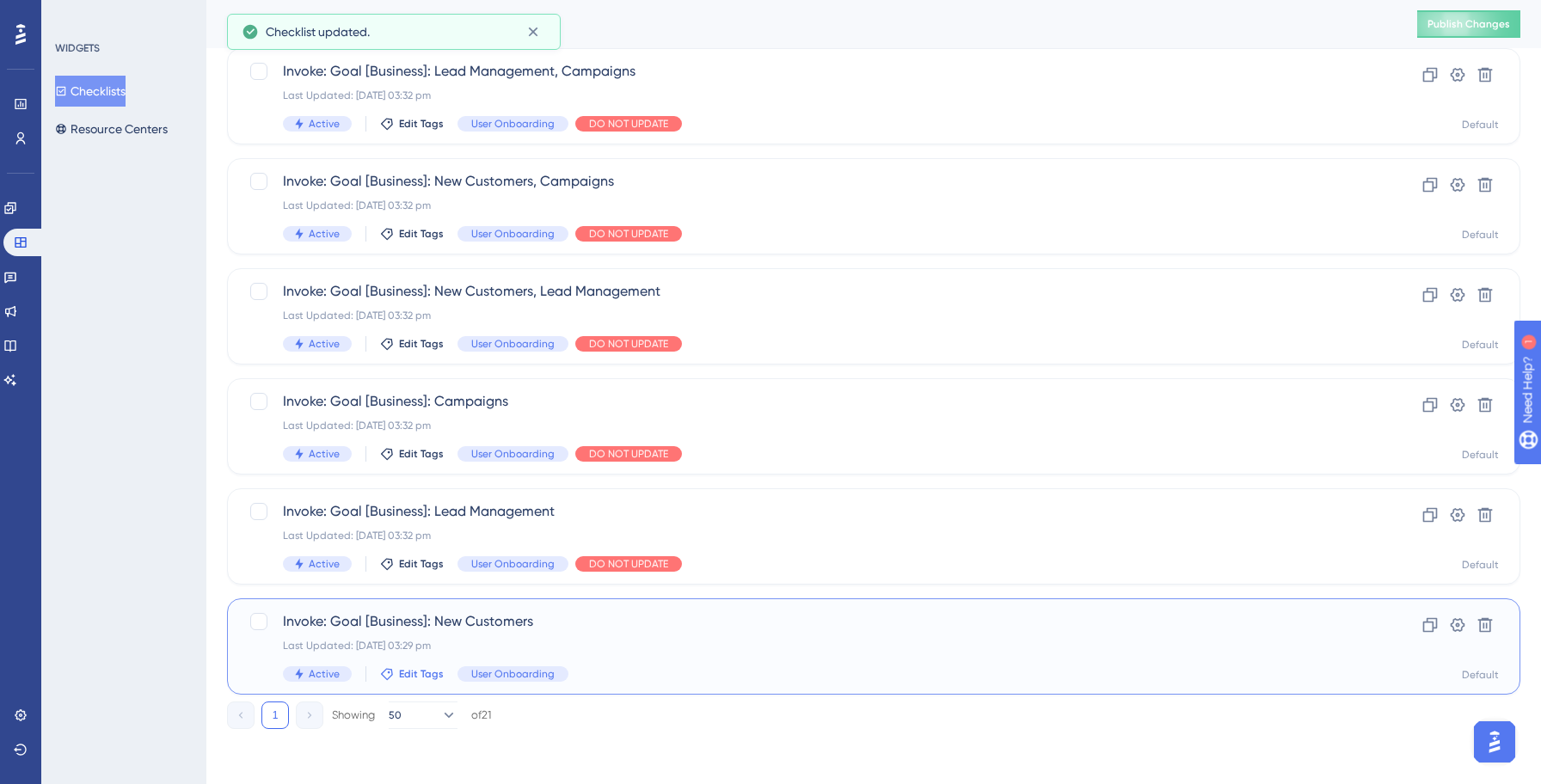
click at [420, 674] on span "Edit Tags" at bounding box center [421, 674] width 45 height 14
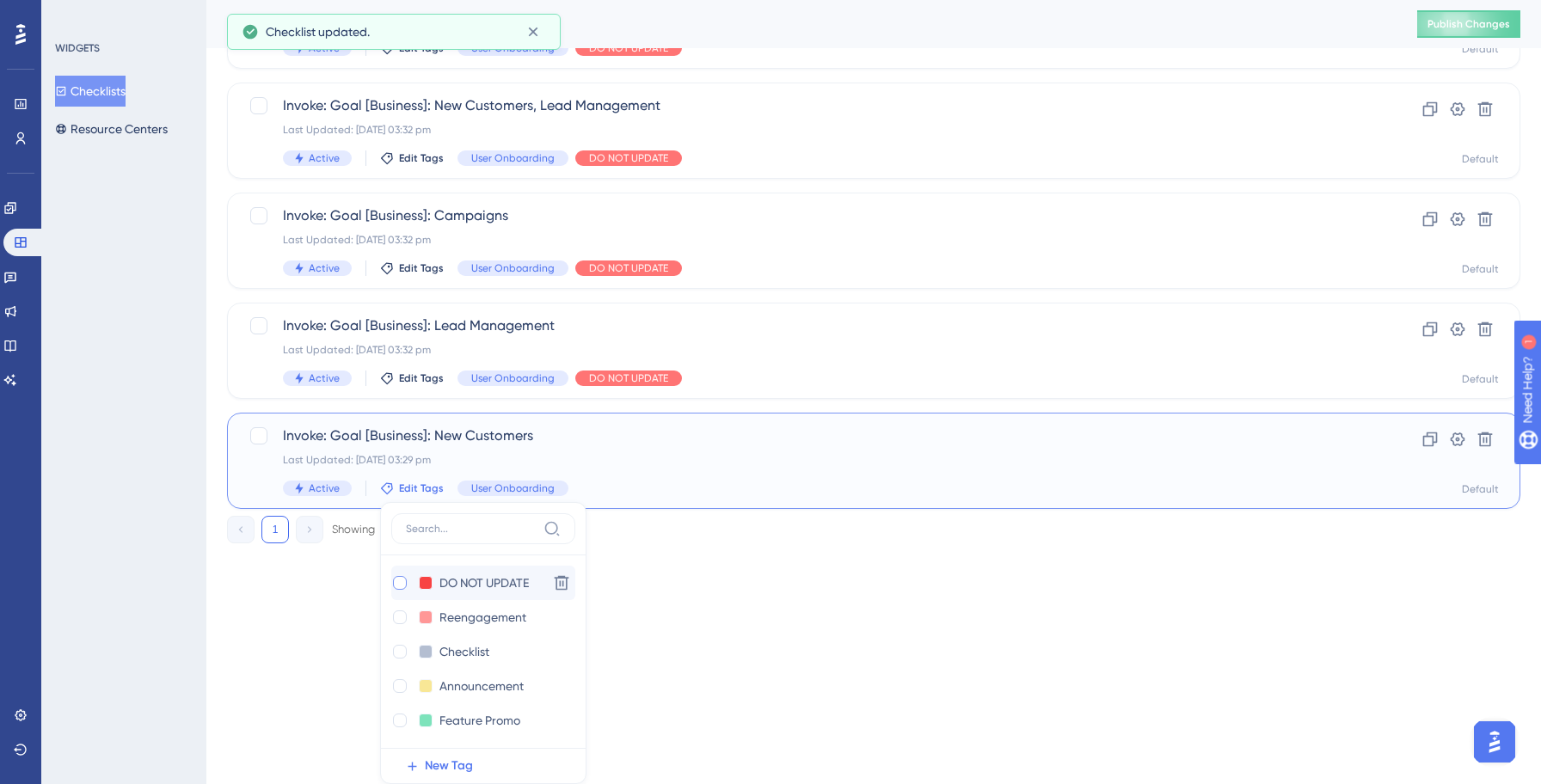
click at [395, 580] on div at bounding box center [399, 583] width 14 height 14
checkbox input "true"
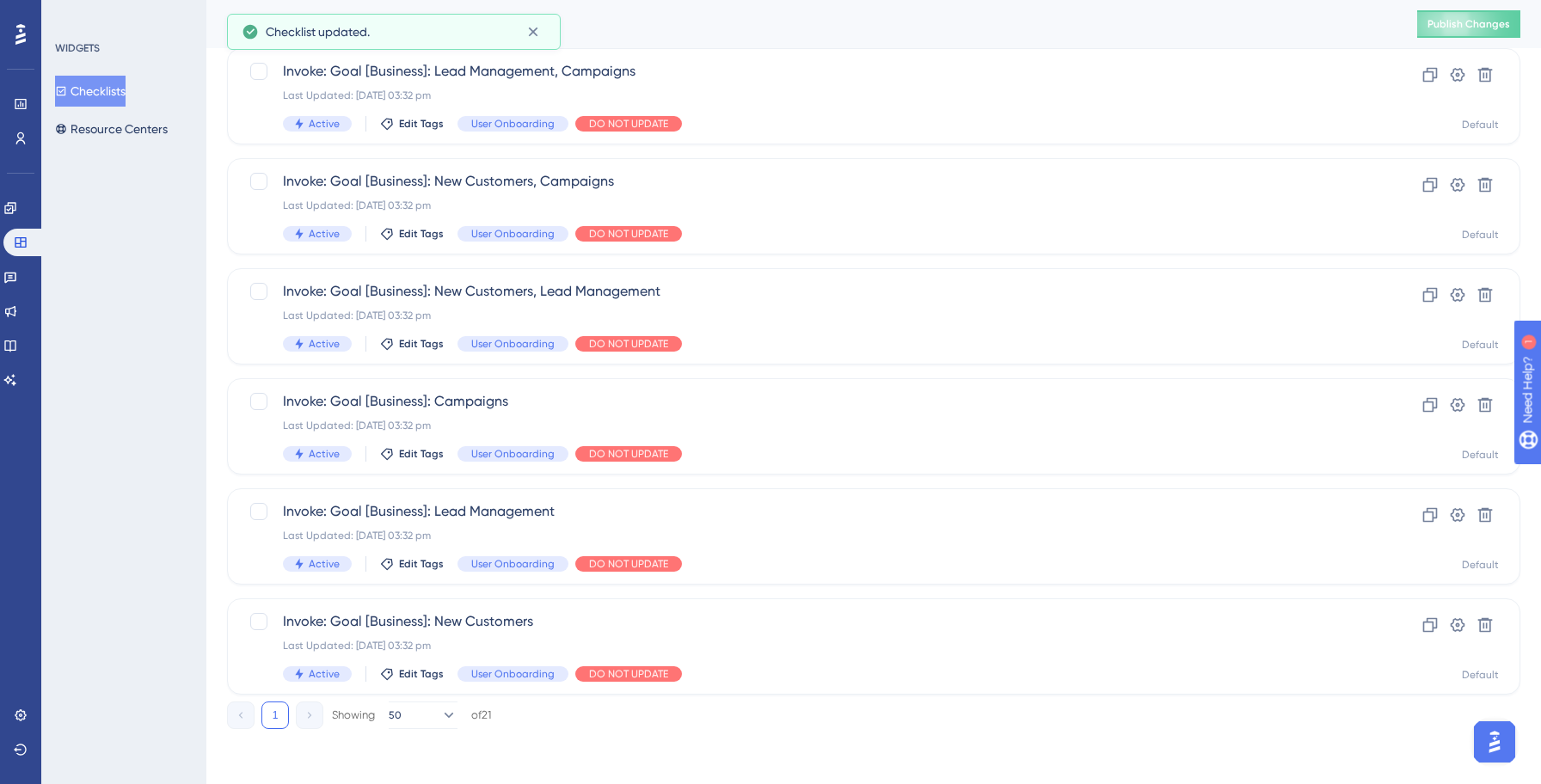
click at [159, 526] on div "WIDGETS Checklists Resource Centers" at bounding box center [124, 392] width 165 height 784
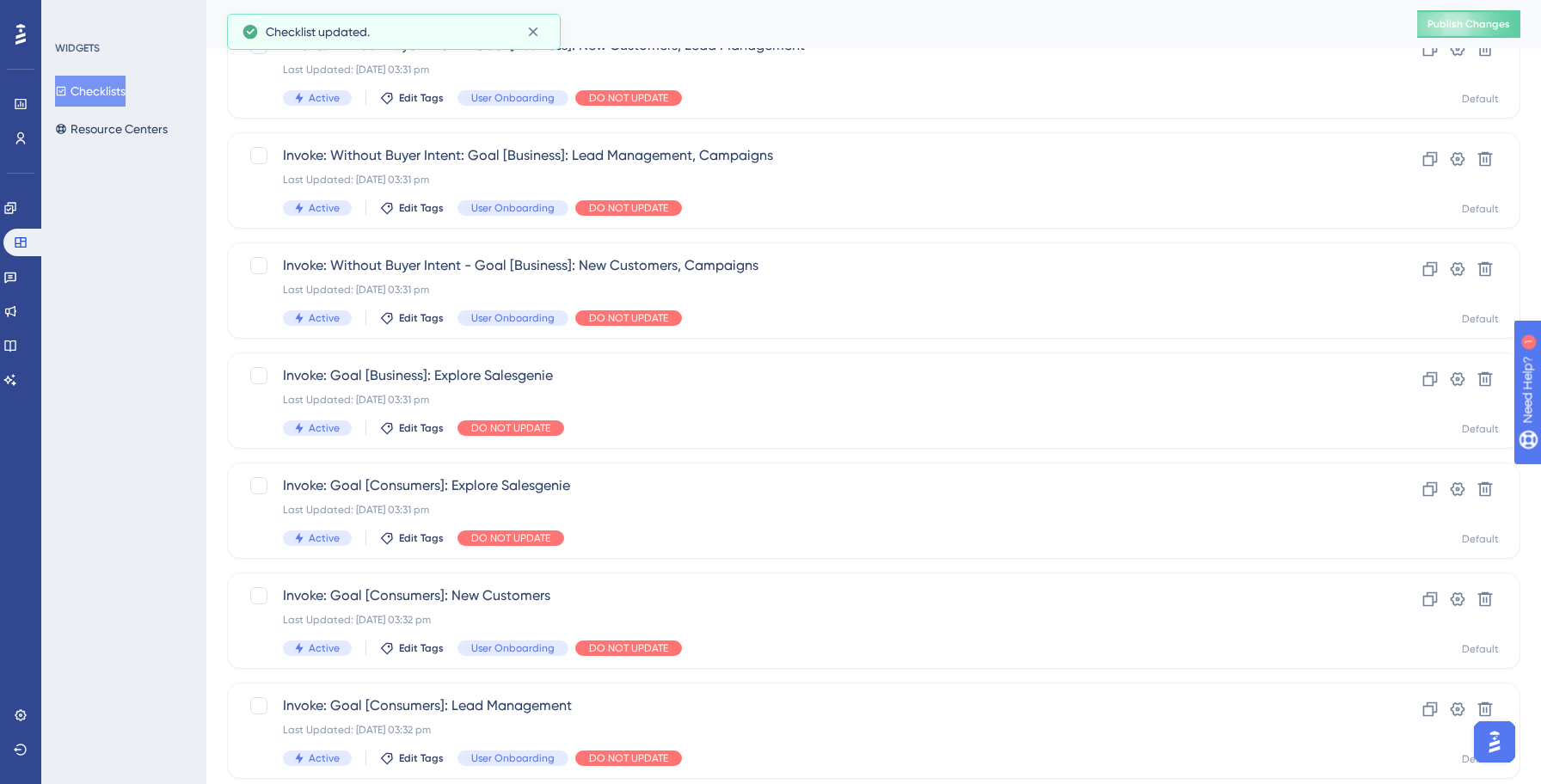
scroll to position [0, 0]
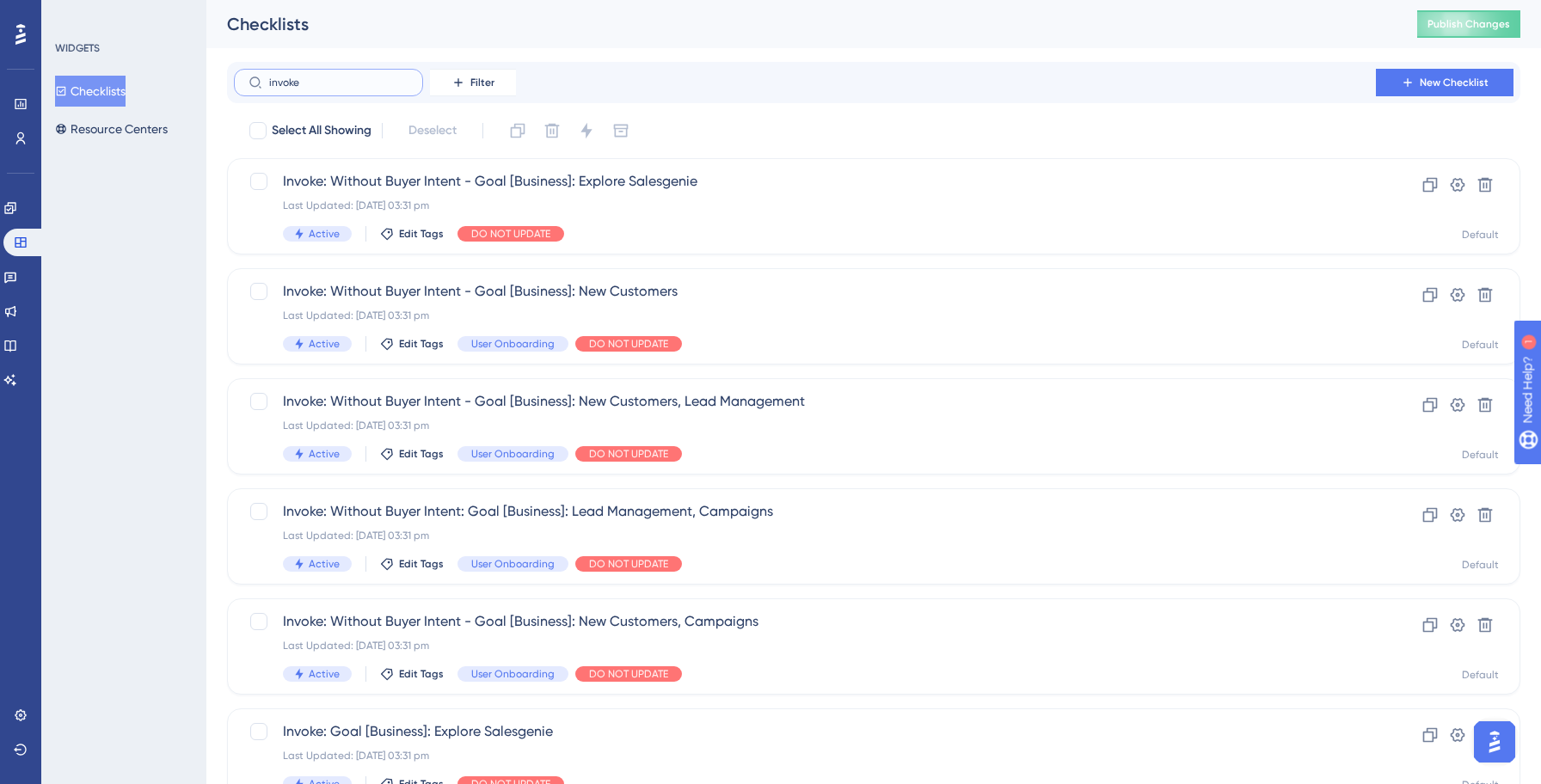
click at [363, 79] on input "invoke" at bounding box center [339, 83] width 139 height 12
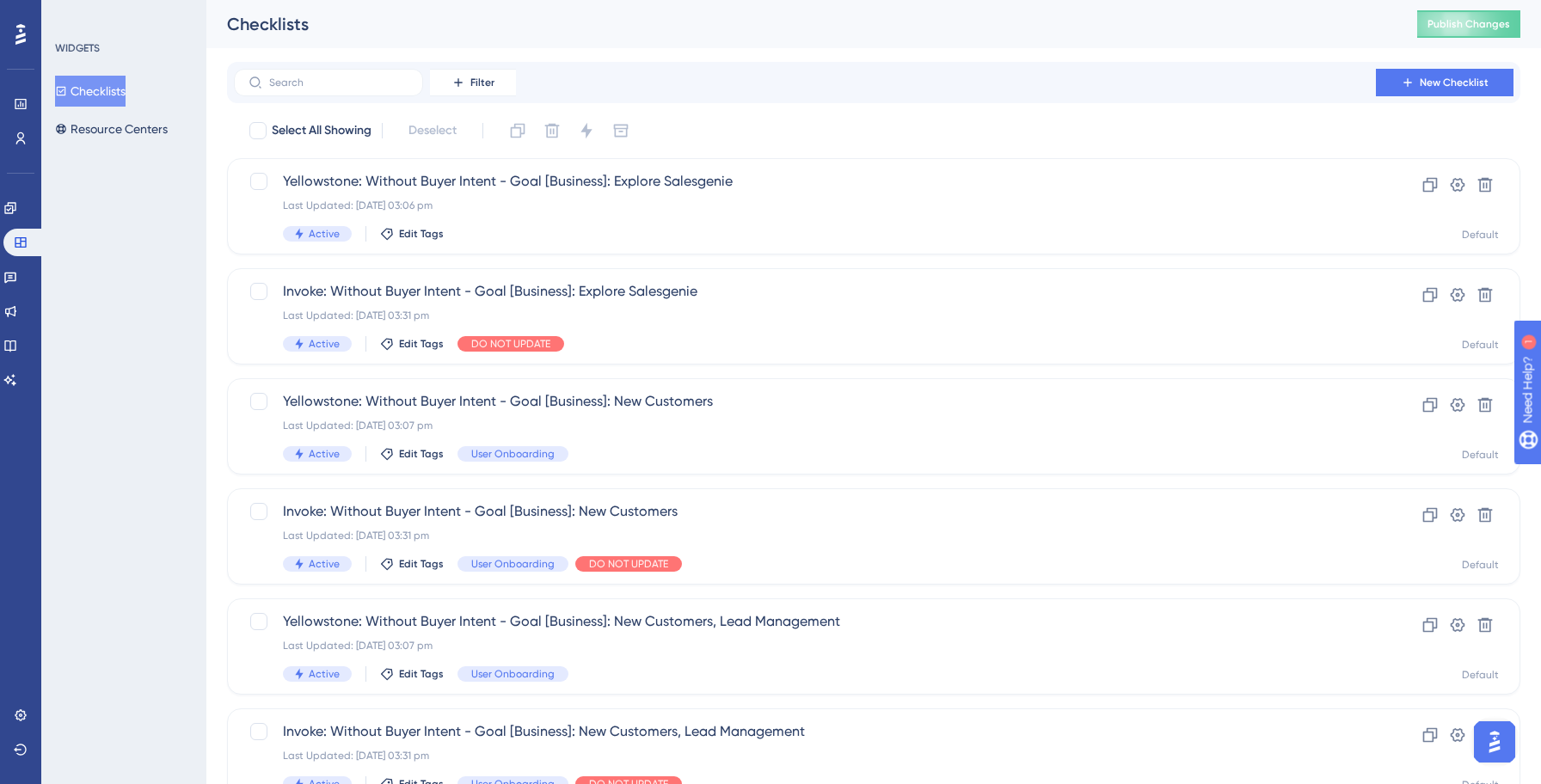
click at [868, 89] on div "Filter New Checklist" at bounding box center [874, 83] width 1279 height 28
click at [1482, 38] on div "Checklists Publish Changes" at bounding box center [874, 24] width 1334 height 48
click at [1467, 26] on span "Publish Changes" at bounding box center [1469, 24] width 83 height 14
click at [17, 272] on icon at bounding box center [10, 277] width 14 height 14
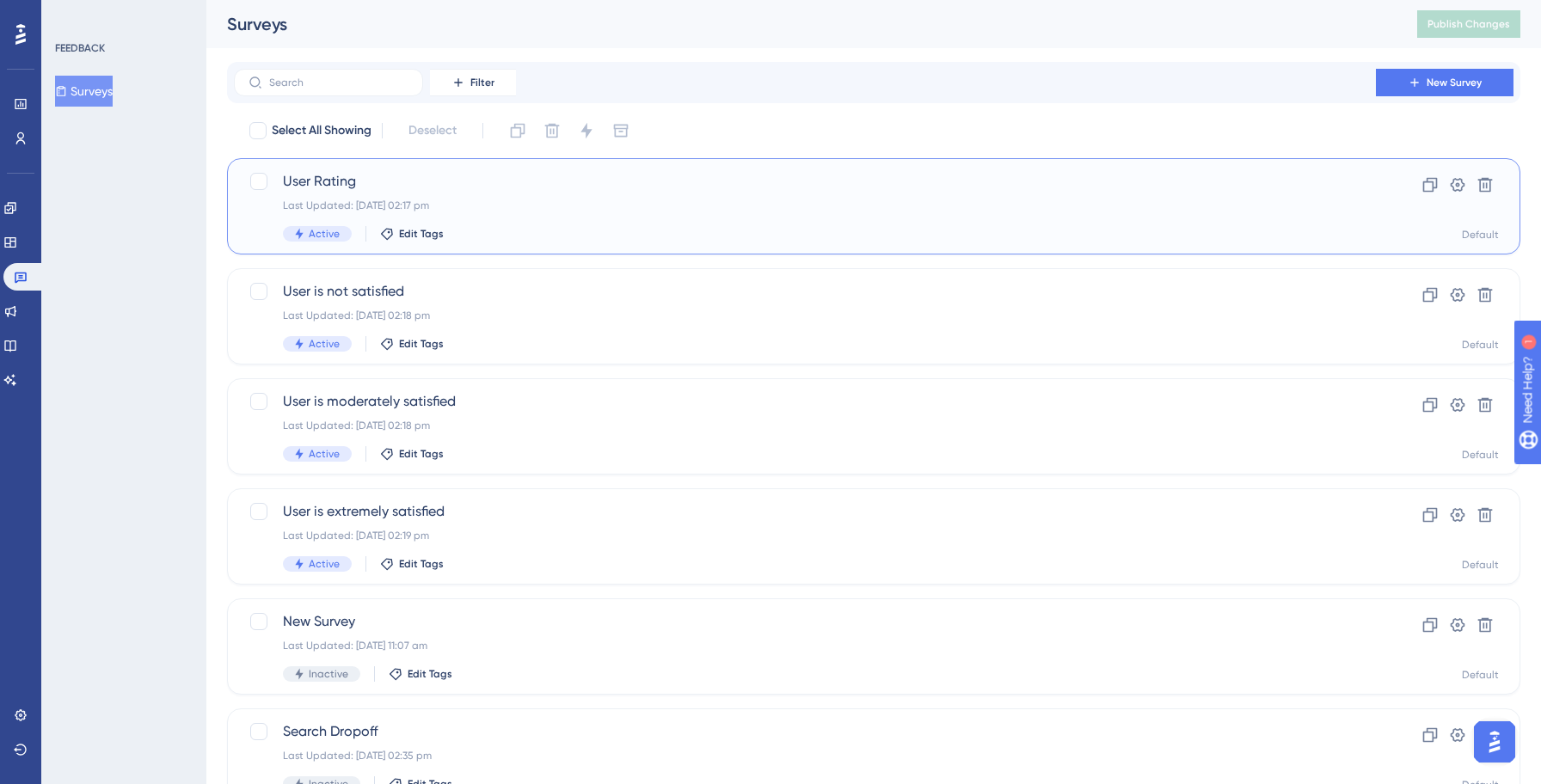
click at [467, 192] on div "User Rating Last Updated: [DATE] 02:17 pm Active Edit Tags" at bounding box center [805, 207] width 1043 height 71
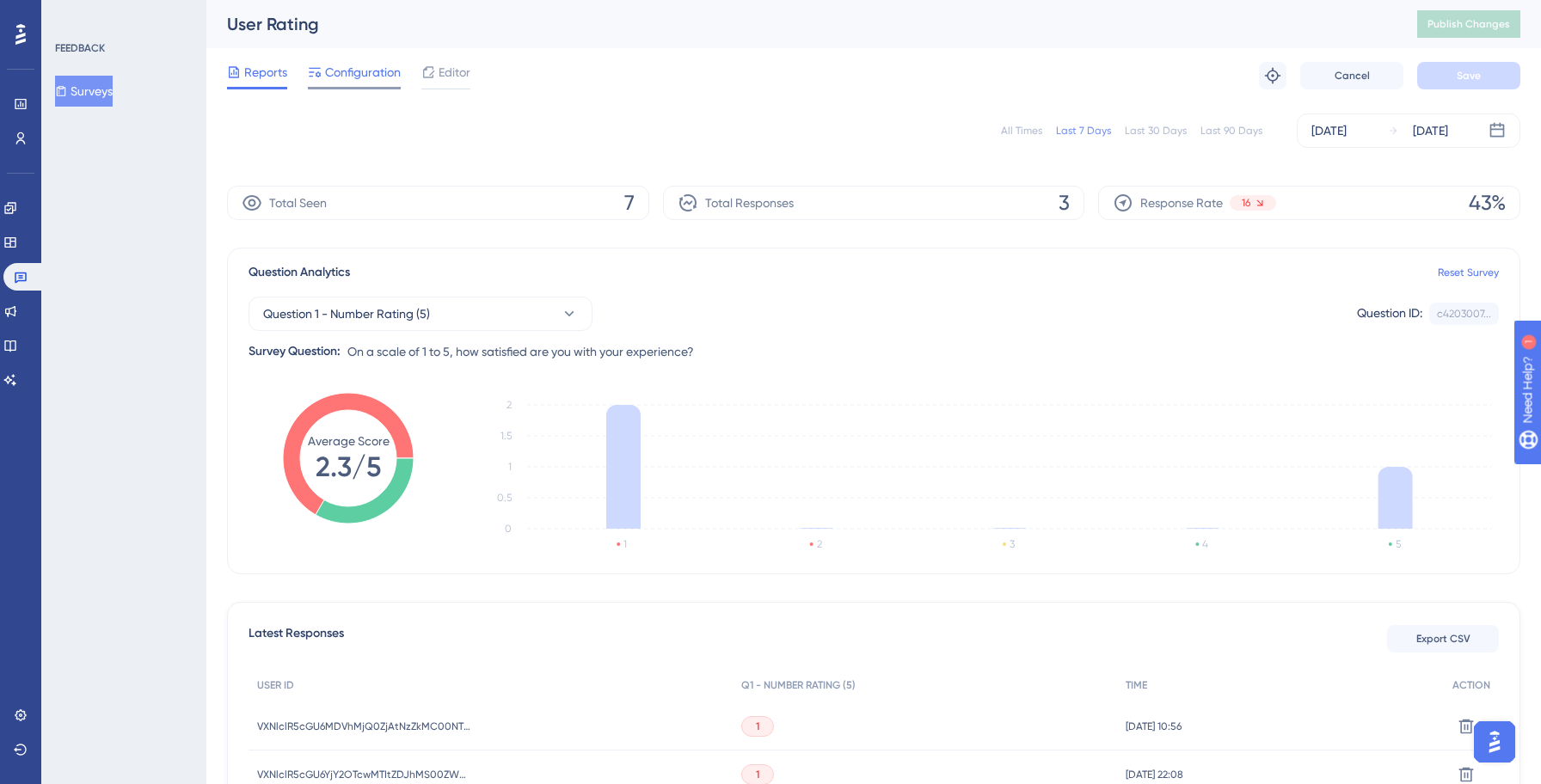
click at [376, 78] on span "Configuration" at bounding box center [362, 72] width 76 height 21
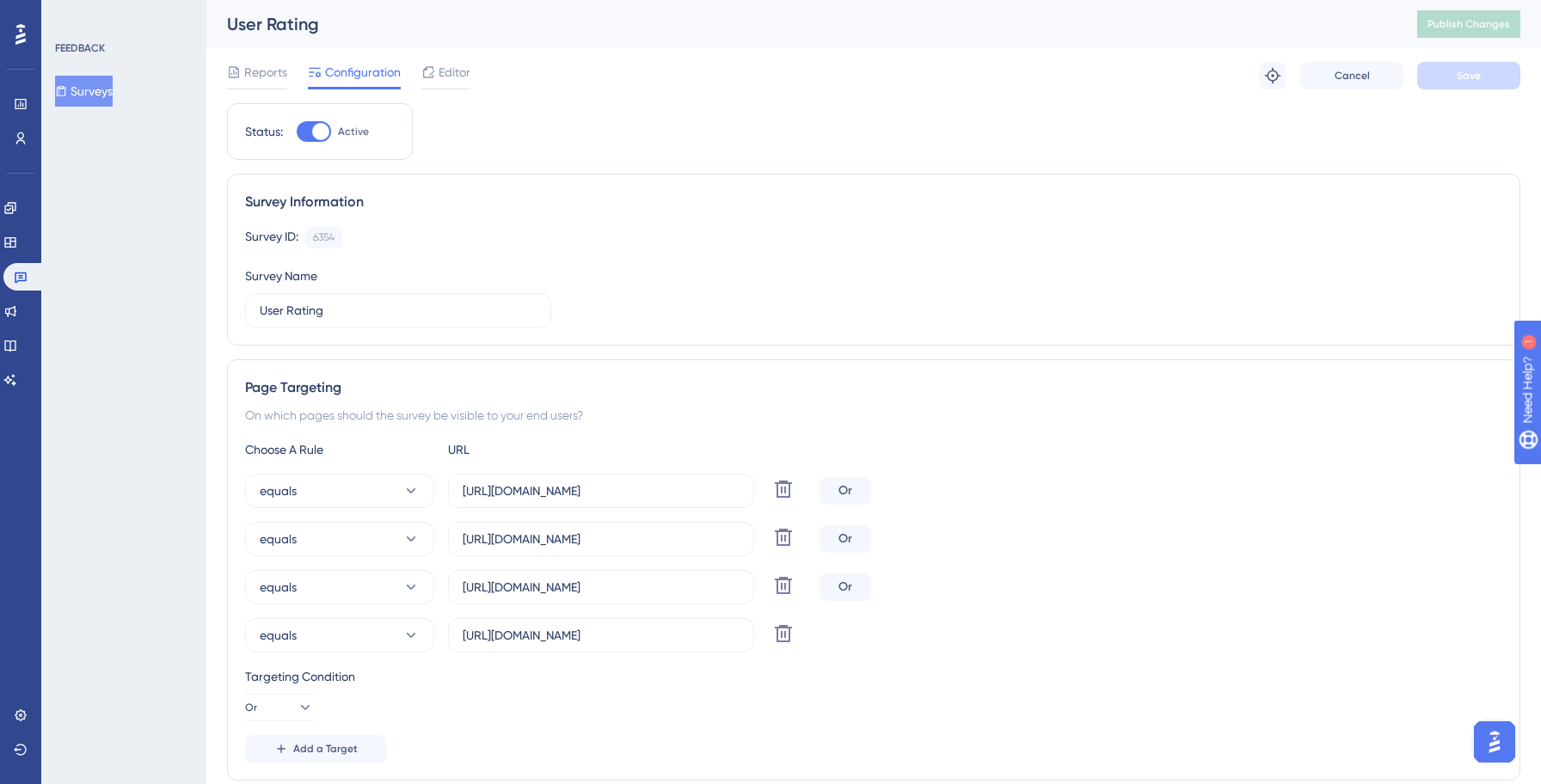
click at [104, 96] on button "Surveys" at bounding box center [84, 91] width 58 height 31
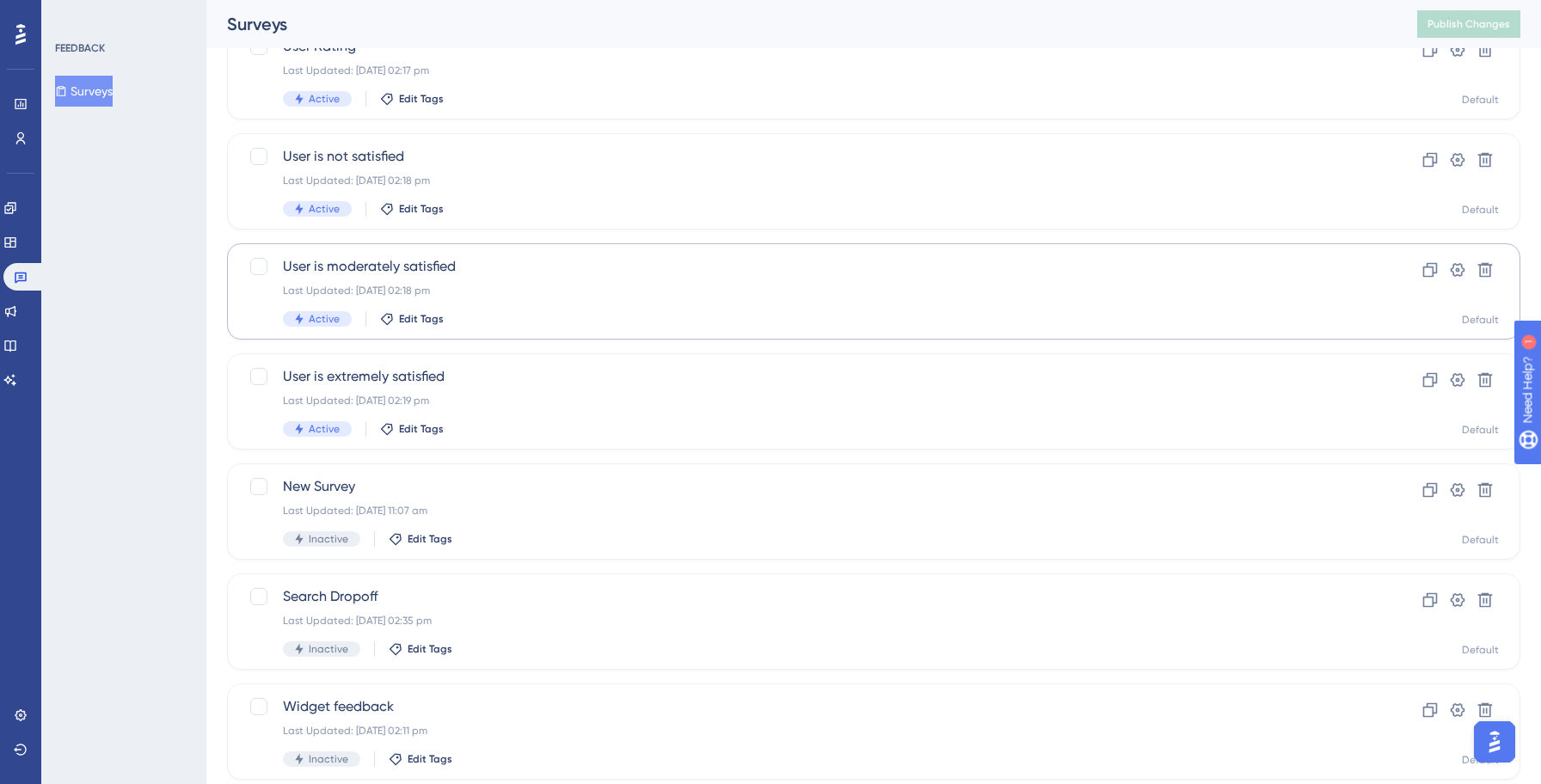
scroll to position [186, 0]
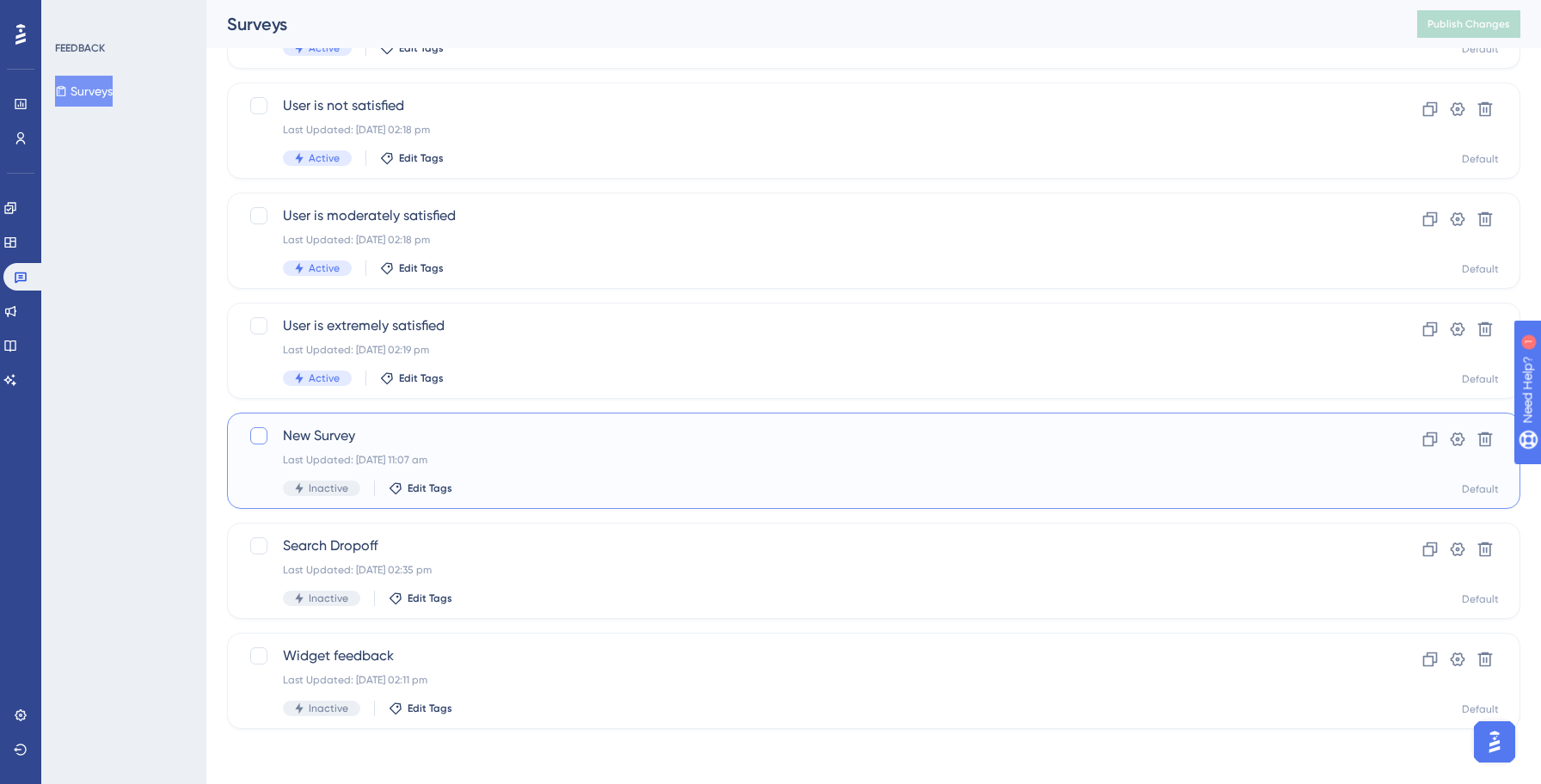
click at [258, 435] on div at bounding box center [259, 435] width 17 height 17
checkbox input "true"
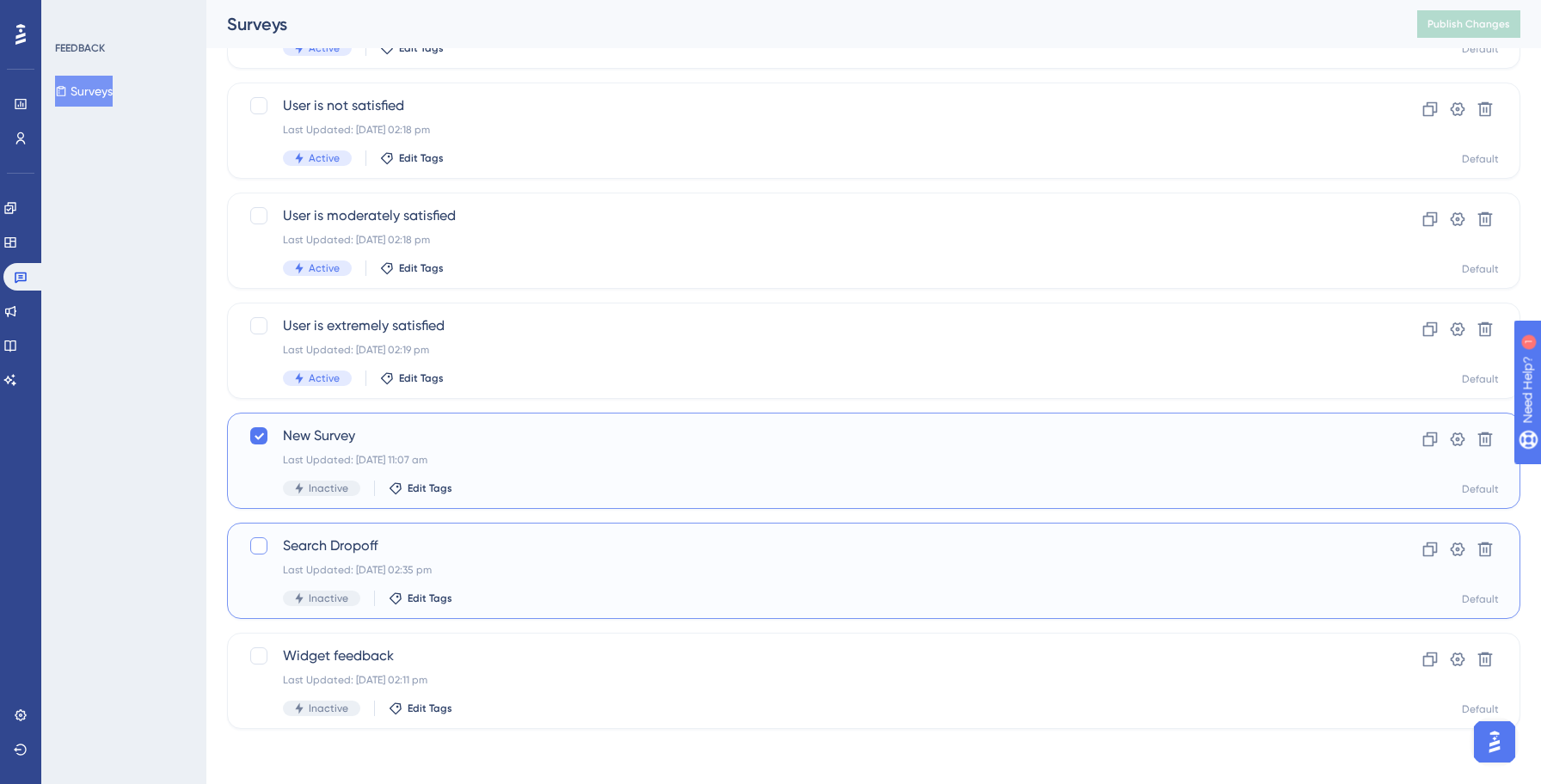
click at [257, 549] on div at bounding box center [259, 546] width 17 height 17
checkbox input "true"
click at [262, 659] on div at bounding box center [259, 656] width 17 height 17
checkbox input "true"
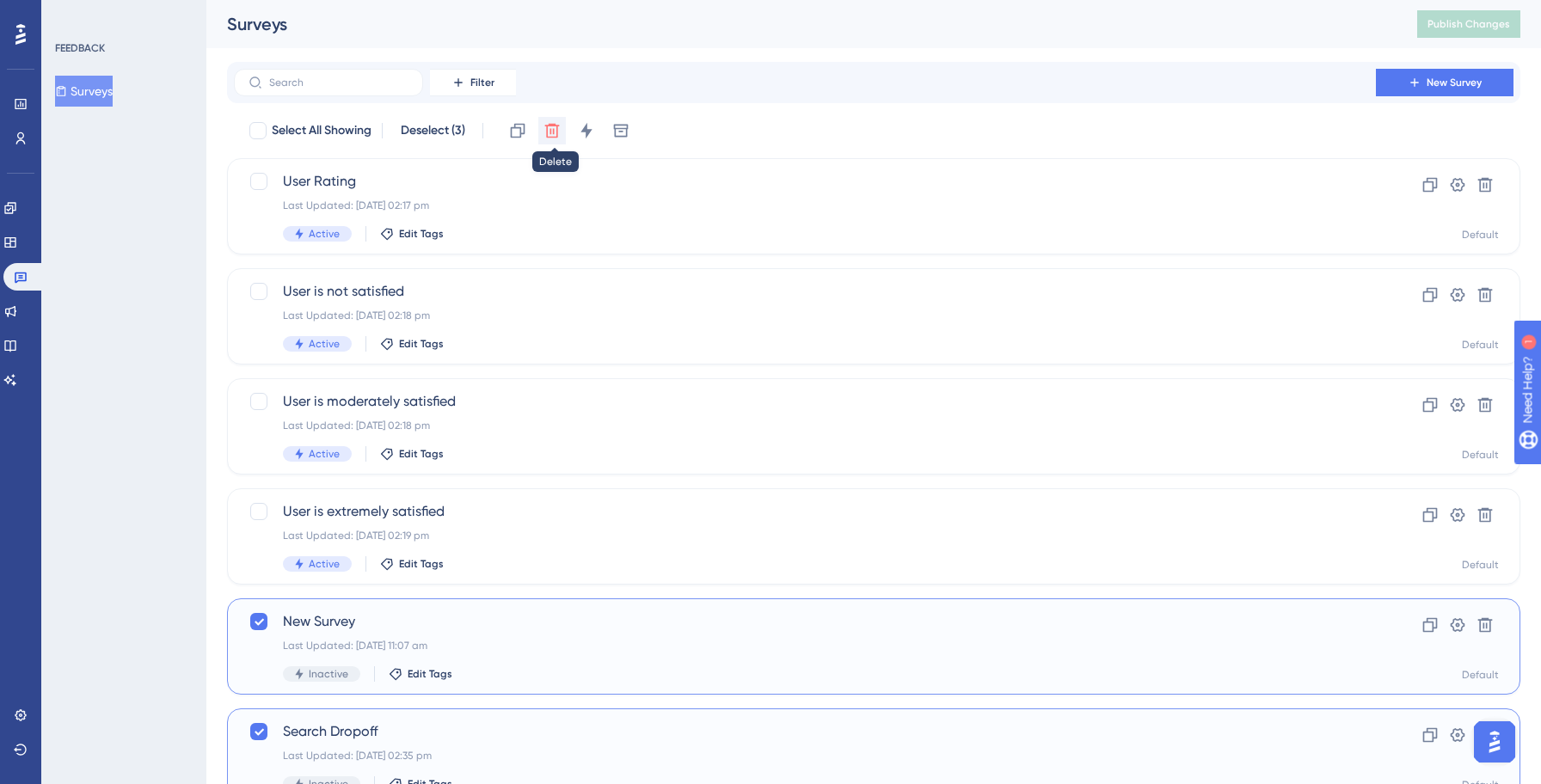
click at [558, 135] on icon at bounding box center [552, 131] width 17 height 17
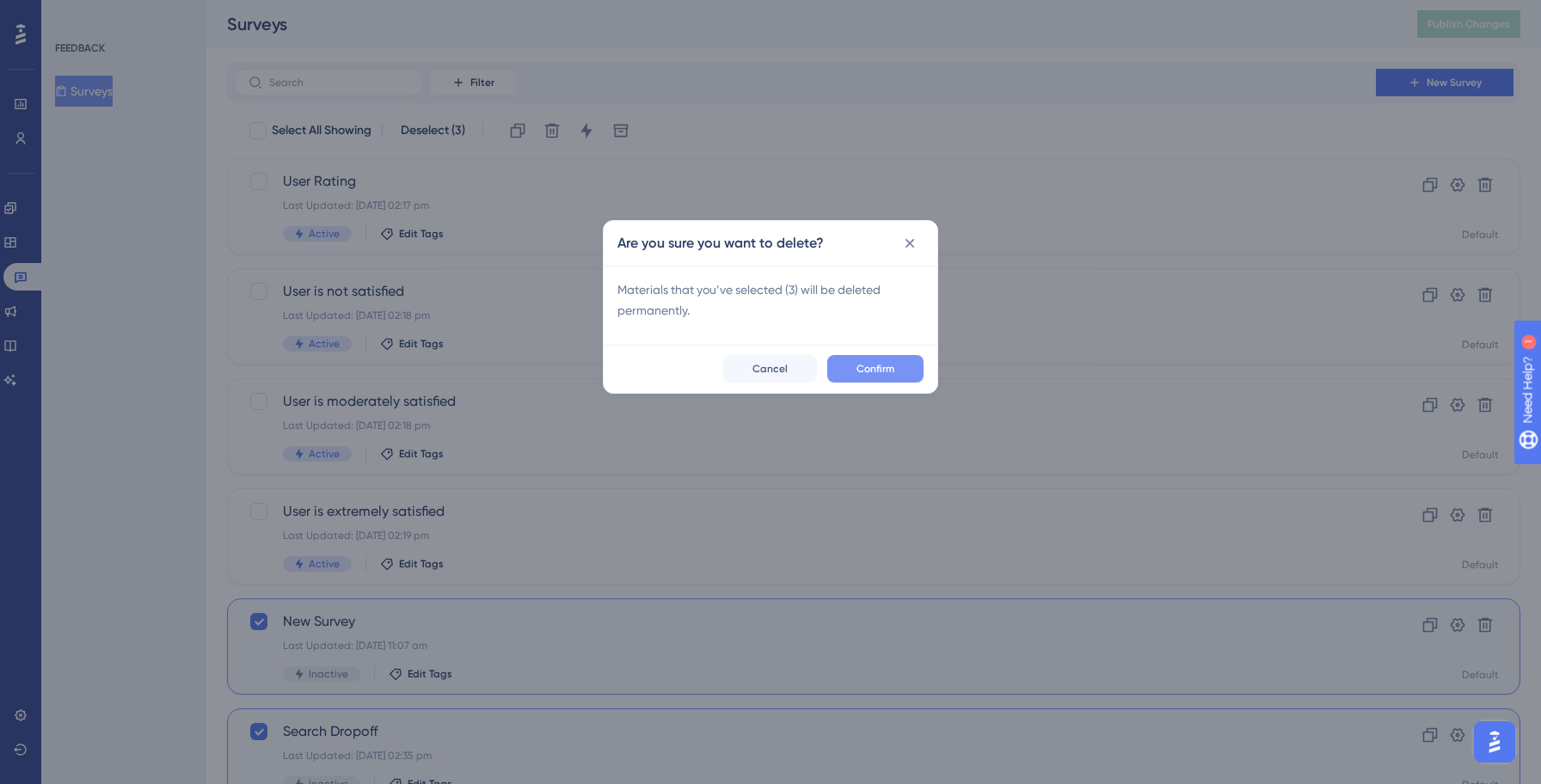
click at [878, 378] on button "Confirm" at bounding box center [876, 368] width 96 height 28
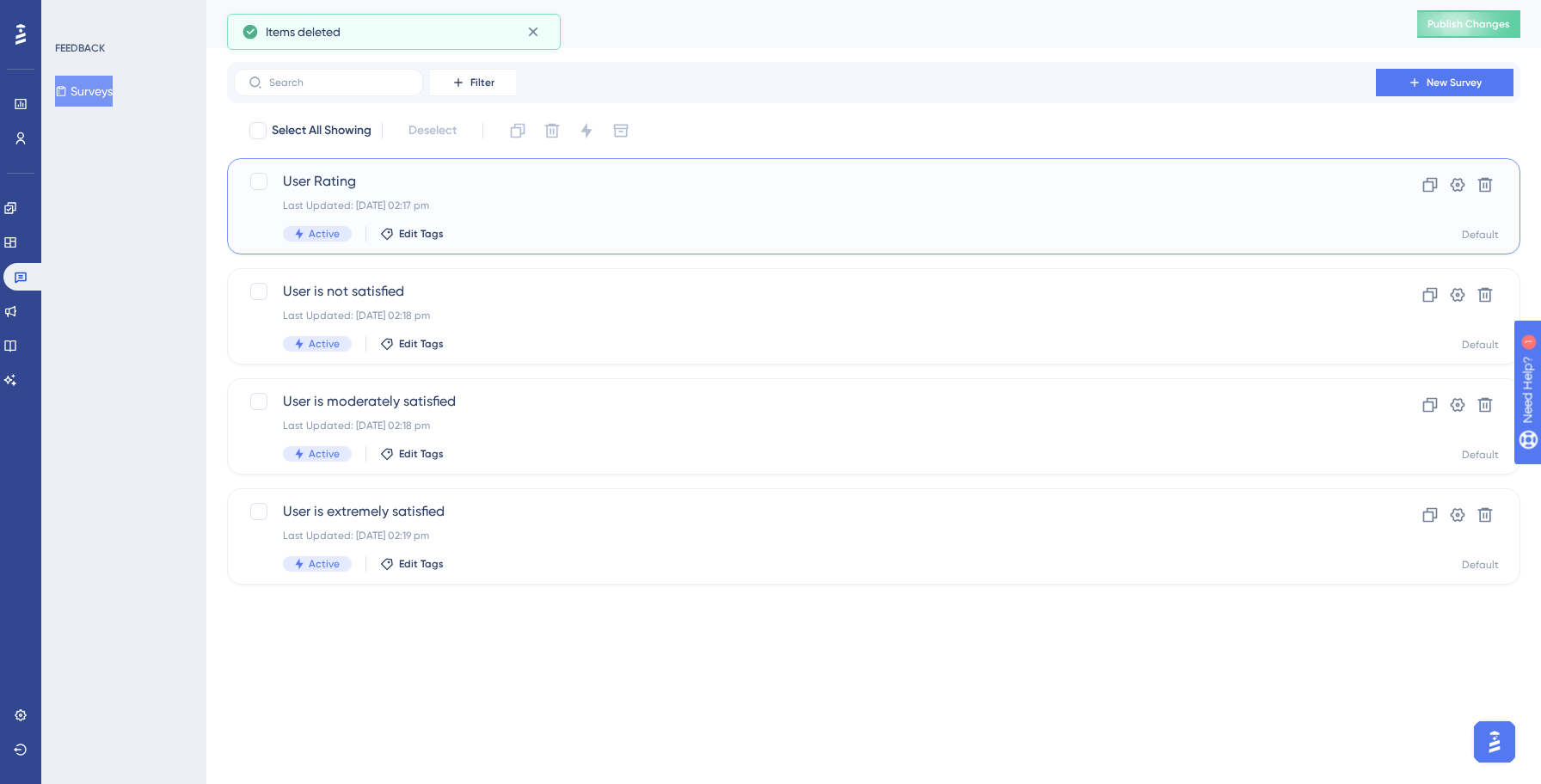
click at [524, 218] on div "User Rating Last Updated: [DATE] 02:17 pm Active Edit Tags" at bounding box center [805, 207] width 1043 height 71
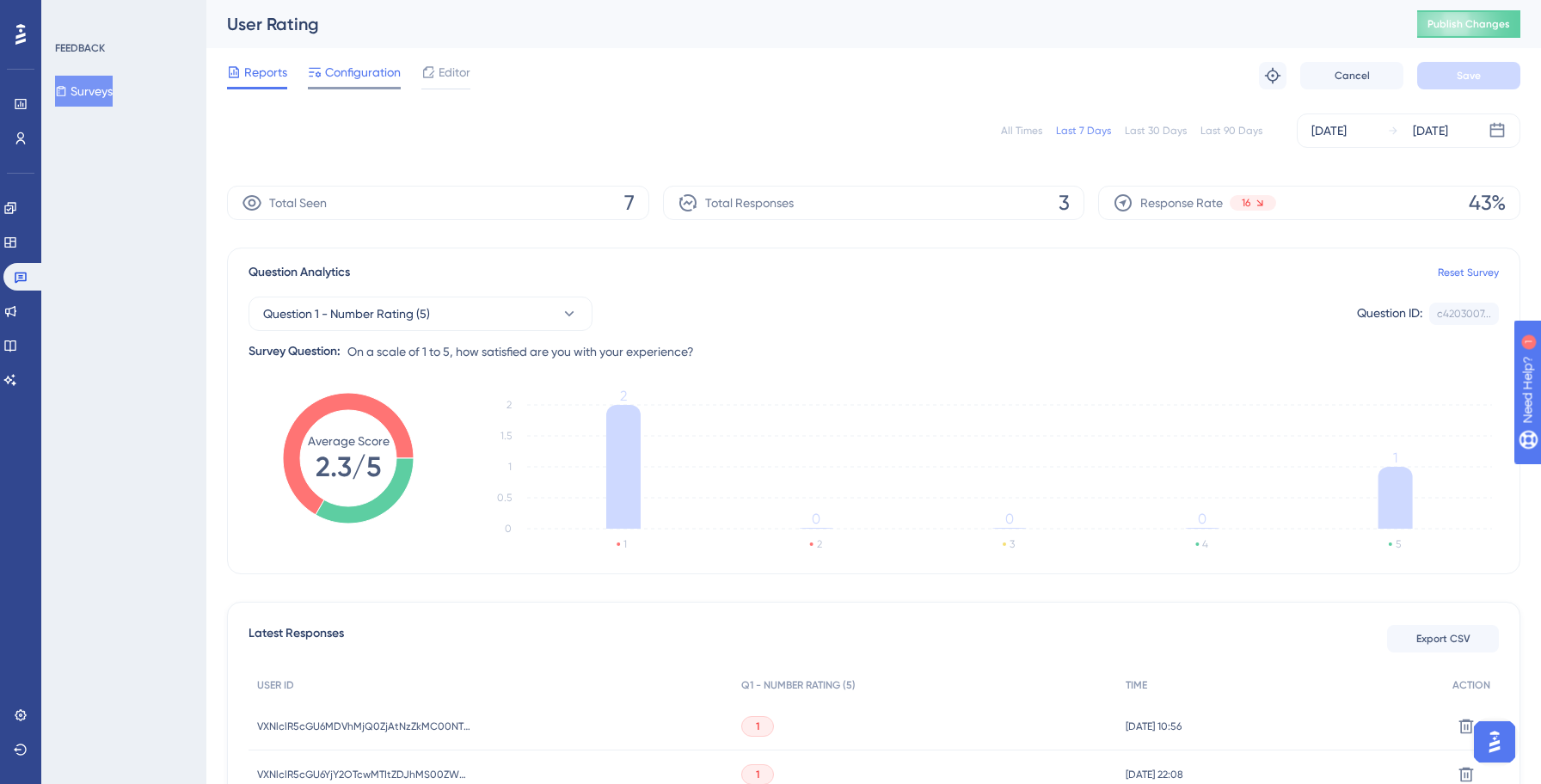
click at [356, 71] on span "Configuration" at bounding box center [362, 72] width 76 height 21
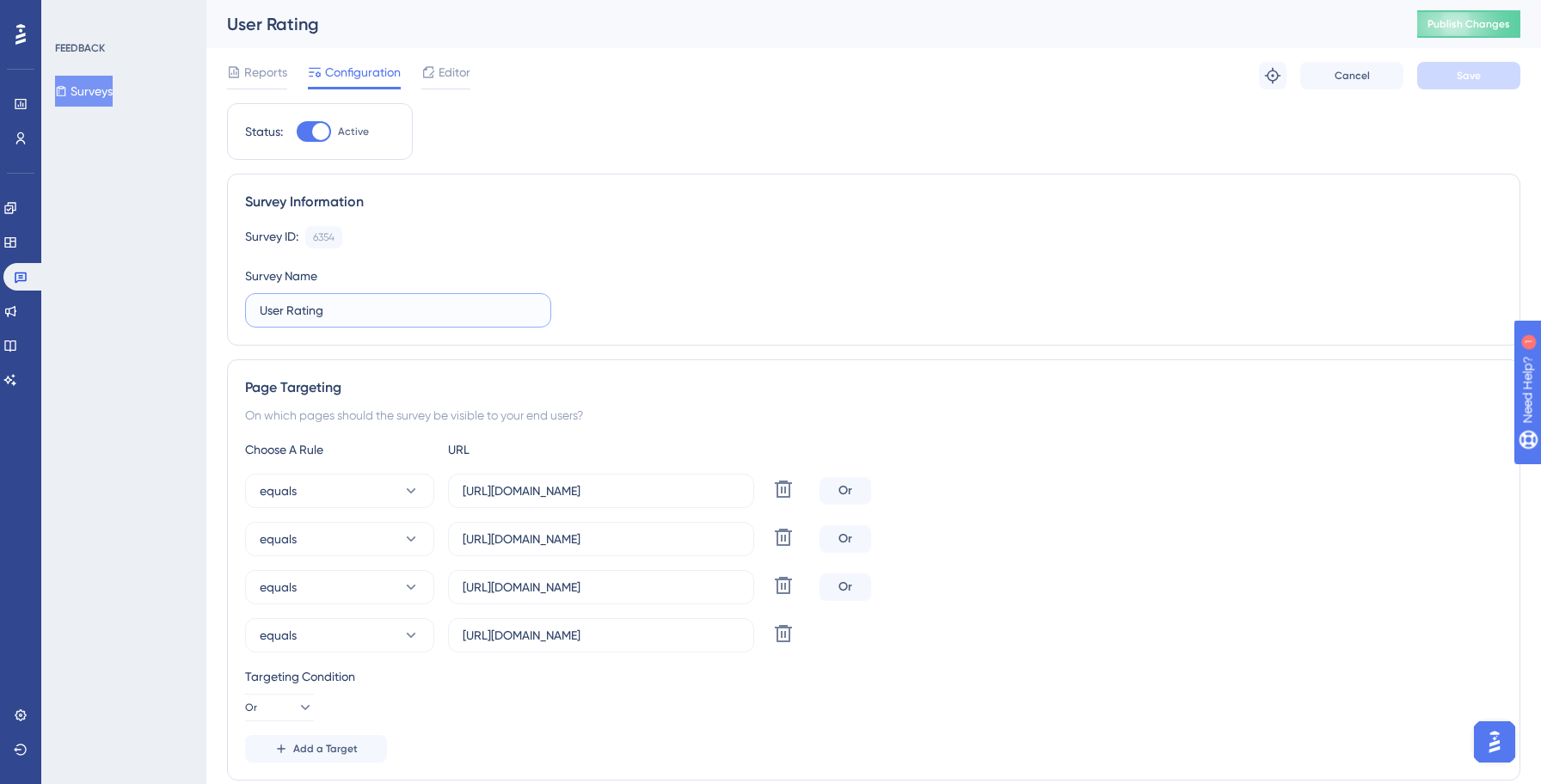
click at [263, 307] on input "User Rating" at bounding box center [399, 311] width 277 height 19
type input "Yellowstone: User Rating"
click at [962, 314] on div "Survey ID: 6354 Copy Survey Name [GEOGRAPHIC_DATA]: User Rating" at bounding box center [874, 277] width 1257 height 102
click at [785, 587] on icon at bounding box center [783, 585] width 17 height 17
type input "[URL][DOMAIN_NAME]"
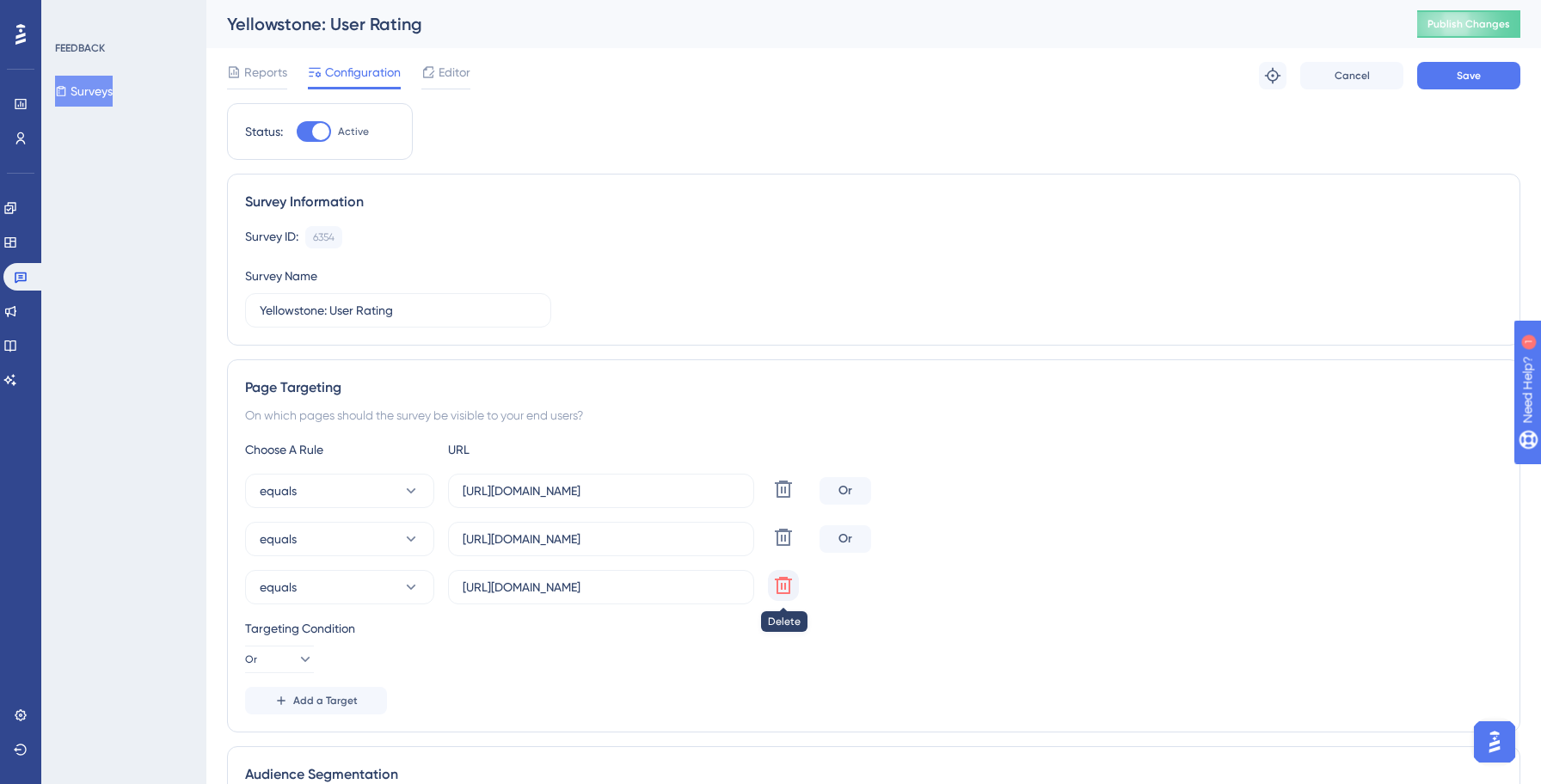
click at [785, 586] on icon at bounding box center [783, 585] width 17 height 17
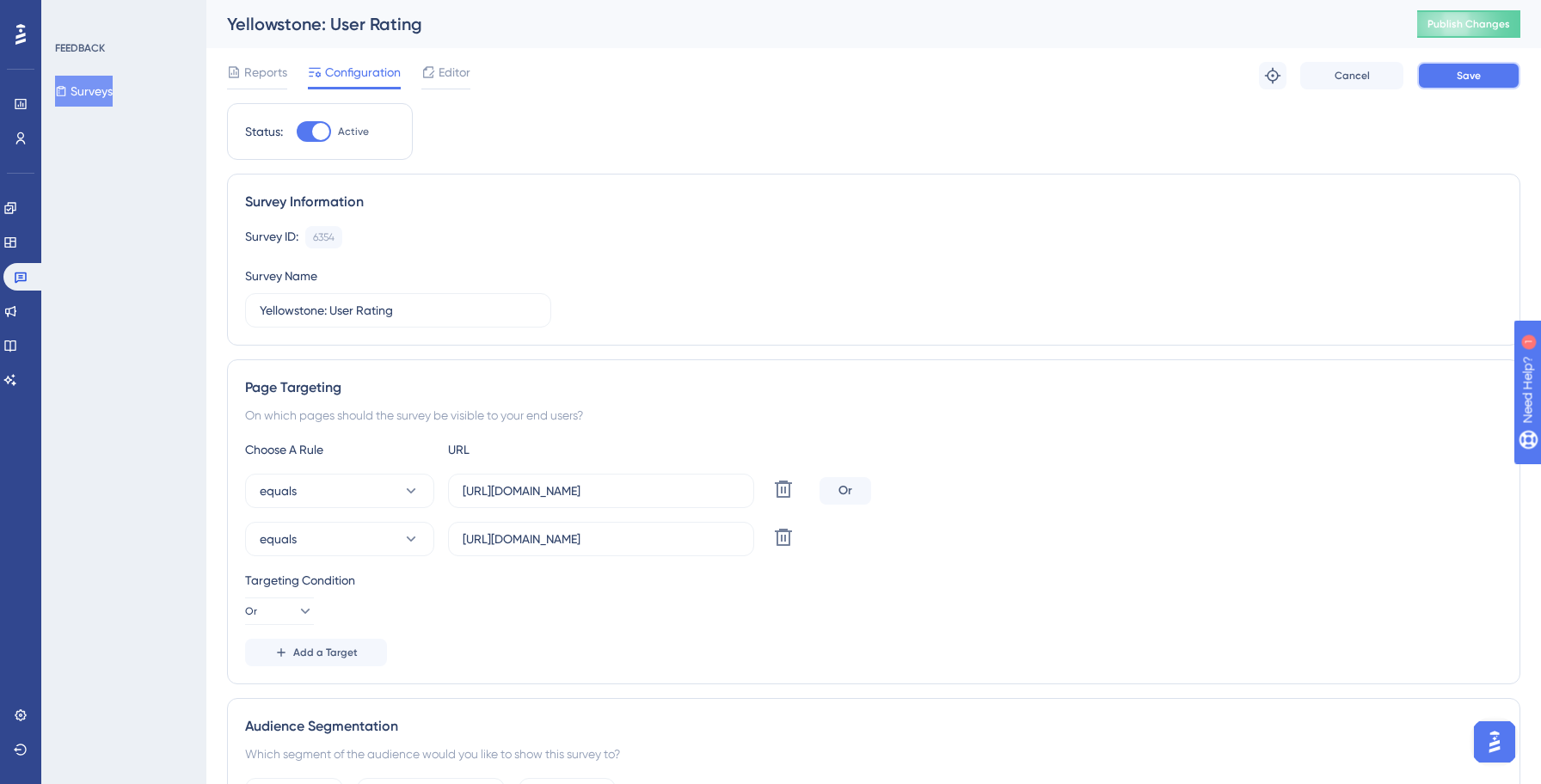
click at [1480, 71] on span "Save" at bounding box center [1469, 76] width 24 height 14
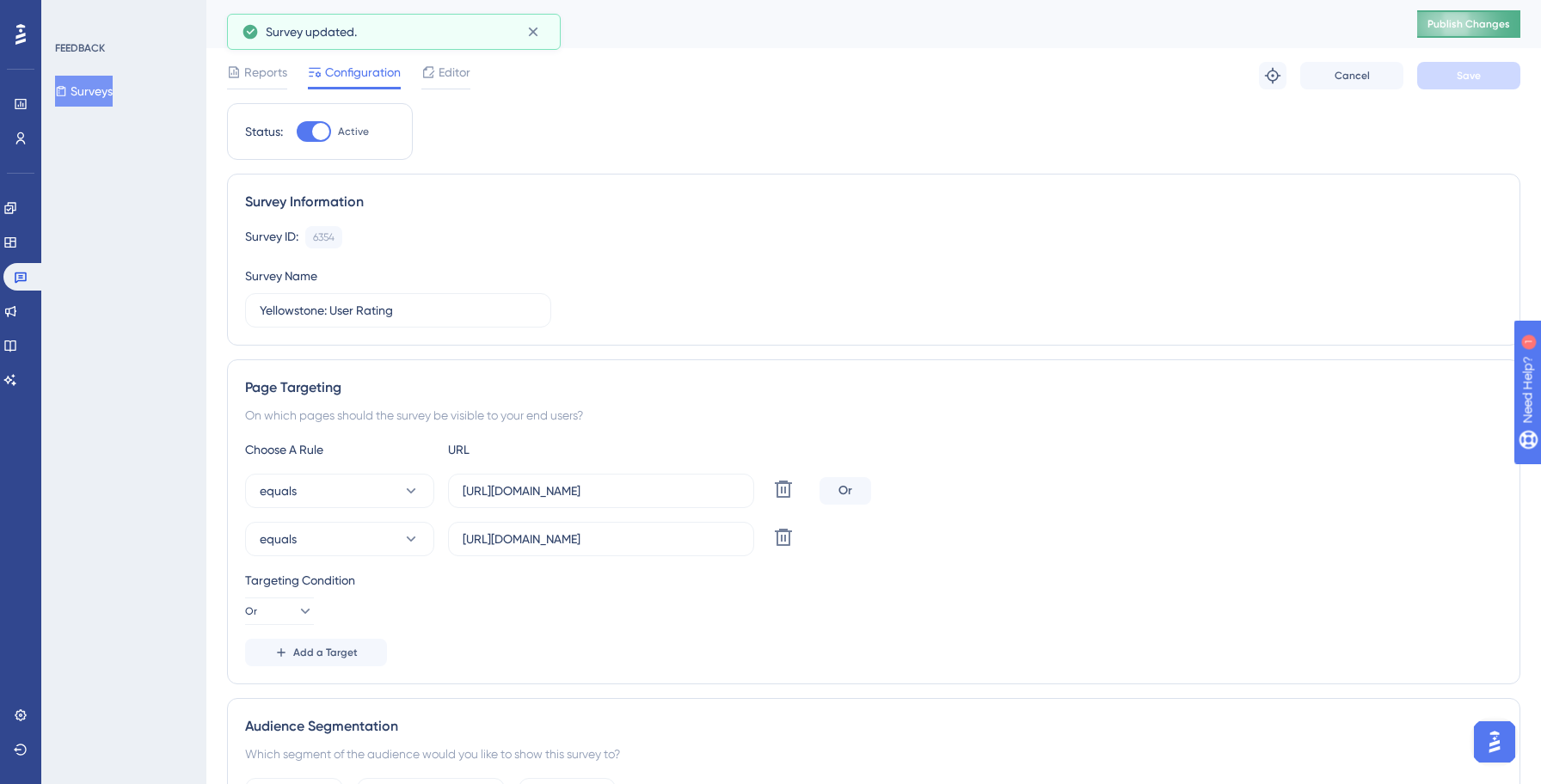
click at [1481, 29] on span "Publish Changes" at bounding box center [1469, 24] width 83 height 14
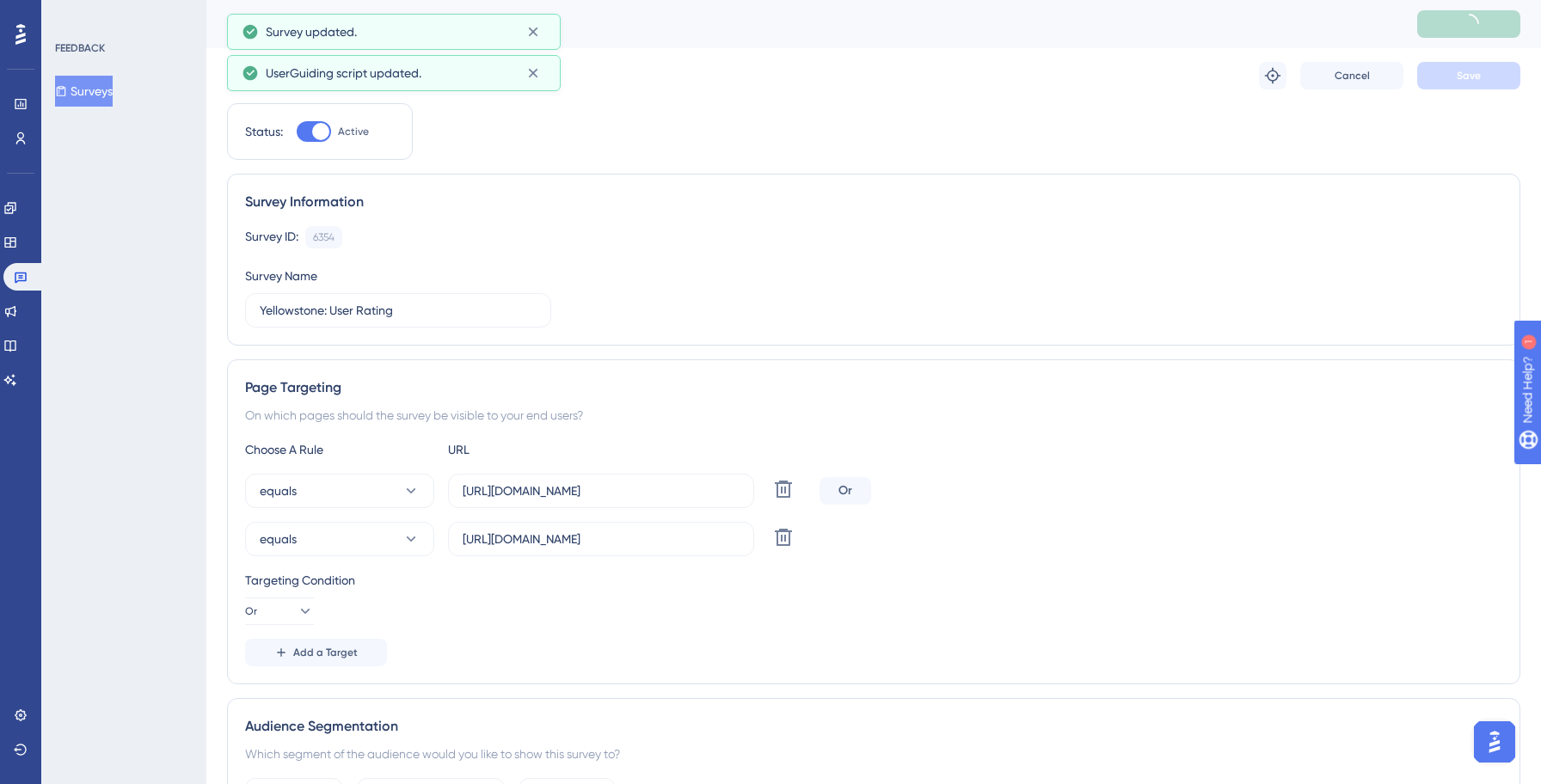
click at [93, 96] on button "Surveys" at bounding box center [84, 91] width 58 height 31
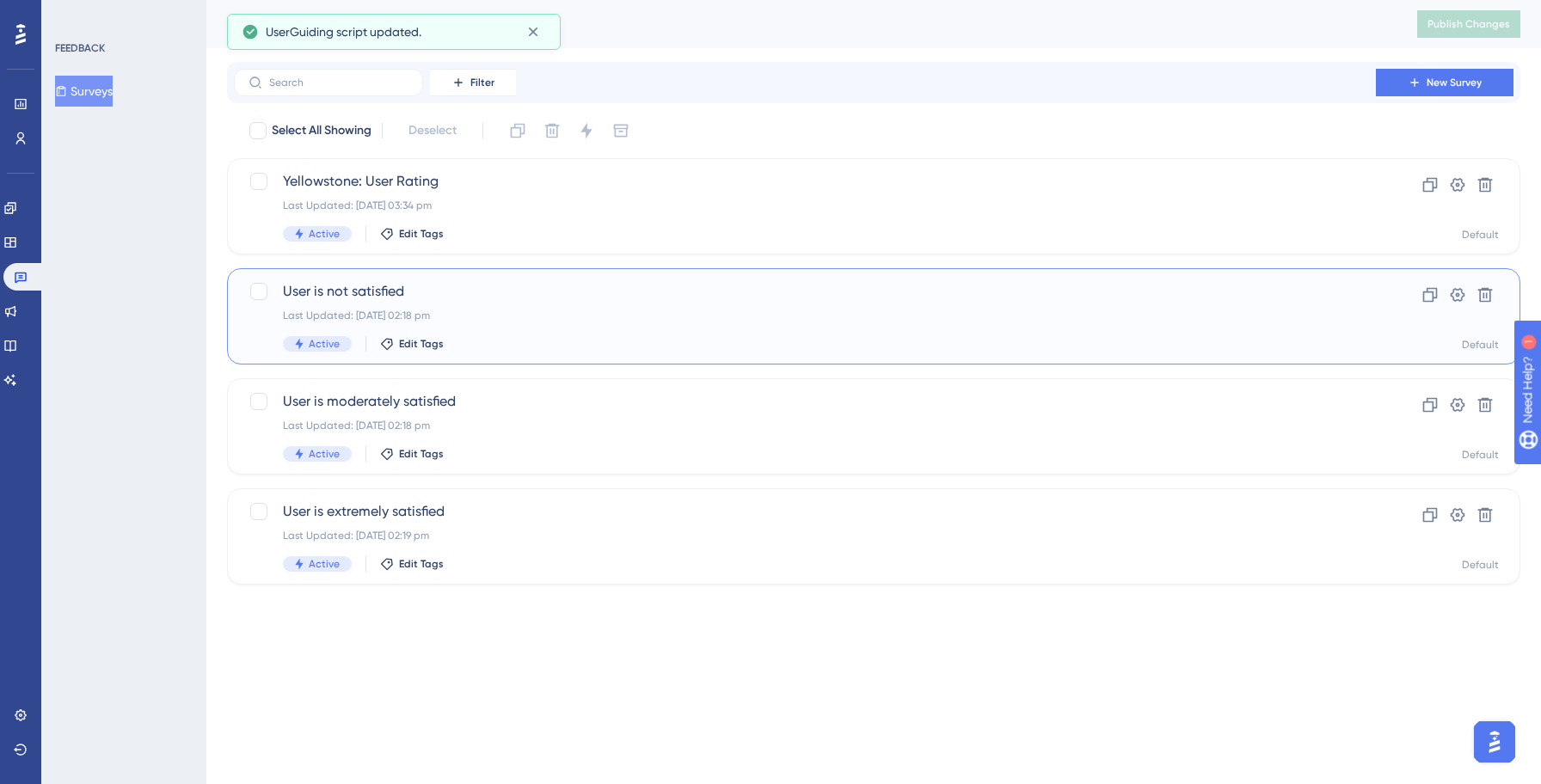
click at [515, 318] on div "Last Updated: [DATE] 02:18 pm" at bounding box center [805, 316] width 1043 height 14
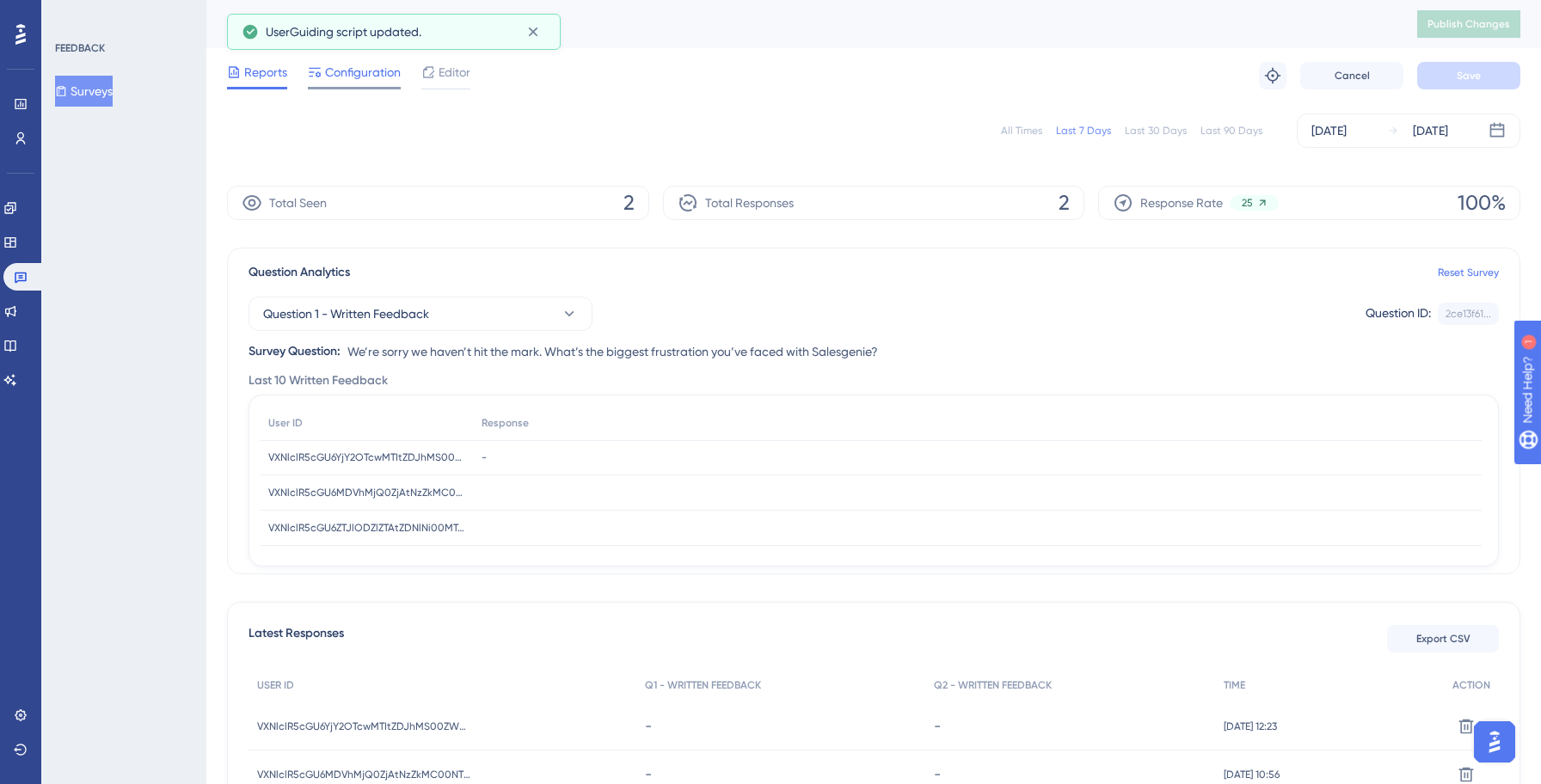
click at [352, 73] on span "Configuration" at bounding box center [362, 72] width 76 height 21
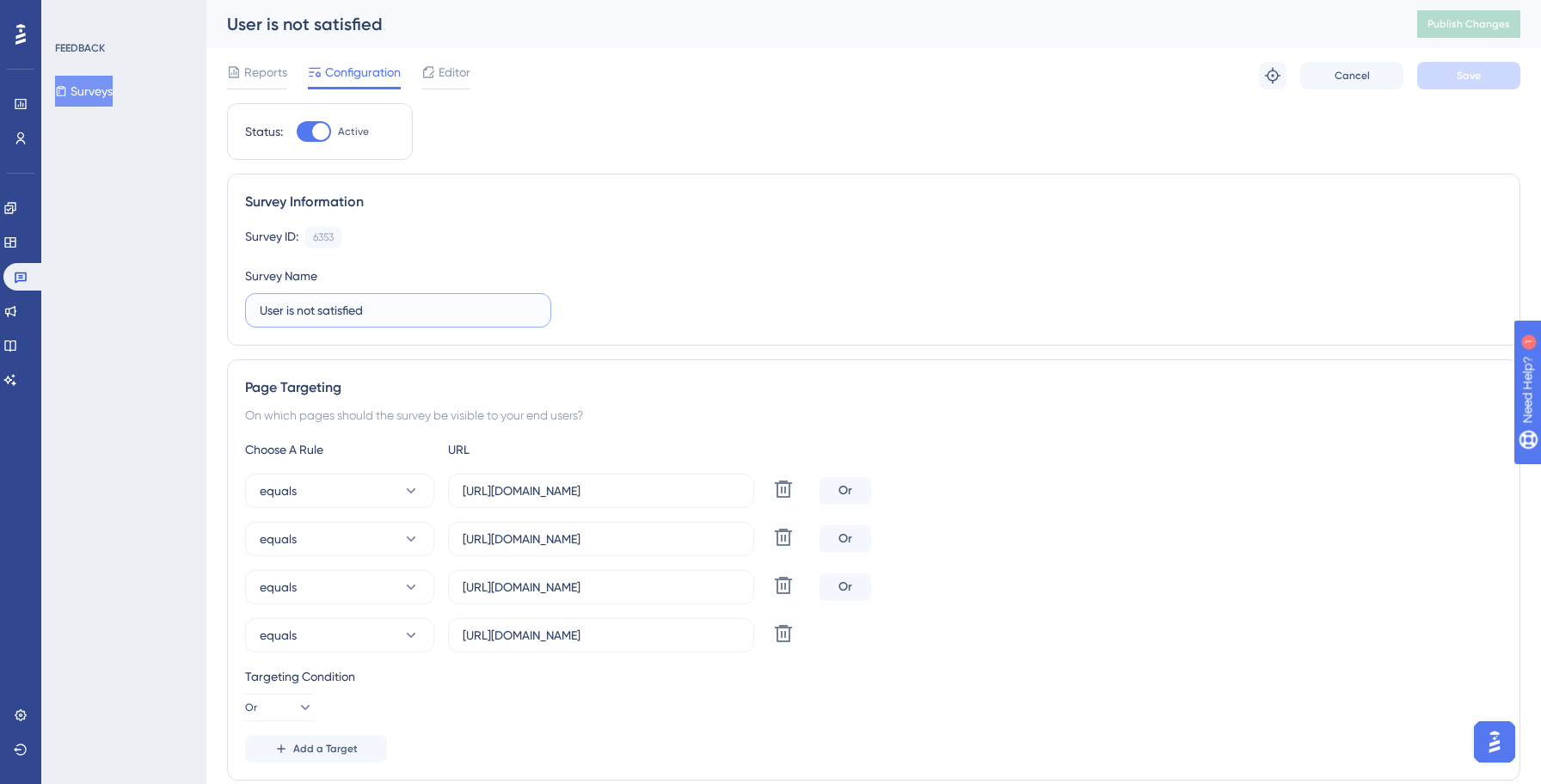
click at [260, 310] on input "User is not satisfied" at bounding box center [399, 311] width 277 height 19
paste input "Yellowstone:"
click at [780, 591] on icon at bounding box center [783, 585] width 21 height 21
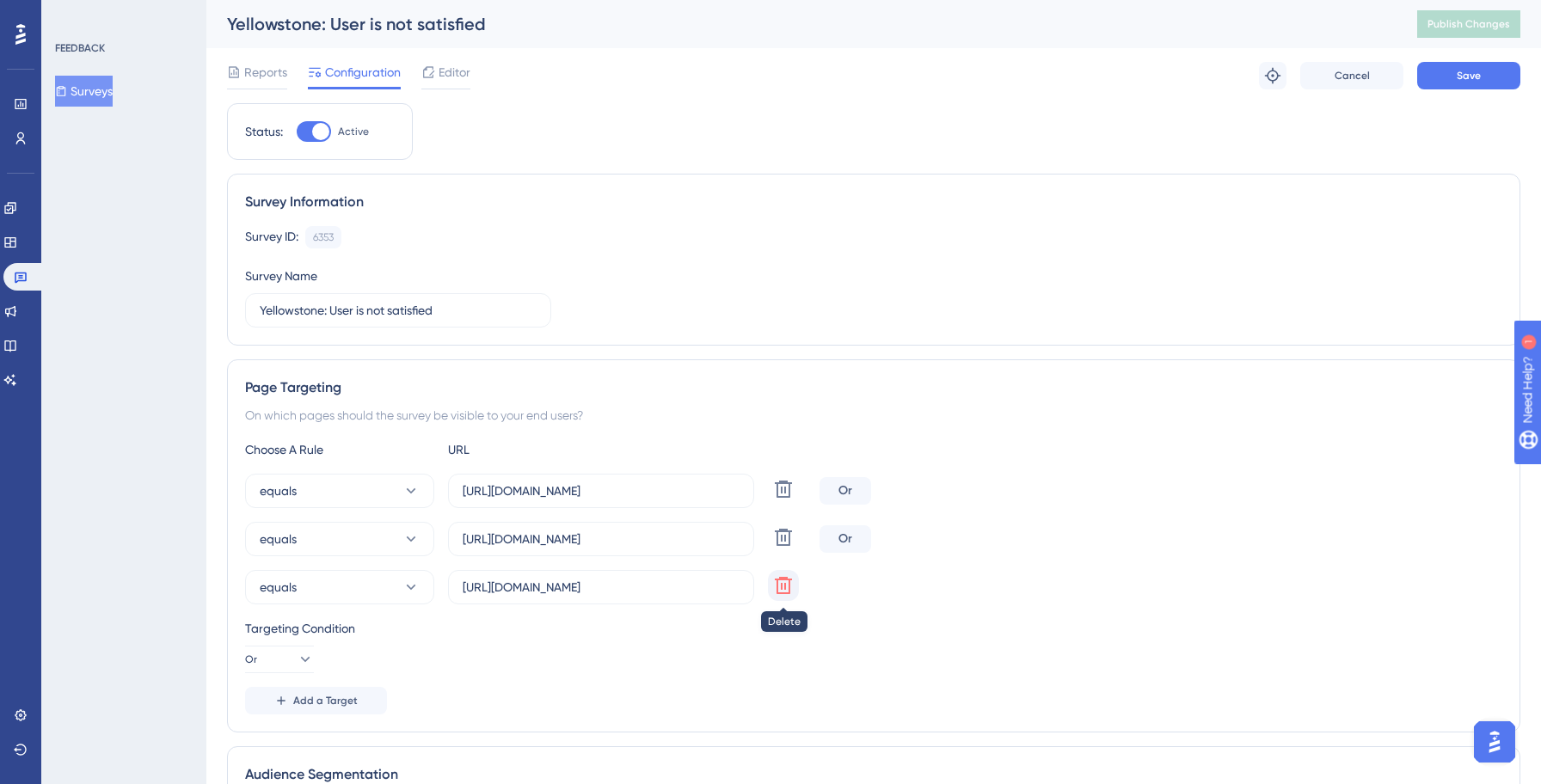
click at [786, 588] on icon at bounding box center [783, 585] width 21 height 21
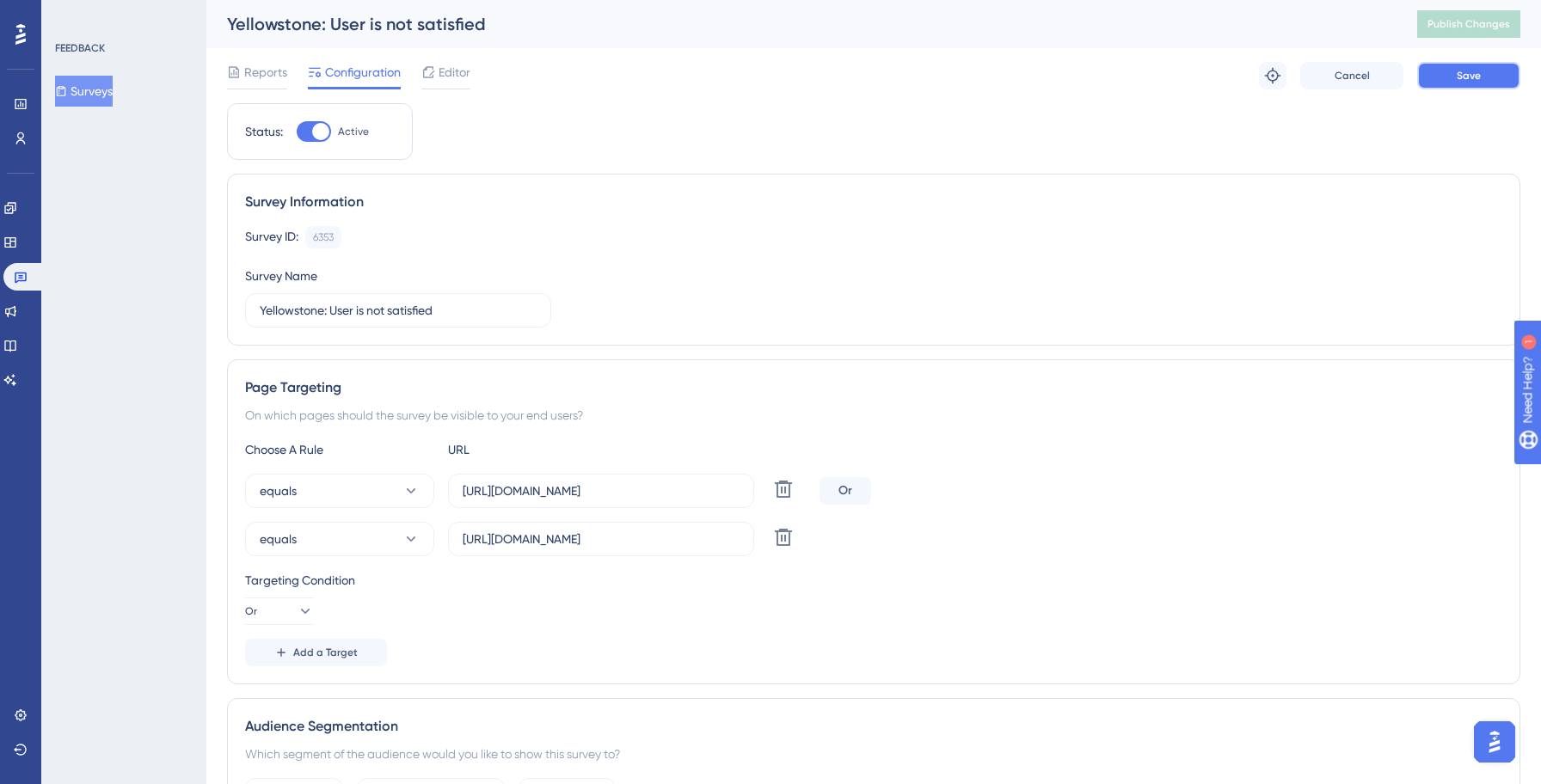
click at [1449, 83] on button "Save" at bounding box center [1469, 76] width 103 height 28
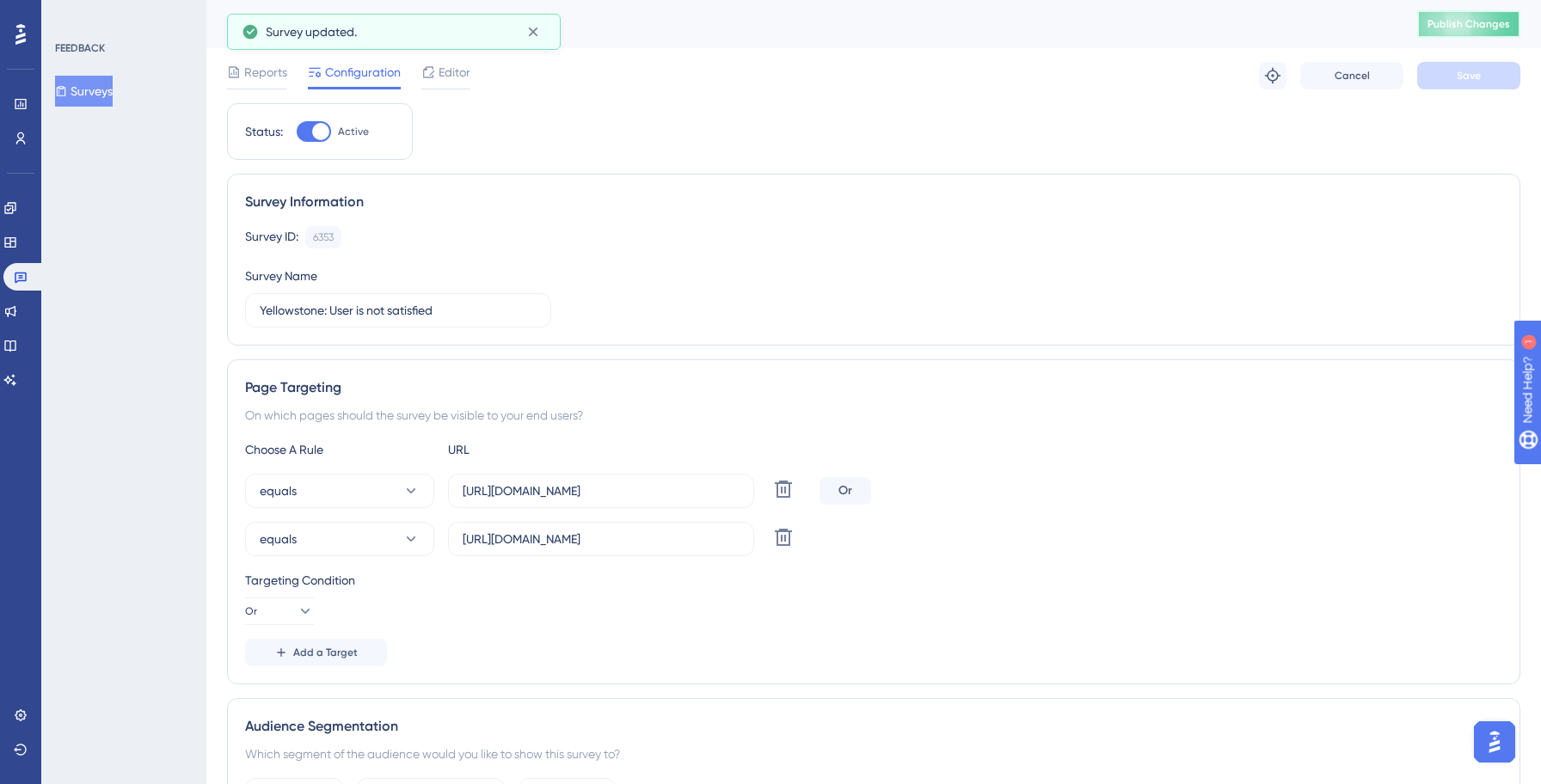
click at [1488, 25] on span "Publish Changes" at bounding box center [1469, 24] width 83 height 14
click at [106, 91] on button "Surveys" at bounding box center [84, 91] width 58 height 31
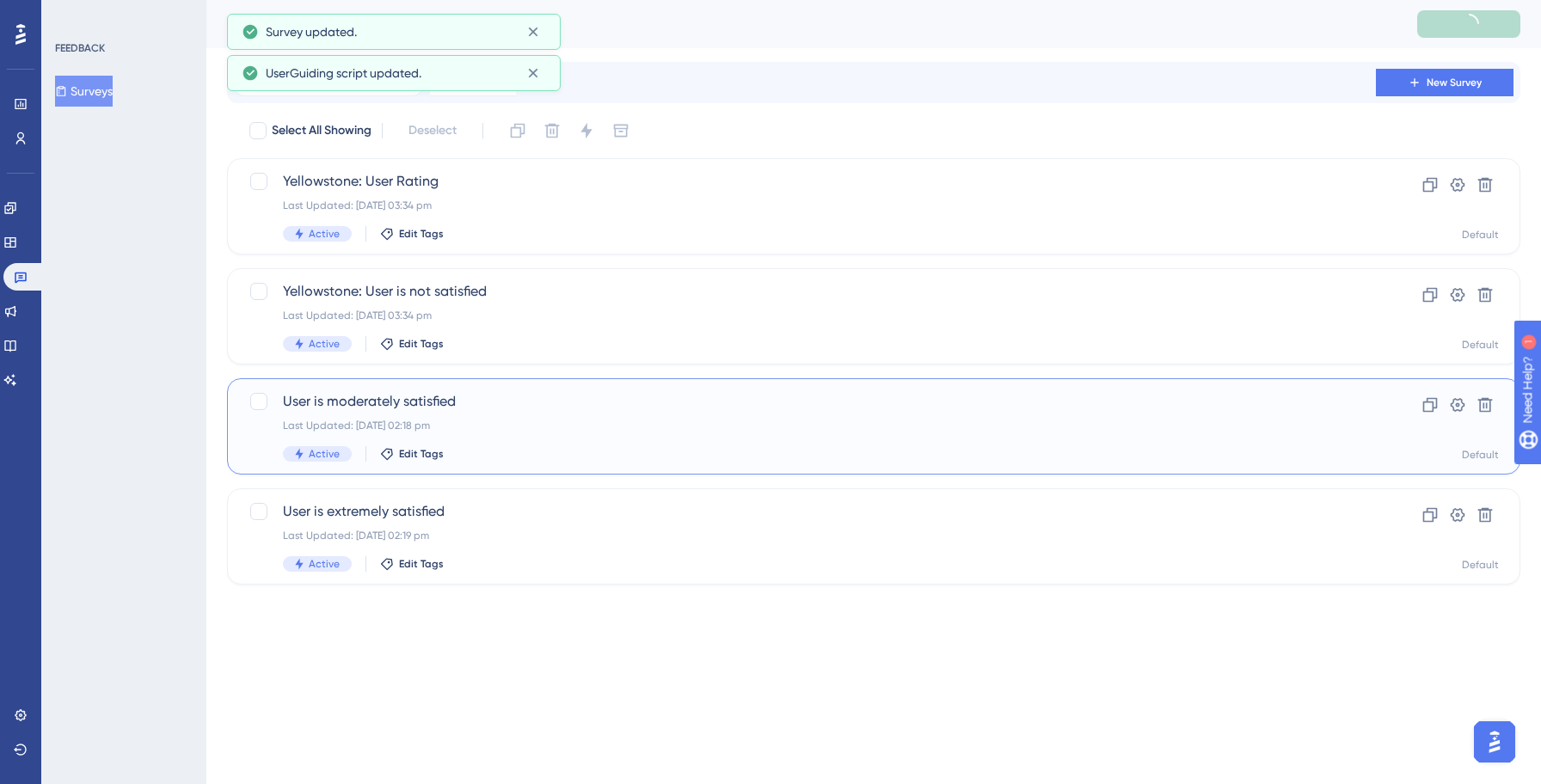
click at [541, 402] on span "User is moderately satisfied" at bounding box center [805, 401] width 1043 height 21
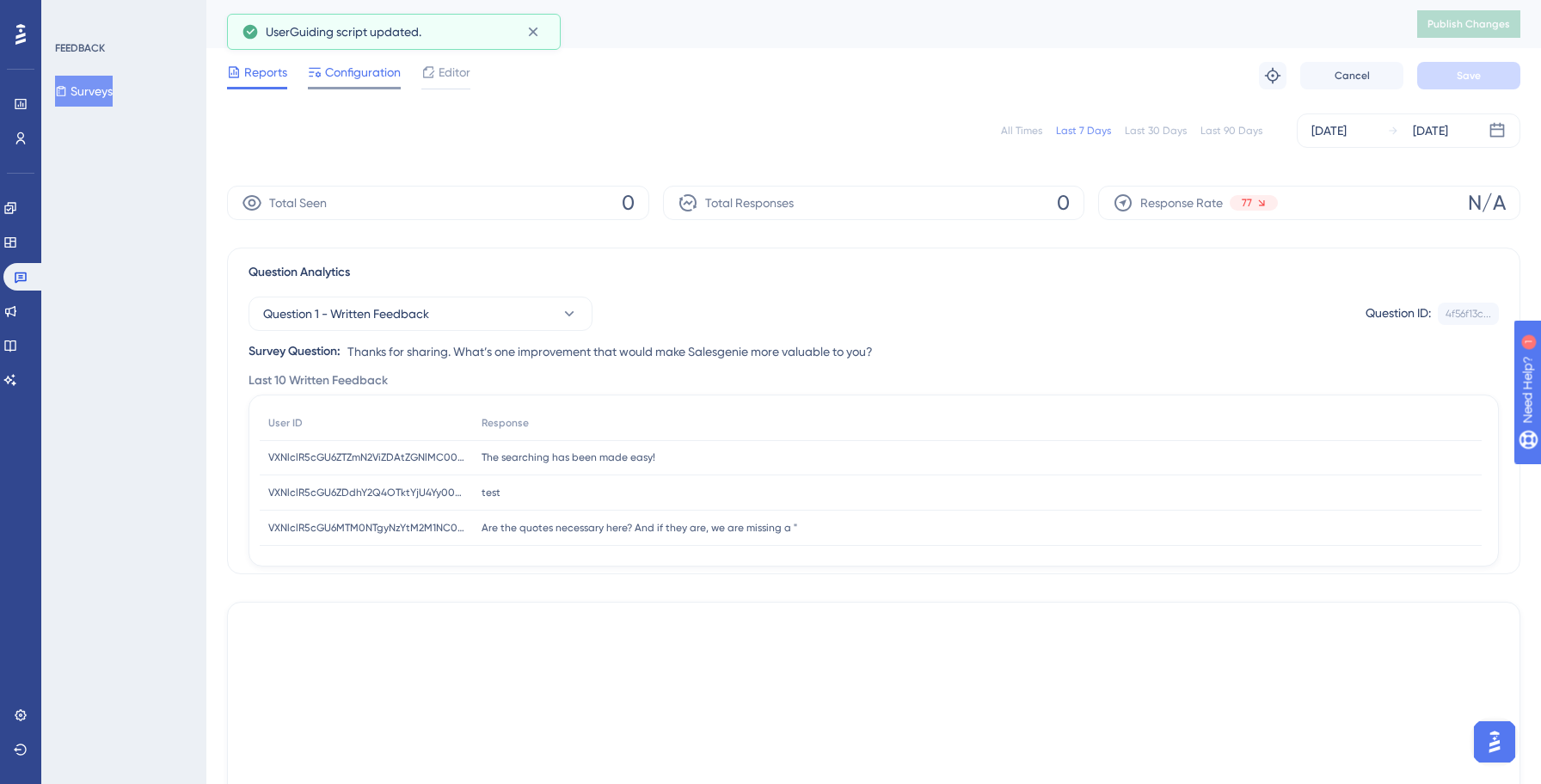
click at [331, 81] on span "Configuration" at bounding box center [362, 72] width 76 height 21
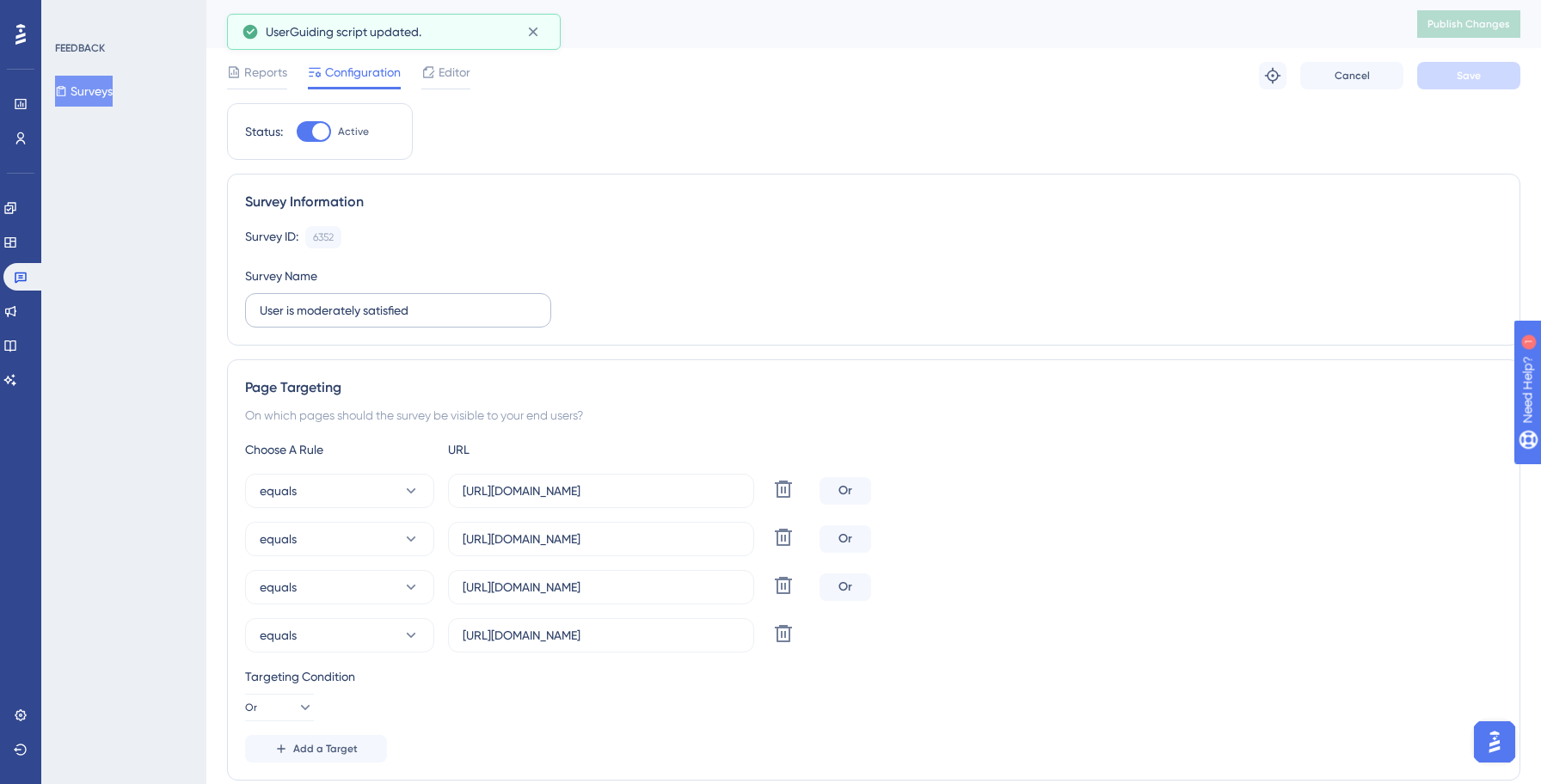
click at [258, 312] on label "User is moderately satisfied" at bounding box center [399, 311] width 306 height 34
click at [260, 312] on input "User is moderately satisfied" at bounding box center [399, 311] width 277 height 19
click at [262, 308] on input "User is moderately satisfied" at bounding box center [399, 311] width 277 height 19
paste input "Yellowstone:"
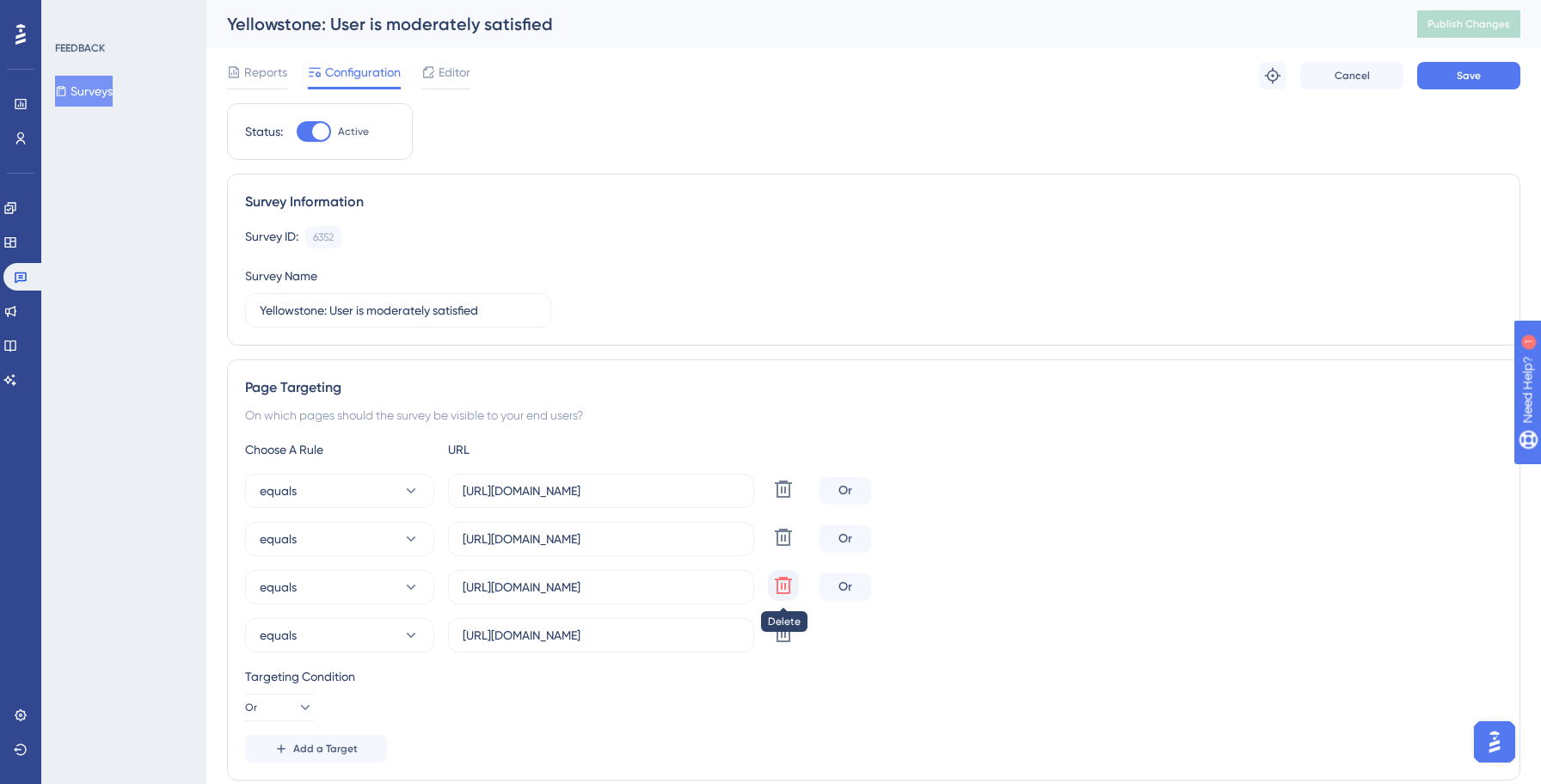
click at [784, 592] on icon at bounding box center [783, 585] width 17 height 17
click at [788, 589] on icon at bounding box center [783, 585] width 21 height 21
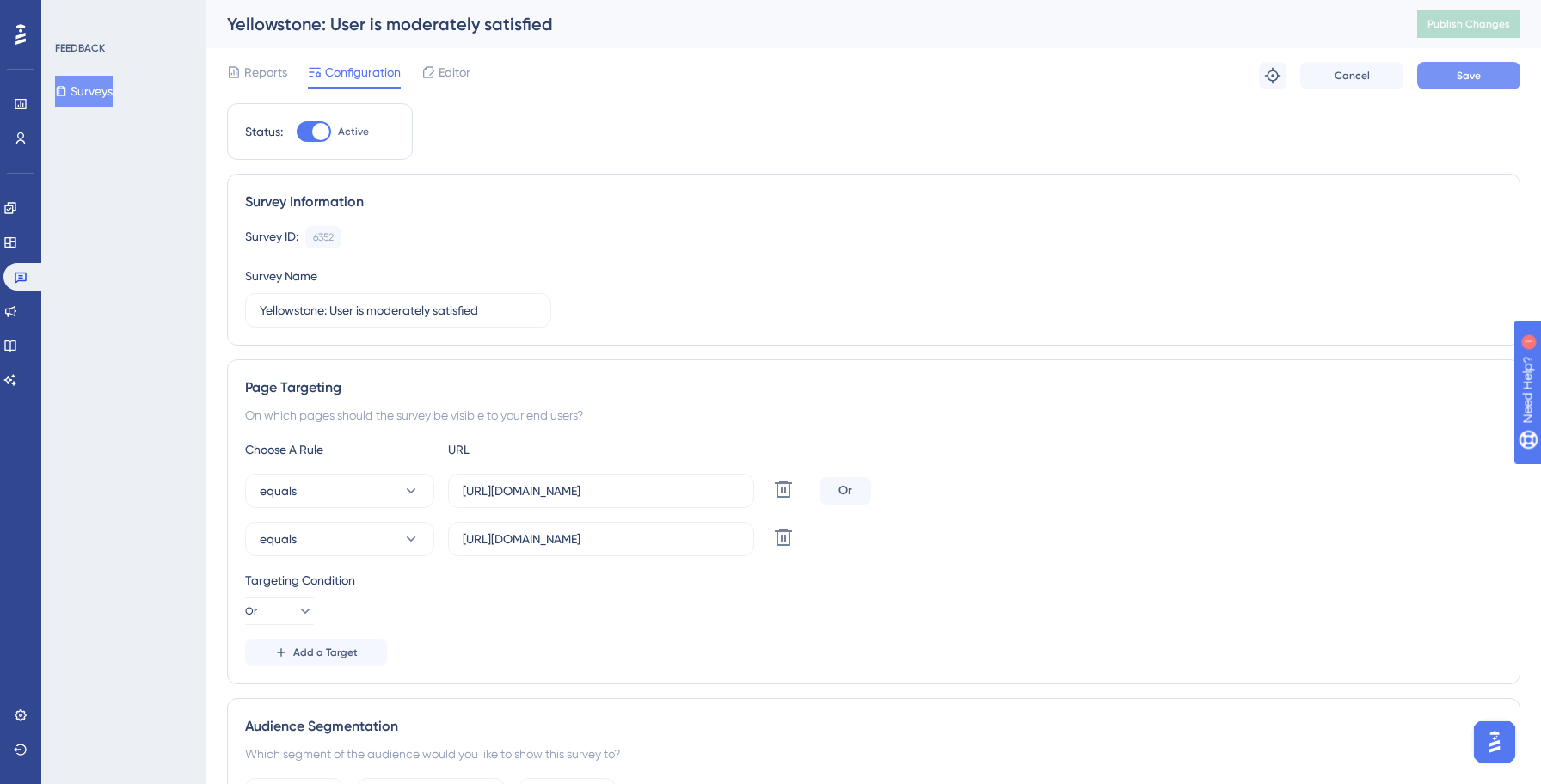
click at [1474, 71] on span "Save" at bounding box center [1469, 76] width 24 height 14
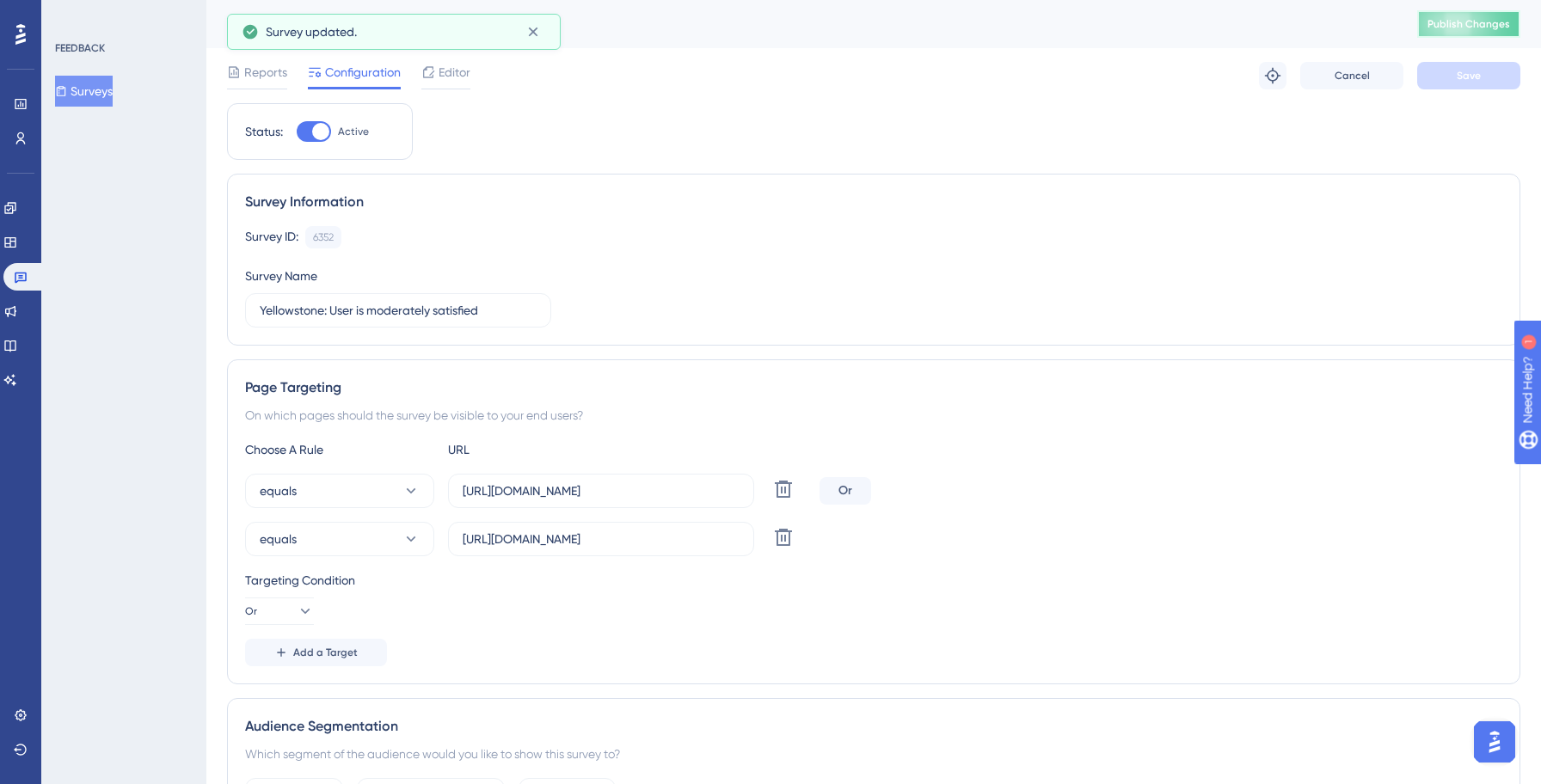
click at [1482, 20] on span "Publish Changes" at bounding box center [1469, 24] width 83 height 14
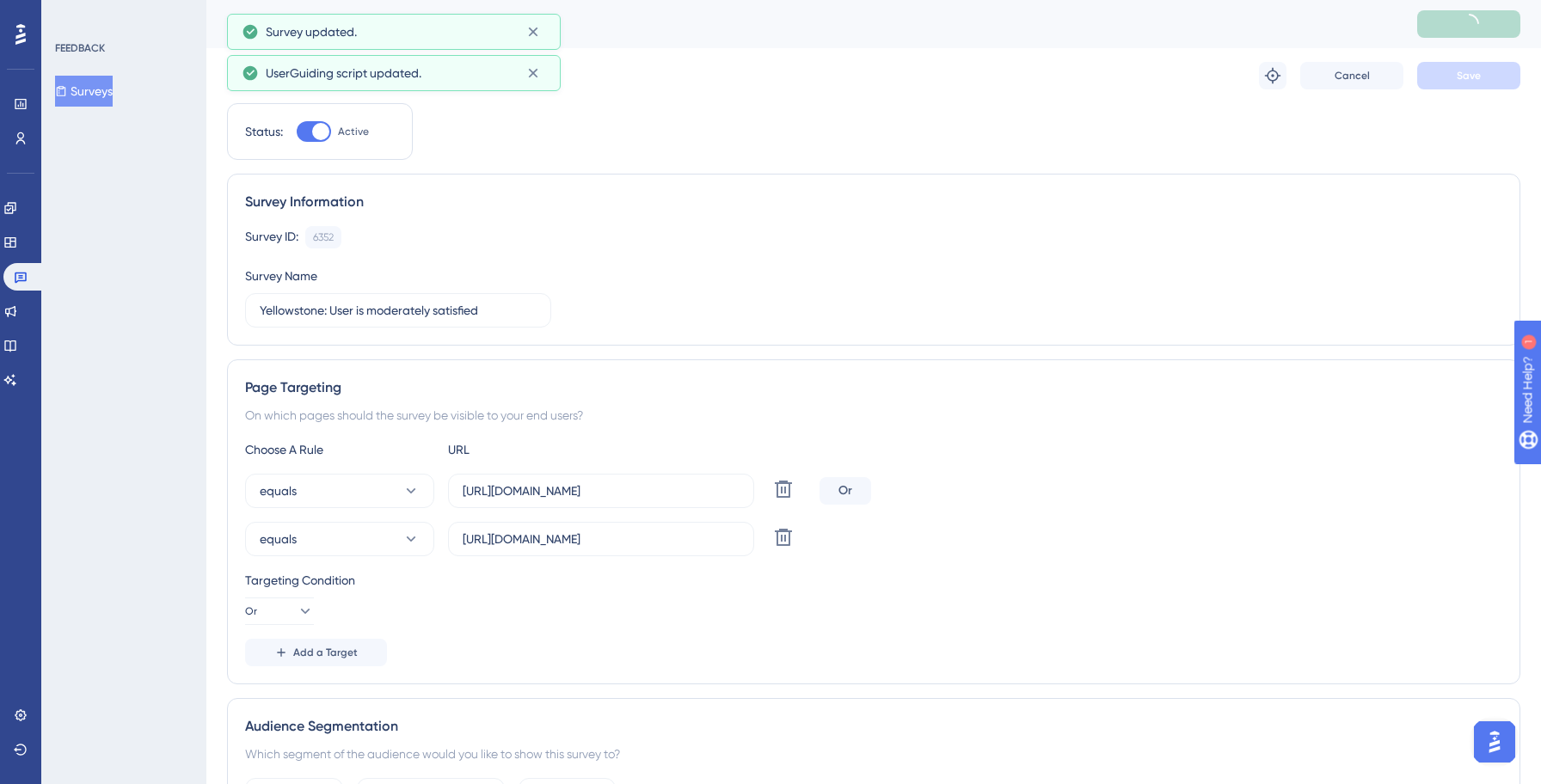
click at [97, 94] on button "Surveys" at bounding box center [84, 91] width 58 height 31
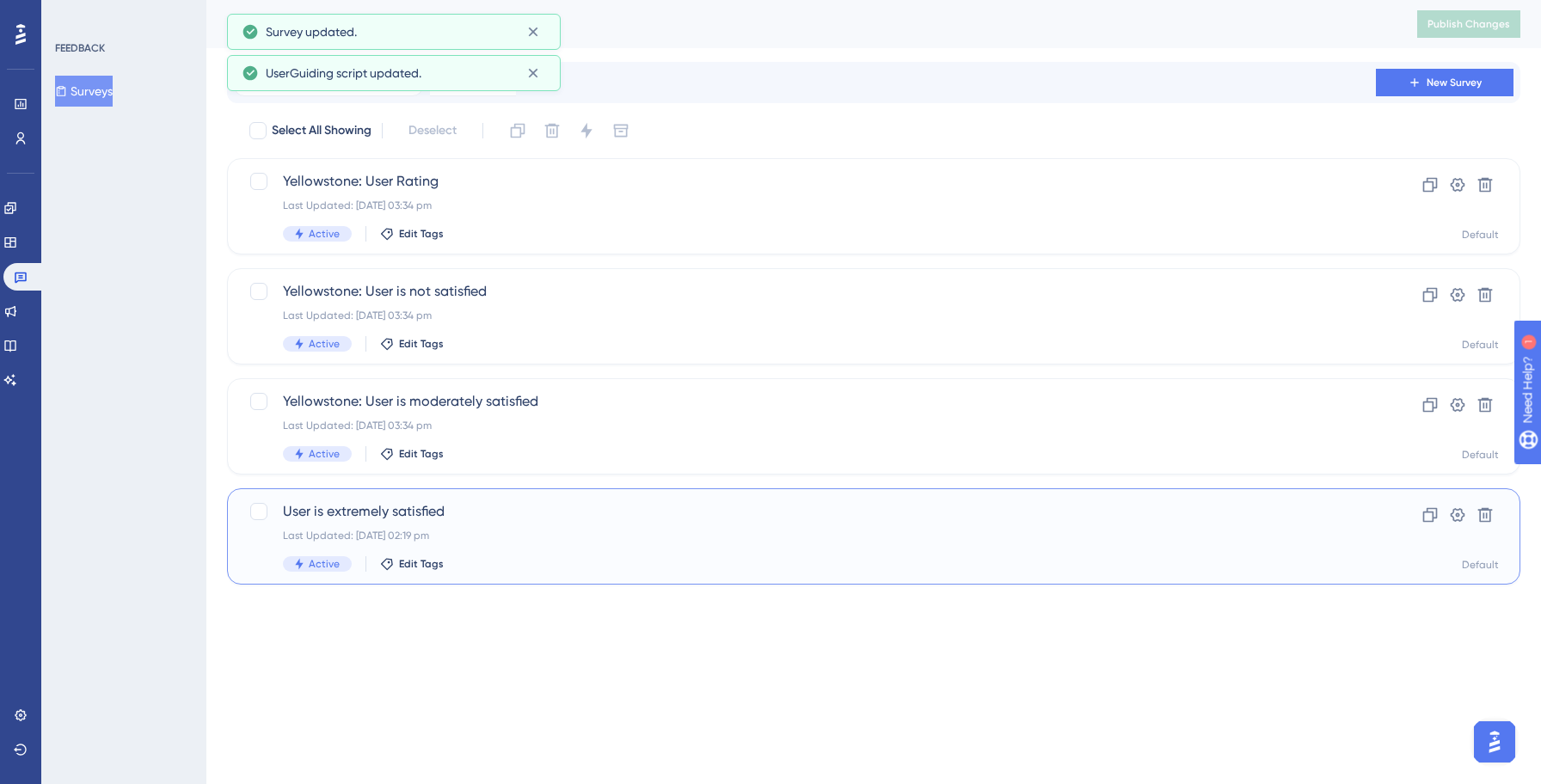
click at [506, 525] on div "User is extremely satisfied Last Updated: [DATE] 02:19 pm Active Edit Tags" at bounding box center [805, 536] width 1043 height 71
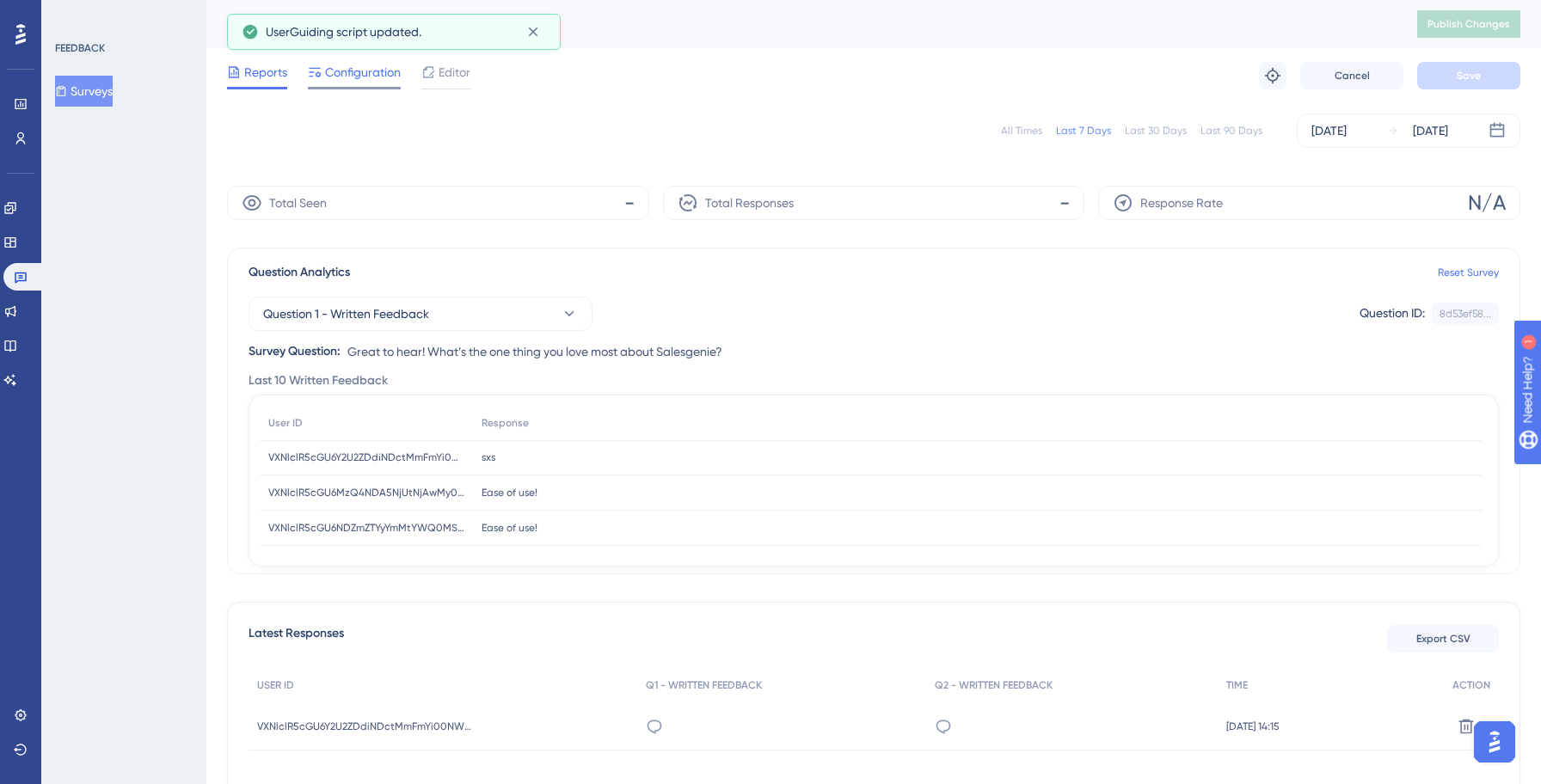
click at [366, 74] on span "Configuration" at bounding box center [362, 72] width 76 height 21
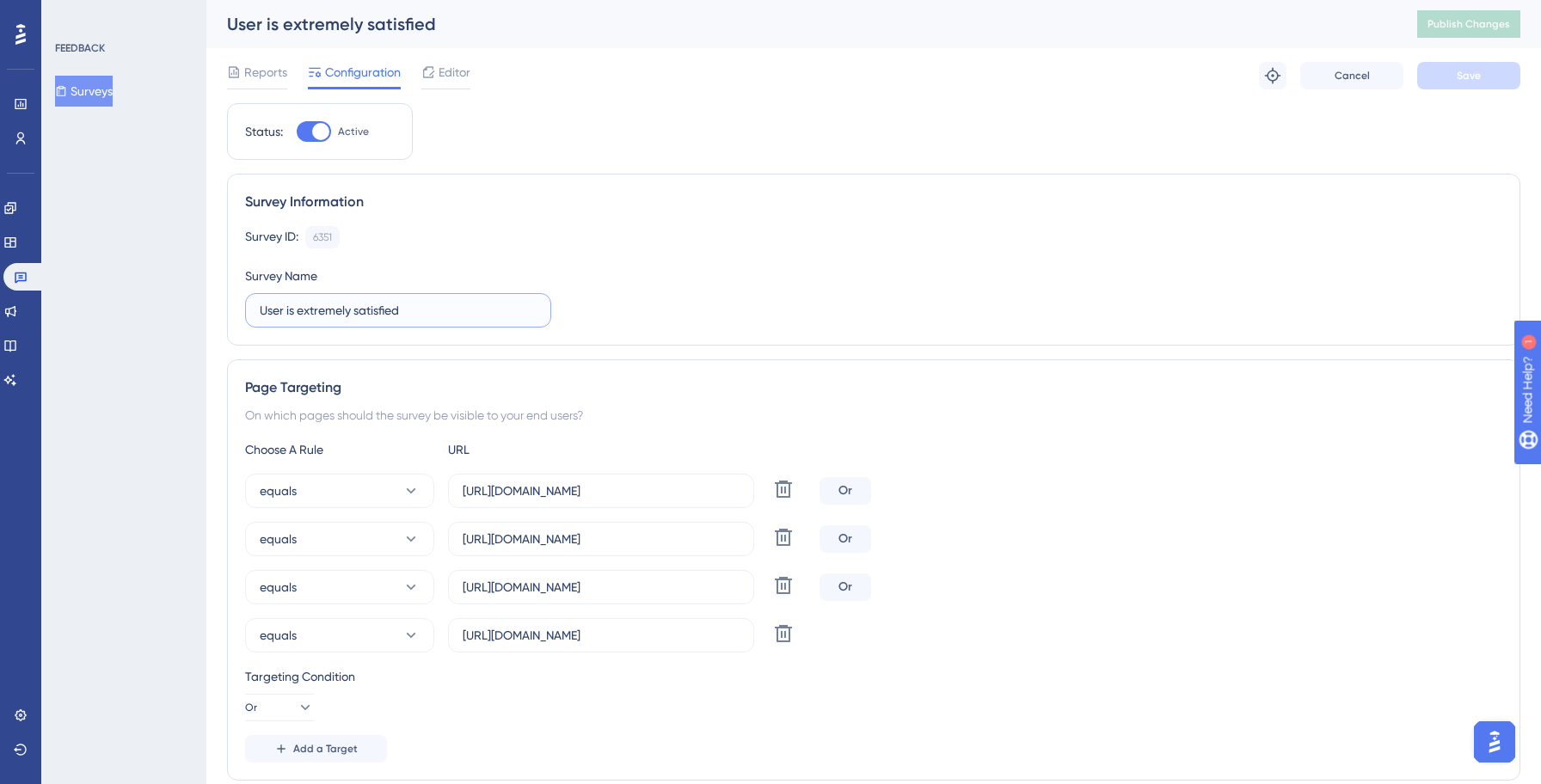
click at [262, 312] on input "User is extremely satisfied" at bounding box center [399, 311] width 277 height 19
paste input "Yellowstone:"
click at [777, 587] on icon at bounding box center [783, 585] width 17 height 17
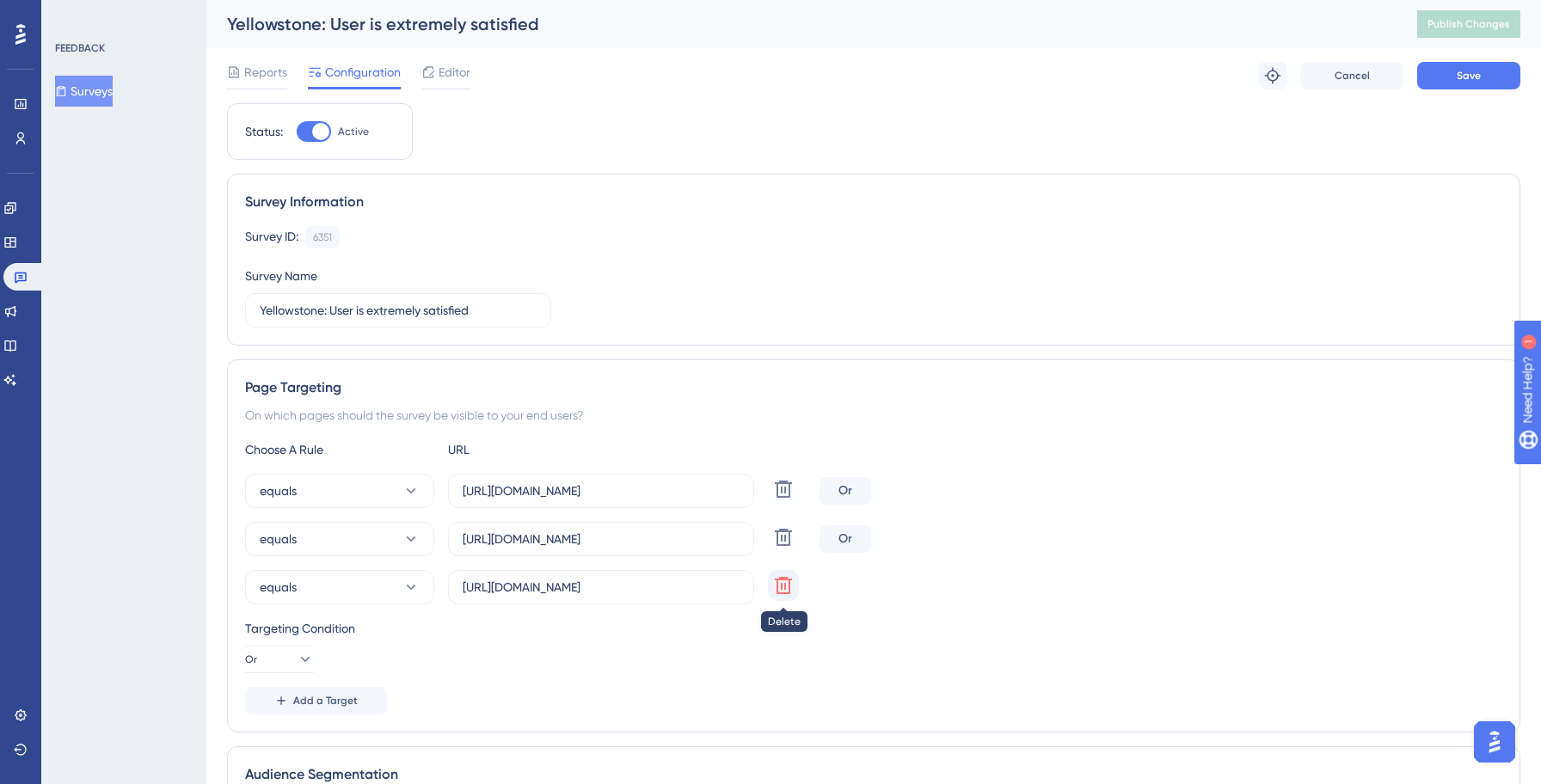
click at [781, 588] on icon at bounding box center [783, 585] width 17 height 17
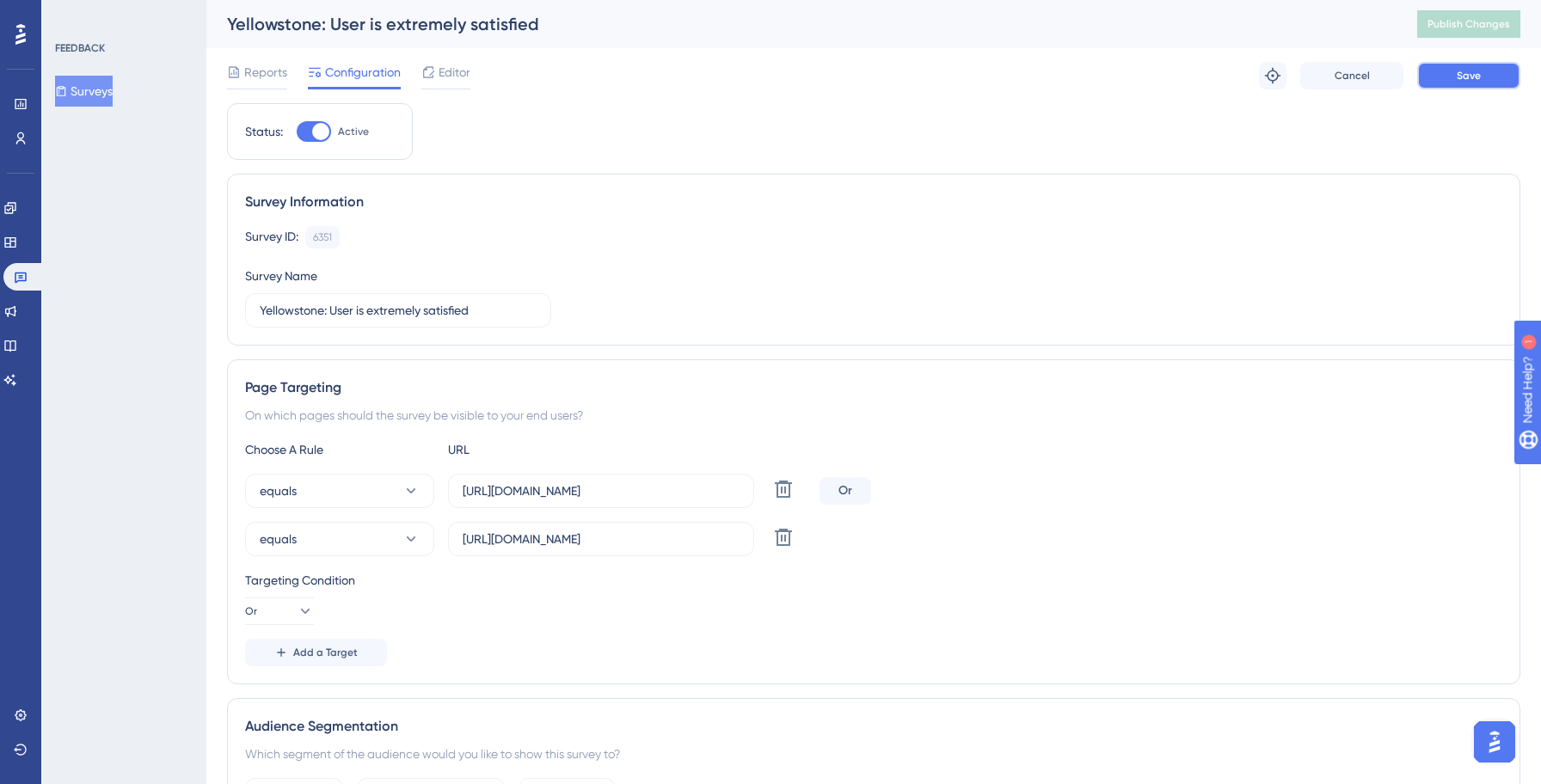
click at [1477, 72] on span "Save" at bounding box center [1469, 76] width 24 height 14
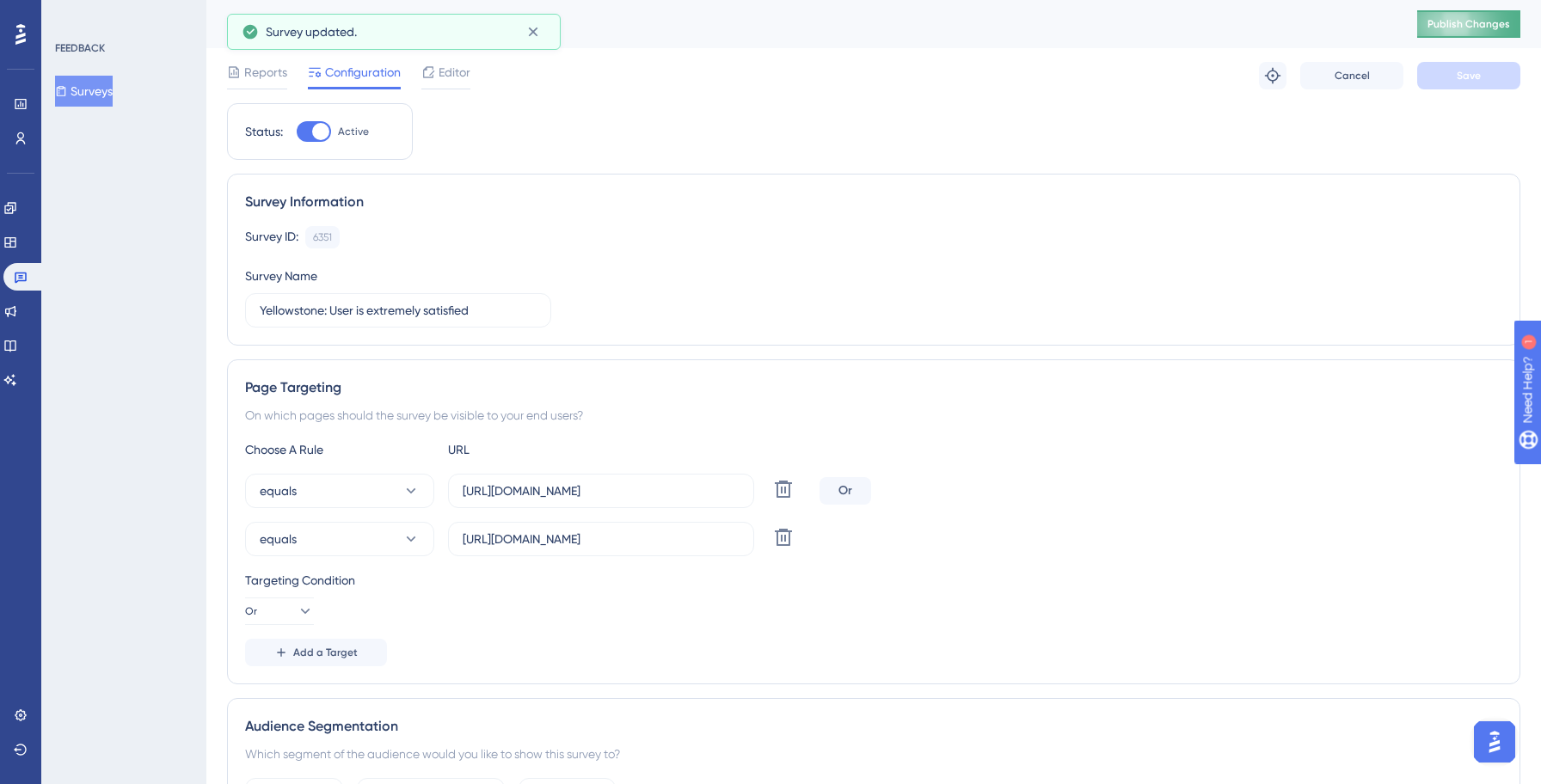
click at [1481, 30] on span "Publish Changes" at bounding box center [1469, 24] width 83 height 14
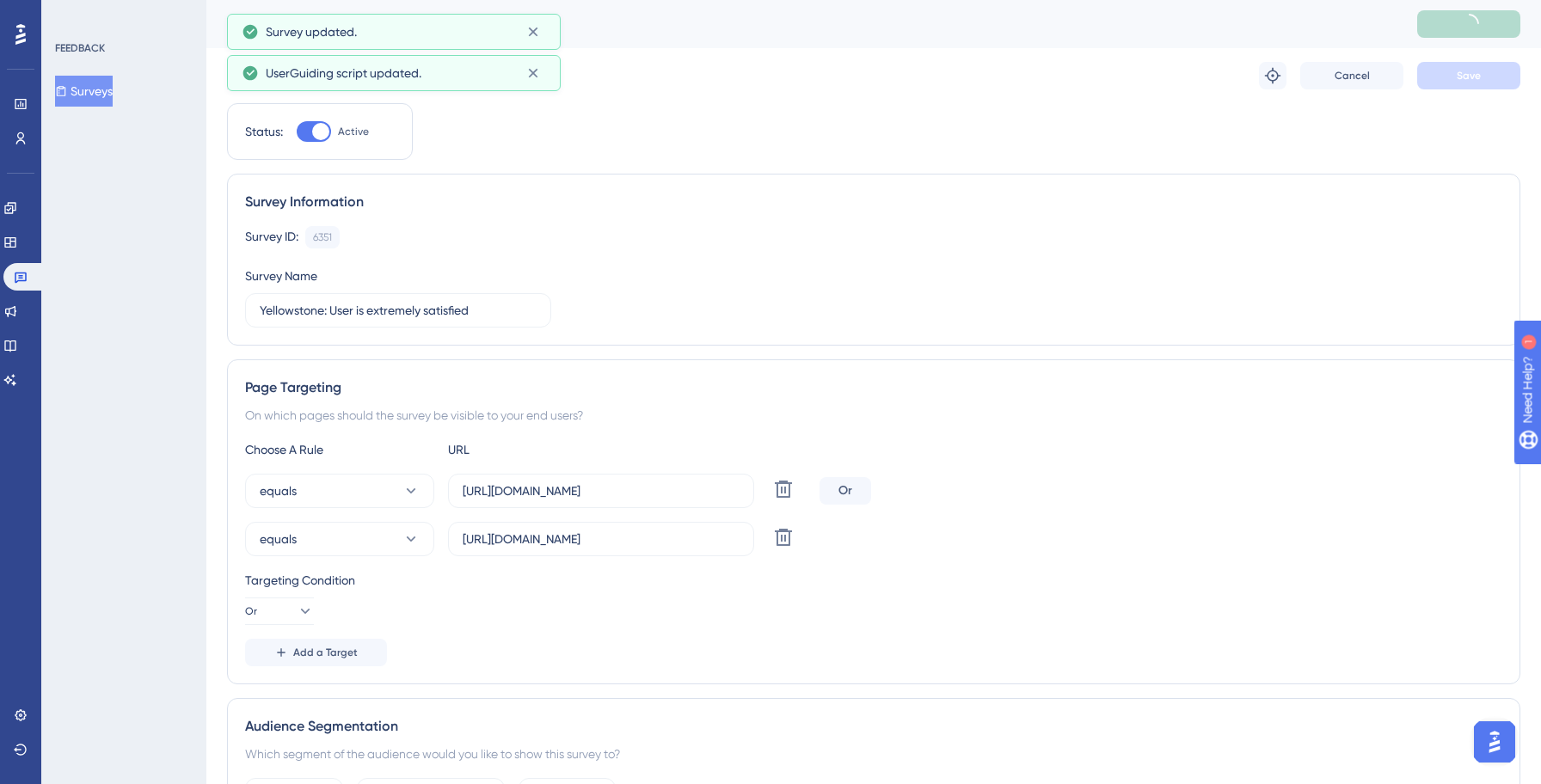
click at [106, 93] on button "Surveys" at bounding box center [84, 91] width 58 height 31
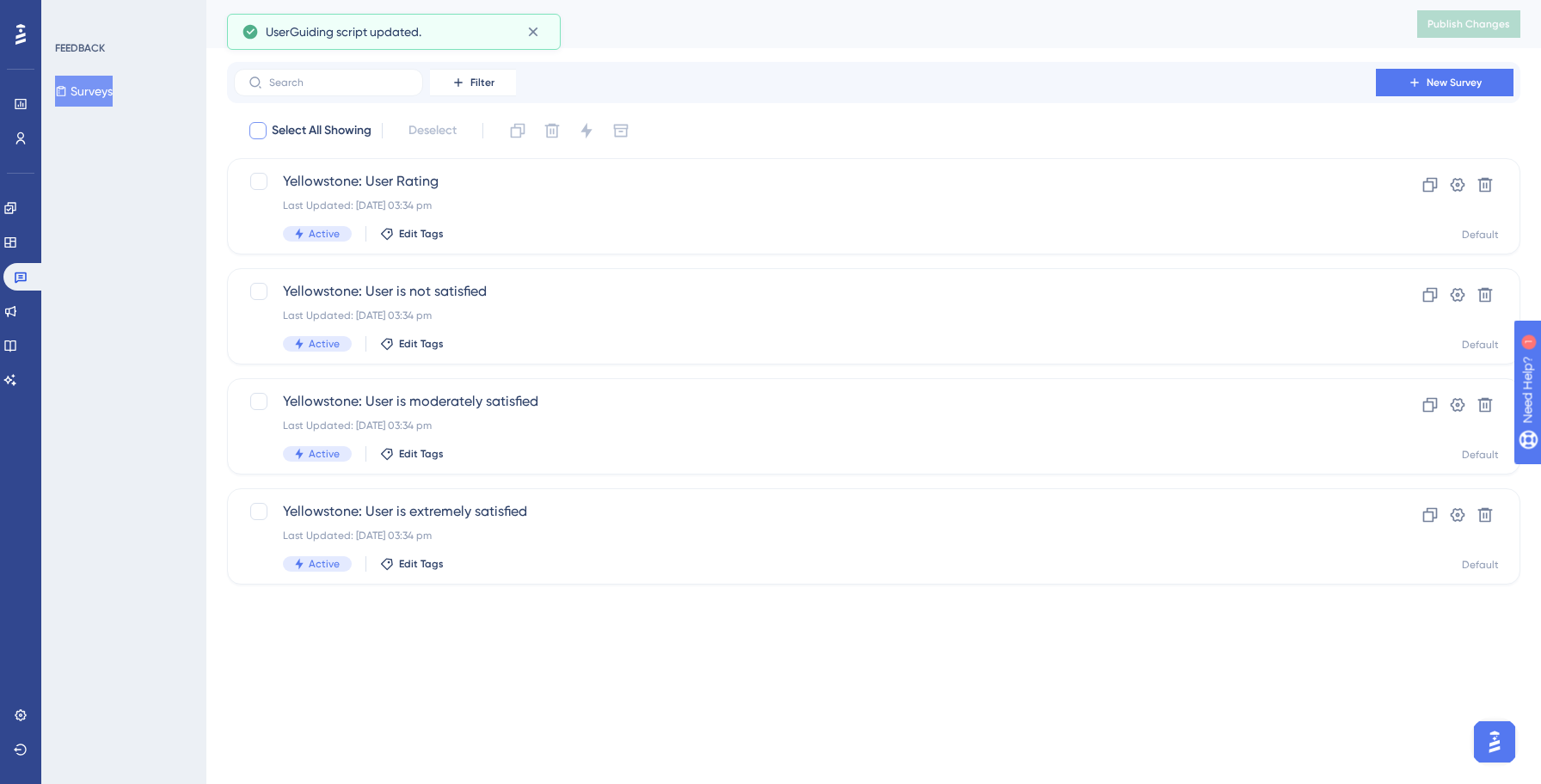
click at [257, 137] on div at bounding box center [258, 131] width 17 height 17
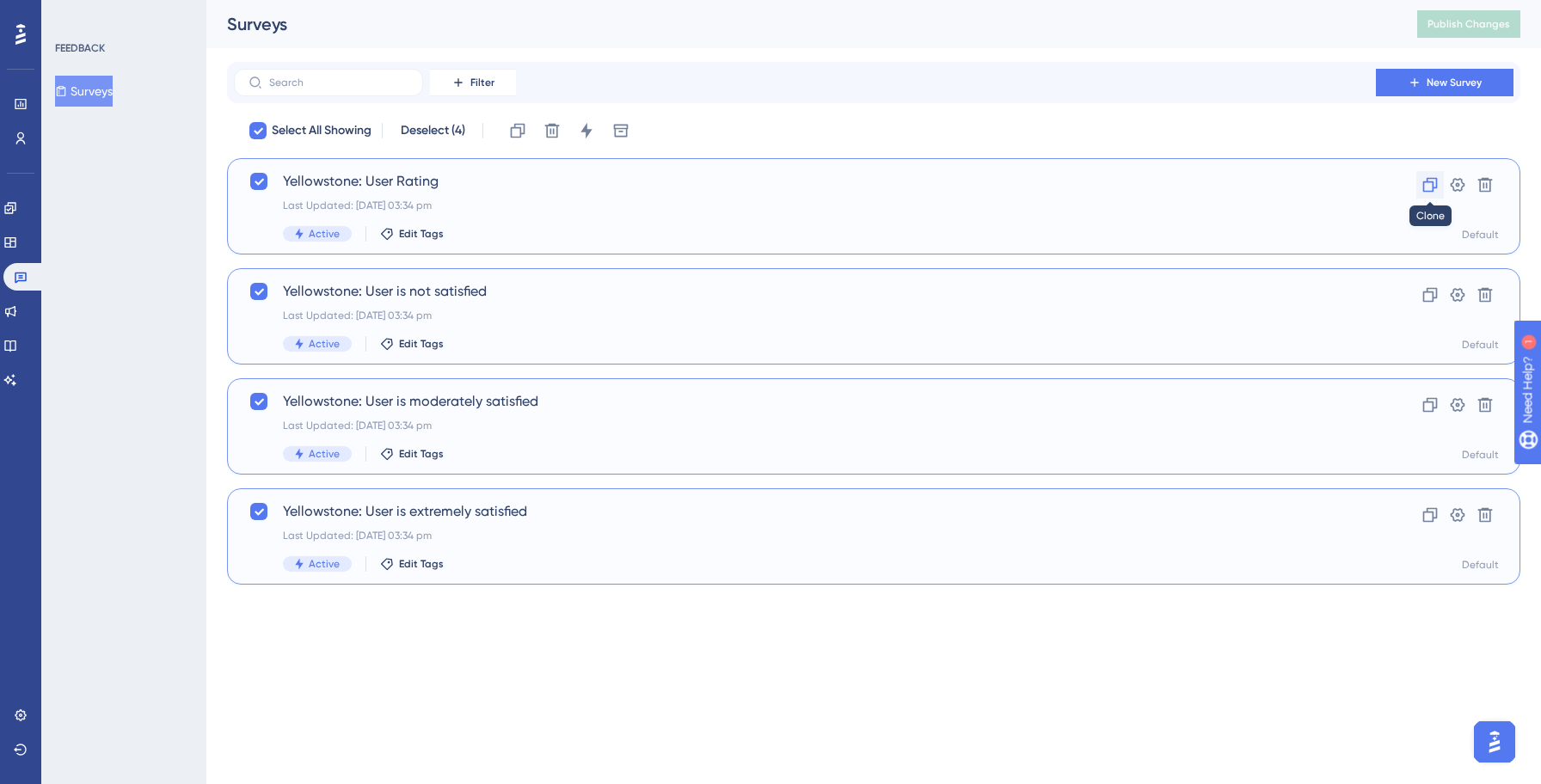
click at [1427, 184] on icon at bounding box center [1430, 185] width 17 height 17
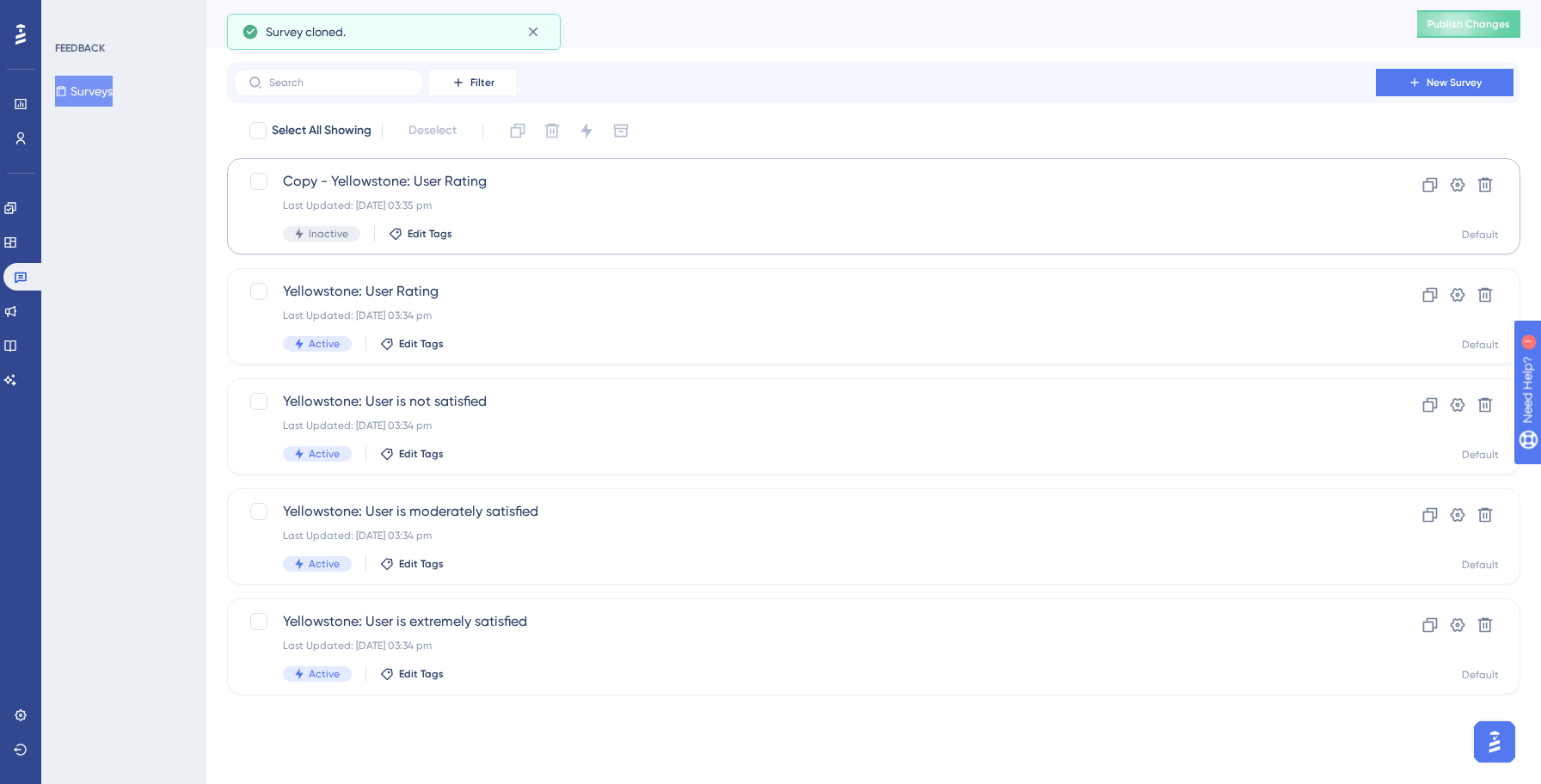
click at [919, 80] on div "Filter New Survey" at bounding box center [874, 83] width 1279 height 28
click at [542, 219] on div "Copy - [GEOGRAPHIC_DATA]: User Rating Last Updated: [DATE] 03:35 pm Inactive Ed…" at bounding box center [805, 207] width 1043 height 71
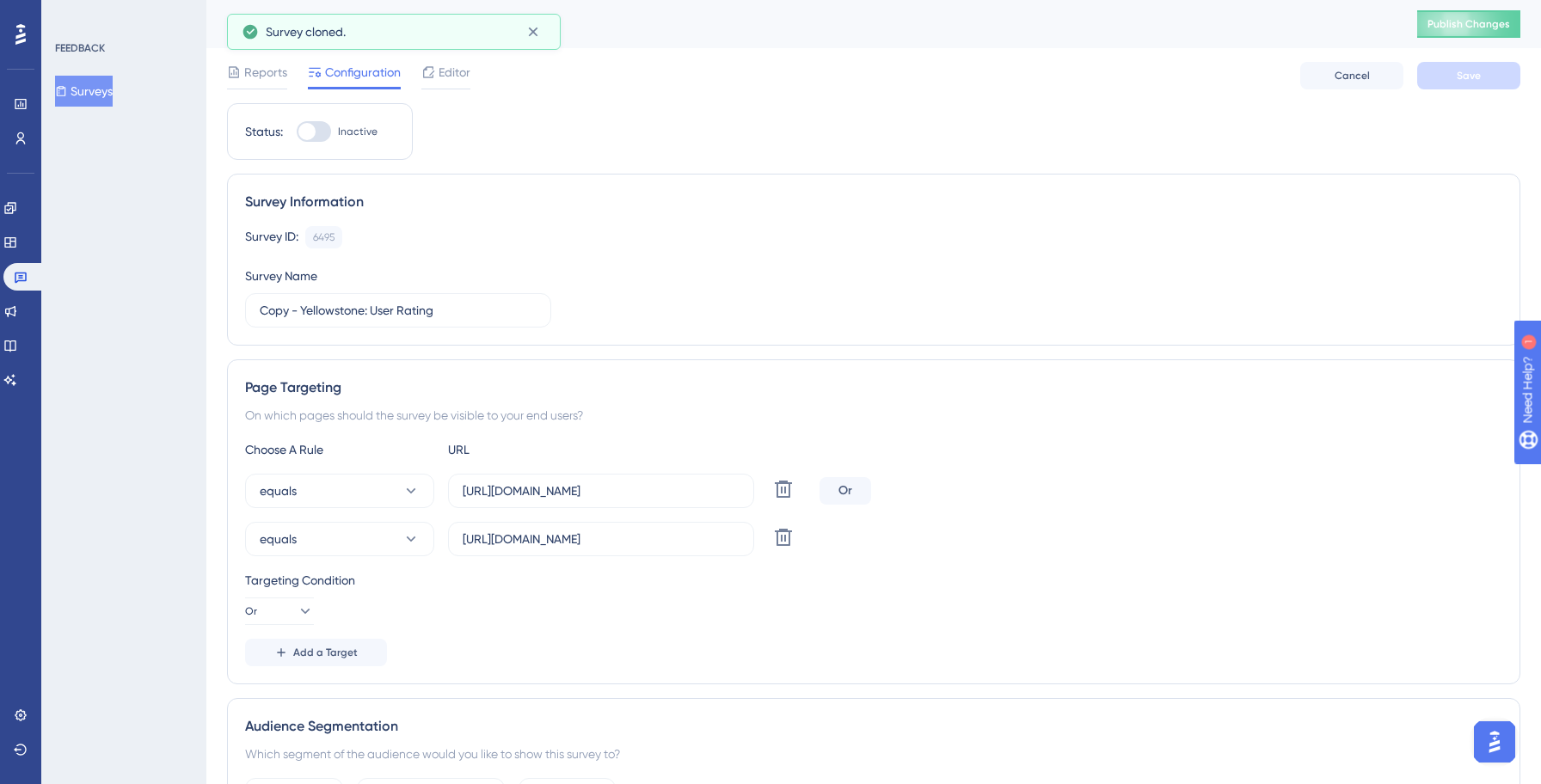
click at [319, 126] on div at bounding box center [314, 132] width 34 height 21
click at [297, 132] on input "Inactive" at bounding box center [296, 132] width 1 height 1
click at [368, 313] on input "Copy - Yellowstone: User Rating" at bounding box center [399, 311] width 277 height 19
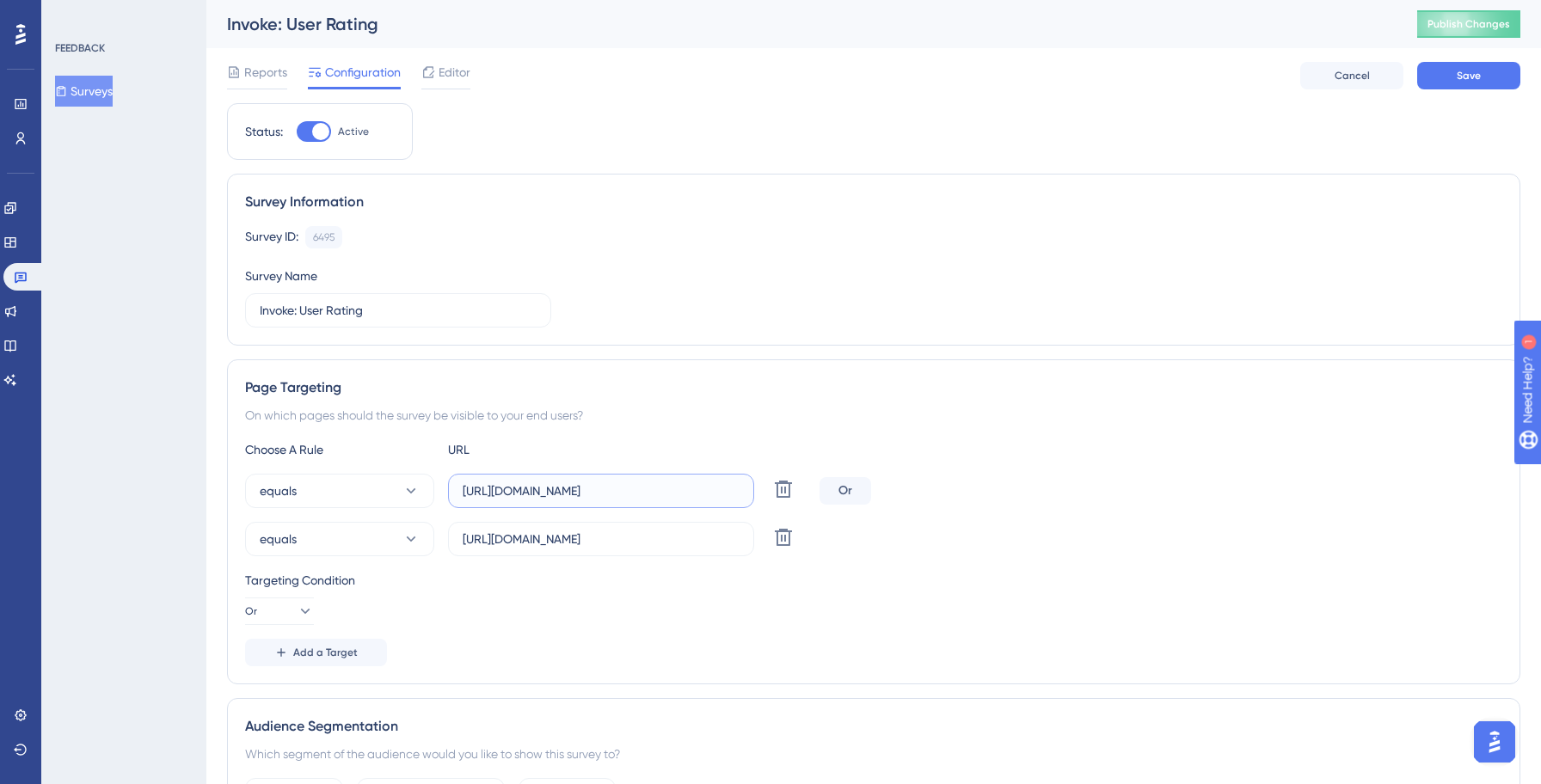
click at [572, 493] on input "[URL][DOMAIN_NAME]" at bounding box center [601, 491] width 277 height 19
click at [572, 540] on input "[URL][DOMAIN_NAME]" at bounding box center [601, 539] width 277 height 19
click at [970, 547] on div "equals [URL][DOMAIN_NAME] Delete" at bounding box center [874, 539] width 1257 height 34
click at [1475, 83] on button "Save" at bounding box center [1469, 76] width 103 height 28
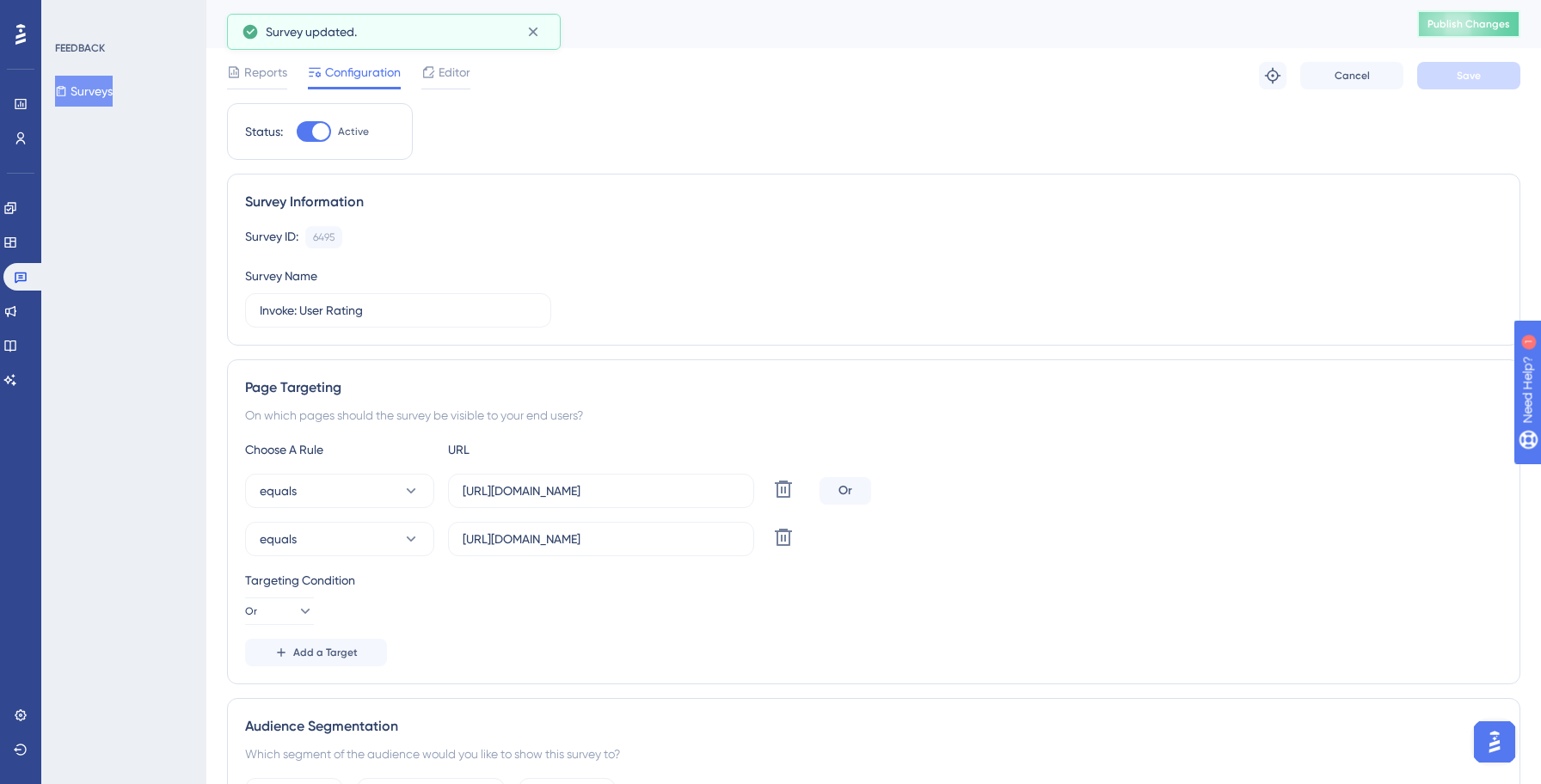
click at [1460, 23] on span "Publish Changes" at bounding box center [1469, 24] width 83 height 14
click at [96, 85] on button "Surveys" at bounding box center [84, 91] width 58 height 31
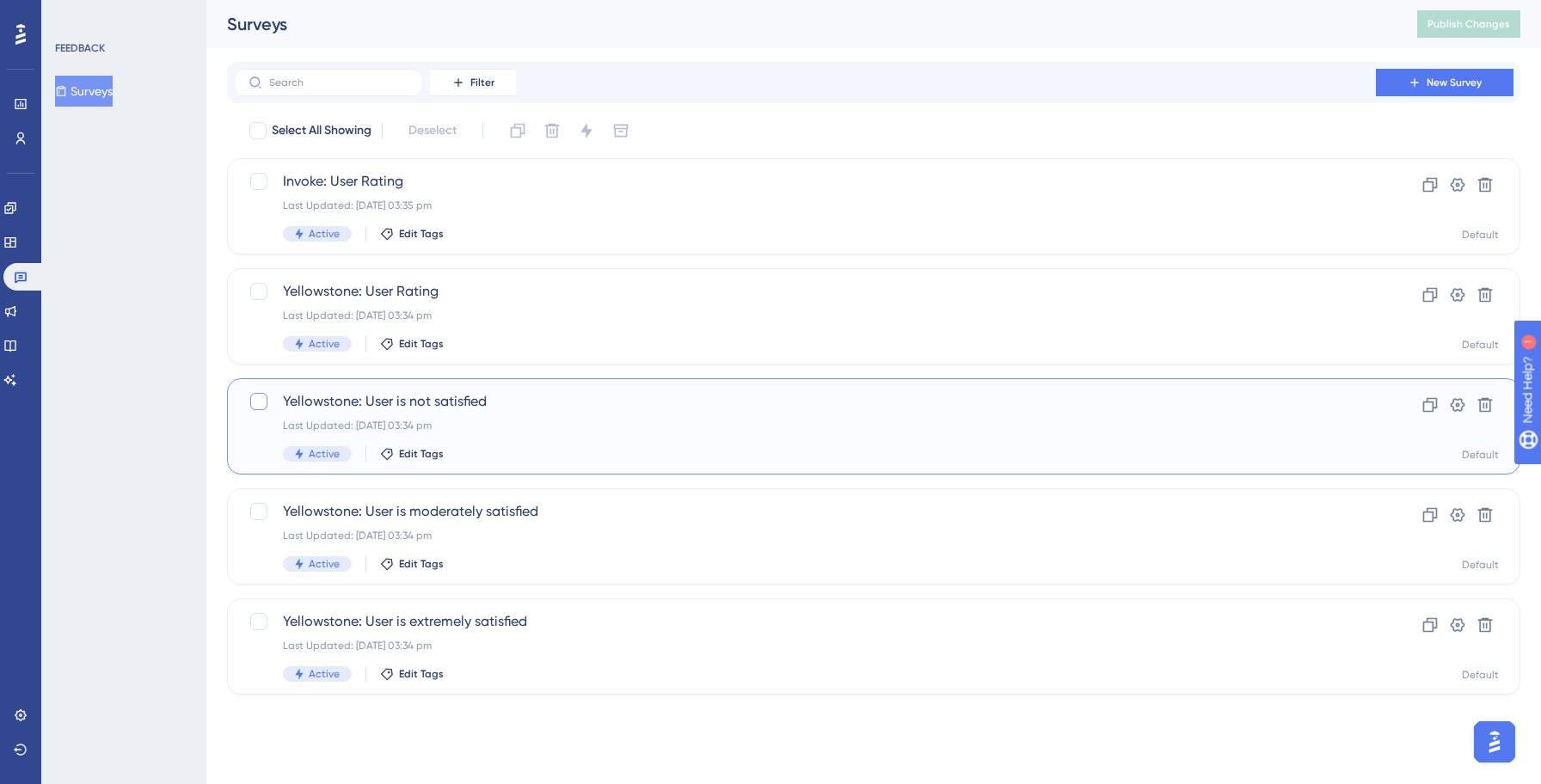
click at [259, 404] on div at bounding box center [259, 401] width 17 height 17
click at [259, 511] on div at bounding box center [259, 511] width 17 height 17
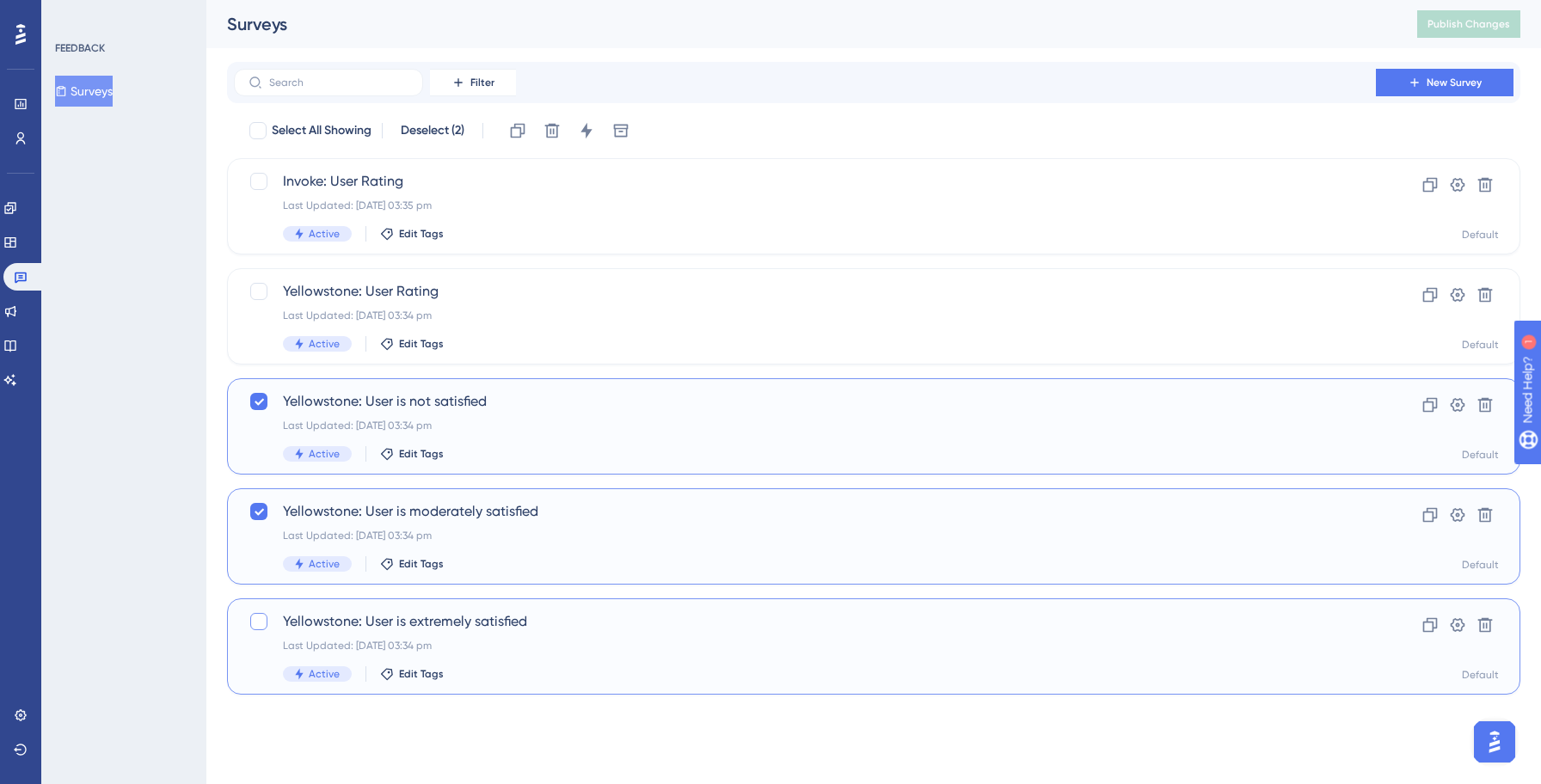
click at [260, 622] on div at bounding box center [259, 621] width 17 height 17
click at [523, 128] on icon at bounding box center [517, 131] width 17 height 17
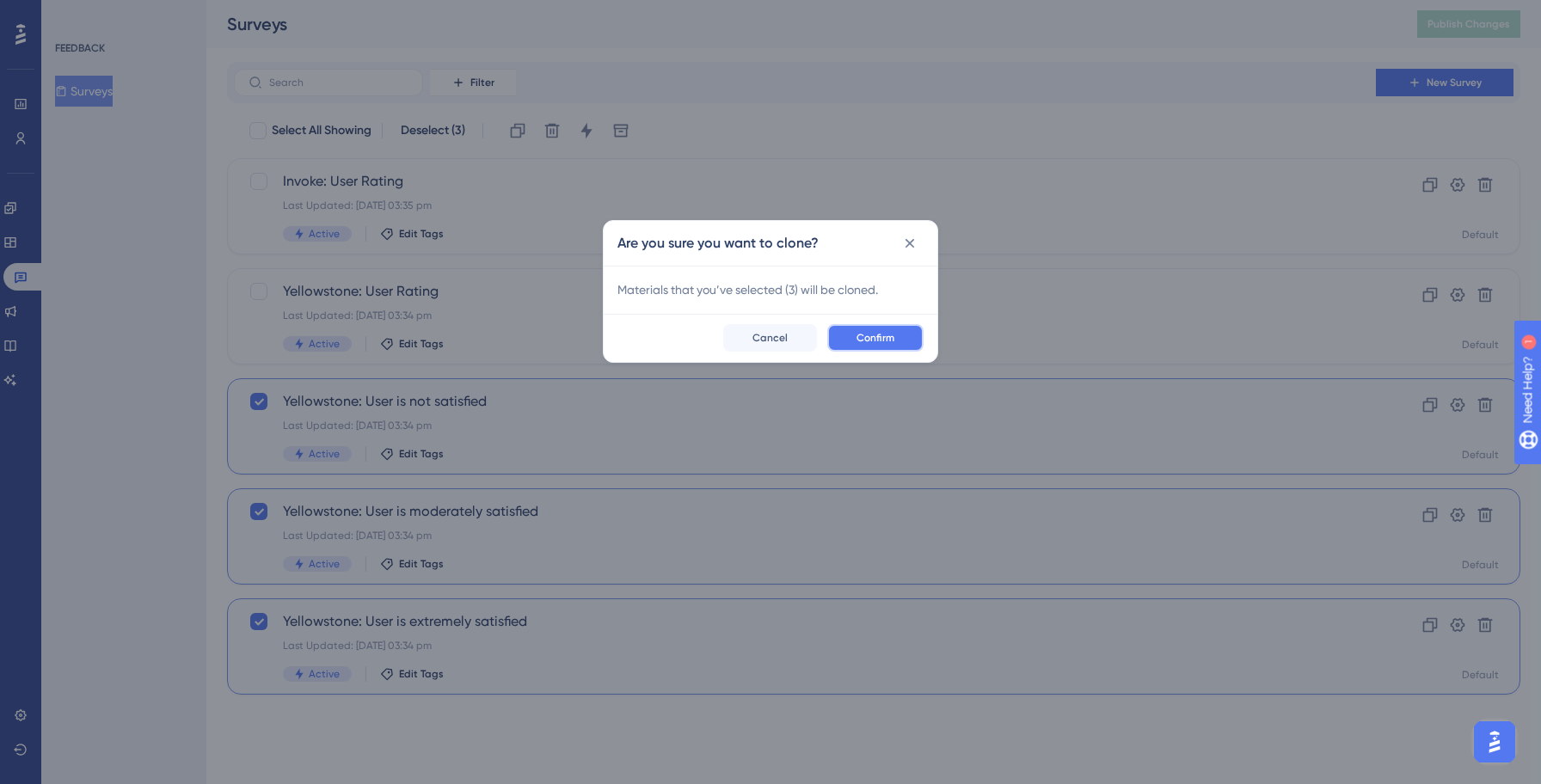
click at [895, 331] on button "Confirm" at bounding box center [876, 337] width 96 height 28
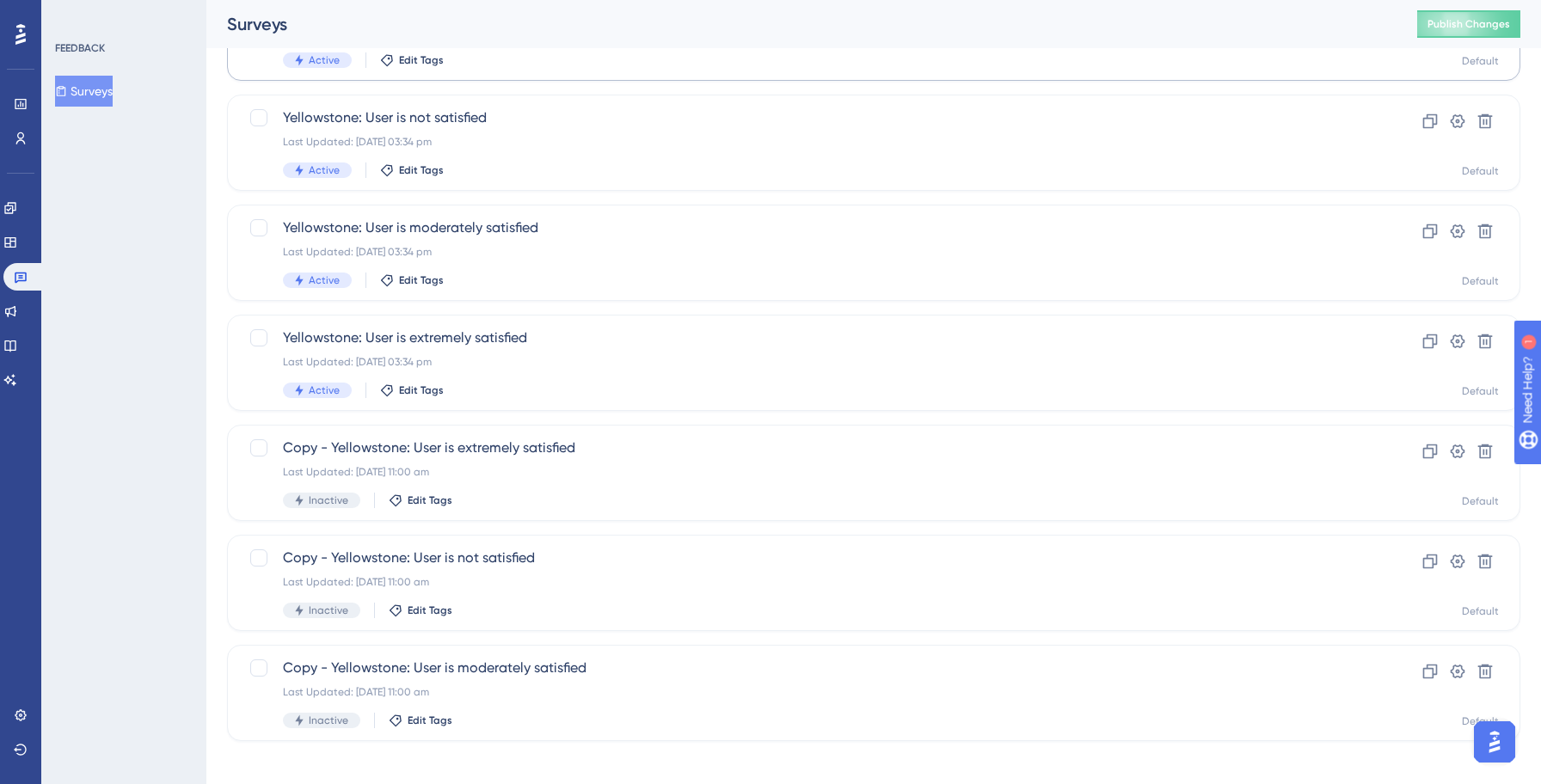
scroll to position [296, 0]
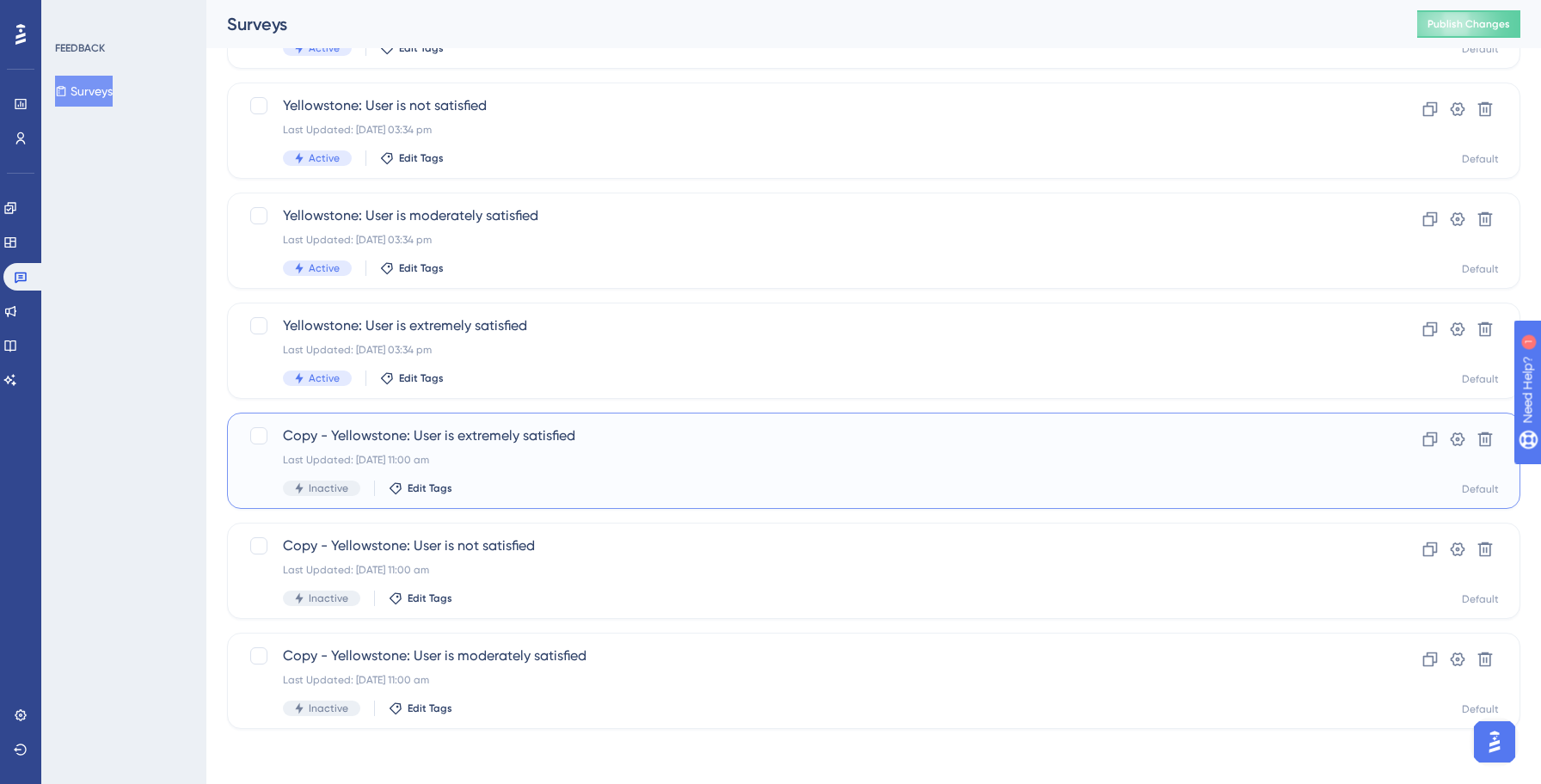
click at [597, 441] on span "Copy - Yellowstone: User is extremely satisfied" at bounding box center [805, 435] width 1043 height 21
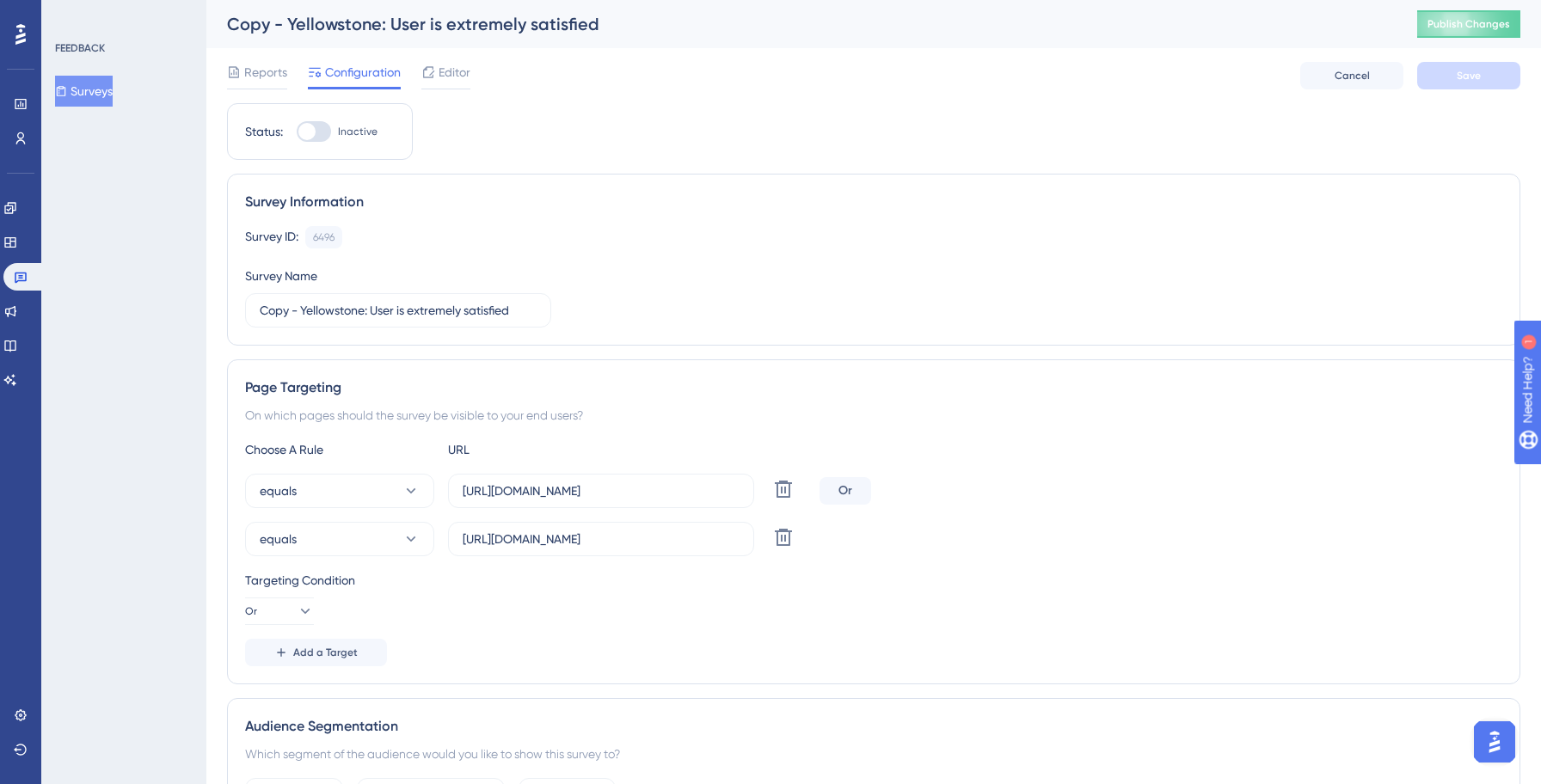
click at [325, 135] on div at bounding box center [314, 132] width 34 height 21
click at [297, 133] on input "Inactive" at bounding box center [296, 132] width 1 height 1
click at [368, 312] on input "Copy - Yellowstone: User is extremely satisfied" at bounding box center [399, 311] width 277 height 19
click at [845, 252] on div "Survey ID: 6496 Copy Survey Name Invoke: User is extremely satisfied" at bounding box center [874, 277] width 1257 height 102
click at [570, 492] on input "[URL][DOMAIN_NAME]" at bounding box center [601, 491] width 277 height 19
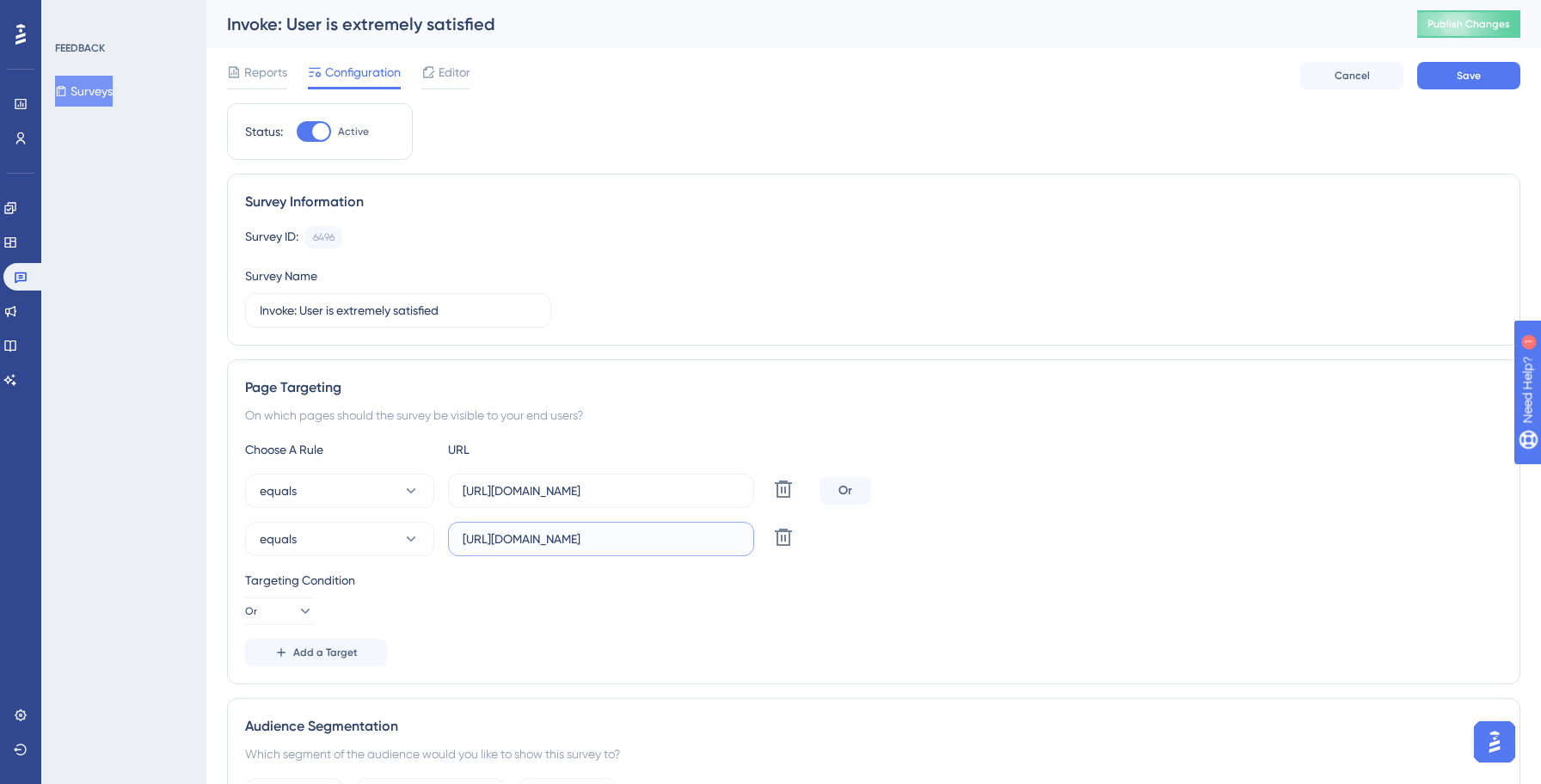
click at [573, 541] on input "[URL][DOMAIN_NAME]" at bounding box center [601, 539] width 277 height 19
click at [998, 488] on div "equals [URL][DOMAIN_NAME] Delete Or" at bounding box center [874, 491] width 1257 height 34
click at [1463, 77] on span "Save" at bounding box center [1469, 76] width 24 height 14
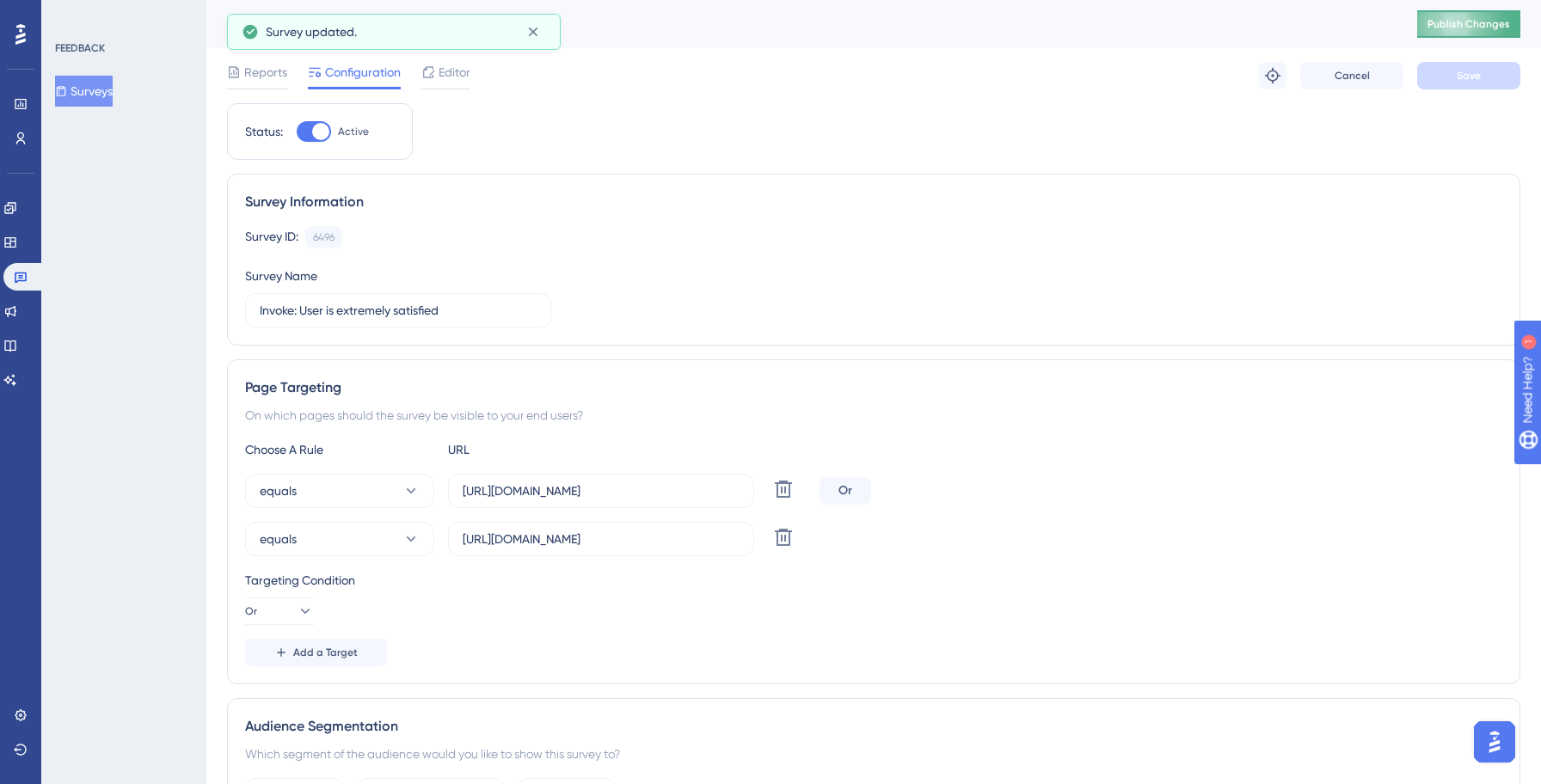
click at [1480, 36] on button "Publish Changes" at bounding box center [1469, 24] width 103 height 28
click at [113, 90] on button "Surveys" at bounding box center [84, 91] width 58 height 31
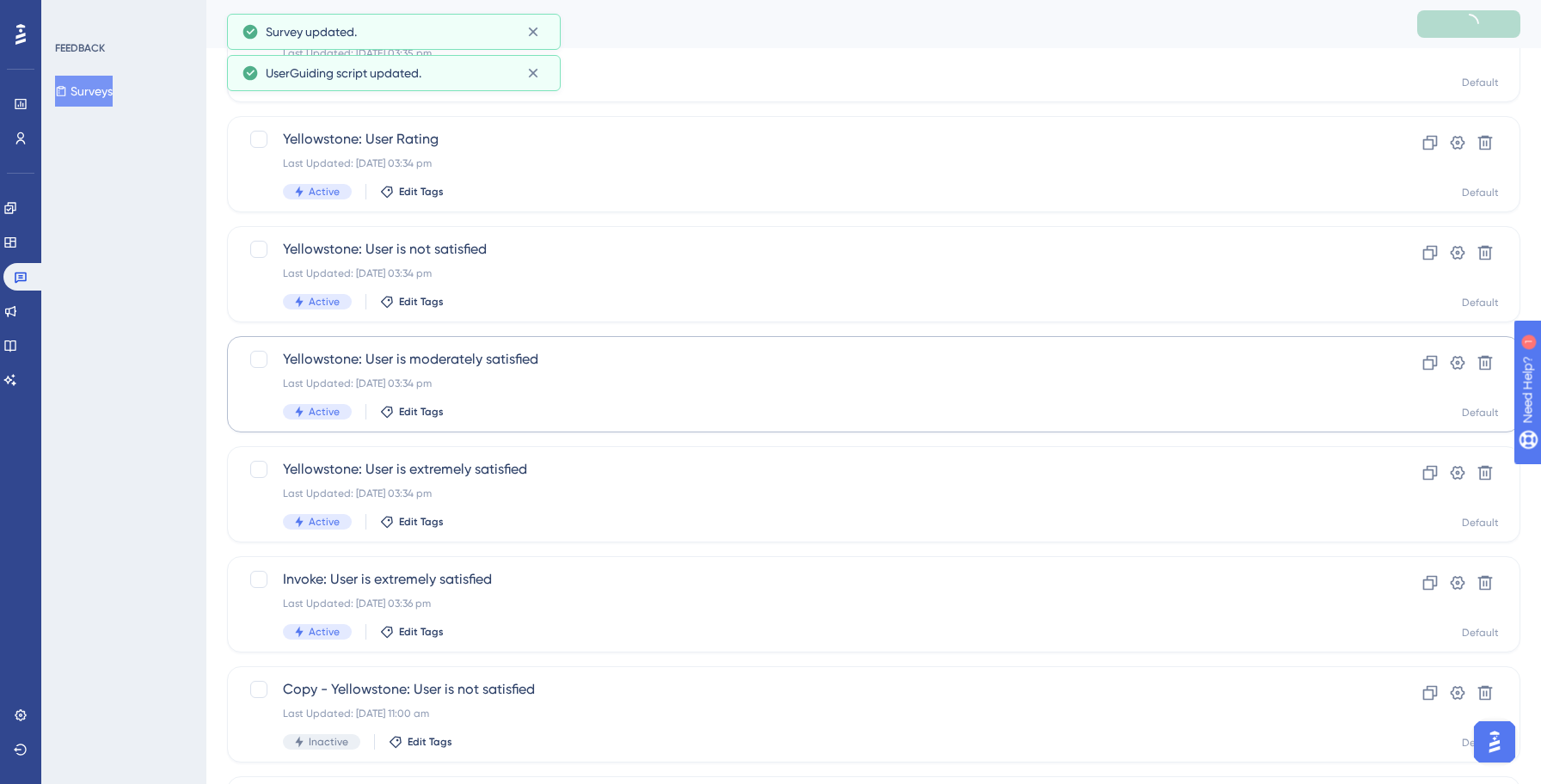
scroll to position [296, 0]
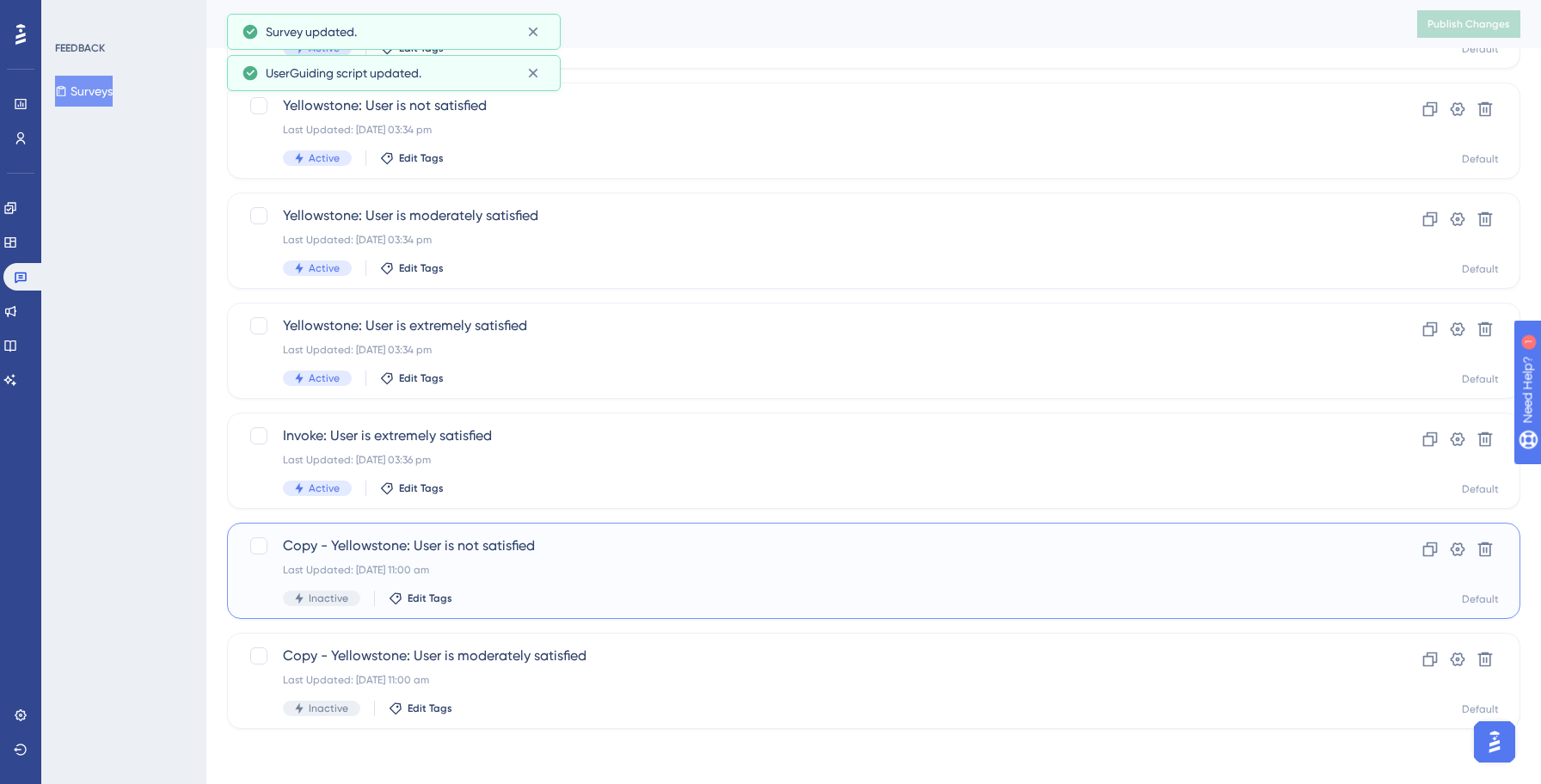
click at [500, 551] on span "Copy - Yellowstone: User is not satisfied" at bounding box center [805, 546] width 1043 height 21
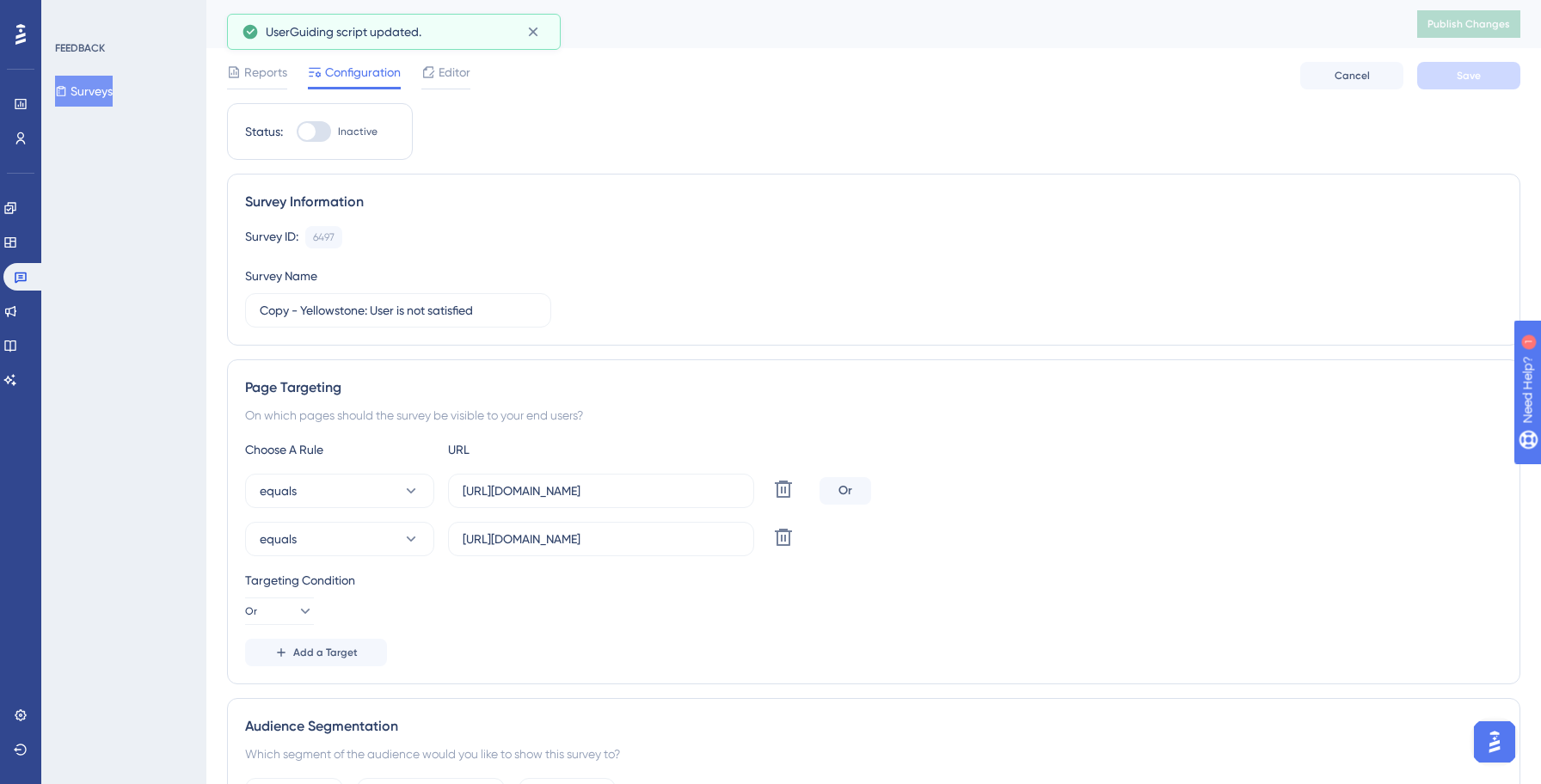
click at [318, 137] on div at bounding box center [314, 132] width 34 height 21
click at [297, 133] on input "Inactive" at bounding box center [296, 132] width 1 height 1
click at [302, 305] on input "Copy - Yellowstone: User is not satisfied" at bounding box center [399, 311] width 277 height 19
click at [372, 314] on input "Copy - Yellowstone: User is not satisfied" at bounding box center [399, 311] width 277 height 19
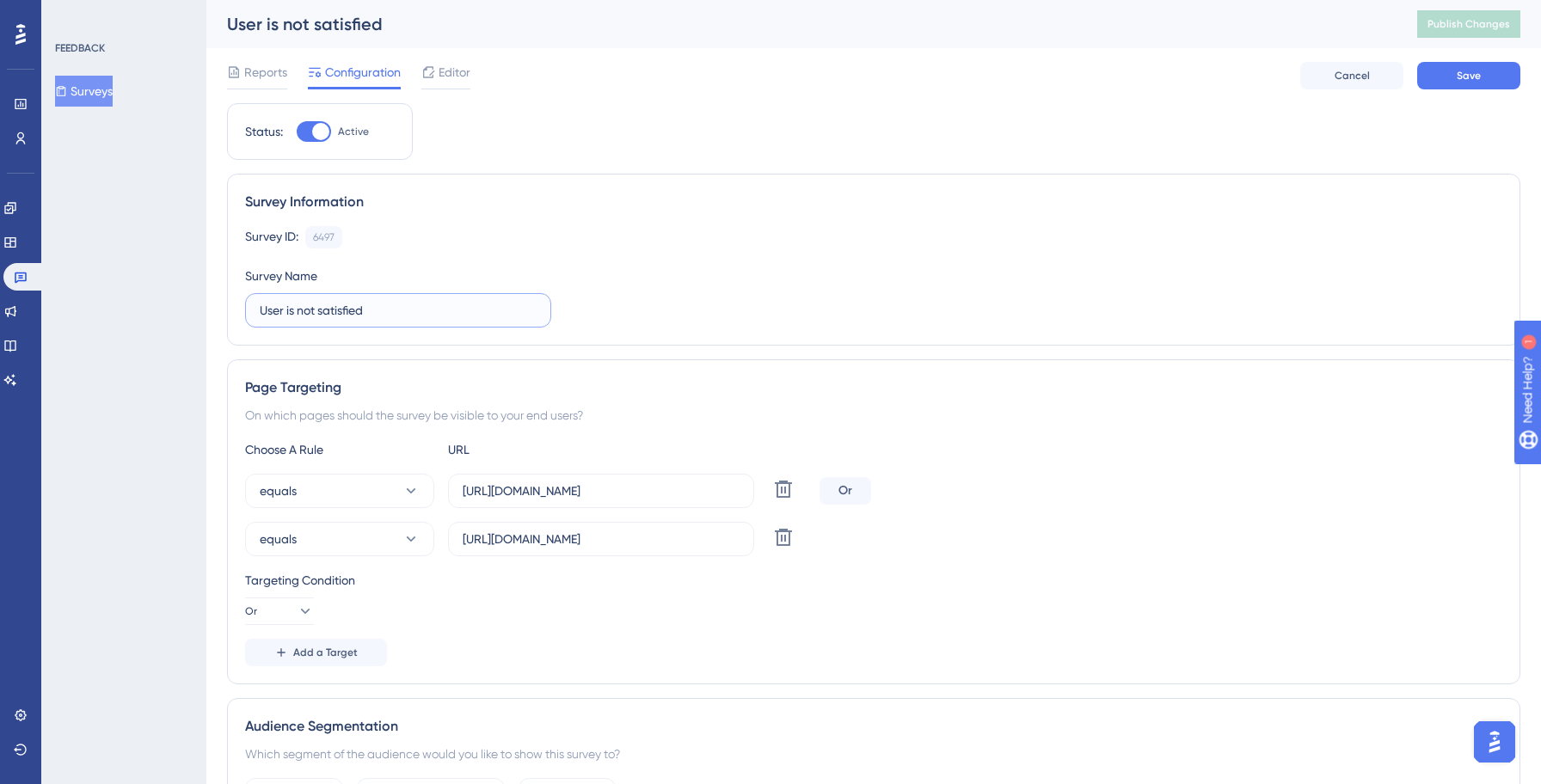
paste input "Invoke:"
click at [566, 492] on input "[URL][DOMAIN_NAME]" at bounding box center [601, 491] width 277 height 19
click at [569, 535] on input "[URL][DOMAIN_NAME]" at bounding box center [601, 539] width 277 height 19
click at [1019, 504] on div "equals [URL][DOMAIN_NAME] Delete Or" at bounding box center [874, 491] width 1257 height 34
click at [1470, 96] on div "Reports Configuration Editor Cancel Save" at bounding box center [874, 76] width 1293 height 55
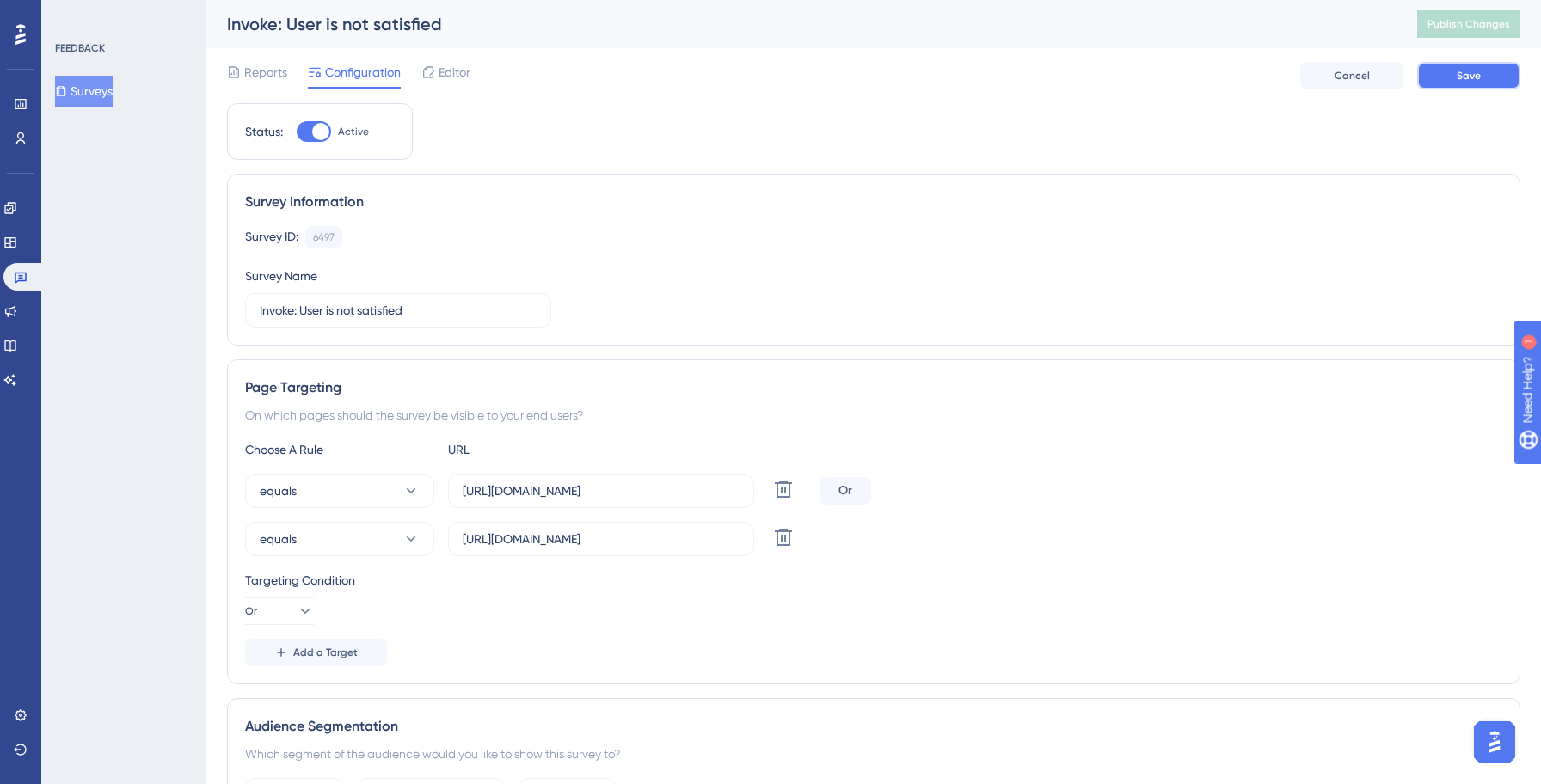
click at [1470, 80] on span "Save" at bounding box center [1469, 76] width 24 height 14
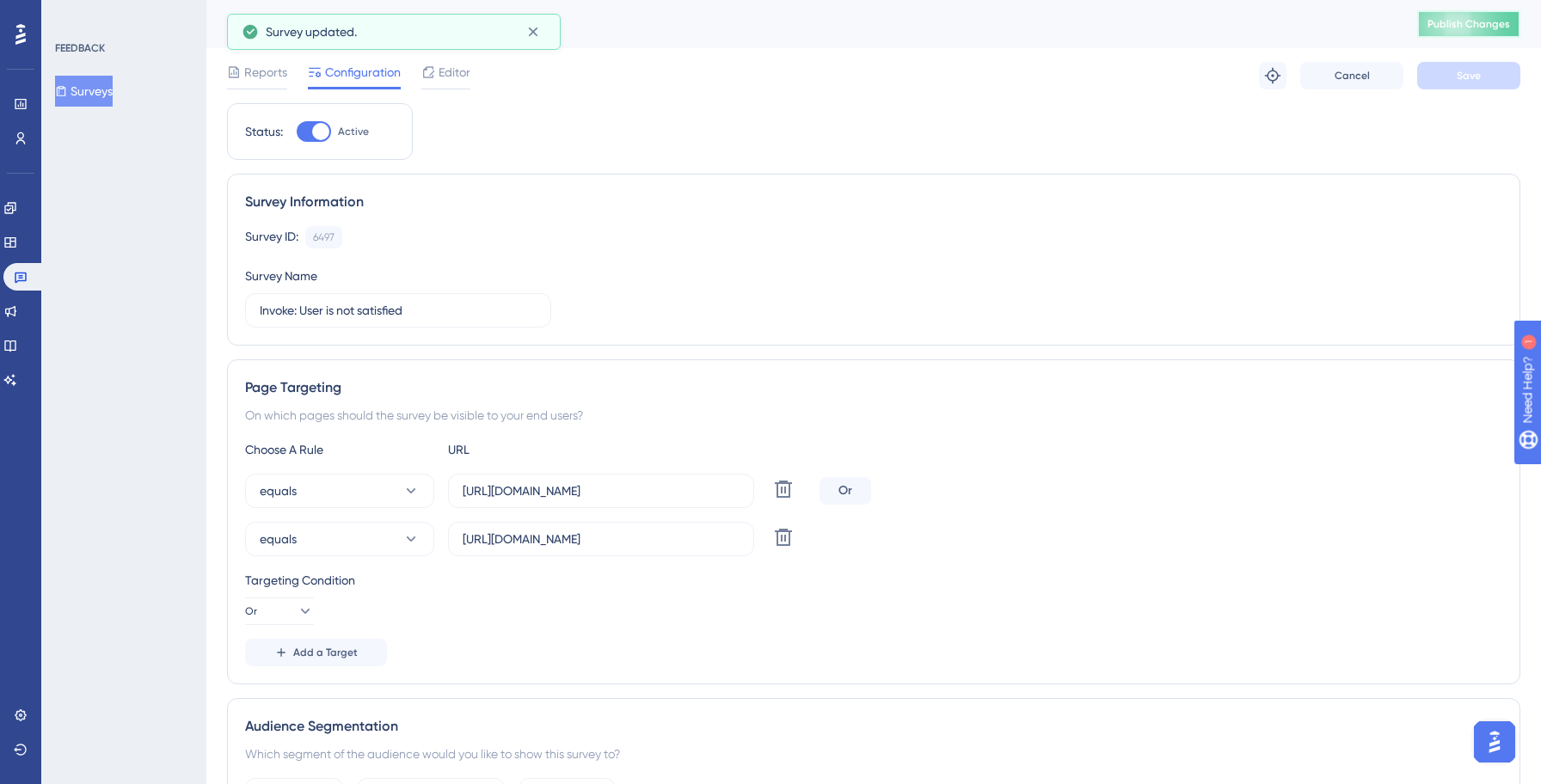
click at [1475, 21] on span "Publish Changes" at bounding box center [1469, 24] width 83 height 14
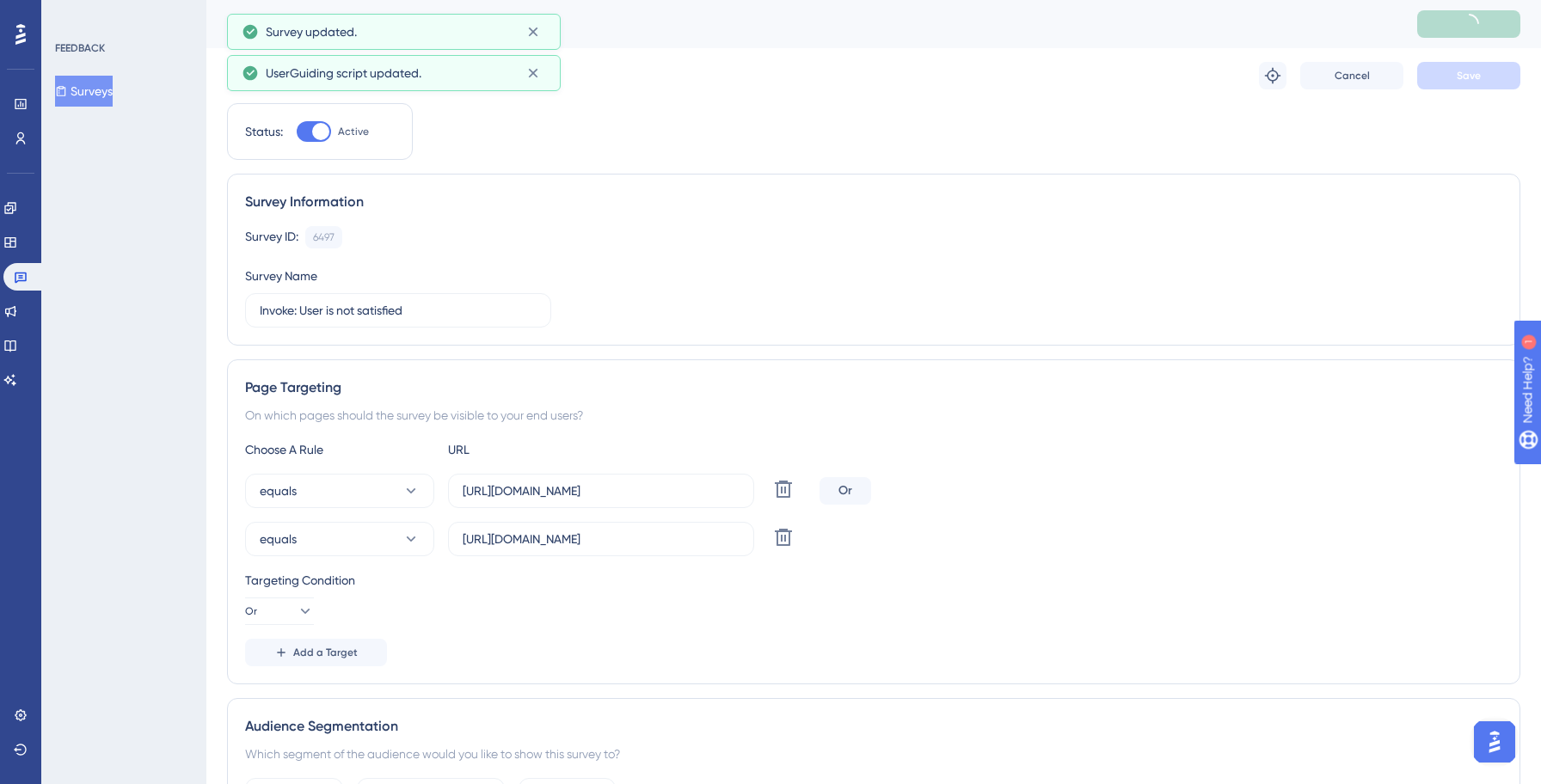
click at [113, 90] on button "Surveys" at bounding box center [84, 91] width 58 height 31
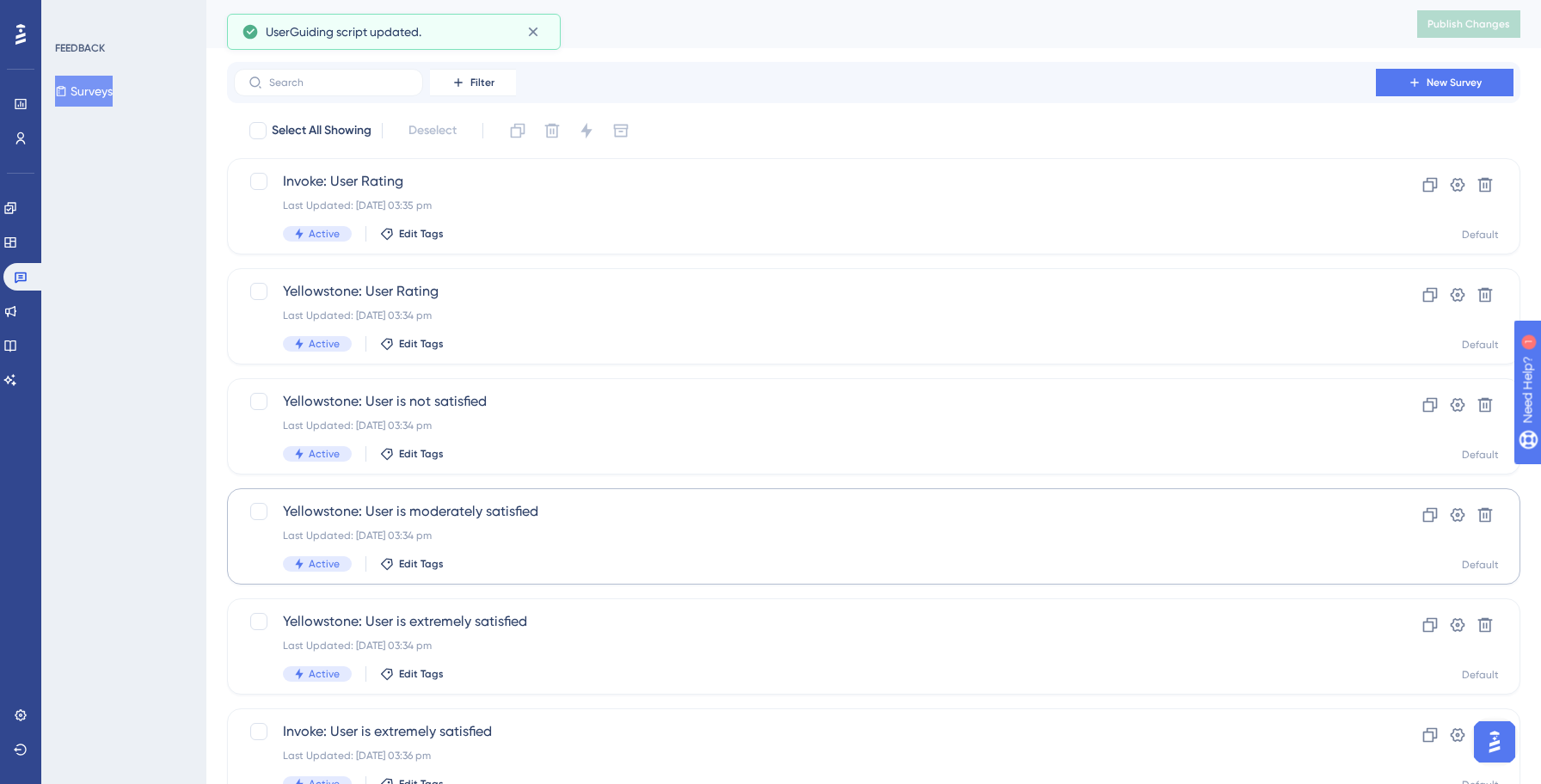
scroll to position [296, 0]
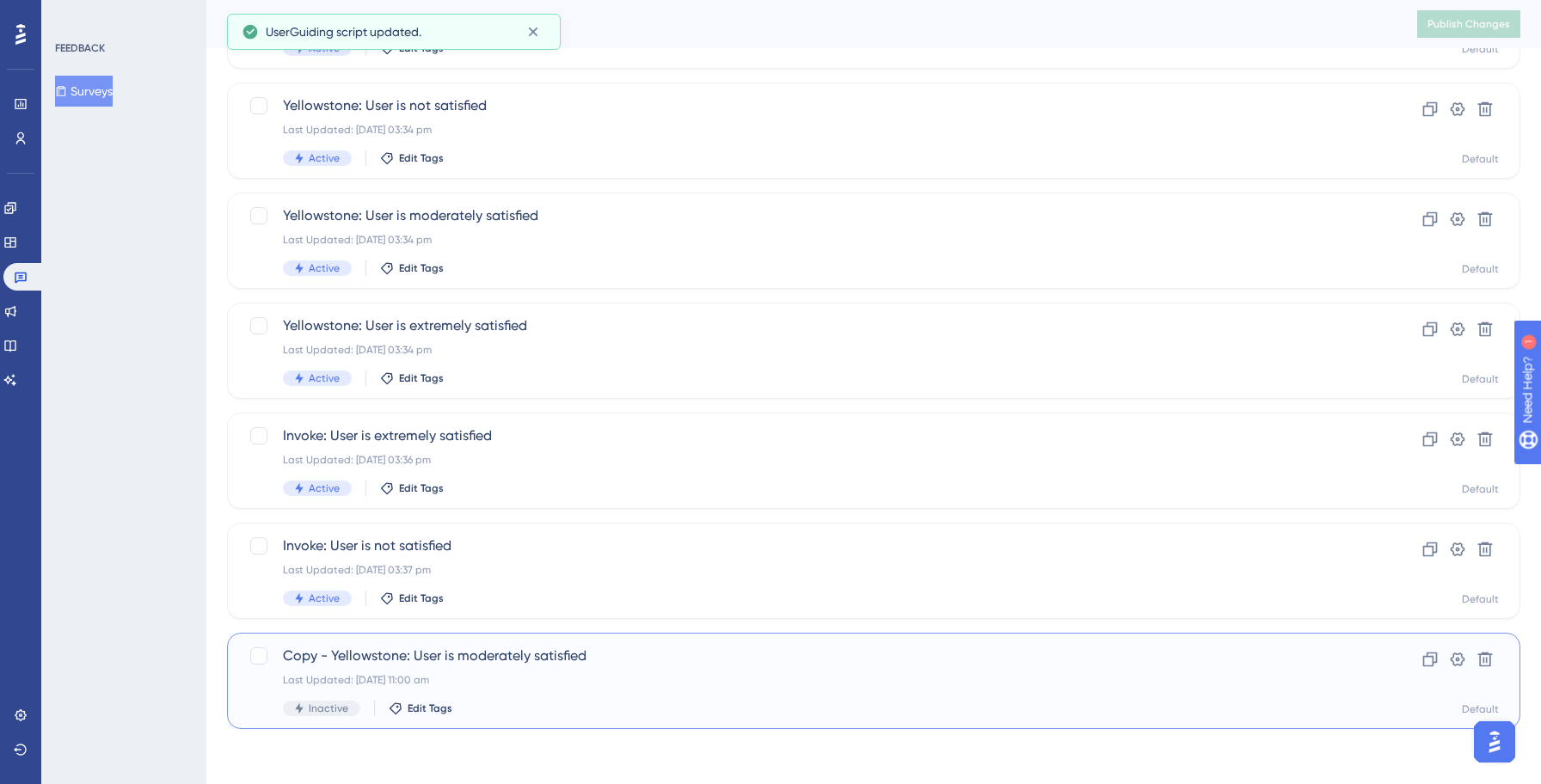
click at [507, 657] on span "Copy - Yellowstone: User is moderately satisfied" at bounding box center [805, 656] width 1043 height 21
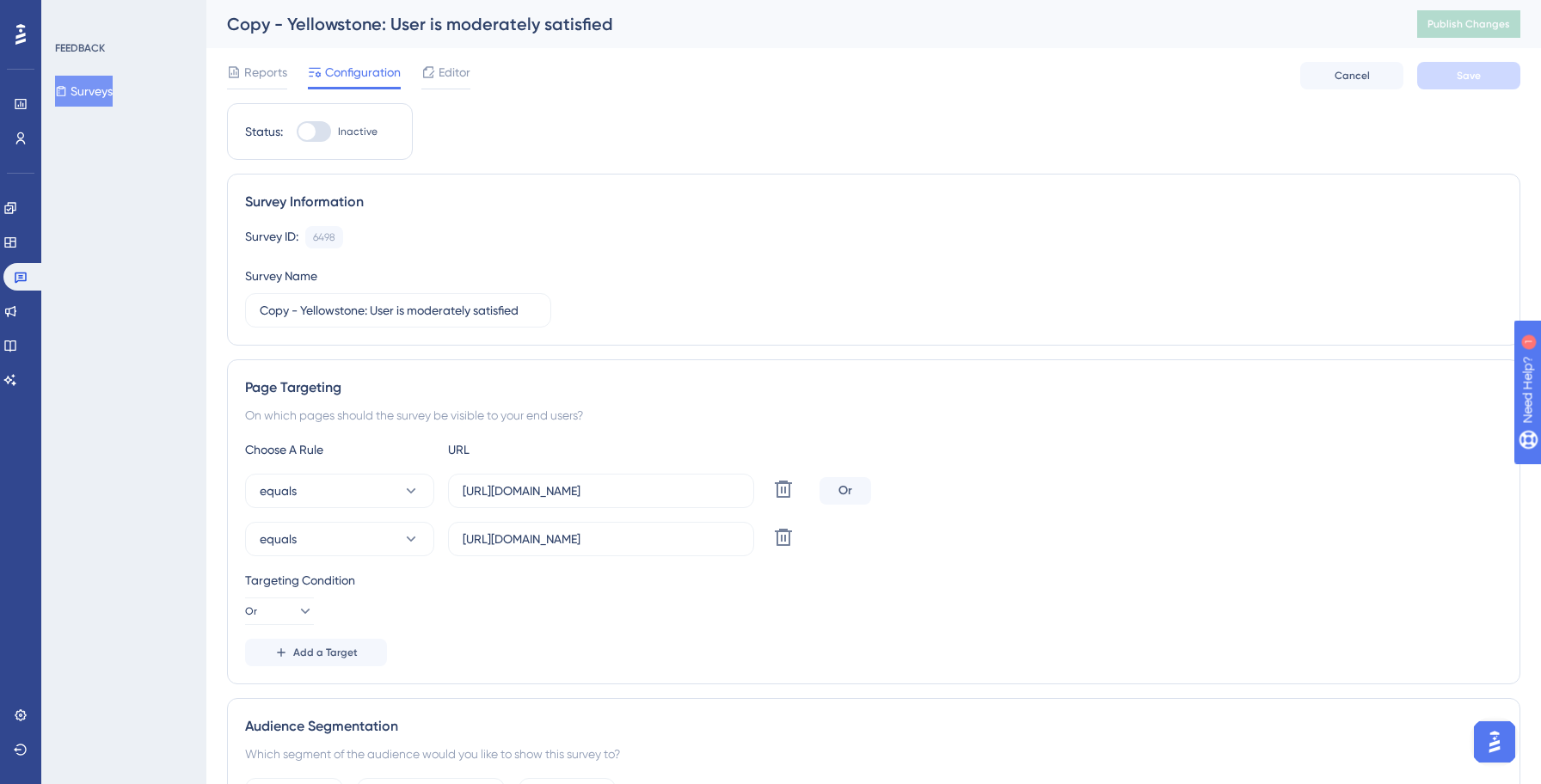
click at [319, 130] on div at bounding box center [314, 132] width 34 height 21
click at [297, 132] on input "Inactive" at bounding box center [296, 132] width 1 height 1
click at [364, 315] on input "Copy - Yellowstone: User is moderately satisfied" at bounding box center [399, 311] width 277 height 19
paste input "Invok"
click at [569, 496] on input "[URL][DOMAIN_NAME]" at bounding box center [601, 491] width 277 height 19
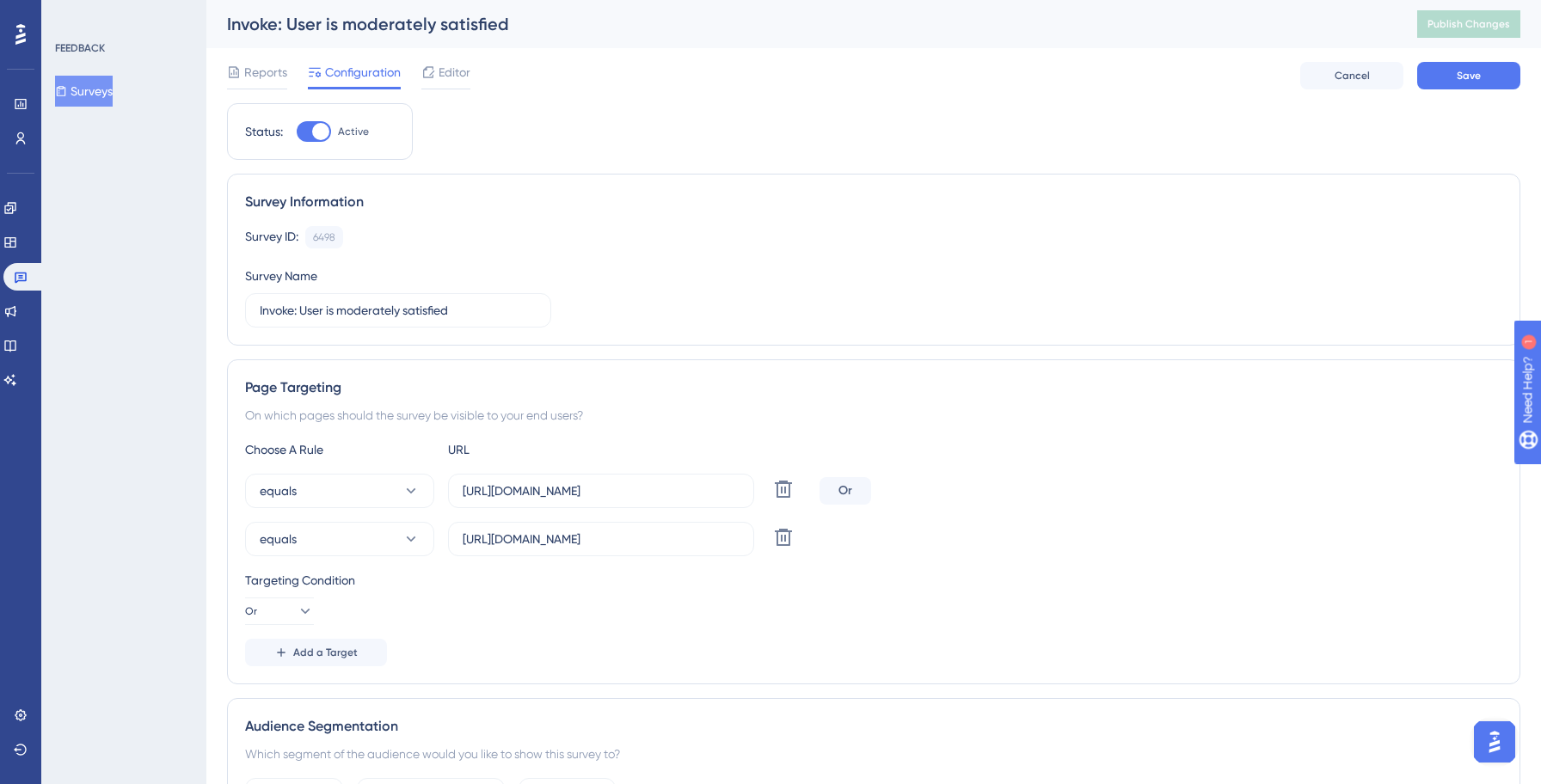
click at [934, 557] on div "Choose A Rule URL equals [URL][DOMAIN_NAME] Delete Or equals [URL][DOMAIN_NAME]…" at bounding box center [874, 553] width 1257 height 227
click at [573, 540] on input "[URL][DOMAIN_NAME]" at bounding box center [601, 539] width 277 height 19
click at [1083, 549] on div "equals [URL][DOMAIN_NAME] Delete" at bounding box center [874, 539] width 1257 height 34
click at [1465, 83] on button "Save" at bounding box center [1469, 76] width 103 height 28
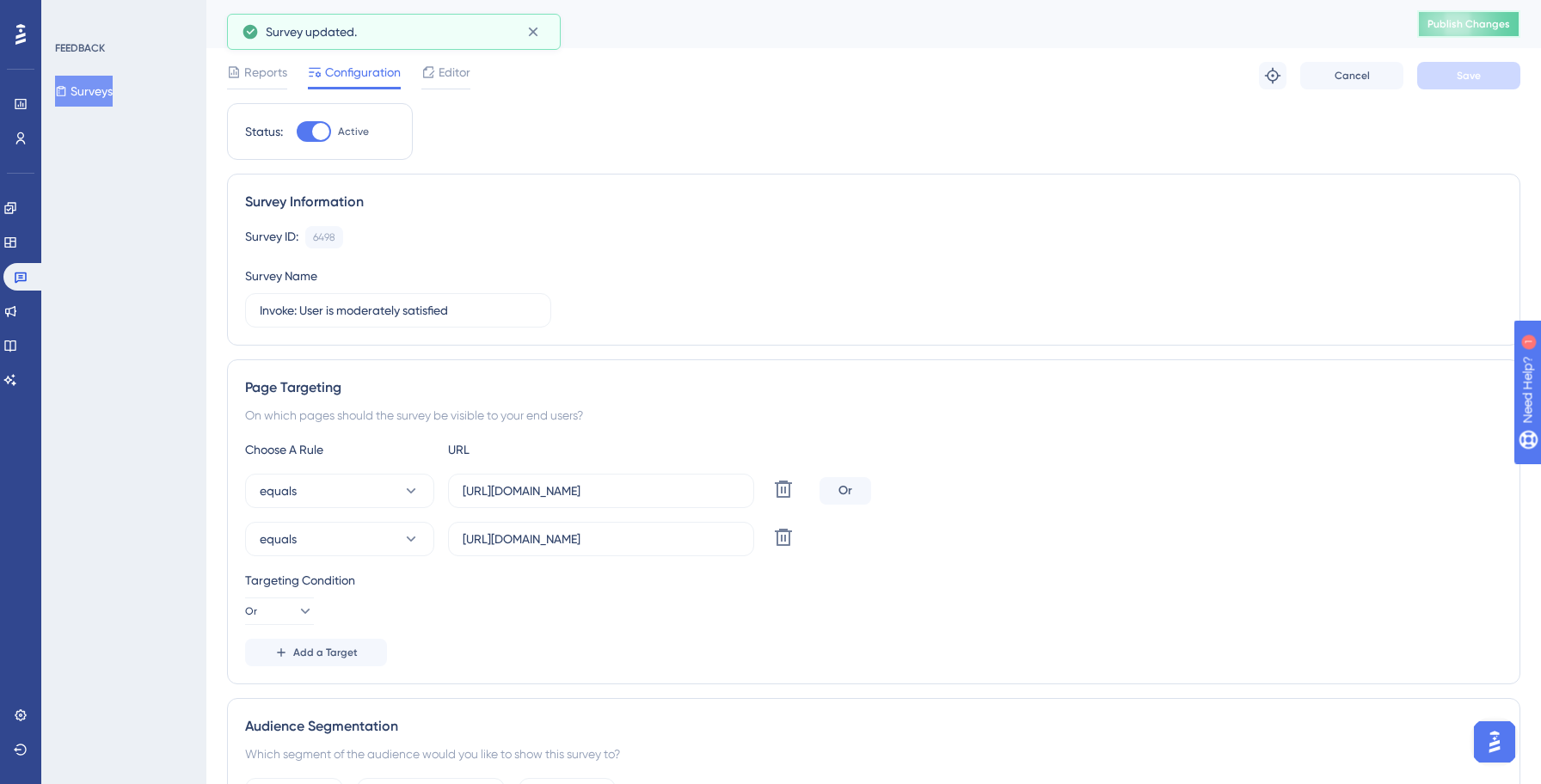
click at [1463, 30] on span "Publish Changes" at bounding box center [1469, 24] width 83 height 14
click at [109, 93] on button "Surveys" at bounding box center [84, 91] width 58 height 31
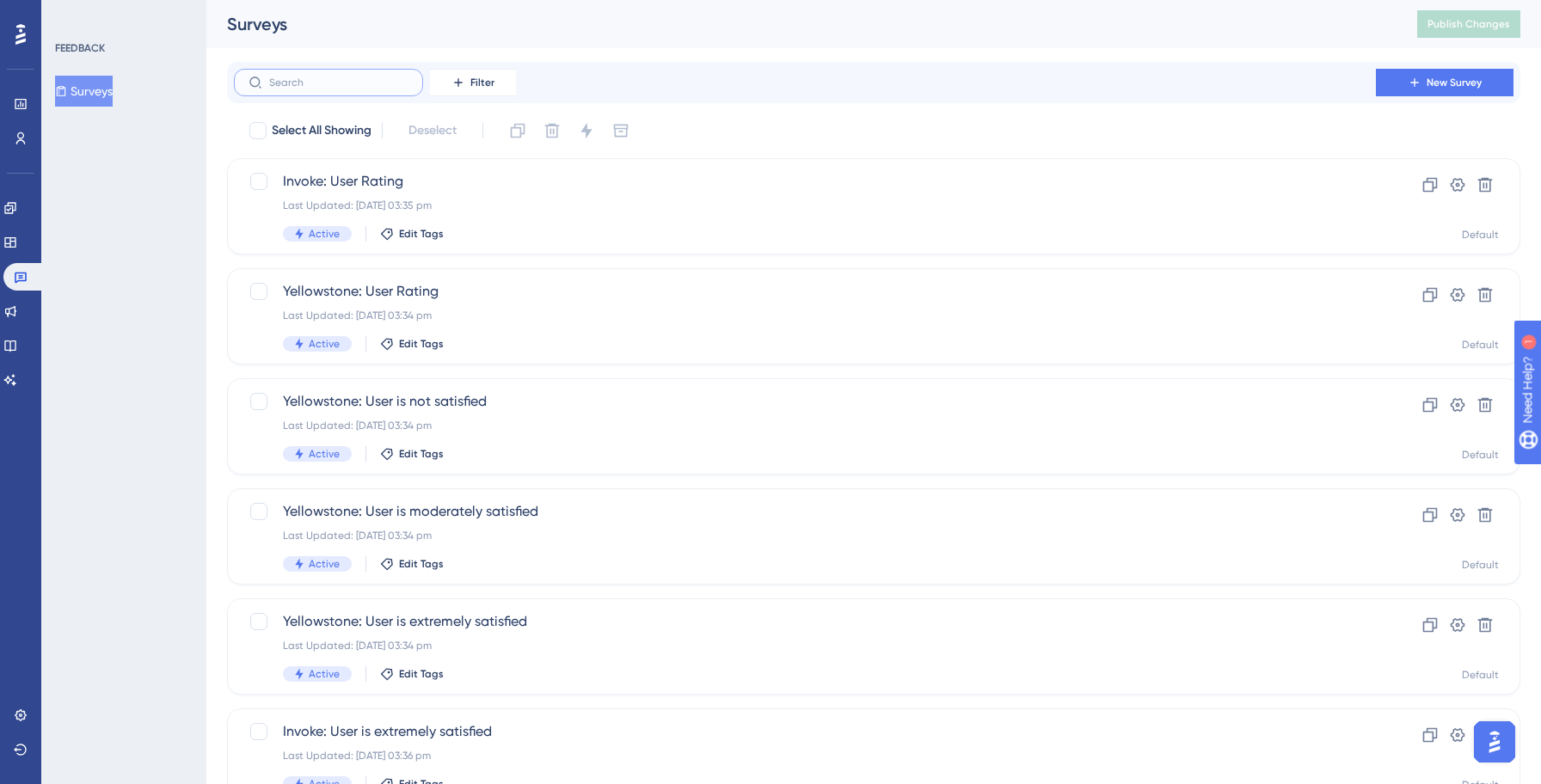
click at [353, 79] on input "text" at bounding box center [339, 83] width 139 height 12
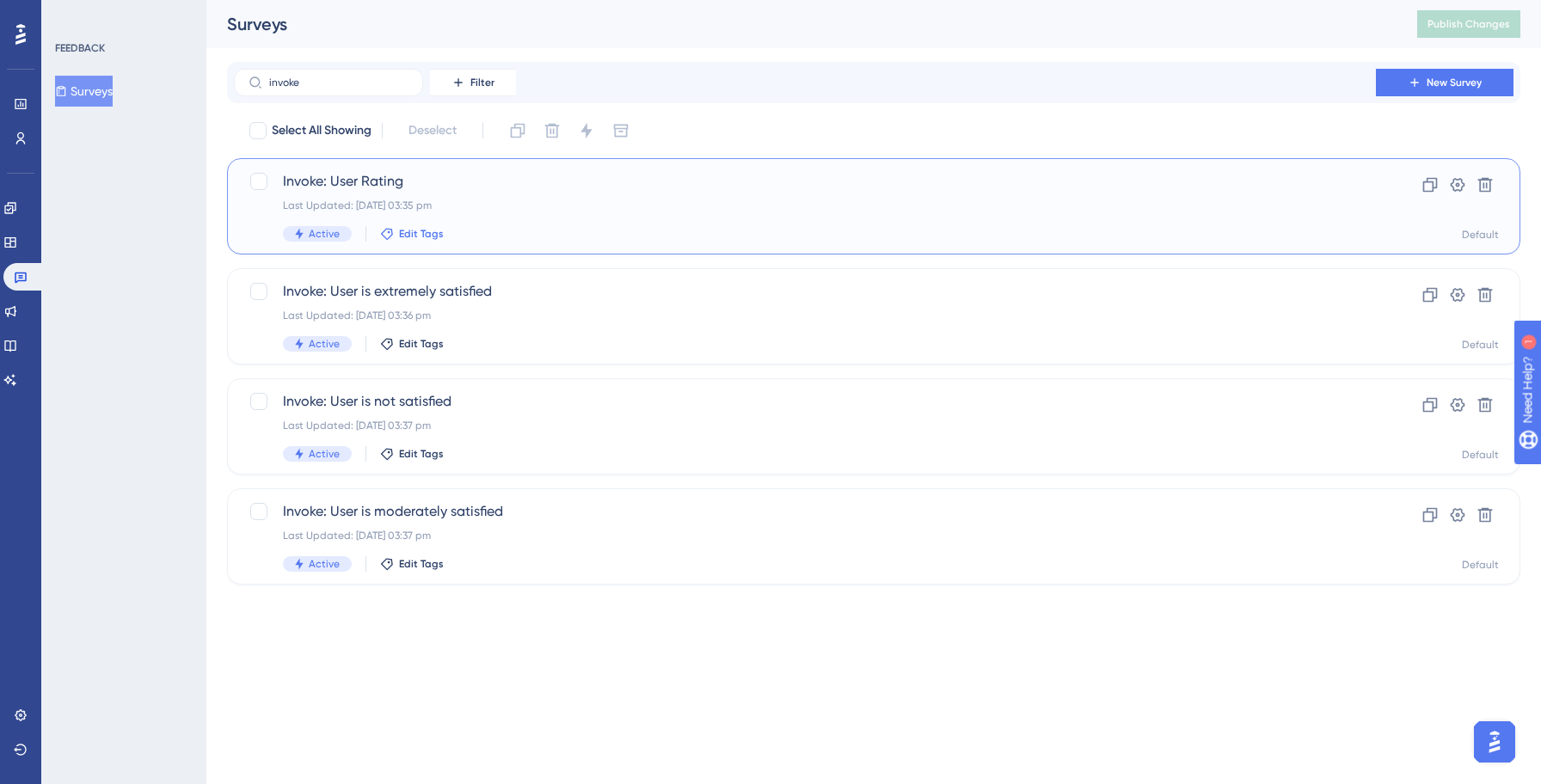
click at [408, 234] on span "Edit Tags" at bounding box center [421, 234] width 45 height 14
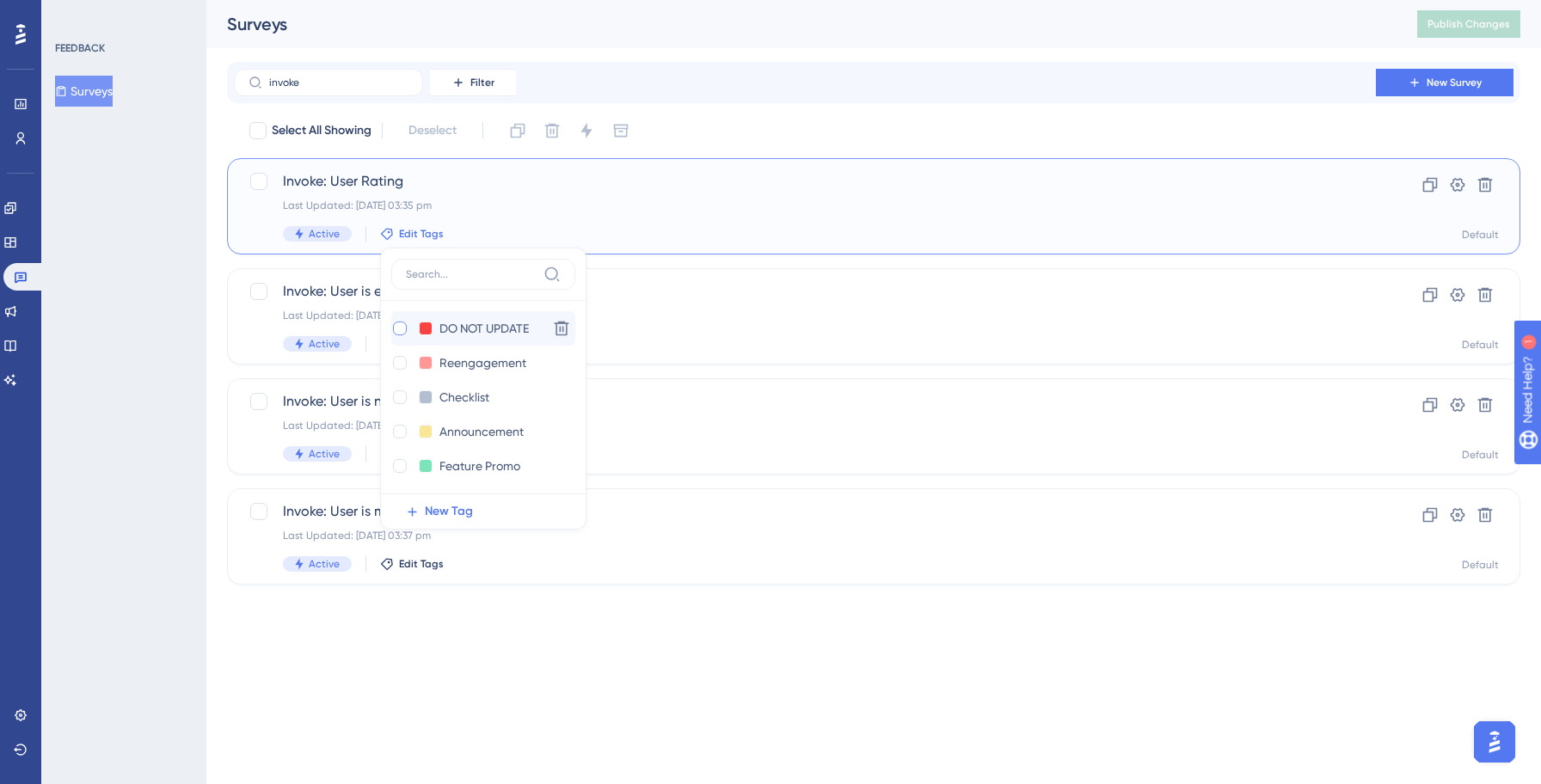
click at [399, 330] on div at bounding box center [399, 328] width 14 height 14
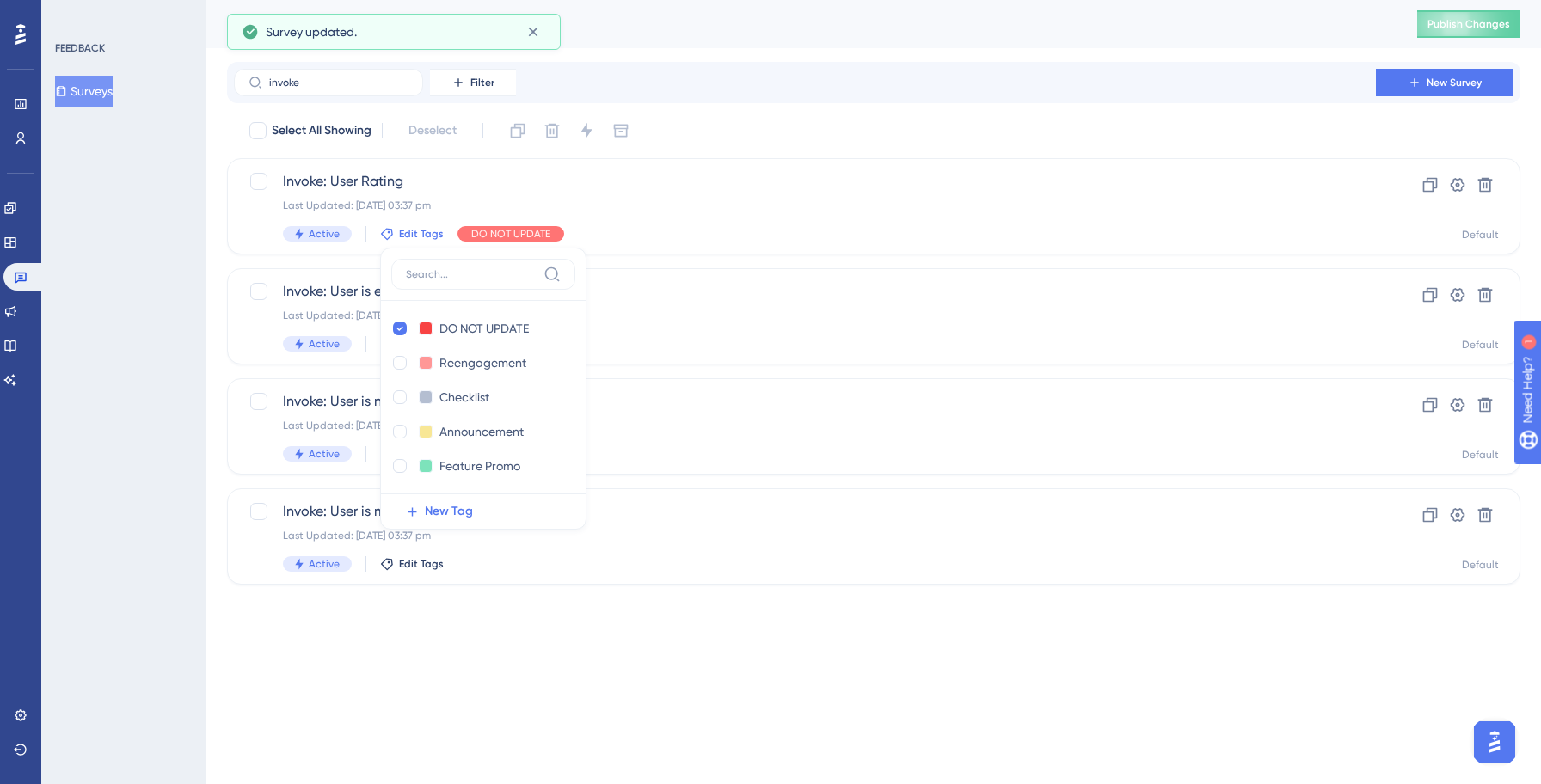
click at [117, 381] on div "FEEDBACK Surveys" at bounding box center [124, 392] width 165 height 784
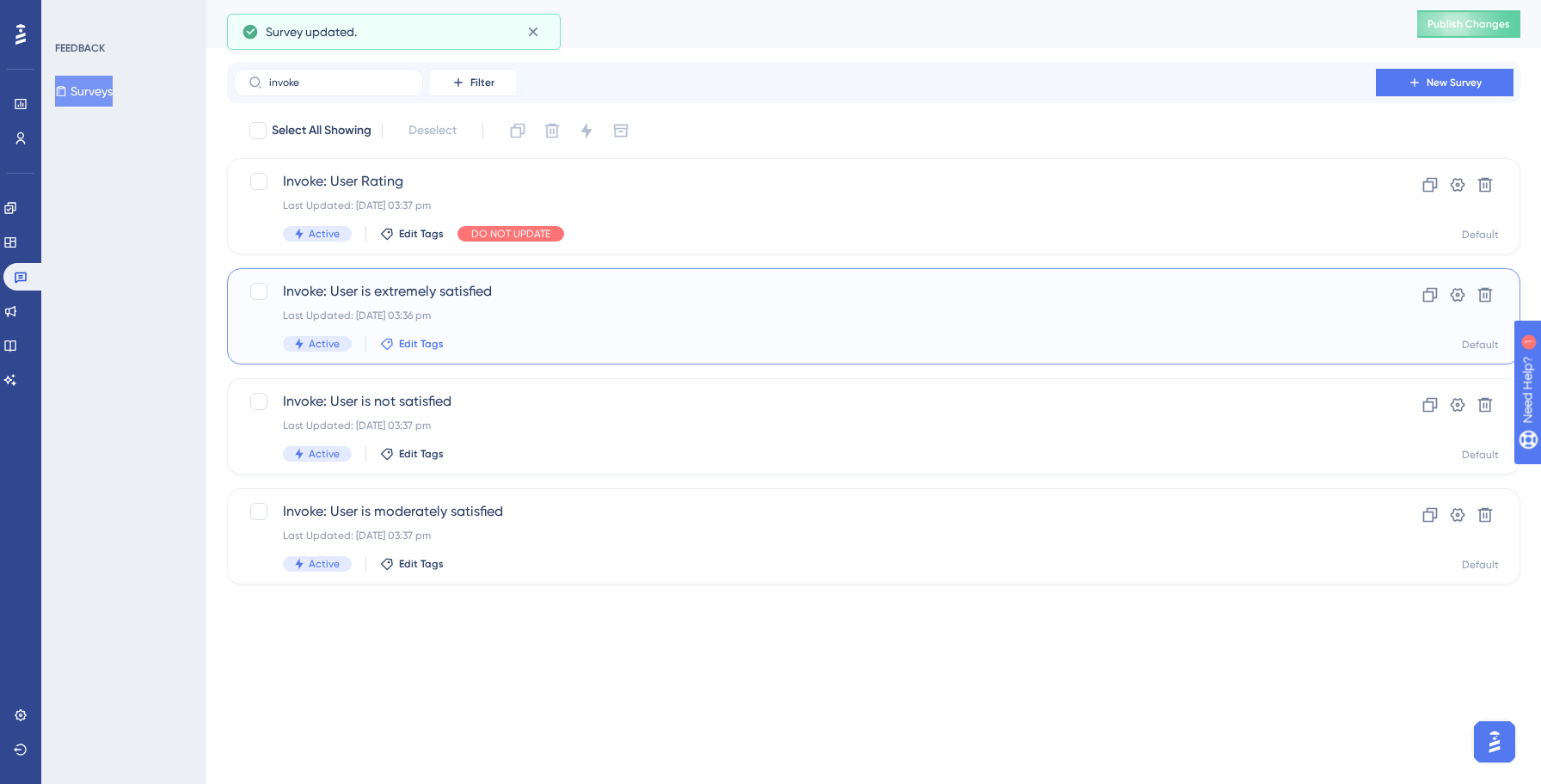
click at [387, 344] on icon at bounding box center [387, 343] width 14 height 14
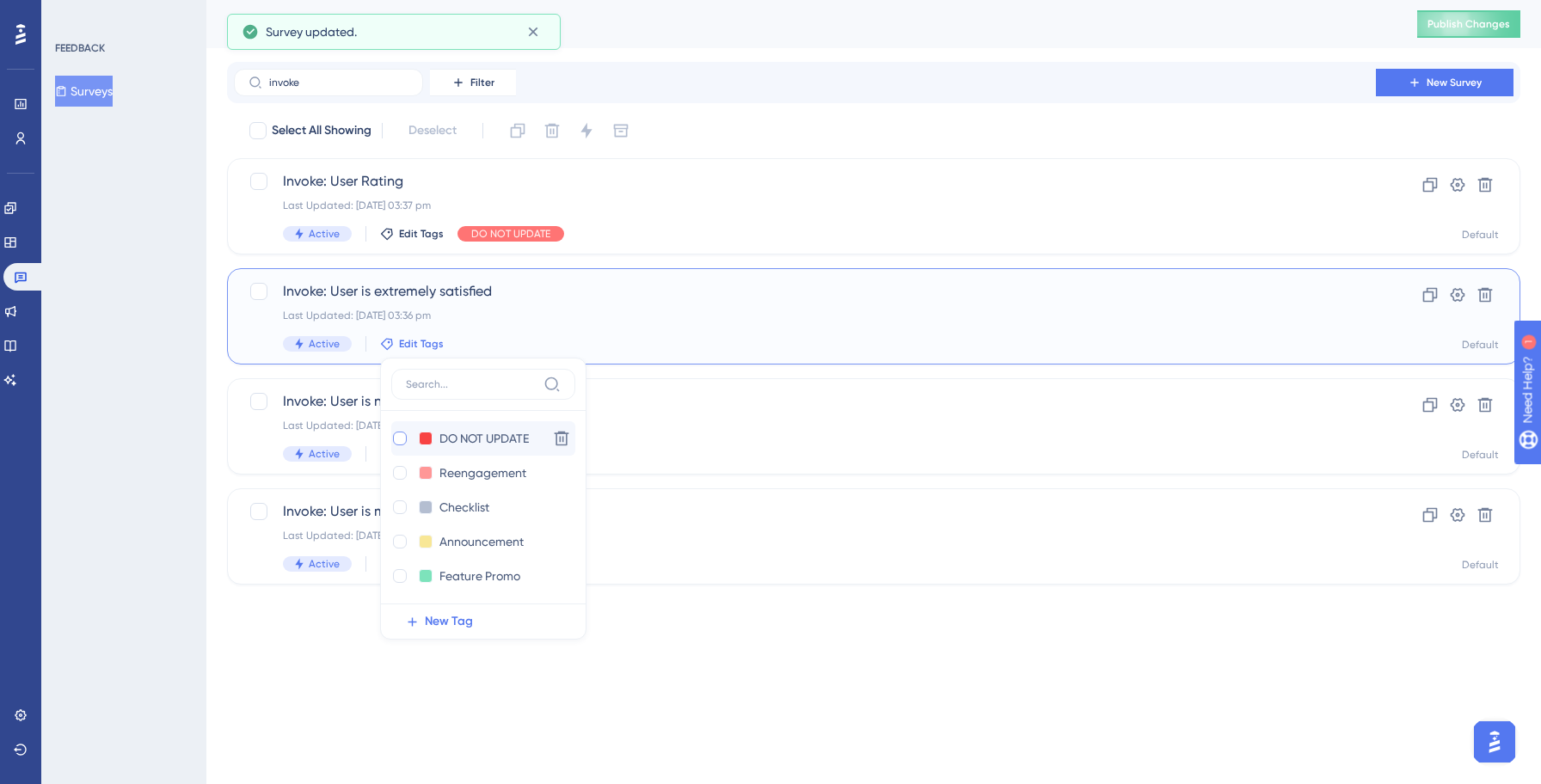
click at [400, 435] on div at bounding box center [399, 438] width 14 height 14
click at [176, 423] on div "FEEDBACK Surveys" at bounding box center [124, 392] width 165 height 784
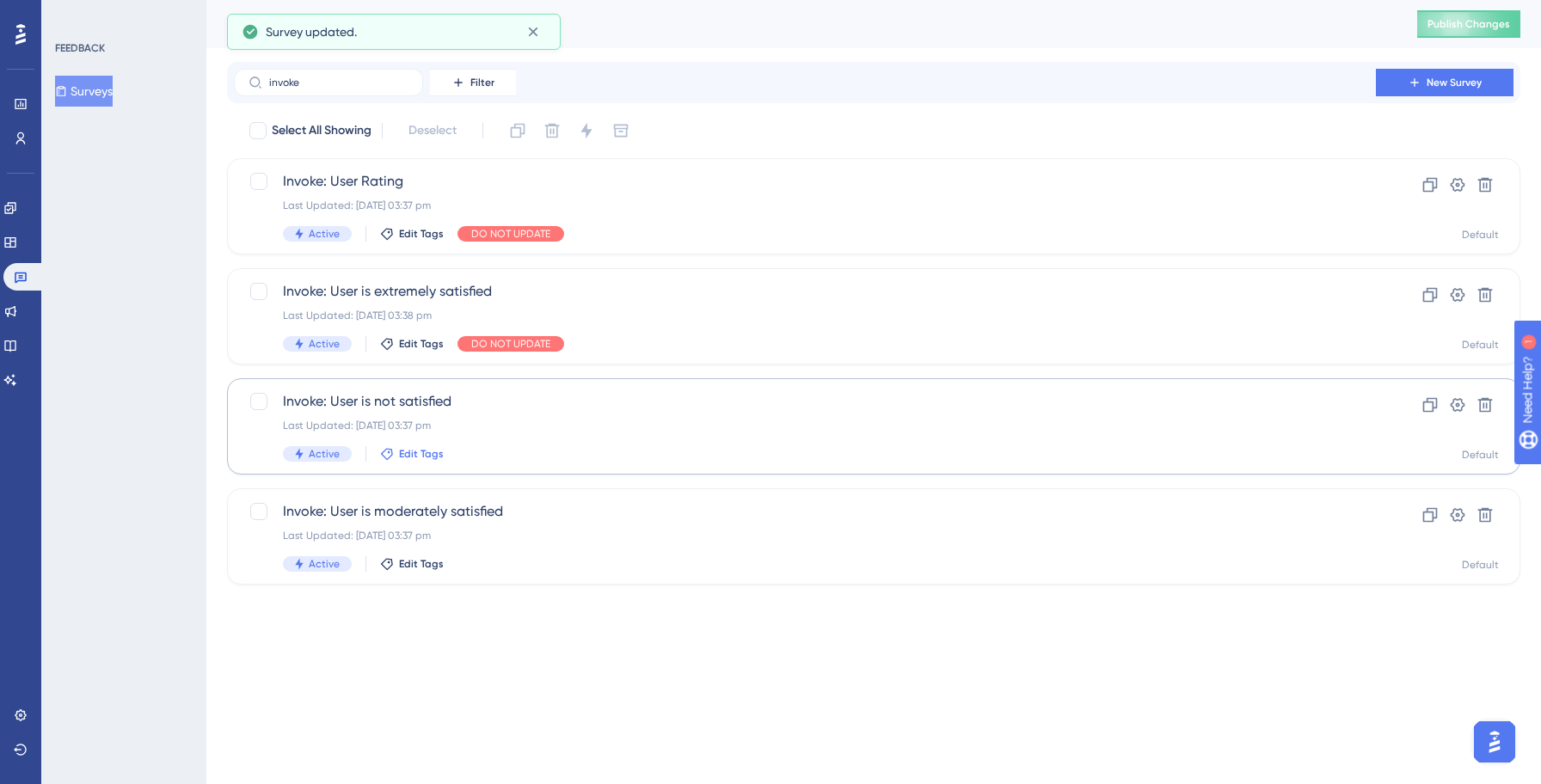
click at [406, 453] on span "Edit Tags" at bounding box center [421, 454] width 45 height 14
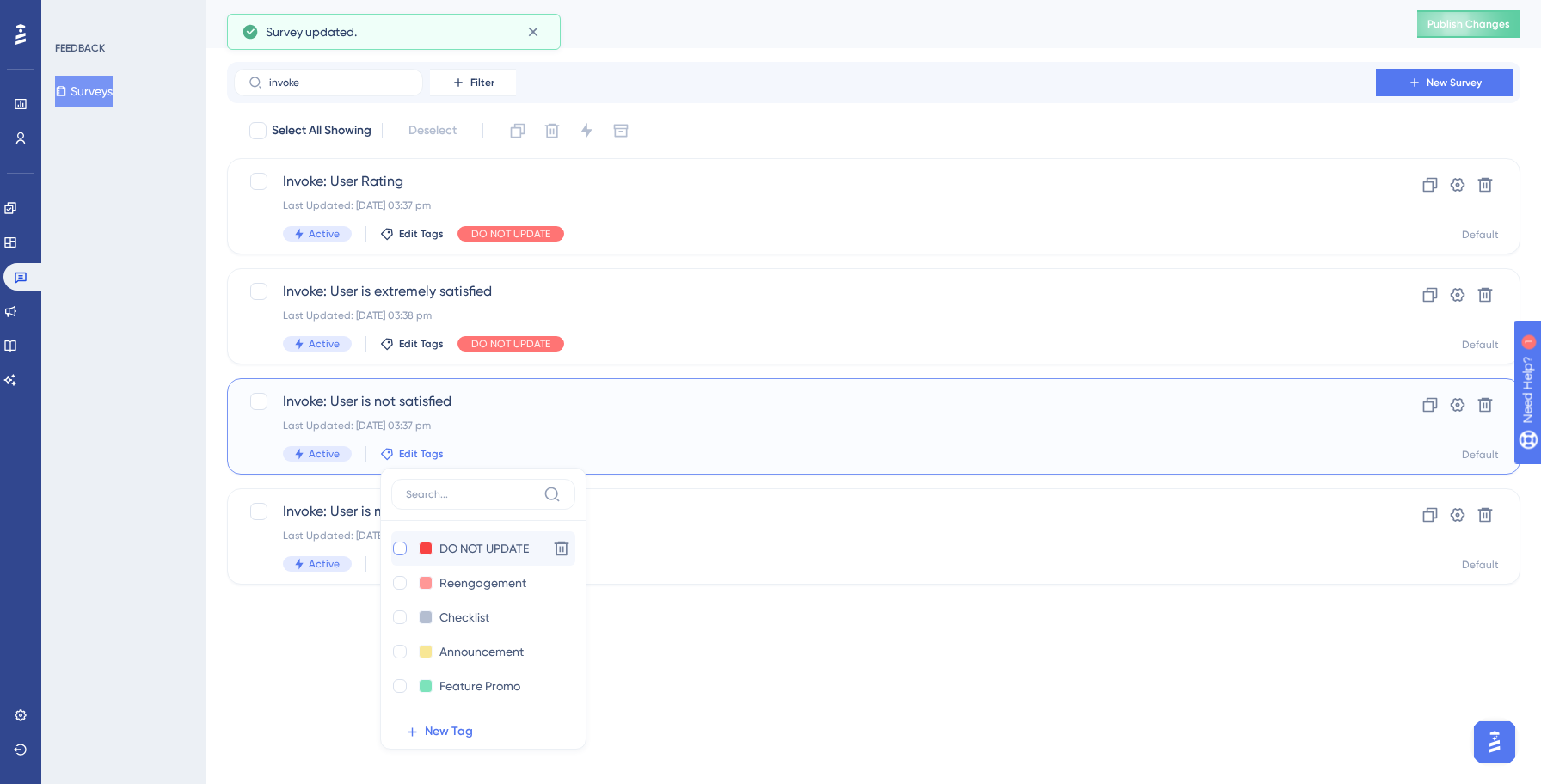
click at [399, 551] on div at bounding box center [399, 548] width 14 height 14
click at [129, 520] on div "FEEDBACK Surveys" at bounding box center [124, 392] width 165 height 784
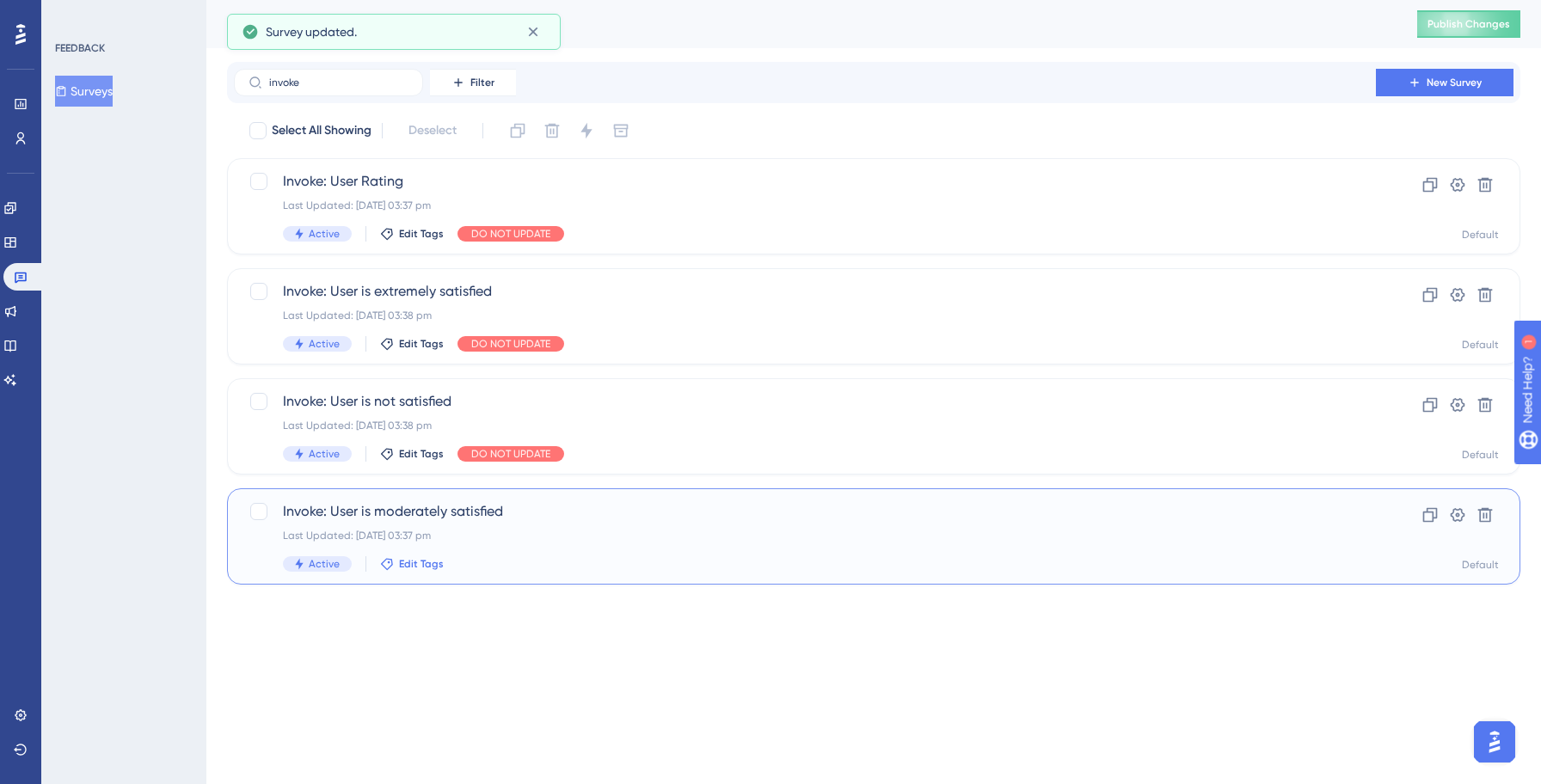
click at [394, 564] on button "Edit Tags" at bounding box center [412, 564] width 64 height 14
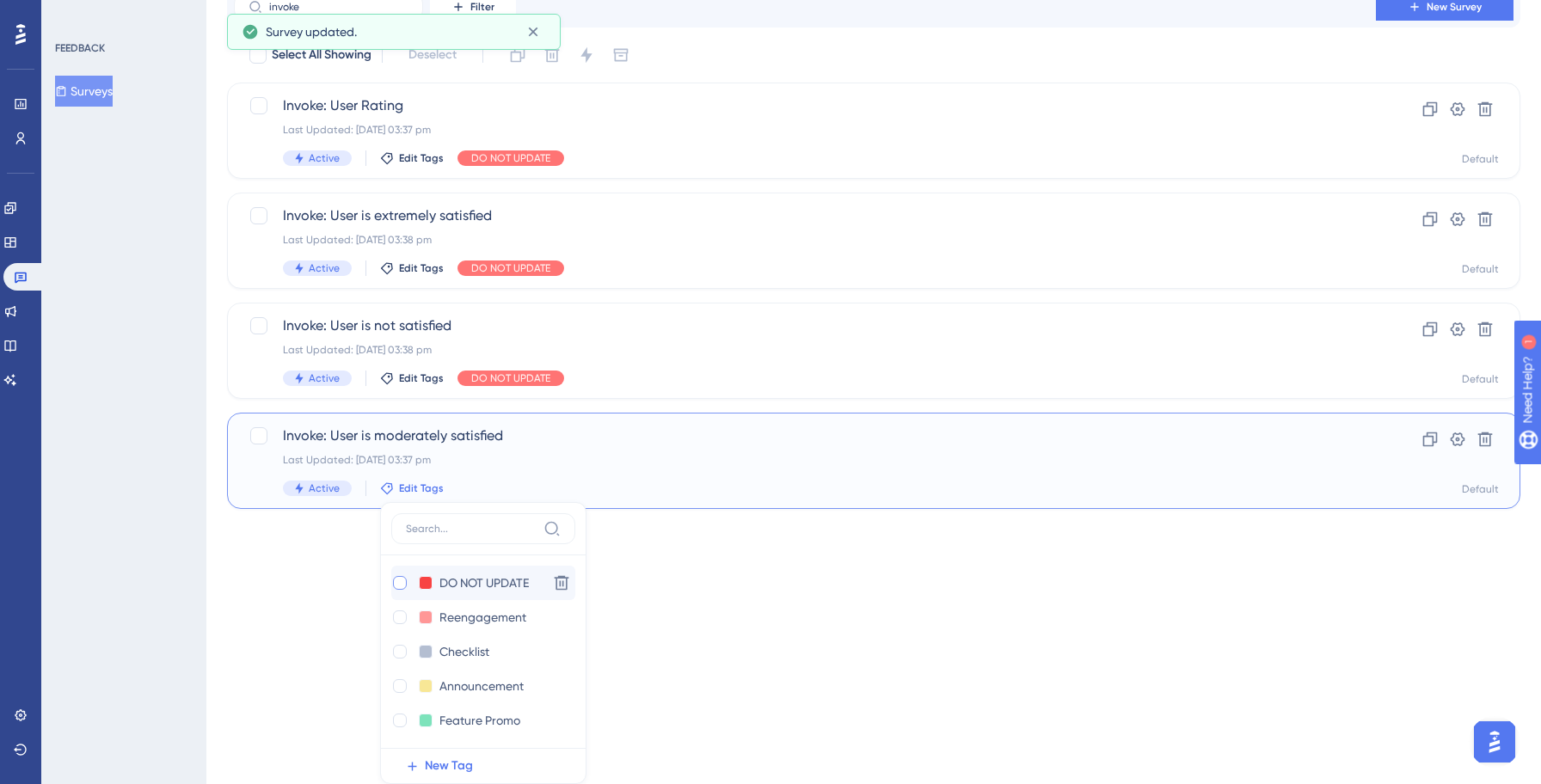
click at [393, 583] on div at bounding box center [399, 583] width 14 height 14
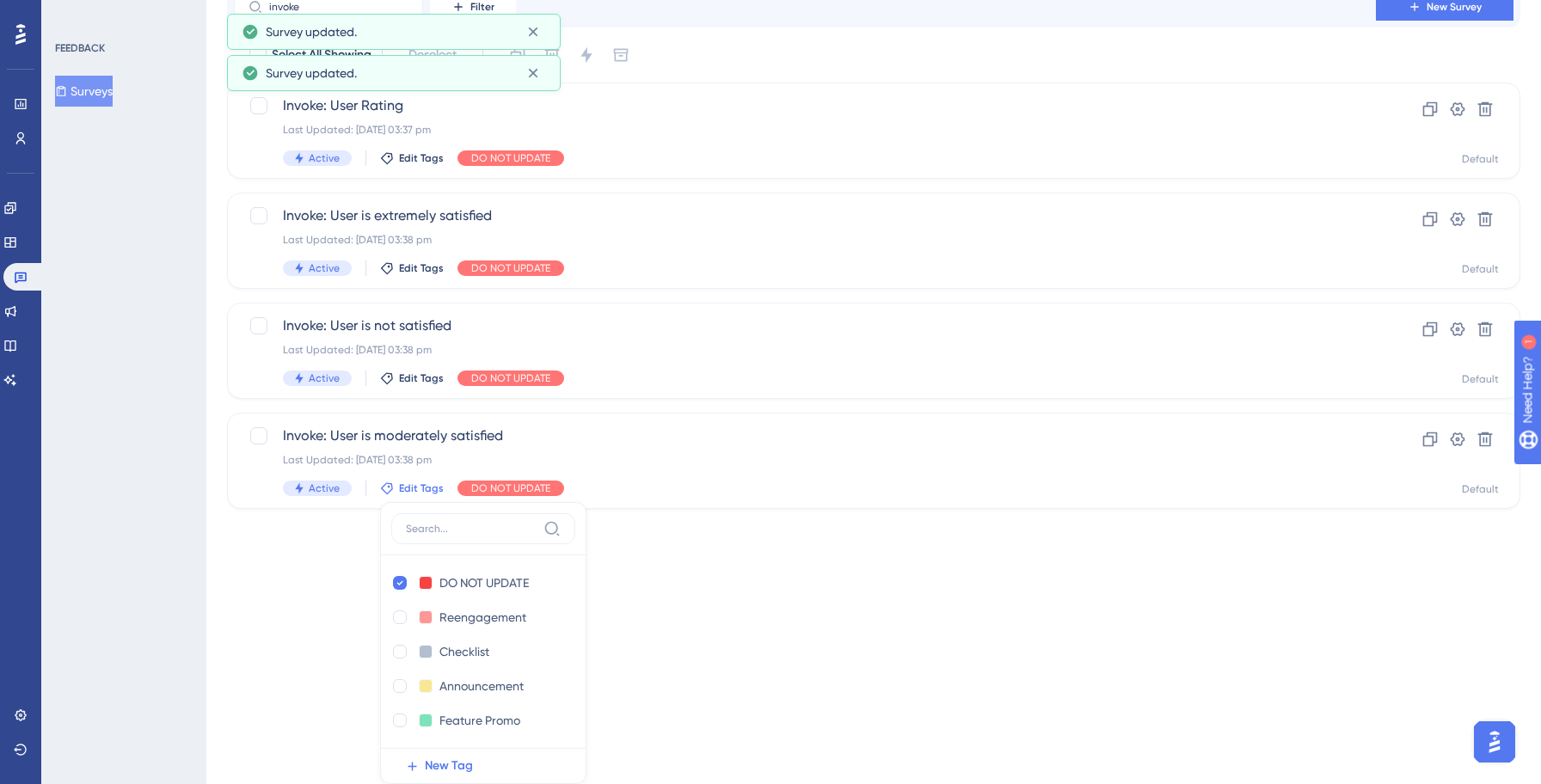
click at [314, 564] on html "Performance Users Engagement Widgets Feedback Product Updates Knowledge Base AI…" at bounding box center [770, 244] width 1541 height 639
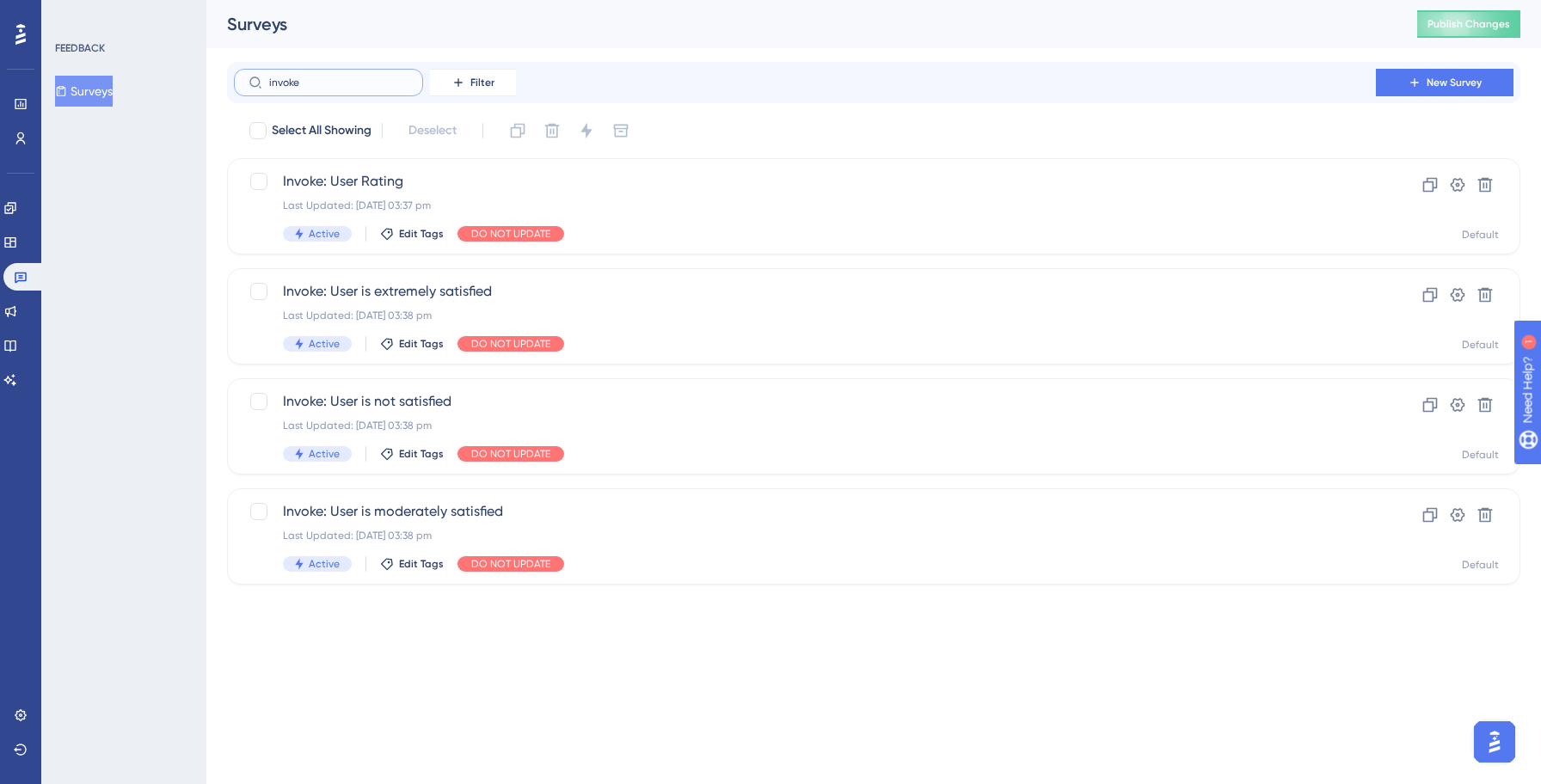
click at [339, 82] on input "invoke" at bounding box center [339, 83] width 139 height 12
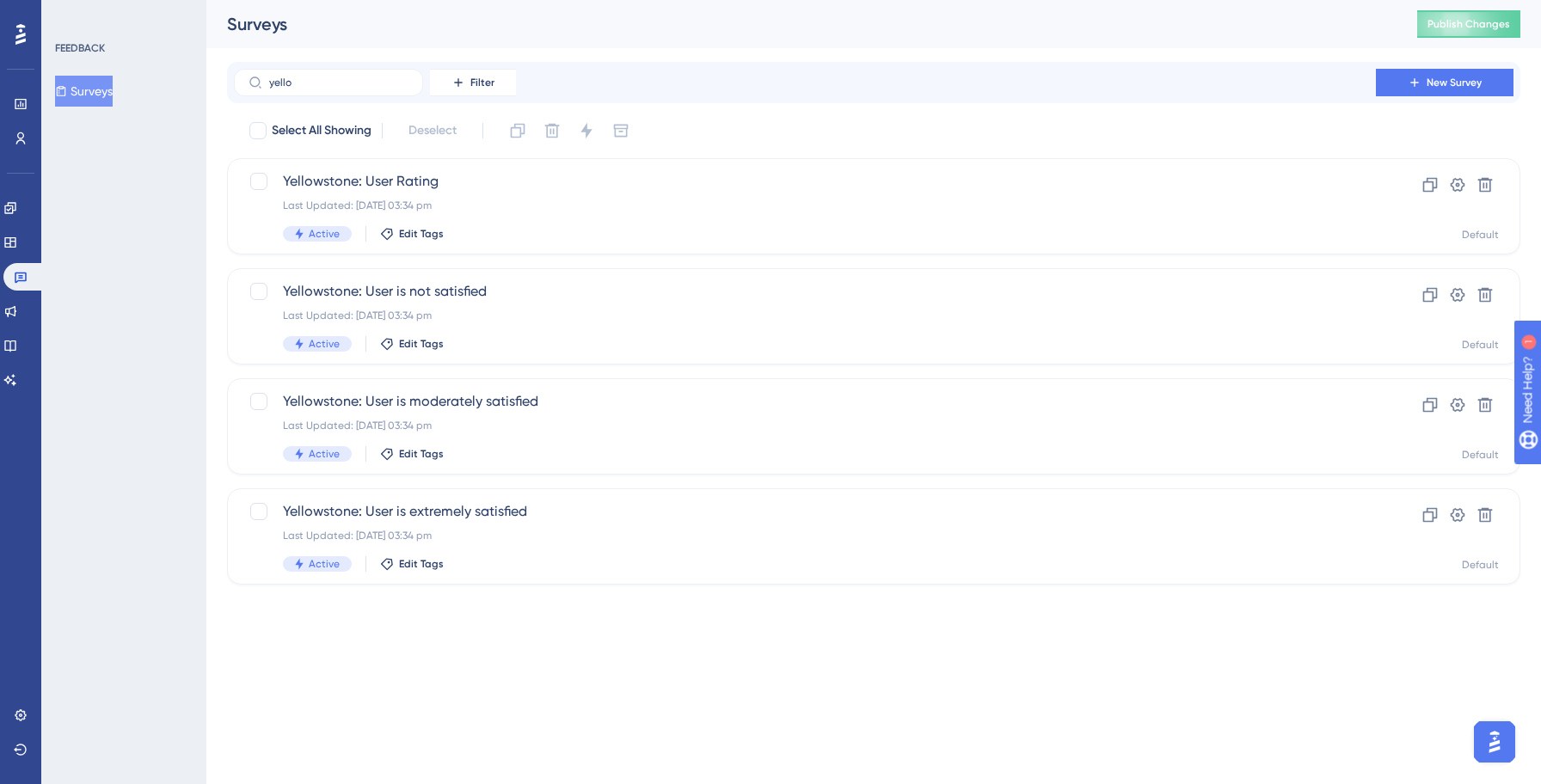
click at [113, 98] on button "Surveys" at bounding box center [84, 91] width 58 height 31
click at [100, 96] on button "Surveys" at bounding box center [84, 91] width 58 height 31
click at [20, 276] on icon at bounding box center [21, 277] width 14 height 14
click at [15, 243] on icon at bounding box center [9, 243] width 11 height 10
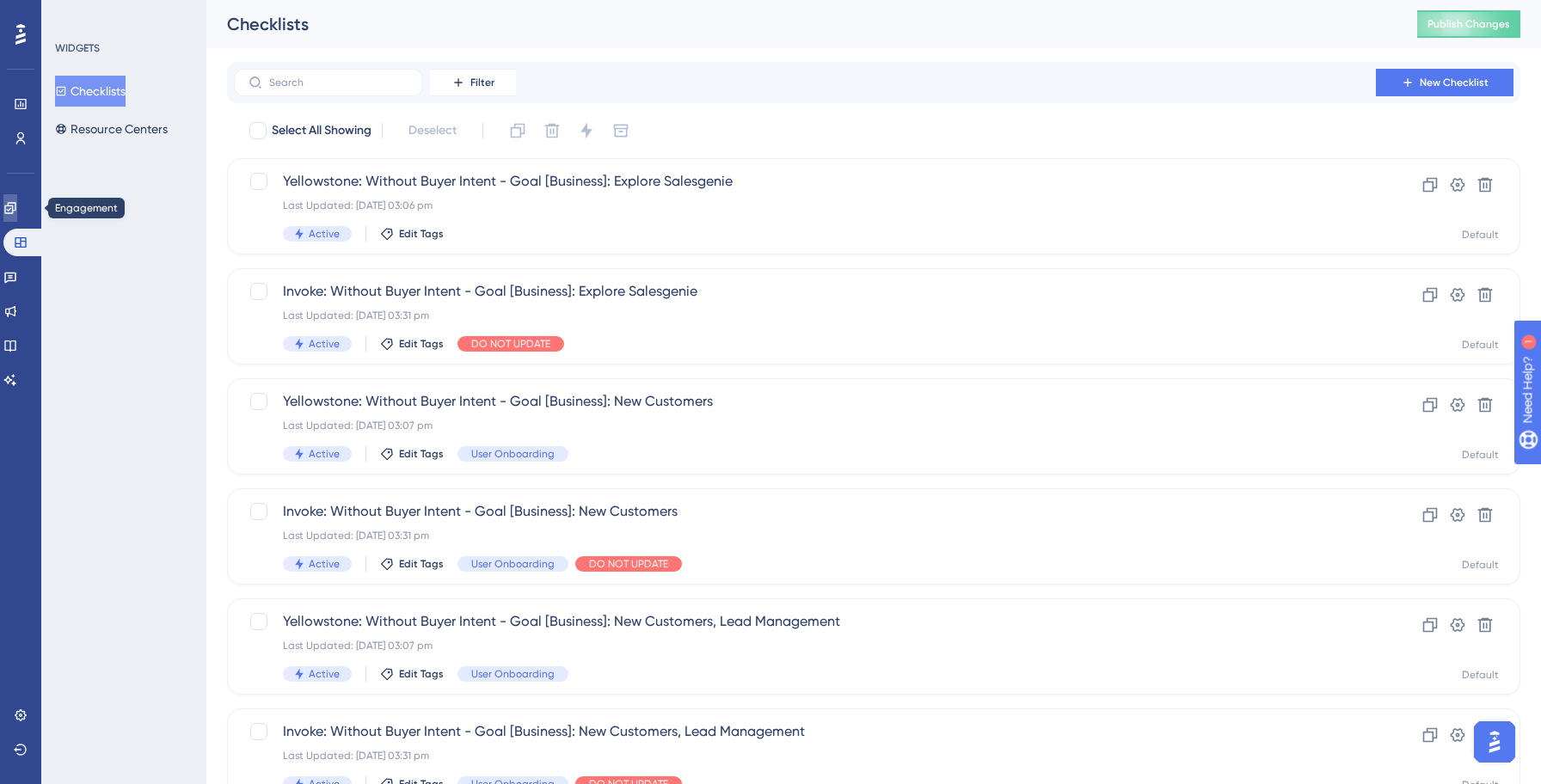
click at [17, 221] on link at bounding box center [10, 208] width 14 height 28
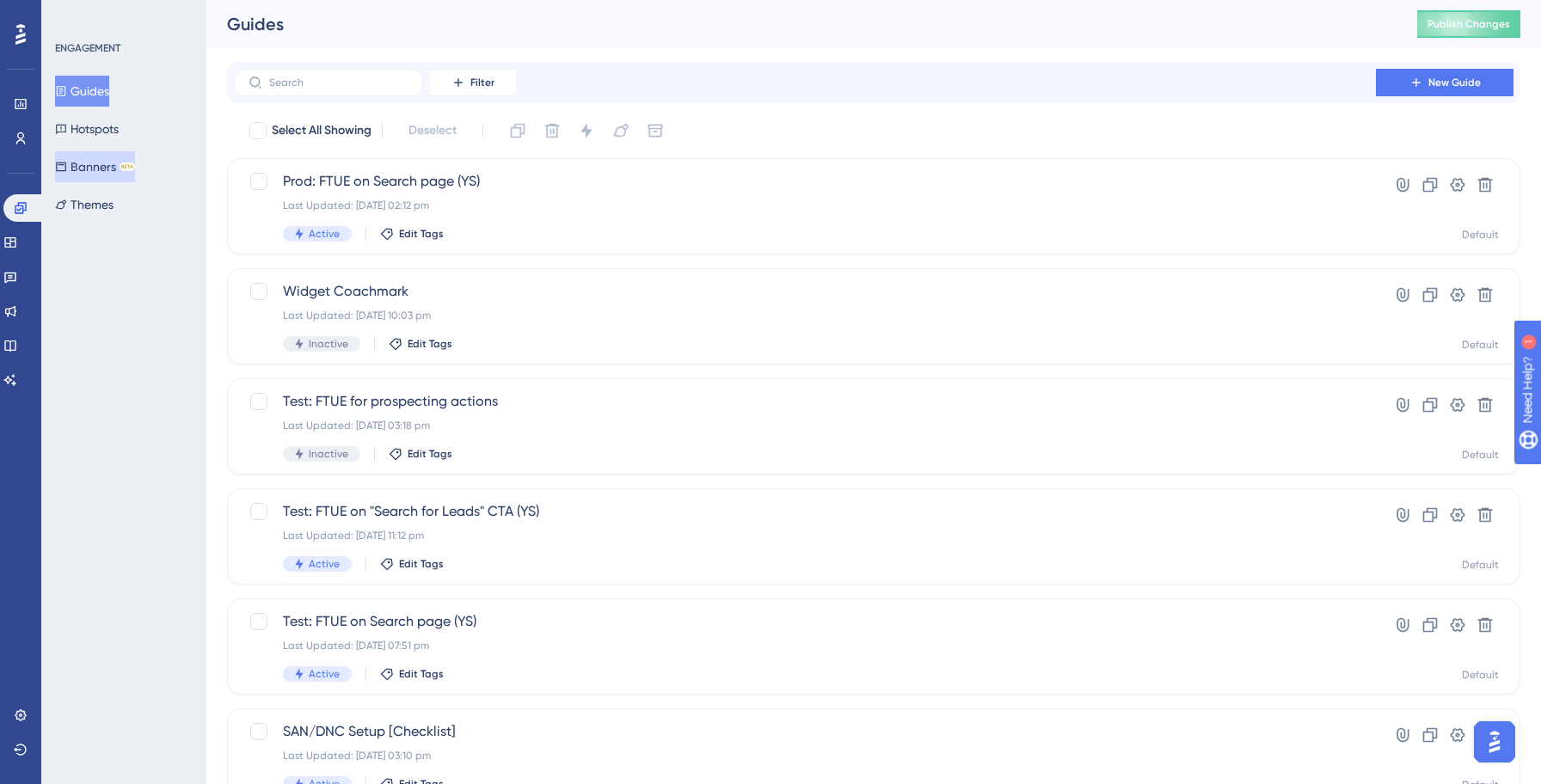
click at [111, 167] on button "Banners BETA" at bounding box center [95, 167] width 80 height 31
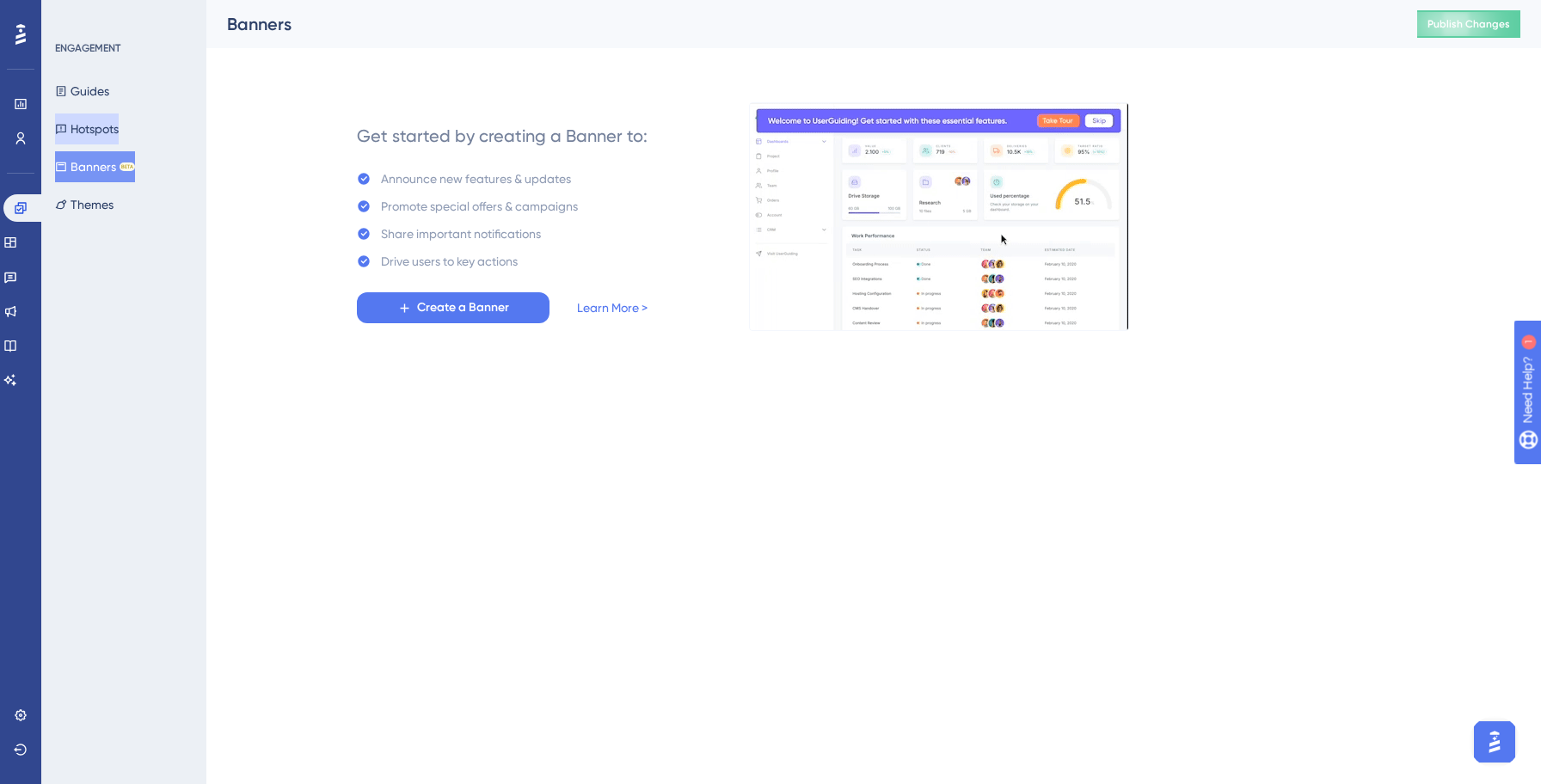
click at [96, 133] on button "Hotspots" at bounding box center [87, 129] width 64 height 31
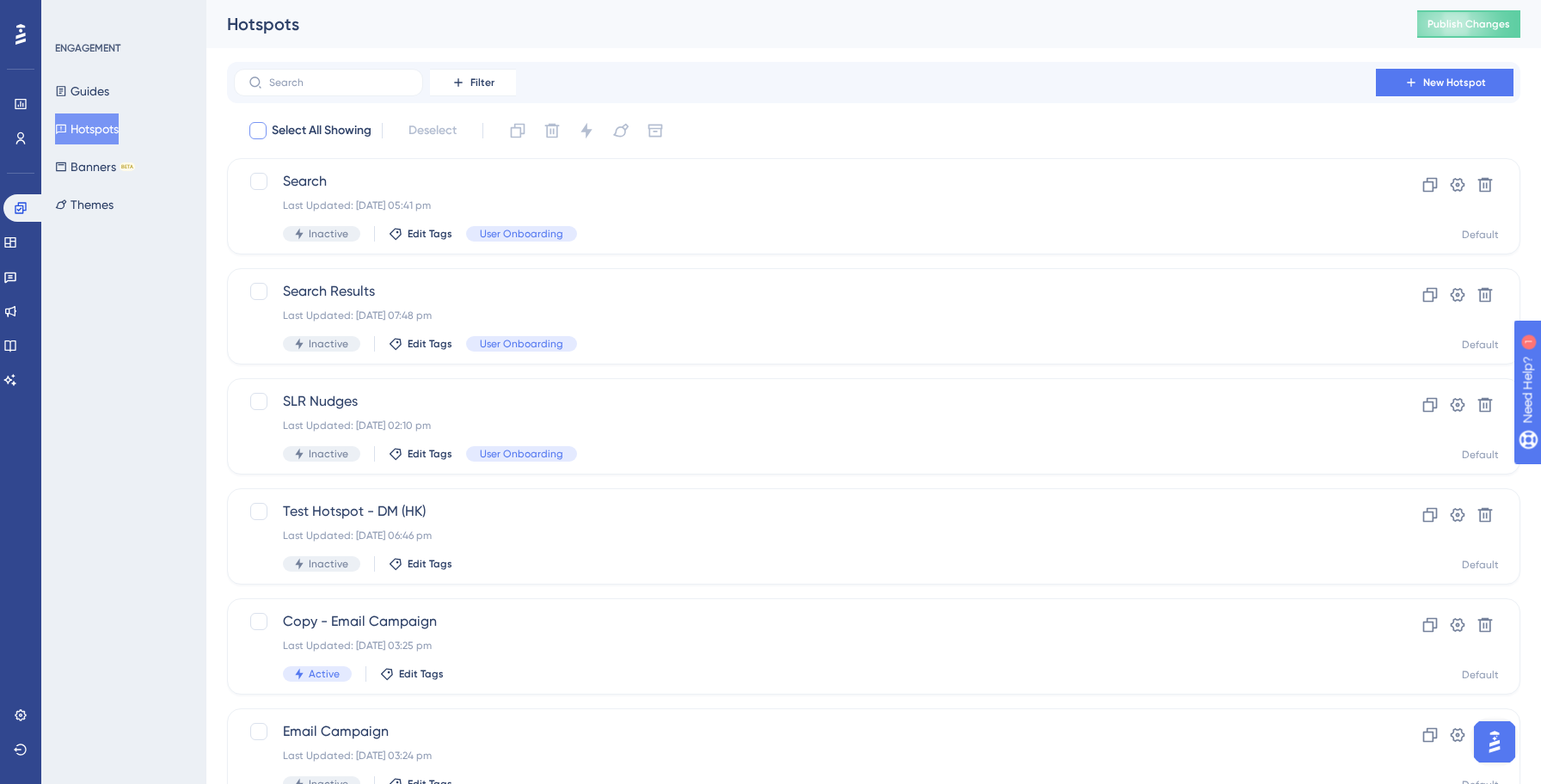
click at [261, 133] on div at bounding box center [258, 131] width 17 height 17
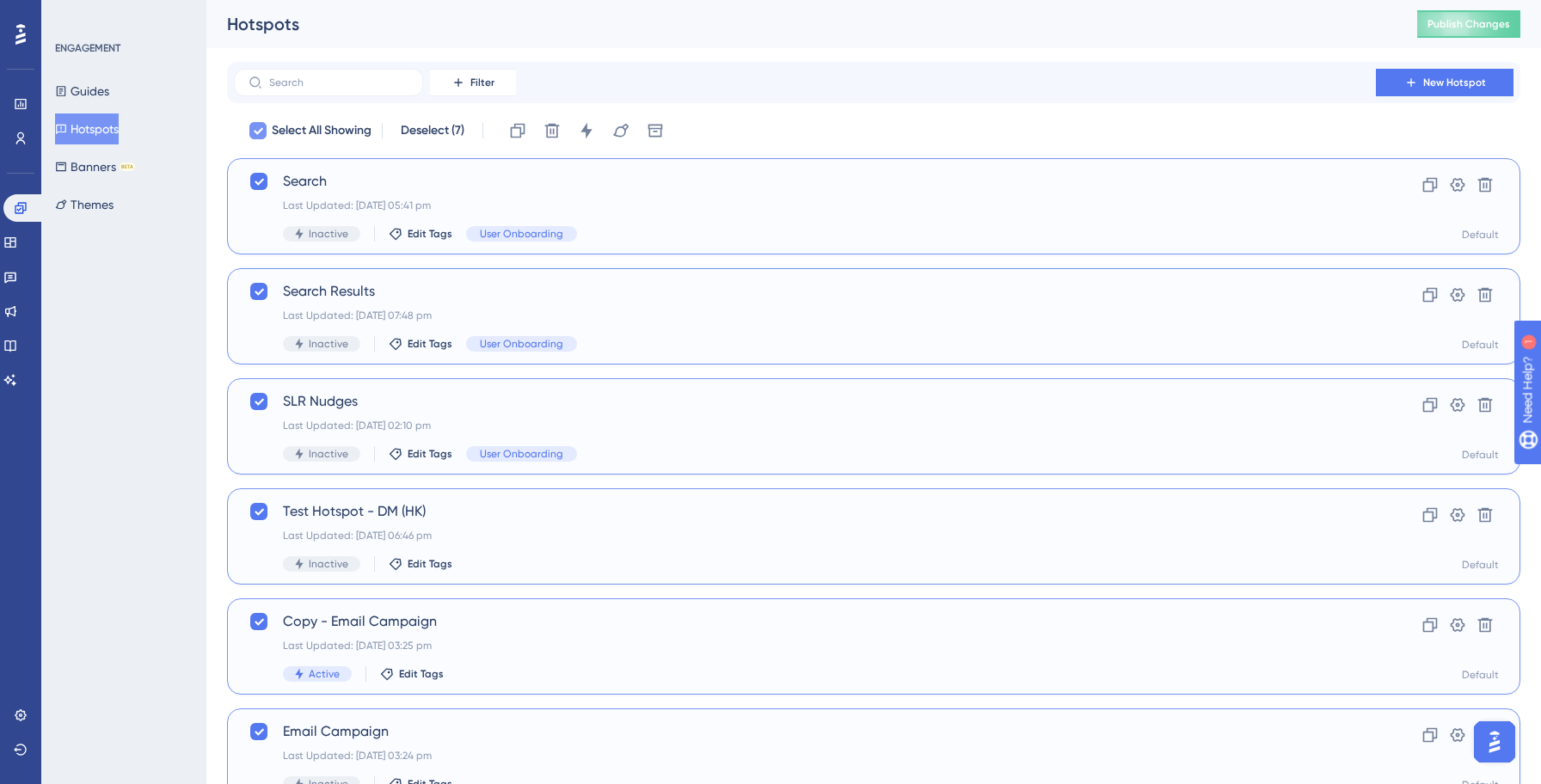
click at [260, 128] on icon at bounding box center [258, 131] width 10 height 14
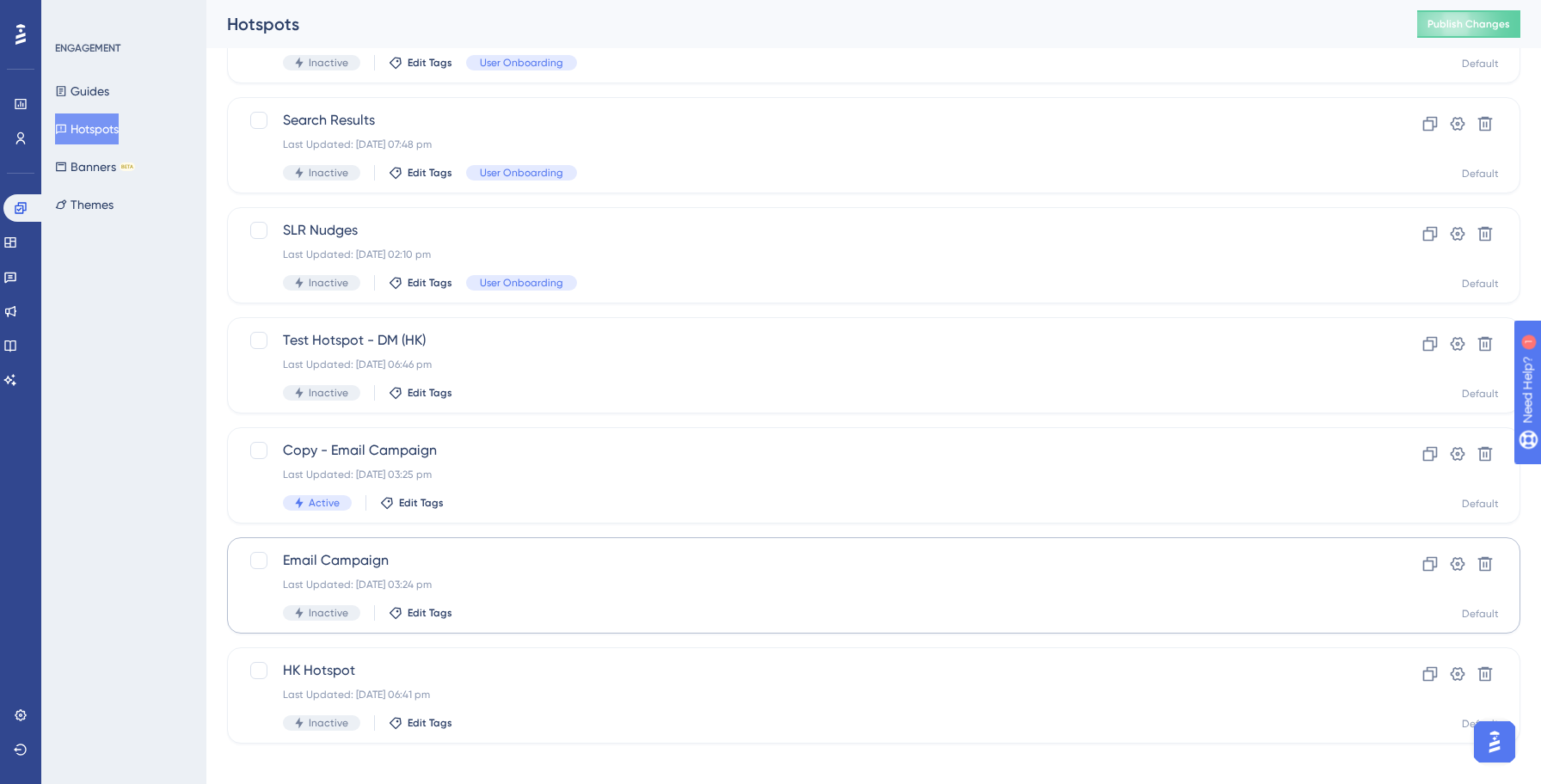
scroll to position [186, 0]
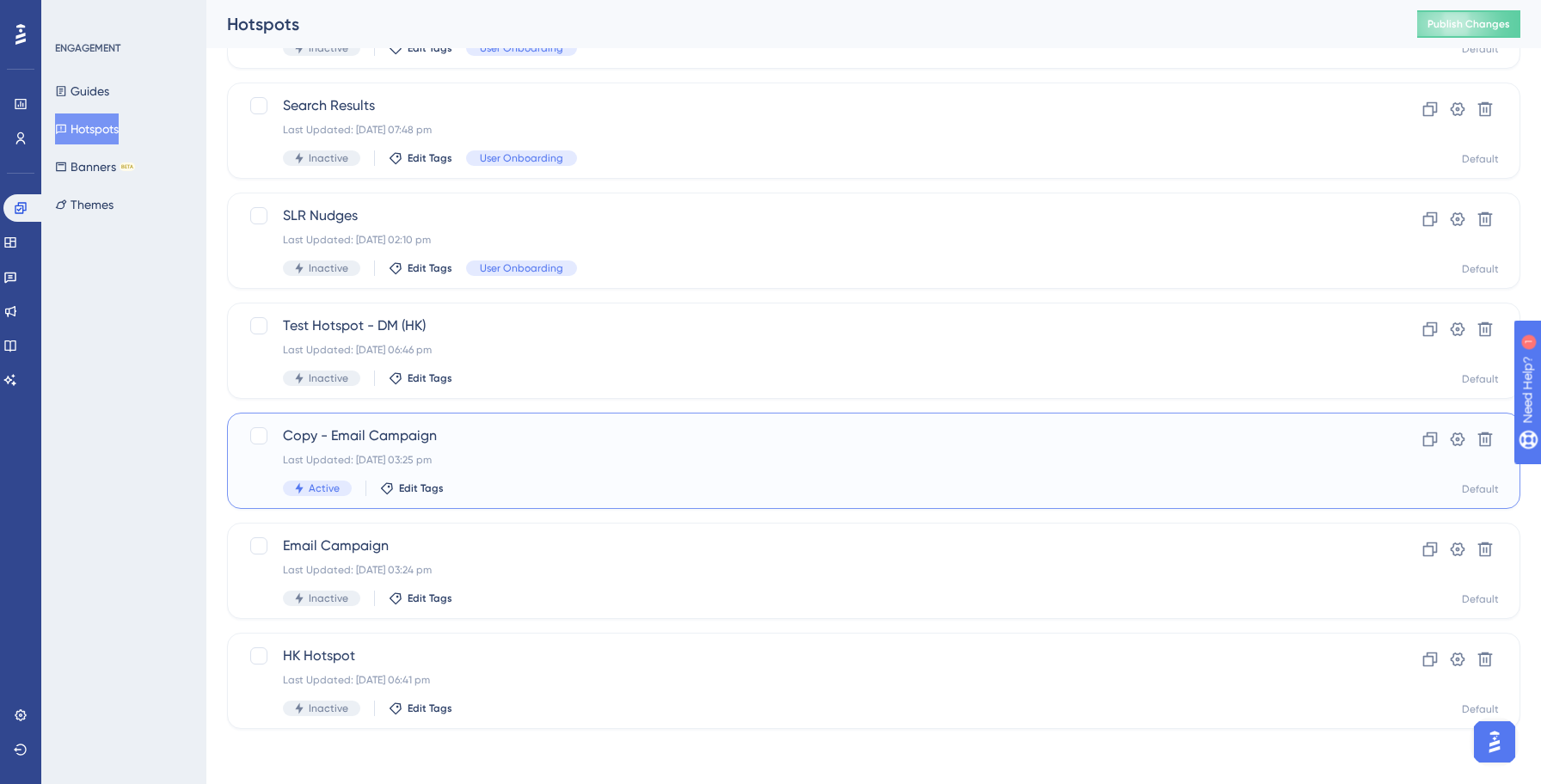
click at [602, 496] on div "Copy - Email Campaign Last Updated: [DATE] 03:25 pm Active Edit Tags Clone Sett…" at bounding box center [874, 460] width 1293 height 96
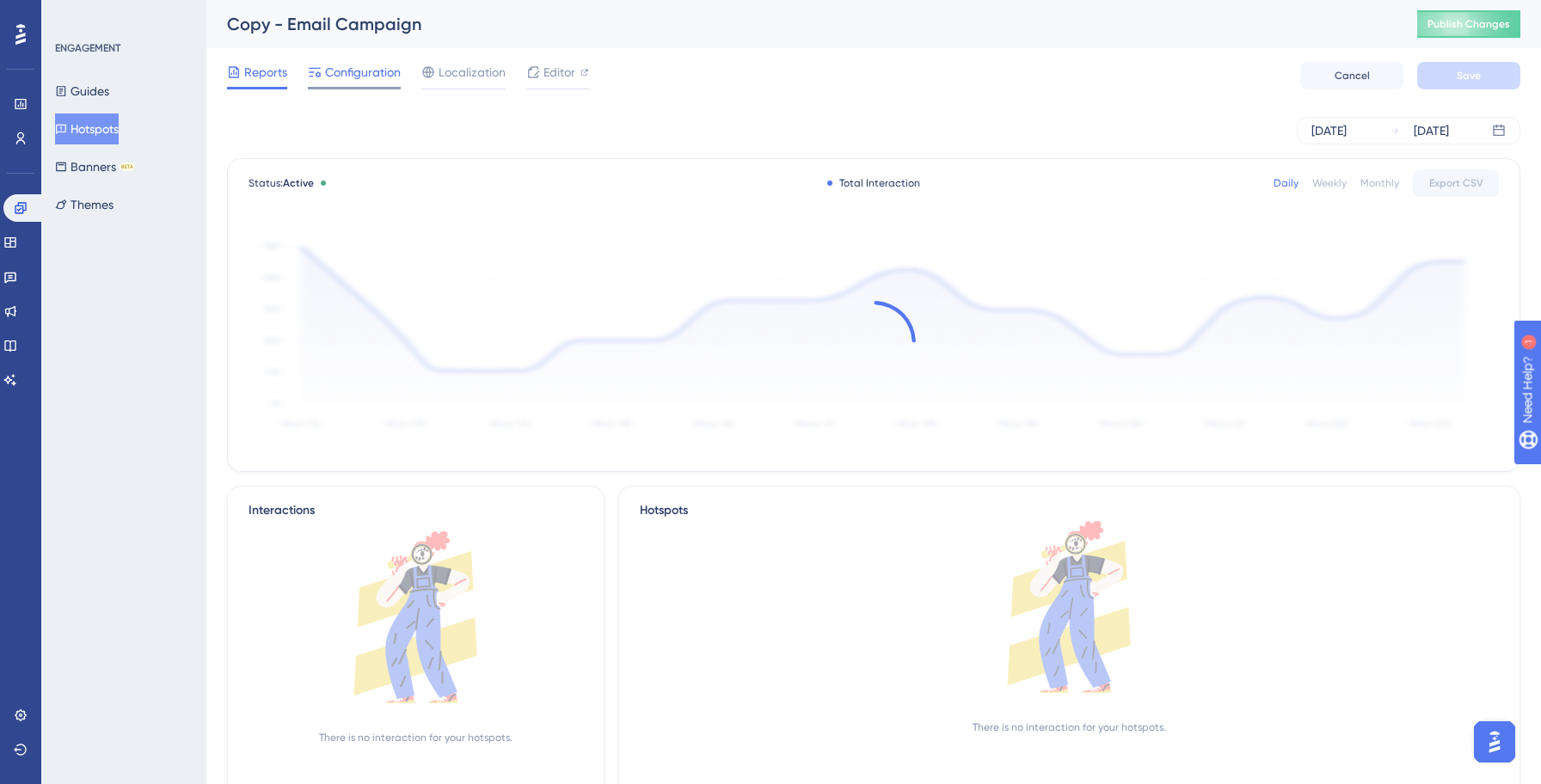
click at [334, 66] on span "Configuration" at bounding box center [362, 72] width 76 height 21
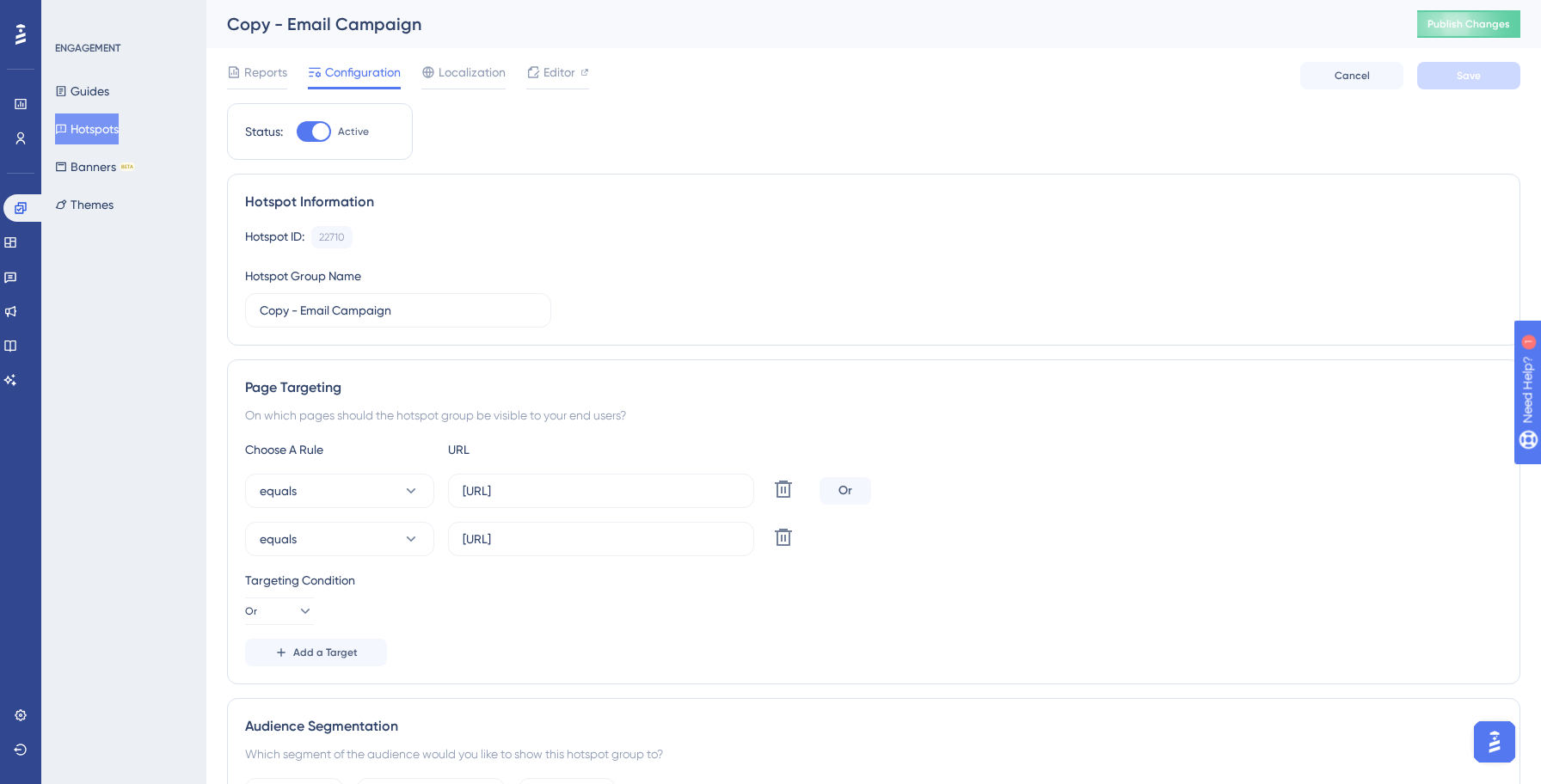
click at [309, 131] on div at bounding box center [314, 132] width 34 height 21
click at [297, 132] on input "Active" at bounding box center [296, 132] width 1 height 1
click at [1464, 76] on span "Save" at bounding box center [1469, 76] width 24 height 14
click at [1496, 23] on span "Publish Changes" at bounding box center [1469, 24] width 83 height 14
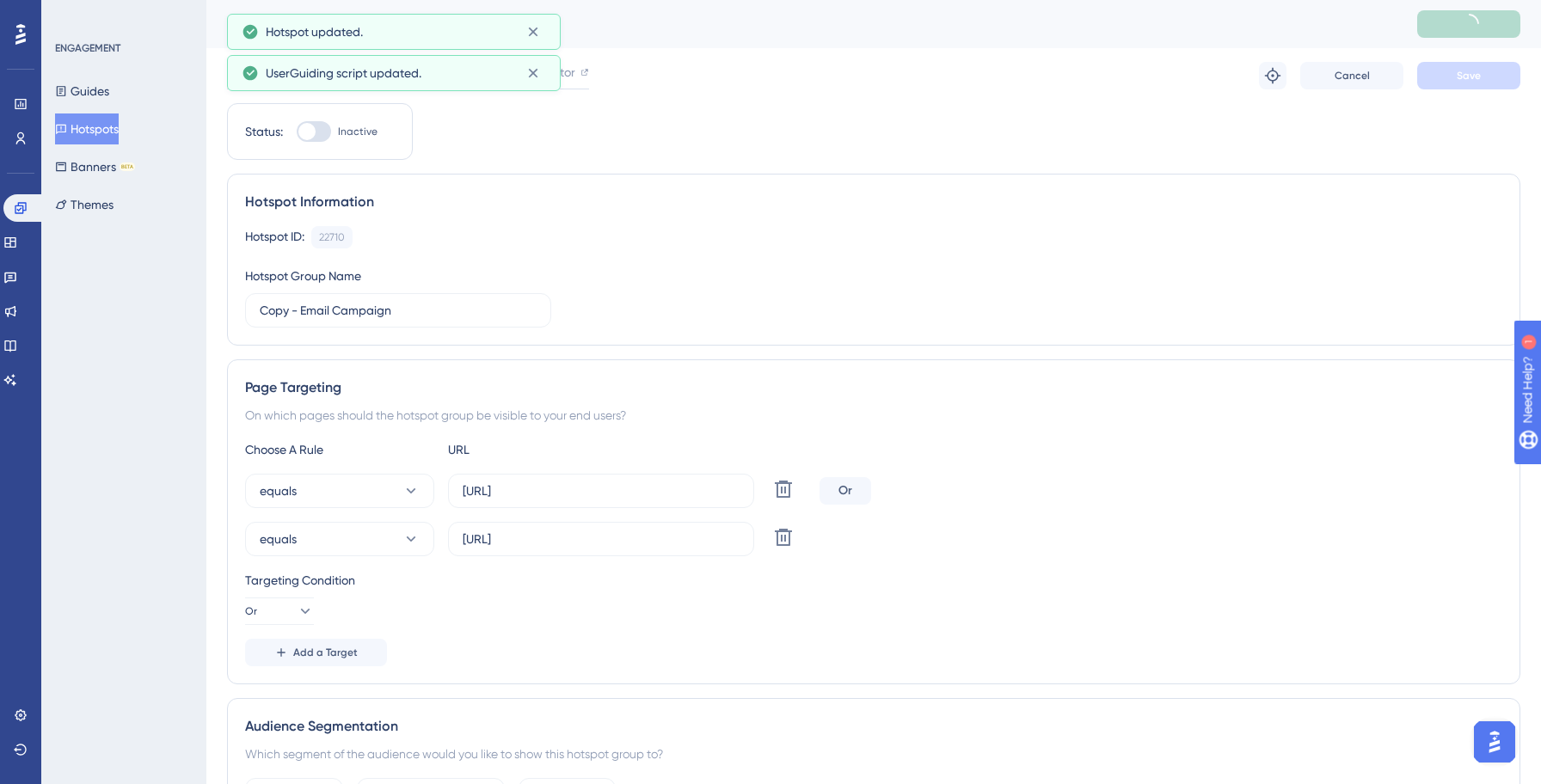
click at [119, 127] on button "Hotspots" at bounding box center [87, 129] width 64 height 31
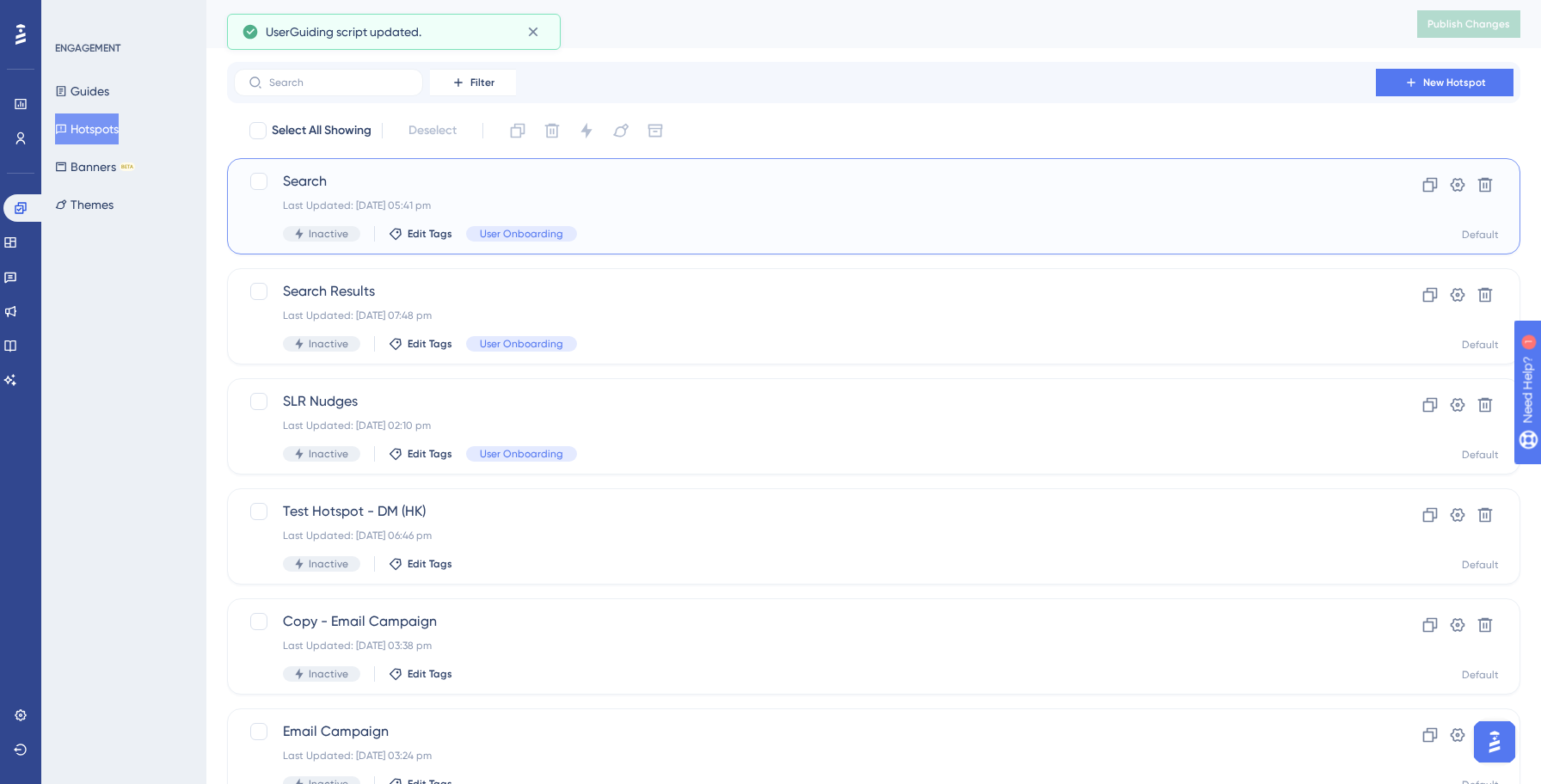
click at [495, 191] on span "Search" at bounding box center [805, 182] width 1043 height 21
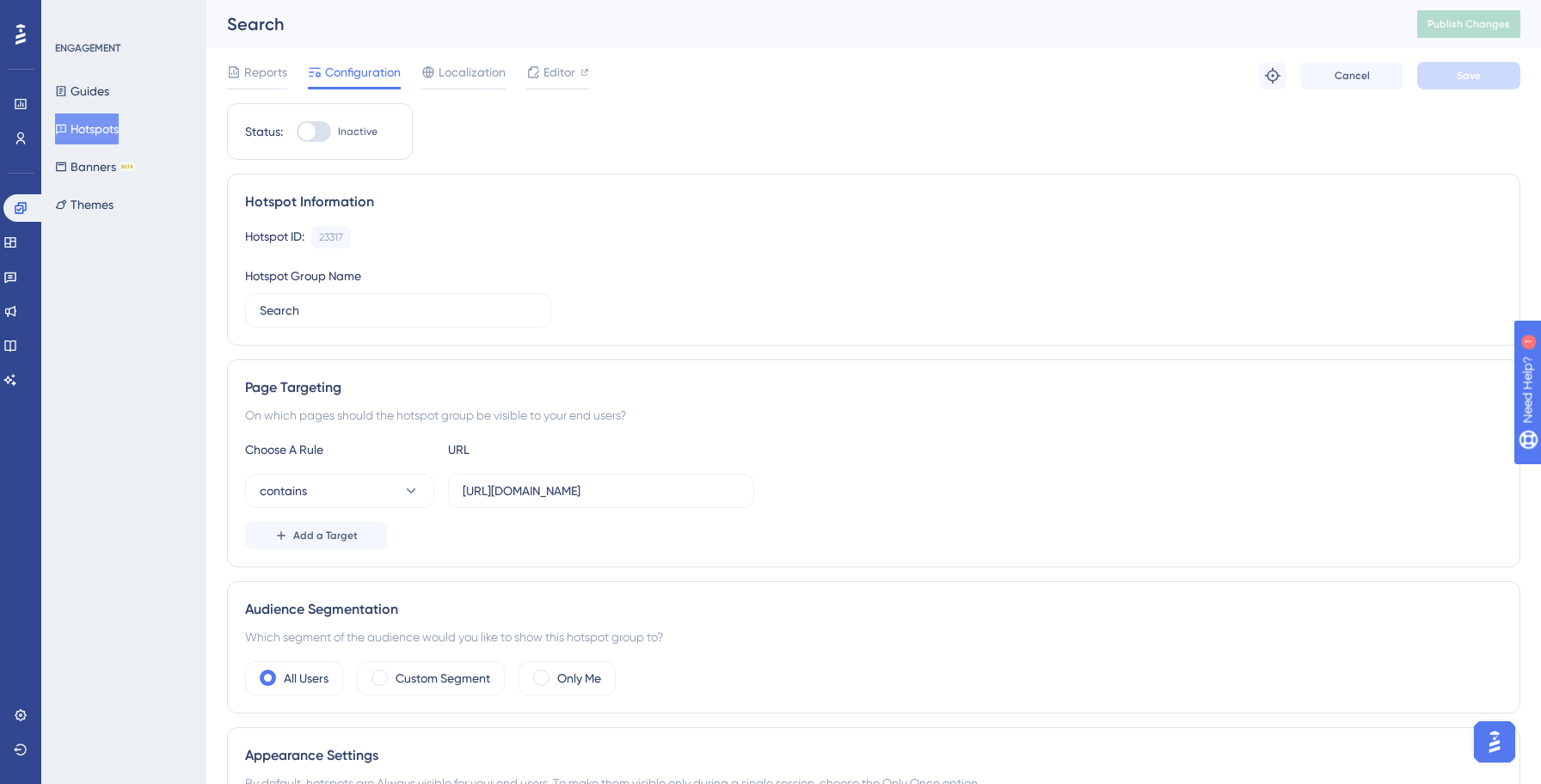
click at [109, 134] on button "Hotspots" at bounding box center [87, 129] width 64 height 31
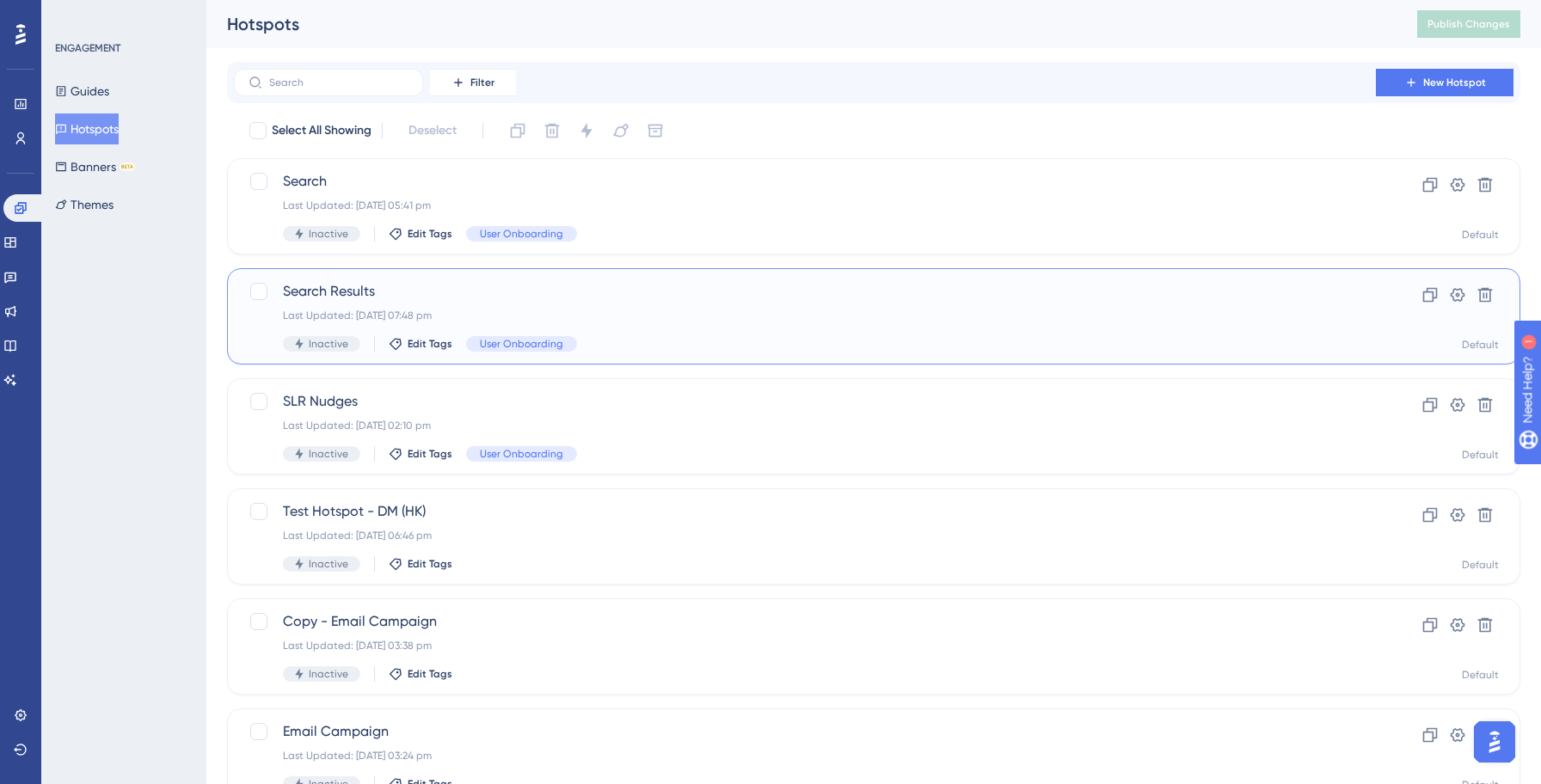
click at [427, 312] on div "Last Updated: [DATE] 07:48 pm" at bounding box center [805, 316] width 1043 height 14
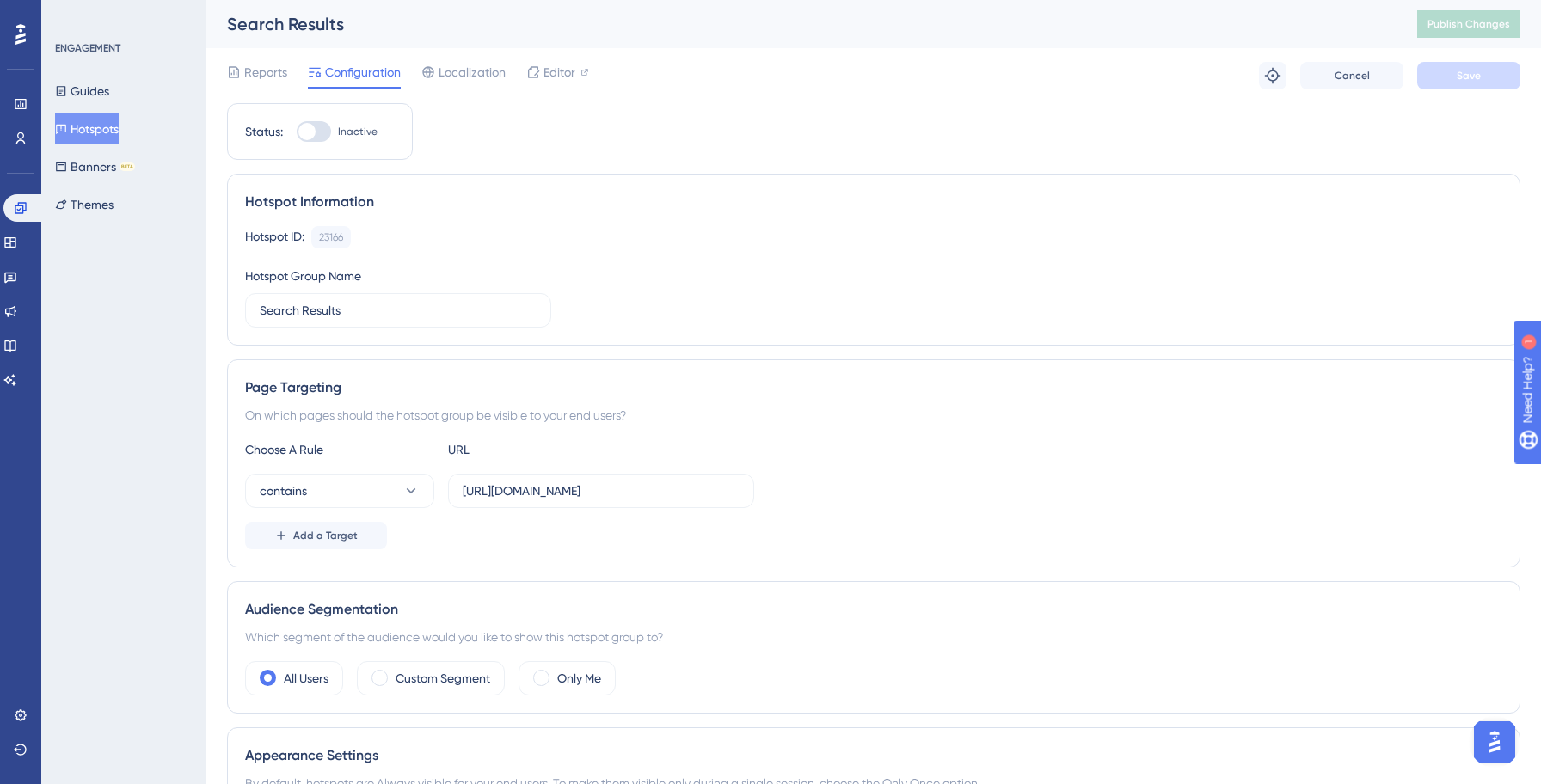
click at [102, 120] on button "Hotspots" at bounding box center [87, 129] width 64 height 31
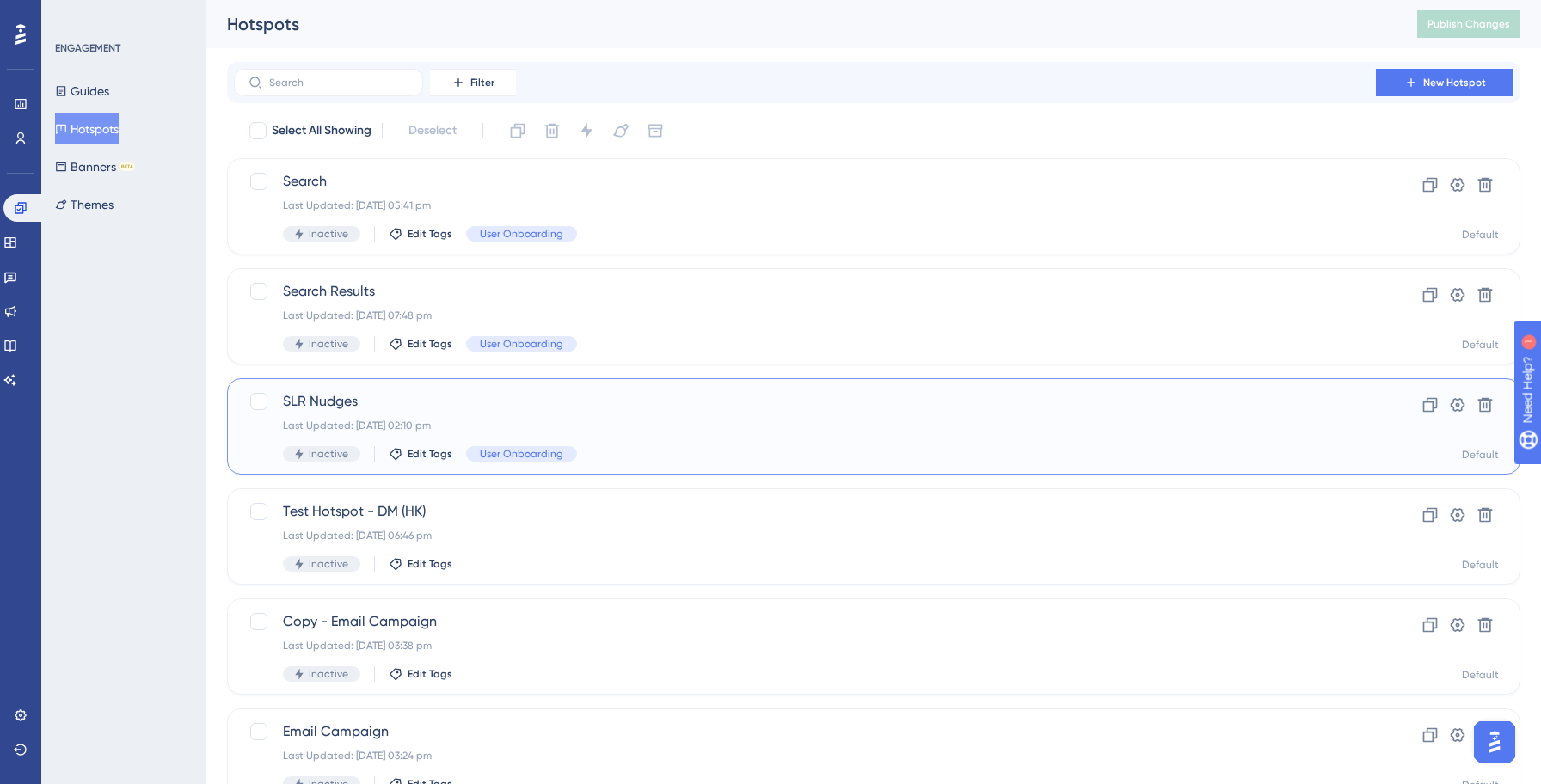
click at [502, 427] on div "Last Updated: [DATE] 02:10 pm" at bounding box center [805, 425] width 1043 height 14
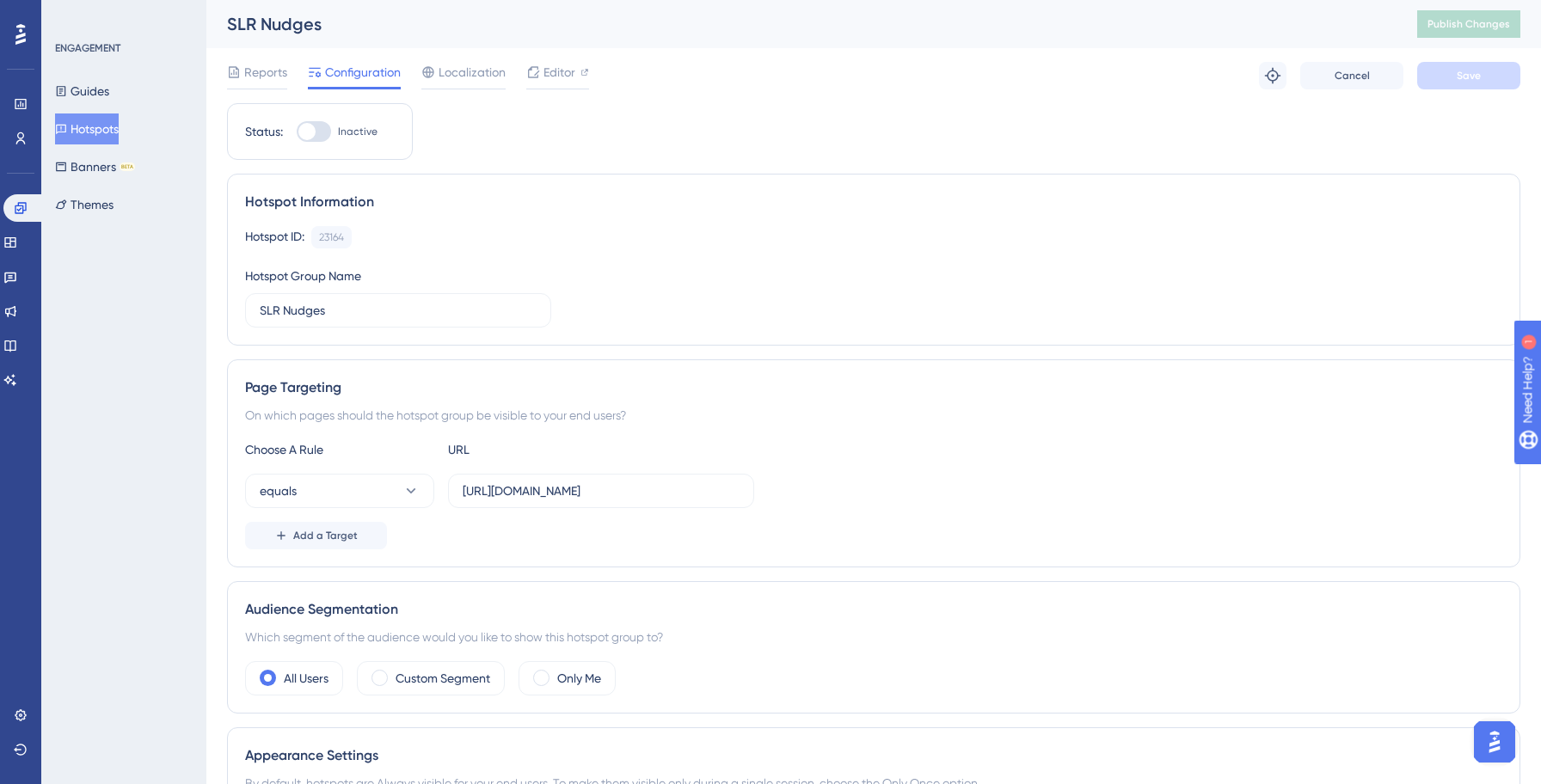
click at [119, 127] on button "Hotspots" at bounding box center [87, 129] width 64 height 31
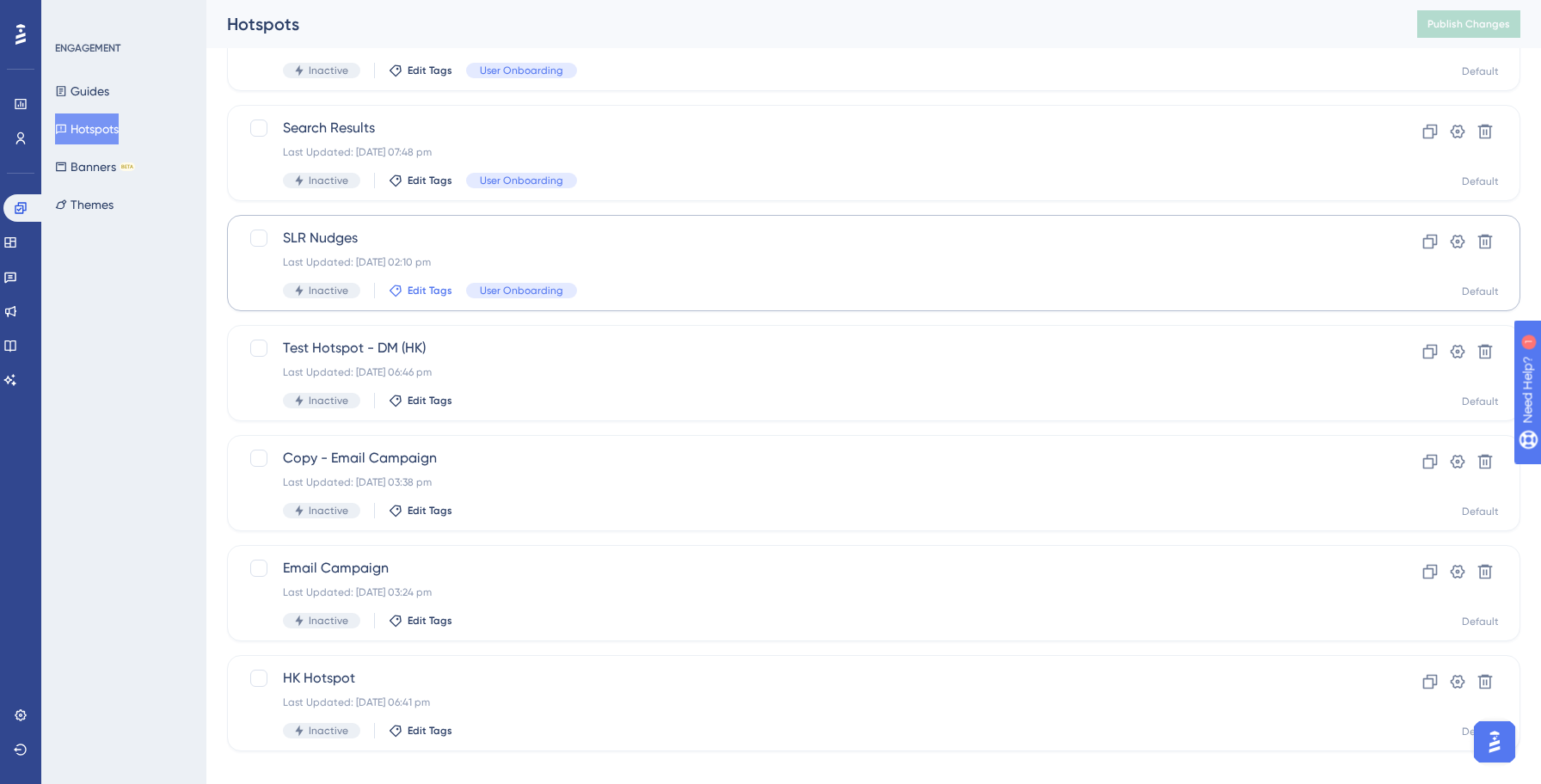
scroll to position [186, 0]
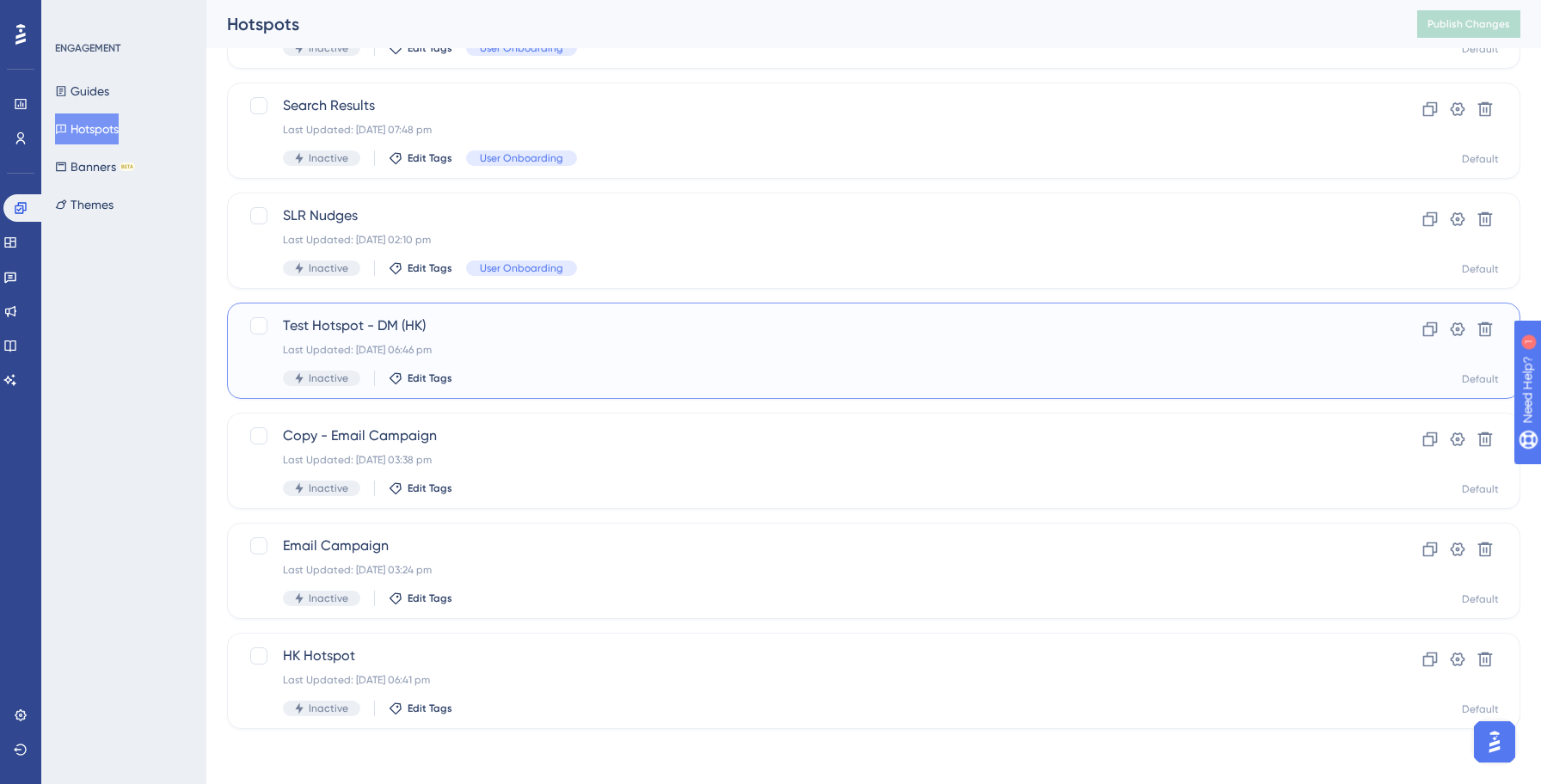
click at [506, 357] on div "Test Hotspot - DM (HK) Last Updated: [DATE] 06:46 pm Inactive Edit Tags" at bounding box center [805, 350] width 1043 height 71
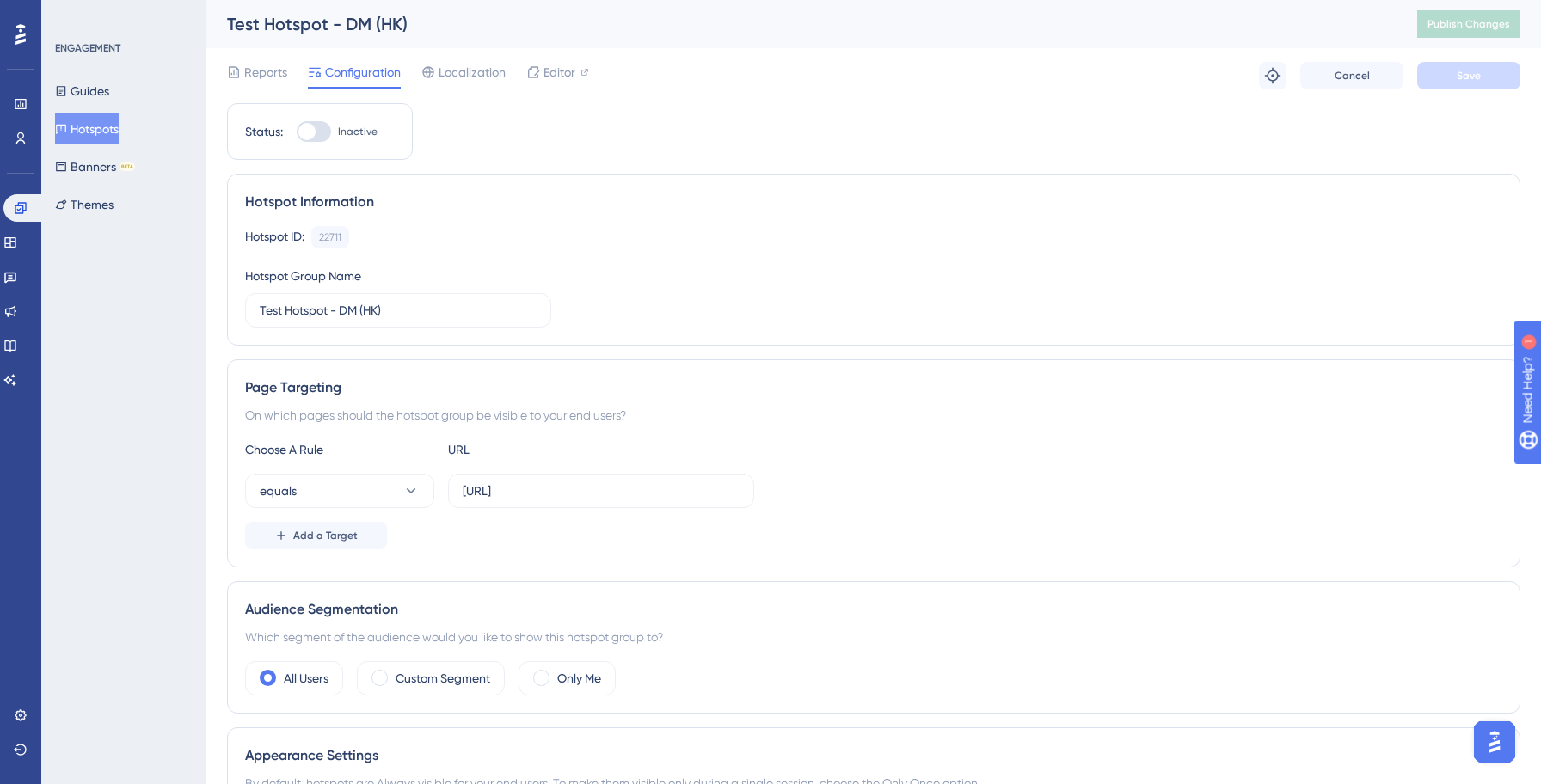
drag, startPoint x: 108, startPoint y: 130, endPoint x: 123, endPoint y: 130, distance: 15.0
click at [109, 130] on button "Hotspots" at bounding box center [87, 129] width 64 height 31
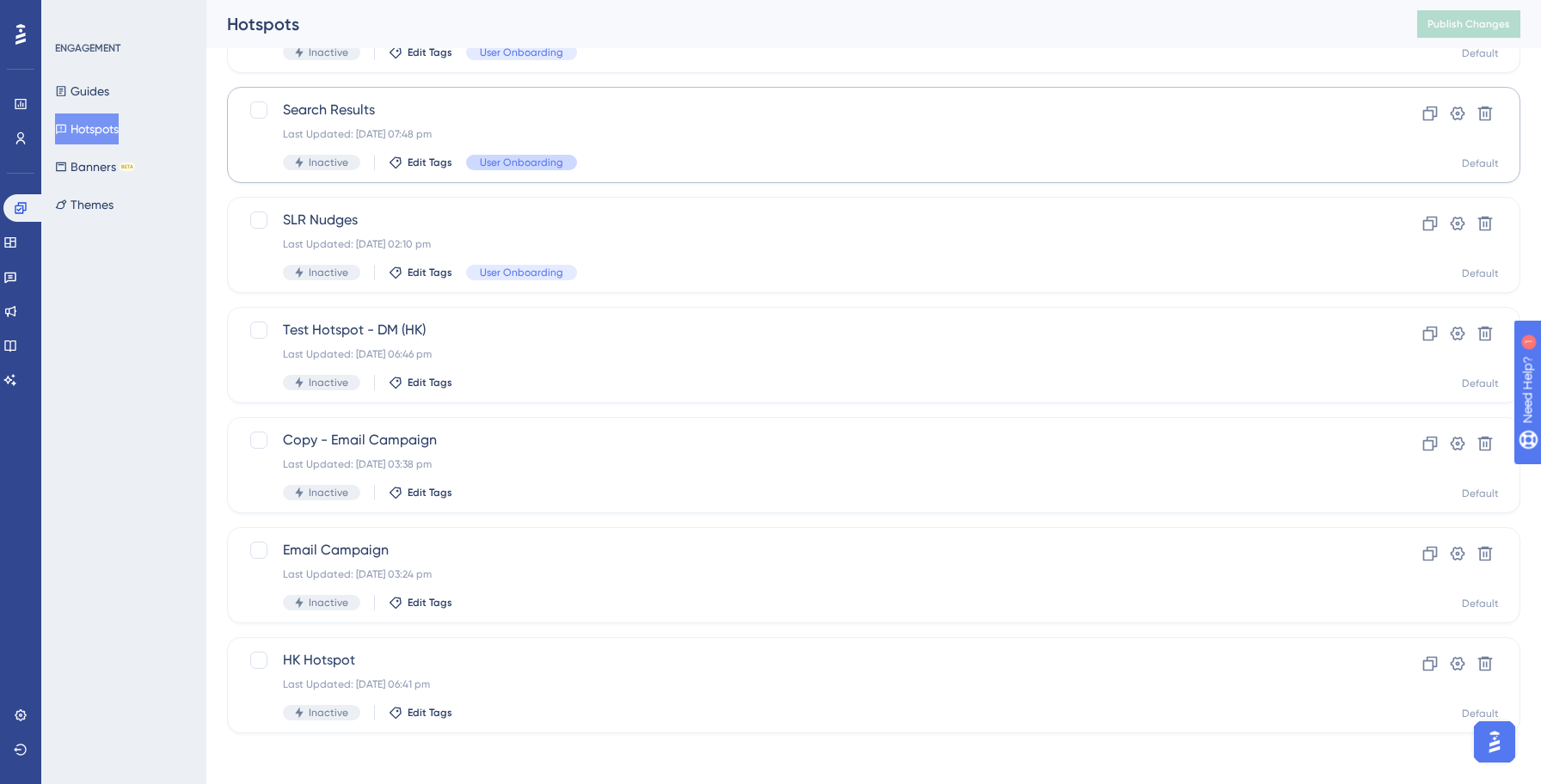
scroll to position [186, 0]
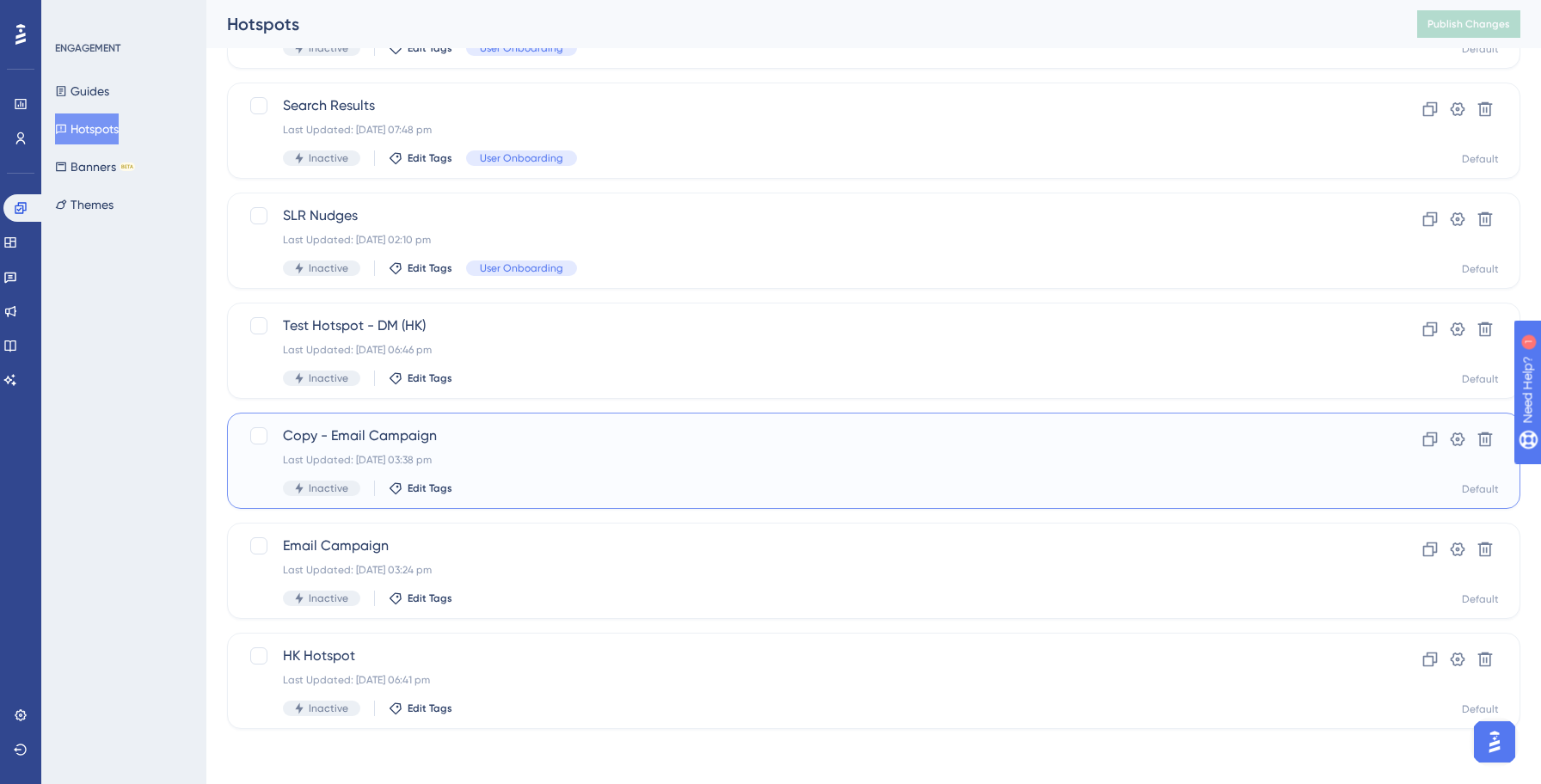
click at [438, 466] on div "Last Updated: [DATE] 03:38 pm" at bounding box center [805, 460] width 1043 height 14
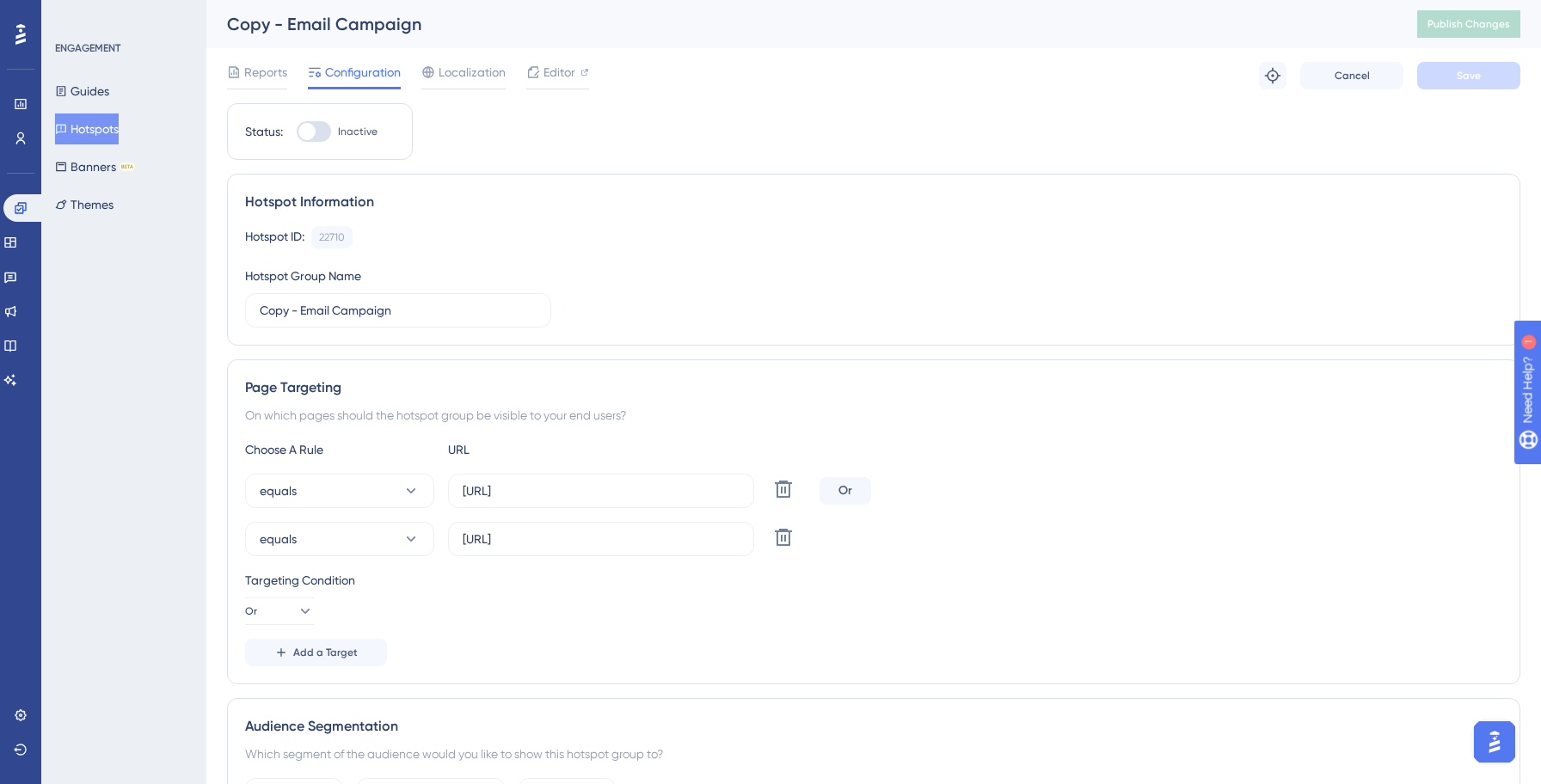
click at [78, 128] on button "Hotspots" at bounding box center [87, 129] width 64 height 31
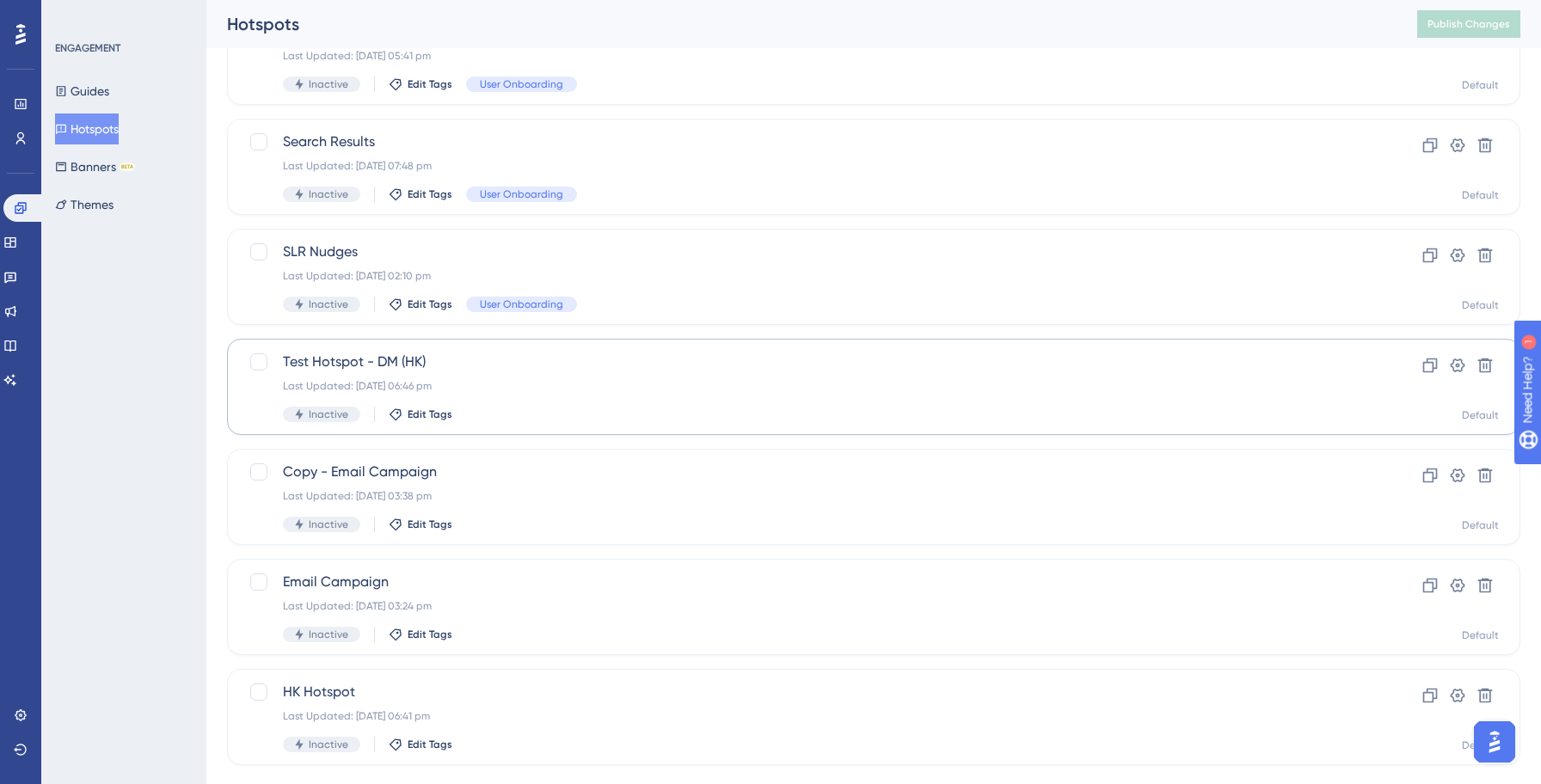
scroll to position [186, 0]
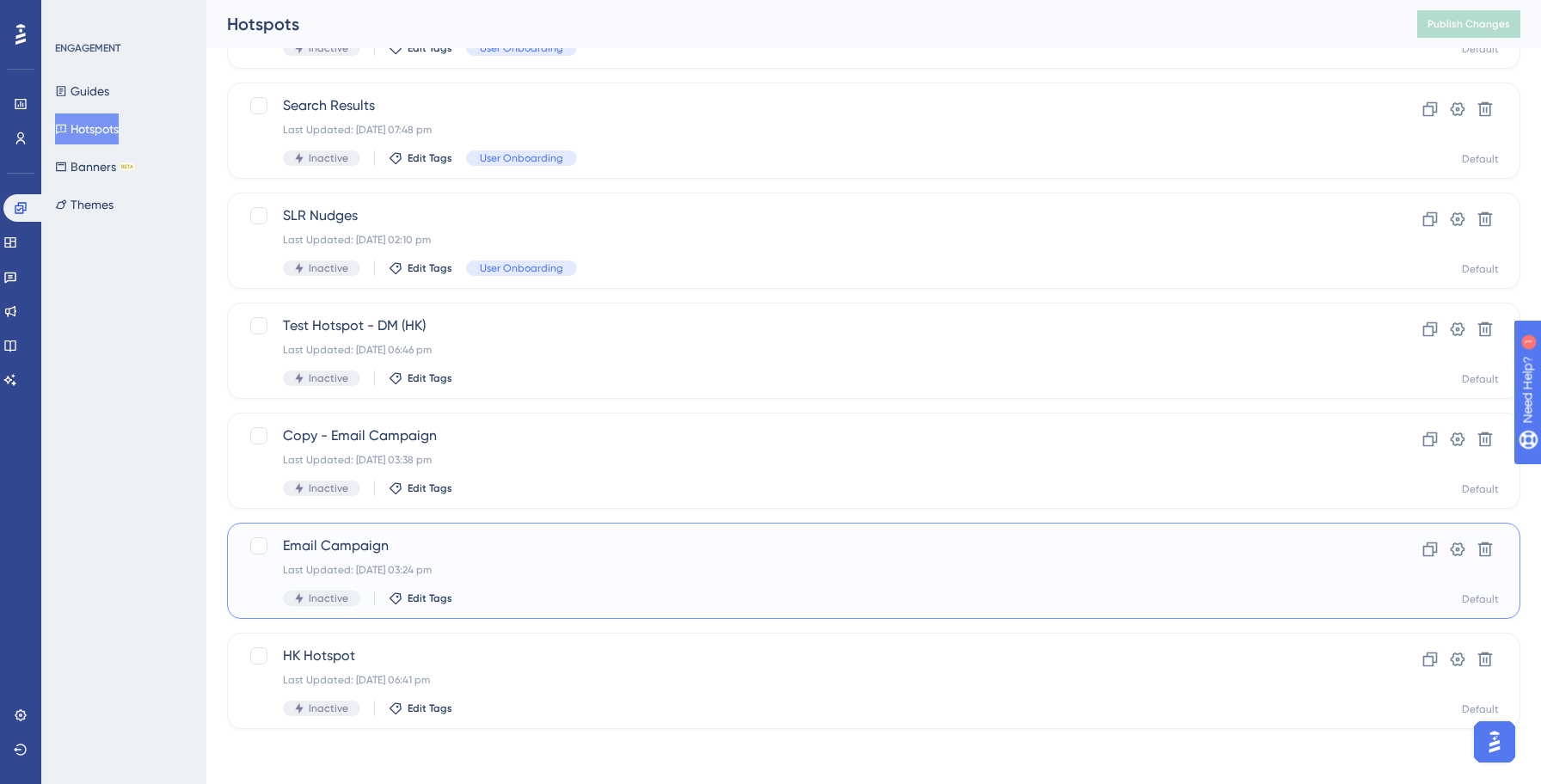
click at [451, 531] on div "Email Campaign Last Updated: [DATE] 03:24 pm Inactive Edit Tags Clone Settings …" at bounding box center [874, 571] width 1293 height 96
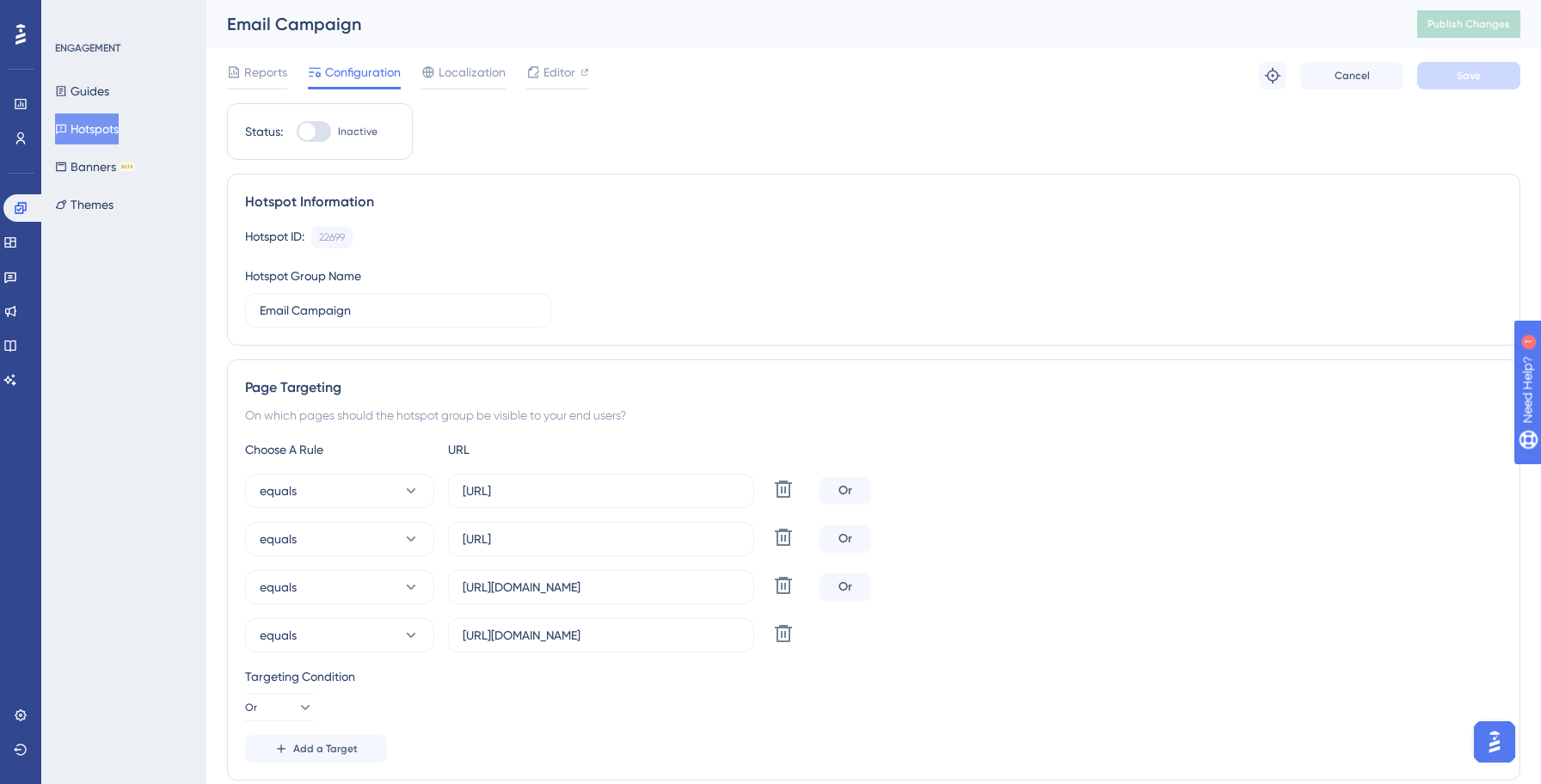
click at [114, 133] on button "Hotspots" at bounding box center [87, 129] width 64 height 31
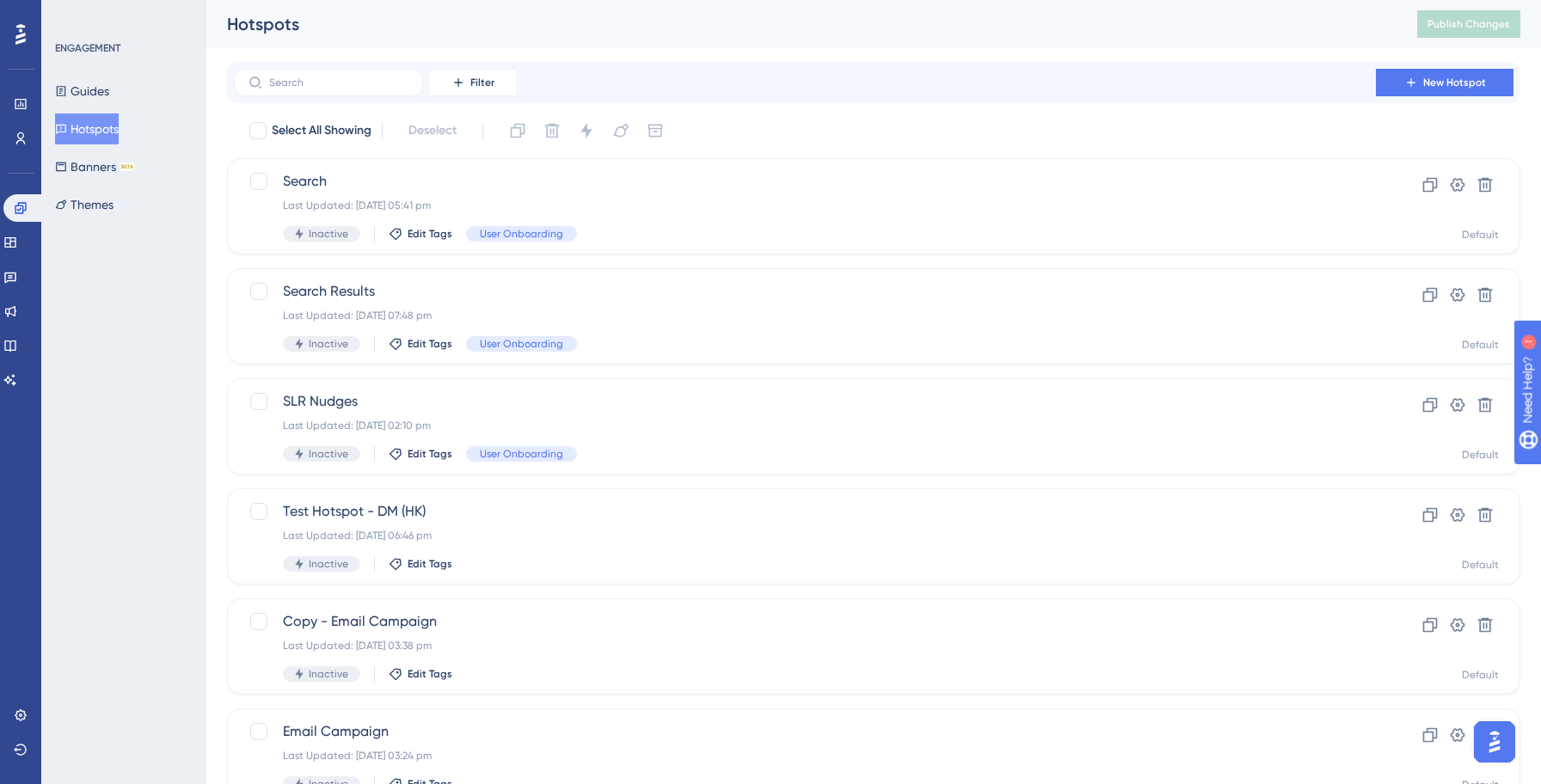
scroll to position [186, 0]
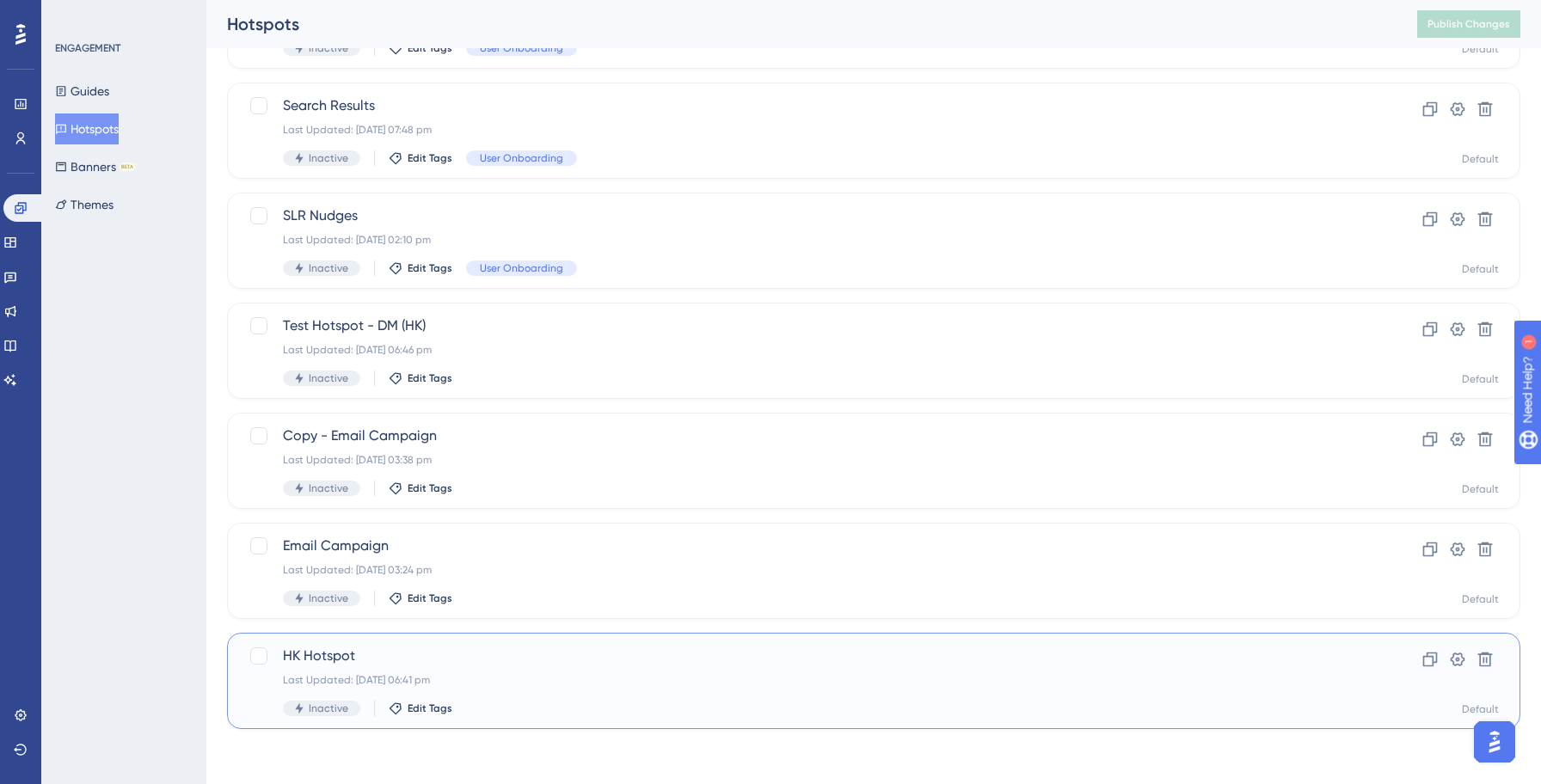
click at [459, 657] on span "HK Hotspot" at bounding box center [805, 656] width 1043 height 21
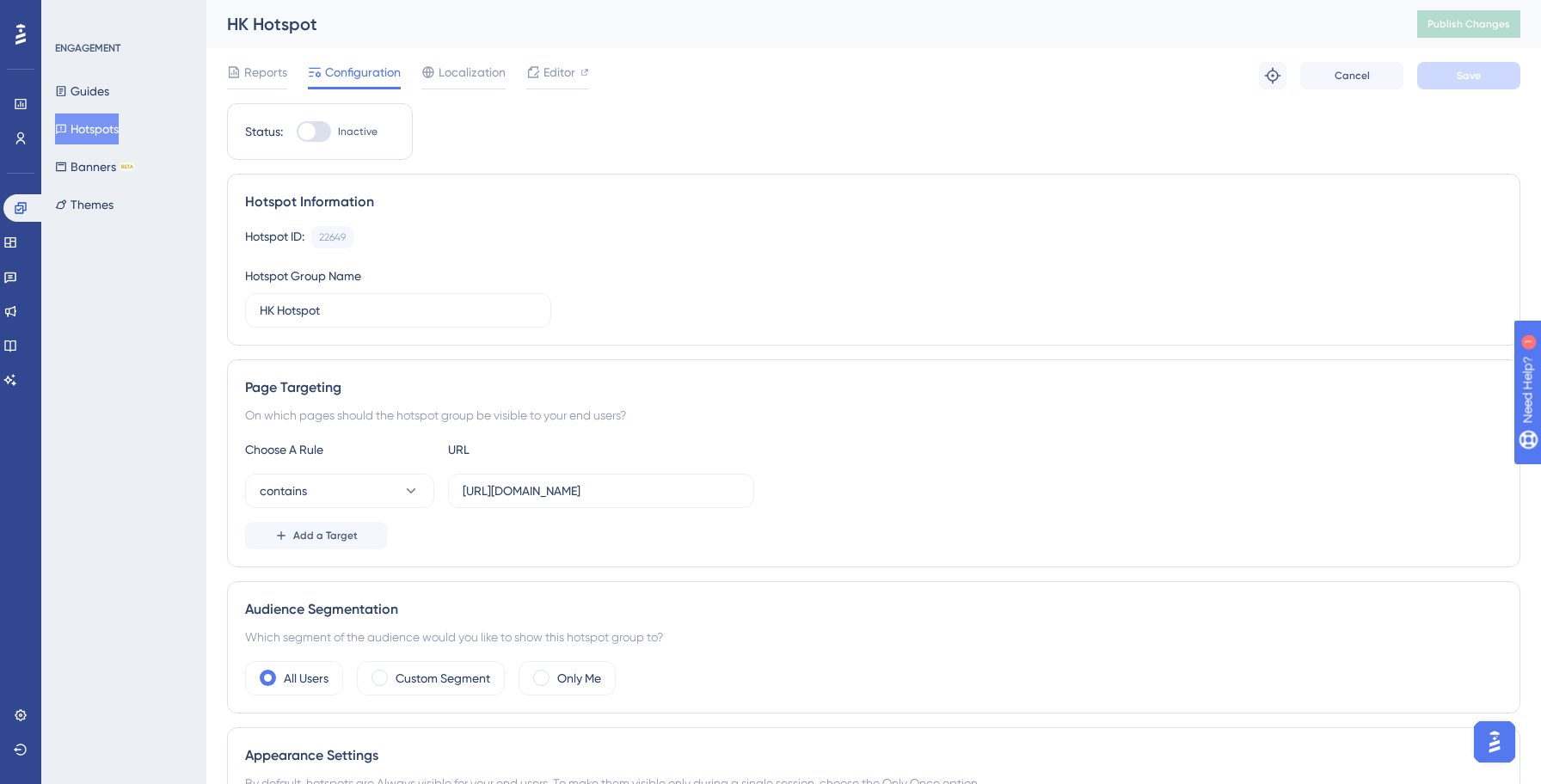
click at [119, 131] on button "Hotspots" at bounding box center [87, 129] width 64 height 31
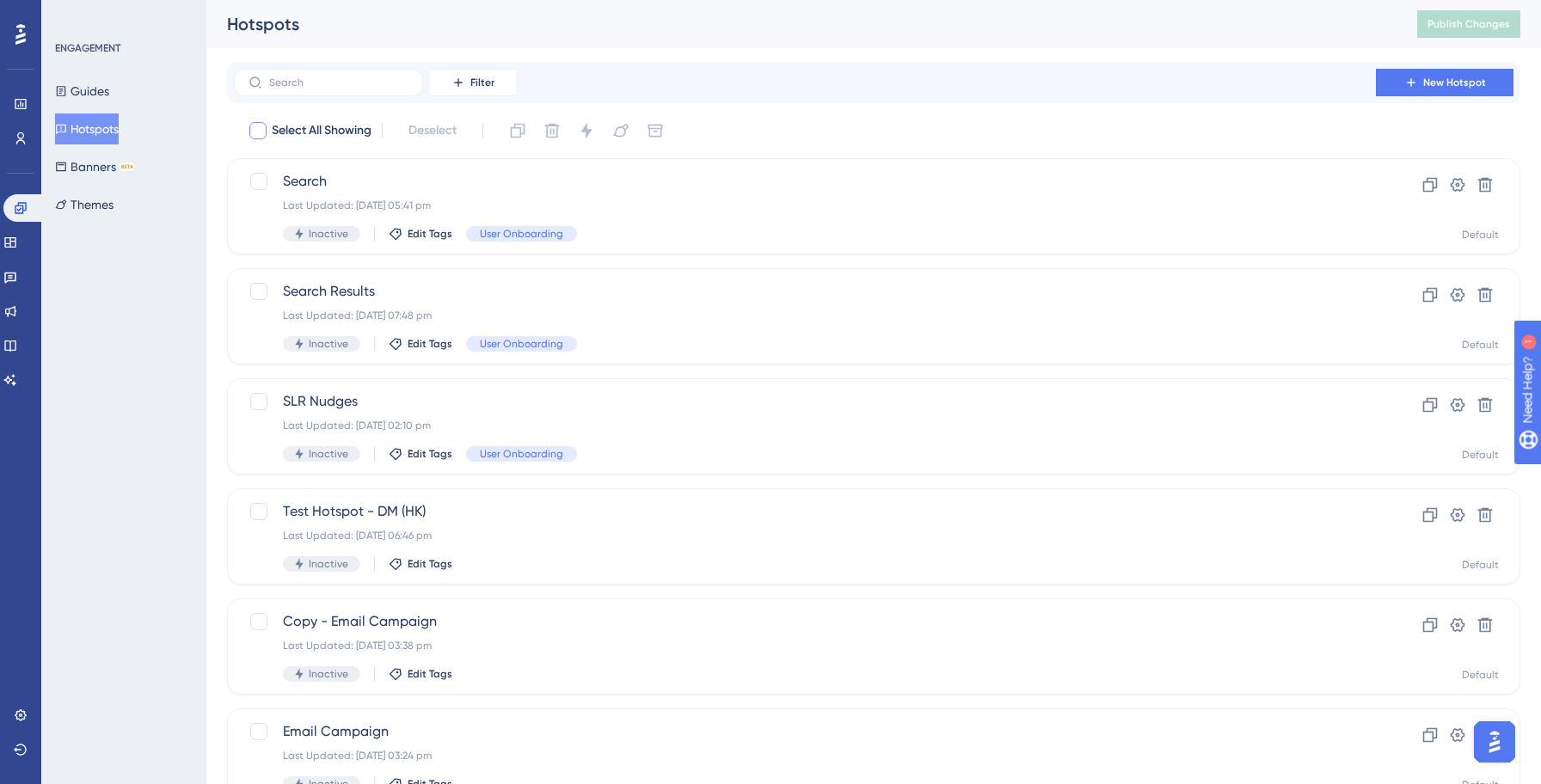
click at [262, 130] on div at bounding box center [258, 131] width 17 height 17
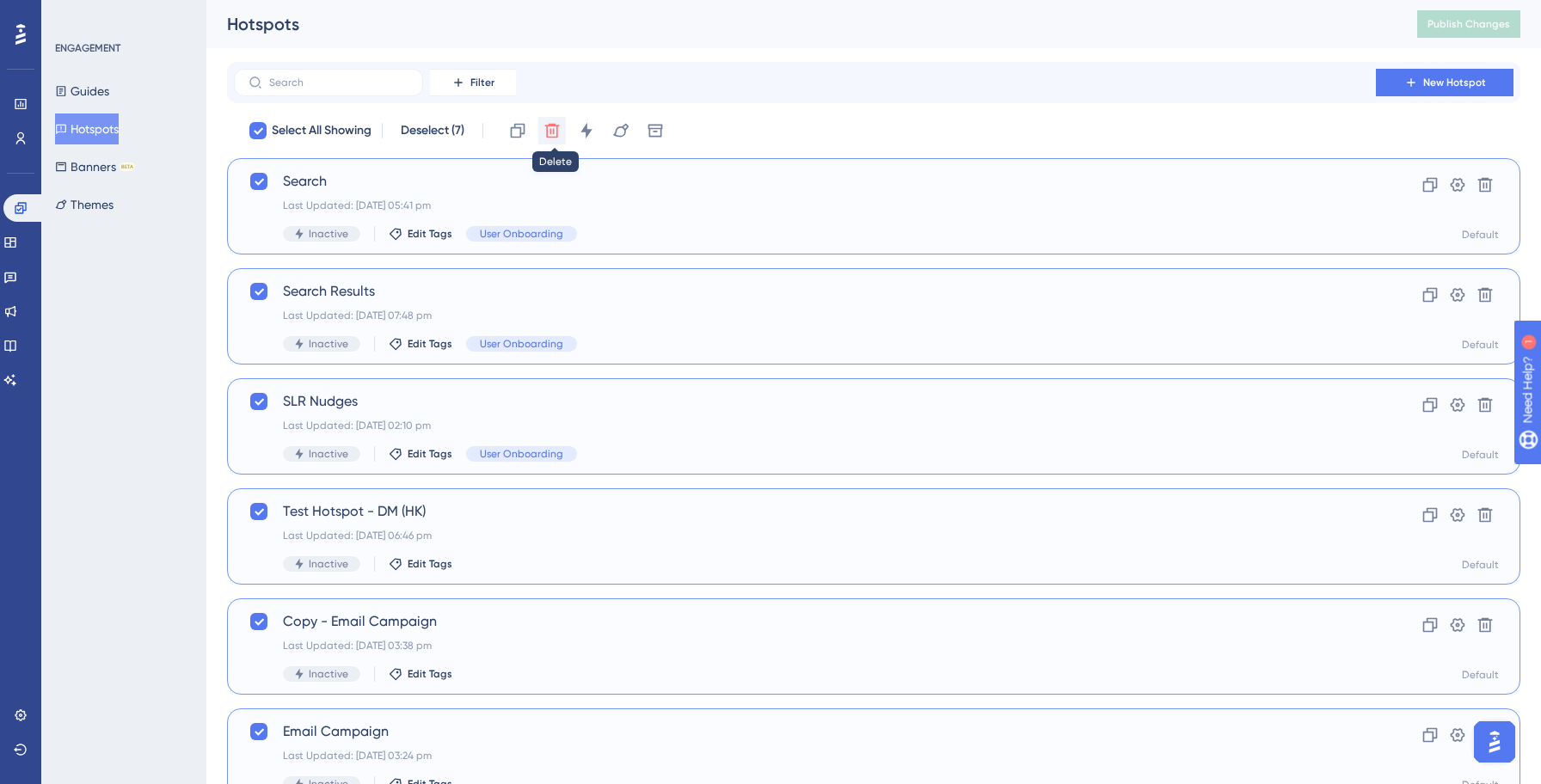
click at [557, 127] on icon at bounding box center [552, 131] width 17 height 17
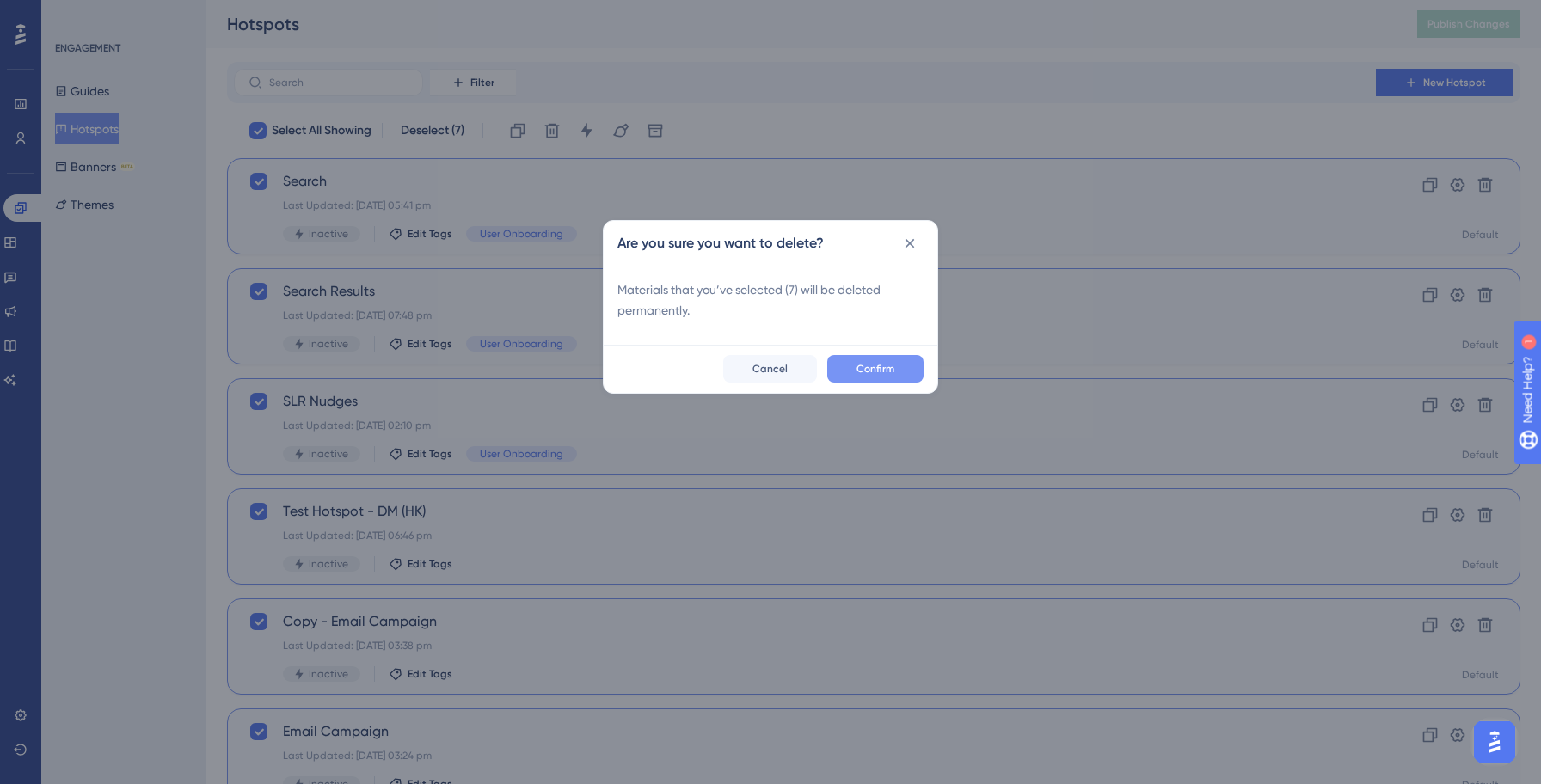
click at [878, 373] on span "Confirm" at bounding box center [876, 368] width 38 height 14
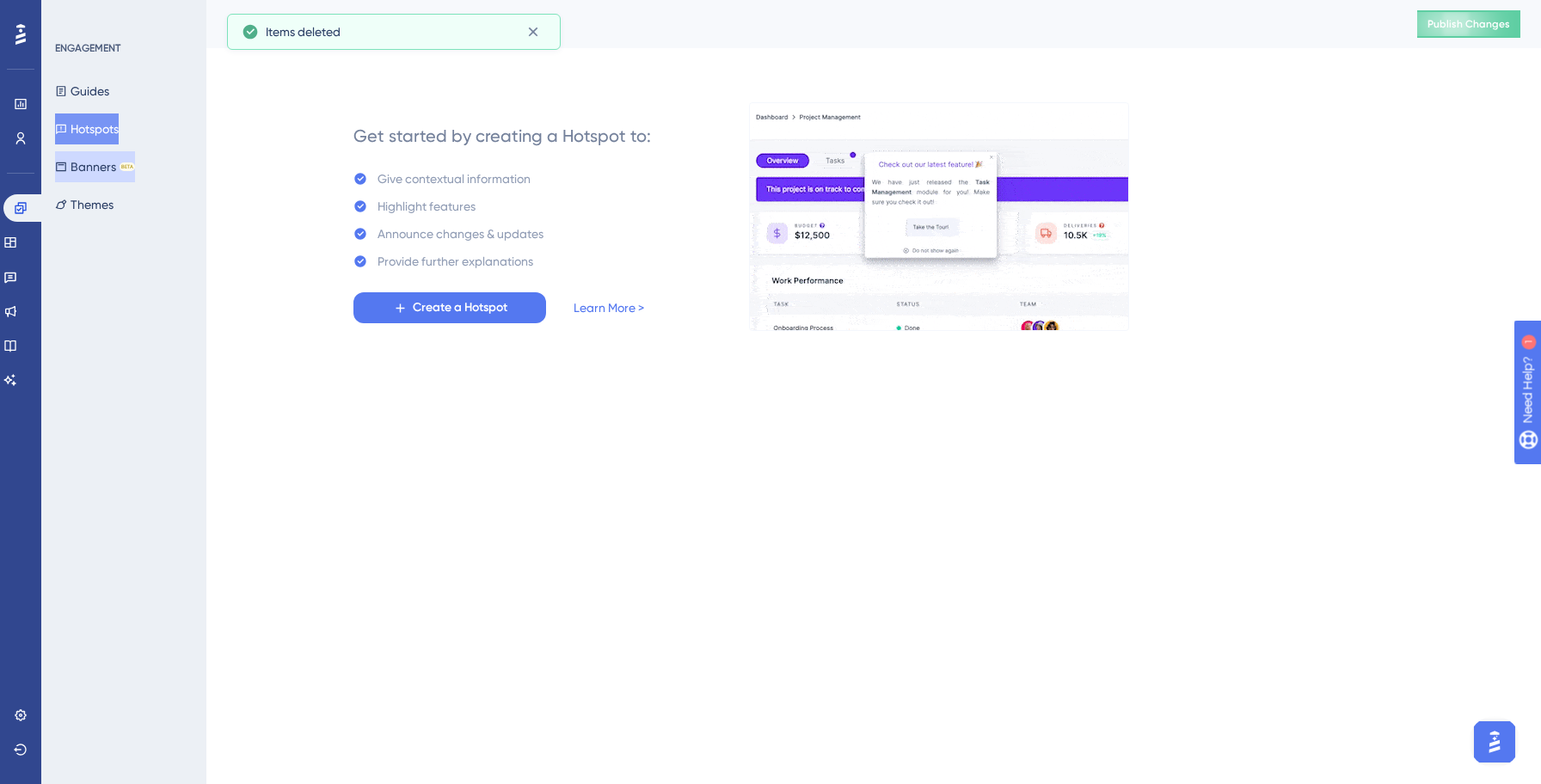
click at [98, 161] on button "Banners BETA" at bounding box center [95, 167] width 80 height 31
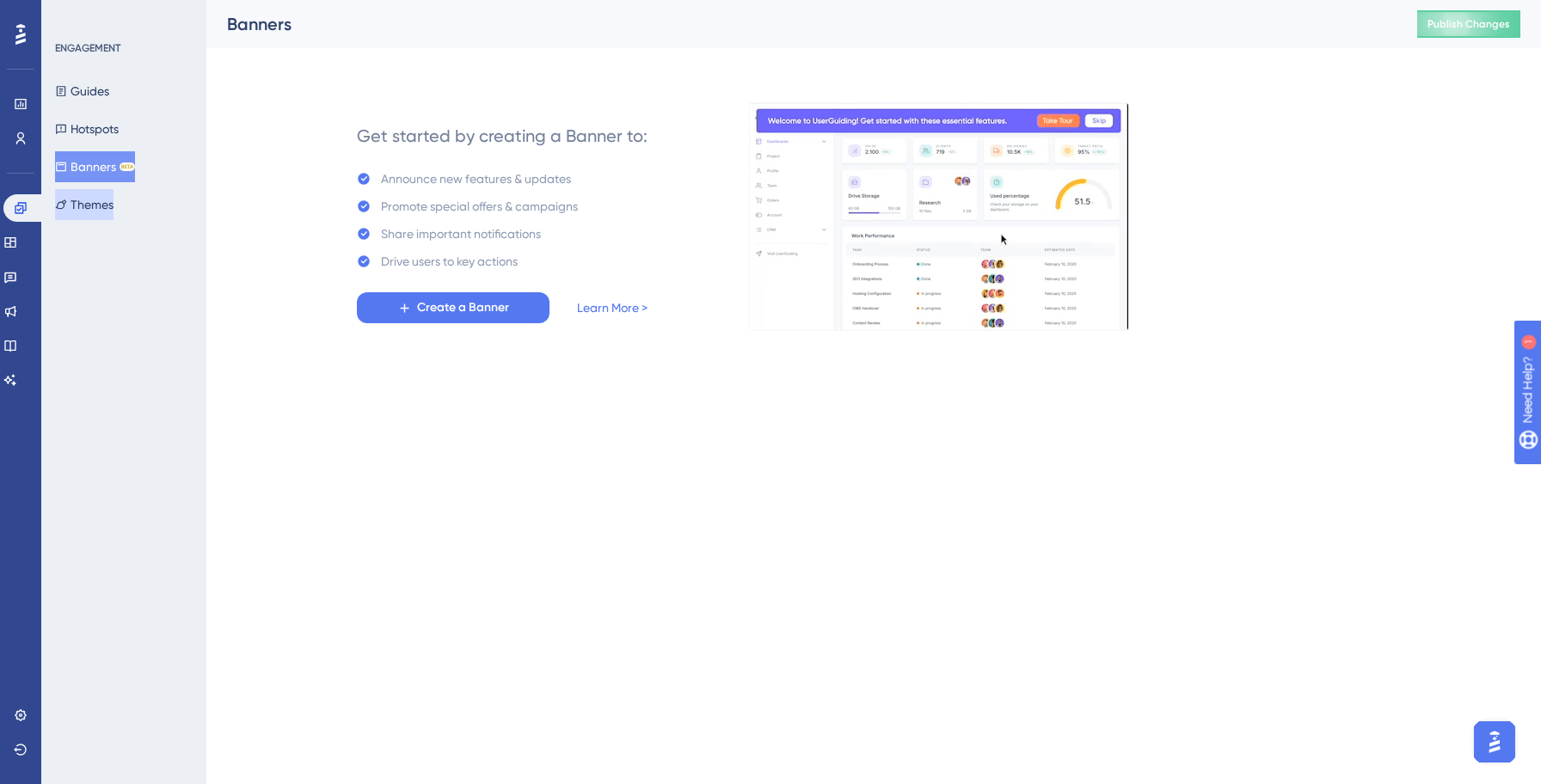
click at [106, 205] on button "Themes" at bounding box center [84, 205] width 59 height 31
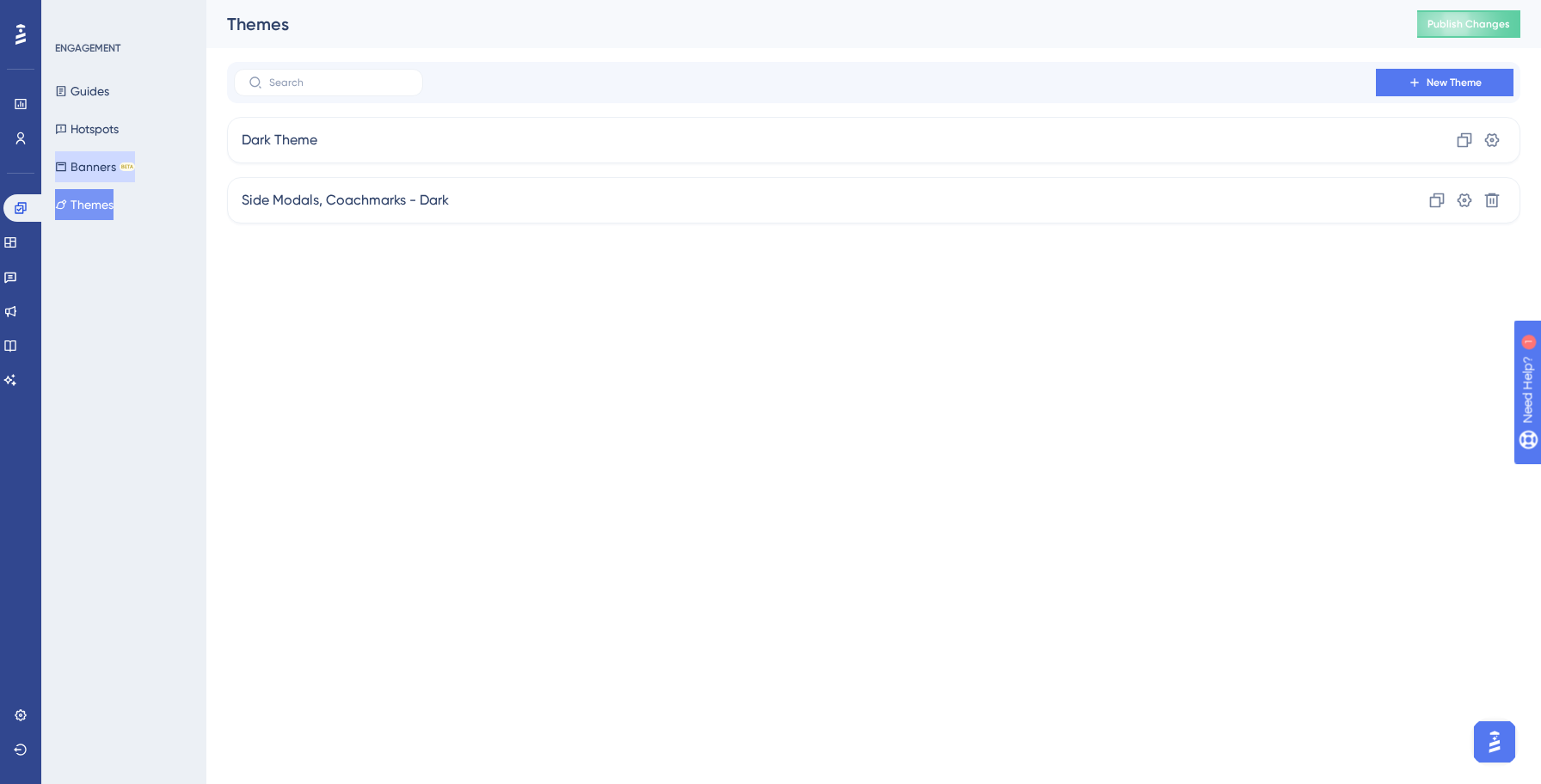
click at [106, 167] on button "Banners BETA" at bounding box center [95, 167] width 80 height 31
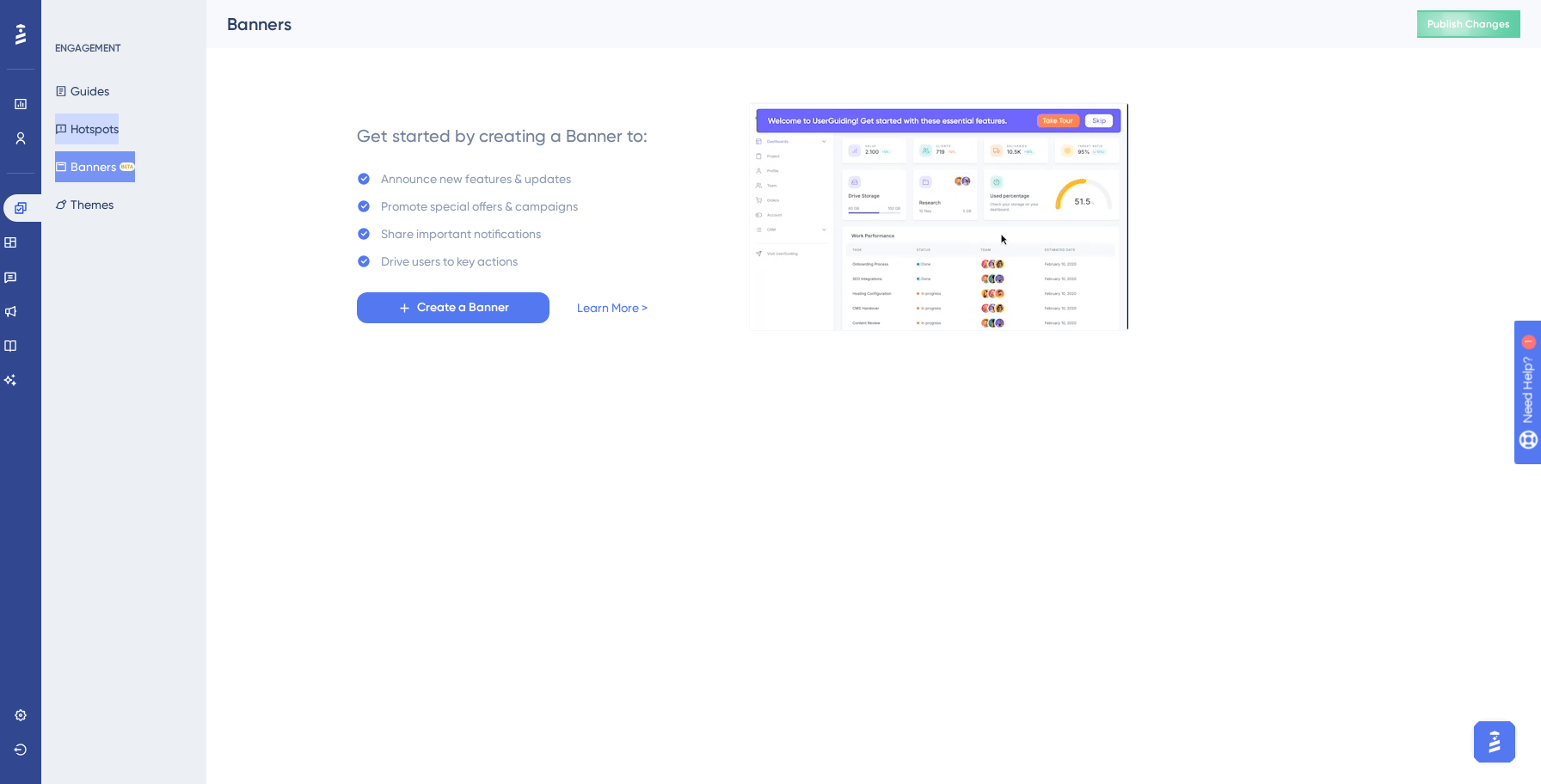
click at [98, 135] on button "Hotspots" at bounding box center [87, 129] width 64 height 31
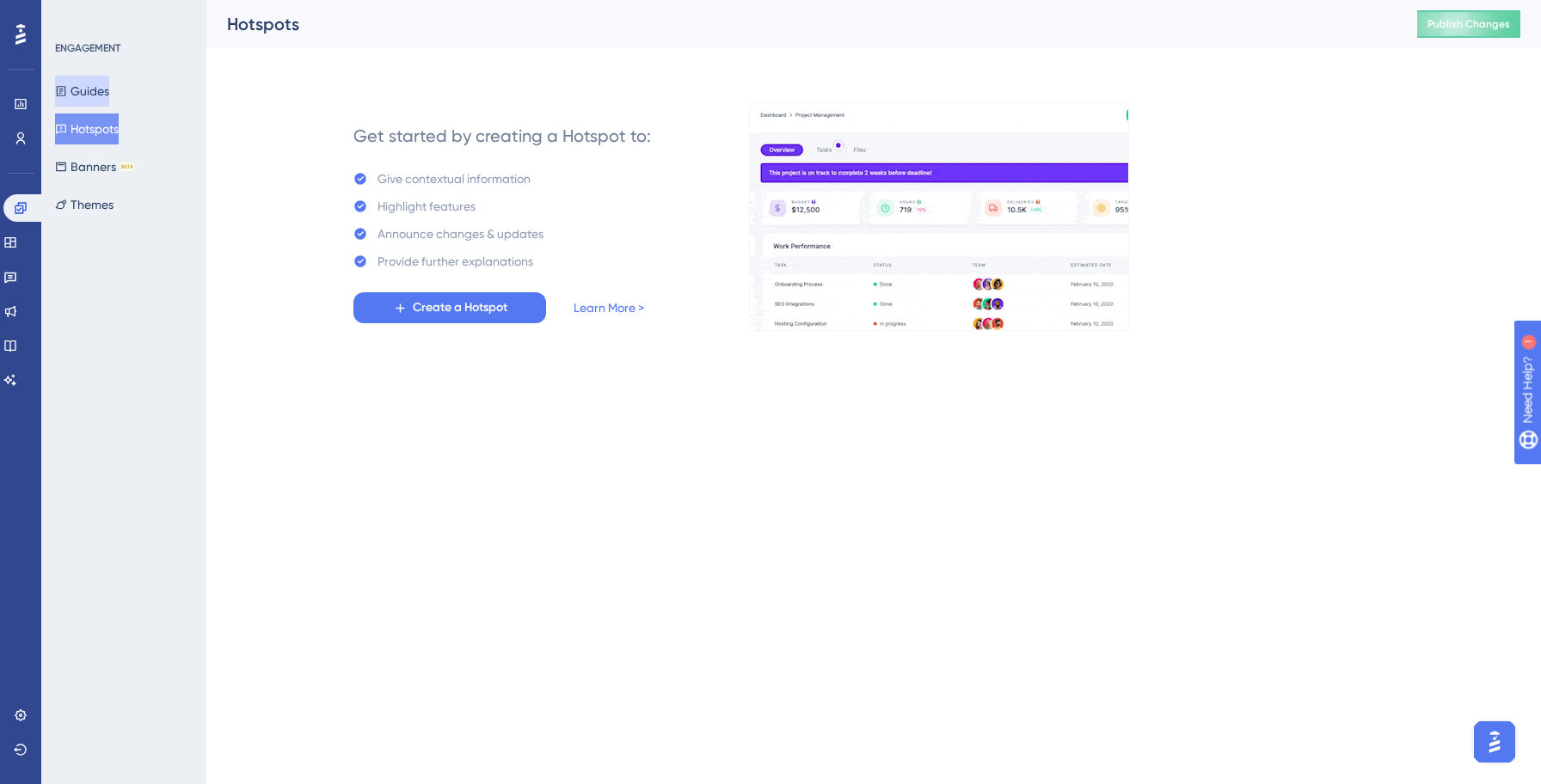
click at [104, 92] on button "Guides" at bounding box center [82, 91] width 54 height 31
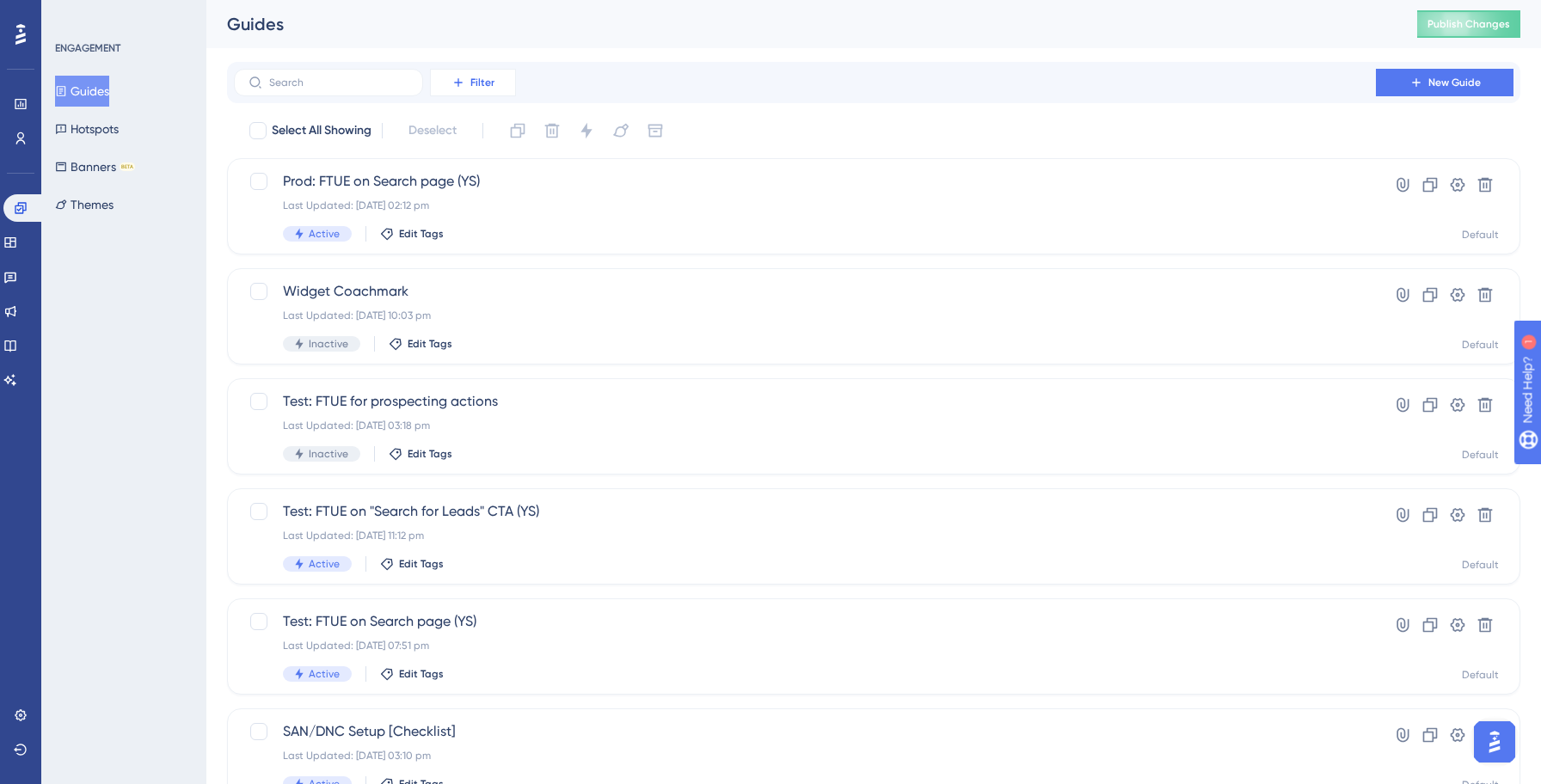
click at [457, 89] on icon at bounding box center [458, 83] width 14 height 14
click at [467, 233] on span "Status" at bounding box center [472, 235] width 35 height 21
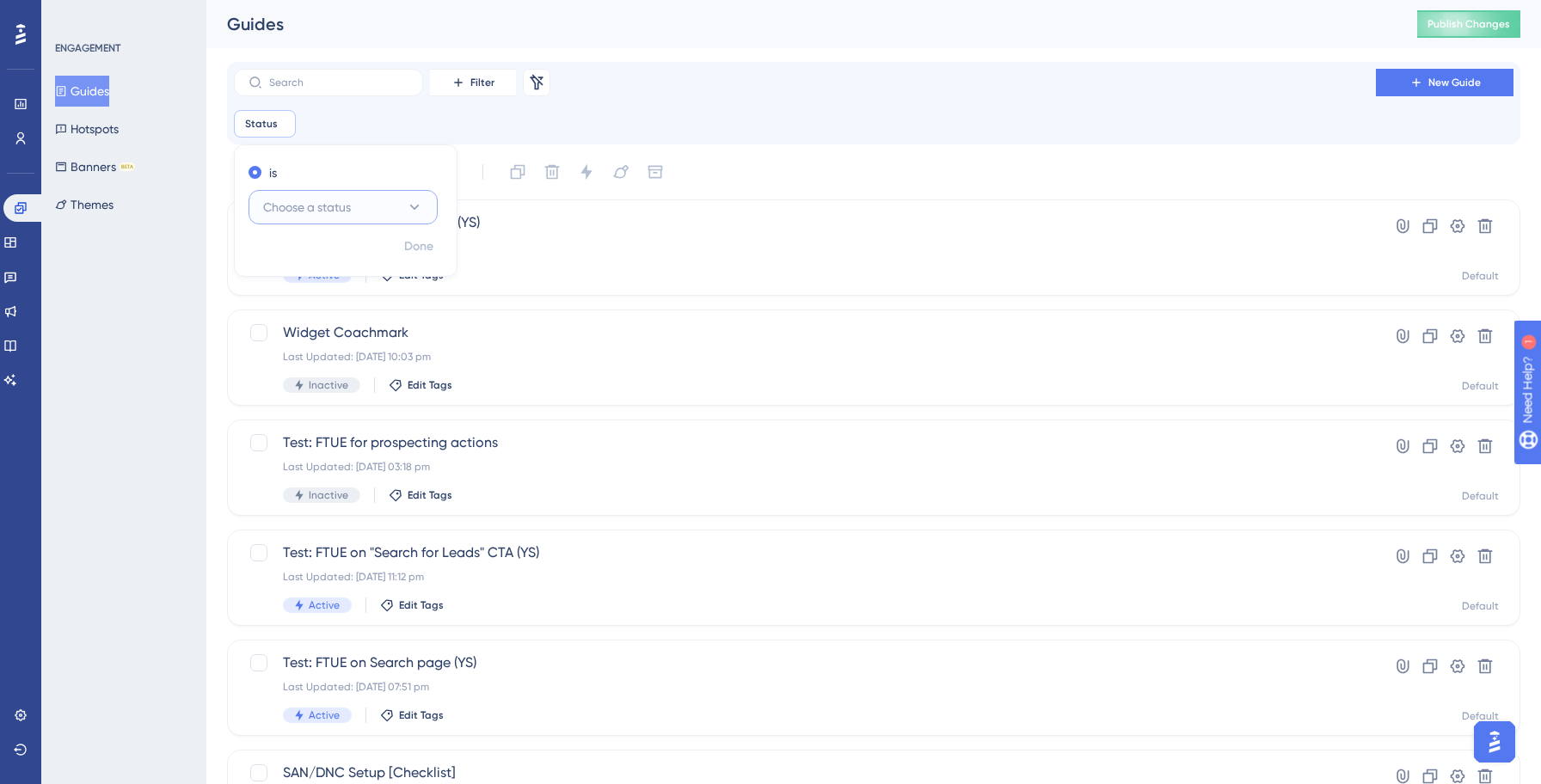
click at [367, 199] on button "Choose a status" at bounding box center [343, 207] width 189 height 34
click at [308, 298] on span "Inactive" at bounding box center [295, 294] width 44 height 21
click at [412, 247] on span "Done" at bounding box center [418, 247] width 29 height 21
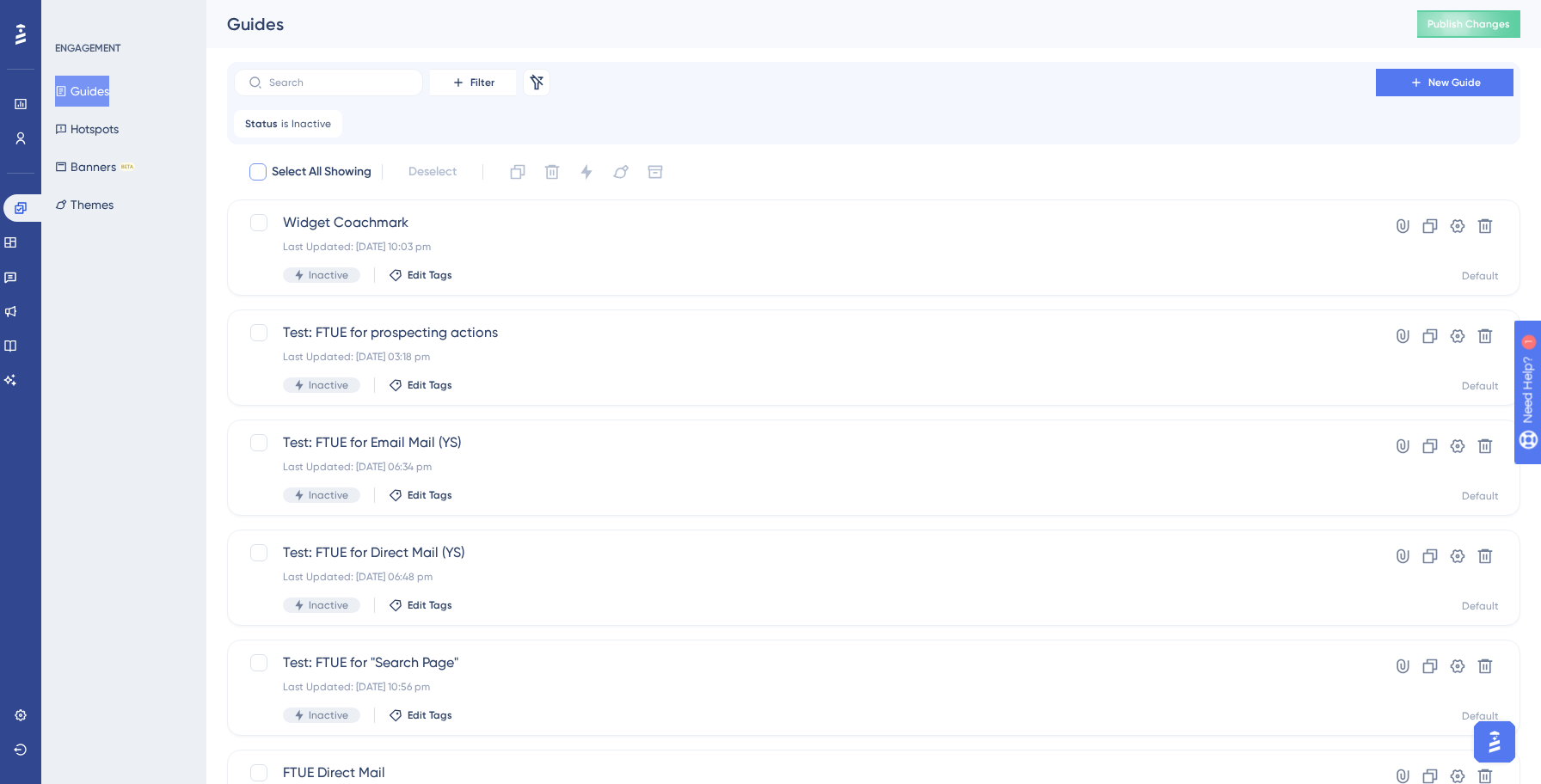
click at [263, 175] on div at bounding box center [258, 172] width 17 height 17
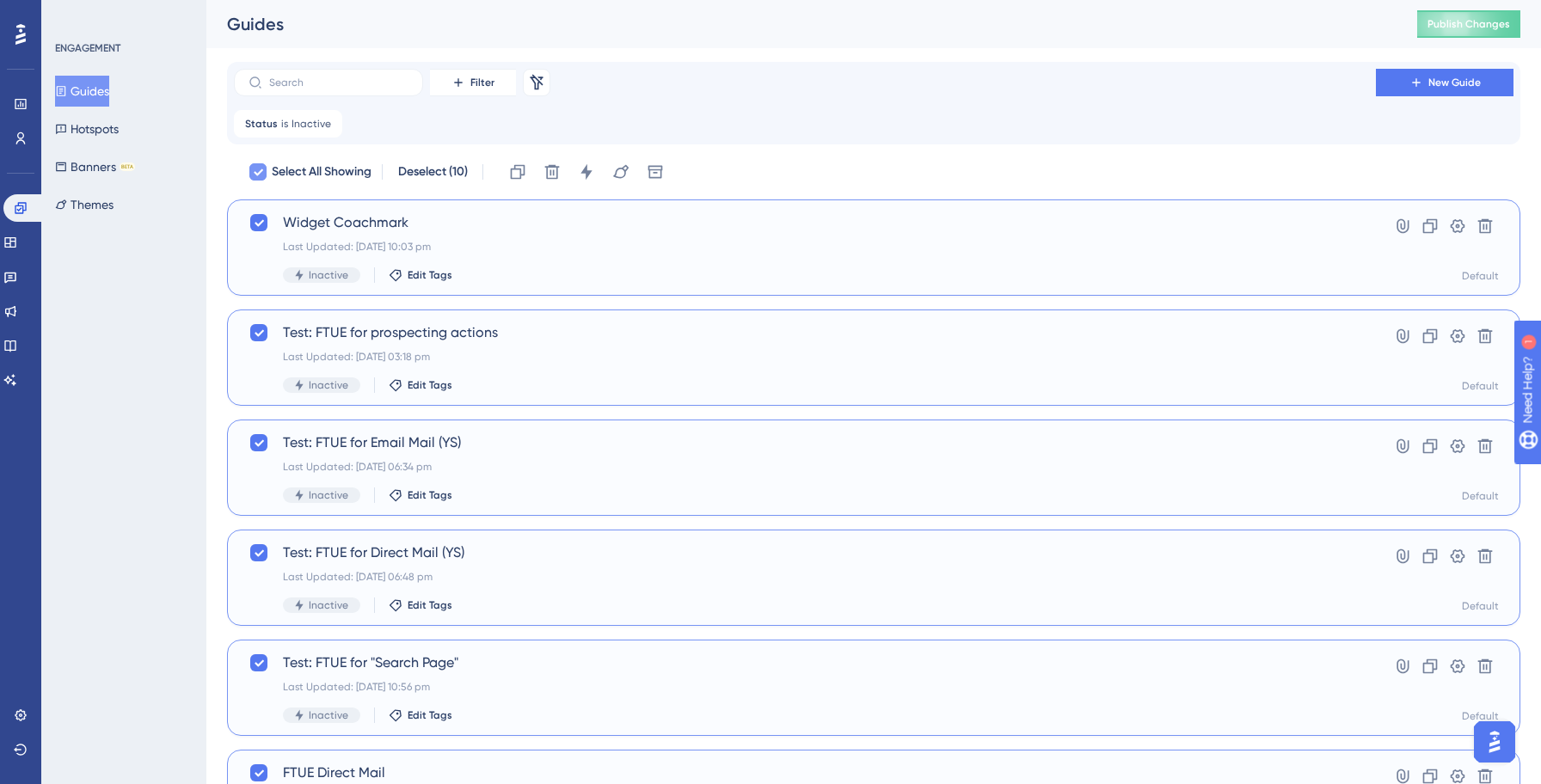
click at [262, 175] on icon at bounding box center [258, 172] width 10 height 14
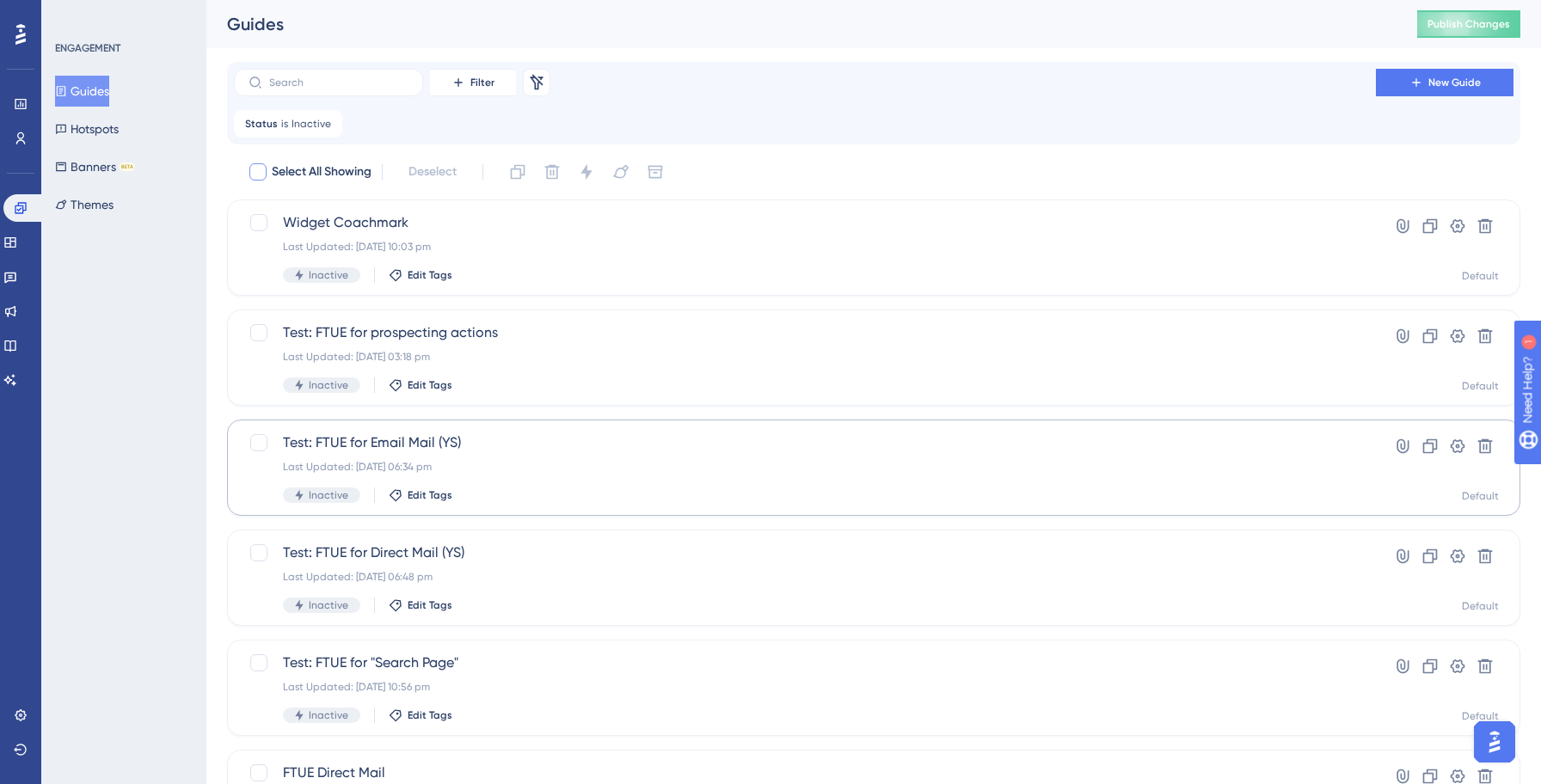
scroll to position [591, 0]
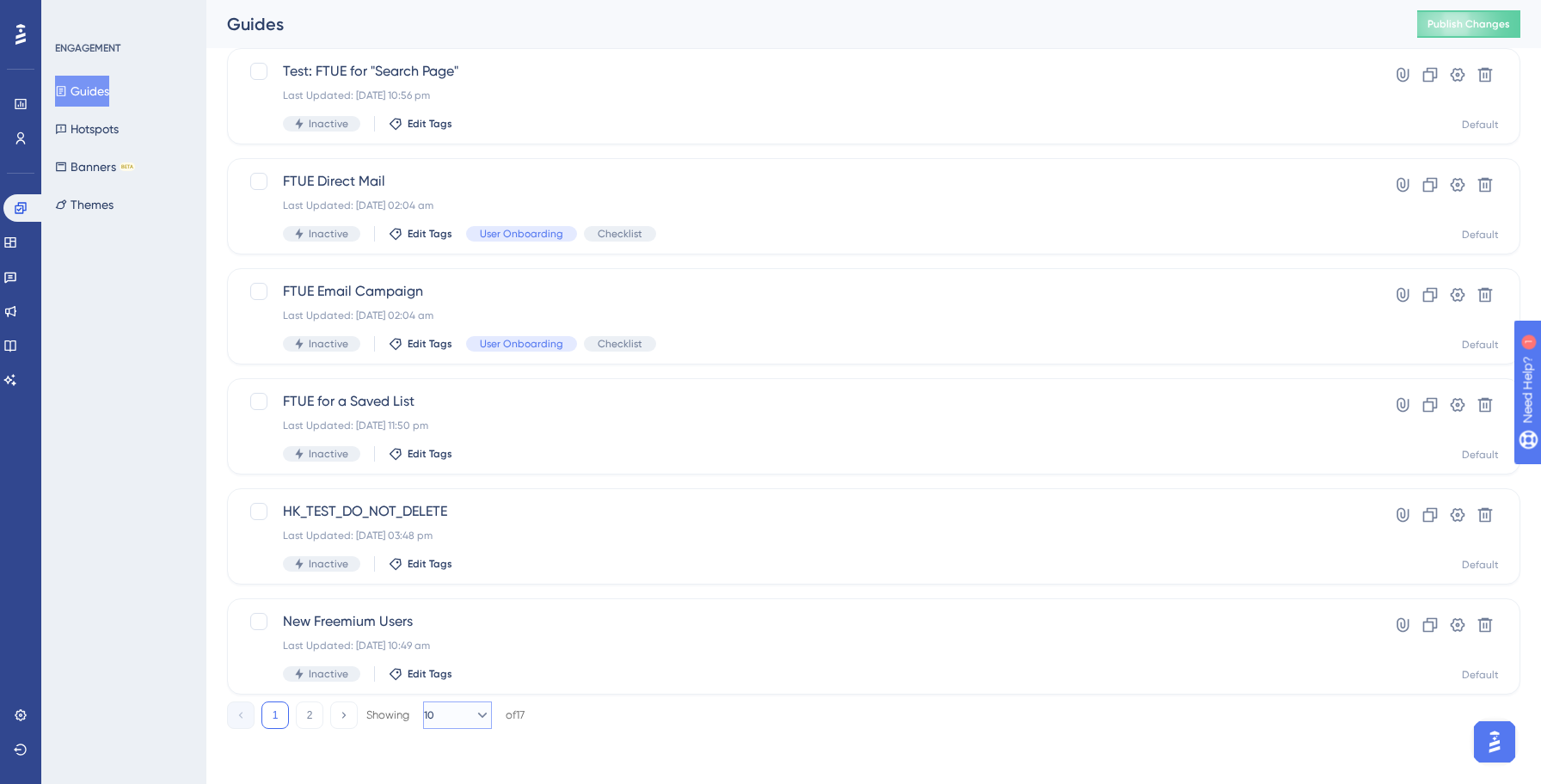
click at [434, 718] on span "10" at bounding box center [429, 715] width 10 height 14
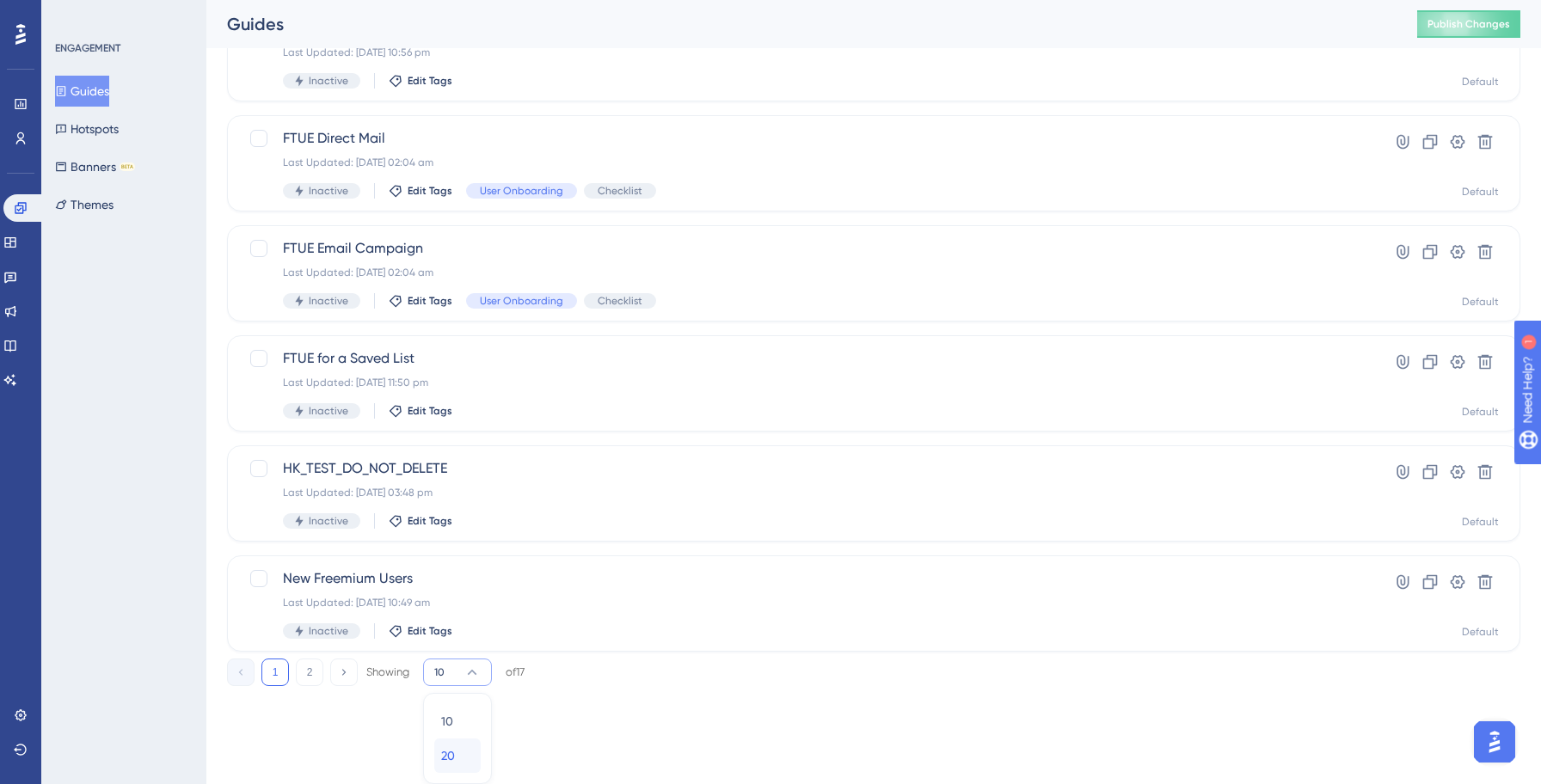
click at [444, 751] on span "20" at bounding box center [448, 756] width 14 height 21
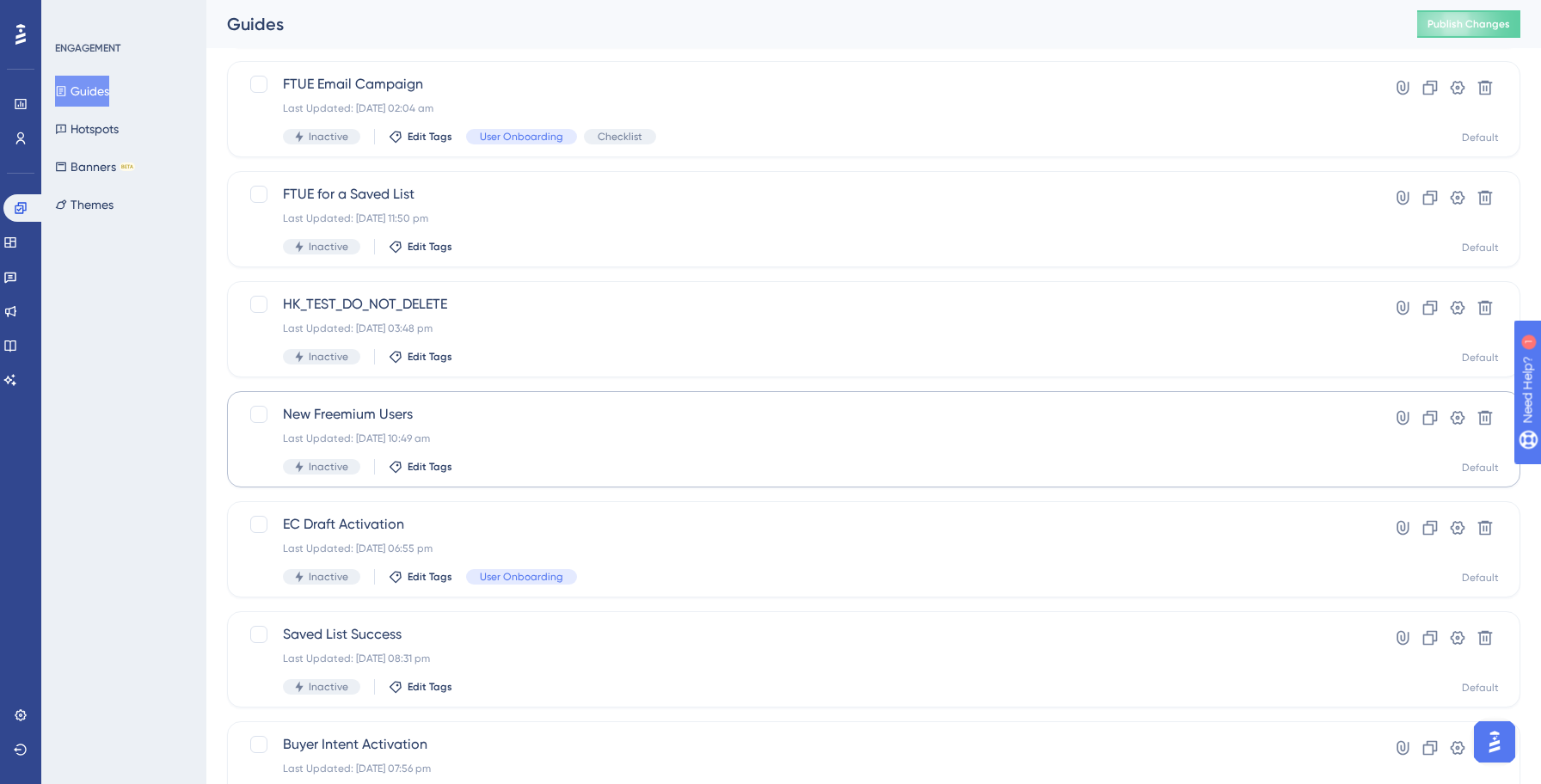
scroll to position [1361, 0]
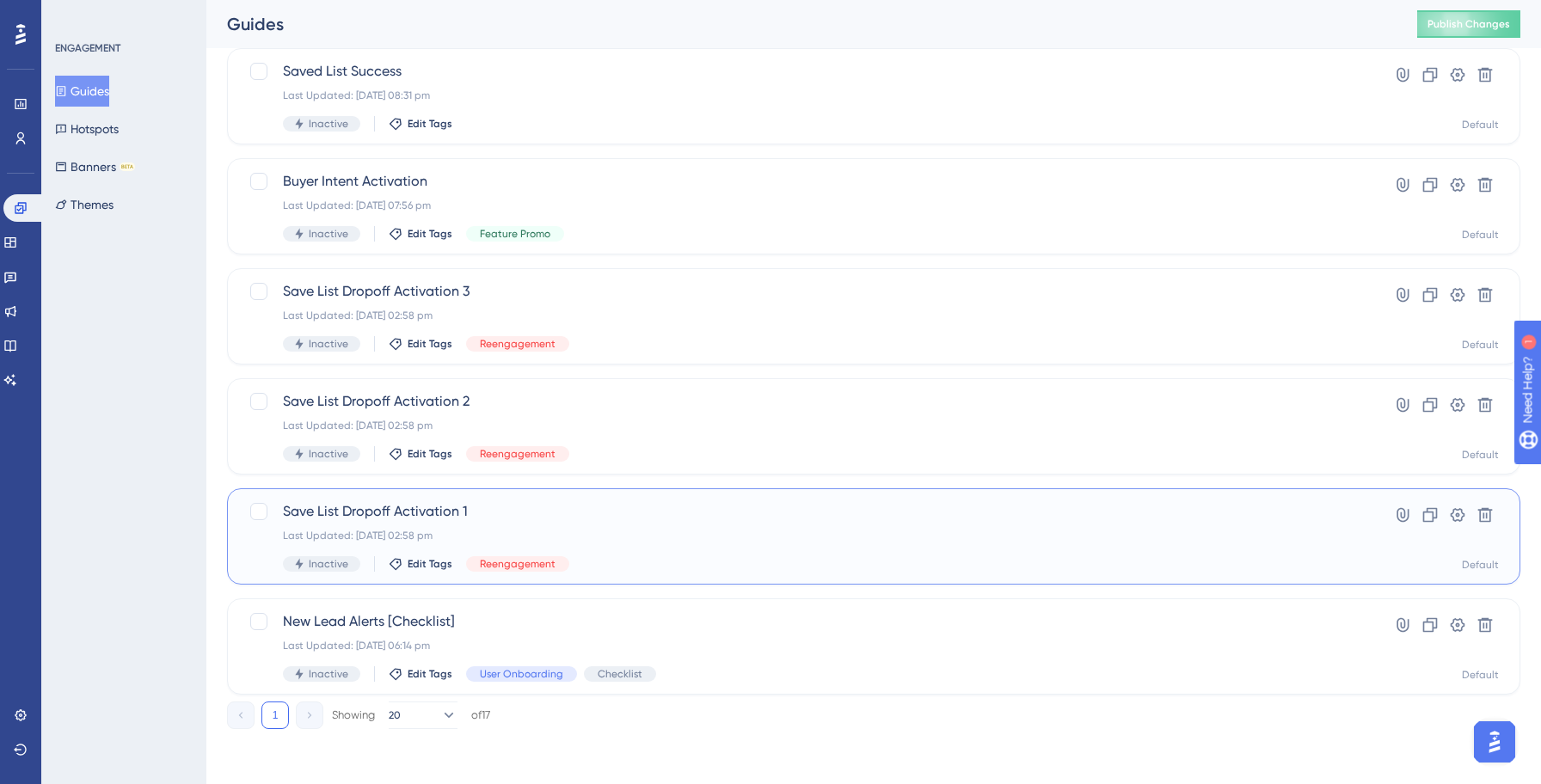
click at [684, 524] on div "Save List Dropoff Activation 1 Last Updated: [DATE] 02:58 pm Inactive Edit Tags…" at bounding box center [805, 536] width 1043 height 71
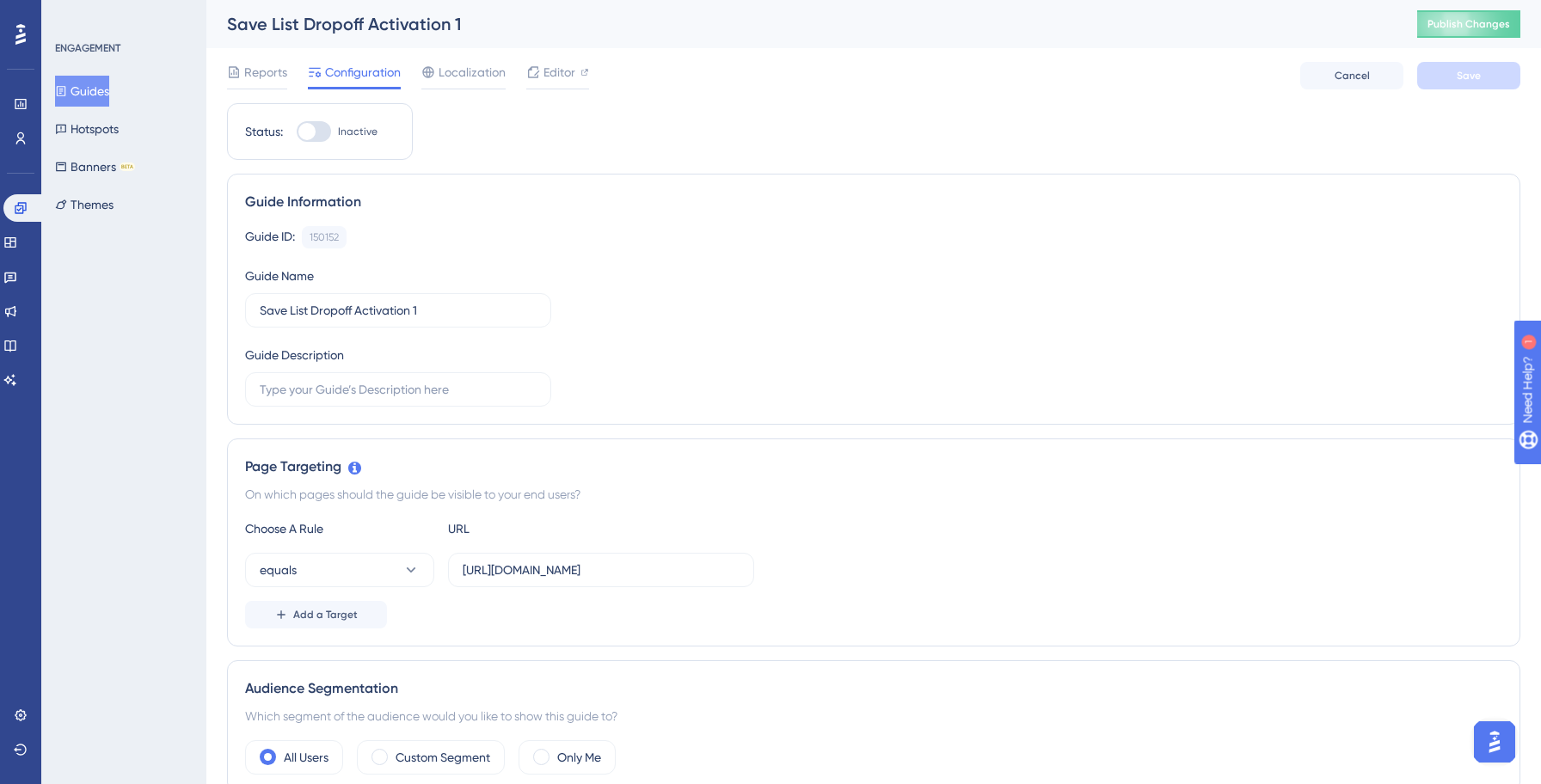
click at [109, 90] on button "Guides" at bounding box center [82, 91] width 54 height 31
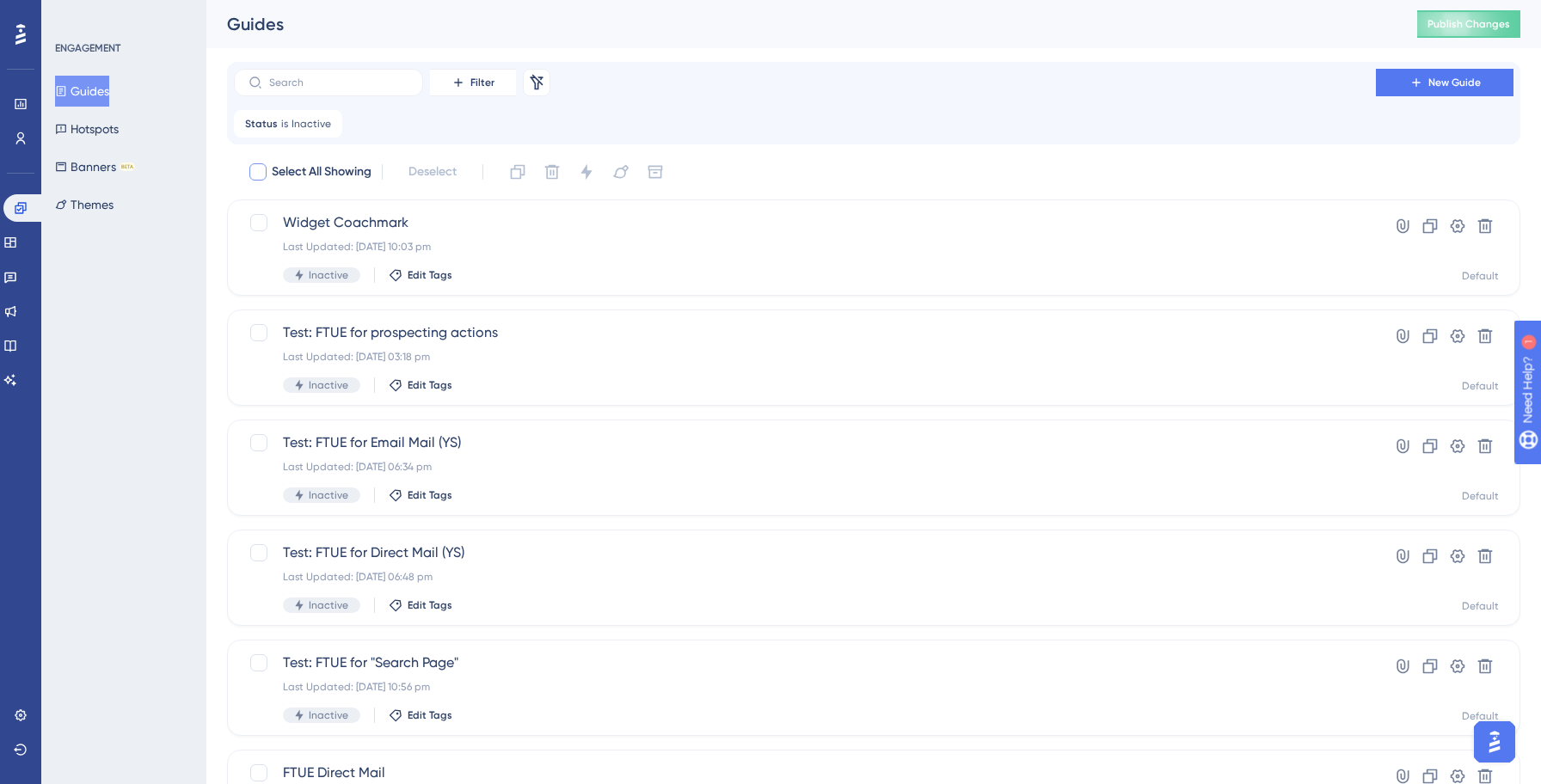
click at [261, 169] on div at bounding box center [258, 172] width 17 height 17
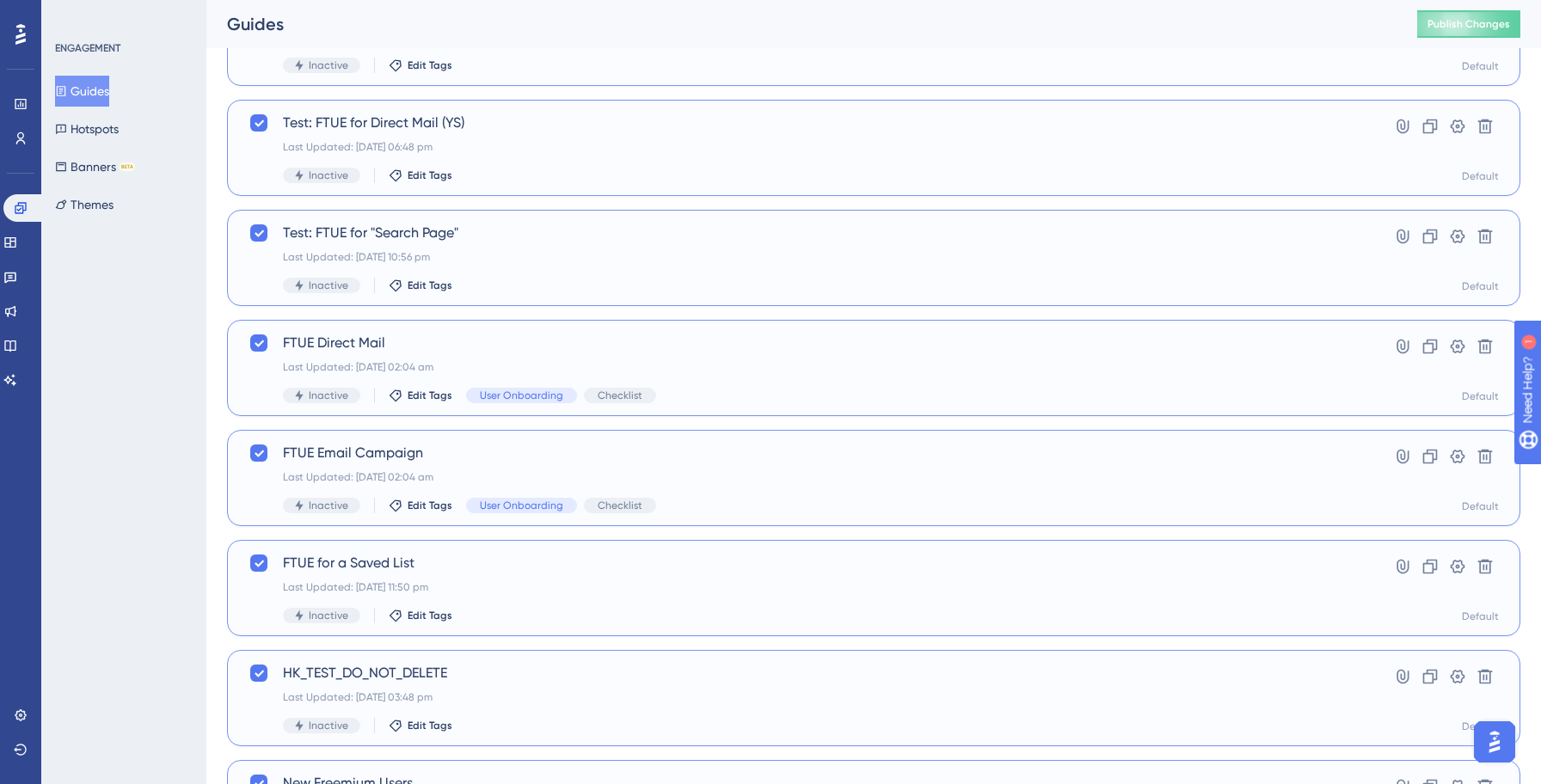
scroll to position [591, 0]
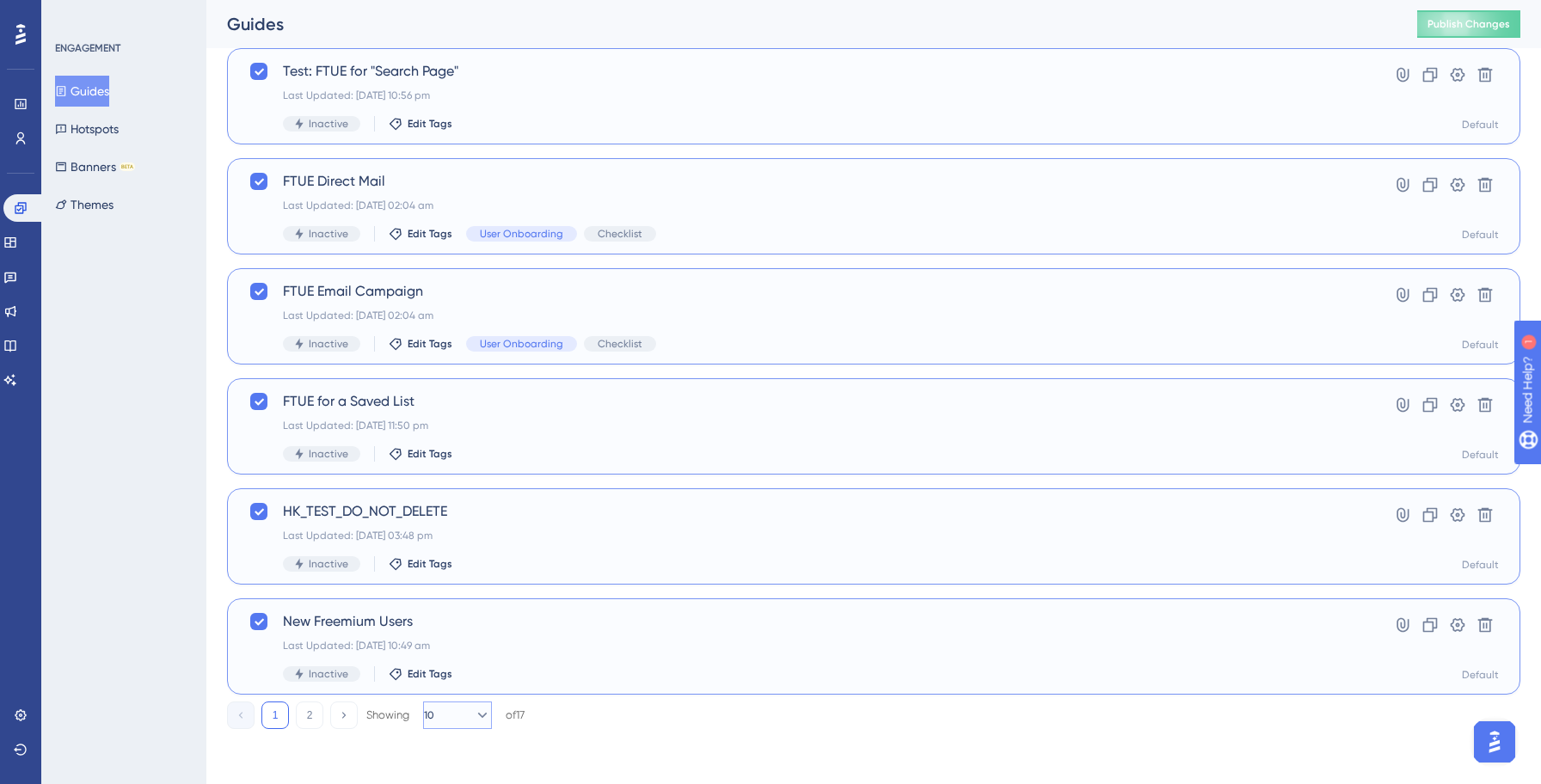
click at [473, 713] on icon at bounding box center [482, 715] width 17 height 17
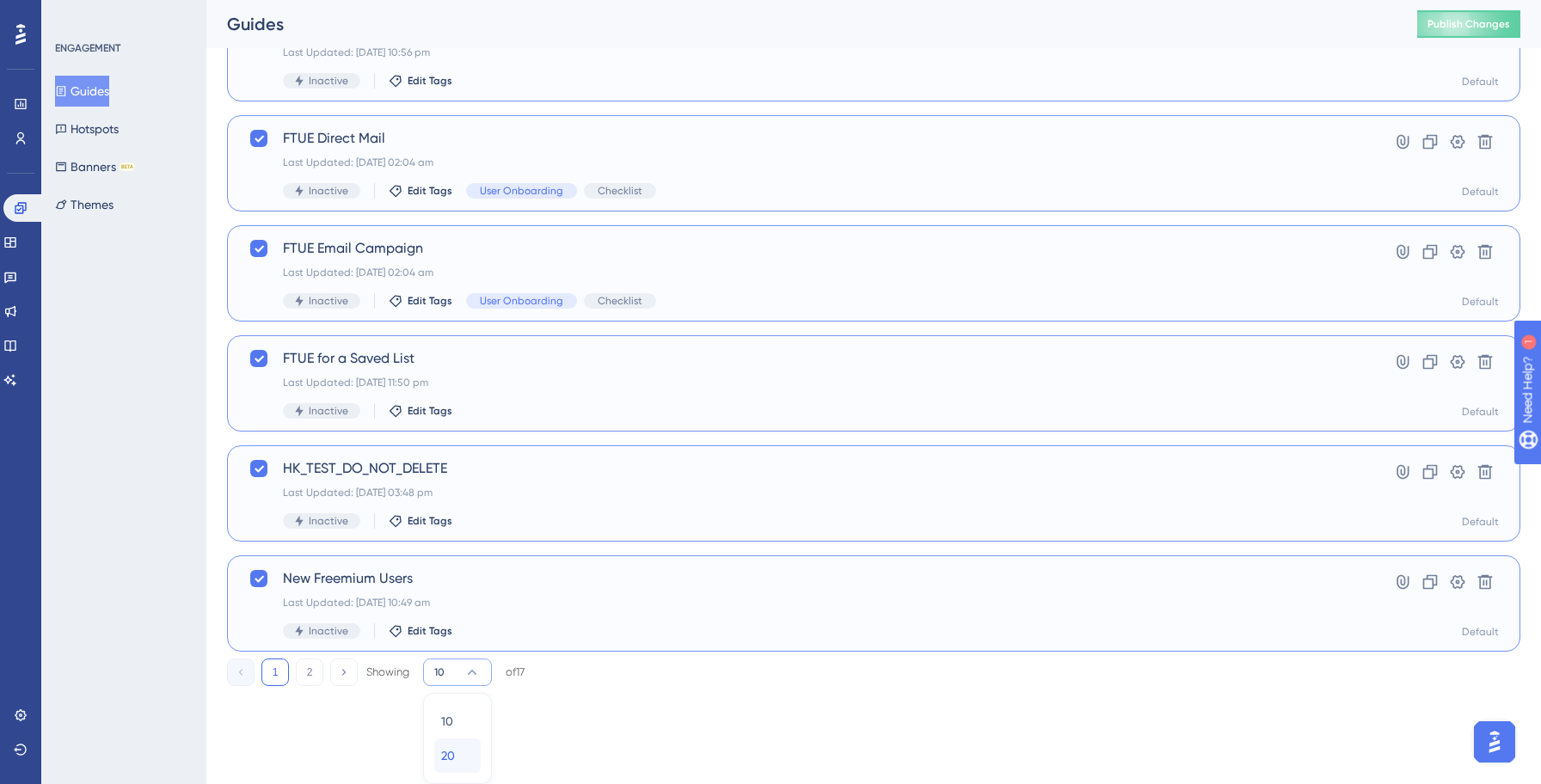
click at [448, 750] on span "20" at bounding box center [448, 756] width 14 height 21
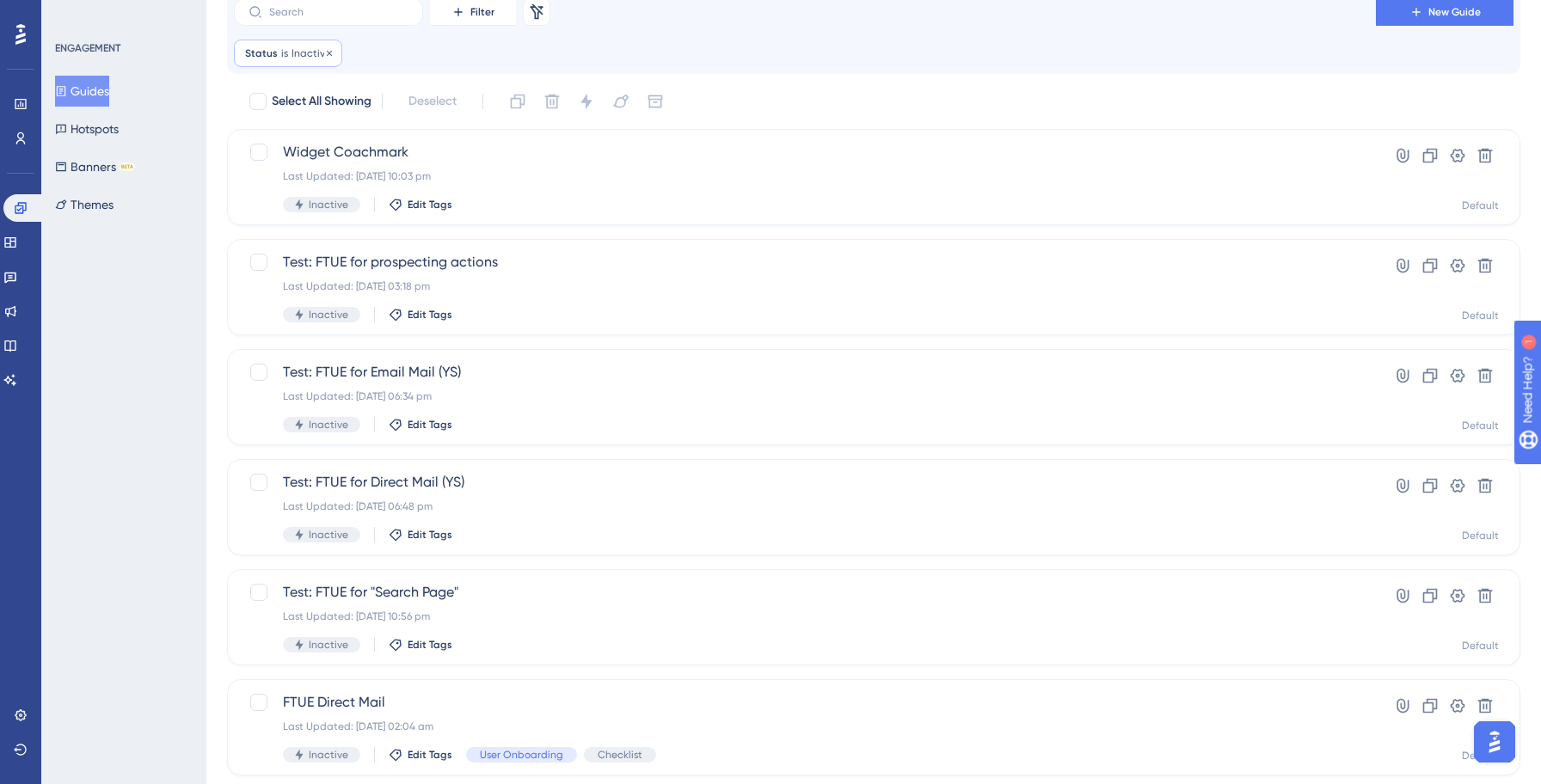
scroll to position [0, 0]
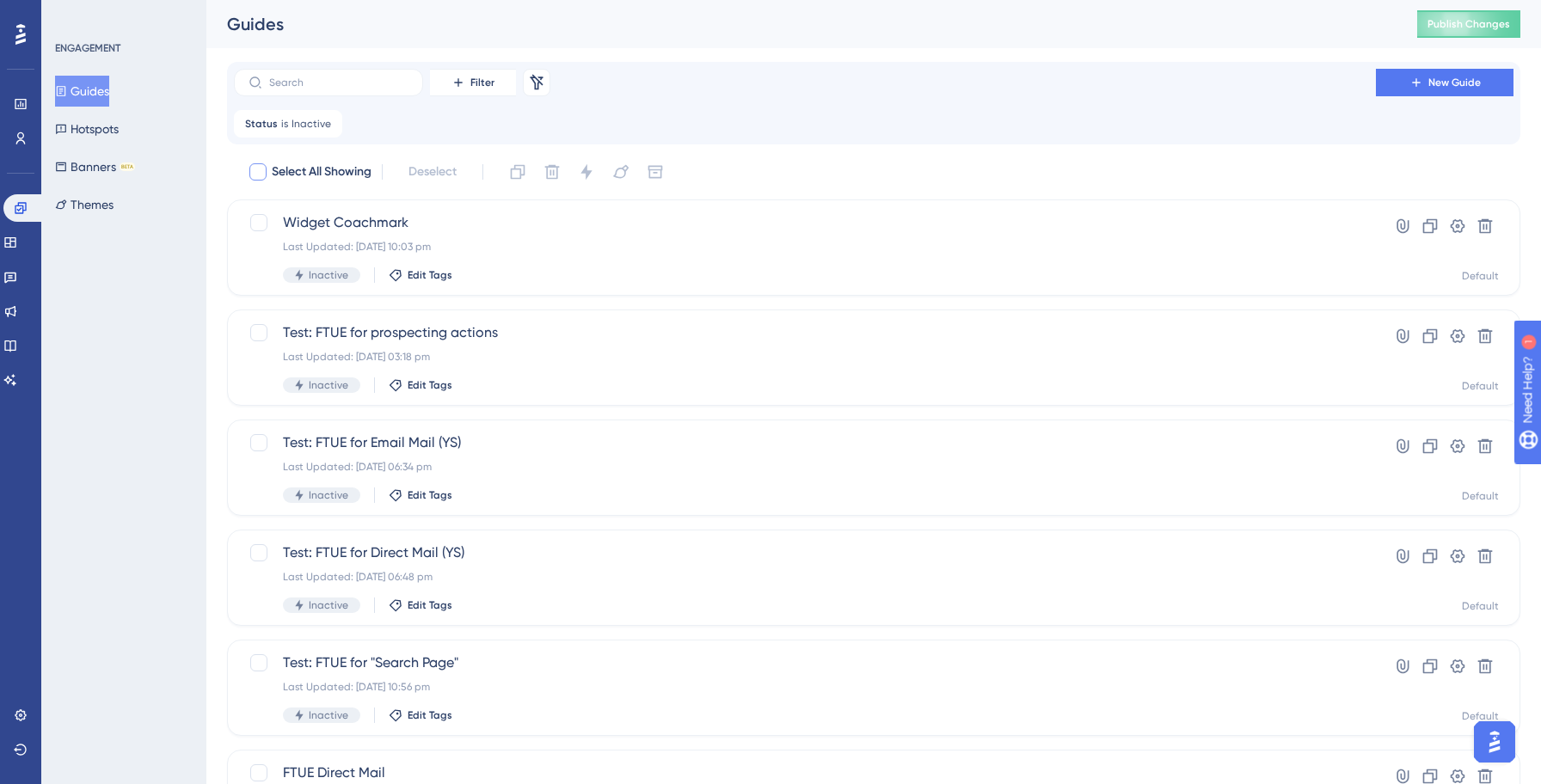
click at [254, 166] on div at bounding box center [258, 172] width 17 height 17
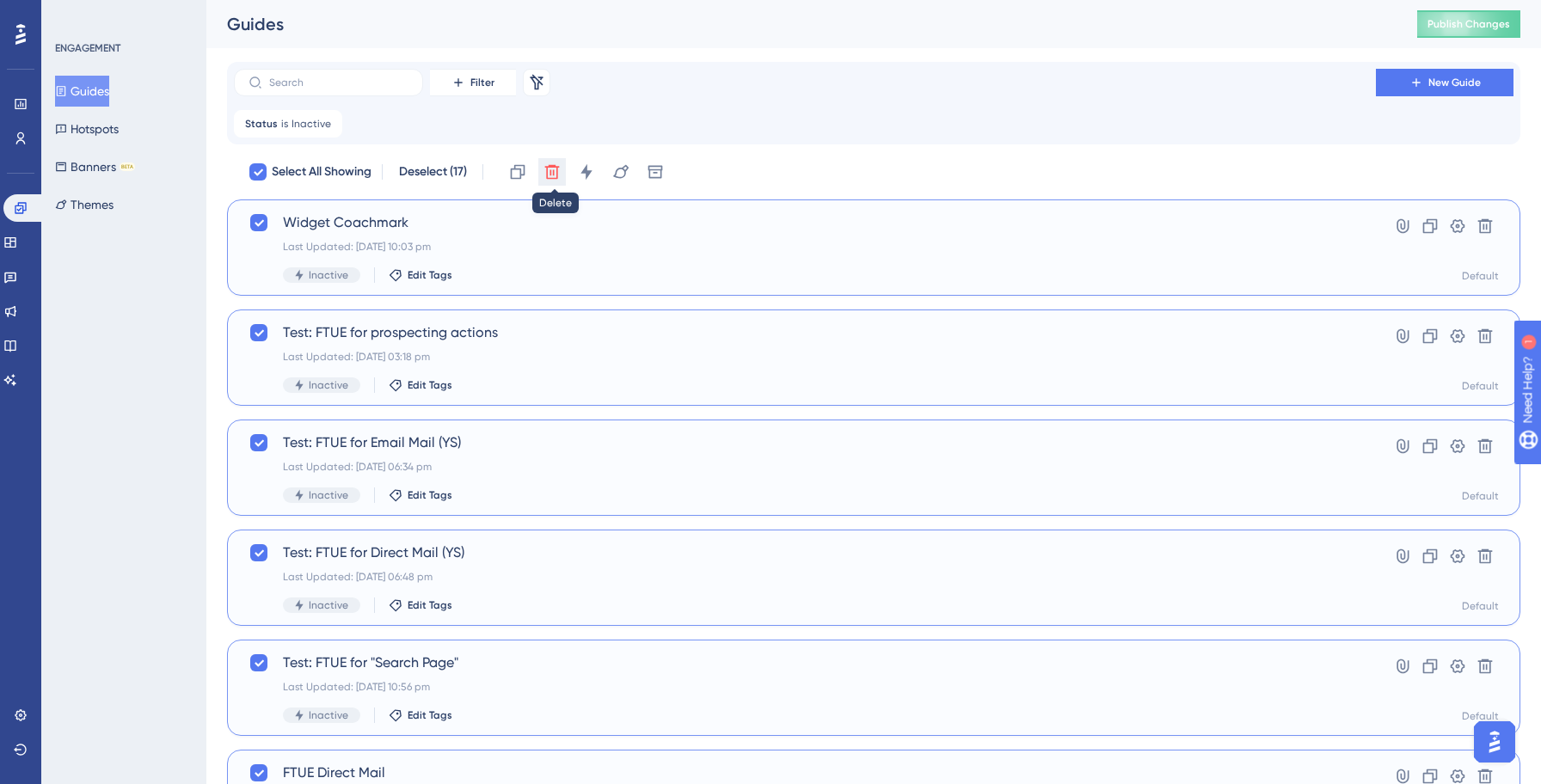
click at [558, 177] on icon at bounding box center [552, 172] width 15 height 15
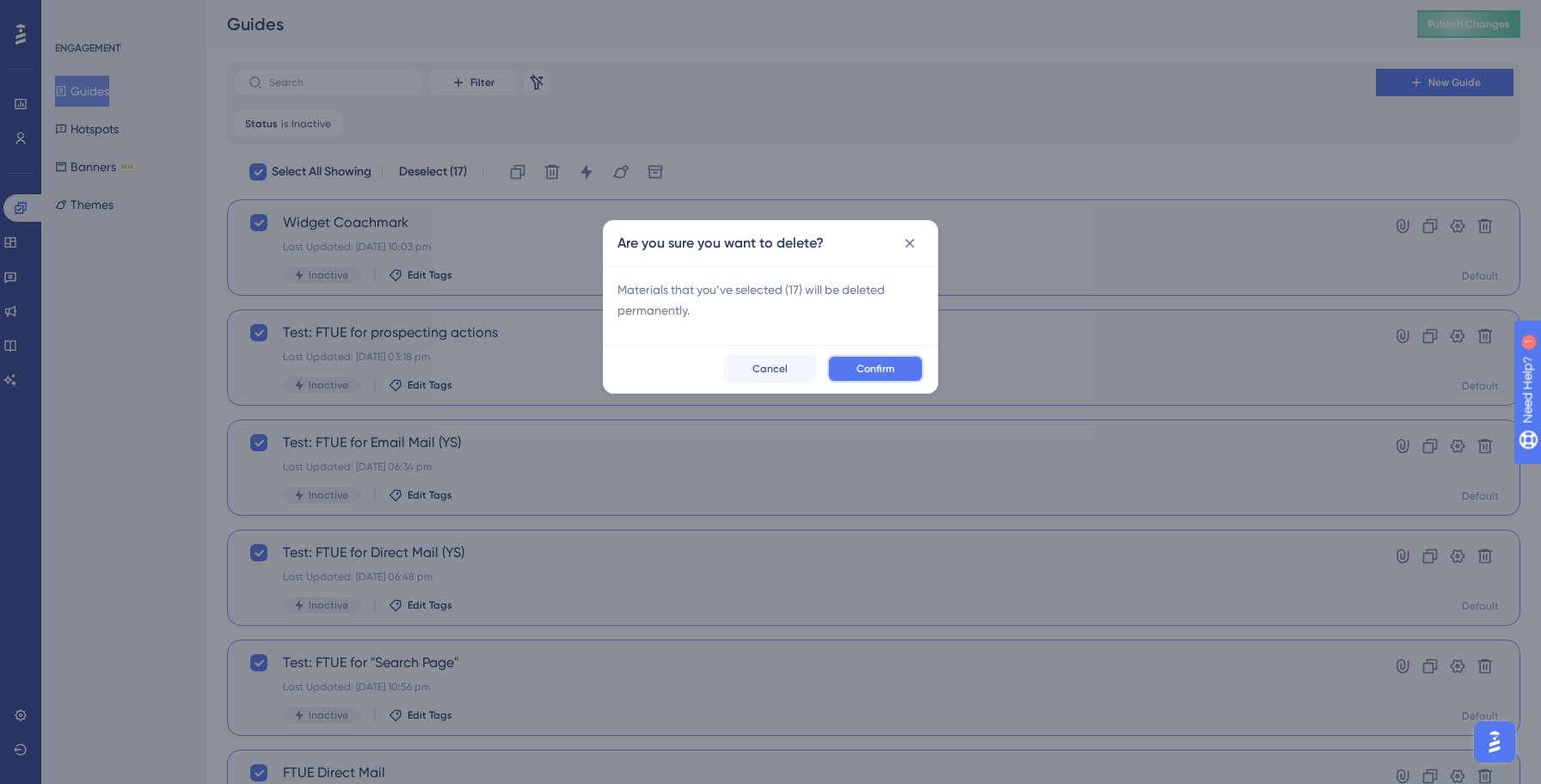
click at [907, 375] on button "Confirm" at bounding box center [876, 368] width 96 height 28
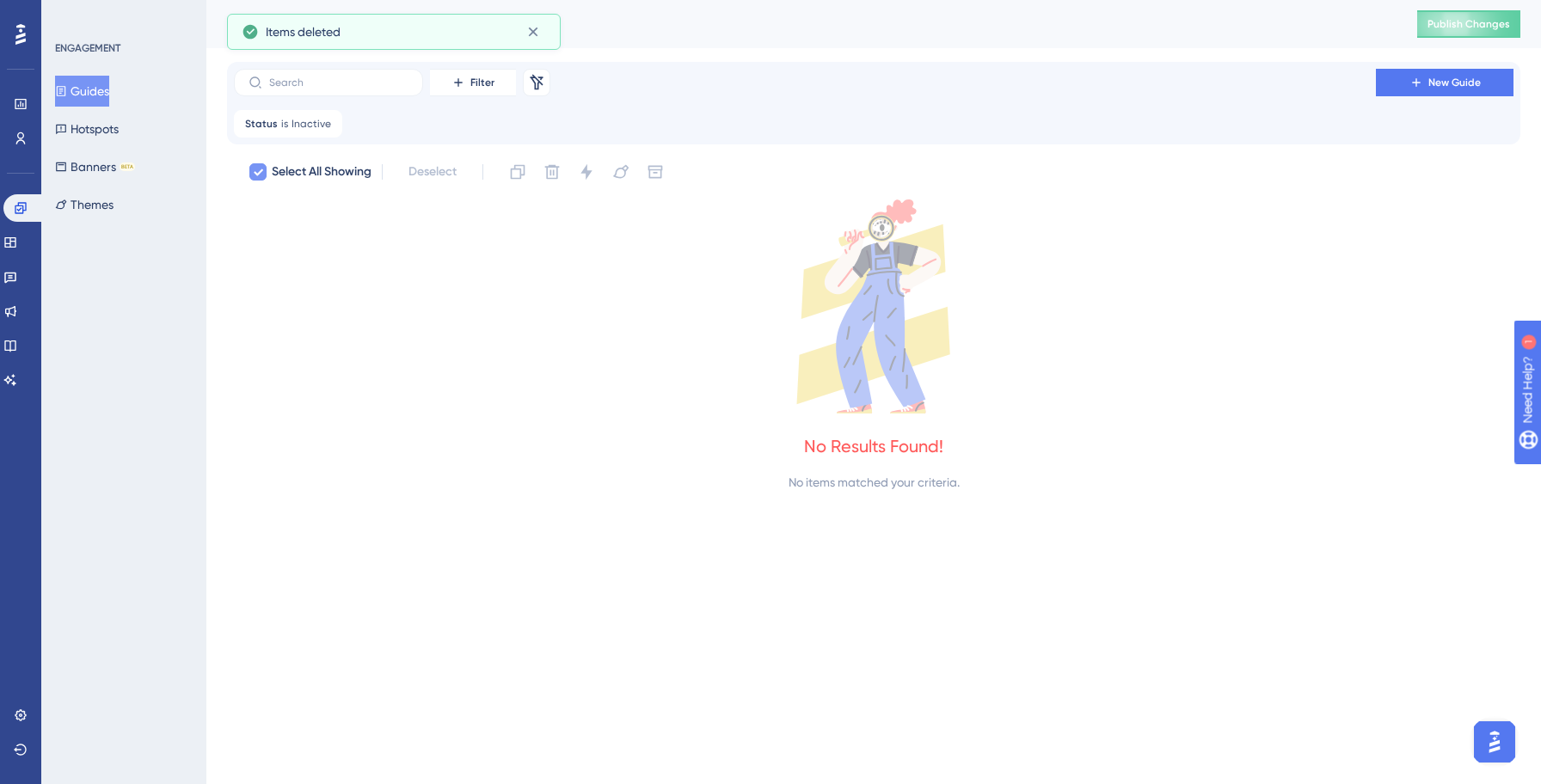
click at [263, 177] on icon at bounding box center [258, 172] width 10 height 14
click at [537, 86] on icon at bounding box center [536, 82] width 13 height 15
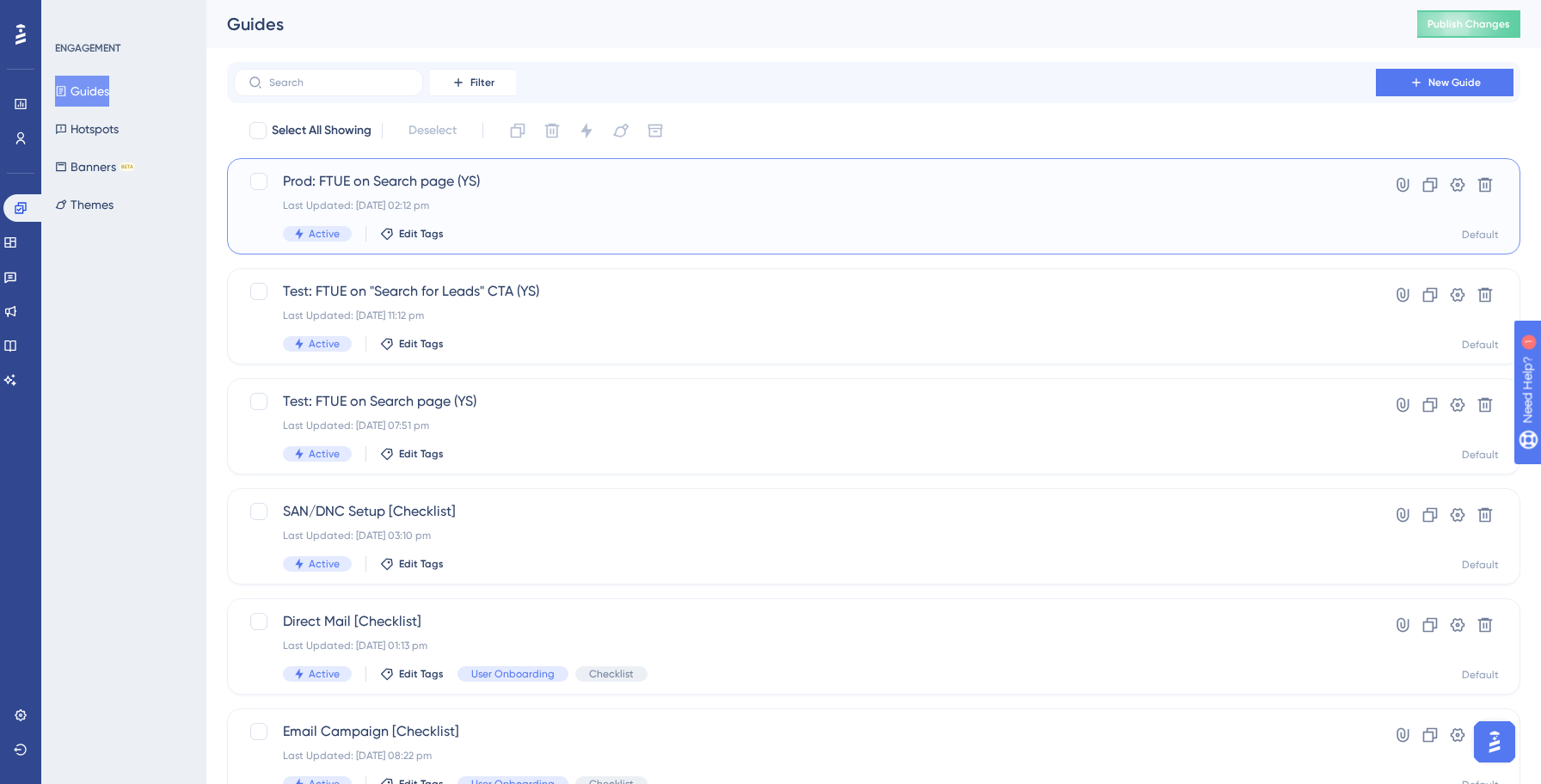
click at [515, 205] on div "Last Updated: [DATE] 02:12 pm" at bounding box center [805, 206] width 1043 height 14
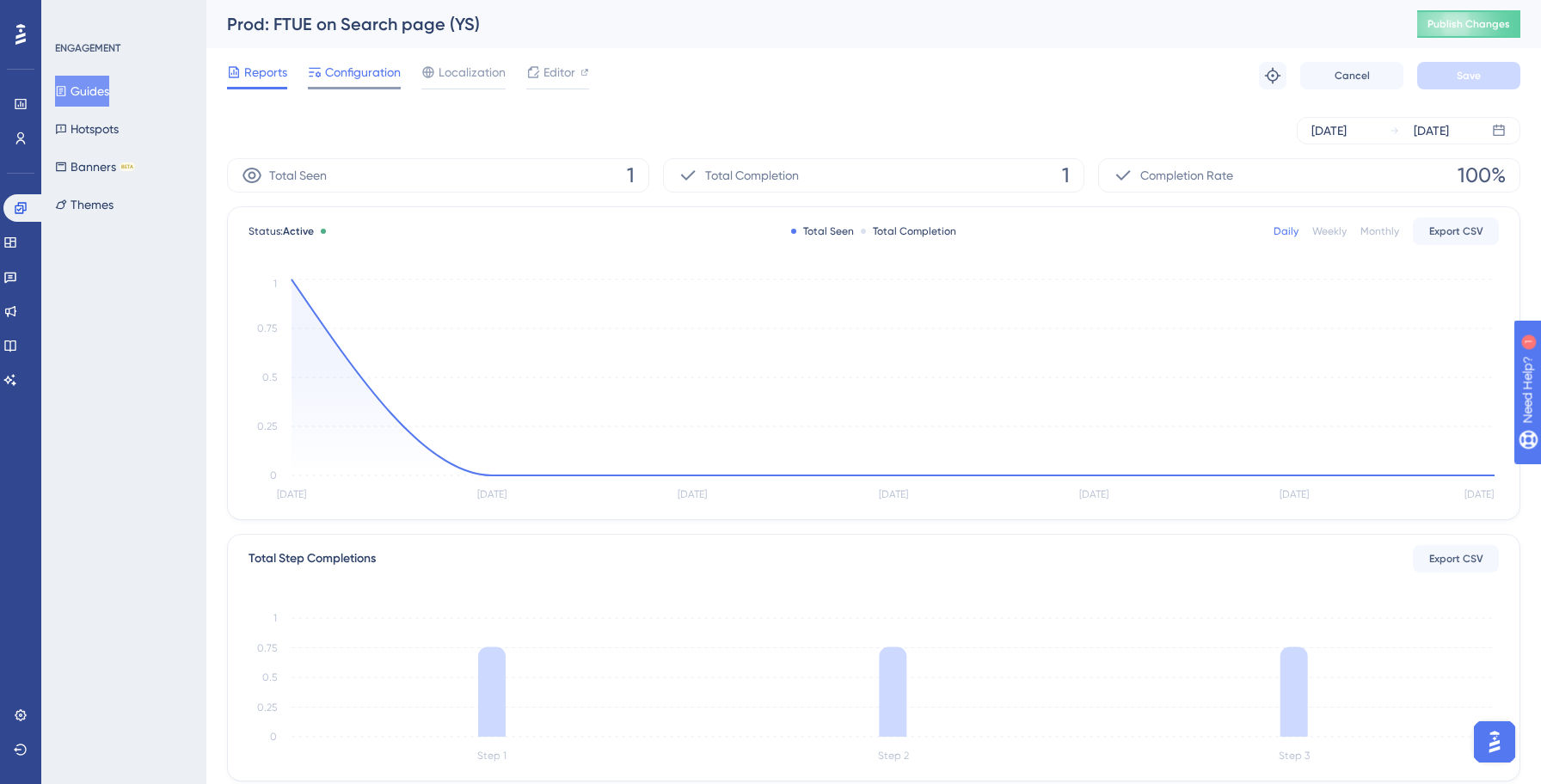
click at [356, 75] on span "Configuration" at bounding box center [362, 72] width 76 height 21
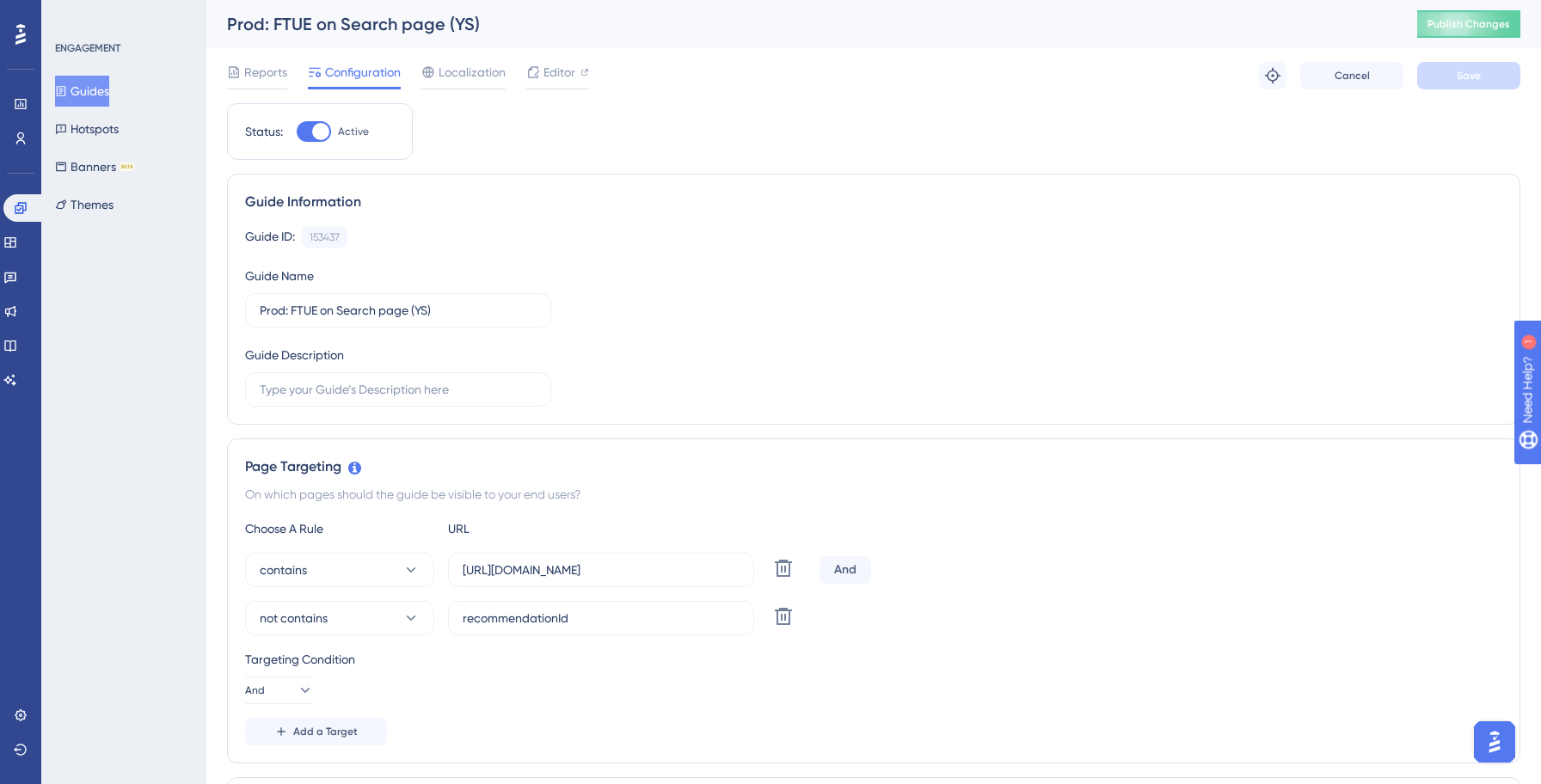
click at [96, 97] on button "Guides" at bounding box center [82, 91] width 54 height 31
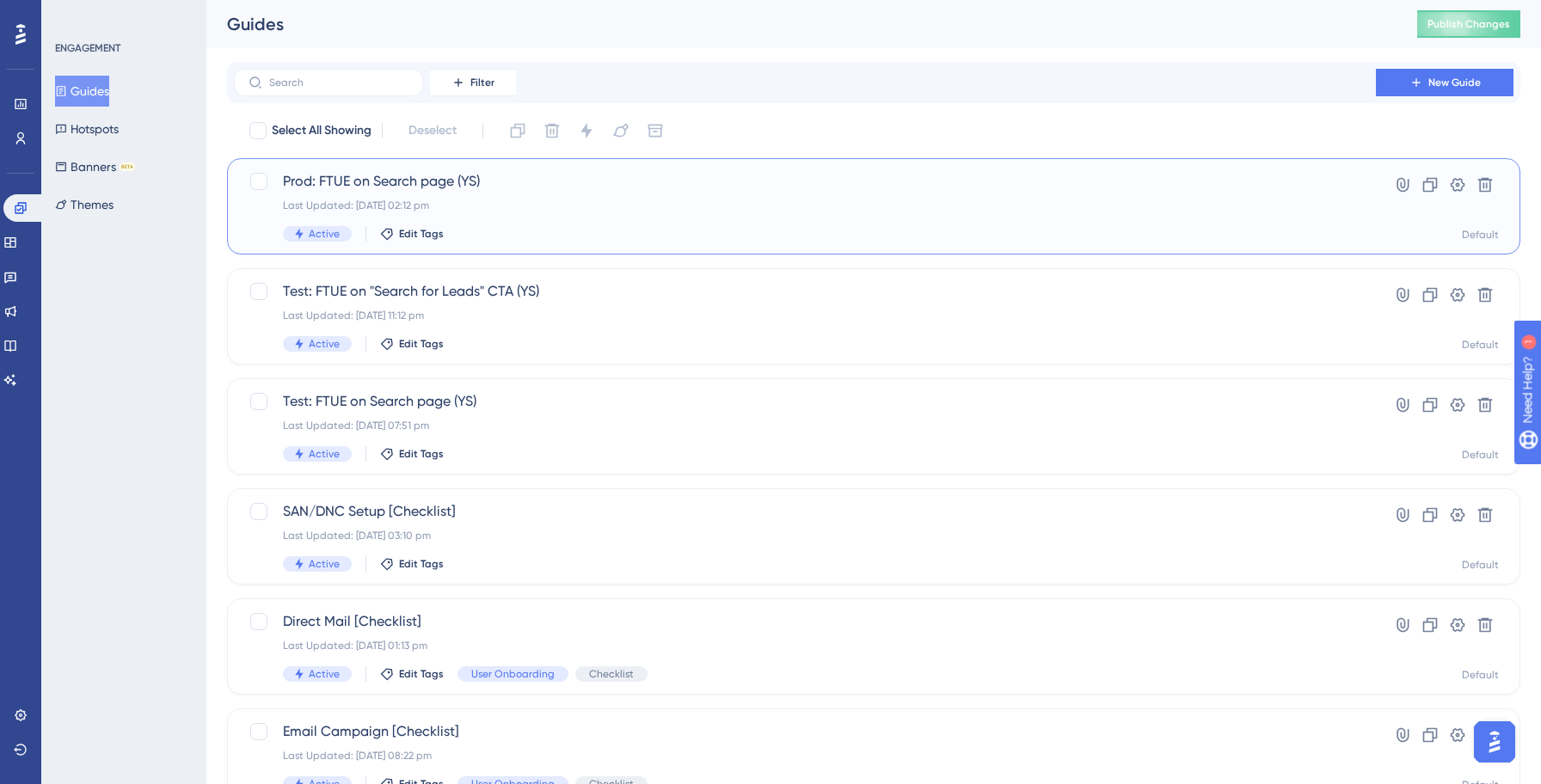
click at [558, 223] on div "Prod: FTUE on Search page (YS) Last Updated: [DATE] 02:12 pm Active Edit Tags" at bounding box center [805, 207] width 1043 height 71
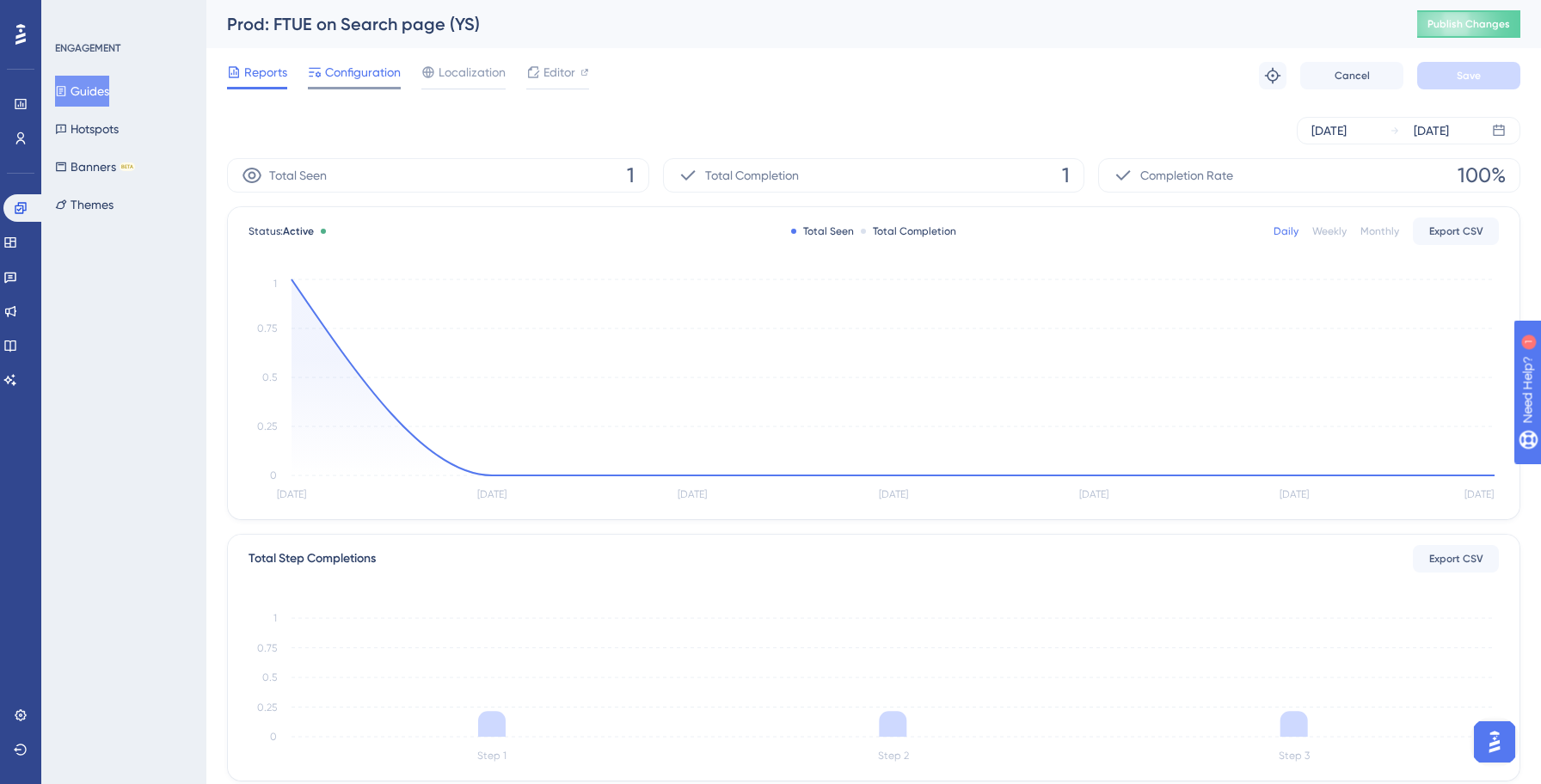
click at [350, 80] on span "Configuration" at bounding box center [362, 72] width 76 height 21
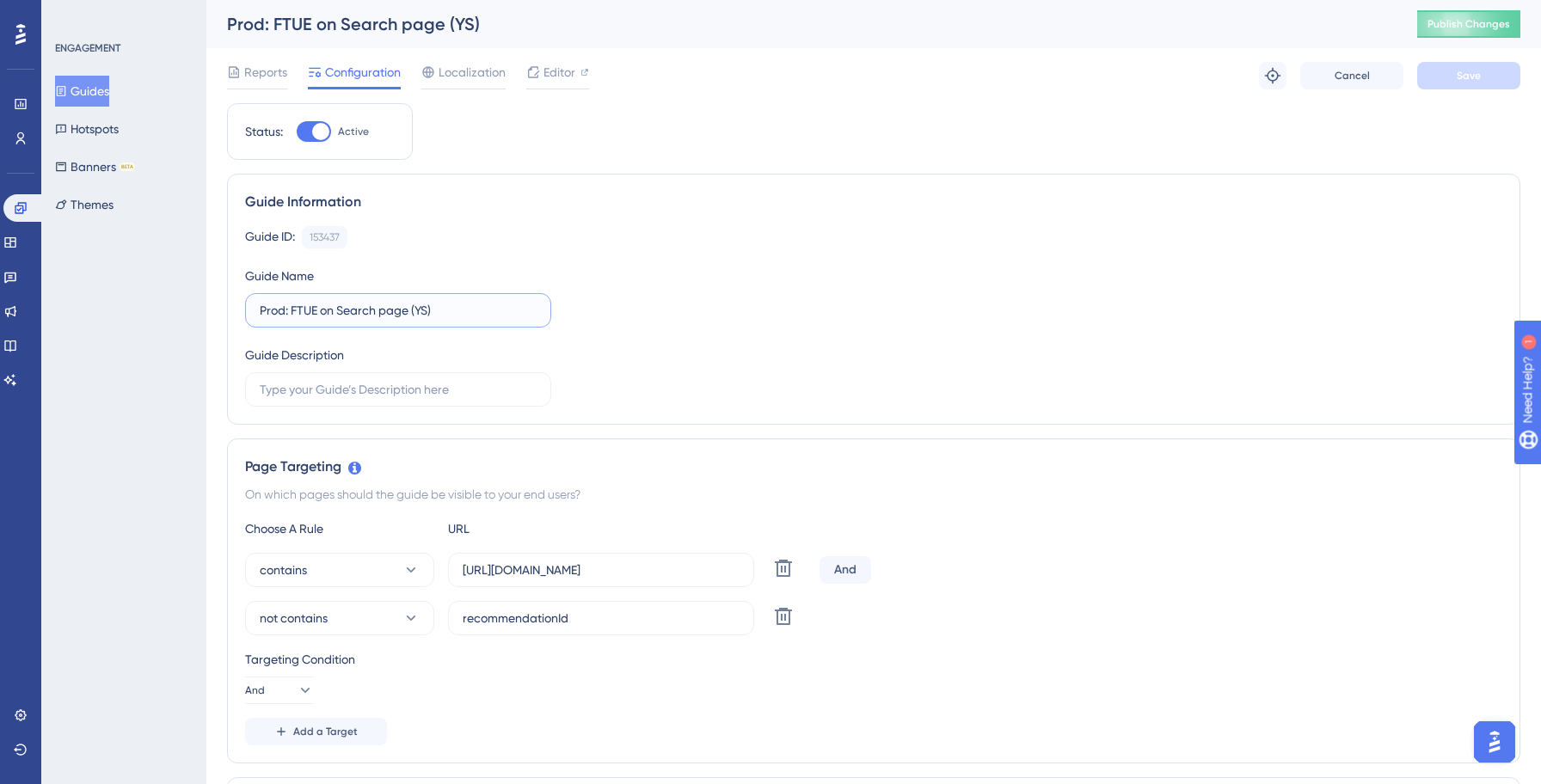
click at [288, 314] on input "Prod: FTUE on Search page (YS)" at bounding box center [399, 311] width 277 height 19
click at [950, 312] on div "Guide ID: 153437 Copy Guide Name Invoke: FTUE on Search page (YS) Guide Descrip…" at bounding box center [874, 317] width 1257 height 181
click at [1481, 82] on button "Save" at bounding box center [1469, 76] width 103 height 28
click at [1473, 33] on button "Publish Changes" at bounding box center [1469, 24] width 103 height 28
click at [451, 308] on input "Invoke: FTUE on Search page (YS)" at bounding box center [399, 311] width 277 height 19
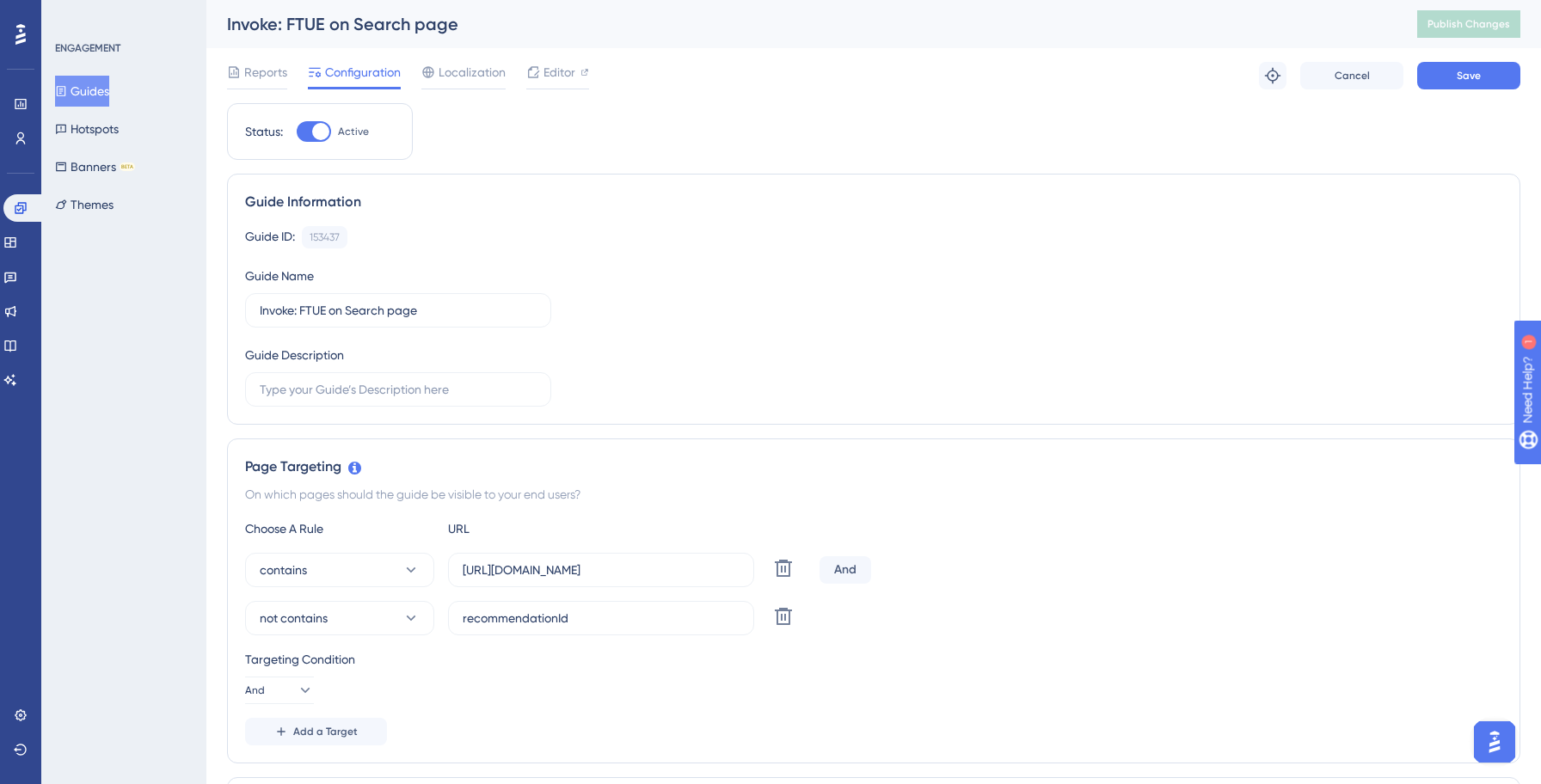
click at [843, 373] on div "Guide ID: 153437 Copy Guide Name Invoke: FTUE on Search page Guide Description" at bounding box center [874, 317] width 1257 height 181
click at [1467, 85] on button "Save" at bounding box center [1469, 76] width 103 height 28
click at [109, 91] on button "Guides" at bounding box center [82, 91] width 54 height 31
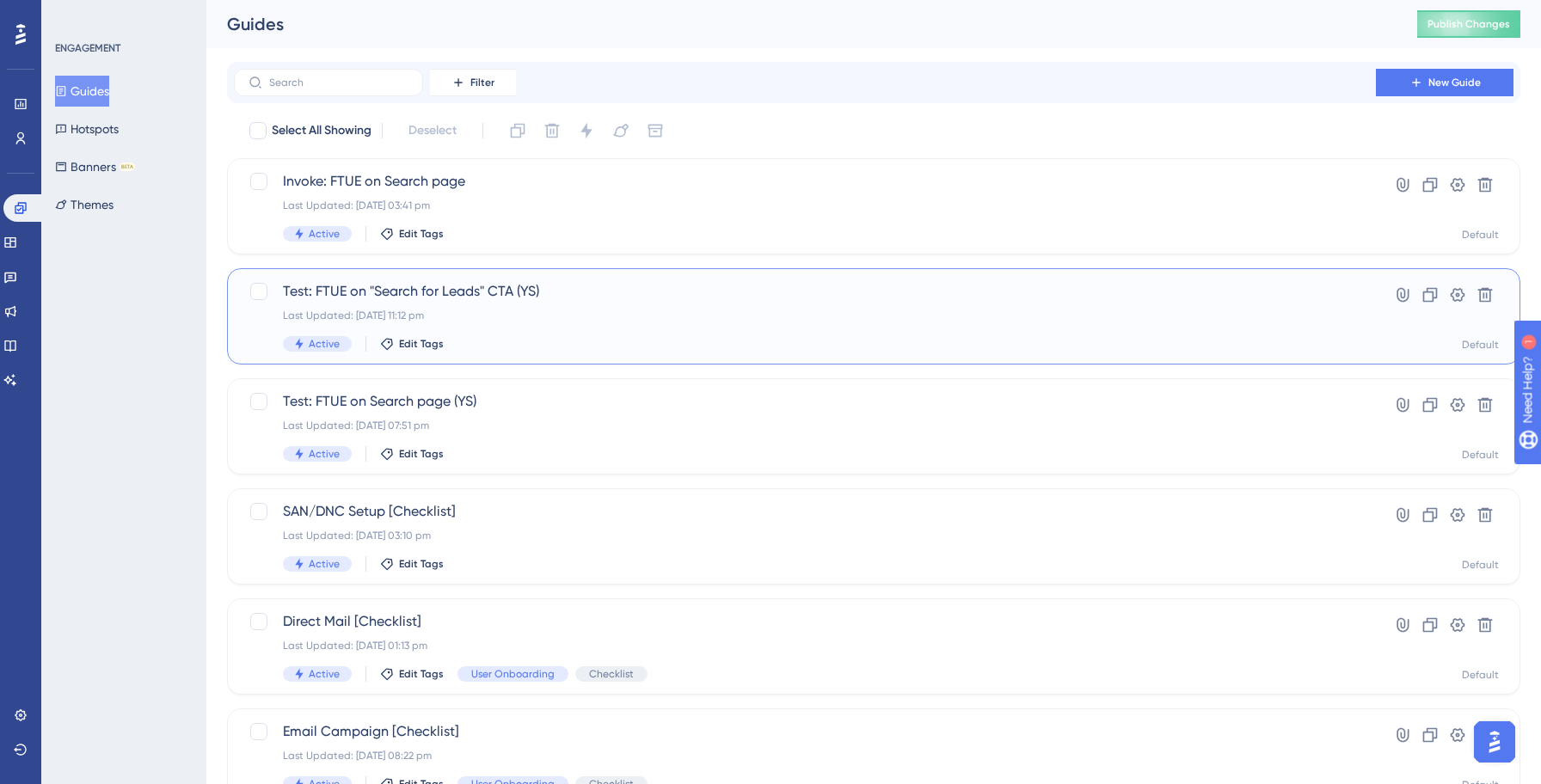
click at [560, 332] on div "Test: FTUE on "Search for Leads" CTA (YS) Last Updated: [DATE] 11:12 pm Active …" at bounding box center [805, 317] width 1043 height 71
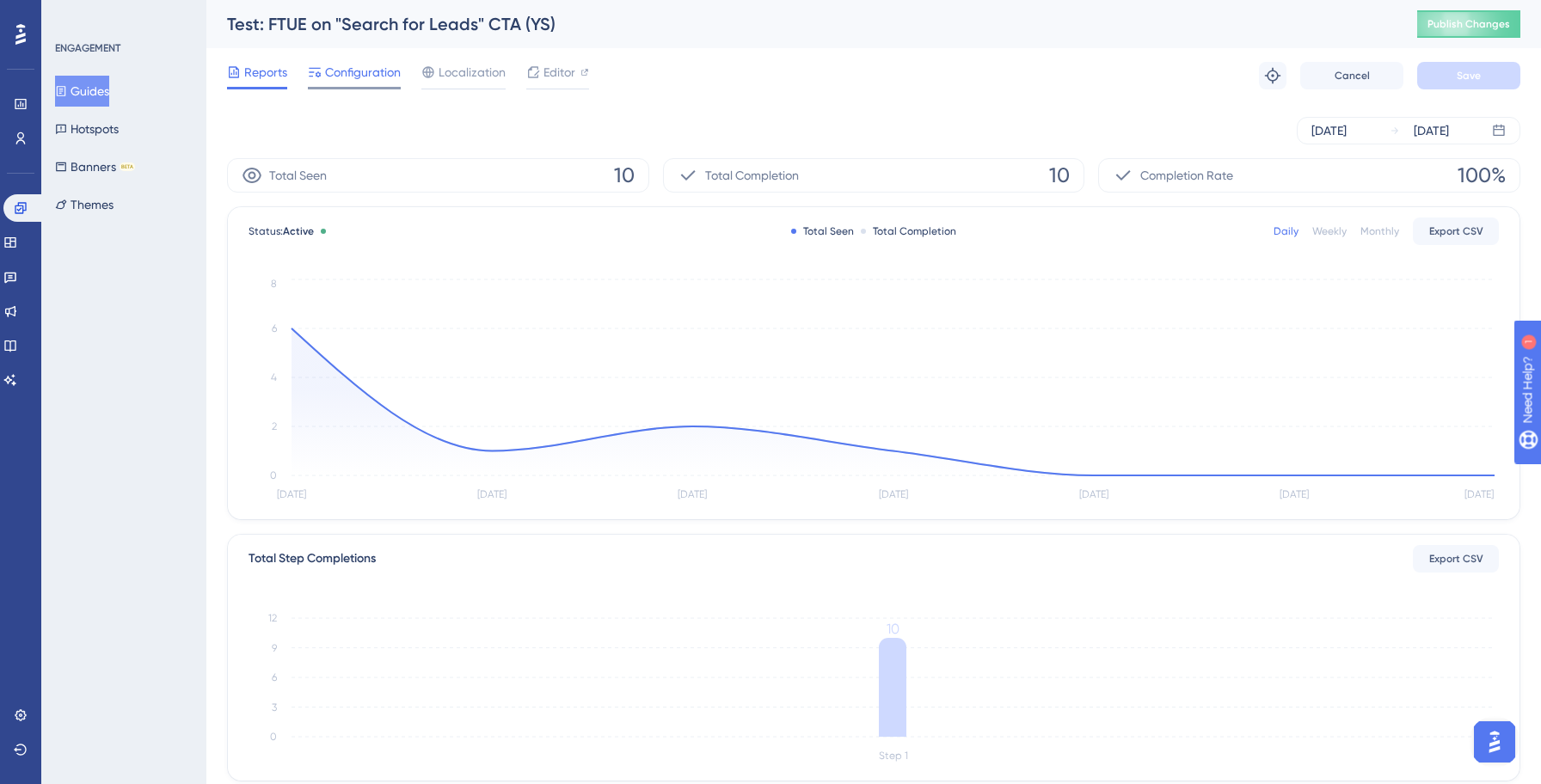
click at [365, 83] on div "Configuration" at bounding box center [355, 76] width 93 height 28
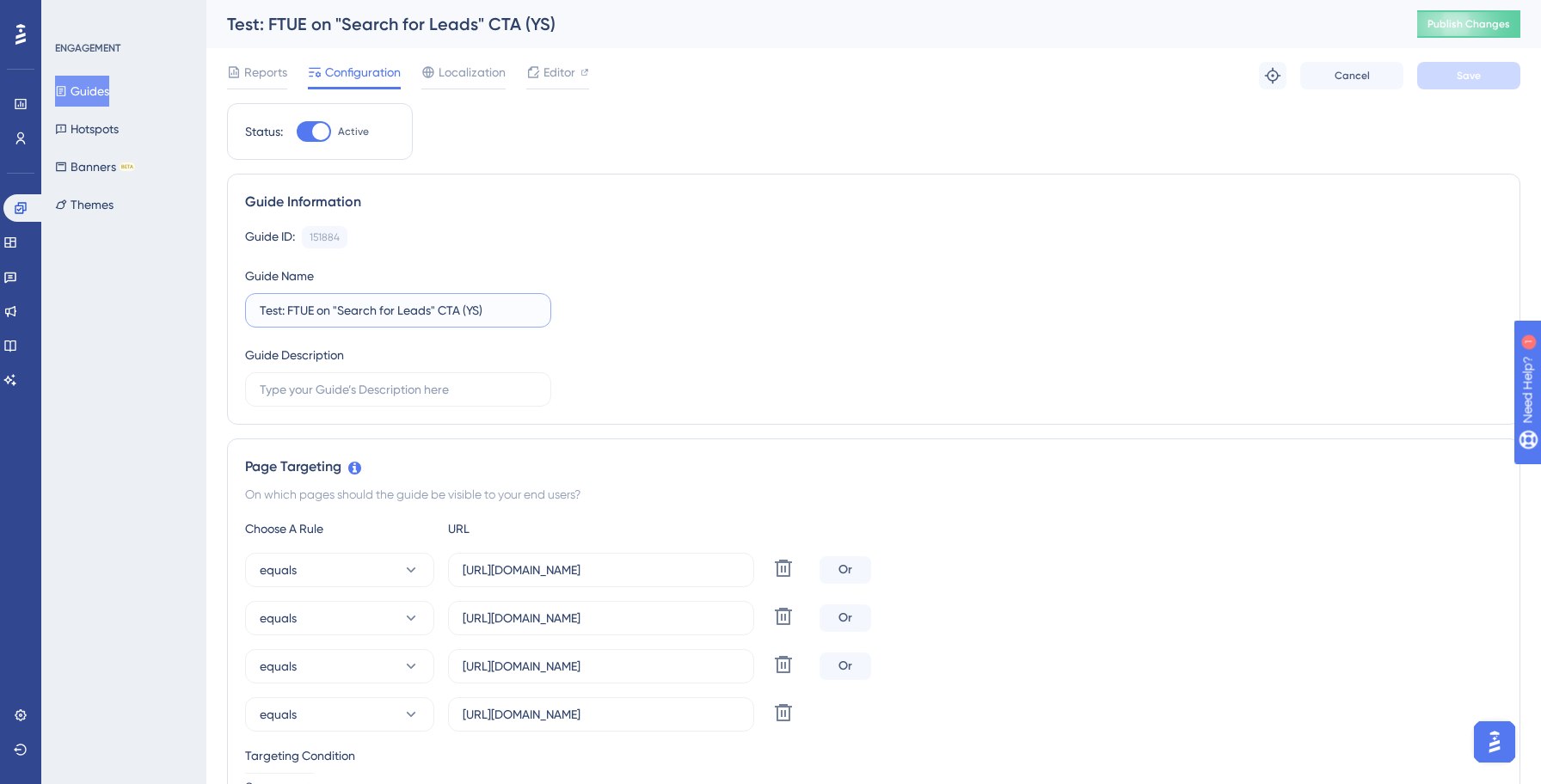
click at [283, 308] on input "Test: FTUE on "Search for Leads" CTA (YS)" at bounding box center [399, 311] width 277 height 19
click at [526, 315] on input "Yellowstone FTUE on "Search for Leads" CTA (YS)" at bounding box center [399, 311] width 277 height 19
click at [1107, 339] on div "Guide ID: 151884 Copy Guide Name Yellowstone FTUE on "Search for Leads" CTA Gui…" at bounding box center [874, 317] width 1257 height 181
click at [325, 311] on input "Yellowstone FTUE on "Search for Leads" CTA" at bounding box center [399, 311] width 277 height 19
click at [727, 310] on div "Guide ID: 151884 Copy Guide Name [GEOGRAPHIC_DATA]: FTUE on "Search for Leads" …" at bounding box center [874, 317] width 1257 height 181
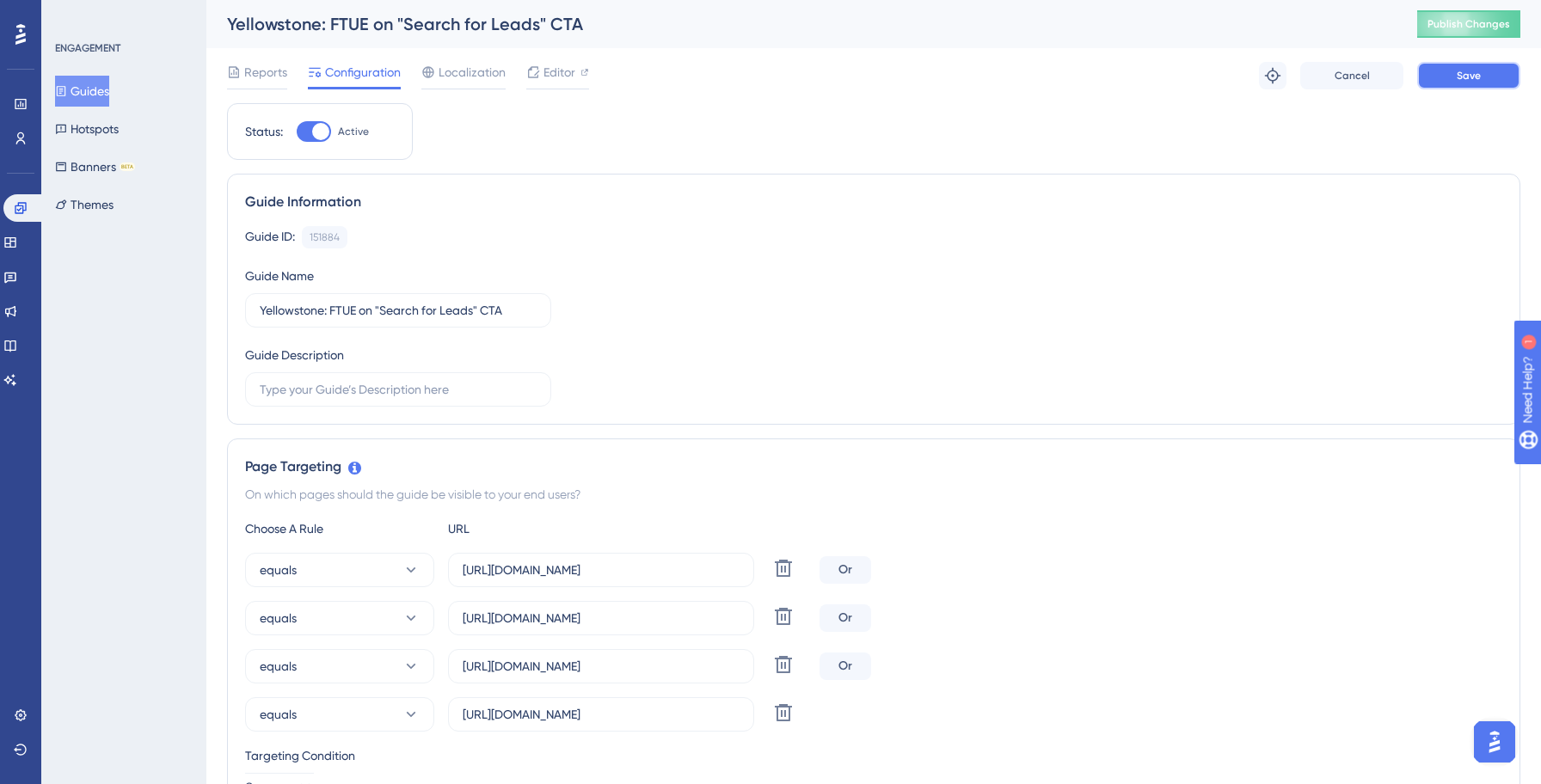
click at [1473, 84] on button "Save" at bounding box center [1469, 76] width 103 height 28
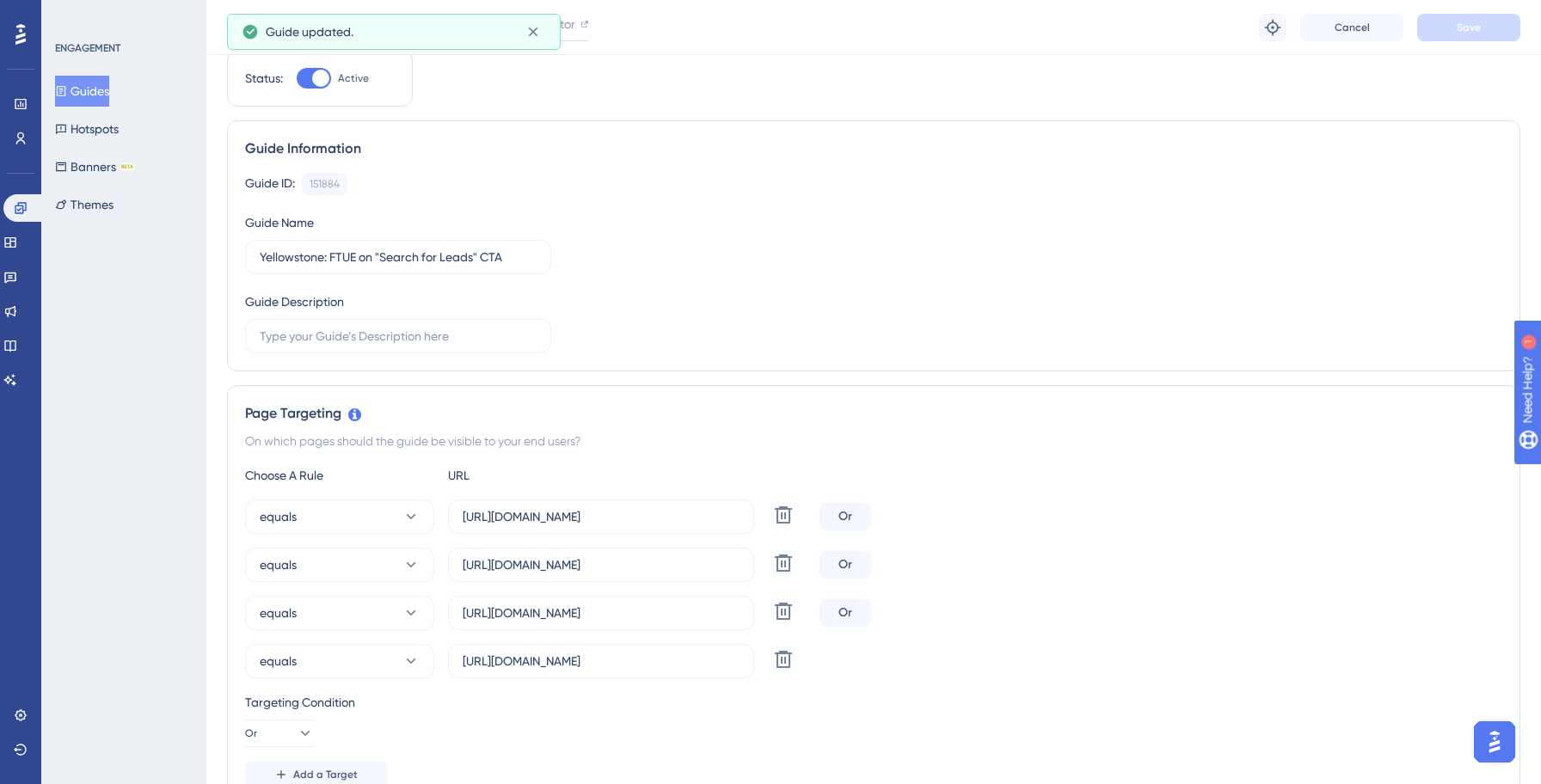
scroll to position [108, 0]
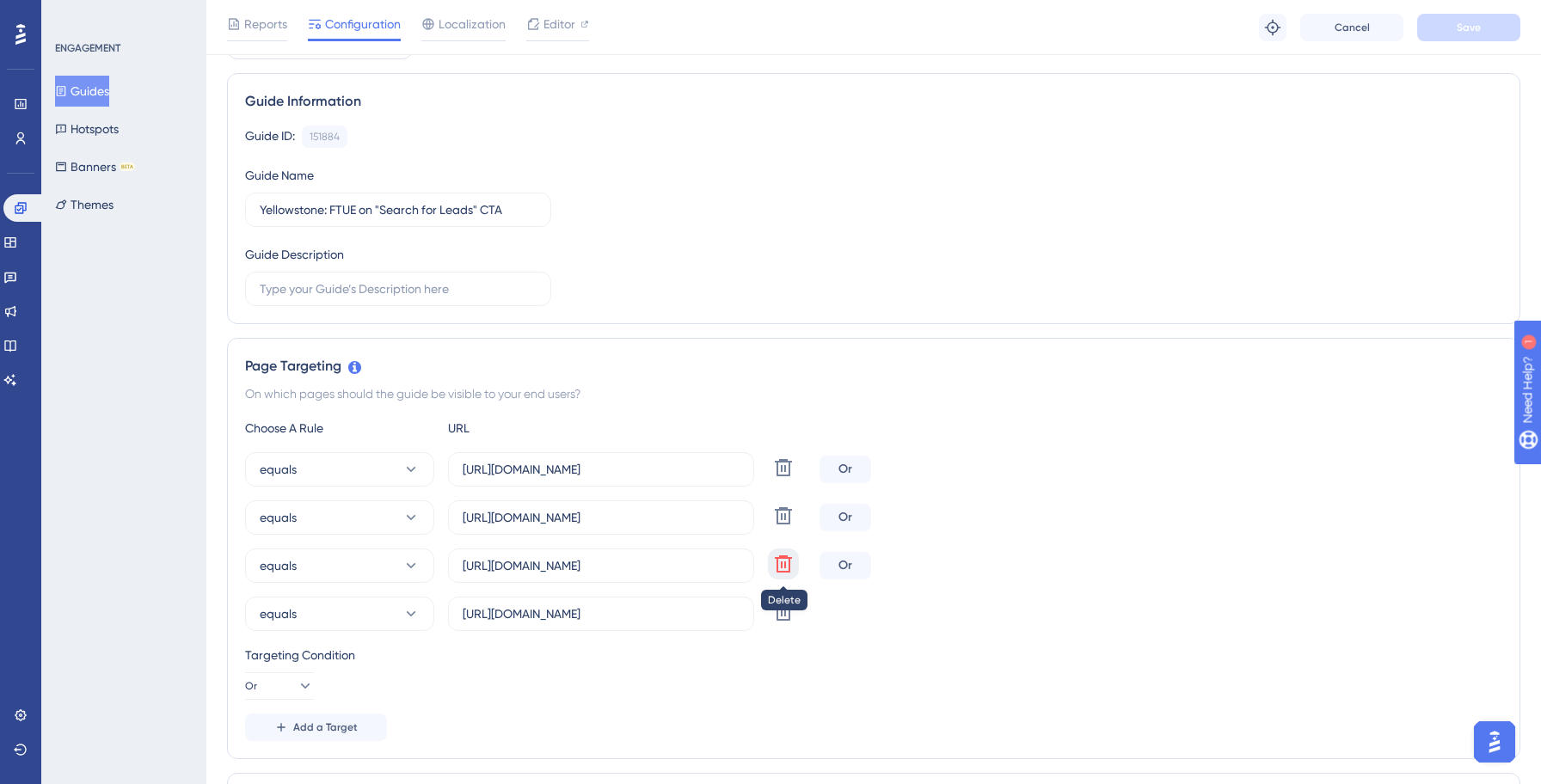
click at [789, 564] on icon at bounding box center [783, 564] width 17 height 17
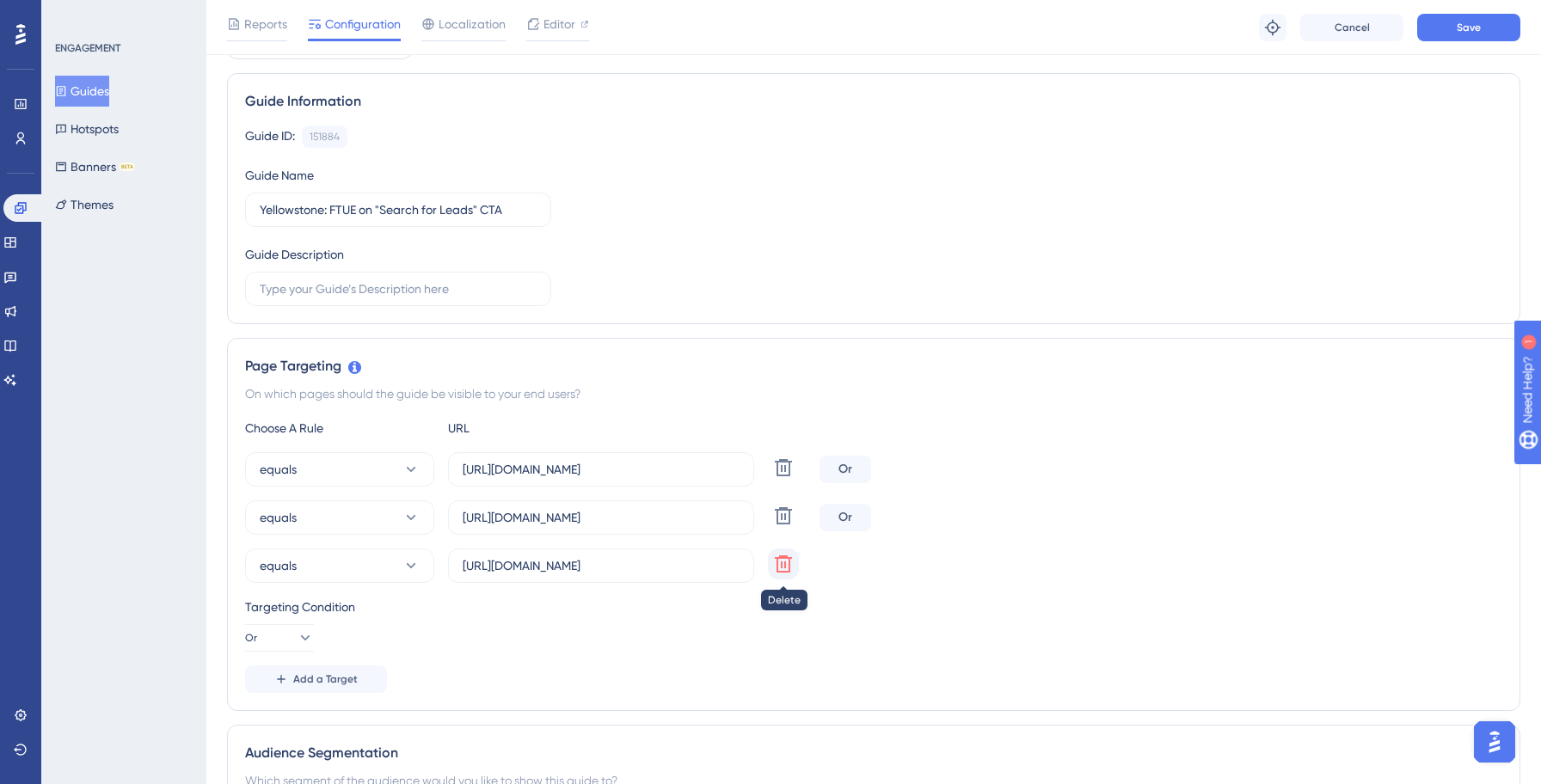
click at [789, 564] on icon at bounding box center [783, 564] width 17 height 17
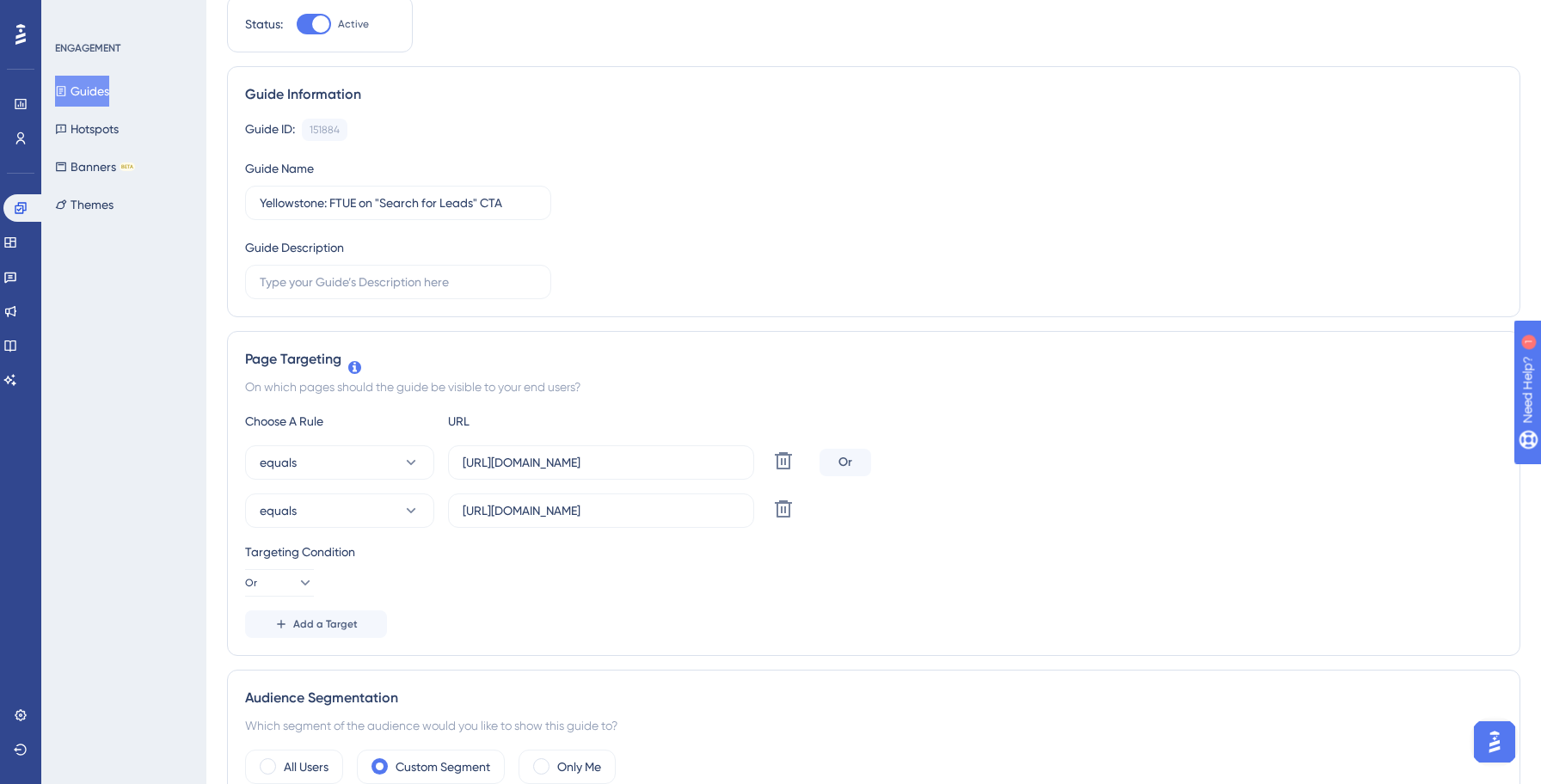
scroll to position [0, 0]
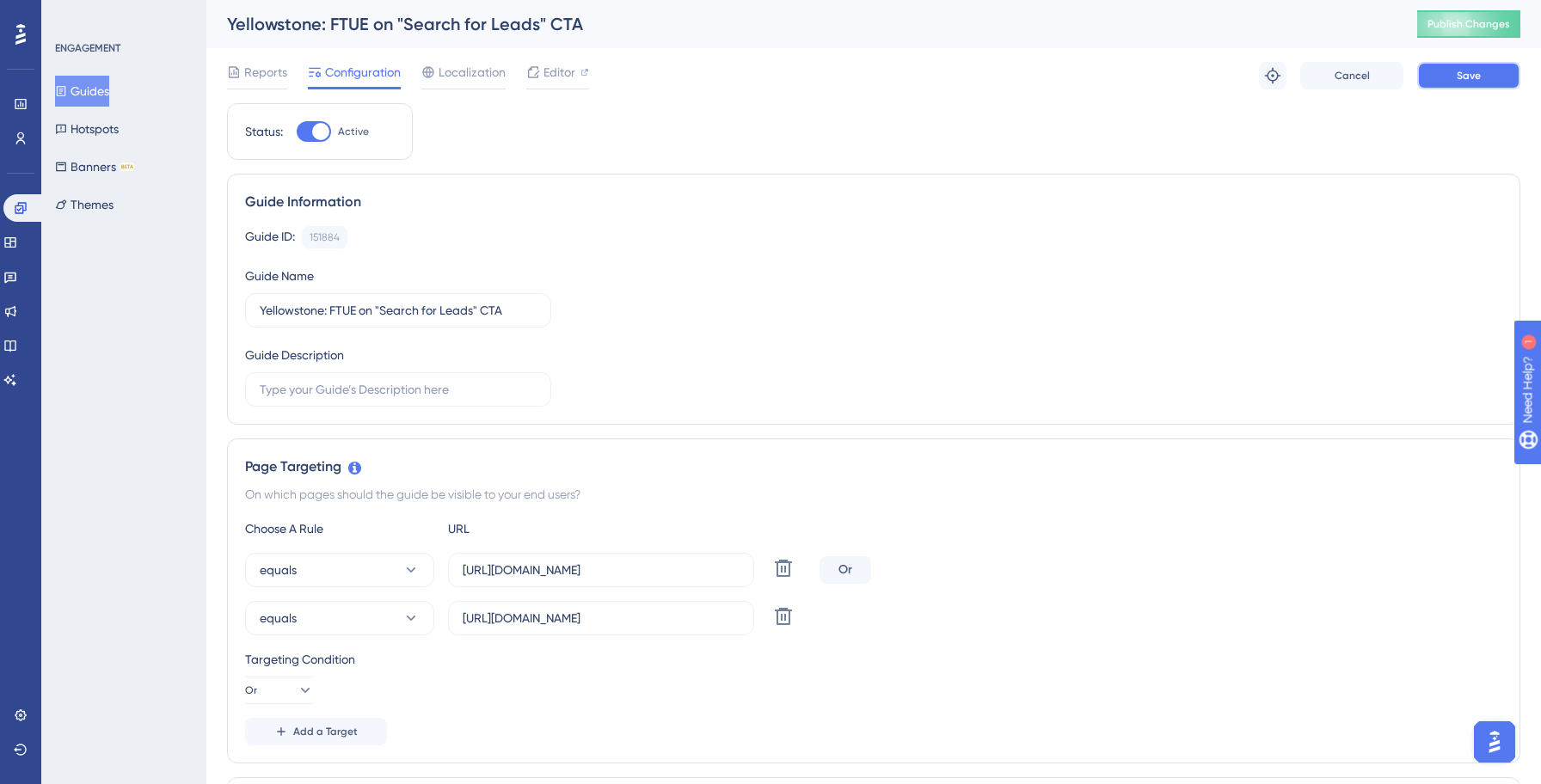
click at [1451, 83] on button "Save" at bounding box center [1469, 76] width 103 height 28
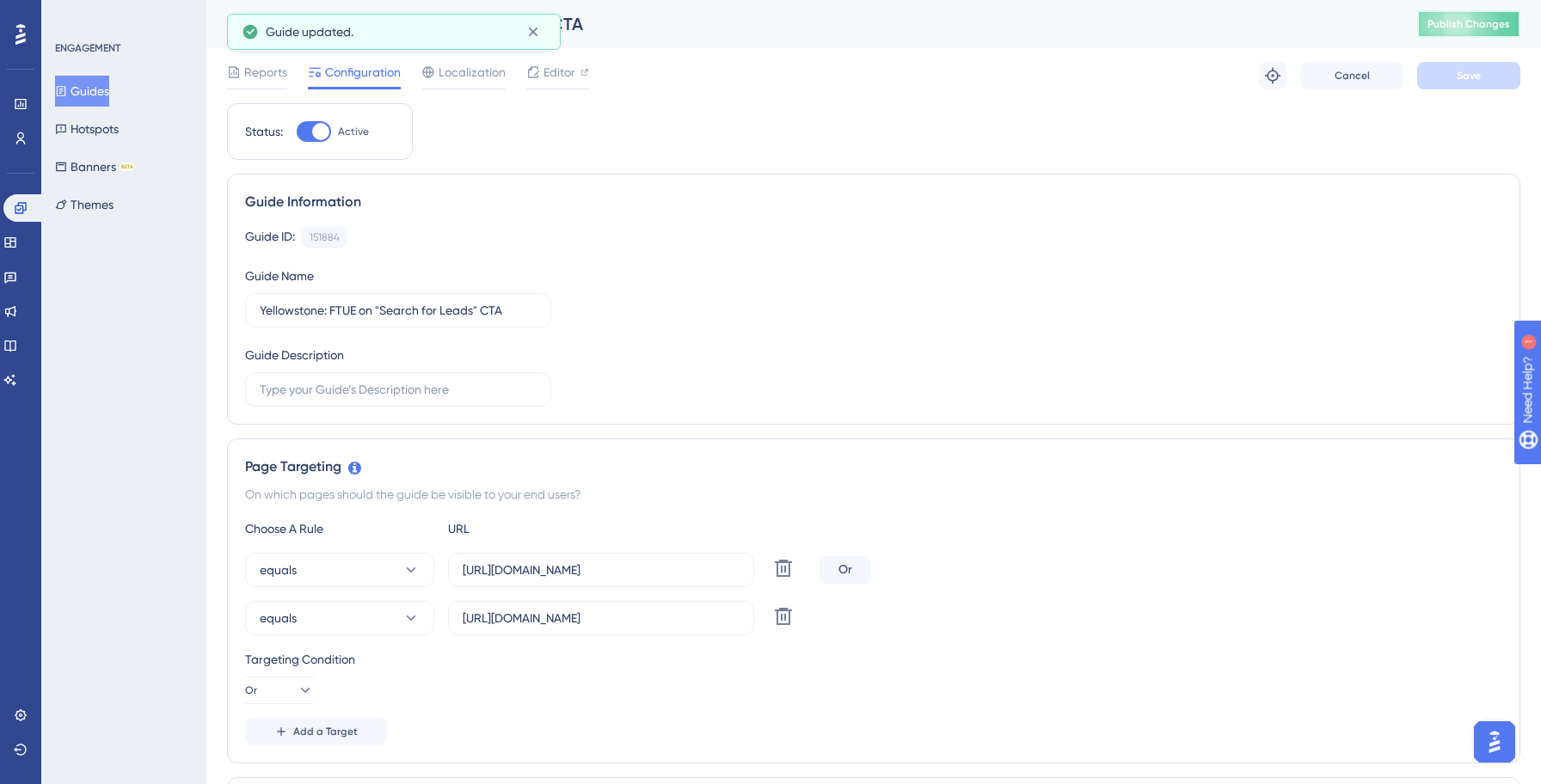
click at [1447, 23] on span "Publish Changes" at bounding box center [1469, 24] width 83 height 14
click at [107, 84] on button "Guides" at bounding box center [82, 91] width 54 height 31
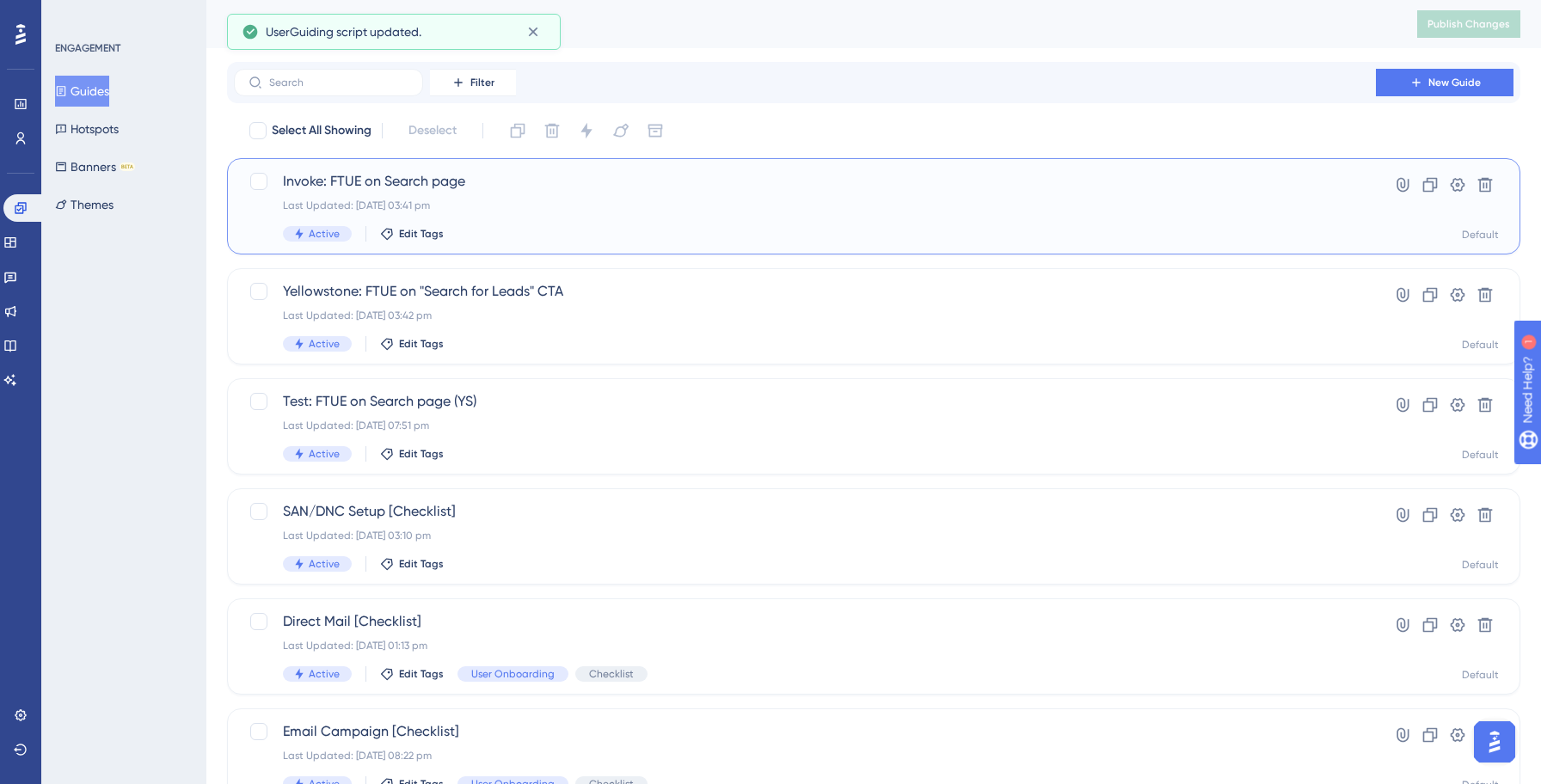
click at [568, 223] on div "Invoke: FTUE on Search page Last Updated: [DATE] 03:41 pm Active Edit Tags" at bounding box center [805, 207] width 1043 height 71
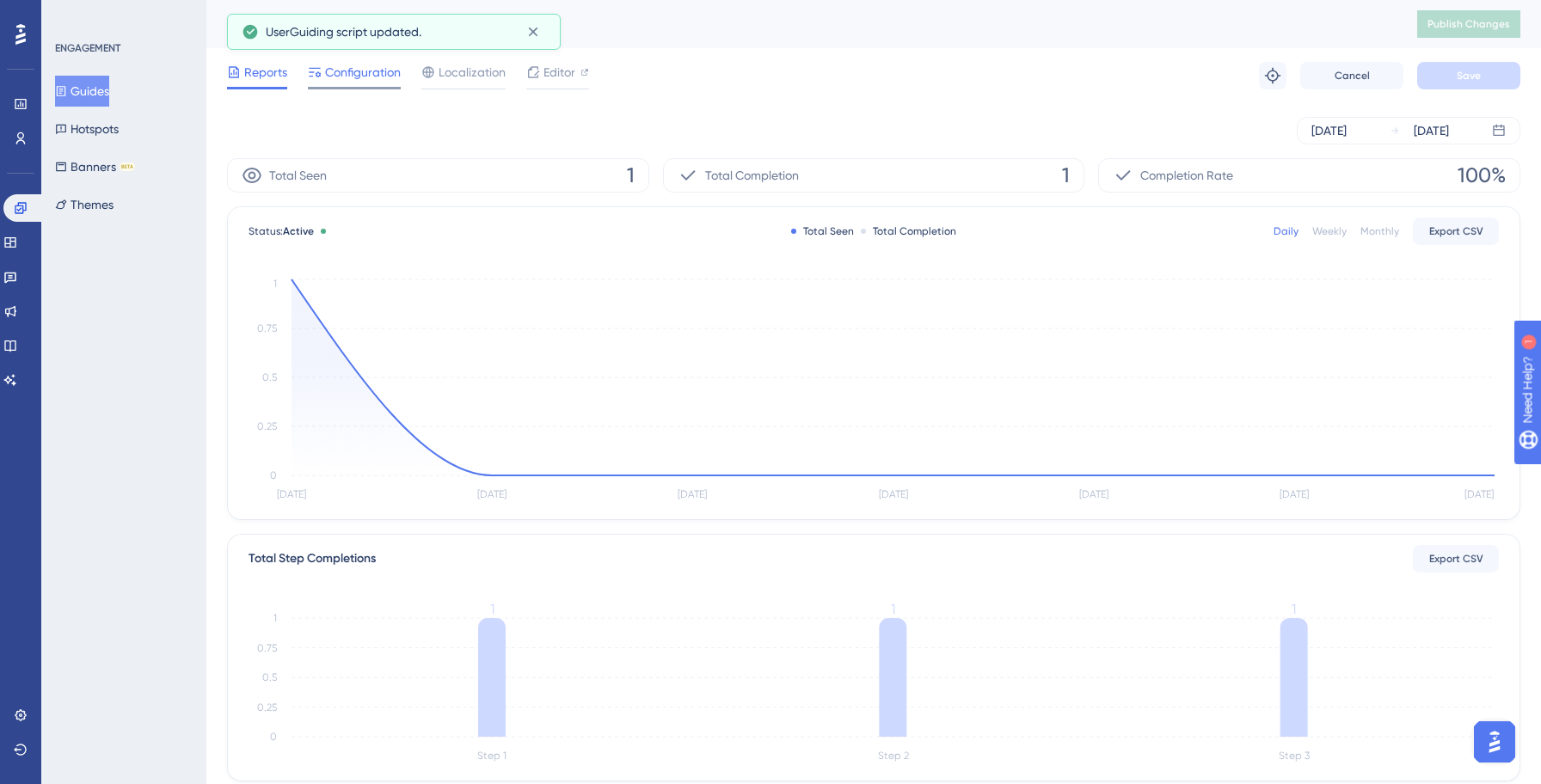
click at [361, 77] on span "Configuration" at bounding box center [362, 72] width 76 height 21
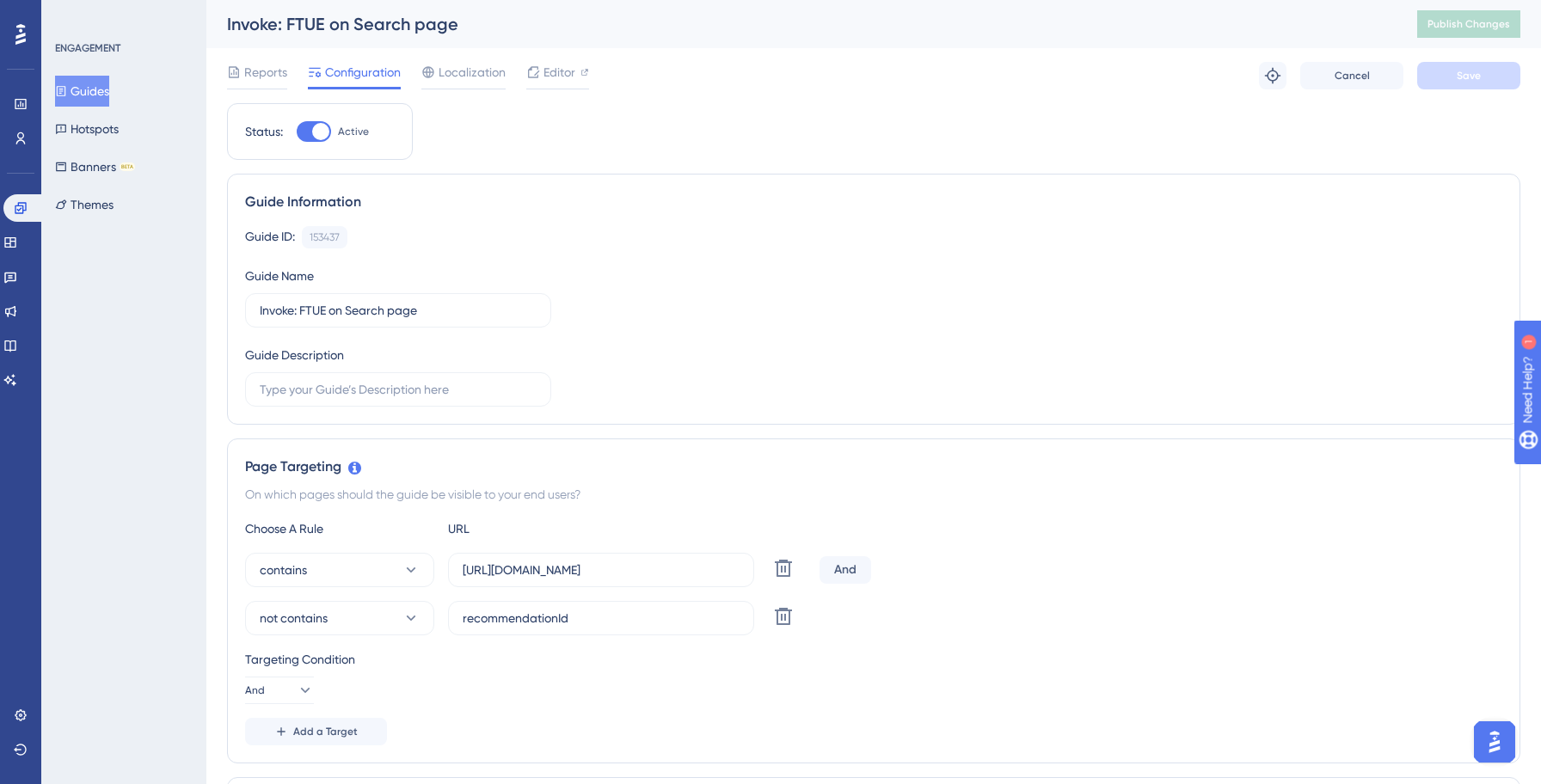
click at [109, 83] on button "Guides" at bounding box center [82, 91] width 54 height 31
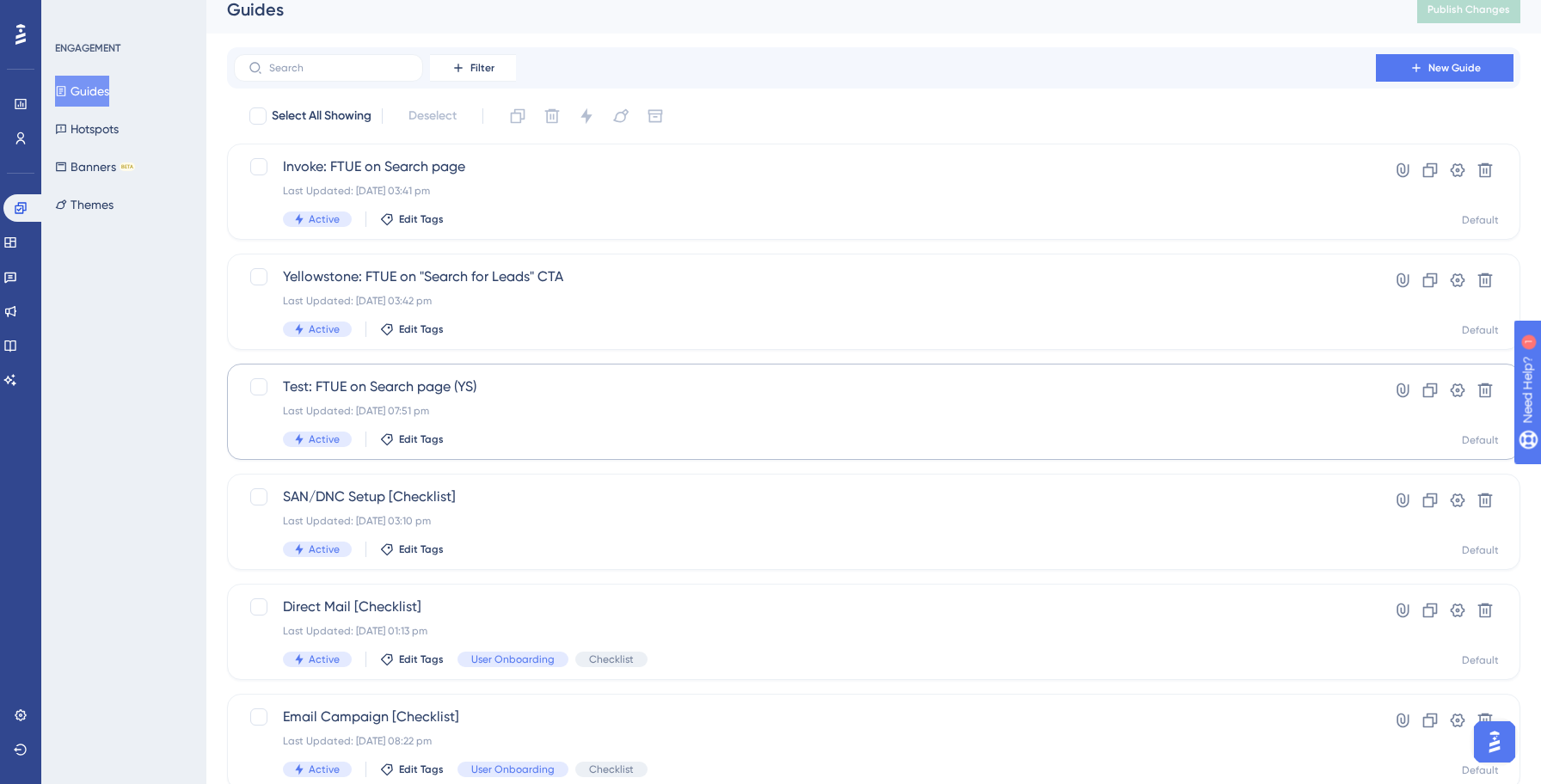
scroll to position [17, 0]
click at [560, 416] on div "Test: FTUE on Search page (YS) Last Updated: [DATE] 07:51 pm Active Edit Tags" at bounding box center [805, 409] width 1043 height 71
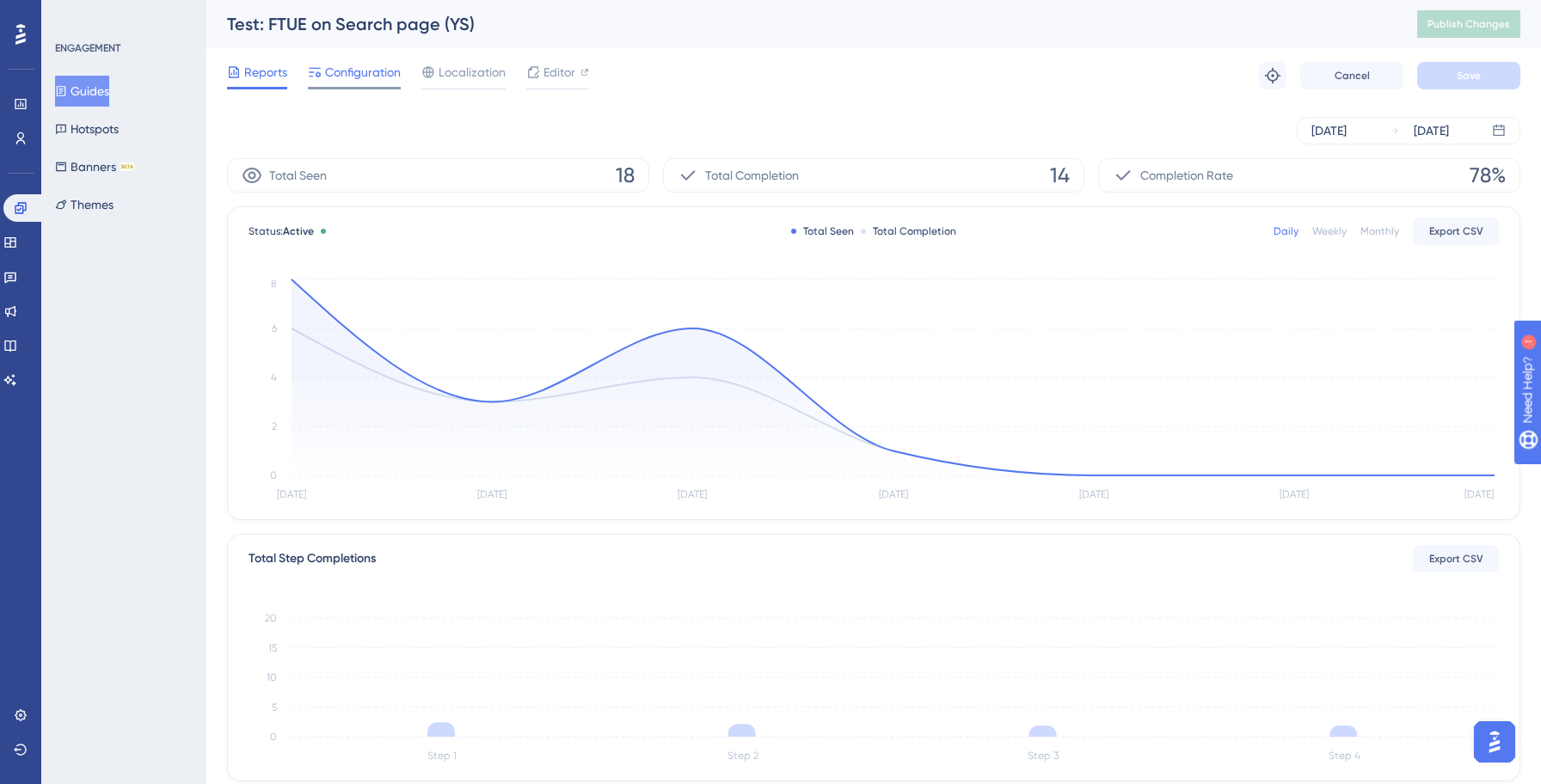
click at [331, 85] on div "Configuration" at bounding box center [355, 76] width 93 height 28
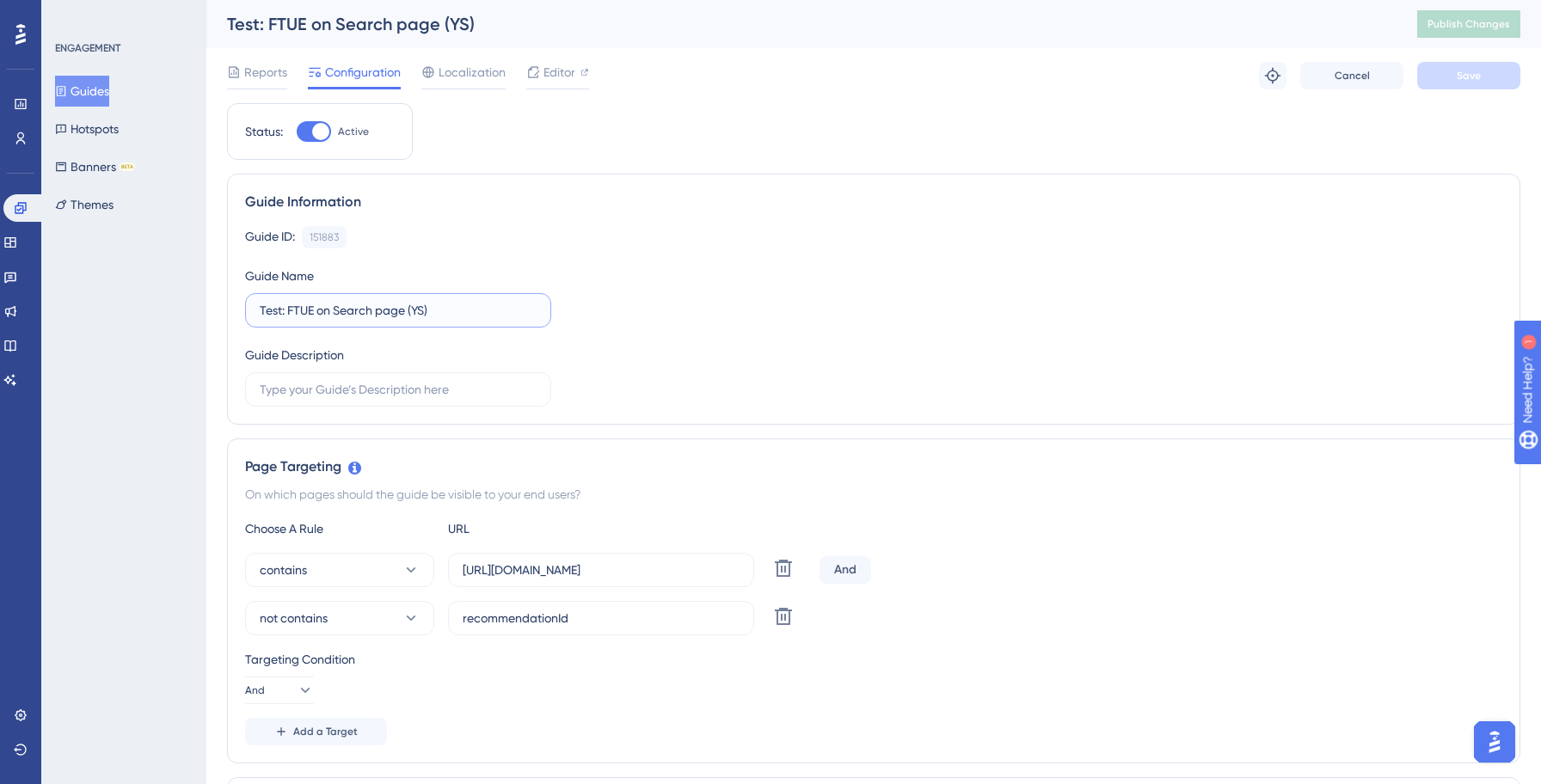
click at [283, 311] on input "Test: FTUE on Search page (YS)" at bounding box center [399, 311] width 277 height 19
click at [499, 304] on input "Yellowstone: FTUE on Search page (YS)" at bounding box center [399, 311] width 277 height 19
click at [1014, 318] on div "Guide ID: 151883 Copy Guide Name [GEOGRAPHIC_DATA]: FTUE on Search page Guide D…" at bounding box center [874, 317] width 1257 height 181
click at [1471, 83] on button "Save" at bounding box center [1469, 76] width 103 height 28
click at [1509, 15] on button "Publish Changes" at bounding box center [1469, 24] width 103 height 28
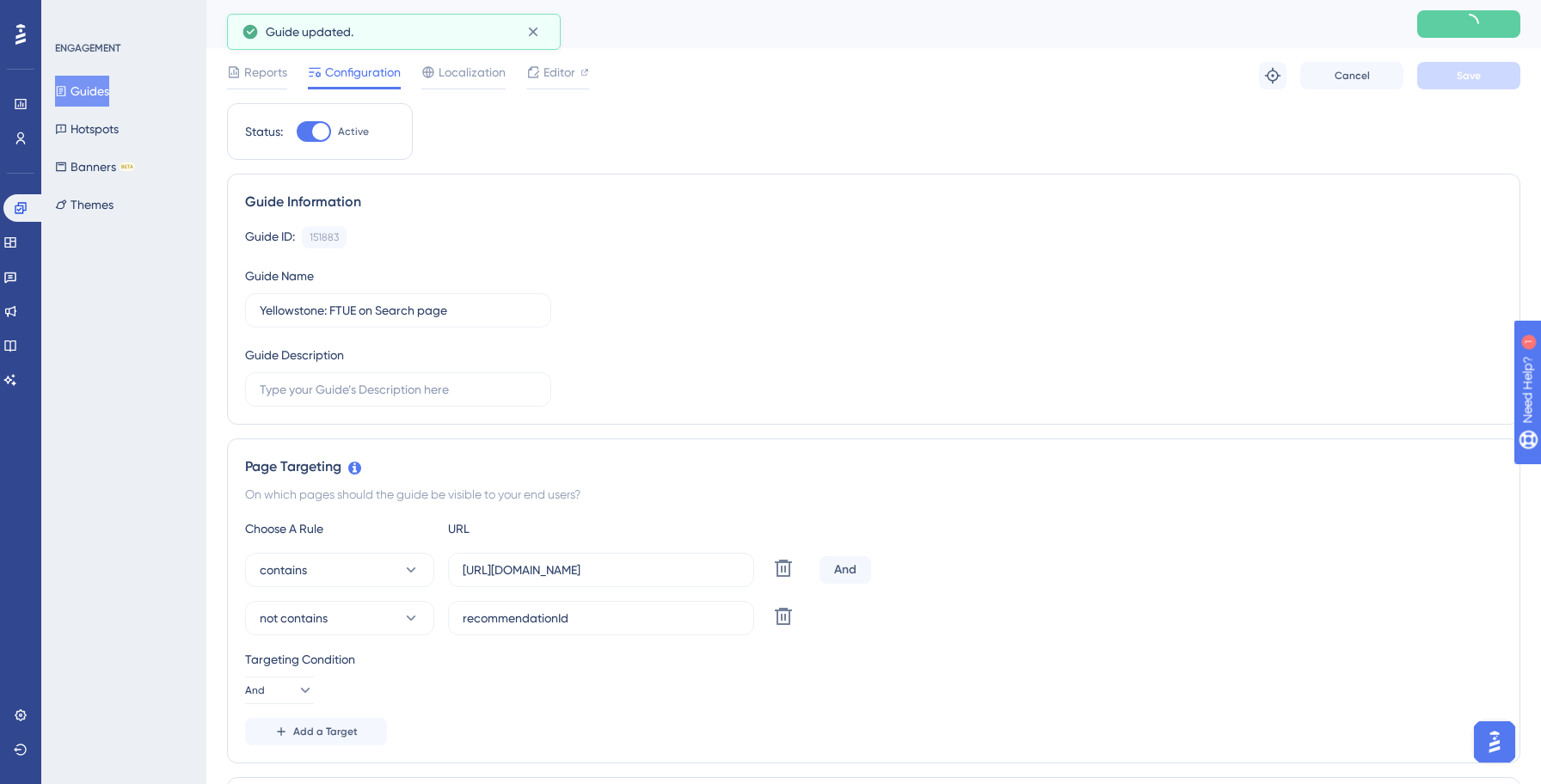
click at [97, 95] on button "Guides" at bounding box center [82, 91] width 54 height 31
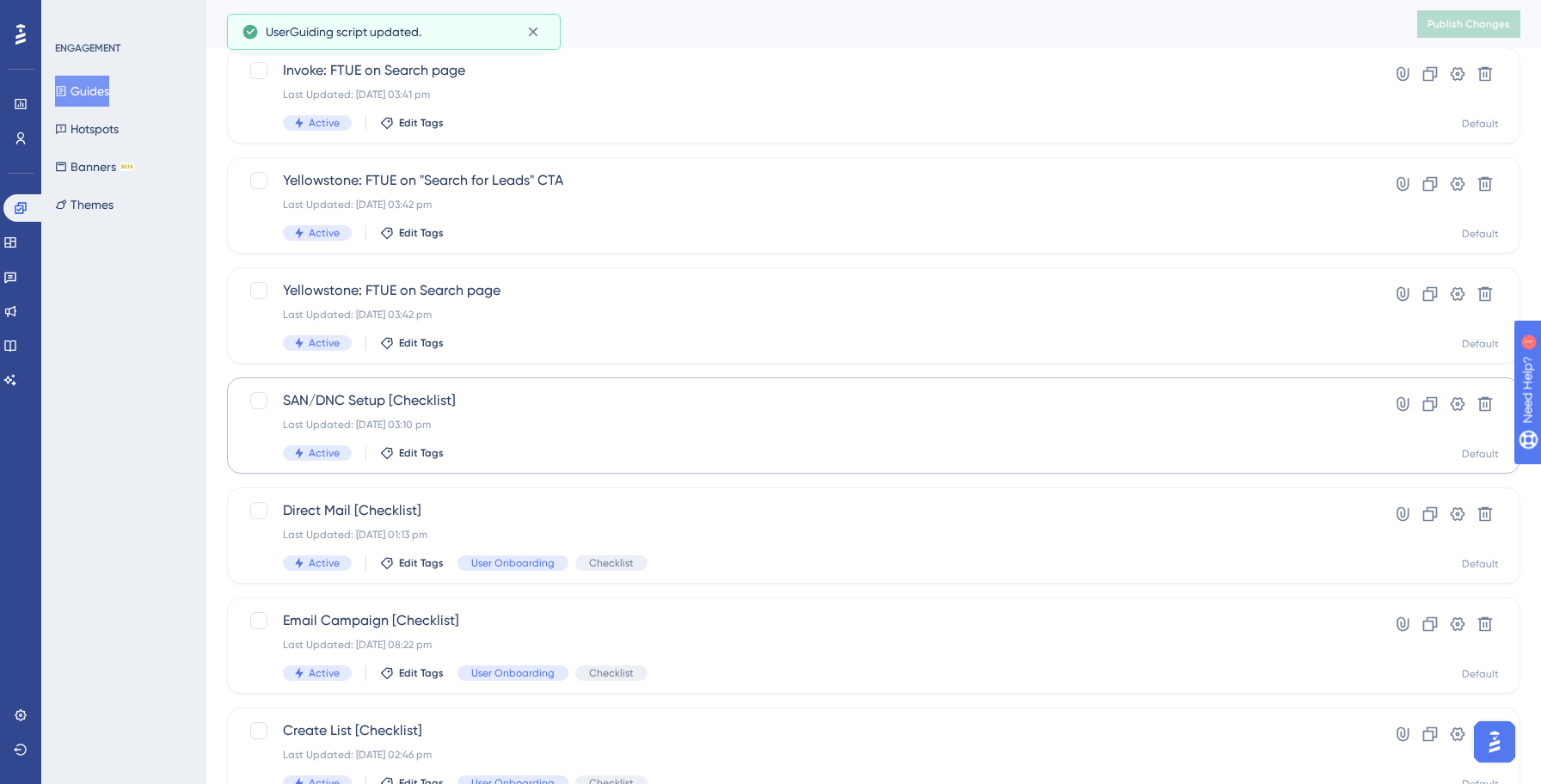
scroll to position [167, 0]
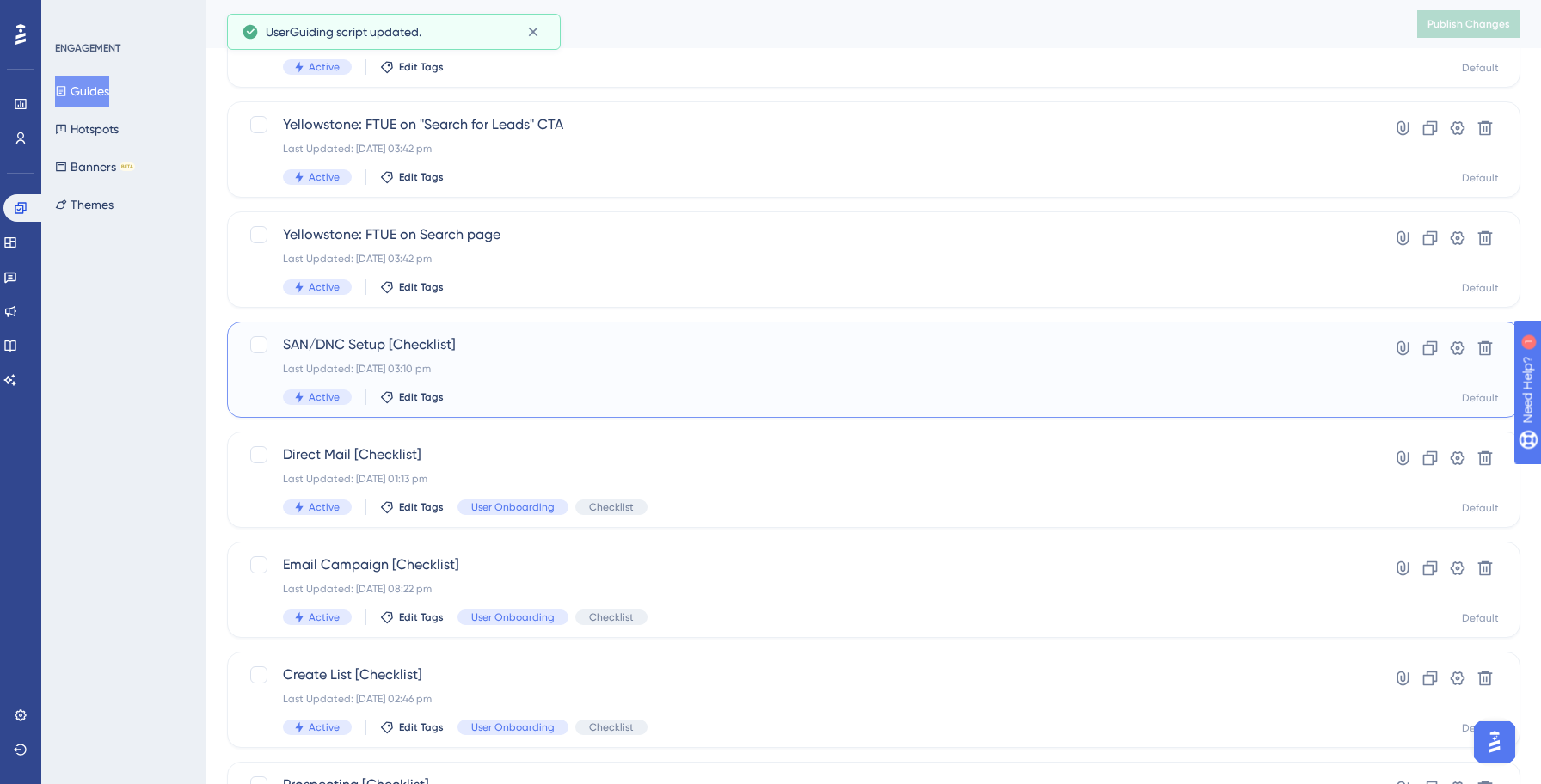
click at [501, 380] on div "SAN/DNC Setup [Checklist] Last Updated: [DATE] 03:10 pm Active Edit Tags" at bounding box center [805, 369] width 1043 height 71
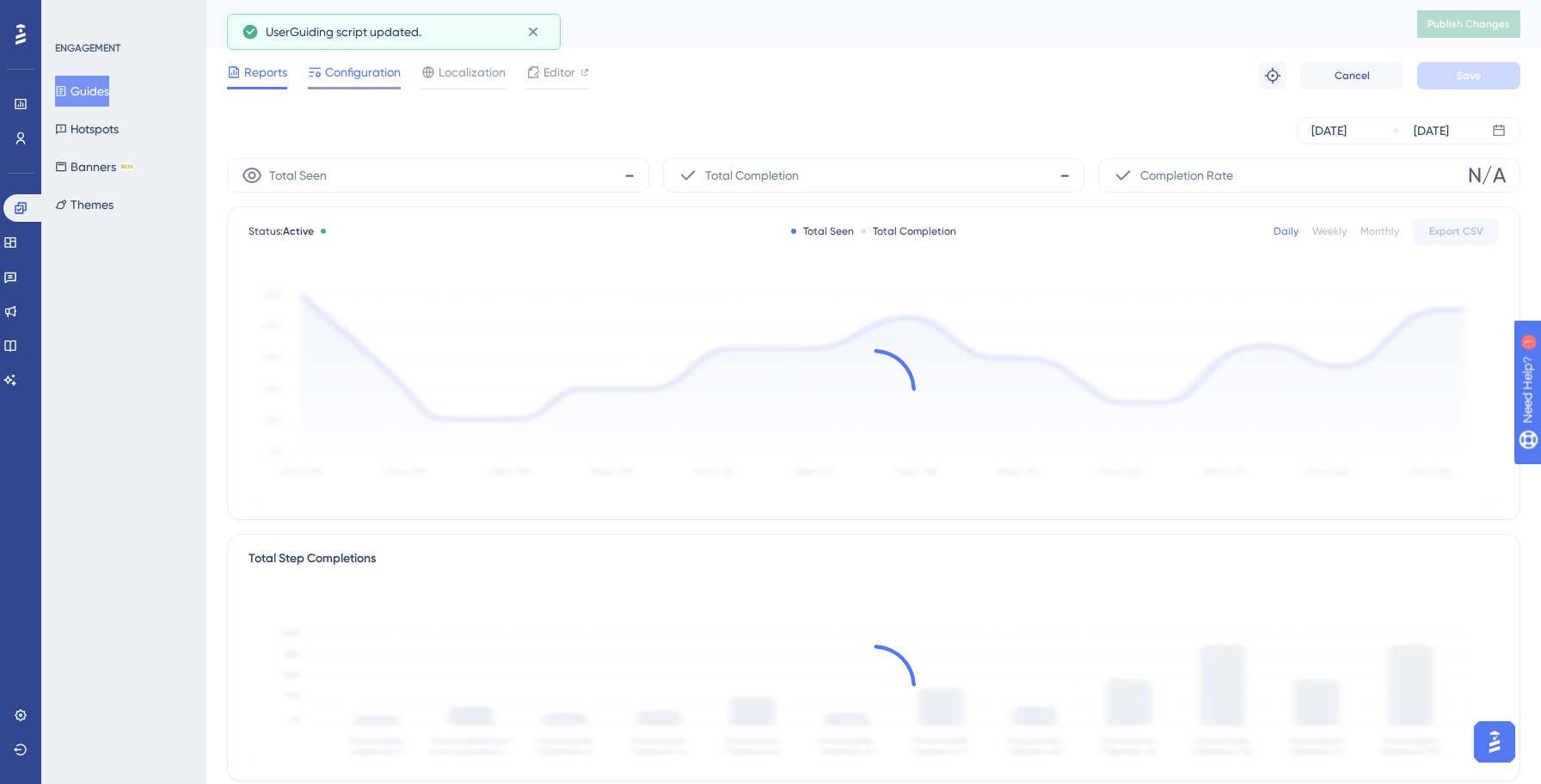
click at [334, 75] on span "Configuration" at bounding box center [362, 72] width 76 height 21
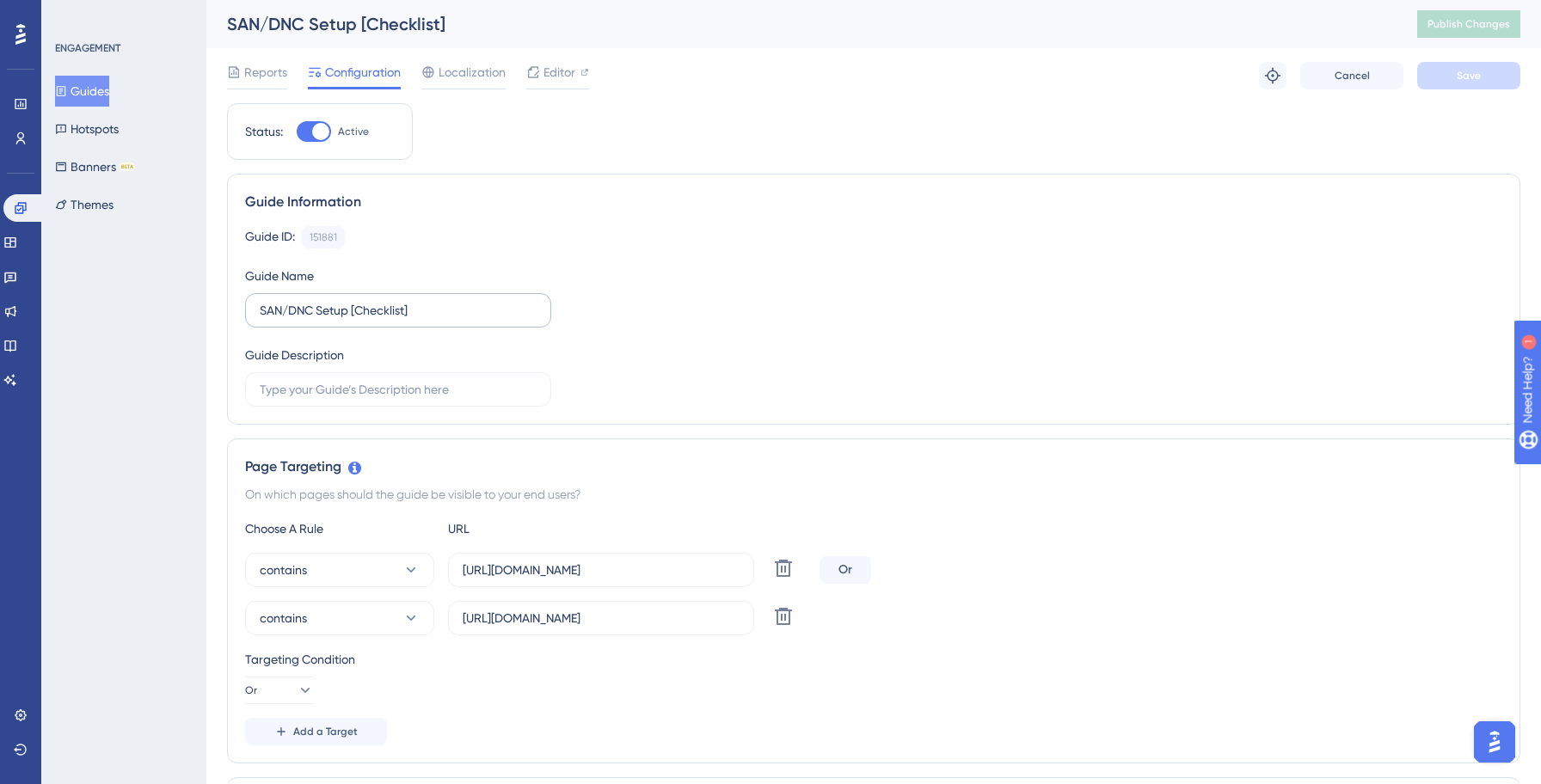
click at [259, 314] on label "SAN/DNC Setup [Checklist]" at bounding box center [399, 311] width 306 height 34
click at [260, 314] on input "SAN/DNC Setup [Checklist]" at bounding box center [399, 311] width 277 height 19
click at [263, 309] on input "SAN/DNC Setup [Checklist]" at bounding box center [399, 311] width 277 height 19
paste input "Yellowstone"
click at [788, 466] on div "Page Targeting" at bounding box center [874, 466] width 1257 height 21
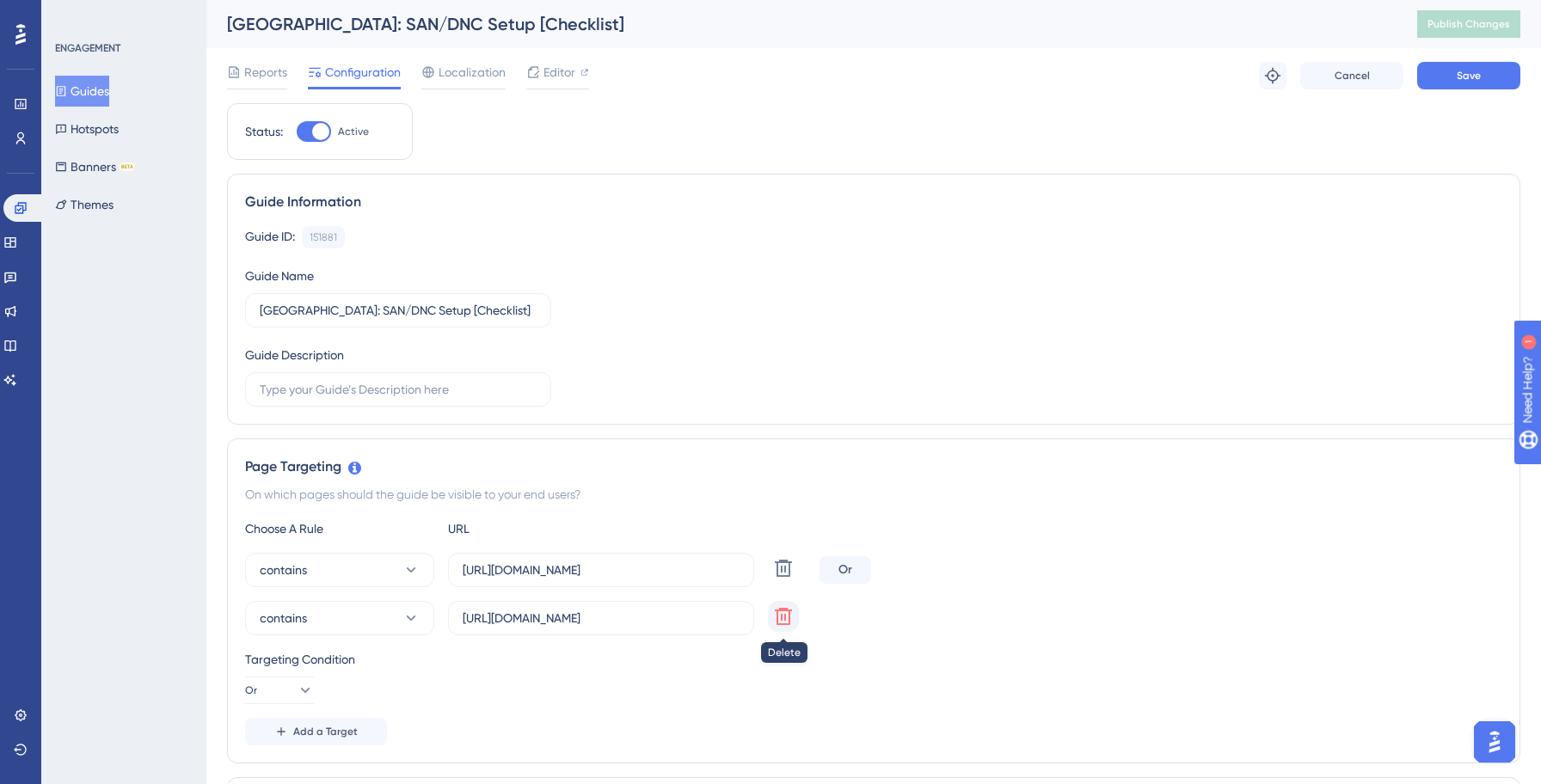
click at [786, 613] on icon at bounding box center [783, 616] width 21 height 21
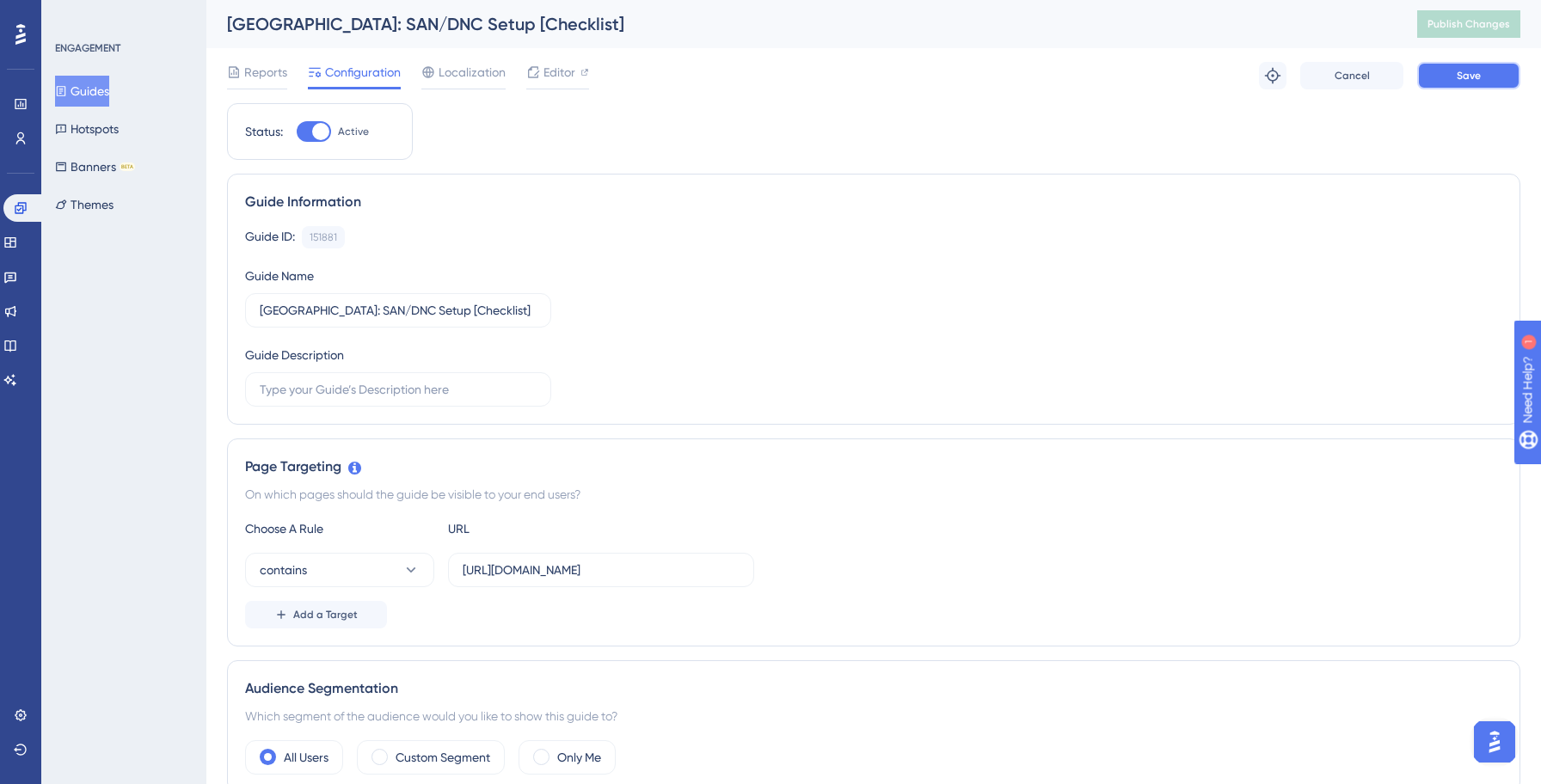
click at [1441, 89] on button "Save" at bounding box center [1469, 76] width 103 height 28
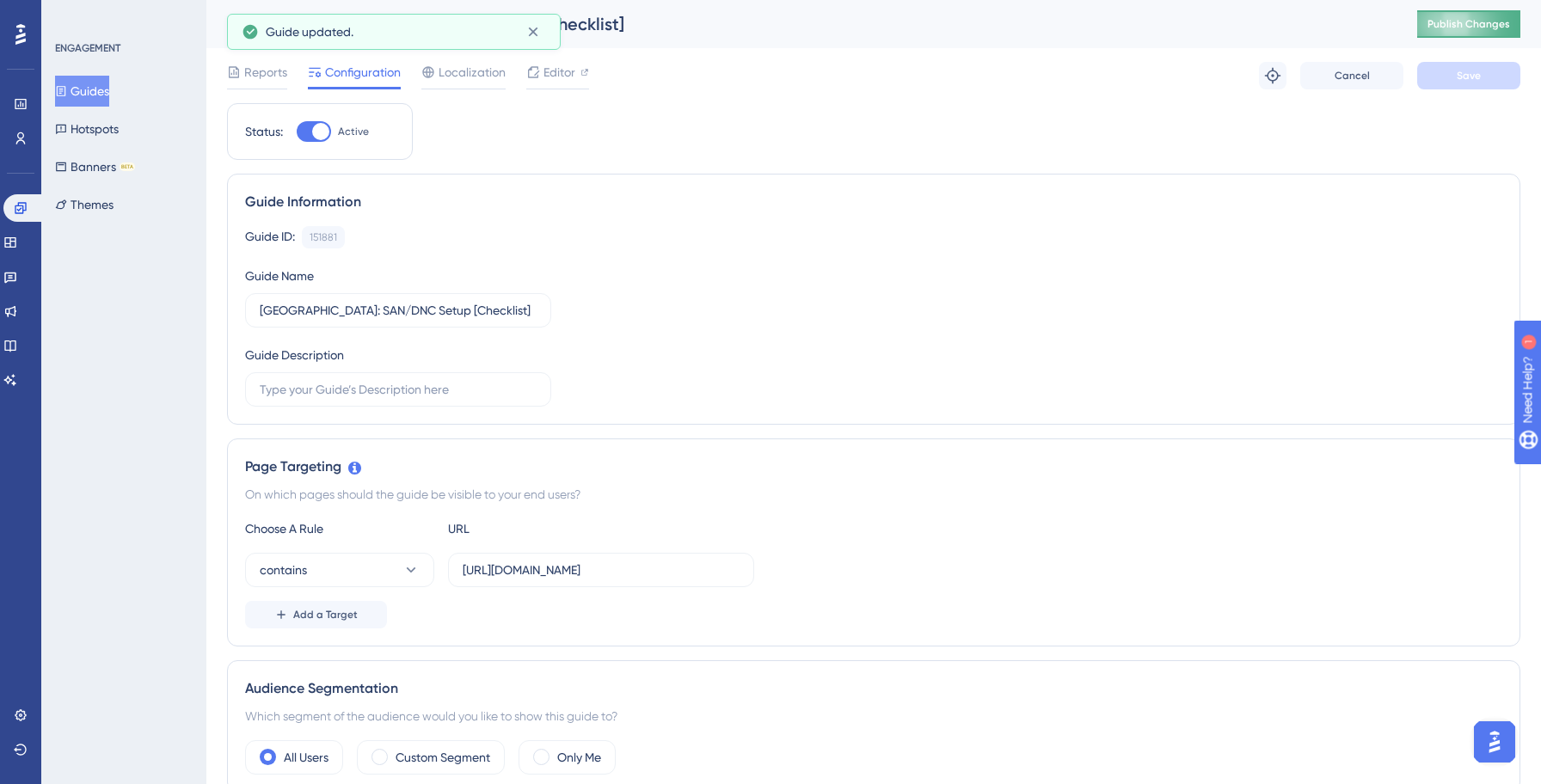
click at [1498, 21] on span "Publish Changes" at bounding box center [1469, 24] width 83 height 14
click at [104, 92] on button "Guides" at bounding box center [82, 91] width 54 height 31
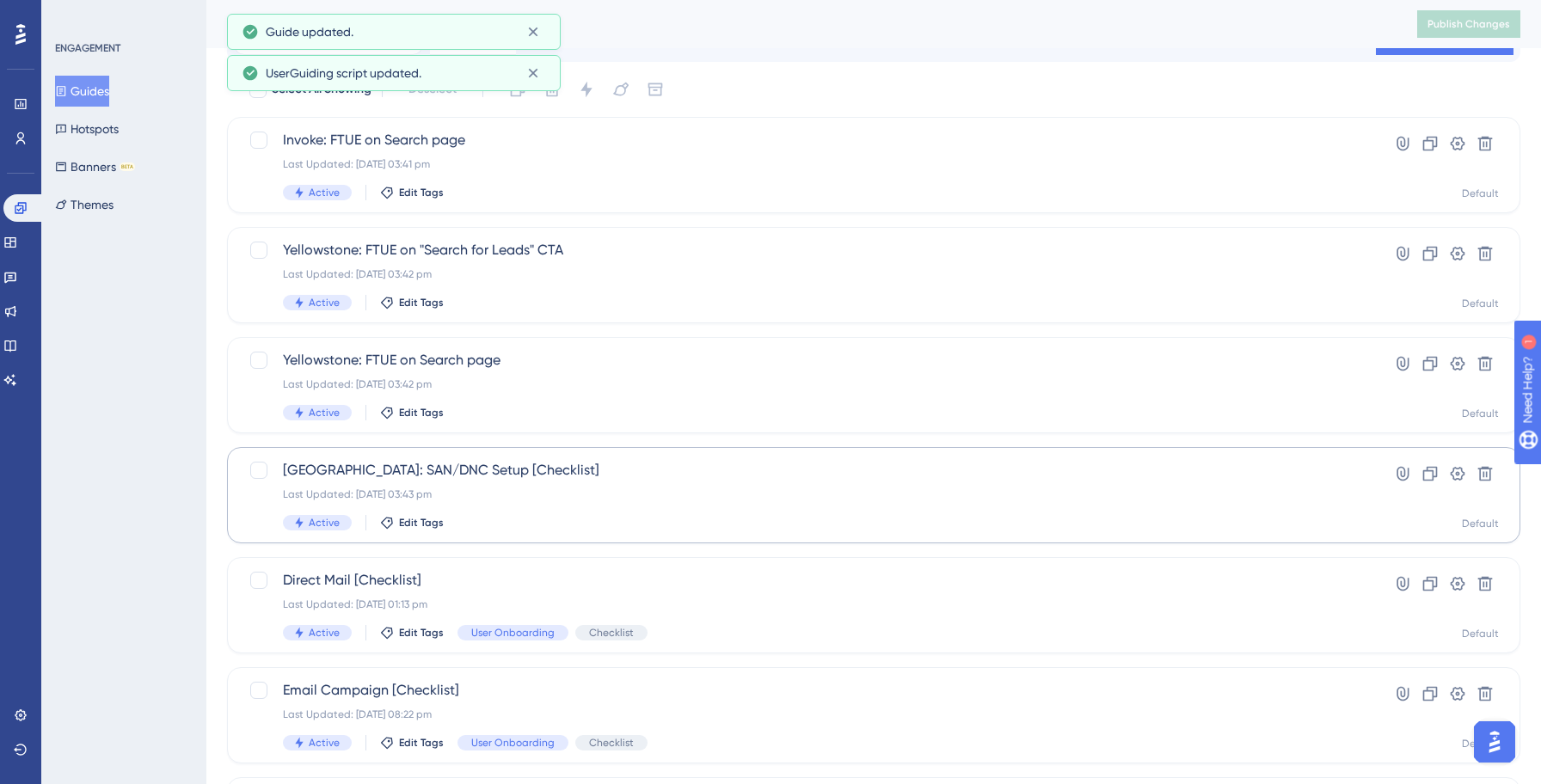
scroll to position [158, 0]
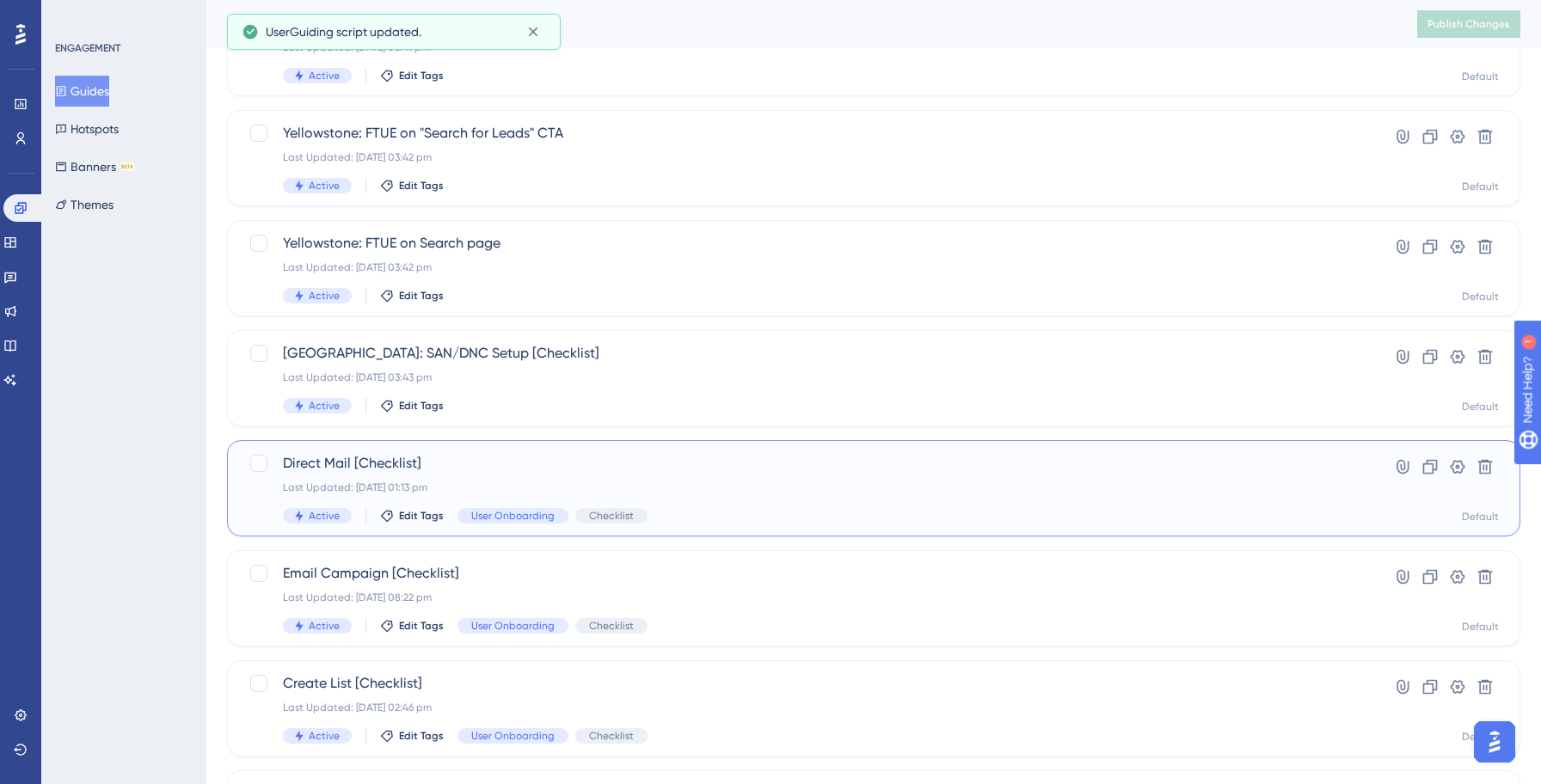
click at [565, 476] on div "Direct Mail [Checklist] Last Updated: [DATE] 01:13 pm Active Edit Tags User Onb…" at bounding box center [805, 488] width 1043 height 71
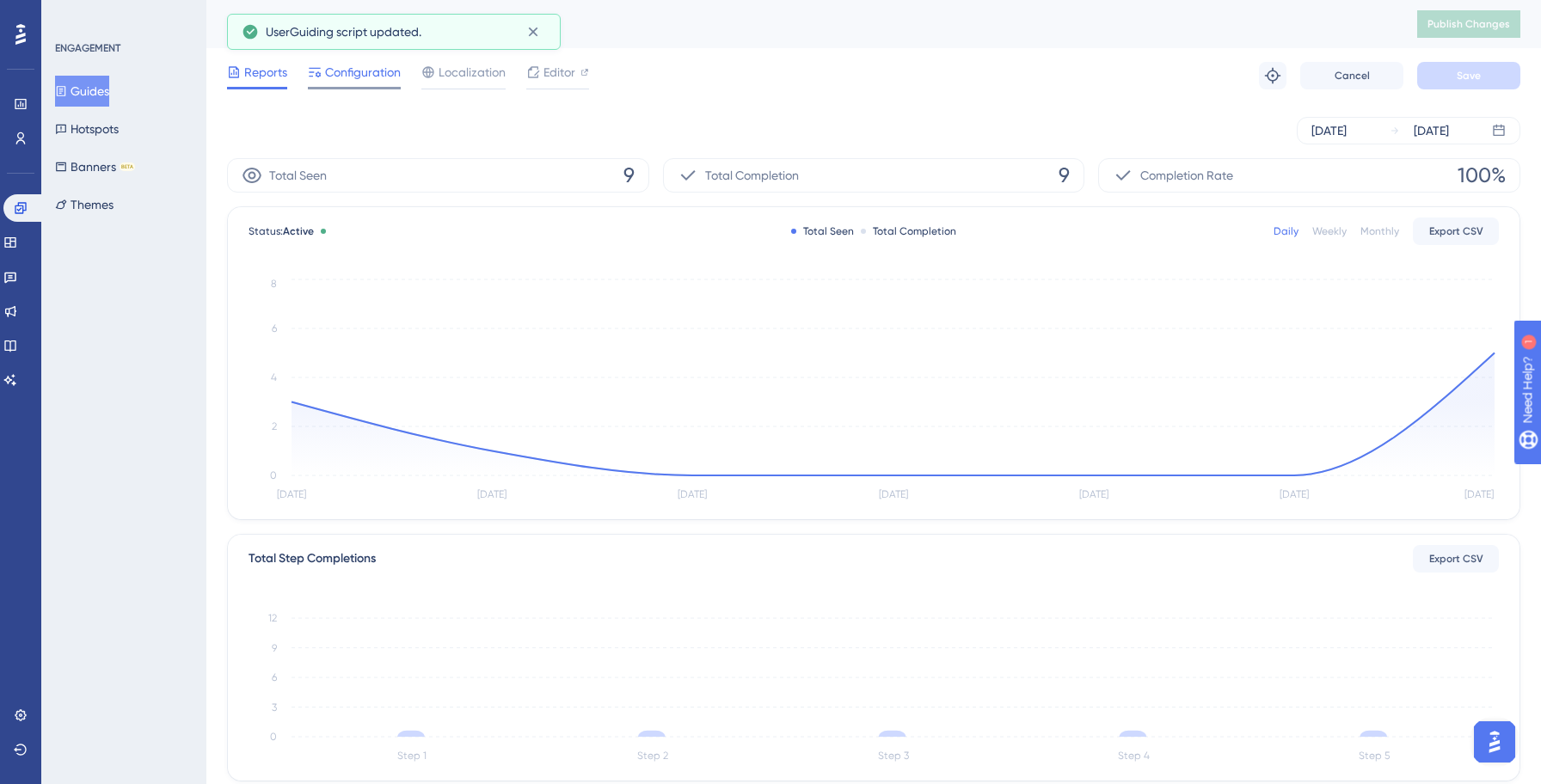
click at [358, 73] on span "Configuration" at bounding box center [362, 72] width 76 height 21
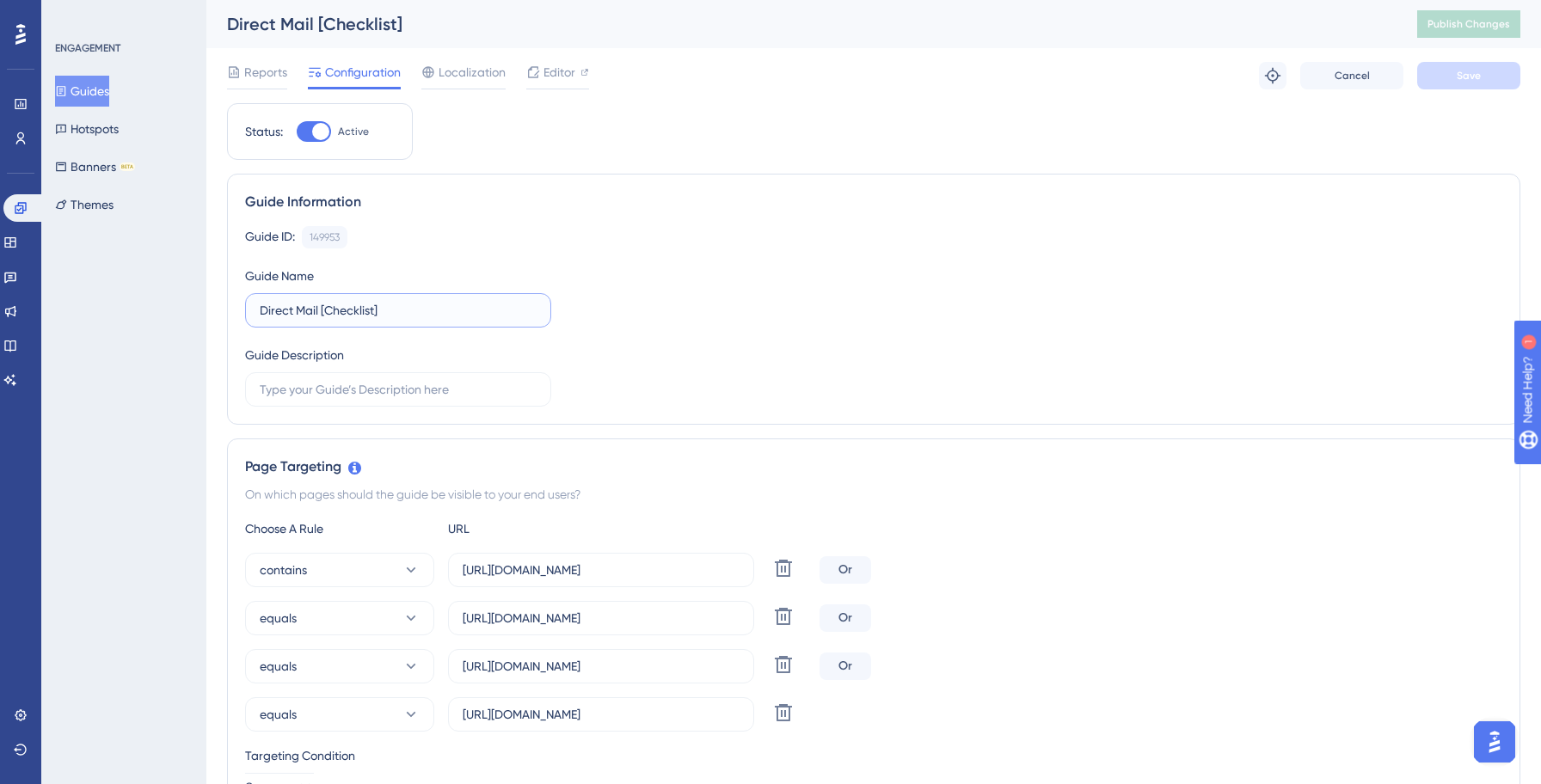
click at [263, 306] on input "Direct Mail [Checklist]" at bounding box center [399, 311] width 277 height 19
paste input "Yellowstone"
click at [663, 297] on div "Guide ID: 149953 Copy Guide Name [GEOGRAPHIC_DATA]: Direct Mail [Checklist] Gui…" at bounding box center [874, 317] width 1257 height 181
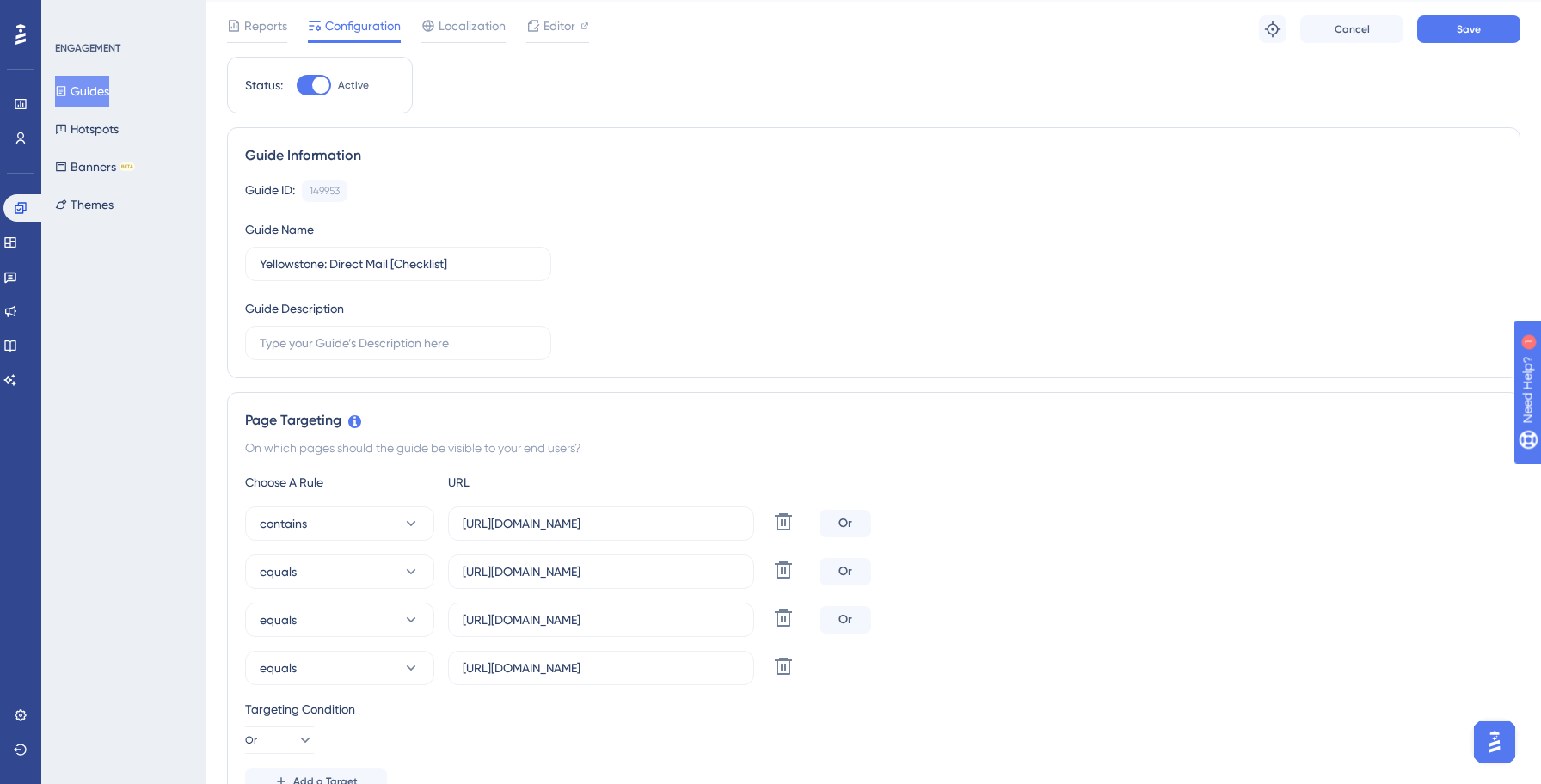
scroll to position [108, 0]
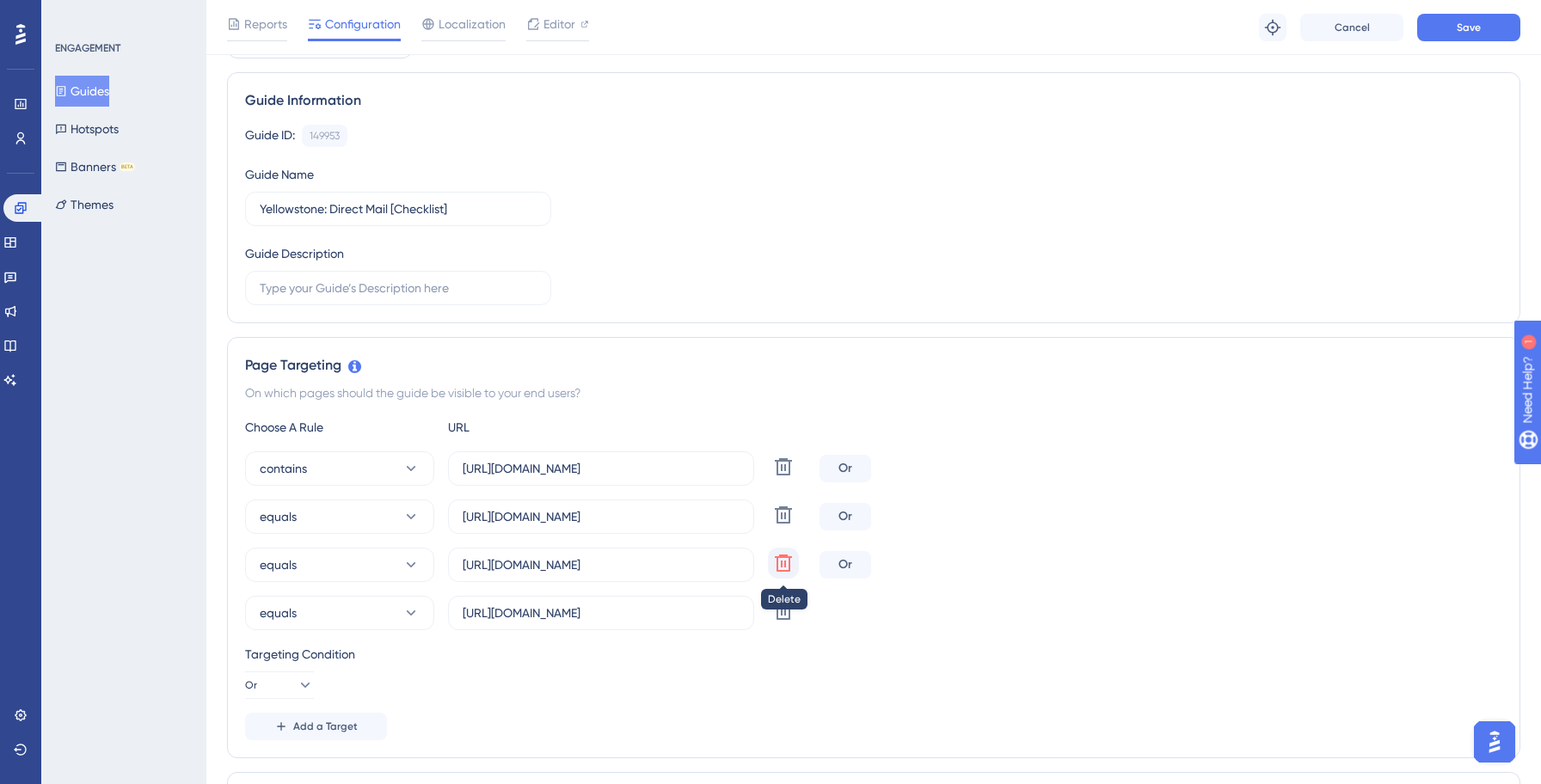
click at [783, 559] on icon at bounding box center [783, 563] width 21 height 21
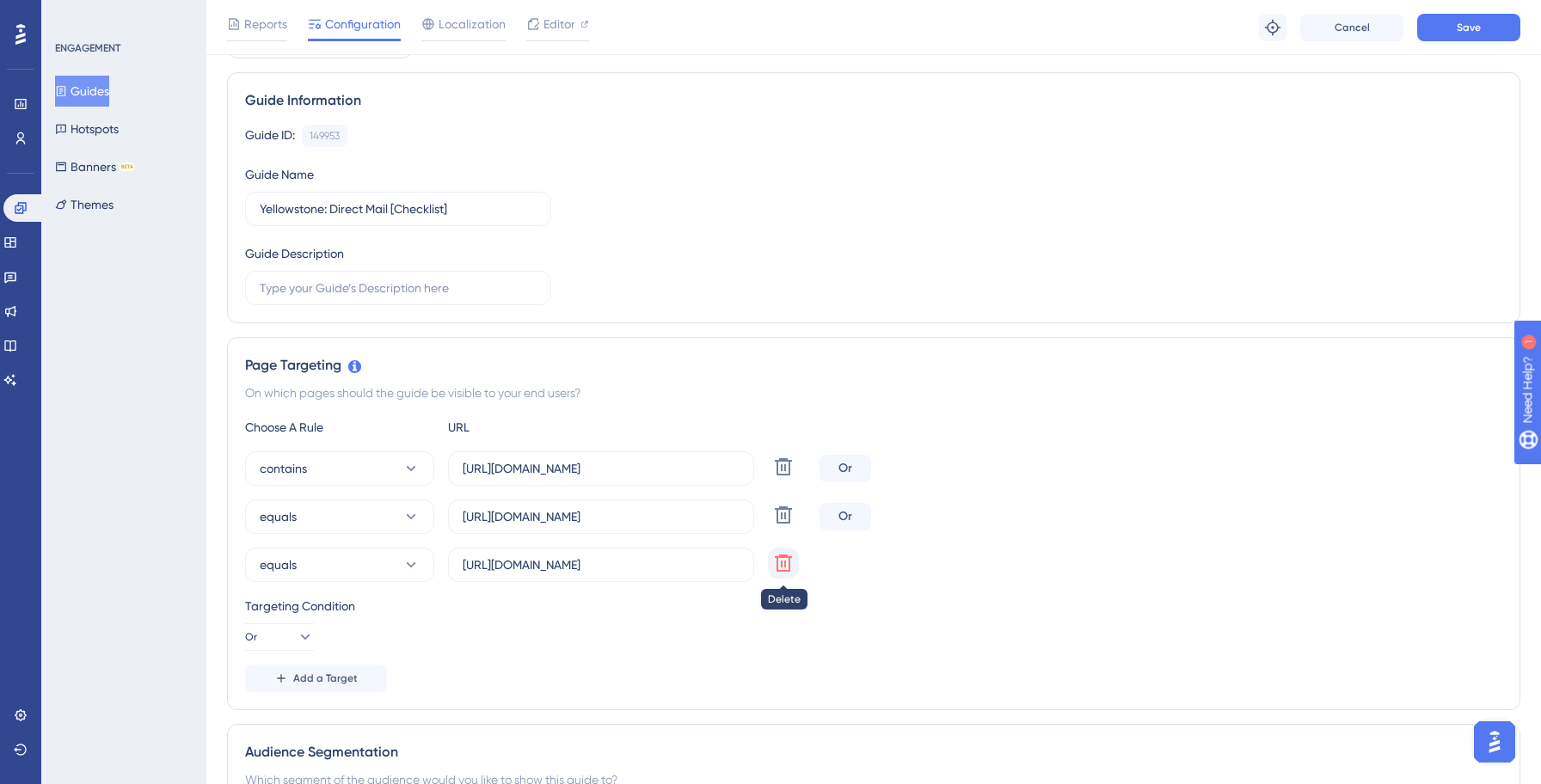
click at [783, 559] on icon at bounding box center [783, 563] width 21 height 21
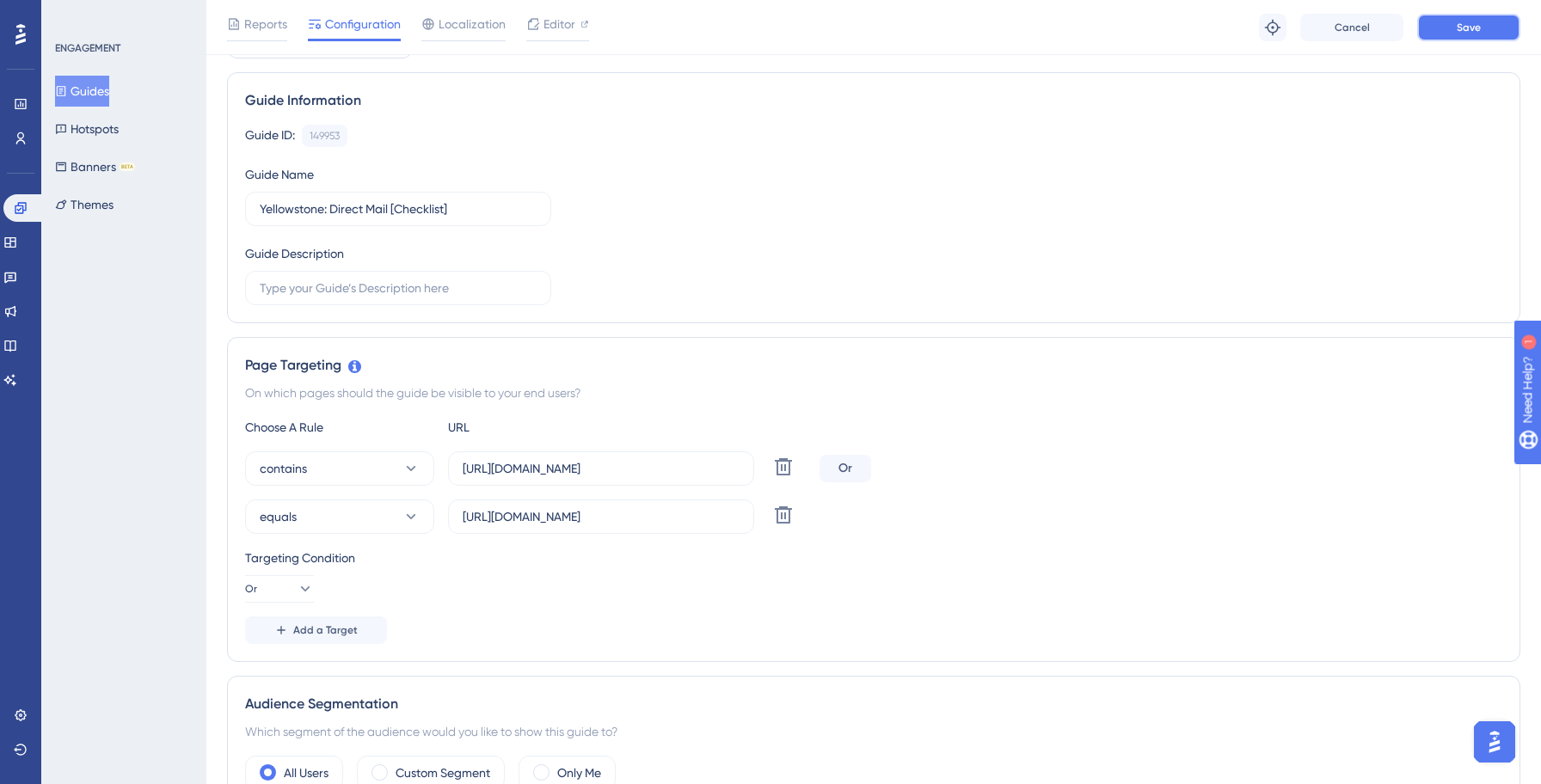
click at [1469, 30] on span "Save" at bounding box center [1469, 28] width 24 height 14
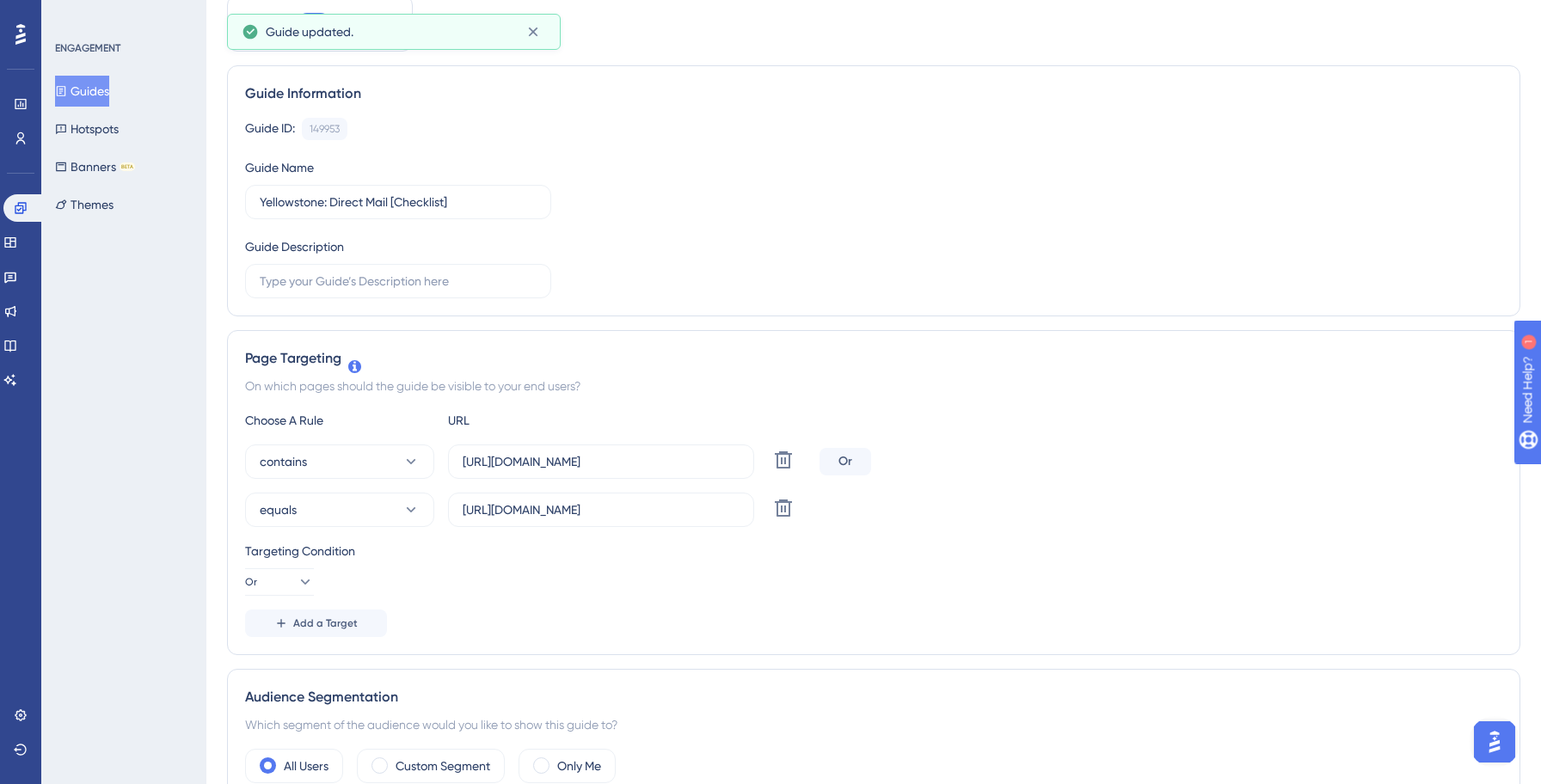
scroll to position [0, 0]
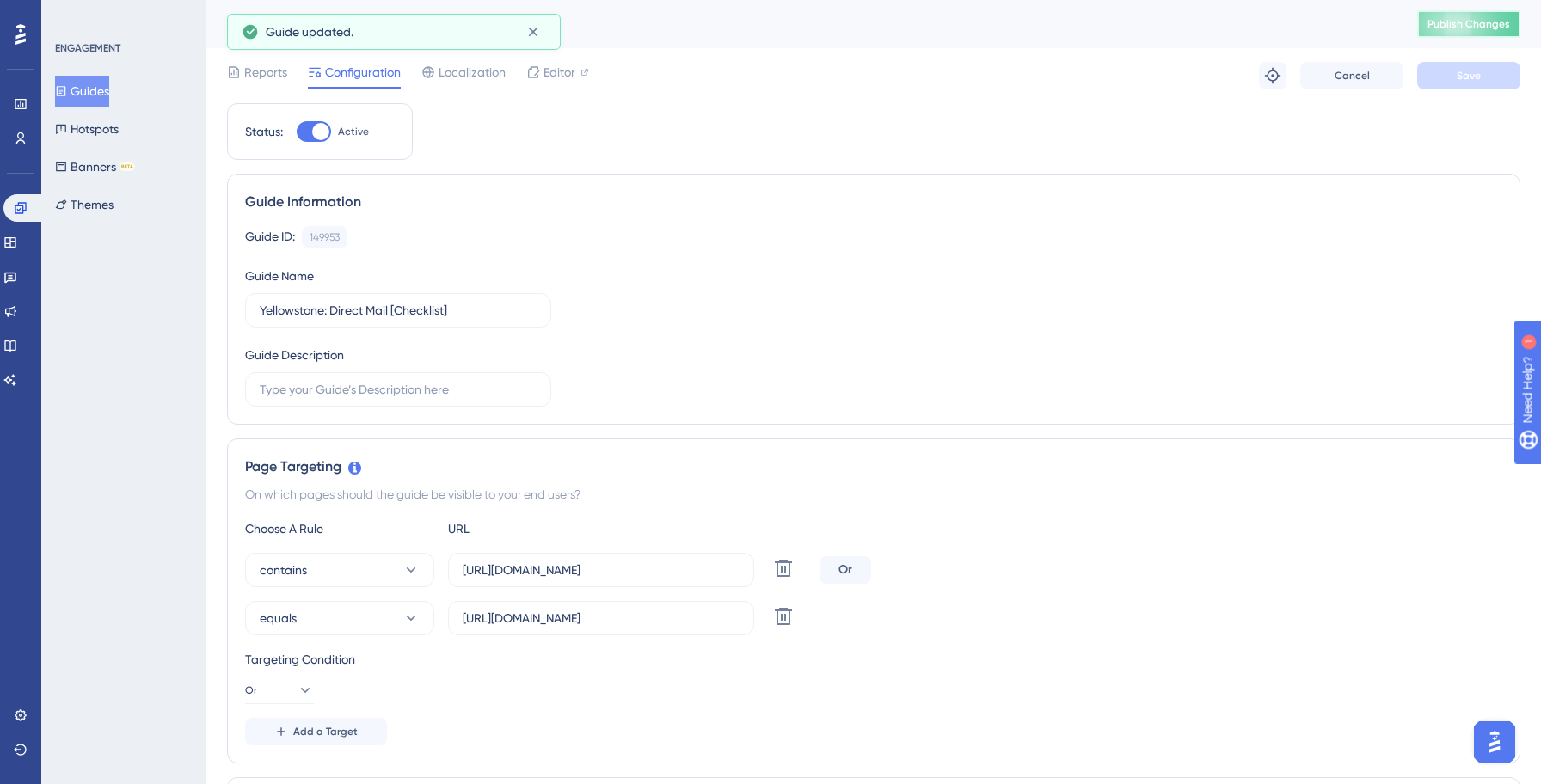
click at [1489, 25] on span "Publish Changes" at bounding box center [1469, 24] width 83 height 14
click at [101, 96] on button "Guides" at bounding box center [82, 91] width 54 height 31
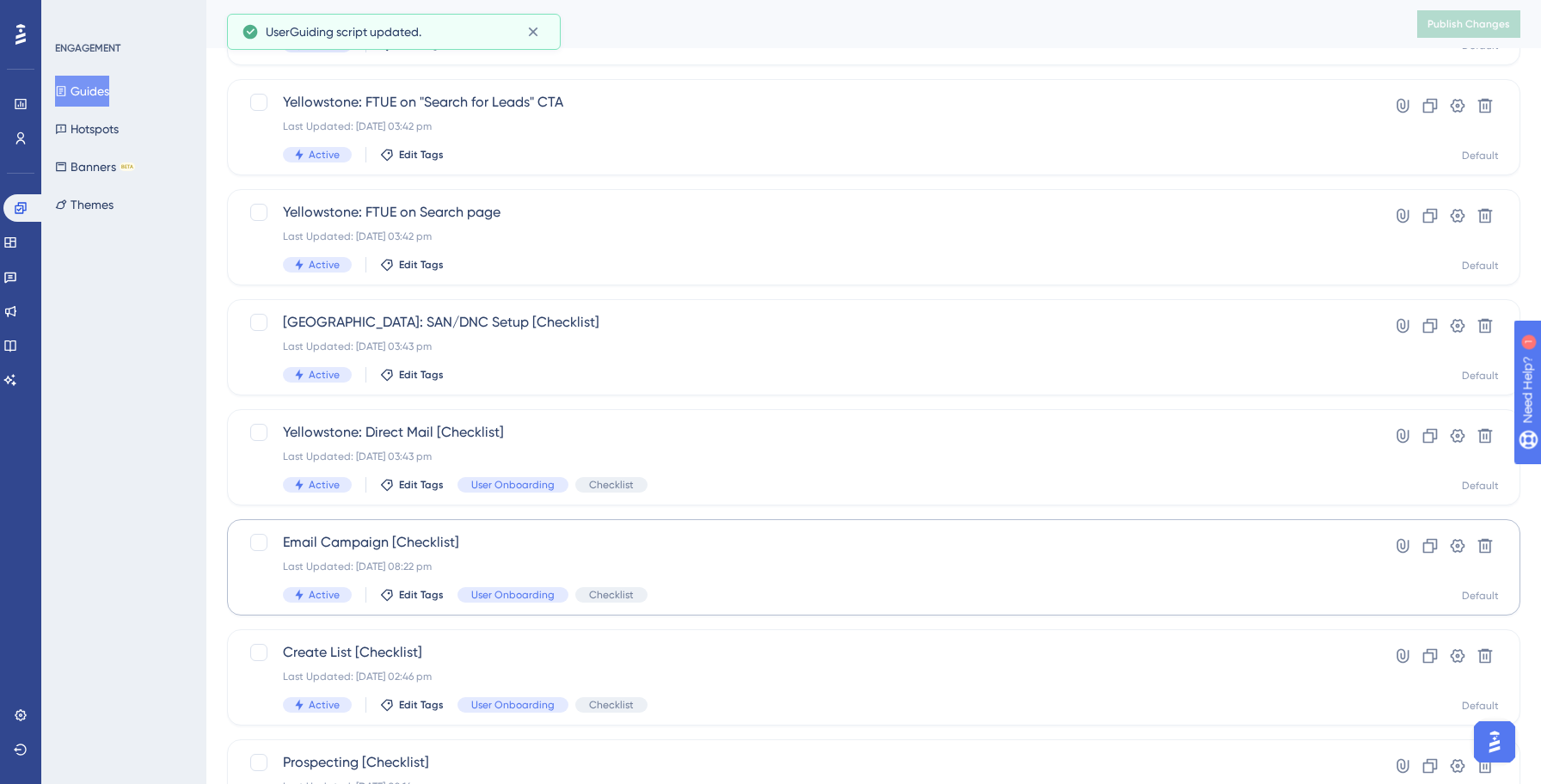
scroll to position [265, 0]
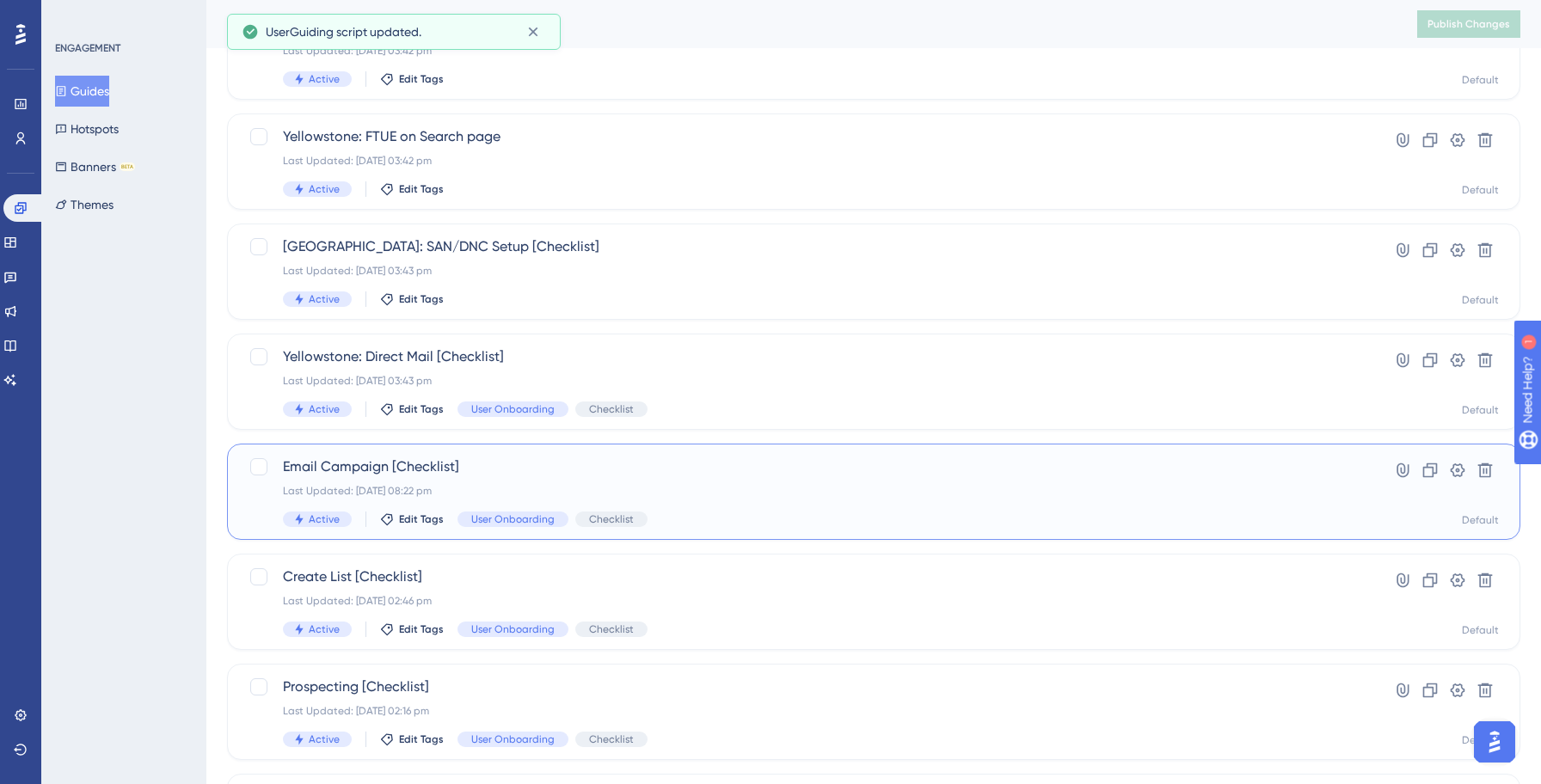
click at [556, 477] on div "Email Campaign [Checklist] Last Updated: [DATE] 08:22 pm Active Edit Tags User …" at bounding box center [805, 491] width 1043 height 71
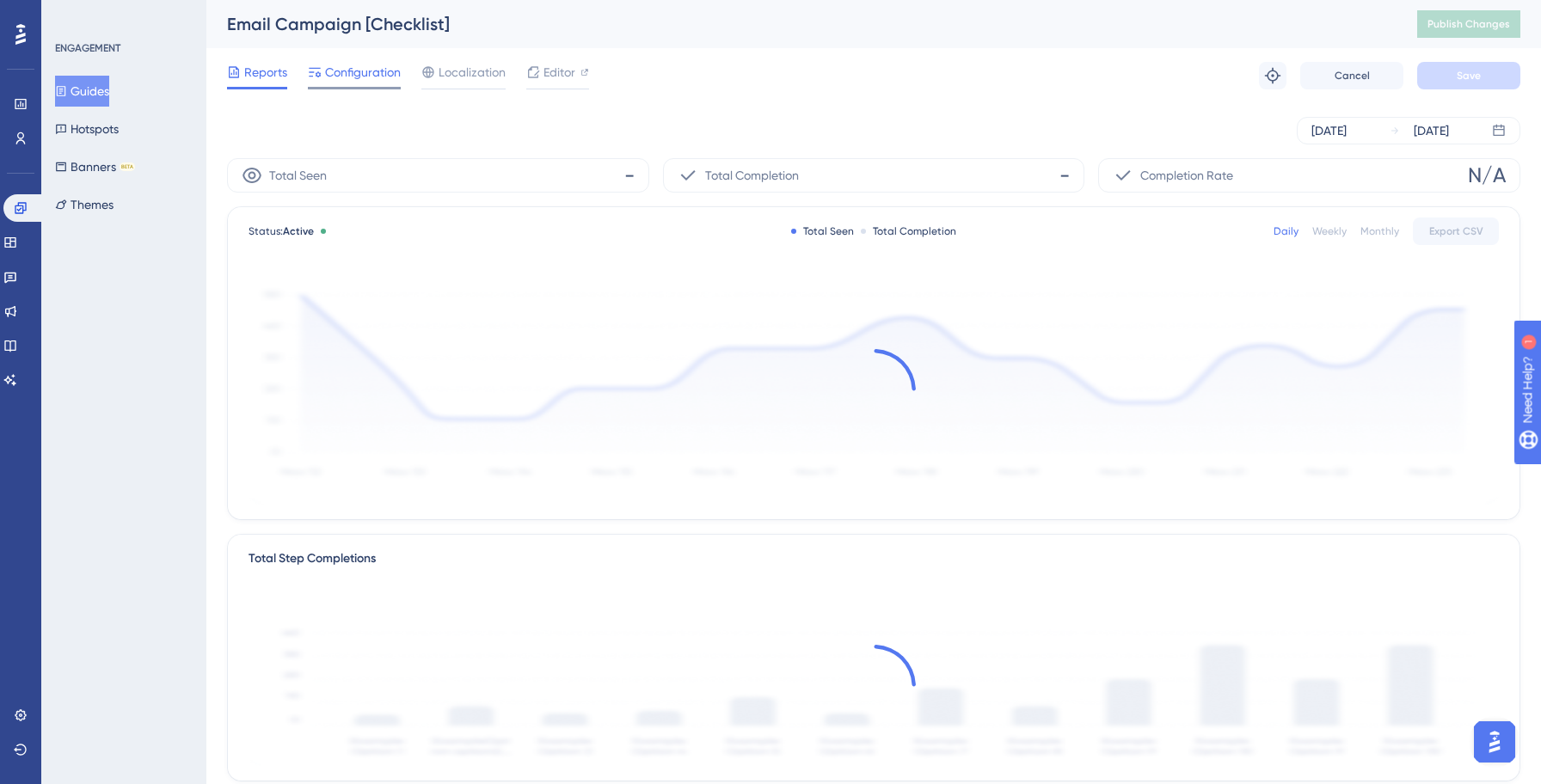
click at [373, 72] on span "Configuration" at bounding box center [362, 72] width 76 height 21
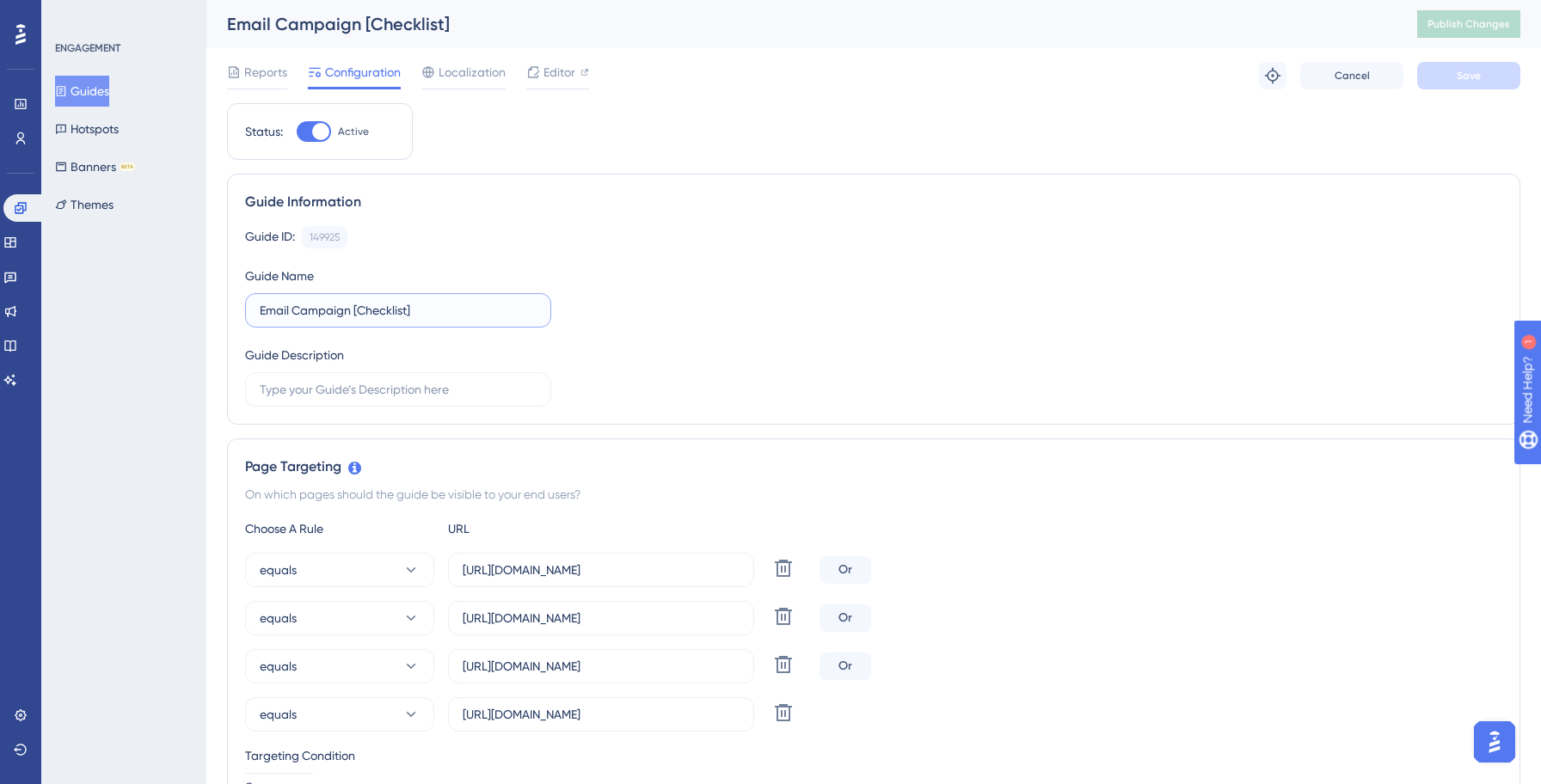
click at [261, 314] on input "Email Campaign [Checklist]" at bounding box center [399, 311] width 277 height 19
paste input "Yellowstone"
click at [902, 262] on div "Guide ID: 149925 Copy Guide Name [GEOGRAPHIC_DATA]: Email Campaign [Checklist] …" at bounding box center [874, 317] width 1257 height 181
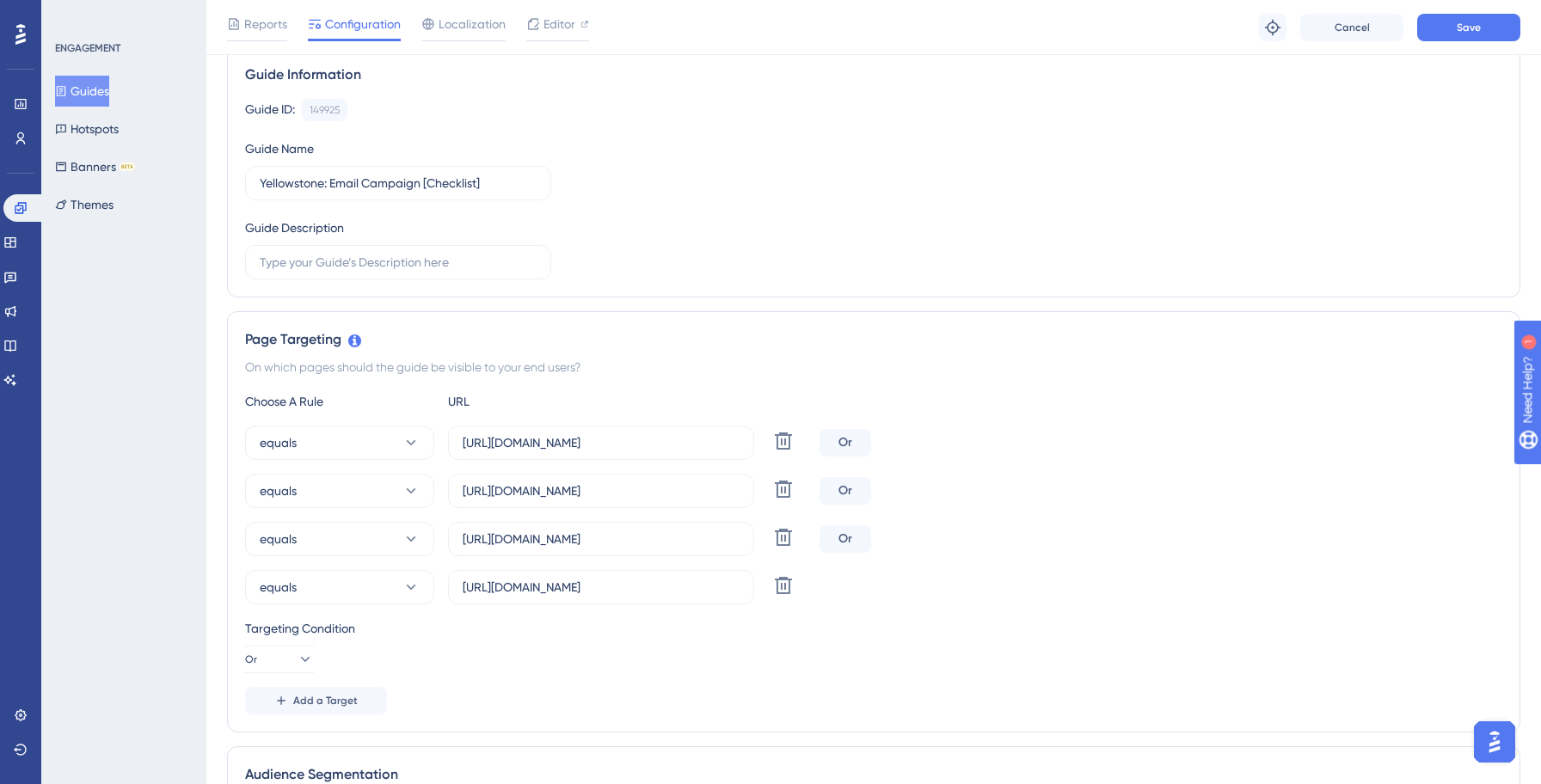
scroll to position [139, 0]
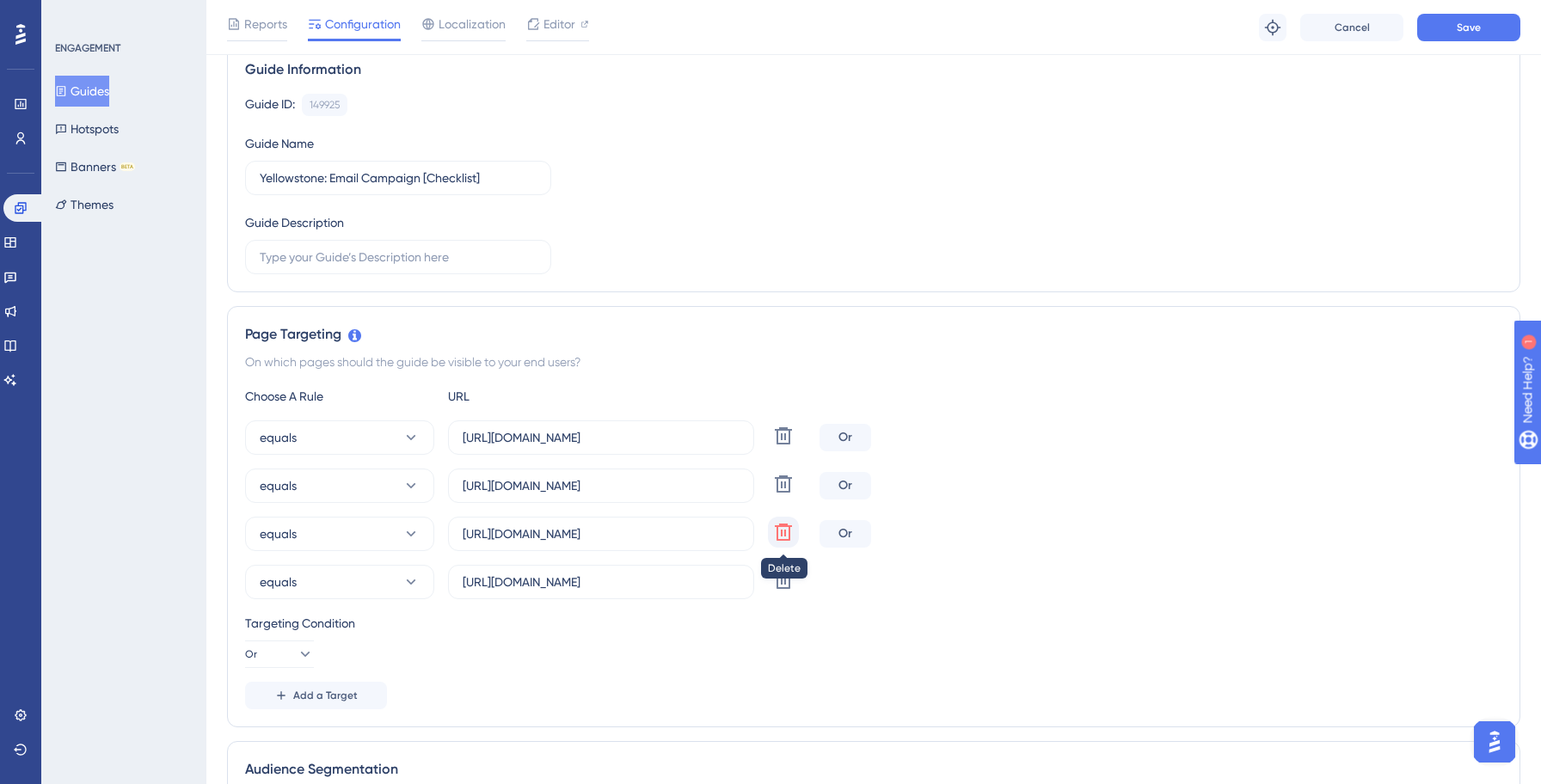
click at [787, 535] on icon at bounding box center [783, 532] width 21 height 21
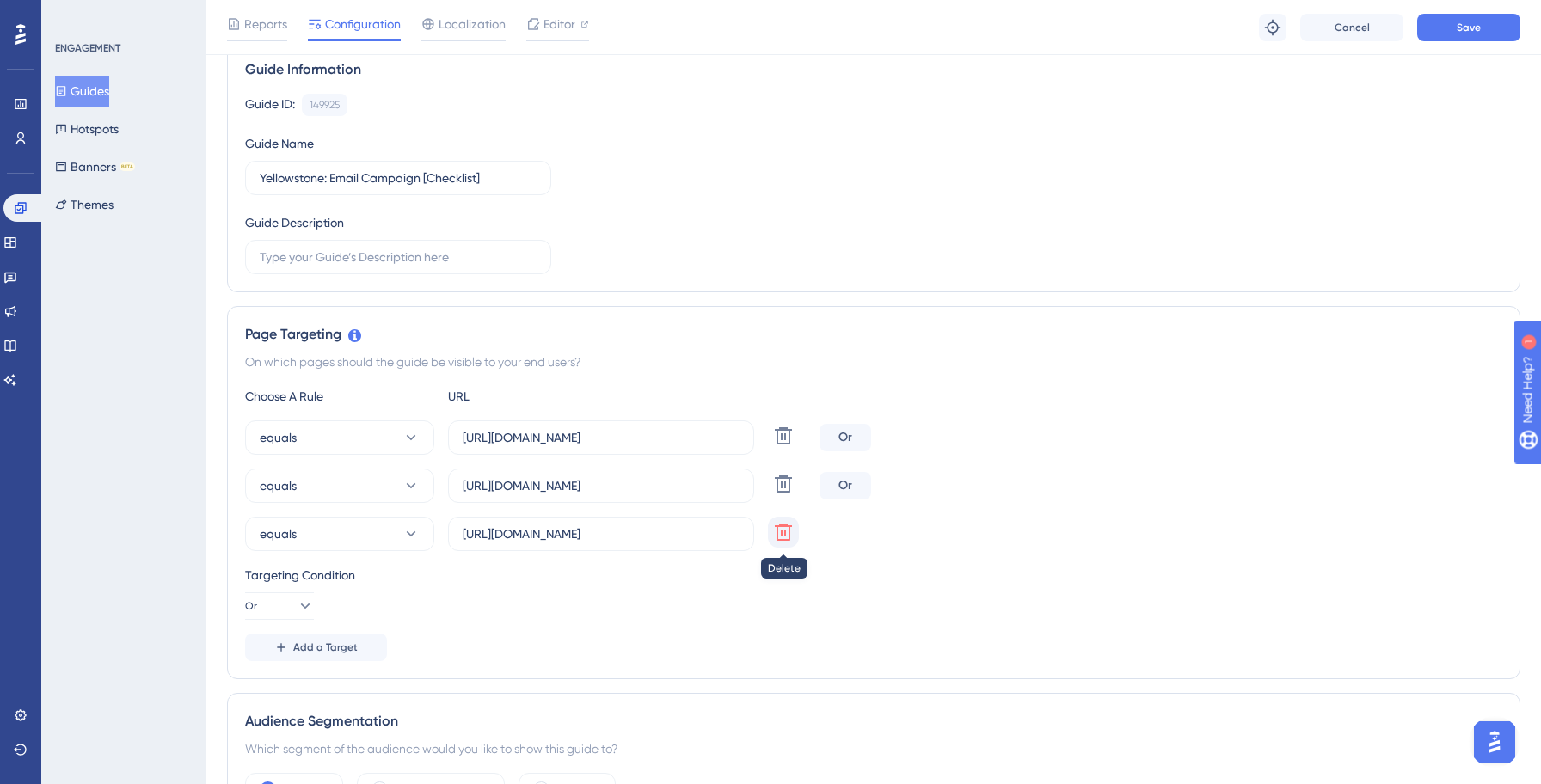
click at [781, 535] on icon at bounding box center [783, 532] width 17 height 17
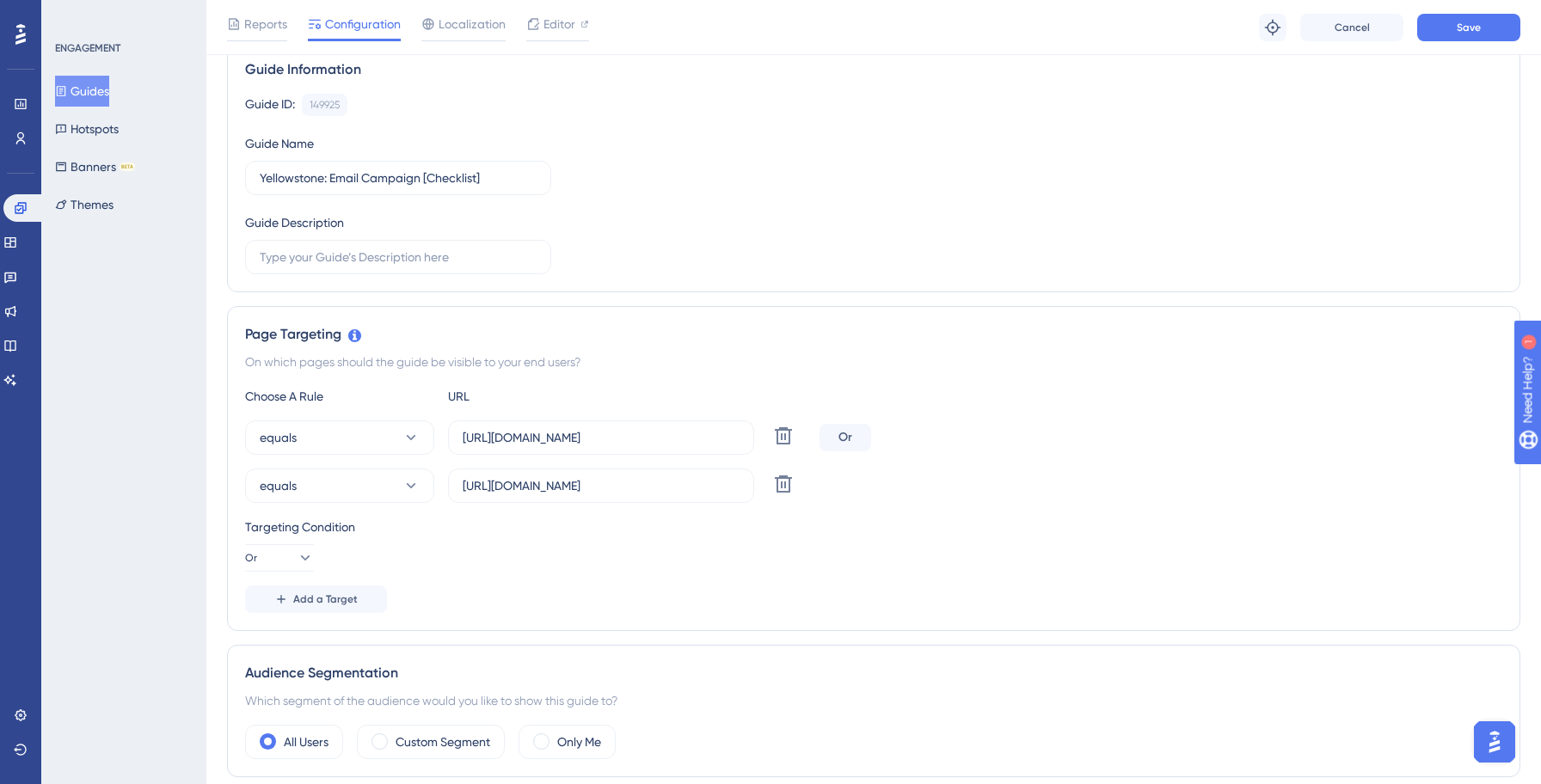
scroll to position [0, 0]
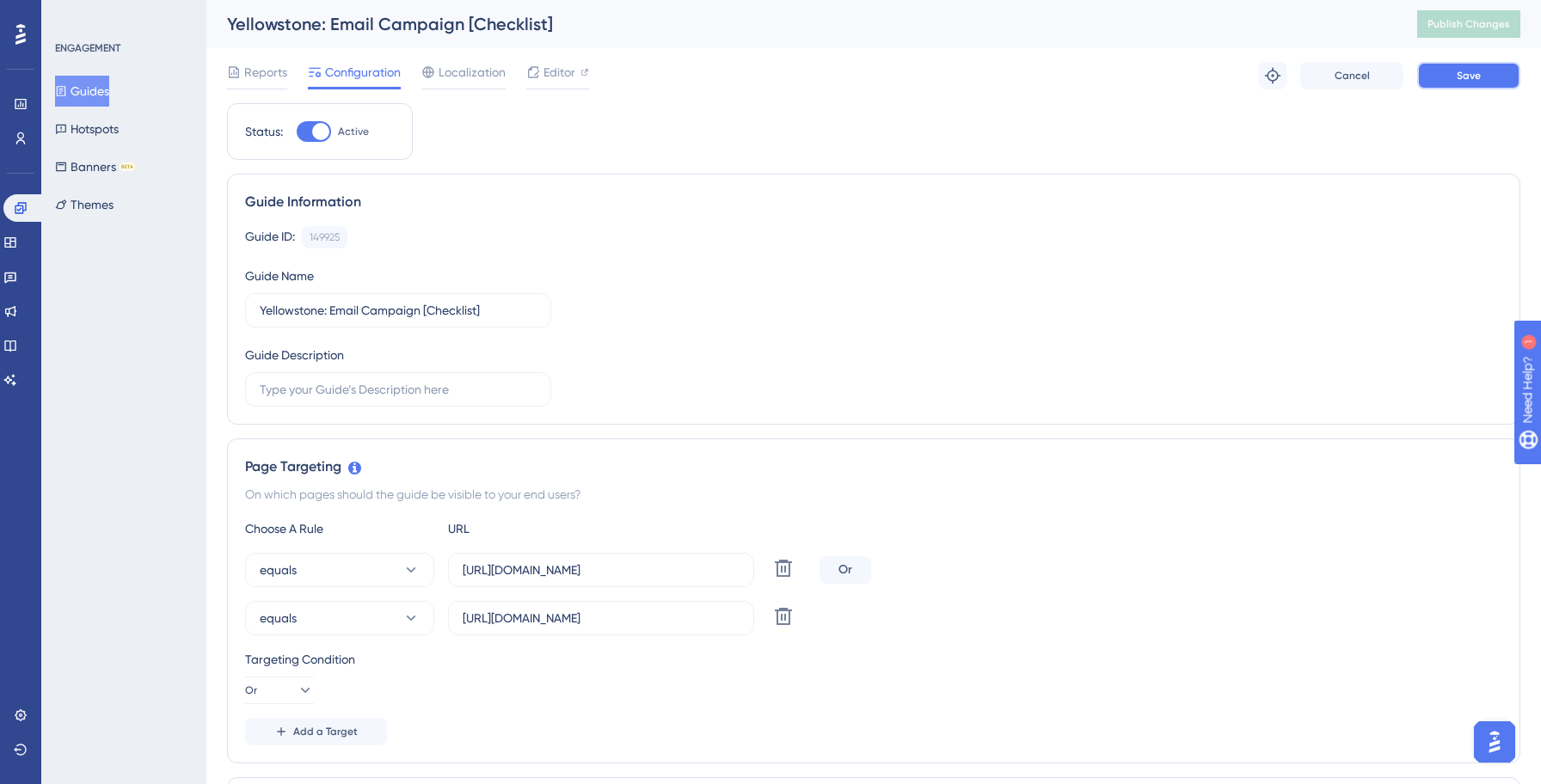
click at [1479, 71] on span "Save" at bounding box center [1469, 76] width 24 height 14
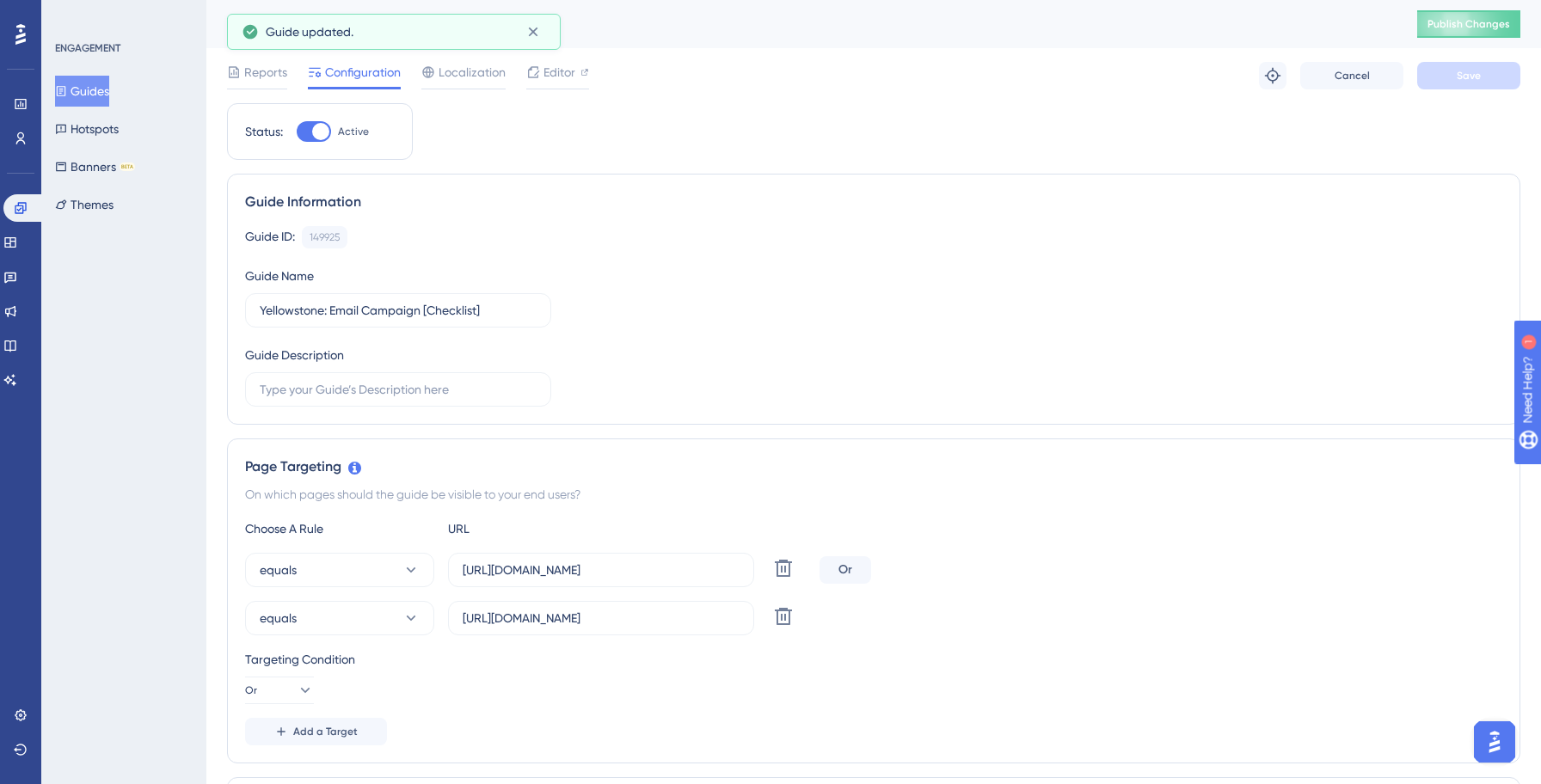
click at [1463, 40] on div "Yellowstone: Email Campaign [Checklist] Publish Changes" at bounding box center [874, 24] width 1334 height 48
click at [1458, 28] on span "Publish Changes" at bounding box center [1469, 24] width 83 height 14
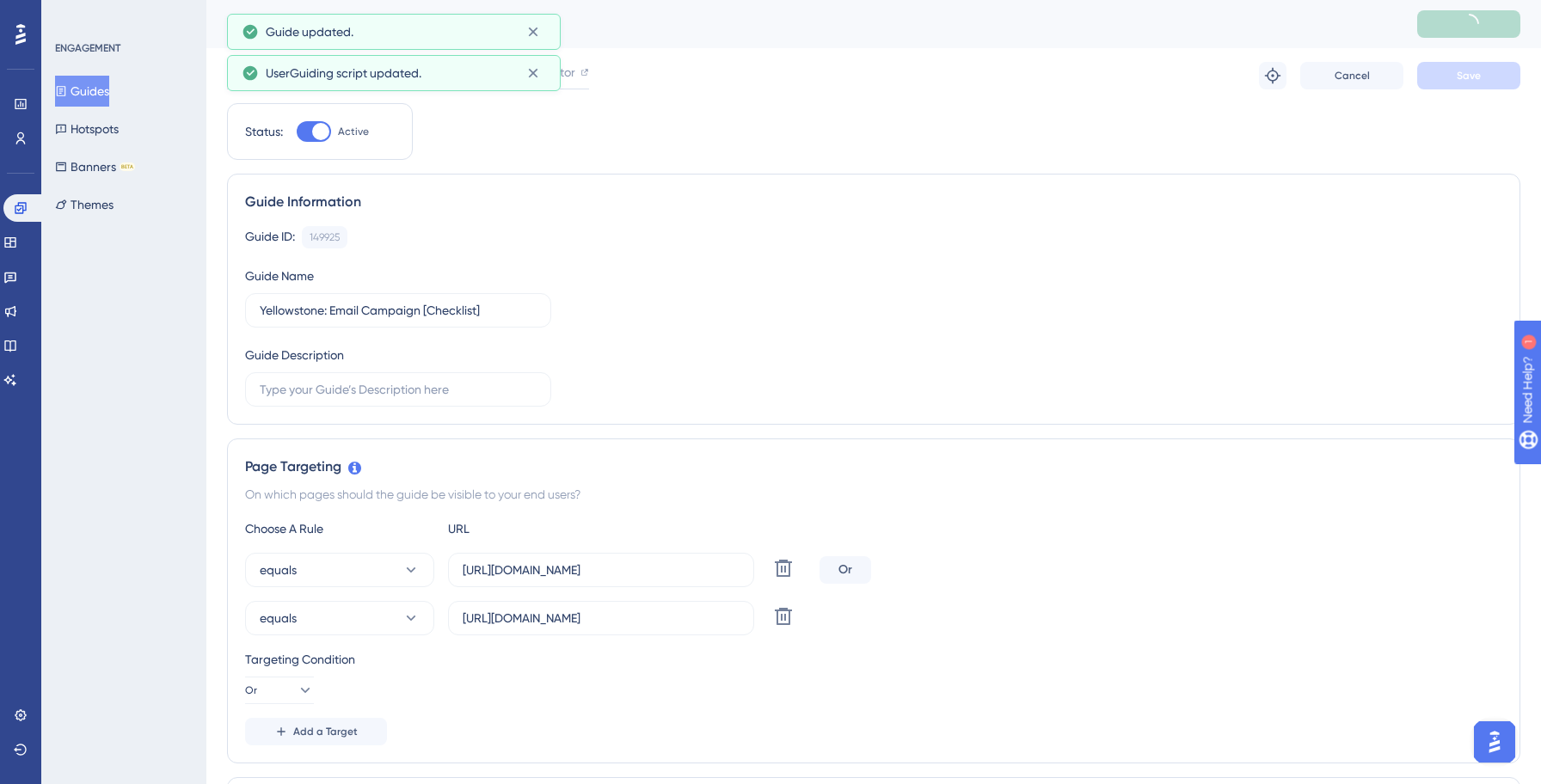
click at [88, 100] on button "Guides" at bounding box center [82, 91] width 54 height 31
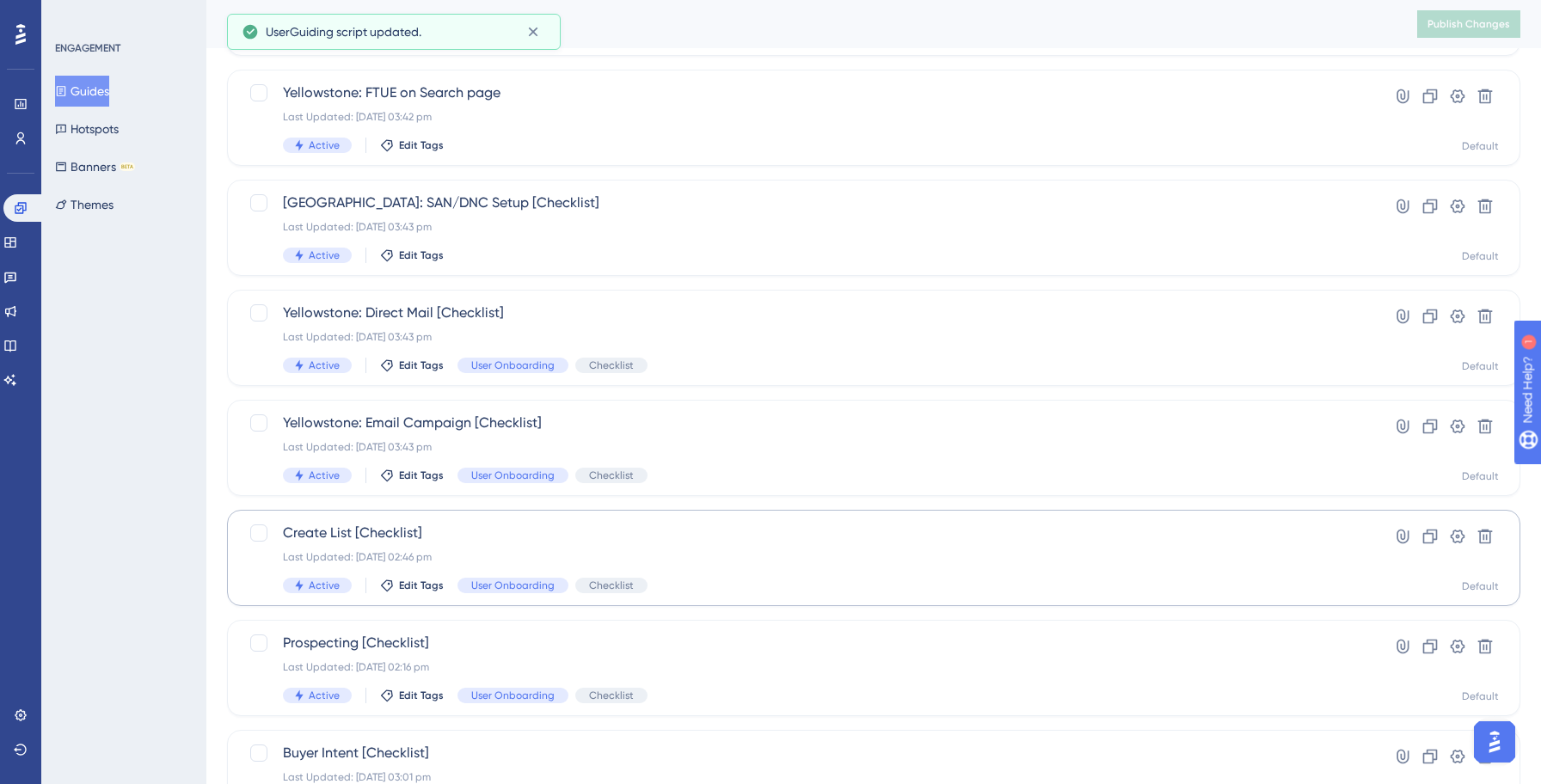
scroll to position [336, 0]
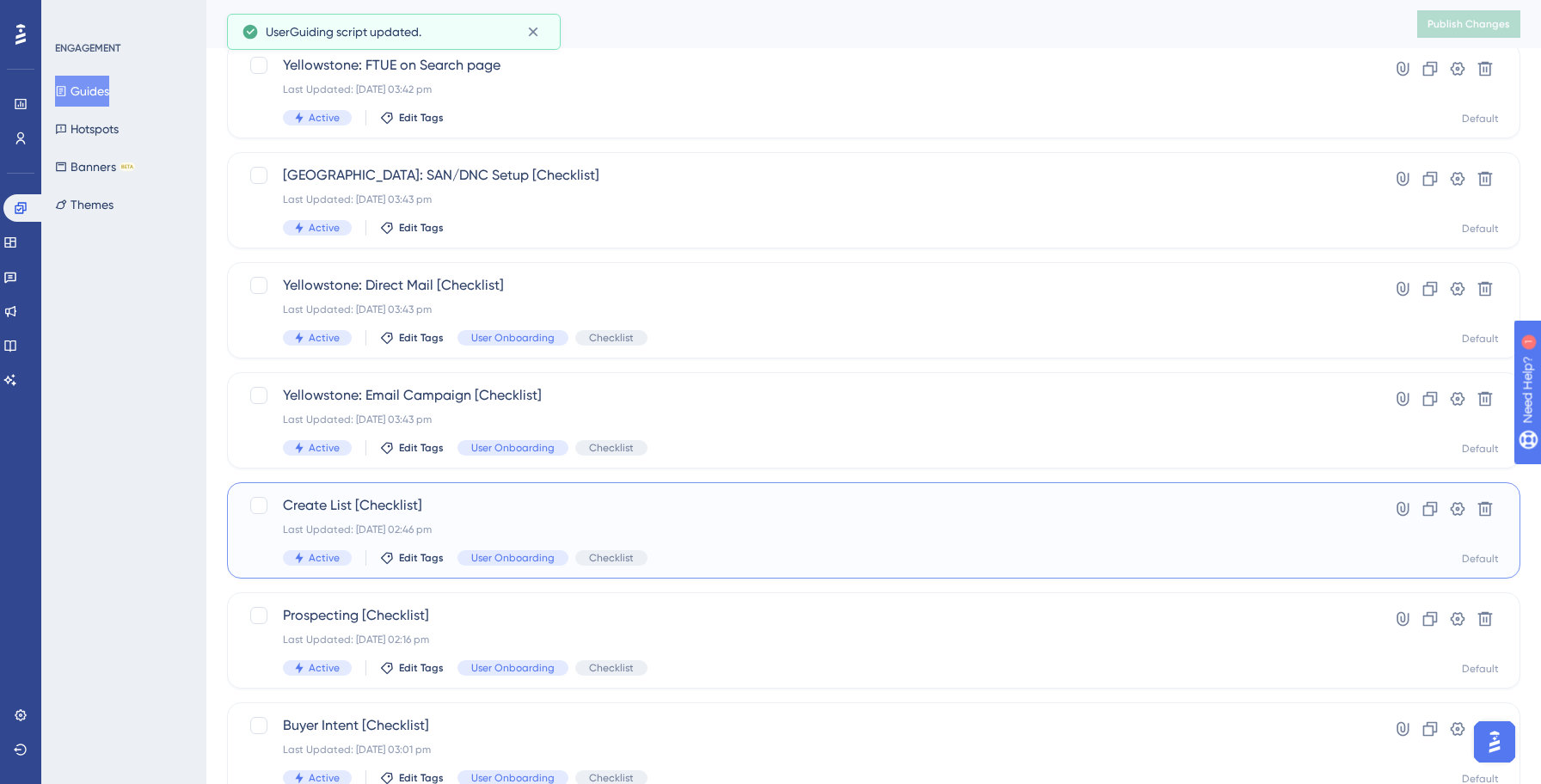
click at [575, 513] on span "Create List [Checklist]" at bounding box center [805, 505] width 1043 height 21
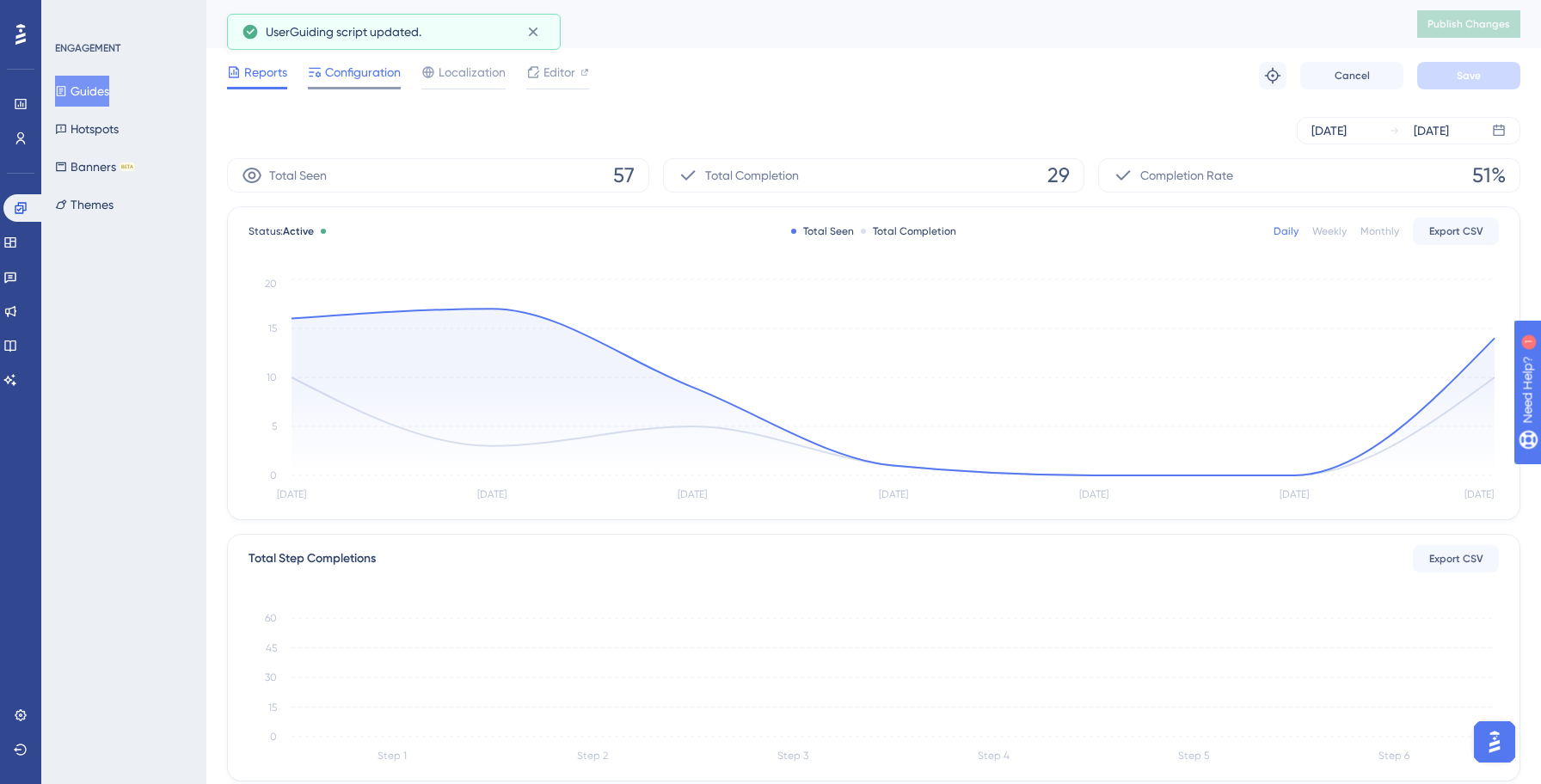
click at [359, 77] on span "Configuration" at bounding box center [362, 72] width 76 height 21
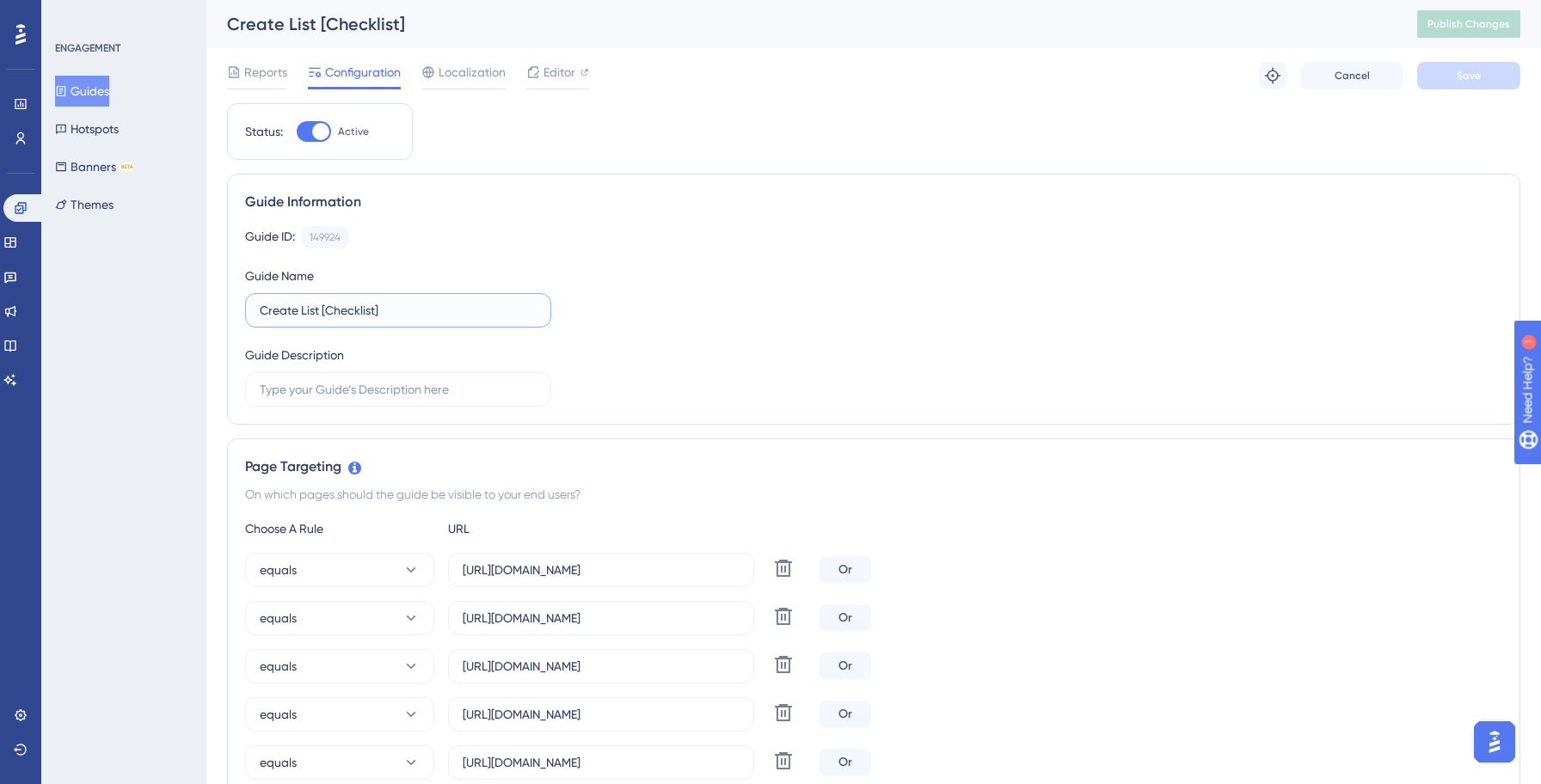
click at [263, 311] on input "Create List [Checklist]" at bounding box center [399, 311] width 277 height 19
paste input "Yellowstone"
click at [1117, 330] on div "Guide ID: 149924 Copy Guide Name [GEOGRAPHIC_DATA]: Create List [Checklist] Gui…" at bounding box center [874, 317] width 1257 height 181
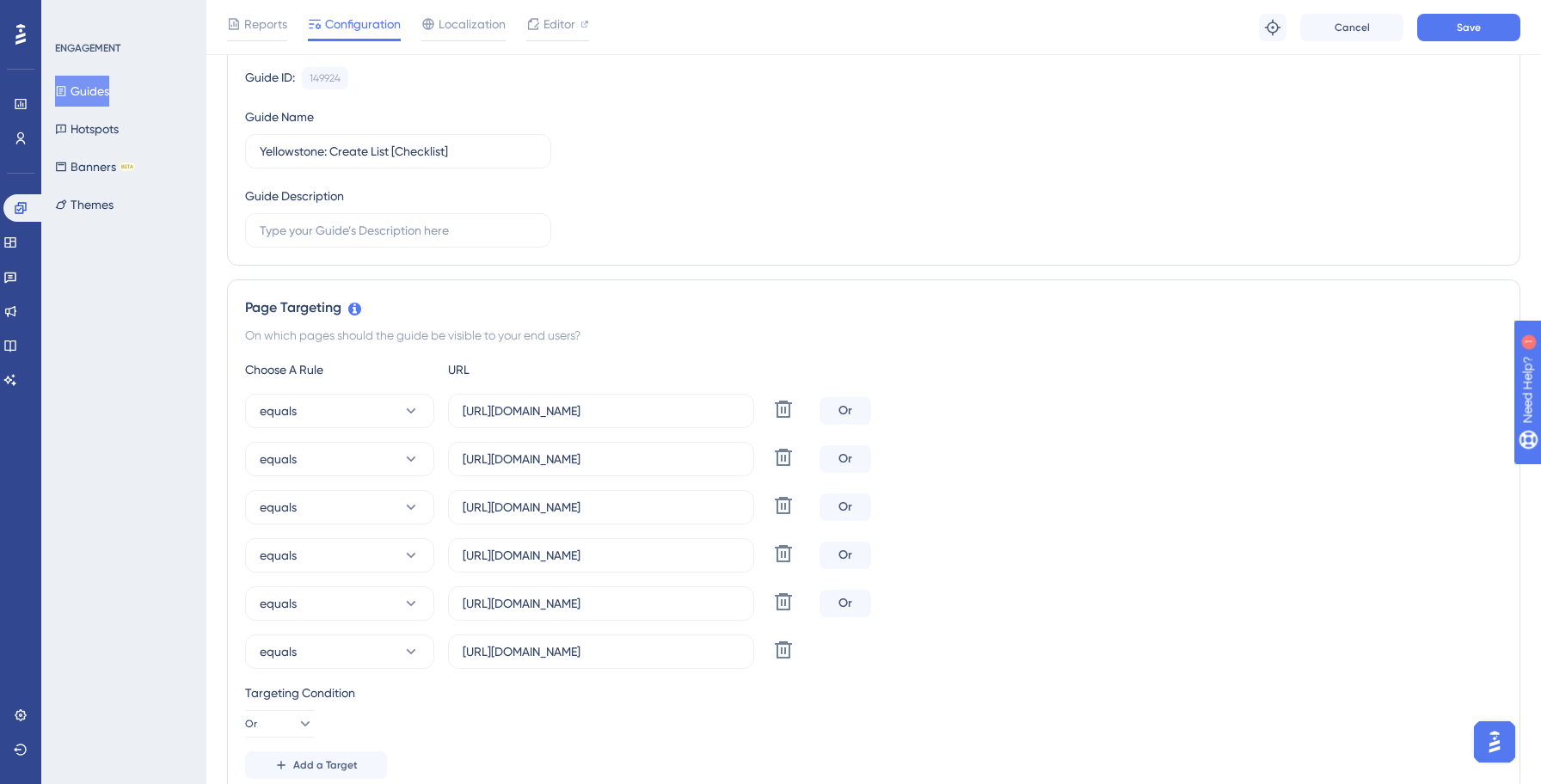
scroll to position [206, 0]
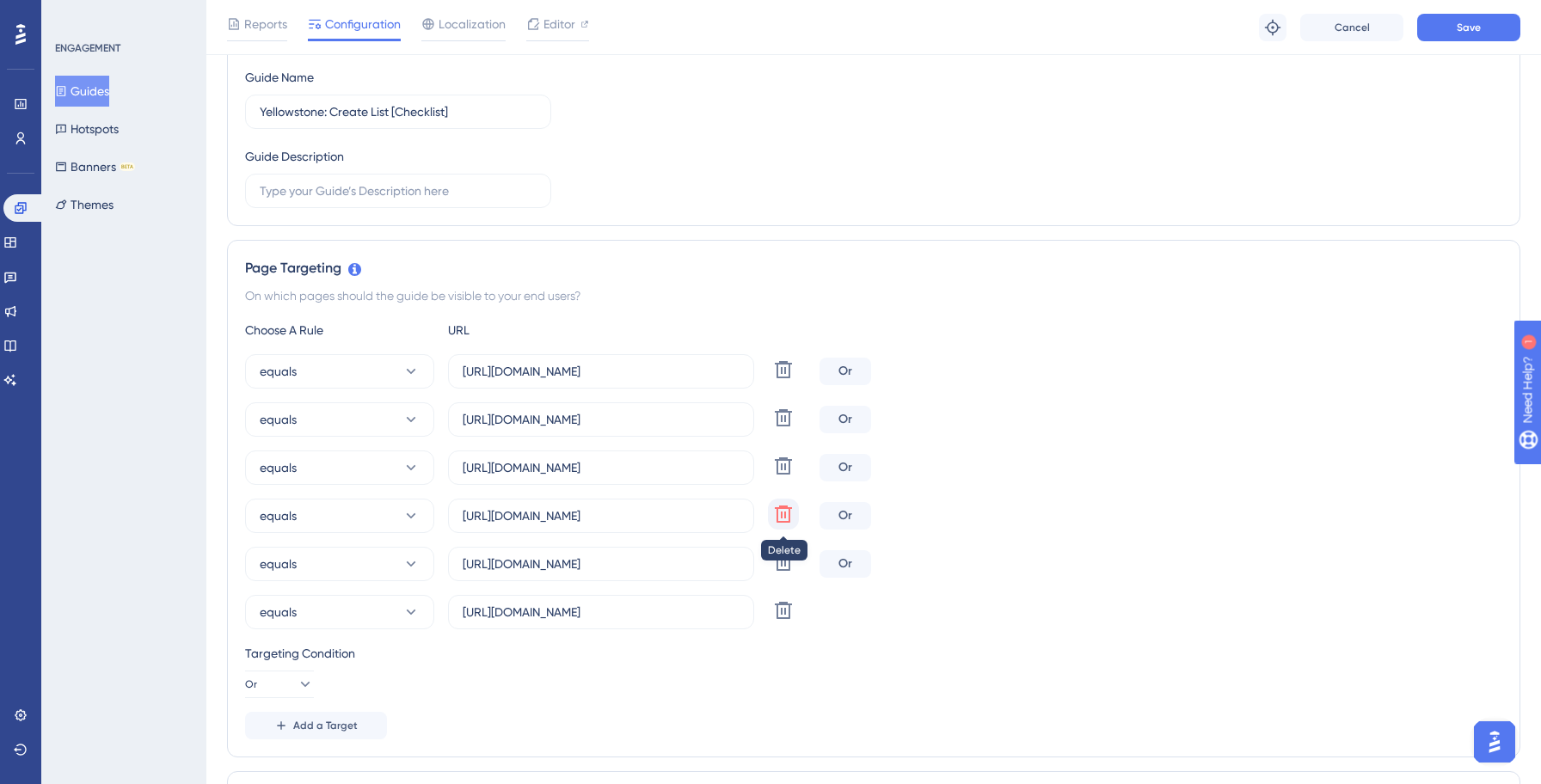
click at [781, 515] on icon at bounding box center [783, 514] width 17 height 17
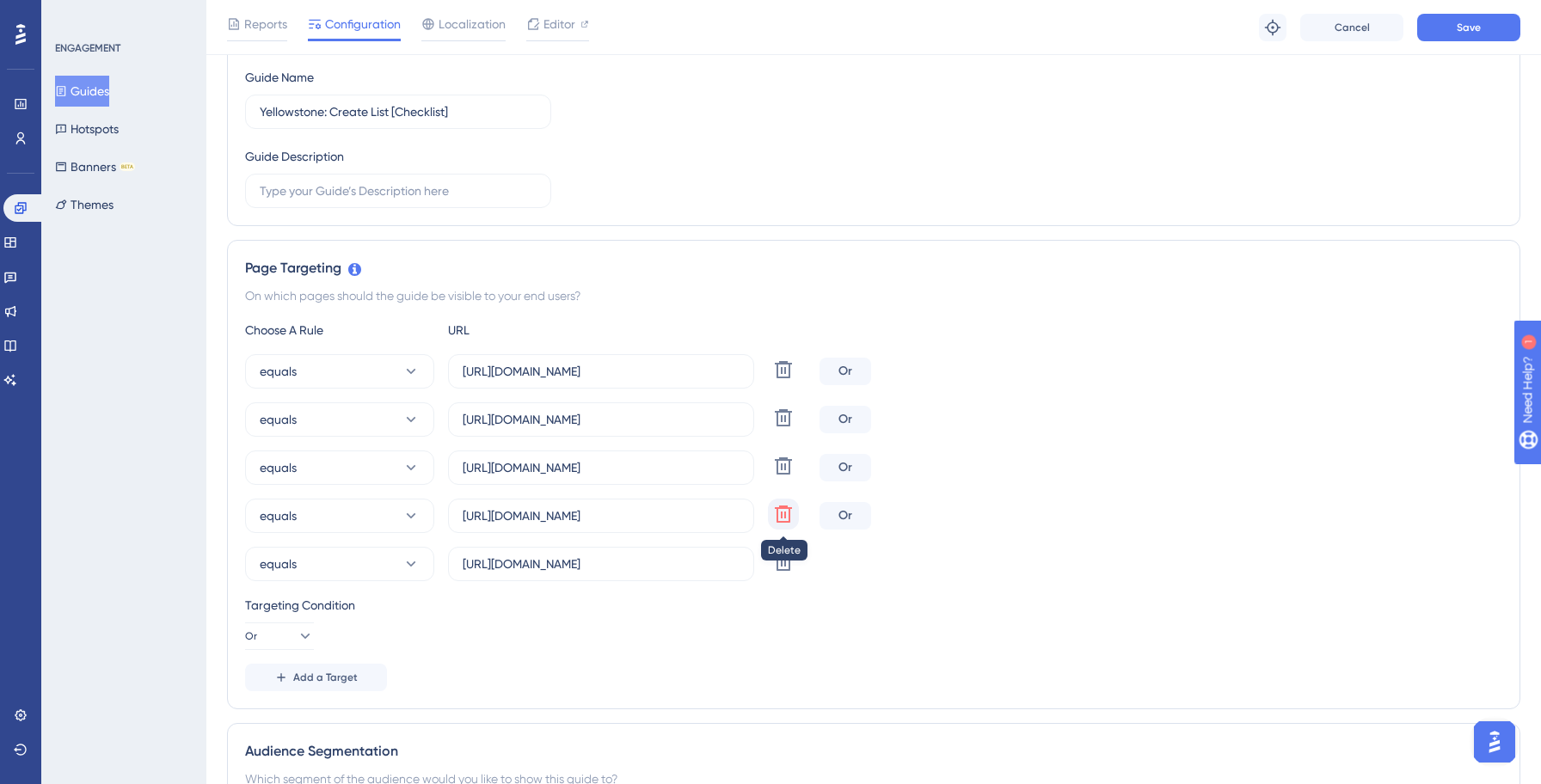
click at [781, 515] on icon at bounding box center [783, 514] width 17 height 17
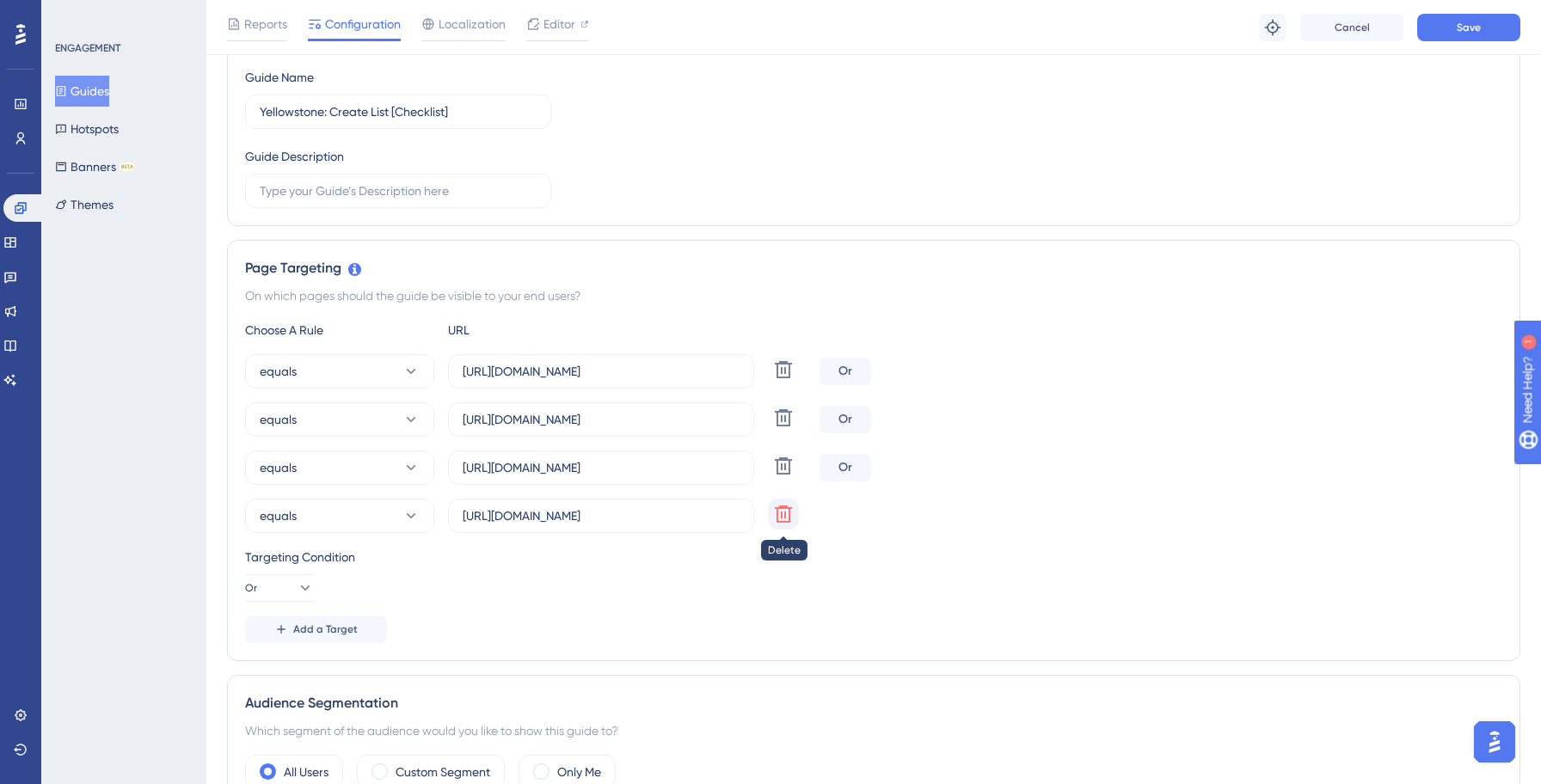
click at [783, 520] on icon at bounding box center [783, 514] width 21 height 21
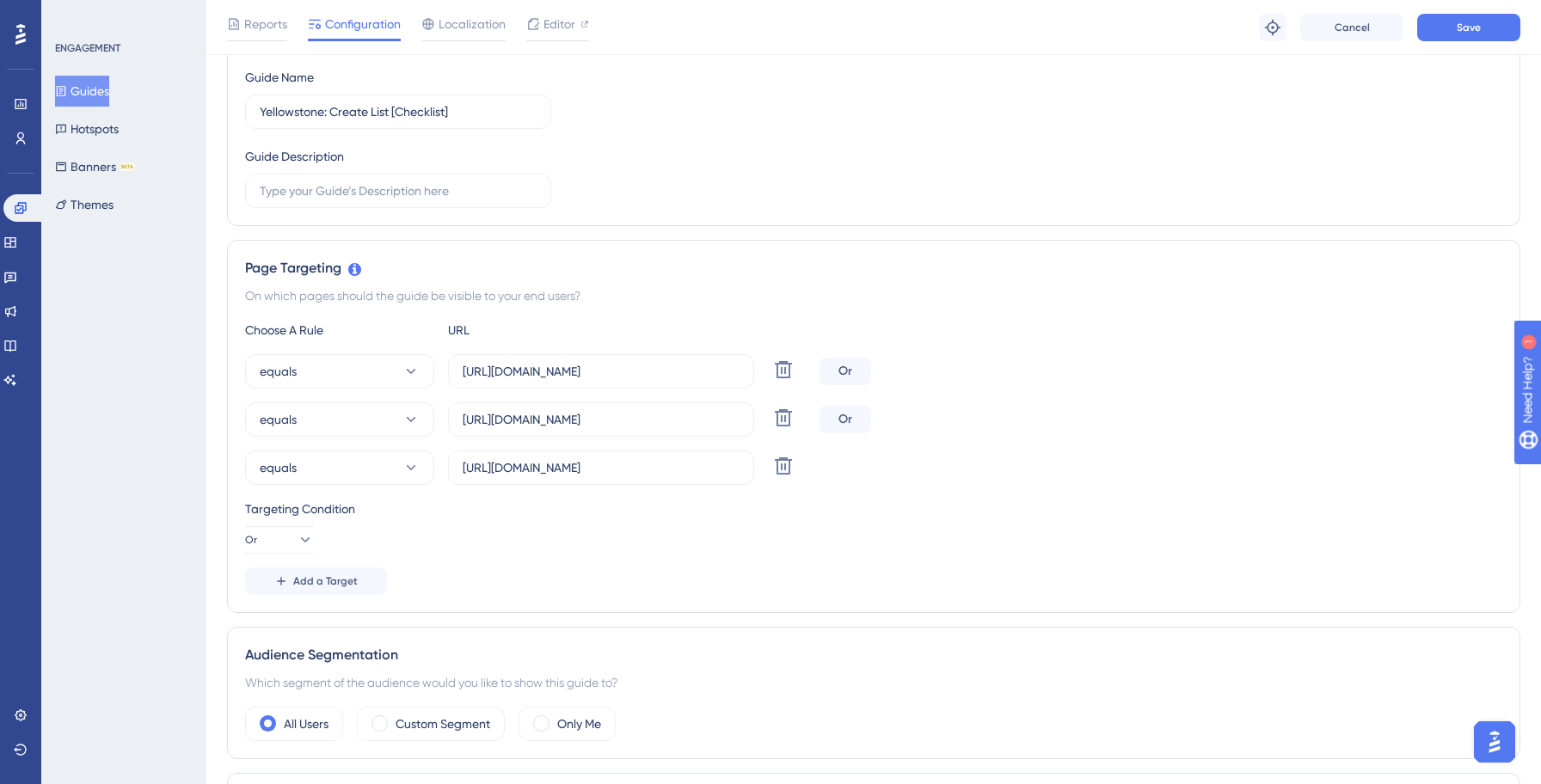
click at [1099, 360] on div "equals [URL][DOMAIN_NAME] Delete Or" at bounding box center [874, 371] width 1257 height 34
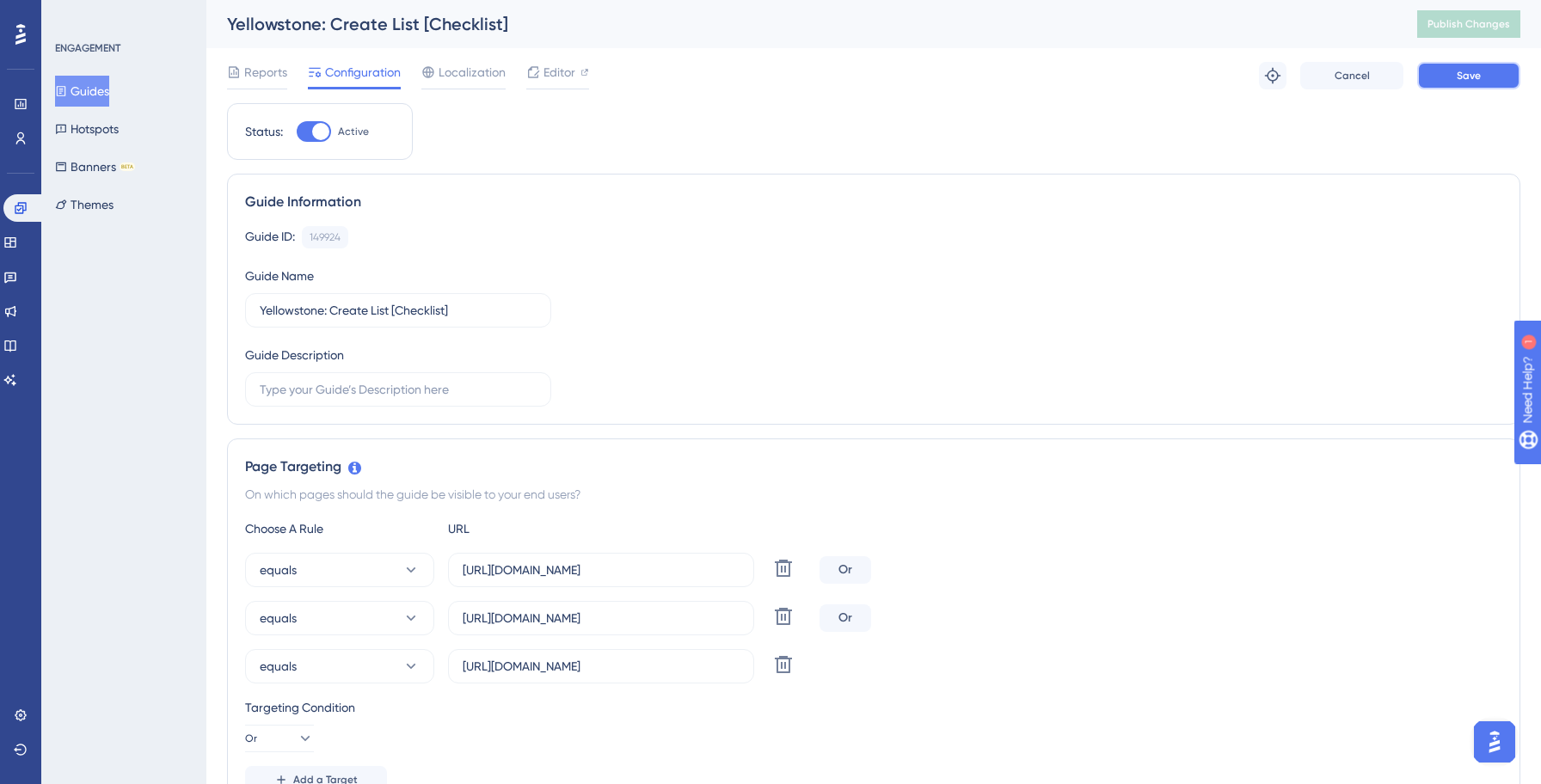
click at [1474, 69] on span "Save" at bounding box center [1469, 76] width 24 height 14
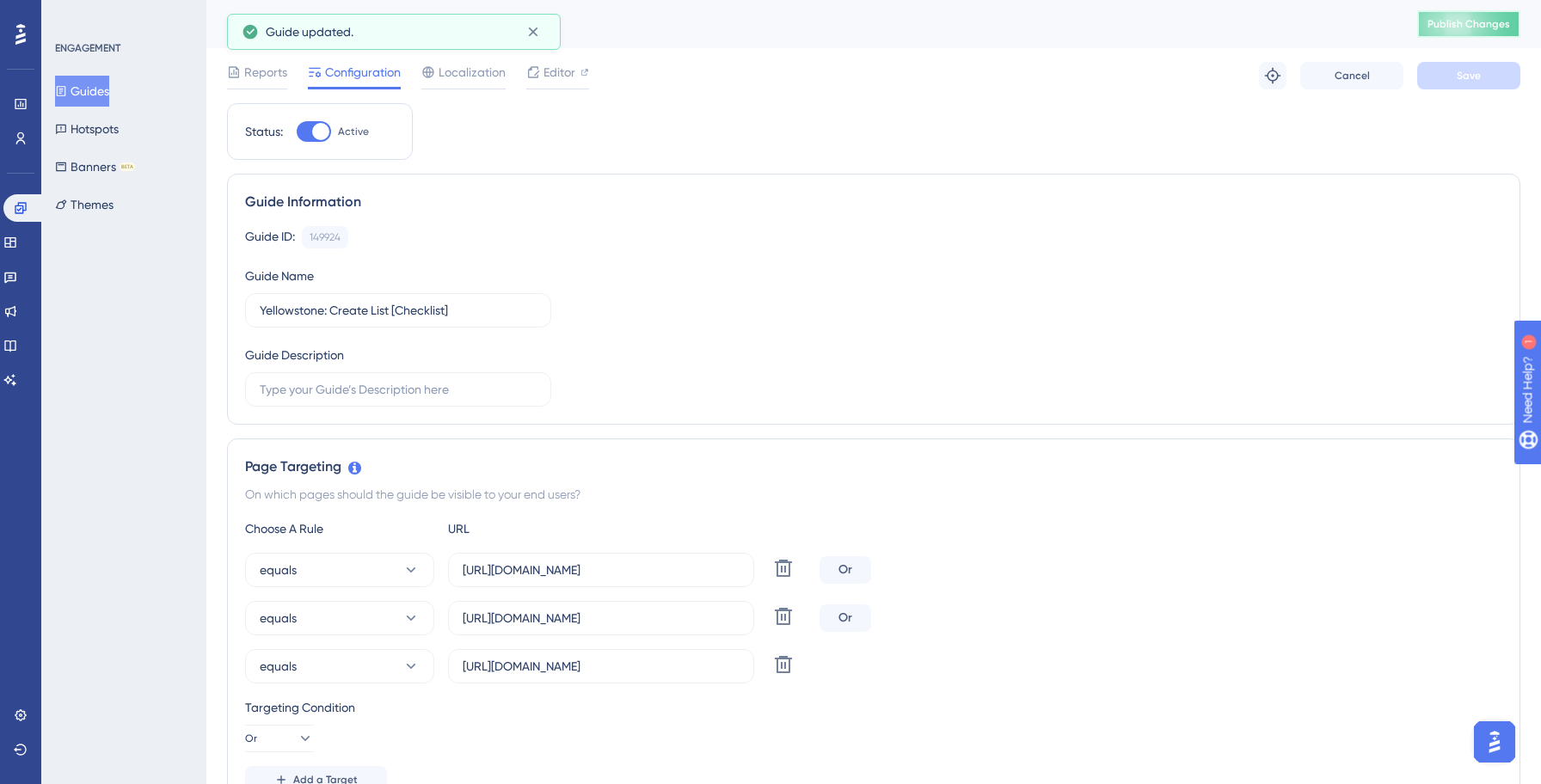
click at [1466, 28] on span "Publish Changes" at bounding box center [1469, 24] width 83 height 14
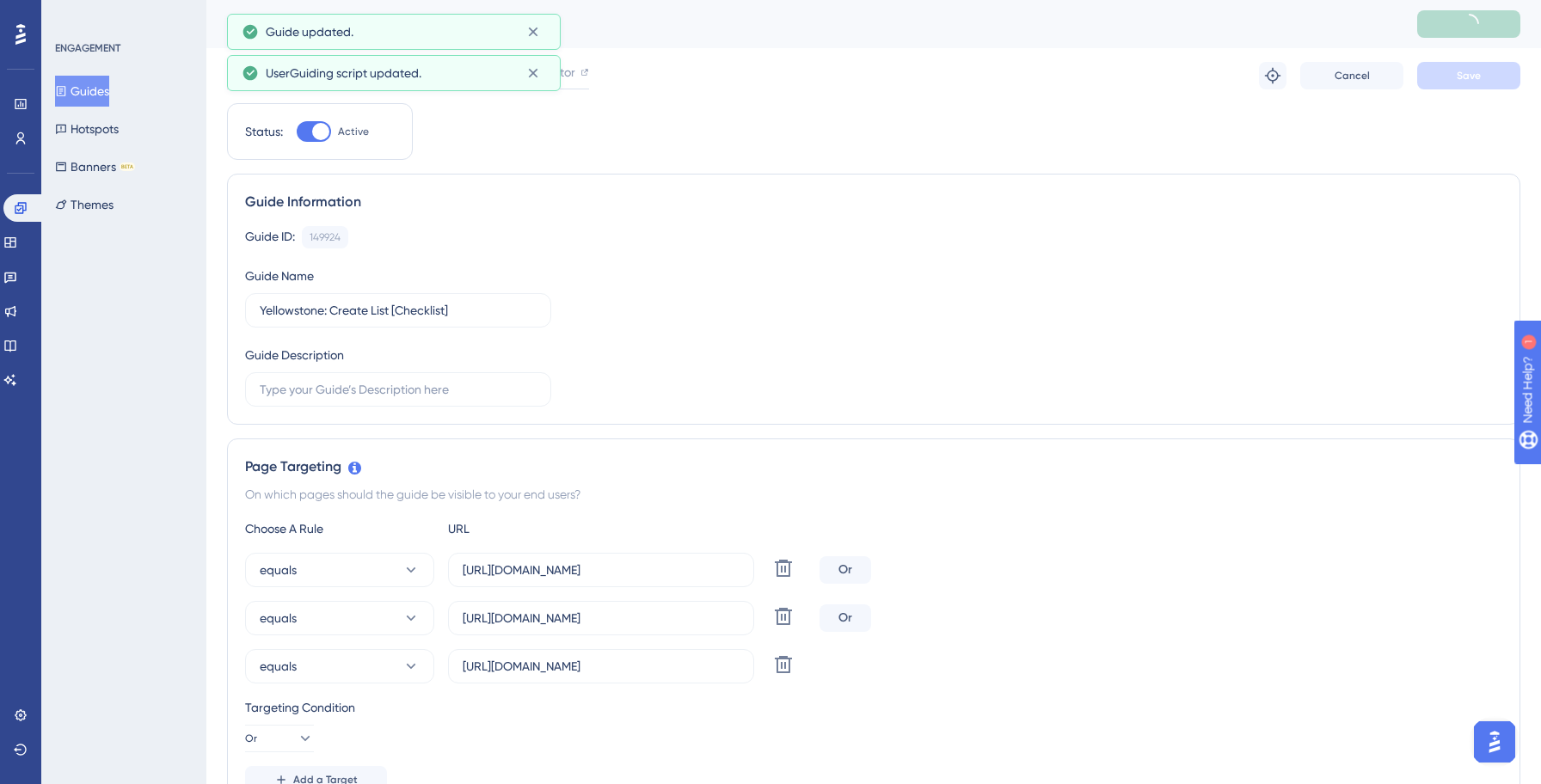
click at [102, 89] on button "Guides" at bounding box center [82, 91] width 54 height 31
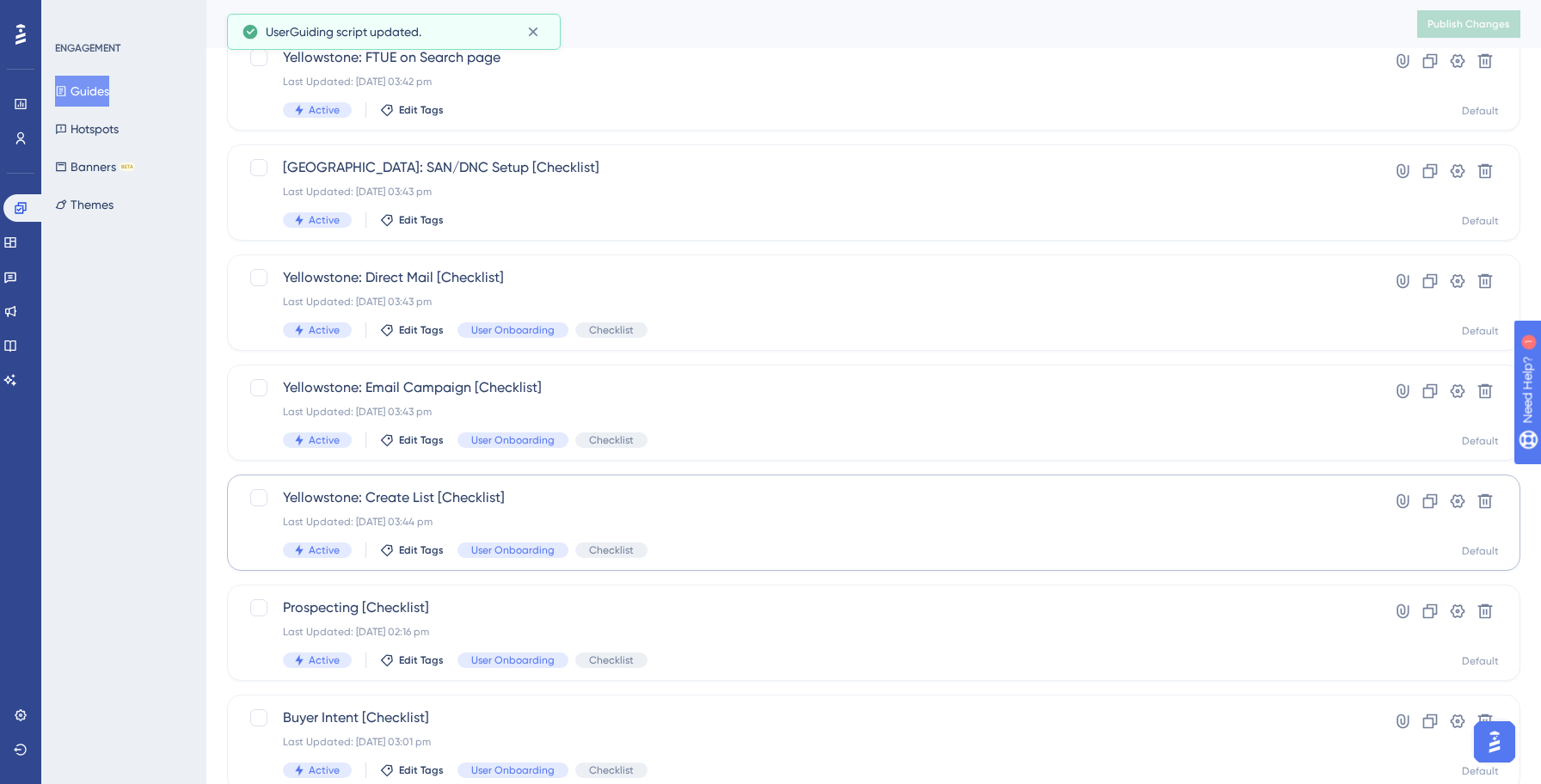
scroll to position [405, 0]
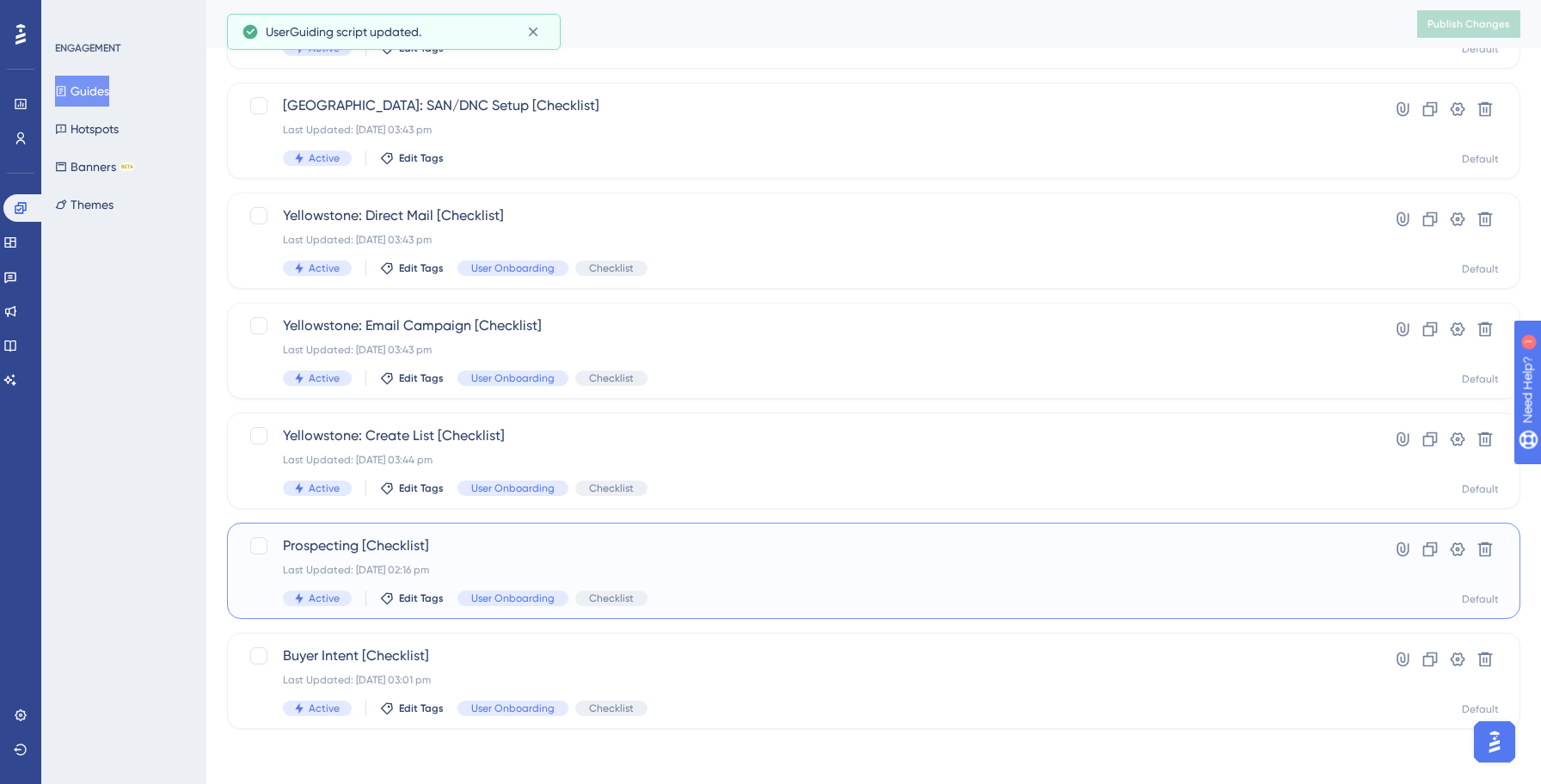
click at [577, 561] on div "Prospecting [Checklist] Last Updated: [DATE] 02:16 pm Active Edit Tags User Onb…" at bounding box center [805, 571] width 1043 height 71
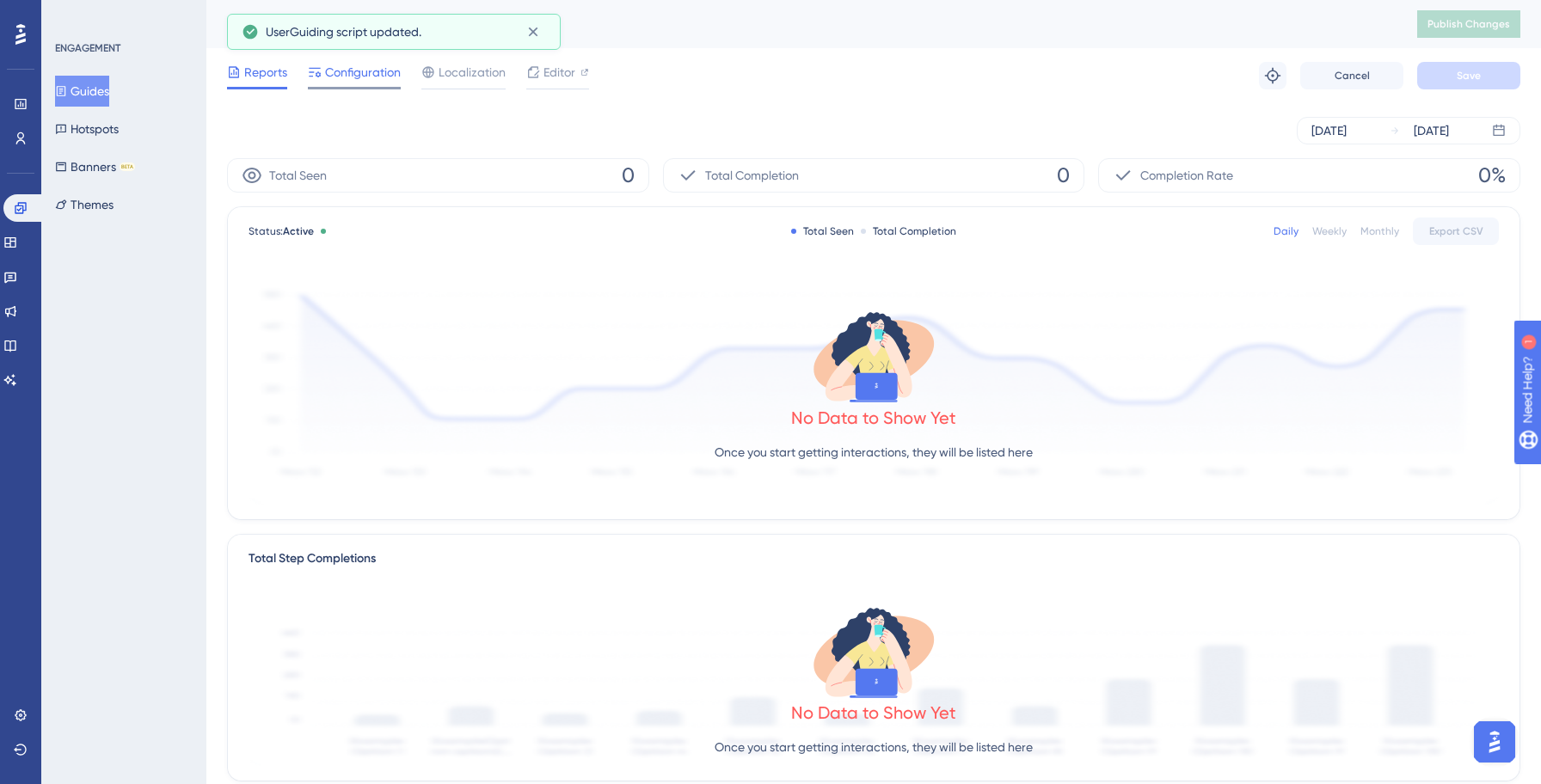
click at [353, 65] on span "Configuration" at bounding box center [362, 72] width 76 height 21
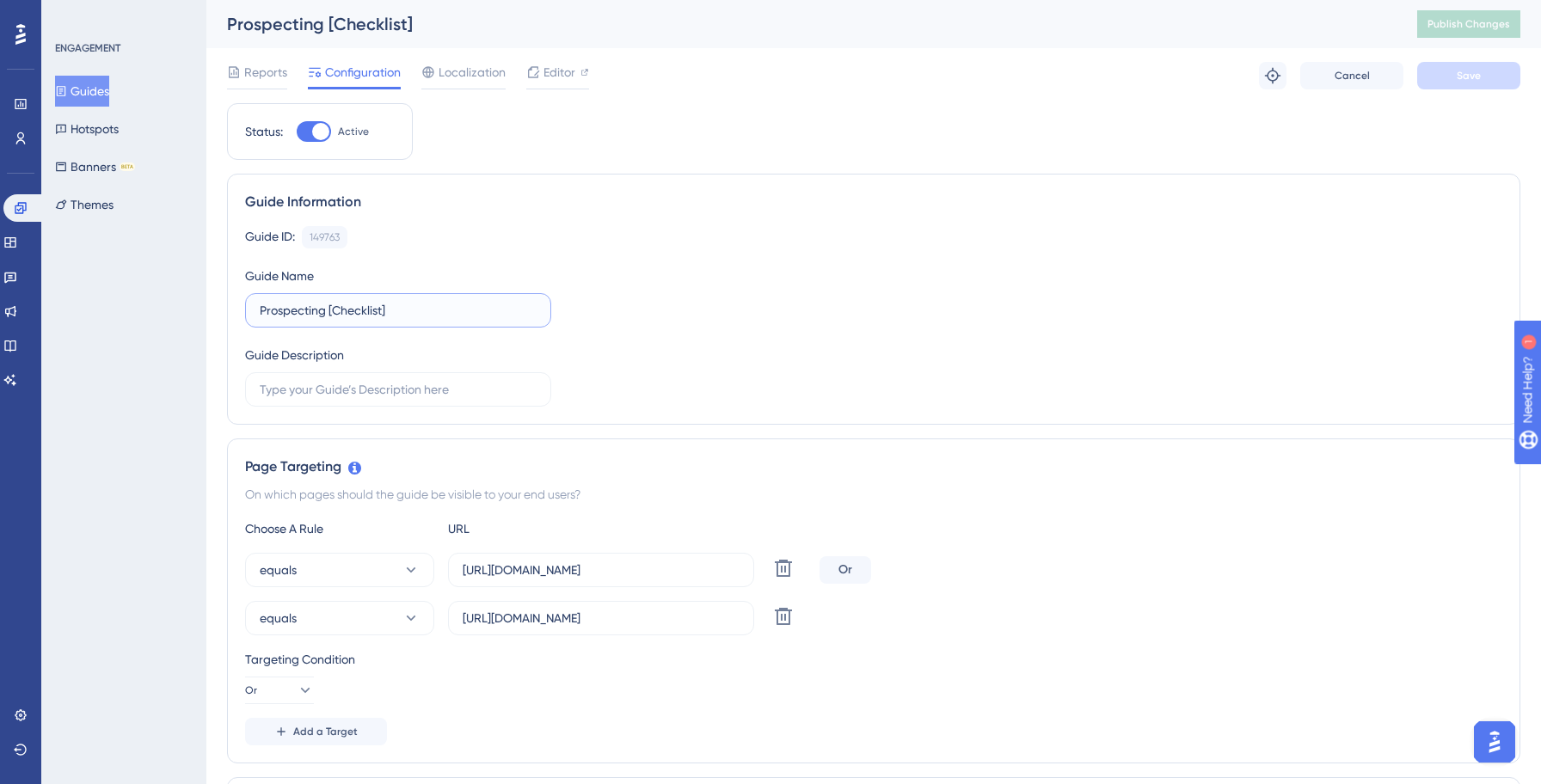
click at [264, 307] on input "Prospecting [Checklist]" at bounding box center [399, 311] width 277 height 19
paste input "Yellowstone"
click at [932, 297] on div "Guide ID: 149763 Copy Guide Name [GEOGRAPHIC_DATA]: Prospecting [Checklist] Gui…" at bounding box center [874, 317] width 1257 height 181
click at [786, 614] on icon at bounding box center [783, 616] width 21 height 21
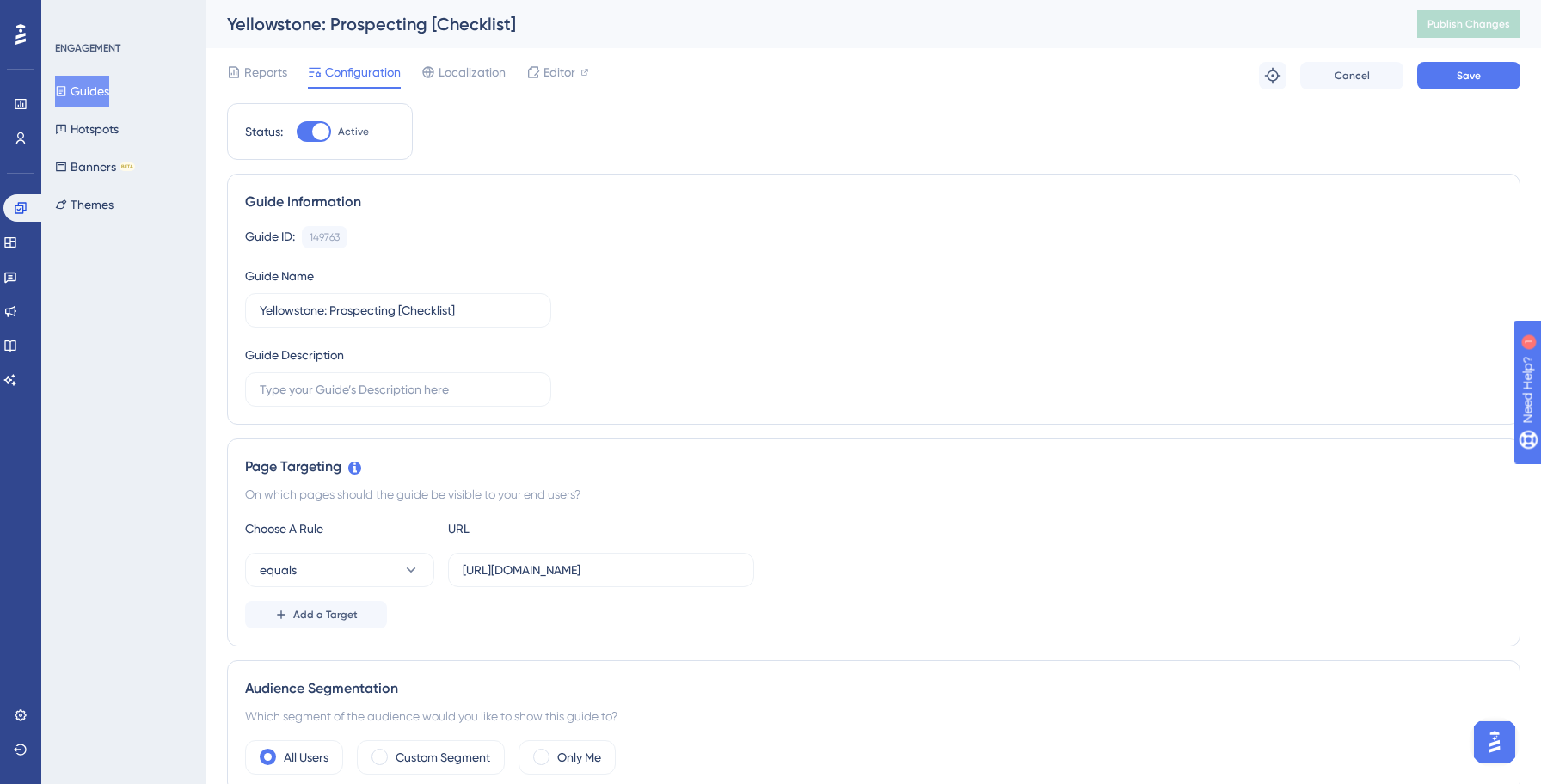
click at [1068, 456] on div "Page Targeting" at bounding box center [874, 466] width 1257 height 21
click at [1487, 69] on button "Save" at bounding box center [1469, 76] width 103 height 28
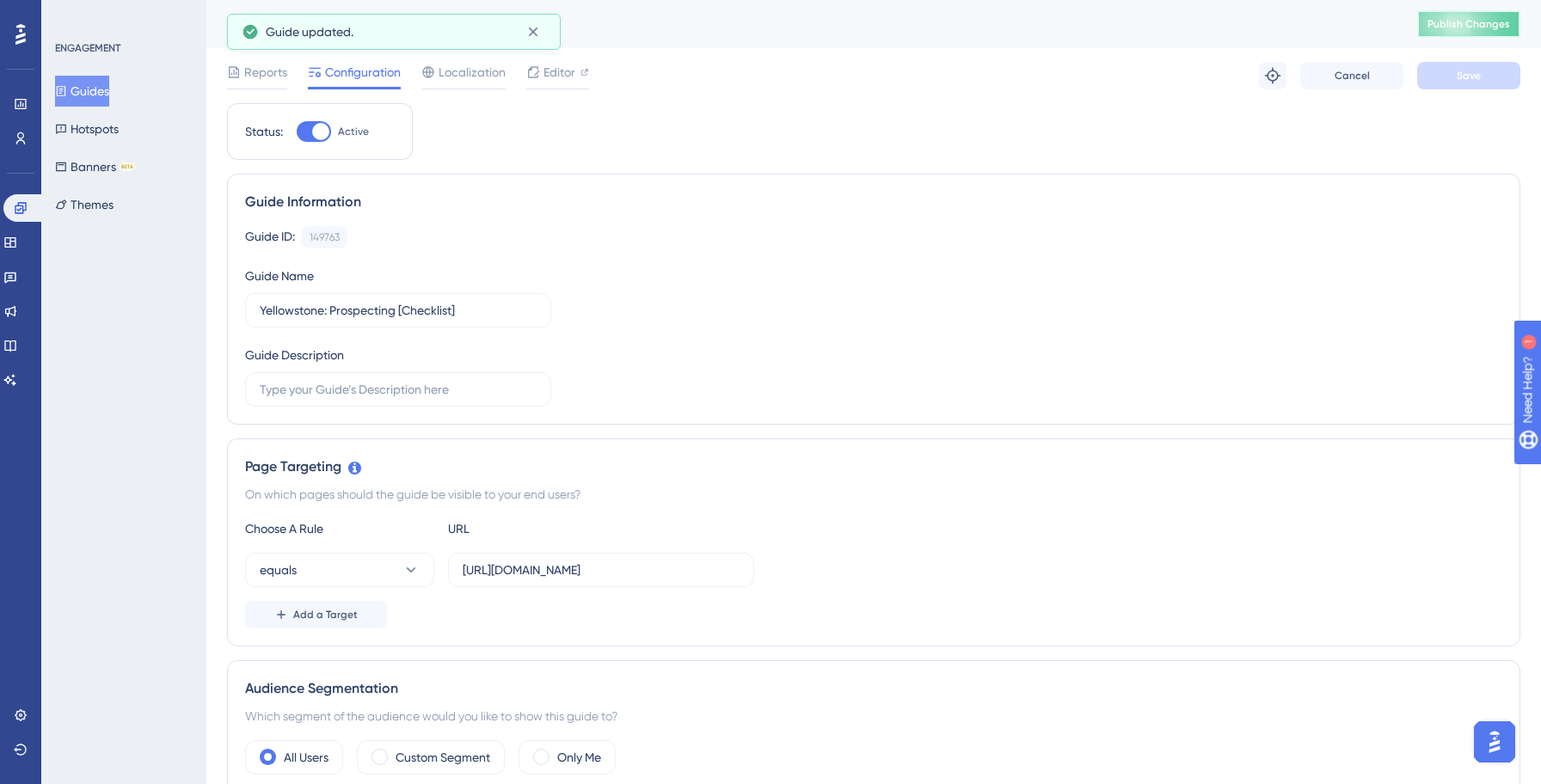
click at [1473, 24] on span "Publish Changes" at bounding box center [1469, 24] width 83 height 14
click at [532, 28] on div "Yellowstone: Prospecting [Checklist]" at bounding box center [801, 24] width 1147 height 24
click at [730, 207] on div "Guide Information" at bounding box center [874, 202] width 1257 height 21
click at [102, 92] on button "Guides" at bounding box center [82, 91] width 54 height 31
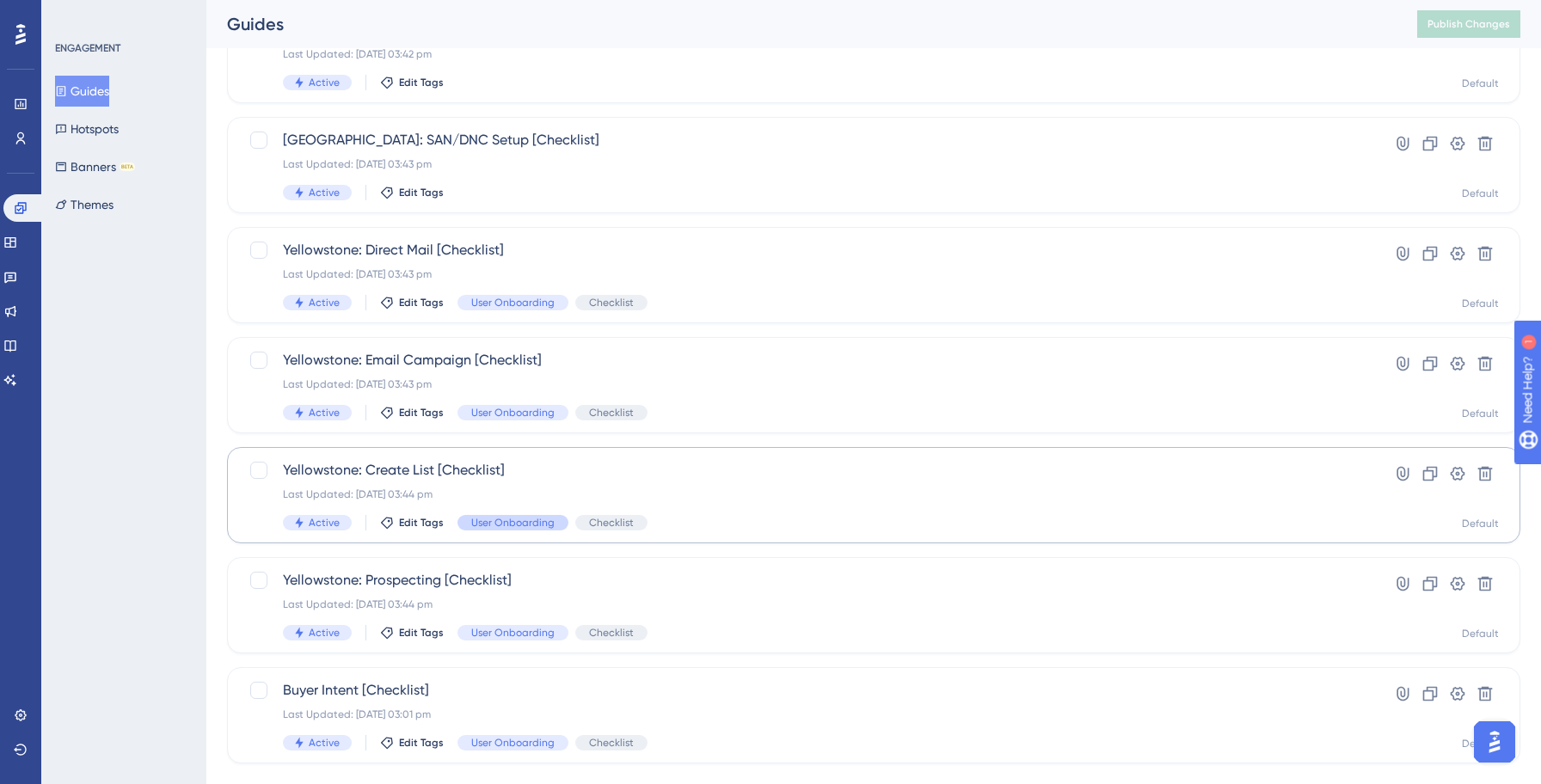
scroll to position [405, 0]
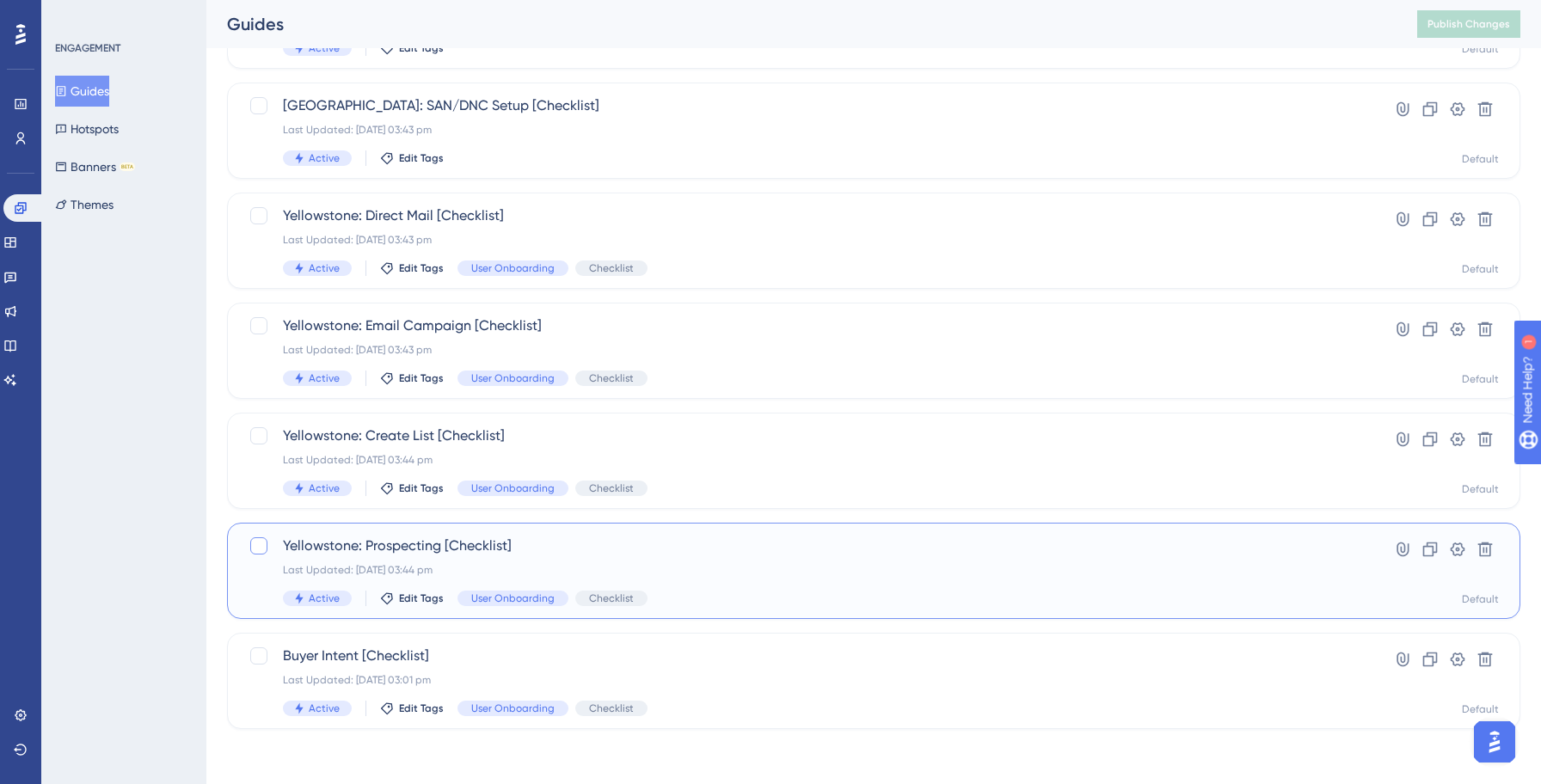
click at [261, 546] on div at bounding box center [259, 546] width 17 height 17
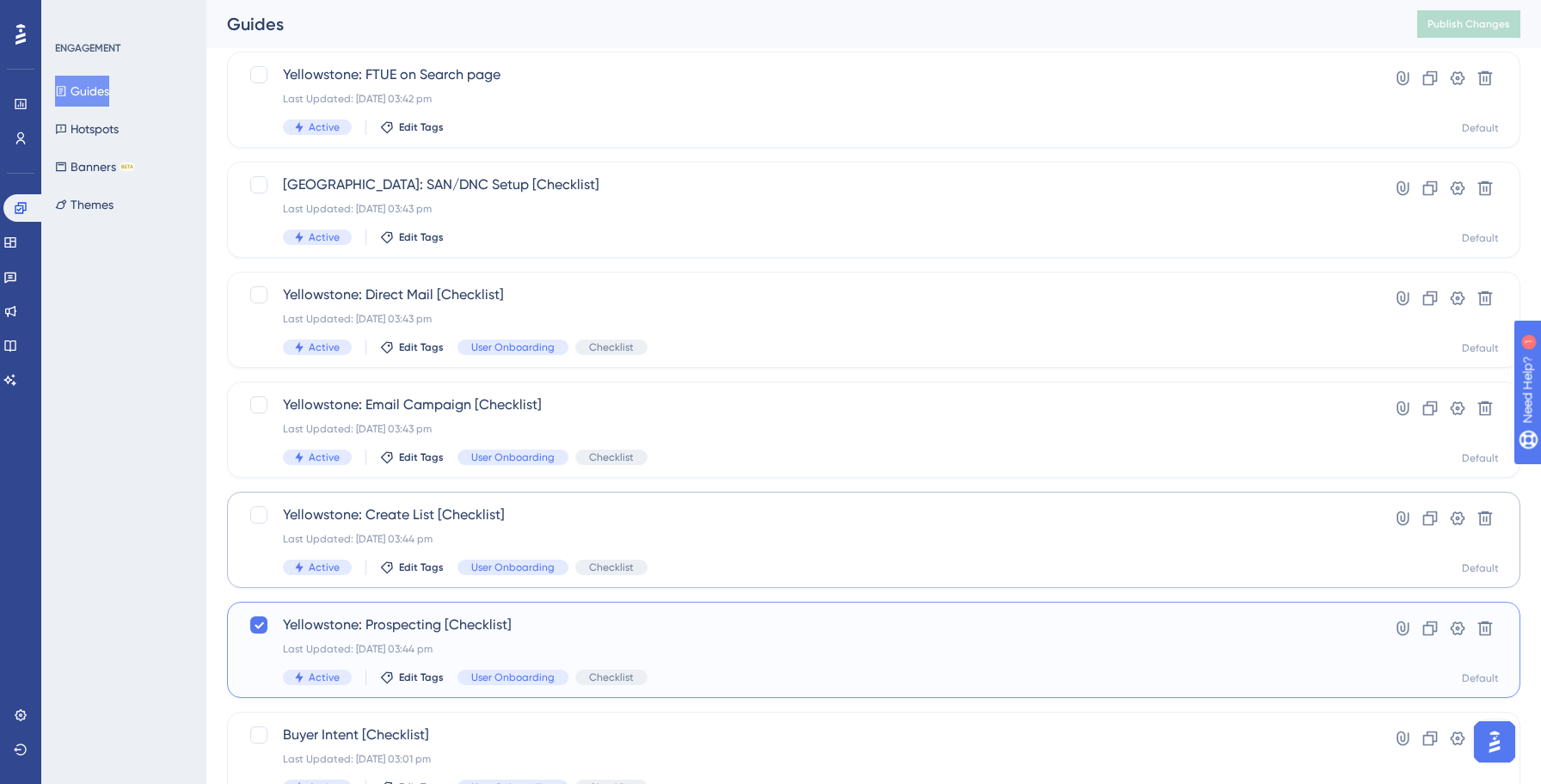
scroll to position [331, 0]
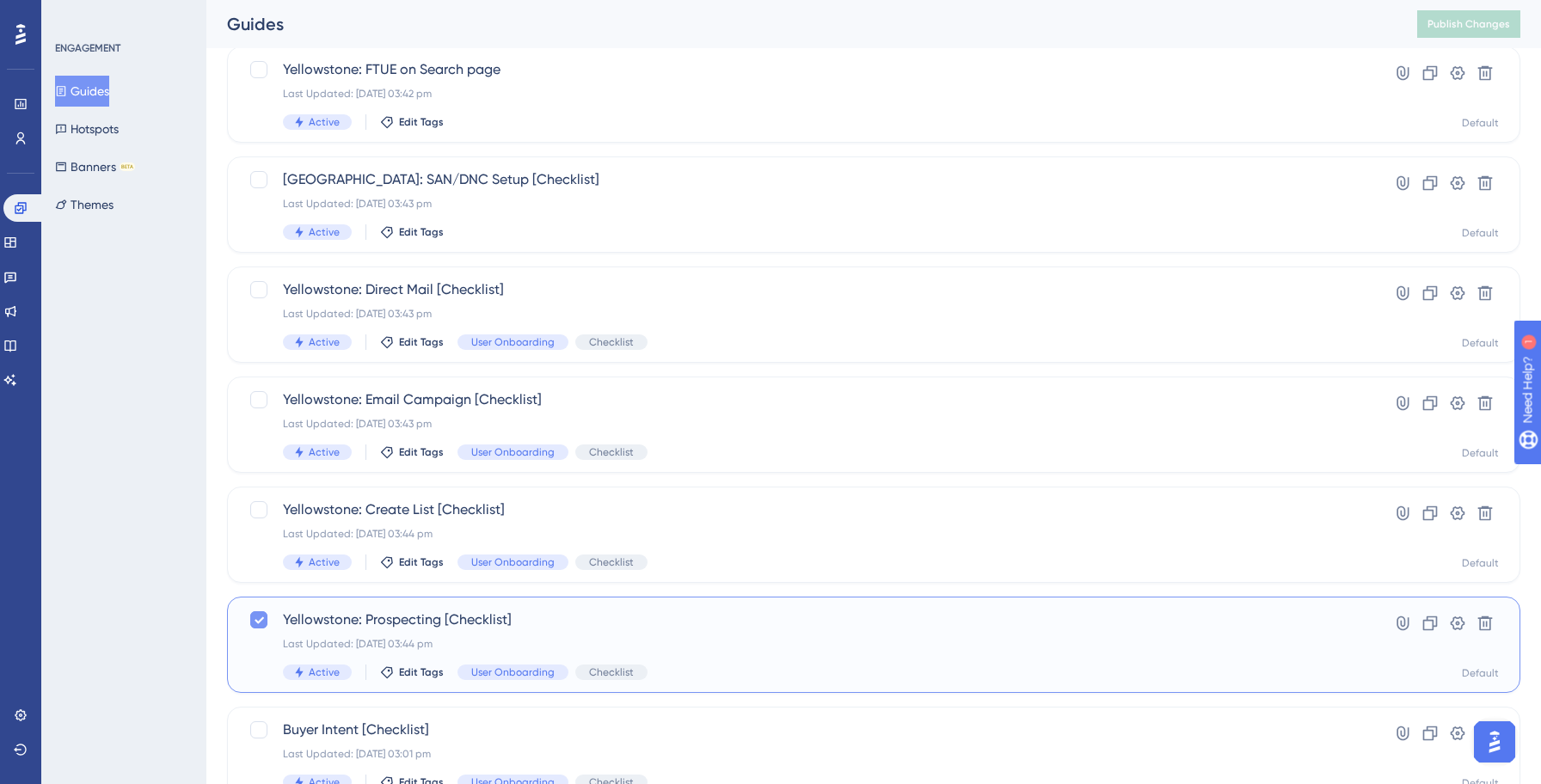
click at [259, 621] on icon at bounding box center [259, 620] width 9 height 7
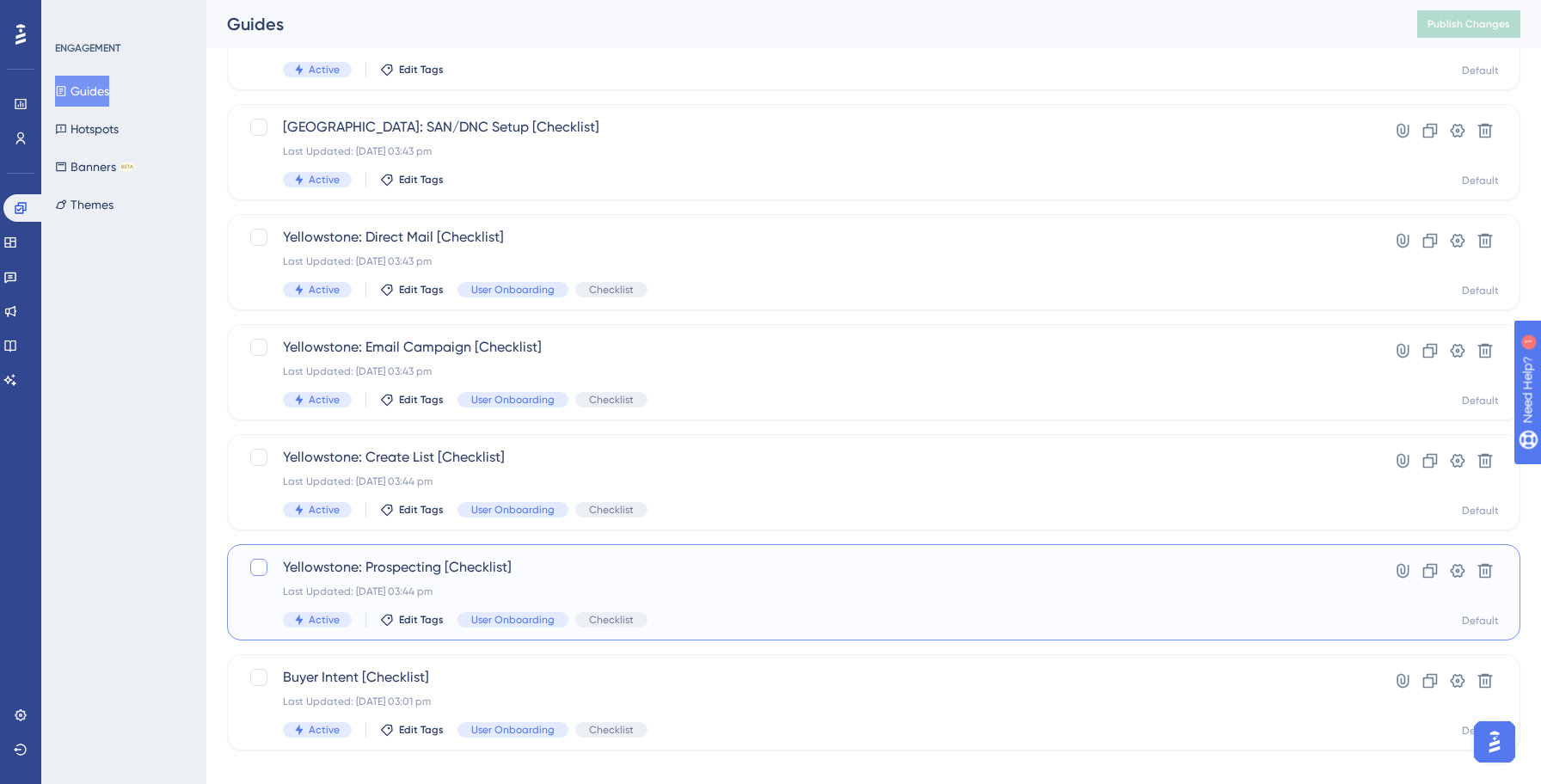
scroll to position [405, 0]
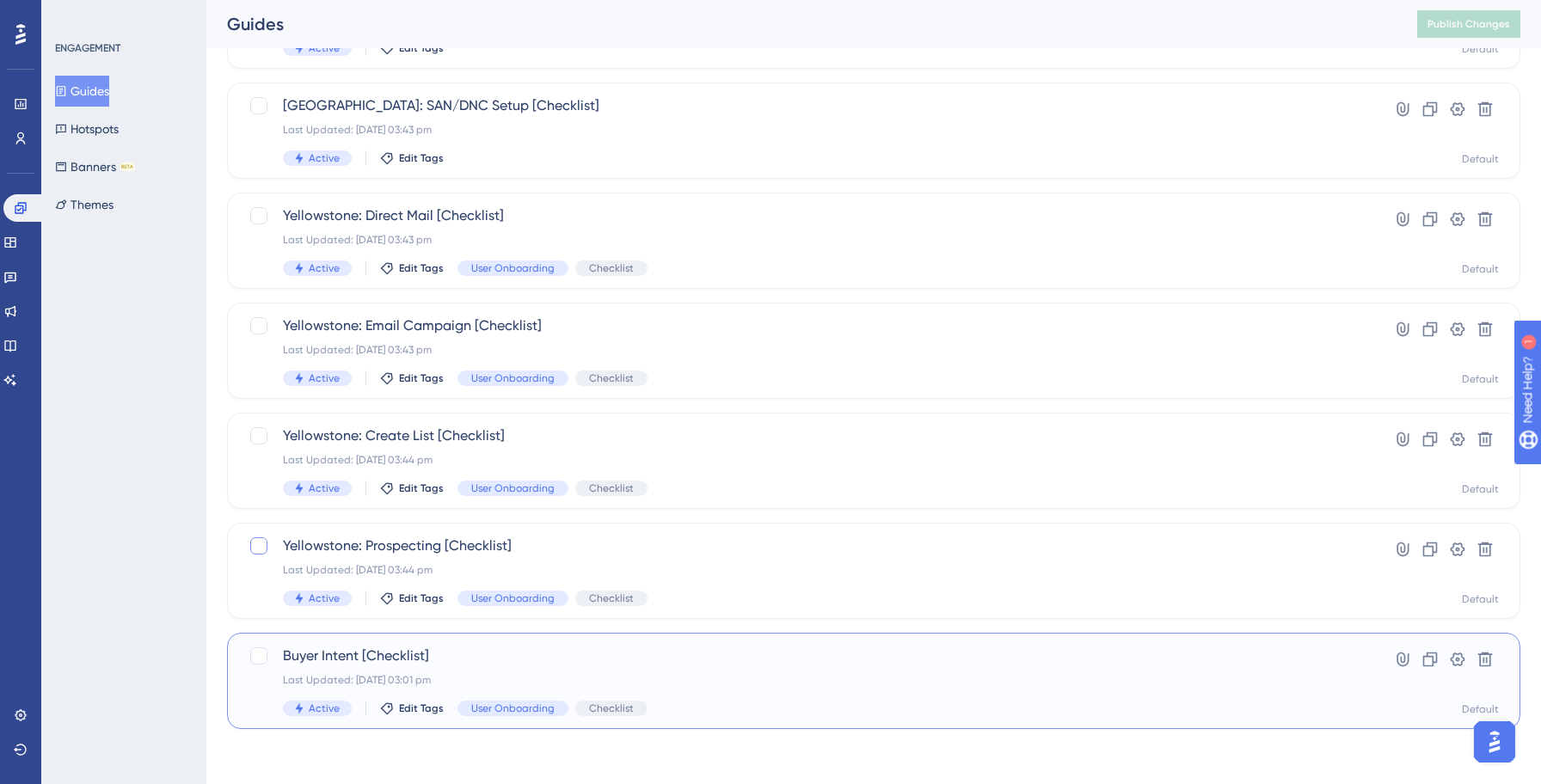
click at [442, 650] on span "Buyer Intent [Checklist]" at bounding box center [805, 656] width 1043 height 21
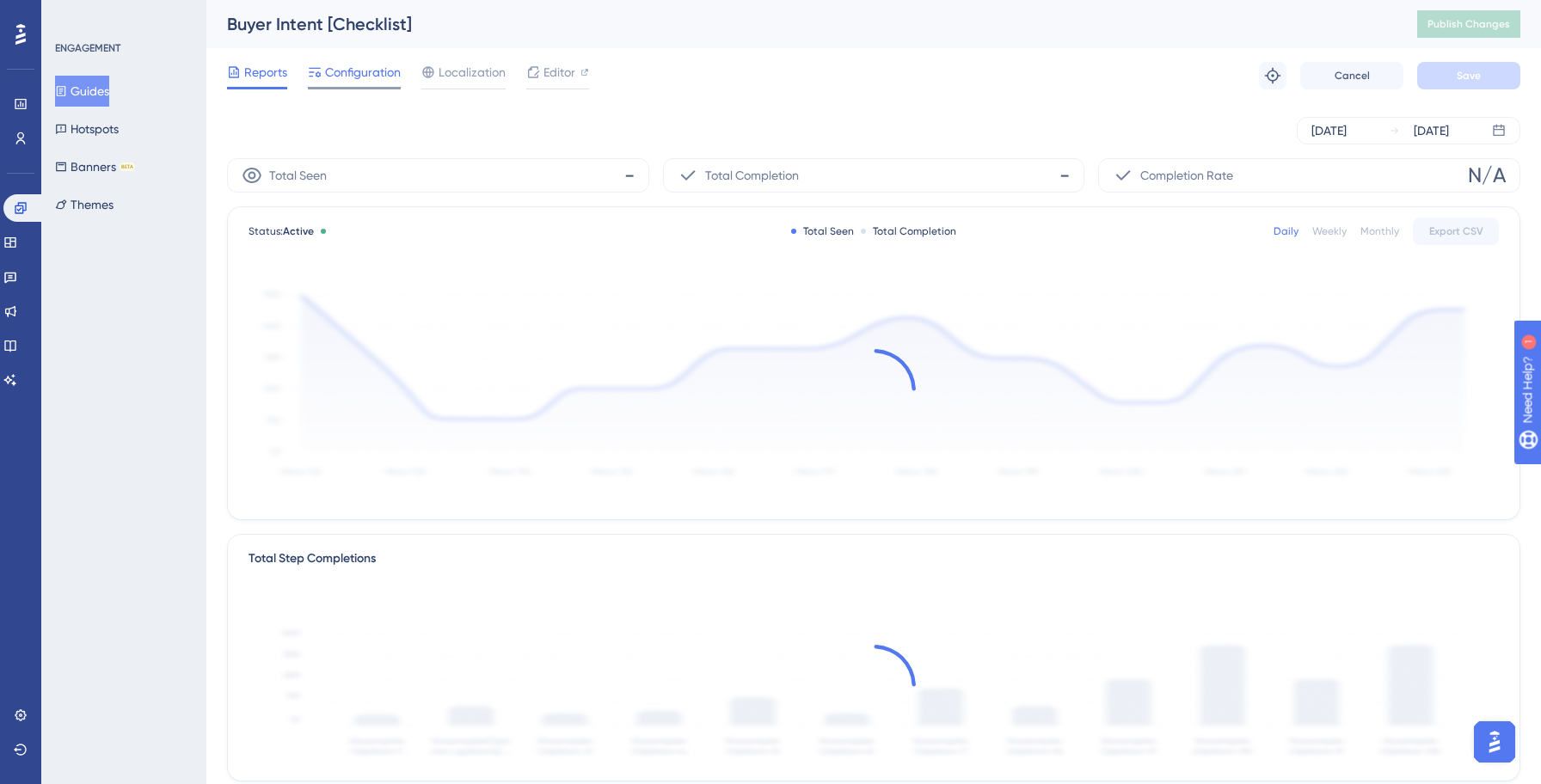
click at [351, 77] on span "Configuration" at bounding box center [362, 72] width 76 height 21
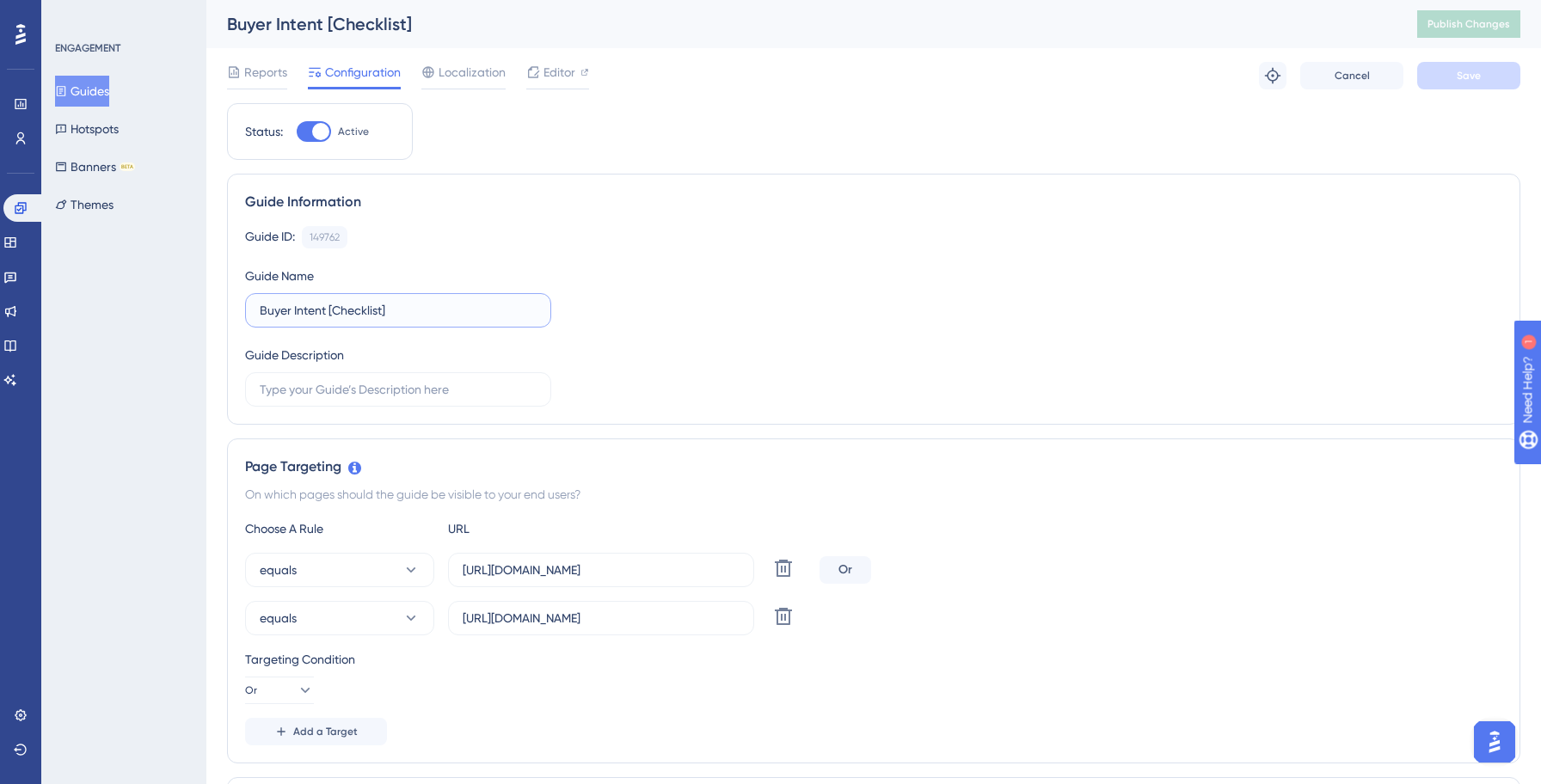
click at [262, 312] on input "Buyer Intent [Checklist]" at bounding box center [399, 311] width 277 height 19
paste input "Yellowstone"
click at [826, 343] on div "Guide ID: 149762 Copy Guide Name Yellowstone: Buyer Intent [Checklist] Guide De…" at bounding box center [874, 317] width 1257 height 181
click at [778, 609] on icon at bounding box center [783, 616] width 17 height 17
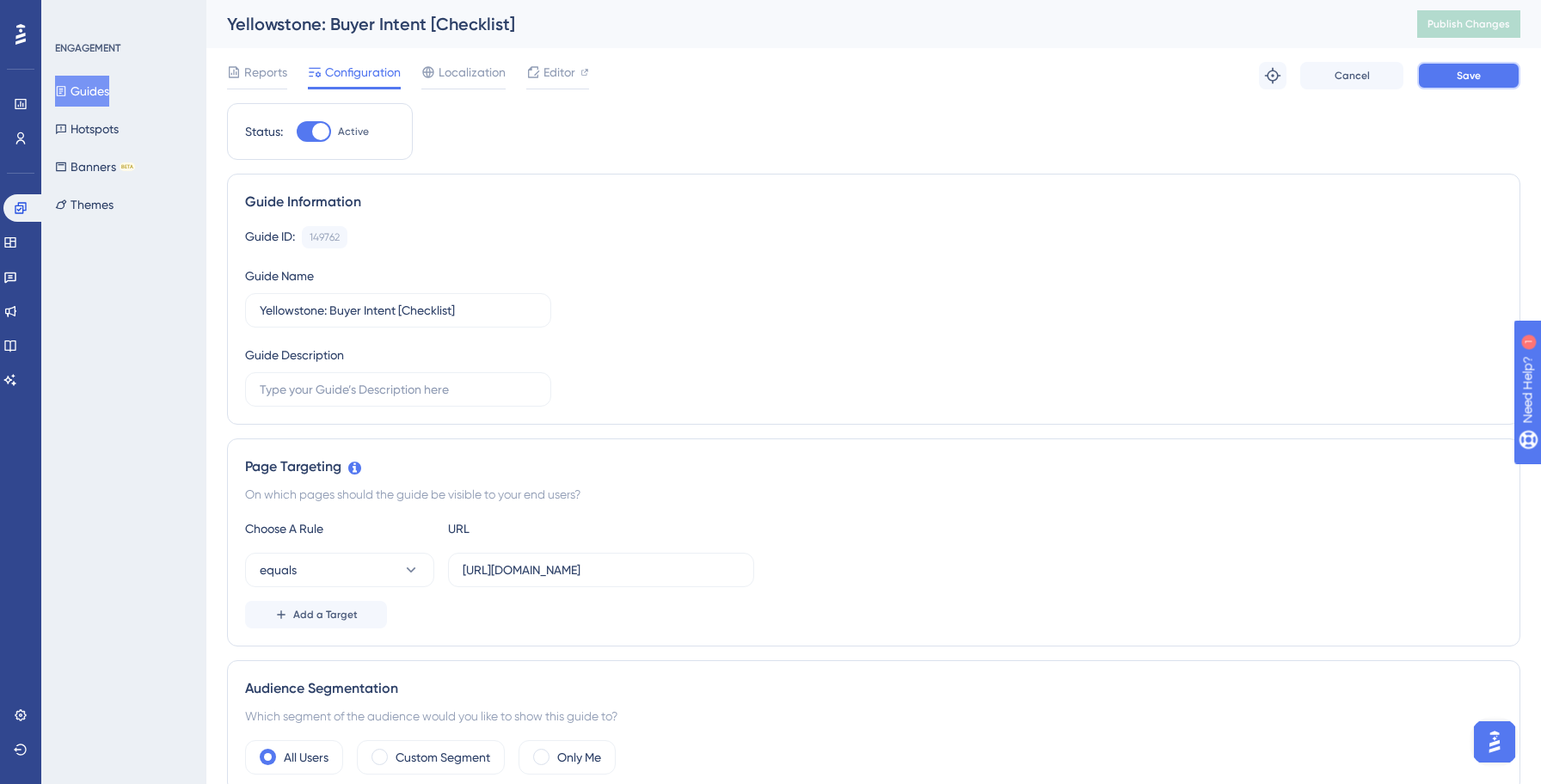
click at [1464, 72] on span "Save" at bounding box center [1469, 76] width 24 height 14
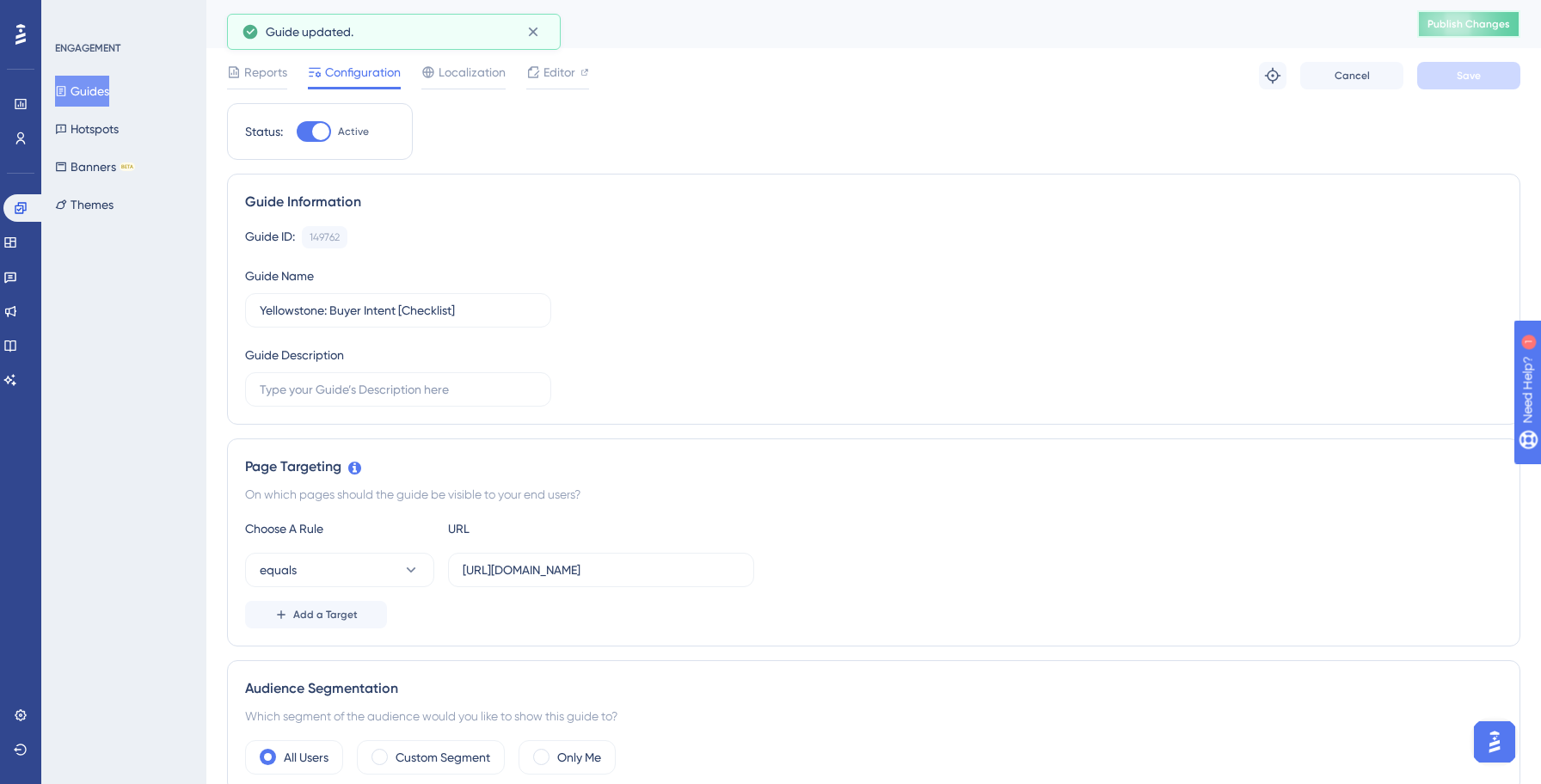
click at [1453, 26] on span "Publish Changes" at bounding box center [1469, 24] width 83 height 14
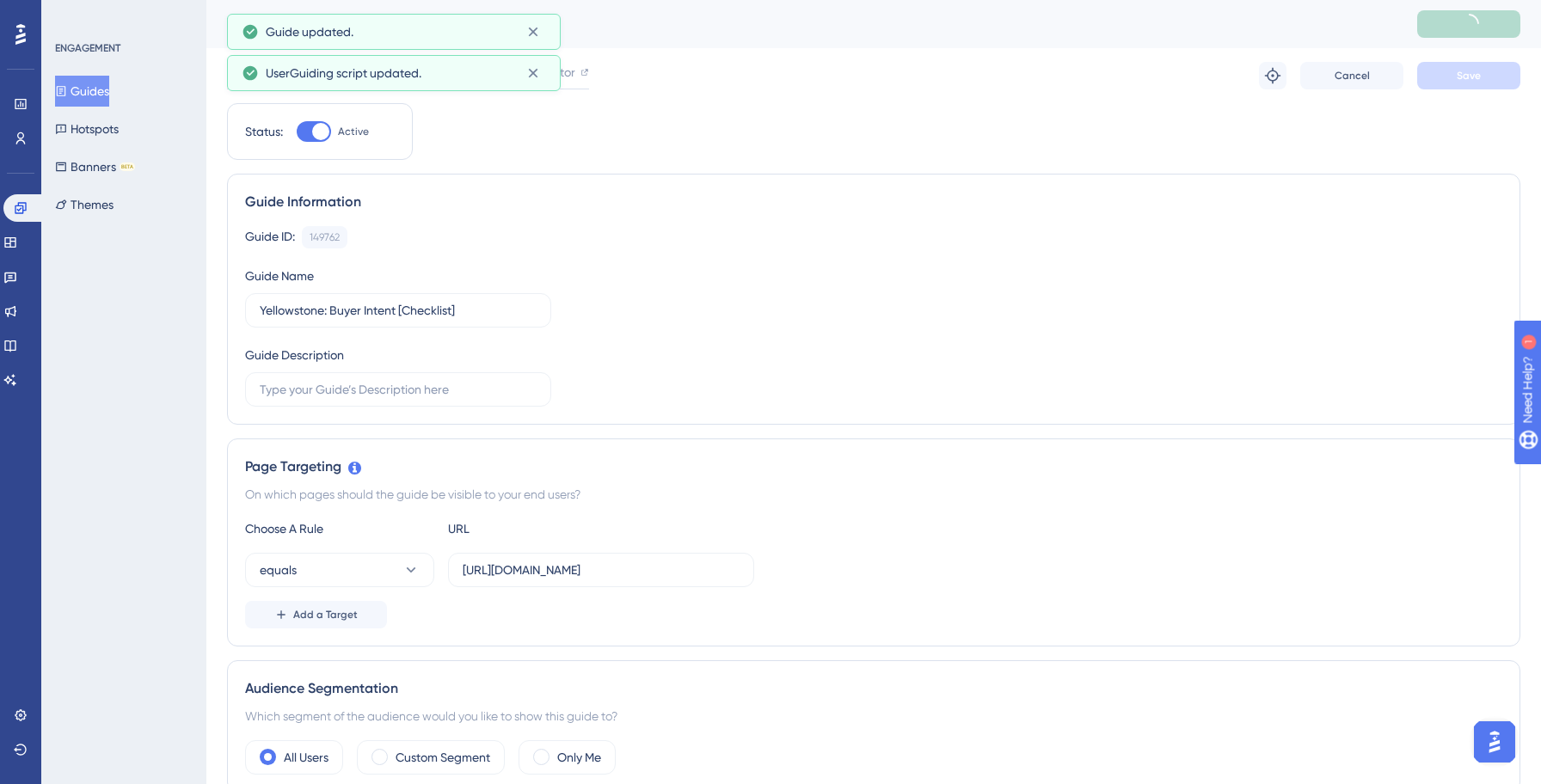
click at [90, 95] on button "Guides" at bounding box center [82, 91] width 54 height 31
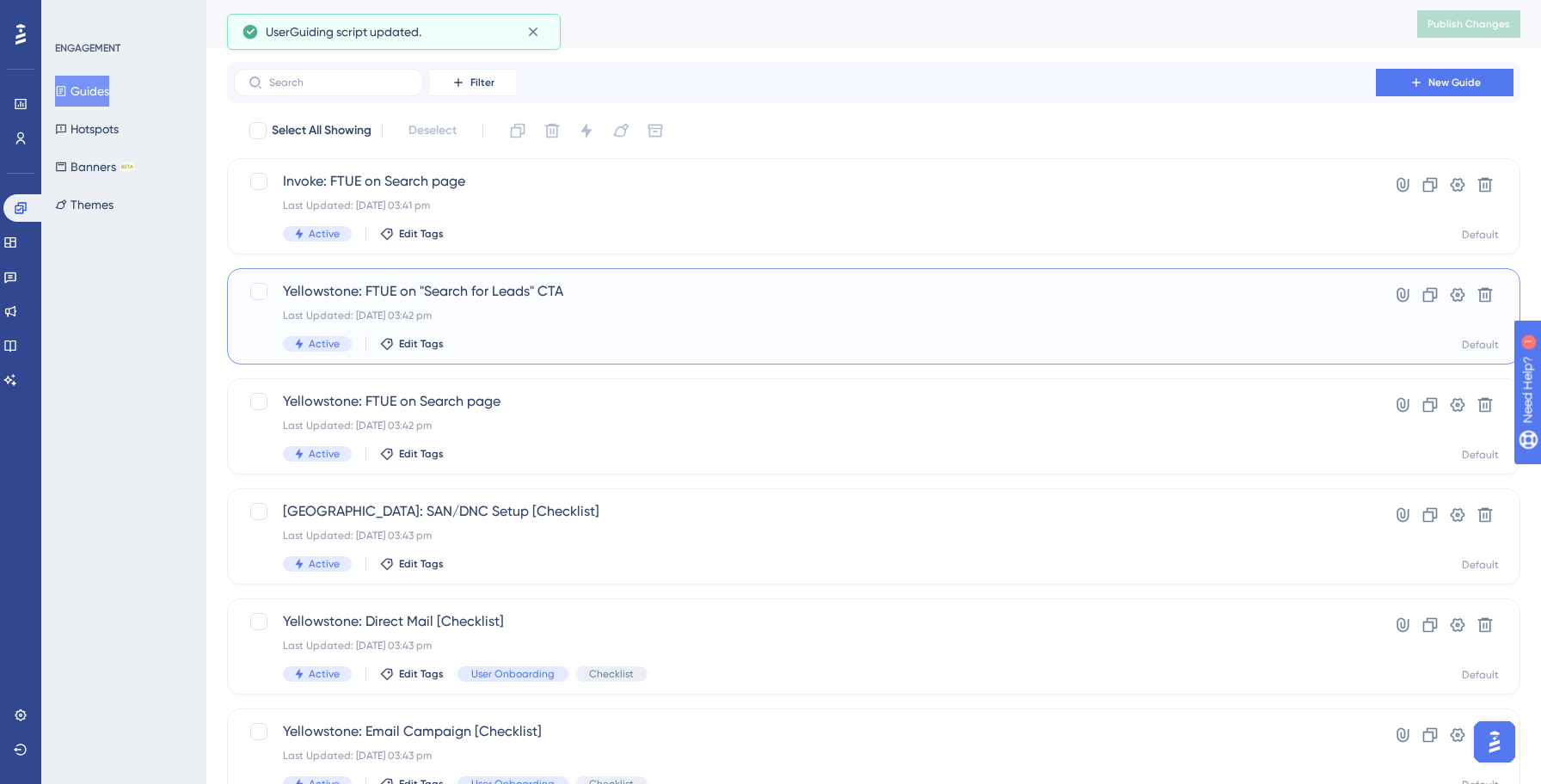
click at [625, 328] on div "Yellowstone: FTUE on "Search for Leads" CTA Last Updated: [DATE] 03:42 pm Activ…" at bounding box center [805, 317] width 1043 height 71
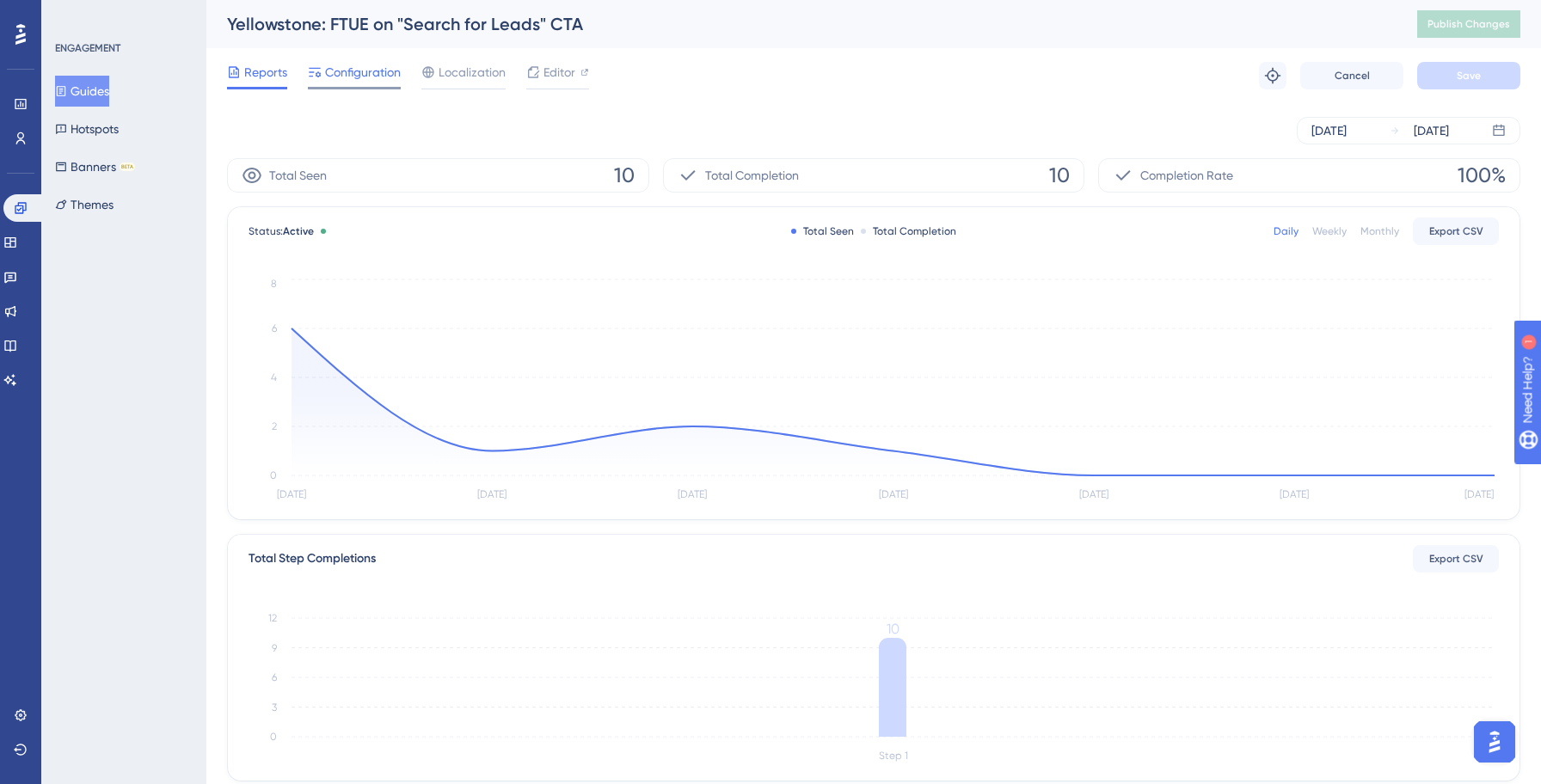
click at [362, 75] on span "Configuration" at bounding box center [362, 72] width 76 height 21
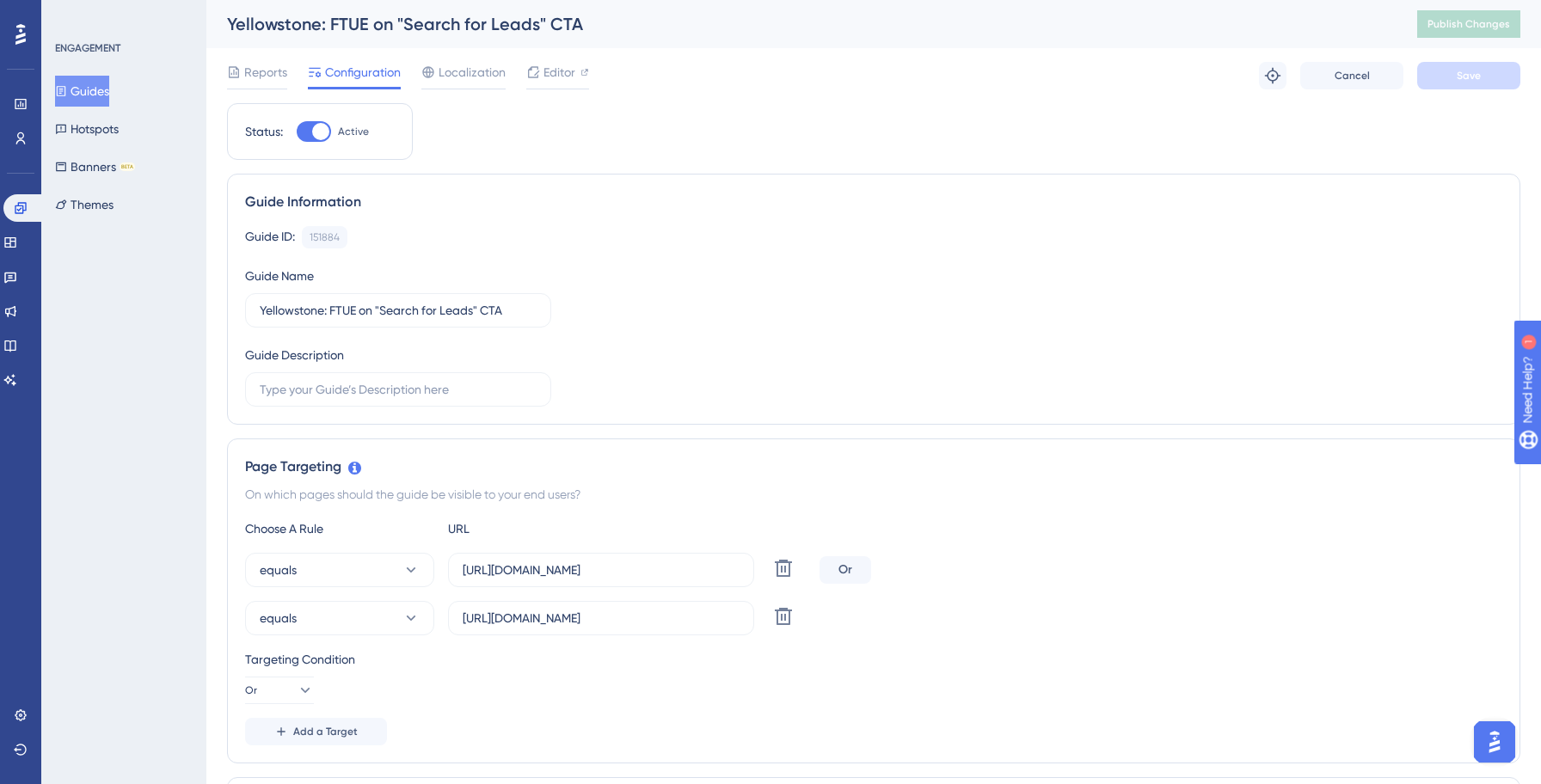
click at [109, 88] on button "Guides" at bounding box center [82, 91] width 54 height 31
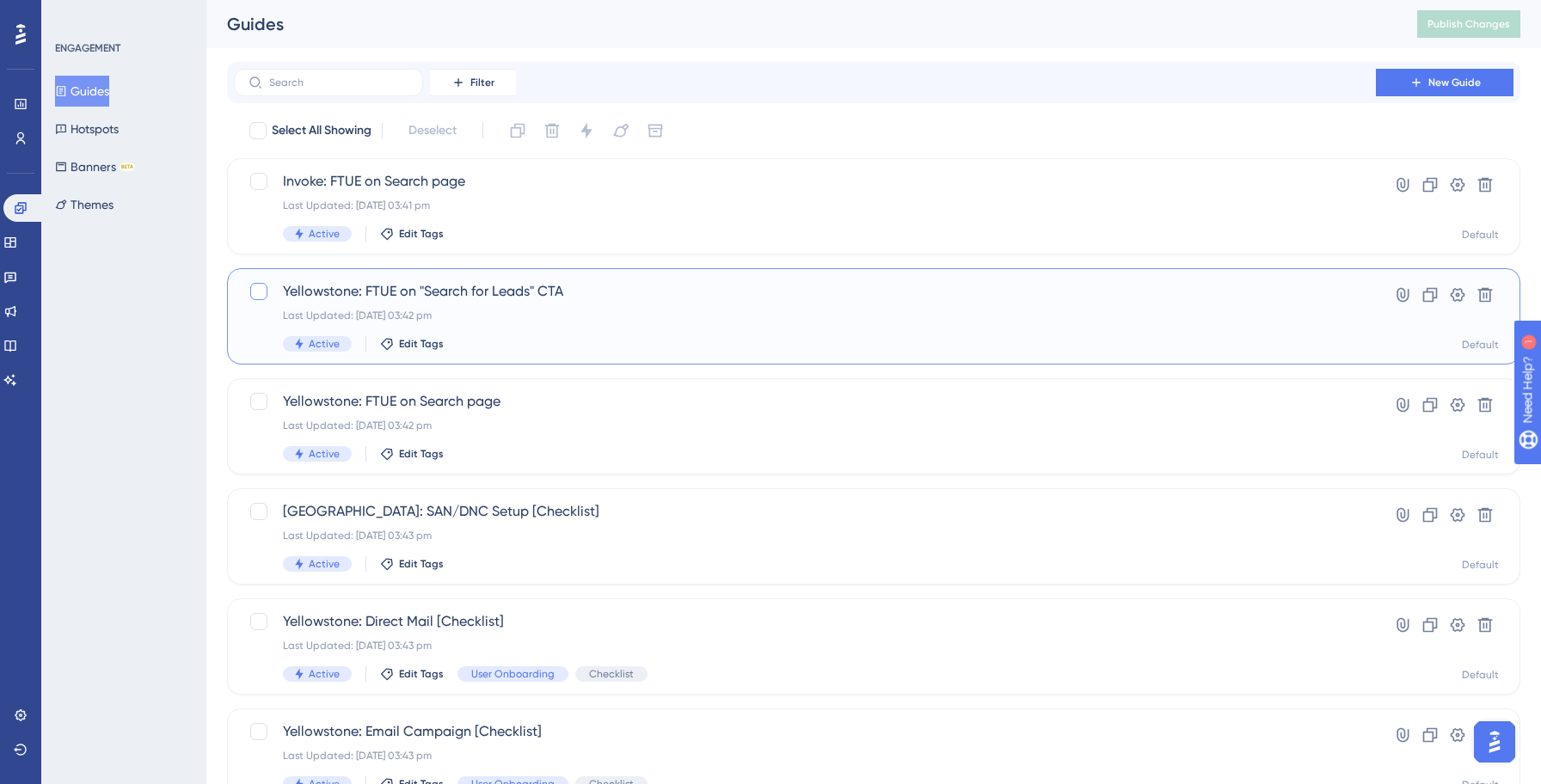
click at [261, 293] on div at bounding box center [259, 292] width 17 height 17
click at [259, 510] on div at bounding box center [259, 511] width 17 height 17
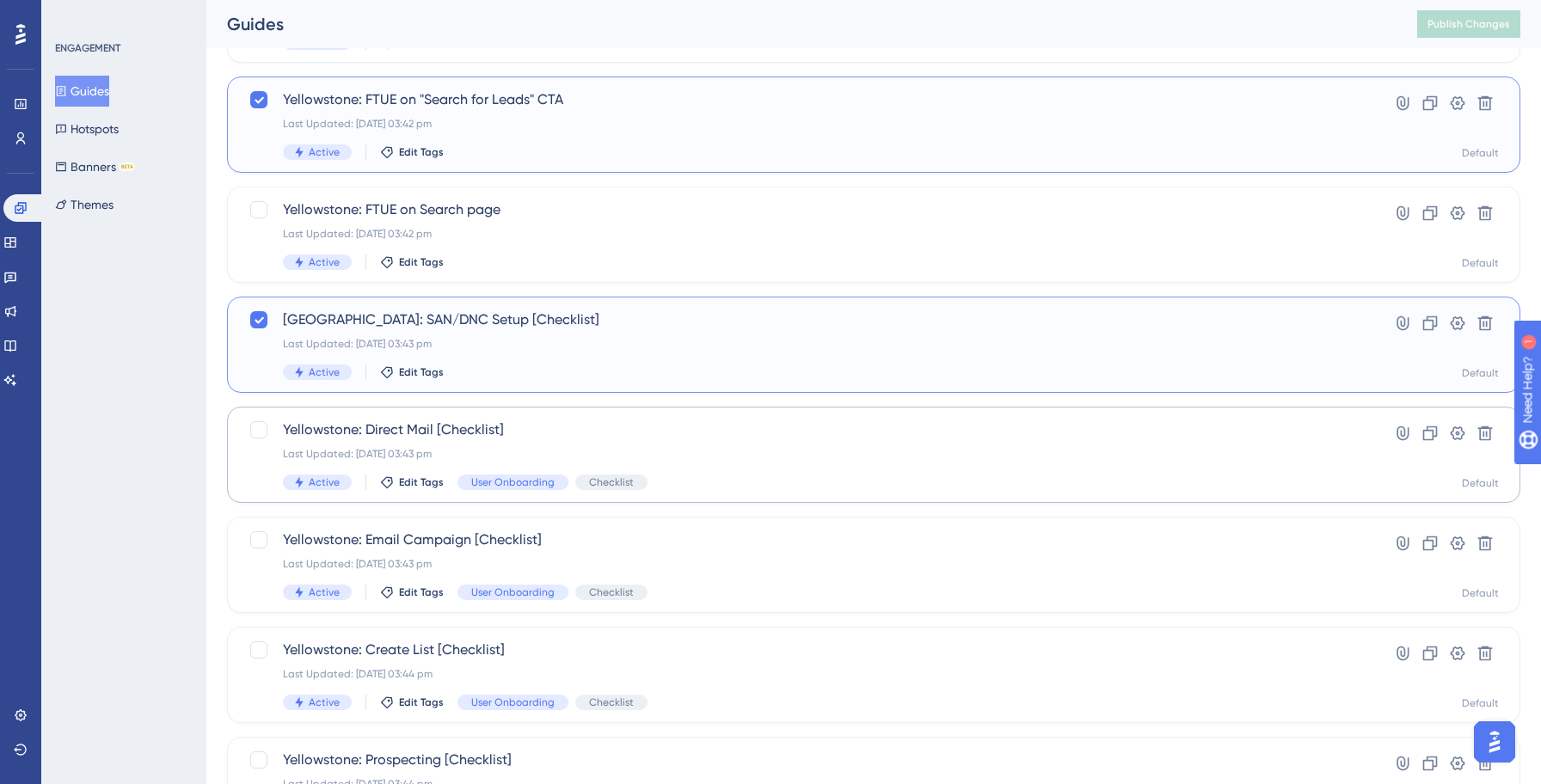
scroll to position [217, 0]
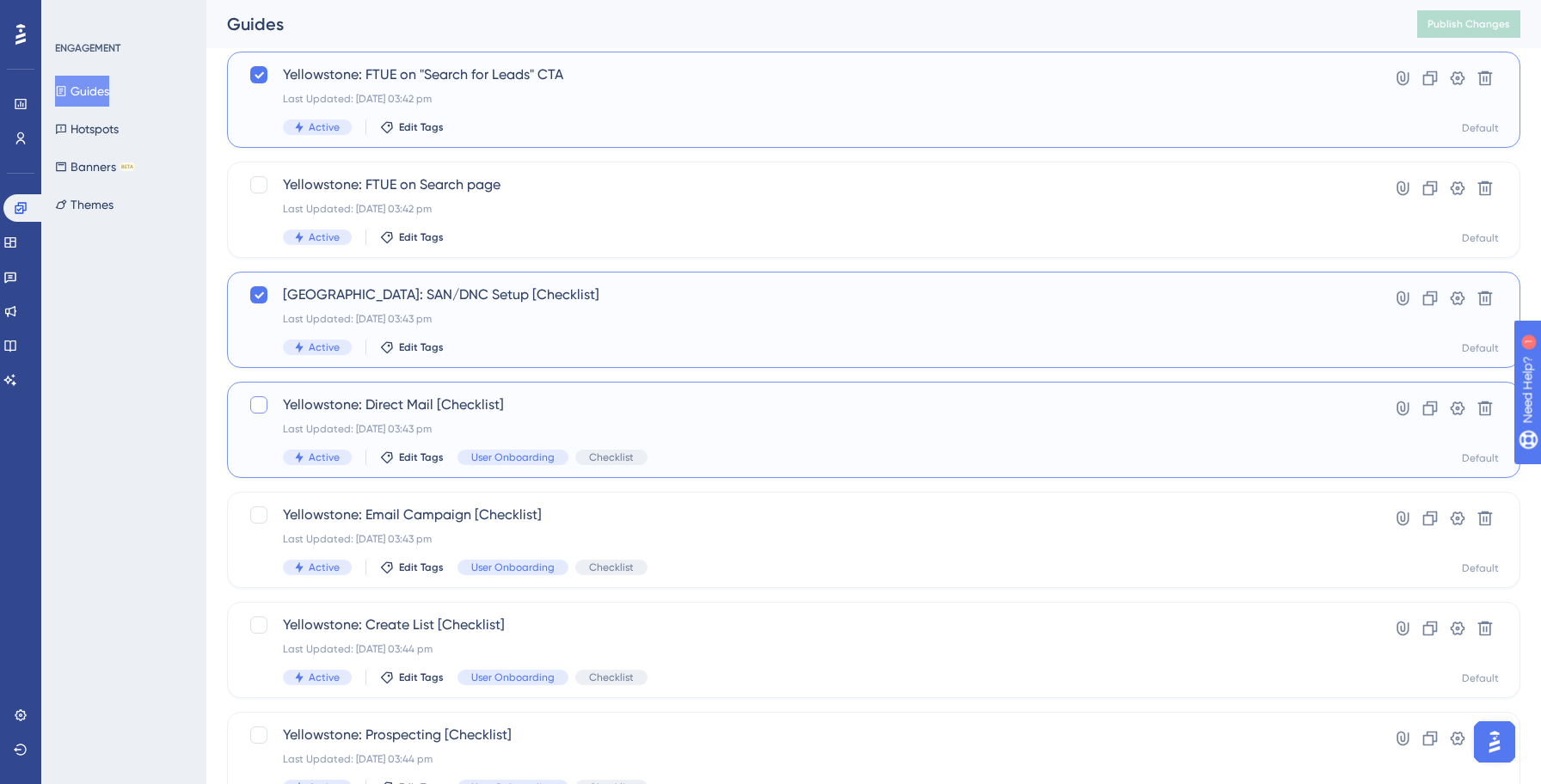
click at [259, 406] on div at bounding box center [259, 404] width 17 height 17
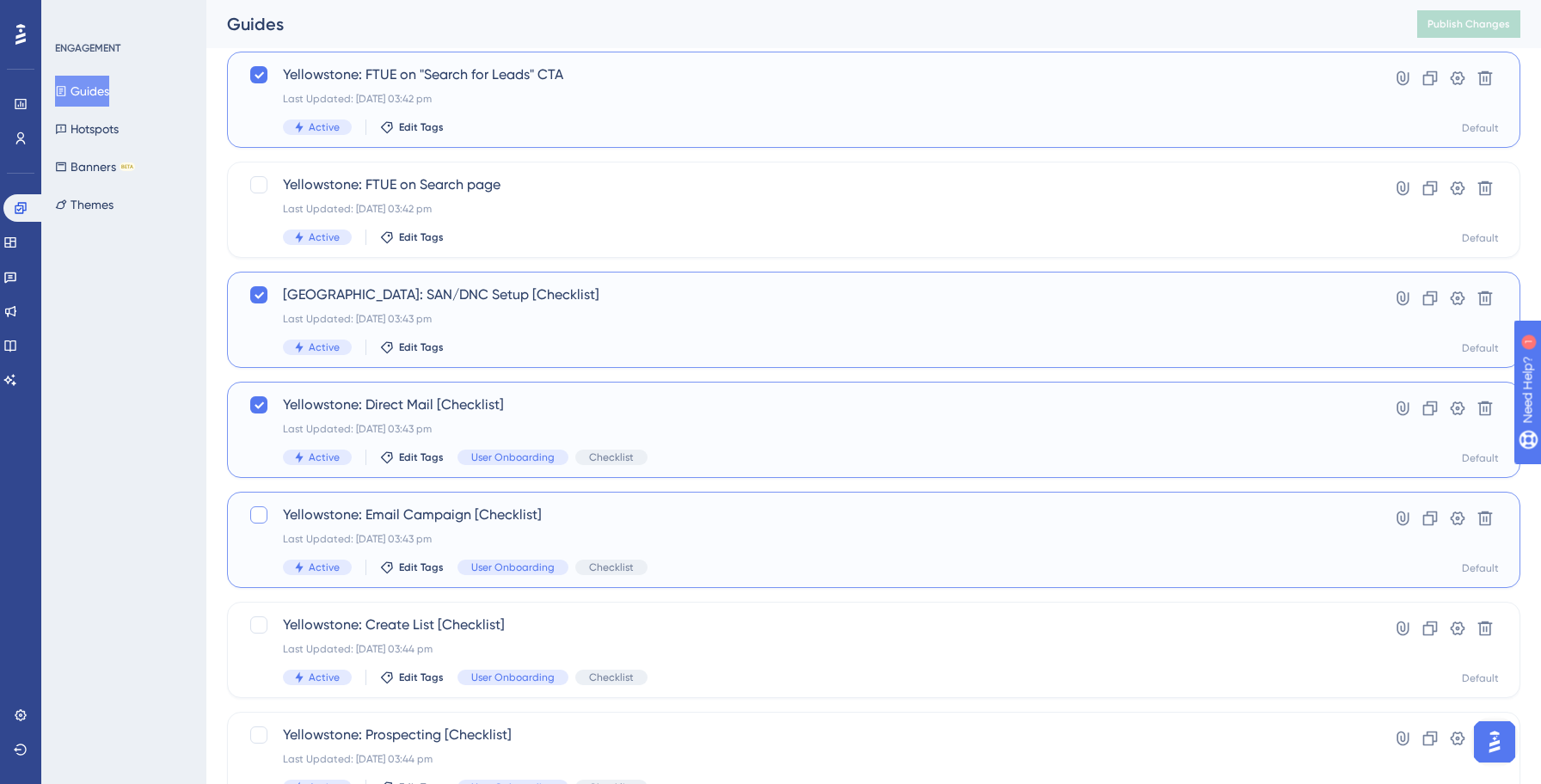
click at [261, 515] on div at bounding box center [259, 515] width 17 height 17
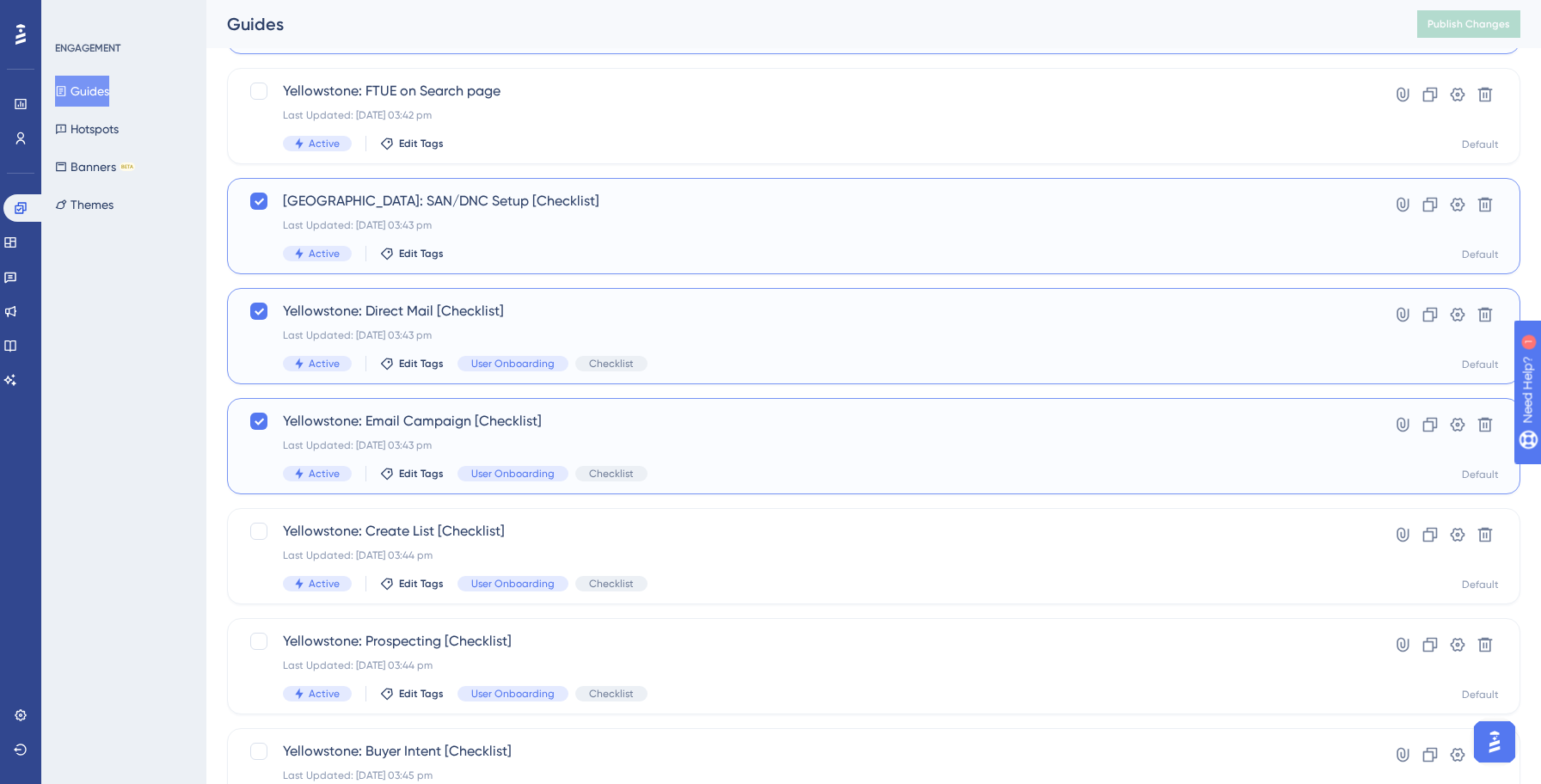
scroll to position [405, 0]
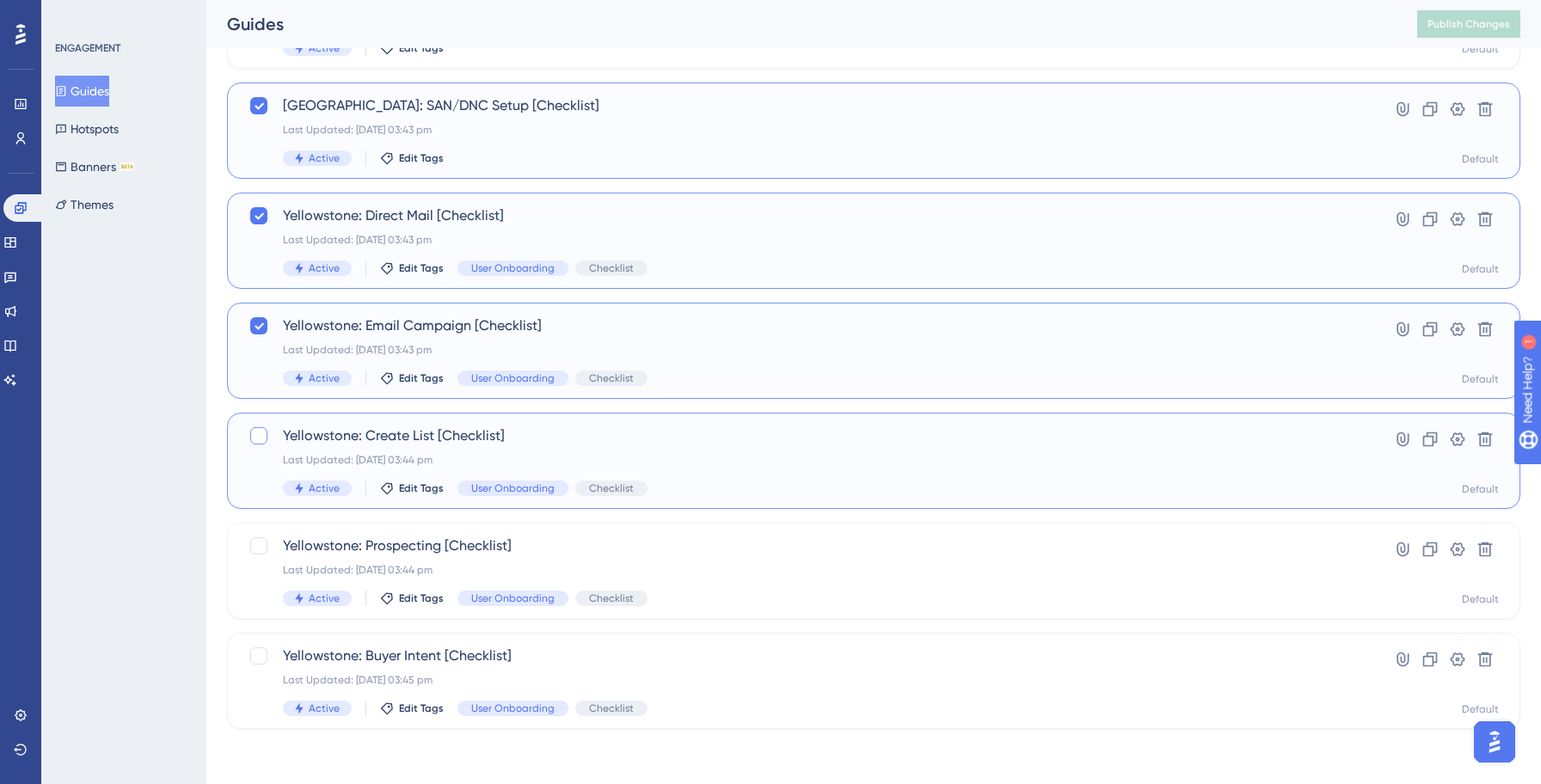
click at [260, 431] on div at bounding box center [259, 435] width 17 height 17
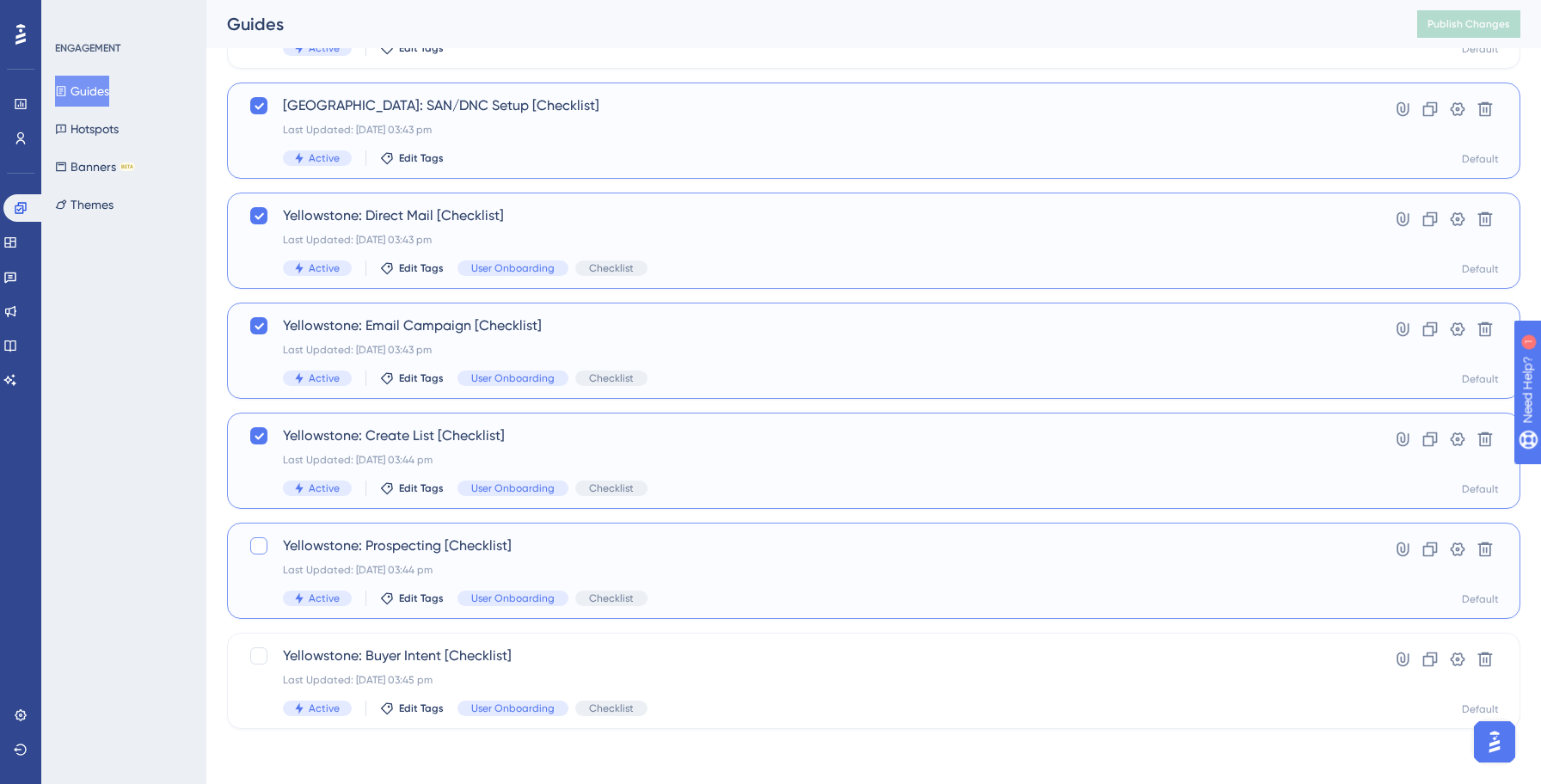
click at [261, 546] on div at bounding box center [259, 546] width 17 height 17
click at [257, 653] on div at bounding box center [259, 656] width 17 height 17
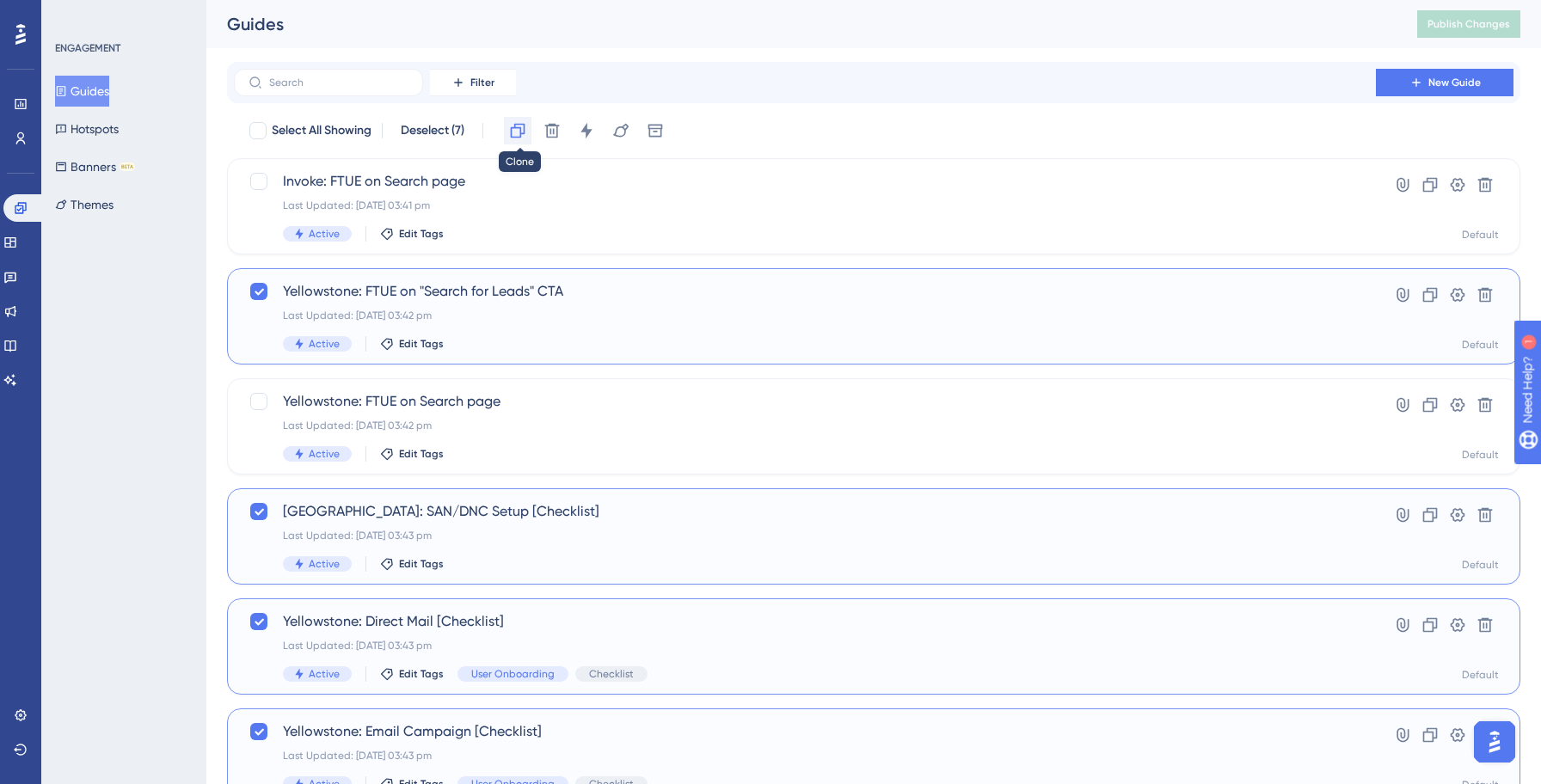
click at [518, 134] on icon at bounding box center [517, 131] width 17 height 17
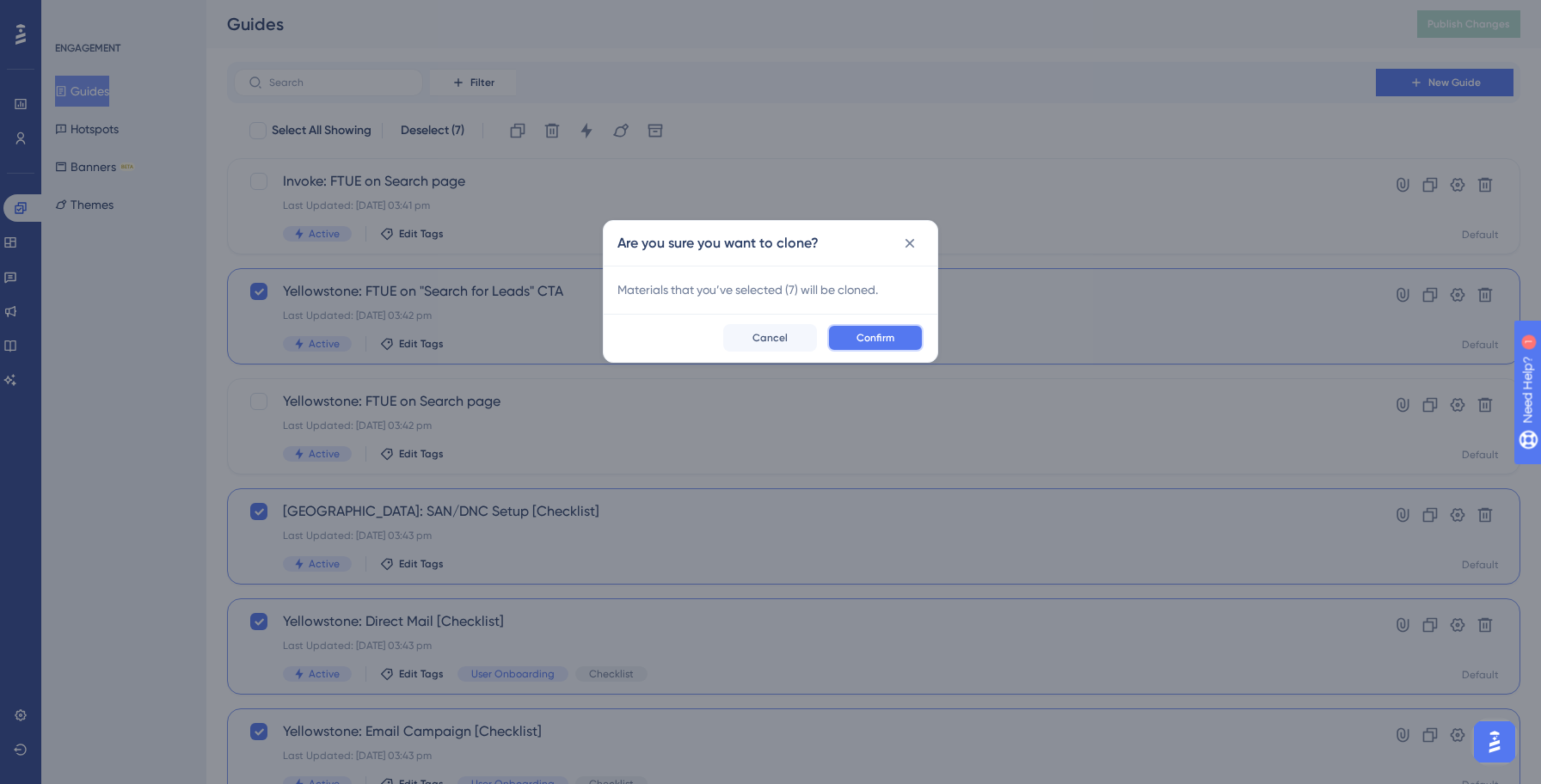
click at [881, 331] on span "Confirm" at bounding box center [876, 337] width 38 height 14
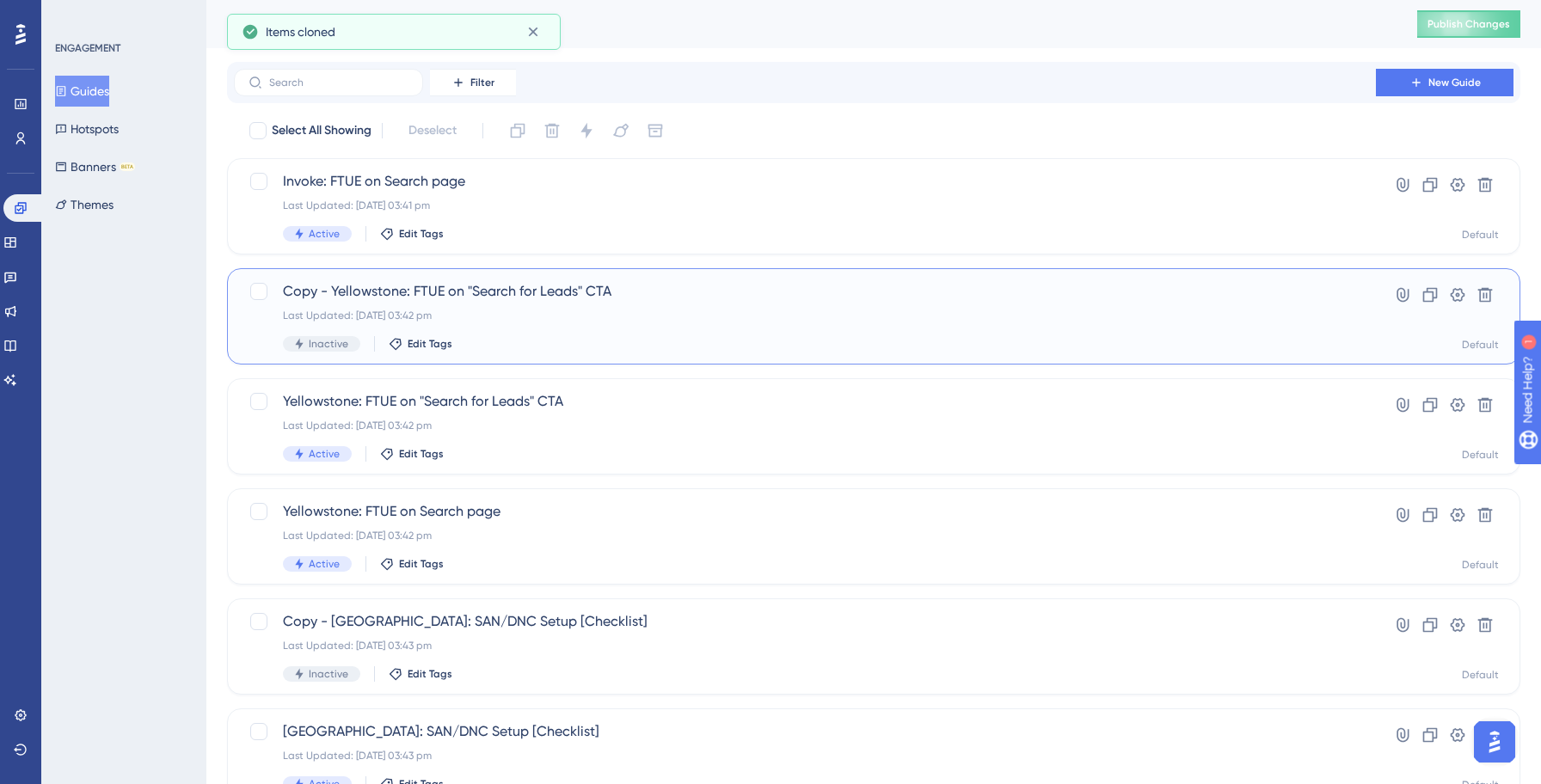
click at [458, 294] on span "Copy - Yellowstone: FTUE on "Search for Leads" CTA" at bounding box center [805, 292] width 1043 height 21
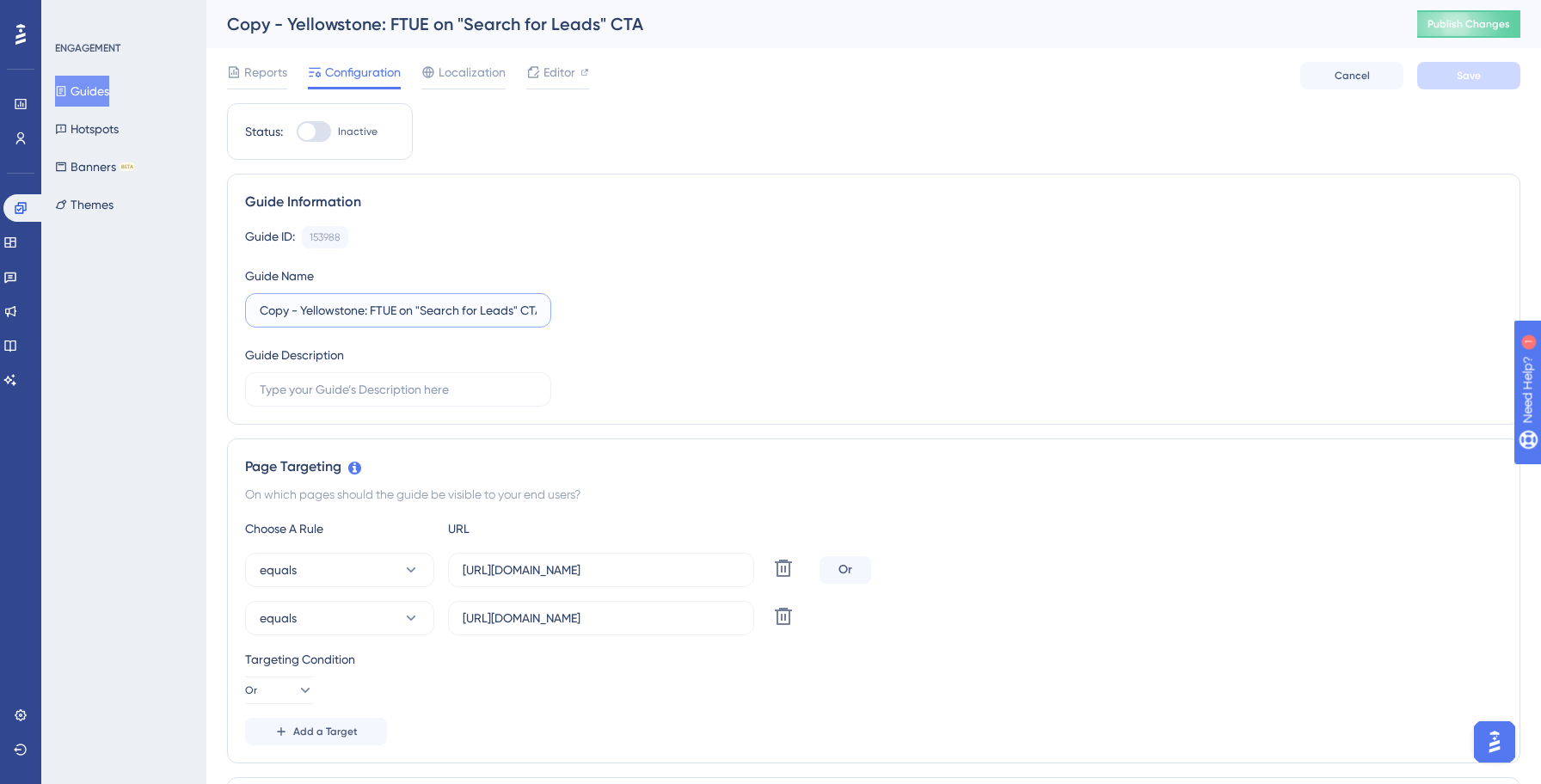
click at [366, 312] on input "Copy - Yellowstone: FTUE on "Search for Leads" CTA" at bounding box center [399, 311] width 277 height 19
click at [888, 269] on div "Guide ID: 153988 Copy Guide Name Invoke: FTUE on "Search for Leads" CTA Guide D…" at bounding box center [874, 317] width 1257 height 181
click at [572, 574] on input "[URL][DOMAIN_NAME]" at bounding box center [601, 570] width 277 height 19
click at [573, 618] on input "[URL][DOMAIN_NAME]" at bounding box center [601, 618] width 277 height 19
click at [1044, 588] on div "equals [URL][DOMAIN_NAME] Delete Or equals [URL][DOMAIN_NAME] Delete" at bounding box center [874, 594] width 1257 height 83
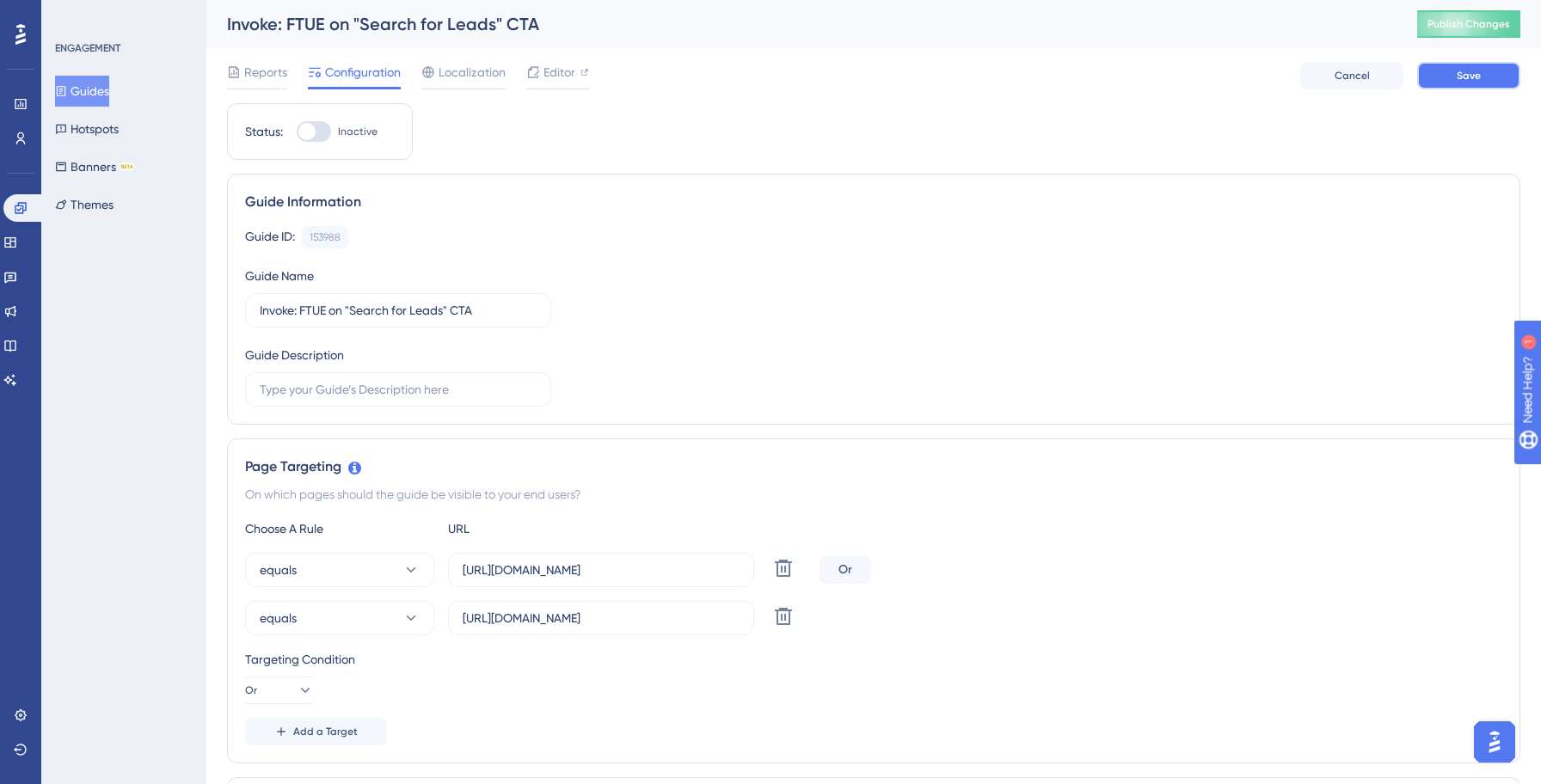
click at [1470, 74] on span "Save" at bounding box center [1469, 76] width 24 height 14
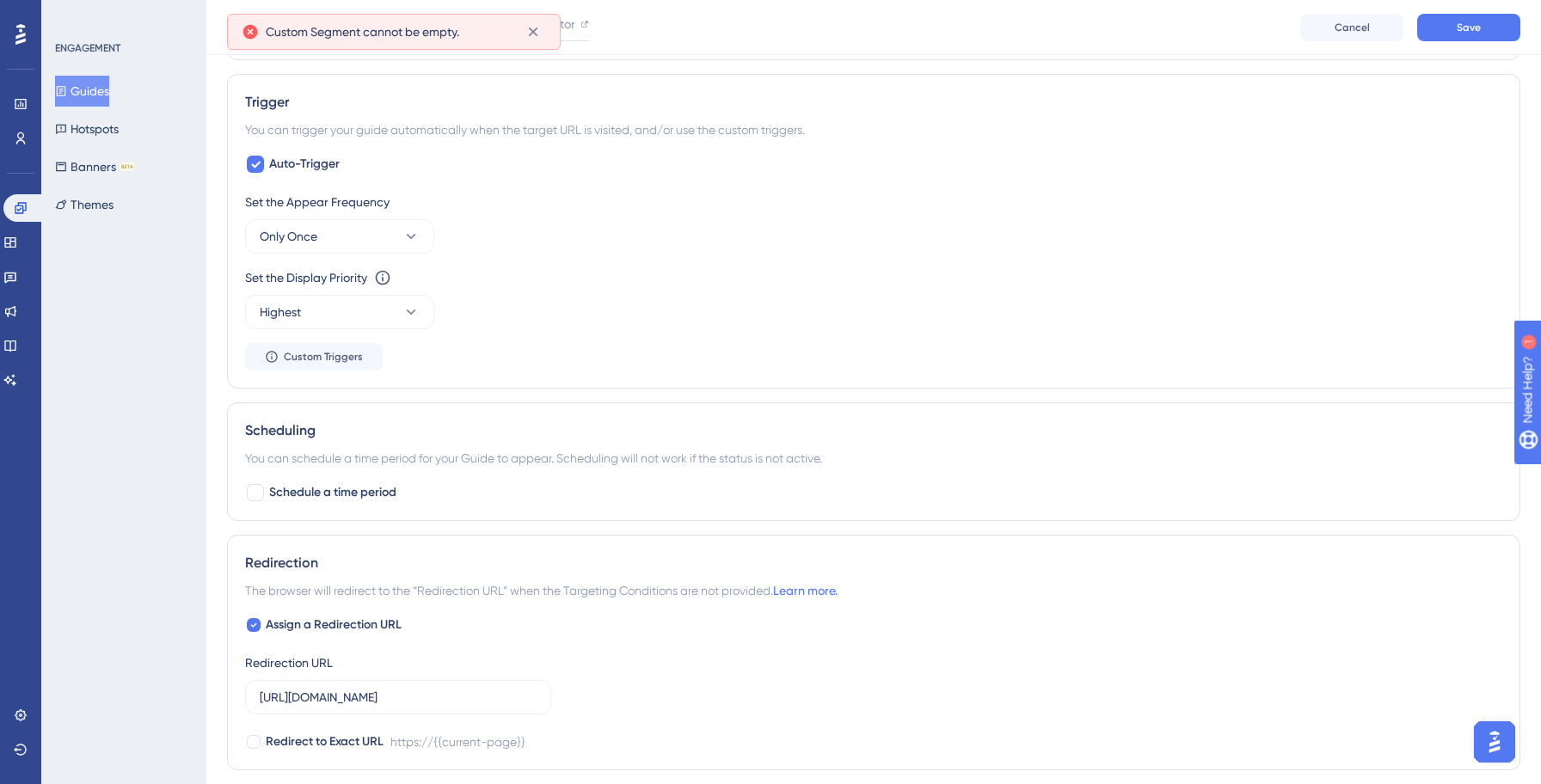
scroll to position [1256, 0]
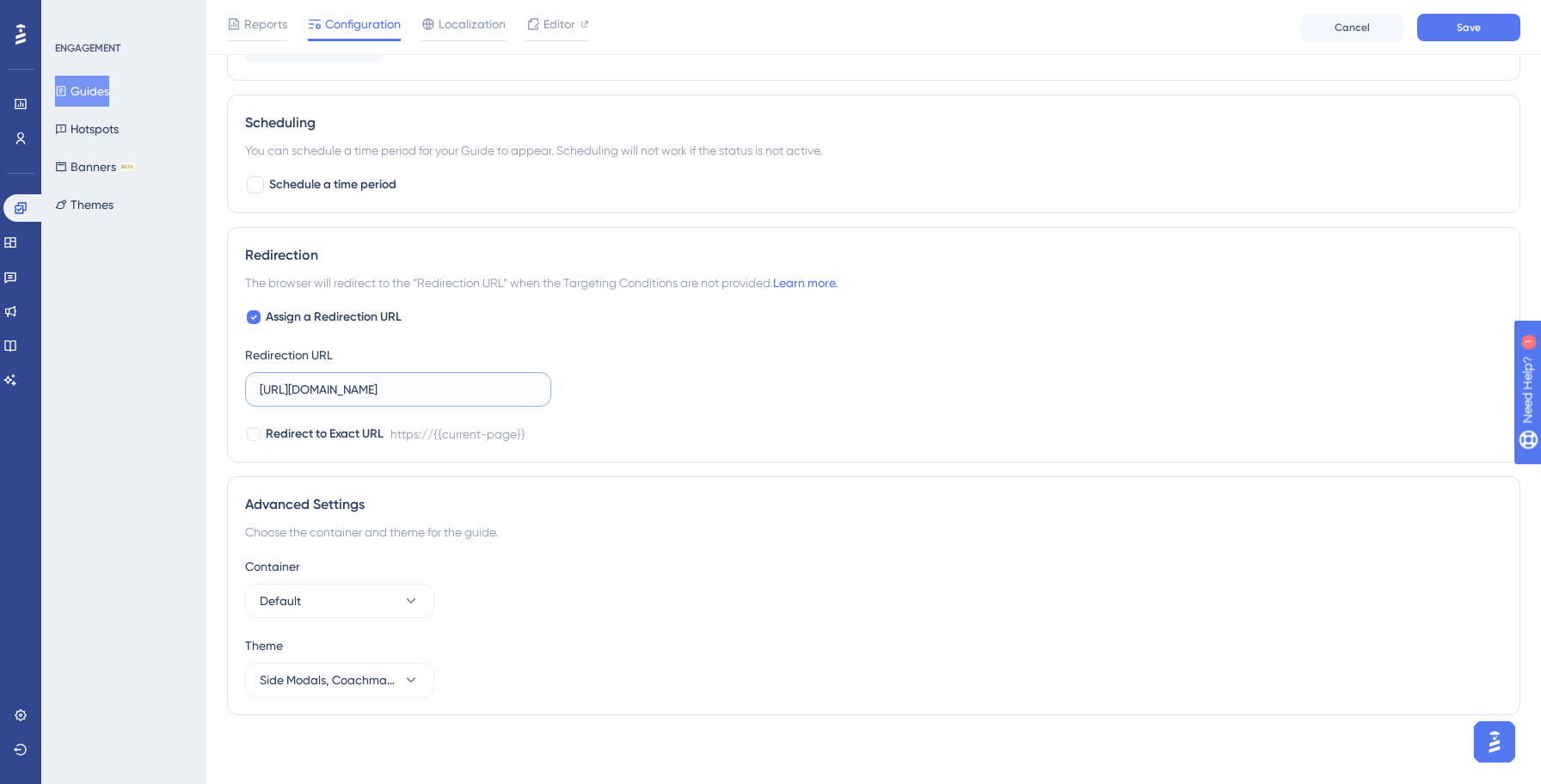
click at [368, 390] on input "[URL][DOMAIN_NAME]" at bounding box center [399, 389] width 277 height 19
click at [809, 341] on div "Assign a Redirection URL Redirection URL [URL][DOMAIN_NAME] Redirect to Exact U…" at bounding box center [874, 376] width 1257 height 138
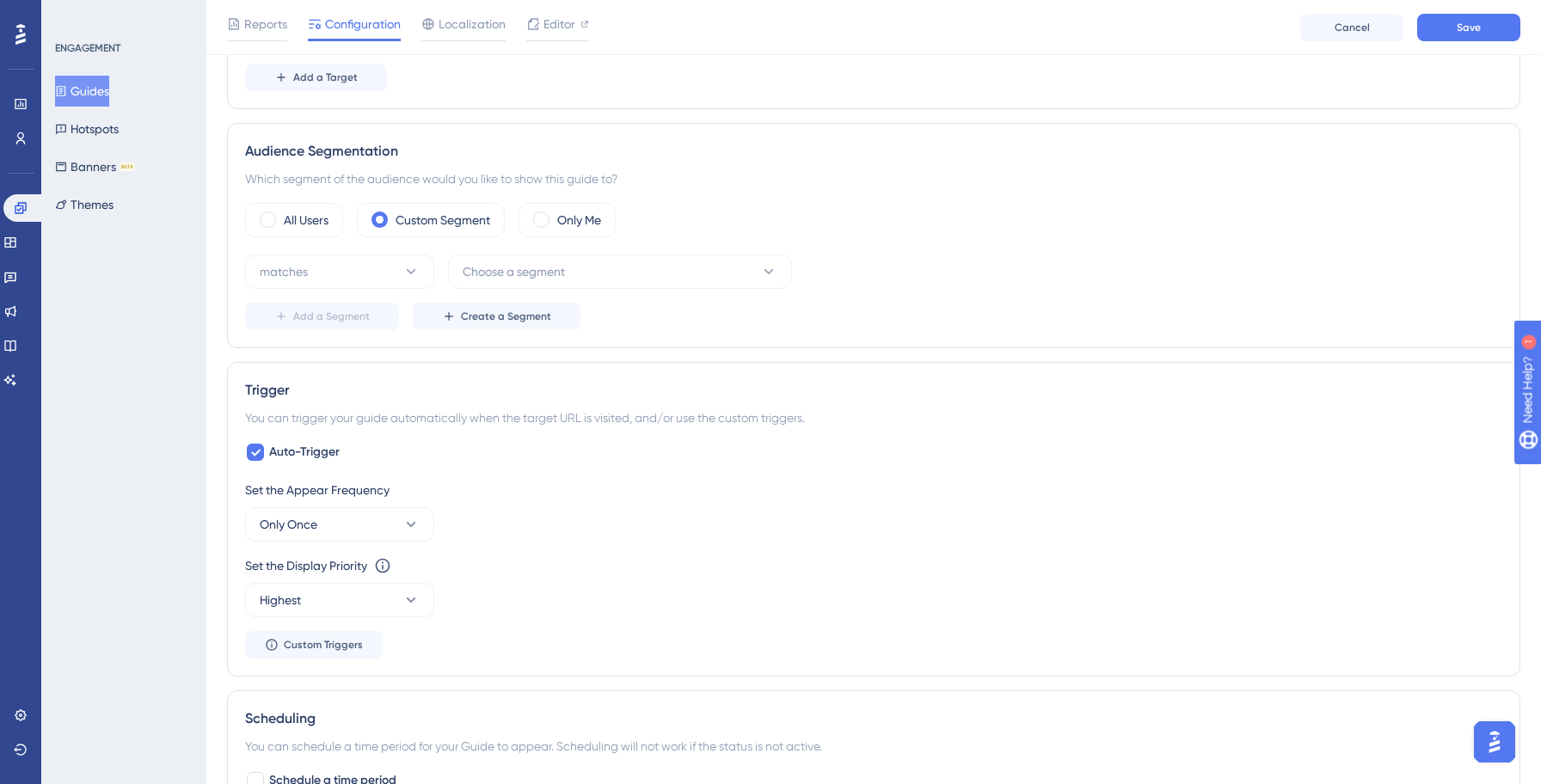
scroll to position [0, 0]
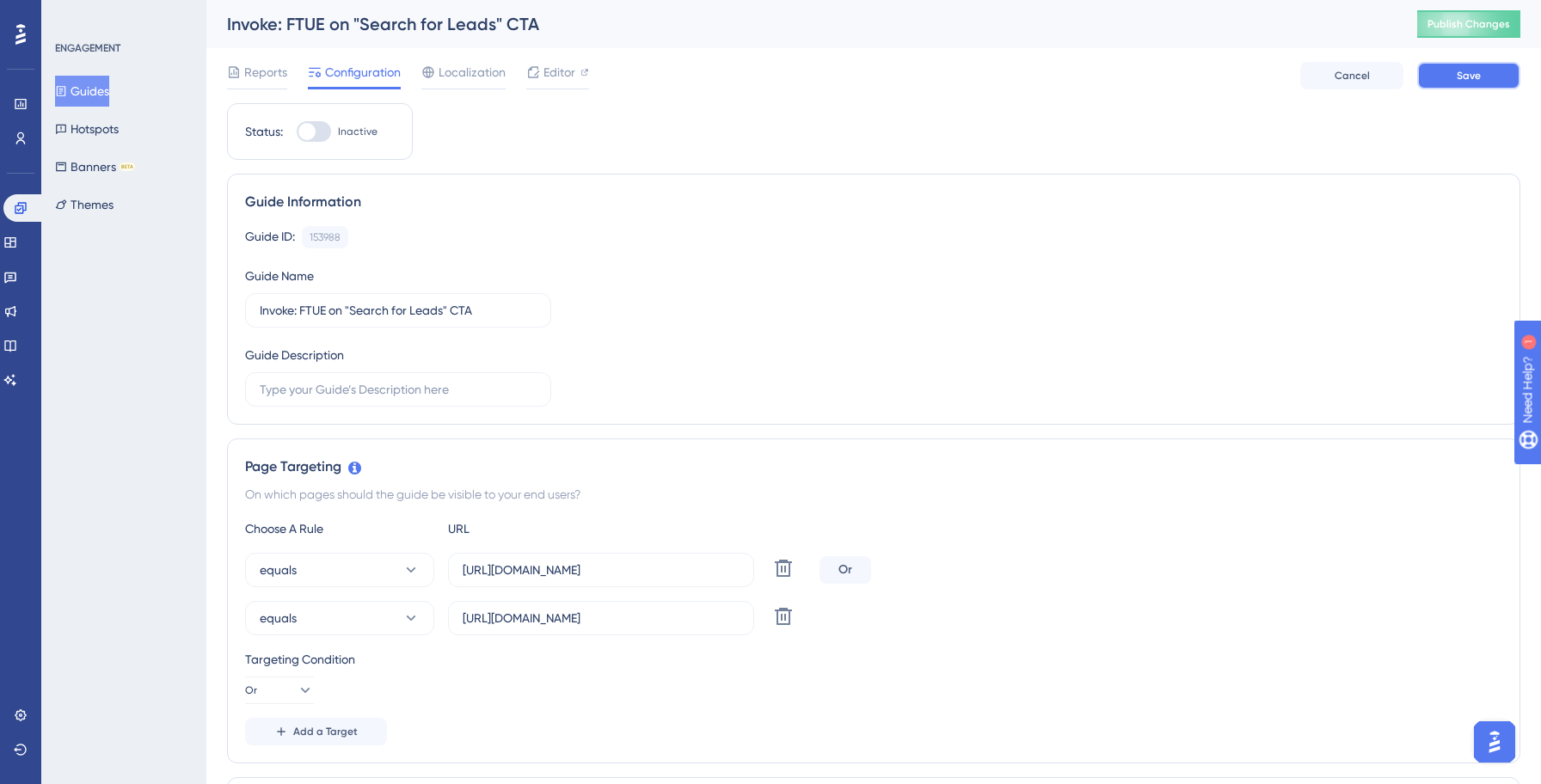
click at [1451, 69] on button "Save" at bounding box center [1469, 76] width 103 height 28
click at [108, 90] on button "Guides" at bounding box center [82, 91] width 54 height 31
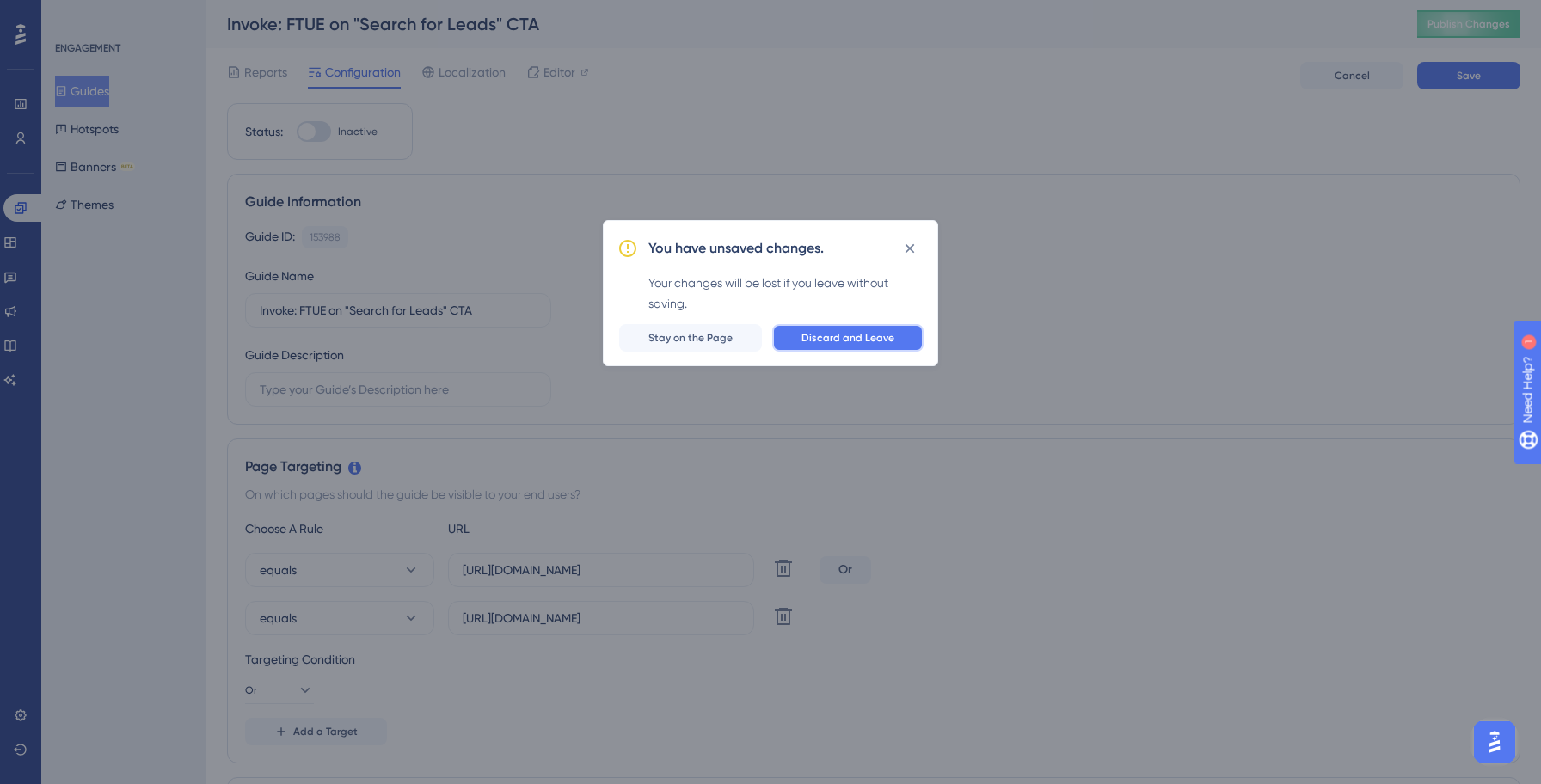
click at [821, 336] on span "Discard and Leave" at bounding box center [848, 337] width 93 height 14
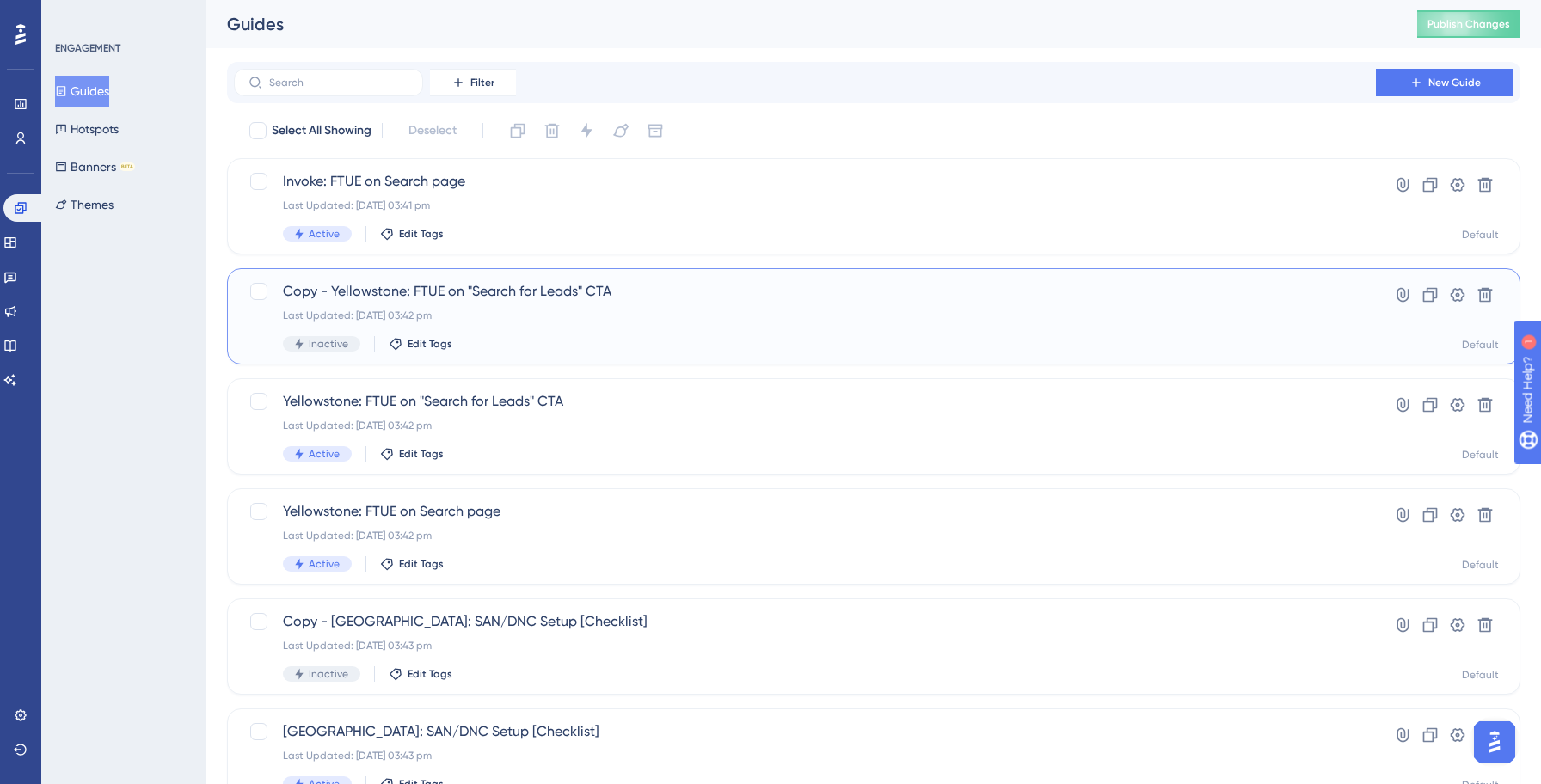
click at [546, 338] on div "Inactive Edit Tags" at bounding box center [805, 343] width 1043 height 15
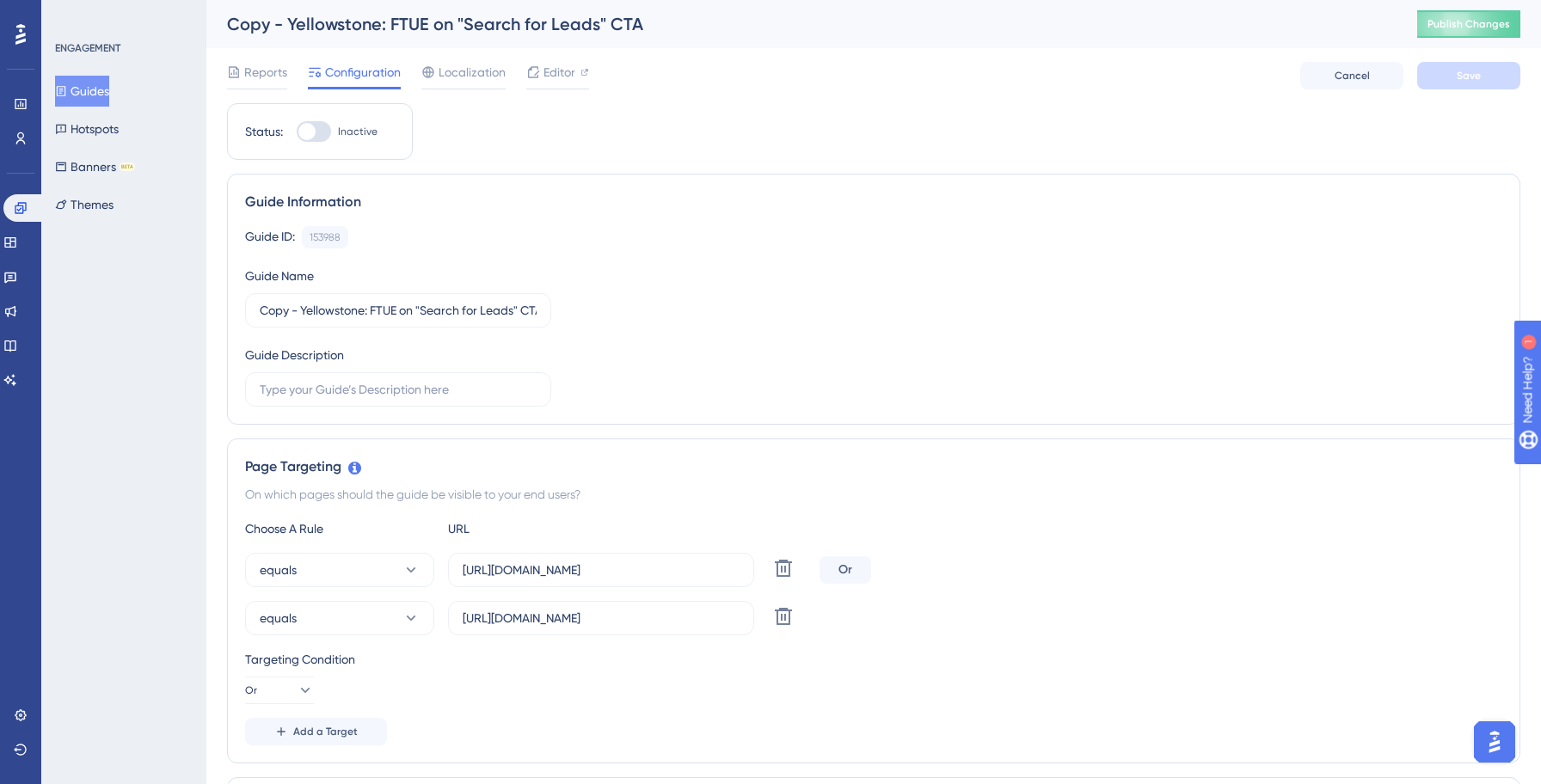
click at [80, 96] on button "Guides" at bounding box center [82, 91] width 54 height 31
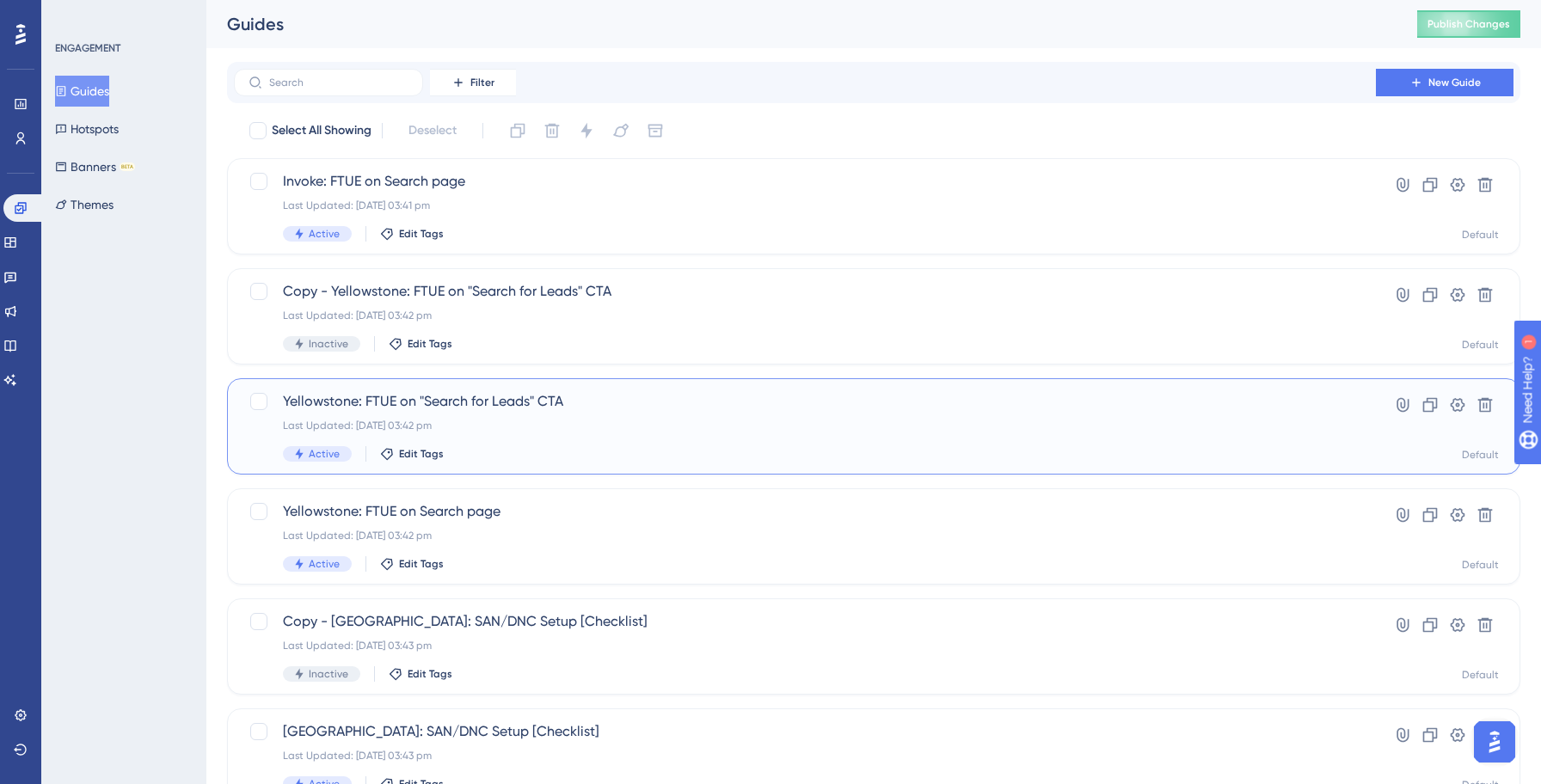
click at [580, 413] on div "Yellowstone: FTUE on "Search for Leads" CTA Last Updated: [DATE] 03:42 pm Activ…" at bounding box center [805, 426] width 1043 height 71
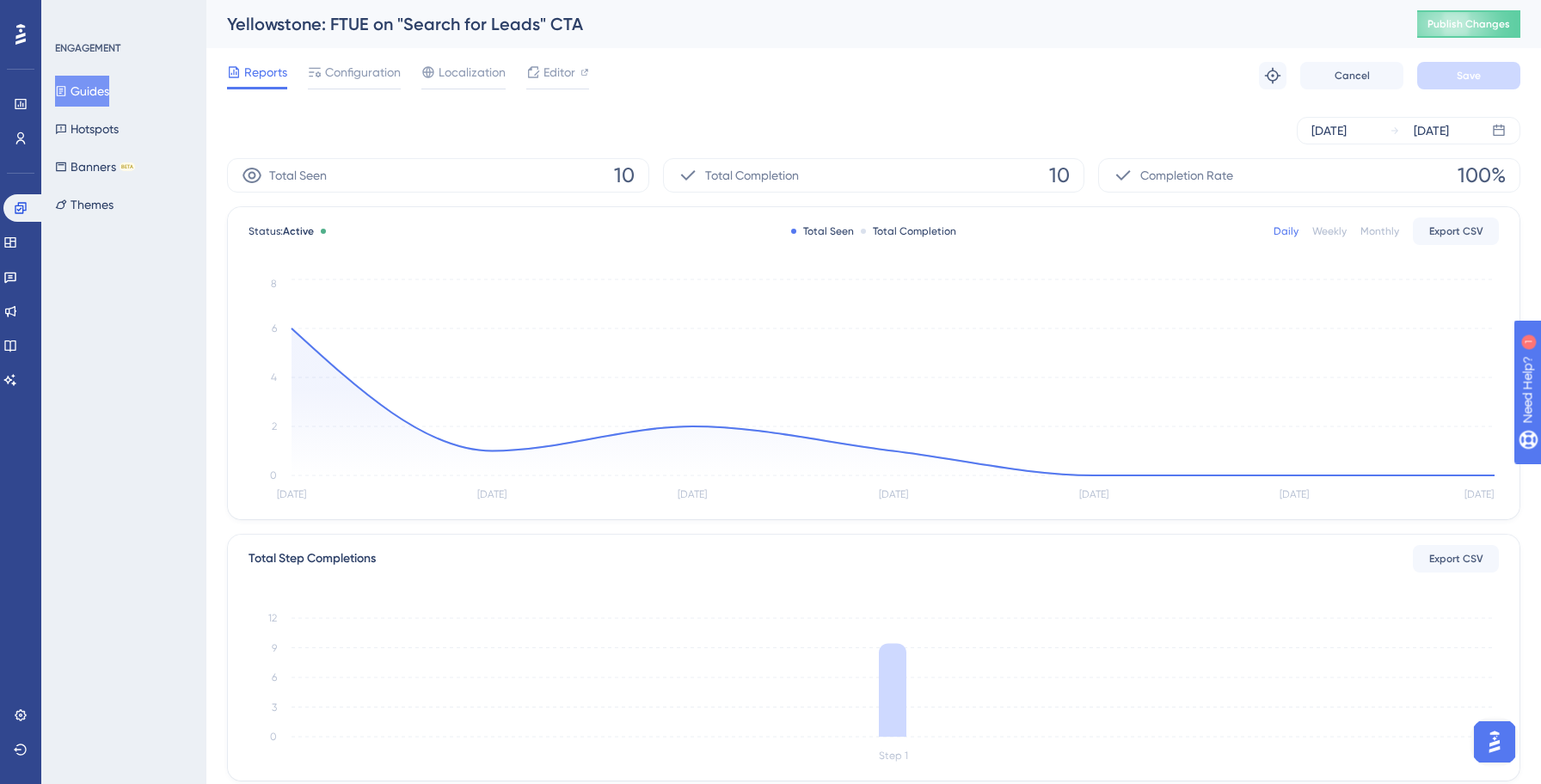
click at [374, 80] on span "Configuration" at bounding box center [362, 72] width 76 height 21
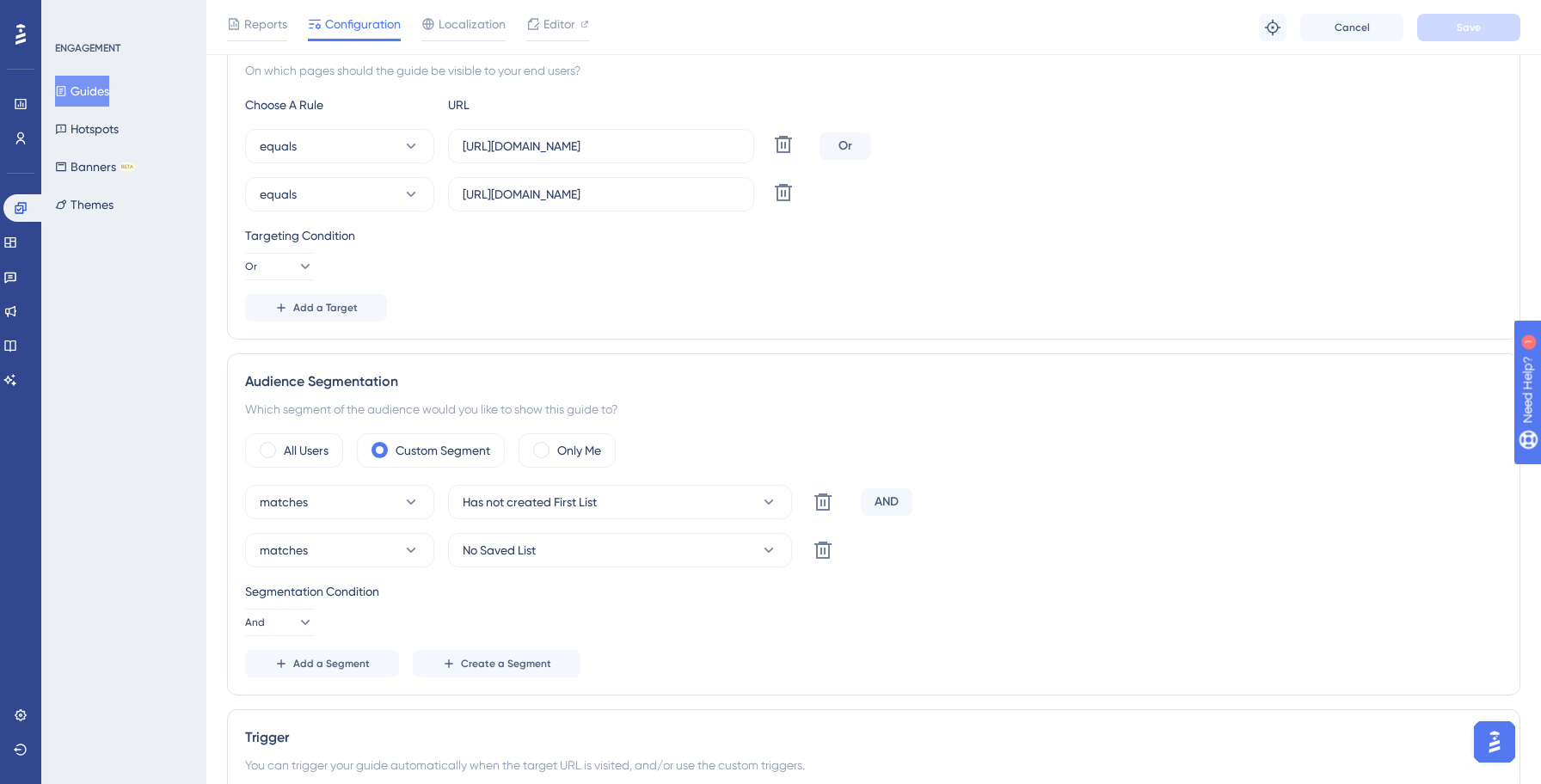
scroll to position [432, 0]
click at [105, 96] on button "Guides" at bounding box center [82, 91] width 54 height 31
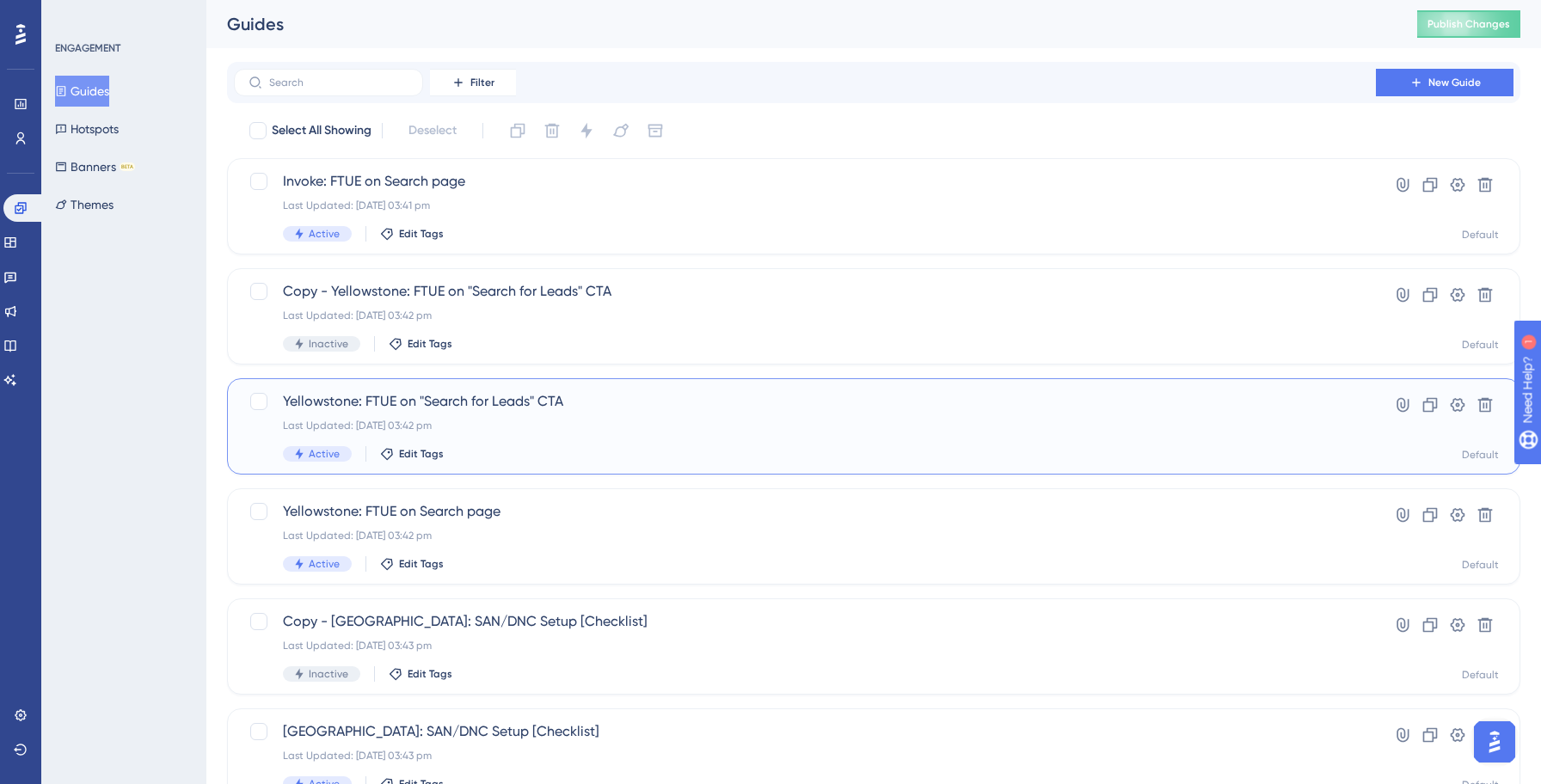
click at [532, 406] on span "Yellowstone: FTUE on "Search for Leads" CTA" at bounding box center [805, 401] width 1043 height 21
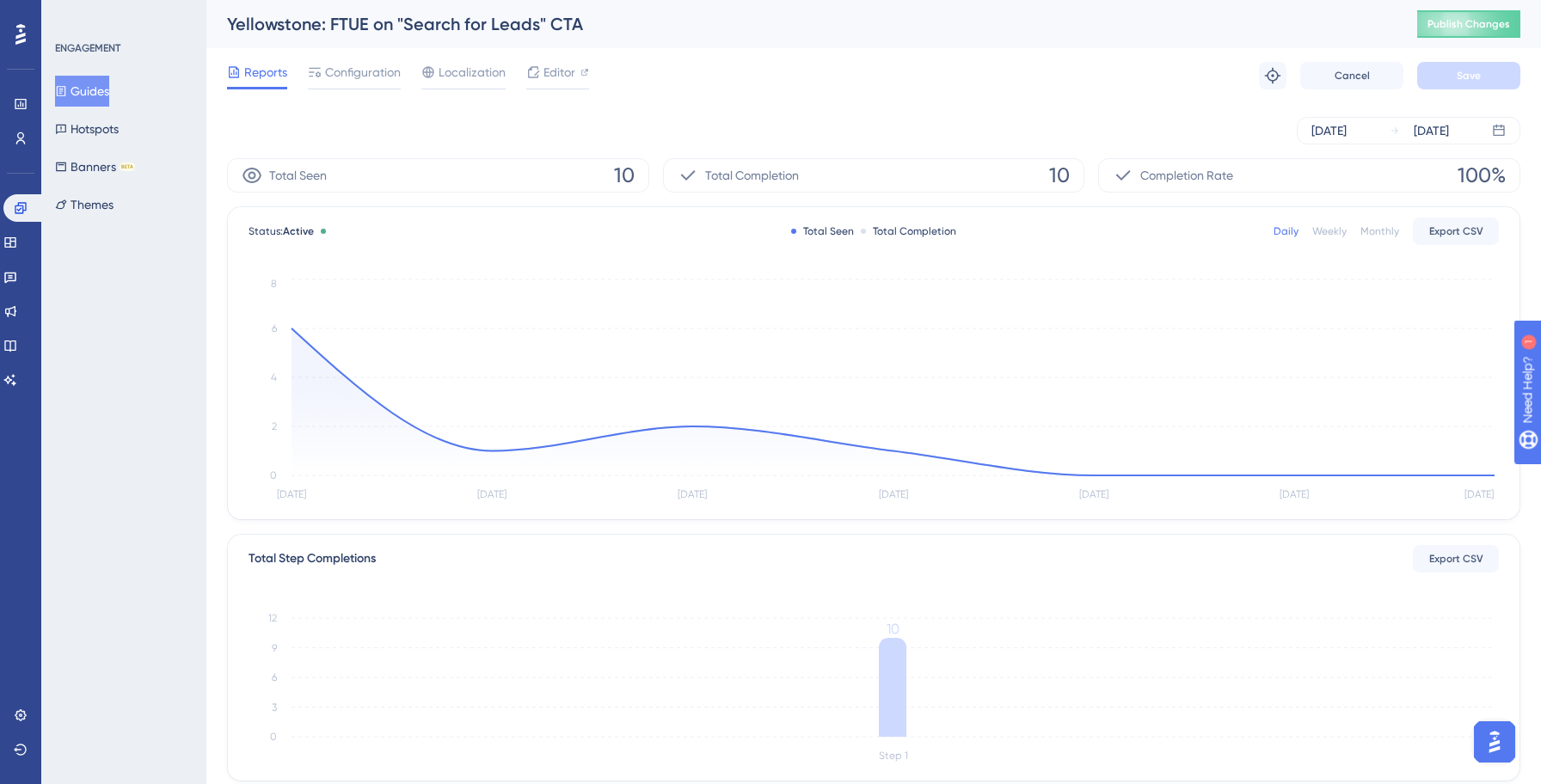
drag, startPoint x: 355, startPoint y: 83, endPoint x: 361, endPoint y: 93, distance: 11.7
click at [355, 83] on div "Configuration" at bounding box center [355, 76] width 93 height 28
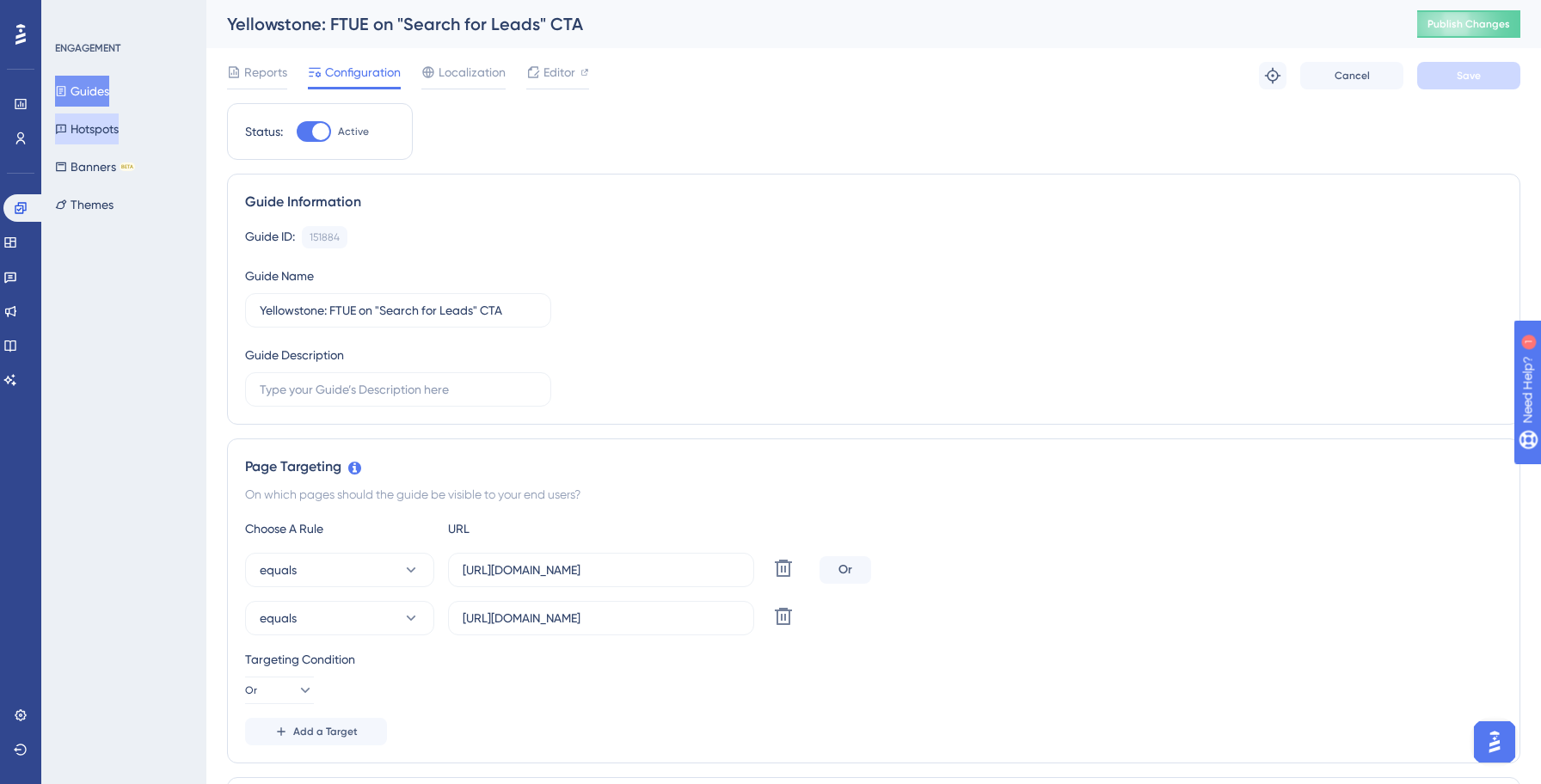
click at [111, 129] on button "Hotspots" at bounding box center [87, 129] width 64 height 31
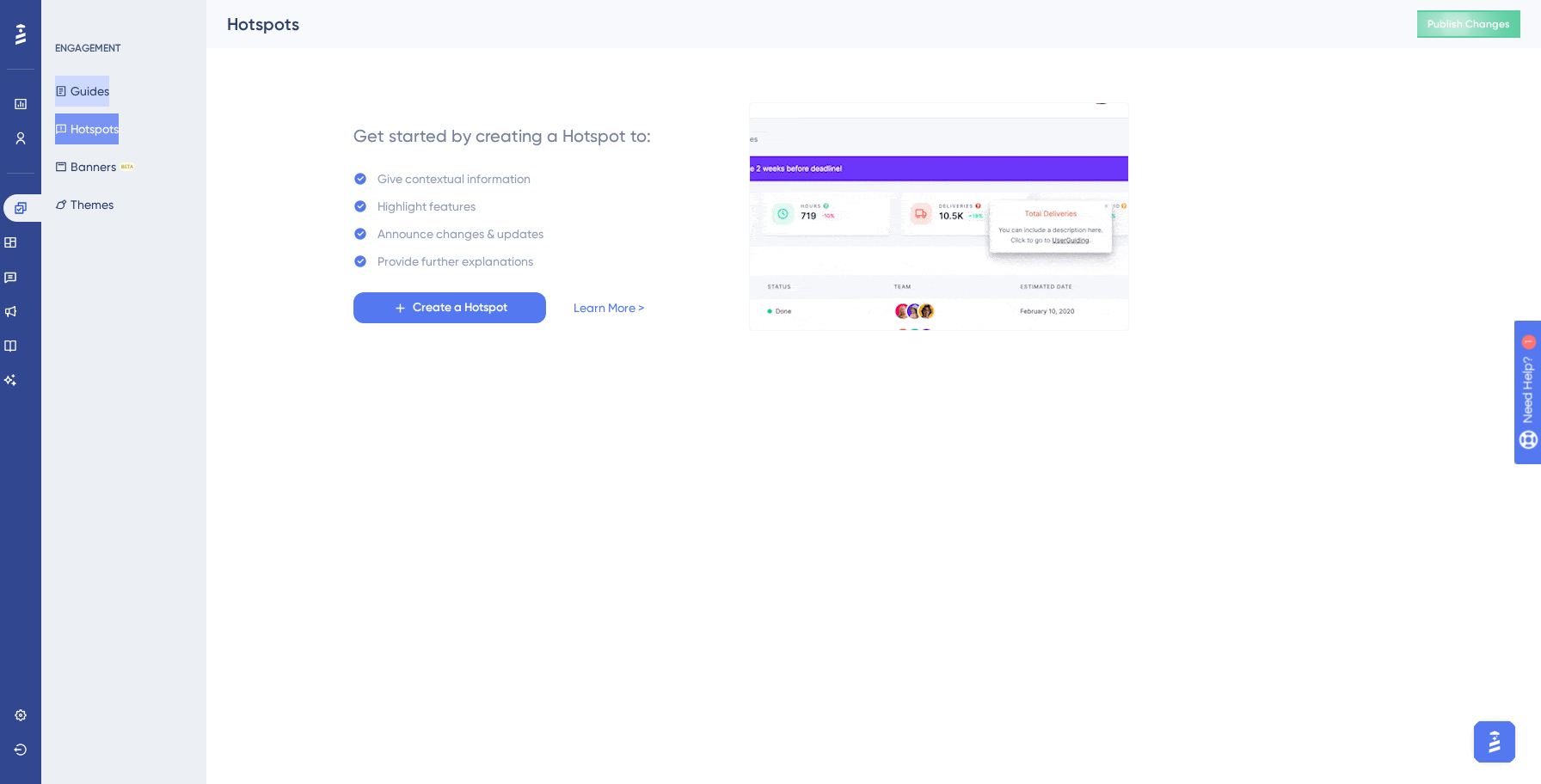
click at [96, 101] on button "Guides" at bounding box center [82, 91] width 54 height 31
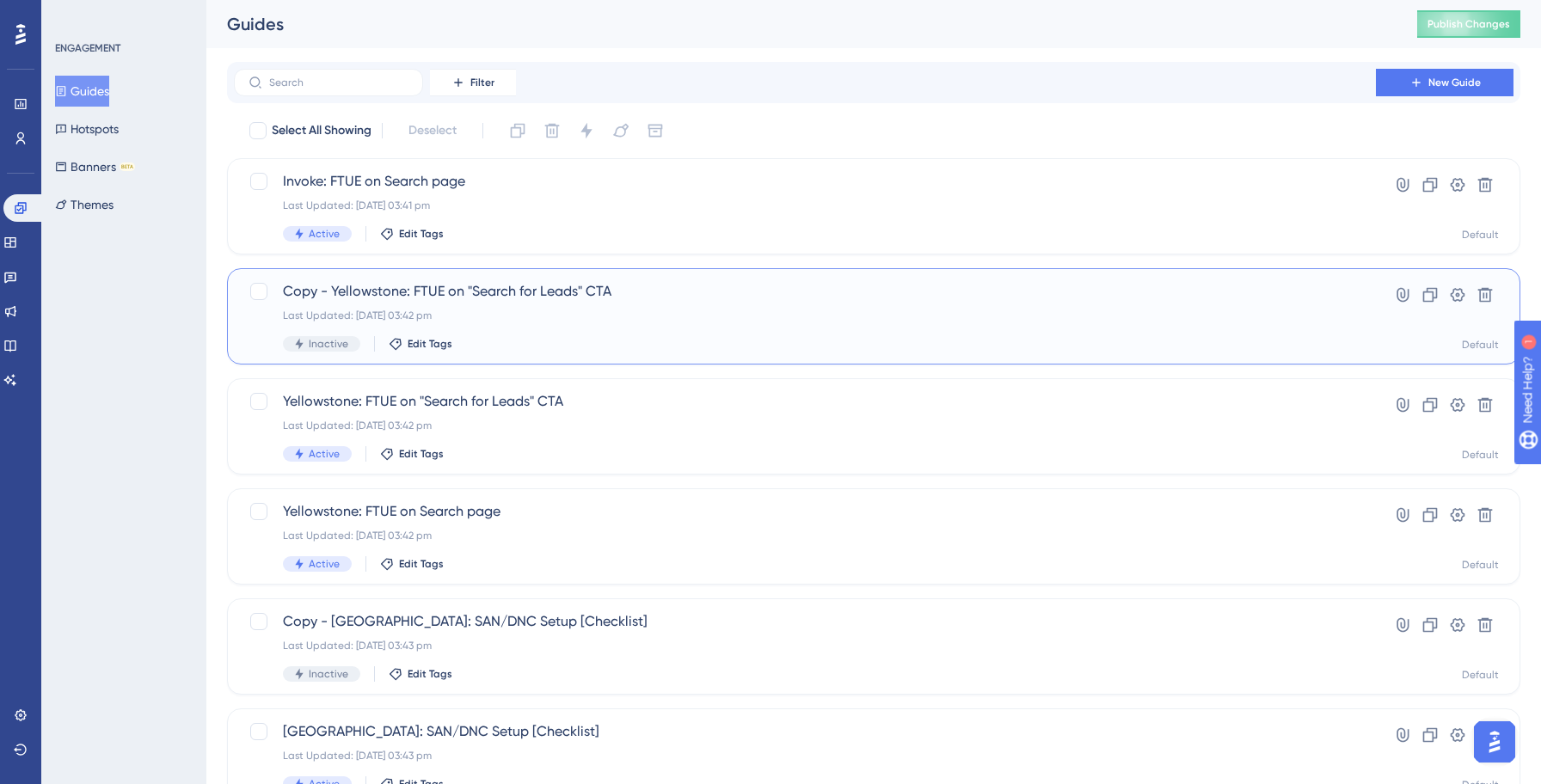
click at [542, 300] on span "Copy - Yellowstone: FTUE on "Search for Leads" CTA" at bounding box center [805, 292] width 1043 height 21
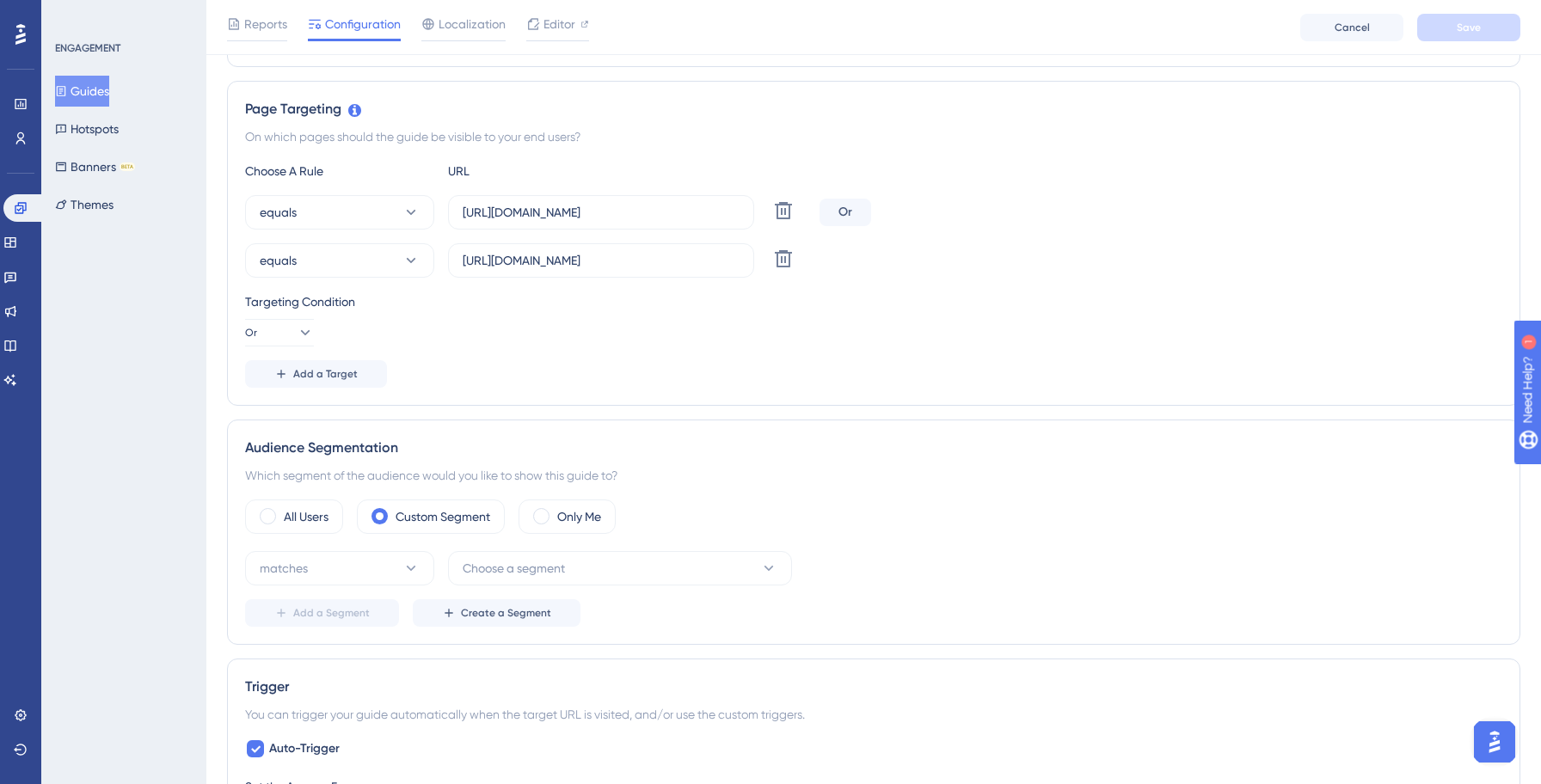
scroll to position [397, 0]
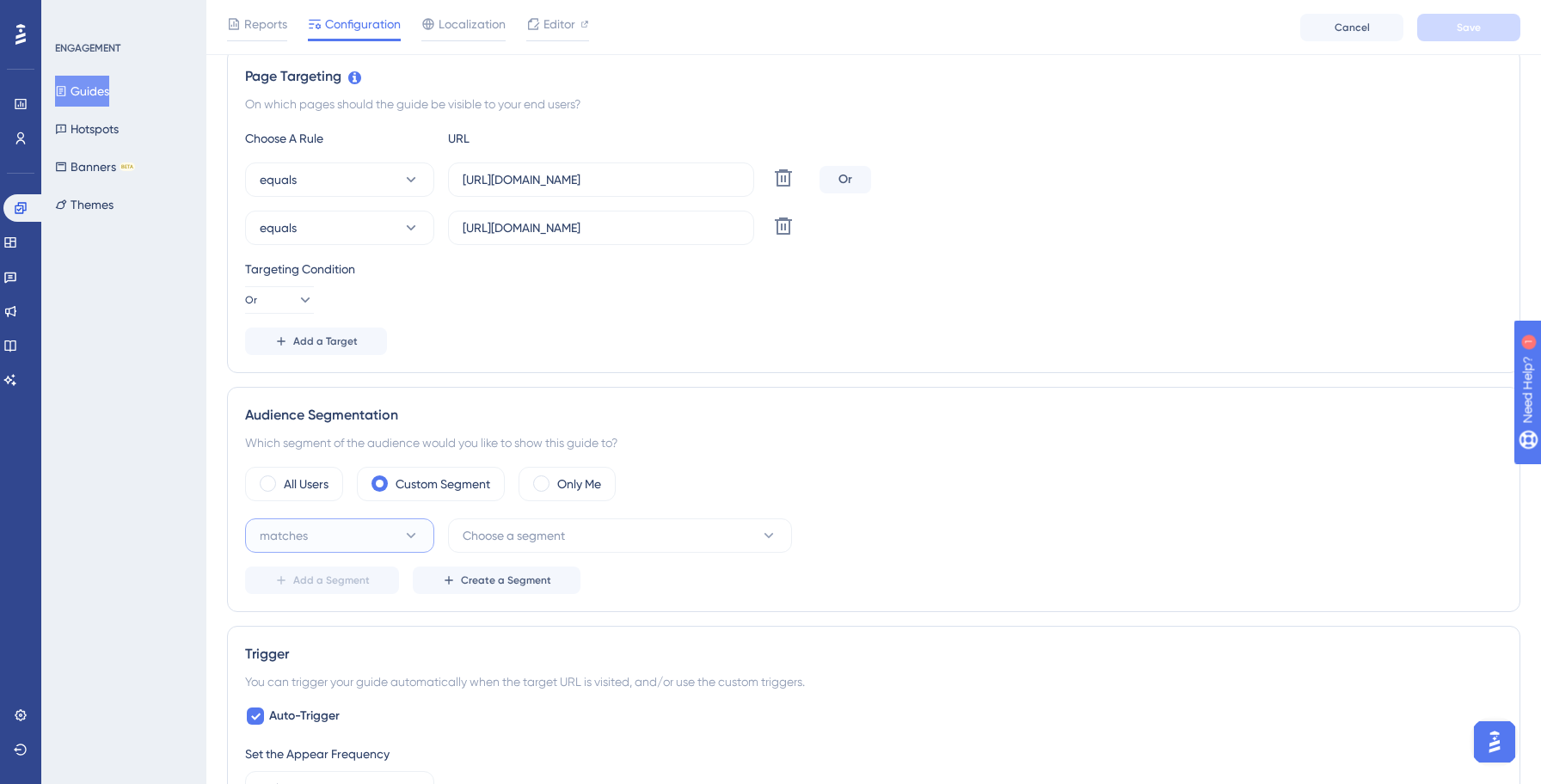
click at [343, 536] on button "matches" at bounding box center [340, 535] width 189 height 34
click at [608, 540] on button "Choose a segment" at bounding box center [619, 535] width 343 height 34
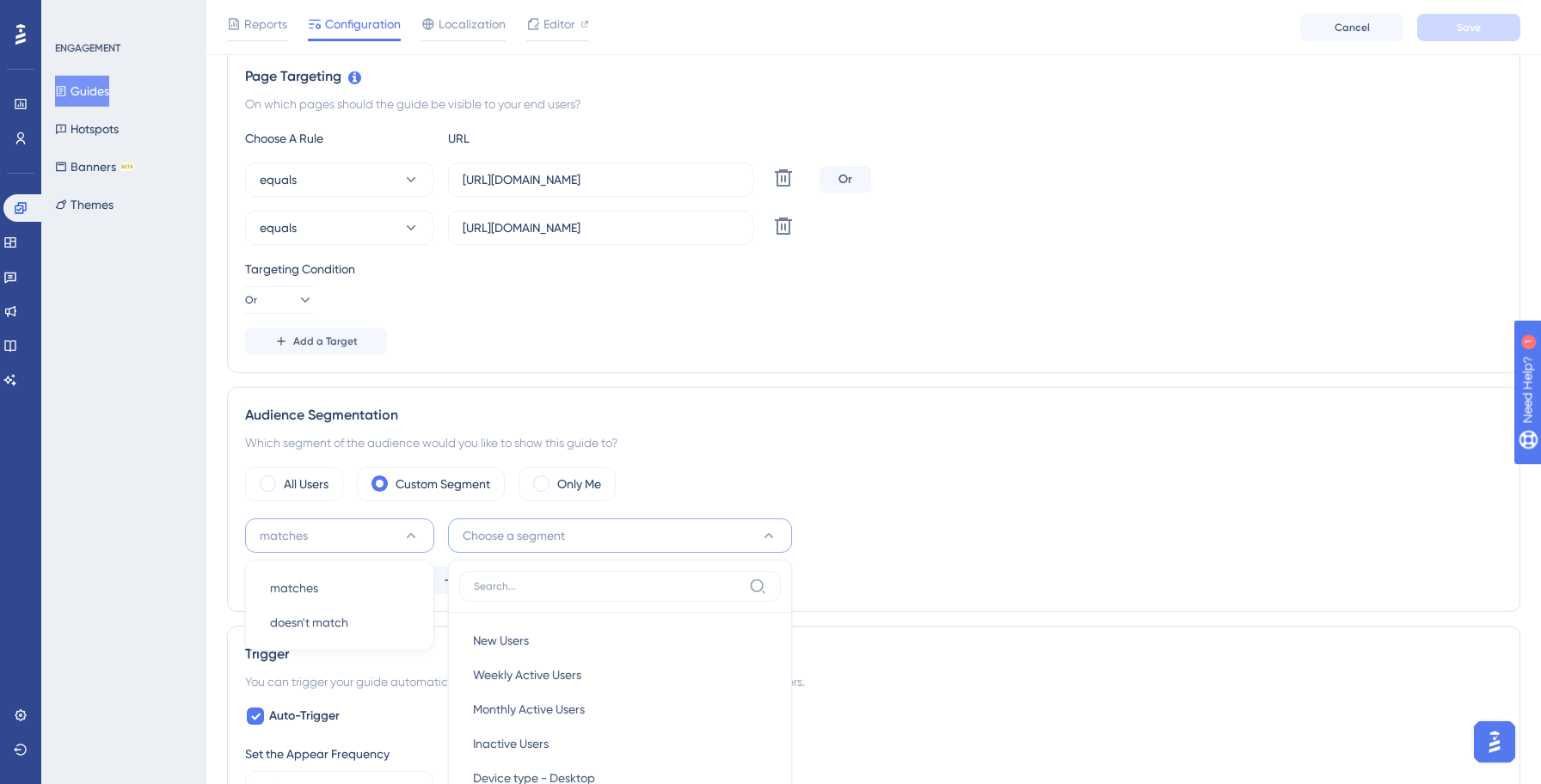
scroll to position [738, 0]
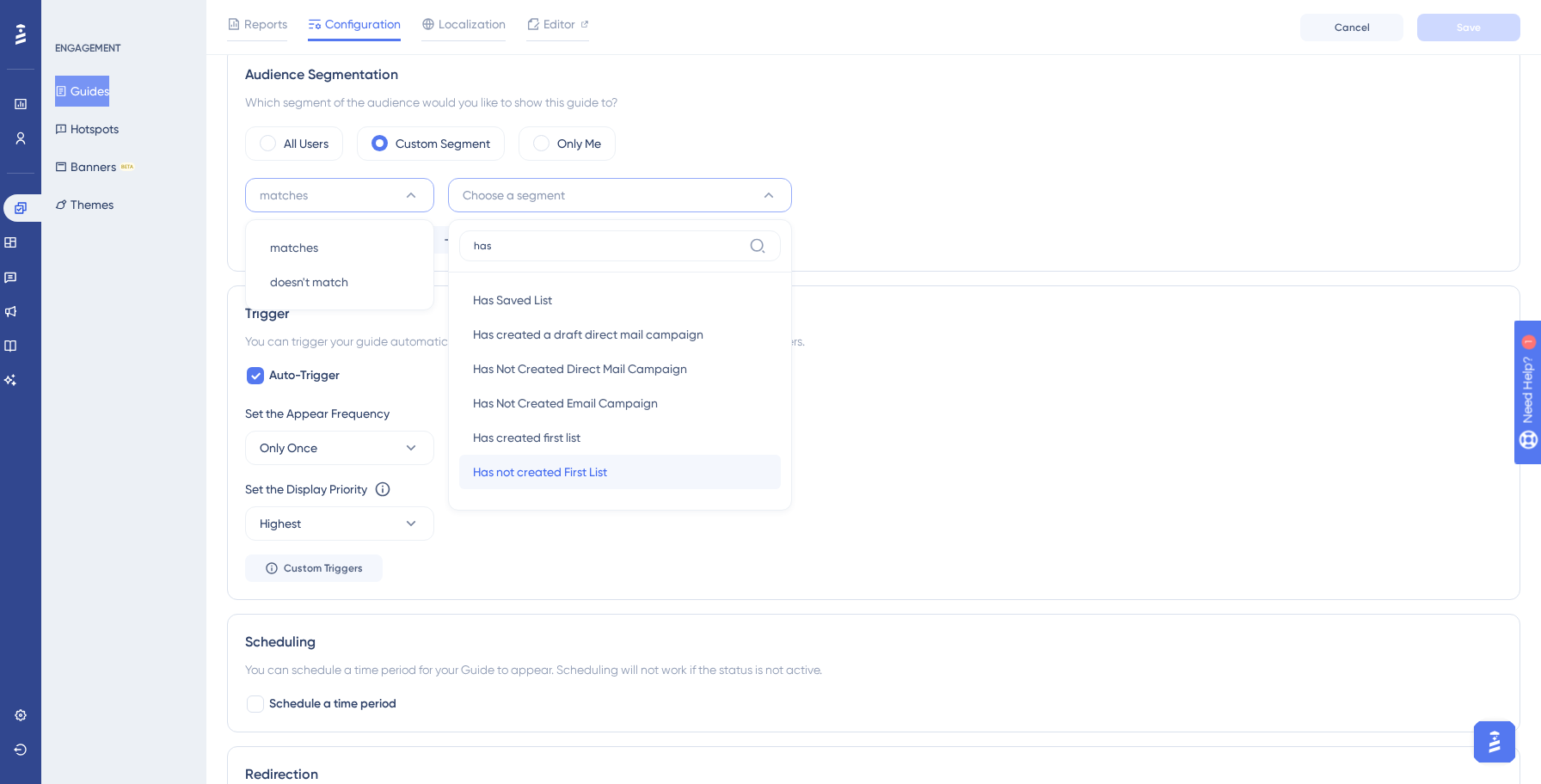
click at [578, 469] on span "Has not created First List" at bounding box center [540, 472] width 134 height 21
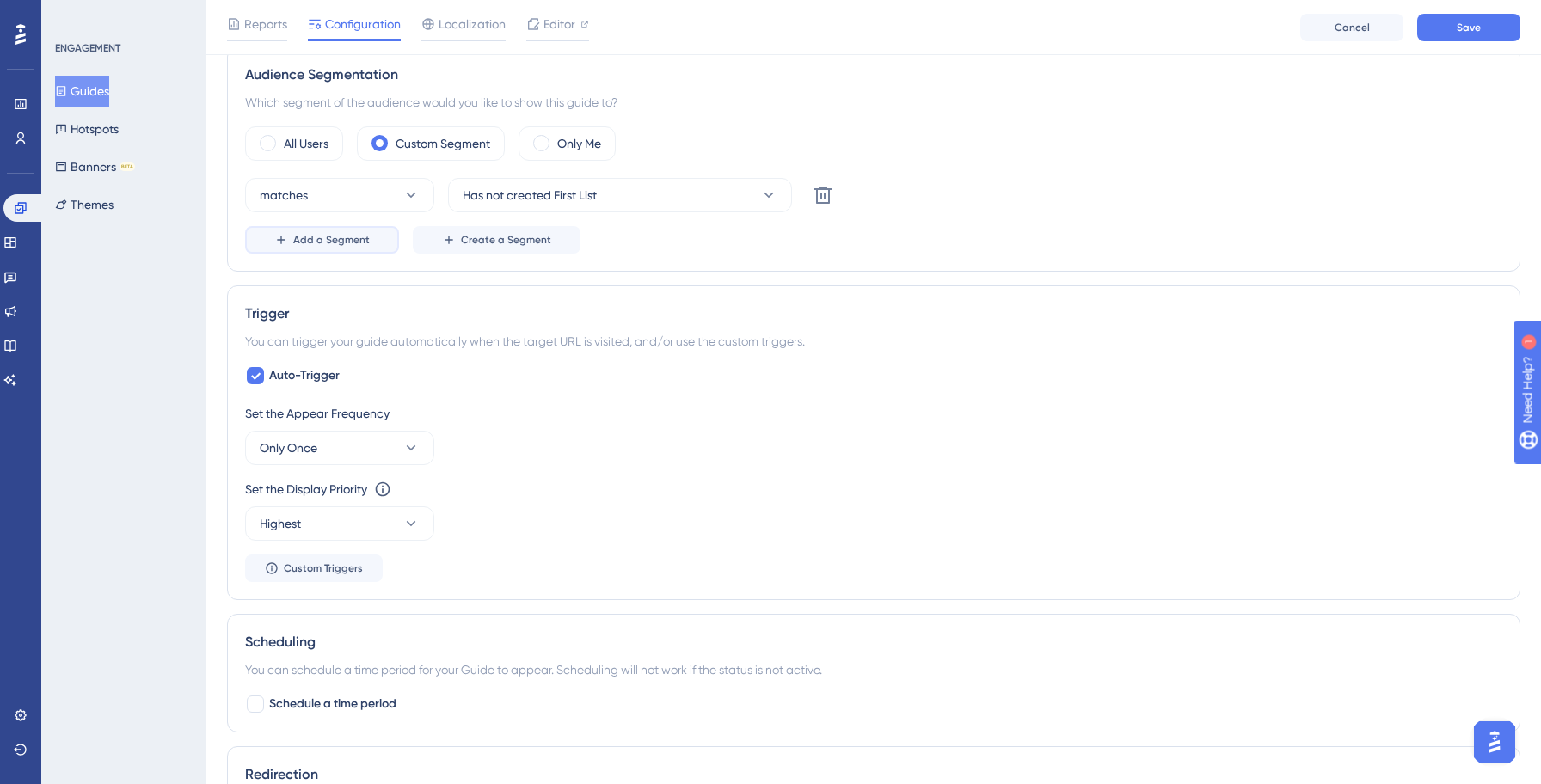
click at [364, 239] on span "Add a Segment" at bounding box center [331, 240] width 77 height 14
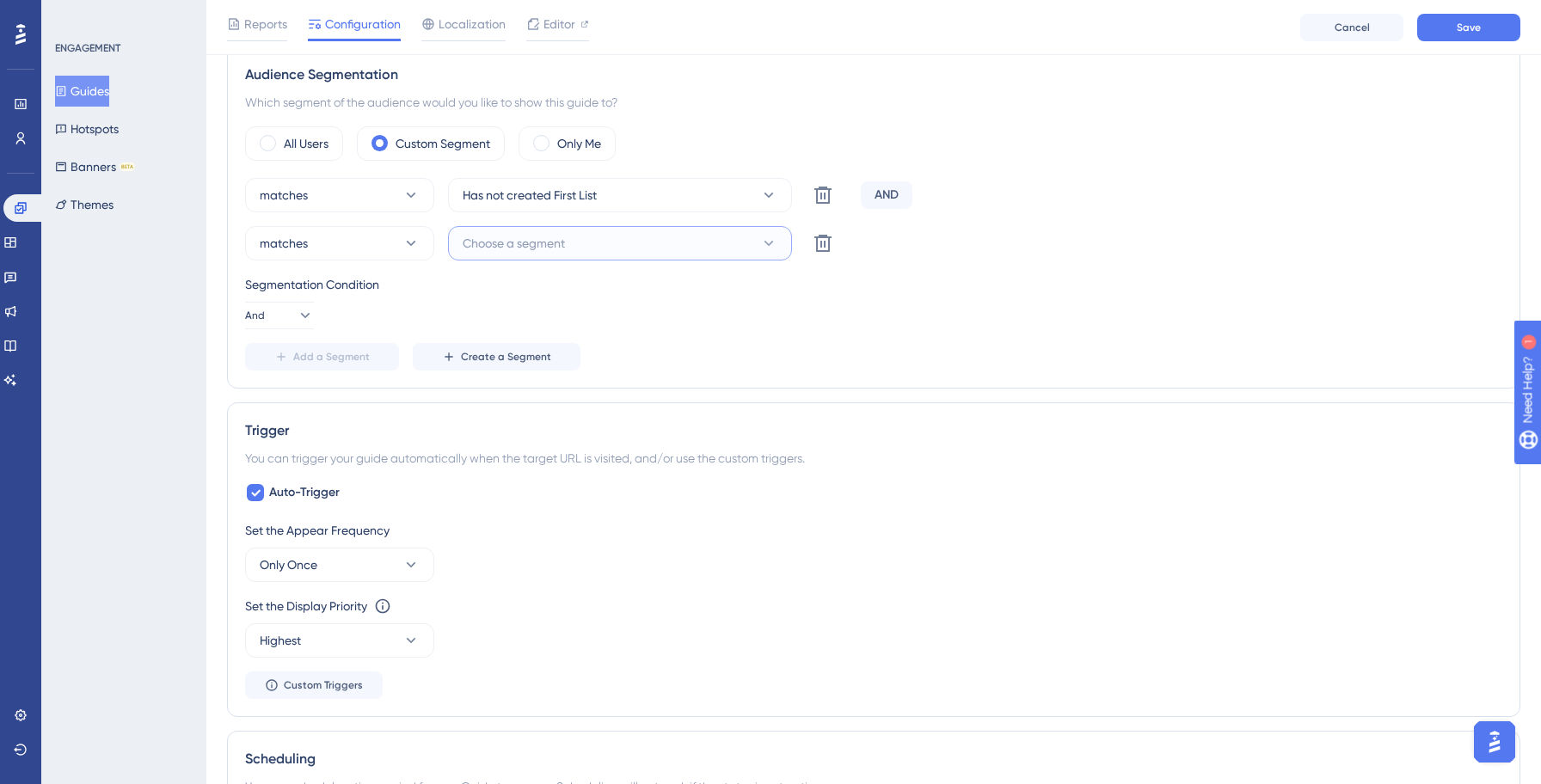
click at [551, 245] on span "Choose a segment" at bounding box center [513, 244] width 102 height 21
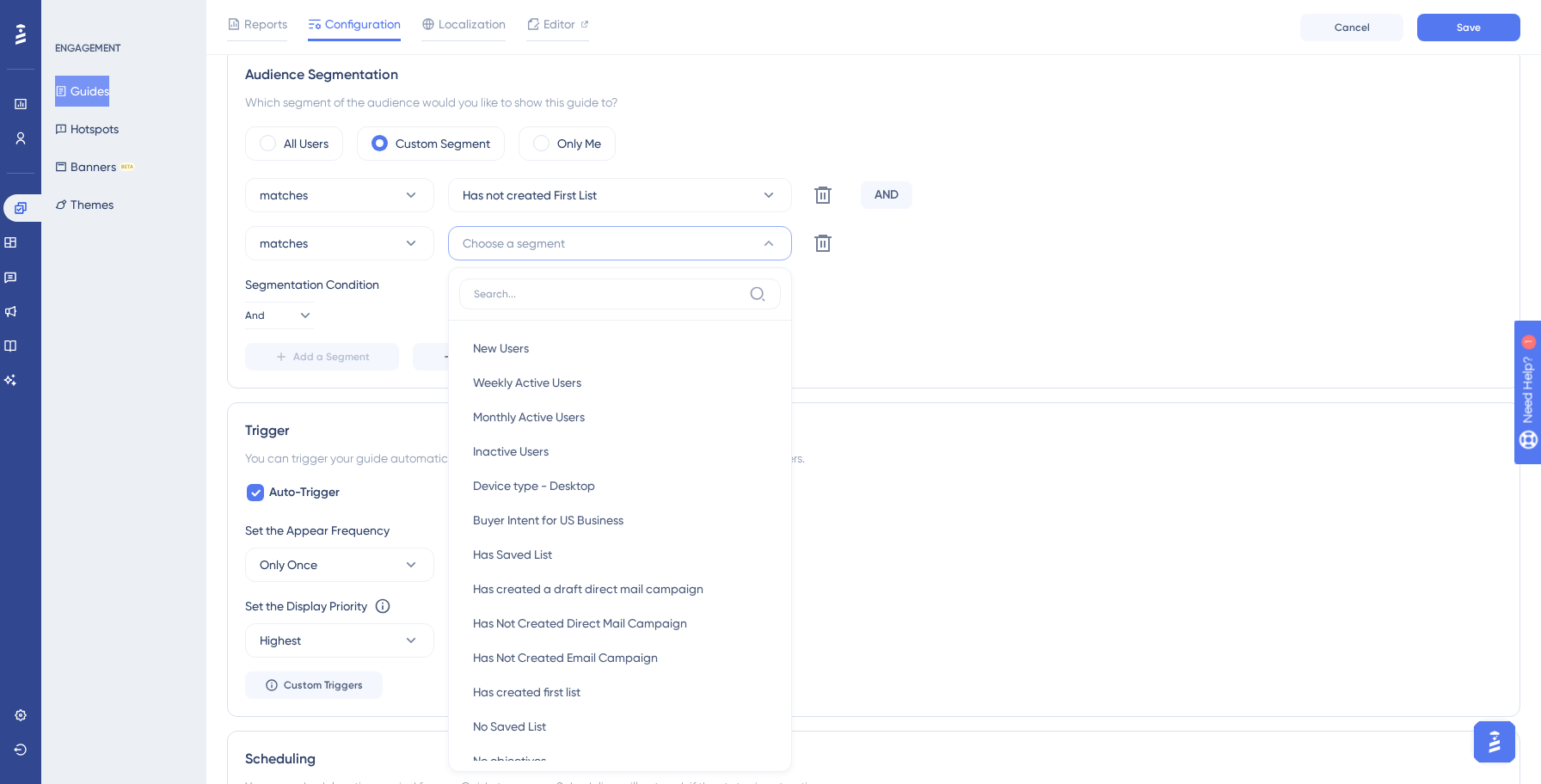
scroll to position [865, 0]
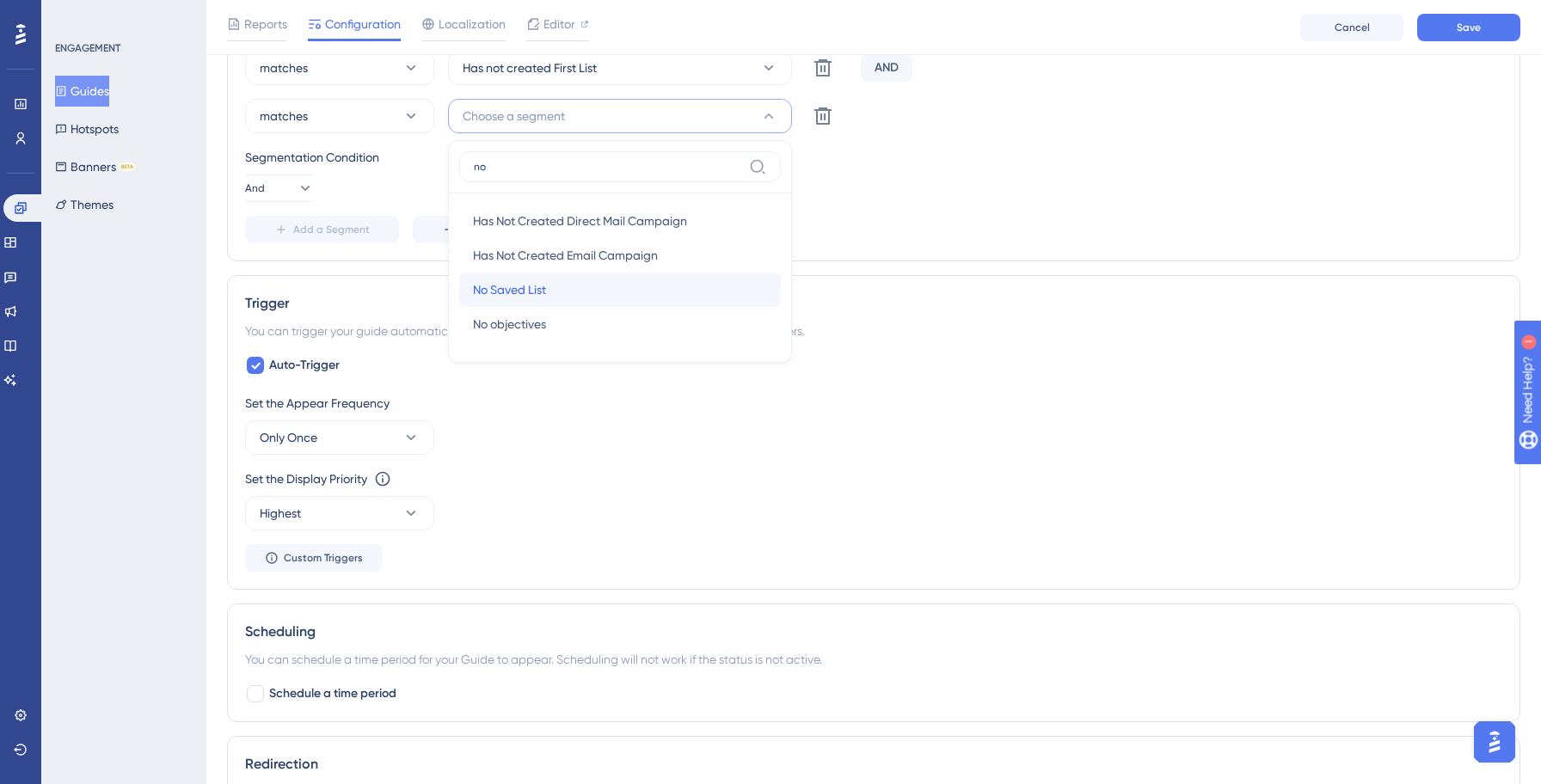
click at [557, 287] on div "No Saved List No Saved List" at bounding box center [620, 290] width 294 height 34
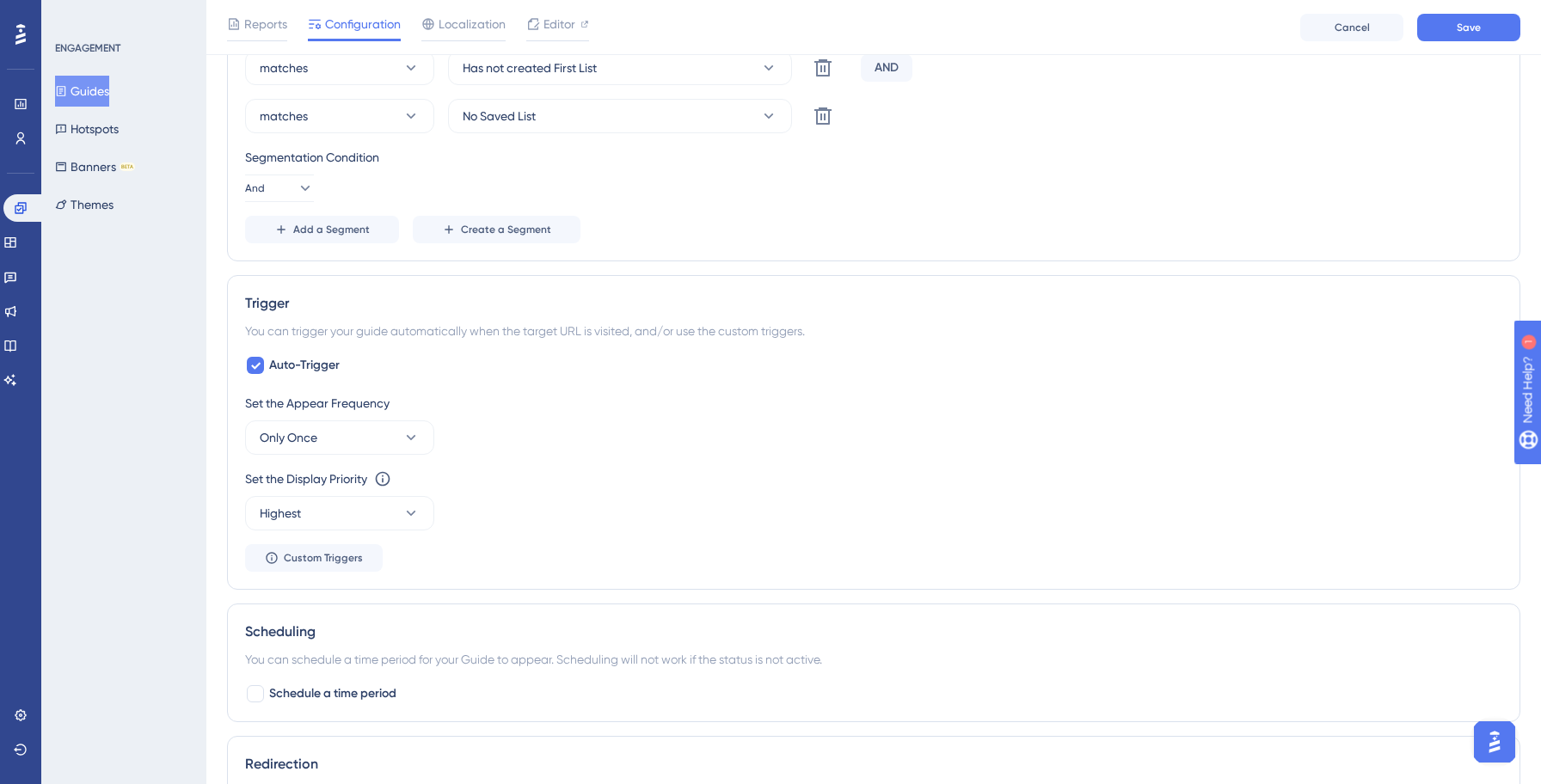
click at [1030, 183] on div "Segmentation Condition And" at bounding box center [874, 175] width 1257 height 55
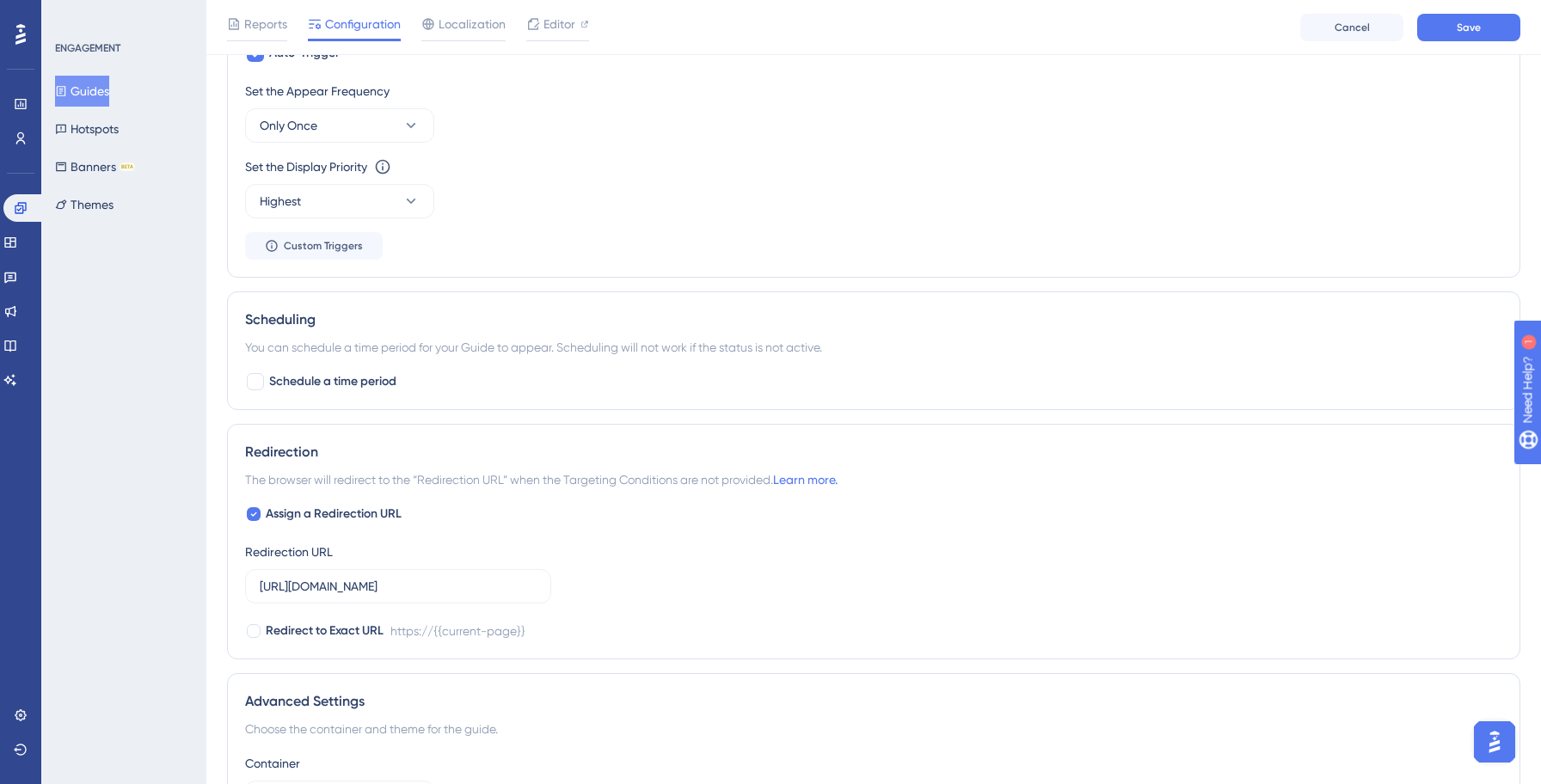
scroll to position [1374, 0]
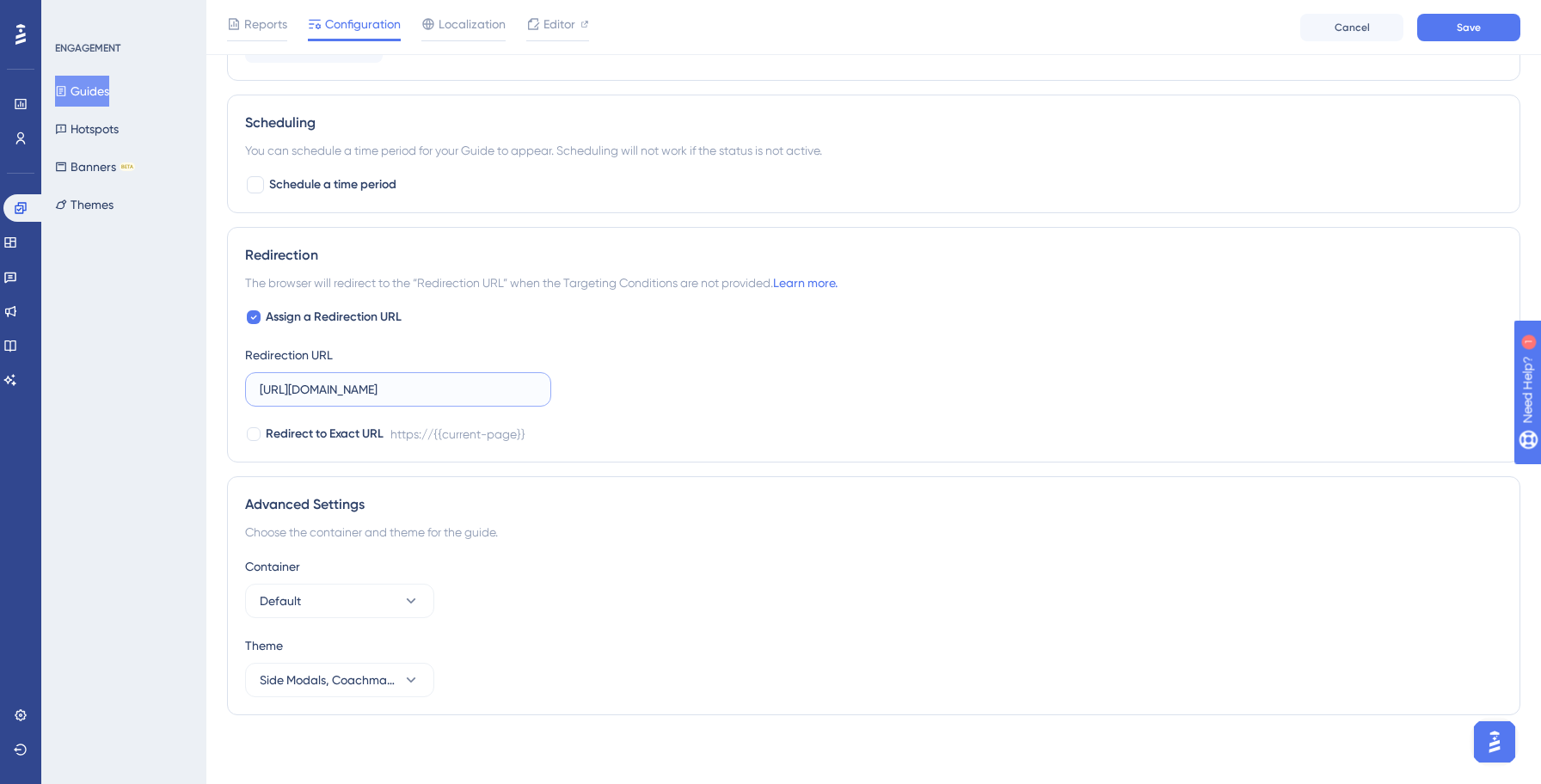
click at [368, 392] on input "[URL][DOMAIN_NAME]" at bounding box center [399, 389] width 277 height 19
click at [894, 369] on div "Assign a Redirection URL Redirection URL [URL][DOMAIN_NAME] Redirect to Exact U…" at bounding box center [874, 376] width 1257 height 138
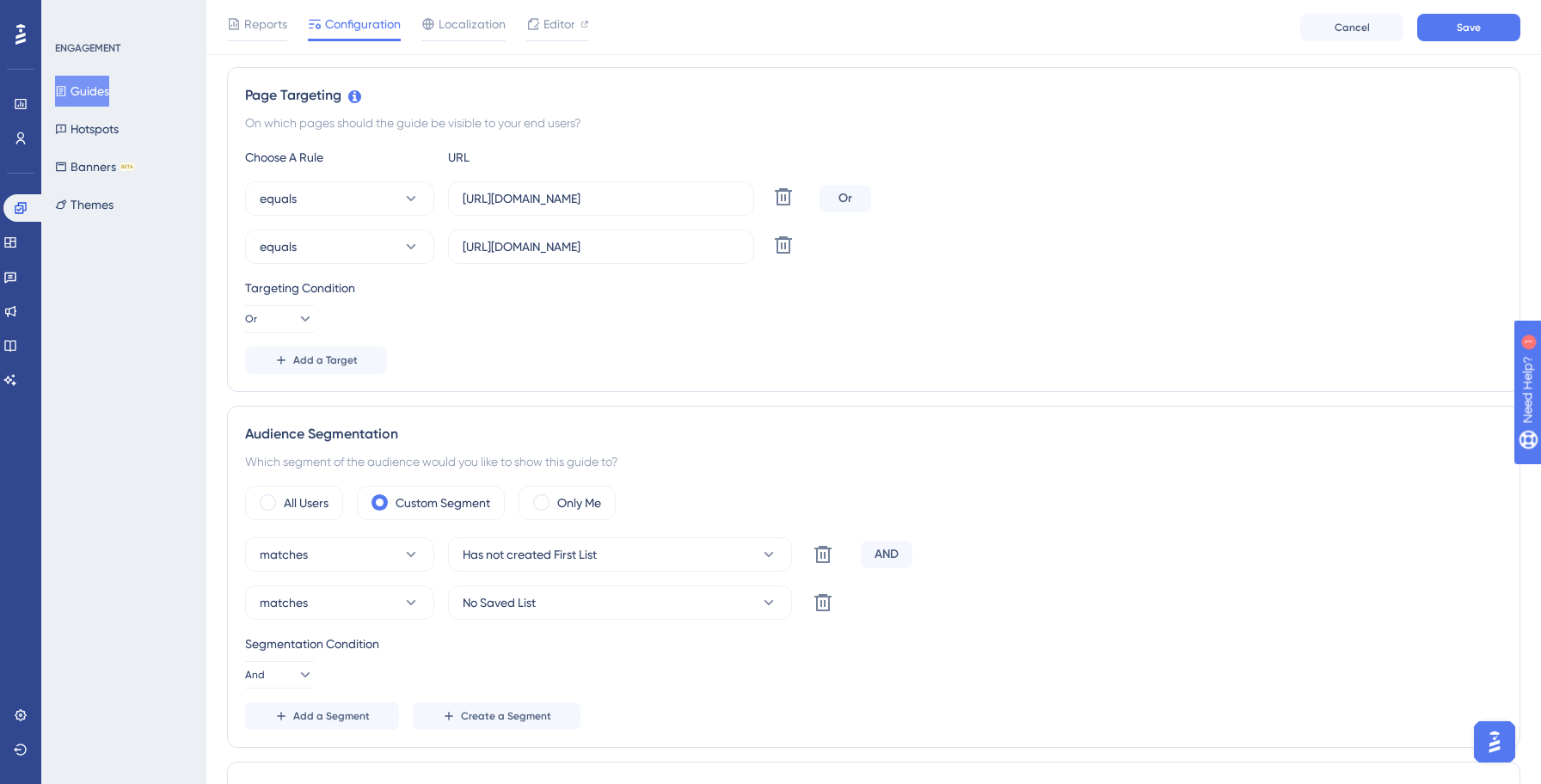
scroll to position [0, 0]
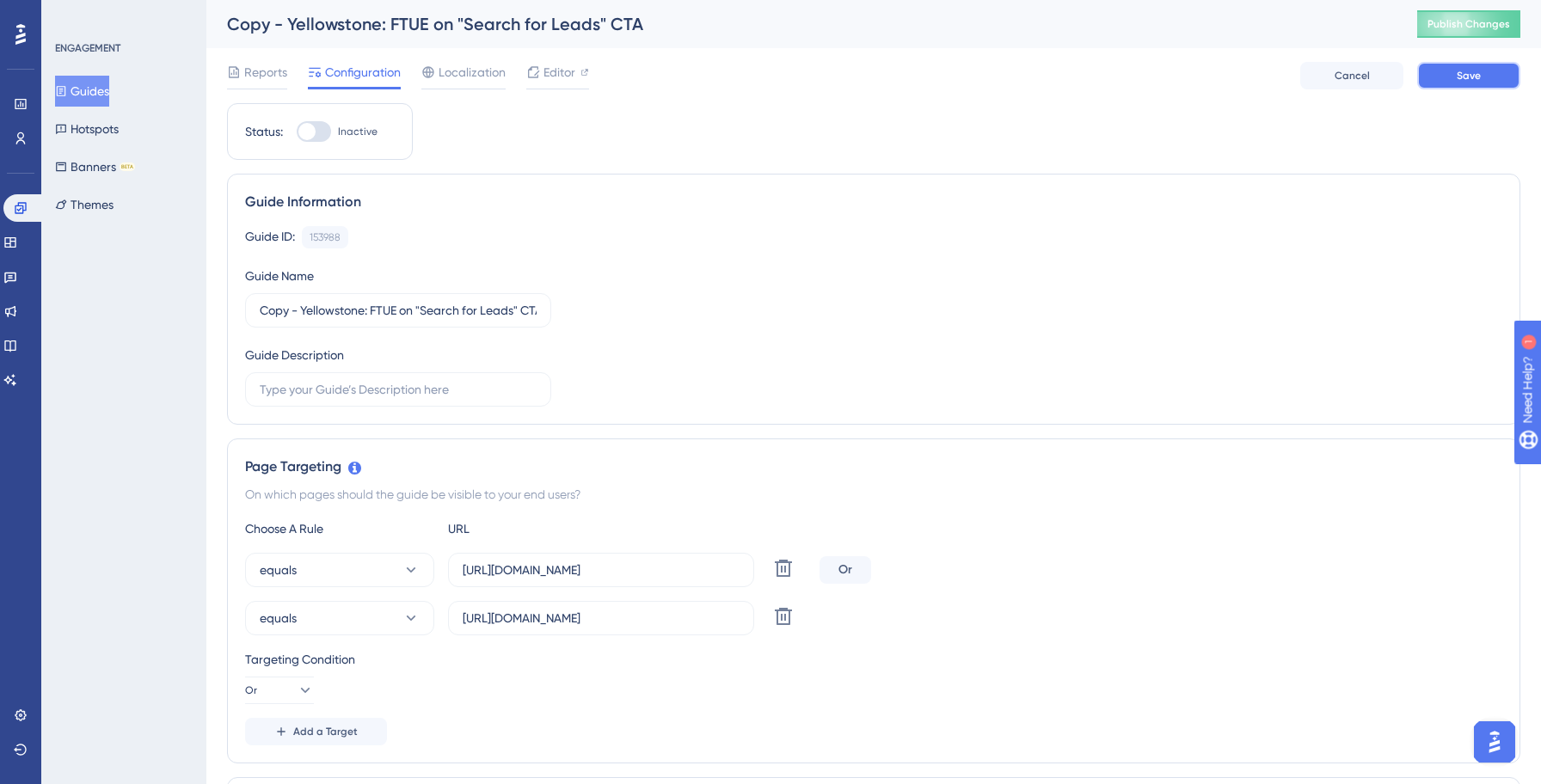
click at [1500, 78] on button "Save" at bounding box center [1469, 76] width 103 height 28
drag, startPoint x: 319, startPoint y: 128, endPoint x: 329, endPoint y: 128, distance: 10.0
click at [319, 128] on div at bounding box center [314, 132] width 34 height 21
click at [297, 132] on input "Inactive" at bounding box center [296, 132] width 1 height 1
click at [1464, 73] on span "Save" at bounding box center [1469, 76] width 24 height 14
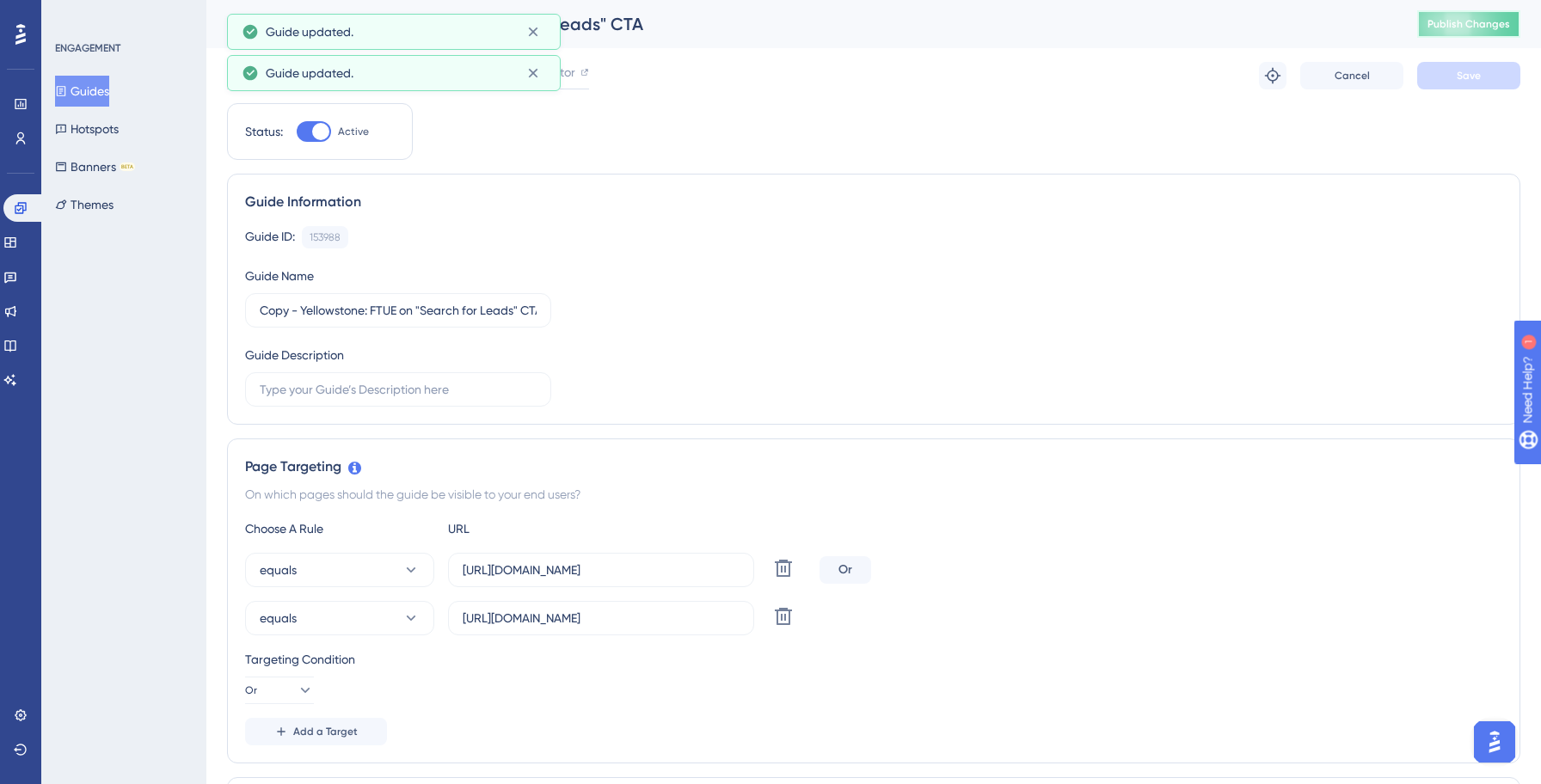
click at [1453, 24] on span "Publish Changes" at bounding box center [1469, 24] width 83 height 14
click at [350, 312] on input "Copy - Yellowstone: FTUE on "Search for Leads" CTA" at bounding box center [399, 311] width 277 height 19
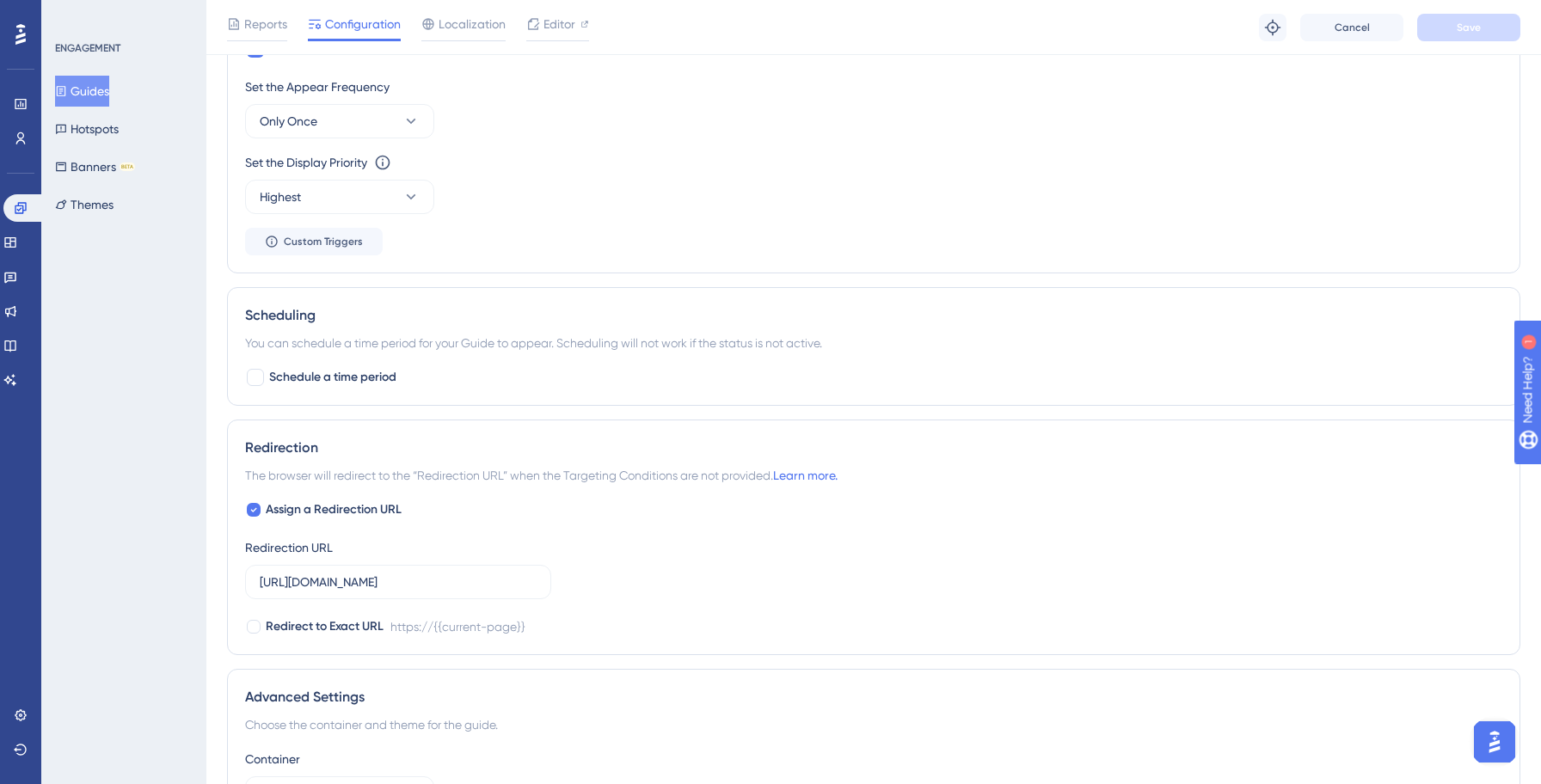
scroll to position [1231, 0]
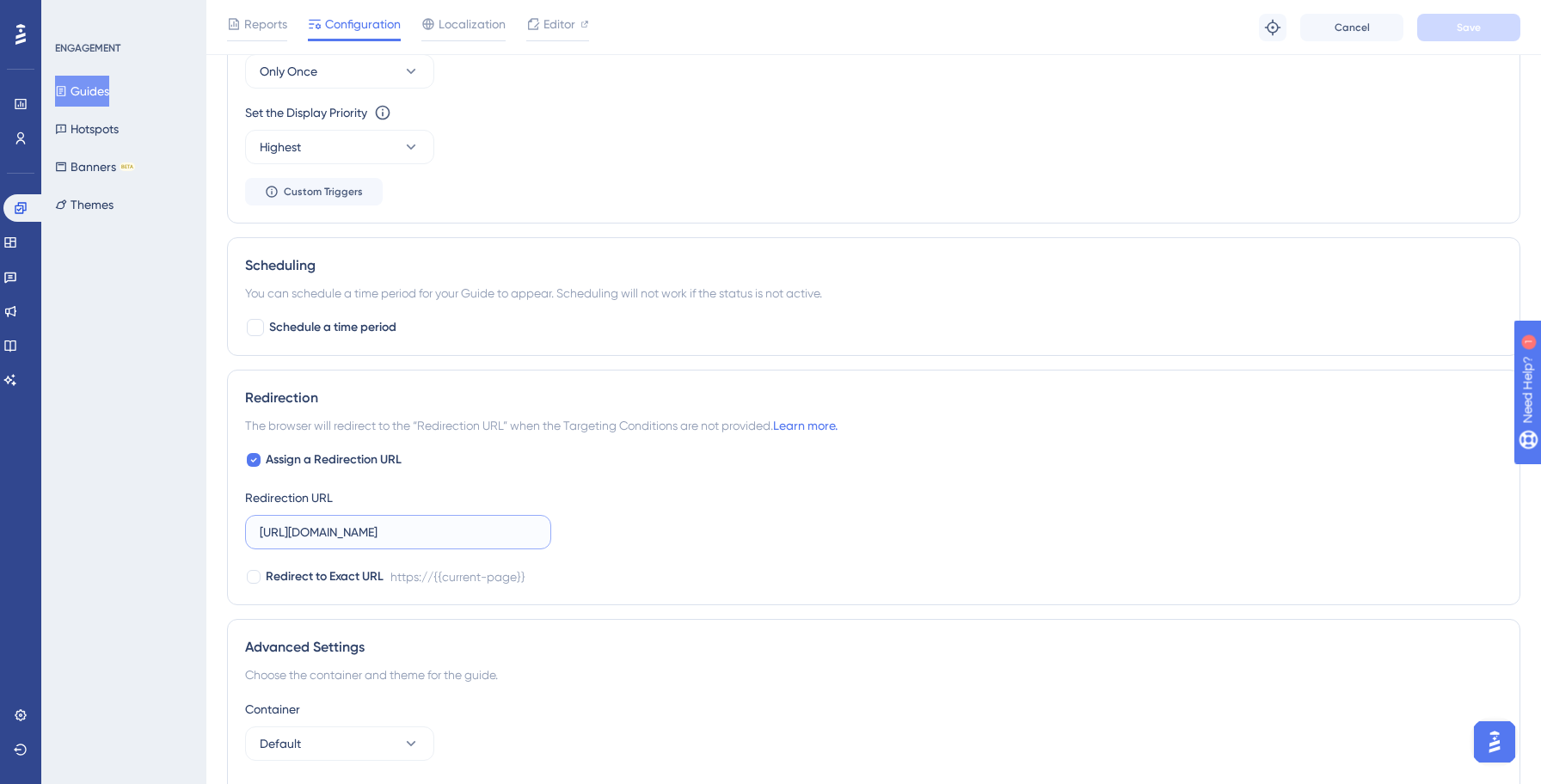
click at [339, 536] on input "[URL][DOMAIN_NAME]" at bounding box center [399, 532] width 277 height 19
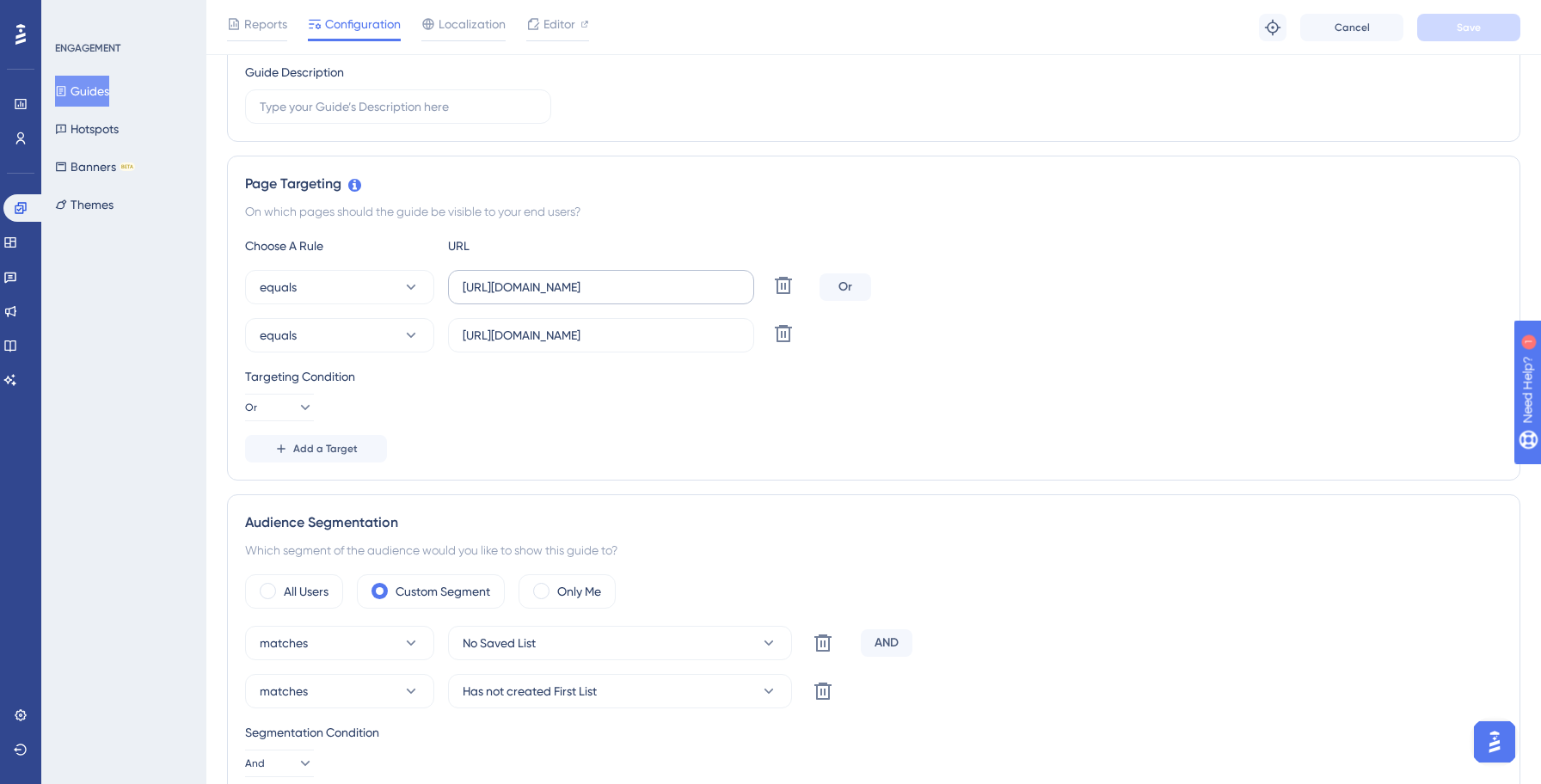
scroll to position [276, 0]
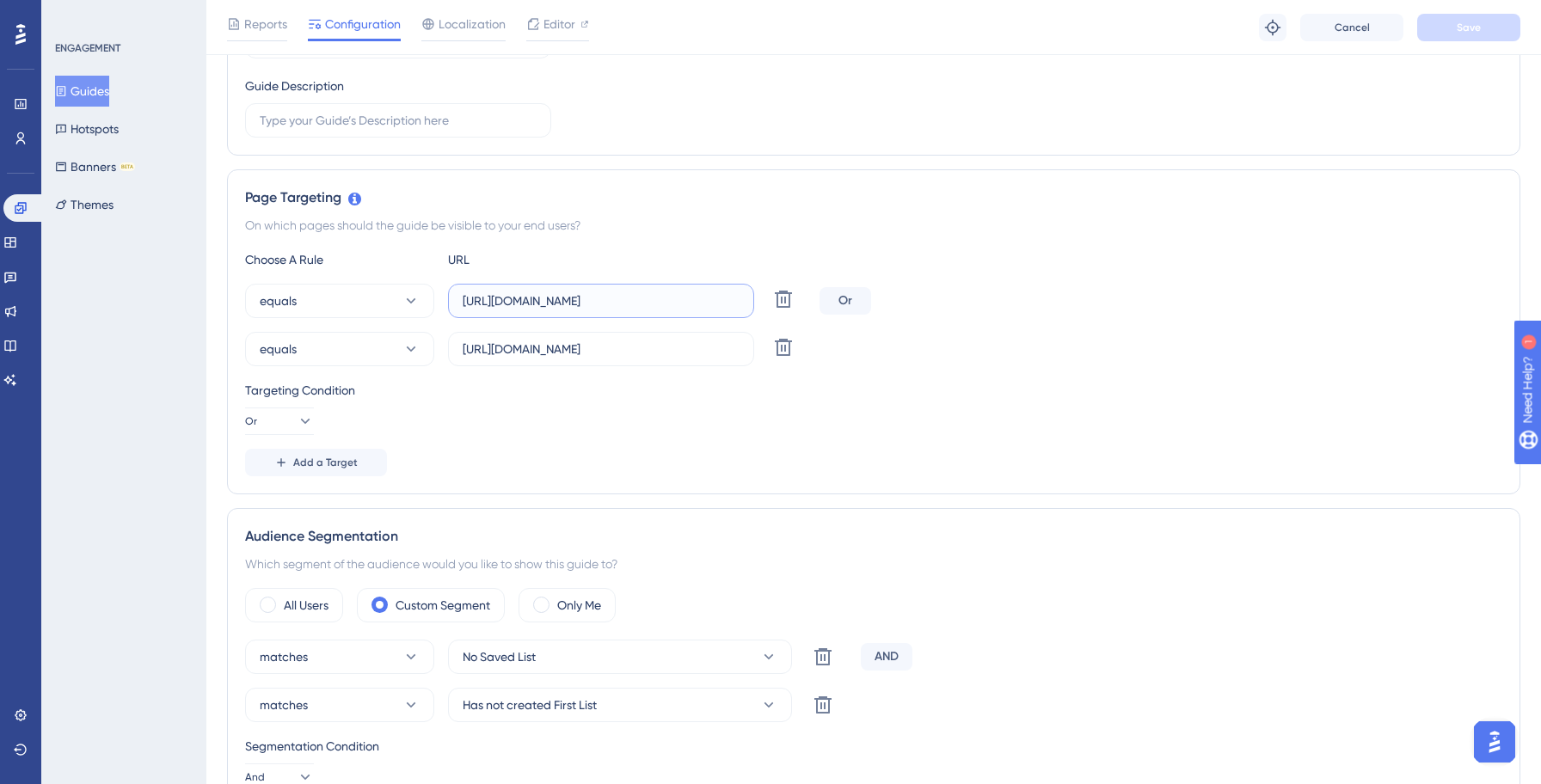
click at [572, 304] on input "[URL][DOMAIN_NAME]" at bounding box center [601, 301] width 277 height 19
click at [568, 353] on input "[URL][DOMAIN_NAME]" at bounding box center [601, 349] width 277 height 19
type input "[URL][DOMAIN_NAME]"
click at [1088, 360] on div "equals [URL][DOMAIN_NAME] Delete" at bounding box center [874, 349] width 1257 height 34
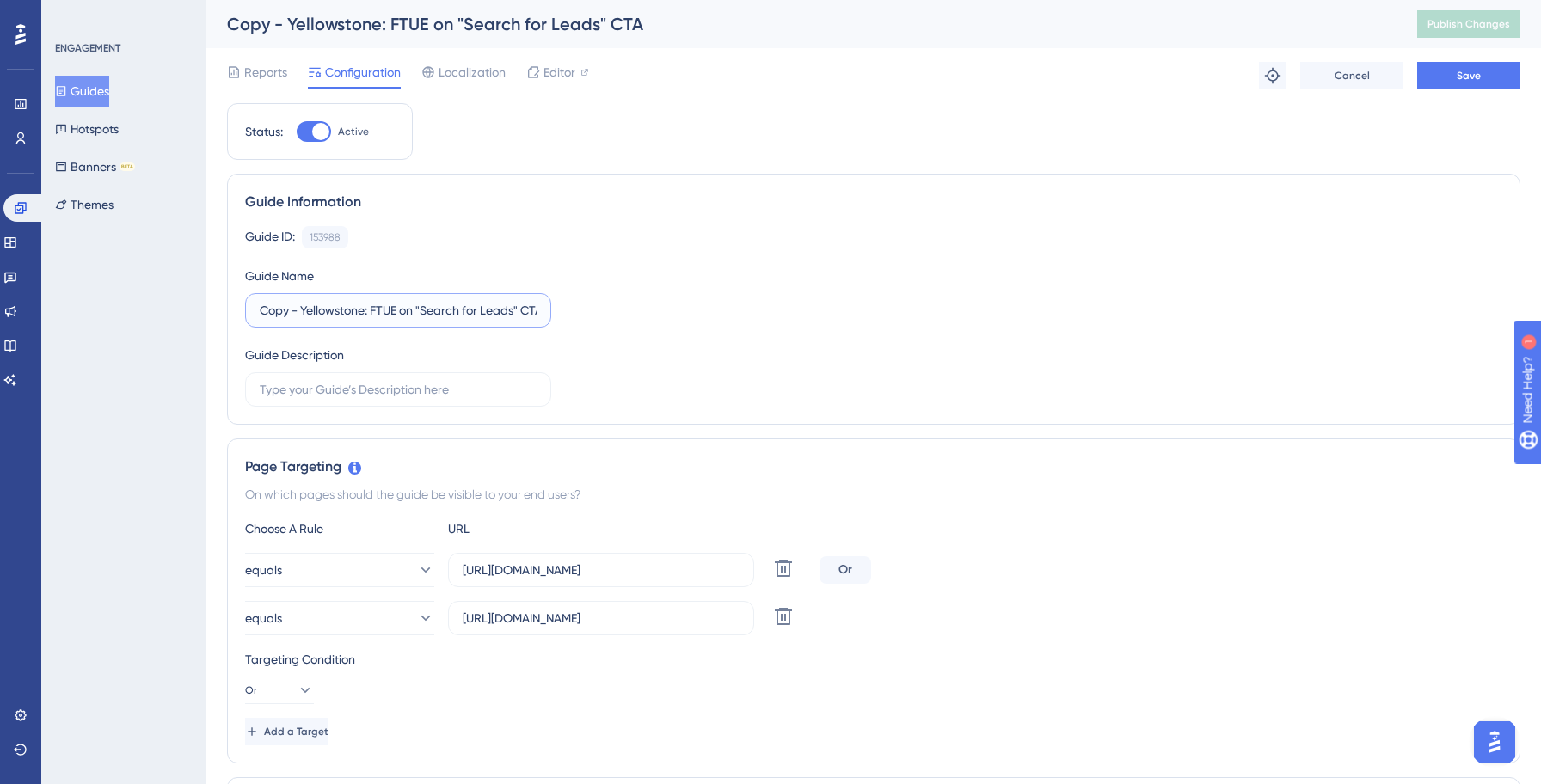
click at [362, 312] on input "Copy - Yellowstone: FTUE on "Search for Leads" CTA" at bounding box center [399, 311] width 277 height 19
paste input "text"
type input "Invoke: FTUE on "Search for Leads" CTA"
click at [1185, 272] on div "Guide ID: 153988 Copy Guide Name Invoke: FTUE on "Search for Leads" CTA Guide D…" at bounding box center [874, 317] width 1257 height 181
click at [1481, 90] on div "Reports Configuration Localization Editor Troubleshoot Cancel Save" at bounding box center [874, 76] width 1293 height 55
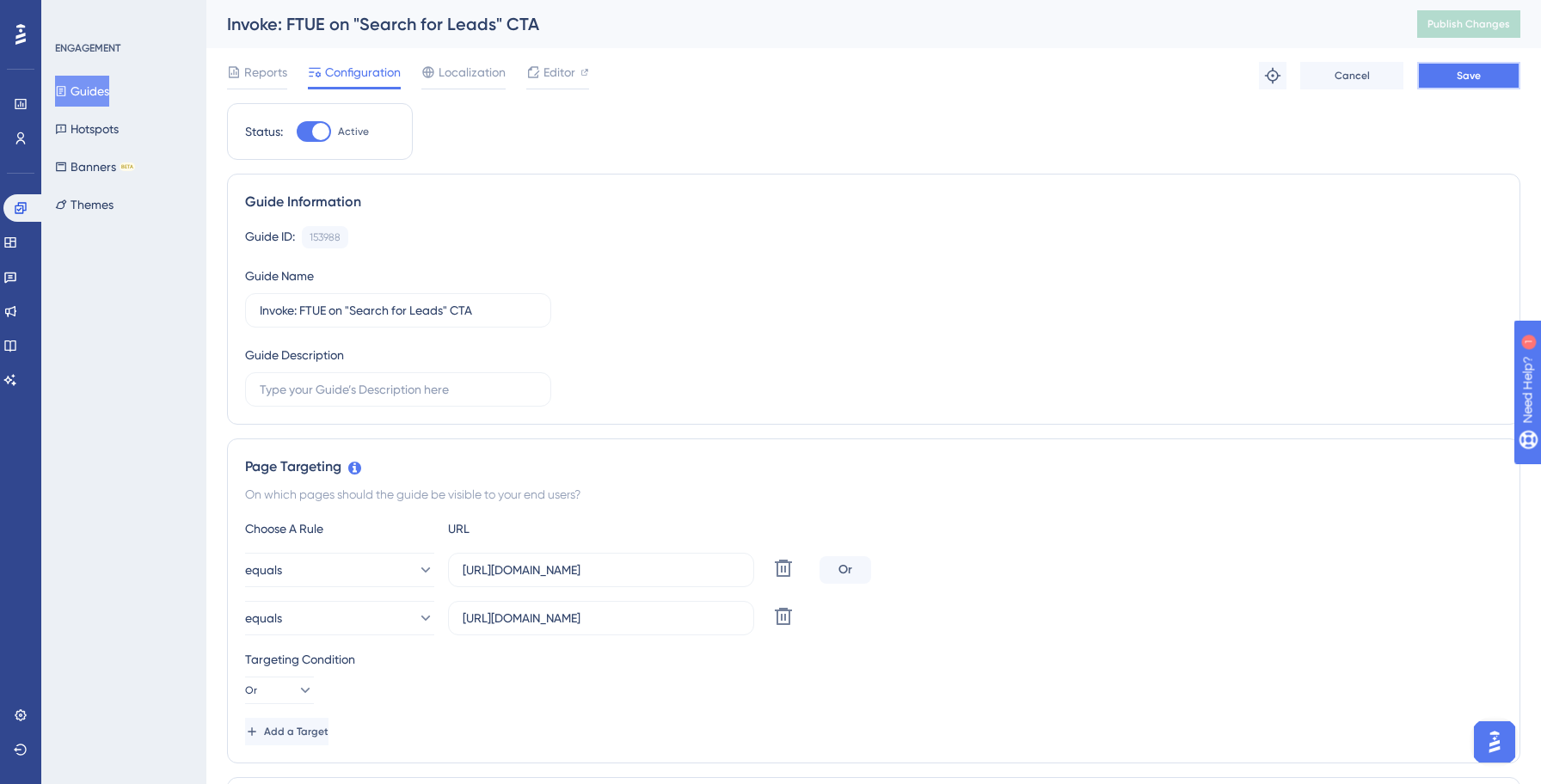
click at [1469, 72] on span "Save" at bounding box center [1469, 76] width 24 height 14
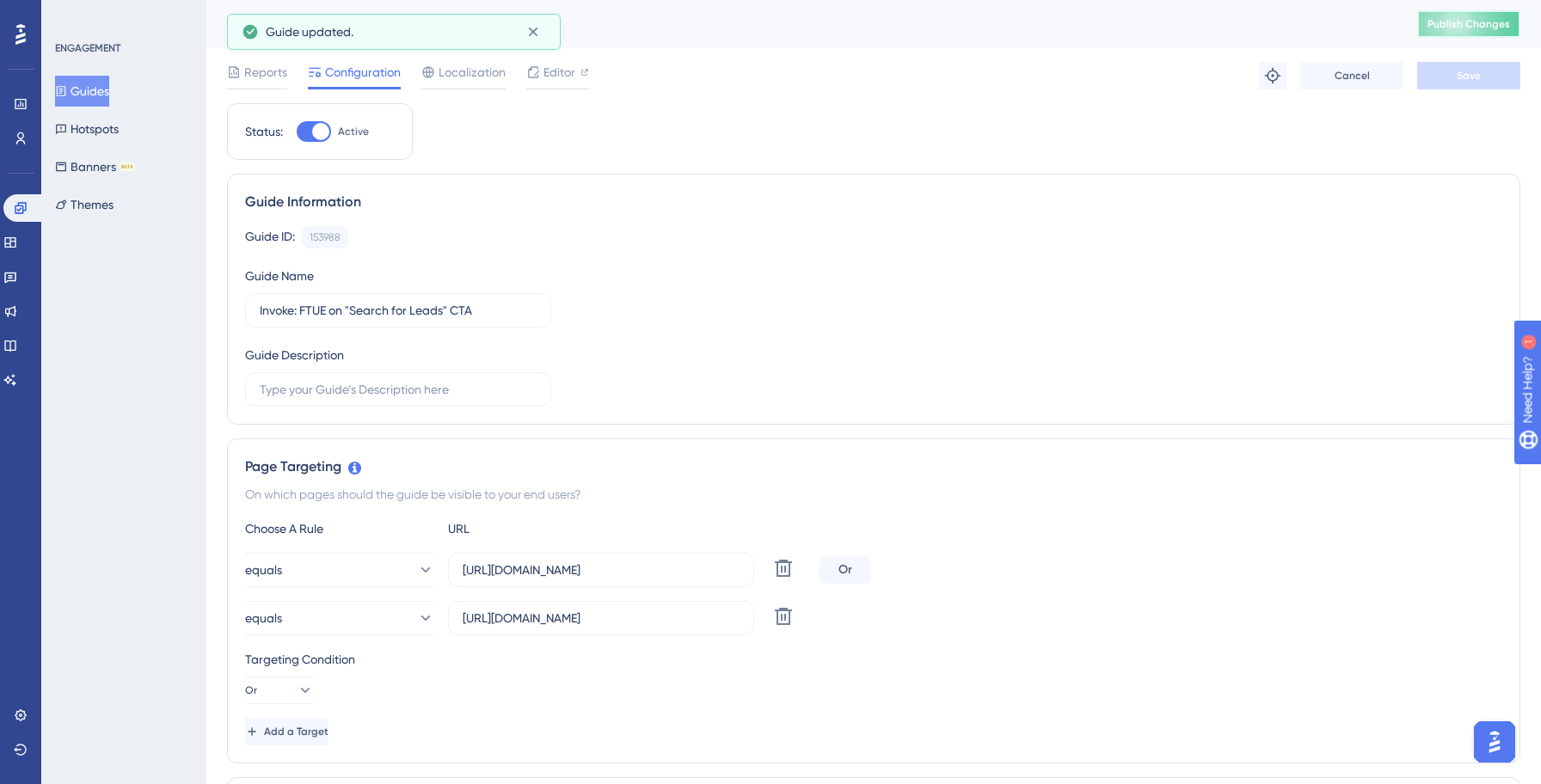
click at [1472, 31] on button "Publish Changes" at bounding box center [1469, 24] width 103 height 28
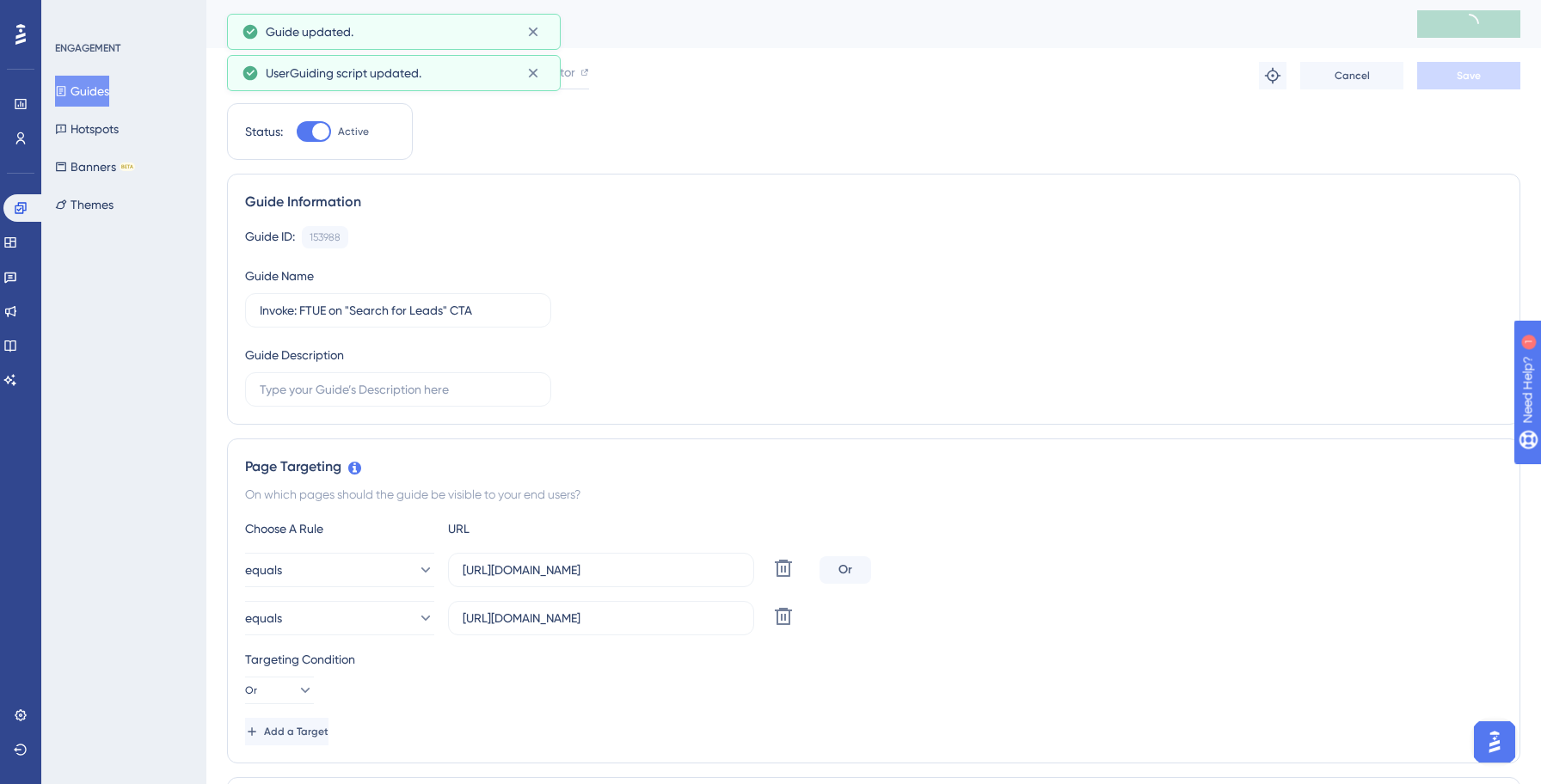
click at [140, 95] on div "Guides Hotspots Banners BETA Themes" at bounding box center [125, 148] width 139 height 145
drag, startPoint x: 97, startPoint y: 90, endPoint x: 109, endPoint y: 98, distance: 14.4
click at [97, 90] on button "Guides" at bounding box center [82, 91] width 54 height 31
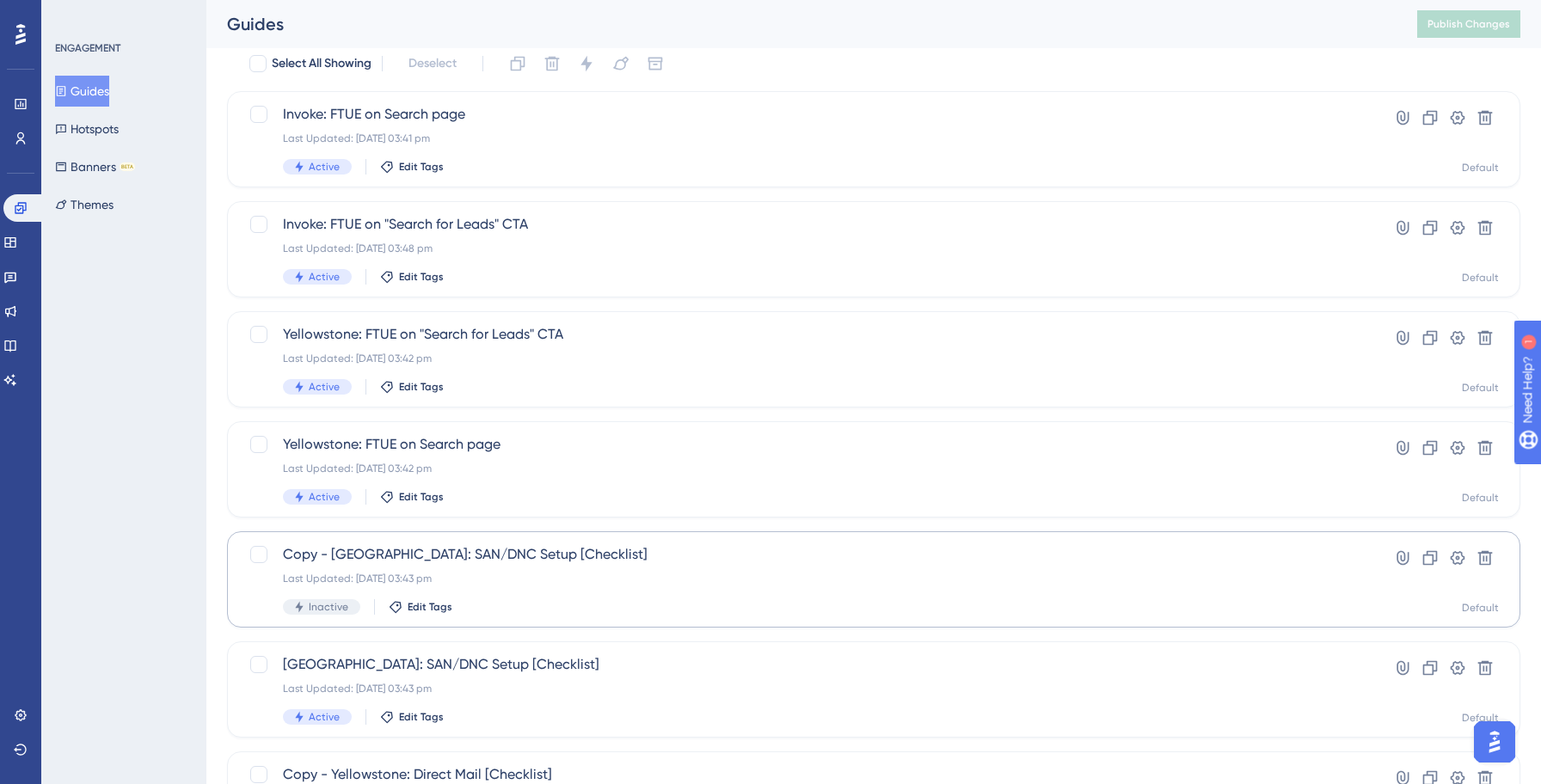
scroll to position [117, 0]
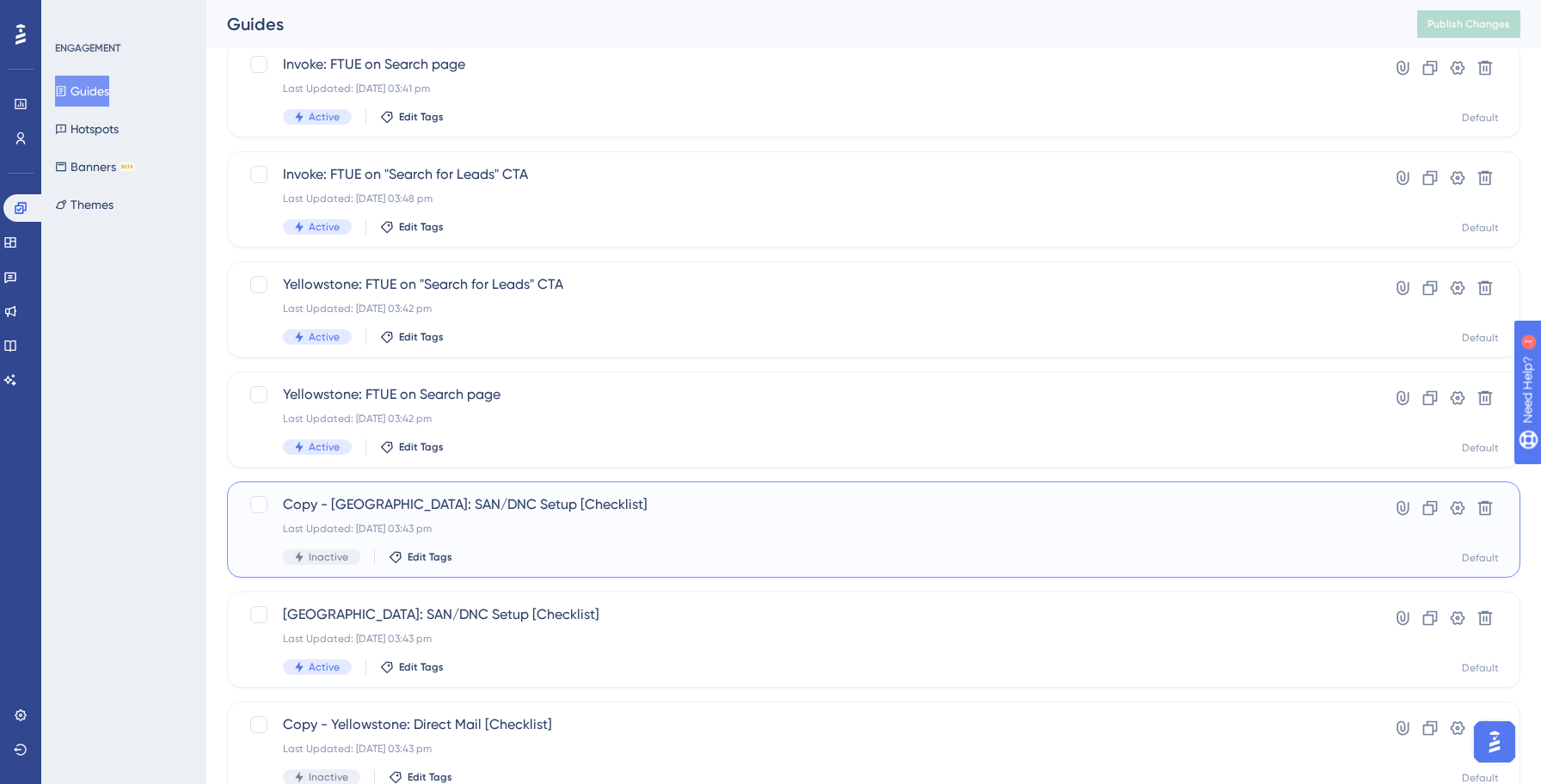
click at [453, 523] on div "Last Updated: [DATE] 03:43 pm" at bounding box center [805, 528] width 1043 height 14
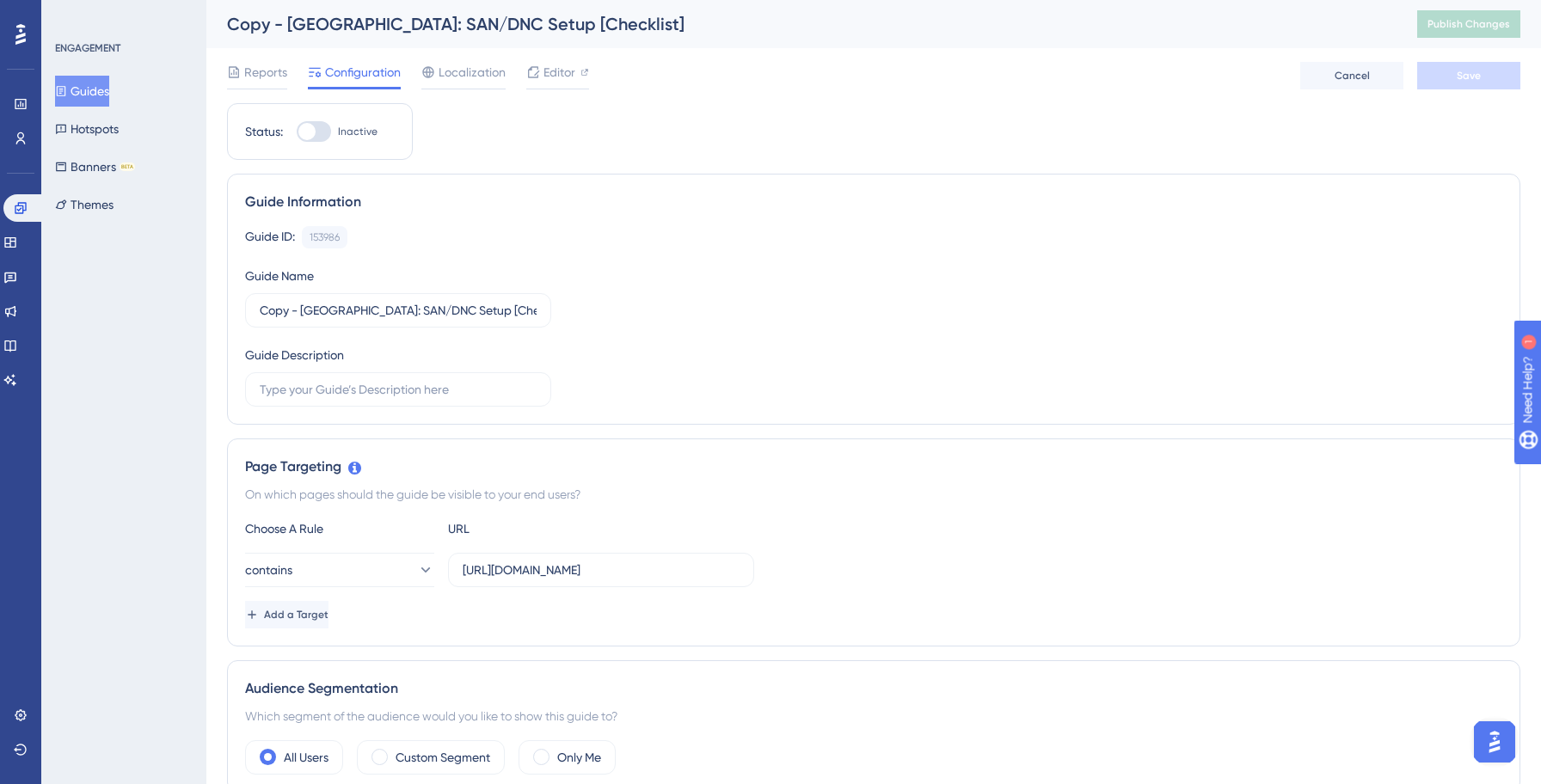
click at [314, 133] on div at bounding box center [307, 132] width 17 height 17
click at [297, 133] on input "Inactive" at bounding box center [296, 132] width 1 height 1
checkbox input "true"
click at [368, 312] on input "Copy - [GEOGRAPHIC_DATA]: SAN/DNC Setup [Checklist]" at bounding box center [399, 311] width 277 height 19
paste input "Invok"
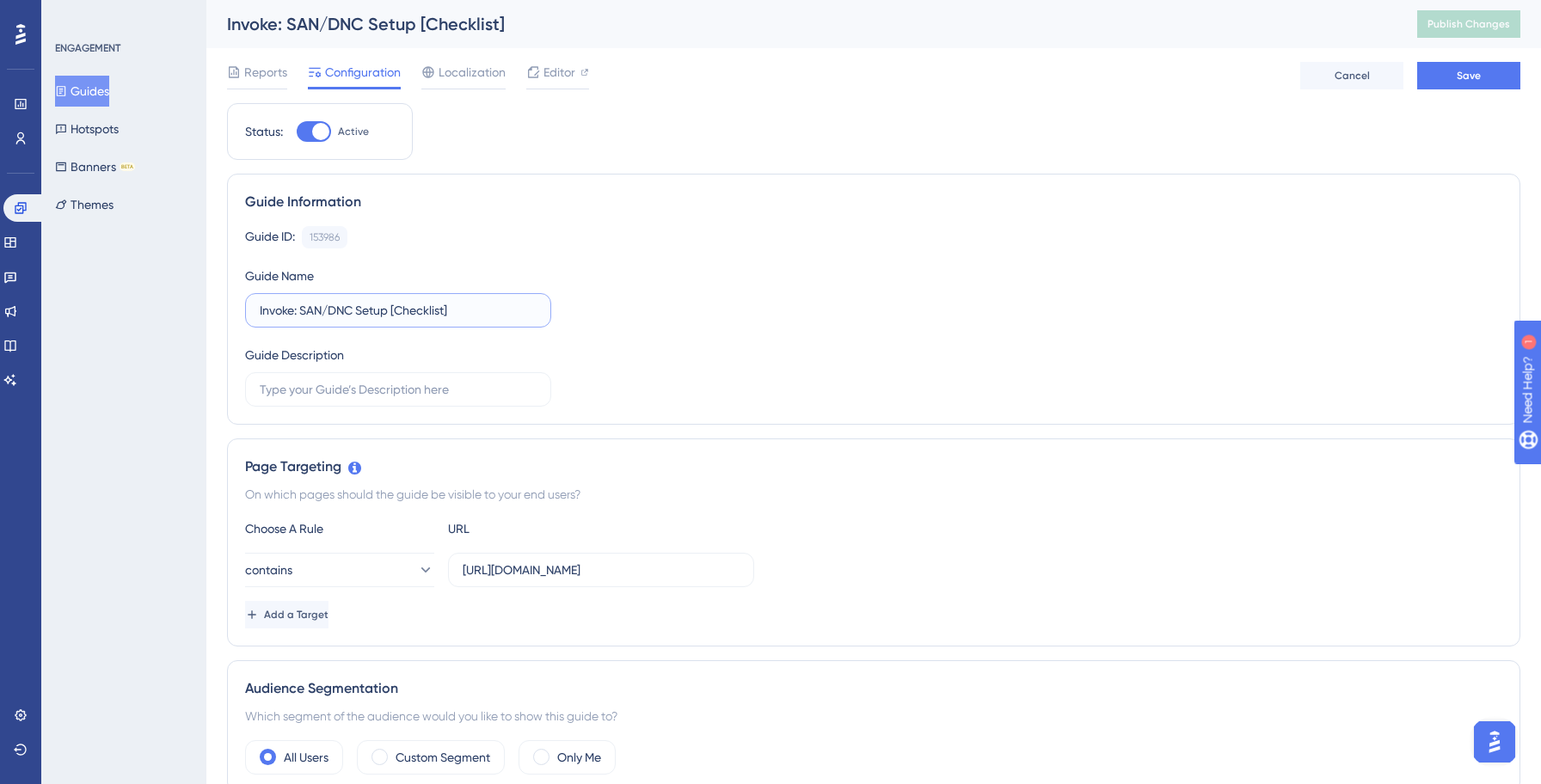
type input "Invoke: SAN/DNC Setup [Checklist]"
click at [759, 351] on div "Guide ID: 153986 Copy Guide Name Invoke: SAN/DNC Setup [Checklist] Guide Descri…" at bounding box center [874, 317] width 1257 height 181
click at [569, 572] on input "[URL][DOMAIN_NAME]" at bounding box center [601, 570] width 277 height 19
type input "[URL][DOMAIN_NAME]"
click at [1109, 577] on div "contains https://invoke.salesgenie.com" at bounding box center [874, 570] width 1257 height 34
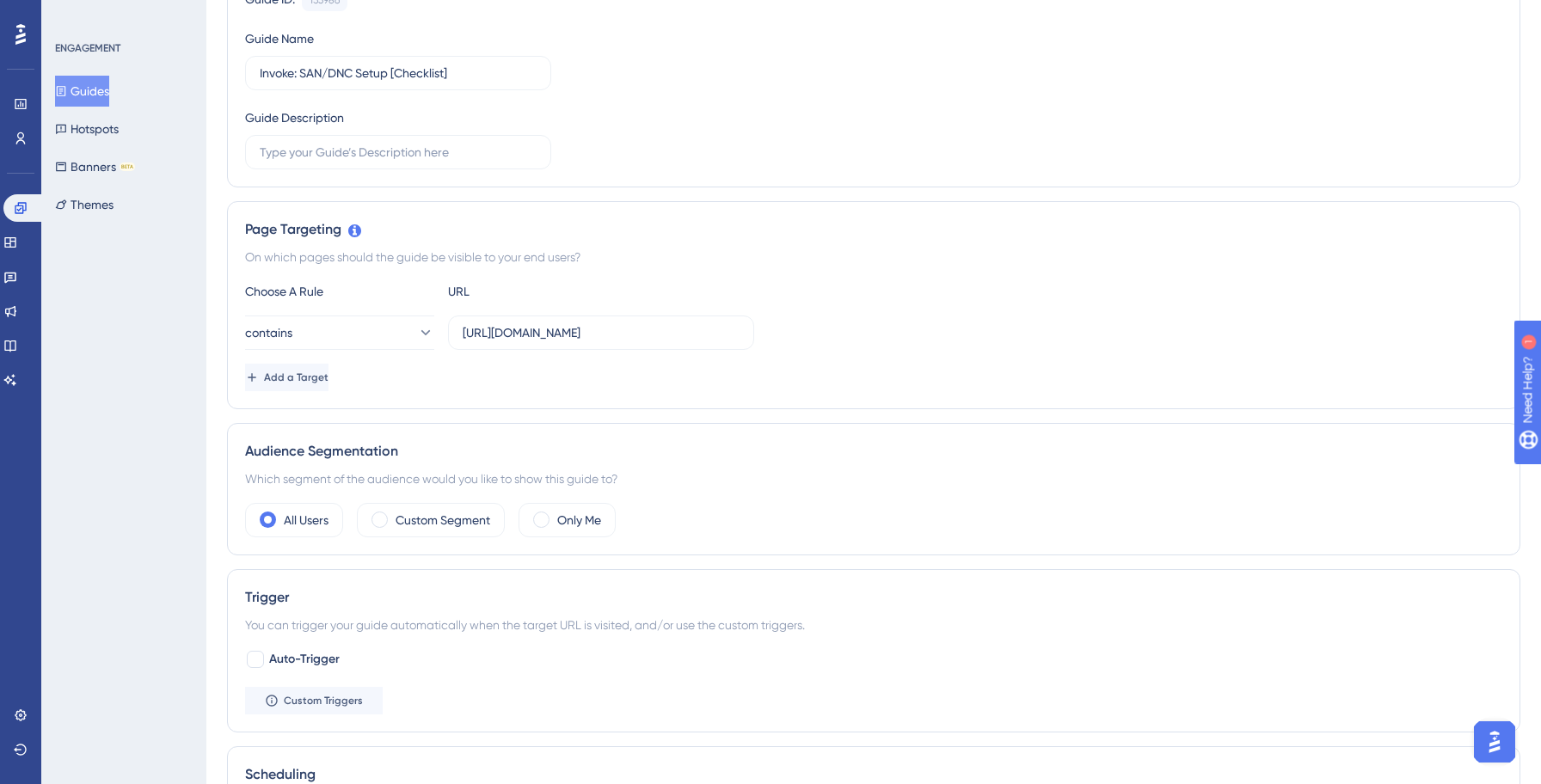
scroll to position [896, 0]
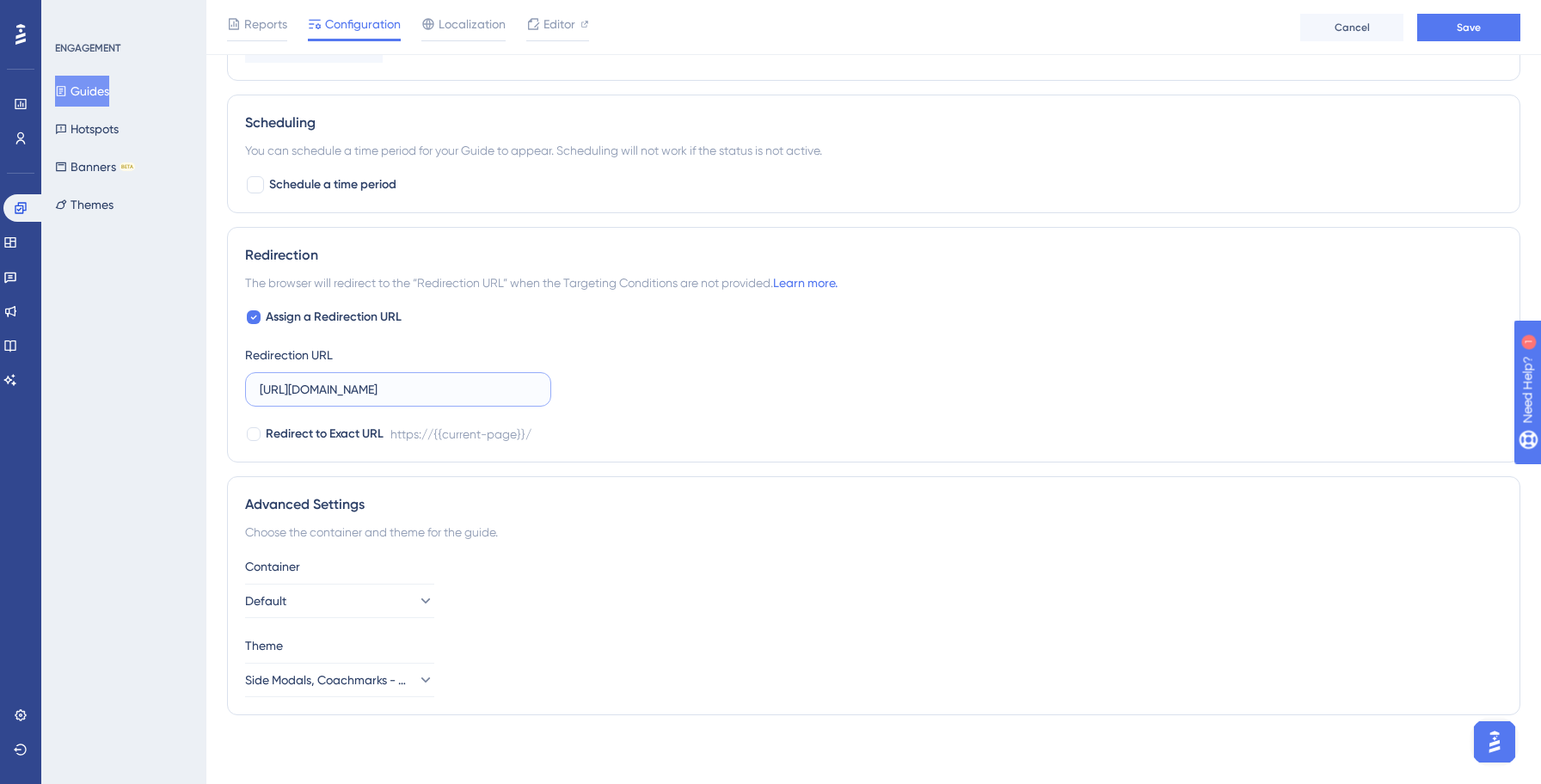
click at [367, 388] on input "[URL][DOMAIN_NAME]" at bounding box center [399, 389] width 277 height 19
type input "[URL][DOMAIN_NAME]"
click at [747, 379] on div "Assign a Redirection URL Redirection URL https://invoke.salesgenie.com/ Redirec…" at bounding box center [874, 376] width 1257 height 138
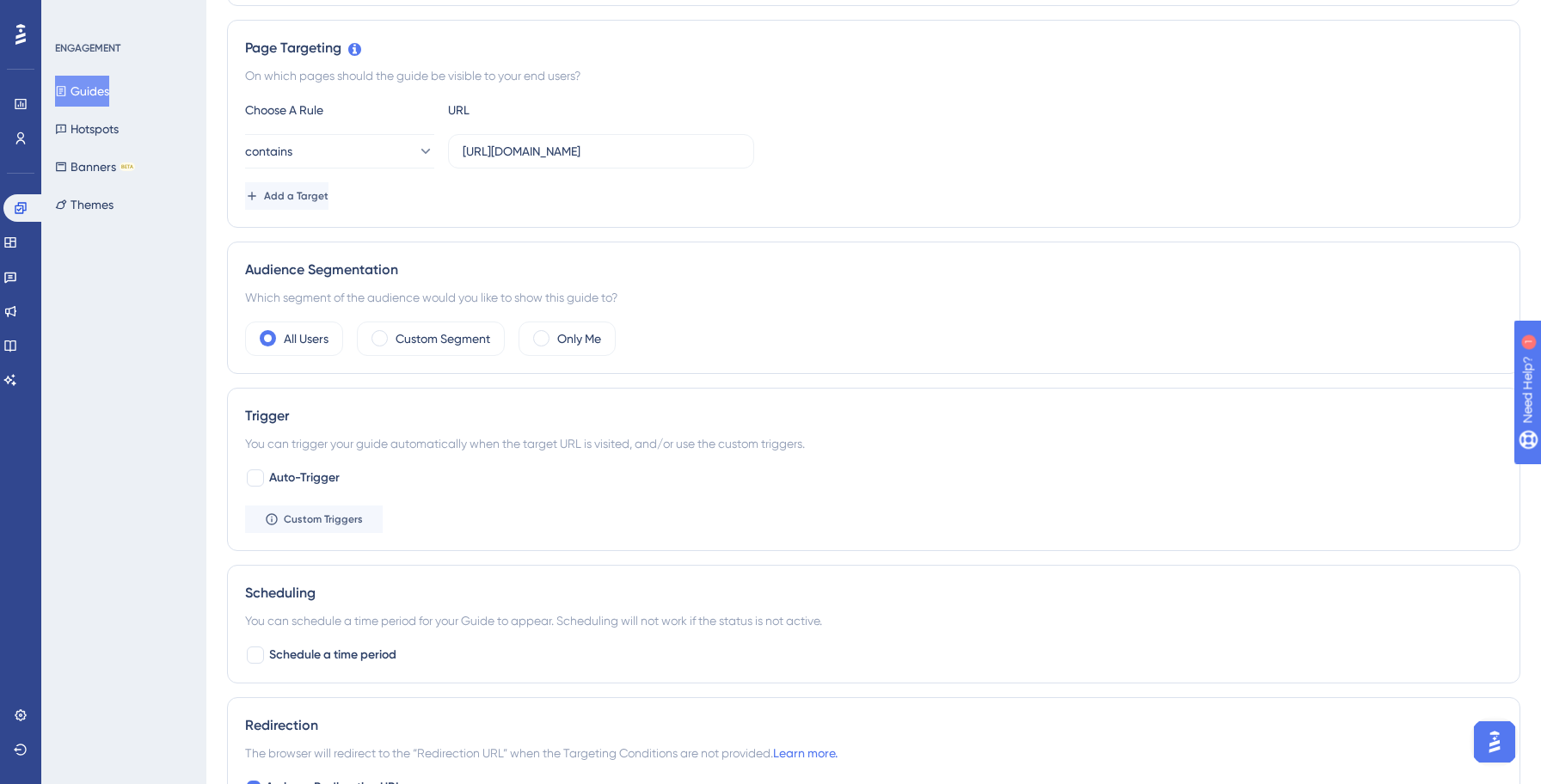
scroll to position [0, 0]
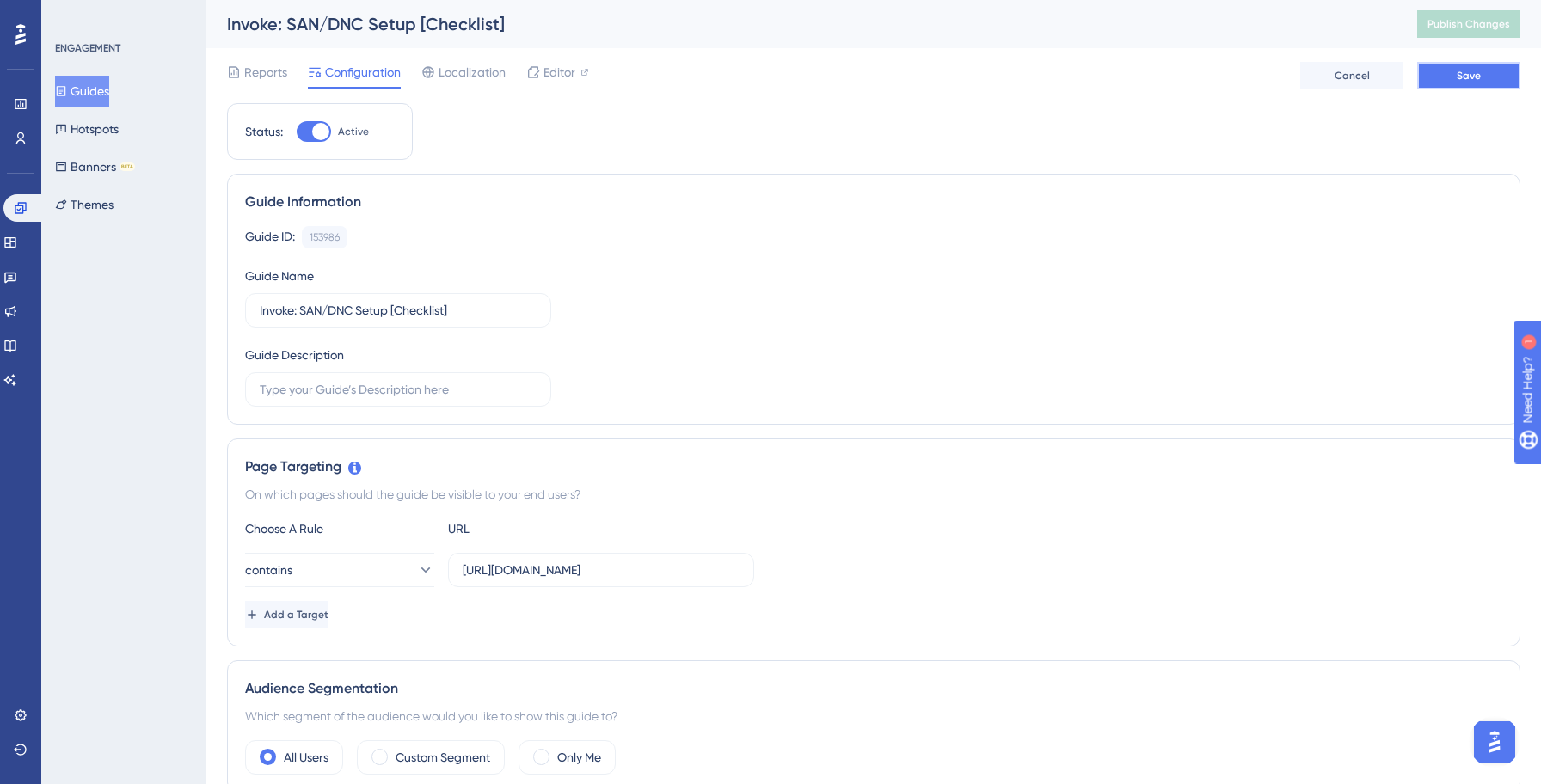
click at [1468, 87] on button "Save" at bounding box center [1469, 76] width 103 height 28
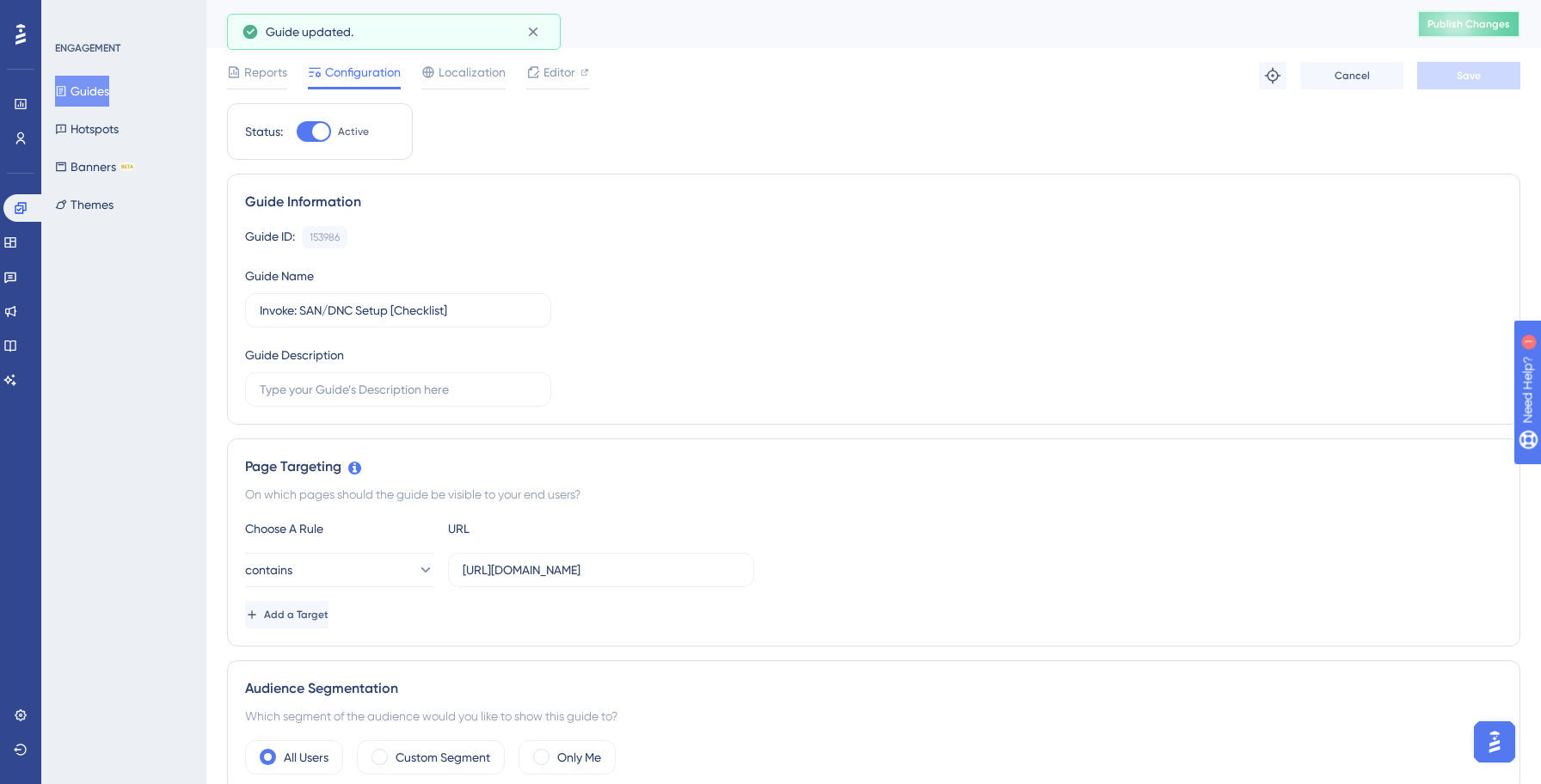
click at [1468, 28] on span "Publish Changes" at bounding box center [1469, 24] width 83 height 14
click at [96, 86] on button "Guides" at bounding box center [82, 91] width 54 height 31
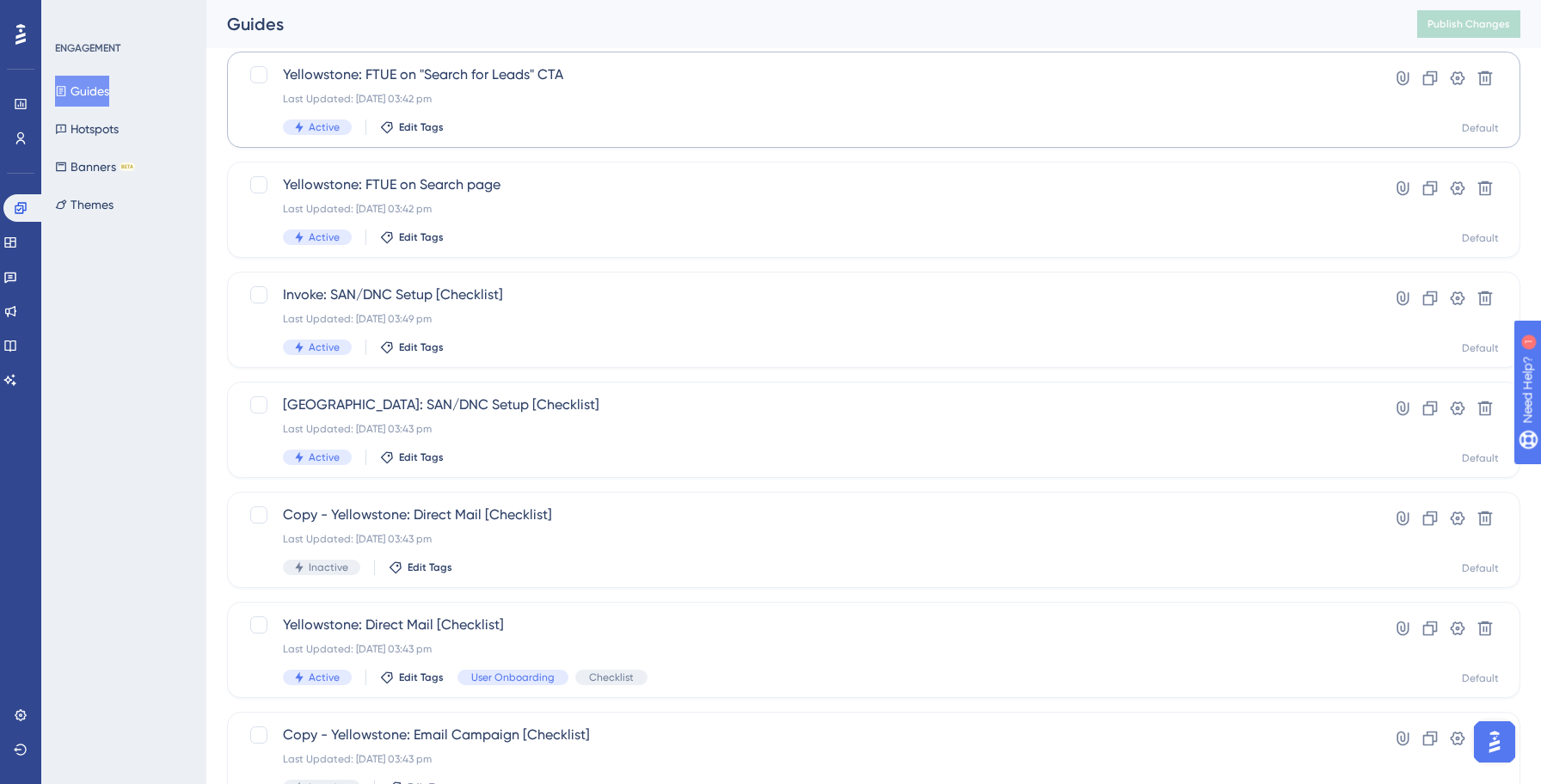
scroll to position [383, 0]
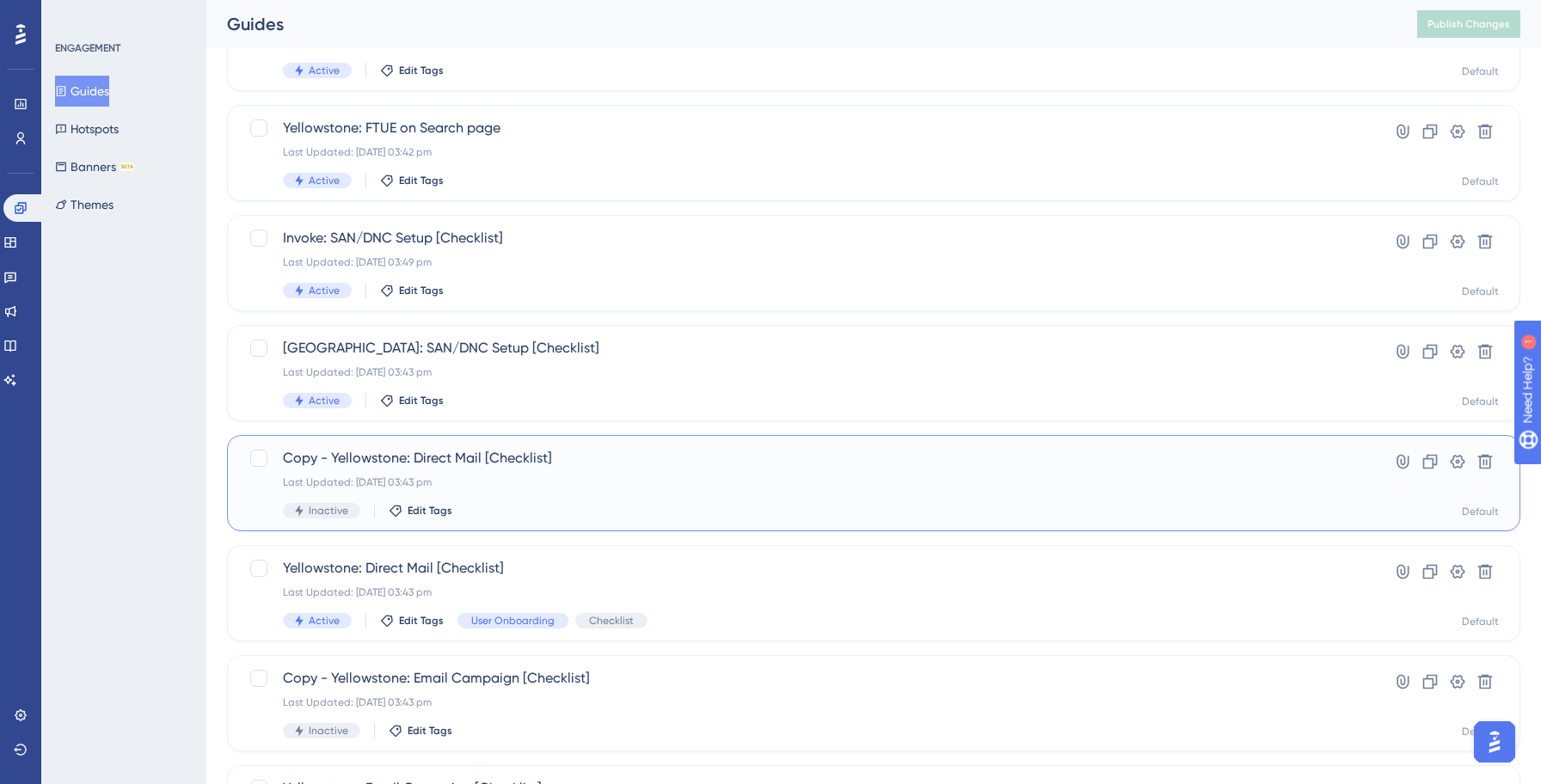
click at [534, 473] on div "Copy - Yellowstone: Direct Mail [Checklist] Last Updated: 13 Oct 2025 03:43 pm …" at bounding box center [805, 483] width 1043 height 71
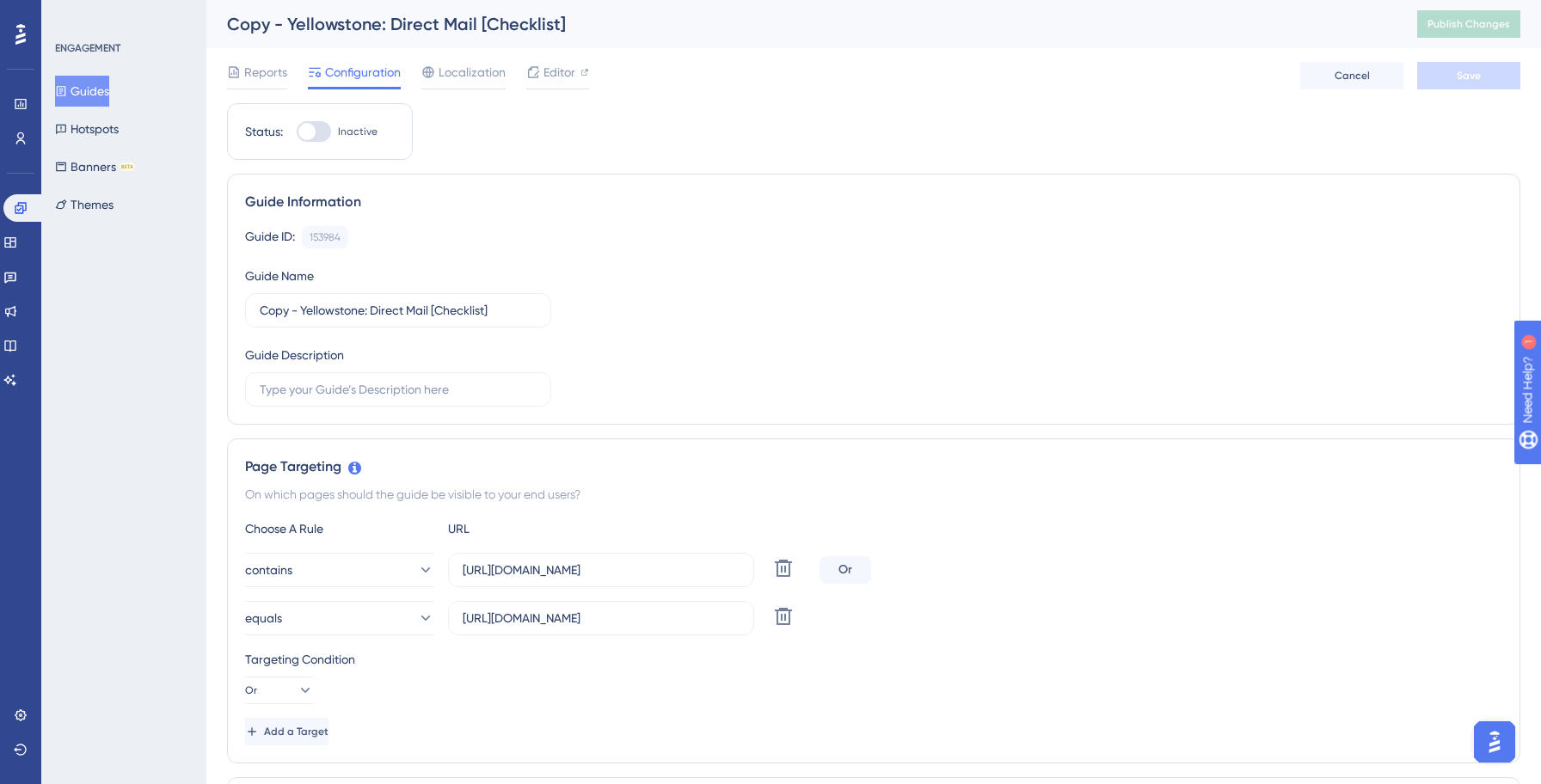
click at [317, 138] on div at bounding box center [314, 132] width 34 height 21
click at [297, 133] on input "Inactive" at bounding box center [296, 132] width 1 height 1
checkbox input "true"
click at [368, 311] on input "Copy - Yellowstone: Direct Mail [Checklist]" at bounding box center [399, 311] width 277 height 19
paste input "Invok"
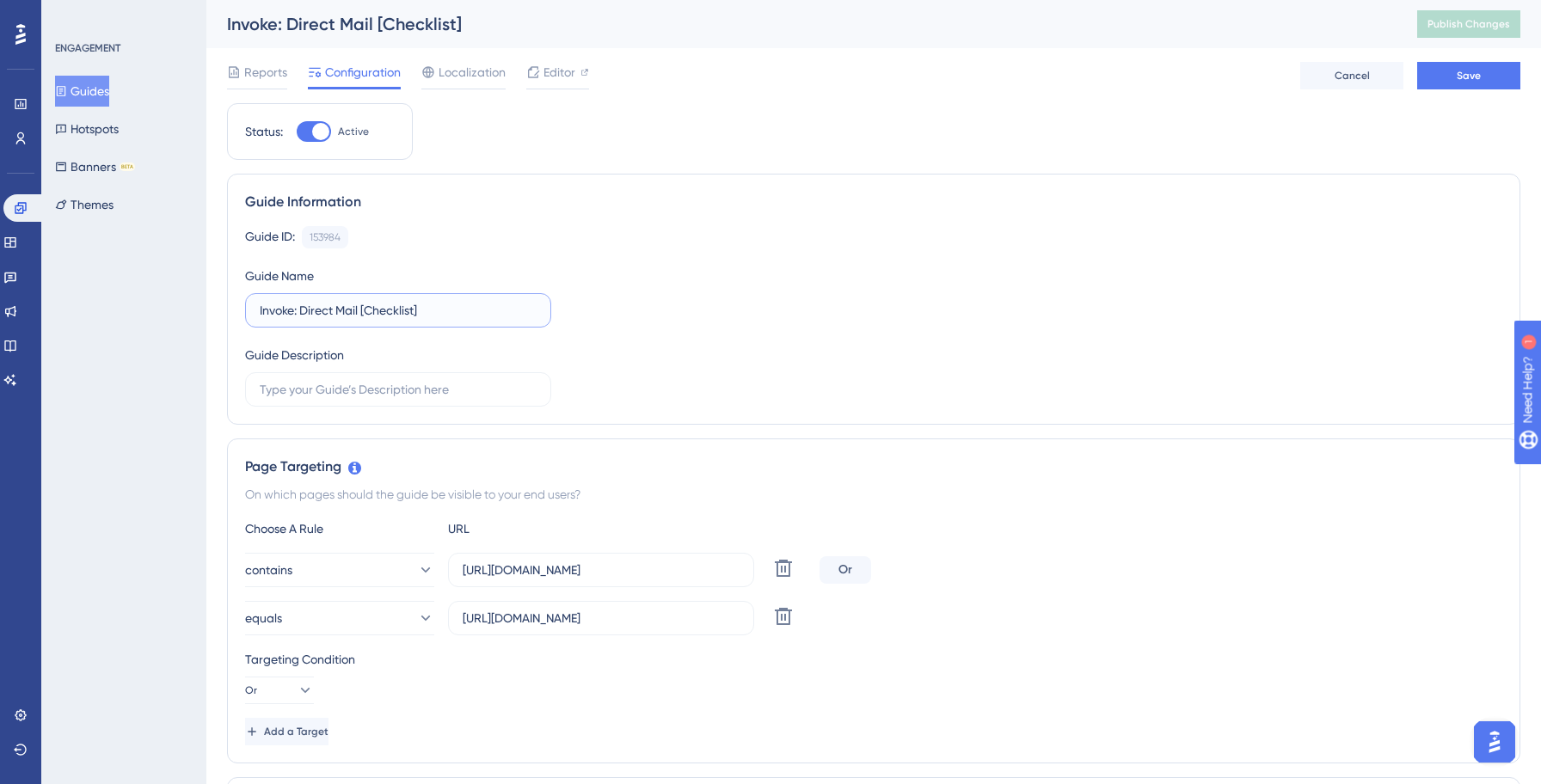
type input "Invoke: Direct Mail [Checklist]"
click at [728, 318] on div "Guide ID: 153984 Copy Guide Name Invoke: Direct Mail [Checklist] Guide Descript…" at bounding box center [874, 317] width 1257 height 181
click at [570, 574] on input "[URL][DOMAIN_NAME]" at bounding box center [601, 570] width 277 height 19
type input "[URL][DOMAIN_NAME]"
click at [1027, 583] on div "contains https://invoke.salesgenie.com/market_hub/direct_mail?disableFTUE=true …" at bounding box center [874, 570] width 1257 height 34
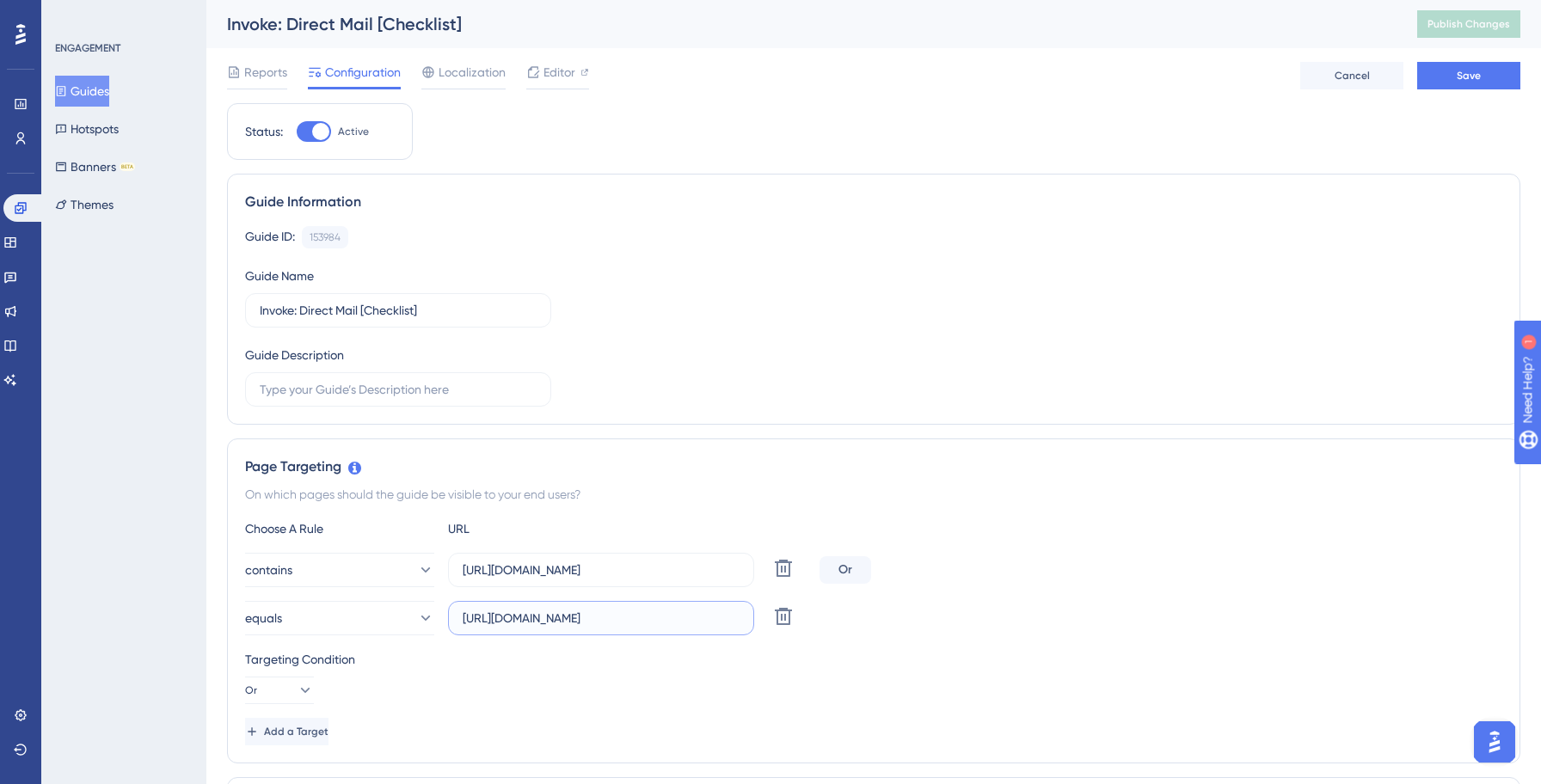
click at [571, 620] on input "[URL][DOMAIN_NAME]" at bounding box center [601, 618] width 277 height 19
type input "[URL][DOMAIN_NAME]"
click at [961, 683] on div "Targeting Condition Or" at bounding box center [874, 676] width 1257 height 55
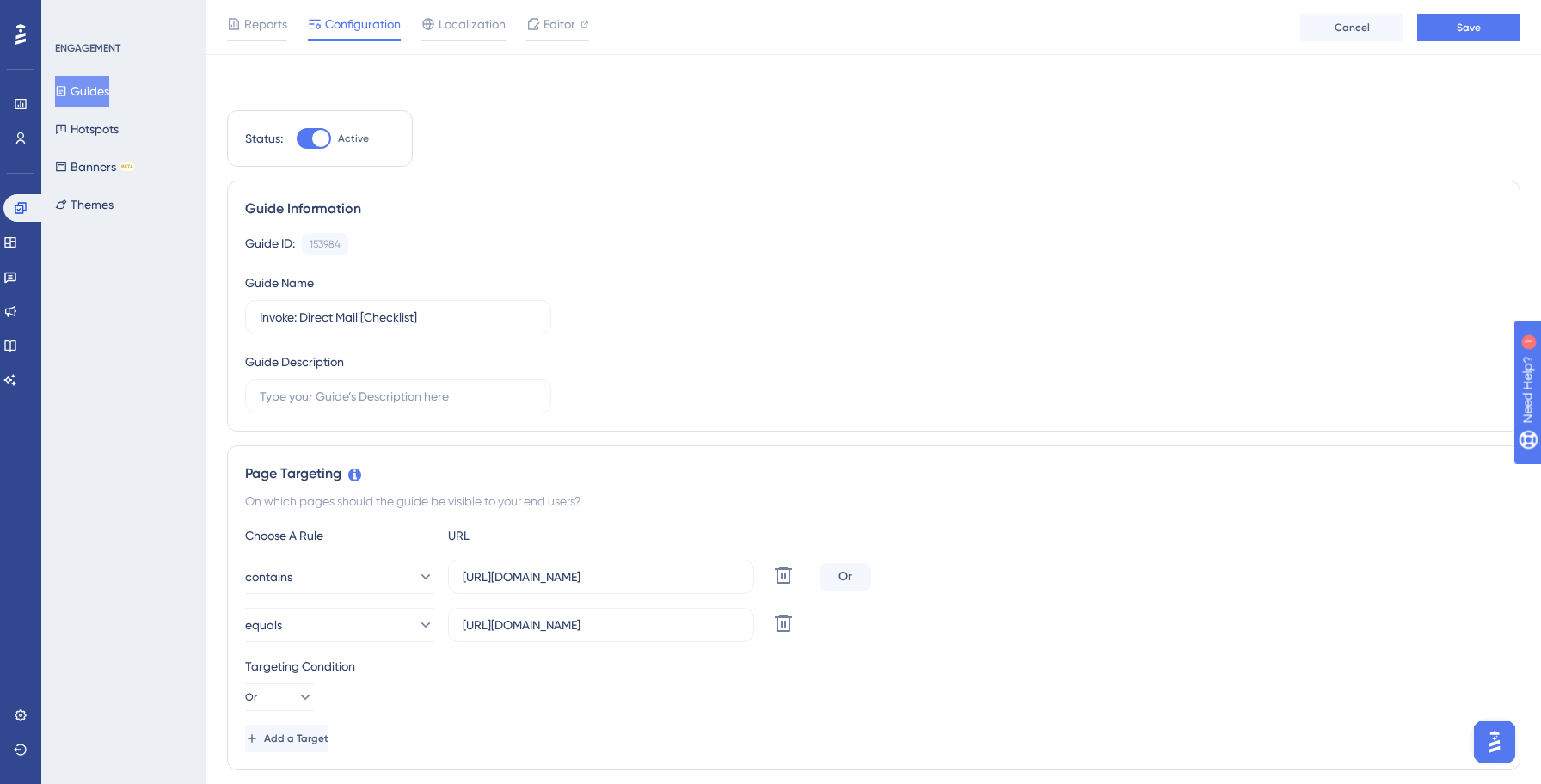
scroll to position [1012, 0]
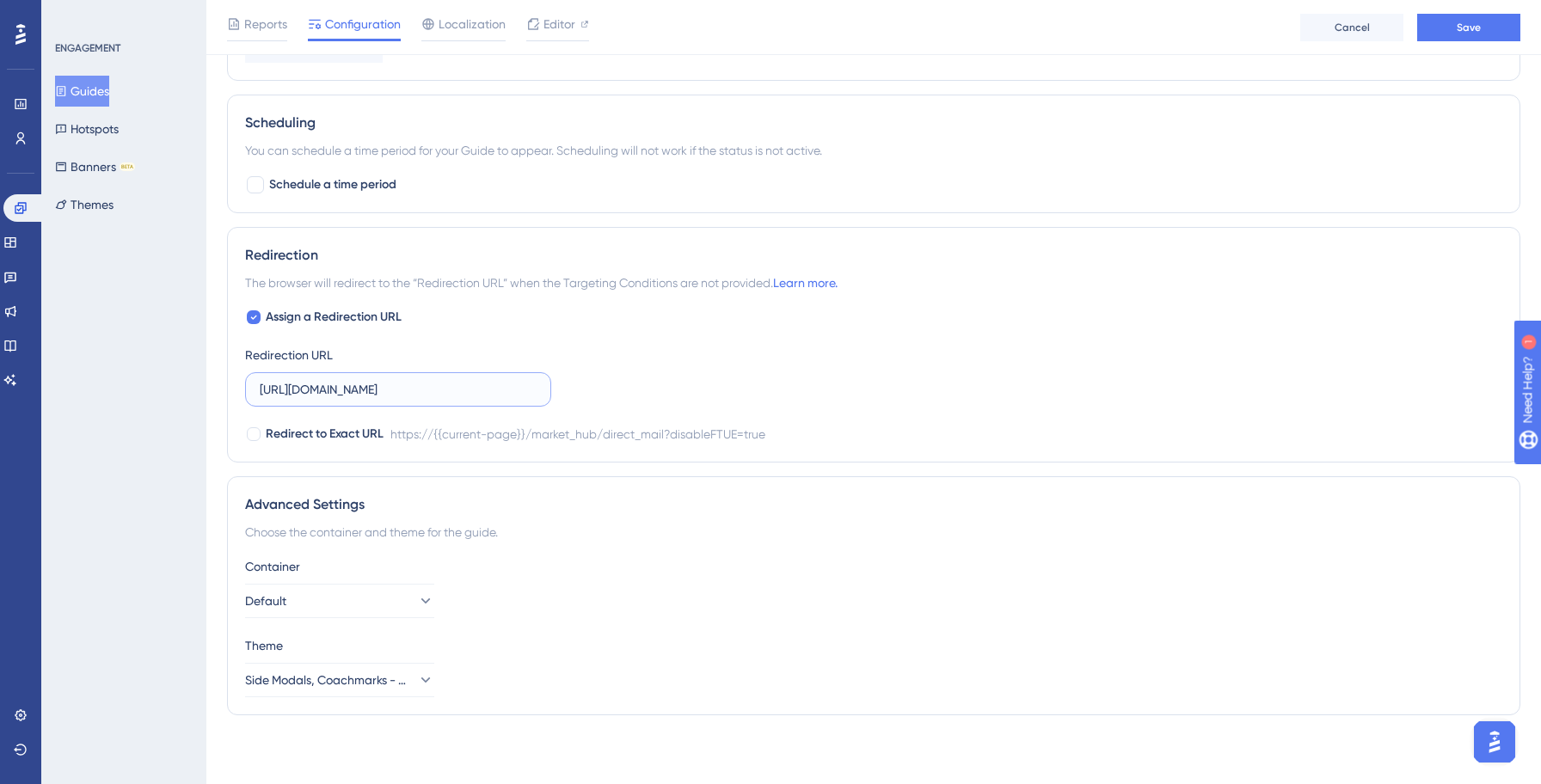
click at [366, 397] on input "[URL][DOMAIN_NAME]" at bounding box center [399, 389] width 277 height 19
click at [367, 392] on input "[URL][DOMAIN_NAME]" at bounding box center [399, 389] width 277 height 19
type input "[URL][DOMAIN_NAME]"
click at [926, 336] on div "Assign a Redirection URL Redirection URL https://invoke.salesgenie.com/market_h…" at bounding box center [874, 376] width 1257 height 138
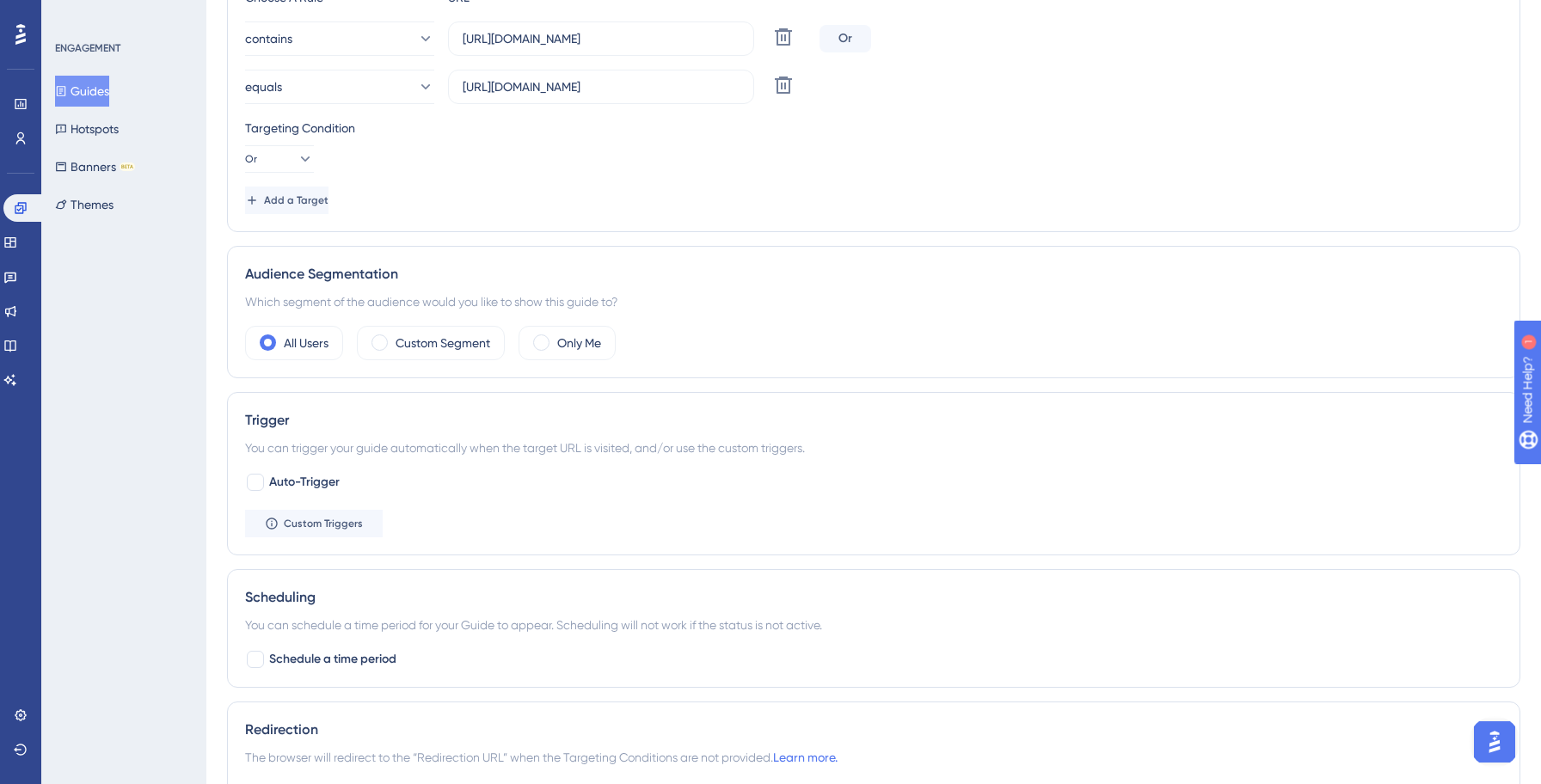
scroll to position [0, 0]
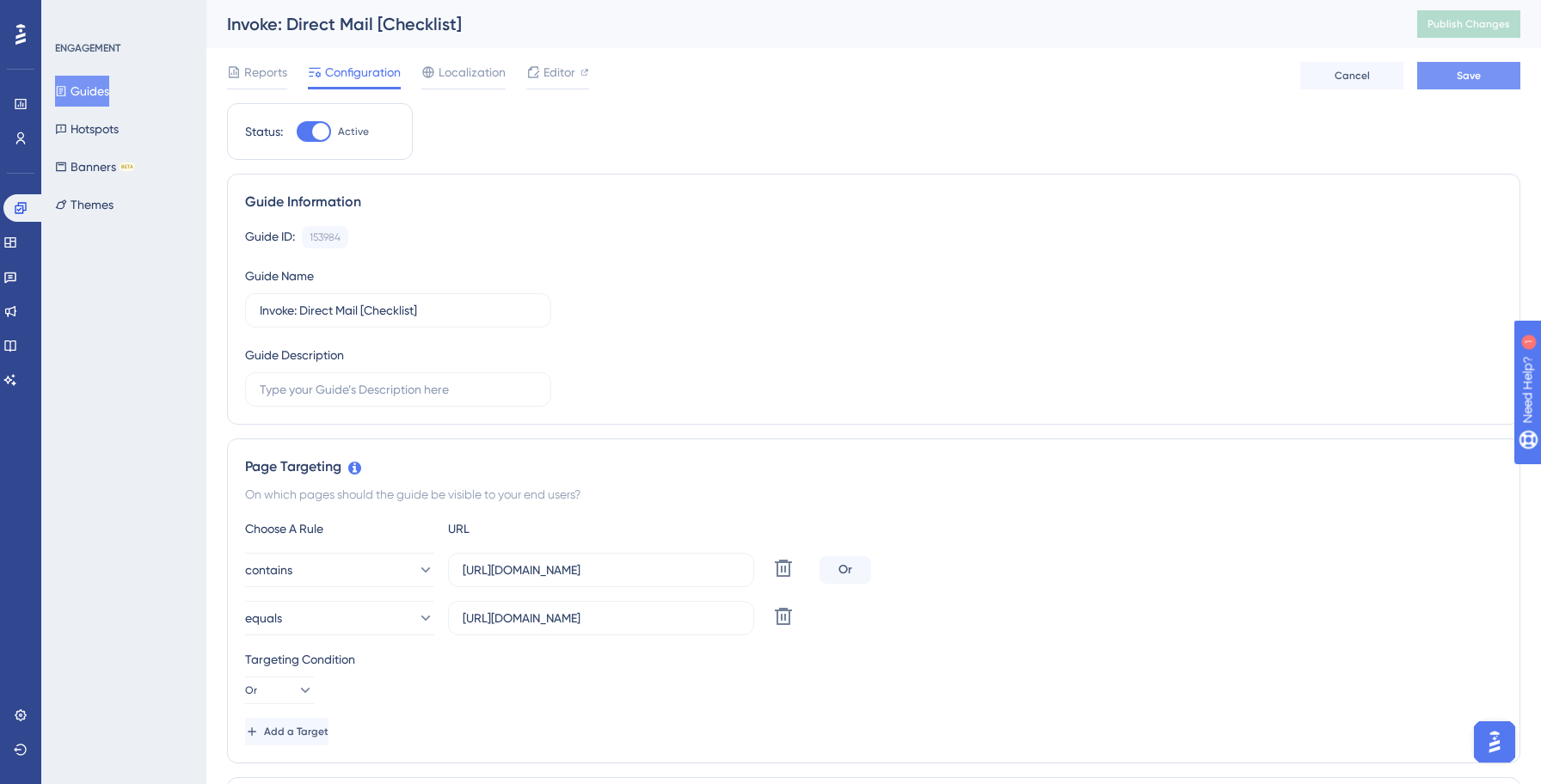
click at [1490, 76] on button "Save" at bounding box center [1469, 76] width 103 height 28
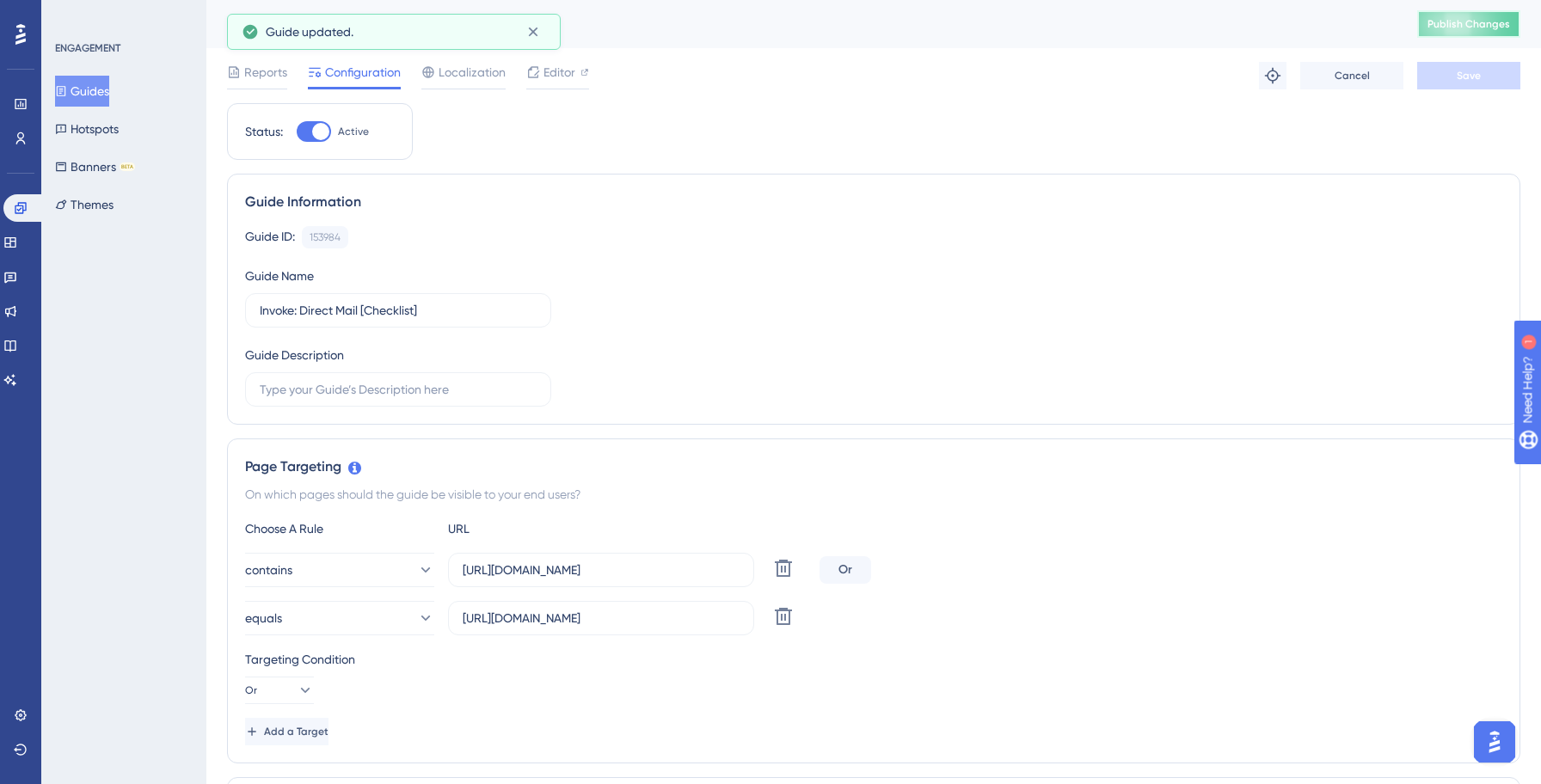
click at [1452, 36] on button "Publish Changes" at bounding box center [1469, 24] width 103 height 28
click at [100, 86] on button "Guides" at bounding box center [82, 91] width 54 height 31
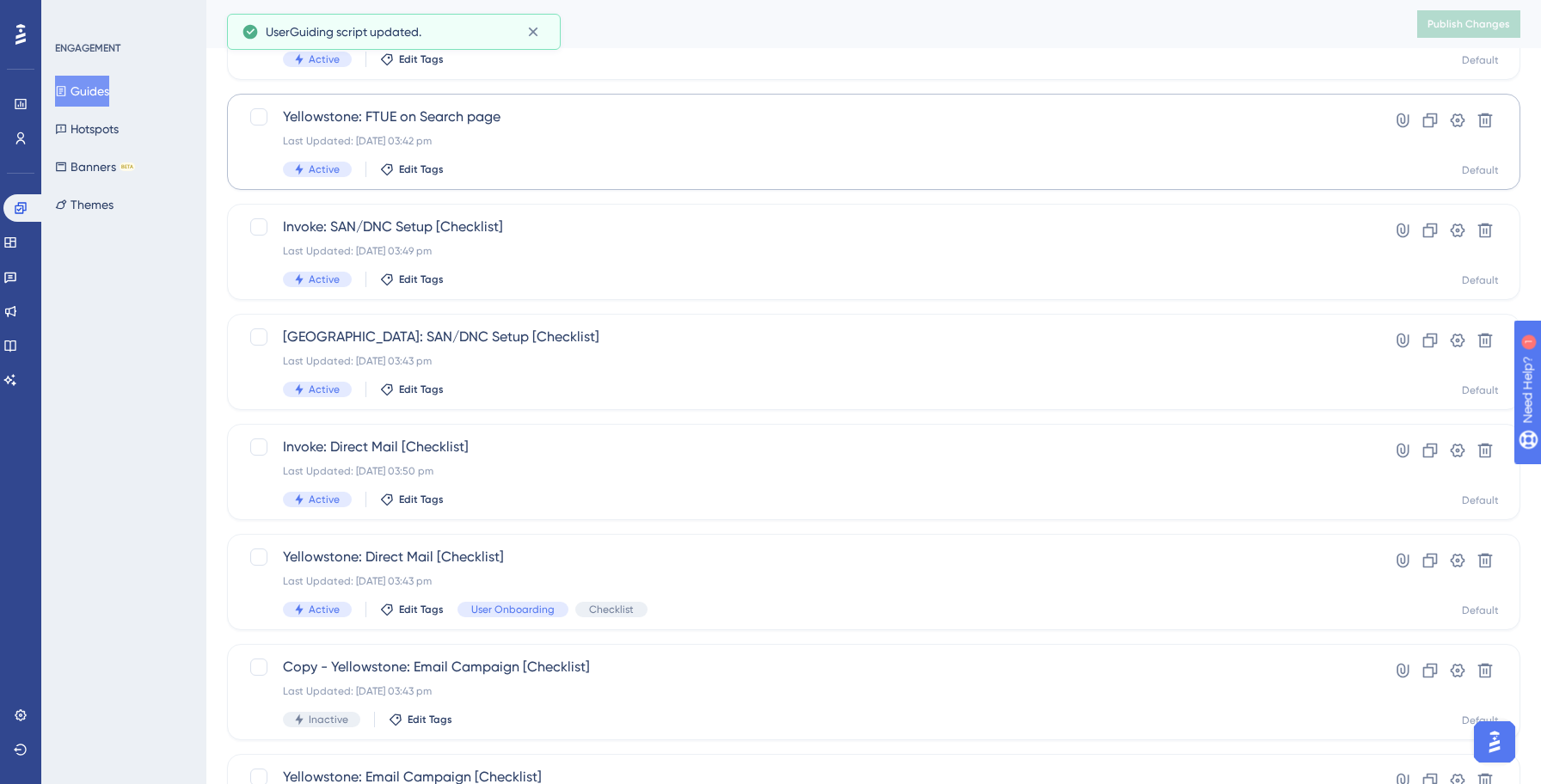
scroll to position [428, 0]
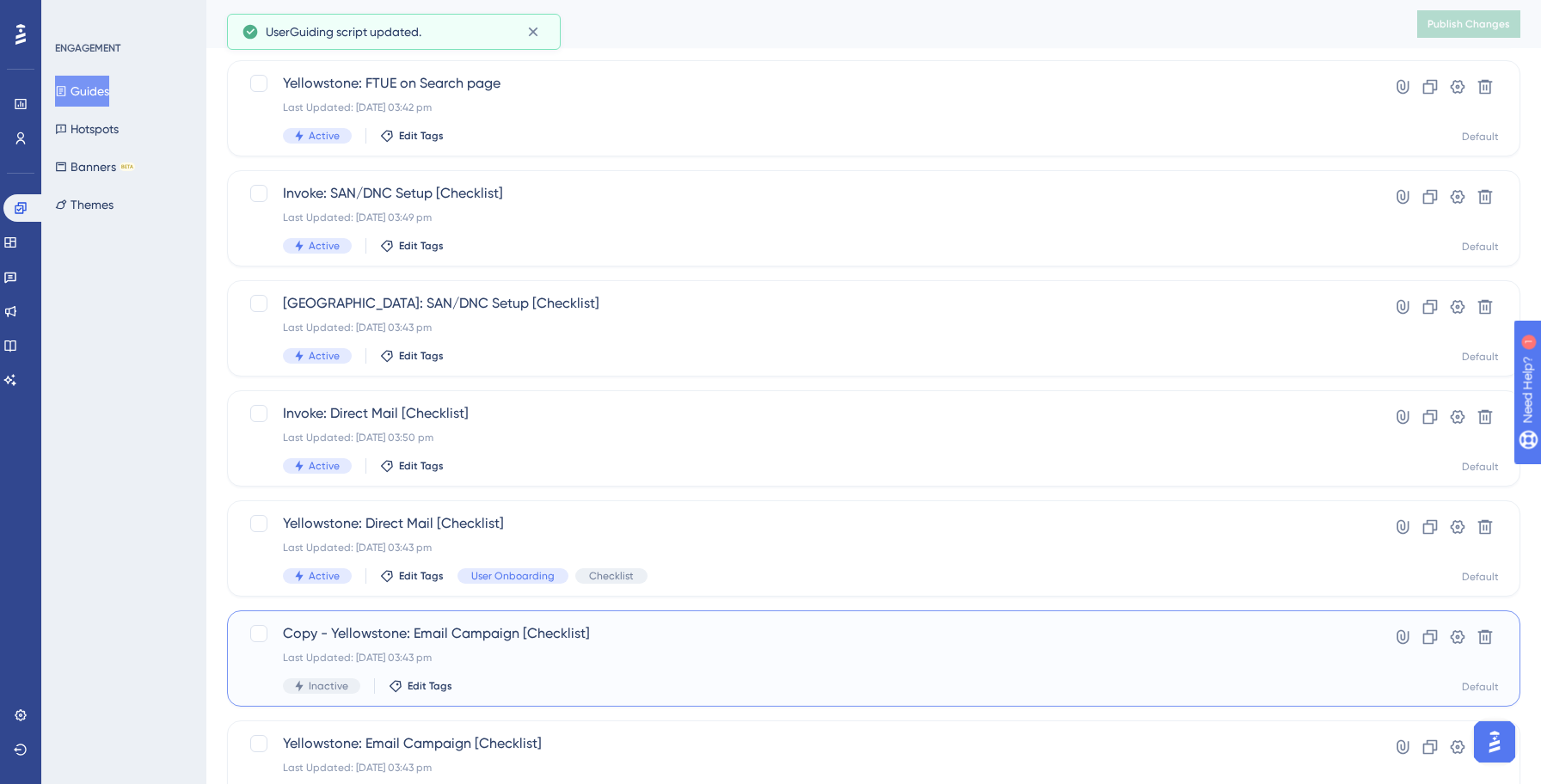
click at [603, 651] on div "Last Updated: [DATE] 03:43 pm" at bounding box center [805, 657] width 1043 height 14
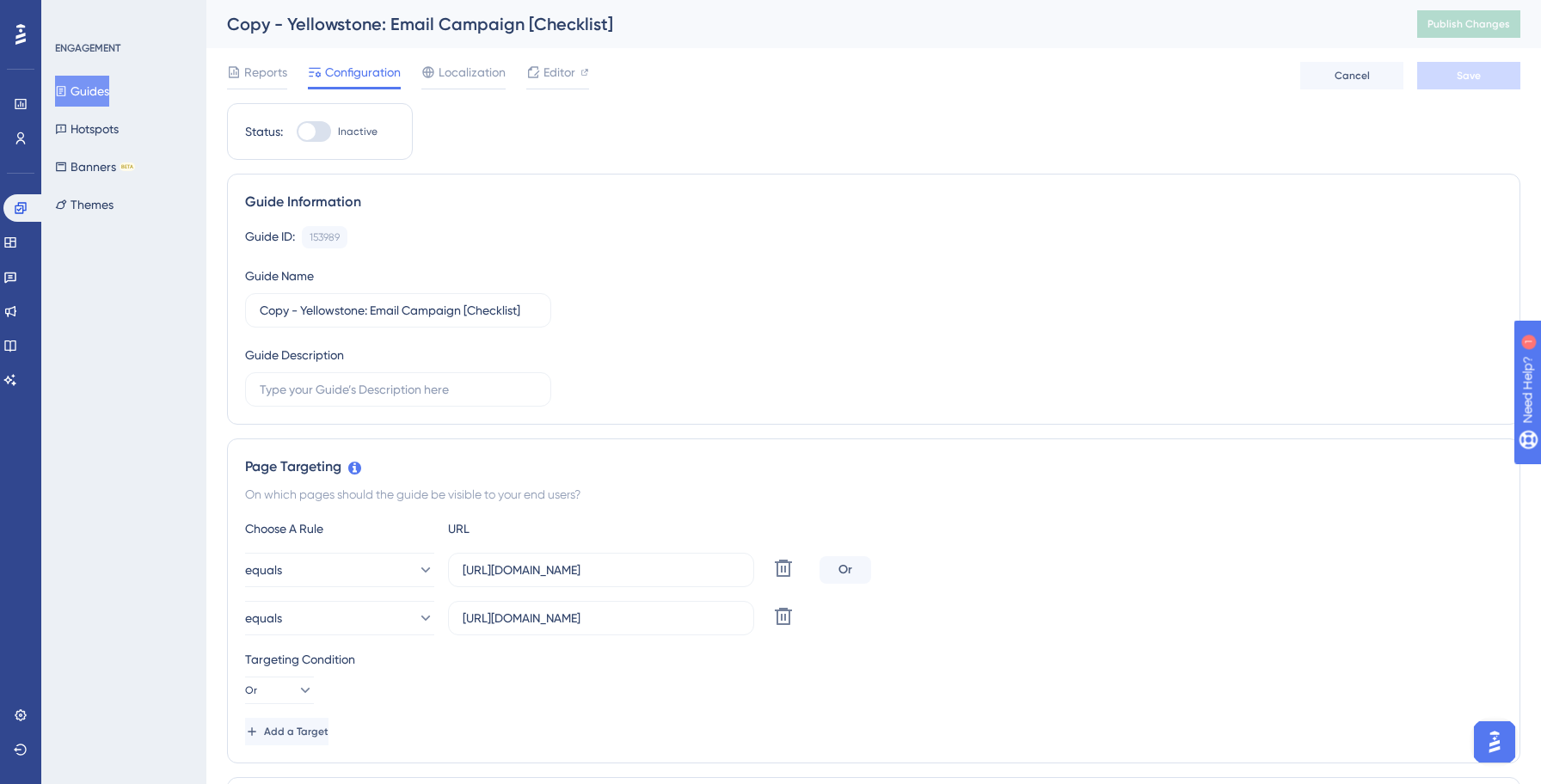
click at [324, 132] on div at bounding box center [314, 132] width 34 height 21
click at [297, 132] on input "Inactive" at bounding box center [296, 132] width 1 height 1
checkbox input "true"
click at [370, 312] on input "Copy - Yellowstone: Email Campaign [Checklist]" at bounding box center [399, 311] width 277 height 19
paste input "Invok"
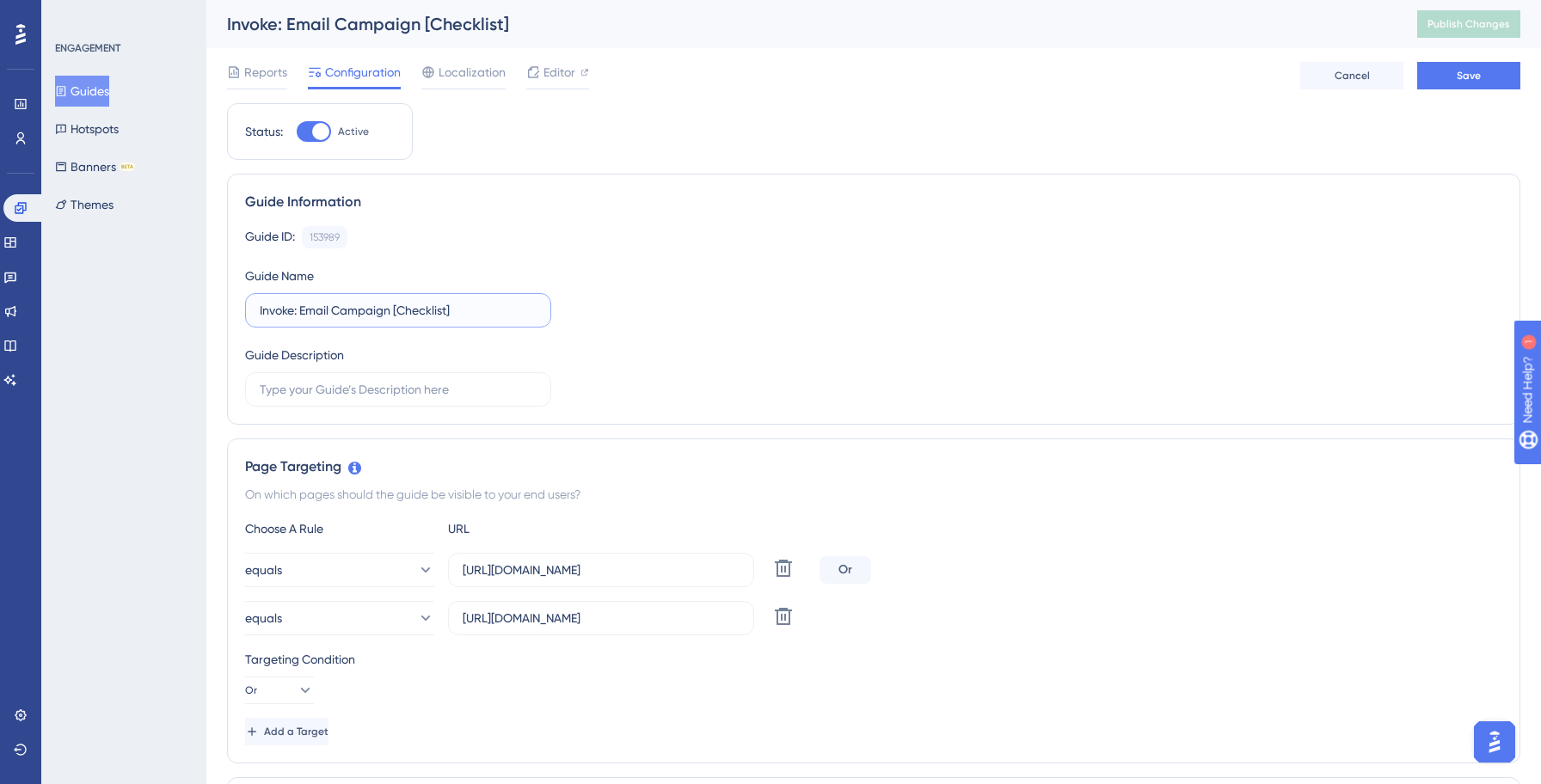
type input "Invoke: Email Campaign [Checklist]"
click at [779, 355] on div "Guide ID: 153989 Copy Guide Name Invoke: Email Campaign [Checklist] Guide Descr…" at bounding box center [874, 317] width 1257 height 181
click at [571, 571] on input "[URL][DOMAIN_NAME]" at bounding box center [601, 570] width 277 height 19
type input "[URL][DOMAIN_NAME]"
click at [567, 619] on input "[URL][DOMAIN_NAME]" at bounding box center [601, 618] width 277 height 19
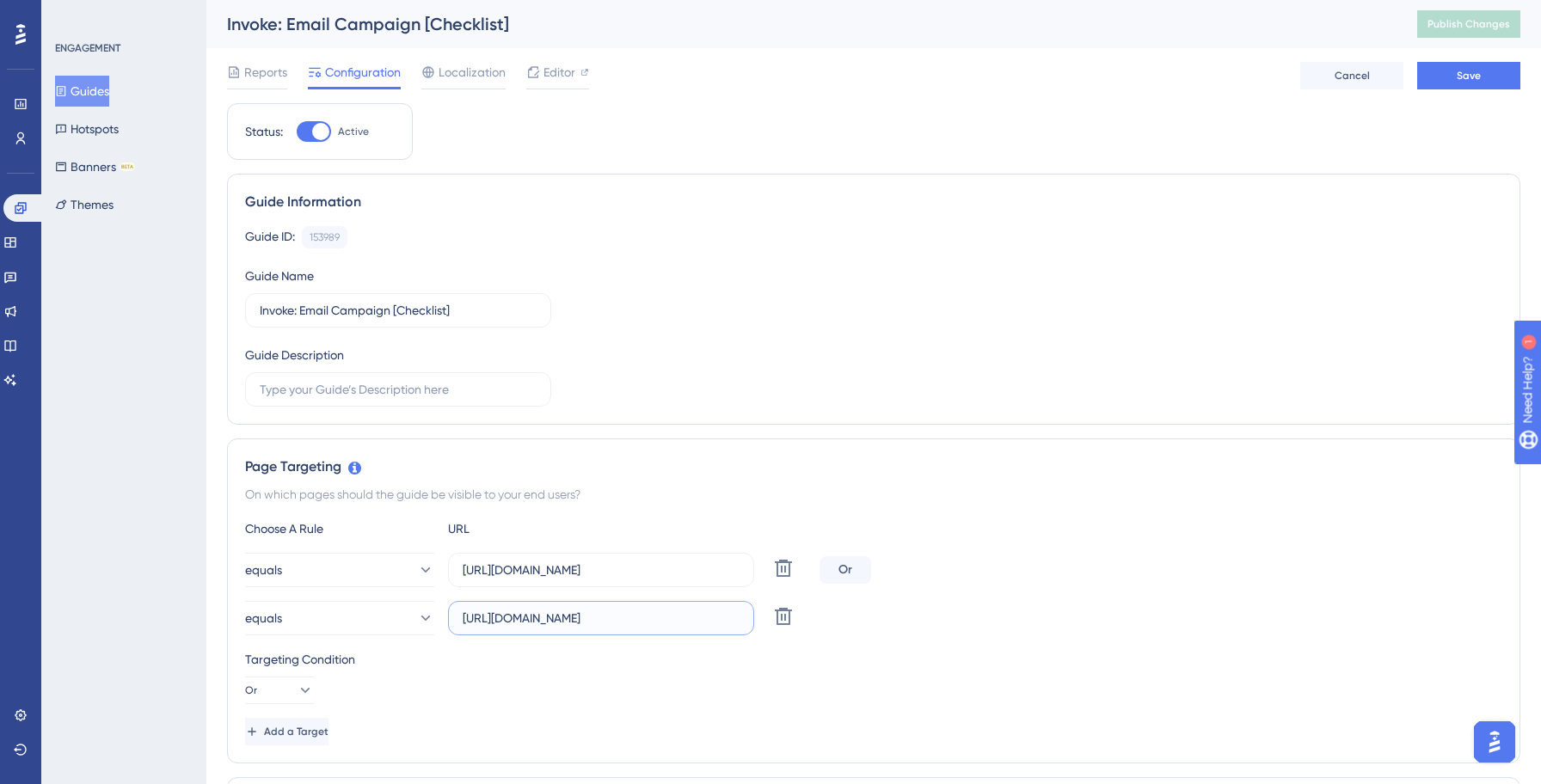
type input "[URL][DOMAIN_NAME]"
click at [932, 614] on div "equals https://invoke.salesgenie.com/market_hub/email_campaign Delete" at bounding box center [874, 618] width 1257 height 34
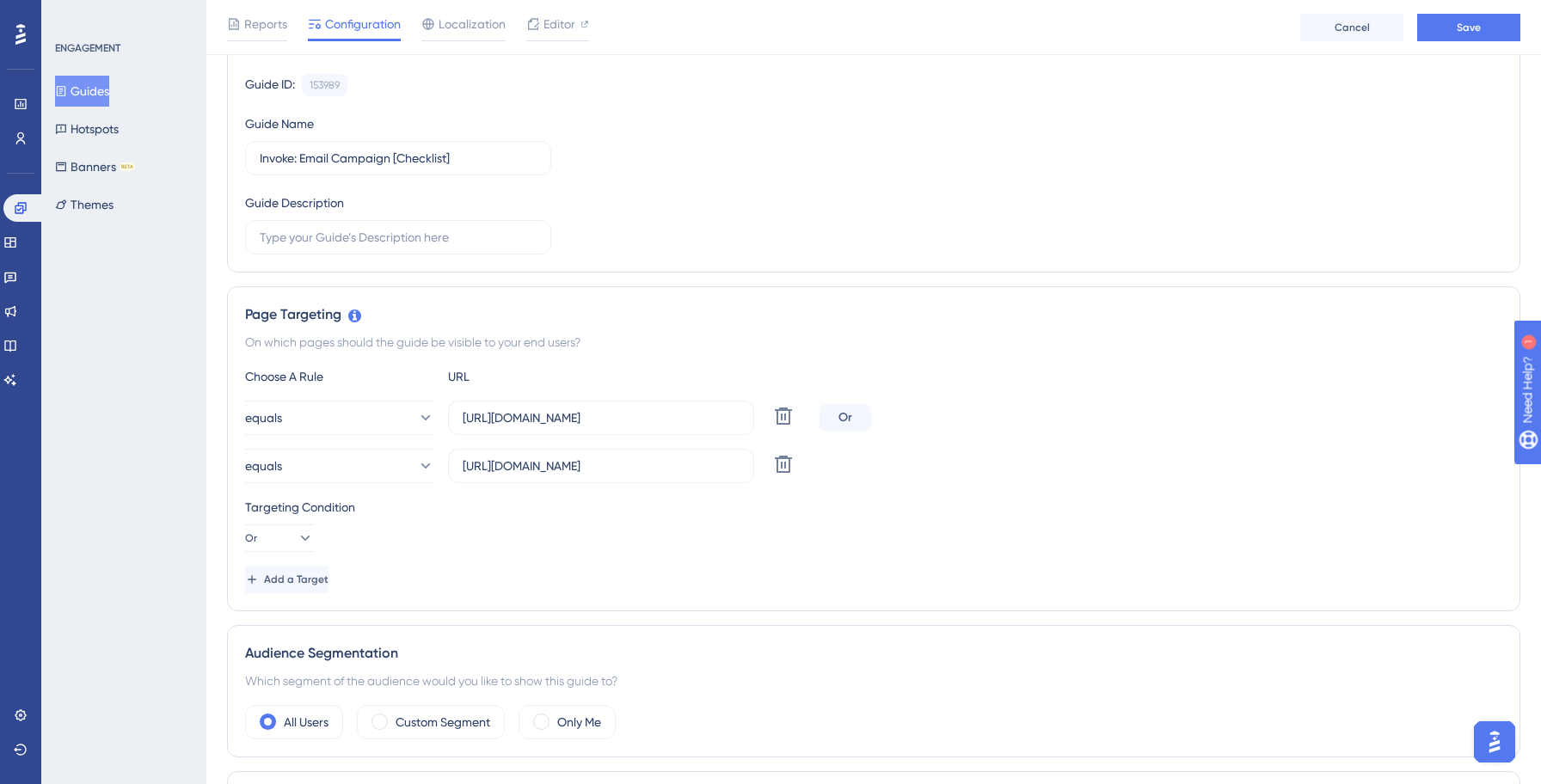
scroll to position [1012, 0]
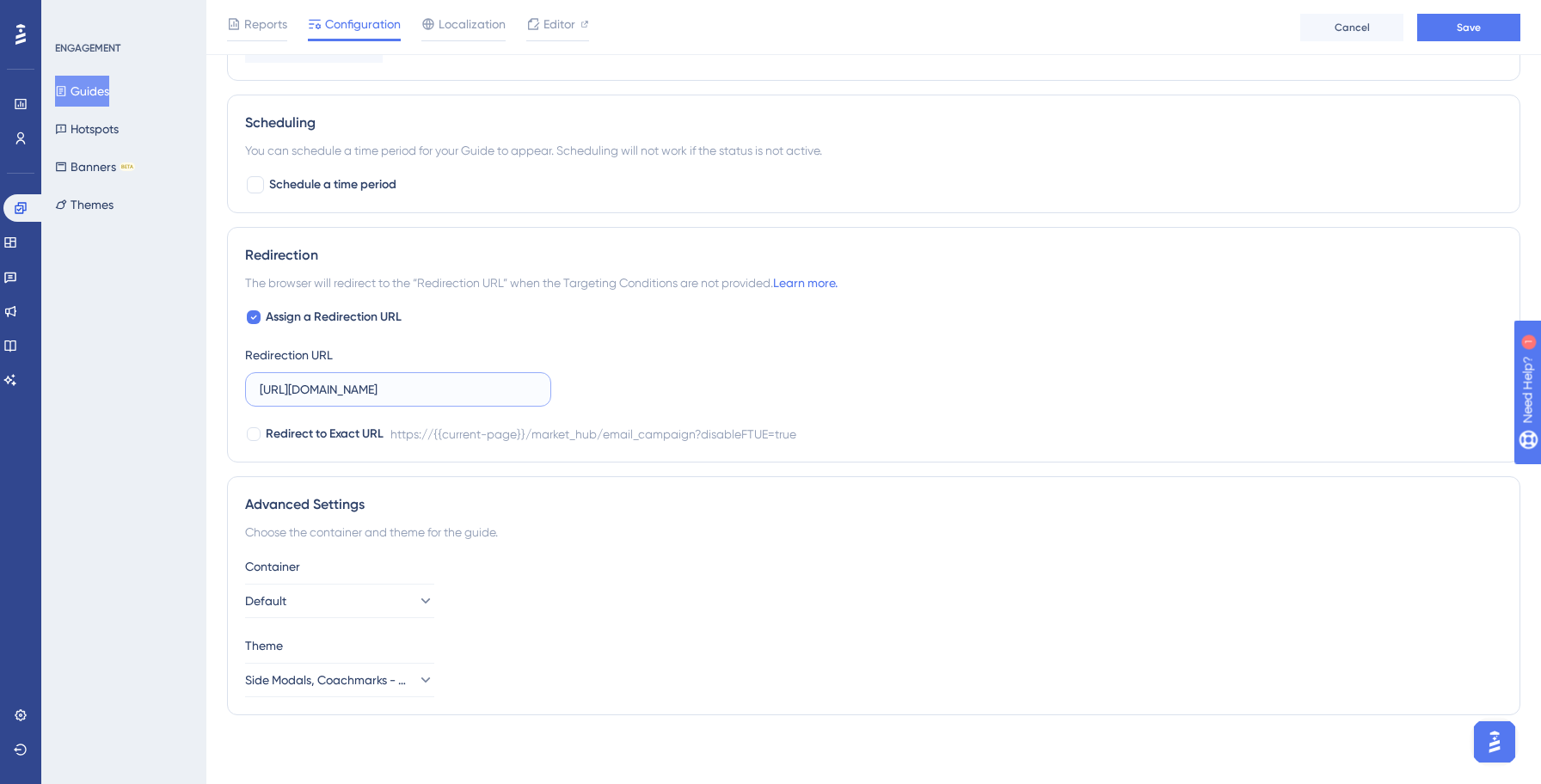
click at [363, 390] on input "[URL][DOMAIN_NAME]" at bounding box center [399, 389] width 277 height 19
type input "[URL][DOMAIN_NAME]"
click at [896, 395] on div "Assign a Redirection URL Redirection URL https://invoke.salesgenie.com/market_h…" at bounding box center [874, 376] width 1257 height 138
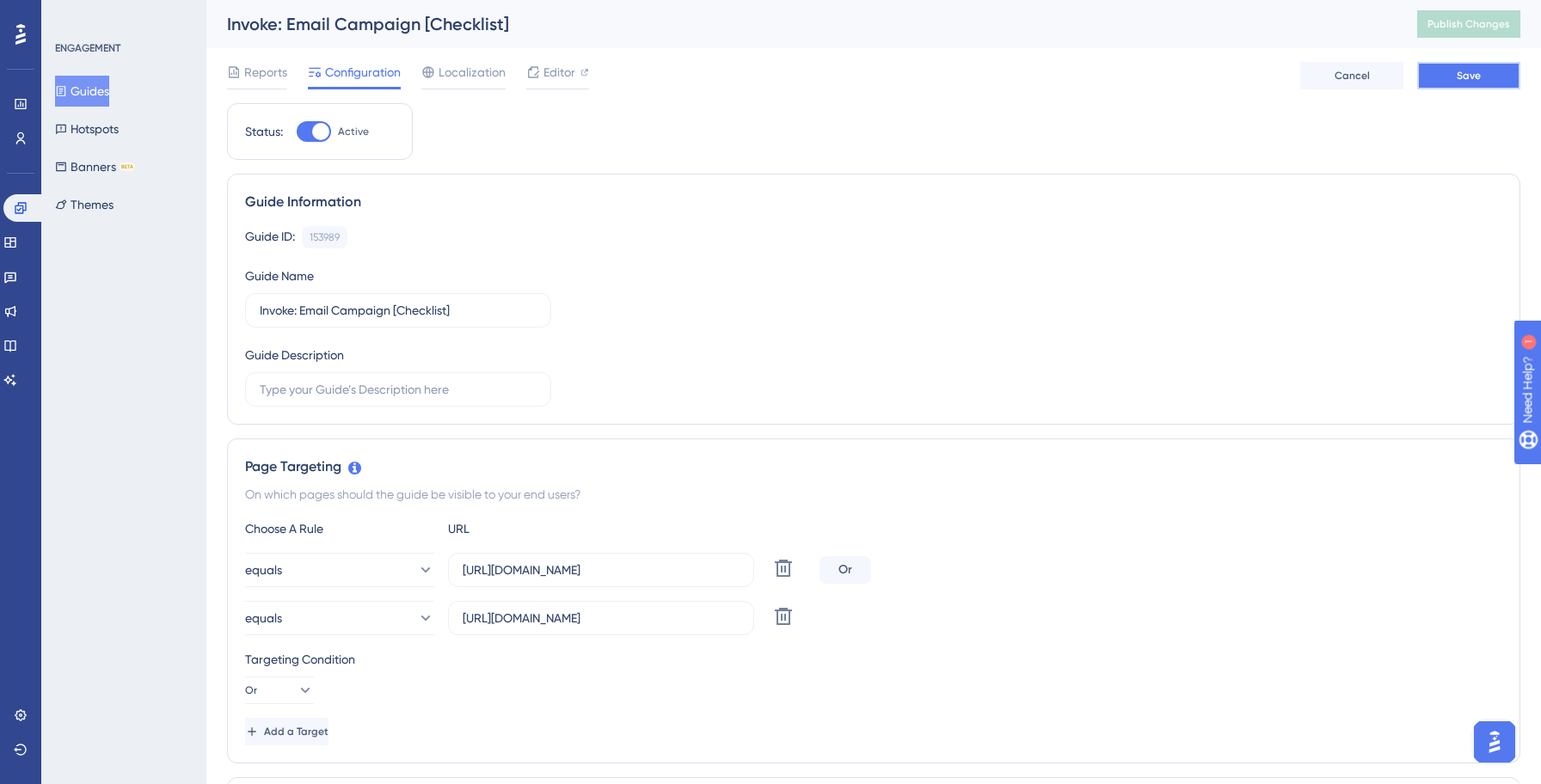
click at [1469, 84] on button "Save" at bounding box center [1469, 76] width 103 height 28
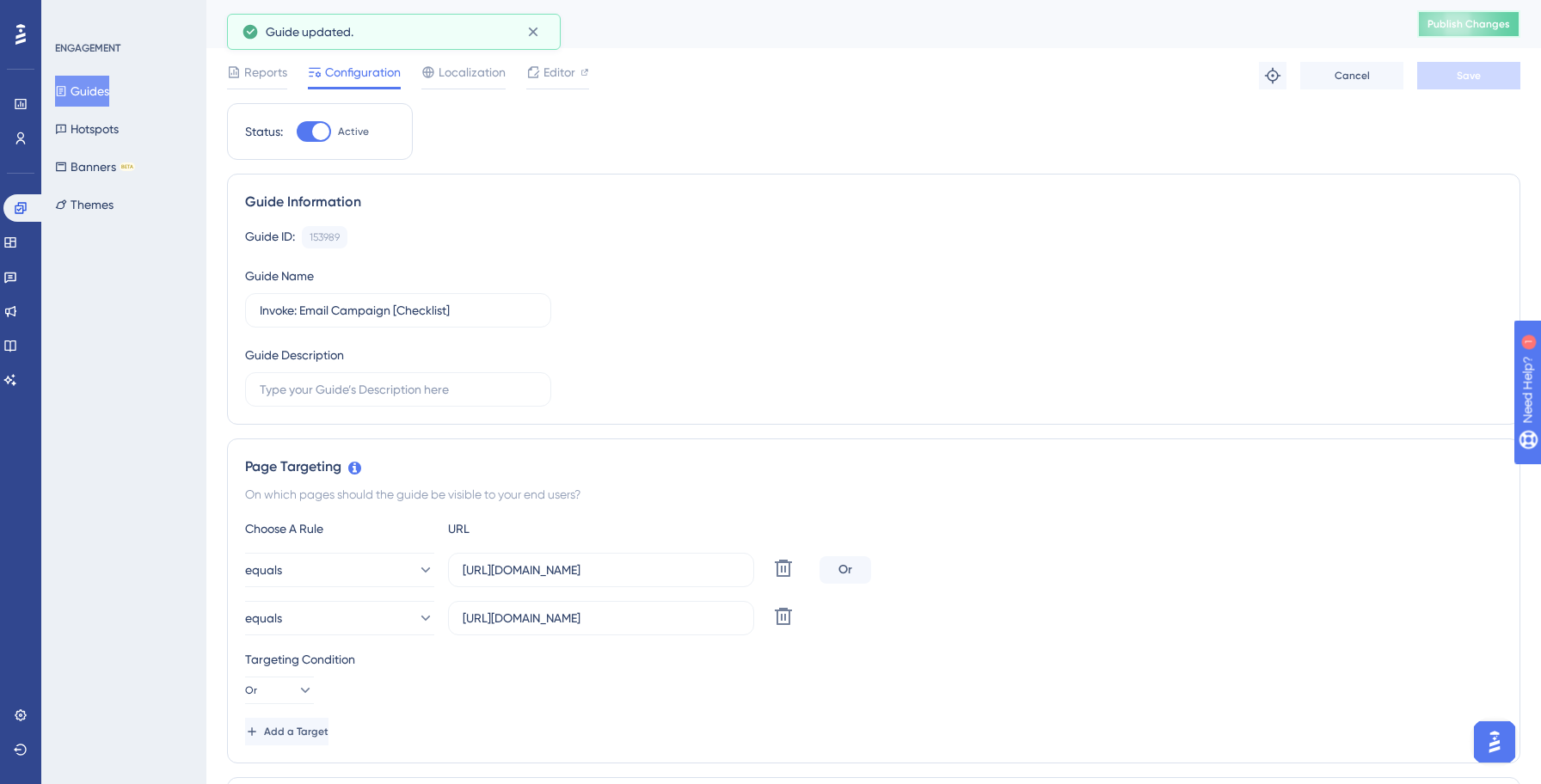
click at [1478, 22] on span "Publish Changes" at bounding box center [1469, 24] width 83 height 14
click at [93, 84] on button "Guides" at bounding box center [82, 91] width 54 height 31
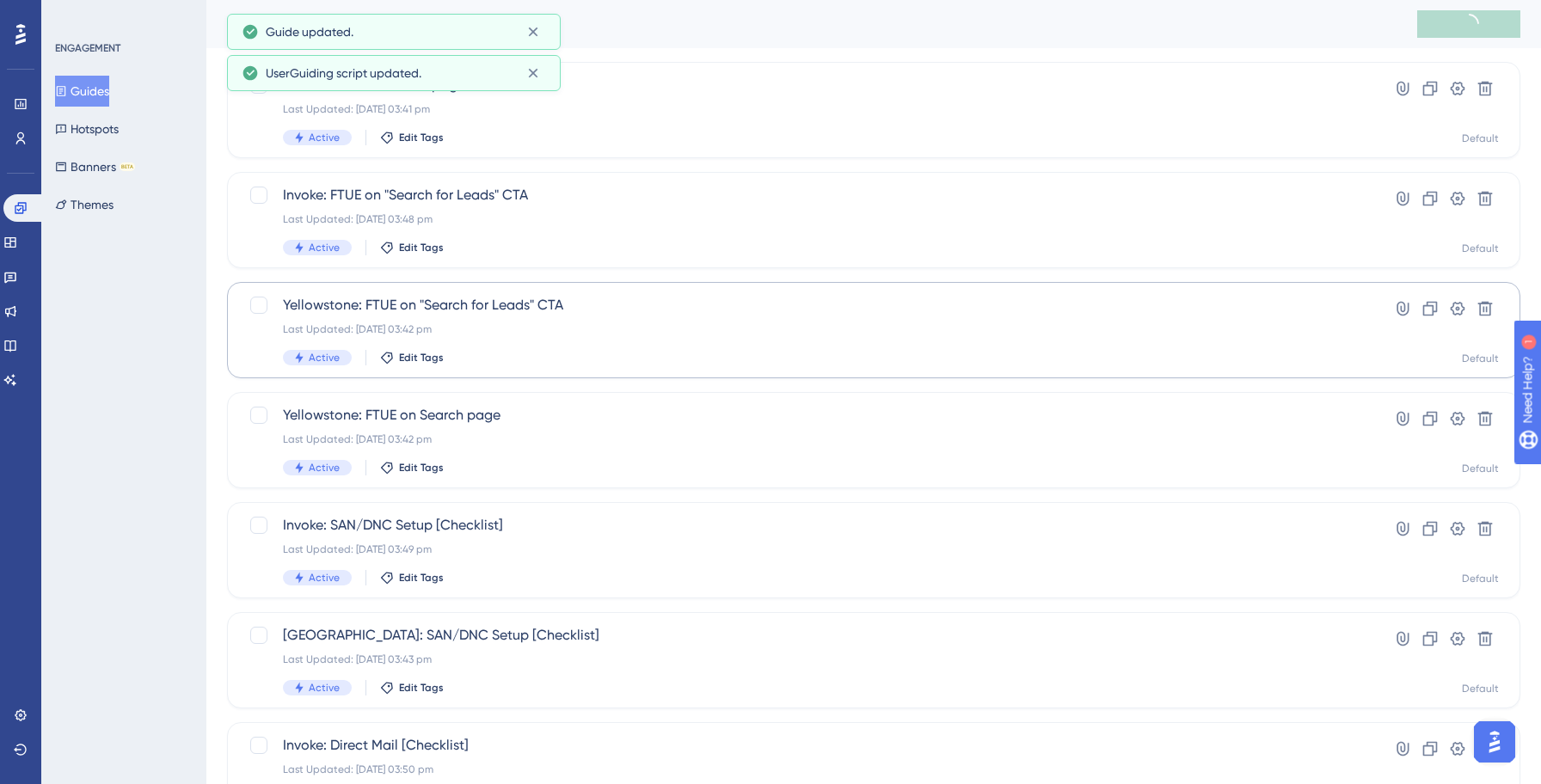
scroll to position [550, 0]
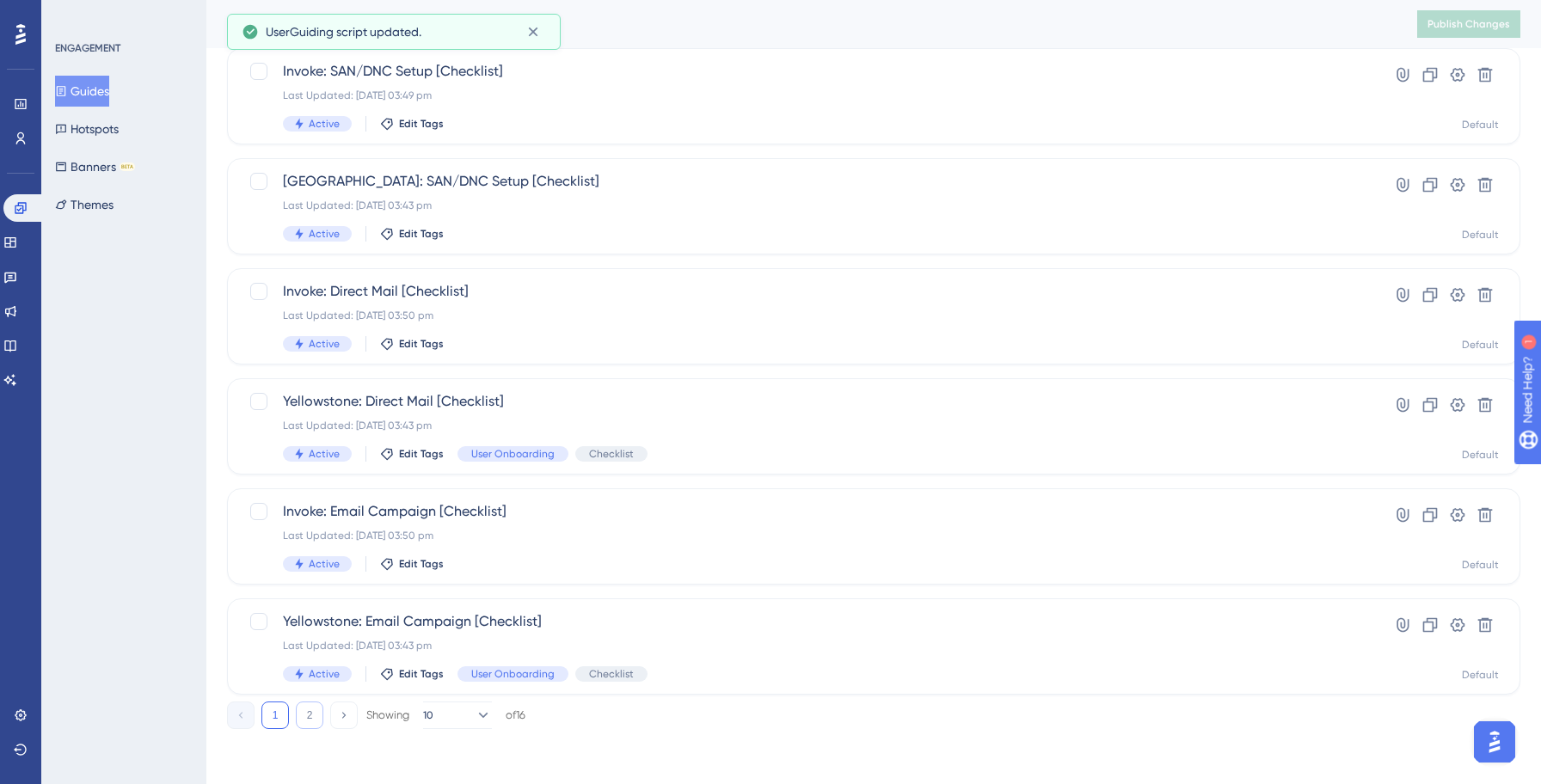
click at [310, 709] on button "2" at bounding box center [310, 715] width 28 height 28
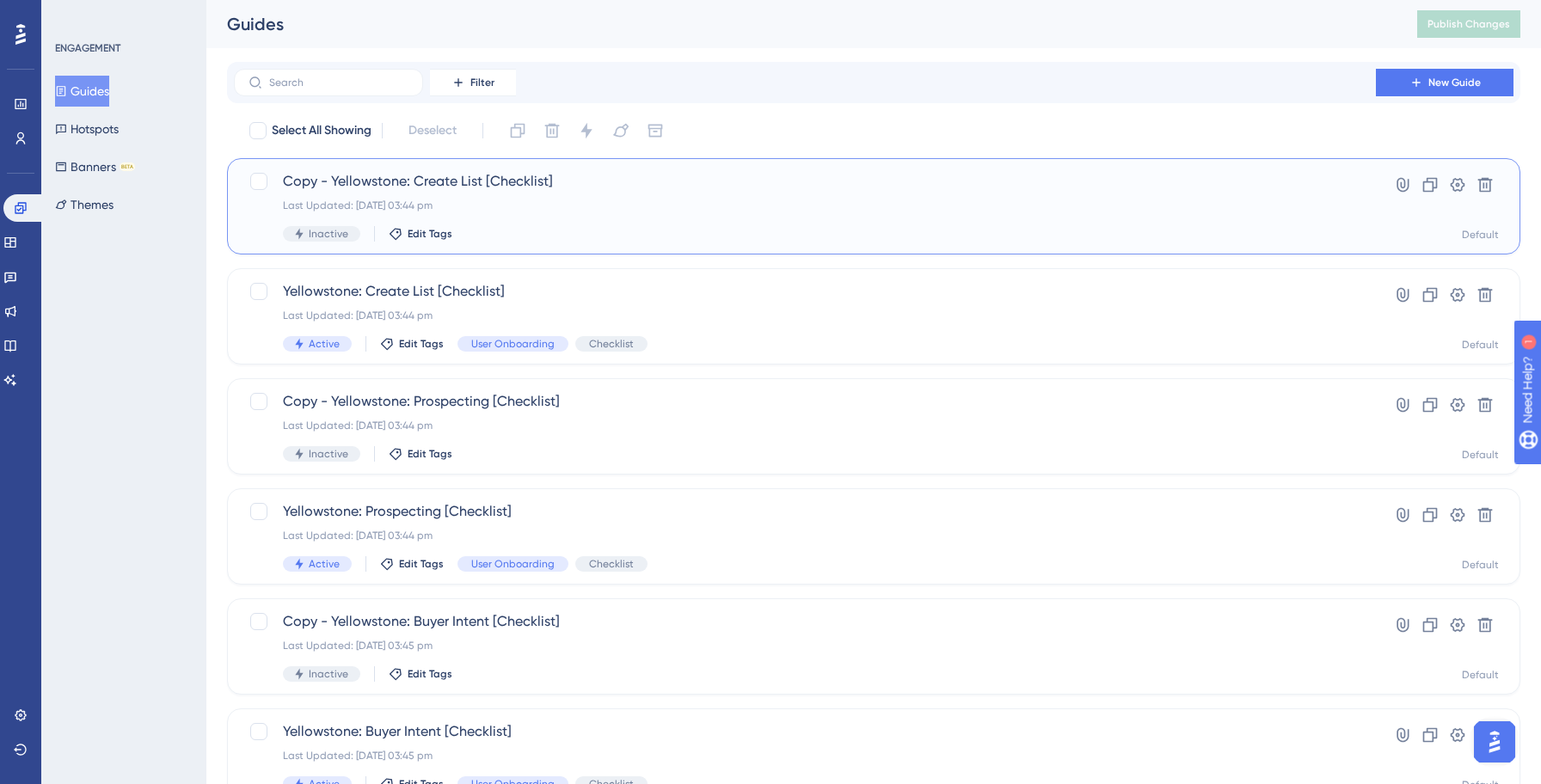
click at [535, 214] on div "Copy - Yellowstone: Create List [Checklist] Last Updated: 13 Oct 2025 03:44 pm …" at bounding box center [805, 207] width 1043 height 71
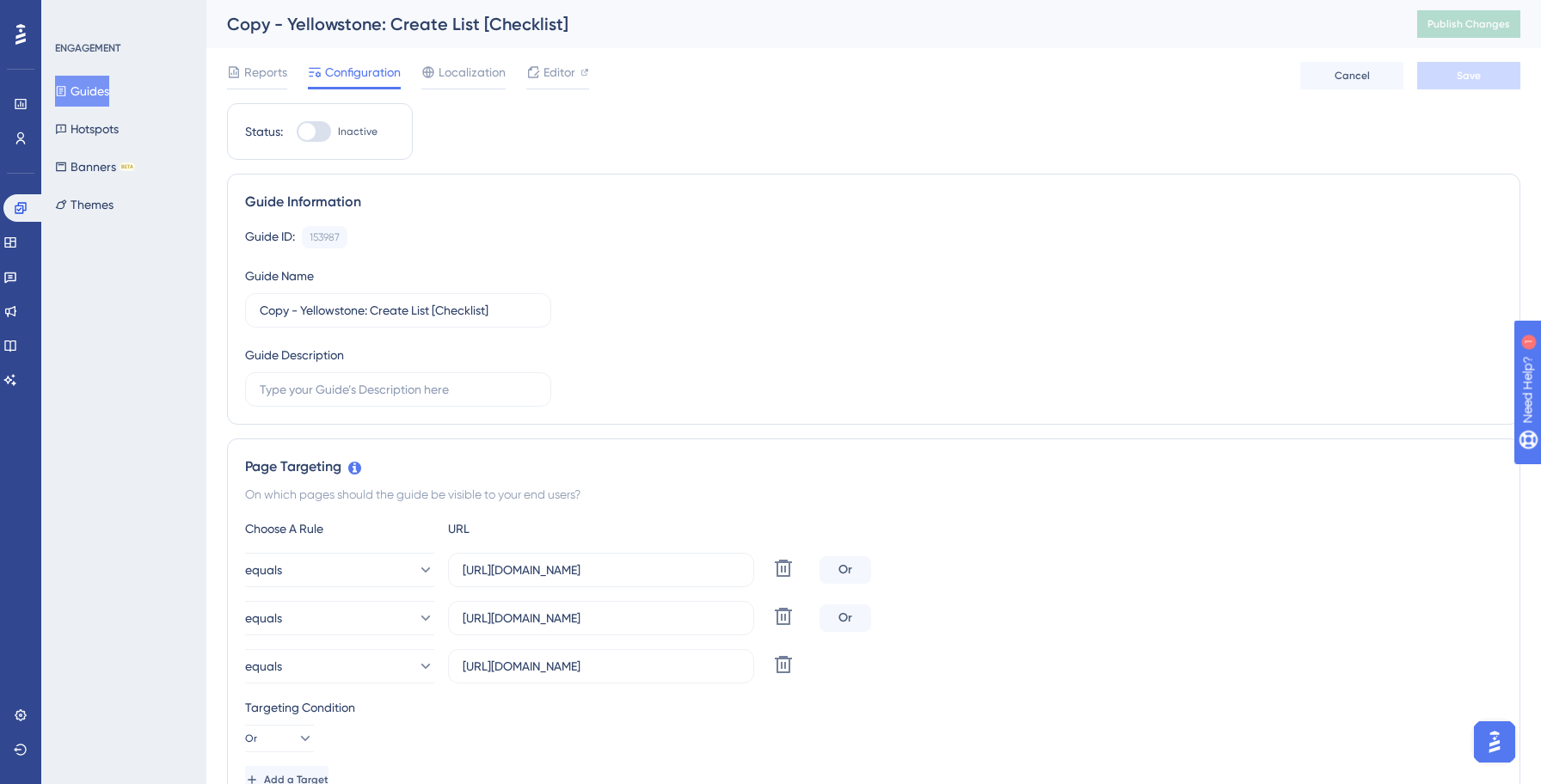
click at [313, 139] on div at bounding box center [314, 132] width 34 height 21
click at [297, 133] on input "Inactive" at bounding box center [296, 132] width 1 height 1
checkbox input "true"
click at [364, 312] on input "Copy - Yellowstone: Create List [Checklist]" at bounding box center [399, 311] width 277 height 19
paste input "Invok"
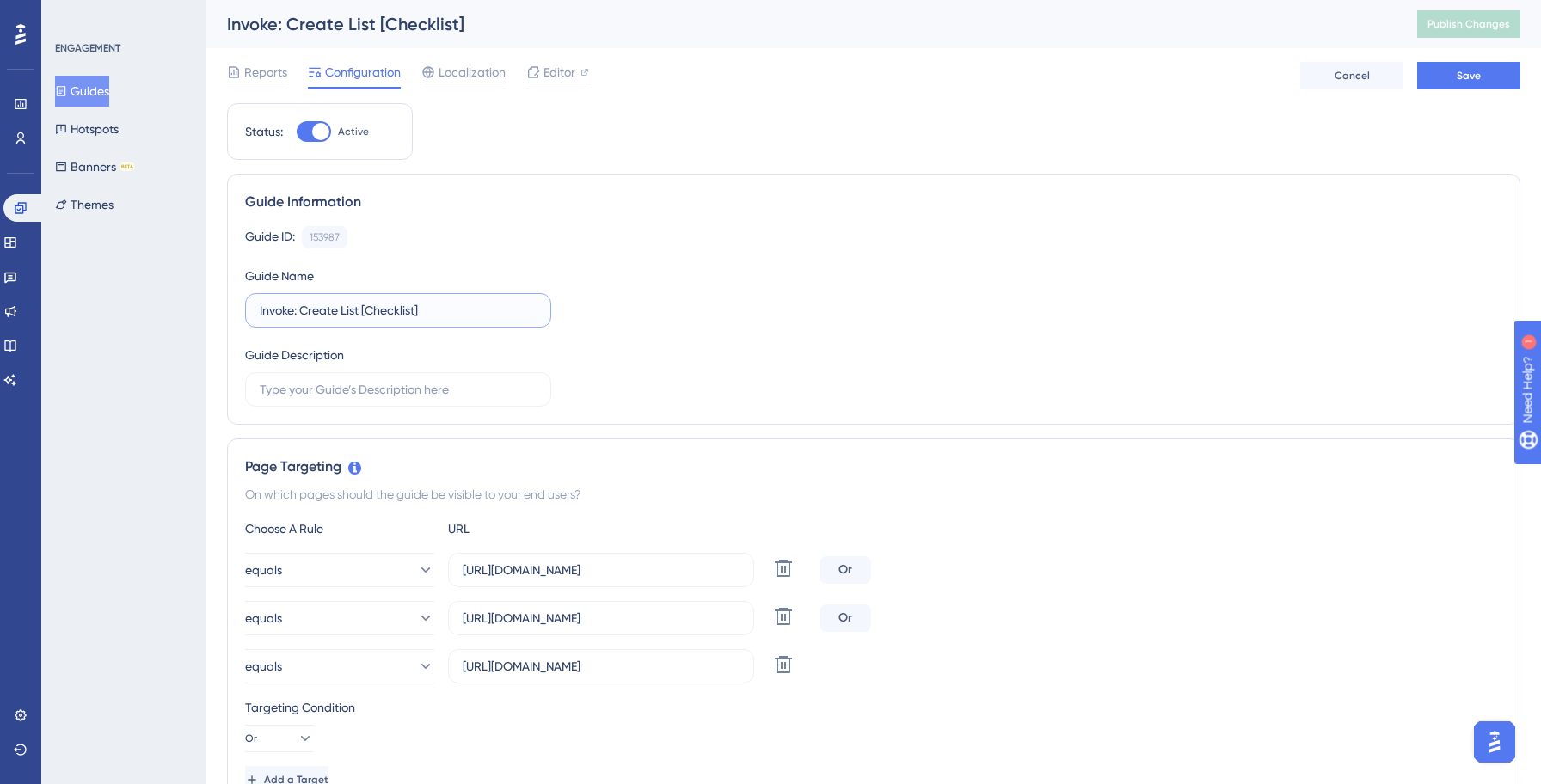
type input "Invoke: Create List [Checklist]"
click at [720, 312] on div "Guide ID: 153987 Copy Guide Name Invoke: Create List [Checklist] Guide Descript…" at bounding box center [874, 317] width 1257 height 181
click at [568, 568] on input "[URL][DOMAIN_NAME]" at bounding box center [601, 570] width 277 height 19
type input "[URL][DOMAIN_NAME]"
click at [570, 619] on input "[URL][DOMAIN_NAME]" at bounding box center [601, 618] width 277 height 19
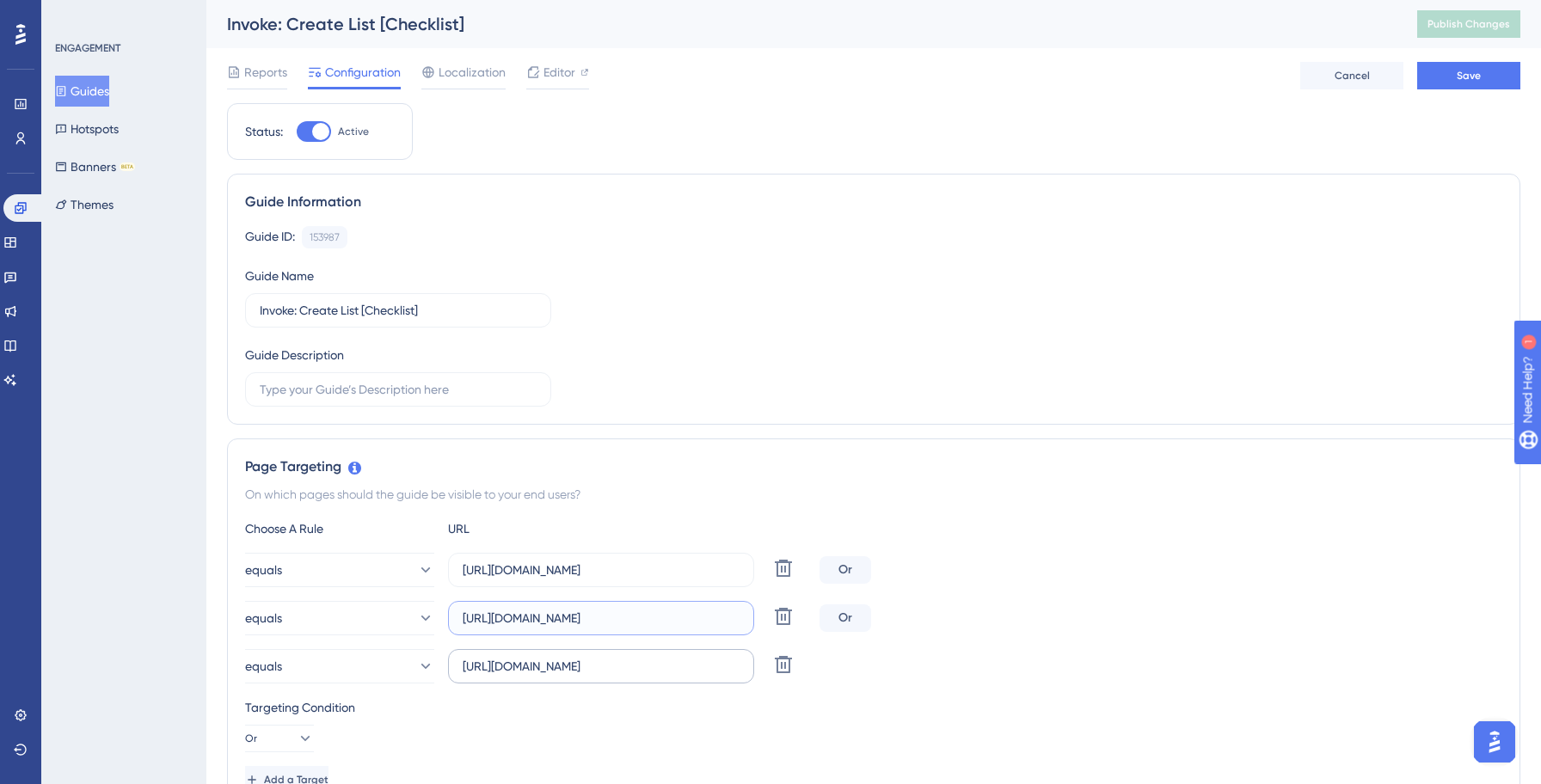
type input "[URL][DOMAIN_NAME]"
click at [569, 670] on input "[URL][DOMAIN_NAME]" at bounding box center [601, 666] width 277 height 19
type input "[URL][DOMAIN_NAME]"
click at [985, 625] on div "equals https://invoke.salesgenie.com/?isOnboarded=true Delete Or" at bounding box center [874, 618] width 1257 height 34
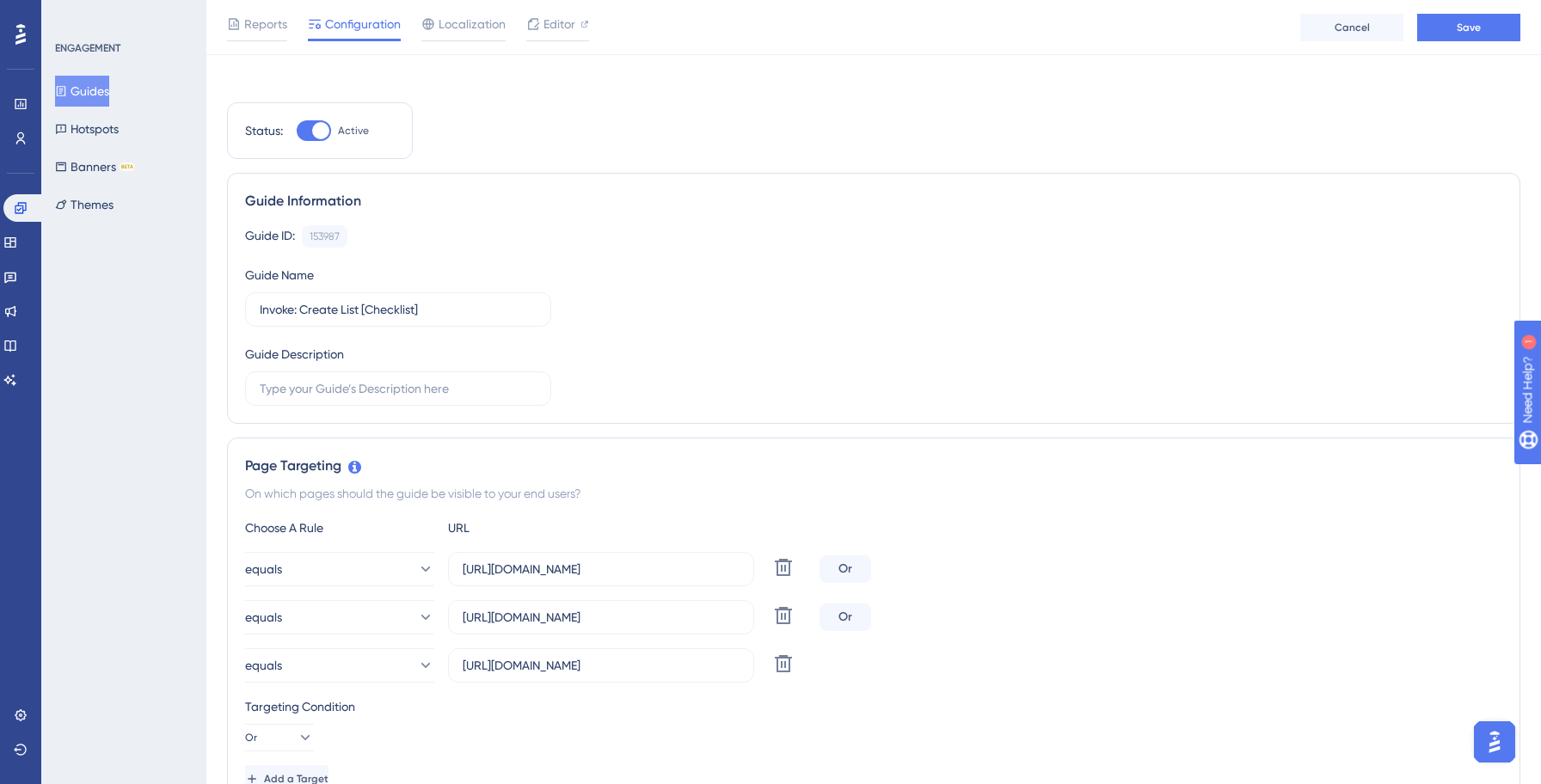
scroll to position [1060, 0]
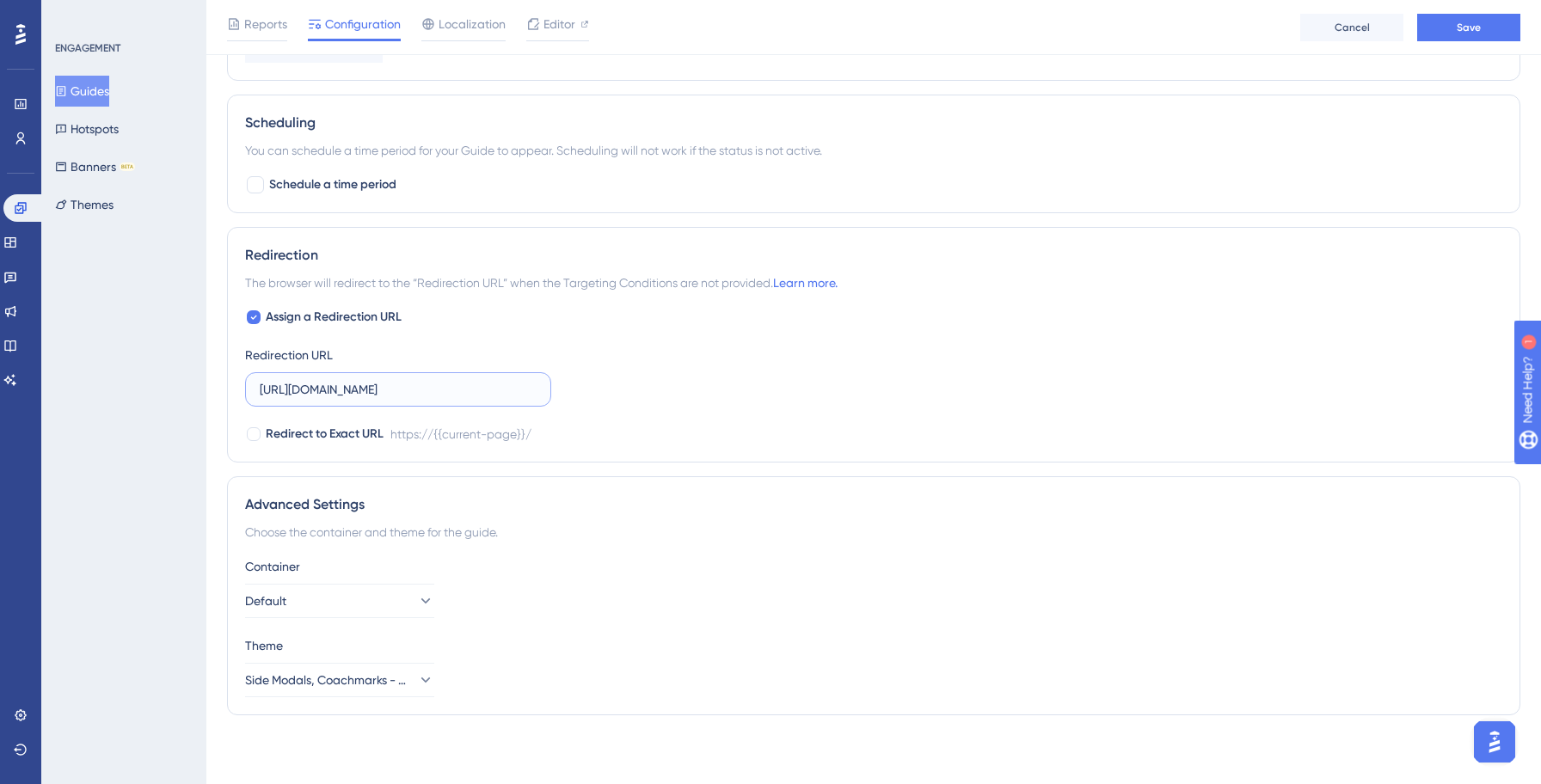
click at [366, 389] on input "[URL][DOMAIN_NAME]" at bounding box center [399, 389] width 277 height 19
type input "[URL][DOMAIN_NAME]"
click at [861, 411] on div "Assign a Redirection URL Redirection URL https://invoke.salesgenie.com/ Redirec…" at bounding box center [874, 376] width 1257 height 138
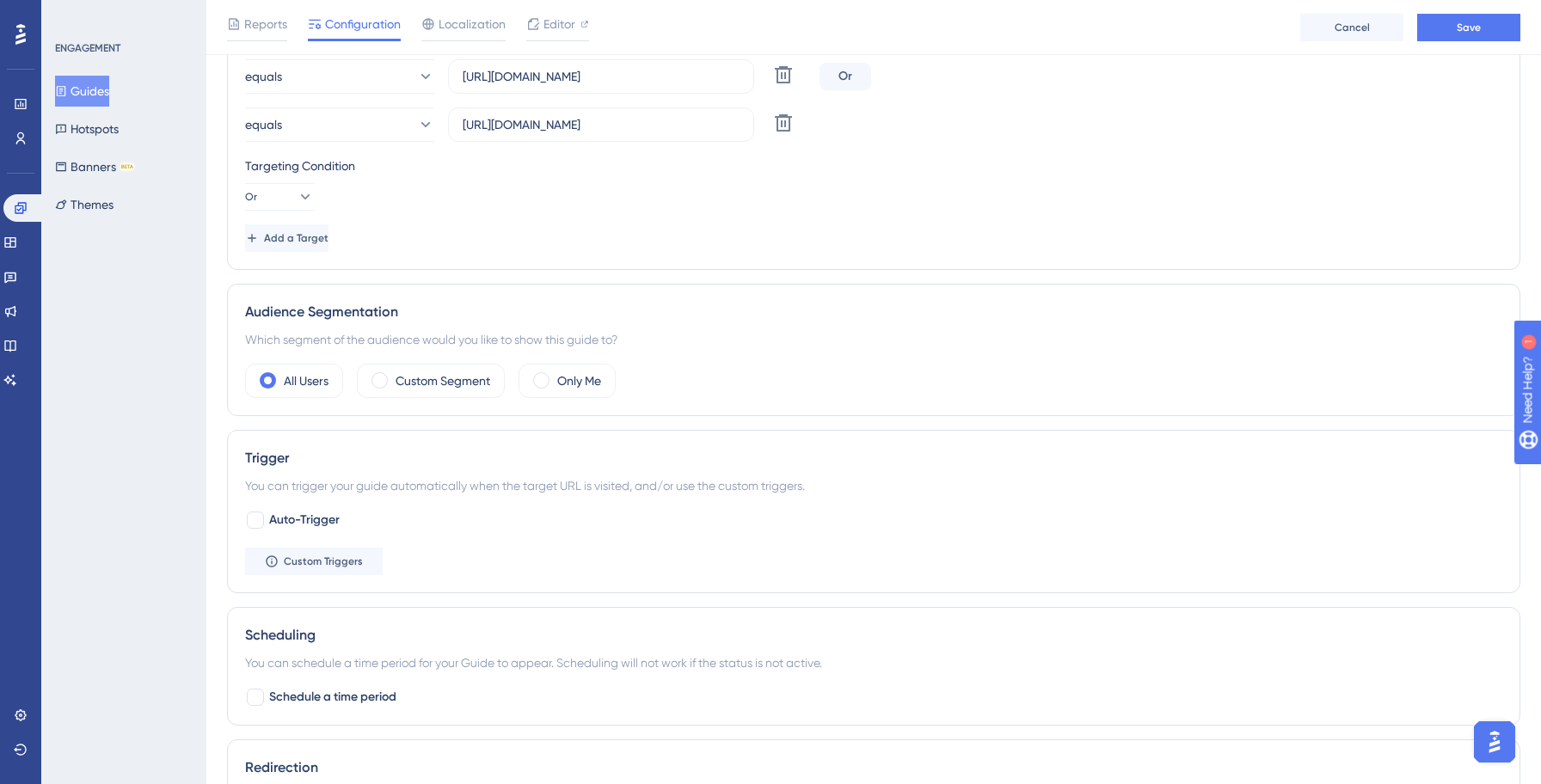
scroll to position [0, 0]
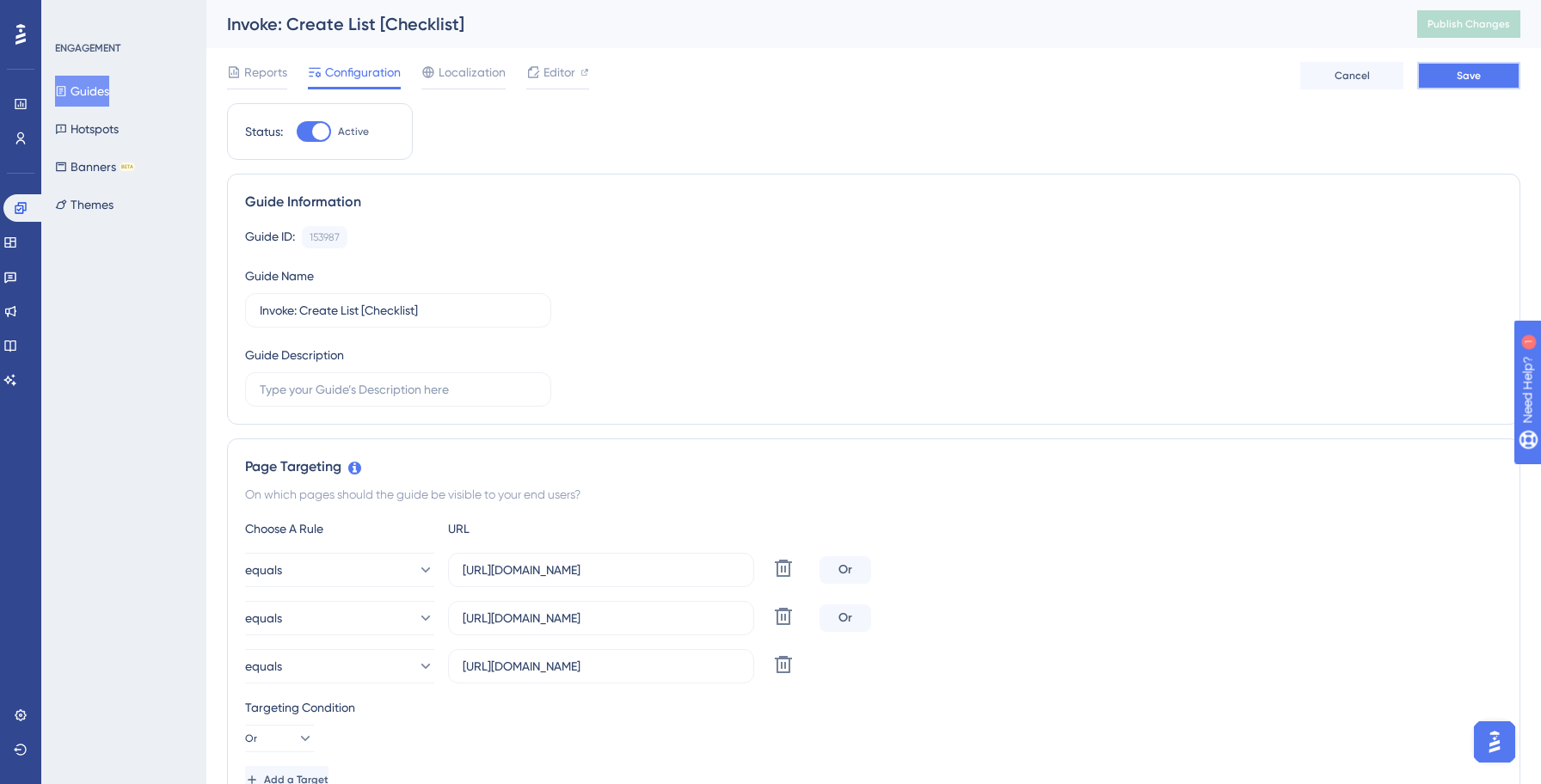
click at [1479, 79] on span "Save" at bounding box center [1469, 76] width 24 height 14
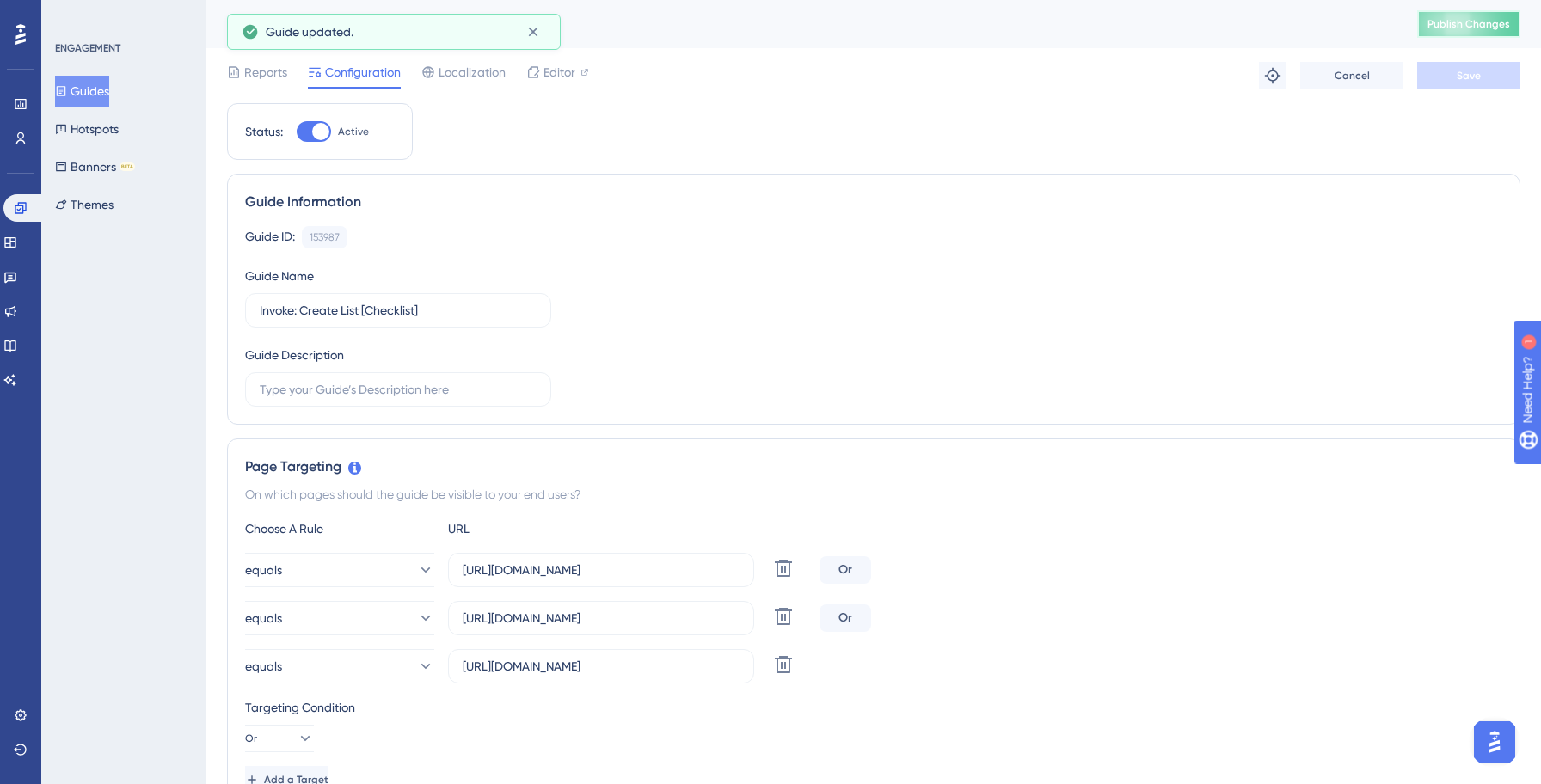
click at [1461, 18] on span "Publish Changes" at bounding box center [1469, 24] width 83 height 14
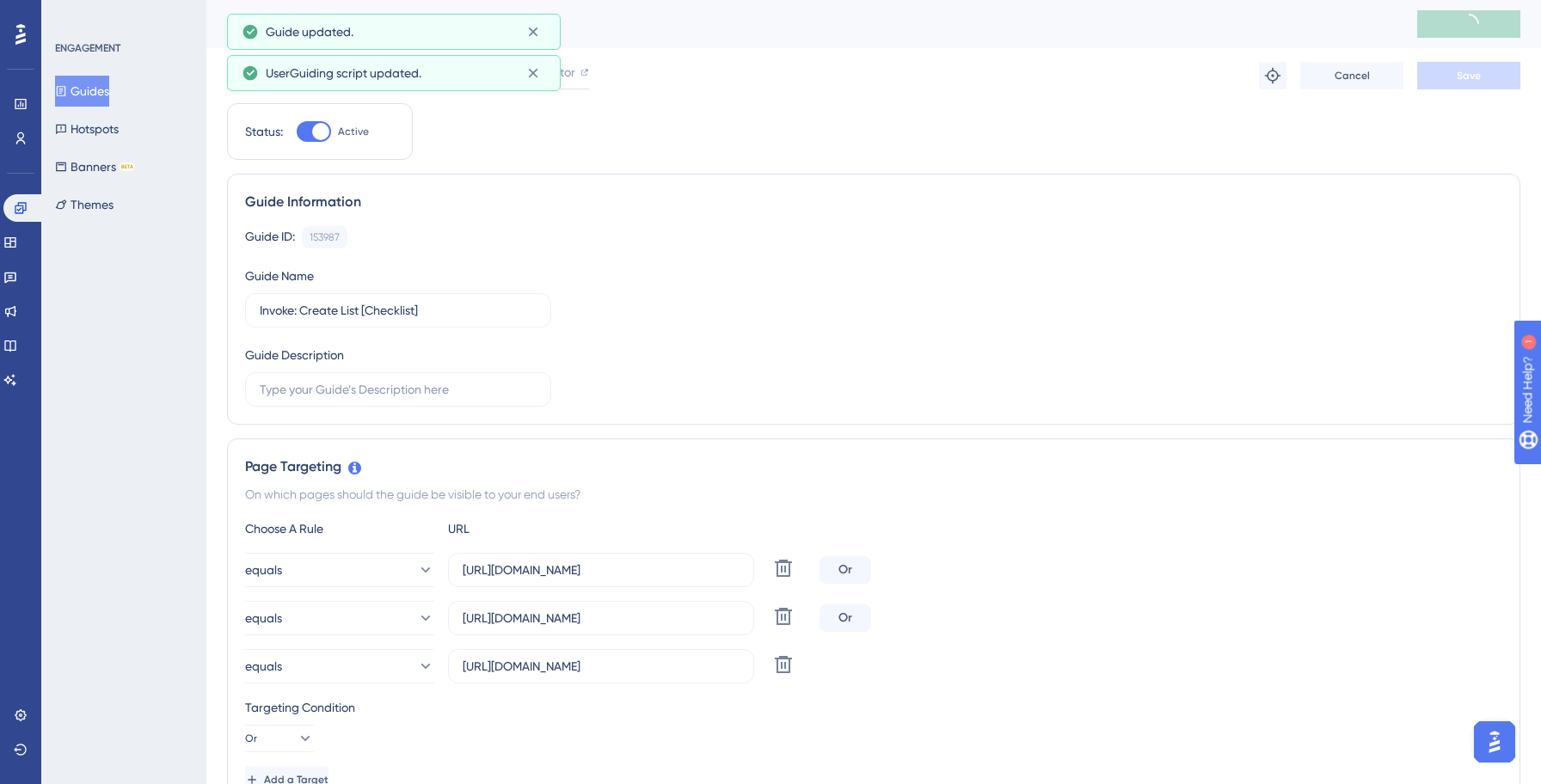
click at [90, 86] on button "Guides" at bounding box center [82, 91] width 54 height 31
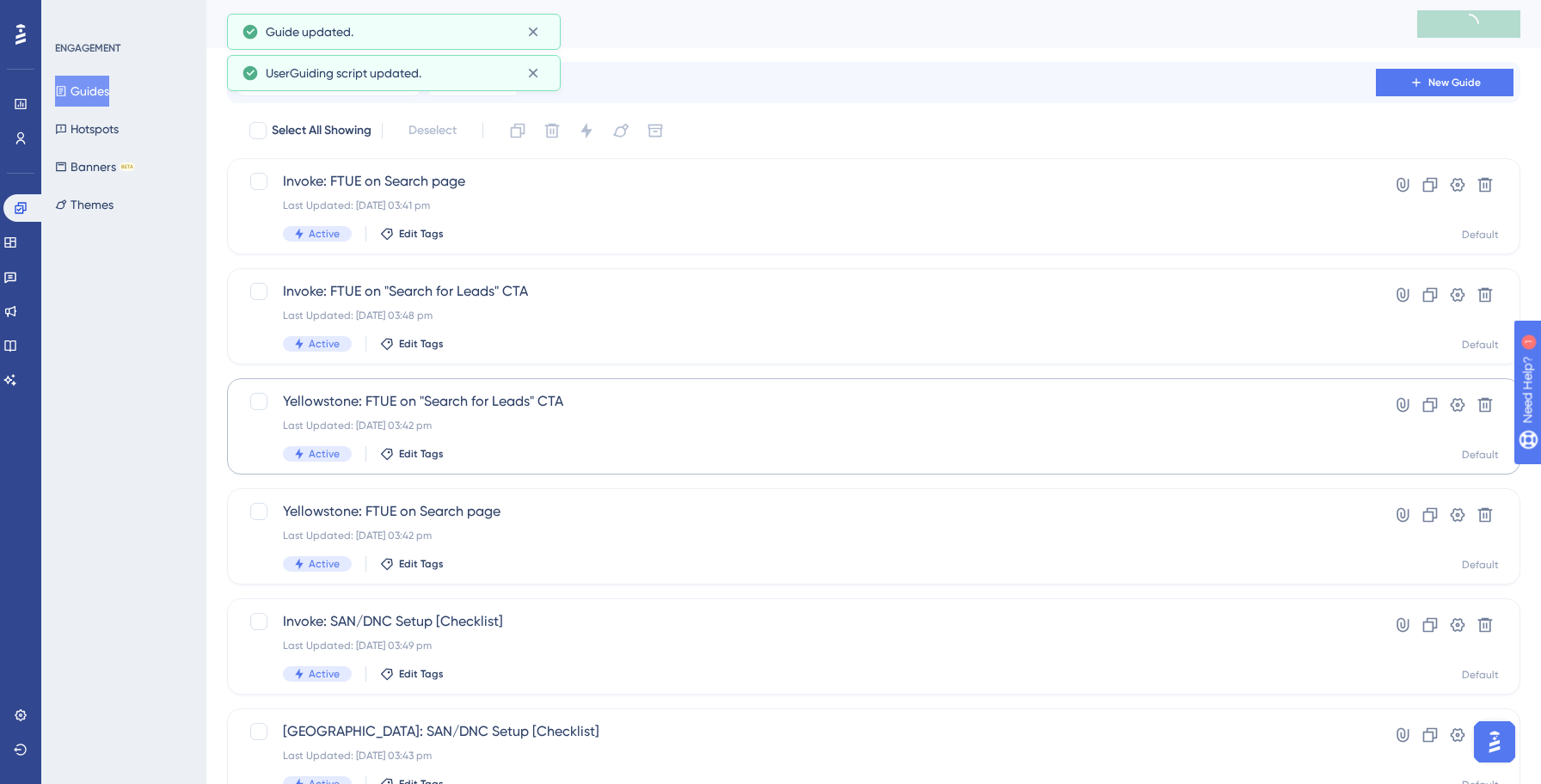
scroll to position [550, 0]
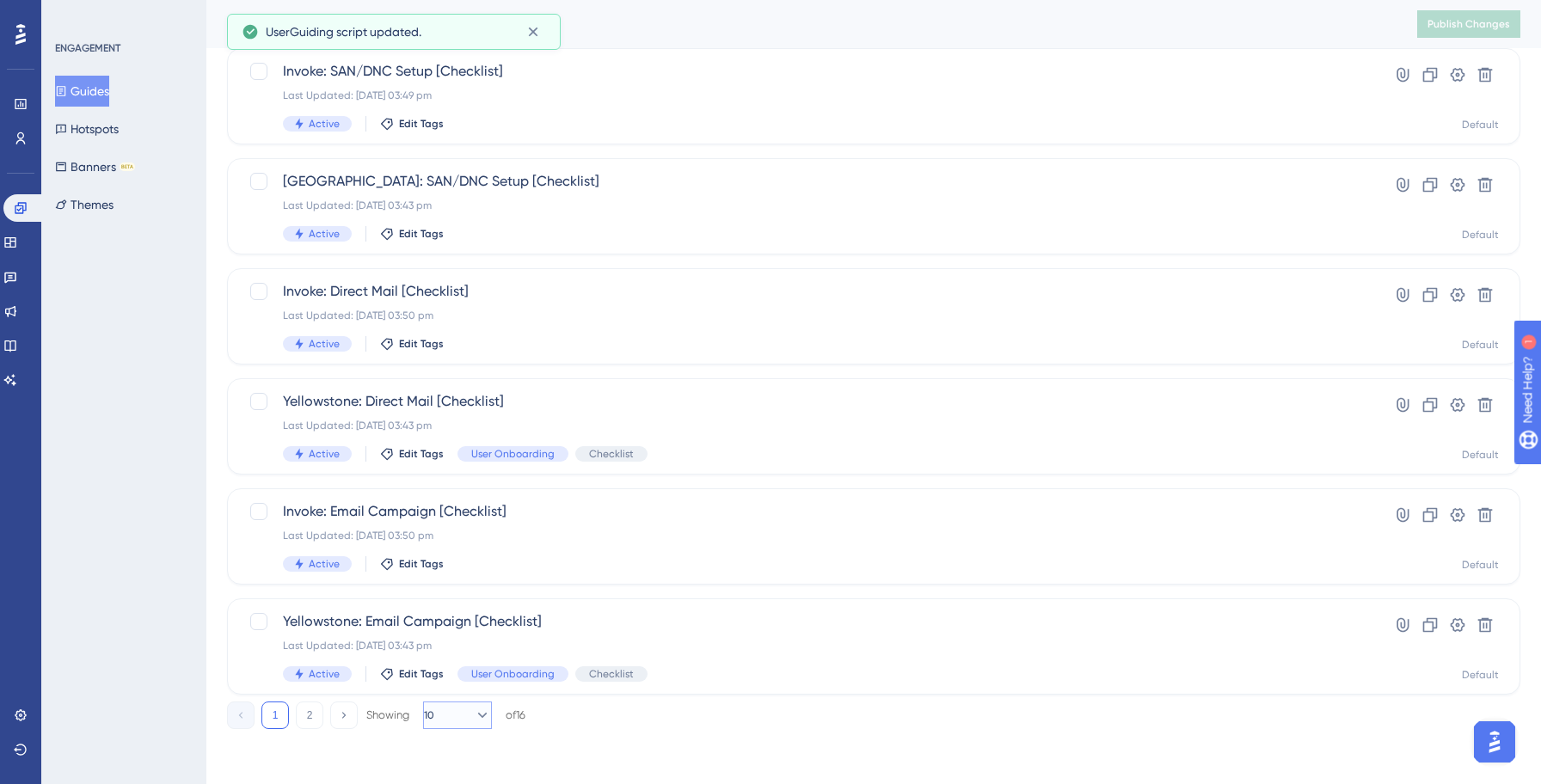
click at [456, 717] on button "10" at bounding box center [457, 715] width 69 height 28
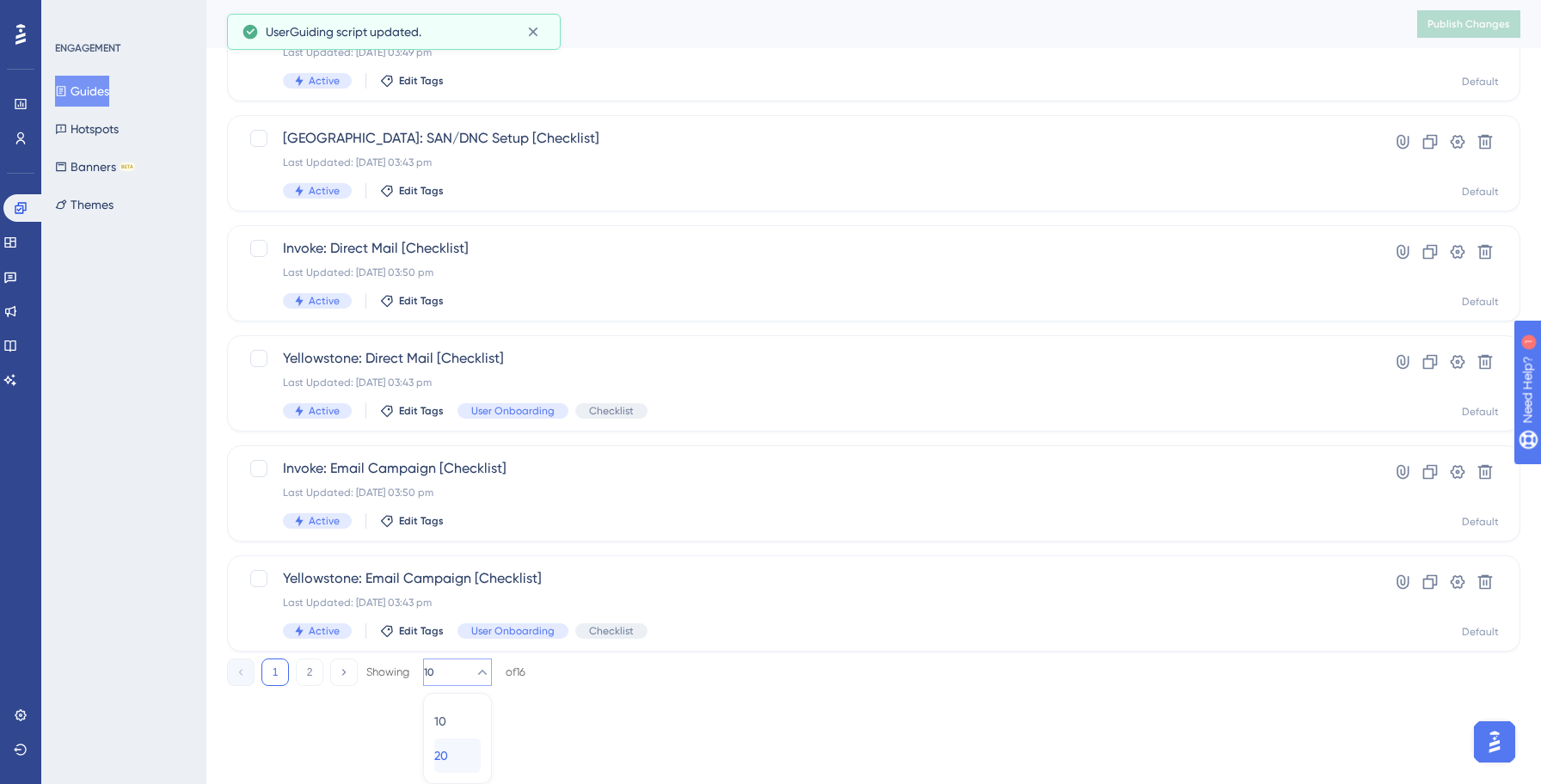
click at [445, 749] on span "20" at bounding box center [441, 756] width 14 height 21
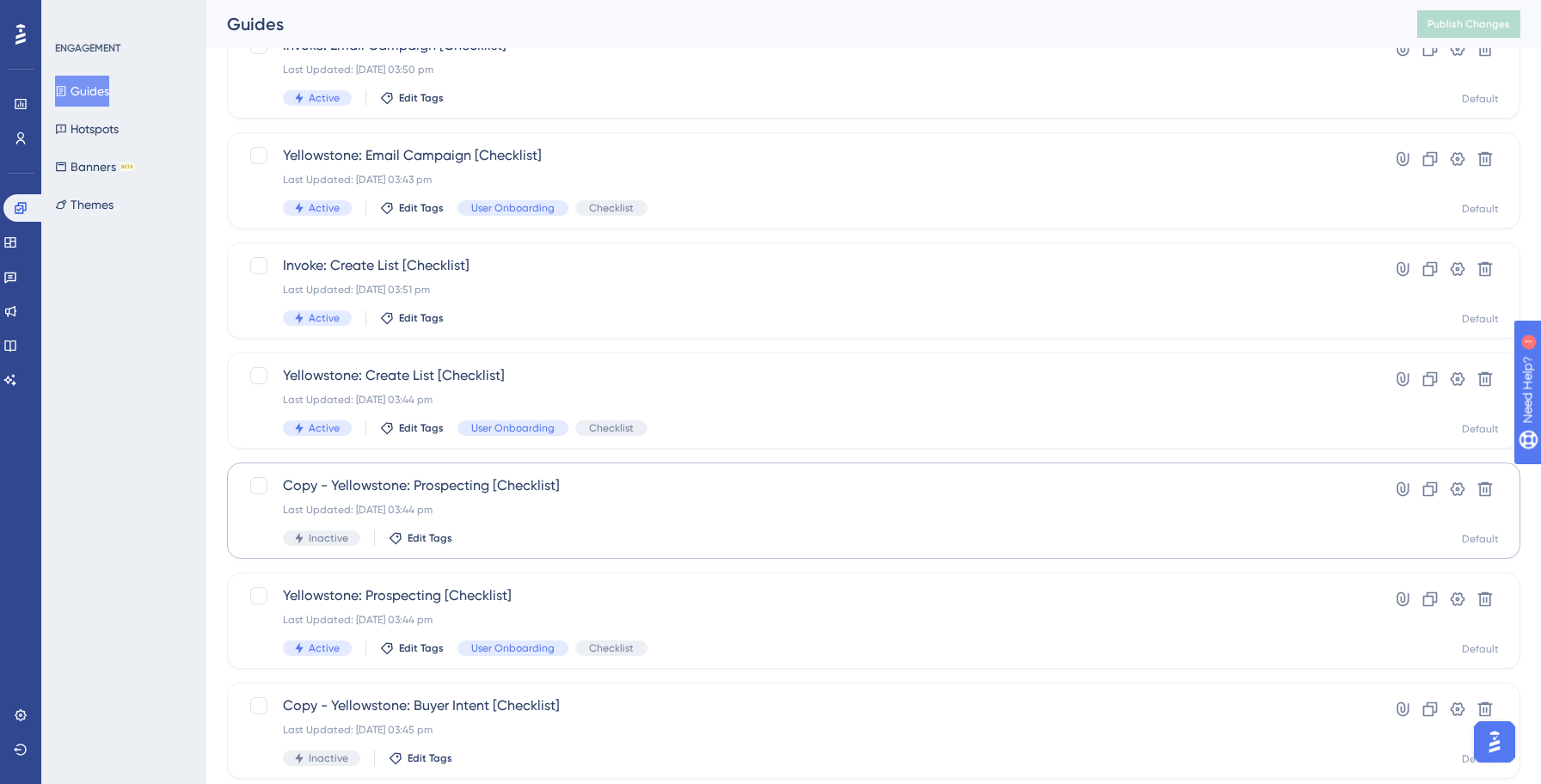
scroll to position [1108, 0]
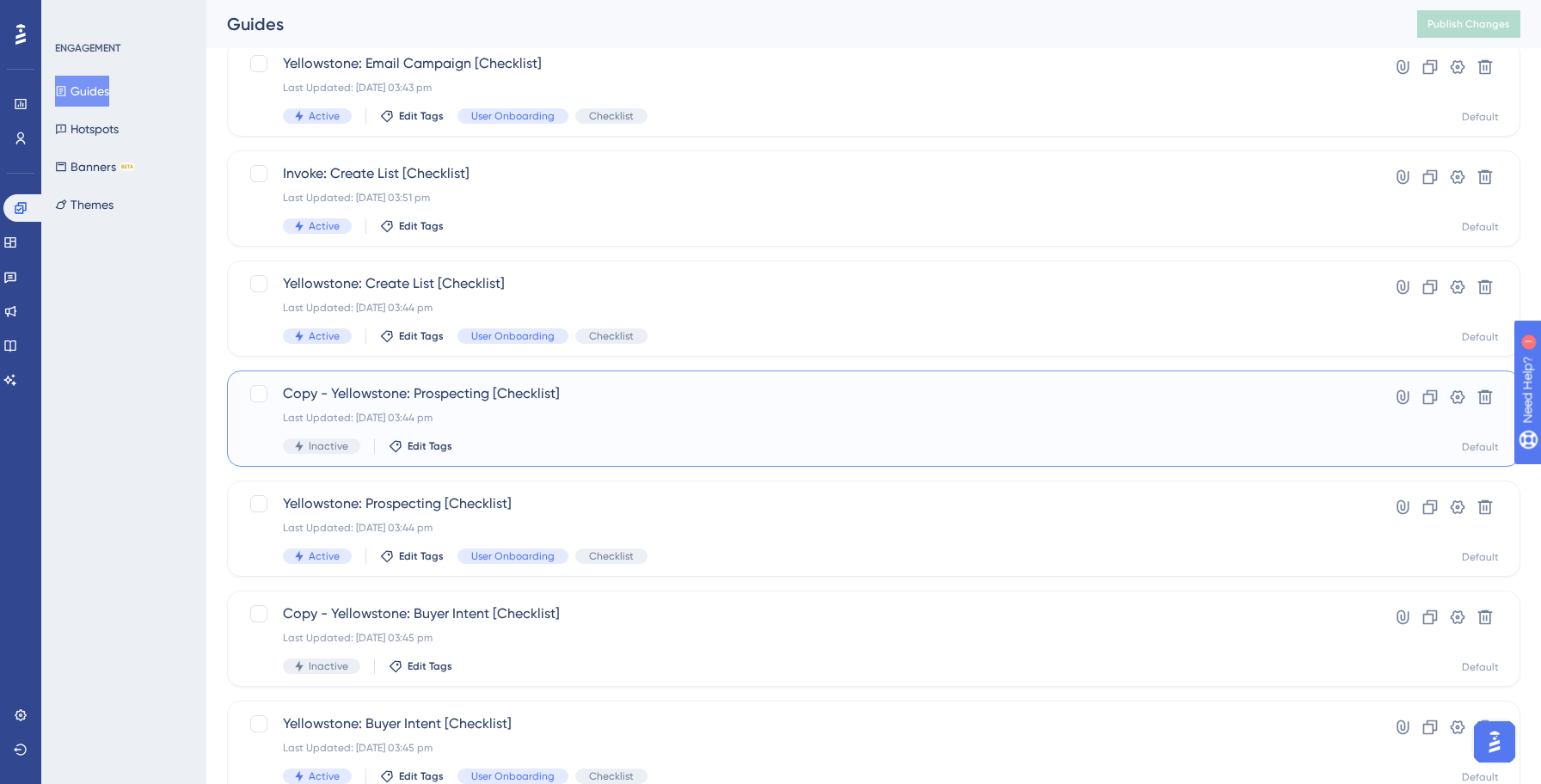
click at [467, 417] on div "Last Updated: [DATE] 03:44 pm" at bounding box center [805, 417] width 1043 height 14
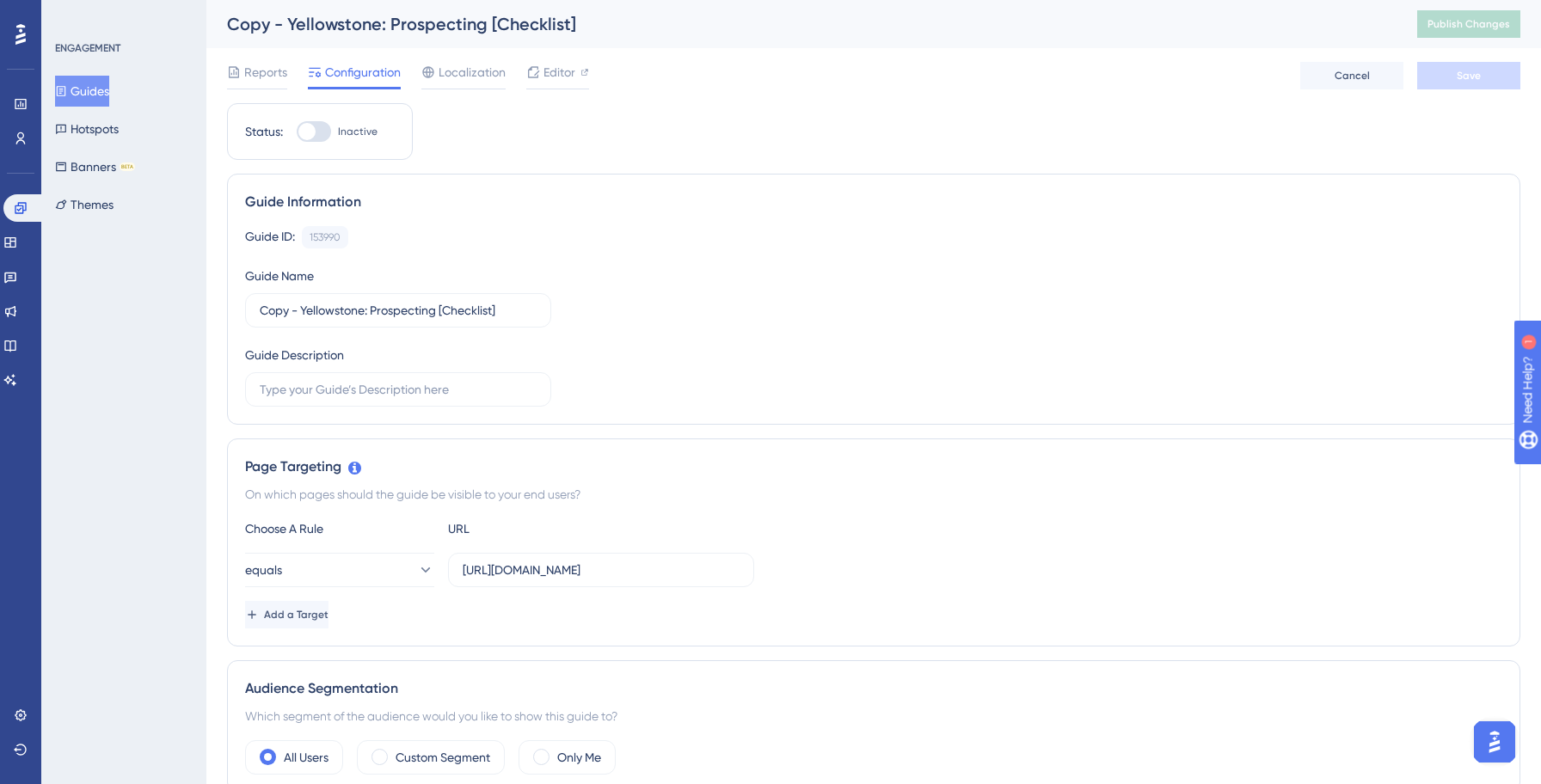
click at [324, 128] on div at bounding box center [314, 132] width 34 height 21
click at [297, 132] on input "Inactive" at bounding box center [296, 132] width 1 height 1
checkbox input "true"
drag, startPoint x: 368, startPoint y: 313, endPoint x: 376, endPoint y: 314, distance: 8.1
click at [368, 313] on input "Copy - Yellowstone: Prospecting [Checklist]" at bounding box center [399, 311] width 277 height 19
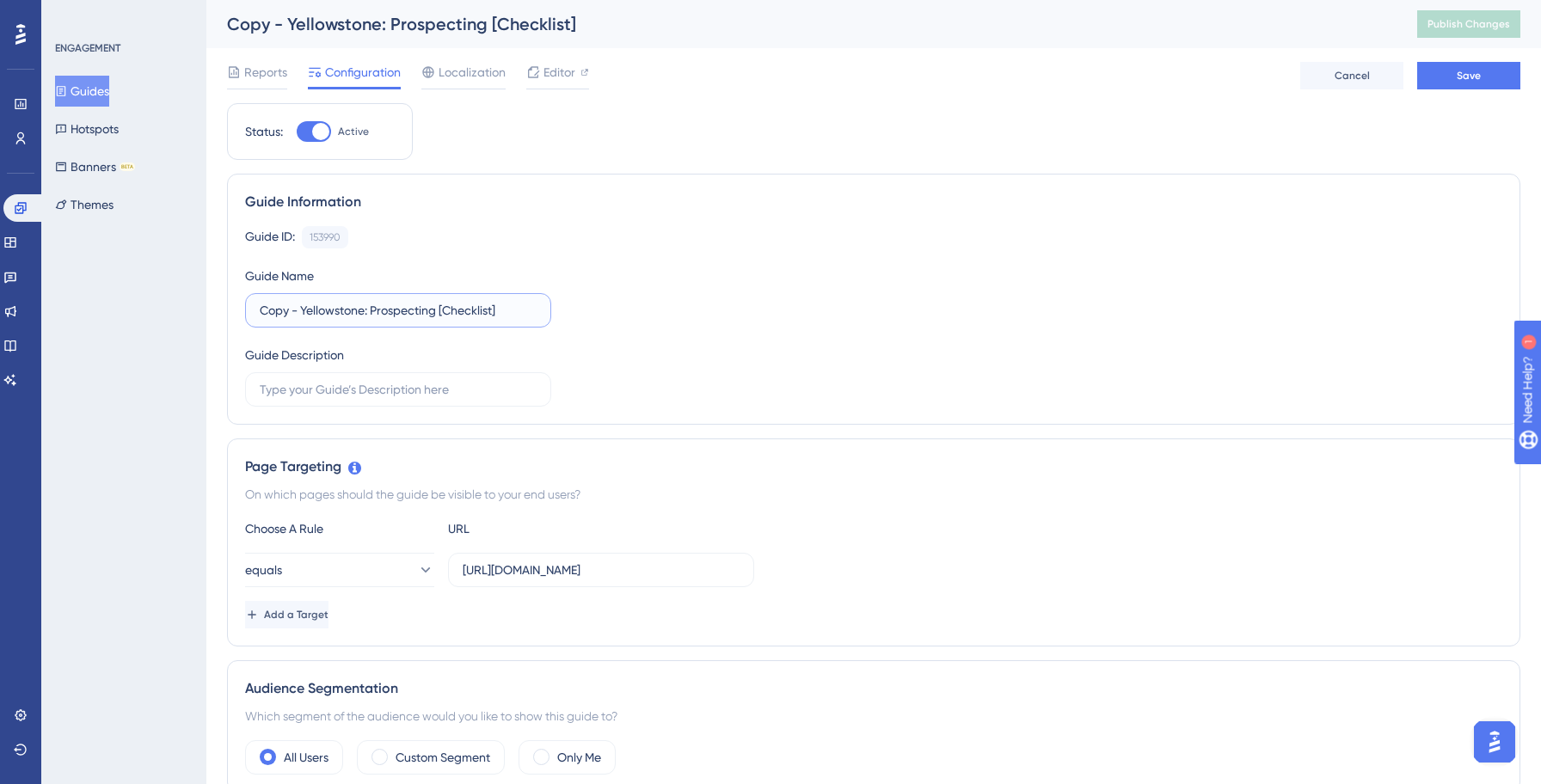
paste input "Invok"
type input "Invoke: Prospecting [Checklist]"
click at [693, 336] on div "Guide ID: 153990 Copy Guide Name Invoke: Prospecting [Checklist] Guide Descript…" at bounding box center [874, 317] width 1257 height 181
click at [572, 573] on input "[URL][DOMAIN_NAME]" at bounding box center [601, 570] width 277 height 19
type input "[URL][DOMAIN_NAME]"
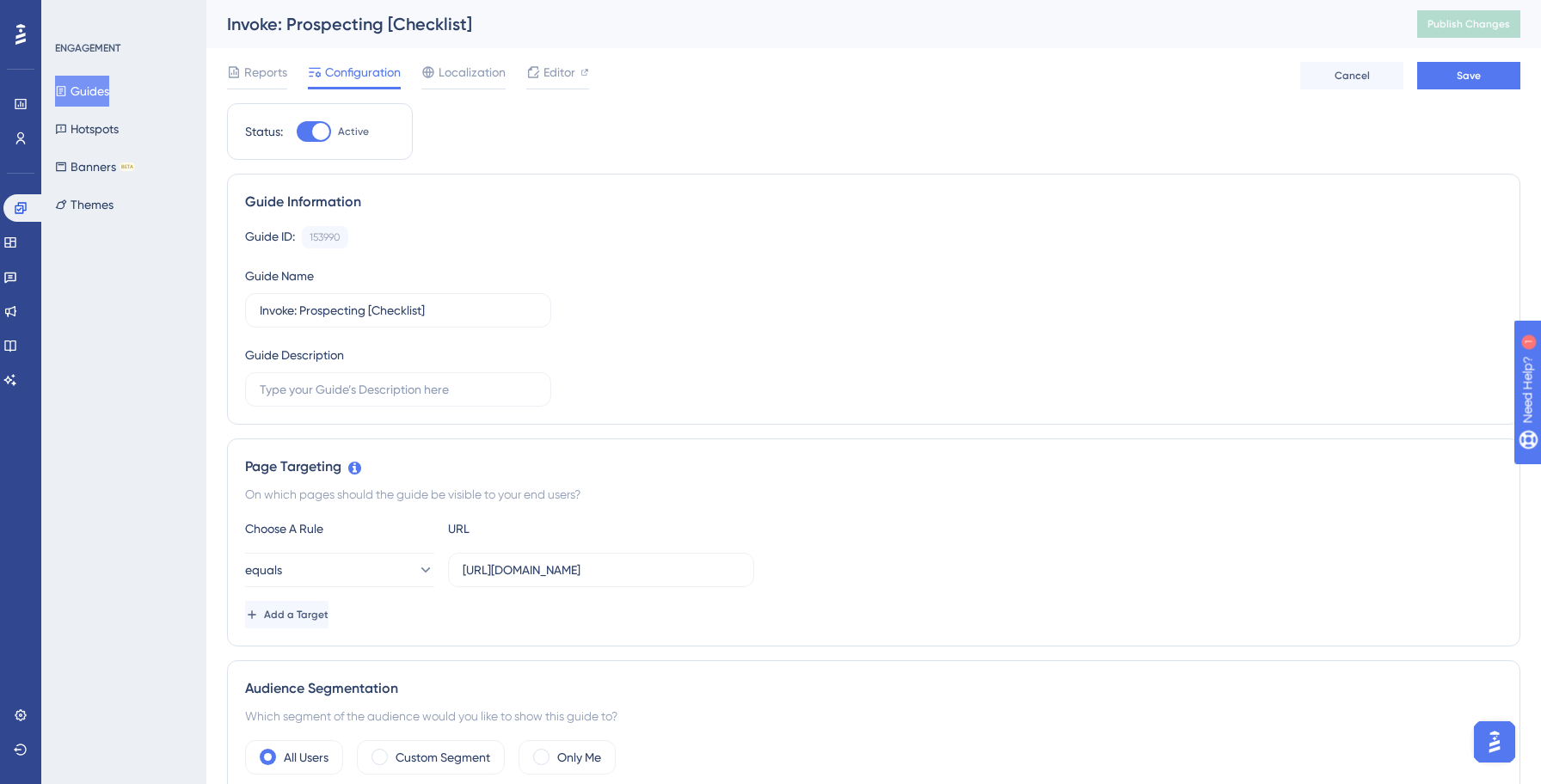
click at [931, 579] on div "equals https://invoke.salesgenie.com/" at bounding box center [874, 570] width 1257 height 34
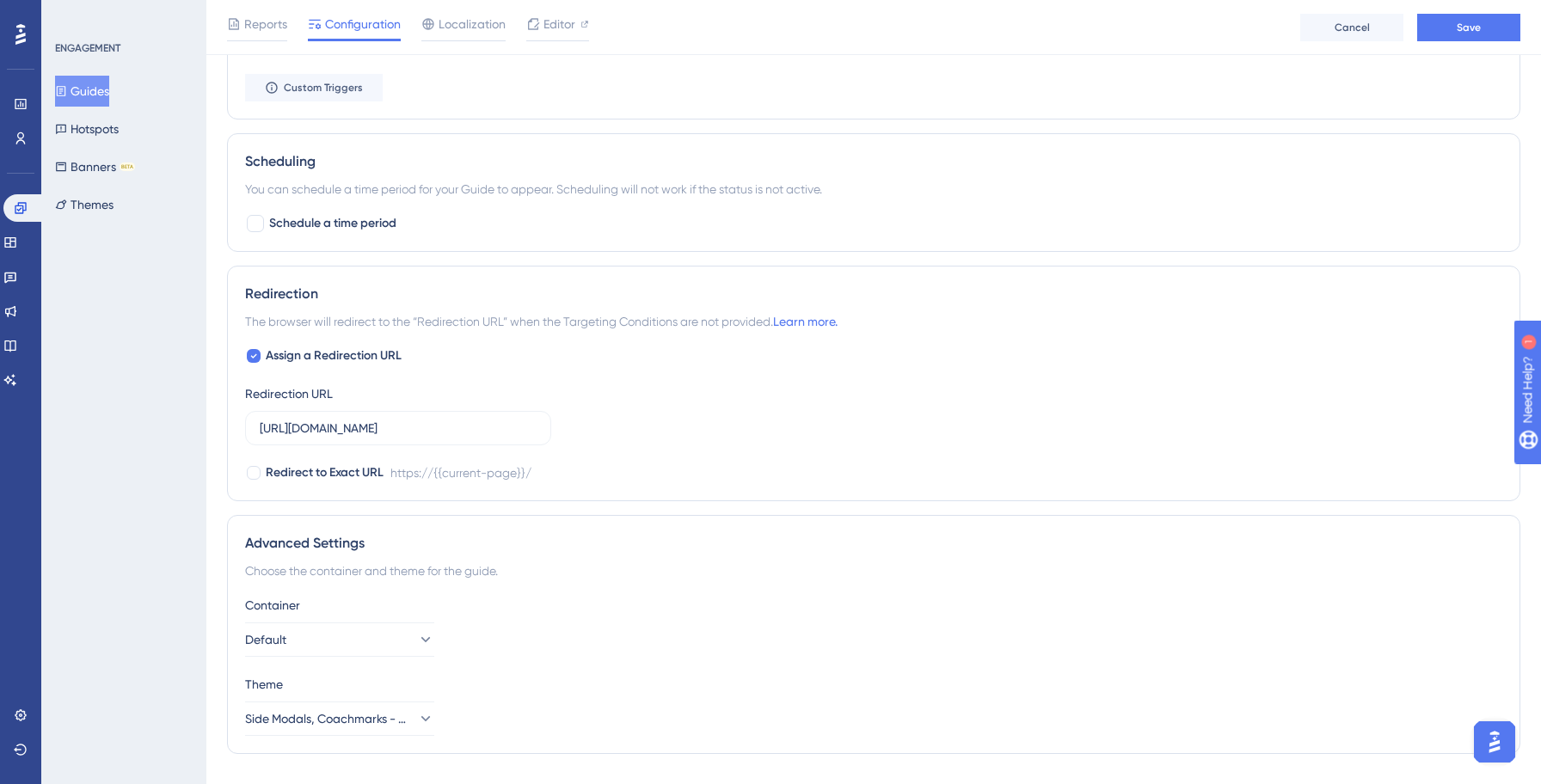
scroll to position [896, 0]
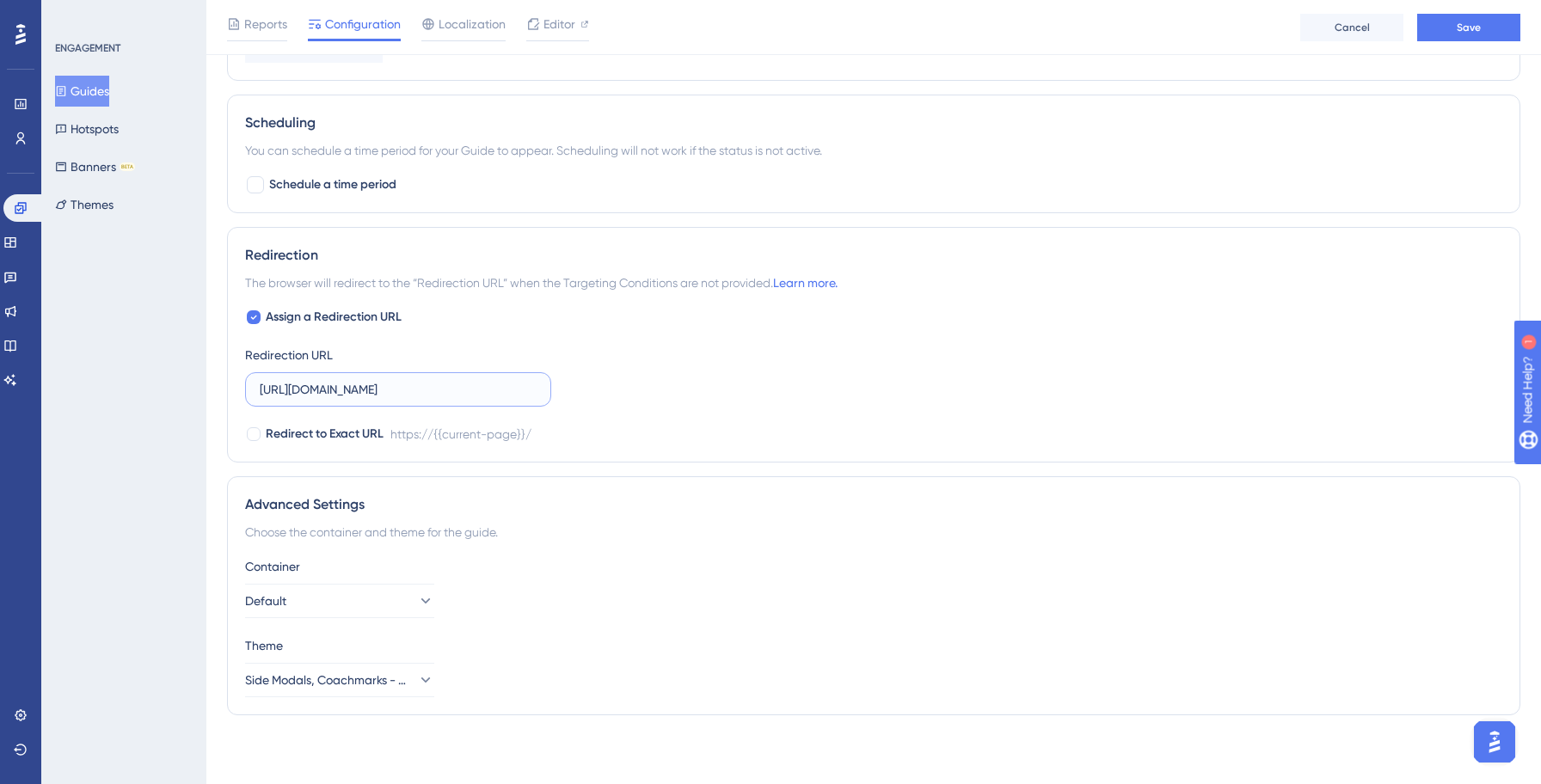
click at [362, 393] on input "[URL][DOMAIN_NAME]" at bounding box center [399, 389] width 277 height 19
type input "[URL][DOMAIN_NAME]"
click at [808, 398] on div "Assign a Redirection URL Redirection URL https://invoke.salesgenie.com/ Redirec…" at bounding box center [874, 376] width 1257 height 138
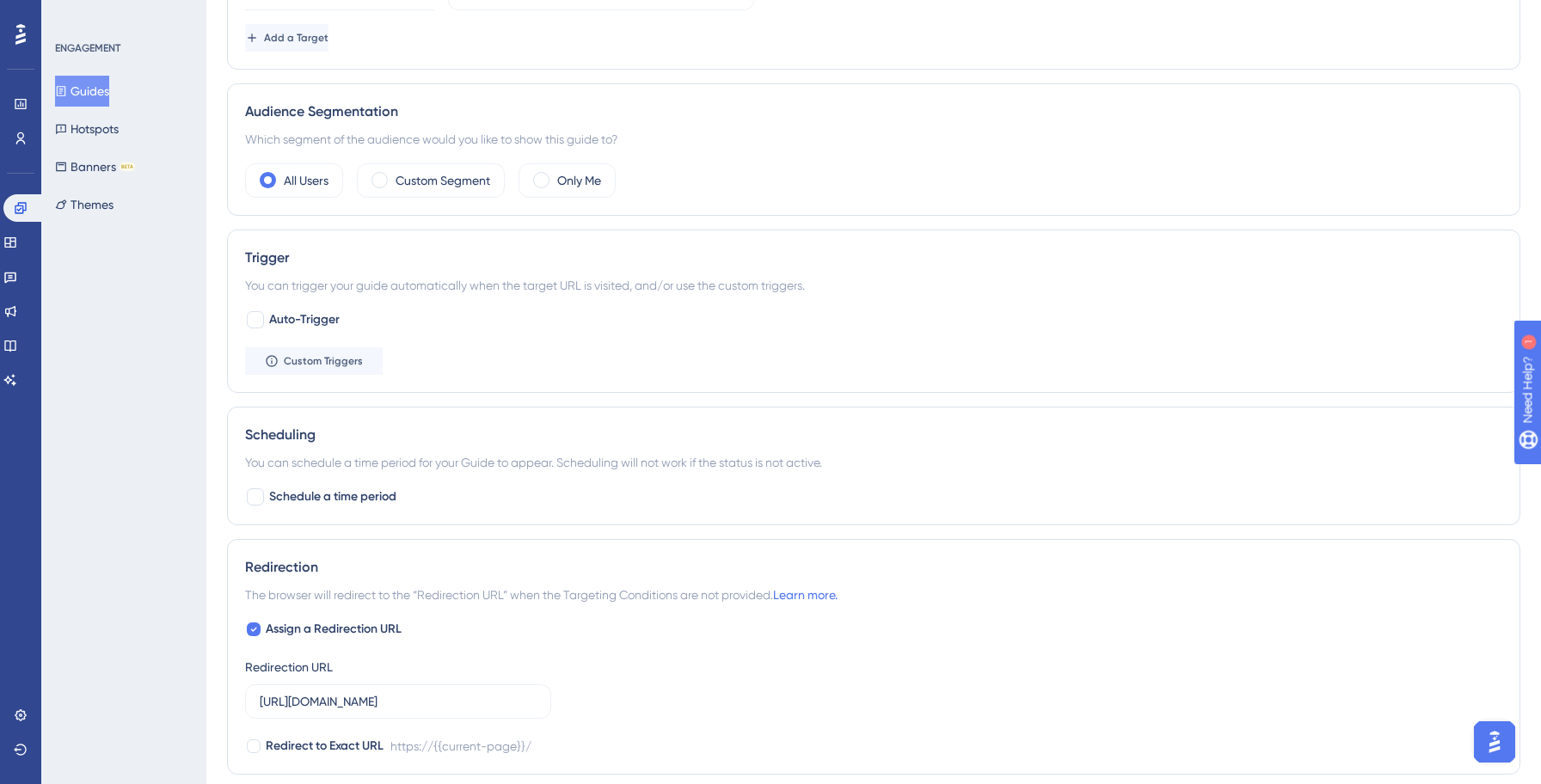
scroll to position [0, 0]
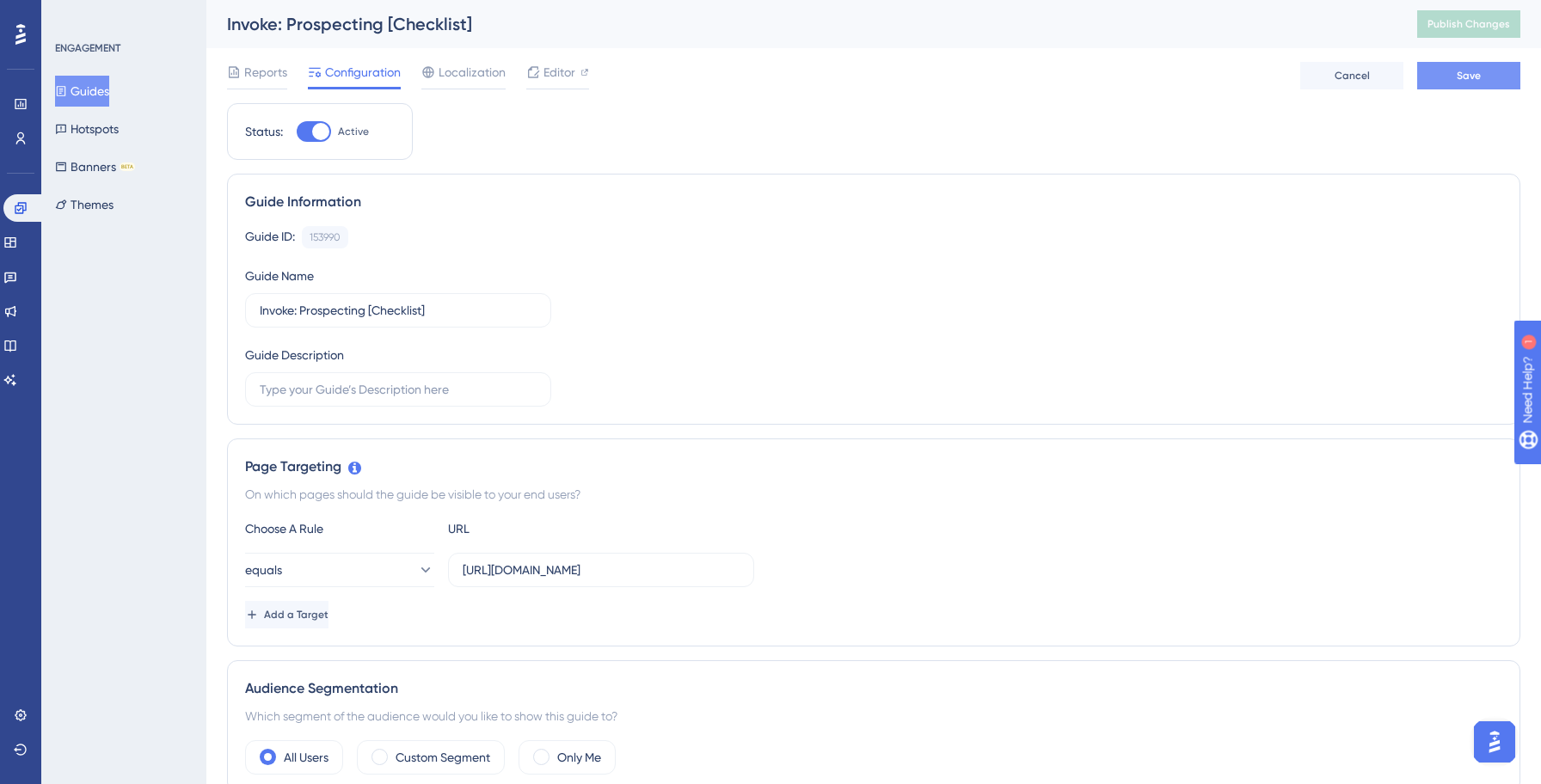
click at [1466, 84] on button "Save" at bounding box center [1469, 76] width 103 height 28
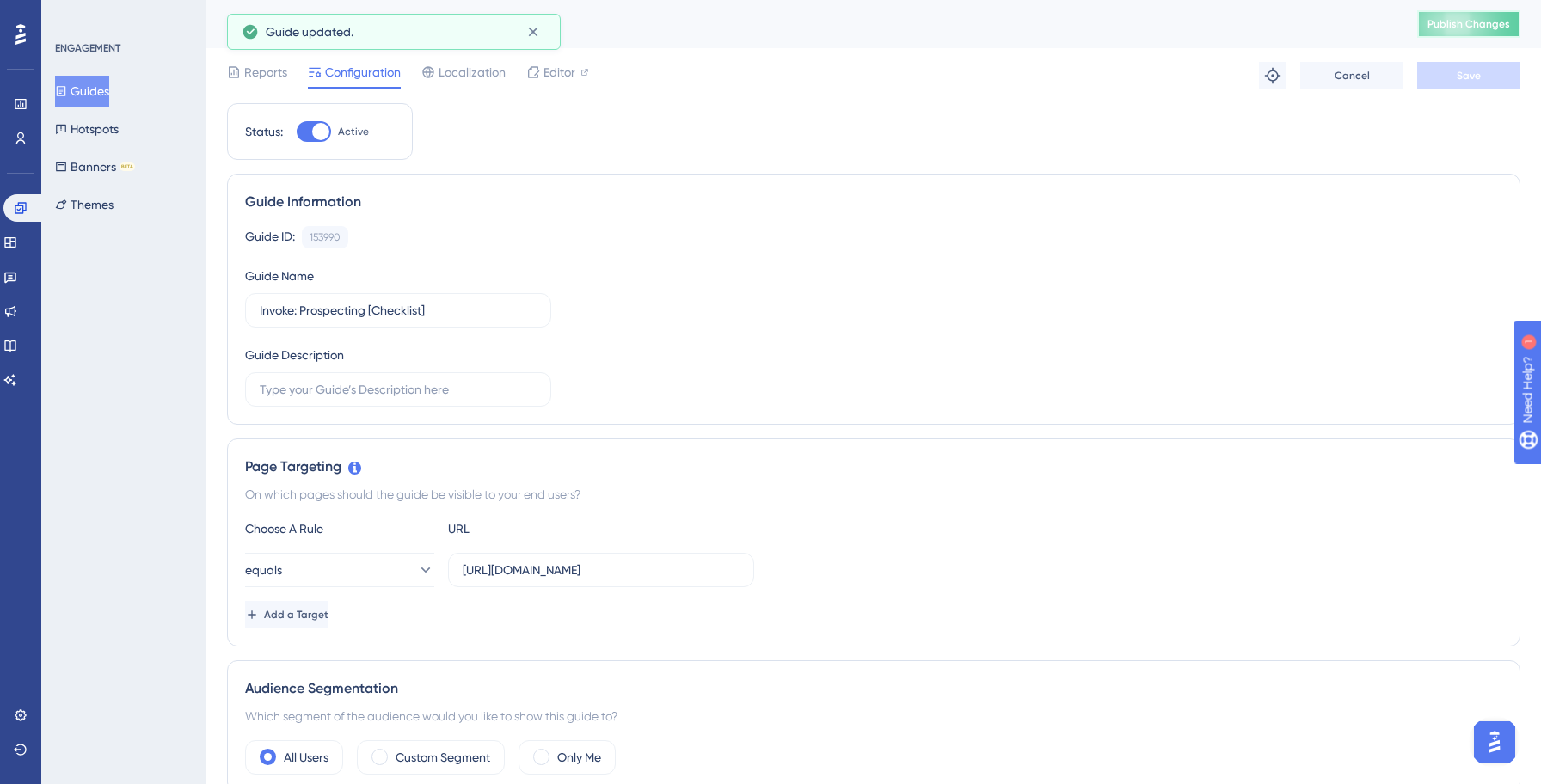
click at [1441, 20] on span "Publish Changes" at bounding box center [1469, 24] width 83 height 14
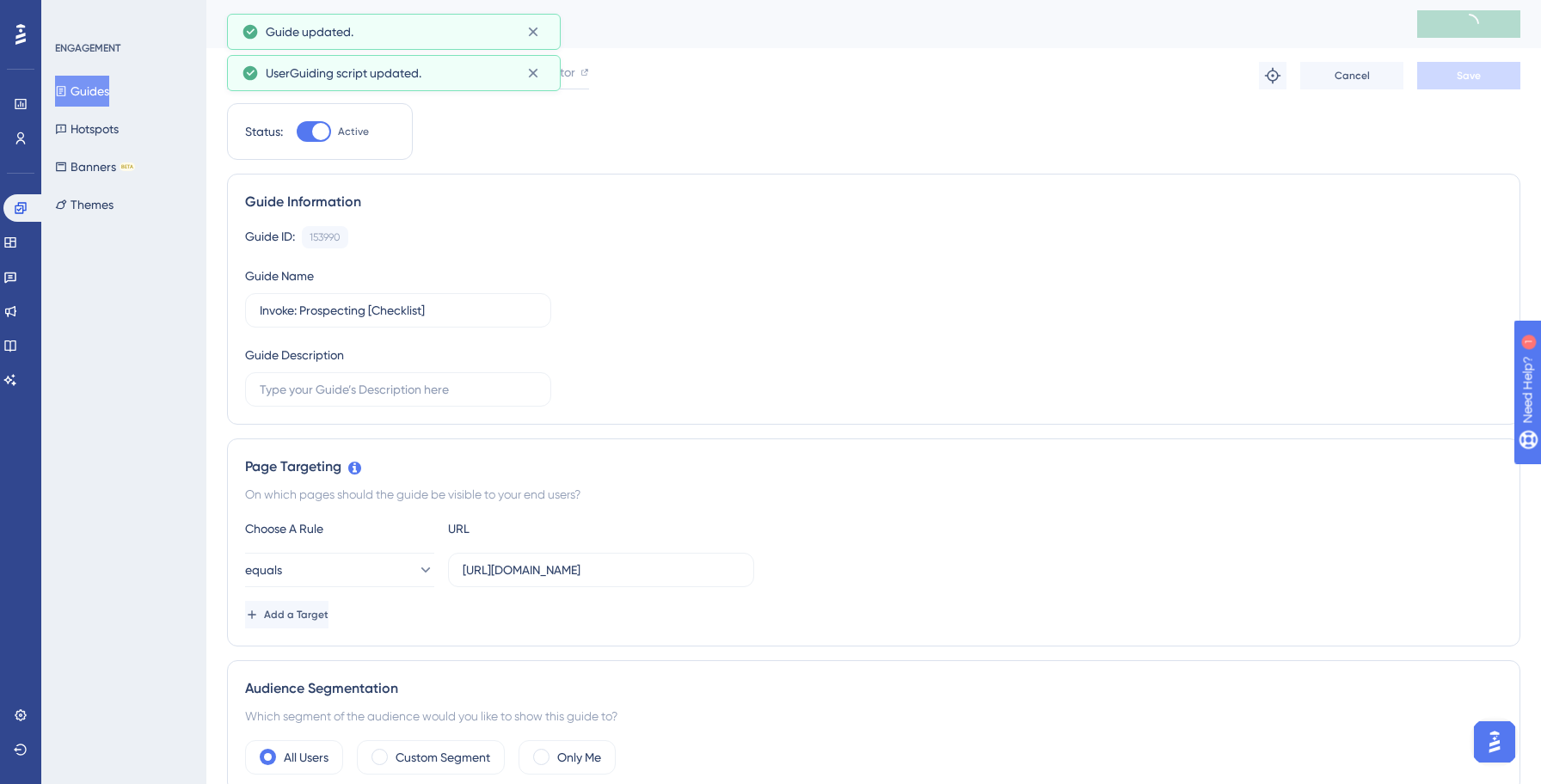
click at [88, 91] on button "Guides" at bounding box center [82, 91] width 54 height 31
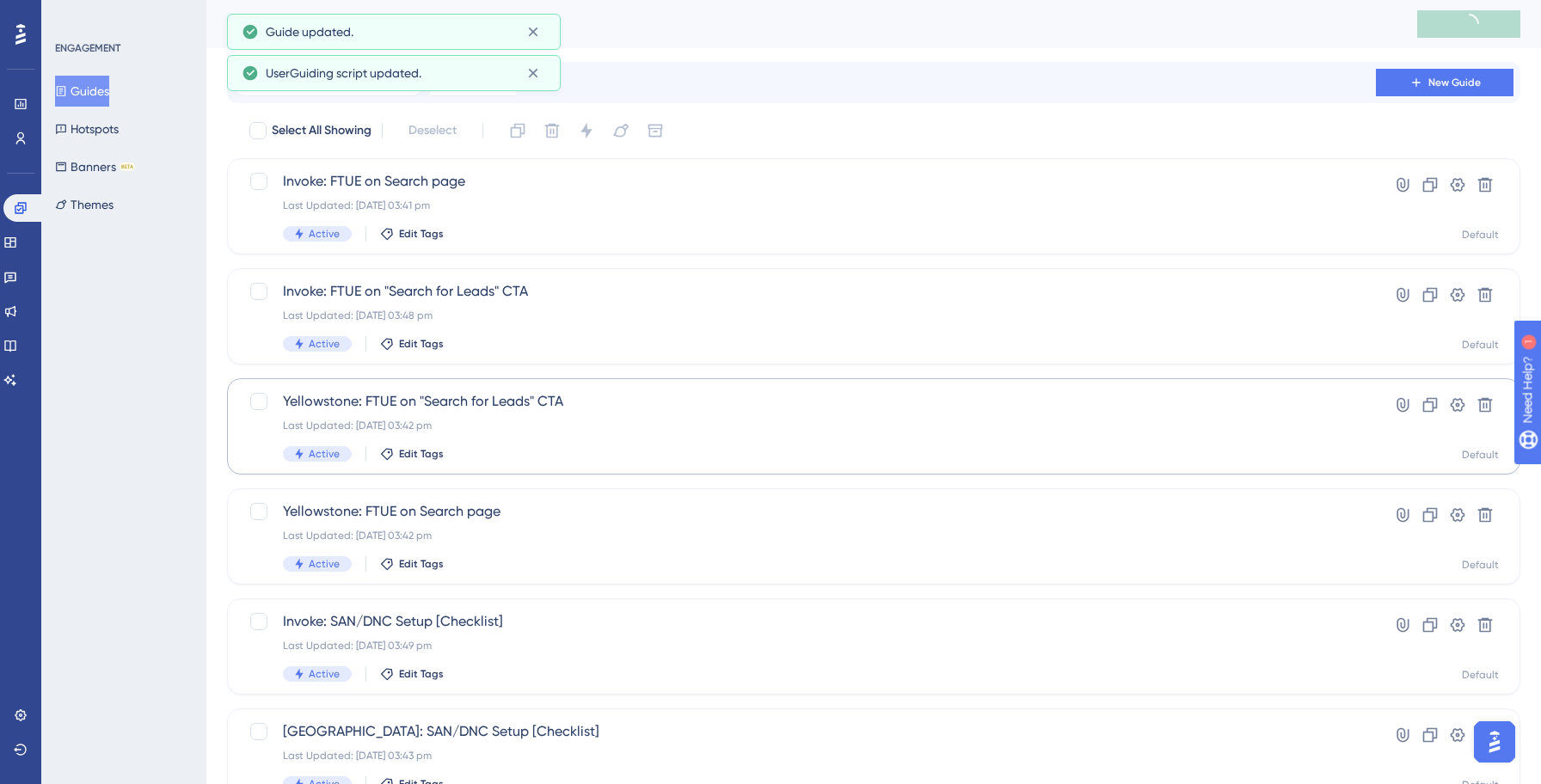
scroll to position [550, 0]
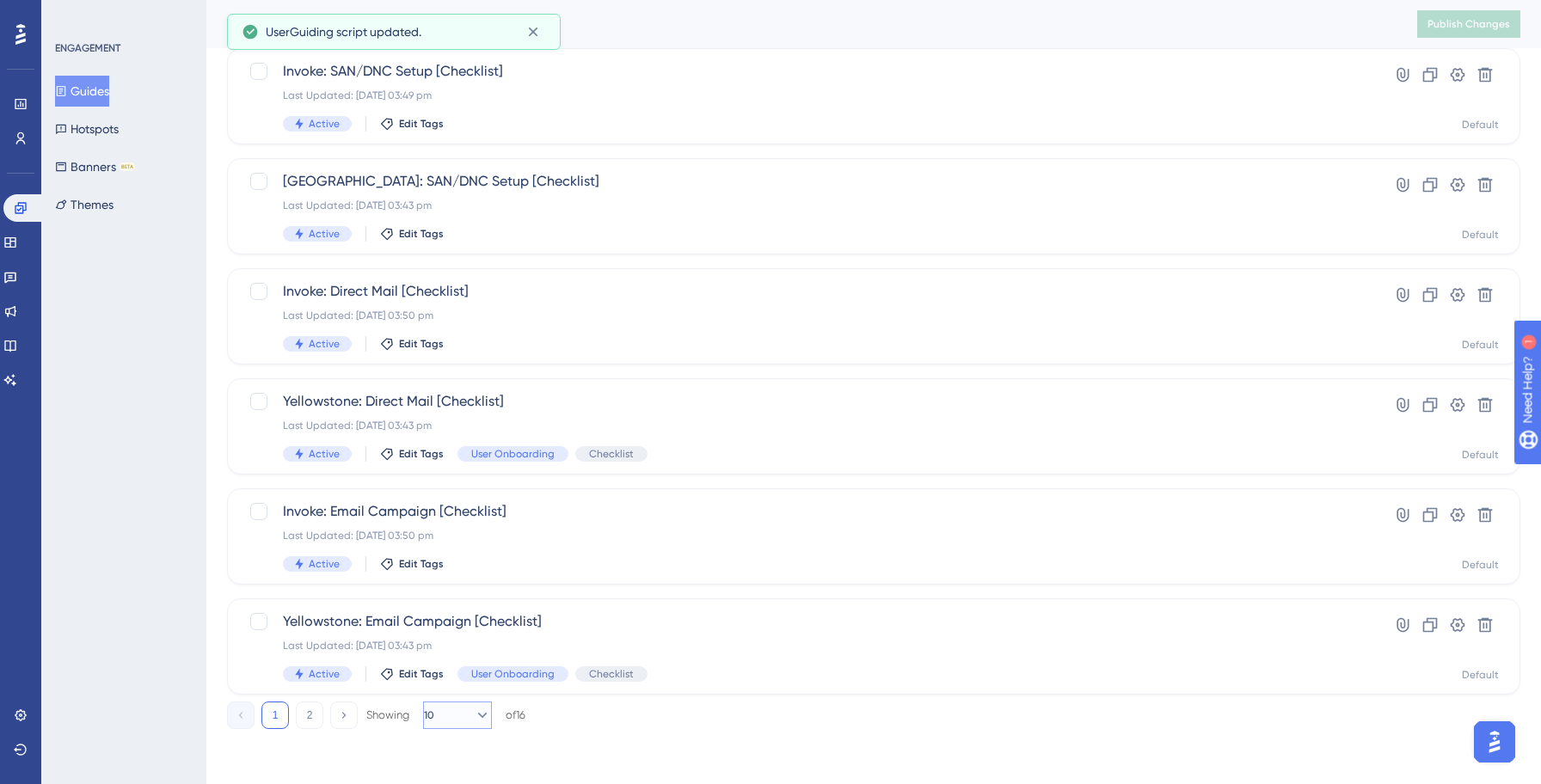
click at [442, 725] on button "10" at bounding box center [457, 715] width 69 height 28
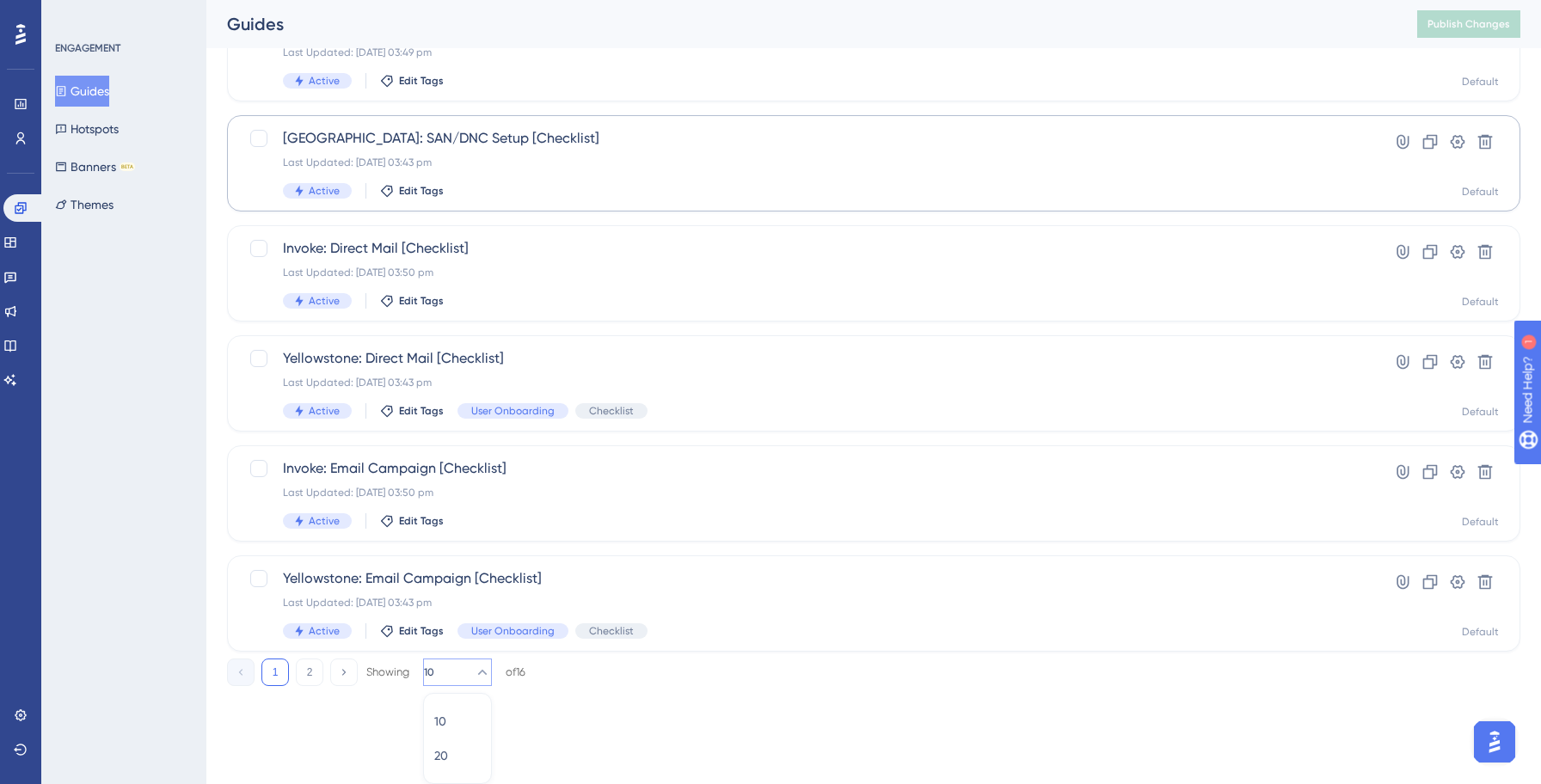
click at [303, 667] on button "2" at bounding box center [310, 672] width 28 height 28
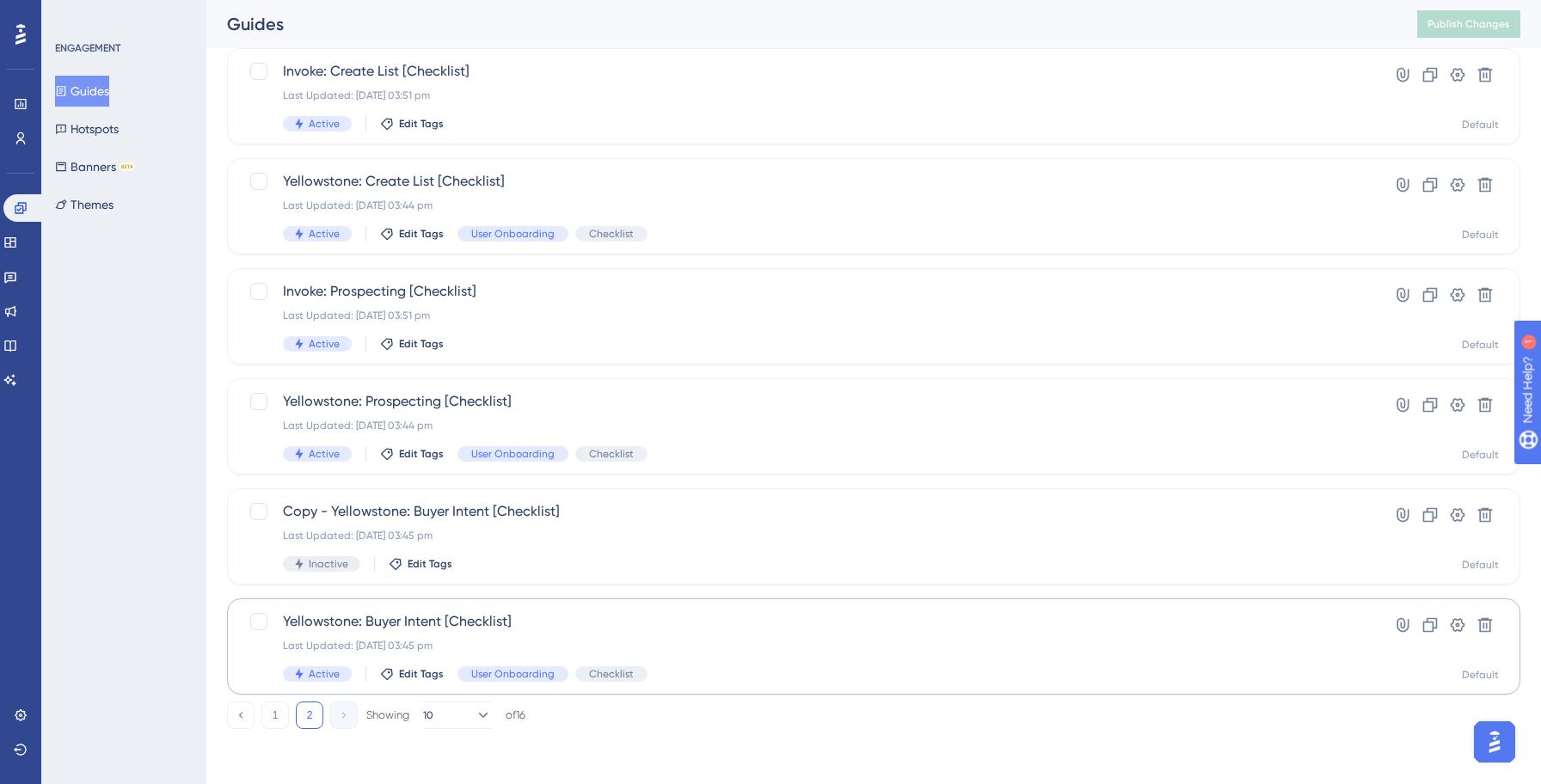
scroll to position [110, 0]
click at [610, 546] on div "Copy - Yellowstone: Buyer Intent [Checklist] Last Updated: 13 Oct 2025 03:45 pm…" at bounding box center [805, 536] width 1043 height 71
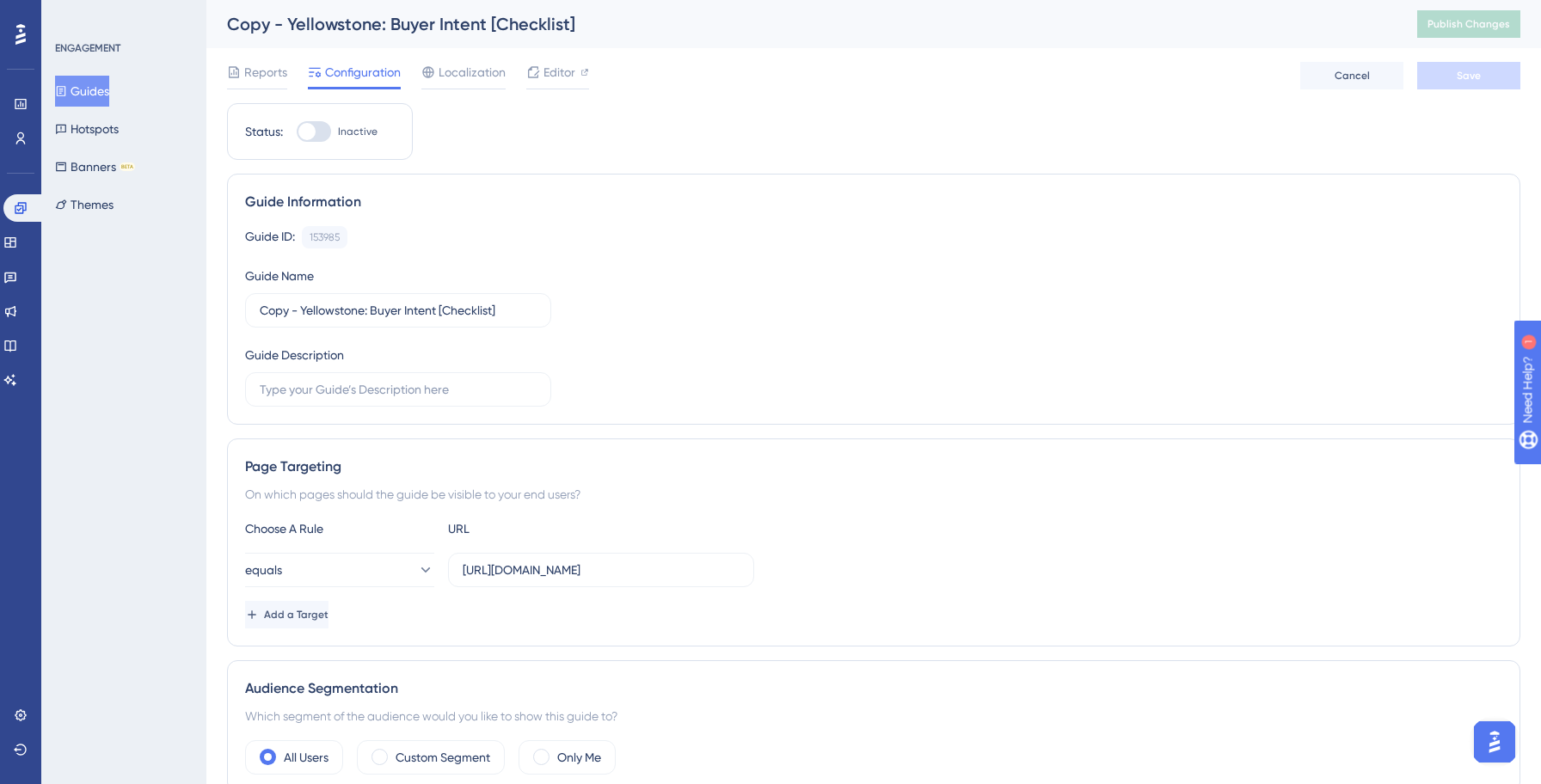
click at [313, 130] on div at bounding box center [307, 132] width 17 height 17
click at [297, 132] on input "Inactive" at bounding box center [296, 132] width 1 height 1
checkbox input "true"
click at [311, 310] on input "Copy - Yellowstone: Buyer Intent [Checklist]" at bounding box center [399, 311] width 277 height 19
click at [366, 308] on input "Copy - Yellowstone: Buyer Intent [Checklist]" at bounding box center [399, 311] width 277 height 19
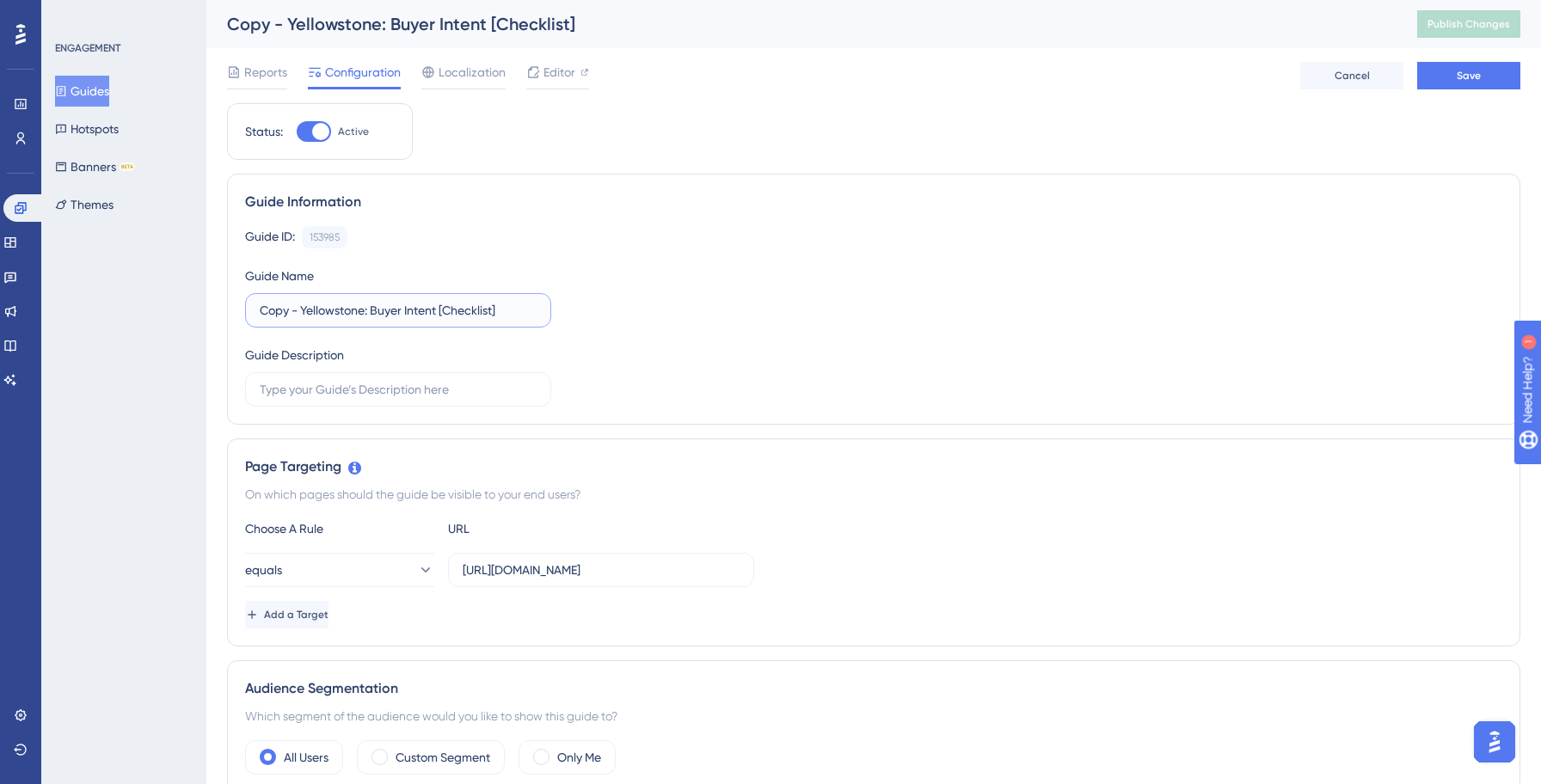
paste input "Invok"
type input "Invoke: Buyer Intent [Checklist]"
click at [695, 358] on div "Guide ID: 153985 Copy Guide Name Invoke: Buyer Intent [Checklist] Guide Descrip…" at bounding box center [874, 317] width 1257 height 181
click at [563, 572] on input "[URL][DOMAIN_NAME]" at bounding box center [601, 570] width 277 height 19
type input "[URL][DOMAIN_NAME]"
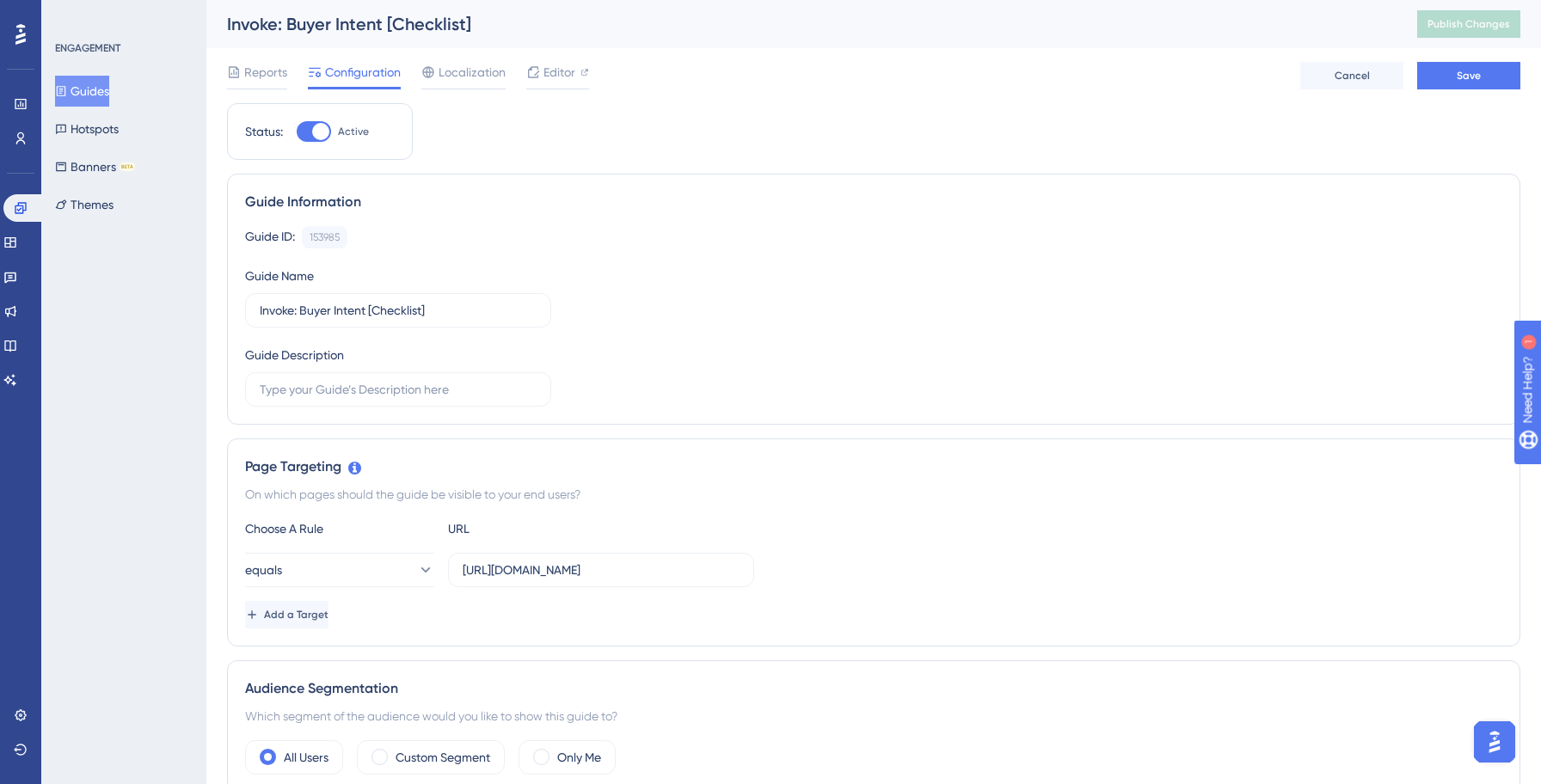
click at [902, 555] on div "equals https://invoke.salesgenie.com/search" at bounding box center [874, 570] width 1257 height 34
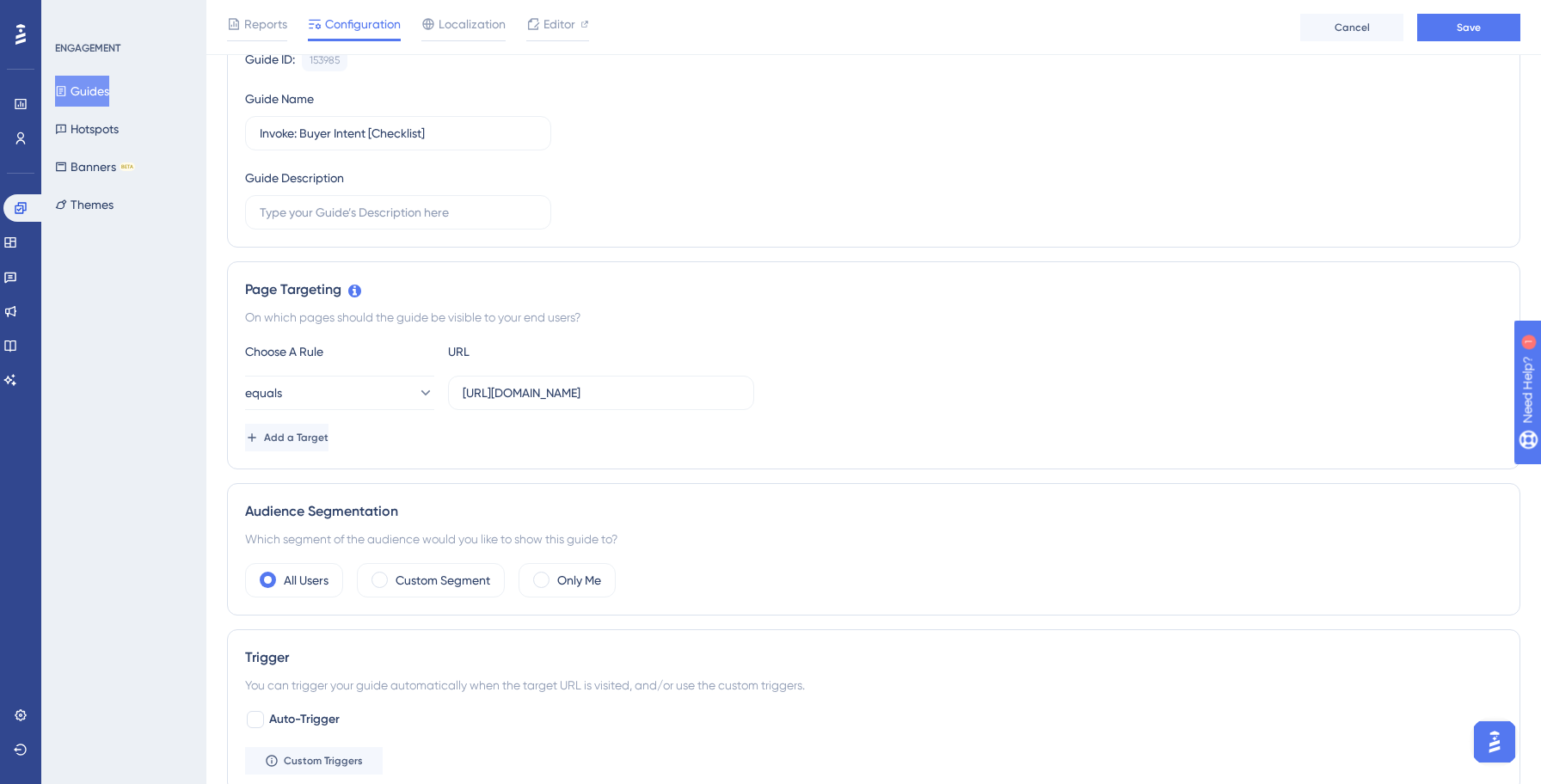
scroll to position [896, 0]
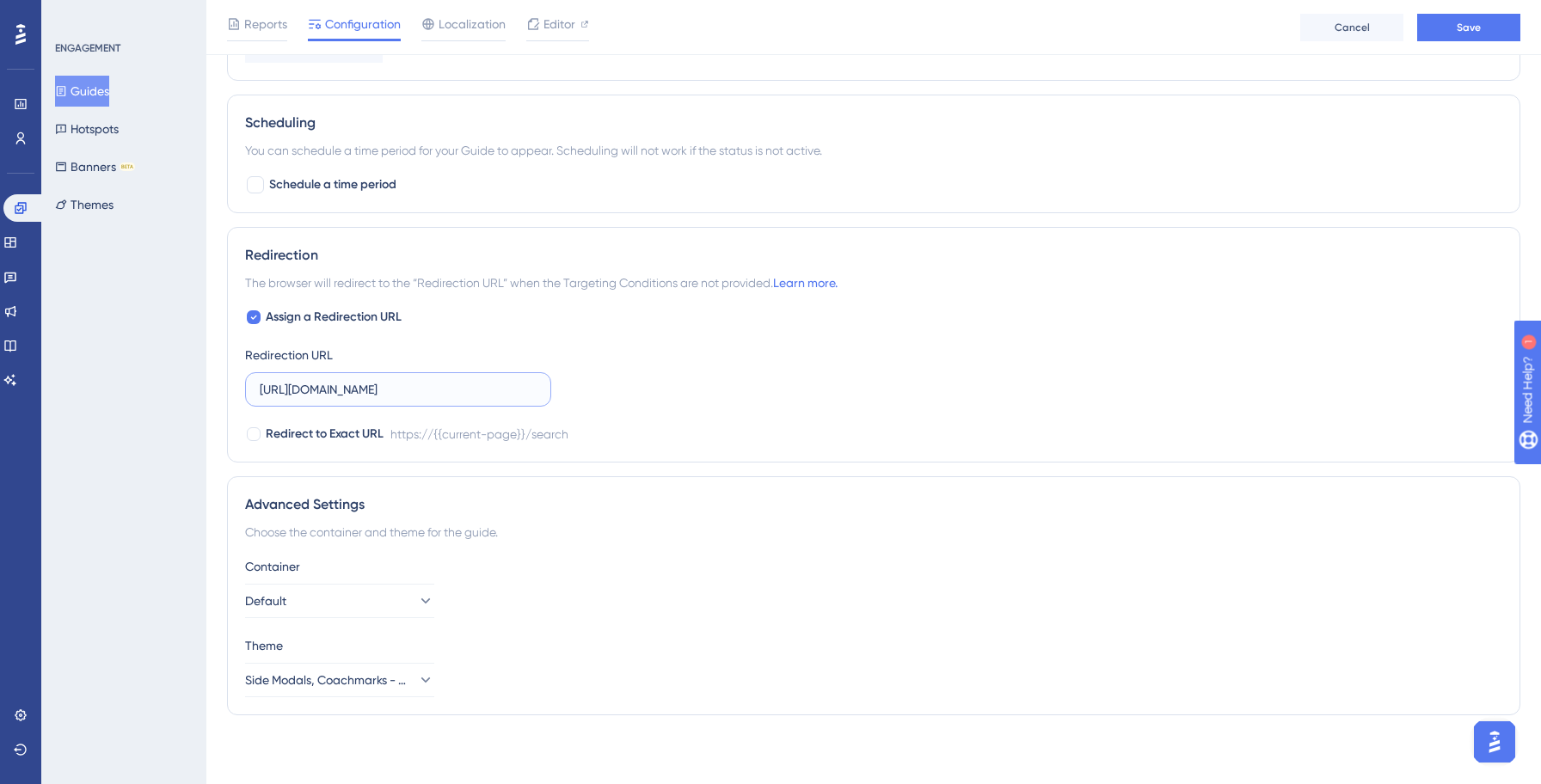
click at [366, 387] on input "[URL][DOMAIN_NAME]" at bounding box center [399, 389] width 277 height 19
type input "[URL][DOMAIN_NAME]"
click at [824, 400] on div "Assign a Redirection URL Redirection URL https://invoke.salesgenie.com/search R…" at bounding box center [874, 376] width 1257 height 138
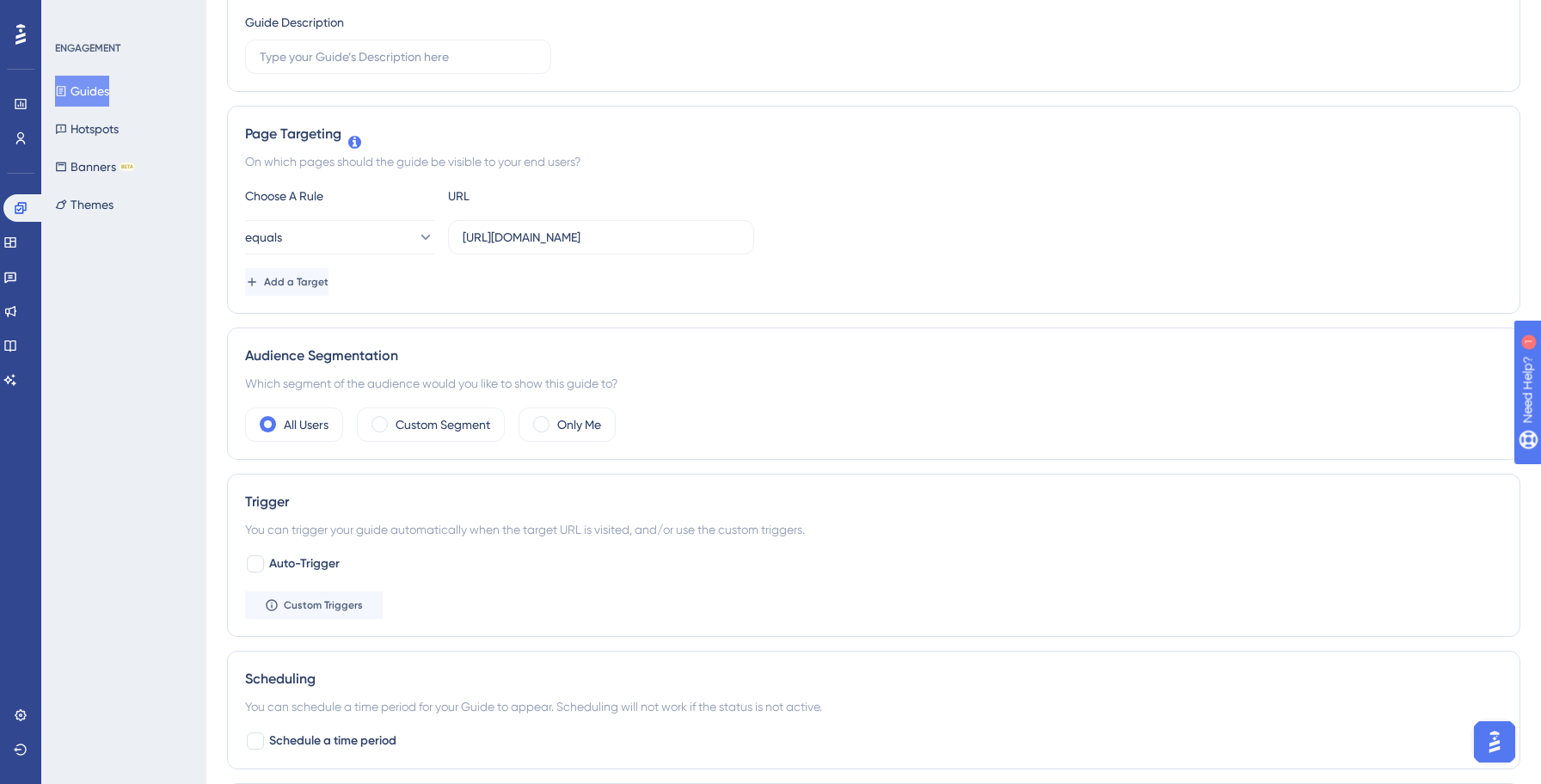
scroll to position [0, 0]
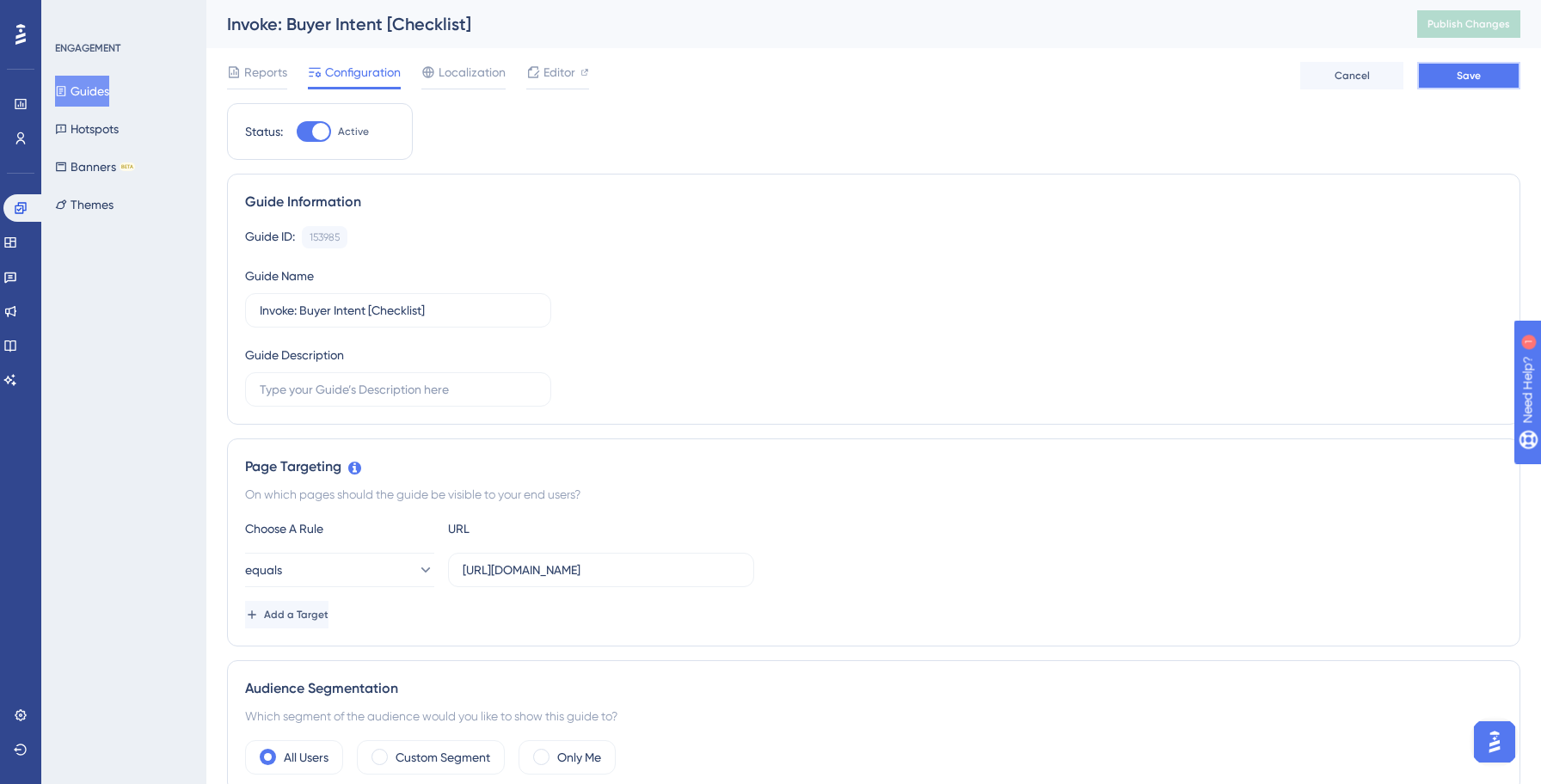
click at [1453, 76] on button "Save" at bounding box center [1469, 76] width 103 height 28
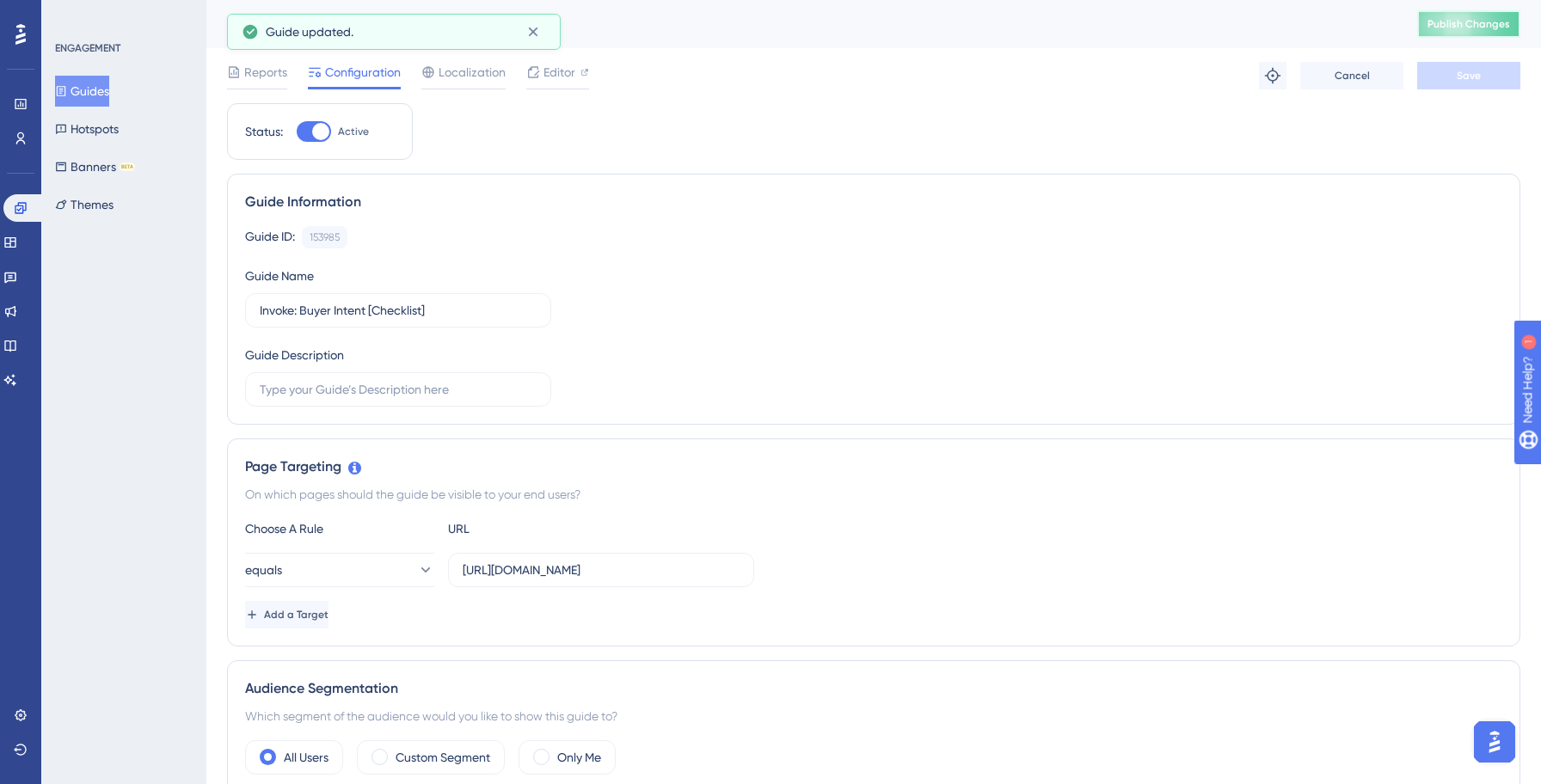
click at [1487, 22] on span "Publish Changes" at bounding box center [1469, 24] width 83 height 14
drag, startPoint x: 111, startPoint y: 94, endPoint x: 158, endPoint y: 103, distance: 47.9
click at [109, 94] on button "Guides" at bounding box center [82, 91] width 54 height 31
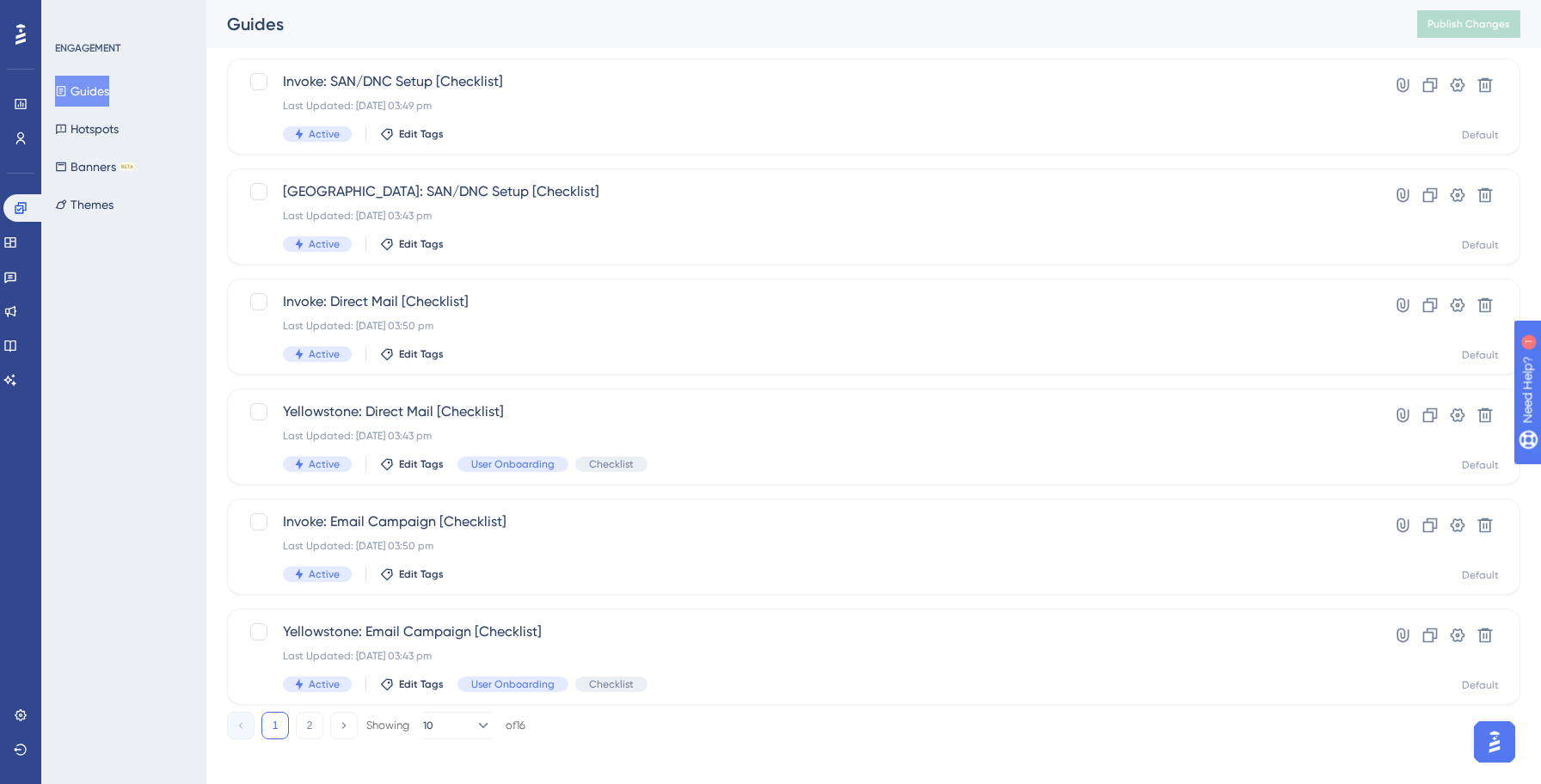
scroll to position [550, 0]
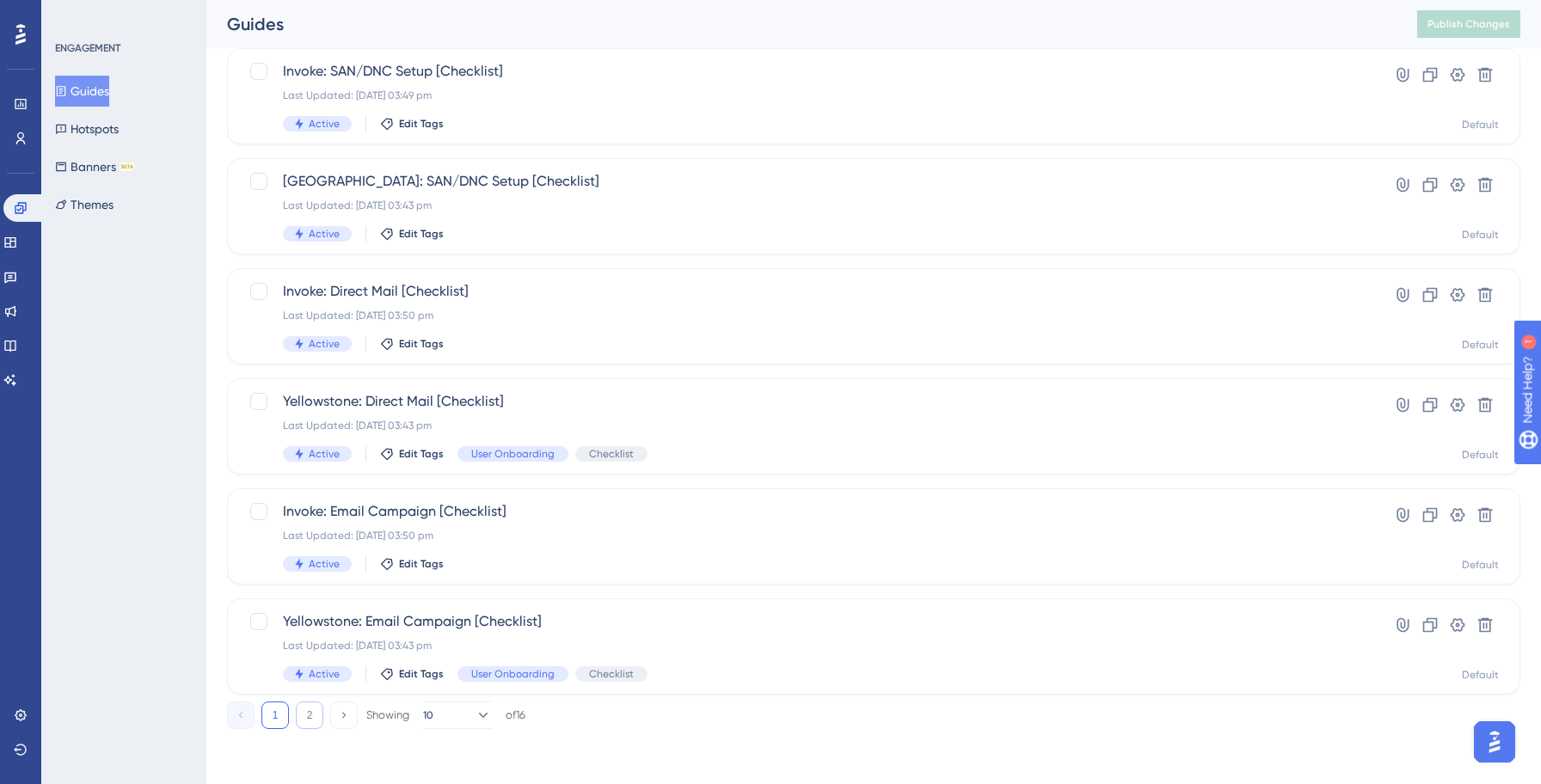
click at [309, 719] on button "2" at bounding box center [310, 715] width 28 height 28
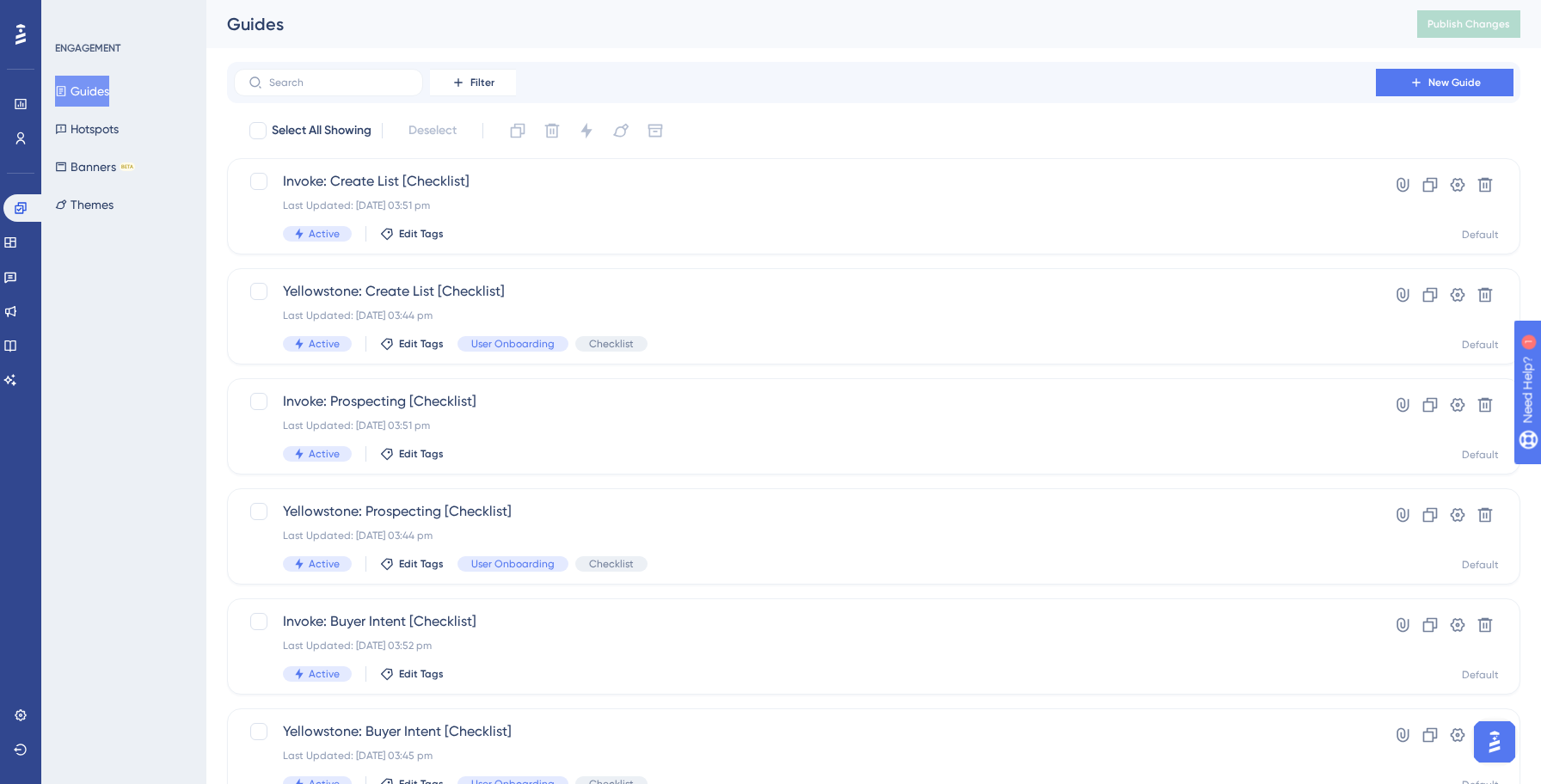
click at [91, 92] on button "Guides" at bounding box center [82, 91] width 54 height 31
click at [309, 84] on input "text" at bounding box center [339, 83] width 139 height 12
type input "invoke"
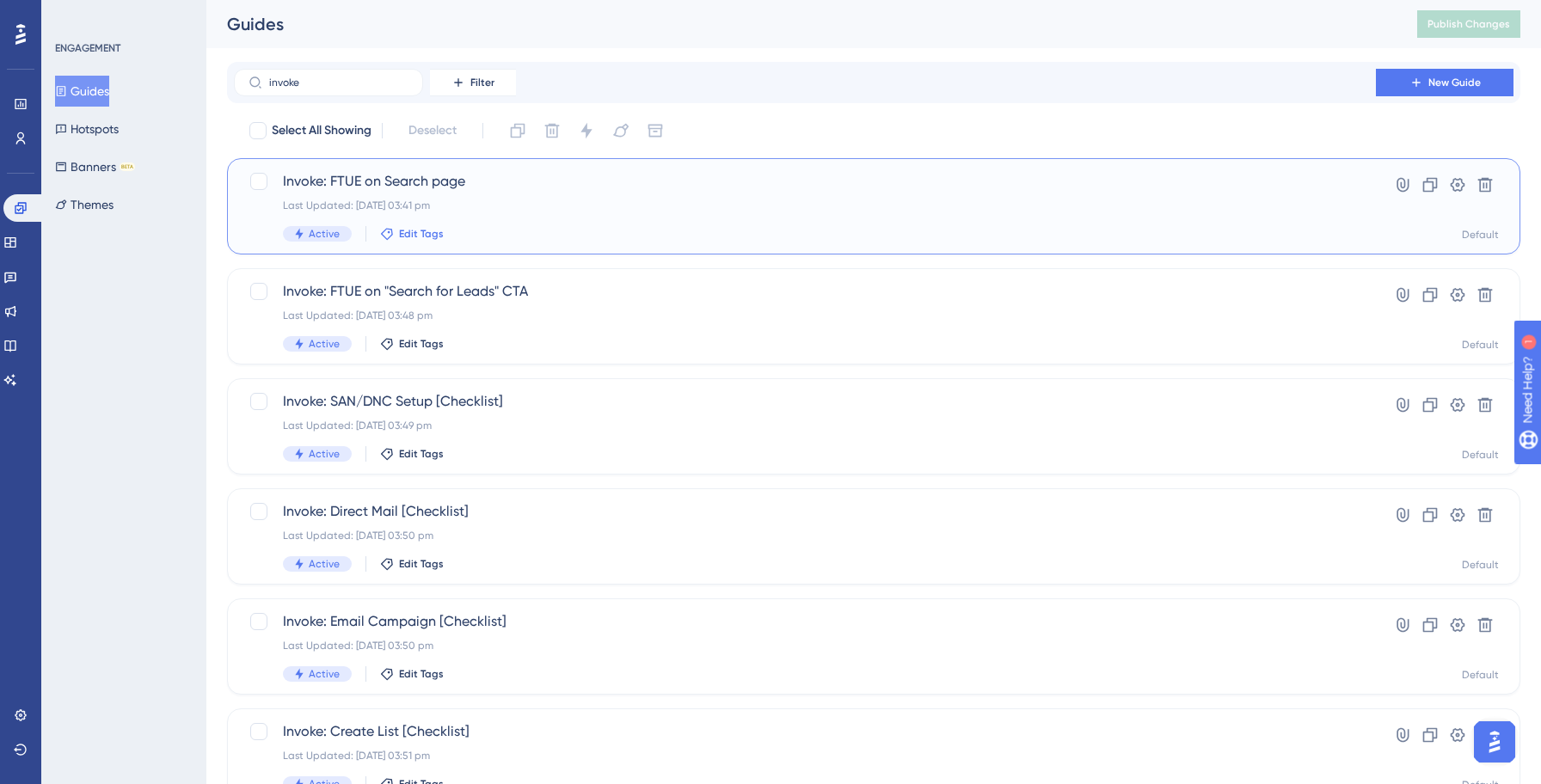
click at [418, 234] on span "Edit Tags" at bounding box center [421, 234] width 45 height 14
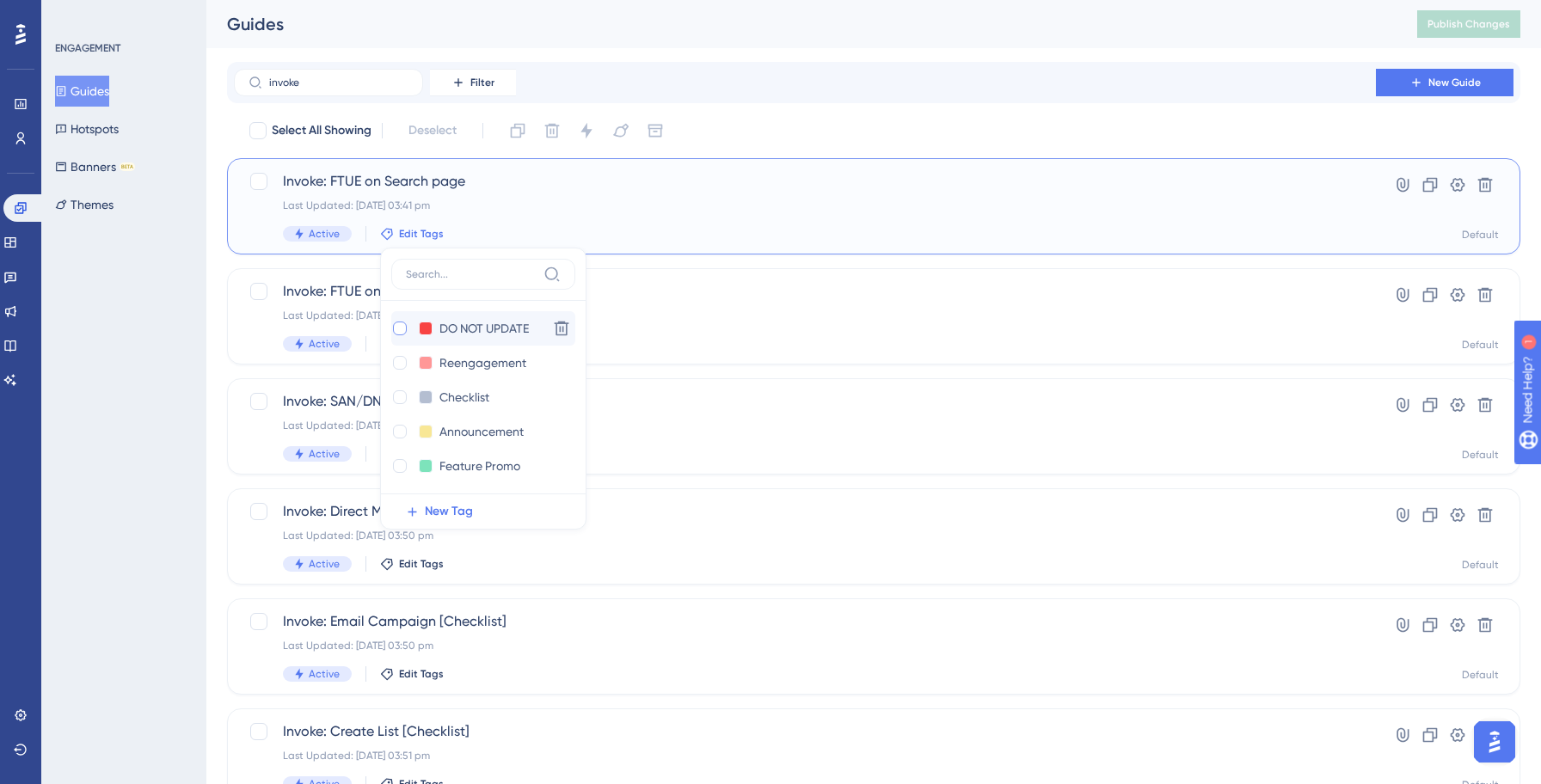
click at [397, 330] on div at bounding box center [399, 328] width 14 height 14
checkbox input "true"
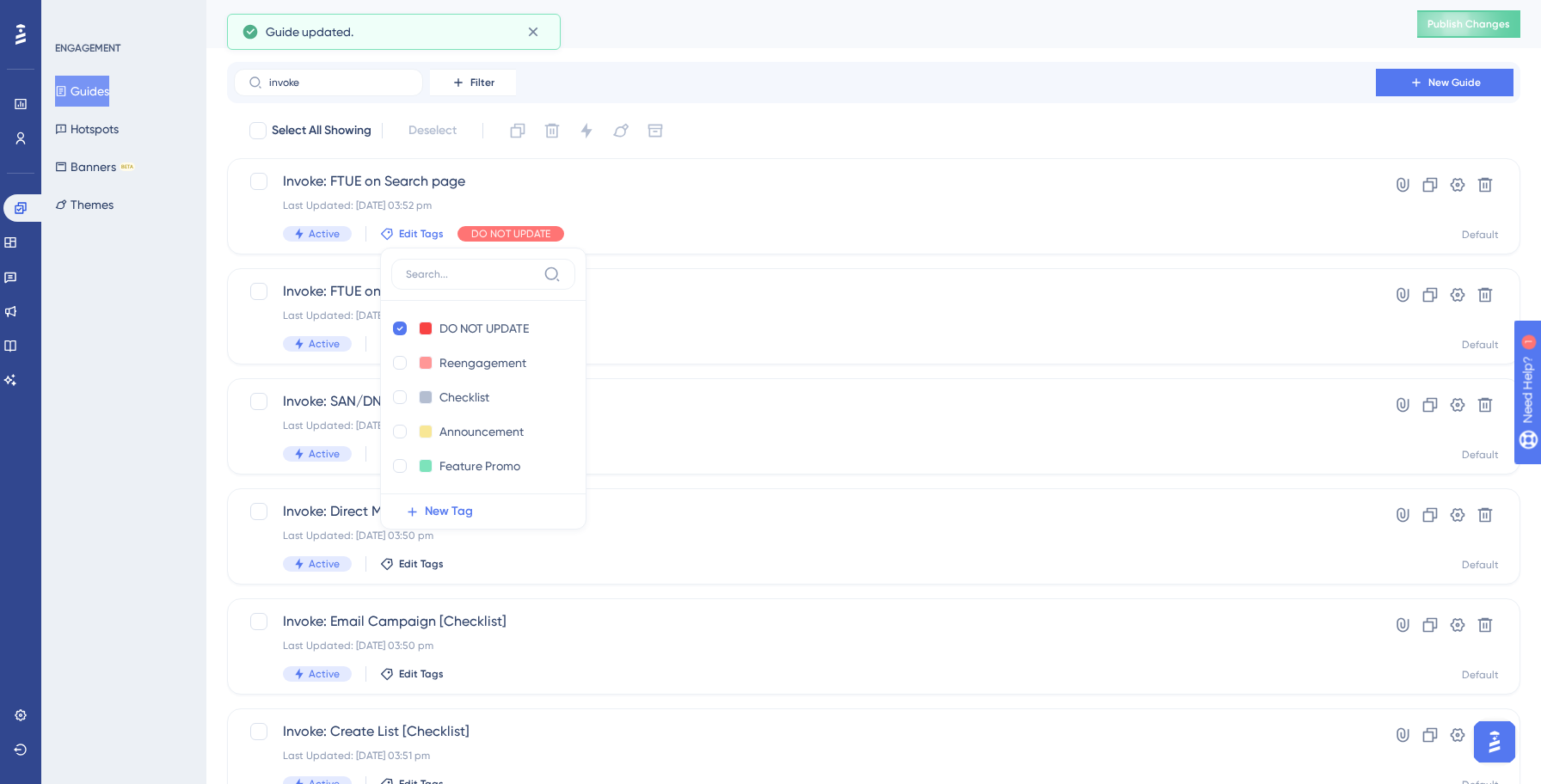
click at [133, 359] on div "ENGAGEMENT Guides Hotspots Banners BETA Themes" at bounding box center [124, 392] width 165 height 784
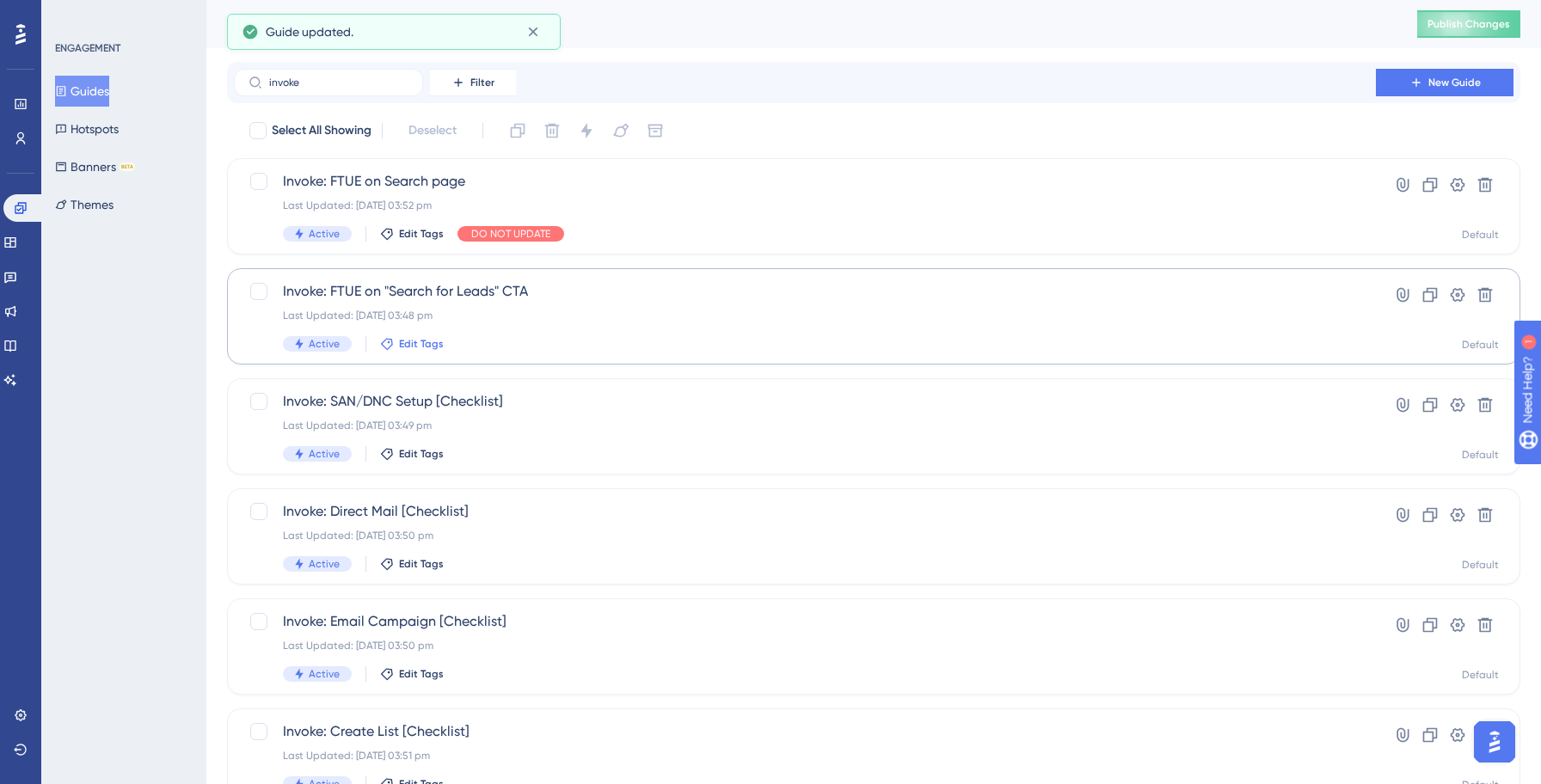
click at [421, 343] on span "Edit Tags" at bounding box center [421, 343] width 45 height 14
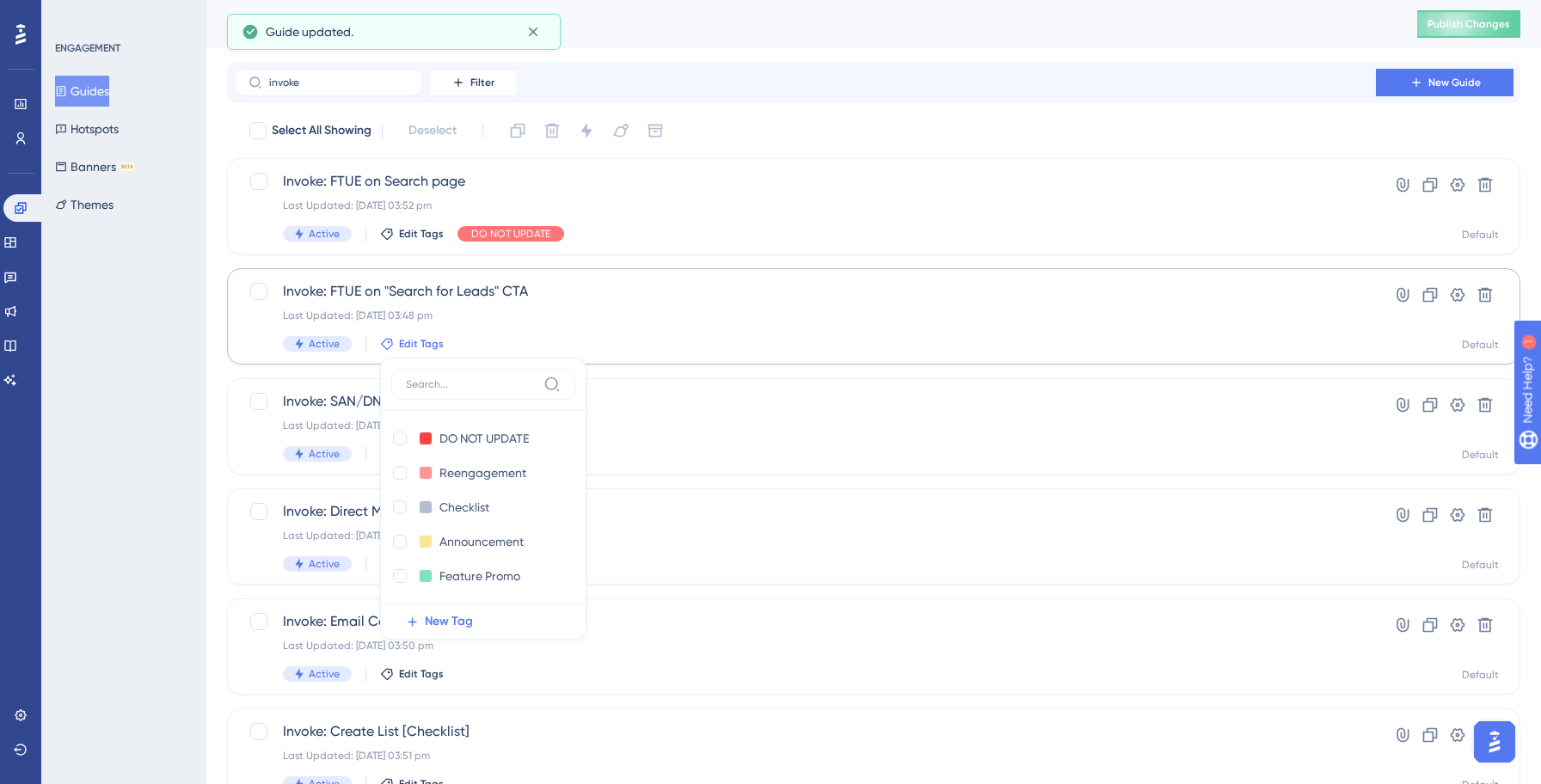
scroll to position [107, 0]
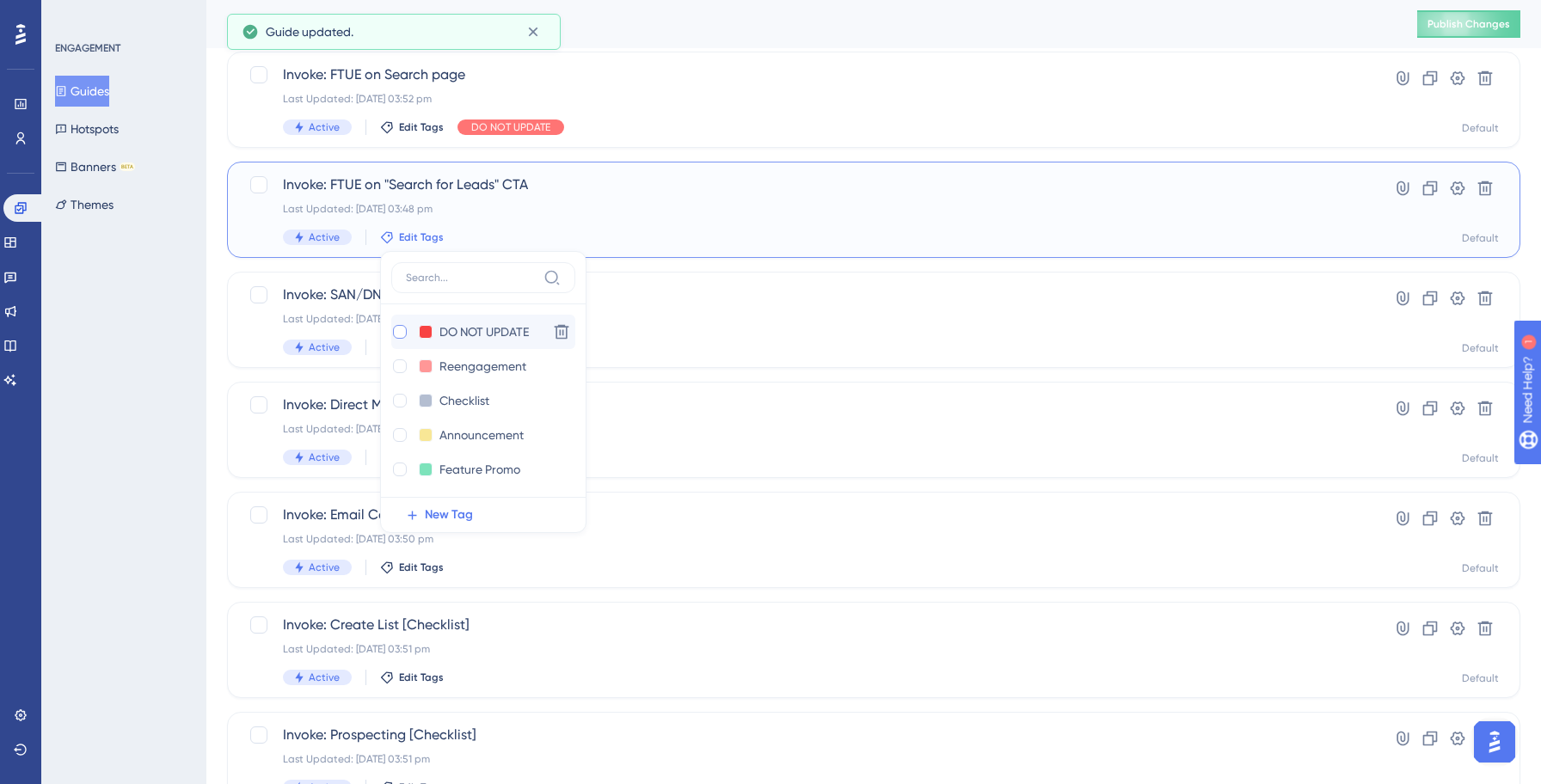
click at [396, 335] on div at bounding box center [399, 331] width 14 height 14
checkbox input "true"
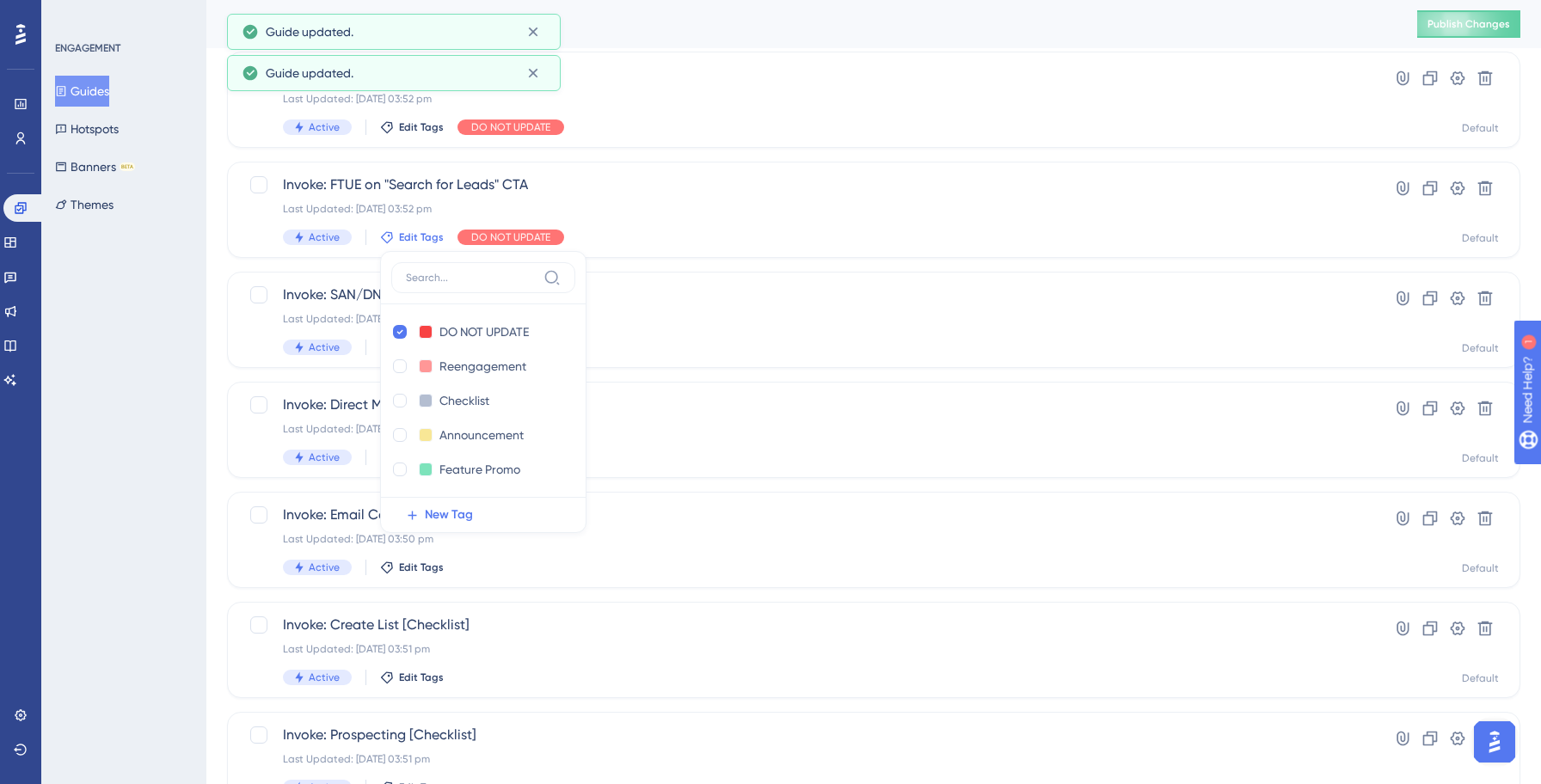
click at [140, 369] on div "ENGAGEMENT Guides Hotspots Banners BETA Themes" at bounding box center [124, 392] width 165 height 784
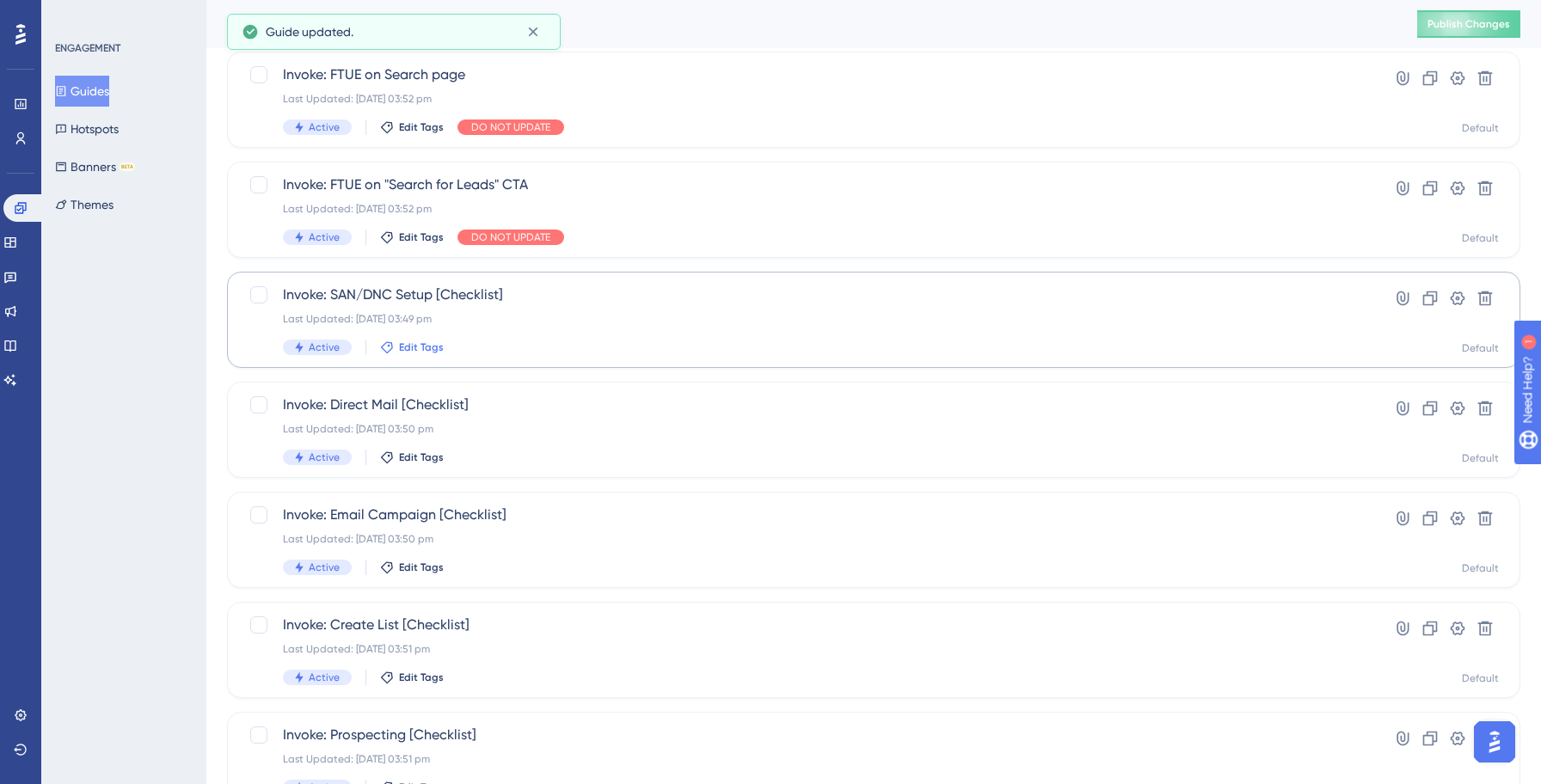
click at [415, 347] on span "Edit Tags" at bounding box center [421, 347] width 45 height 14
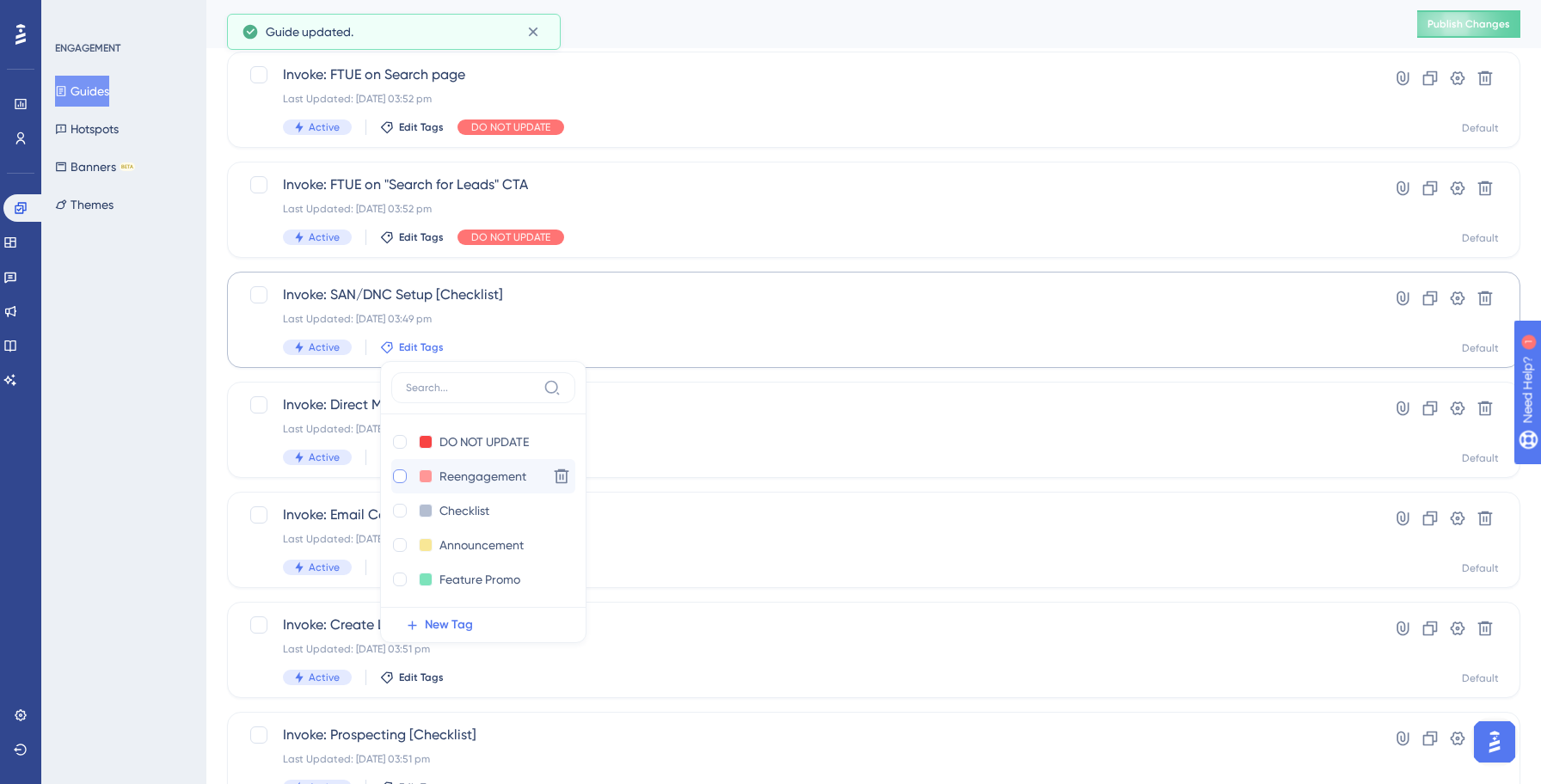
scroll to position [217, 0]
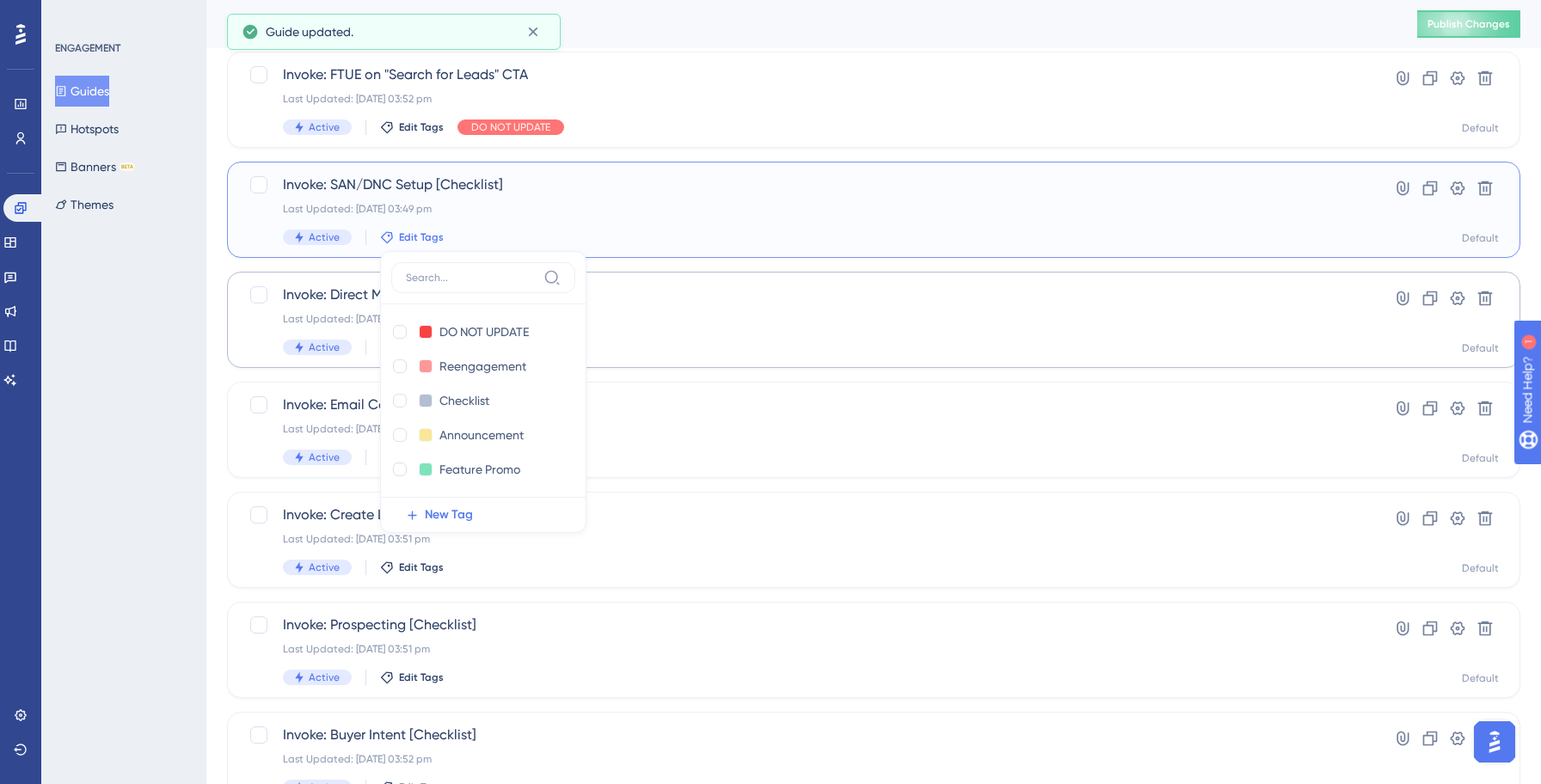
drag, startPoint x: 398, startPoint y: 331, endPoint x: 328, endPoint y: 339, distance: 70.5
click at [398, 331] on div at bounding box center [399, 331] width 14 height 14
checkbox input "true"
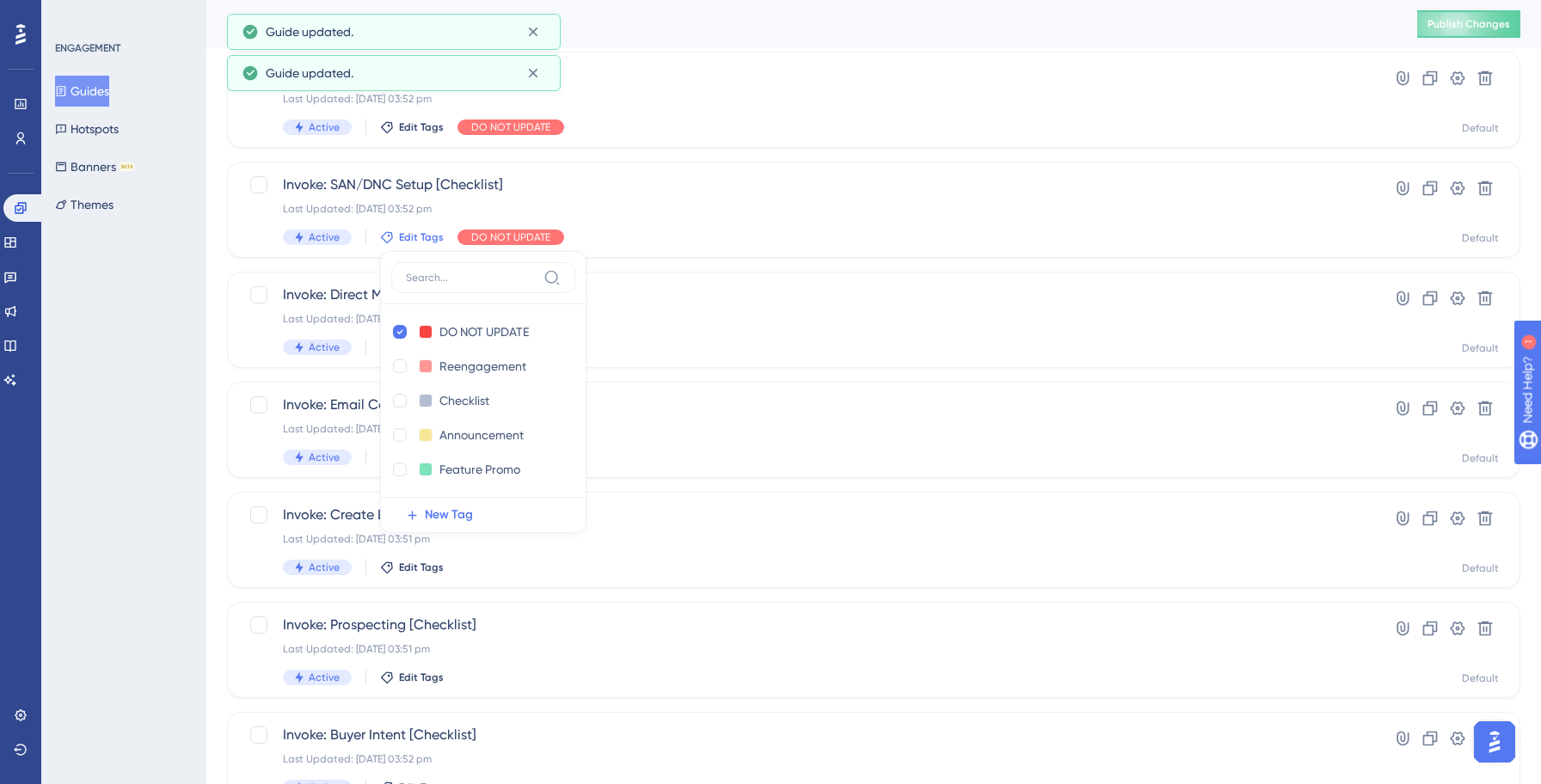
click at [68, 373] on div "ENGAGEMENT Guides Hotspots Banners BETA Themes" at bounding box center [124, 392] width 165 height 784
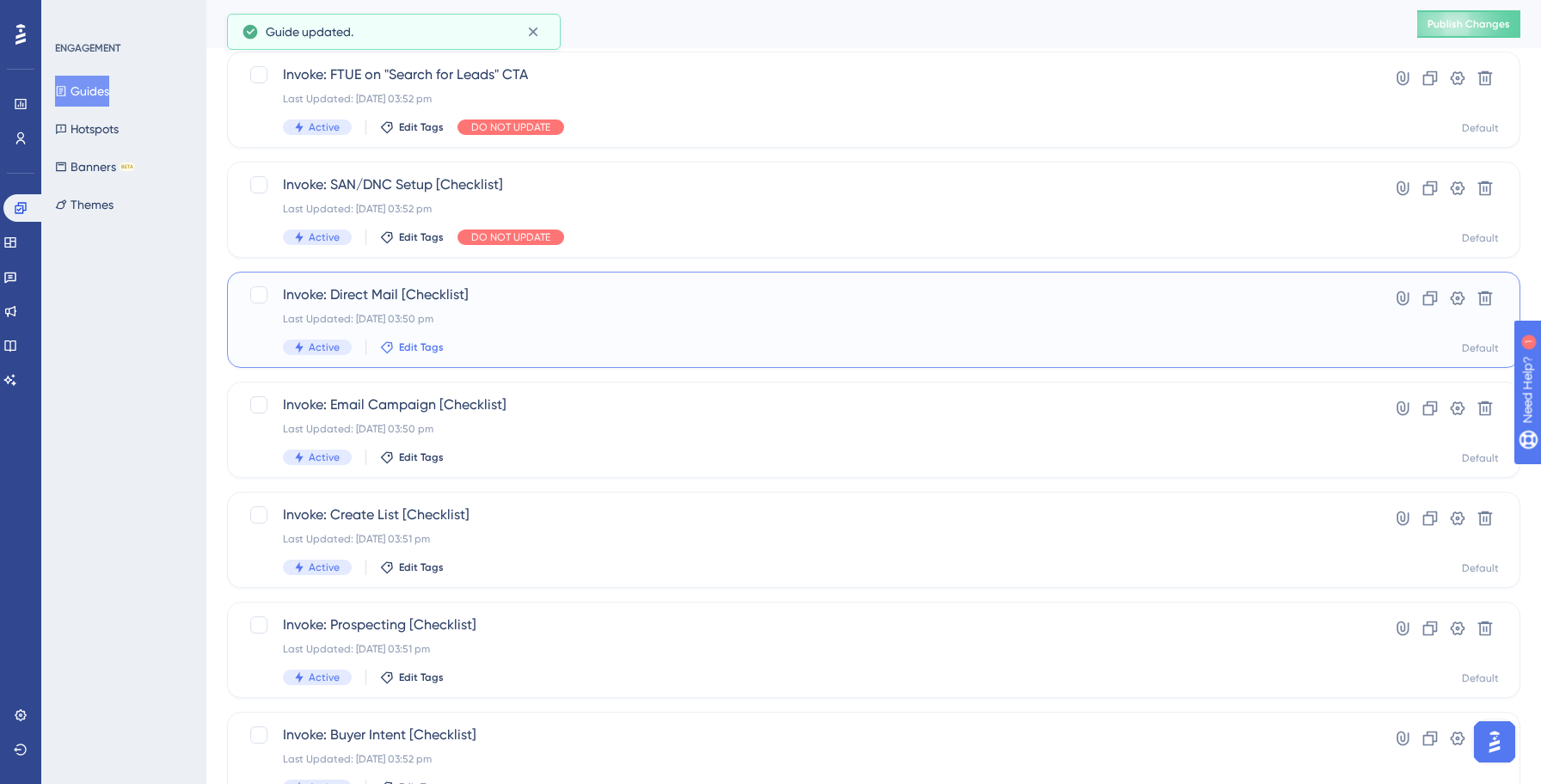
click at [387, 343] on icon at bounding box center [387, 347] width 14 height 14
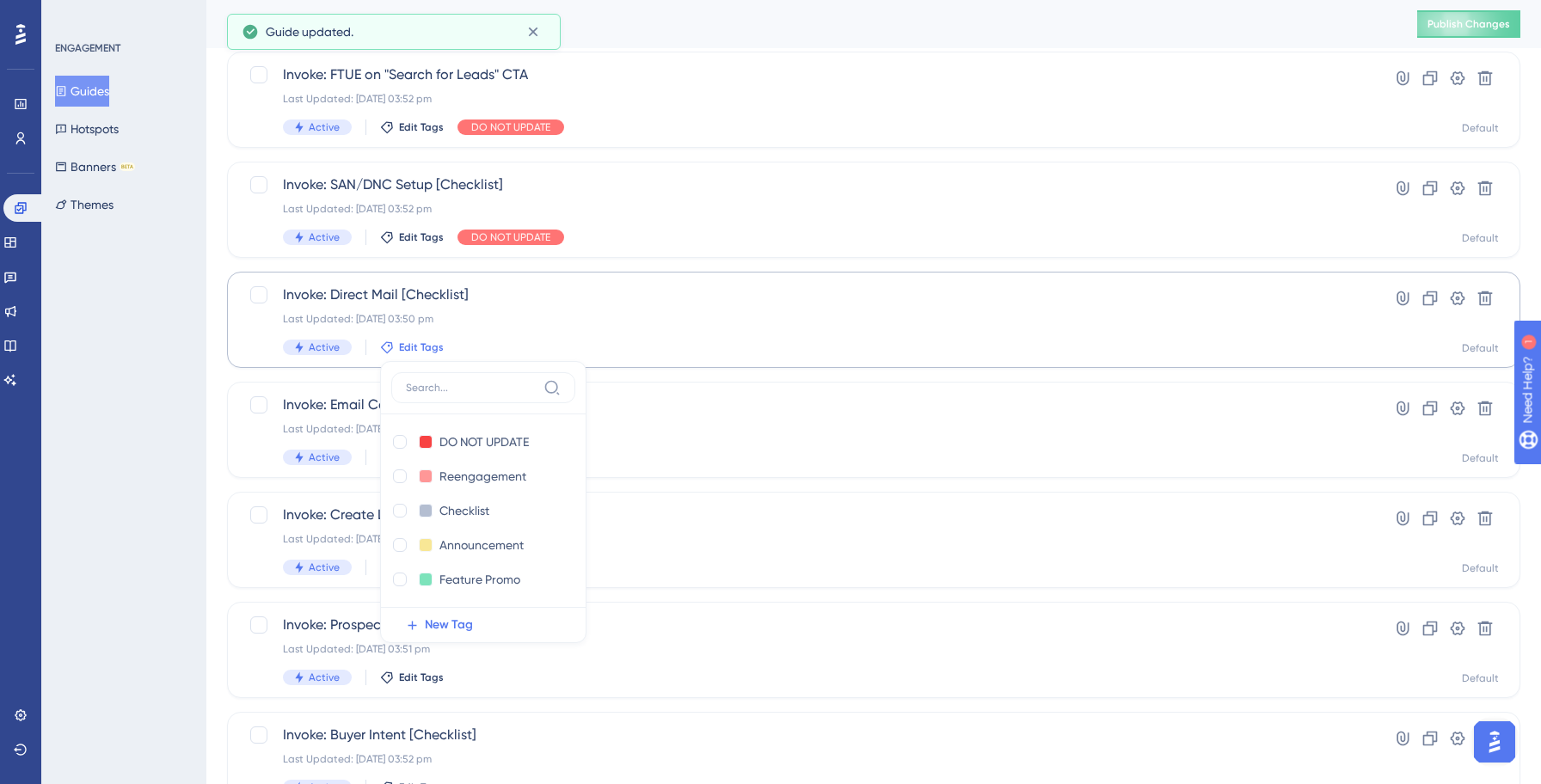
scroll to position [296, 0]
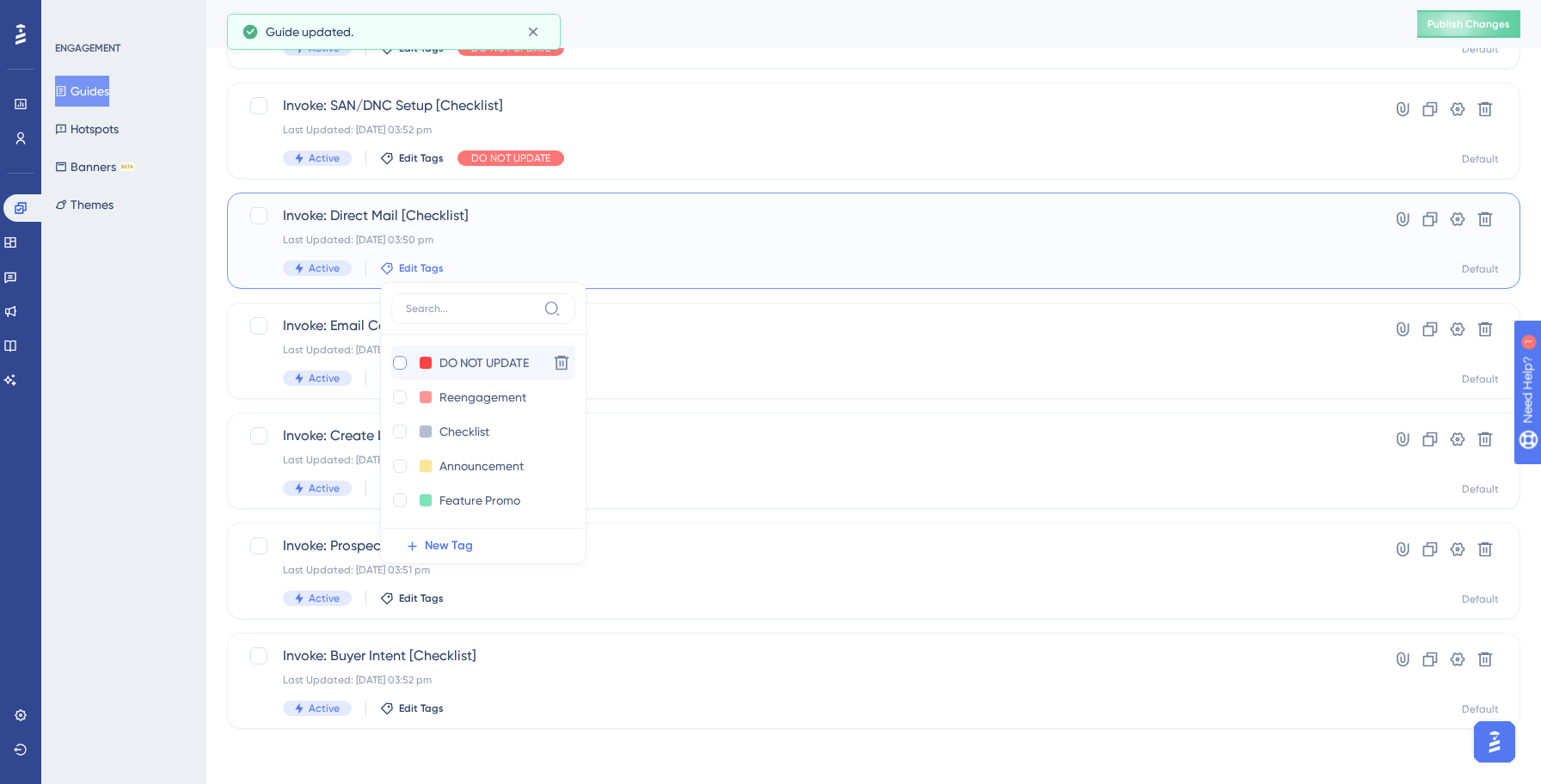
click at [401, 361] on div at bounding box center [399, 362] width 14 height 14
checkbox input "true"
click at [108, 395] on div "ENGAGEMENT Guides Hotspots Banners BETA Themes" at bounding box center [124, 392] width 165 height 784
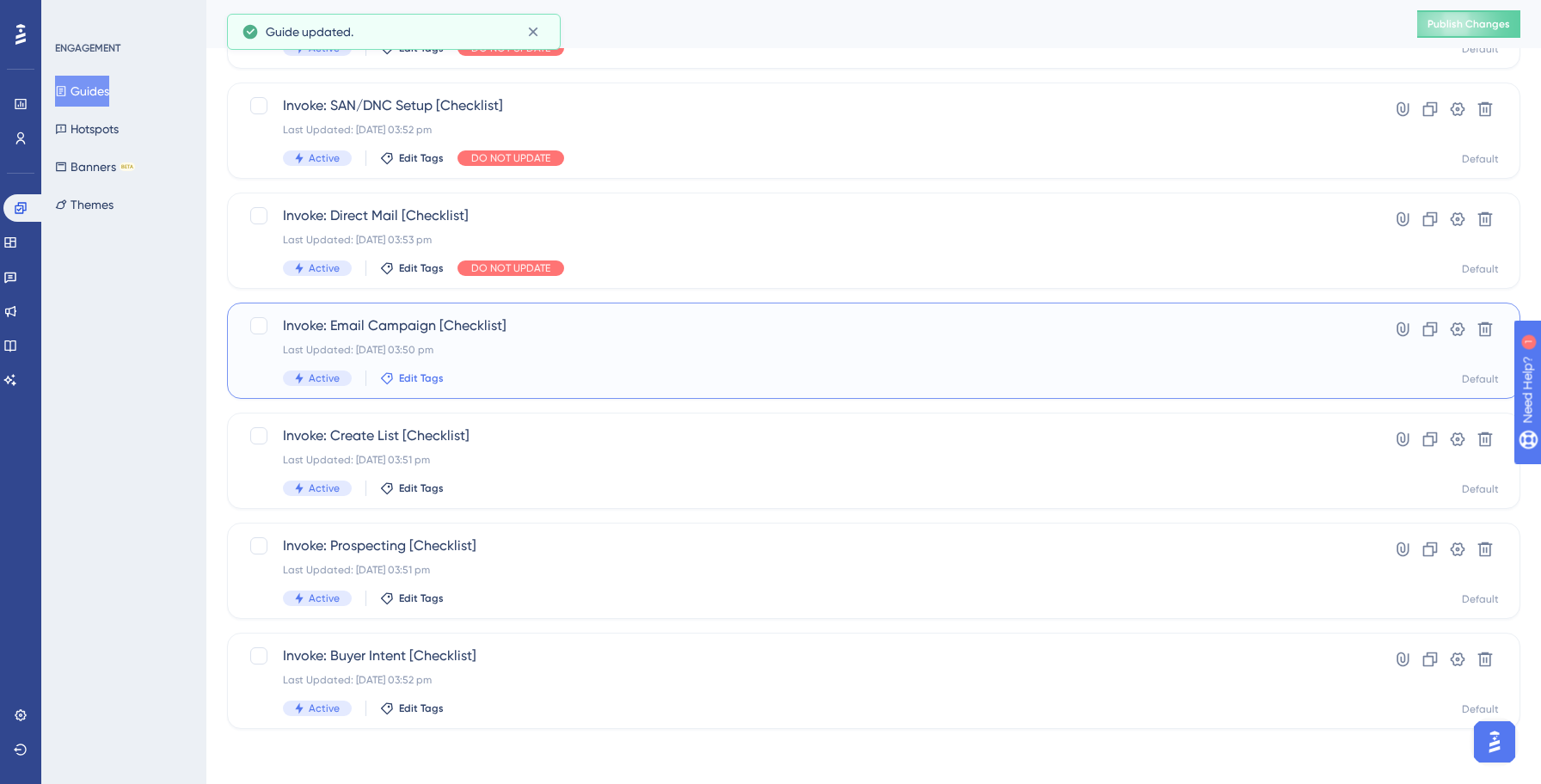
click at [408, 377] on span "Edit Tags" at bounding box center [421, 378] width 45 height 14
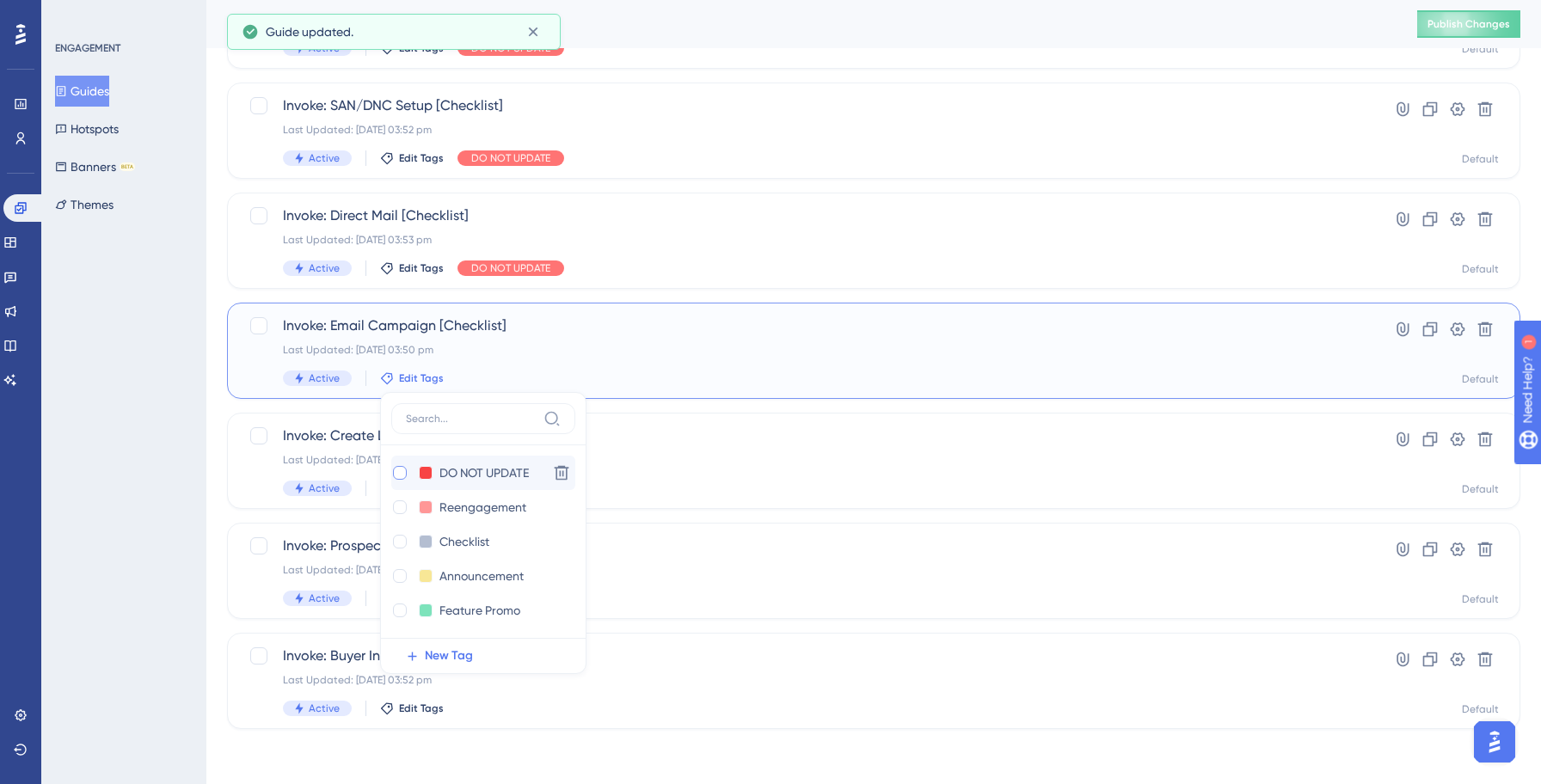
click at [397, 472] on div at bounding box center [399, 472] width 14 height 14
checkbox input "true"
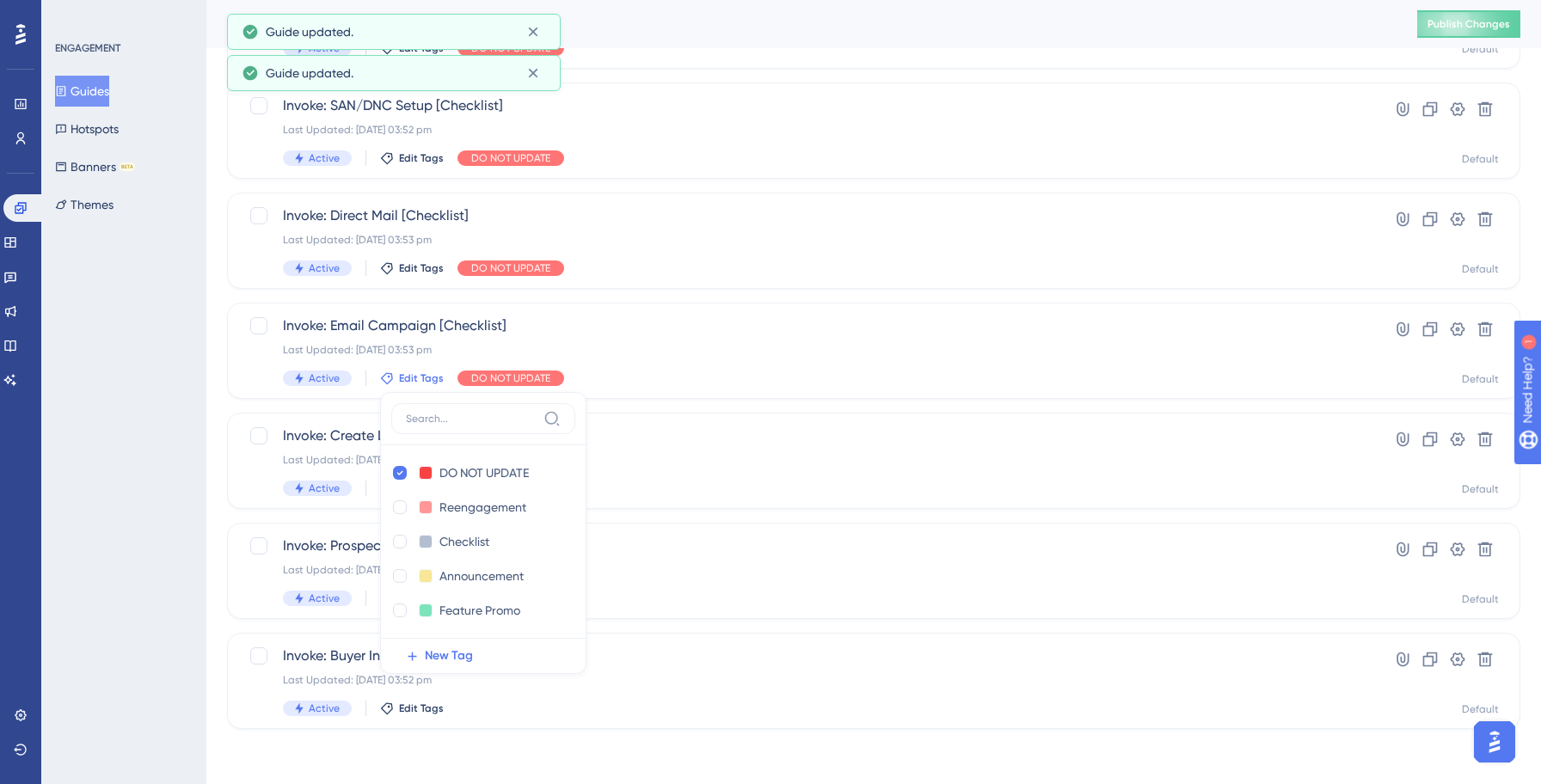
click at [164, 441] on div "ENGAGEMENT Guides Hotspots Banners BETA Themes" at bounding box center [124, 392] width 165 height 784
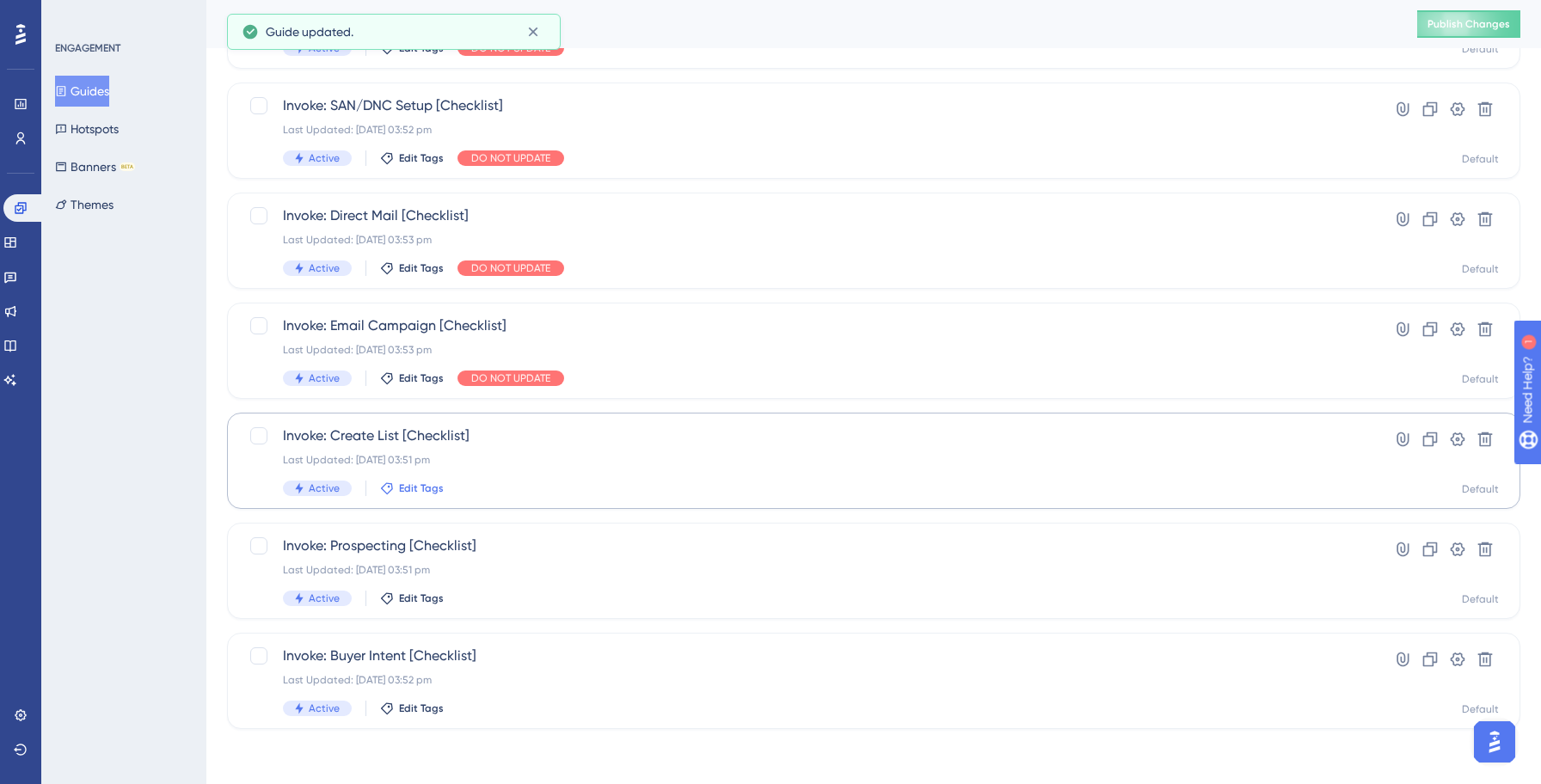
click at [387, 488] on icon at bounding box center [387, 488] width 14 height 14
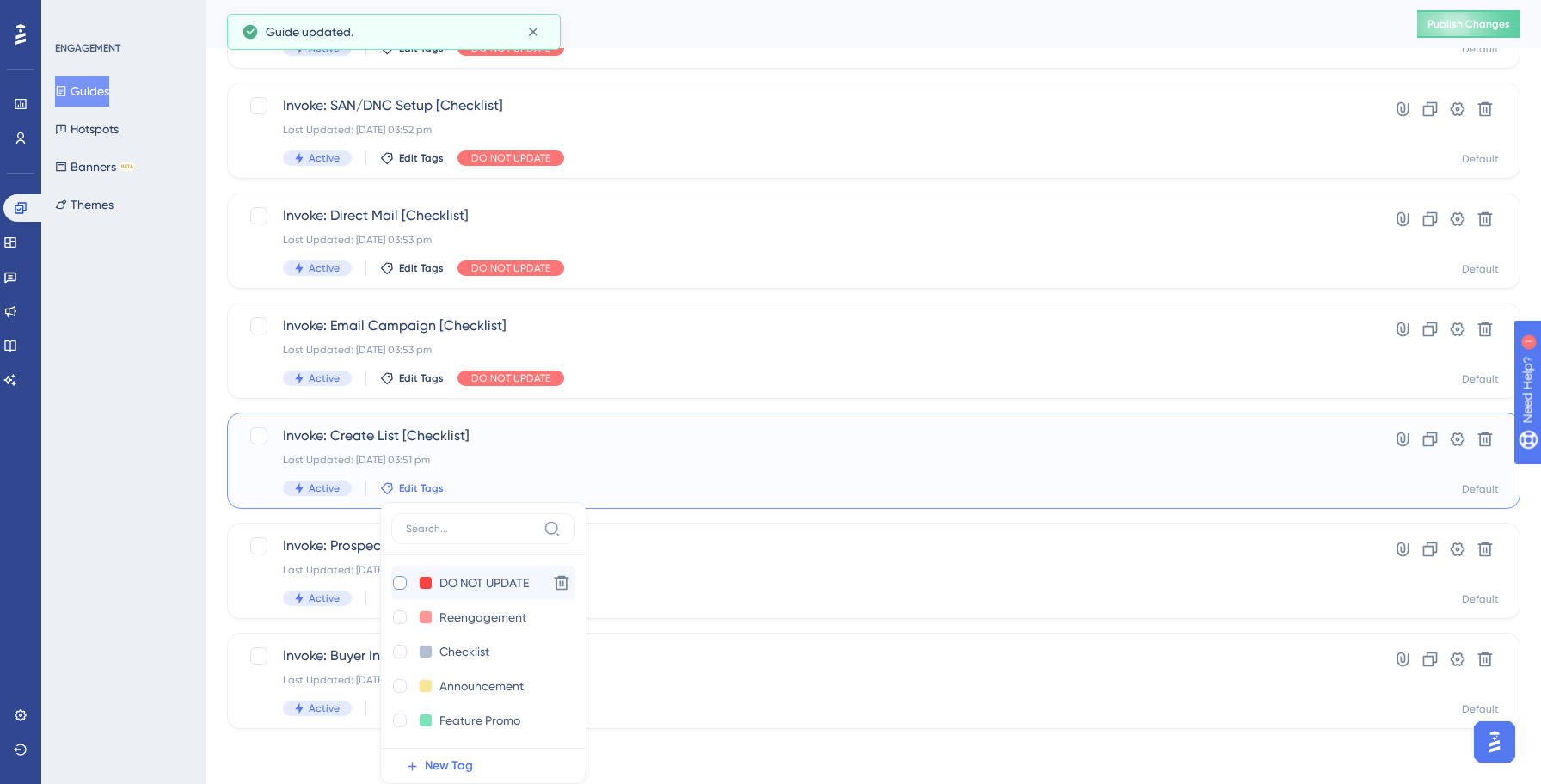
click at [399, 583] on div at bounding box center [399, 583] width 14 height 14
checkbox input "true"
click at [120, 515] on div "ENGAGEMENT Guides Hotspots Banners BETA Themes" at bounding box center [124, 392] width 165 height 784
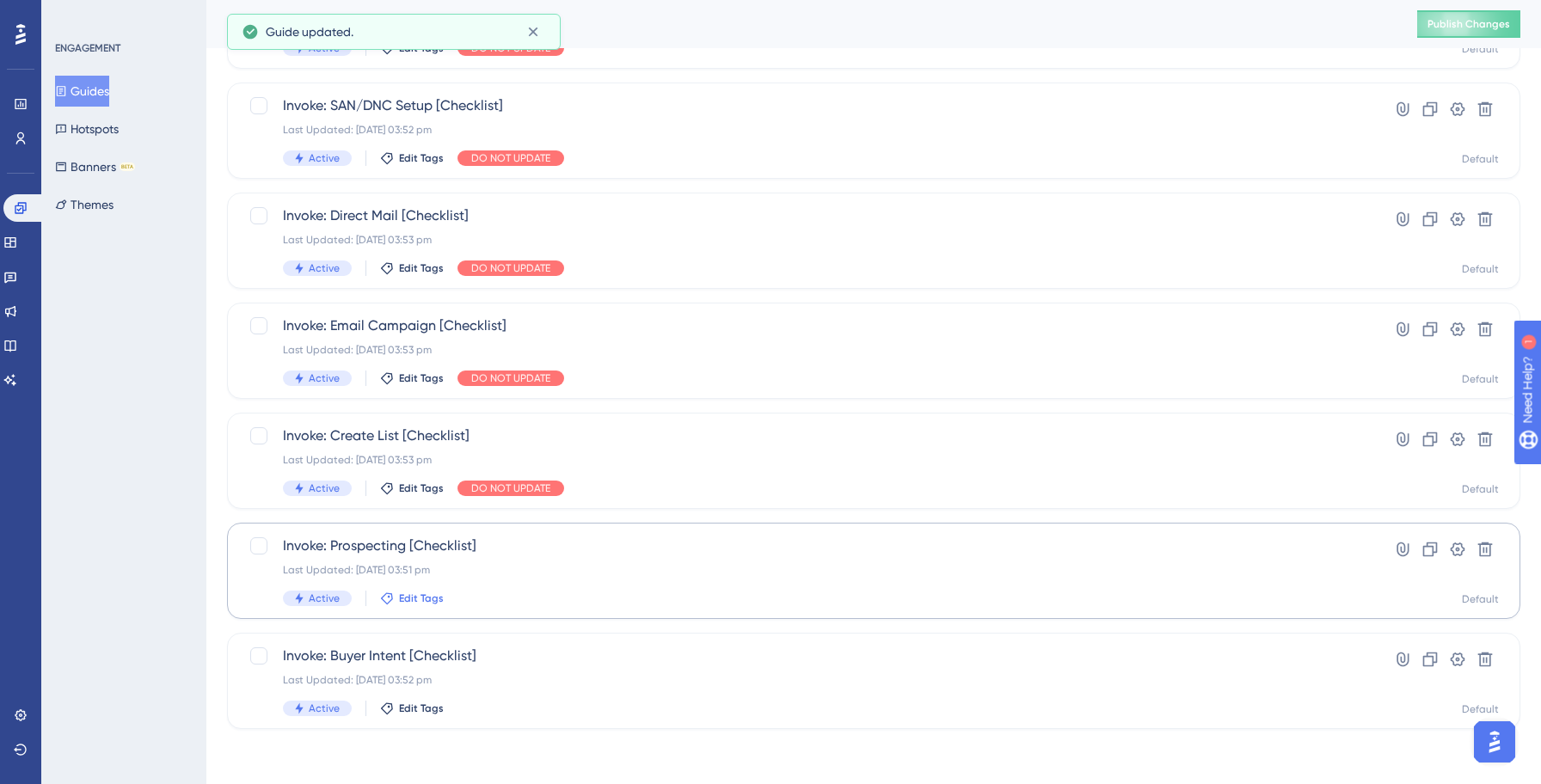
click at [399, 593] on span "Edit Tags" at bounding box center [421, 598] width 45 height 14
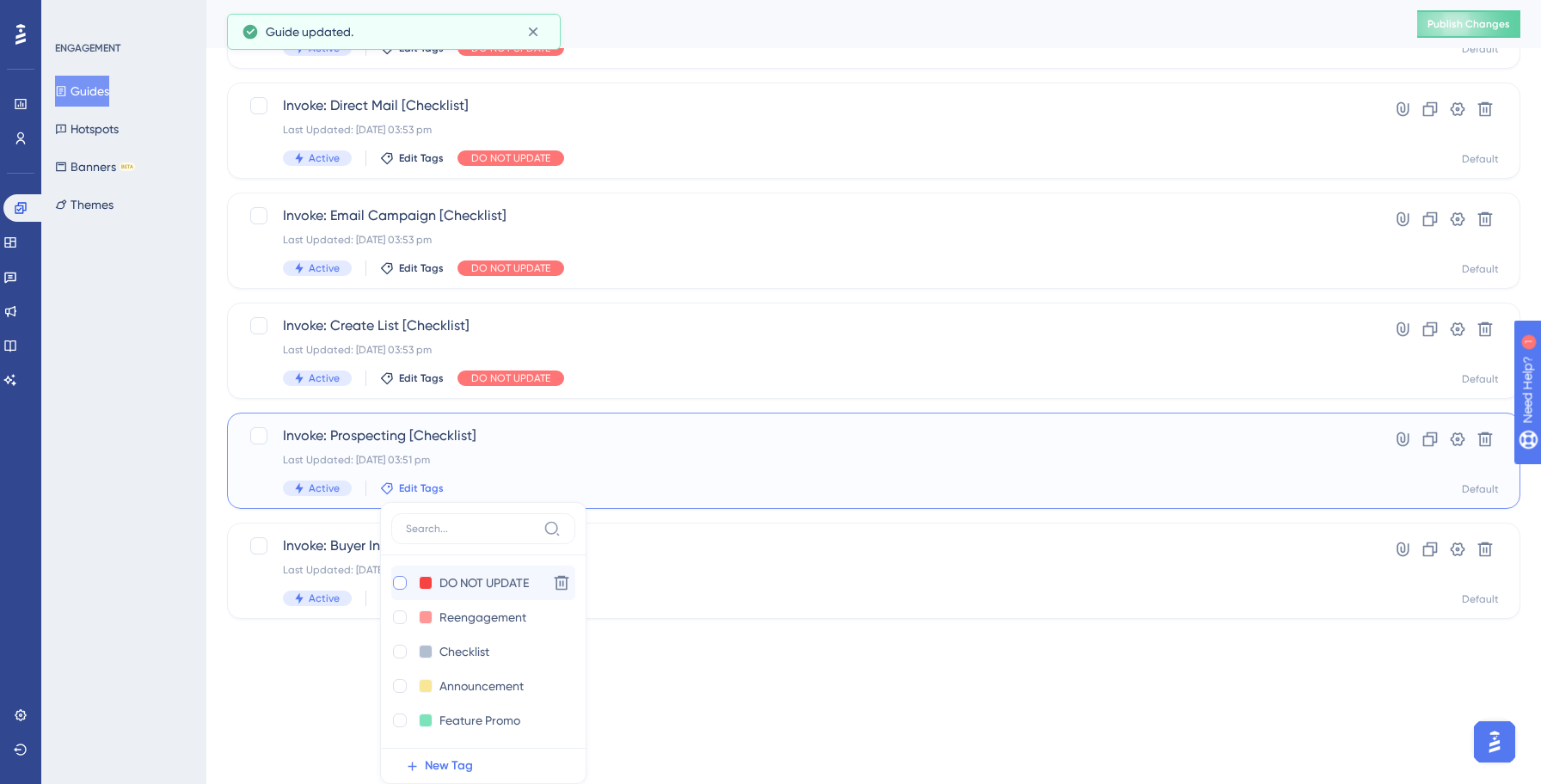
click at [401, 582] on div at bounding box center [399, 583] width 14 height 14
checkbox input "true"
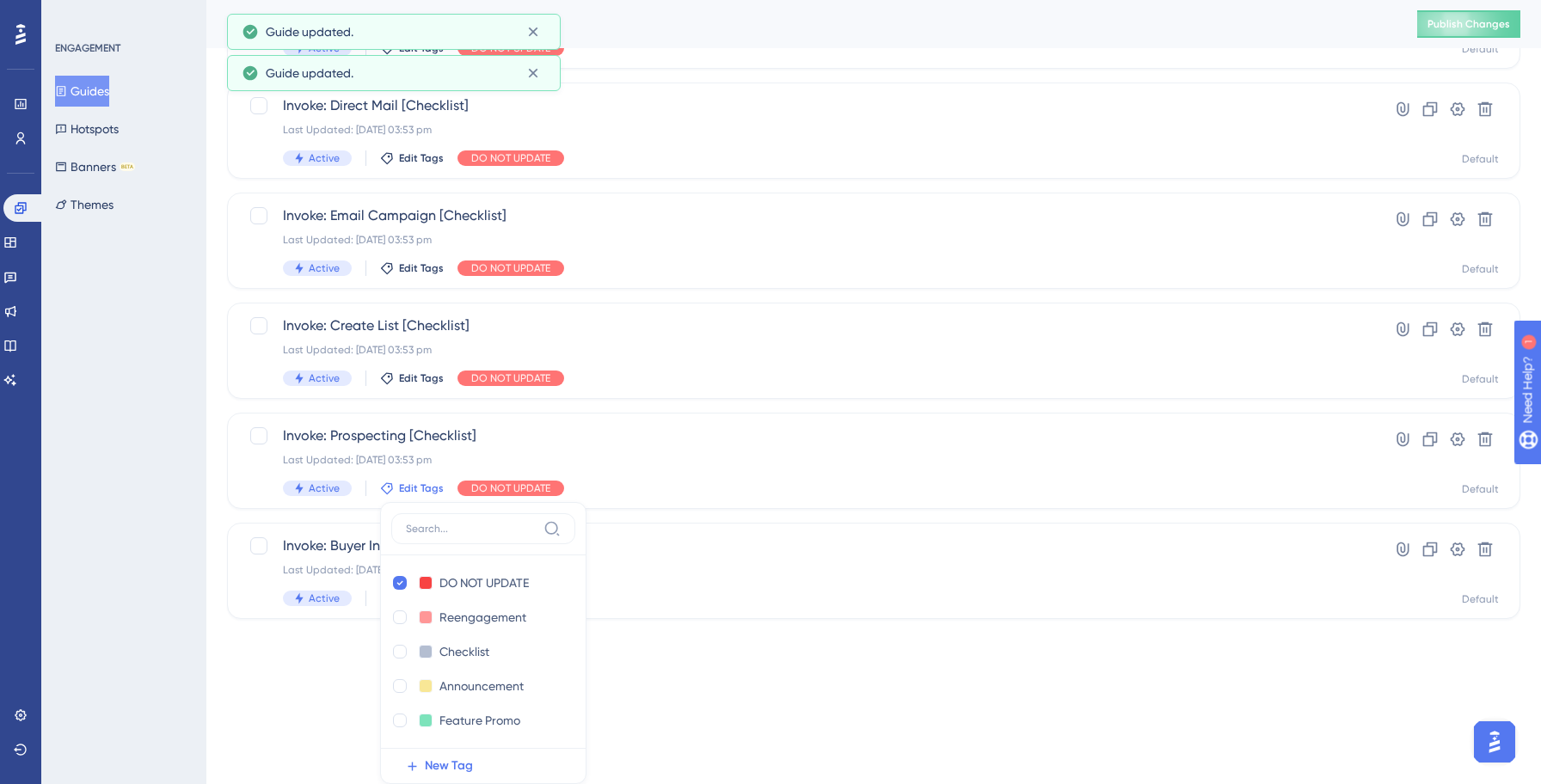
click at [115, 540] on div "ENGAGEMENT Guides Hotspots Banners BETA Themes" at bounding box center [124, 392] width 165 height 784
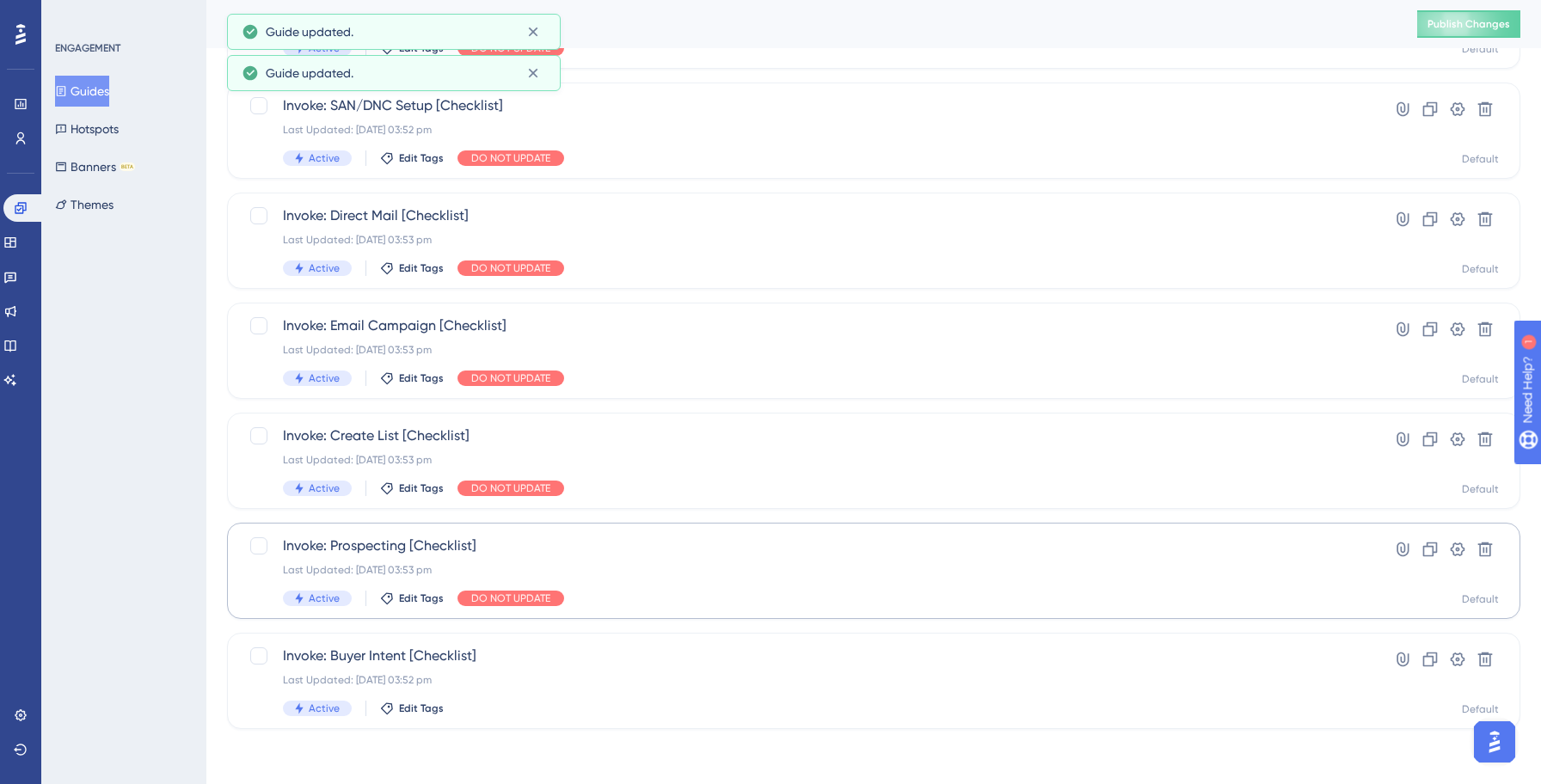
scroll to position [296, 0]
click at [399, 706] on span "Edit Tags" at bounding box center [421, 708] width 45 height 14
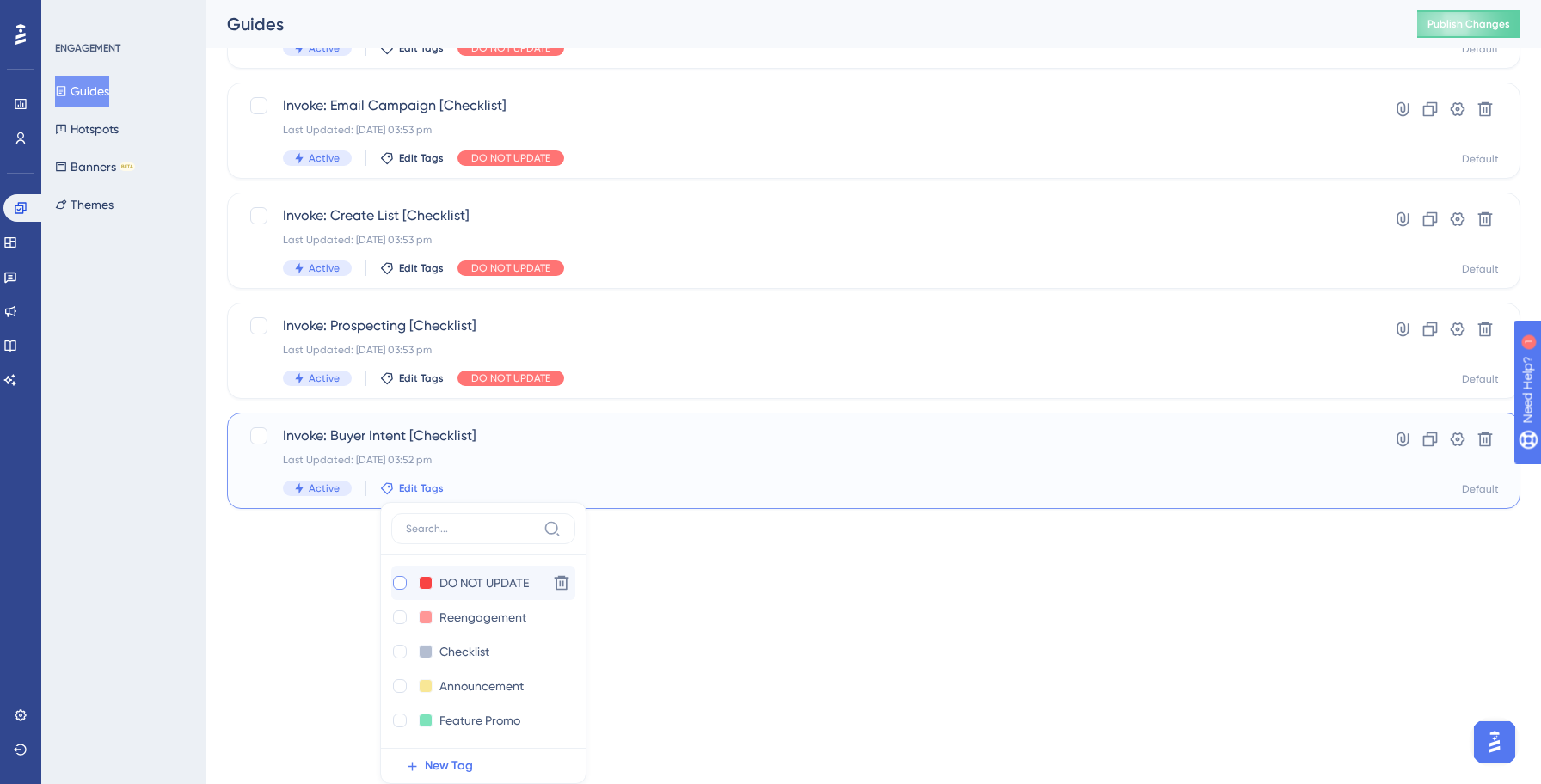
click at [396, 585] on div at bounding box center [399, 583] width 14 height 14
checkbox input "true"
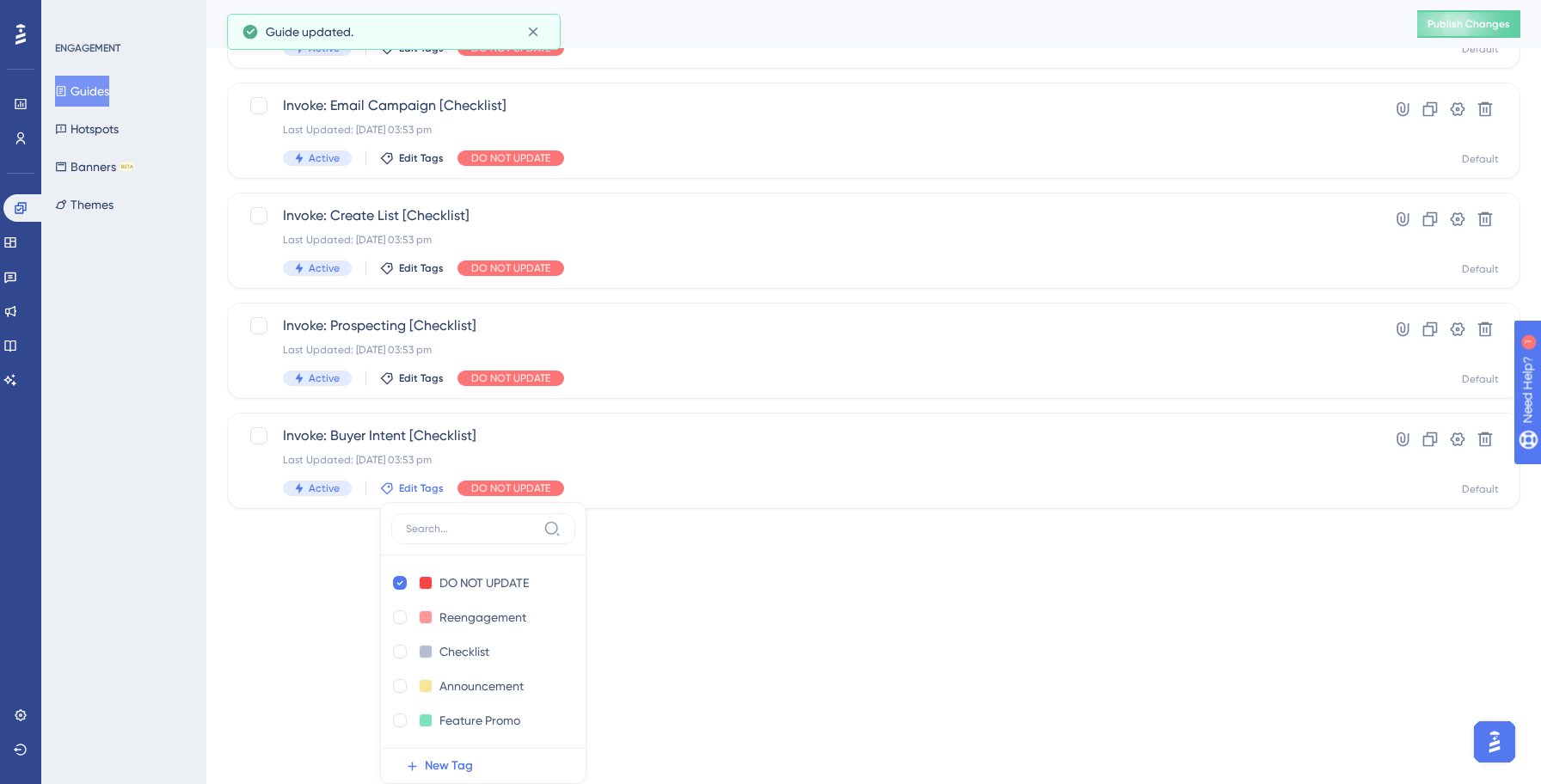
click at [269, 564] on html "Performance Users Engagement Widgets Feedback Product Updates Knowledge Base AI…" at bounding box center [770, 24] width 1541 height 1079
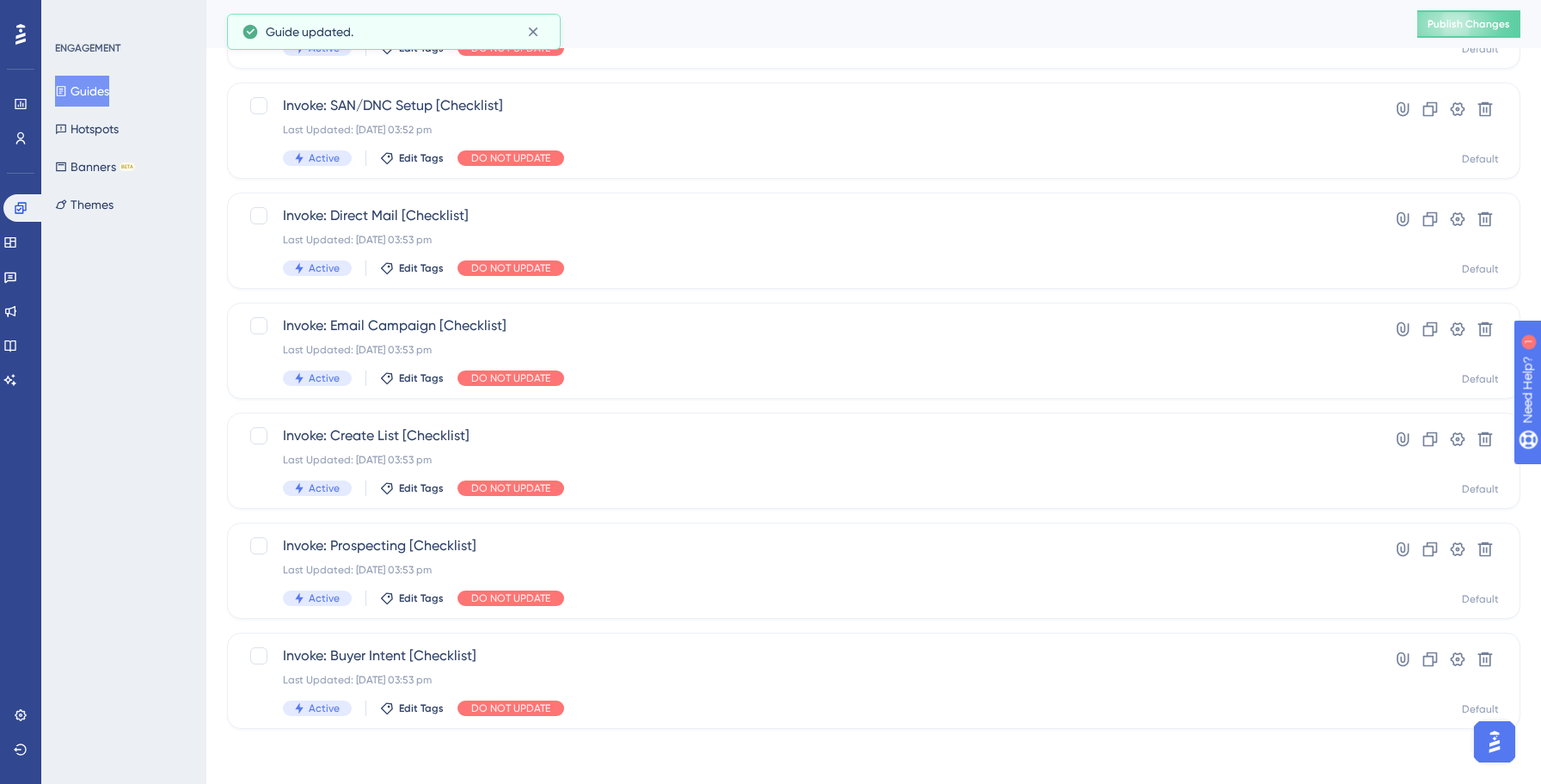
scroll to position [0, 0]
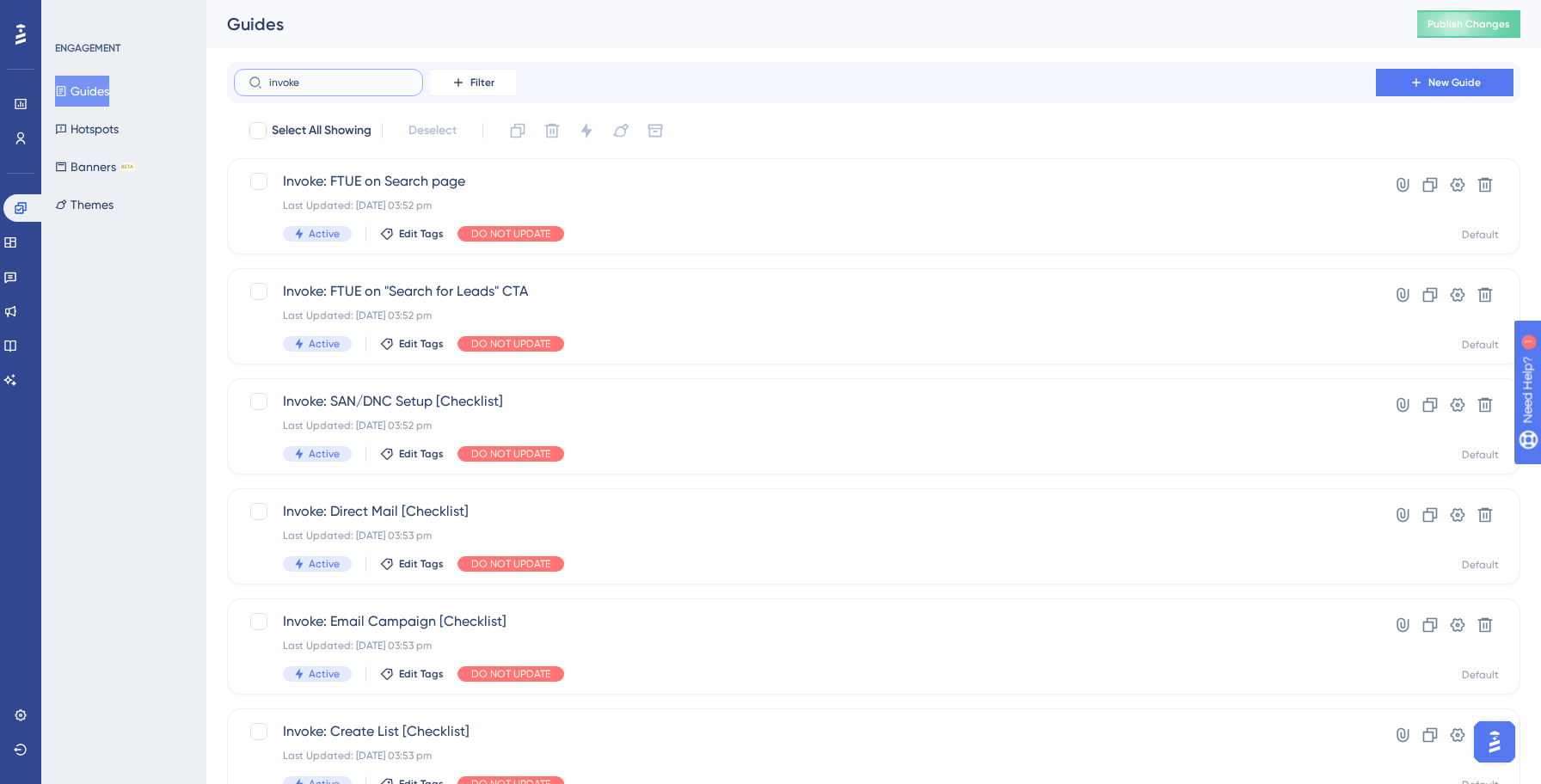
click at [377, 79] on input "invoke" at bounding box center [339, 83] width 139 height 12
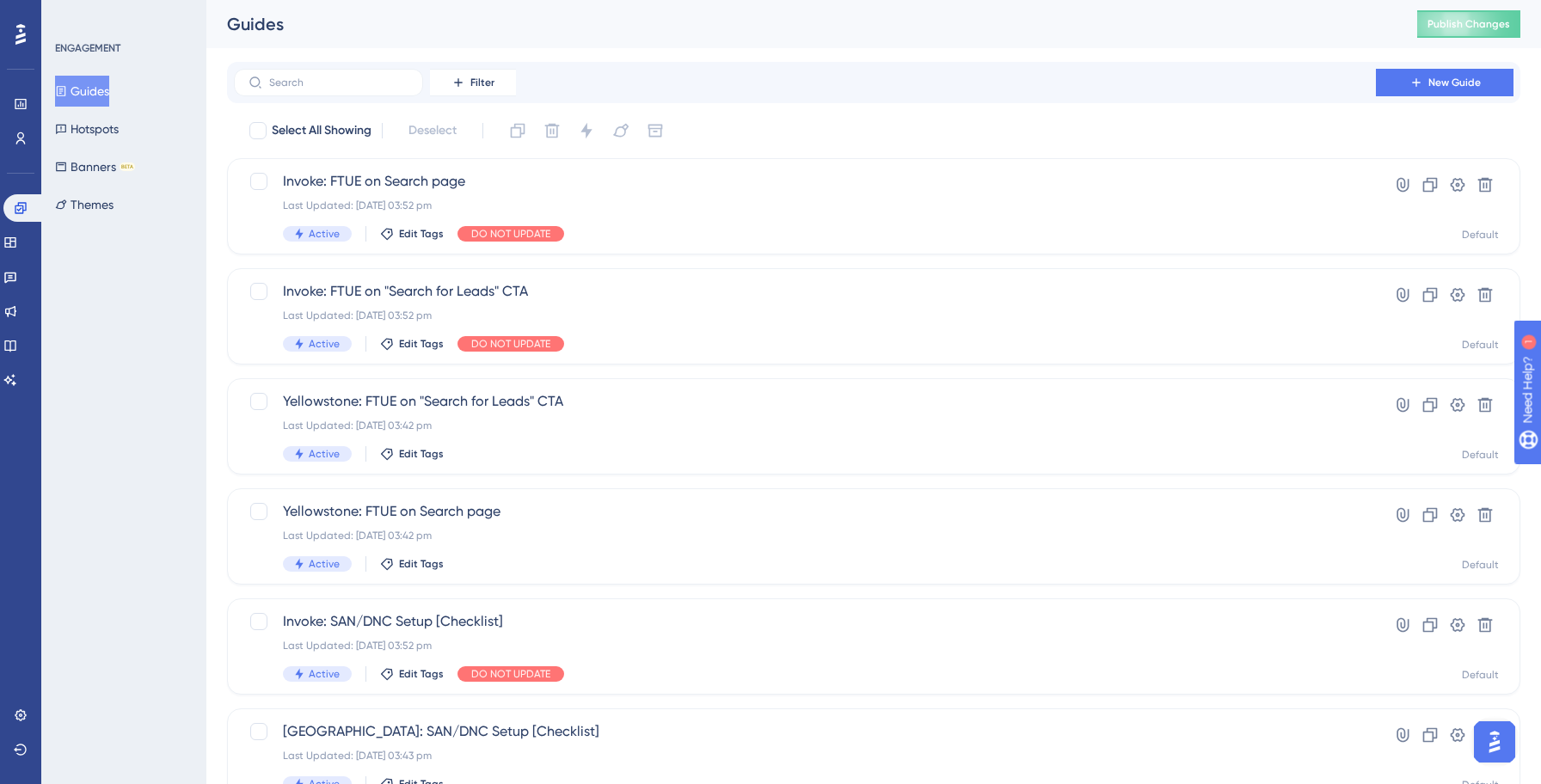
click at [799, 43] on div "Guides Publish Changes" at bounding box center [874, 24] width 1334 height 48
click at [1434, 28] on span "Publish Changes" at bounding box center [1469, 24] width 83 height 14
click at [530, 39] on icon at bounding box center [533, 32] width 17 height 17
click at [778, 89] on div "Filter New Guide" at bounding box center [874, 83] width 1279 height 28
click at [17, 251] on link at bounding box center [10, 243] width 14 height 28
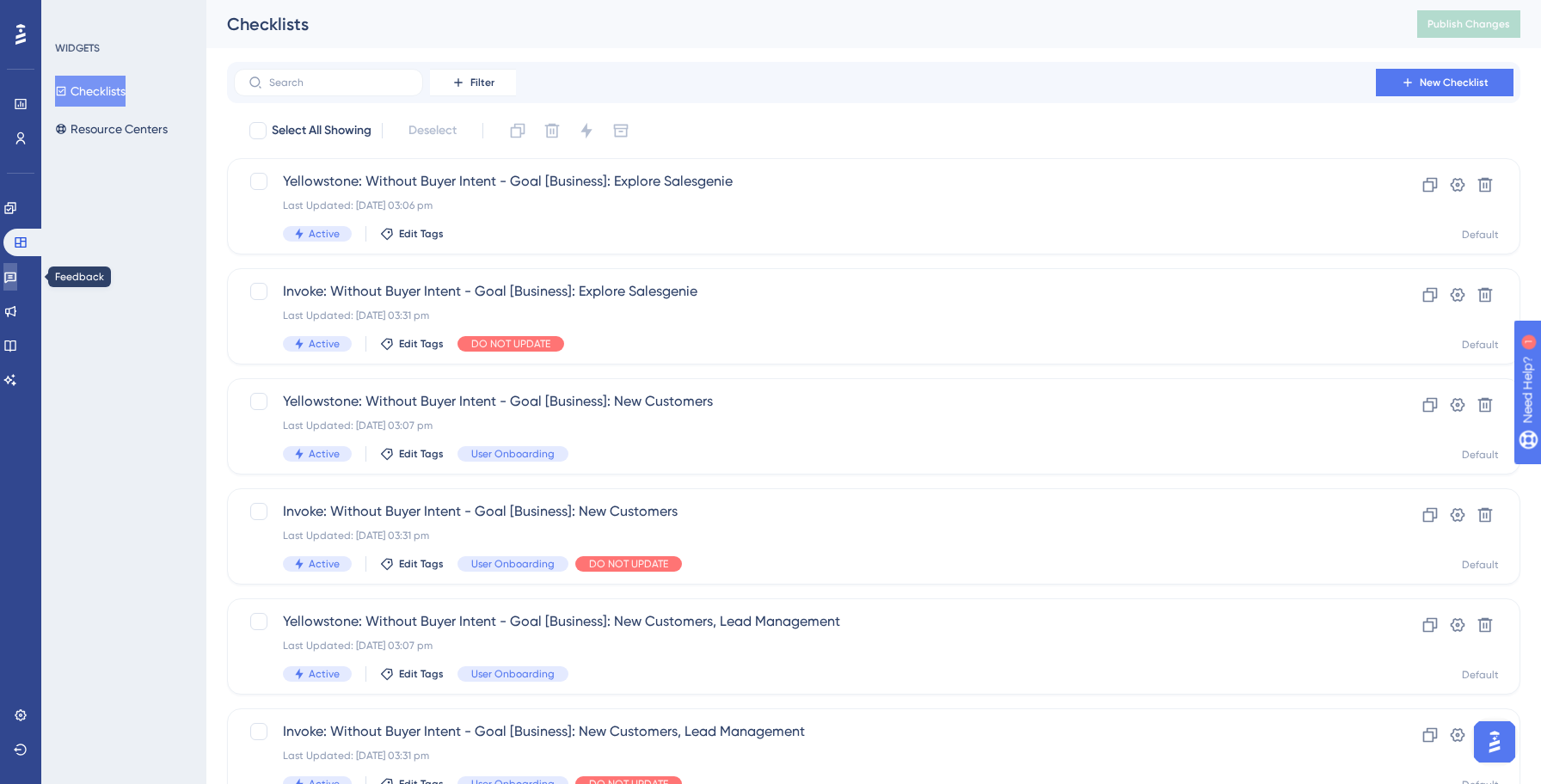
click at [17, 277] on icon at bounding box center [10, 277] width 14 height 14
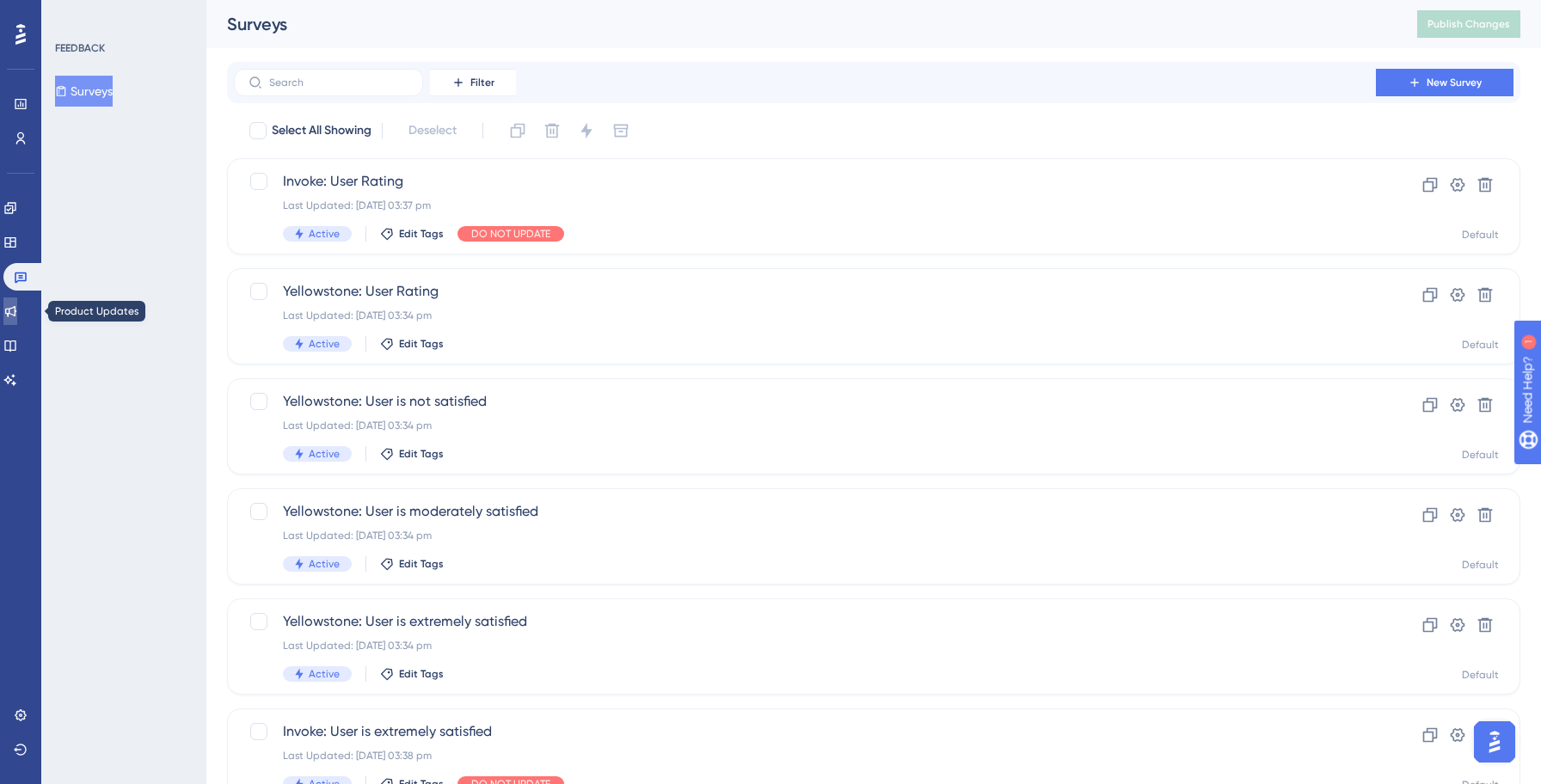
click at [17, 306] on icon at bounding box center [10, 312] width 14 height 14
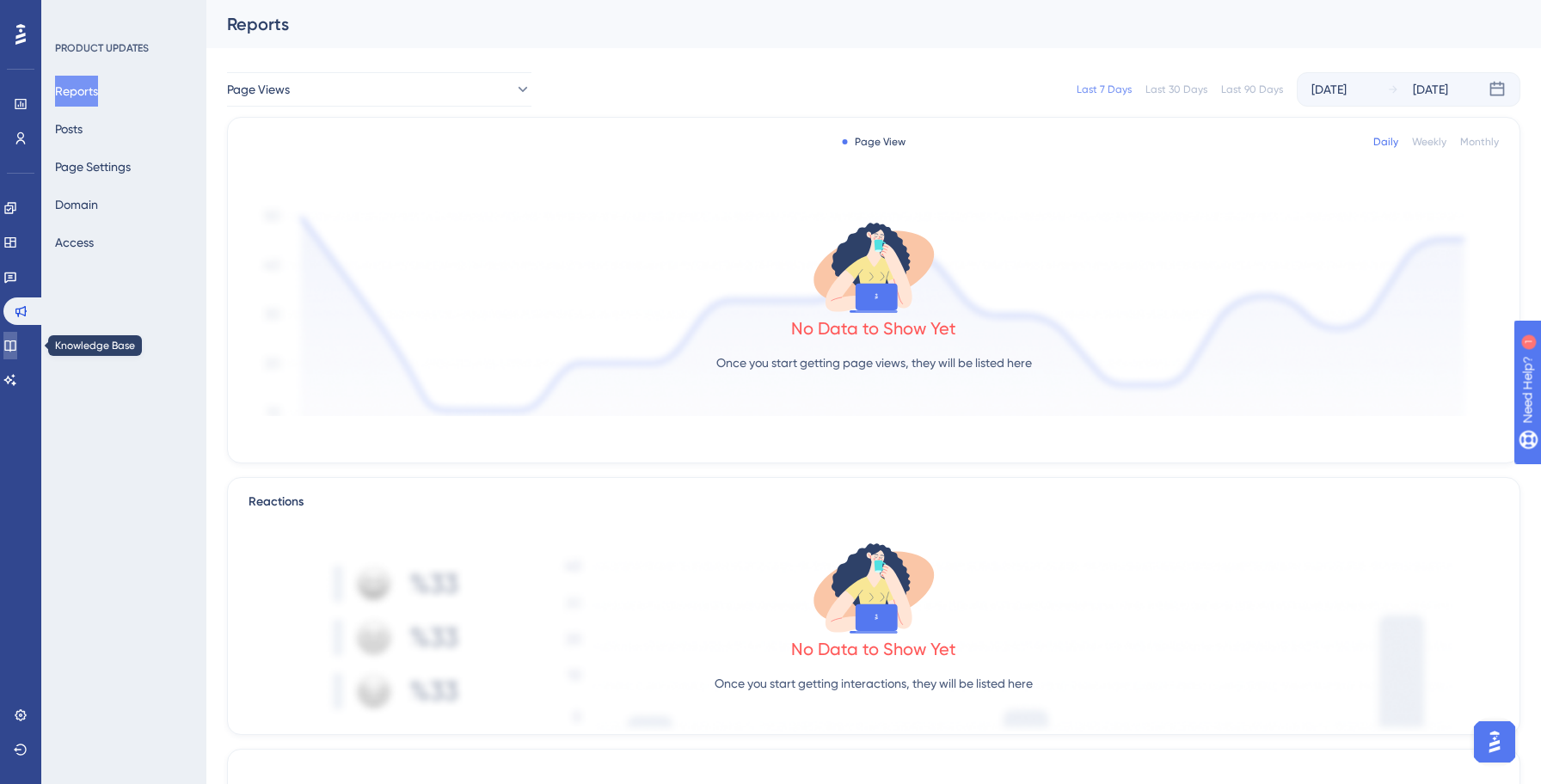
click at [13, 349] on link at bounding box center [10, 345] width 14 height 28
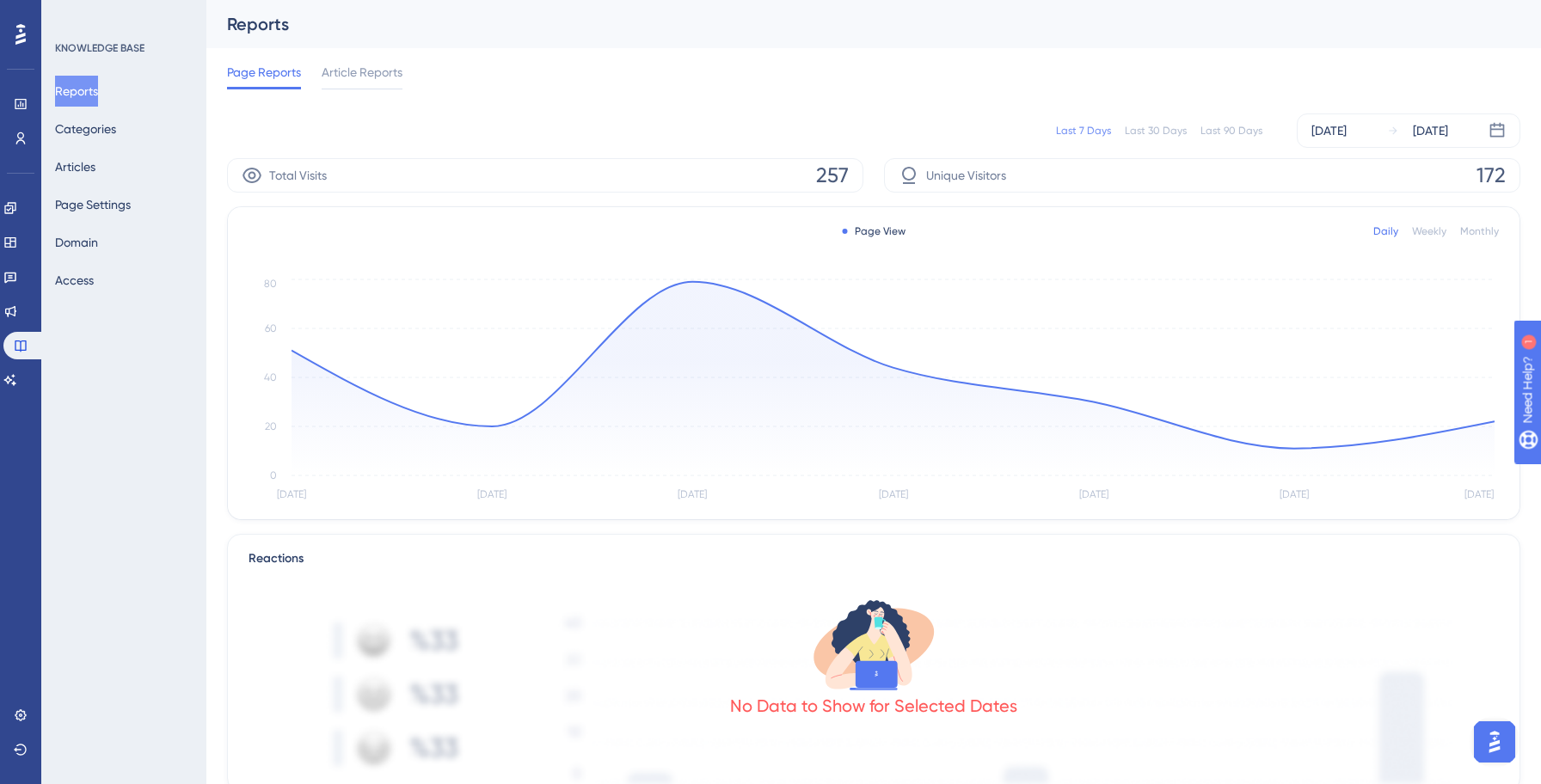
click at [506, 66] on div "Page Reports Article Reports" at bounding box center [874, 76] width 1293 height 55
click at [17, 204] on icon at bounding box center [10, 208] width 14 height 14
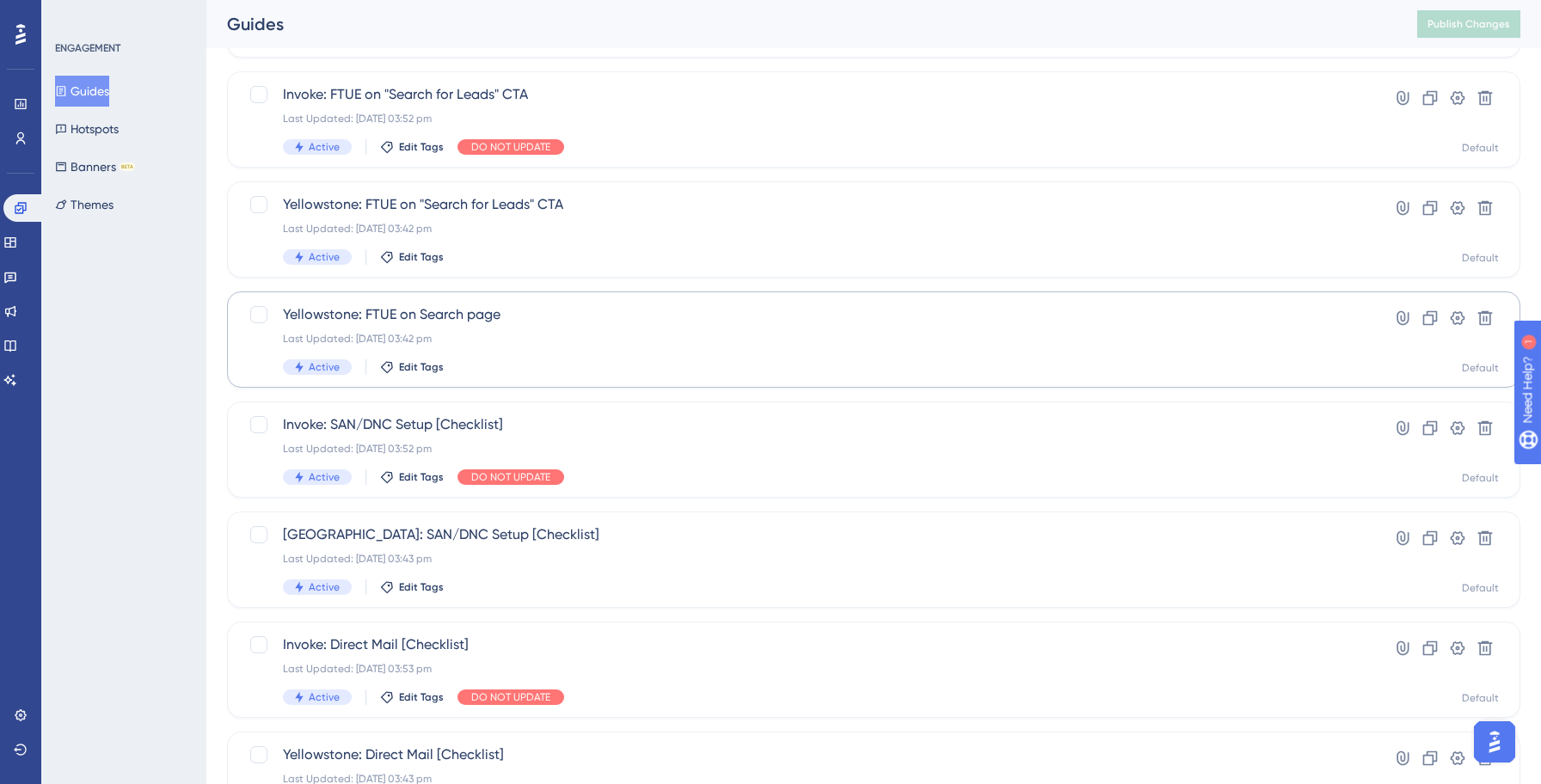
scroll to position [550, 0]
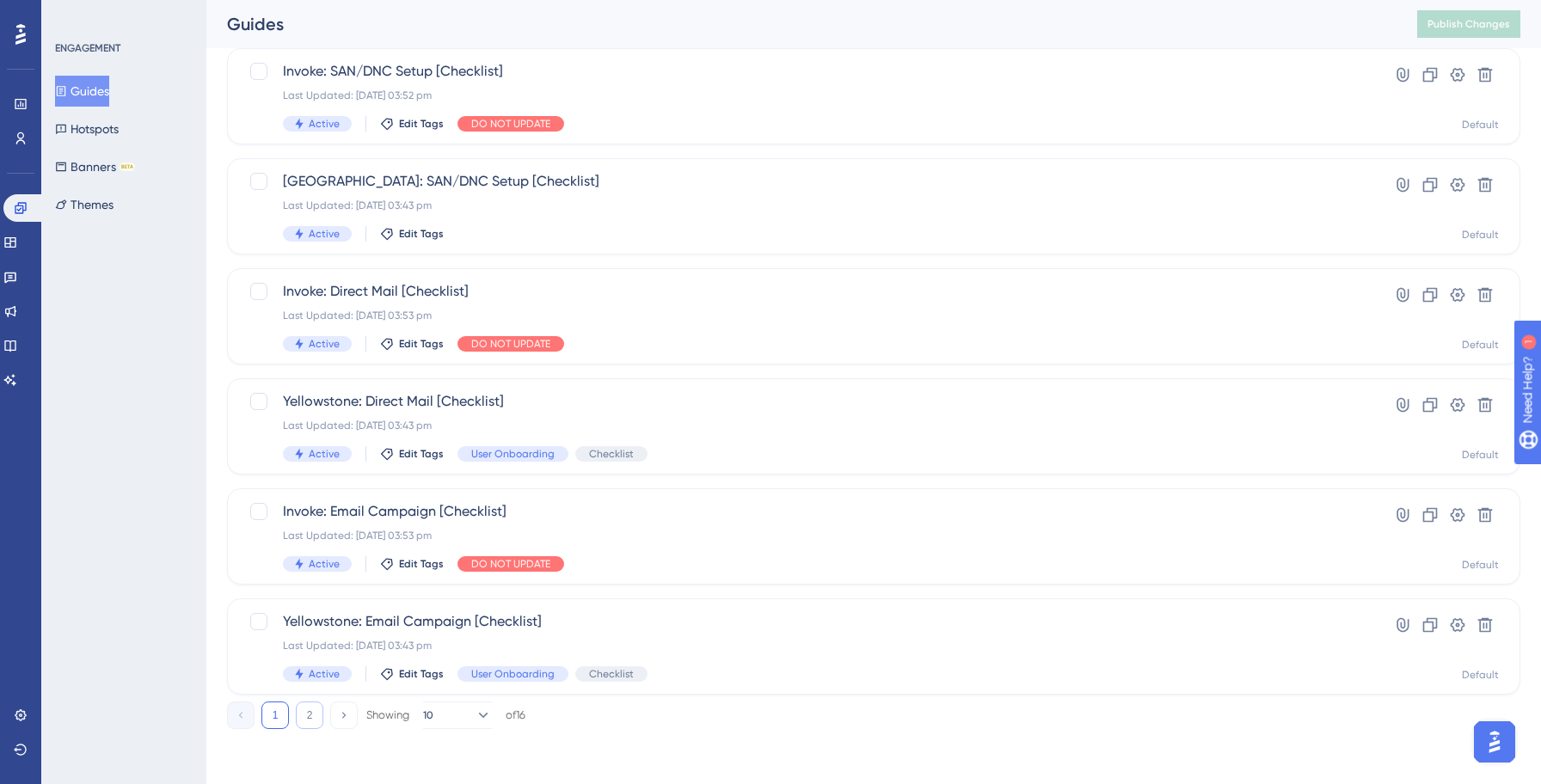
click at [319, 709] on button "2" at bounding box center [310, 715] width 28 height 28
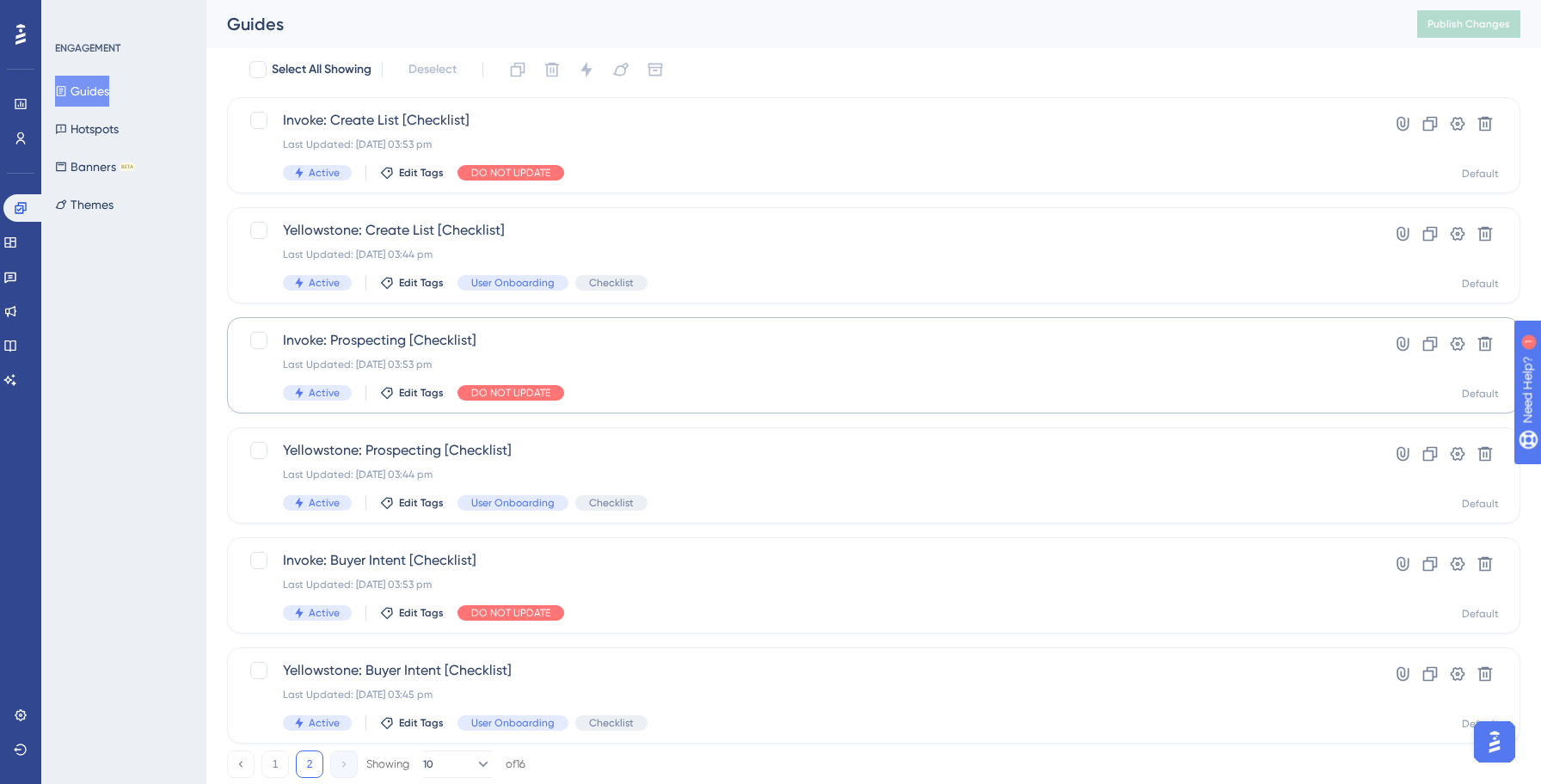
scroll to position [110, 0]
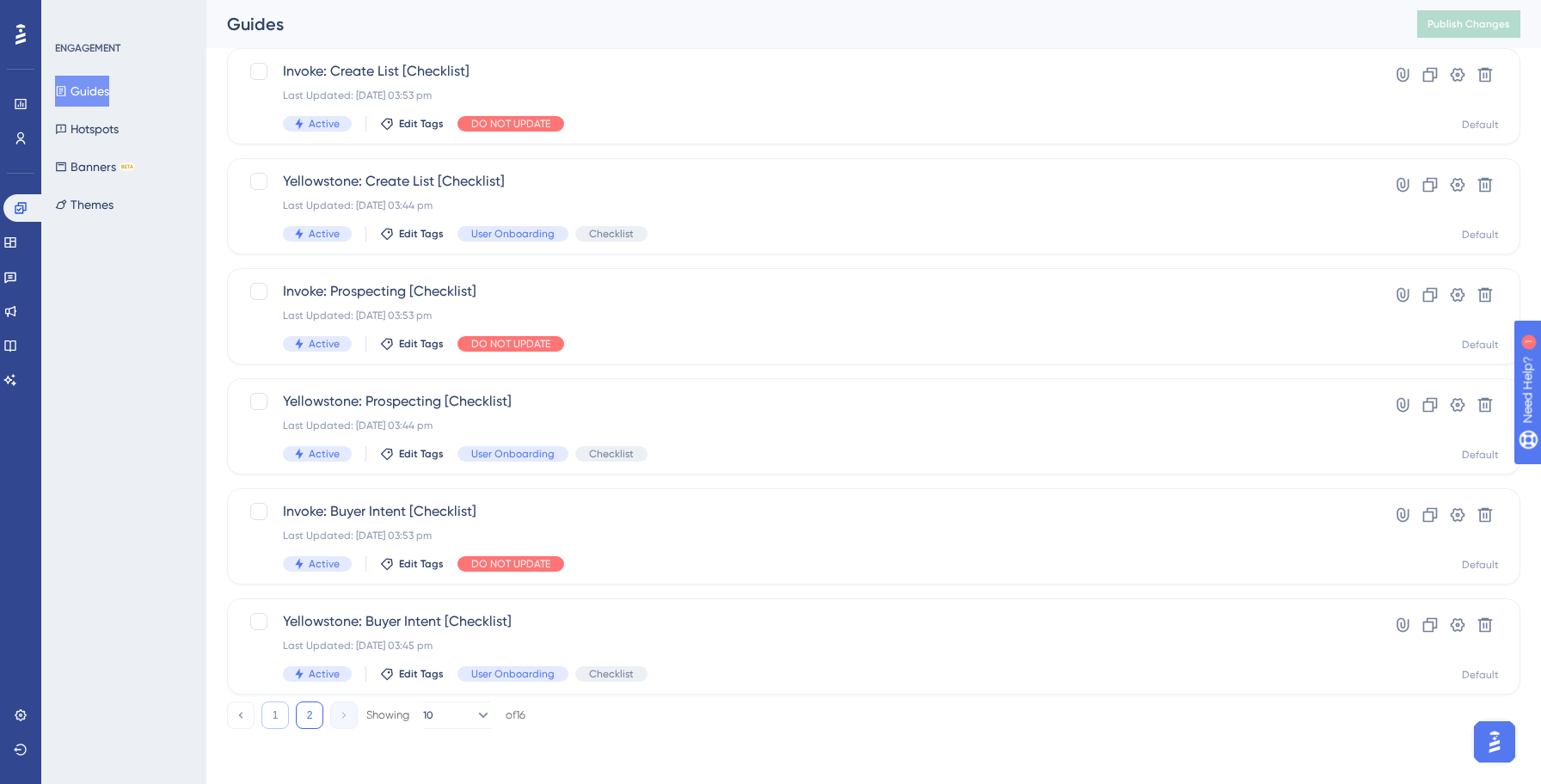
click at [278, 719] on button "1" at bounding box center [275, 715] width 28 height 28
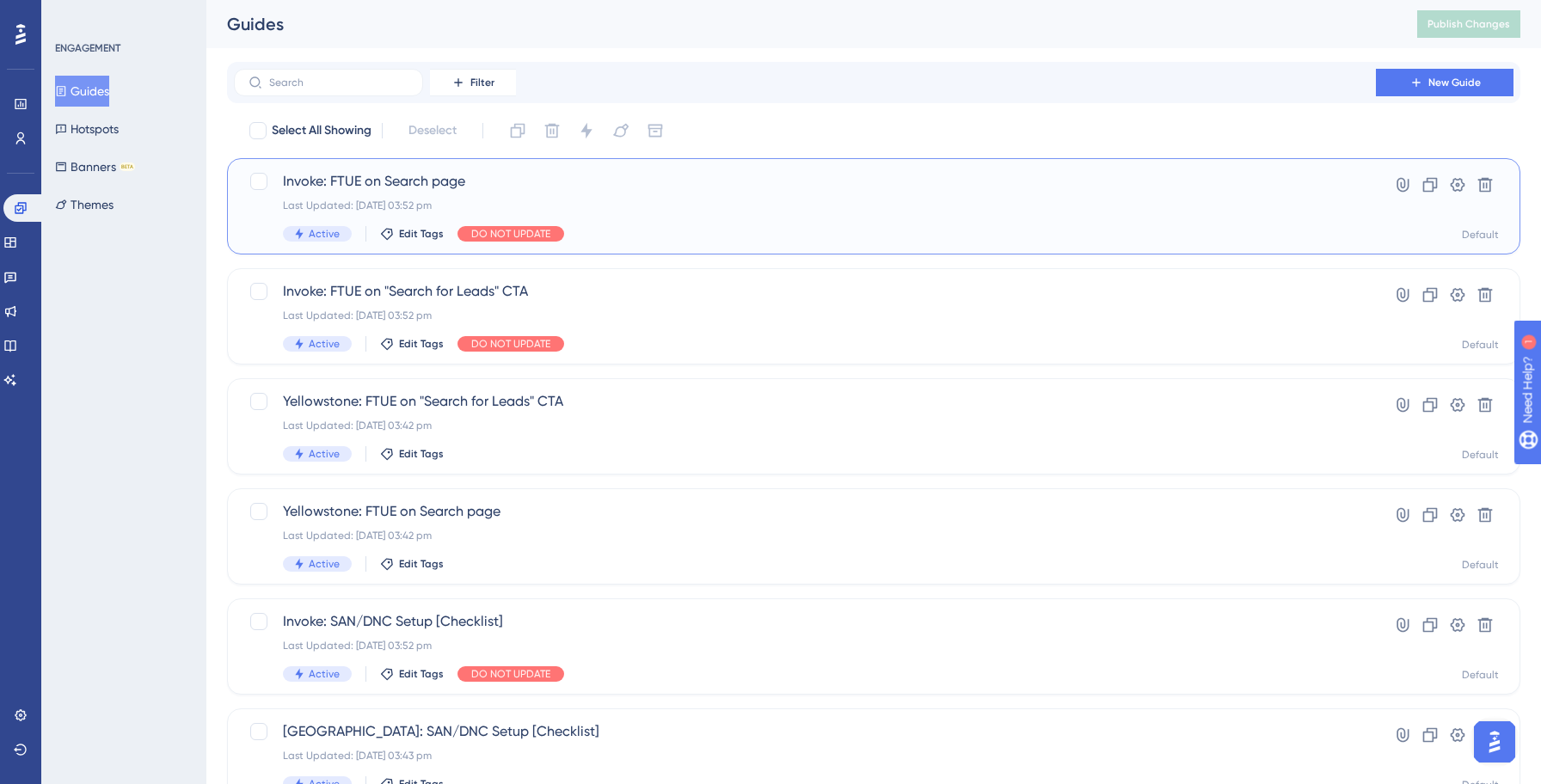
click at [424, 190] on span "Invoke: FTUE on Search page" at bounding box center [805, 182] width 1043 height 21
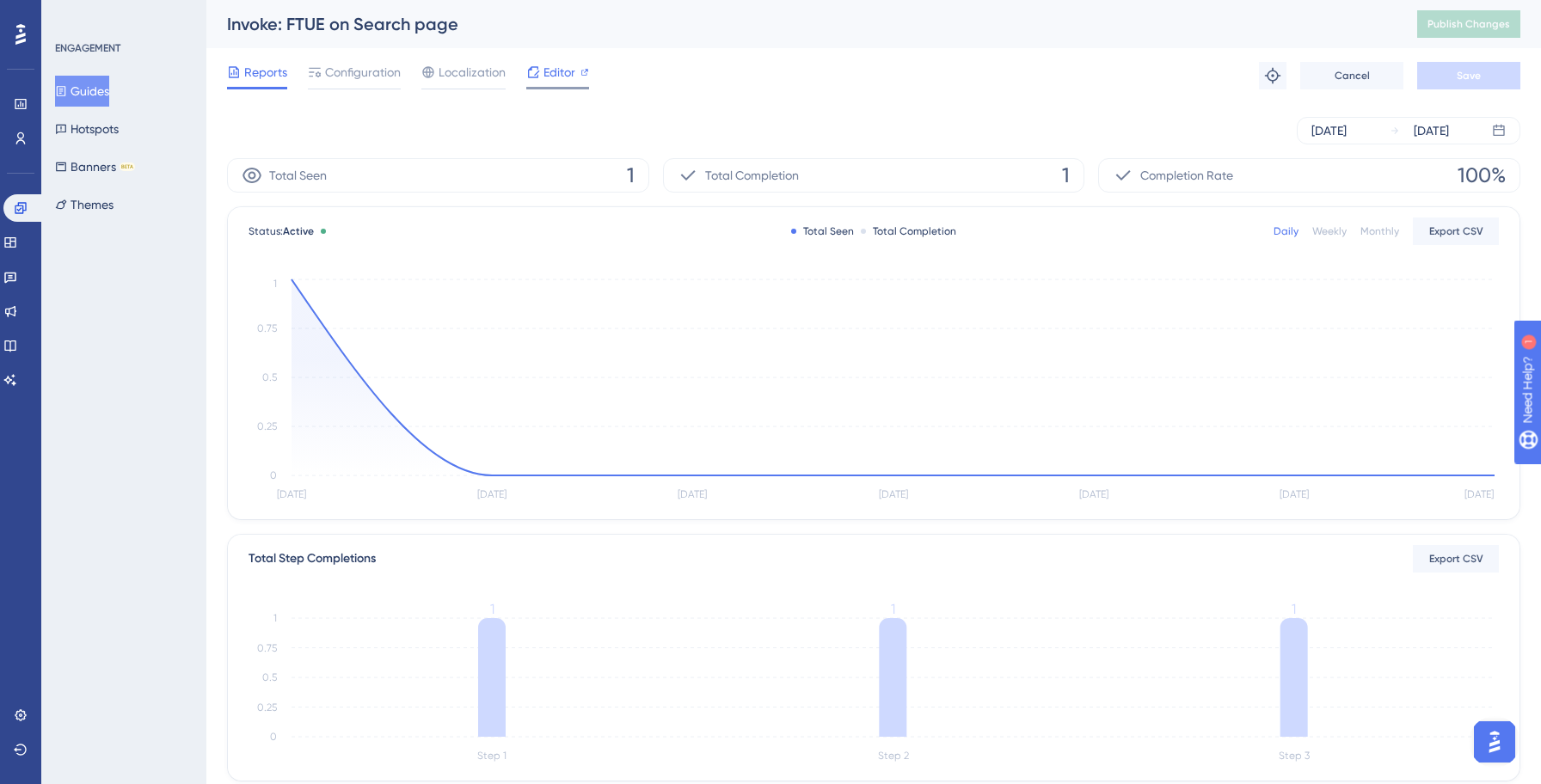
click at [555, 71] on span "Editor" at bounding box center [559, 72] width 32 height 21
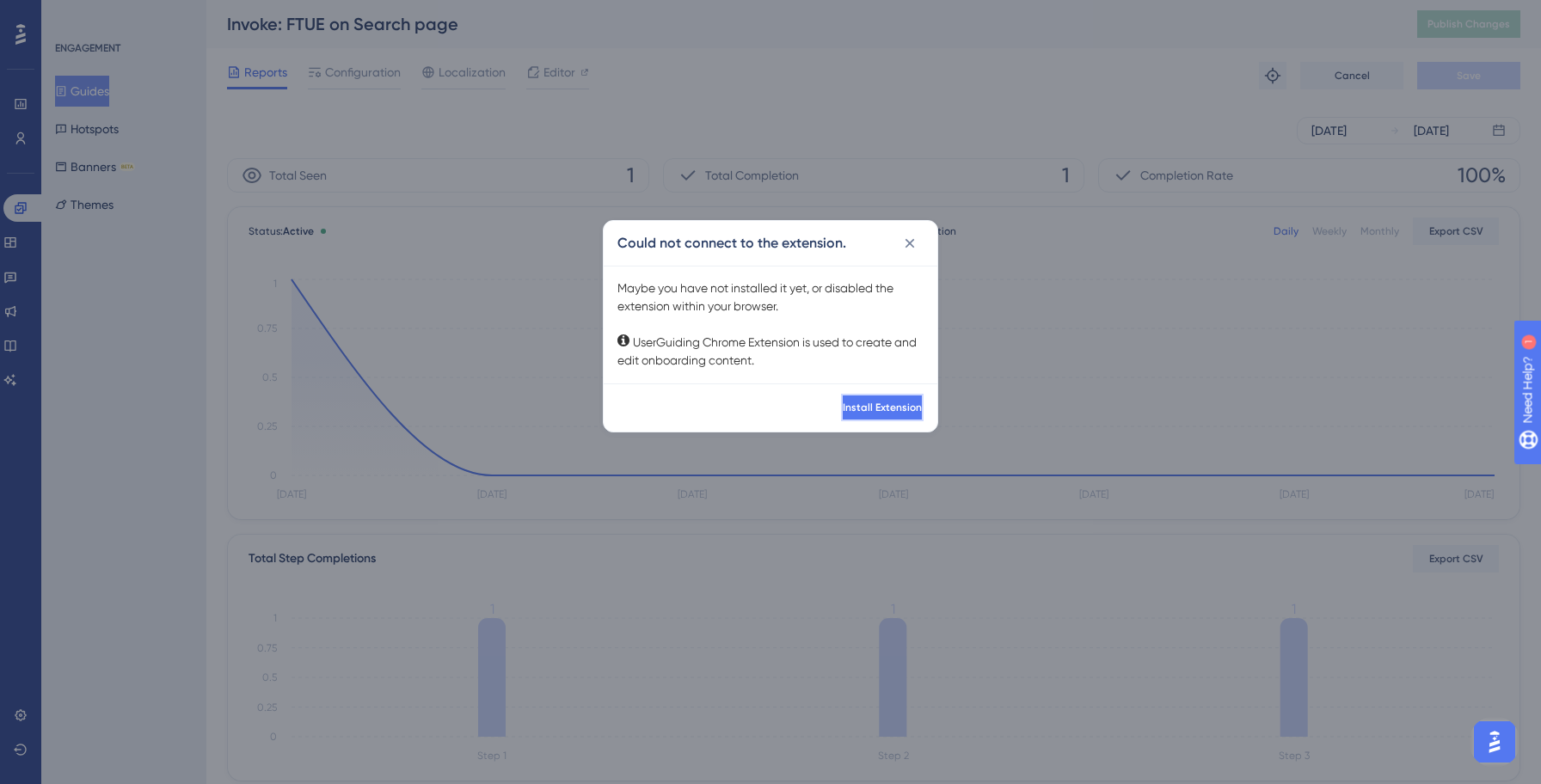
click at [848, 409] on span "Install Extension" at bounding box center [882, 407] width 79 height 14
click at [908, 247] on icon at bounding box center [910, 244] width 17 height 17
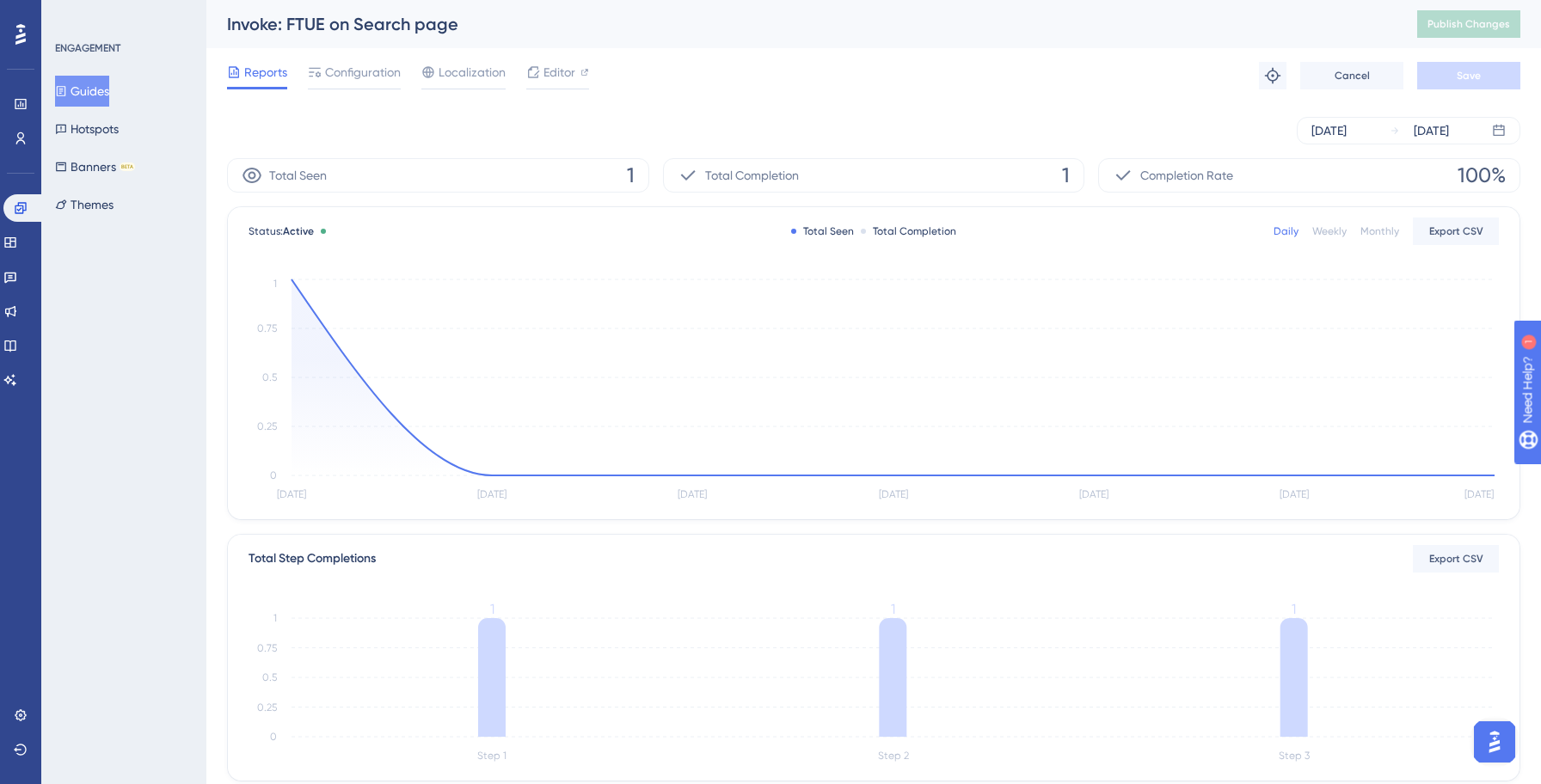
click at [99, 92] on button "Guides" at bounding box center [82, 91] width 54 height 31
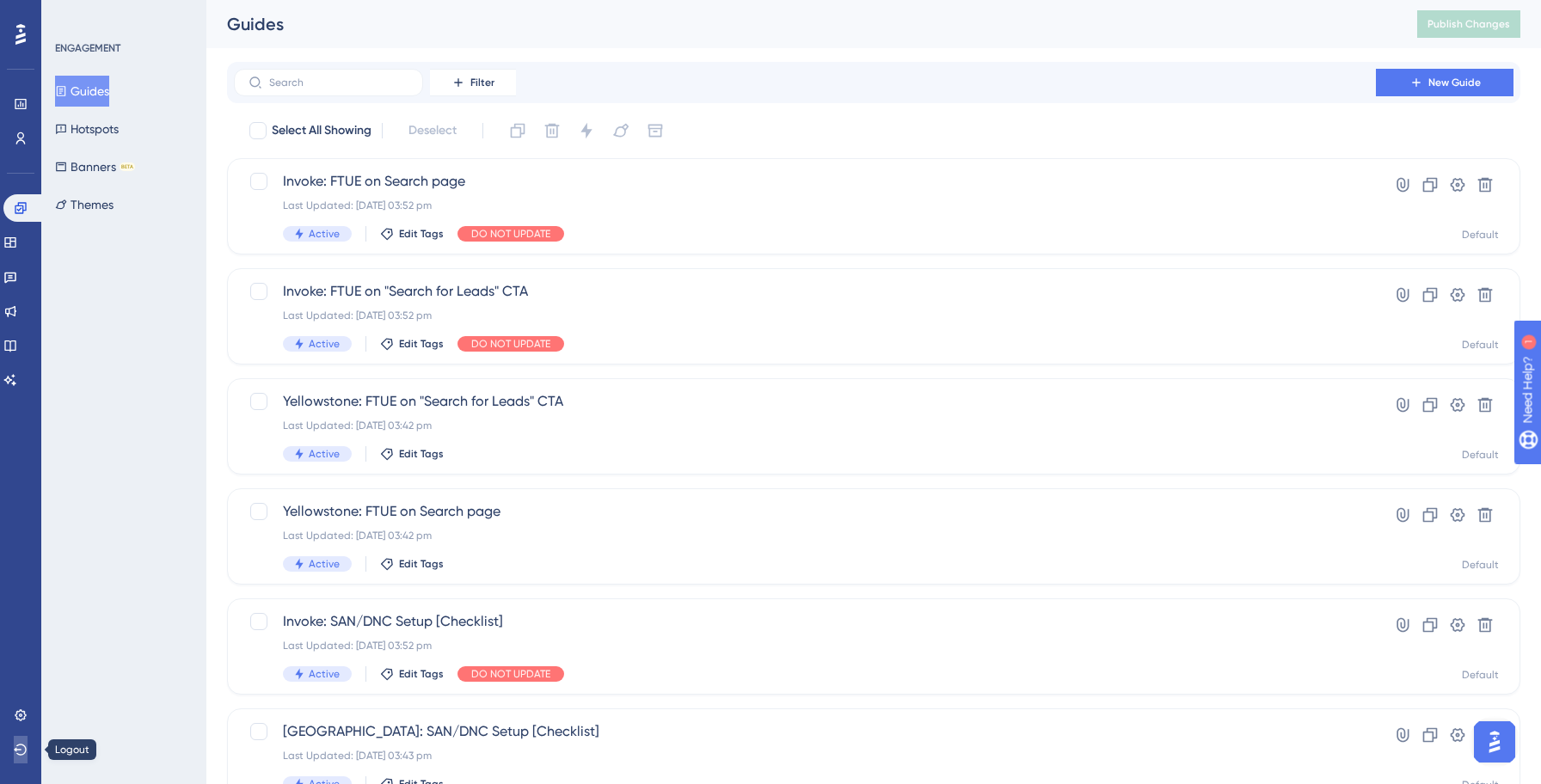
click at [16, 756] on icon at bounding box center [21, 750] width 14 height 14
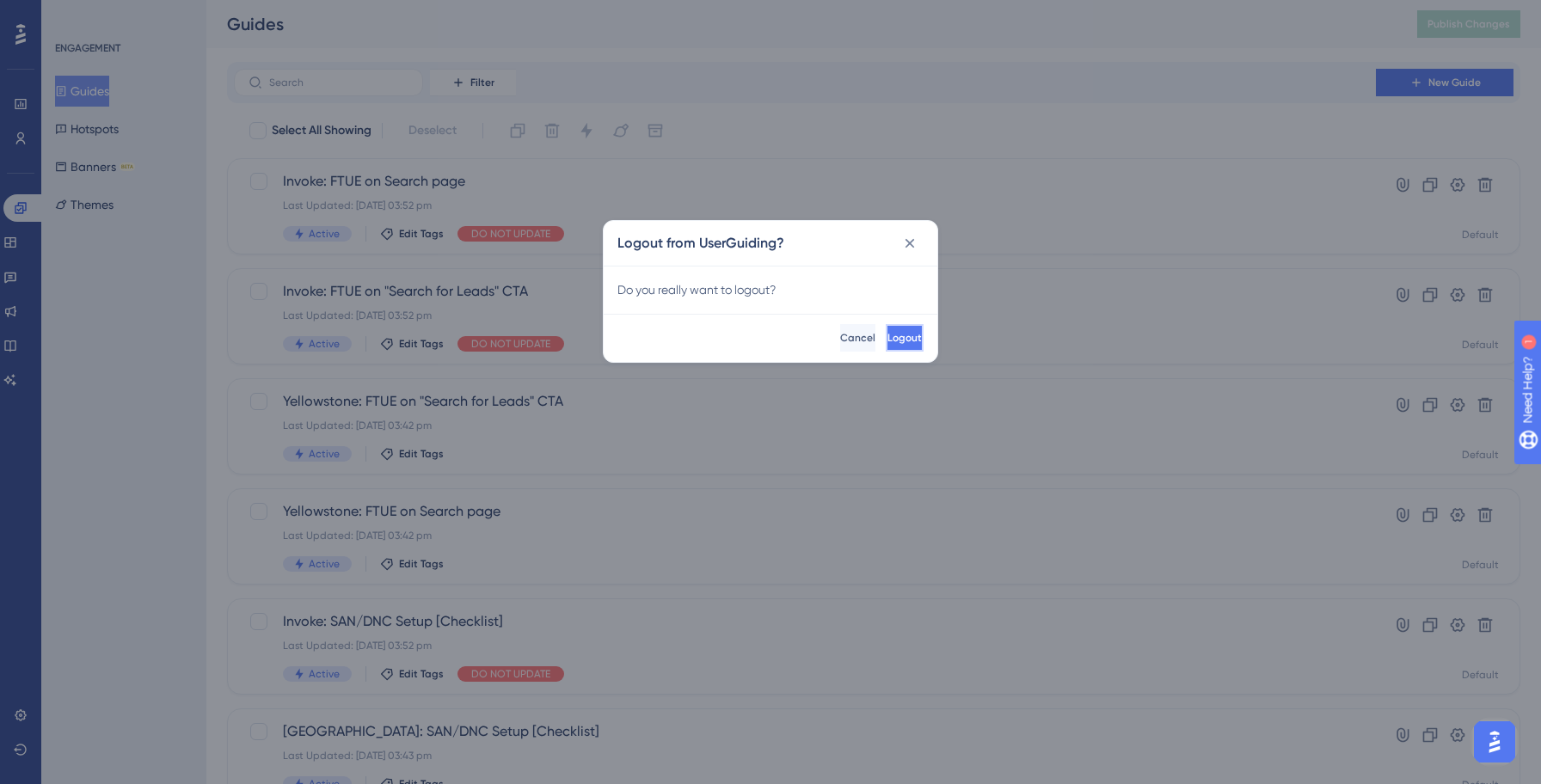
click at [888, 337] on span "Logout" at bounding box center [905, 337] width 34 height 14
